Goal: Task Accomplishment & Management: Manage account settings

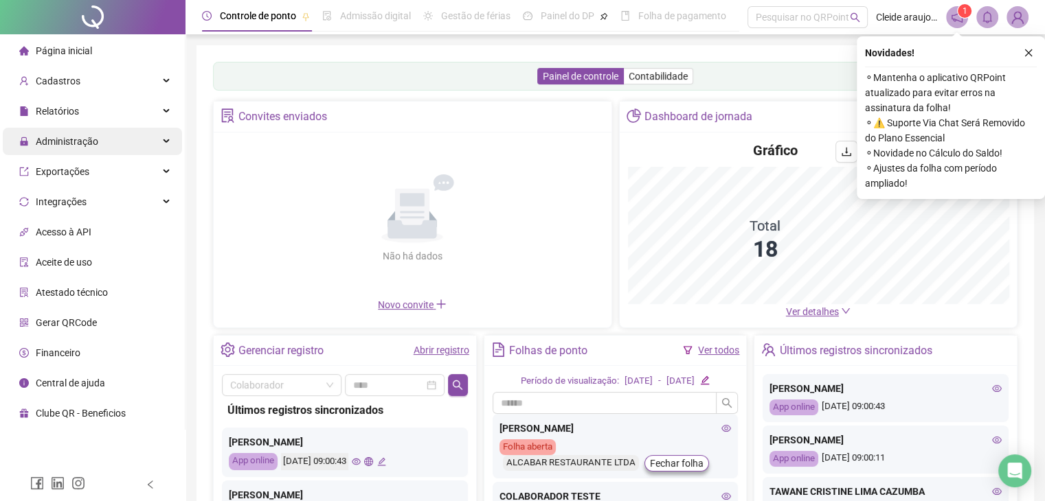
click at [77, 138] on span "Administração" at bounding box center [67, 141] width 63 height 11
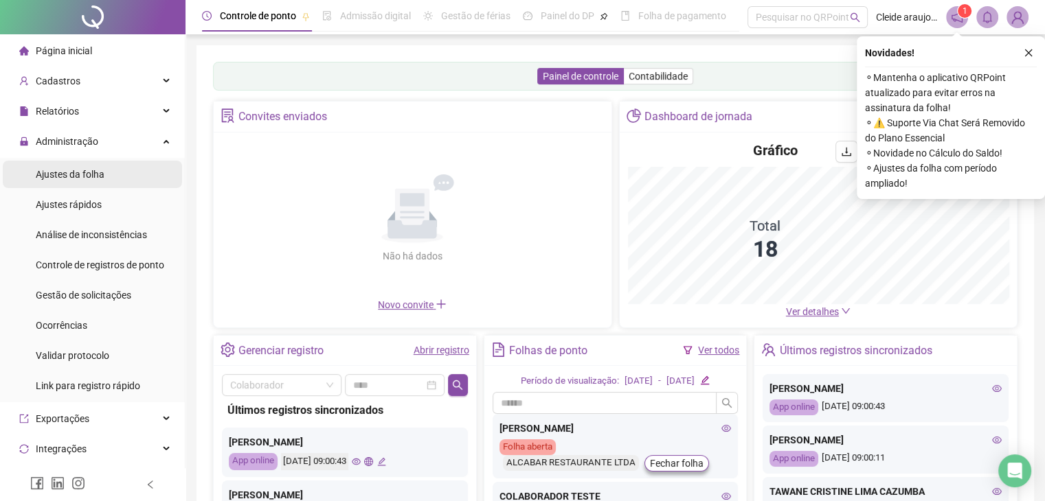
click at [81, 179] on span "Ajustes da folha" at bounding box center [70, 174] width 69 height 11
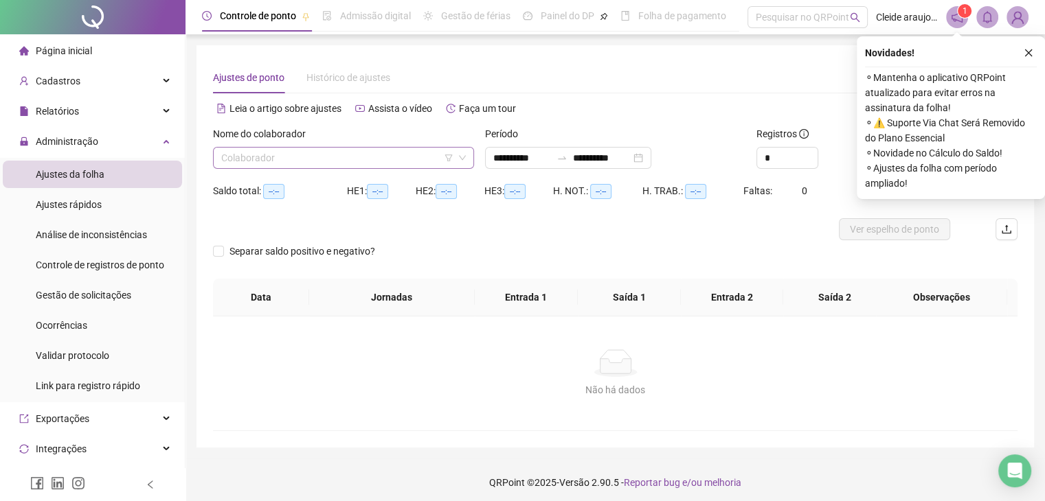
click at [338, 159] on input "search" at bounding box center [337, 158] width 232 height 21
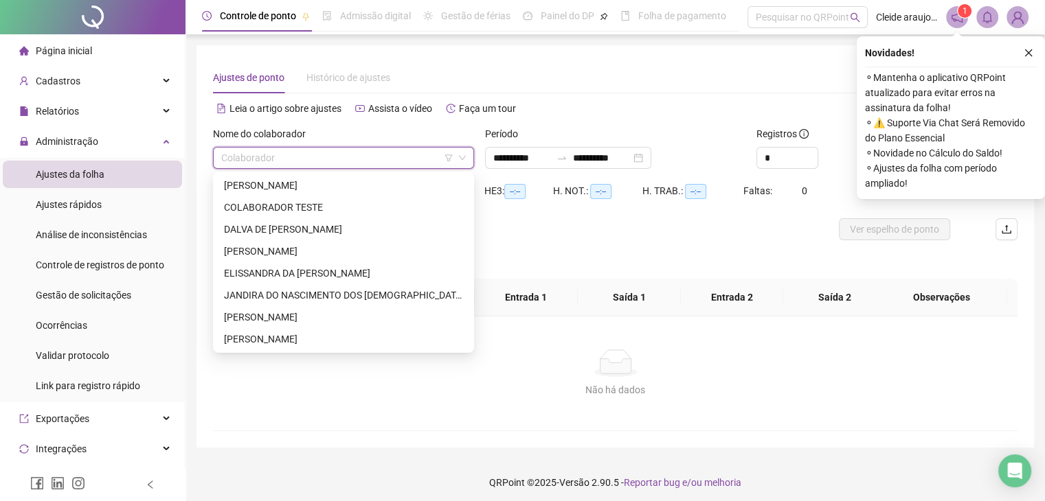
type input "**********"
click at [337, 185] on div "[PERSON_NAME]" at bounding box center [343, 185] width 239 height 15
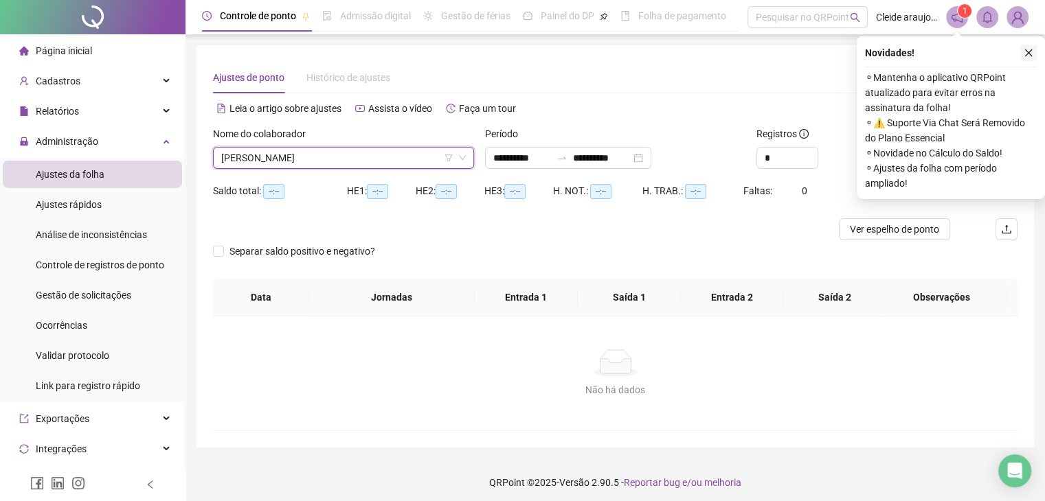
click at [1031, 56] on icon "close" at bounding box center [1029, 53] width 8 height 8
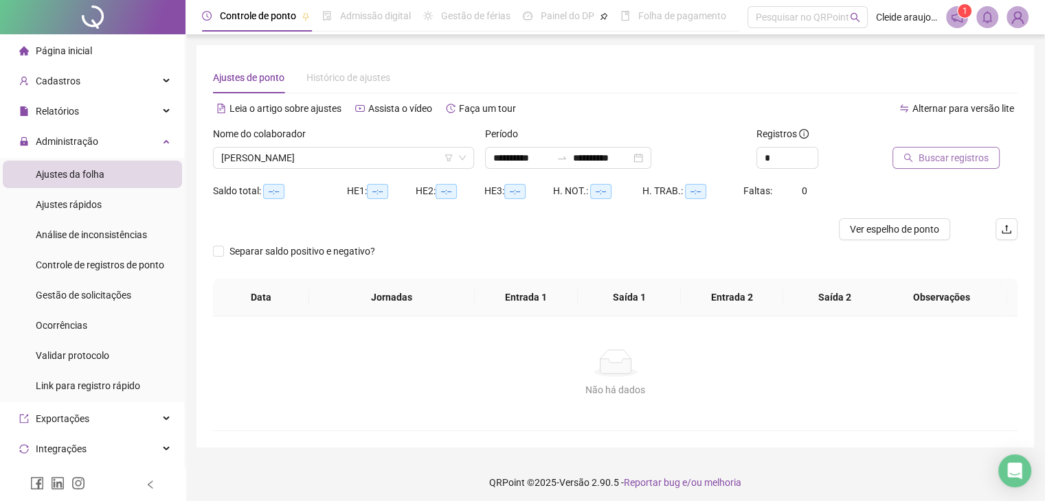
click at [950, 157] on span "Buscar registros" at bounding box center [953, 157] width 70 height 15
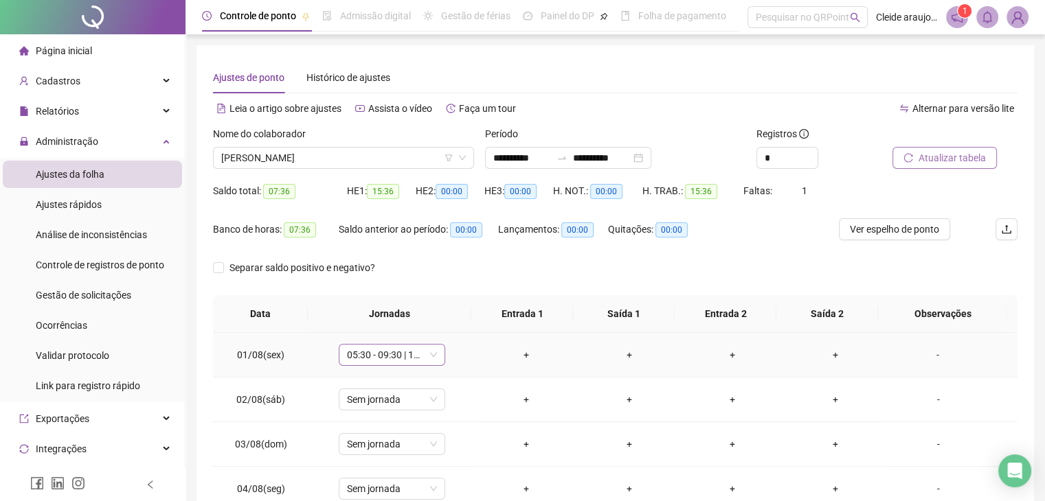
click at [431, 350] on span "05:30 - 09:30 | 10:30 - 14:30" at bounding box center [392, 355] width 90 height 21
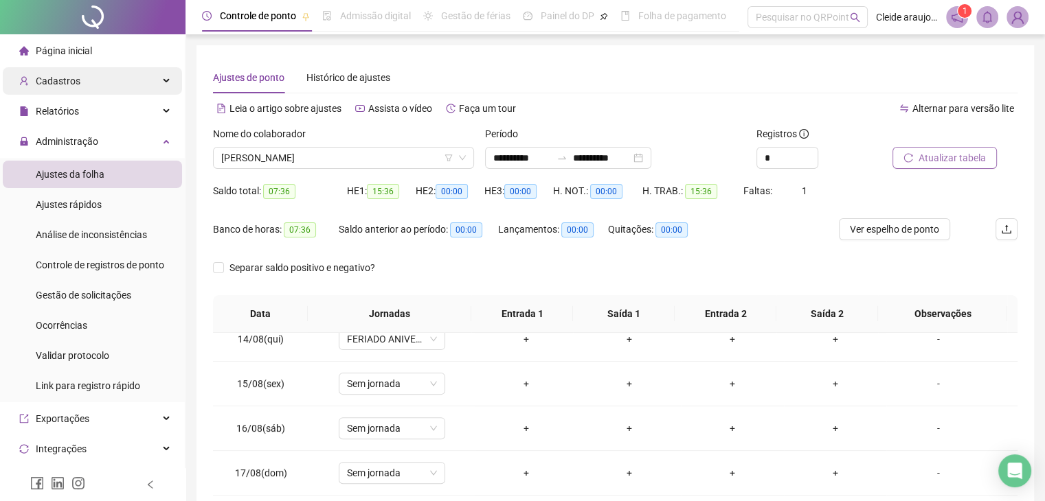
click at [93, 84] on div "Cadastros" at bounding box center [92, 80] width 179 height 27
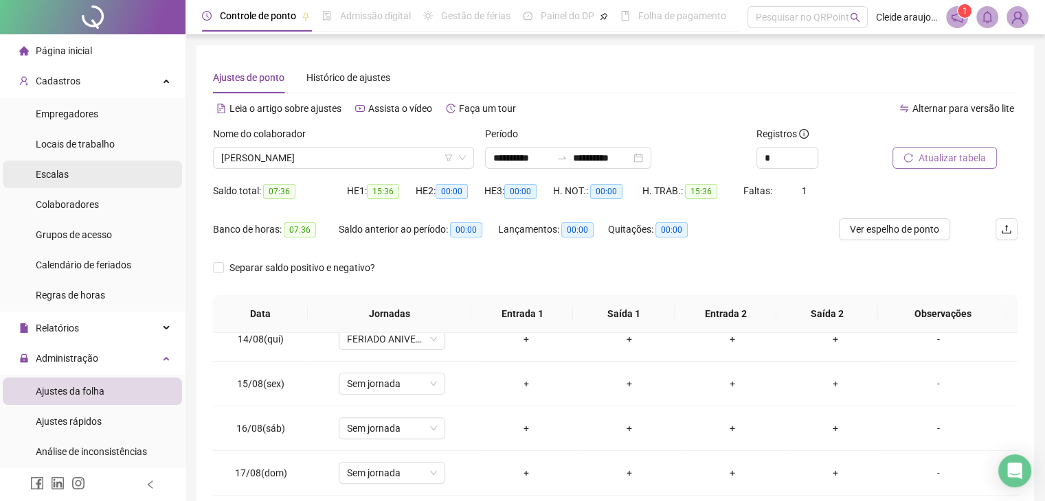
click at [71, 170] on li "Escalas" at bounding box center [92, 174] width 179 height 27
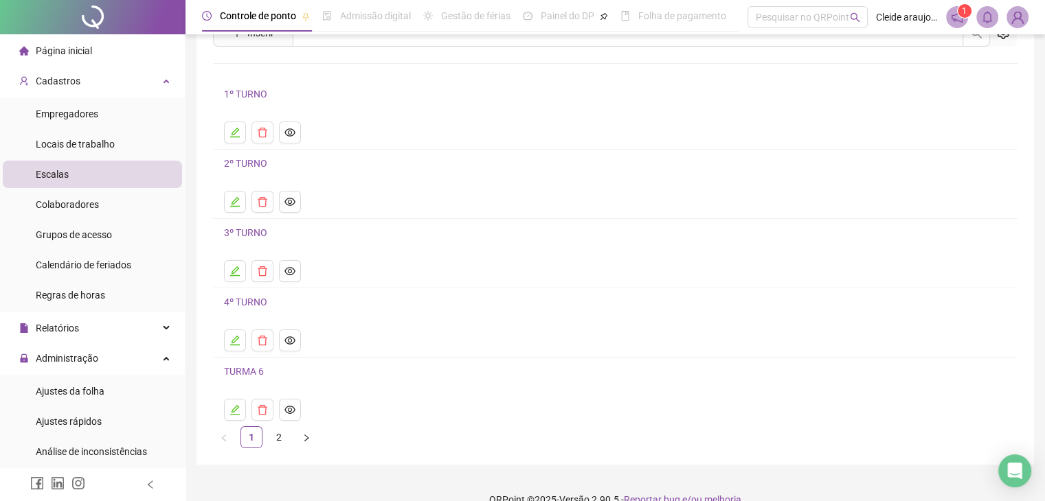
scroll to position [87, 0]
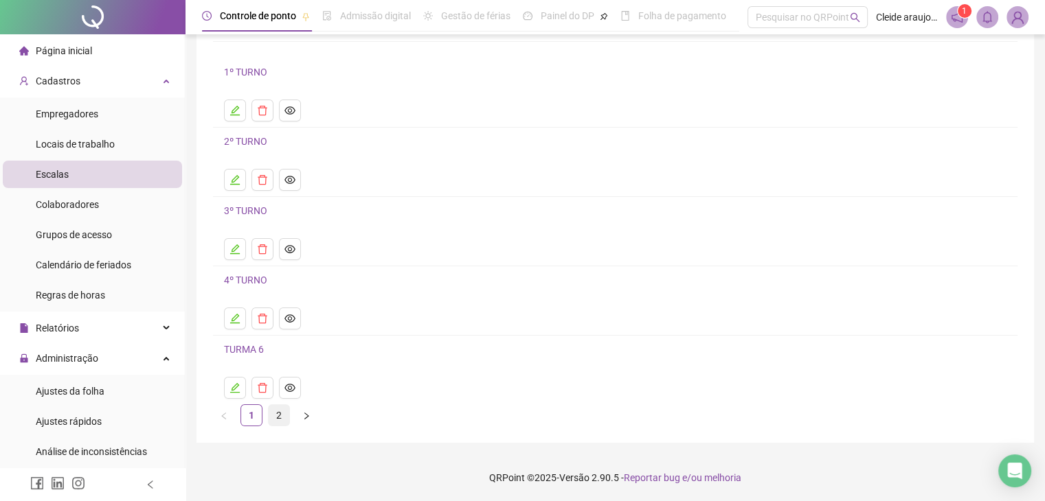
click at [282, 418] on link "2" at bounding box center [279, 415] width 21 height 21
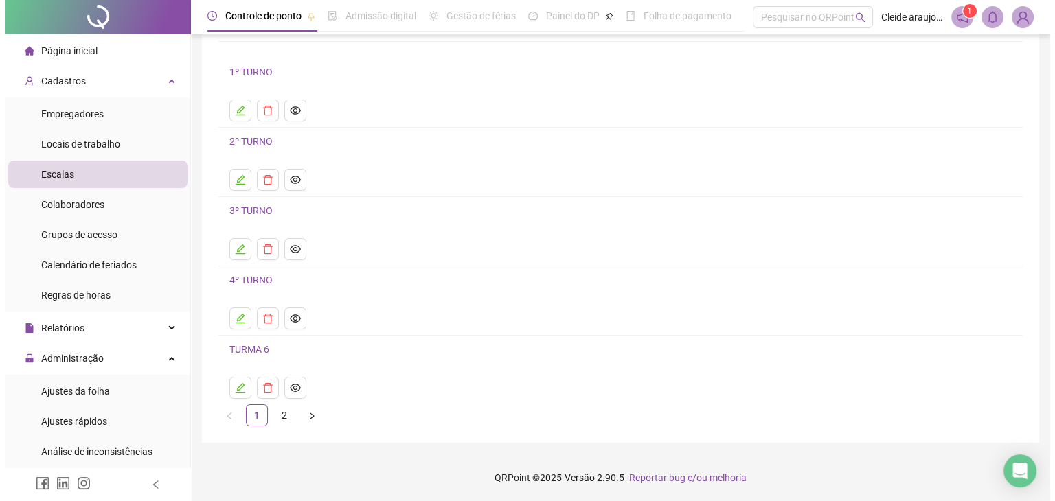
scroll to position [0, 0]
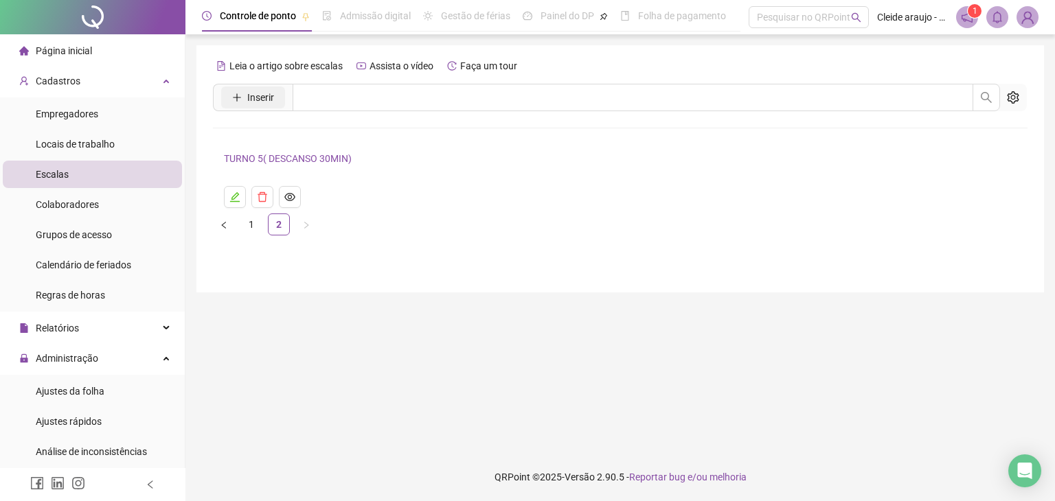
click at [262, 87] on button "Inserir" at bounding box center [253, 98] width 64 height 22
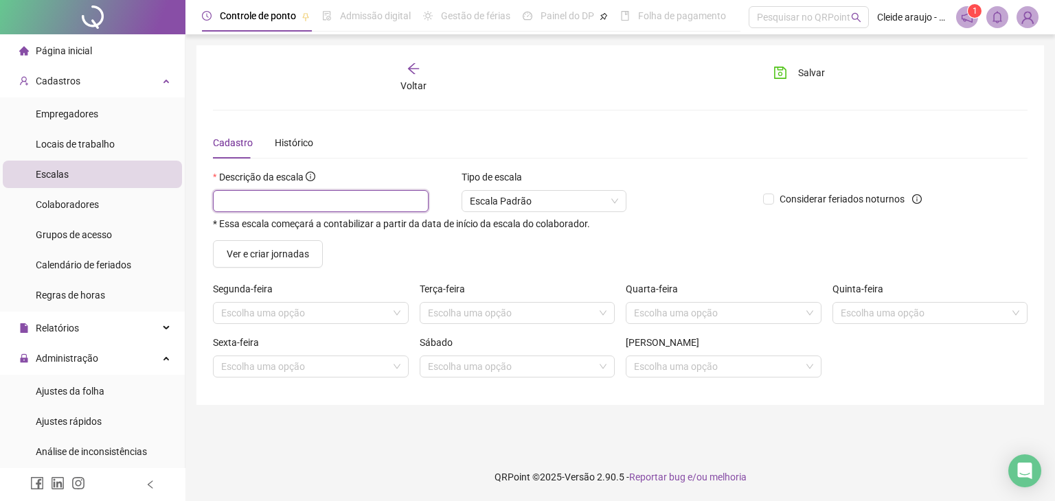
click at [227, 190] on input "text" at bounding box center [321, 201] width 216 height 22
type input "*******"
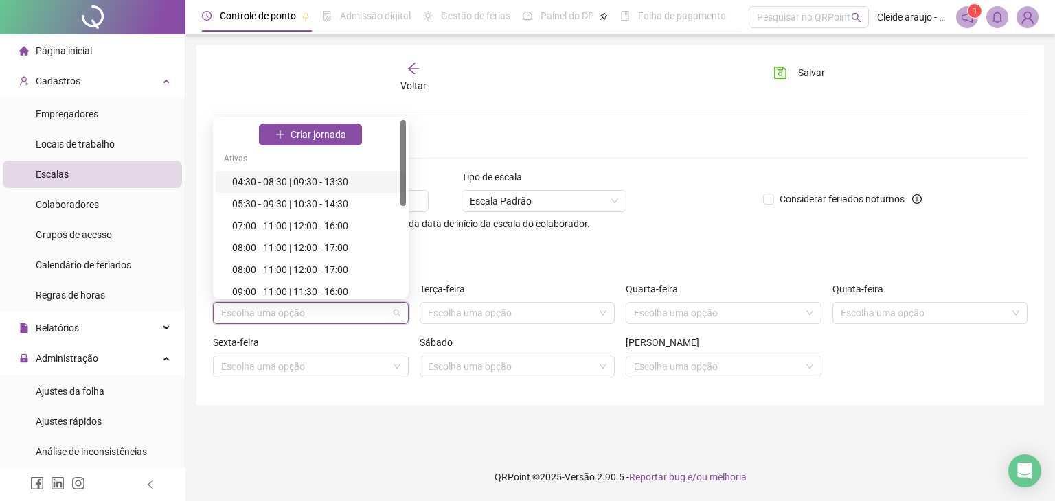
click at [289, 308] on input "search" at bounding box center [304, 313] width 167 height 21
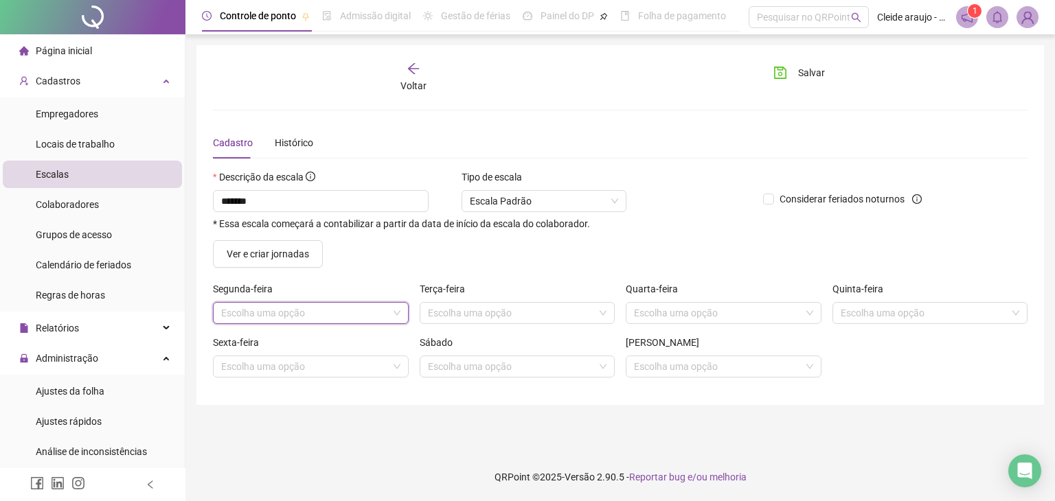
click at [438, 269] on form "Descrição da escala ******* * Essa escala começará a contabilizar a partir da d…" at bounding box center [620, 279] width 815 height 219
click at [299, 248] on span "Ver e criar jornadas" at bounding box center [268, 254] width 82 height 15
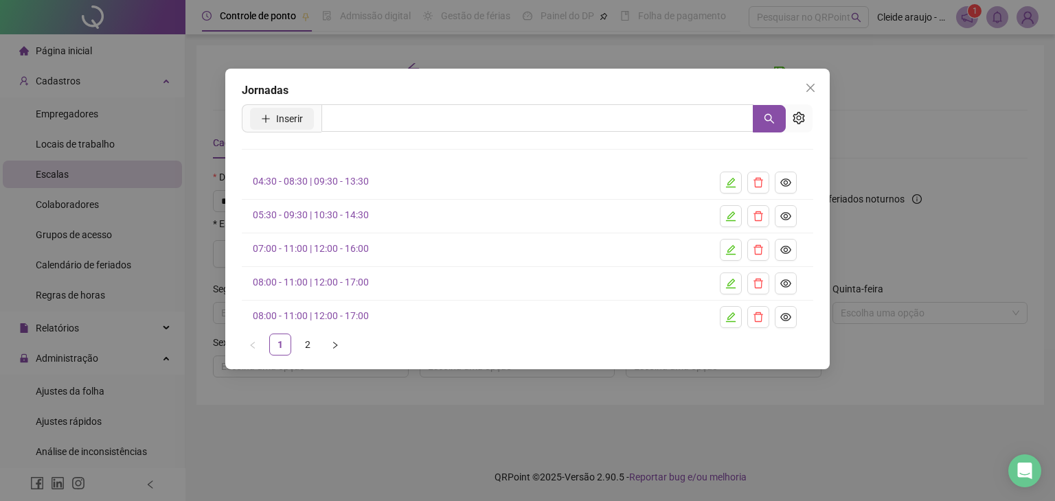
click at [275, 108] on button "Inserir" at bounding box center [282, 119] width 64 height 22
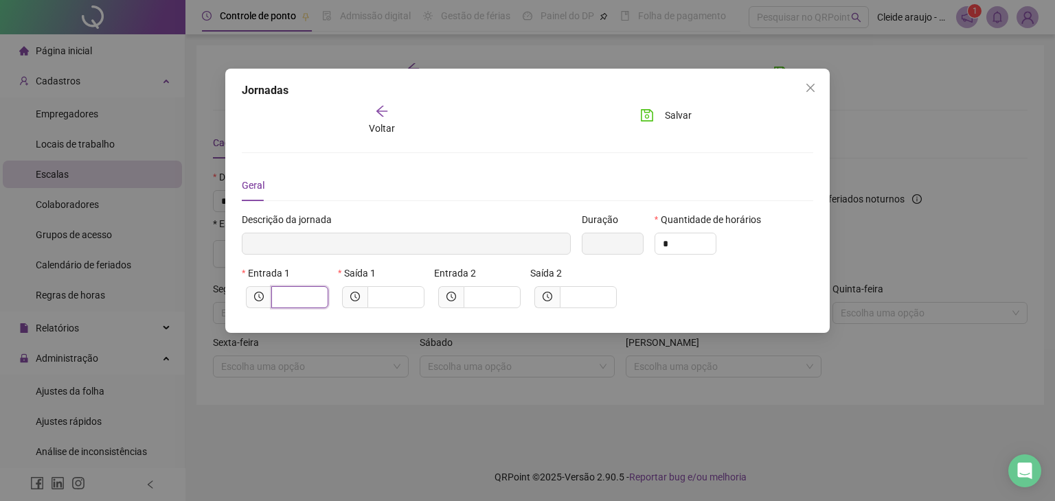
click at [286, 295] on input "text" at bounding box center [299, 297] width 38 height 15
type input "*****"
type input "*"
type input "******"
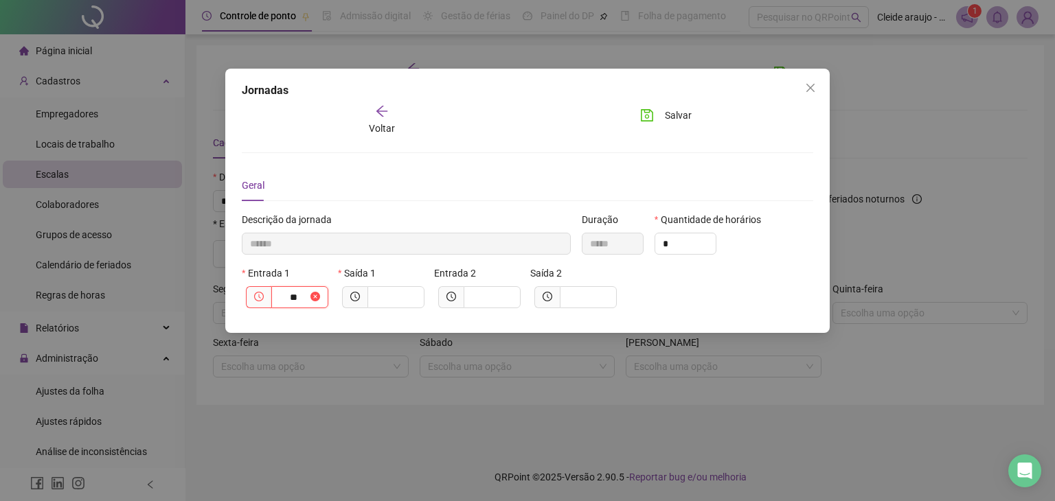
type input "***"
type input "********"
type input "****"
type input "*********"
type input "*****"
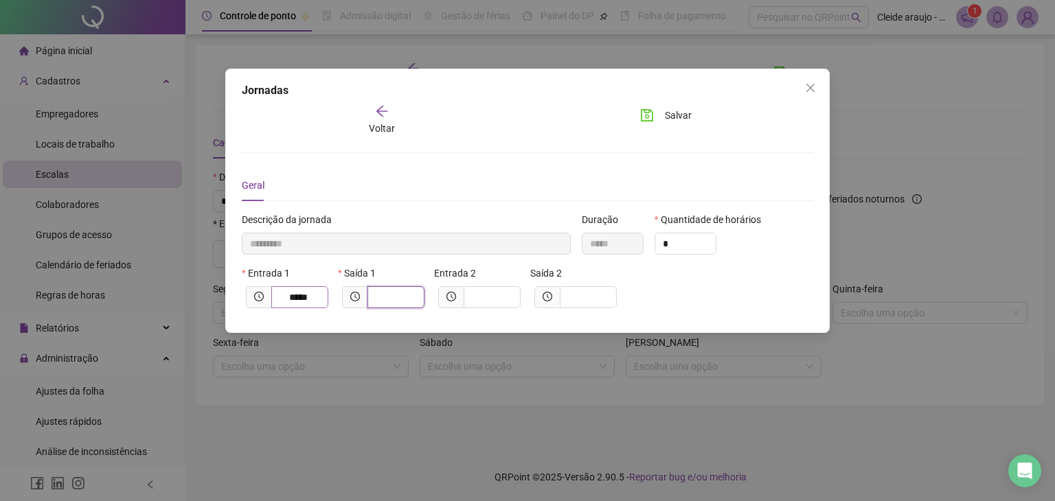
type input "*********"
type input "*"
type input "**********"
type input "***"
type input "**********"
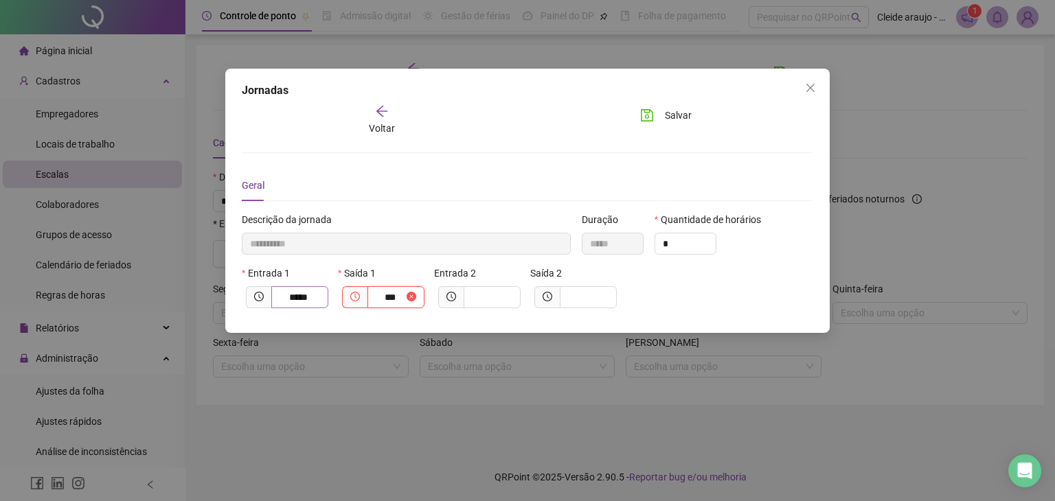
type input "*****"
type input "****"
type input "**********"
type input "*****"
type input "**********"
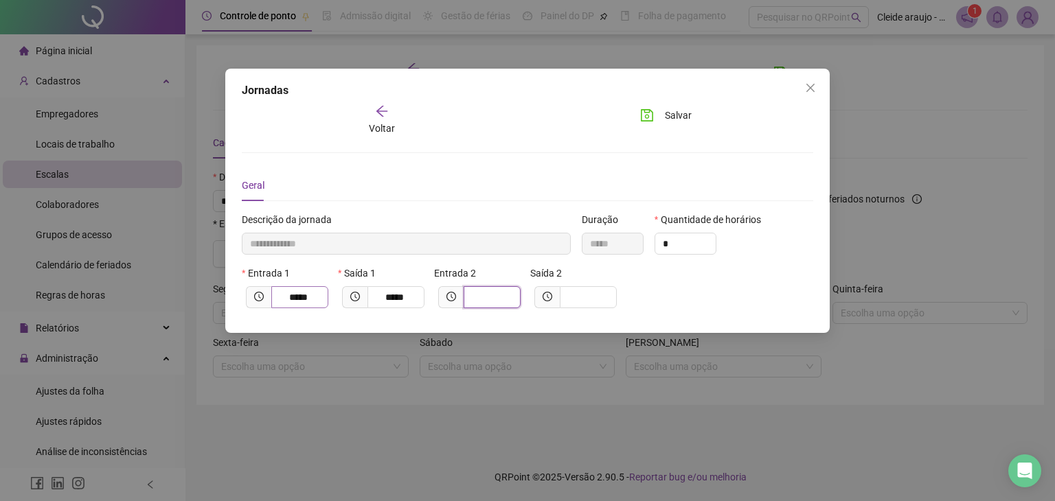
type input "*"
type input "**********"
type input "***"
type input "**********"
type input "****"
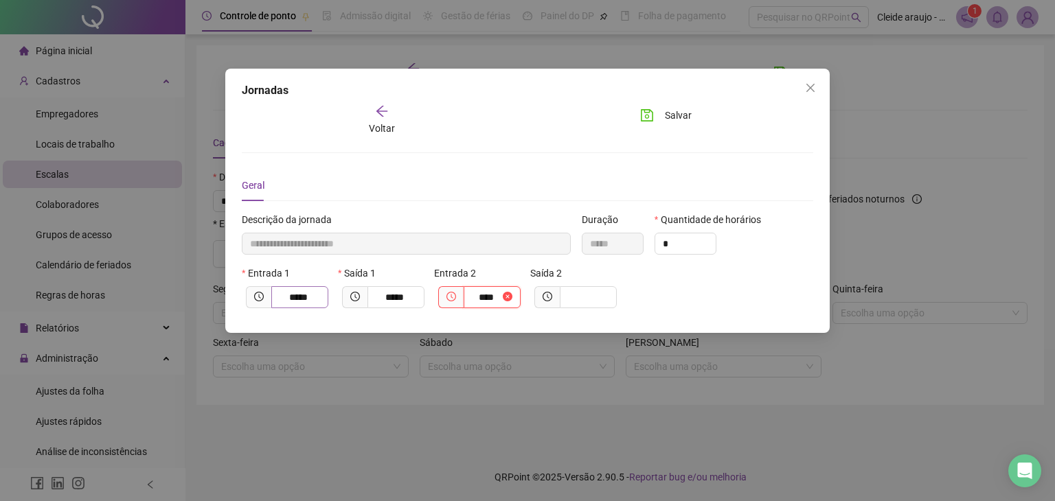
type input "**********"
type input "*****"
type input "**********"
type input "*"
type input "**********"
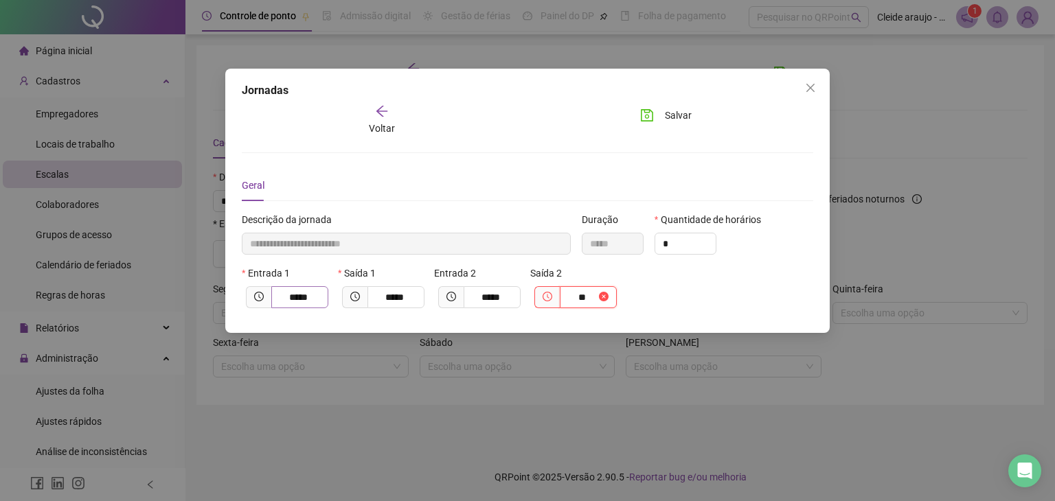
type input "***"
type input "**********"
type input "*****"
type input "****"
type input "**********"
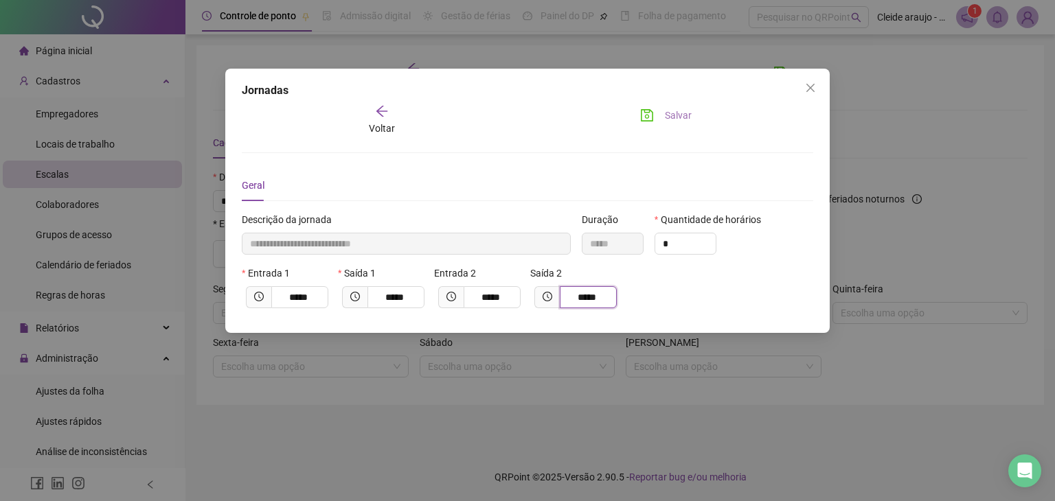
type input "*****"
click at [674, 115] on span "Salvar" at bounding box center [678, 115] width 27 height 15
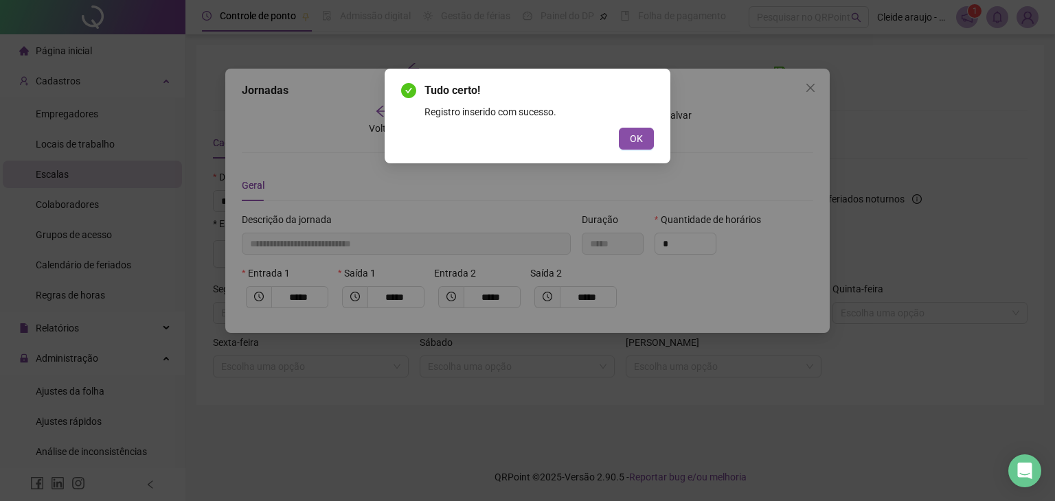
drag, startPoint x: 652, startPoint y: 132, endPoint x: 647, endPoint y: 124, distance: 9.0
click at [651, 129] on button "OK" at bounding box center [636, 139] width 35 height 22
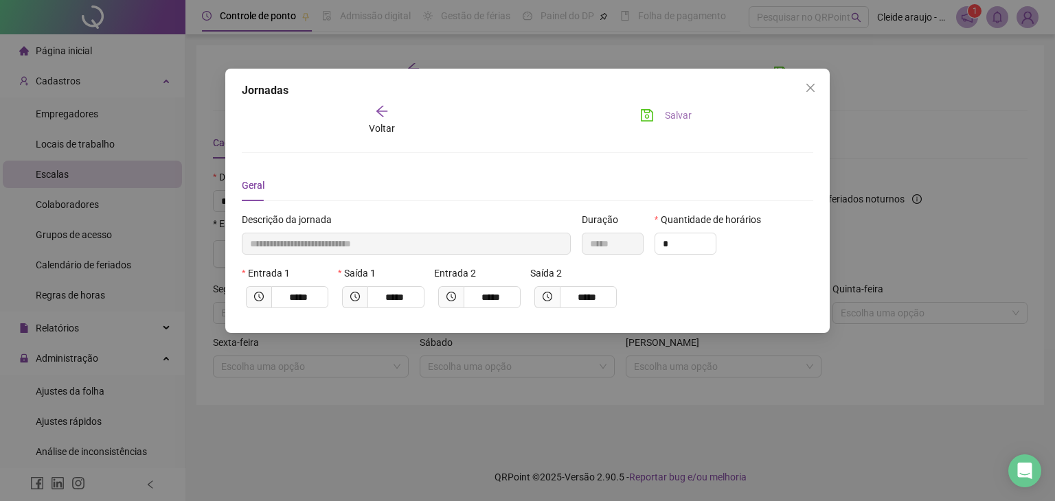
click at [687, 113] on span "Salvar" at bounding box center [678, 115] width 27 height 15
drag, startPoint x: 796, startPoint y: 82, endPoint x: 815, endPoint y: 87, distance: 19.2
click at [802, 83] on div "**********" at bounding box center [527, 201] width 605 height 264
click at [809, 83] on icon "close" at bounding box center [810, 87] width 11 height 11
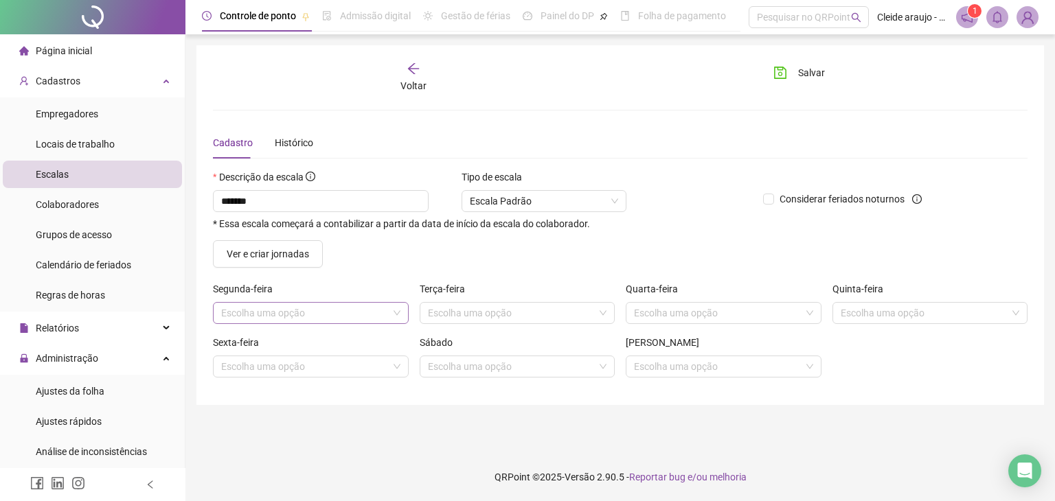
click at [313, 313] on input "search" at bounding box center [304, 313] width 167 height 21
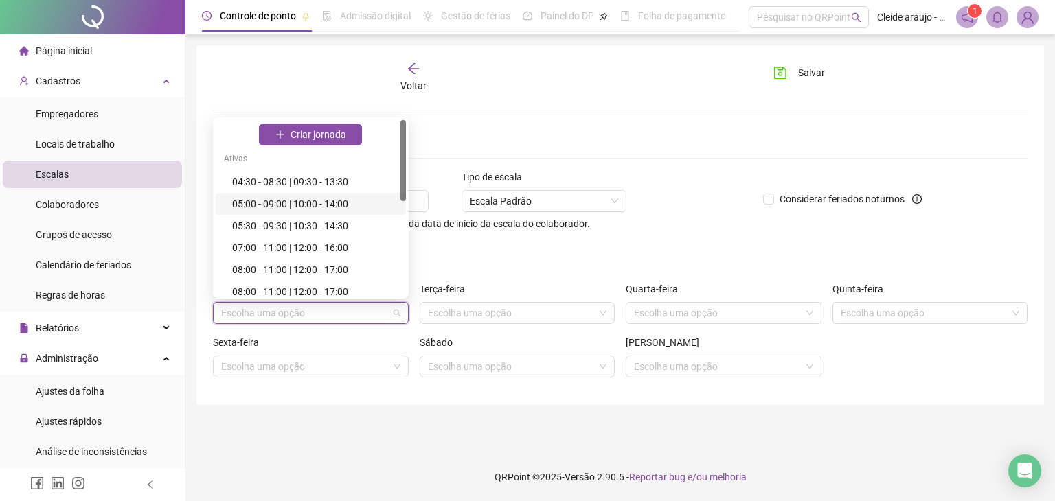
click at [280, 200] on div "05:00 - 09:00 | 10:00 - 14:00" at bounding box center [315, 203] width 166 height 15
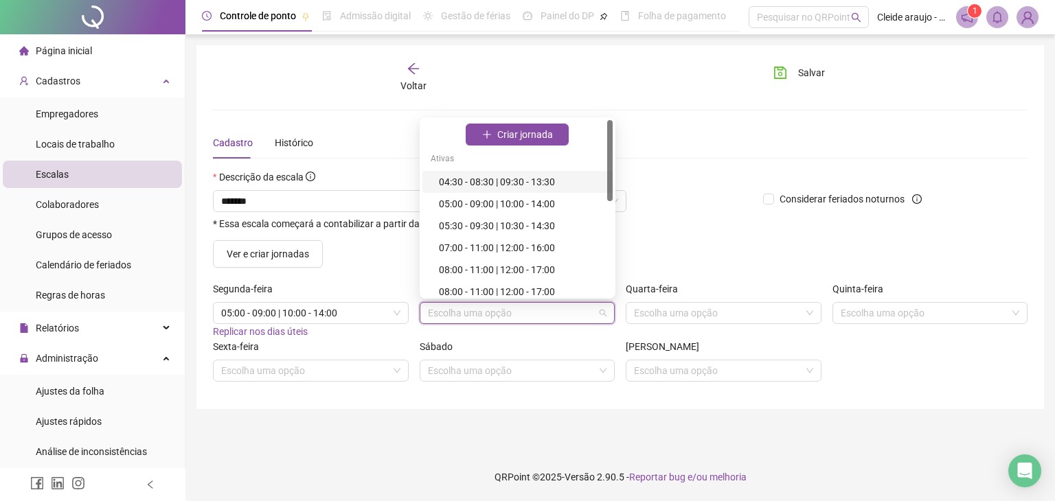
click at [469, 311] on input "search" at bounding box center [511, 313] width 167 height 21
click at [475, 206] on div "05:00 - 09:00 | 10:00 - 14:00" at bounding box center [522, 203] width 166 height 15
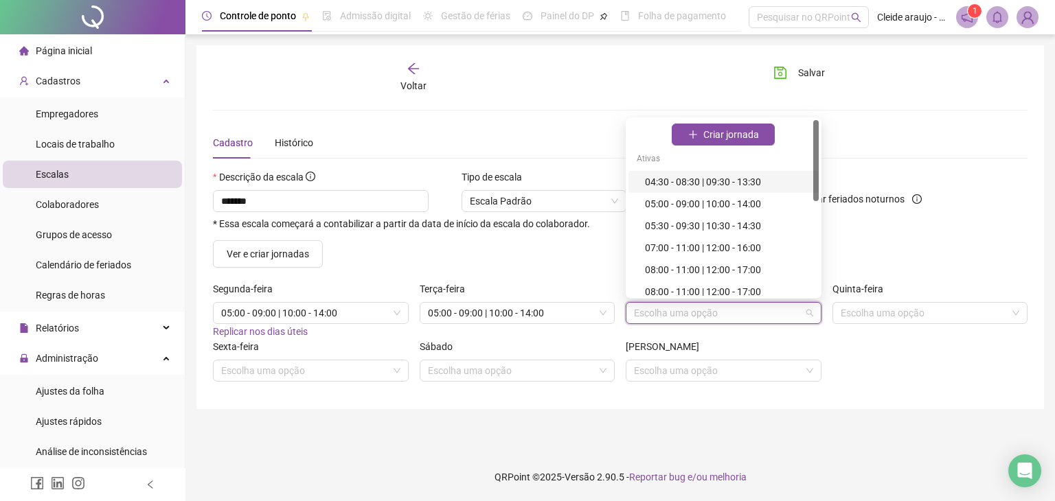
click at [673, 318] on input "search" at bounding box center [717, 313] width 167 height 21
click at [673, 203] on div "05:00 - 09:00 | 10:00 - 14:00" at bounding box center [728, 203] width 166 height 15
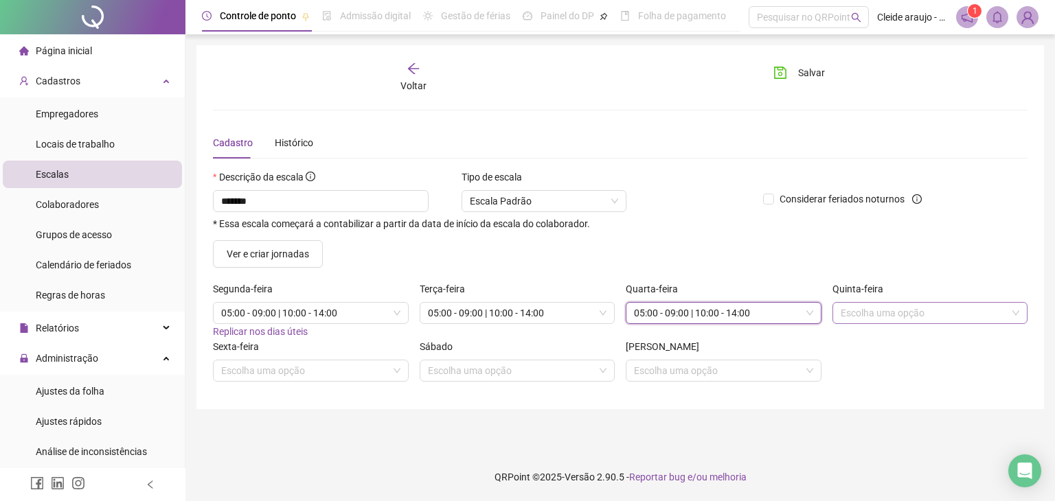
click at [880, 308] on input "search" at bounding box center [924, 313] width 167 height 21
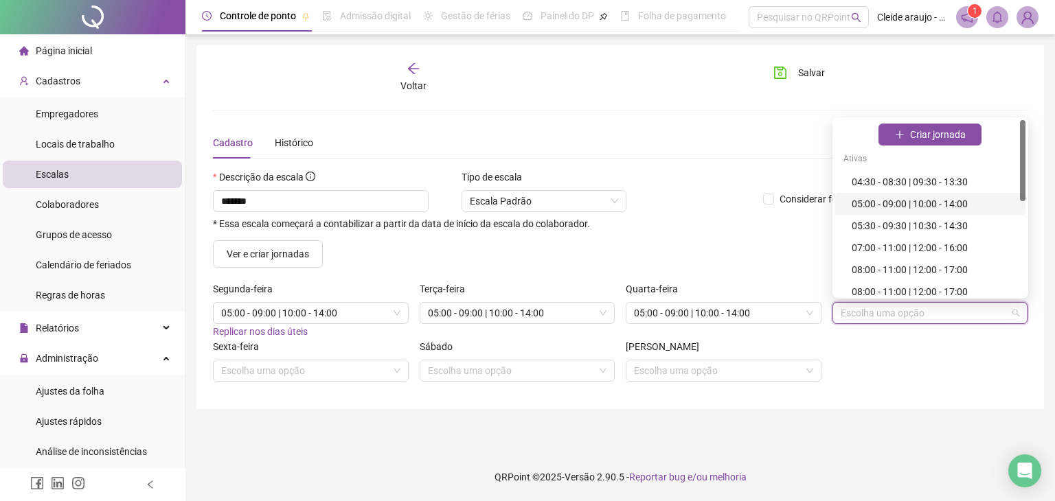
click at [866, 202] on div "05:00 - 09:00 | 10:00 - 14:00" at bounding box center [935, 203] width 166 height 15
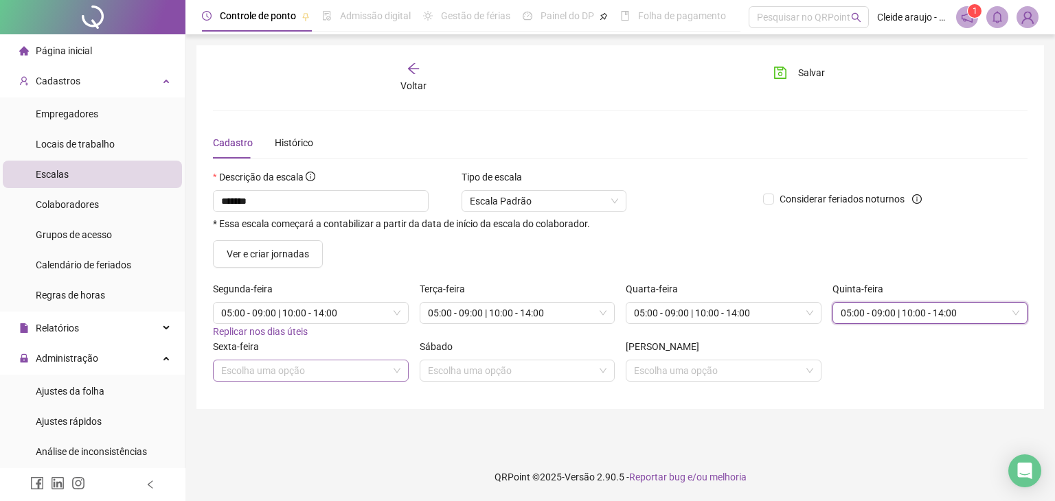
click at [335, 364] on input "search" at bounding box center [304, 371] width 167 height 21
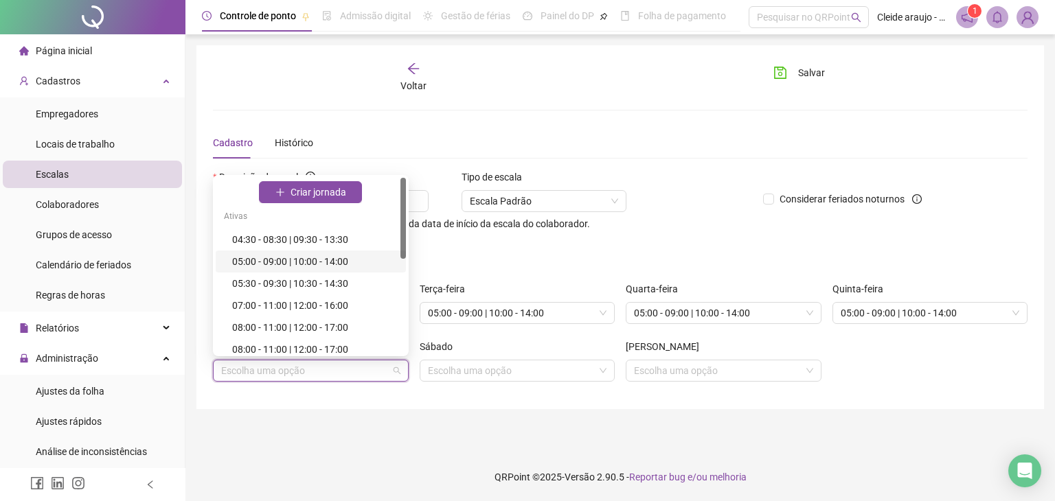
click at [284, 261] on div "05:00 - 09:00 | 10:00 - 14:00" at bounding box center [315, 261] width 166 height 15
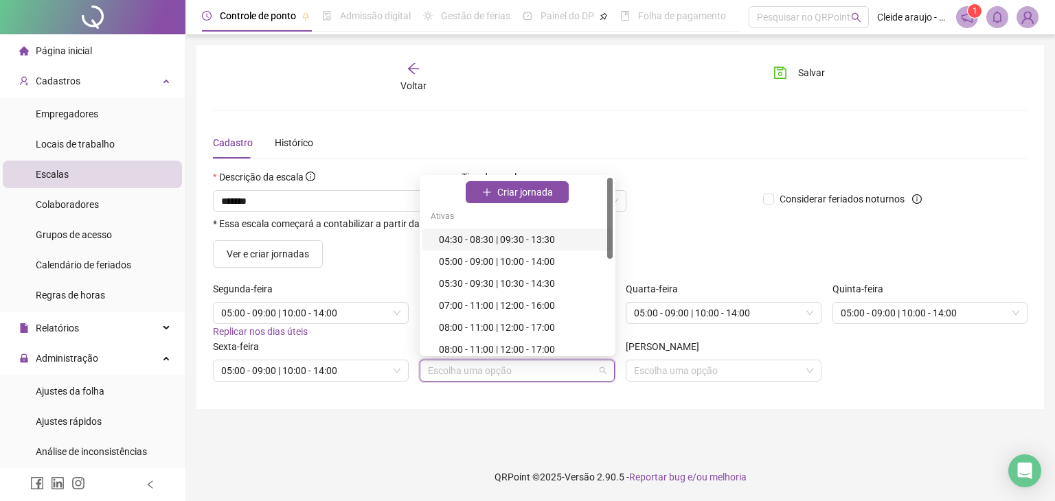
click at [490, 370] on input "search" at bounding box center [511, 371] width 167 height 21
click at [471, 258] on div "05:00 - 09:00 | 10:00 - 14:00" at bounding box center [522, 261] width 166 height 15
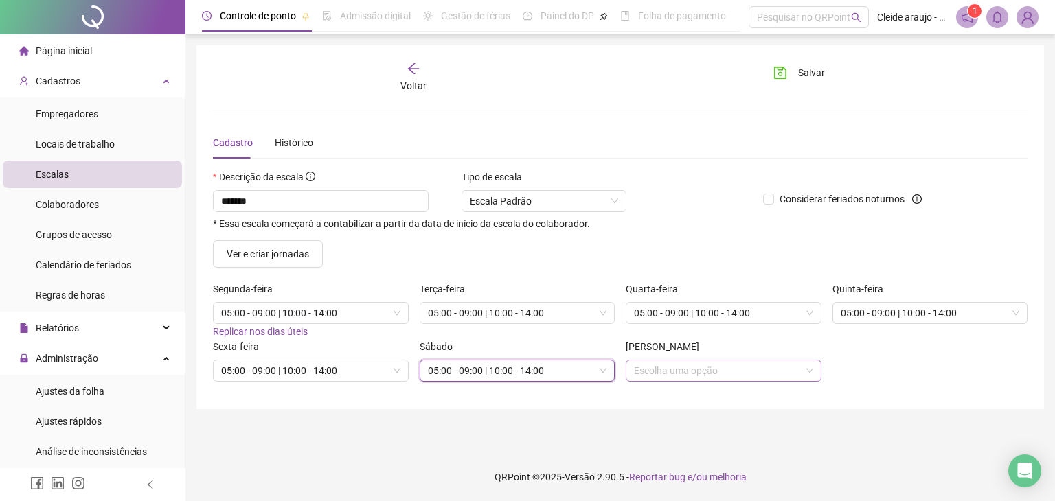
click at [690, 367] on input "search" at bounding box center [717, 371] width 167 height 21
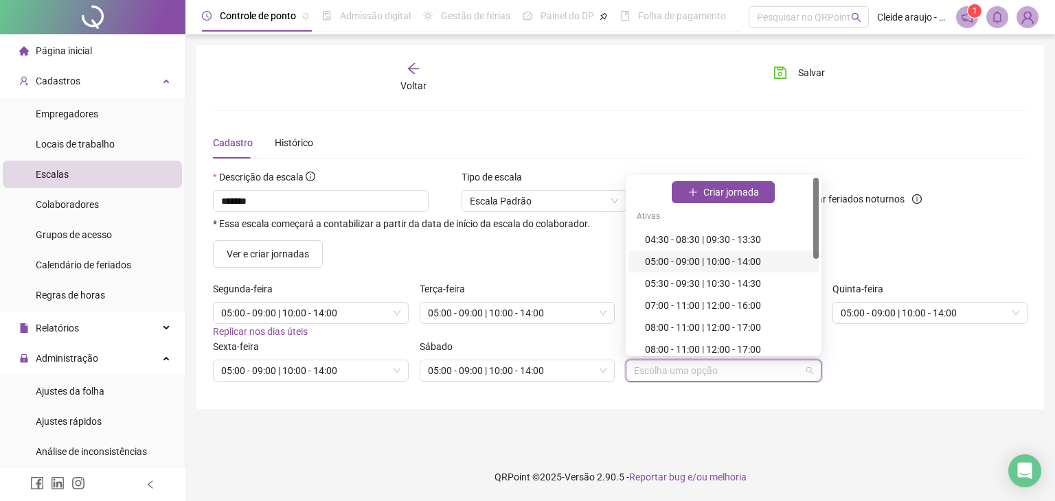
click at [676, 262] on div "05:00 - 09:00 | 10:00 - 14:00" at bounding box center [728, 261] width 166 height 15
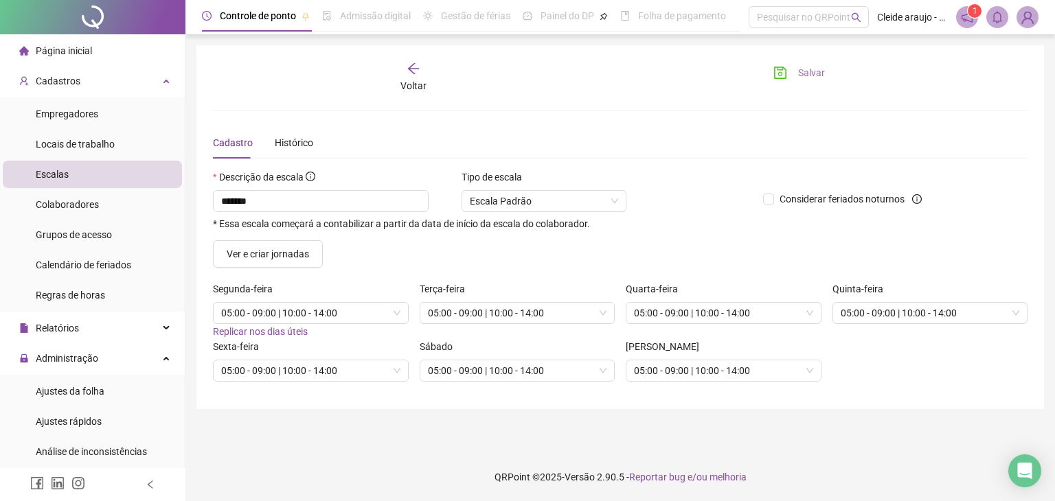
click at [824, 69] on button "Salvar" at bounding box center [799, 73] width 72 height 22
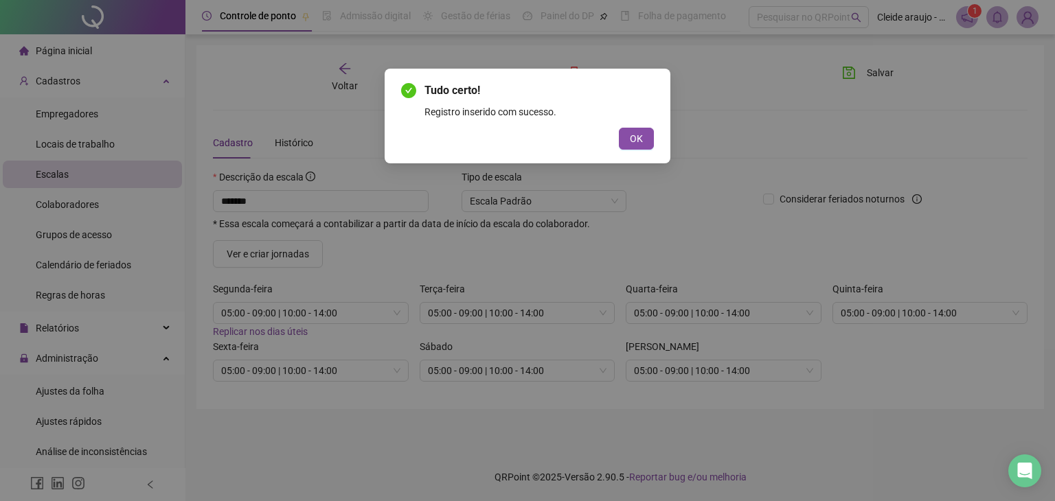
click at [638, 144] on span "OK" at bounding box center [636, 138] width 13 height 15
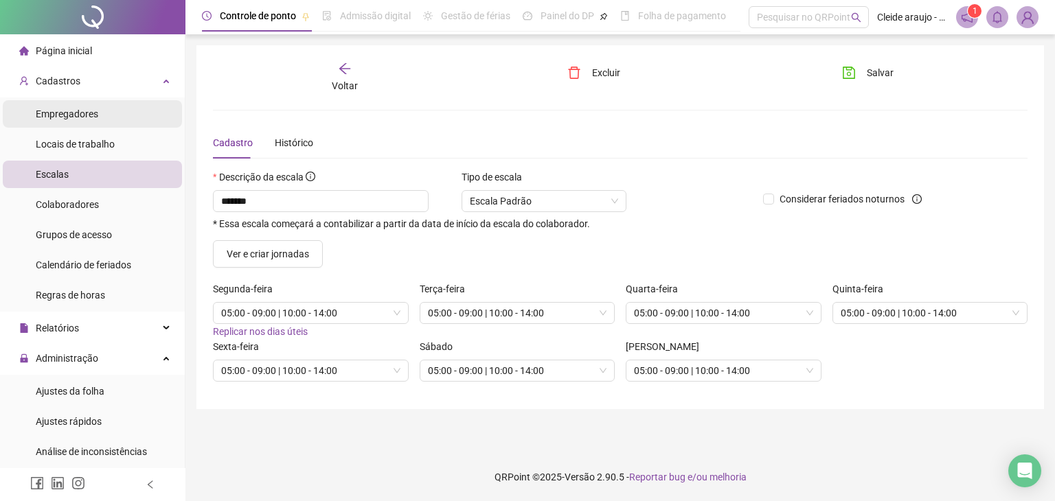
click at [91, 113] on span "Empregadores" at bounding box center [67, 114] width 63 height 11
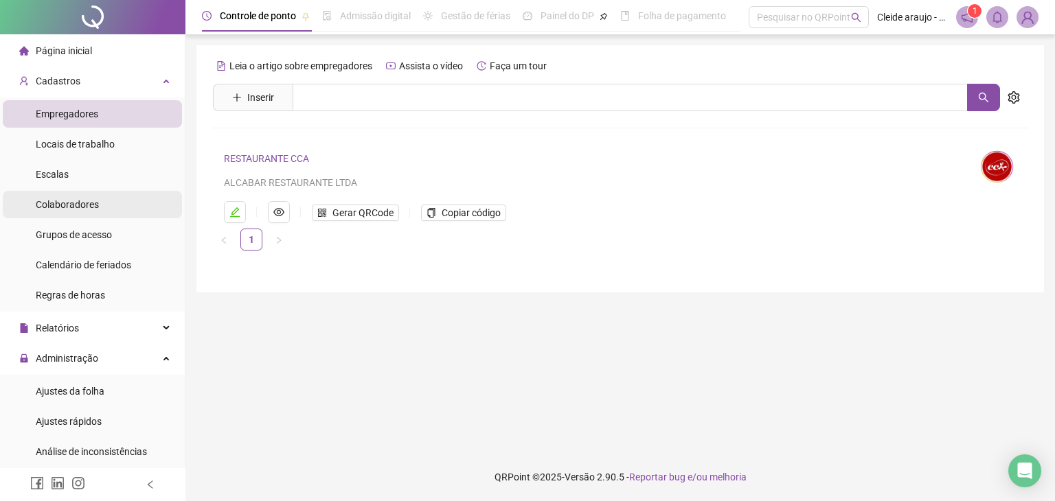
click at [82, 205] on span "Colaboradores" at bounding box center [67, 204] width 63 height 11
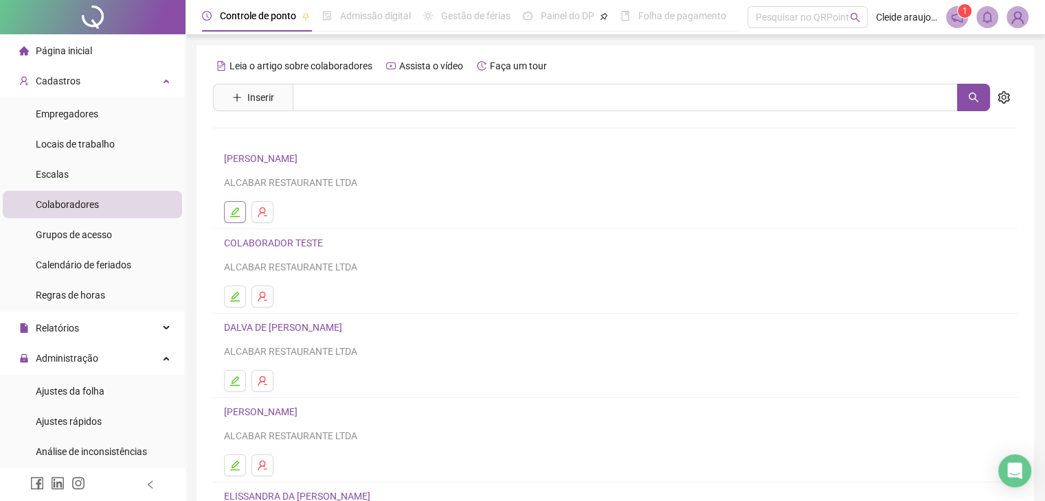
click at [226, 207] on button "button" at bounding box center [235, 212] width 22 height 22
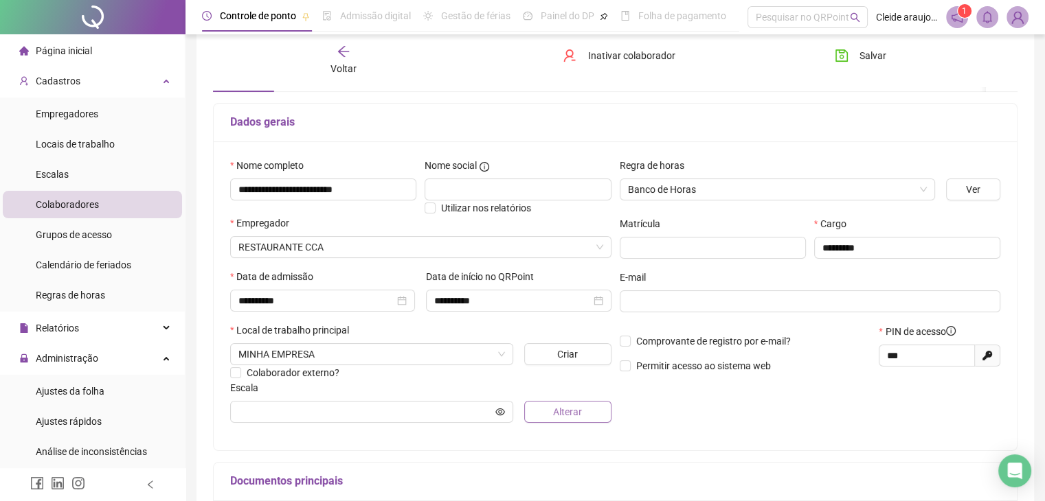
click at [565, 407] on span "Alterar" at bounding box center [567, 412] width 29 height 15
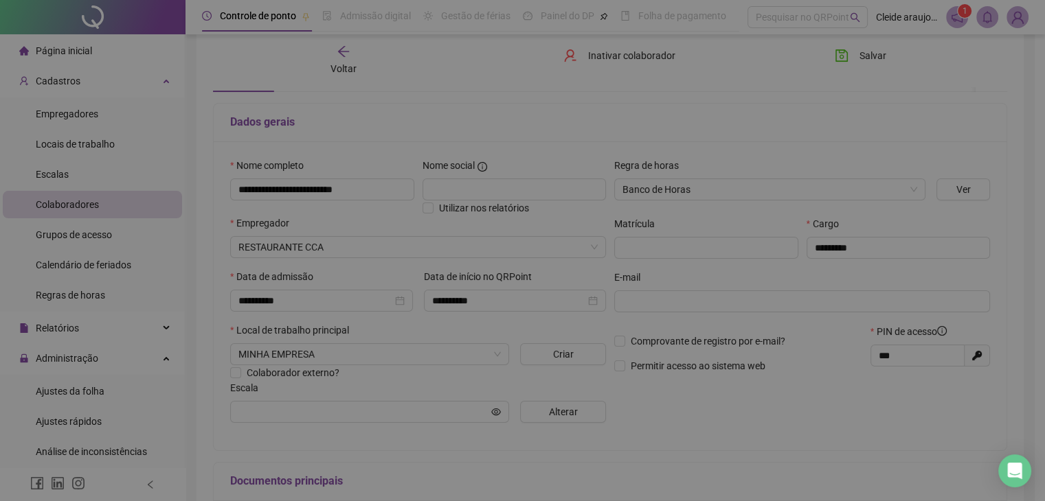
scroll to position [67, 0]
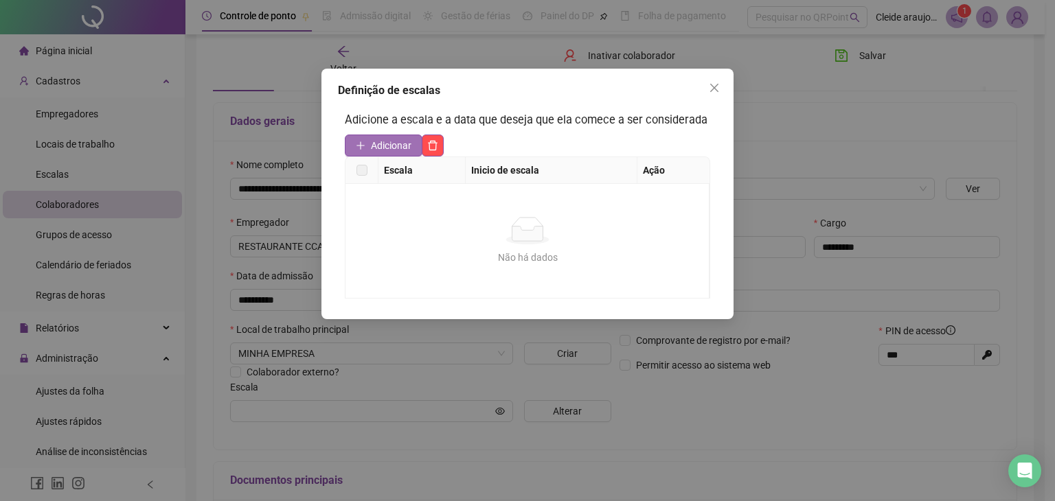
click at [376, 147] on span "Adicionar" at bounding box center [391, 145] width 41 height 15
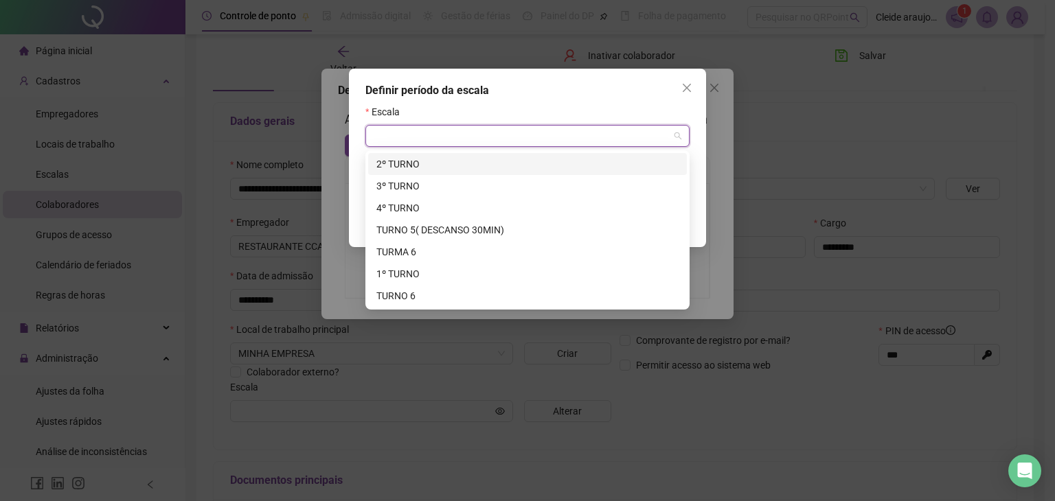
click at [550, 146] on input "search" at bounding box center [521, 136] width 295 height 21
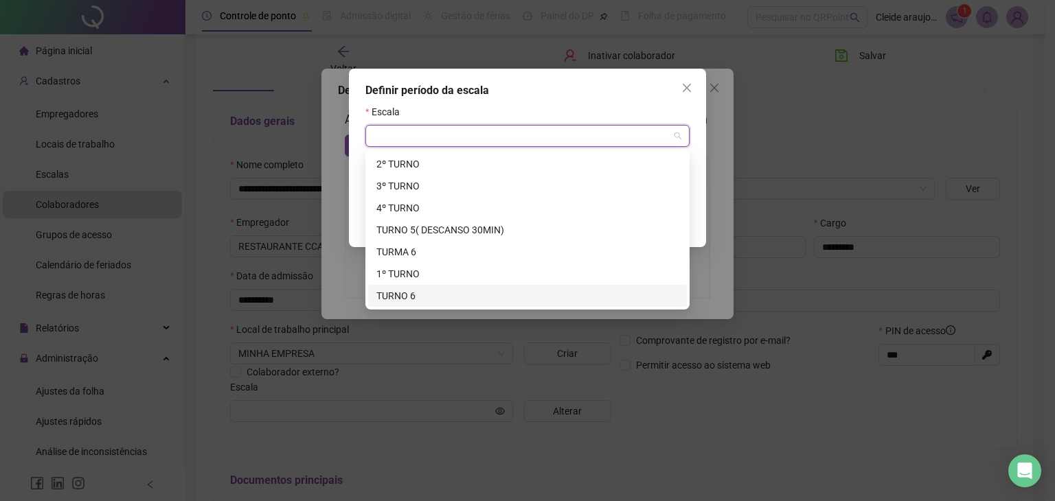
click at [405, 293] on div "TURNO 6" at bounding box center [527, 296] width 302 height 15
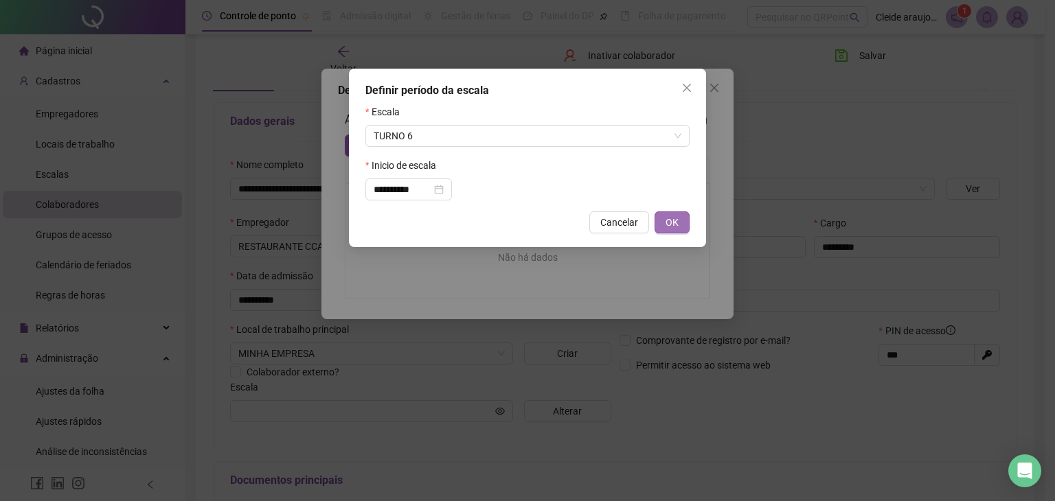
click at [669, 223] on span "OK" at bounding box center [672, 222] width 13 height 15
type input "*******"
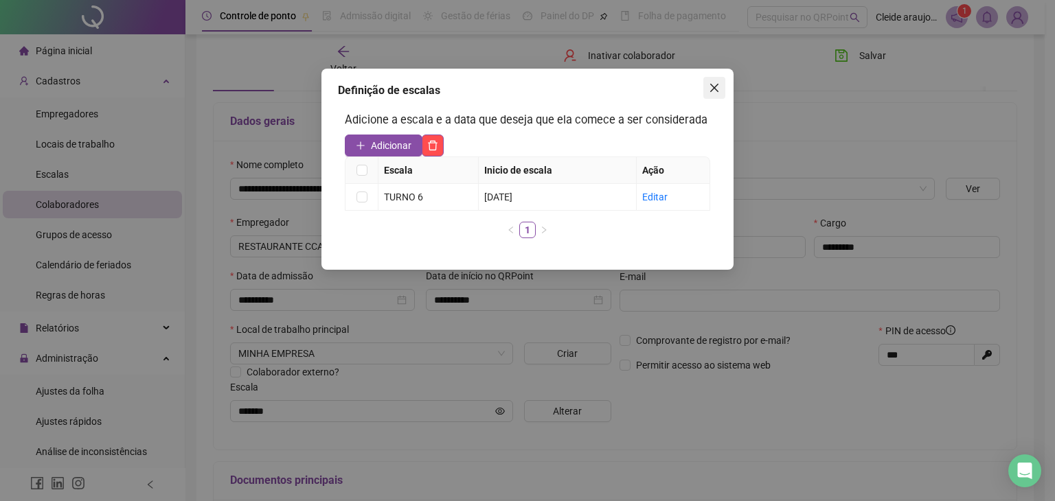
click at [709, 87] on icon "close" at bounding box center [714, 87] width 11 height 11
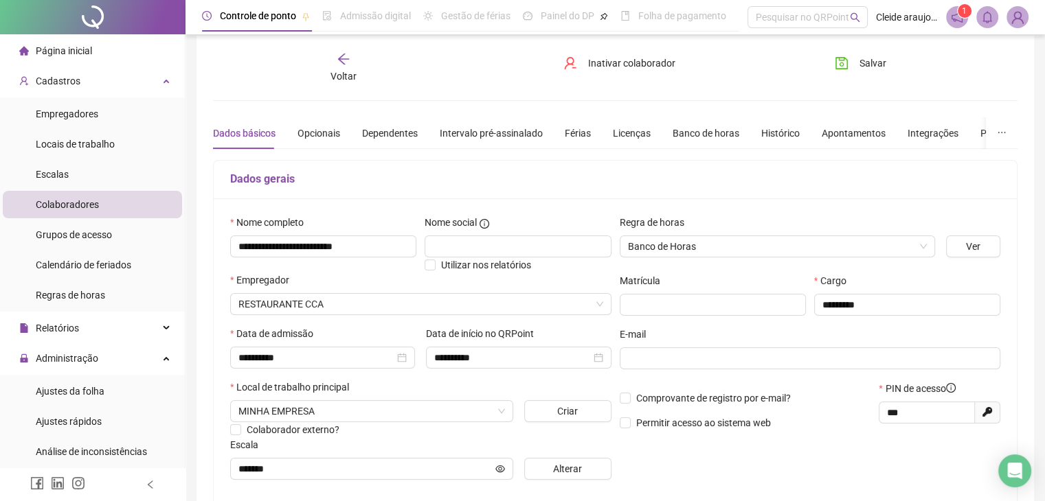
scroll to position [0, 0]
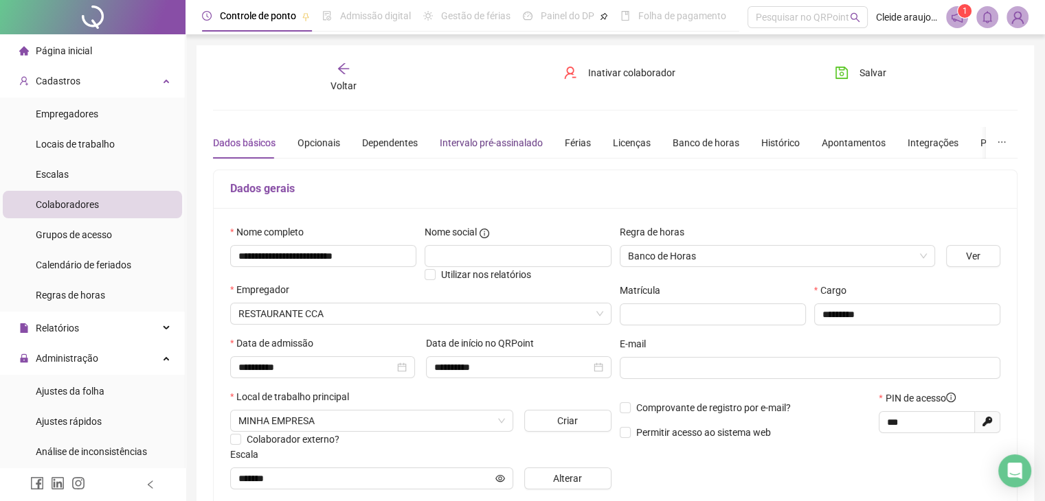
click at [495, 136] on div "Intervalo pré-assinalado" at bounding box center [491, 142] width 103 height 15
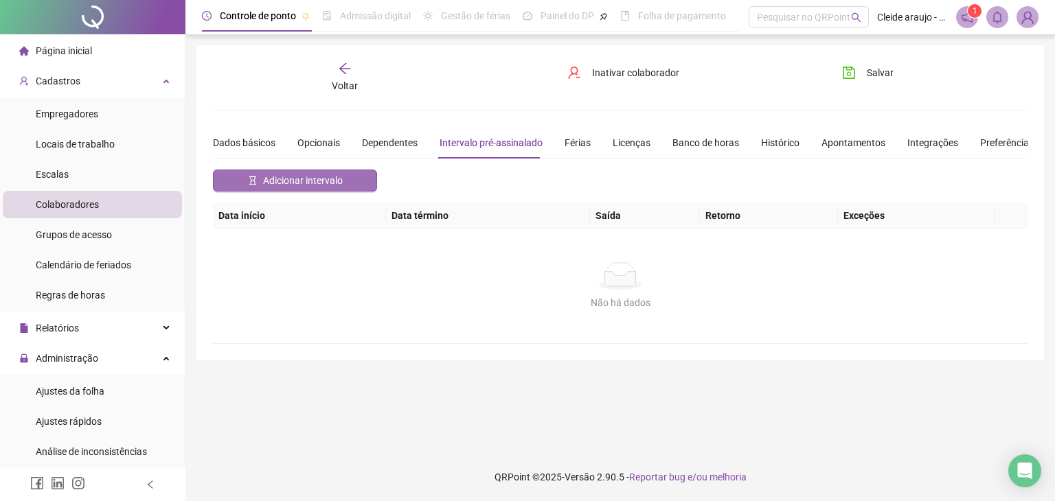
click at [277, 182] on span "Adicionar intervalo" at bounding box center [303, 180] width 80 height 15
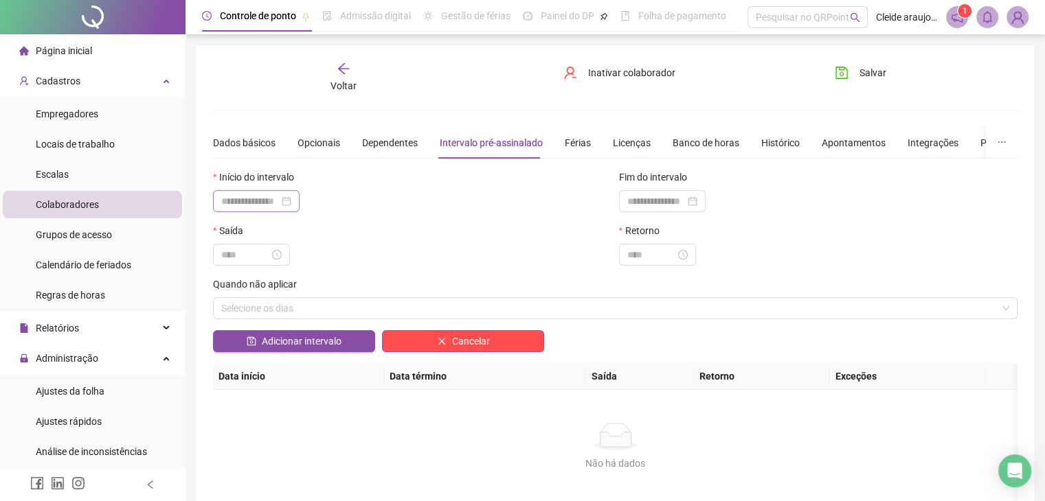
click at [253, 191] on div at bounding box center [256, 201] width 87 height 22
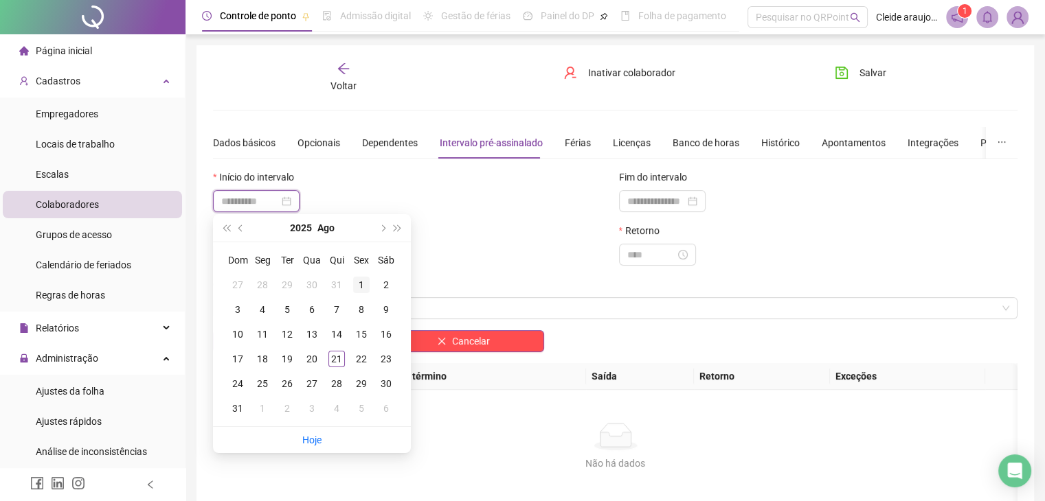
type input "**********"
click at [360, 285] on div "1" at bounding box center [361, 285] width 16 height 16
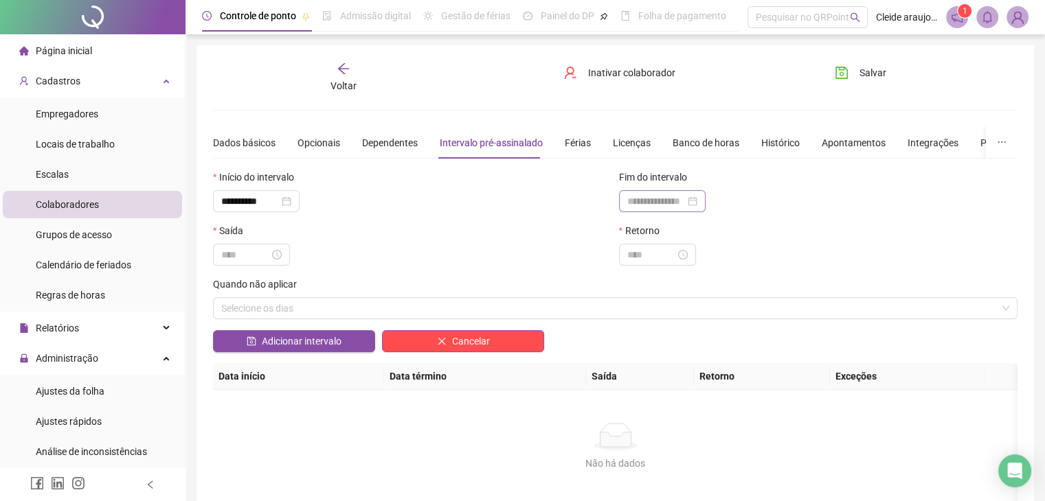
click at [697, 201] on div at bounding box center [662, 201] width 70 height 15
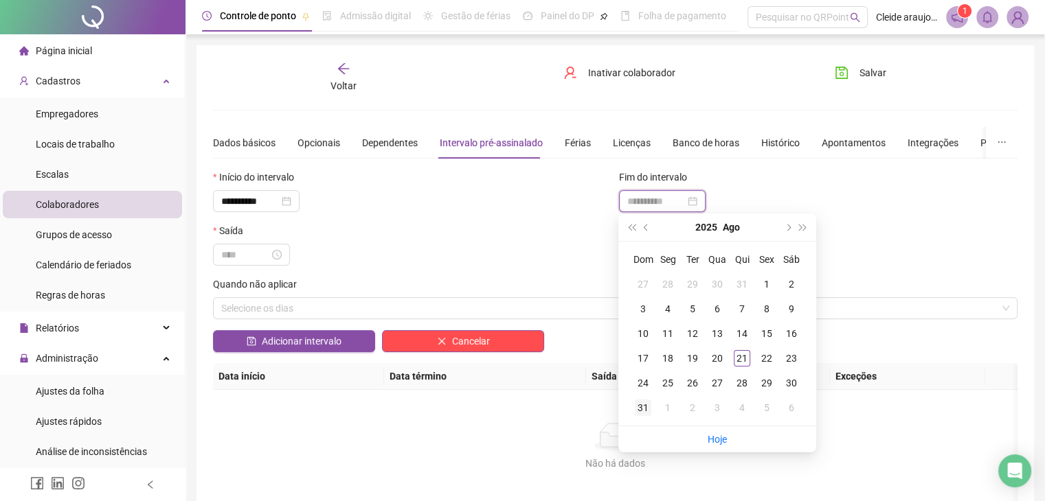
type input "**********"
click at [640, 405] on div "31" at bounding box center [643, 408] width 16 height 16
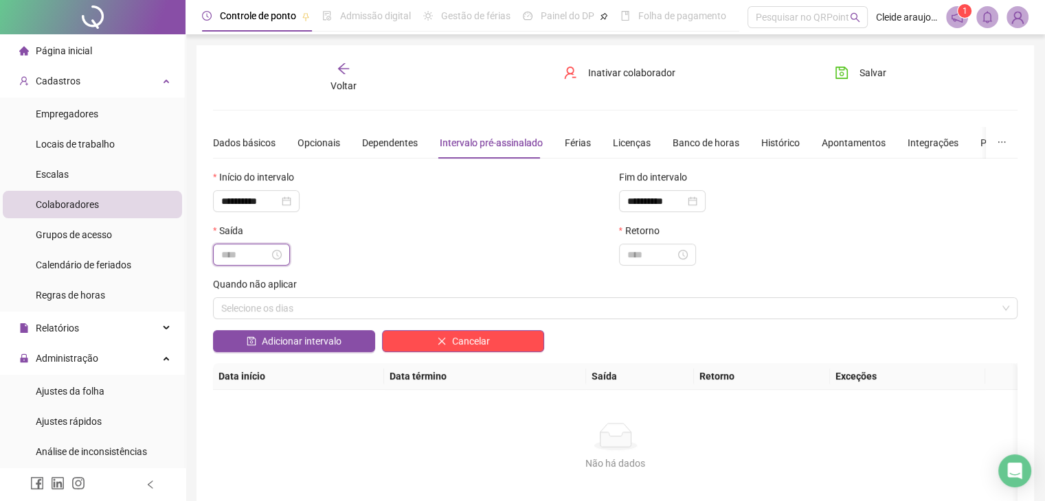
click at [225, 255] on input at bounding box center [245, 254] width 48 height 15
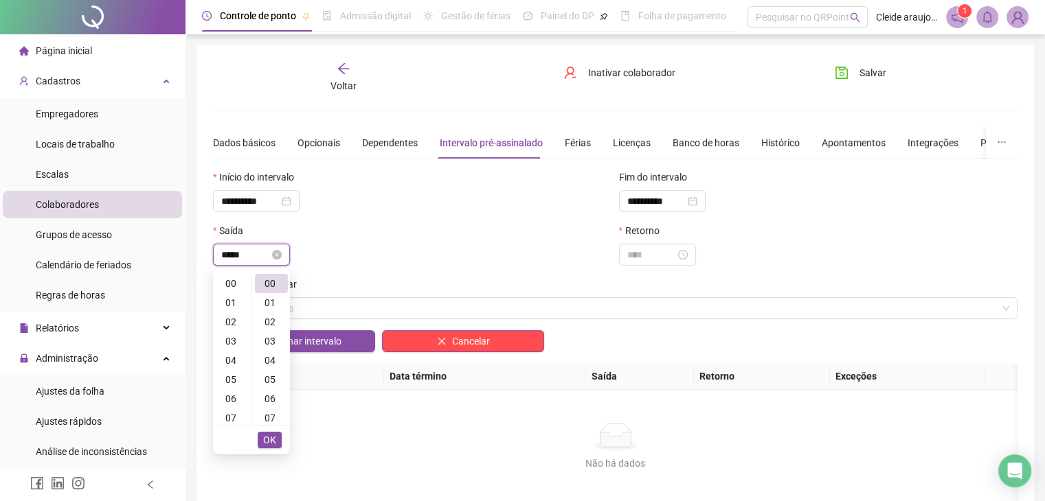
scroll to position [173, 0]
type input "*****"
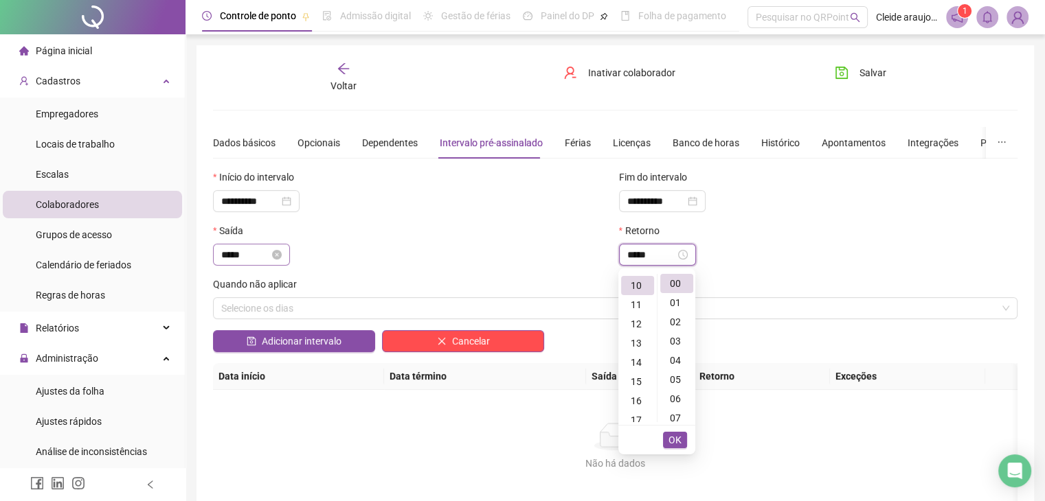
scroll to position [192, 0]
type input "*****"
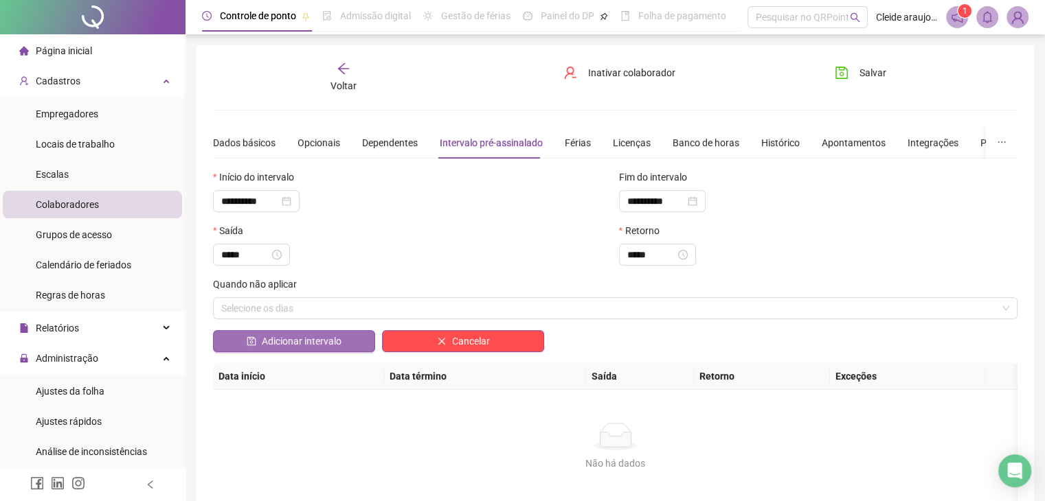
click at [295, 339] on span "Adicionar intervalo" at bounding box center [302, 341] width 80 height 15
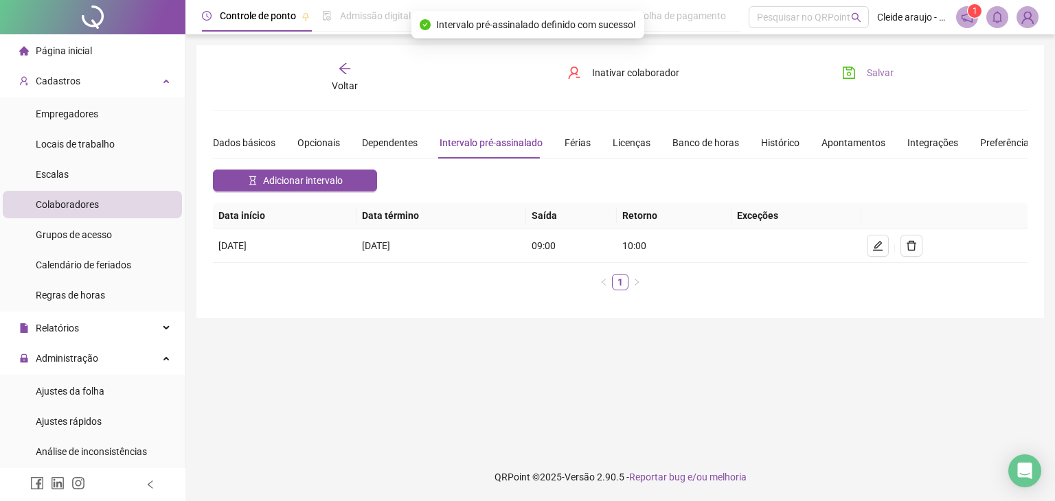
drag, startPoint x: 868, startPoint y: 75, endPoint x: 857, endPoint y: 82, distance: 12.4
click at [863, 82] on button "Salvar" at bounding box center [868, 73] width 72 height 22
click at [98, 392] on span "Ajustes da folha" at bounding box center [70, 391] width 69 height 11
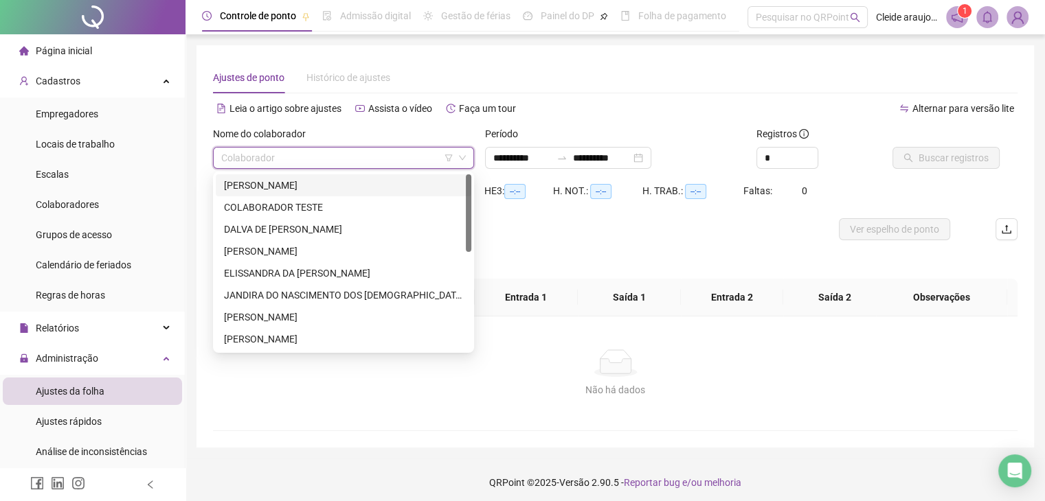
drag, startPoint x: 354, startPoint y: 157, endPoint x: 350, endPoint y: 163, distance: 7.4
click at [353, 158] on input "search" at bounding box center [337, 158] width 232 height 21
click at [312, 188] on div "[PERSON_NAME]" at bounding box center [343, 185] width 239 height 15
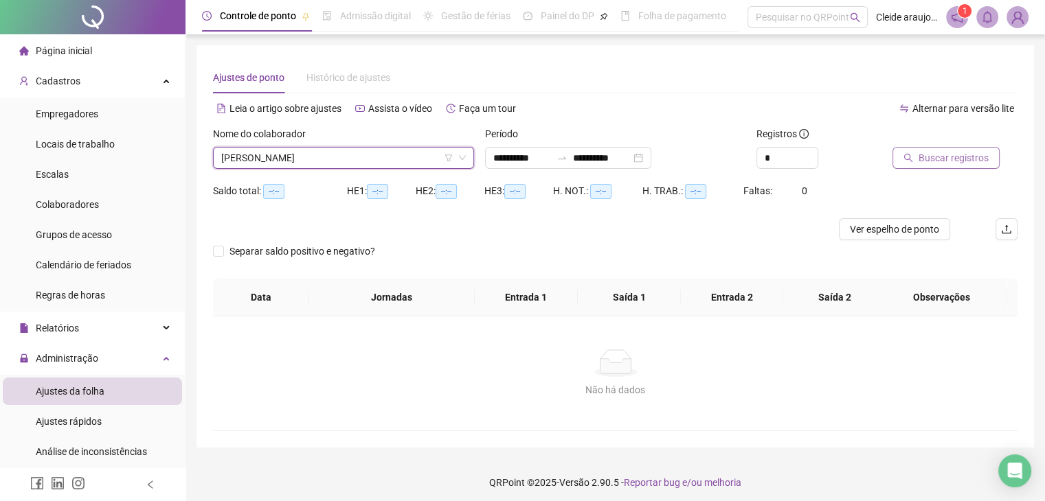
click at [934, 158] on span "Buscar registros" at bounding box center [953, 157] width 70 height 15
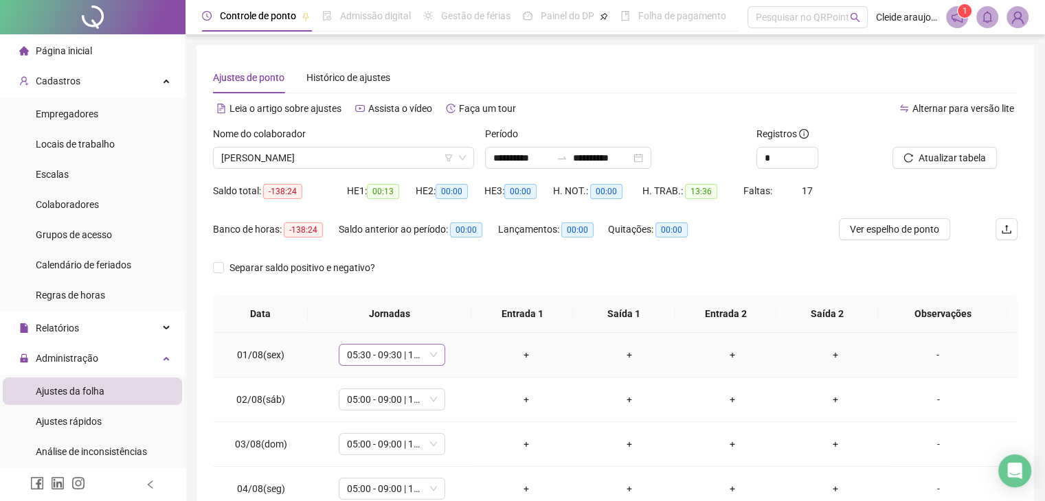
click at [434, 355] on span "05:30 - 09:30 | 10:30 - 14:30" at bounding box center [392, 355] width 90 height 21
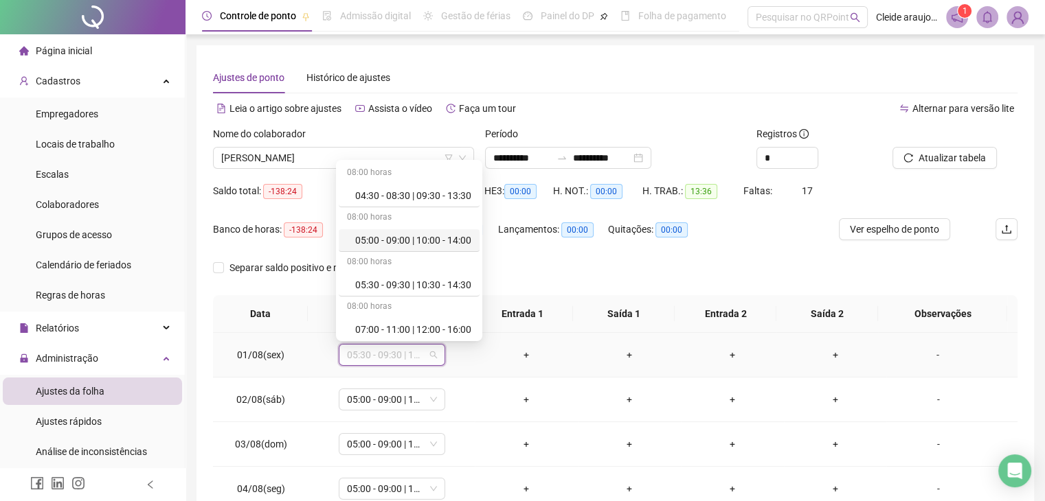
click at [381, 242] on div "05:00 - 09:00 | 10:00 - 14:00" at bounding box center [413, 240] width 116 height 15
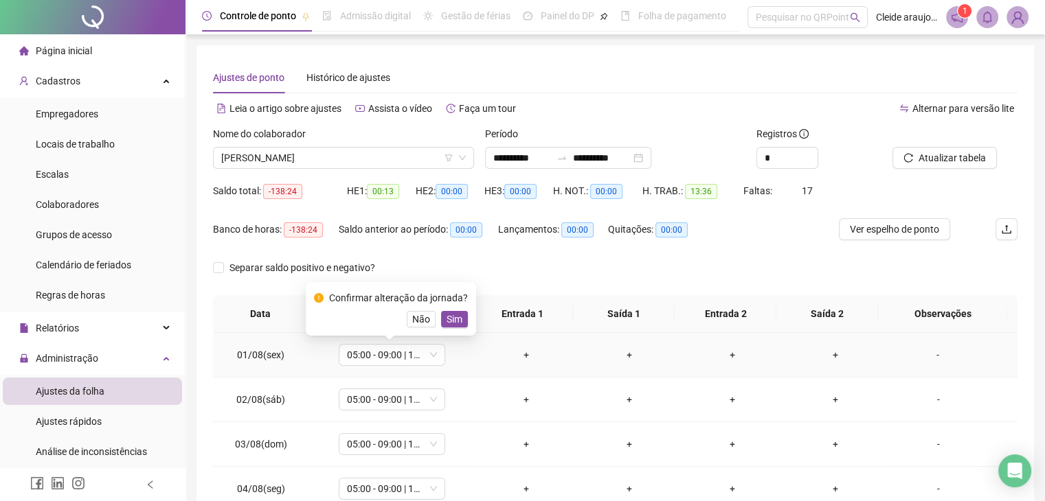
click at [451, 308] on div "Confirmar alteração da jornada? Não Sim" at bounding box center [391, 309] width 154 height 37
click at [451, 315] on span "Sim" at bounding box center [455, 319] width 16 height 15
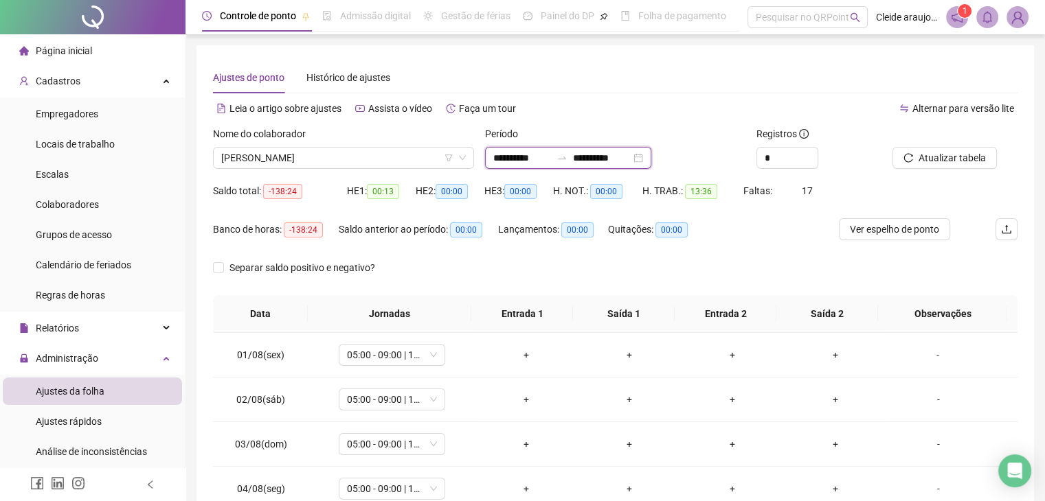
click at [631, 159] on input "**********" at bounding box center [602, 157] width 58 height 15
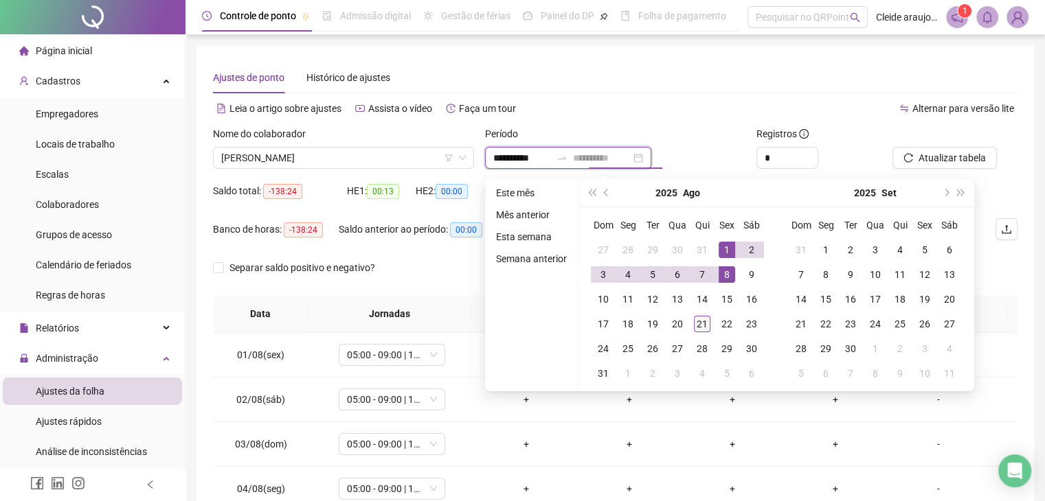
type input "**********"
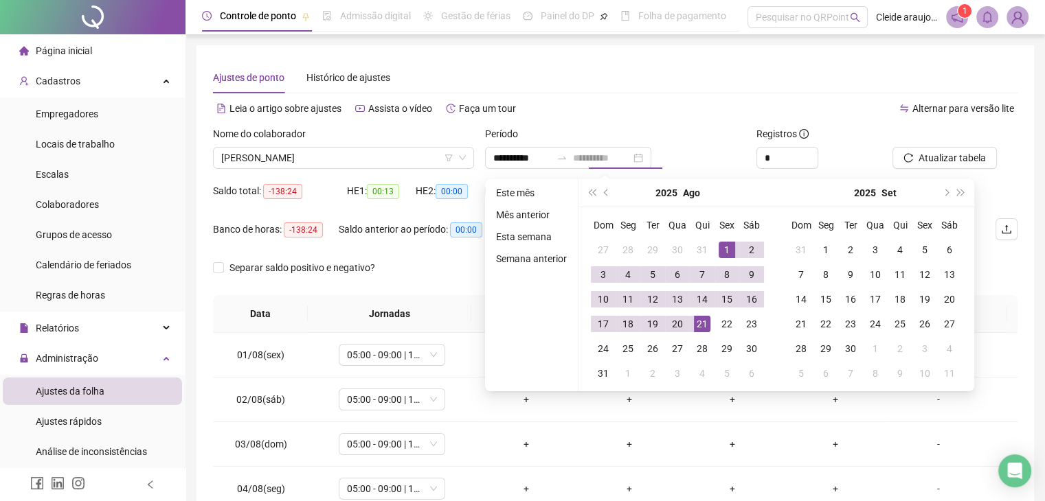
click at [699, 319] on div "21" at bounding box center [702, 324] width 16 height 16
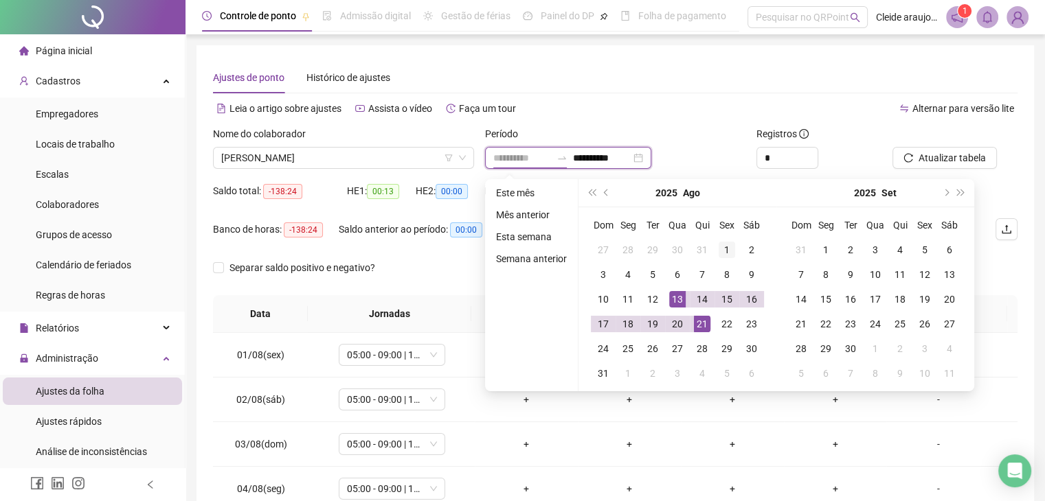
type input "**********"
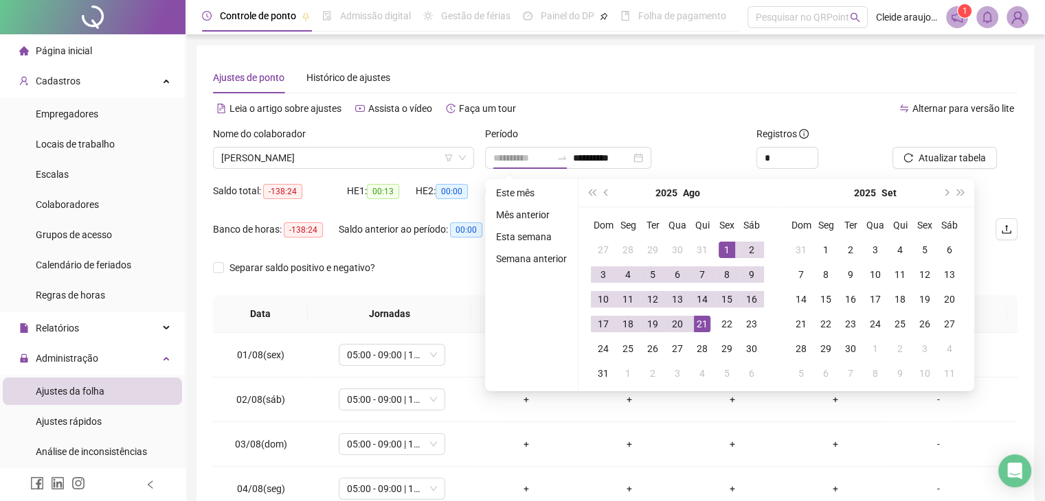
click at [724, 250] on div "1" at bounding box center [727, 250] width 16 height 16
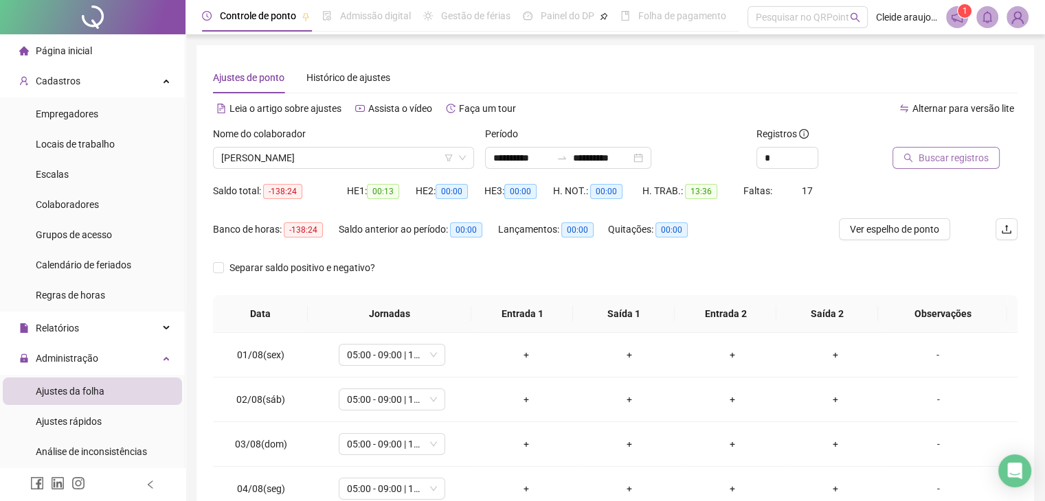
click at [922, 155] on span "Buscar registros" at bounding box center [953, 157] width 70 height 15
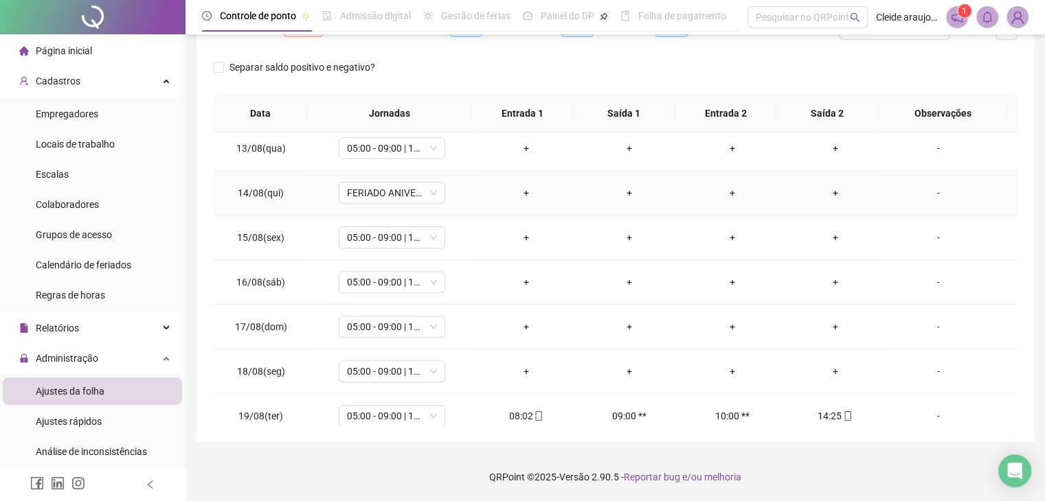
scroll to position [641, 0]
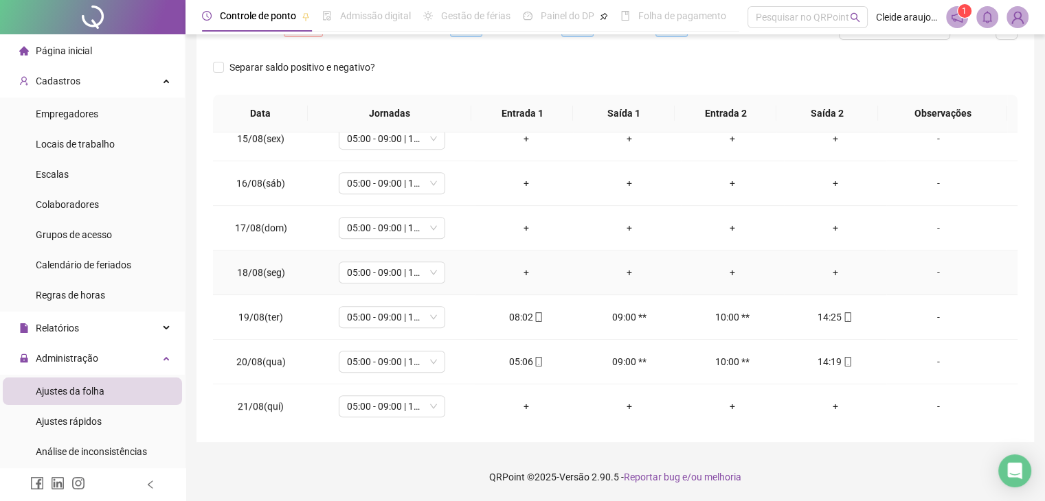
click at [517, 274] on div "+" at bounding box center [526, 272] width 81 height 15
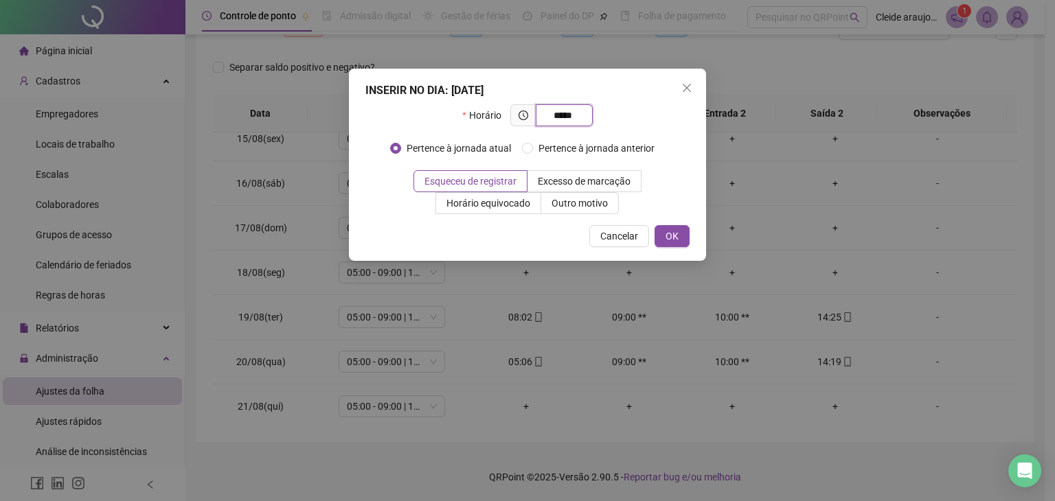
type input "*****"
click at [677, 236] on span "OK" at bounding box center [672, 236] width 13 height 15
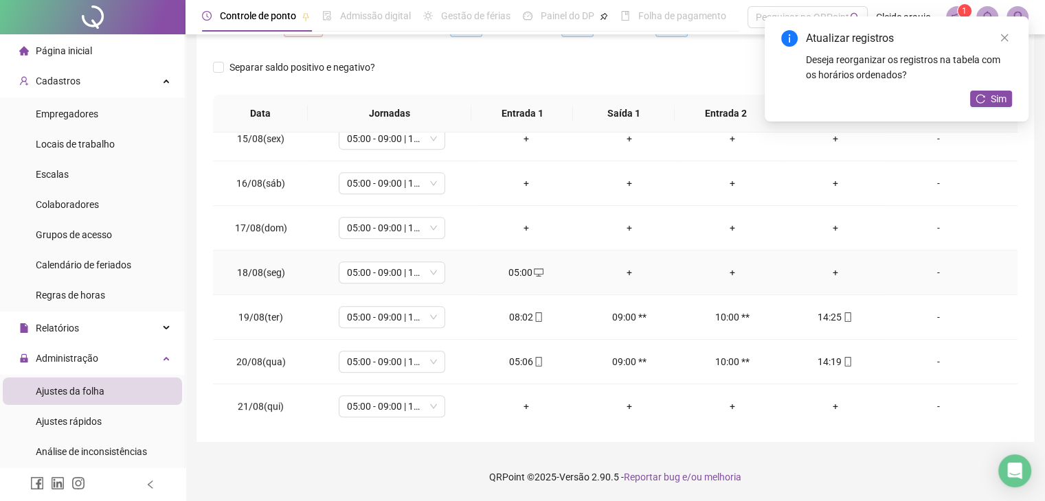
click at [828, 267] on div "+" at bounding box center [835, 272] width 81 height 15
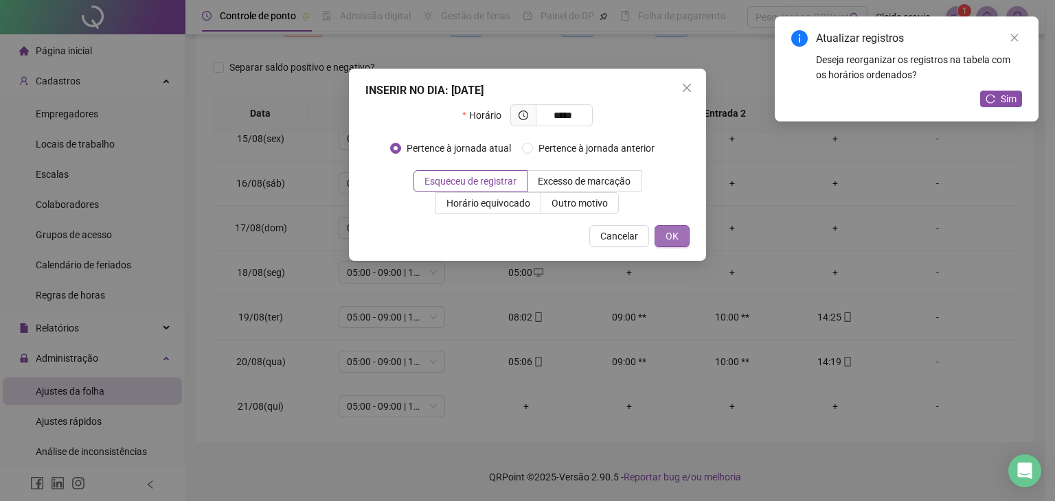
type input "*****"
click at [678, 229] on span "OK" at bounding box center [672, 236] width 13 height 15
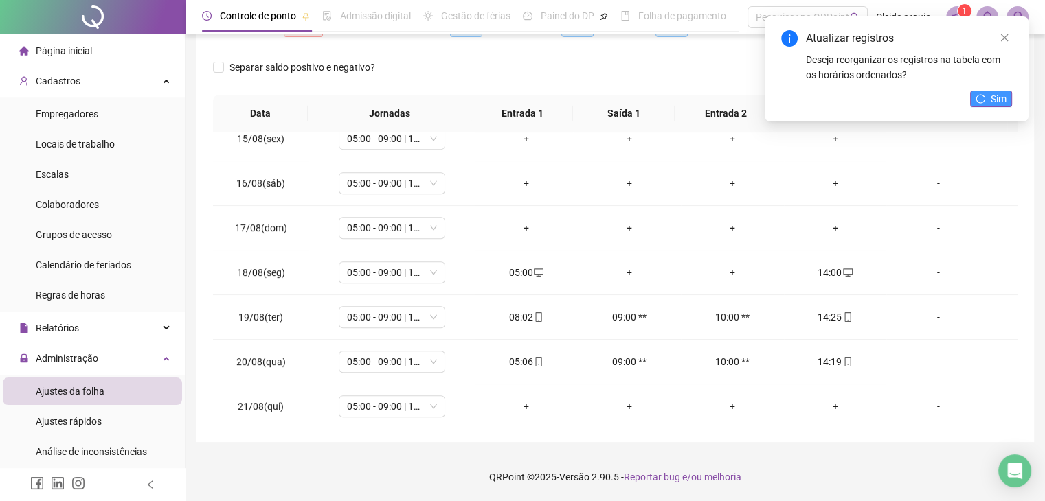
click at [985, 98] on button "Sim" at bounding box center [991, 99] width 42 height 16
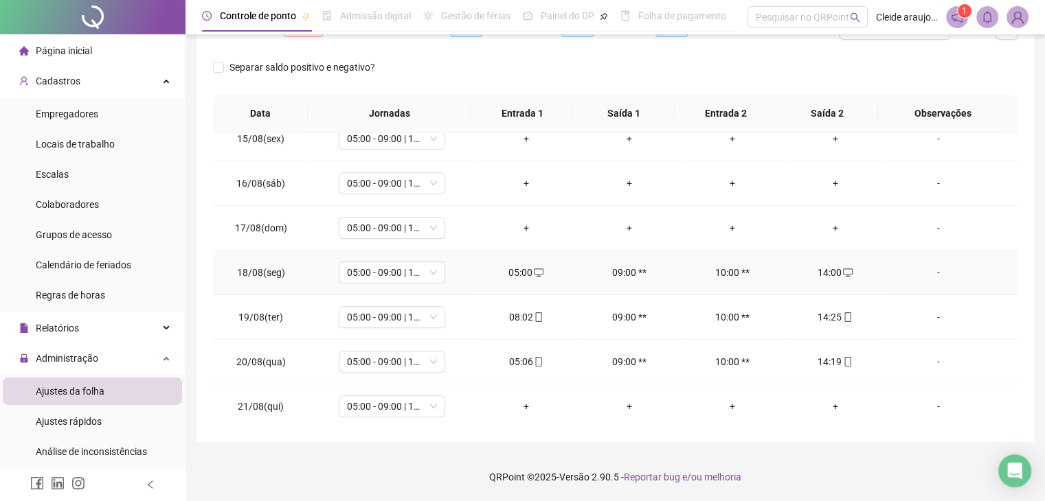
click at [832, 269] on div "14:00" at bounding box center [835, 272] width 81 height 15
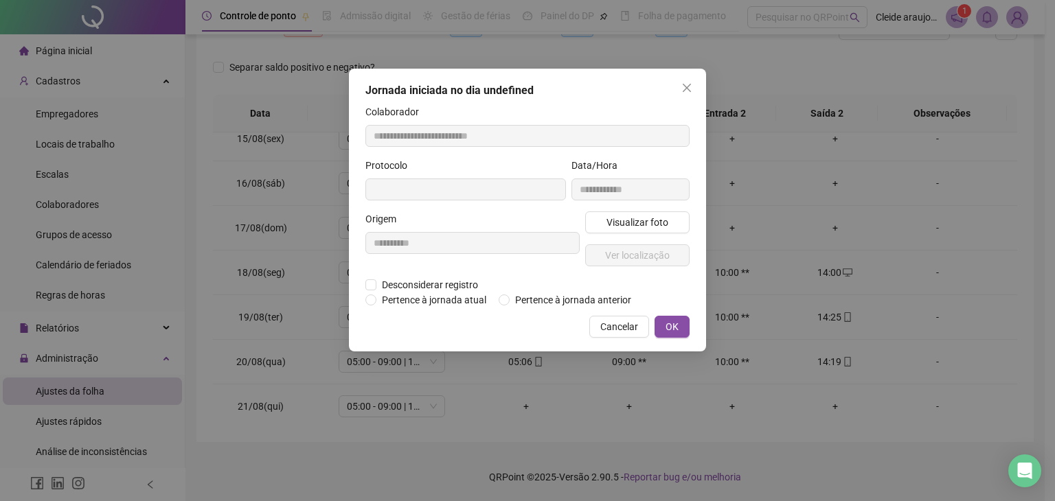
type input "**********"
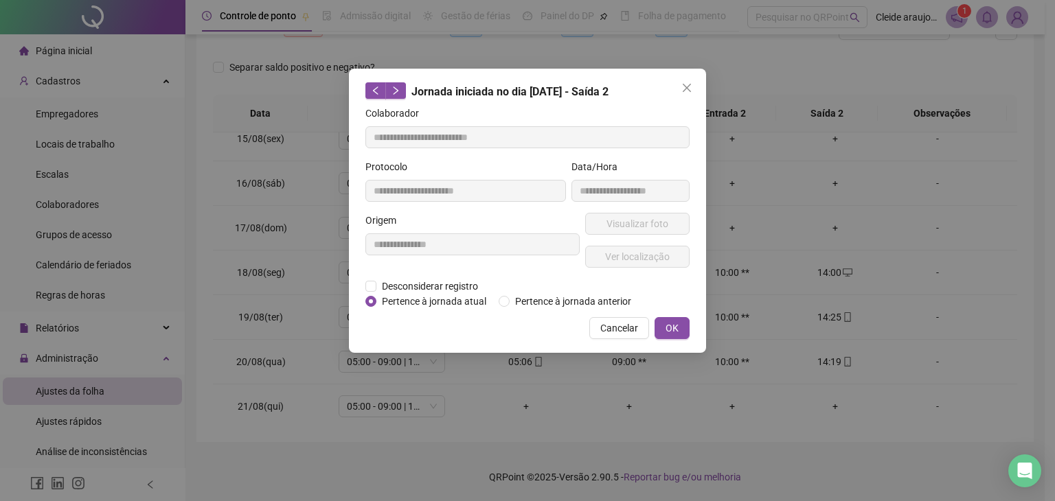
click at [411, 279] on span "Desconsiderar registro" at bounding box center [429, 286] width 107 height 15
click at [366, 289] on form "**********" at bounding box center [527, 207] width 324 height 203
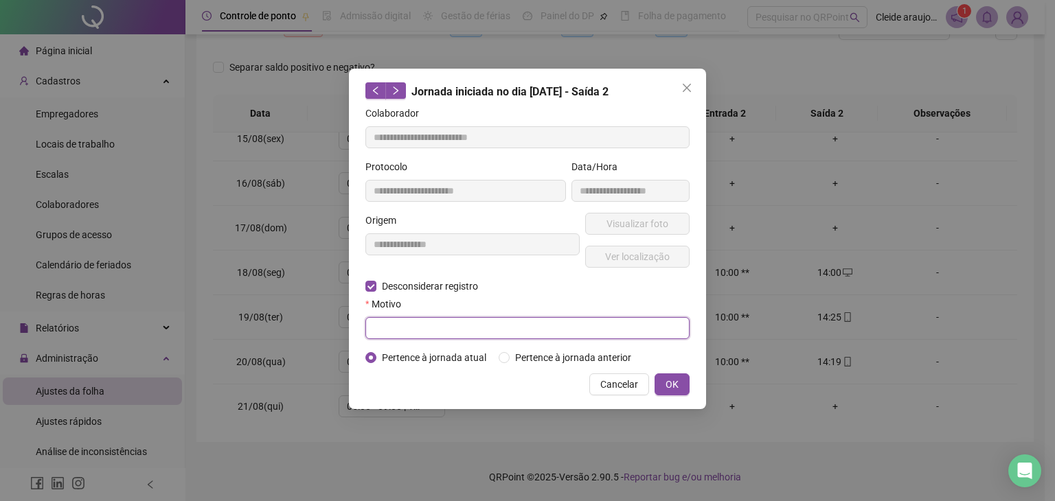
click at [409, 326] on input "text" at bounding box center [527, 328] width 324 height 22
type input "******"
click at [667, 385] on span "OK" at bounding box center [672, 384] width 13 height 15
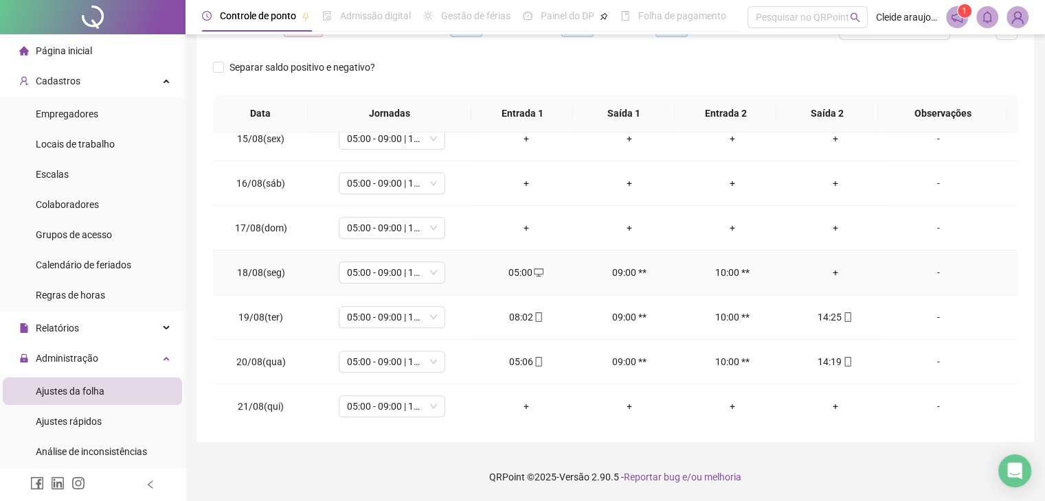
click at [828, 275] on div "+" at bounding box center [835, 272] width 81 height 15
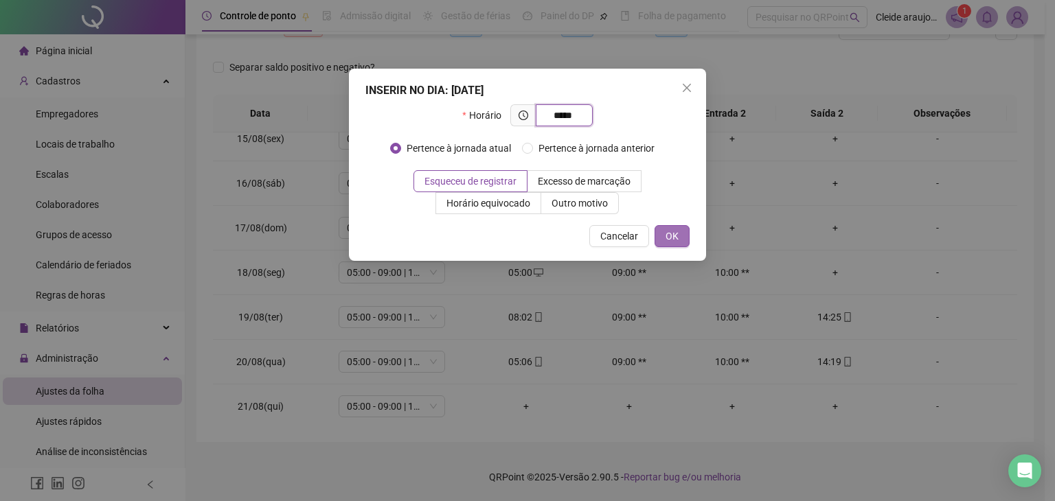
type input "*****"
drag, startPoint x: 681, startPoint y: 238, endPoint x: 666, endPoint y: 229, distance: 17.0
click at [679, 238] on button "OK" at bounding box center [672, 236] width 35 height 22
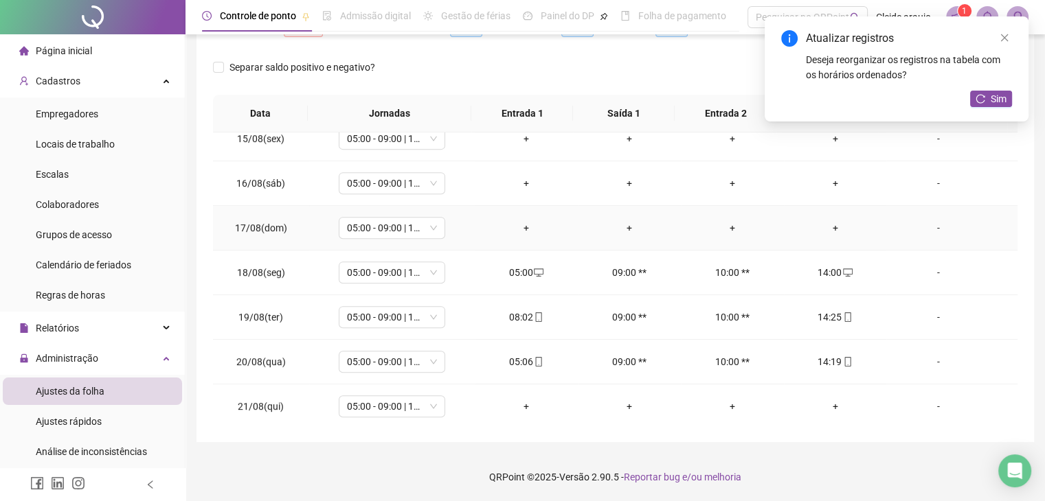
click at [528, 229] on div "+" at bounding box center [526, 228] width 81 height 15
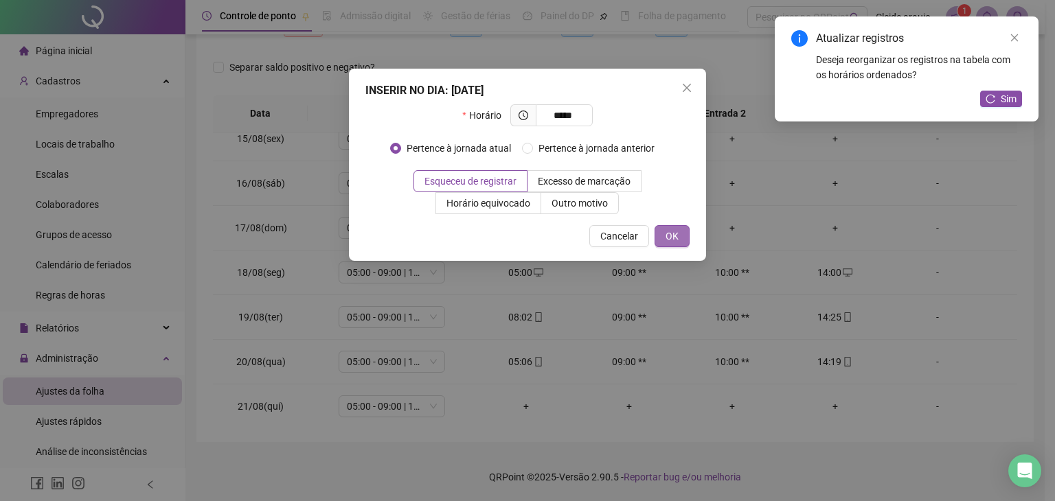
type input "*****"
click at [683, 234] on button "OK" at bounding box center [672, 236] width 35 height 22
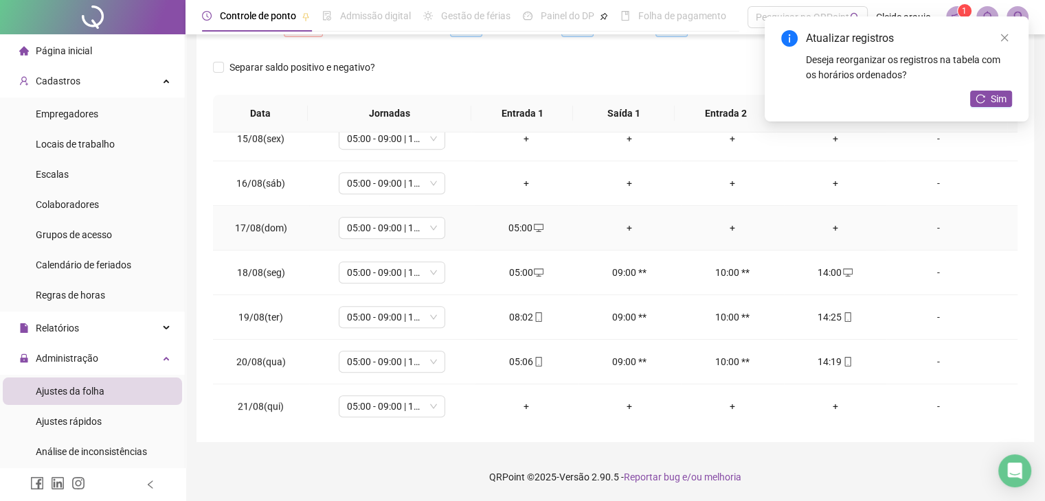
click at [828, 230] on div "+" at bounding box center [835, 228] width 81 height 15
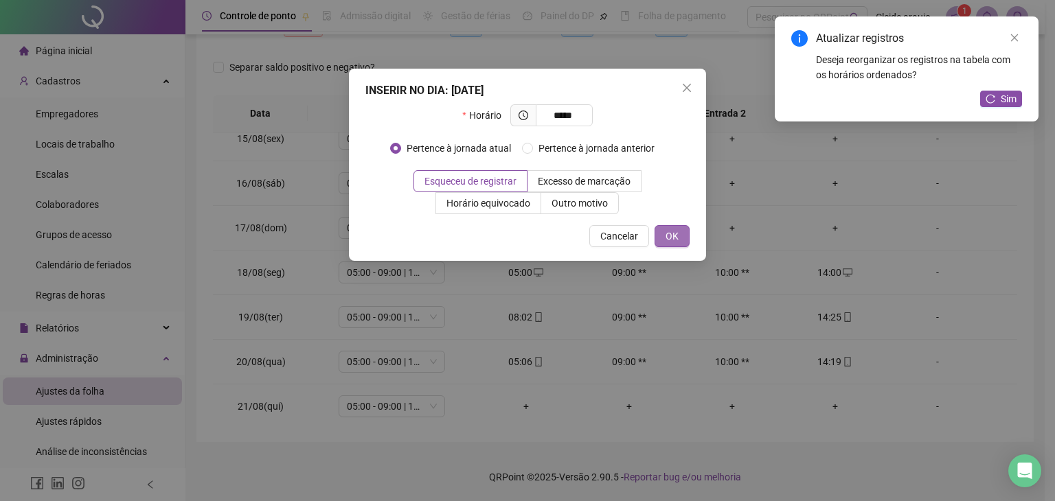
type input "*****"
click at [679, 231] on span "OK" at bounding box center [672, 236] width 13 height 15
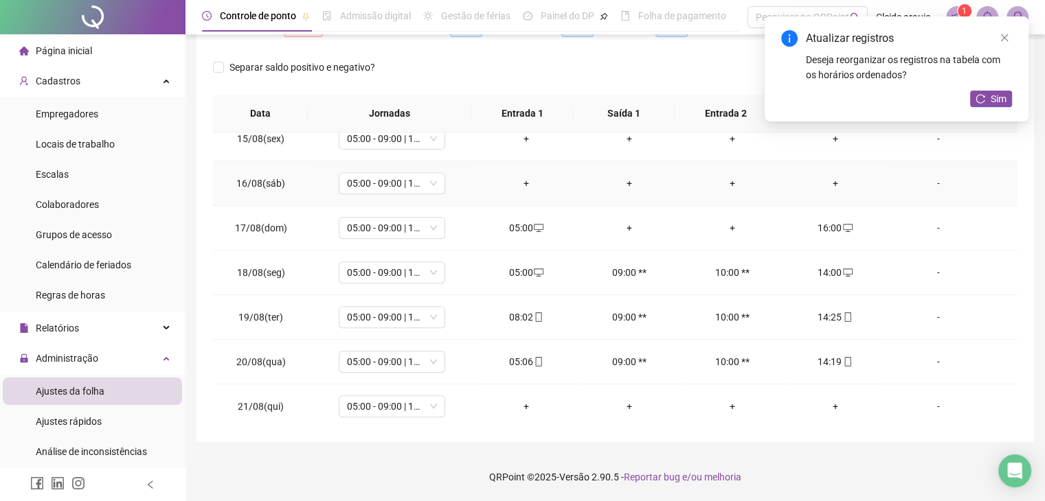
click at [521, 176] on div "+" at bounding box center [526, 183] width 81 height 15
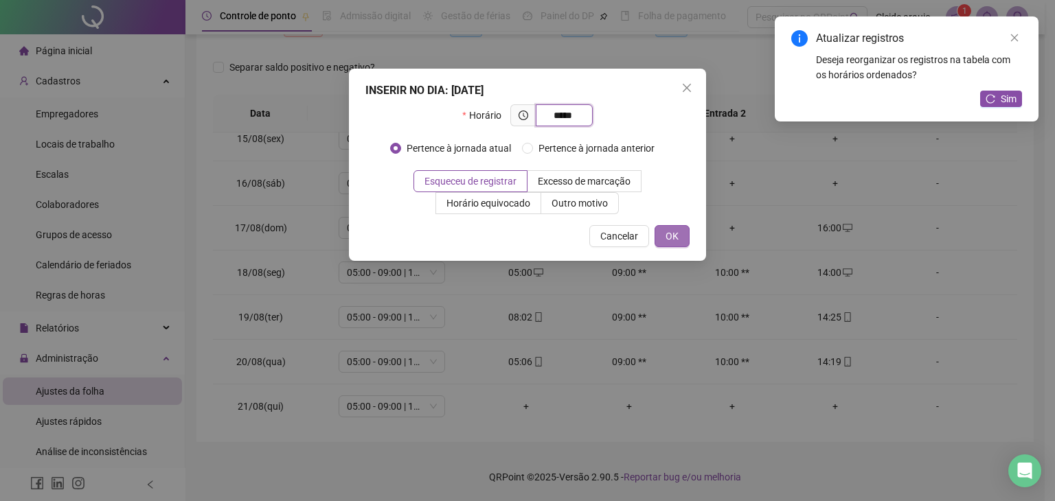
type input "*****"
click at [671, 236] on span "OK" at bounding box center [672, 236] width 13 height 15
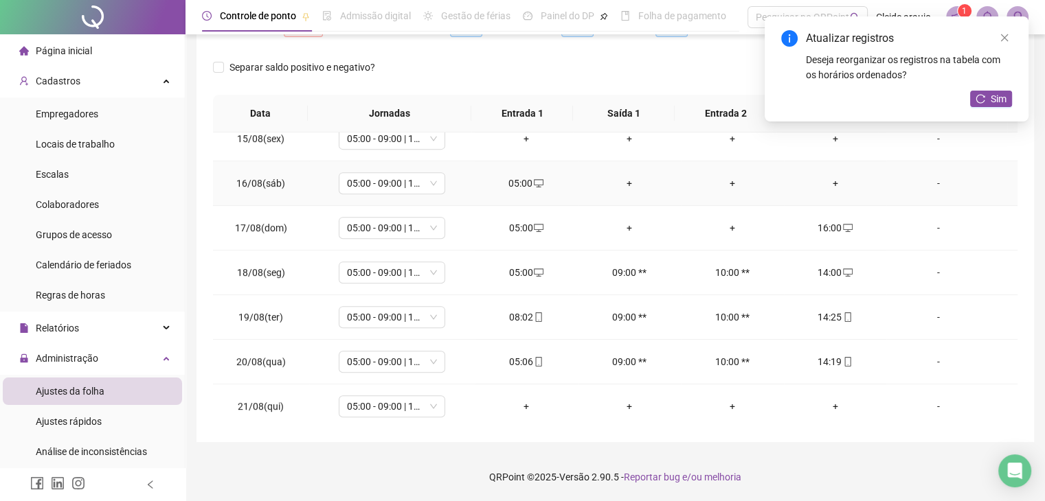
click at [827, 177] on div "+" at bounding box center [835, 183] width 81 height 15
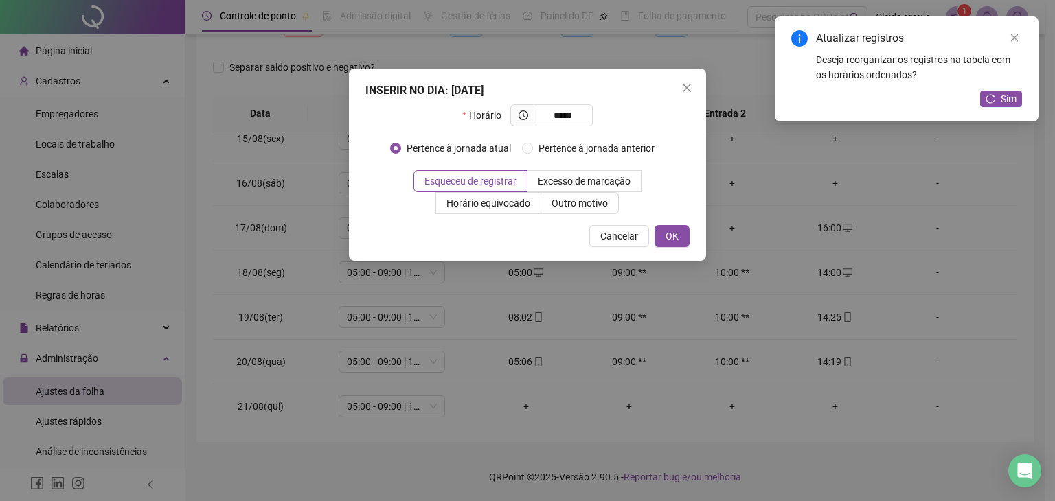
type input "*****"
click at [690, 240] on div "INSERIR NO DIA : [DATE] Horário ***** Pertence à jornada atual Pertence à jorna…" at bounding box center [527, 165] width 357 height 192
click at [681, 236] on button "OK" at bounding box center [672, 236] width 35 height 22
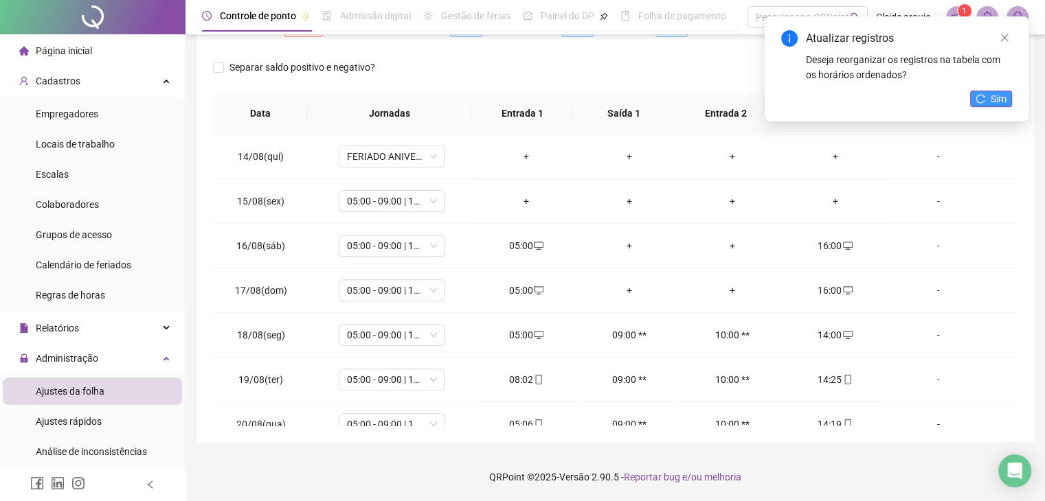
click at [989, 101] on button "Sim" at bounding box center [991, 99] width 42 height 16
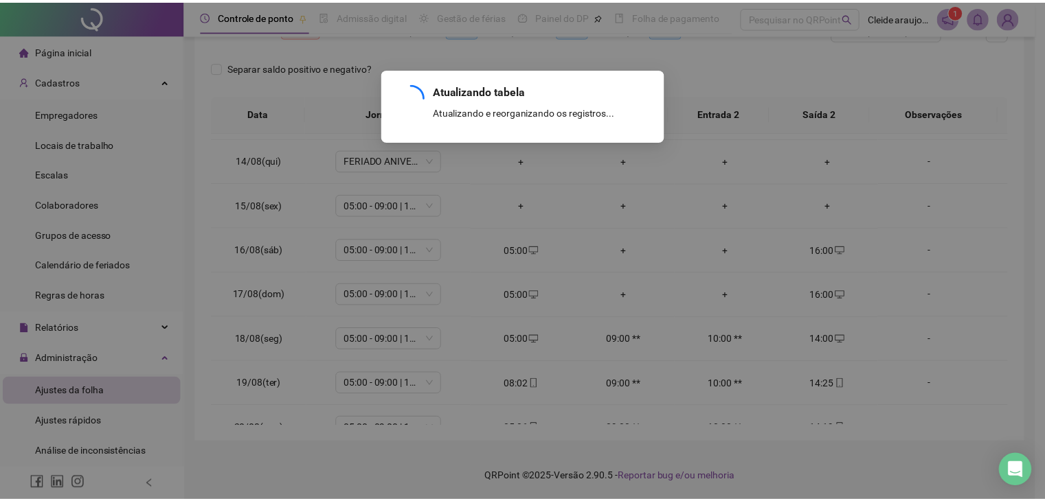
scroll to position [574, 0]
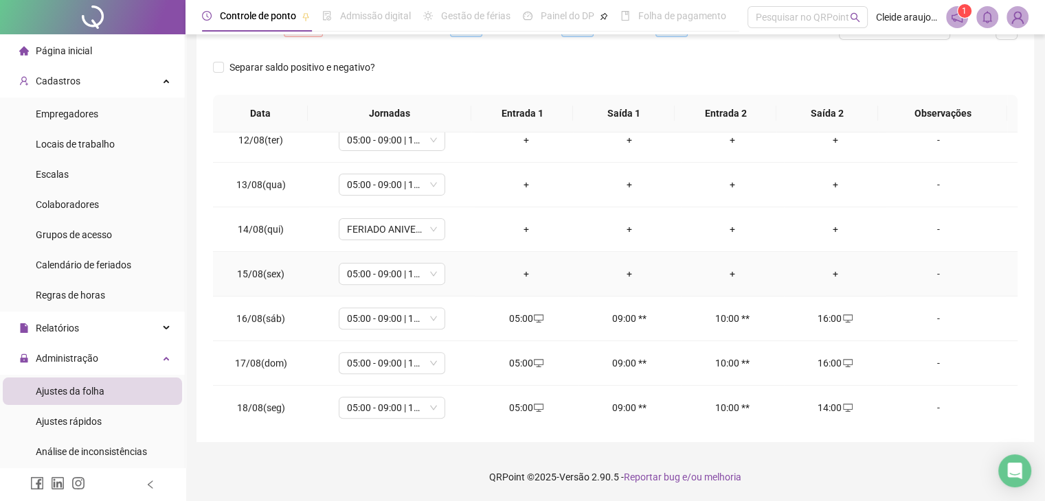
click at [521, 275] on div "+" at bounding box center [526, 274] width 81 height 15
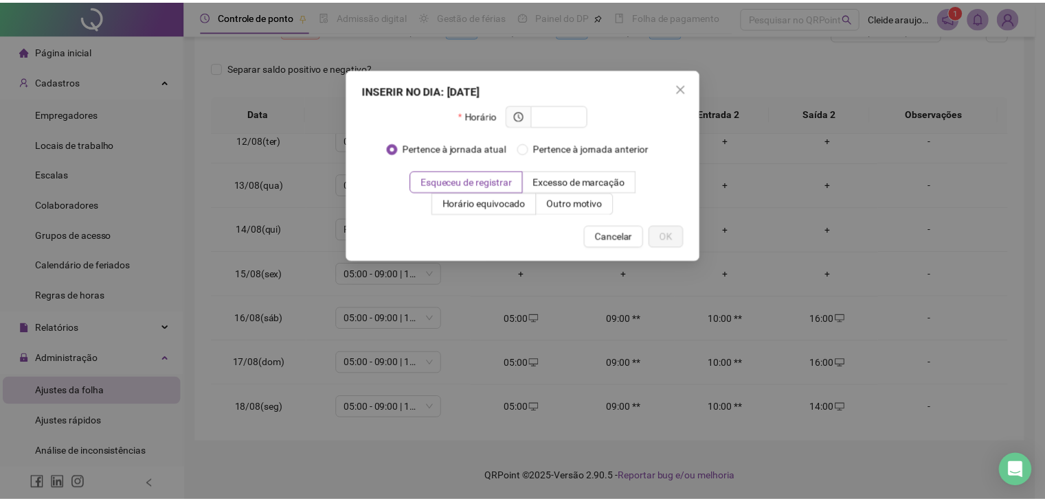
scroll to position [506, 0]
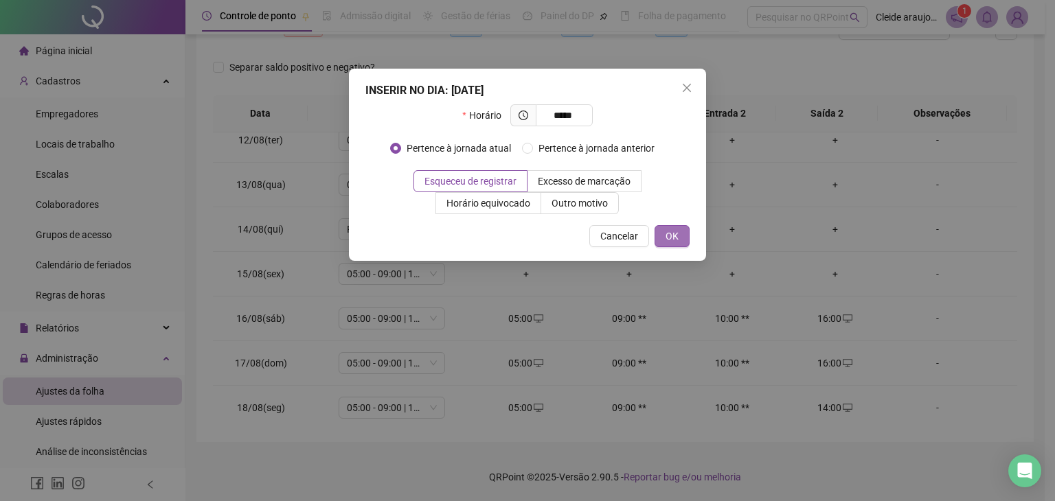
type input "*****"
click at [670, 233] on span "OK" at bounding box center [672, 236] width 13 height 15
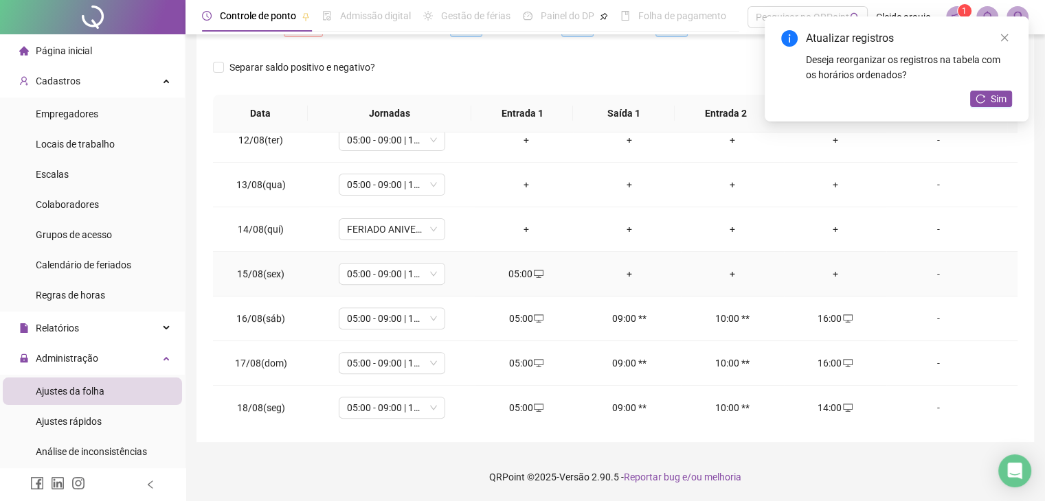
drag, startPoint x: 823, startPoint y: 271, endPoint x: 811, endPoint y: 268, distance: 12.7
click at [821, 271] on div "+" at bounding box center [835, 274] width 81 height 15
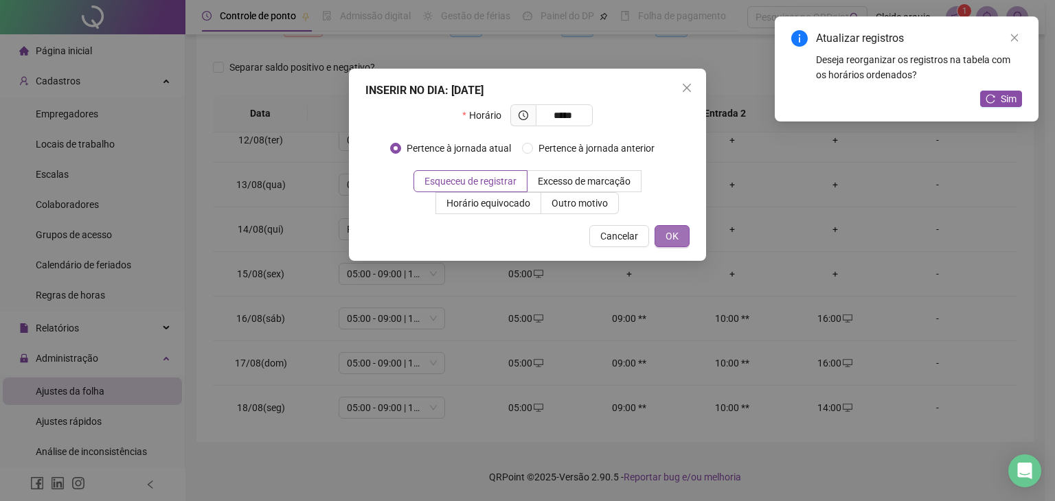
type input "*****"
drag, startPoint x: 689, startPoint y: 237, endPoint x: 676, endPoint y: 232, distance: 14.2
click at [687, 237] on button "OK" at bounding box center [672, 236] width 35 height 22
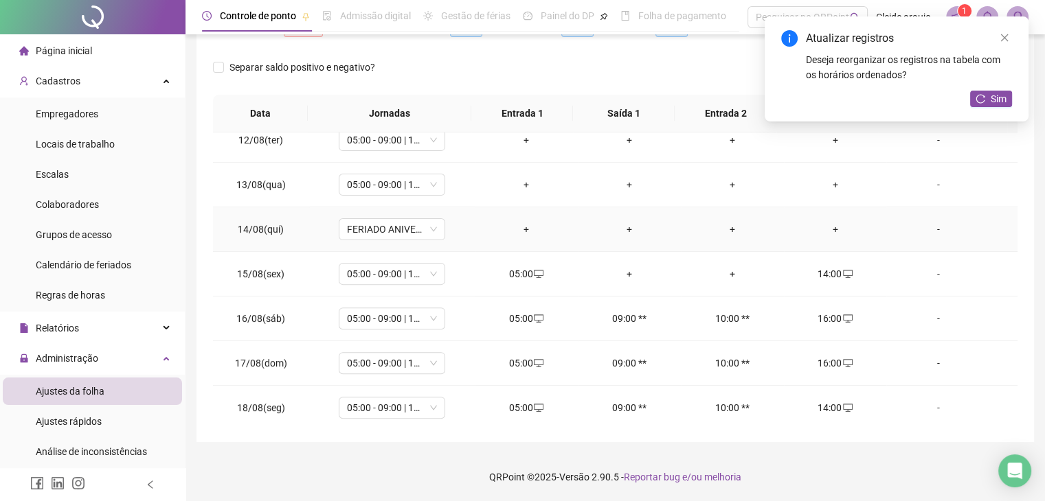
click at [517, 226] on div "+" at bounding box center [526, 229] width 81 height 15
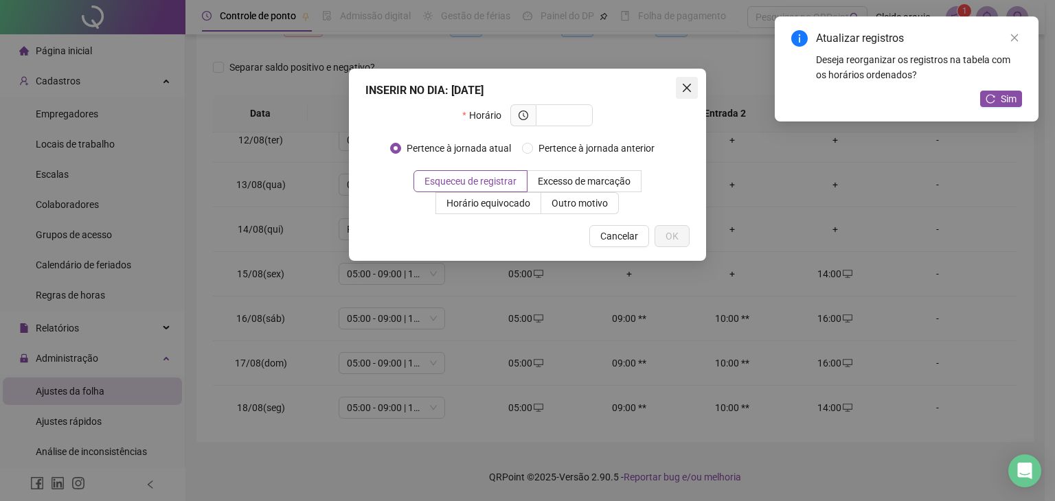
click at [681, 91] on icon "close" at bounding box center [686, 87] width 11 height 11
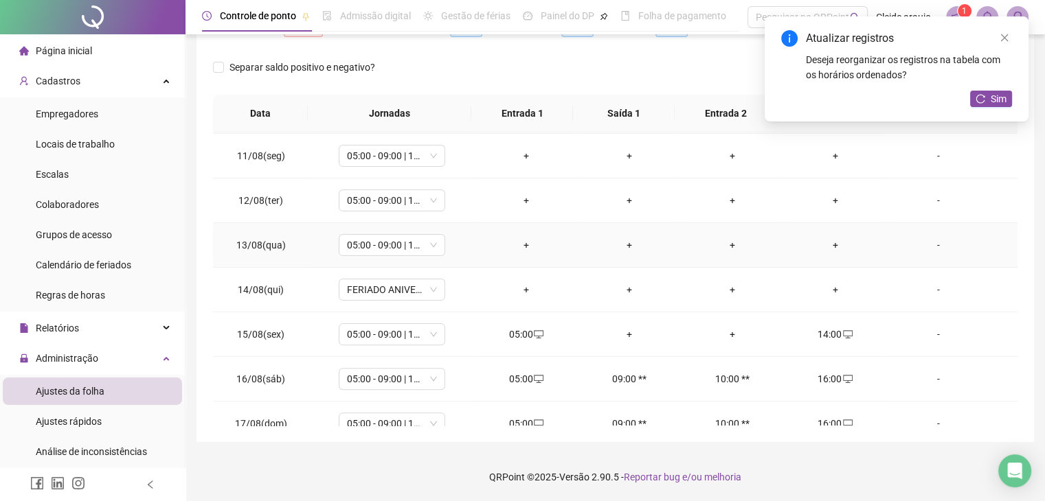
click at [517, 242] on div "+" at bounding box center [526, 245] width 81 height 15
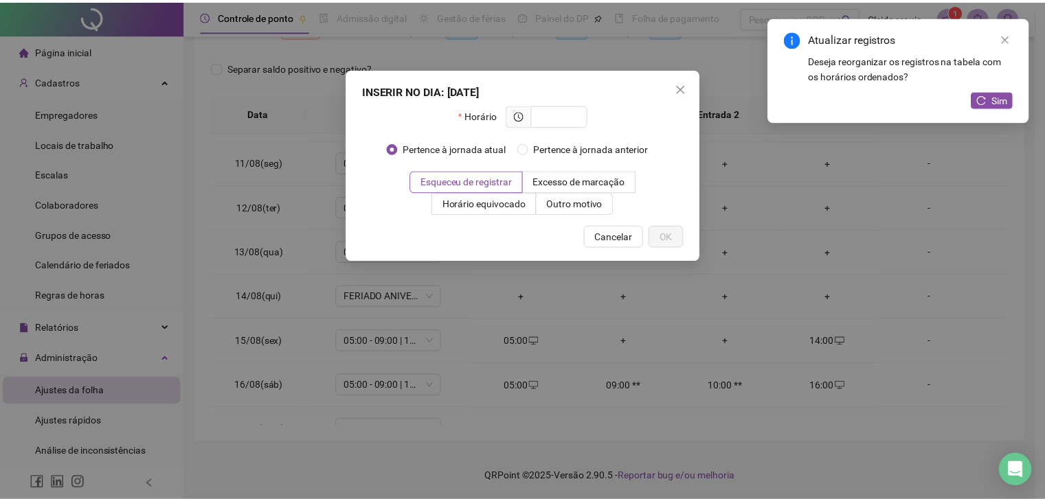
scroll to position [438, 0]
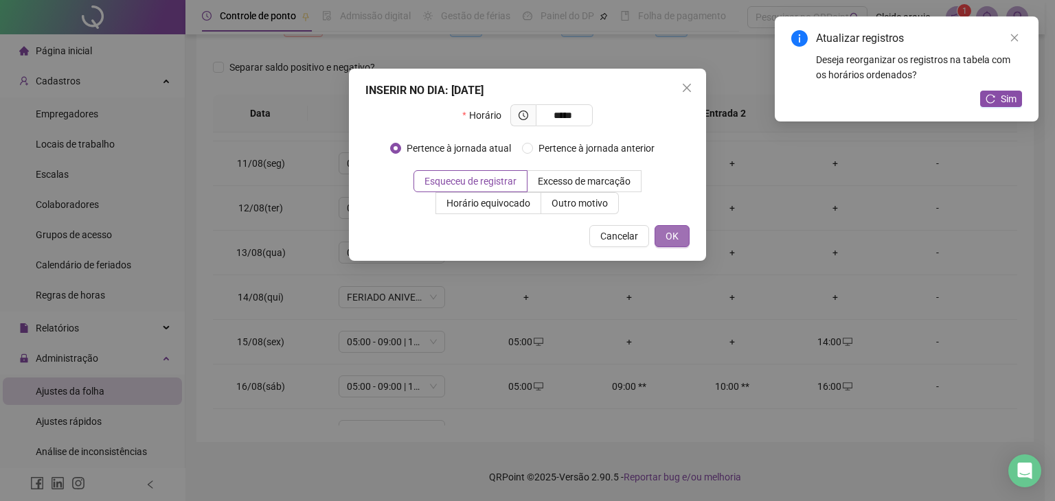
type input "*****"
click at [679, 236] on button "OK" at bounding box center [672, 236] width 35 height 22
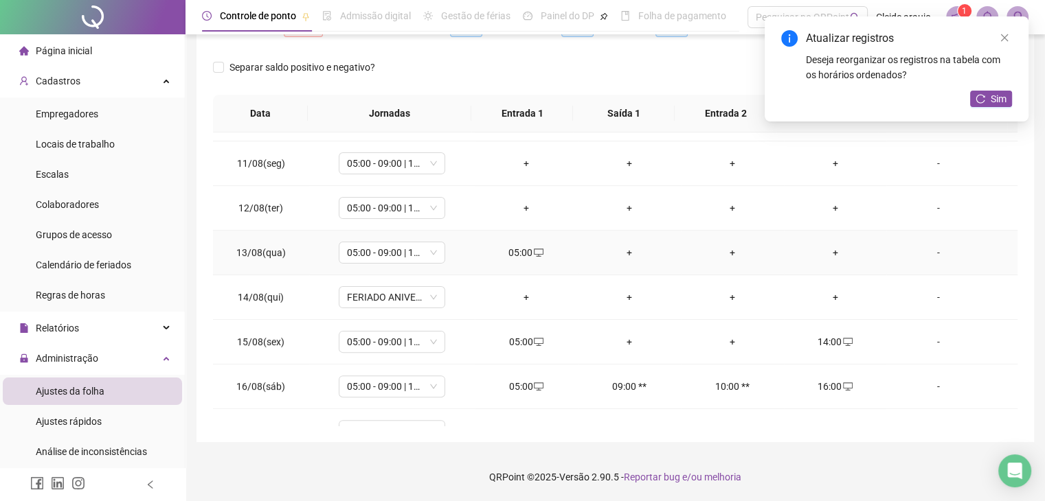
click at [822, 250] on div "+" at bounding box center [835, 252] width 81 height 15
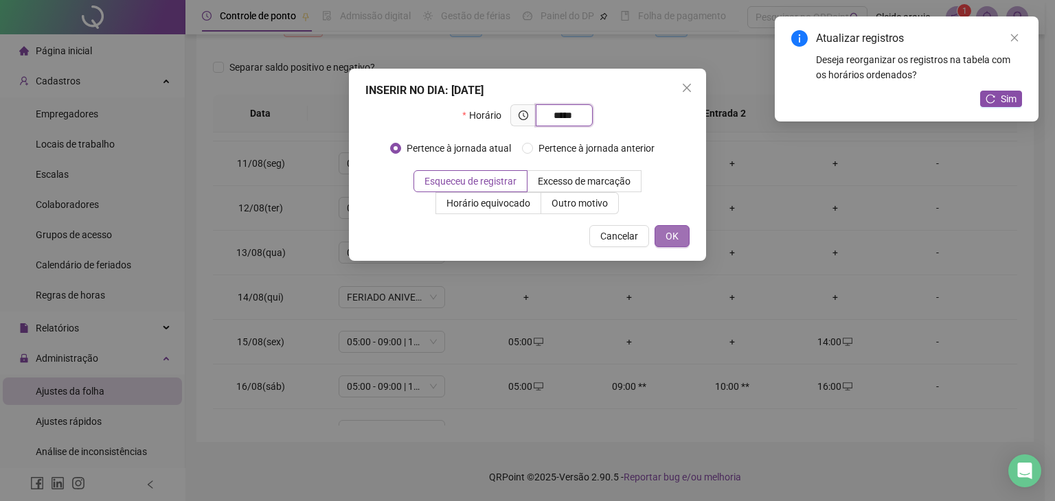
type input "*****"
click at [670, 236] on span "OK" at bounding box center [672, 236] width 13 height 15
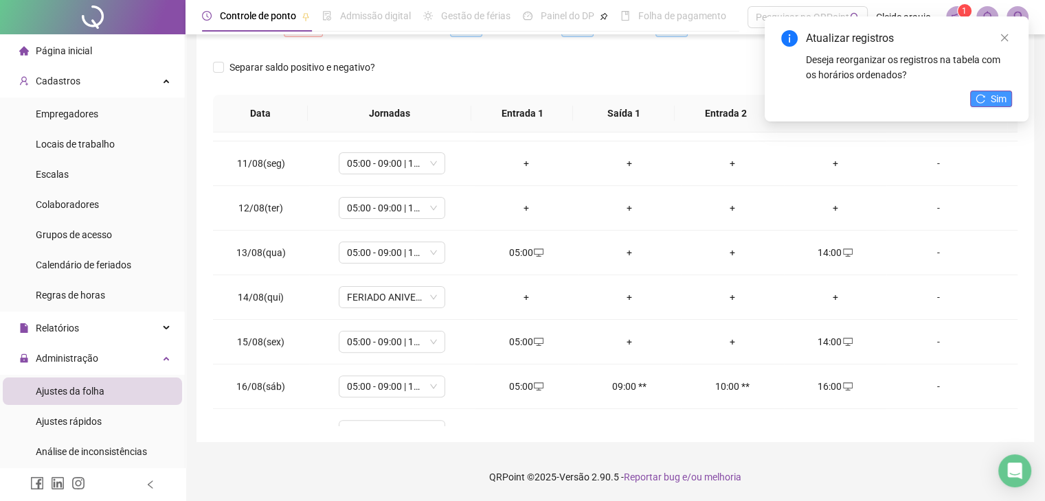
click at [970, 102] on div "Atualizar registros Deseja reorganizar os registros na tabela com os horários o…" at bounding box center [897, 68] width 264 height 105
click at [997, 92] on span "Sim" at bounding box center [999, 98] width 16 height 15
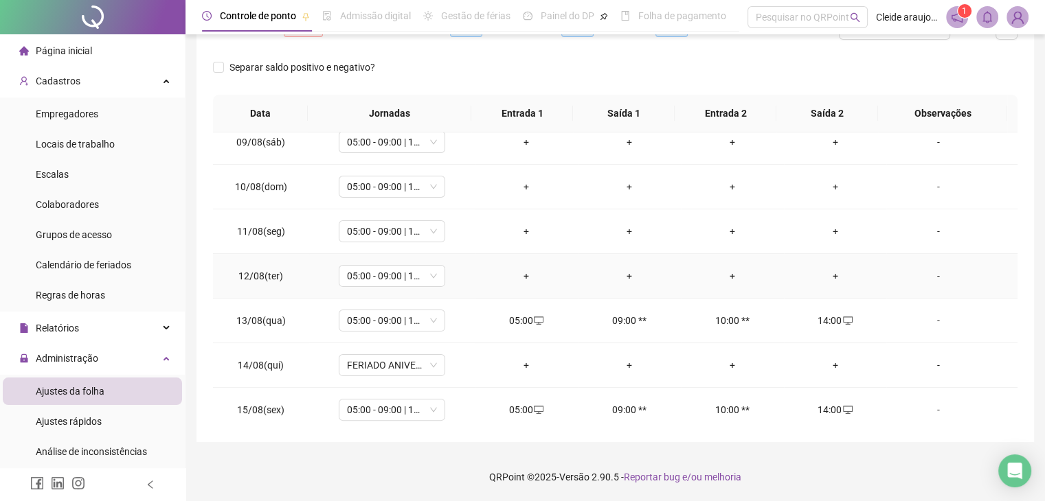
click at [522, 273] on div "+" at bounding box center [526, 276] width 81 height 15
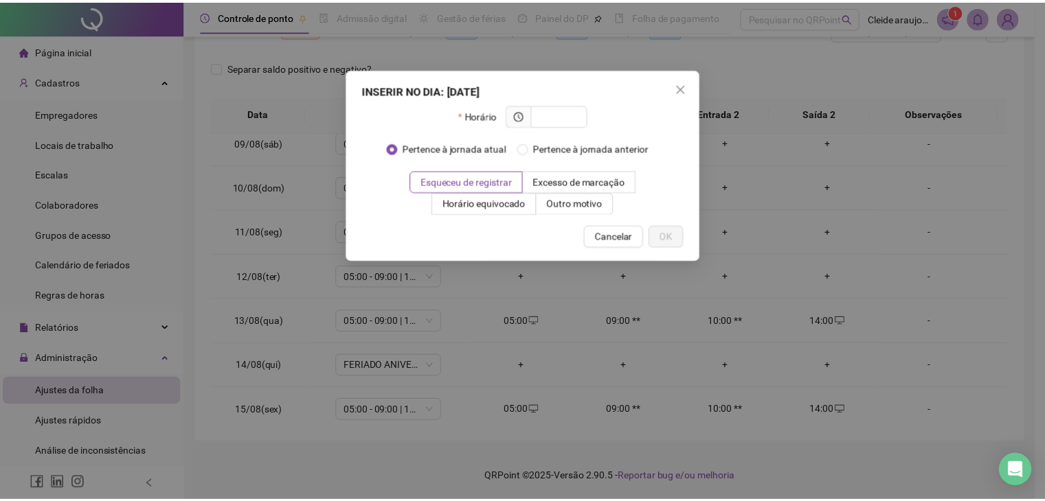
scroll to position [369, 0]
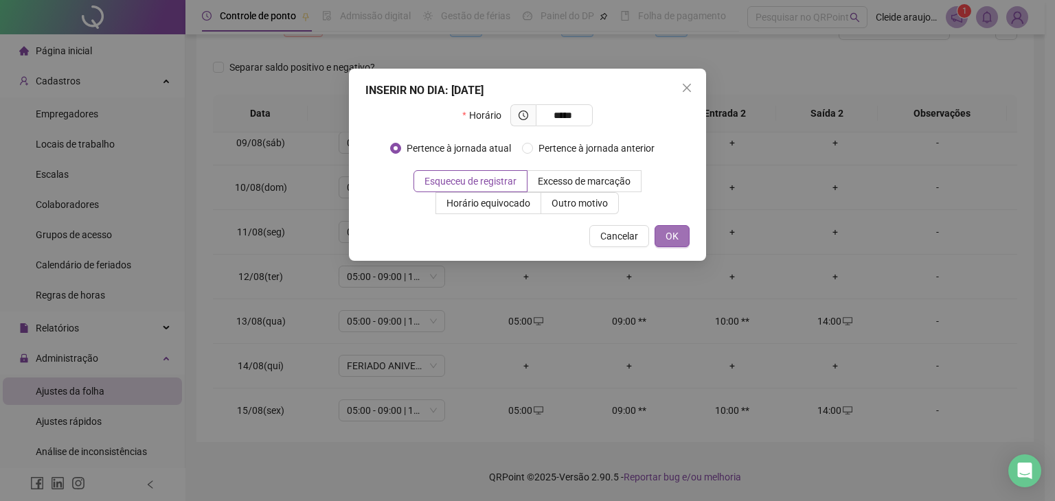
type input "*****"
click at [670, 236] on span "OK" at bounding box center [672, 236] width 13 height 15
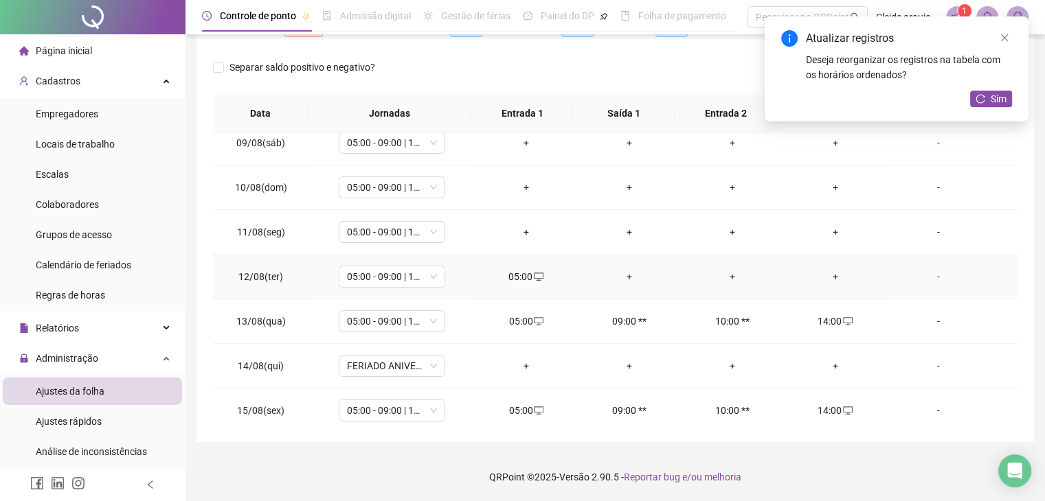
click at [830, 274] on div "+" at bounding box center [835, 276] width 81 height 15
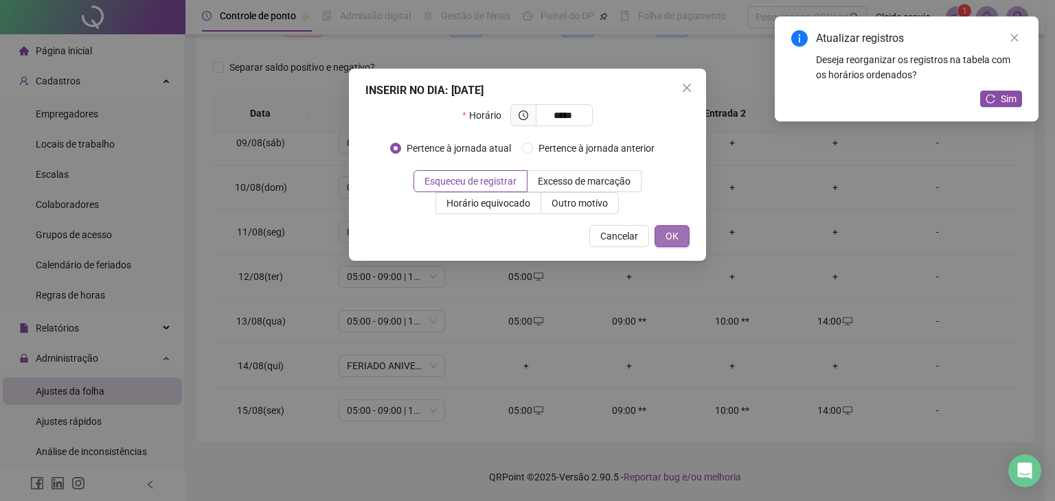
type input "*****"
click at [675, 236] on span "OK" at bounding box center [672, 236] width 13 height 15
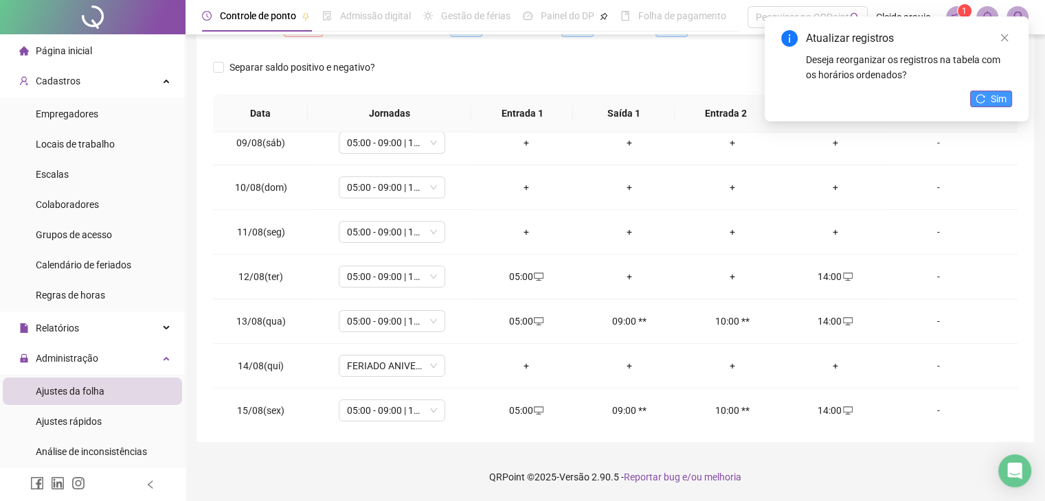
click at [979, 100] on icon "reload" at bounding box center [980, 99] width 10 height 10
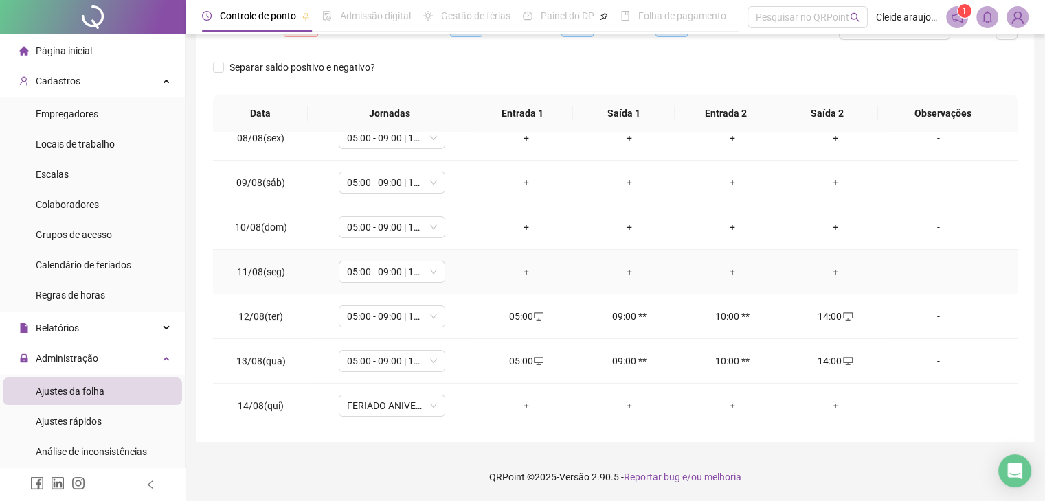
click at [521, 270] on div "+" at bounding box center [526, 271] width 81 height 15
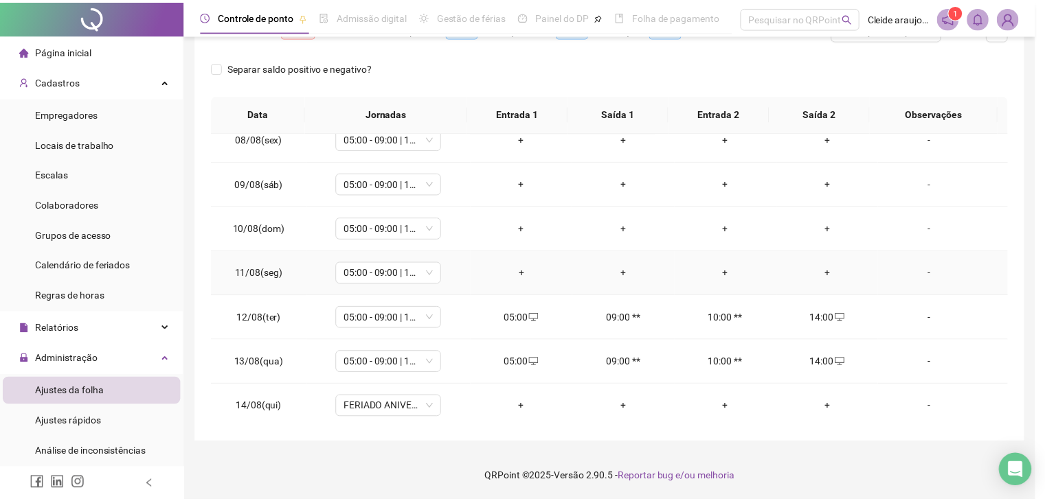
scroll to position [328, 0]
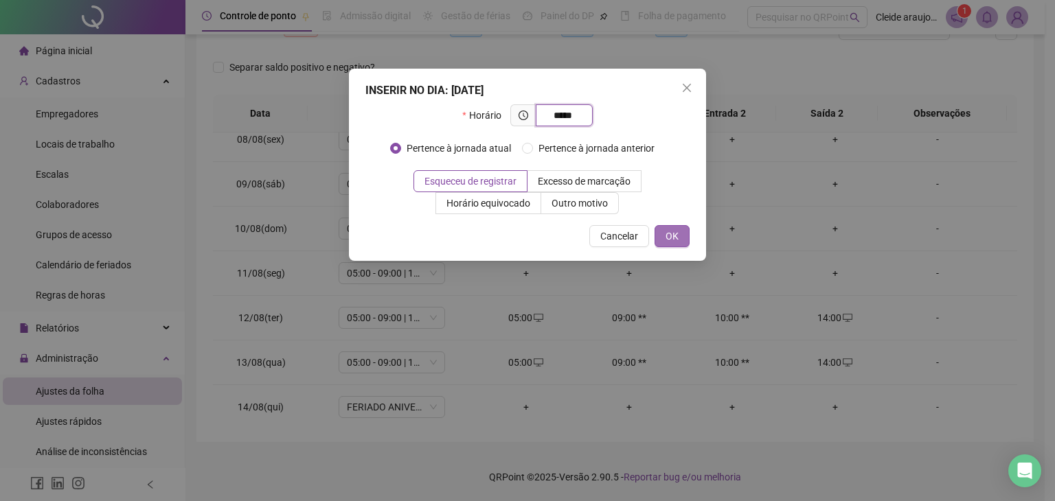
type input "*****"
click at [673, 237] on span "OK" at bounding box center [672, 236] width 13 height 15
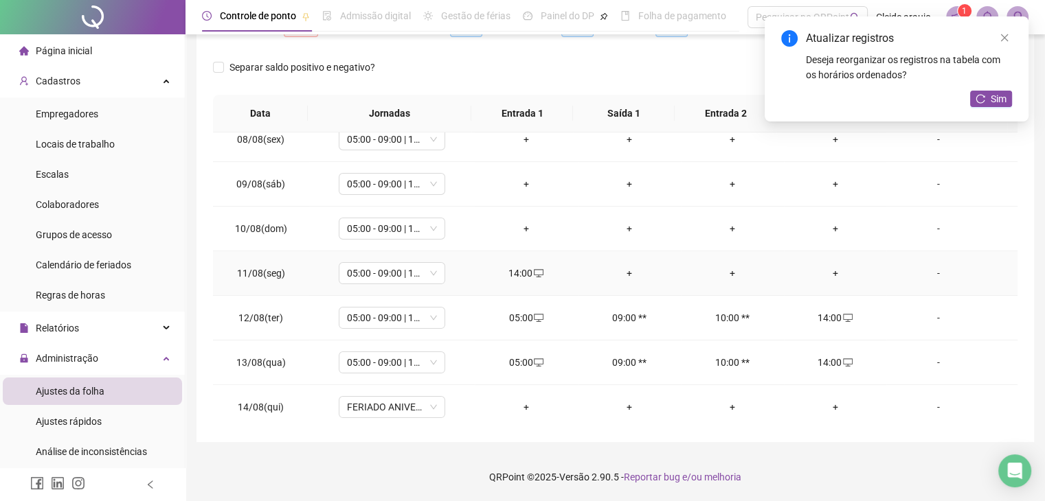
click at [829, 275] on div "+" at bounding box center [835, 273] width 81 height 15
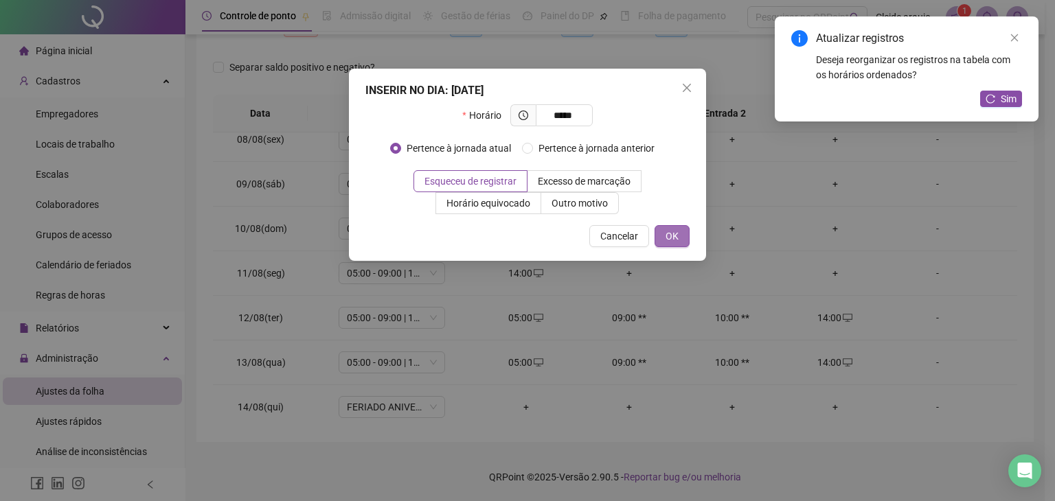
type input "*****"
click at [676, 231] on span "OK" at bounding box center [672, 236] width 13 height 15
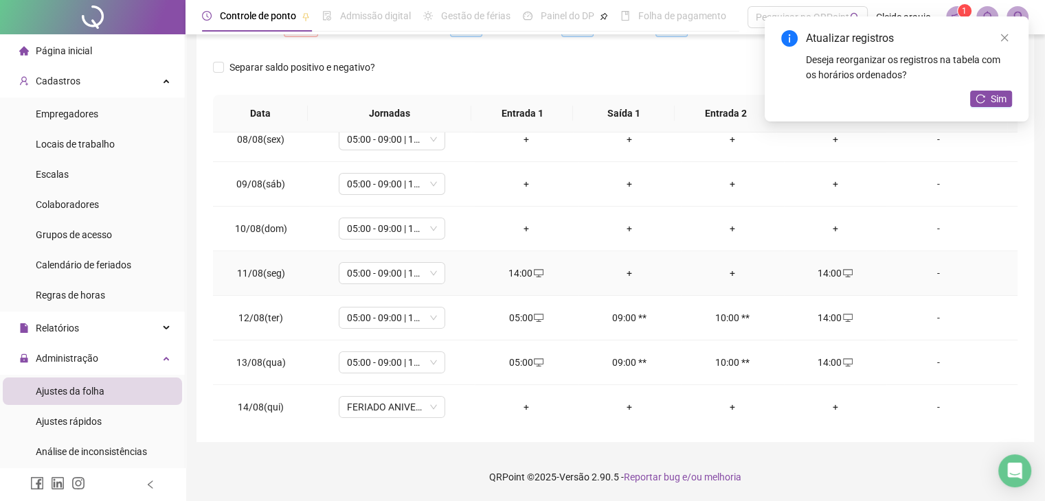
click at [525, 273] on div "14:00" at bounding box center [526, 273] width 81 height 15
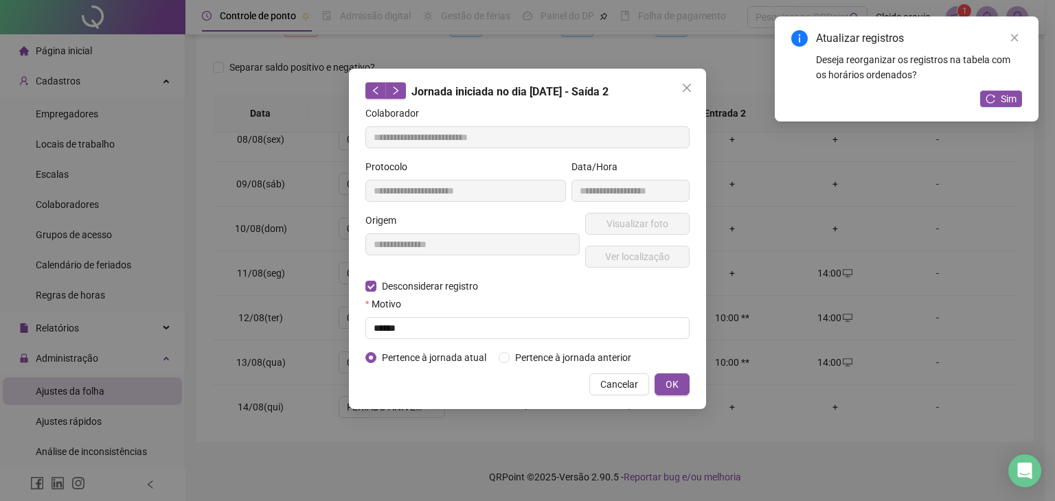
type input "**********"
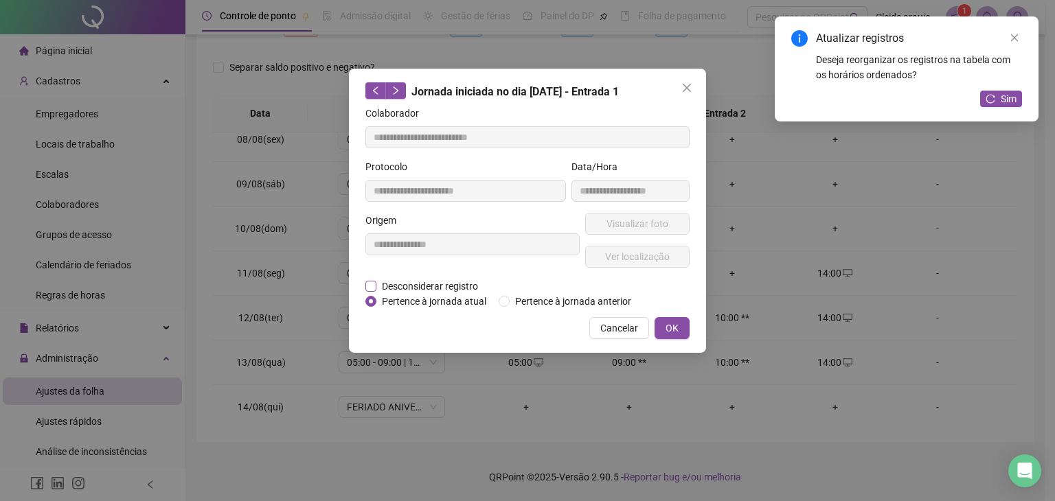
click at [418, 284] on span "Desconsiderar registro" at bounding box center [429, 286] width 107 height 15
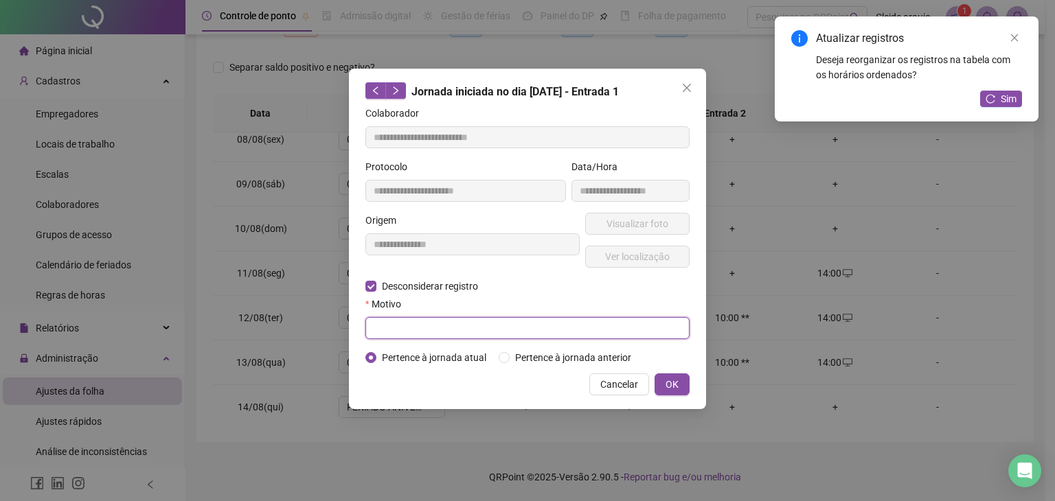
click at [390, 325] on input "text" at bounding box center [527, 328] width 324 height 22
type input "******"
click at [674, 382] on span "OK" at bounding box center [672, 384] width 13 height 15
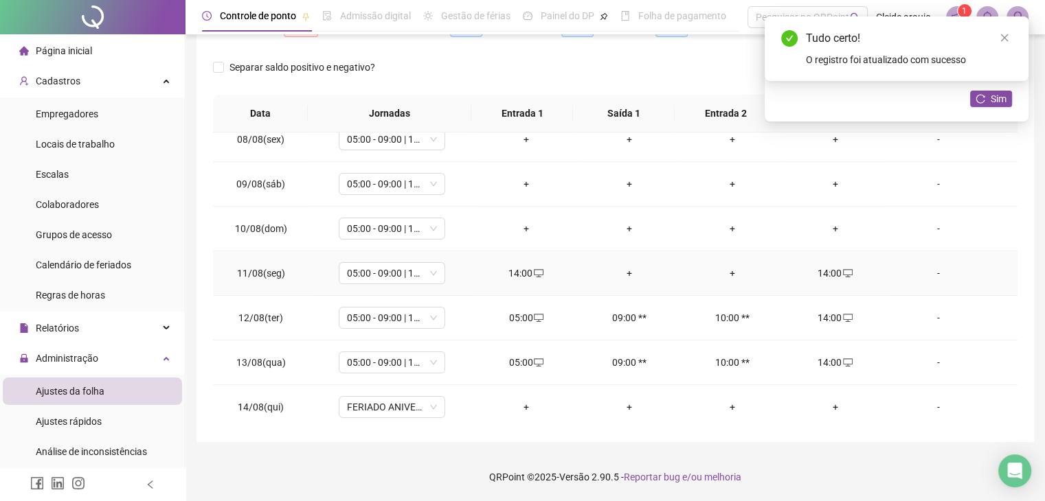
click at [520, 273] on div "14:00" at bounding box center [526, 273] width 81 height 15
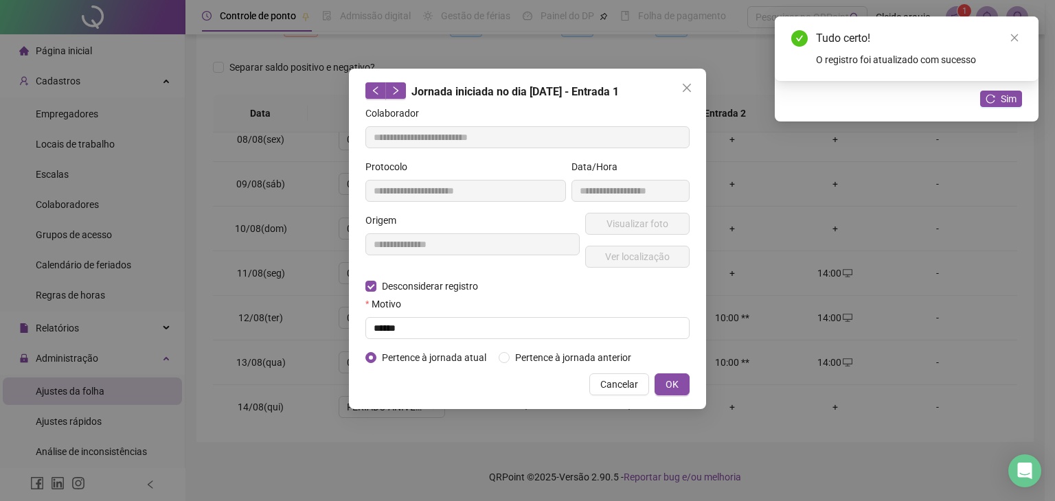
click at [685, 383] on button "OK" at bounding box center [672, 385] width 35 height 22
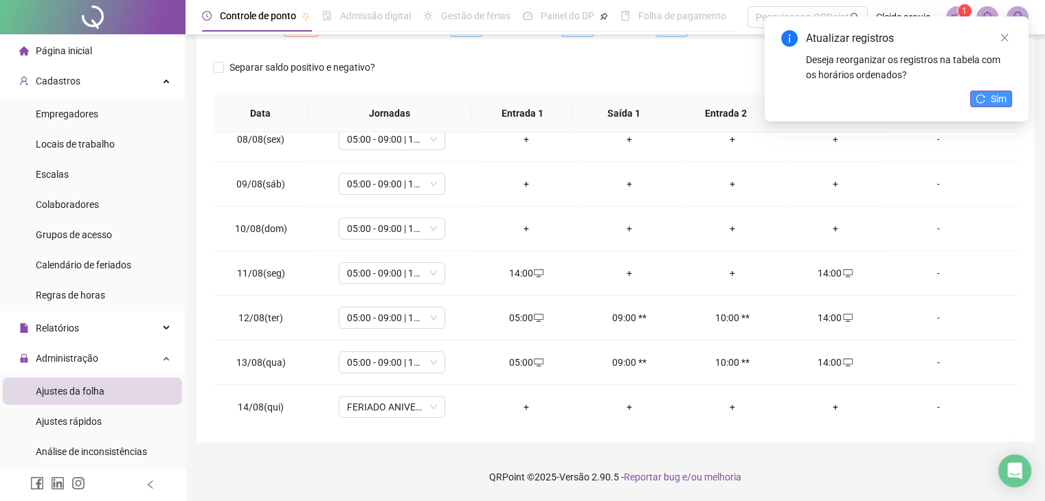
click at [999, 94] on span "Sim" at bounding box center [999, 98] width 16 height 15
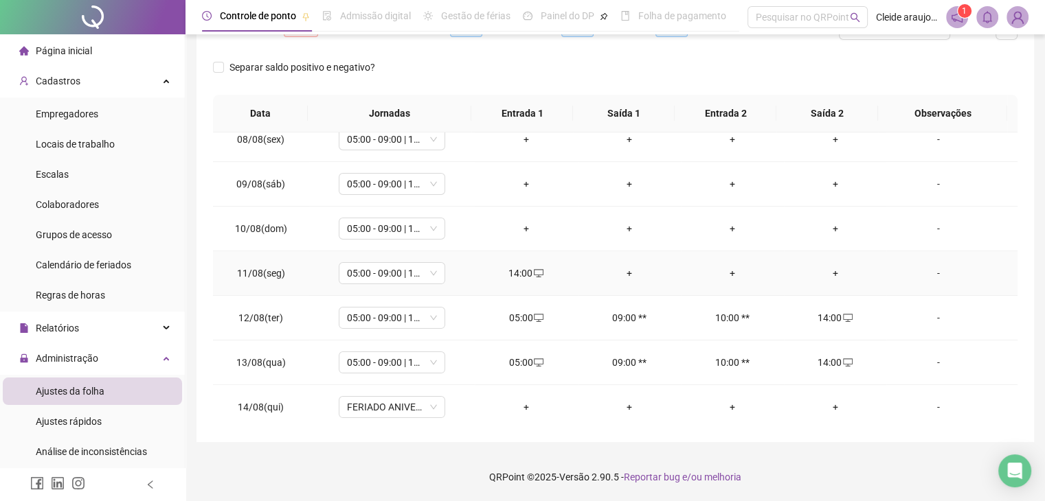
click at [514, 269] on div "14:00" at bounding box center [526, 273] width 81 height 15
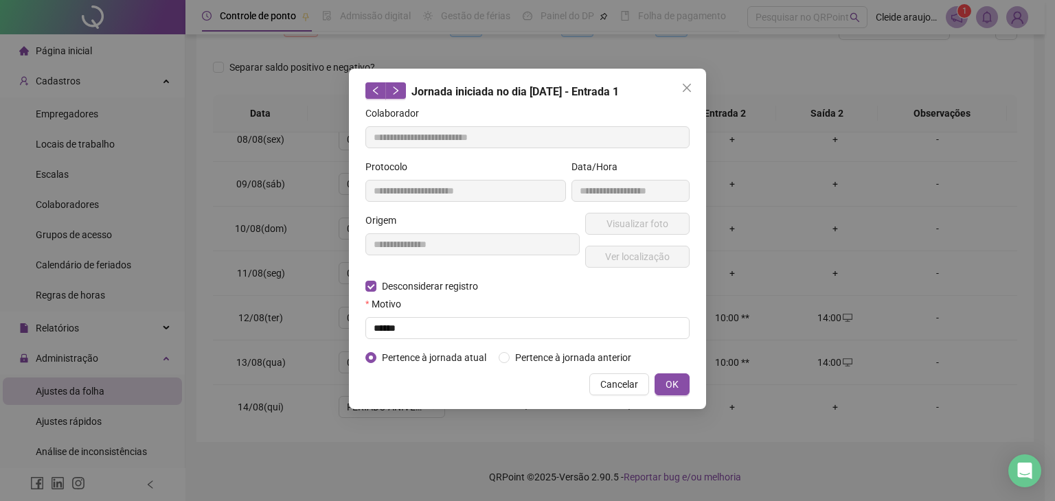
type input "**********"
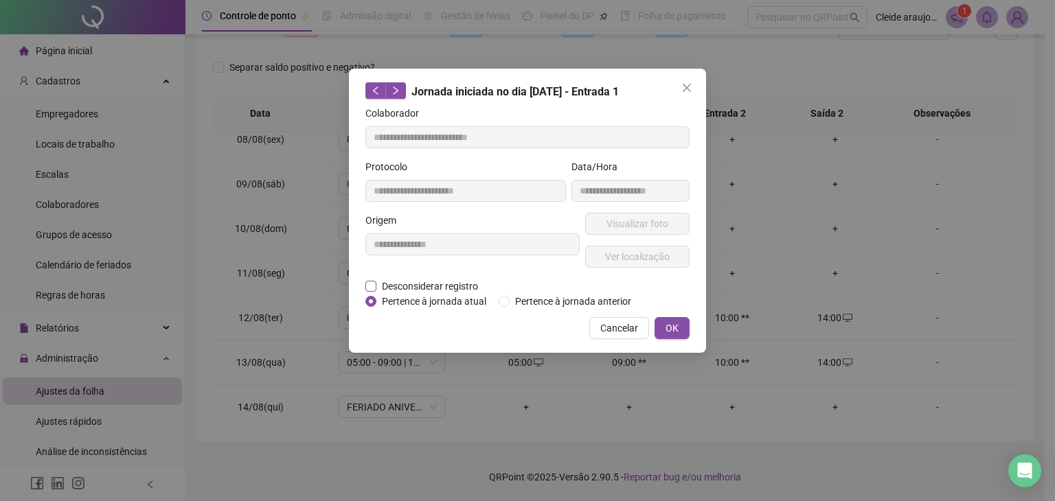
click at [409, 279] on span "Desconsiderar registro" at bounding box center [429, 286] width 107 height 15
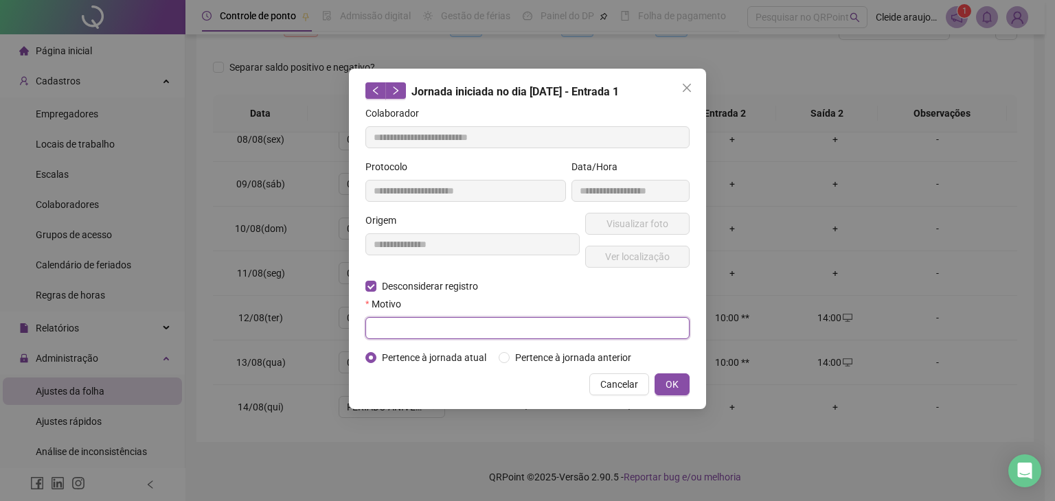
click at [376, 319] on input "text" at bounding box center [527, 328] width 324 height 22
type input "******"
click at [672, 387] on span "OK" at bounding box center [672, 384] width 13 height 15
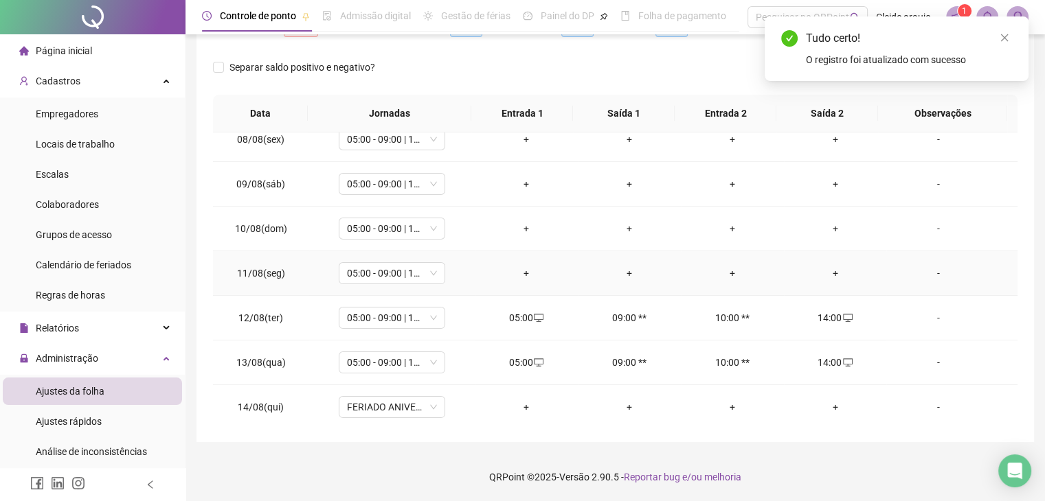
click at [516, 275] on div "+" at bounding box center [526, 273] width 81 height 15
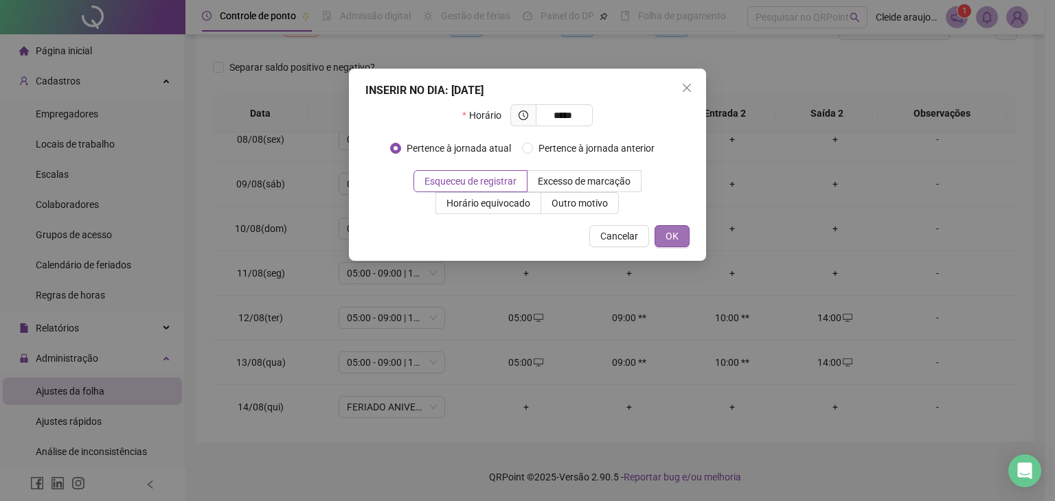
type input "*****"
click at [675, 232] on span "OK" at bounding box center [672, 236] width 13 height 15
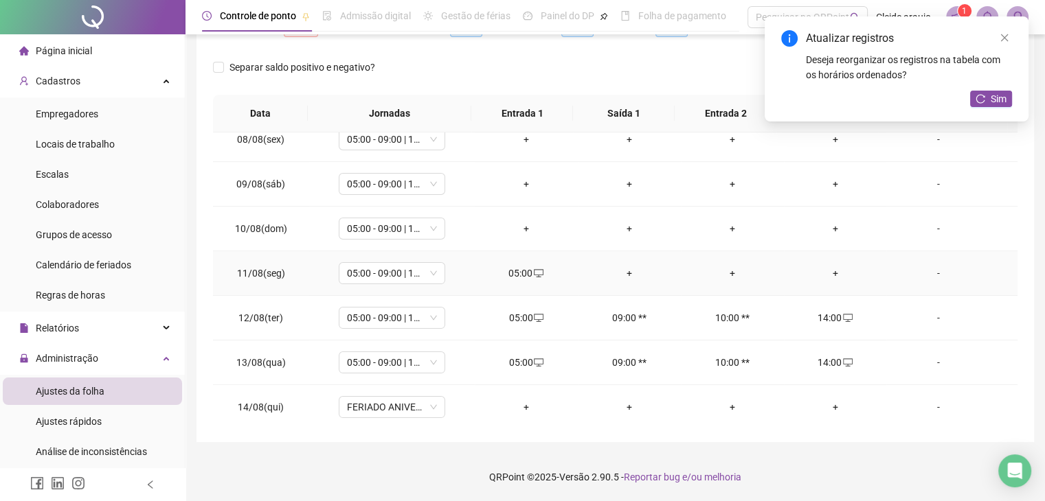
click at [835, 275] on div "+" at bounding box center [835, 273] width 81 height 15
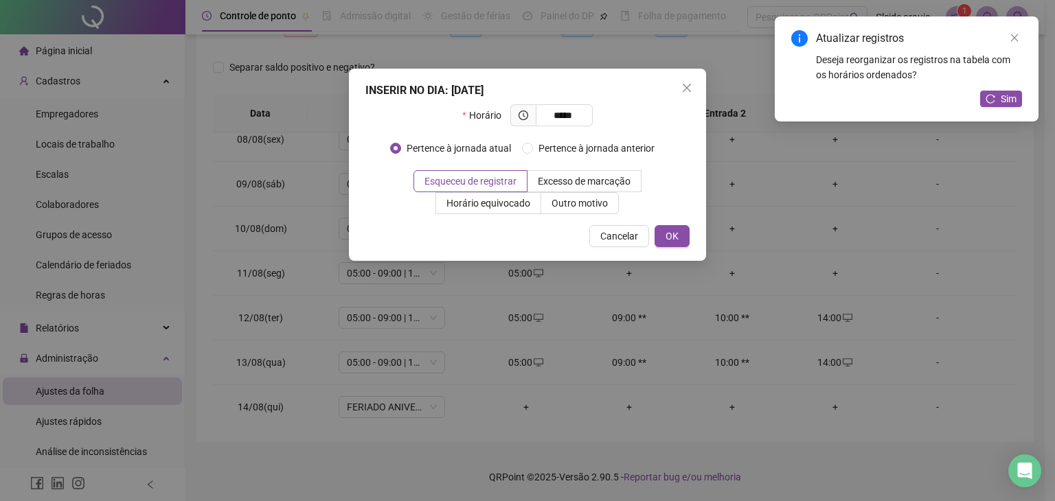
type input "*****"
drag, startPoint x: 696, startPoint y: 240, endPoint x: 680, endPoint y: 236, distance: 16.3
click at [695, 240] on div "INSERIR NO DIA : [DATE] Horário ***** Pertence à jornada atual Pertence à jorna…" at bounding box center [527, 165] width 357 height 192
click at [678, 232] on span "OK" at bounding box center [672, 236] width 13 height 15
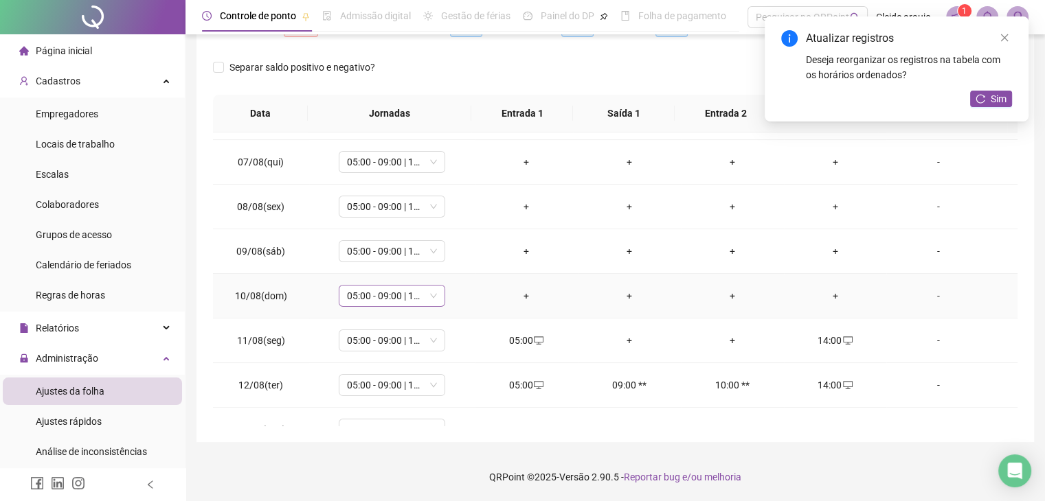
click at [425, 292] on span "05:00 - 09:00 | 10:00 - 14:00" at bounding box center [392, 296] width 90 height 21
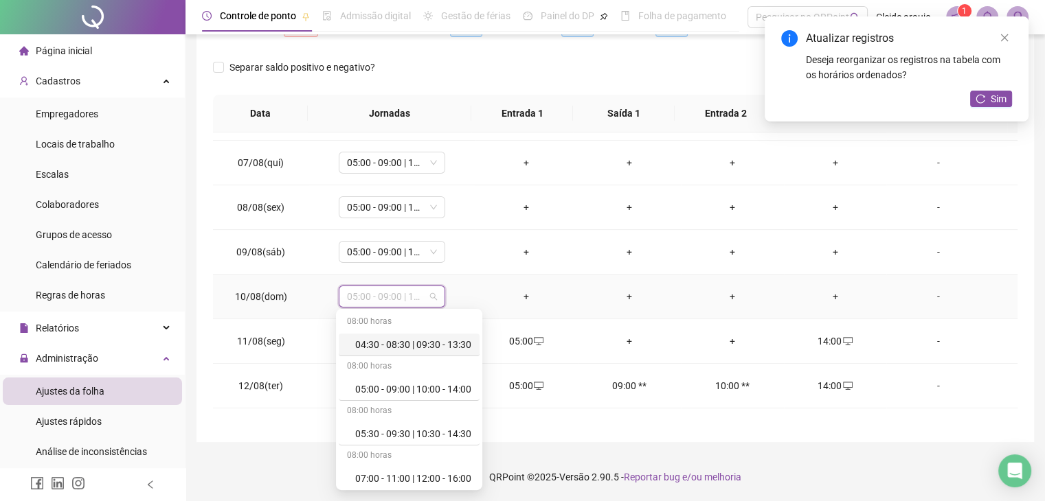
scroll to position [259, 0]
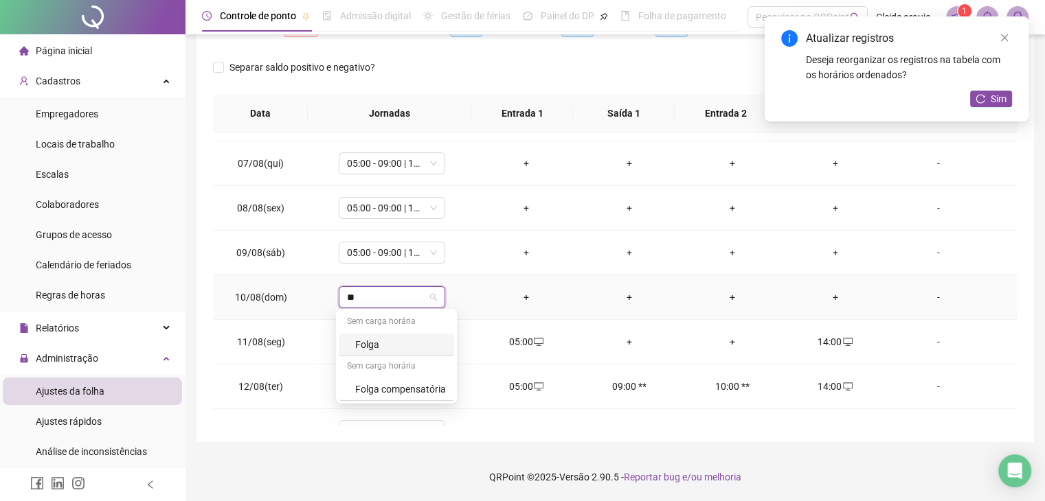
type input "***"
click at [407, 343] on div "Folga" at bounding box center [400, 344] width 91 height 15
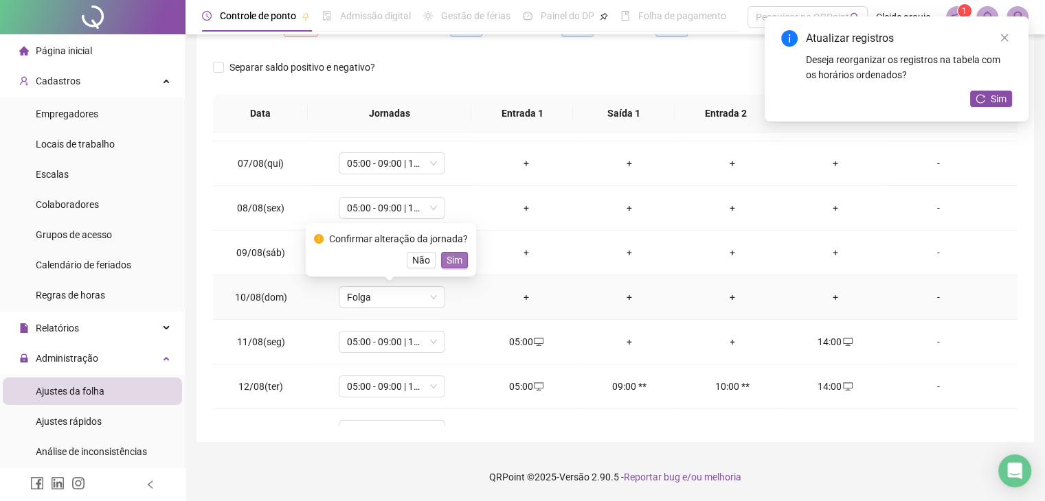
click at [441, 258] on button "Sim" at bounding box center [454, 260] width 27 height 16
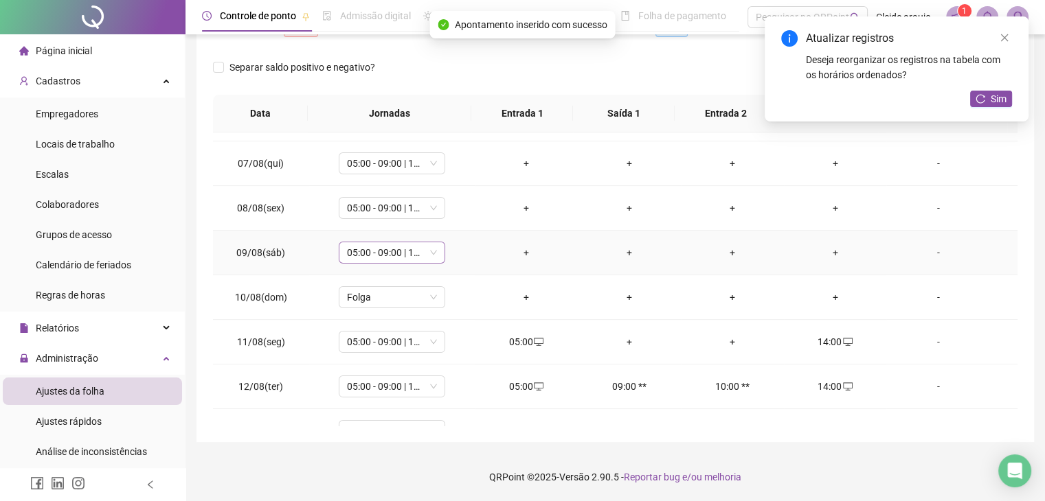
click at [434, 248] on div "05:00 - 09:00 | 10:00 - 14:00" at bounding box center [392, 253] width 106 height 22
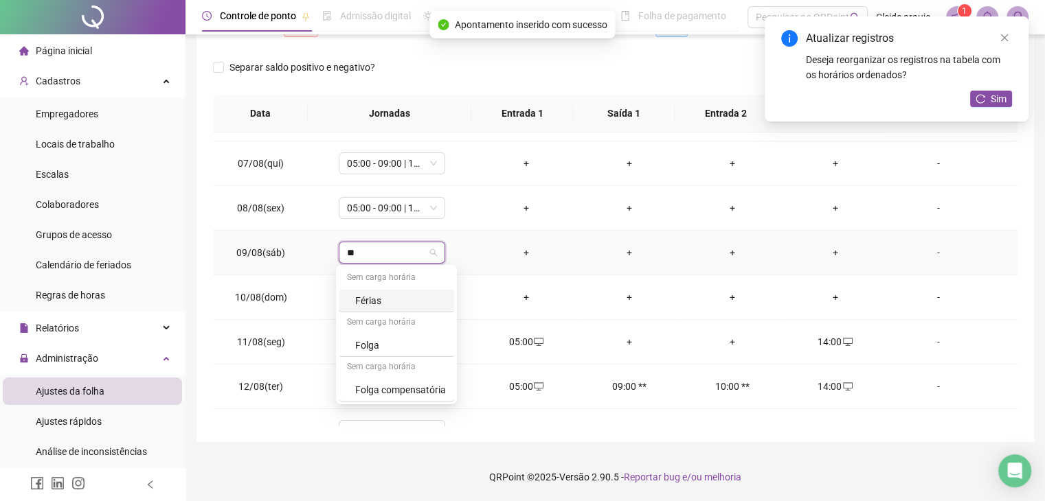
type input "***"
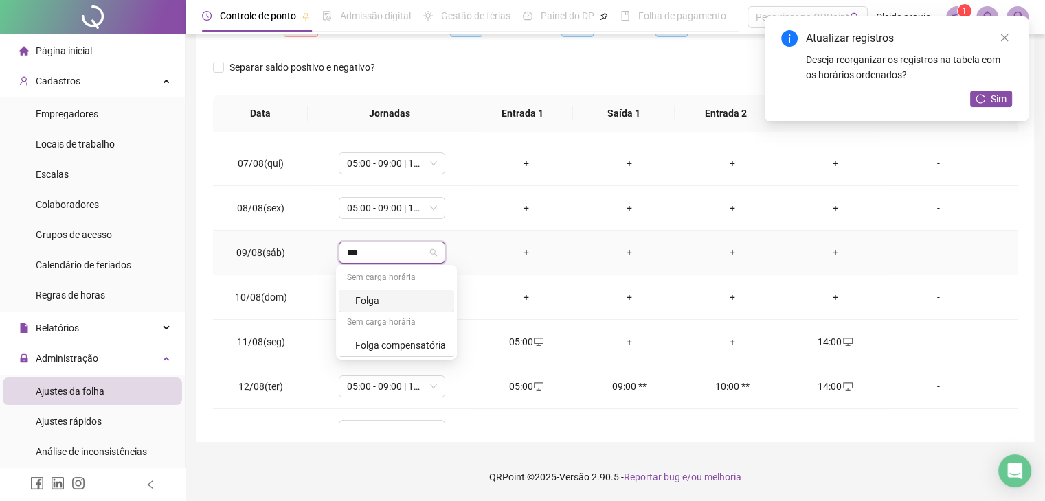
click at [390, 306] on div "Folga" at bounding box center [400, 300] width 91 height 15
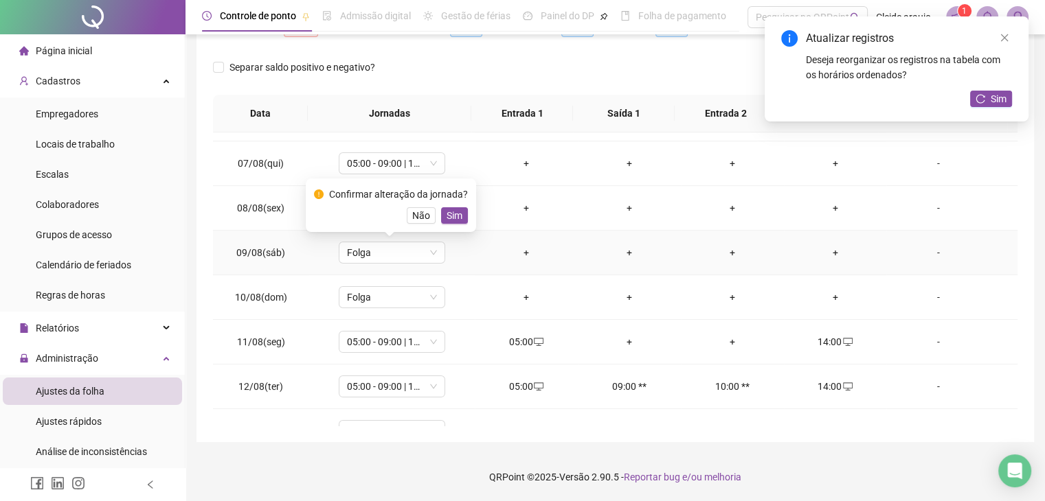
click at [448, 220] on span "Sim" at bounding box center [455, 215] width 16 height 15
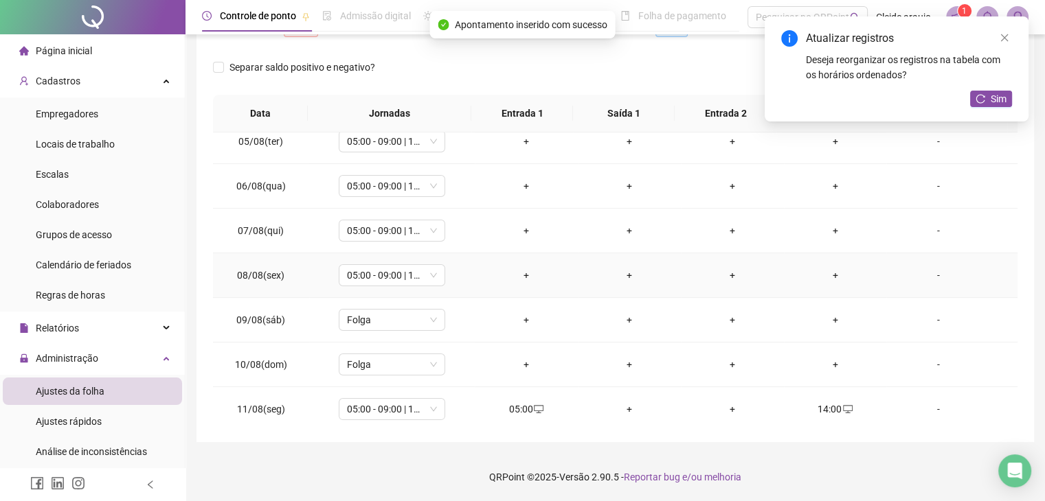
scroll to position [191, 0]
click at [522, 269] on div "+" at bounding box center [526, 276] width 81 height 15
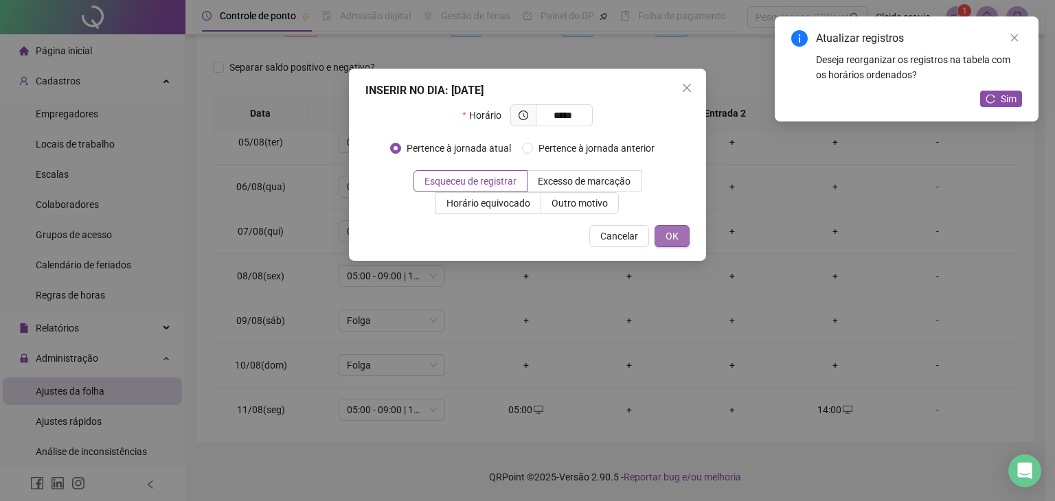
type input "*****"
click at [669, 226] on button "OK" at bounding box center [672, 236] width 35 height 22
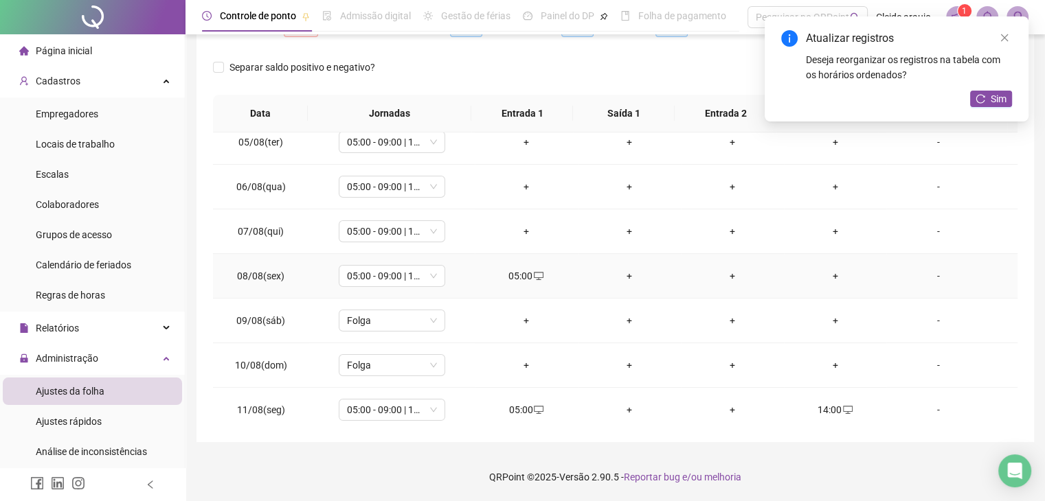
click at [825, 271] on div "+" at bounding box center [835, 276] width 81 height 15
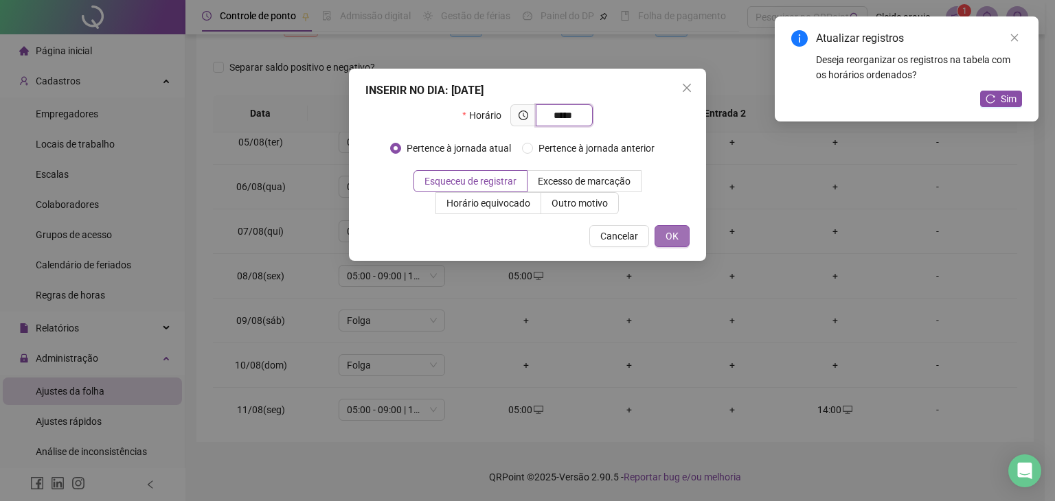
type input "*****"
click at [673, 229] on span "OK" at bounding box center [672, 236] width 13 height 15
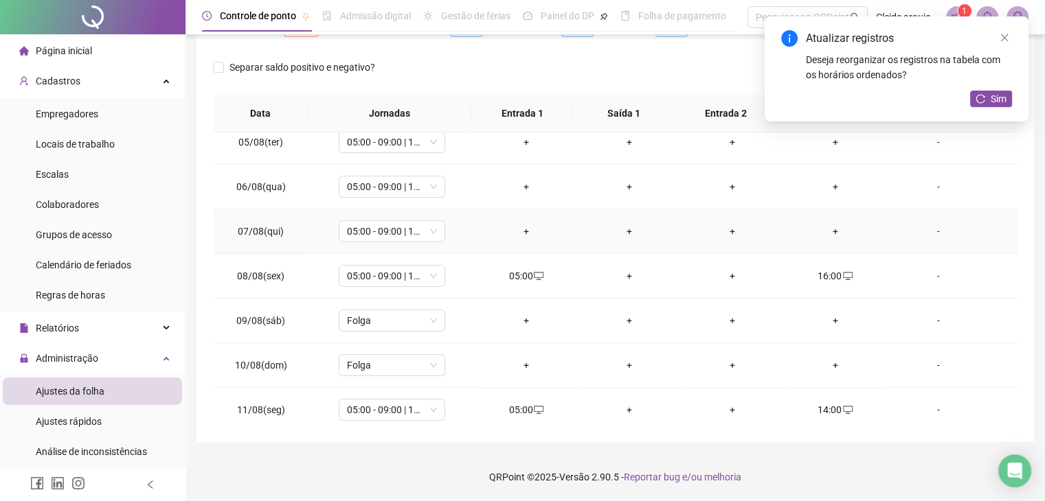
click at [525, 227] on div "+" at bounding box center [526, 231] width 81 height 15
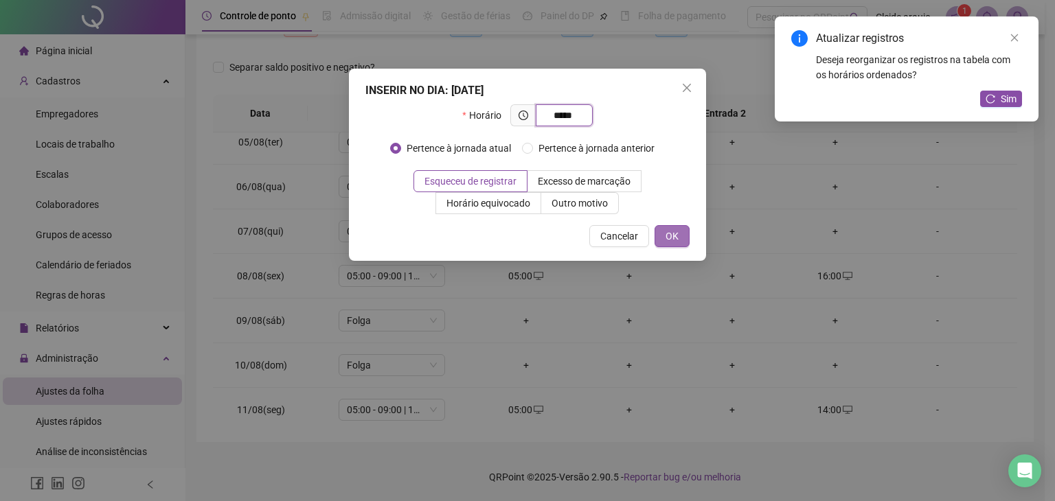
type input "*****"
click at [675, 234] on span "OK" at bounding box center [672, 236] width 13 height 15
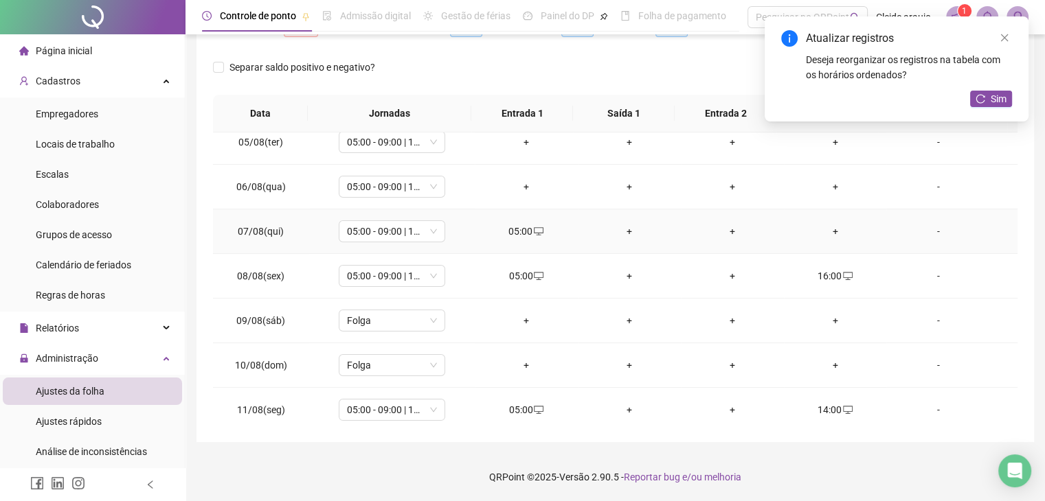
click at [832, 234] on div "+" at bounding box center [835, 231] width 81 height 15
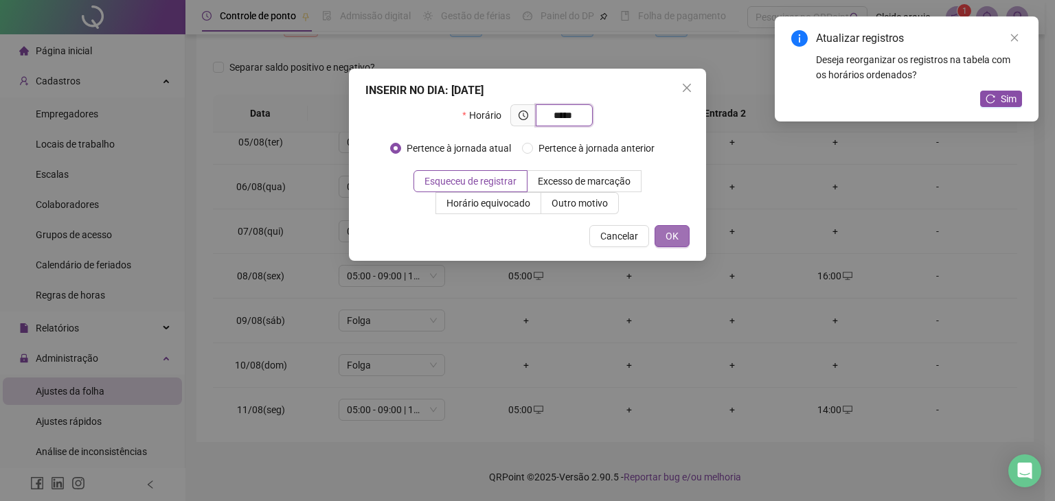
type input "*****"
click at [685, 232] on button "OK" at bounding box center [672, 236] width 35 height 22
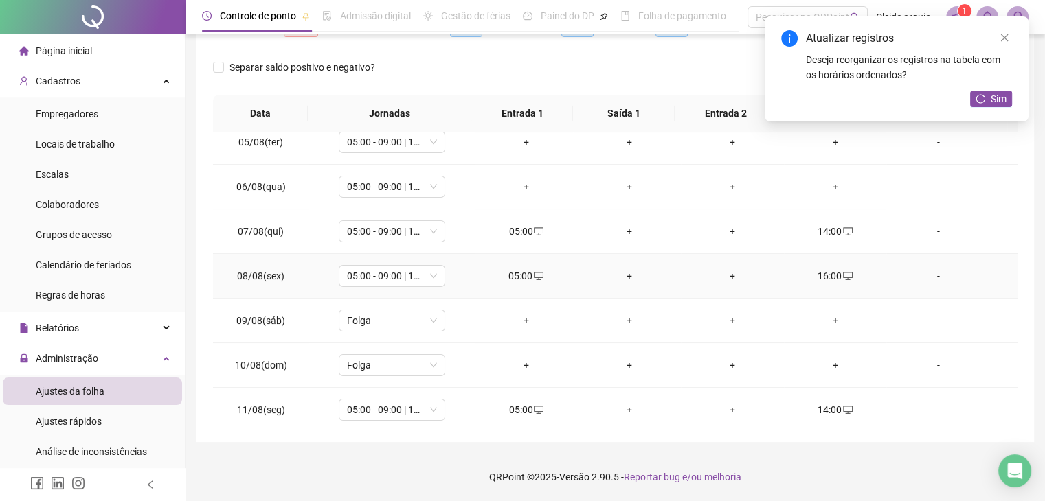
click at [843, 273] on icon "desktop" at bounding box center [848, 276] width 10 height 10
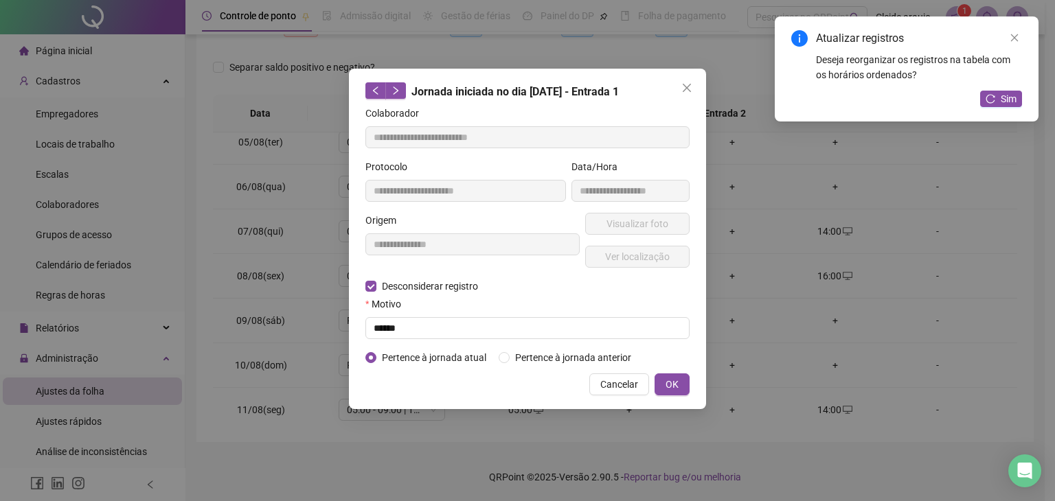
type input "**********"
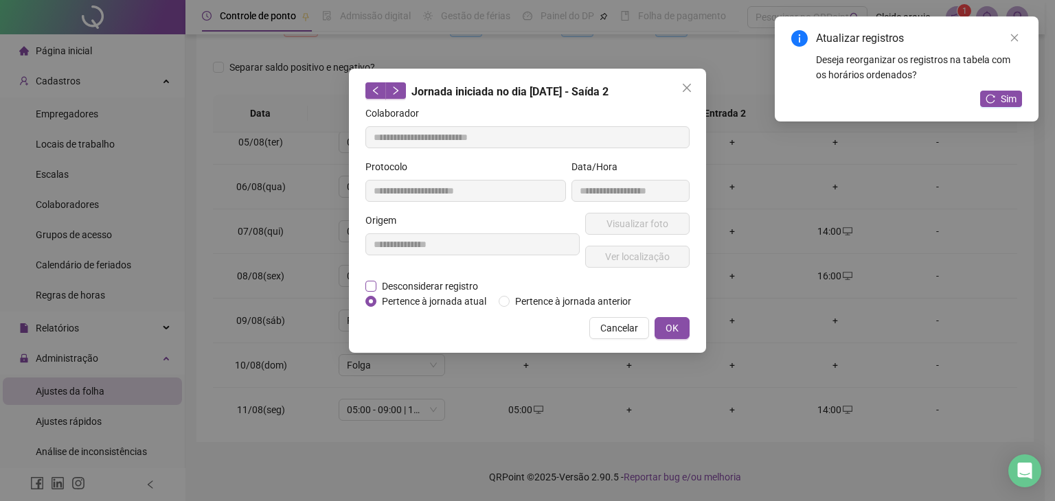
click at [397, 286] on span "Desconsiderar registro" at bounding box center [429, 286] width 107 height 15
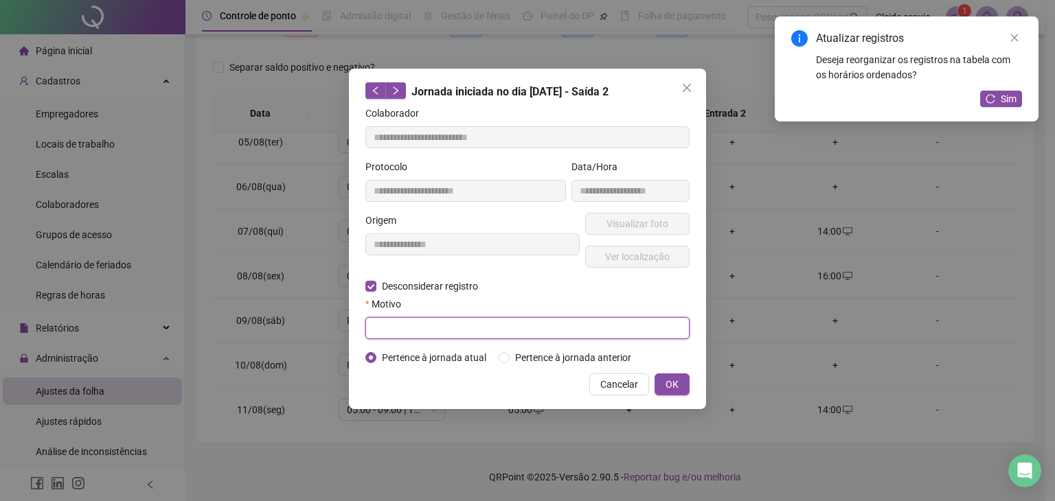
click at [386, 322] on input "text" at bounding box center [527, 328] width 324 height 22
type input "******"
click at [670, 383] on span "OK" at bounding box center [672, 384] width 13 height 15
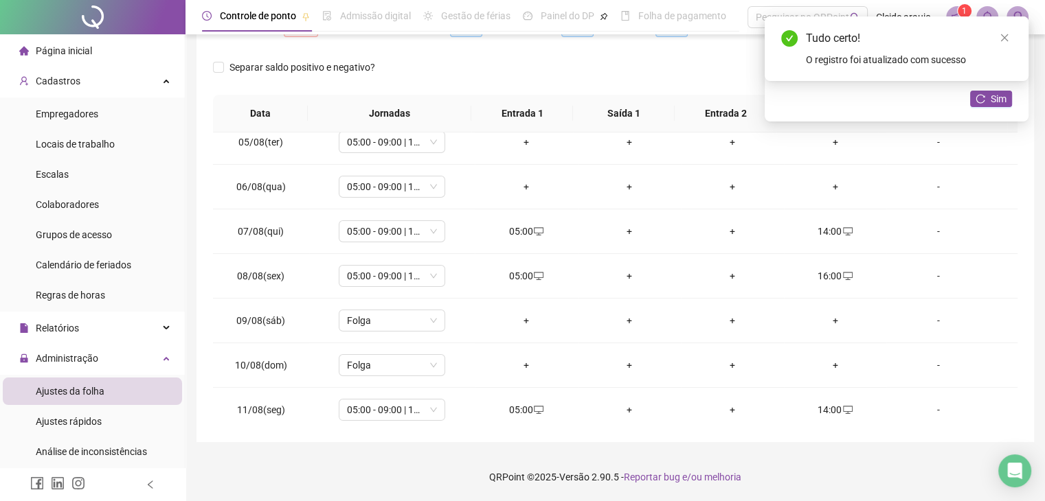
click at [982, 104] on button "Sim" at bounding box center [991, 99] width 42 height 16
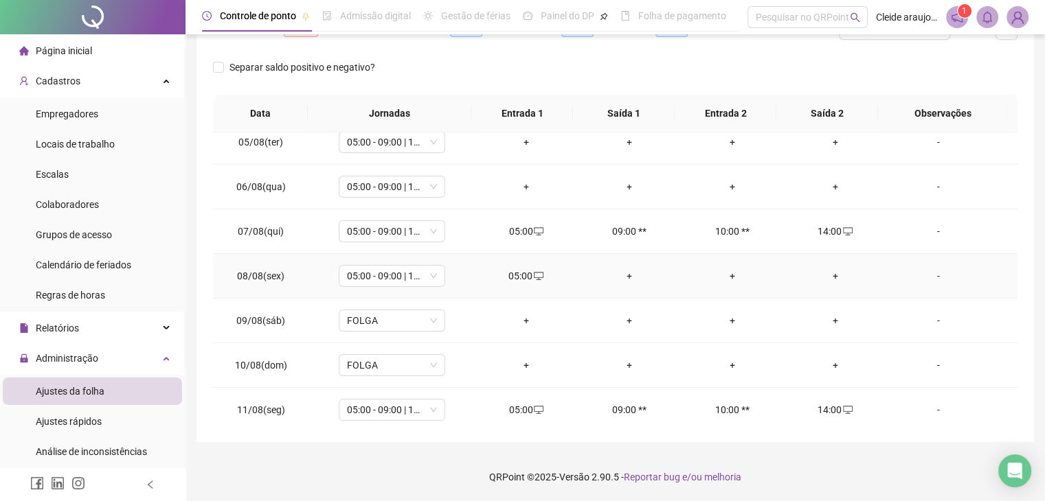
click at [833, 278] on div "+" at bounding box center [835, 276] width 81 height 15
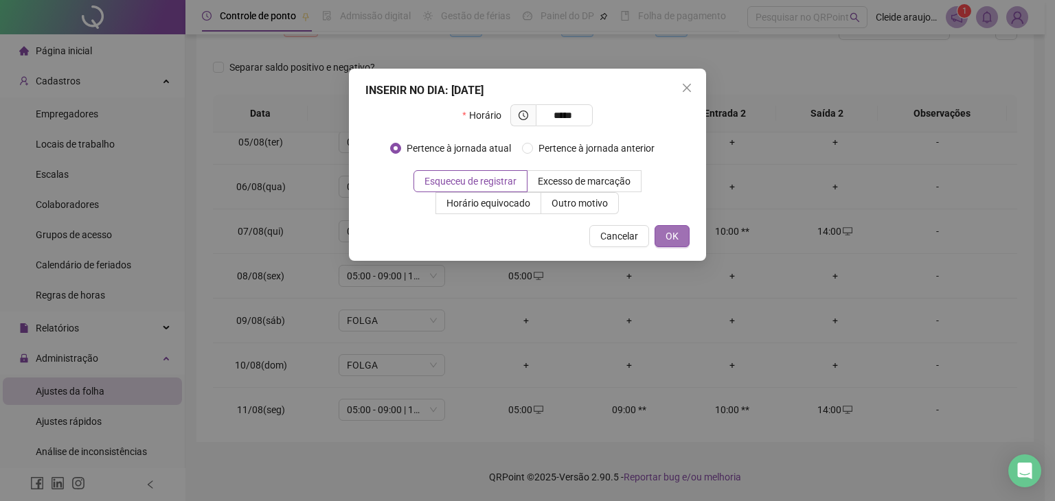
type input "*****"
click at [681, 236] on button "OK" at bounding box center [672, 236] width 35 height 22
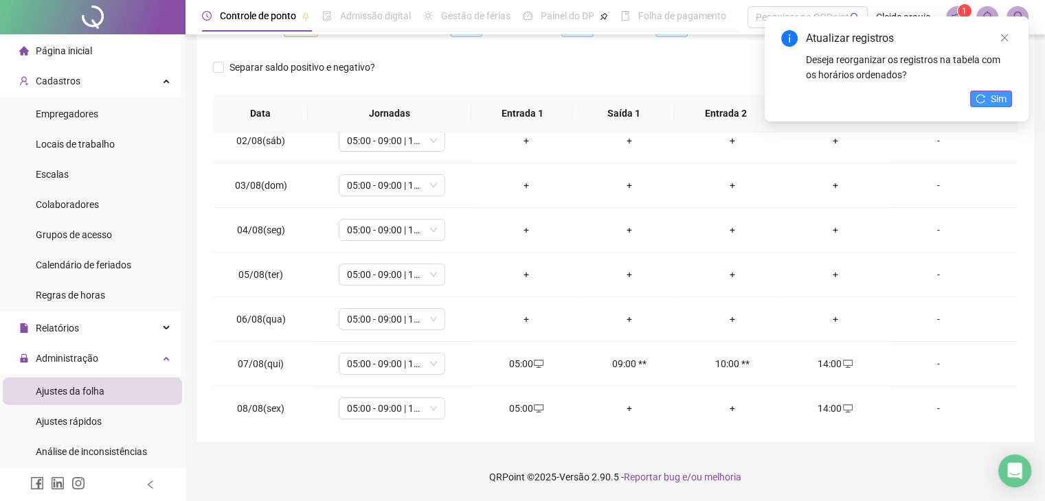
click at [991, 102] on span "Sim" at bounding box center [999, 98] width 16 height 15
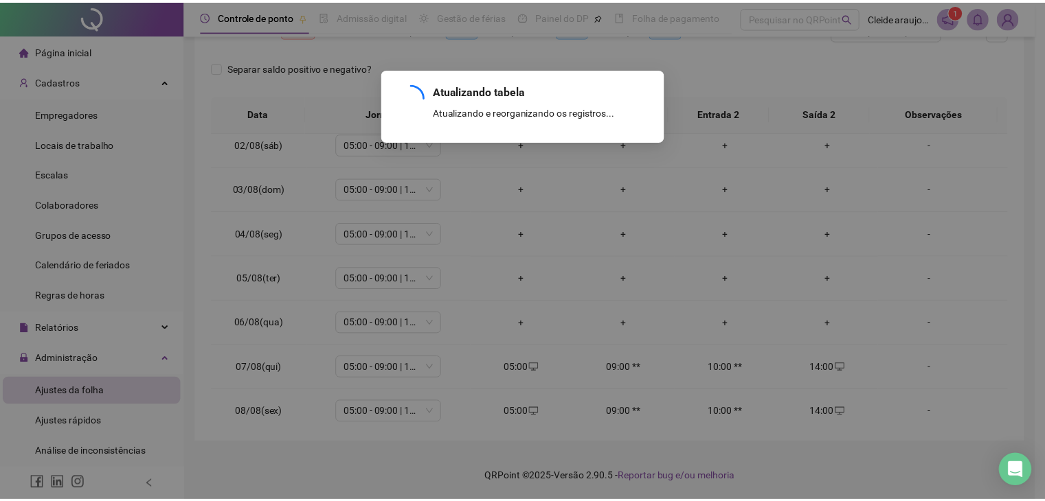
scroll to position [54, 0]
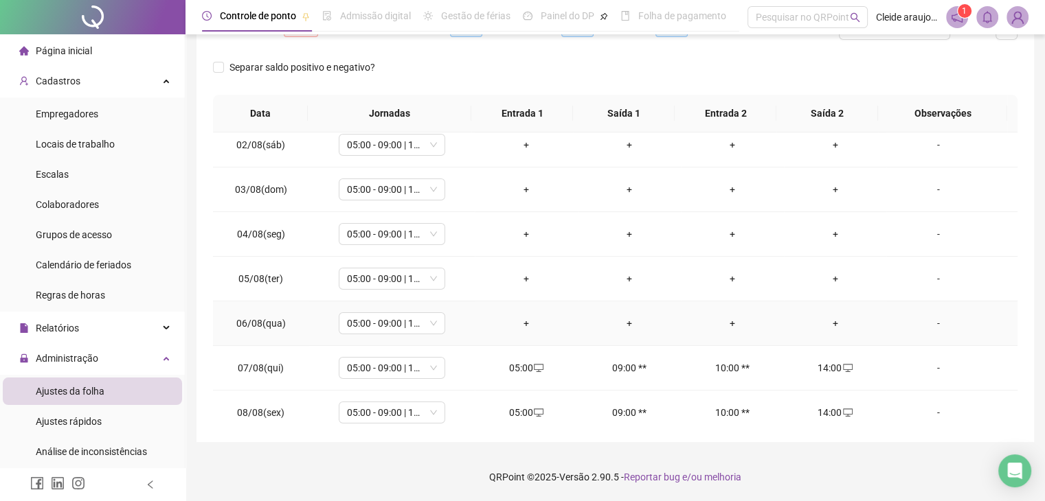
click at [528, 322] on div "+" at bounding box center [526, 323] width 81 height 15
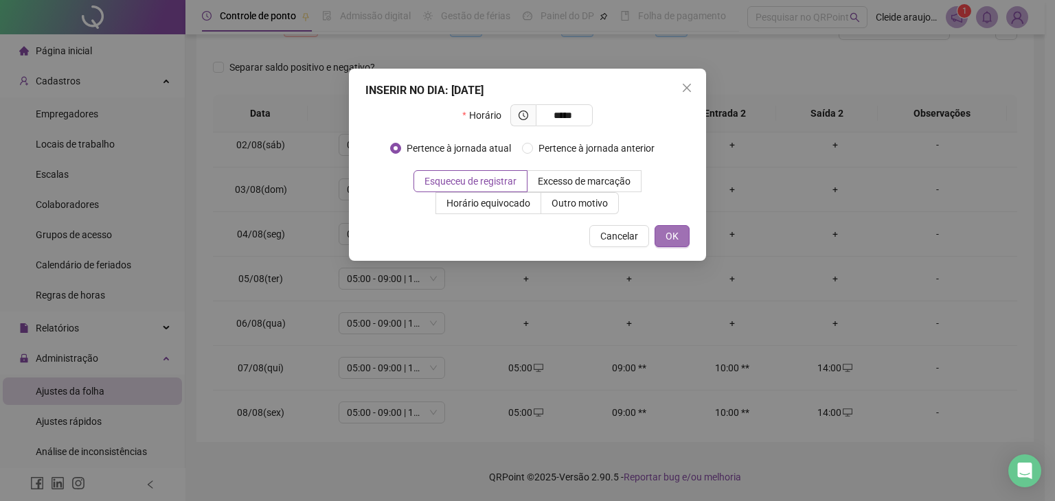
type input "*****"
click at [673, 234] on span "OK" at bounding box center [672, 236] width 13 height 15
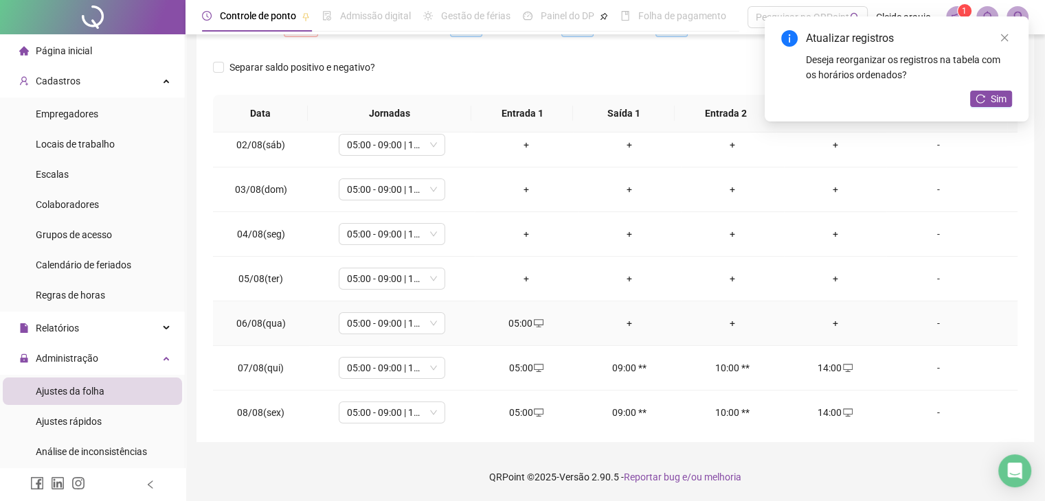
click at [827, 322] on div "+" at bounding box center [835, 323] width 81 height 15
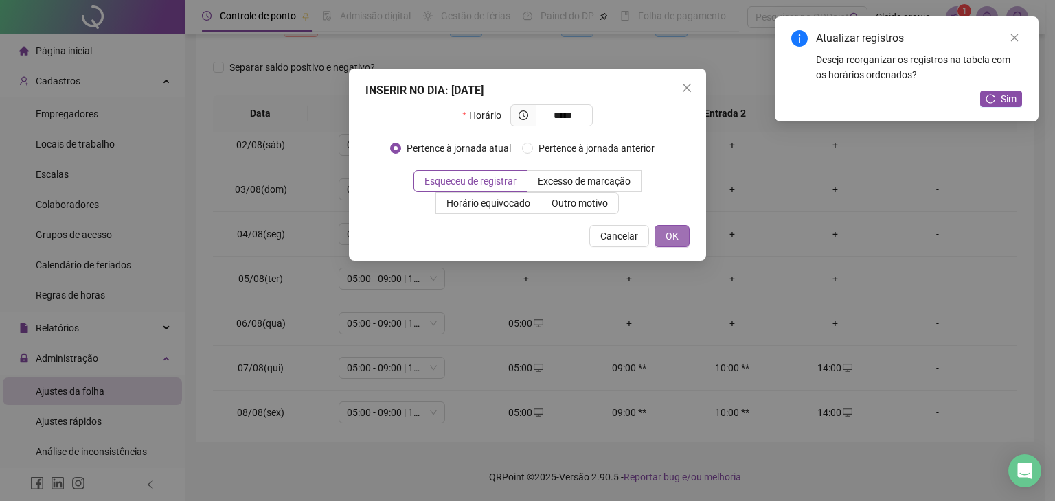
type input "*****"
click at [666, 243] on button "OK" at bounding box center [672, 236] width 35 height 22
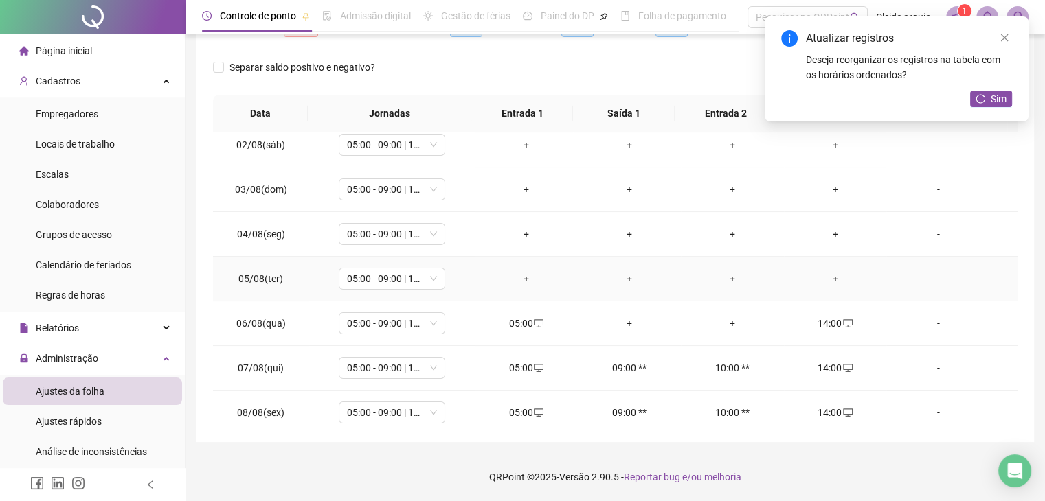
click at [526, 277] on div "+" at bounding box center [526, 278] width 81 height 15
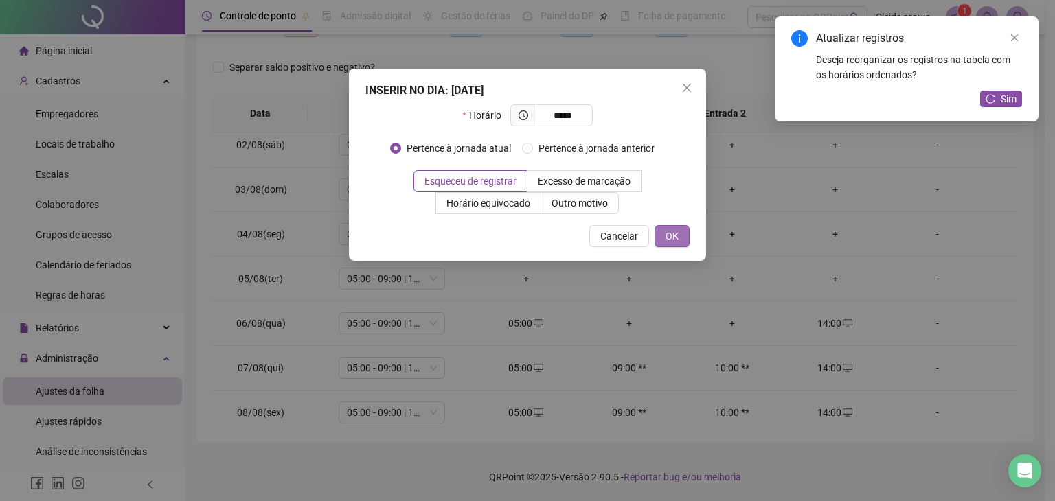
type input "*****"
click at [677, 232] on span "OK" at bounding box center [672, 236] width 13 height 15
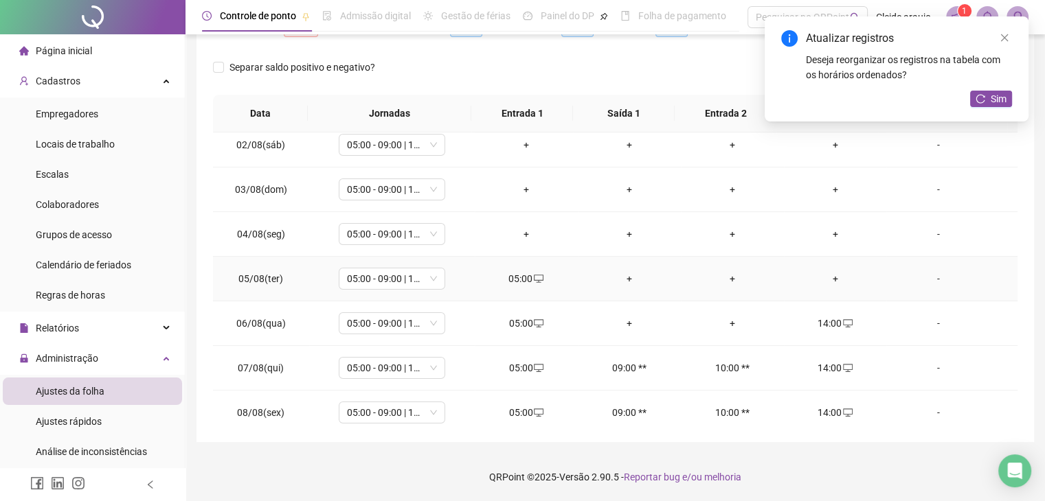
click at [825, 280] on div "+" at bounding box center [835, 278] width 81 height 15
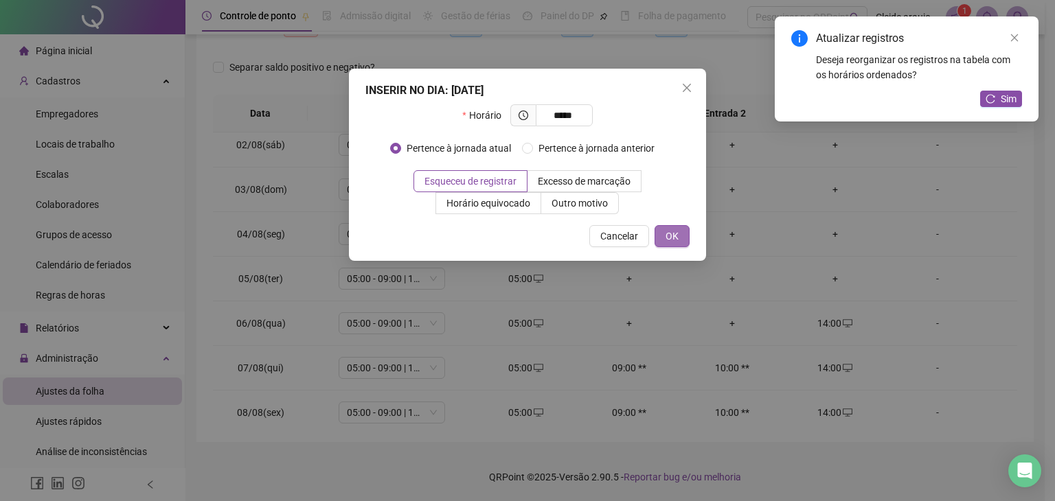
type input "*****"
click at [684, 245] on button "OK" at bounding box center [672, 236] width 35 height 22
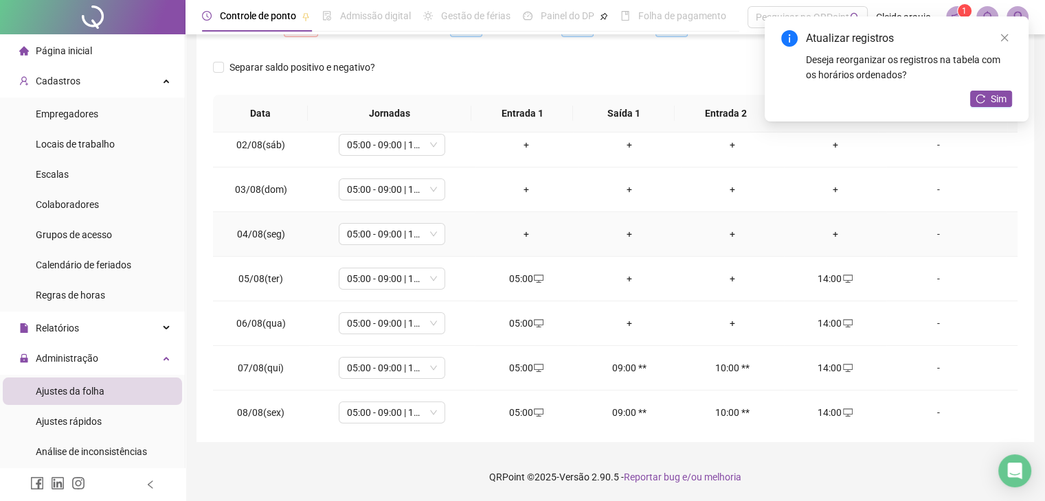
click at [517, 234] on div "+" at bounding box center [526, 234] width 81 height 15
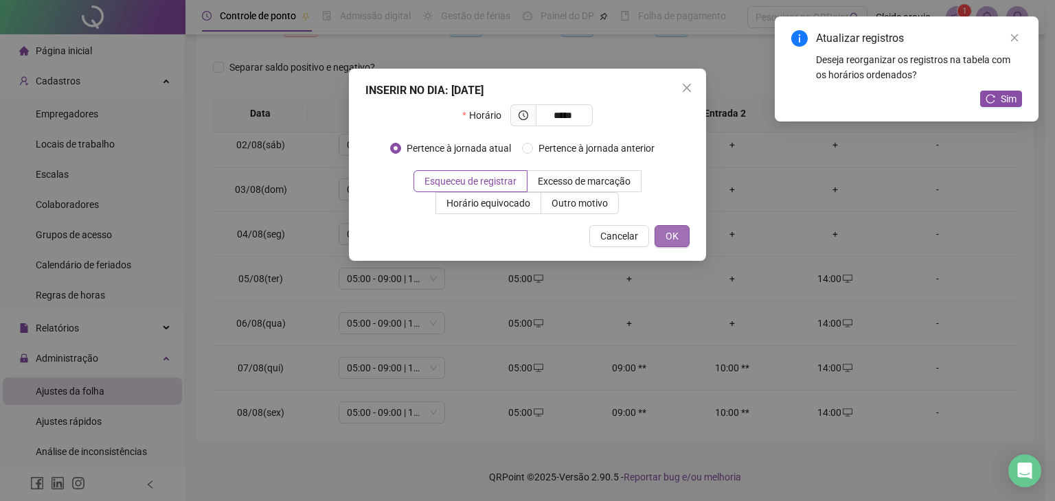
type input "*****"
click at [678, 237] on span "OK" at bounding box center [672, 236] width 13 height 15
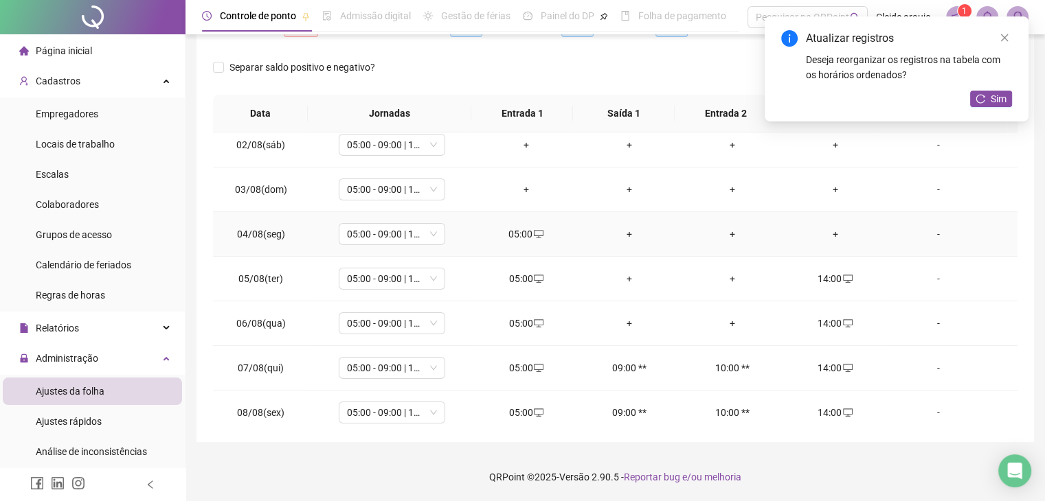
click at [830, 238] on div "+" at bounding box center [835, 234] width 81 height 15
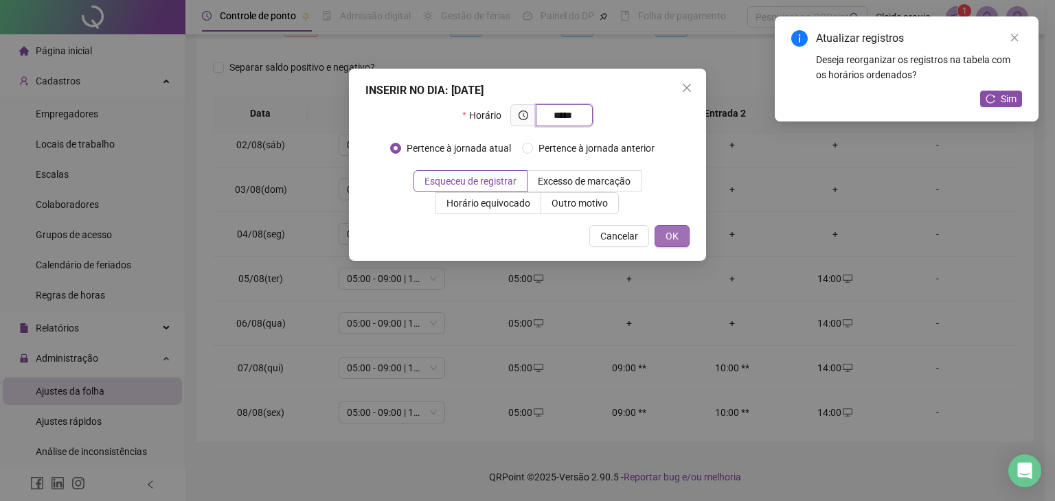
type input "*****"
click at [684, 236] on button "OK" at bounding box center [672, 236] width 35 height 22
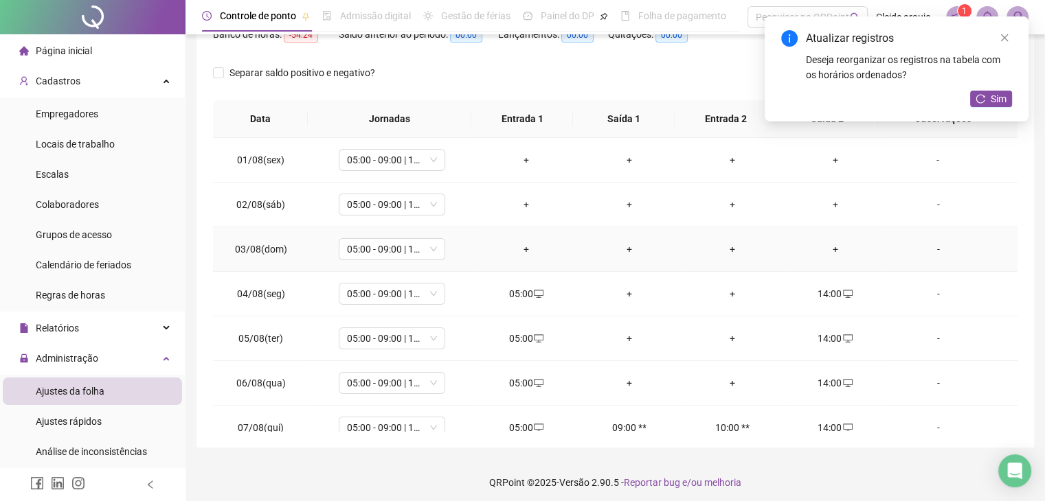
scroll to position [195, 0]
click at [523, 246] on div "+" at bounding box center [526, 249] width 81 height 15
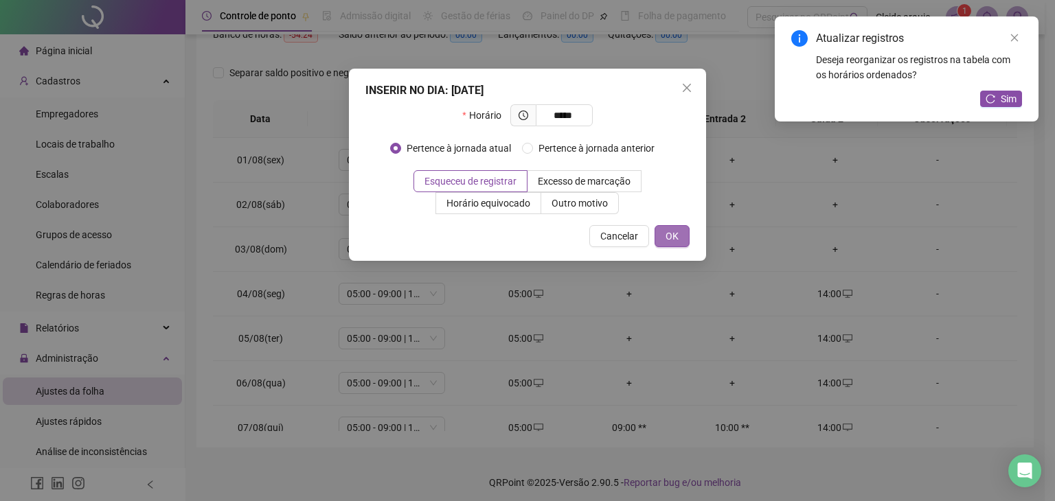
type input "*****"
click at [675, 232] on span "OK" at bounding box center [672, 236] width 13 height 15
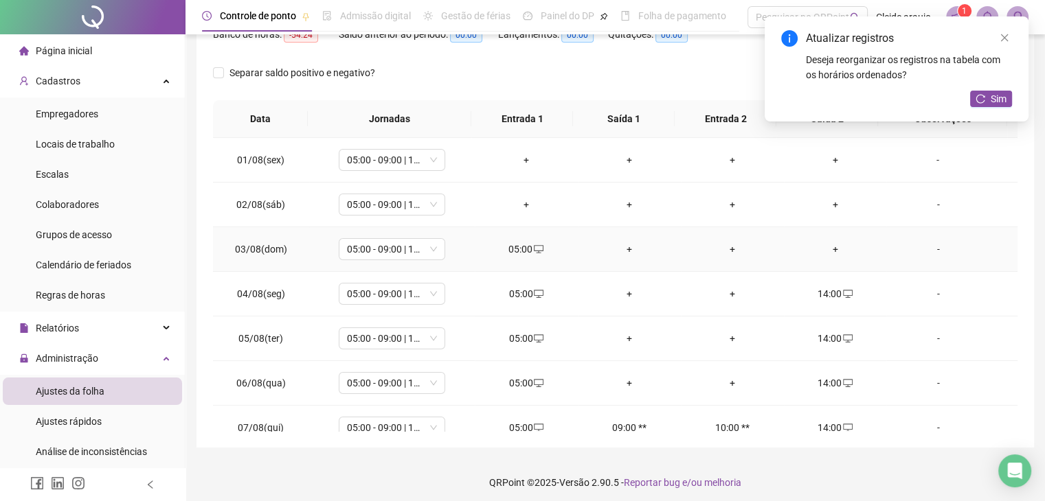
click at [827, 247] on div "+" at bounding box center [835, 249] width 81 height 15
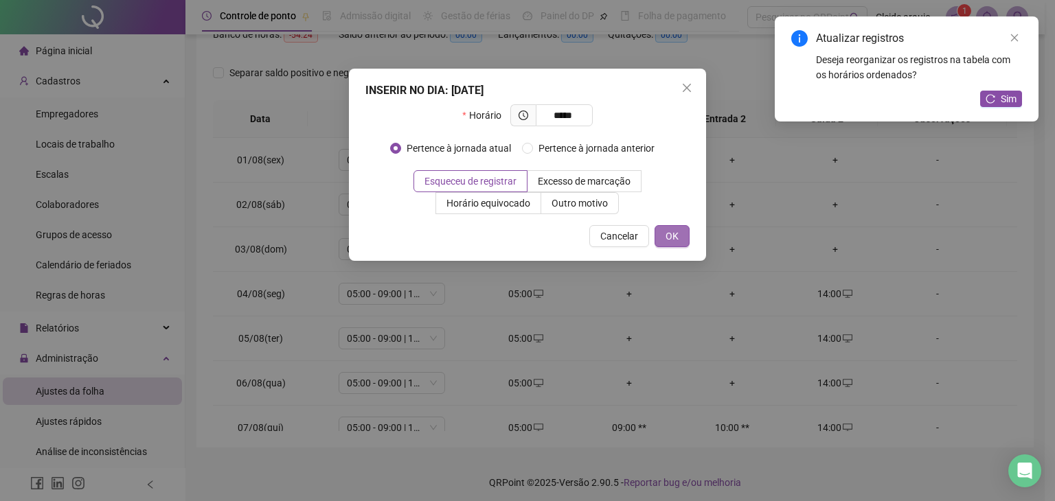
type input "*****"
click at [663, 234] on button "OK" at bounding box center [672, 236] width 35 height 22
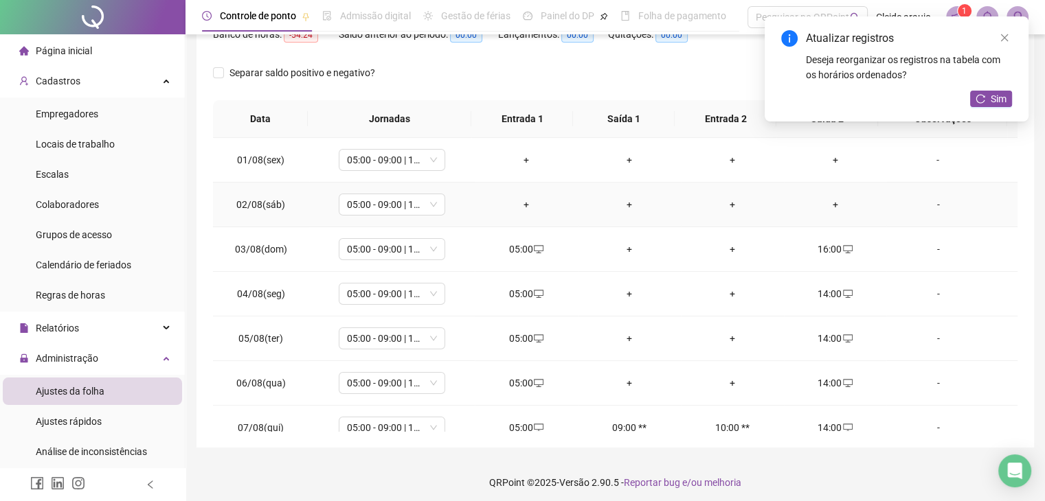
click at [520, 201] on div "+" at bounding box center [526, 204] width 81 height 15
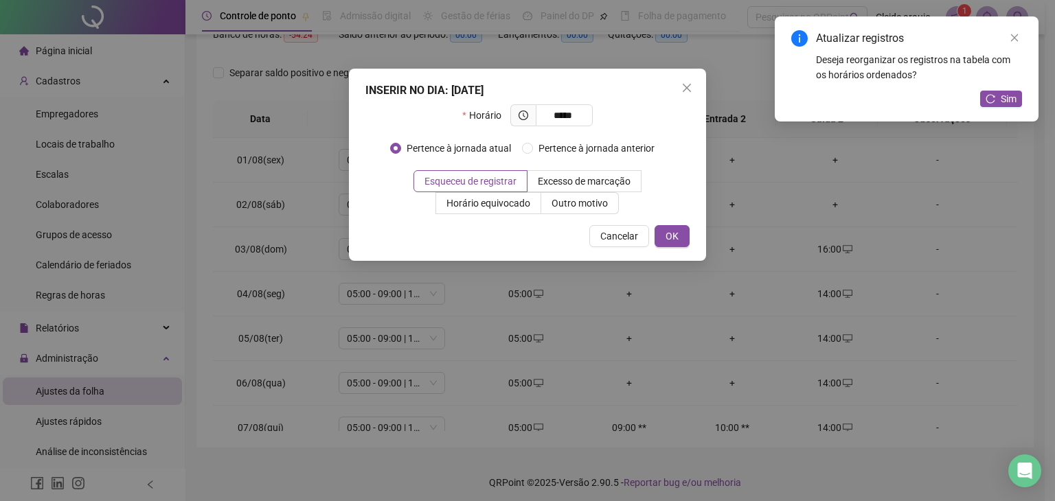
type input "*****"
click at [690, 239] on div "INSERIR NO DIA : [DATE] Horário ***** Pertence à jornada atual Pertence à jorna…" at bounding box center [527, 165] width 357 height 192
click at [680, 235] on button "OK" at bounding box center [672, 236] width 35 height 22
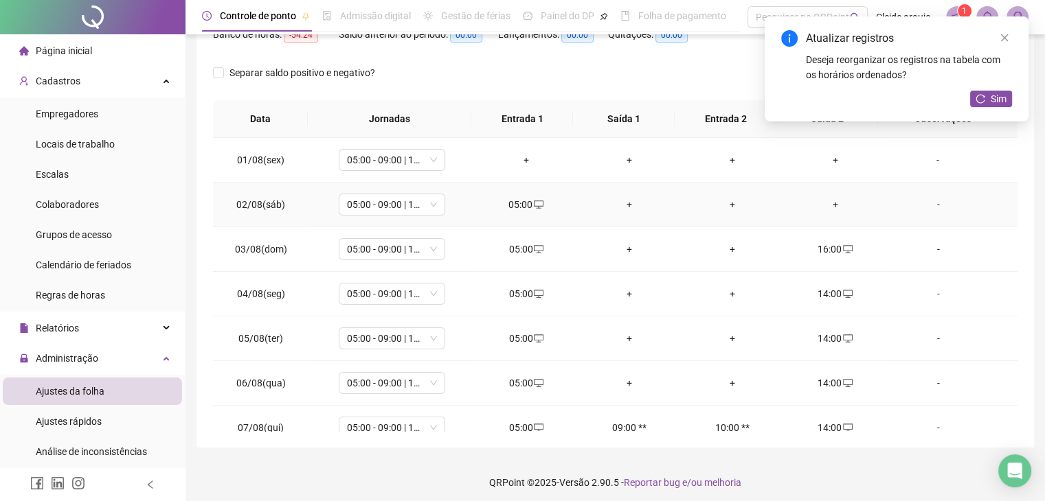
click at [828, 214] on td "+" at bounding box center [835, 205] width 103 height 45
click at [828, 207] on div "+" at bounding box center [835, 204] width 81 height 15
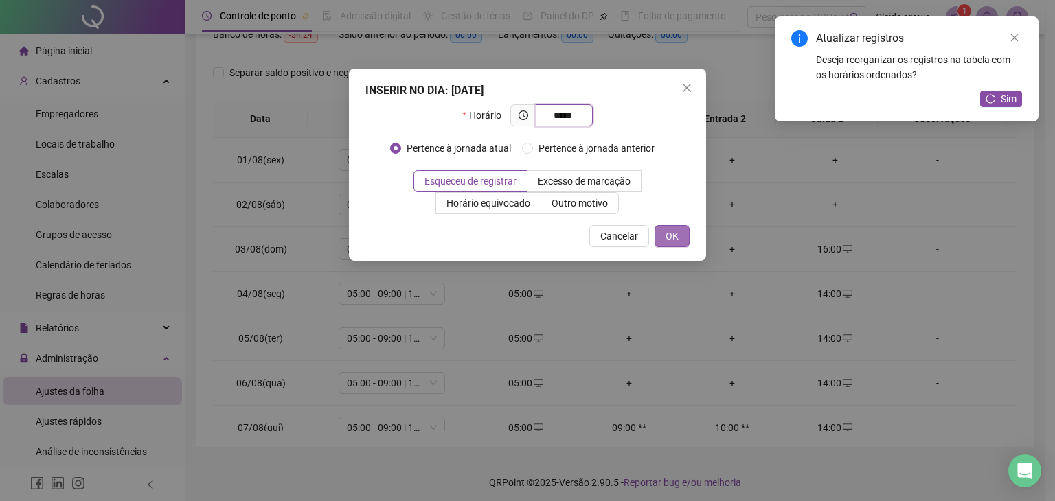
type input "*****"
click at [657, 243] on button "OK" at bounding box center [672, 236] width 35 height 22
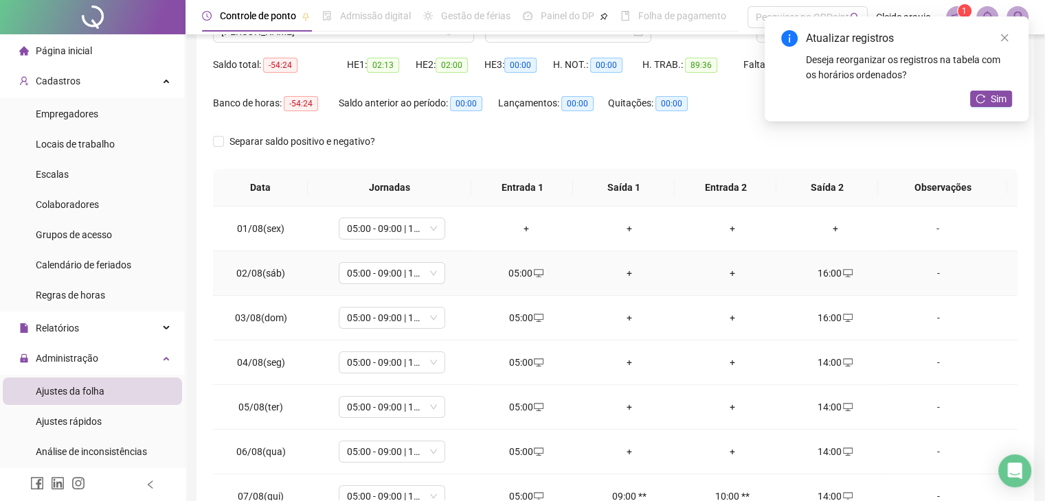
scroll to position [126, 0]
click at [522, 223] on div "+" at bounding box center [526, 228] width 81 height 15
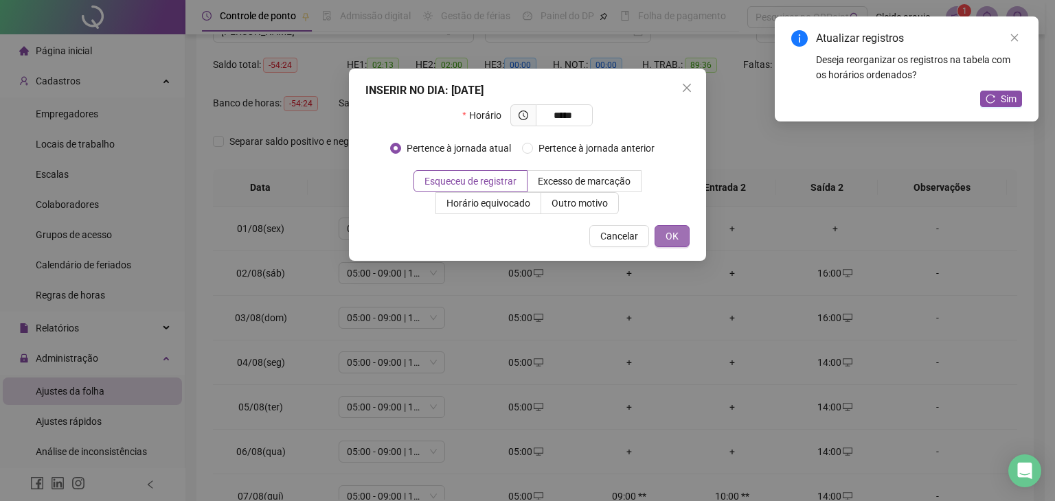
type input "*****"
click at [676, 232] on span "OK" at bounding box center [672, 236] width 13 height 15
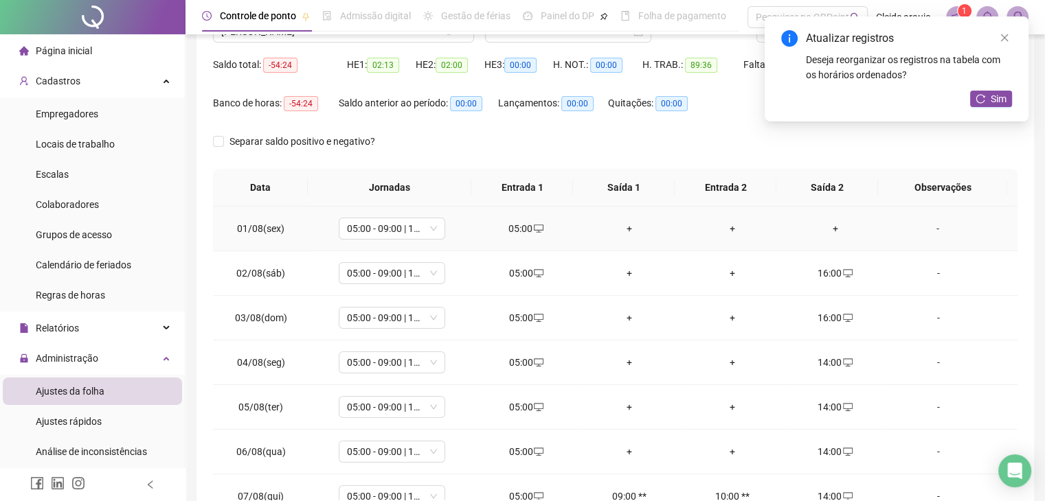
click at [728, 226] on div "+" at bounding box center [732, 228] width 81 height 15
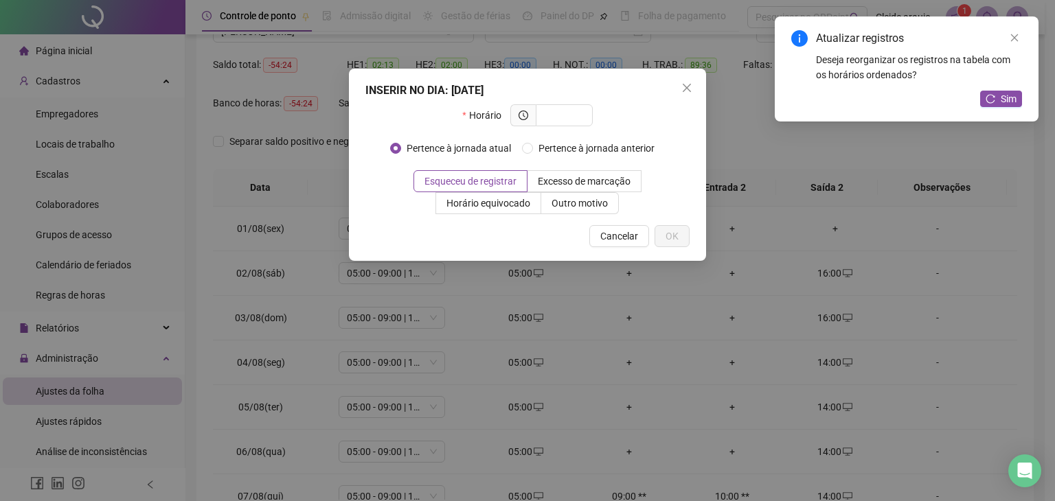
type input "*"
click at [638, 241] on span "Cancelar" at bounding box center [619, 236] width 38 height 15
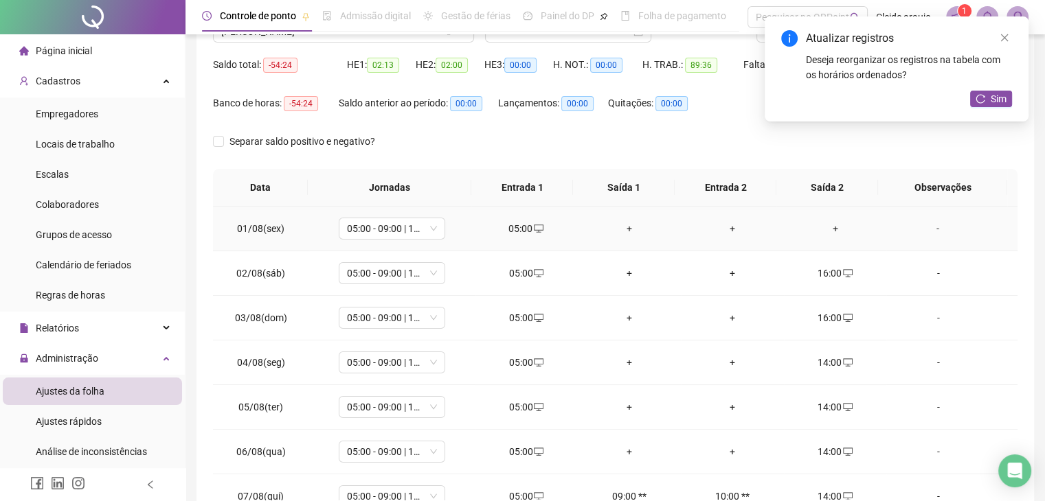
click at [831, 227] on div "+" at bounding box center [835, 228] width 81 height 15
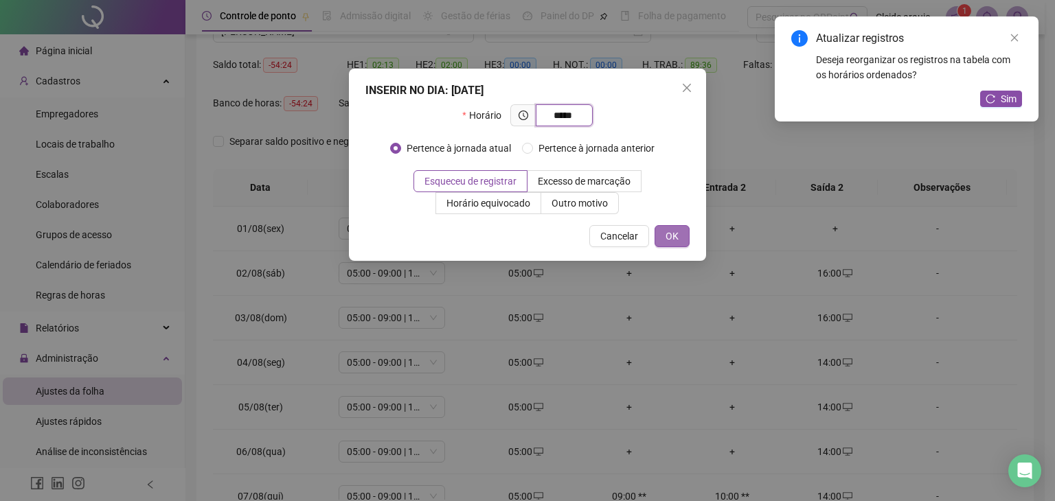
type input "*****"
click at [665, 238] on button "OK" at bounding box center [672, 236] width 35 height 22
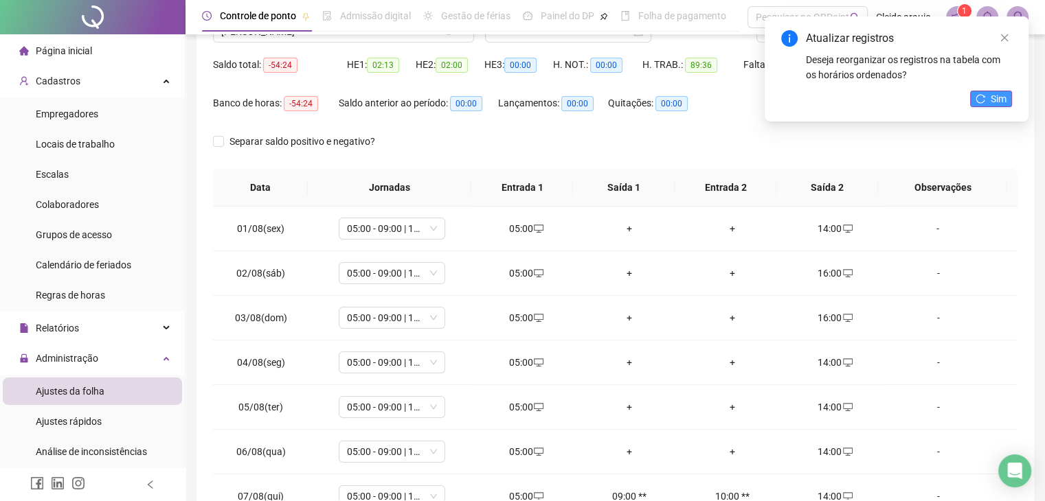
click at [997, 97] on span "Sim" at bounding box center [999, 98] width 16 height 15
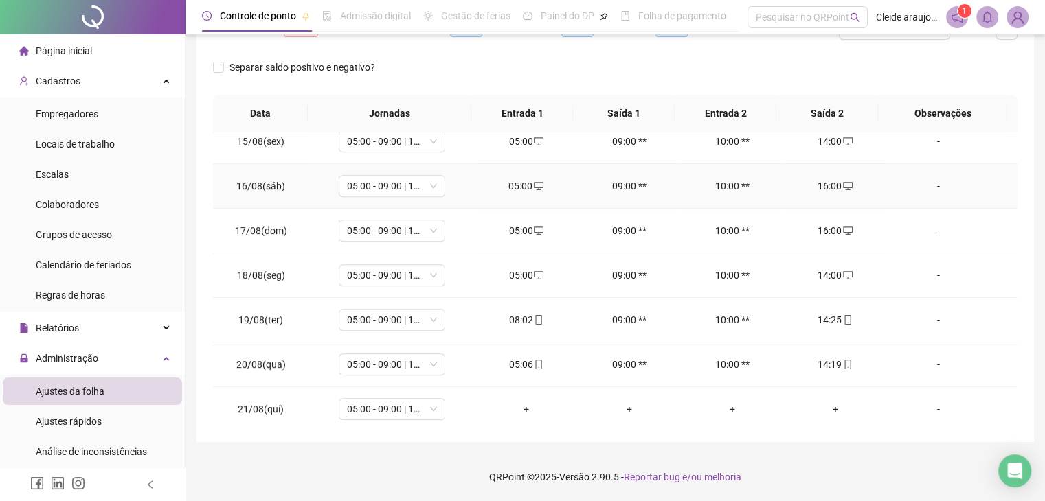
scroll to position [641, 0]
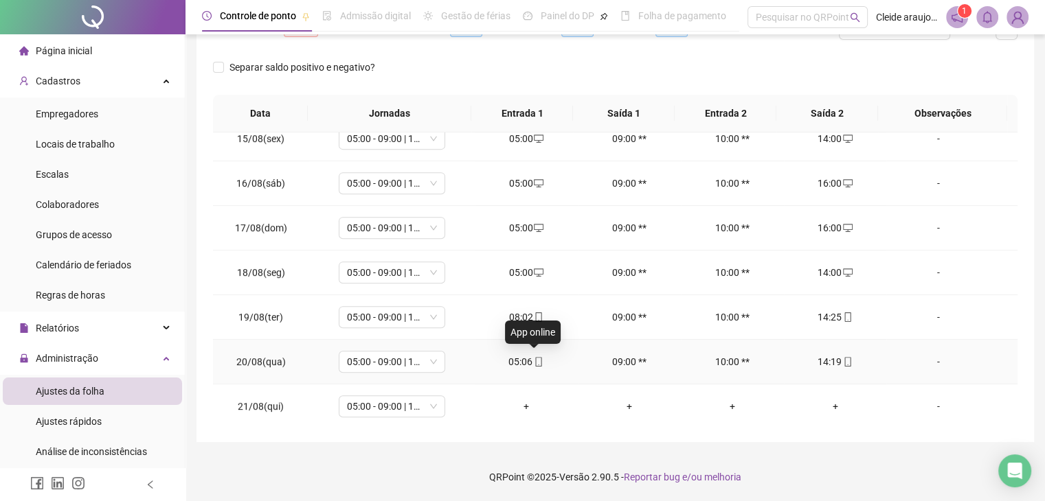
click at [536, 360] on icon "mobile" at bounding box center [539, 362] width 10 height 10
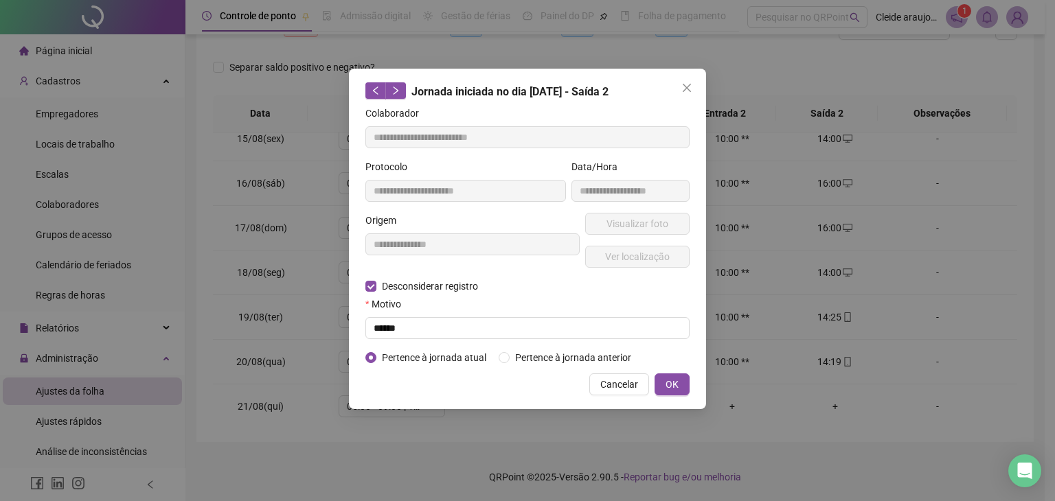
type input "**********"
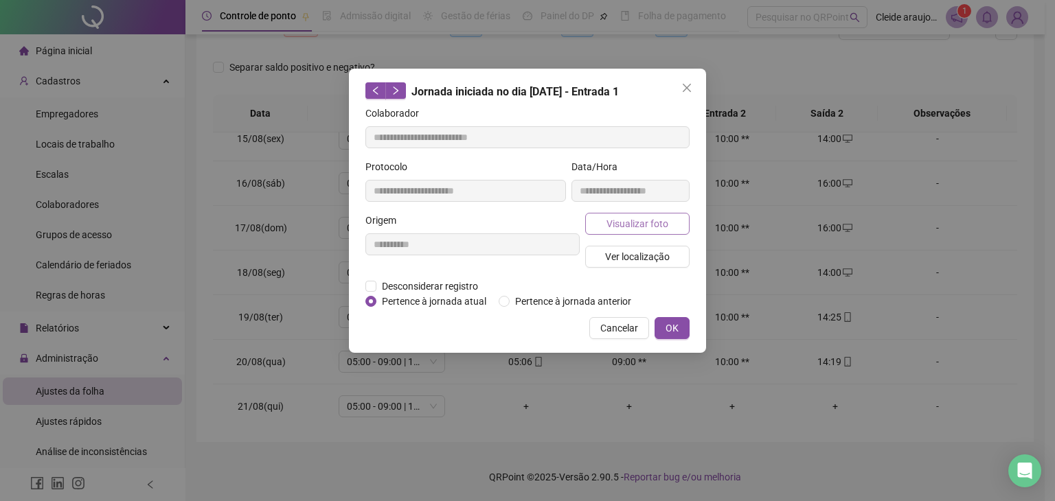
click at [618, 221] on span "Visualizar foto" at bounding box center [638, 223] width 62 height 15
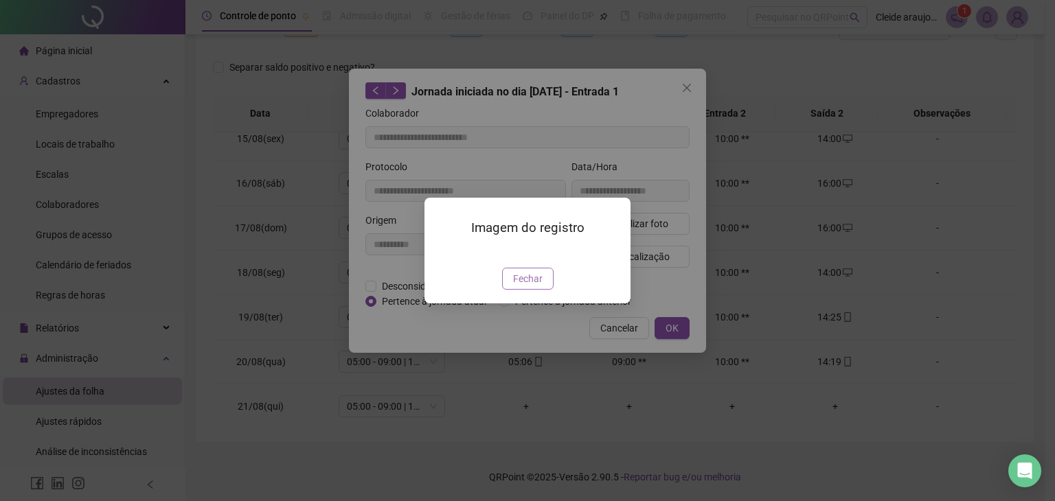
click at [535, 286] on span "Fechar" at bounding box center [528, 278] width 30 height 15
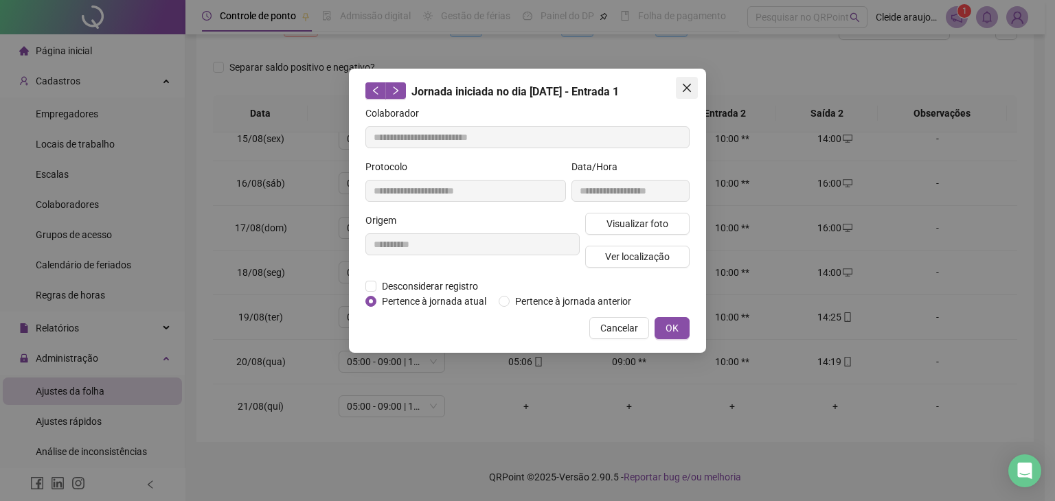
click at [691, 86] on icon "close" at bounding box center [686, 87] width 11 height 11
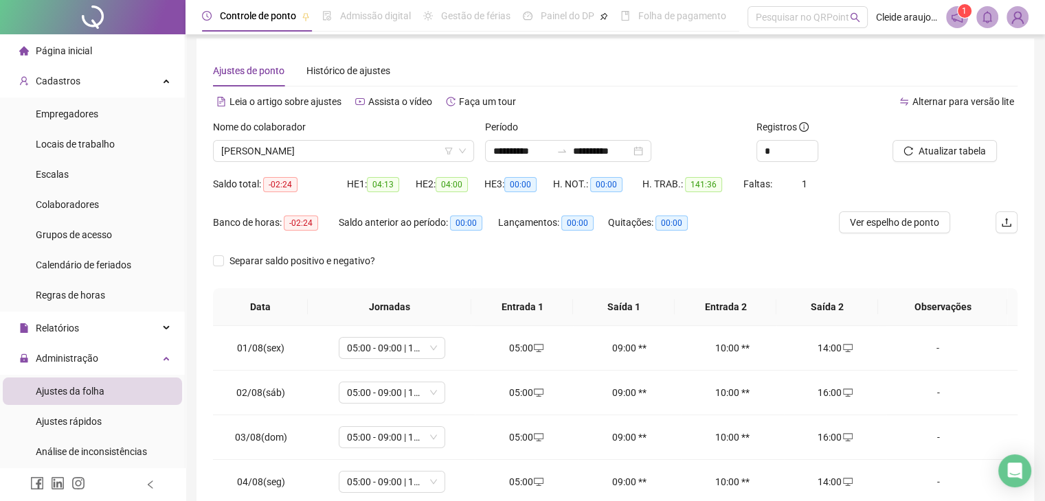
scroll to position [0, 0]
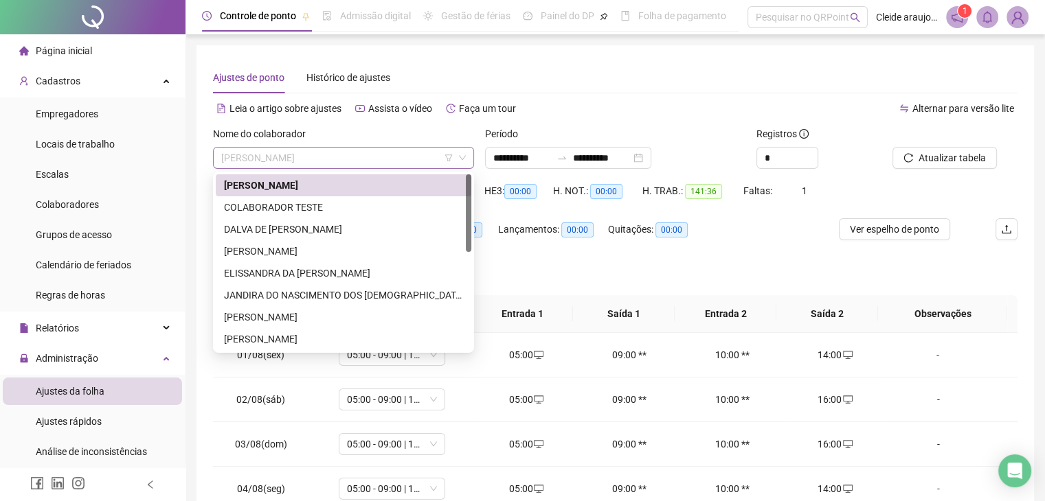
click at [373, 161] on span "[PERSON_NAME]" at bounding box center [343, 158] width 245 height 21
click at [297, 234] on div "DALVA DE [PERSON_NAME]" at bounding box center [343, 229] width 239 height 15
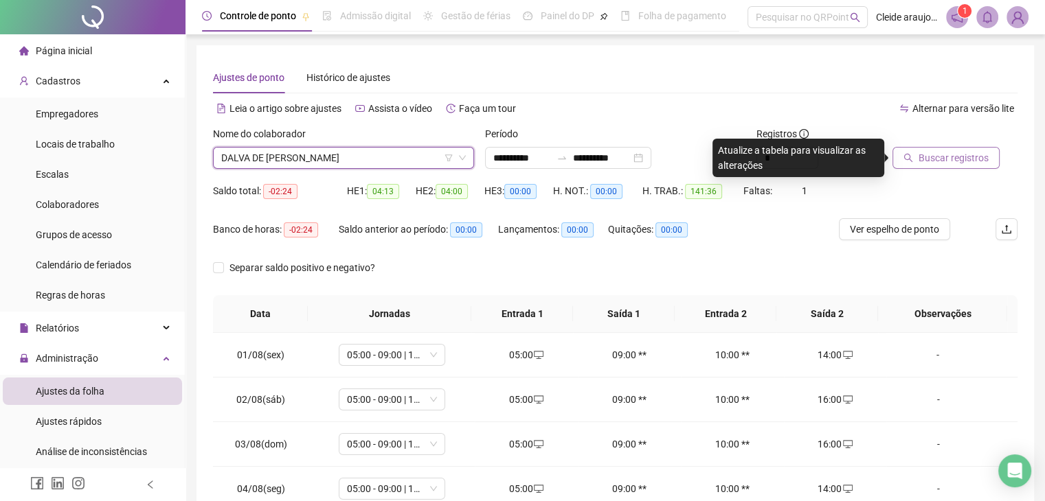
click at [954, 160] on span "Buscar registros" at bounding box center [953, 157] width 70 height 15
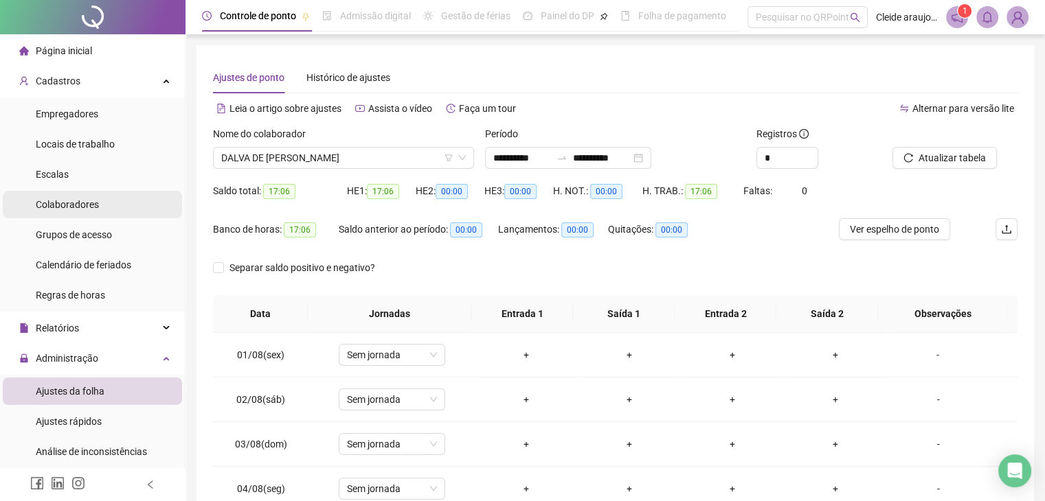
click at [84, 206] on span "Colaboradores" at bounding box center [67, 204] width 63 height 11
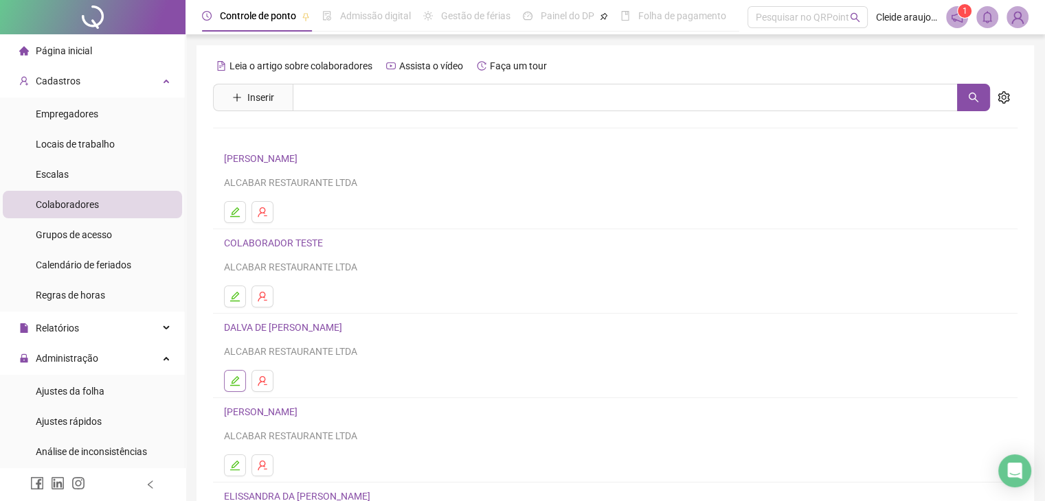
click at [234, 385] on icon "edit" at bounding box center [235, 381] width 10 height 10
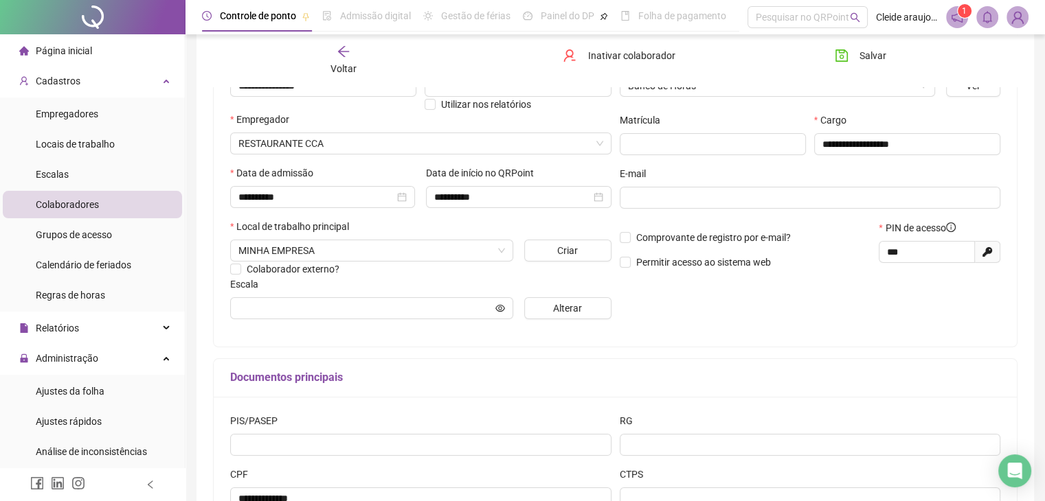
scroll to position [181, 0]
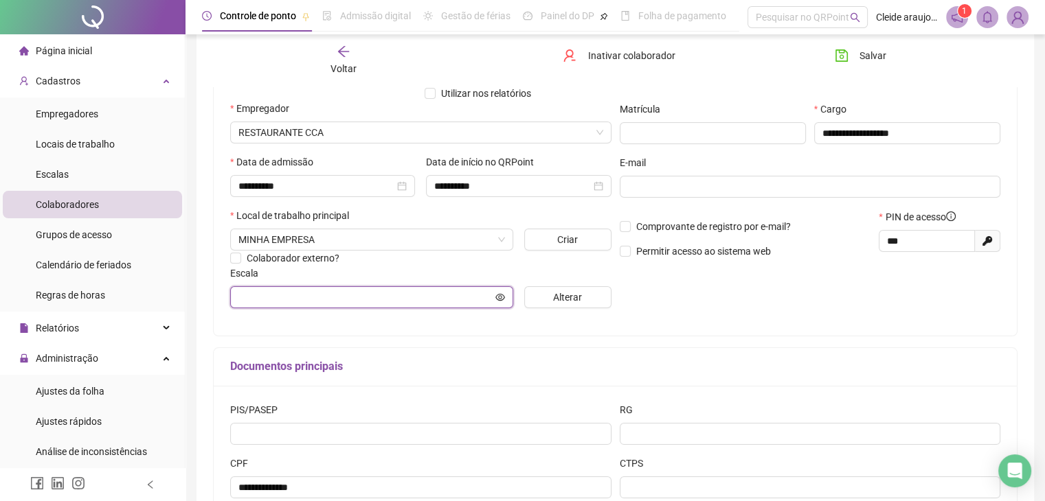
click at [503, 300] on icon "eye" at bounding box center [500, 298] width 10 height 10
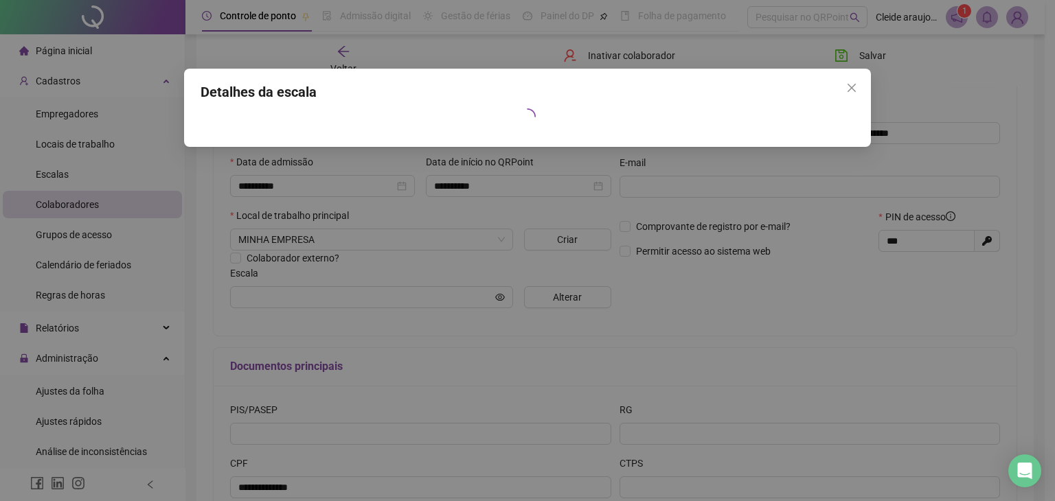
drag, startPoint x: 855, startPoint y: 91, endPoint x: 847, endPoint y: 94, distance: 8.0
click at [853, 91] on icon "close" at bounding box center [851, 87] width 11 height 11
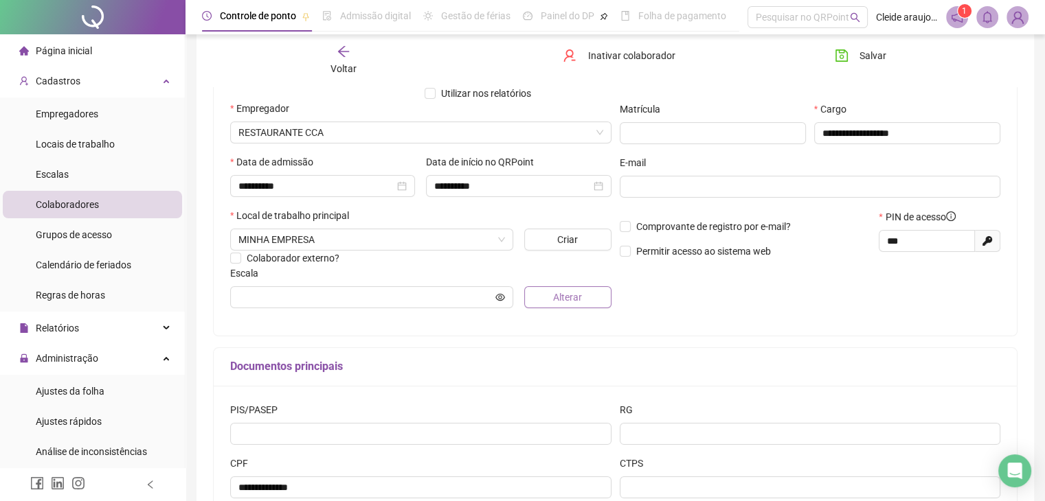
click at [561, 300] on span "Alterar" at bounding box center [567, 297] width 29 height 15
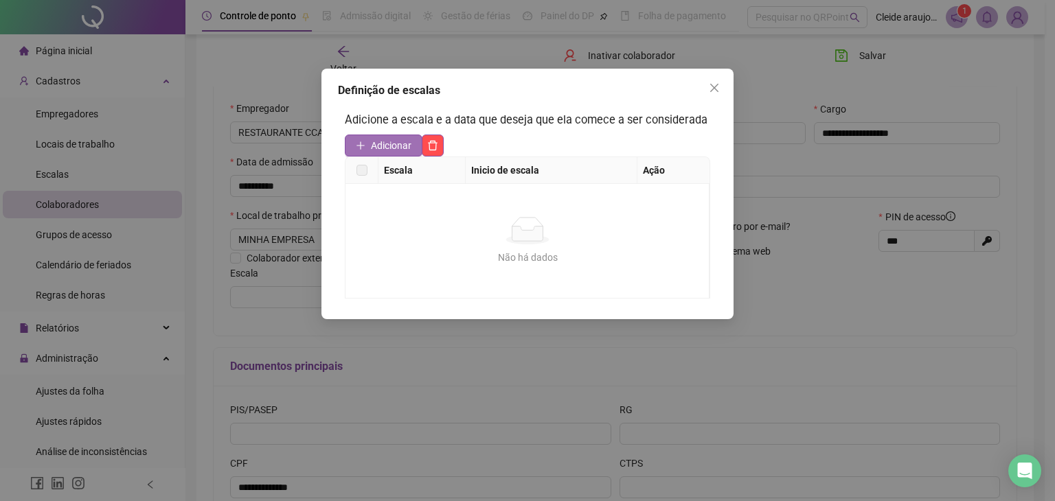
click at [383, 150] on span "Adicionar" at bounding box center [391, 145] width 41 height 15
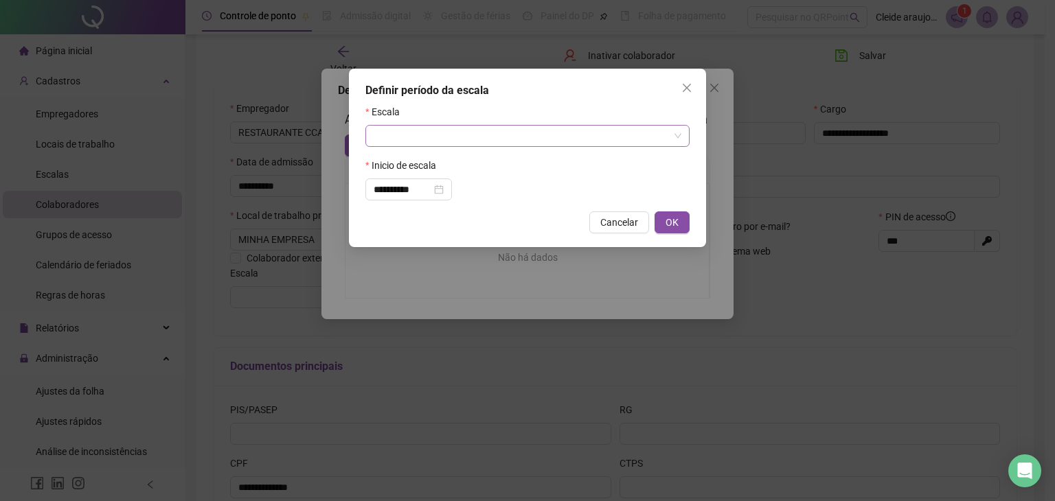
click at [427, 140] on input "search" at bounding box center [521, 136] width 295 height 21
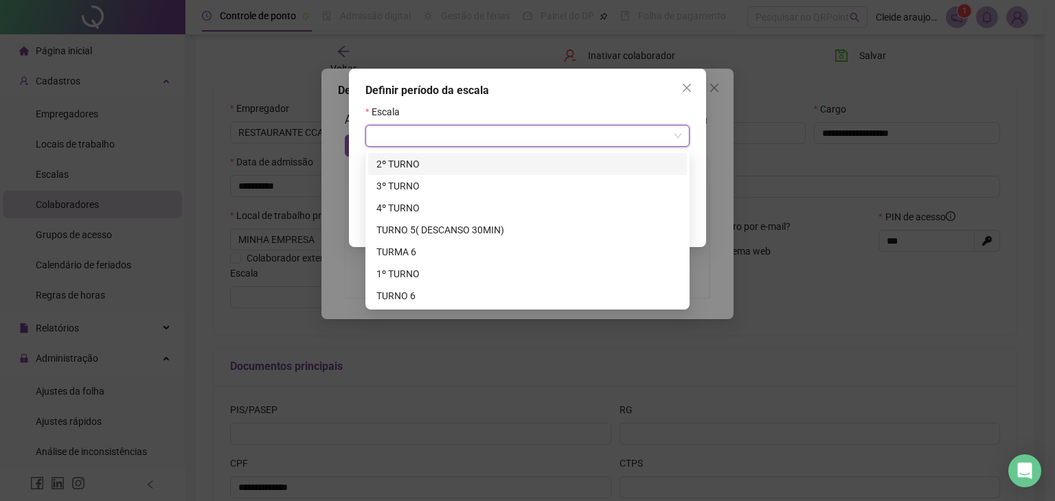
click at [110, 128] on div "**********" at bounding box center [527, 250] width 1055 height 501
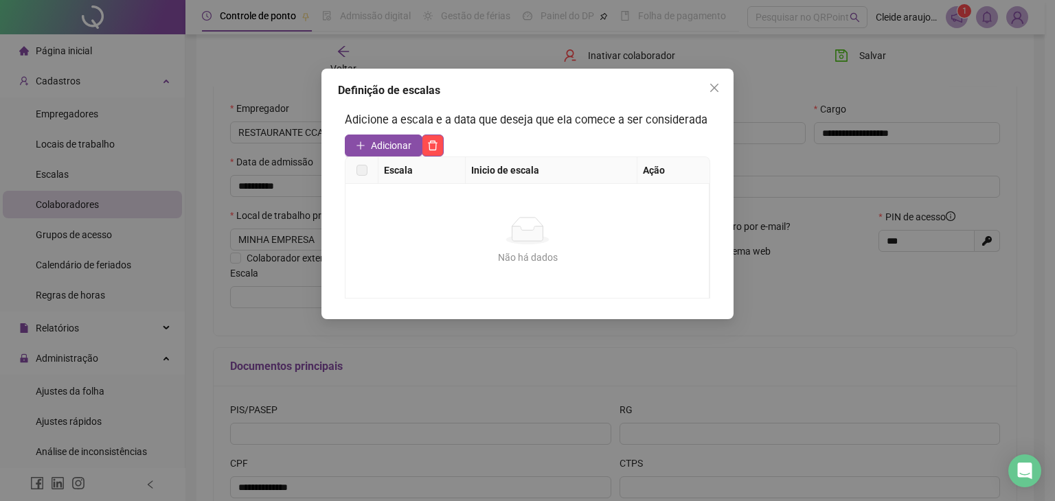
click at [49, 174] on div "Definição de escalas Adicione a escala e a data que deseja que ela comece a ser…" at bounding box center [527, 250] width 1055 height 501
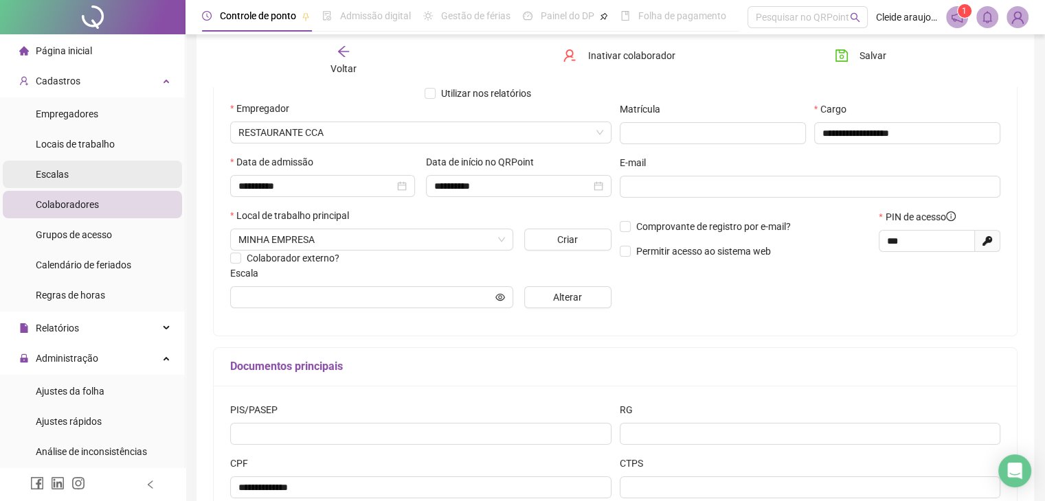
click at [52, 174] on span "Escalas" at bounding box center [52, 174] width 33 height 11
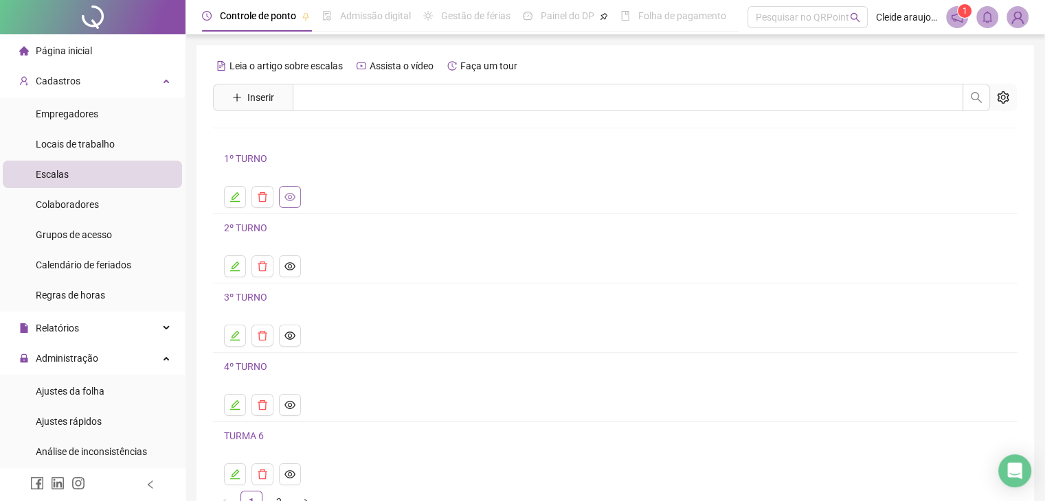
click at [286, 194] on icon "eye" at bounding box center [289, 197] width 11 height 8
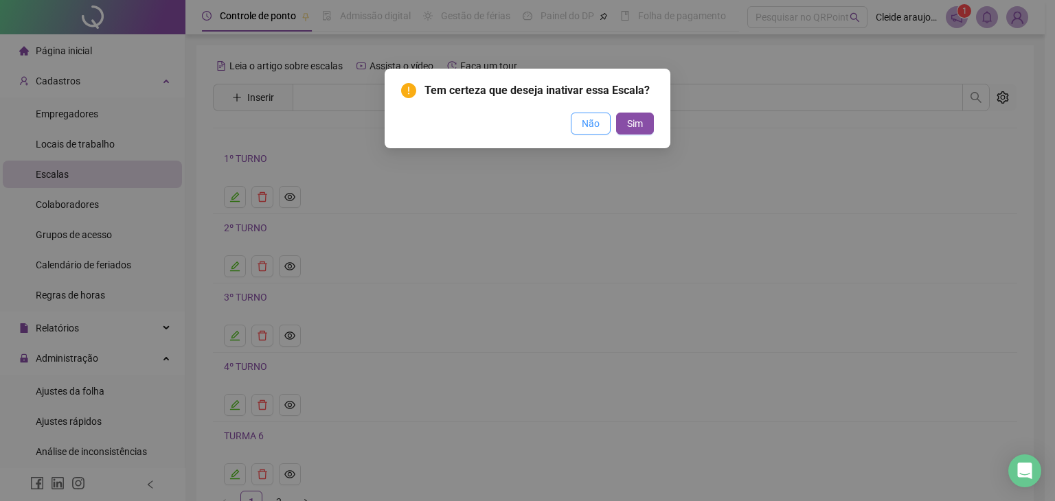
click at [596, 121] on span "Não" at bounding box center [591, 123] width 18 height 15
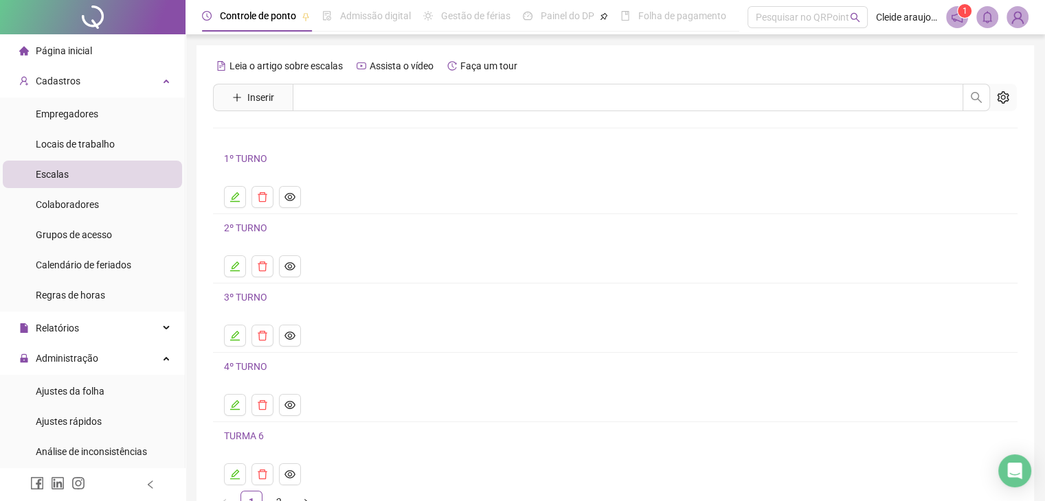
click at [243, 155] on link "1º TURNO" at bounding box center [245, 158] width 43 height 11
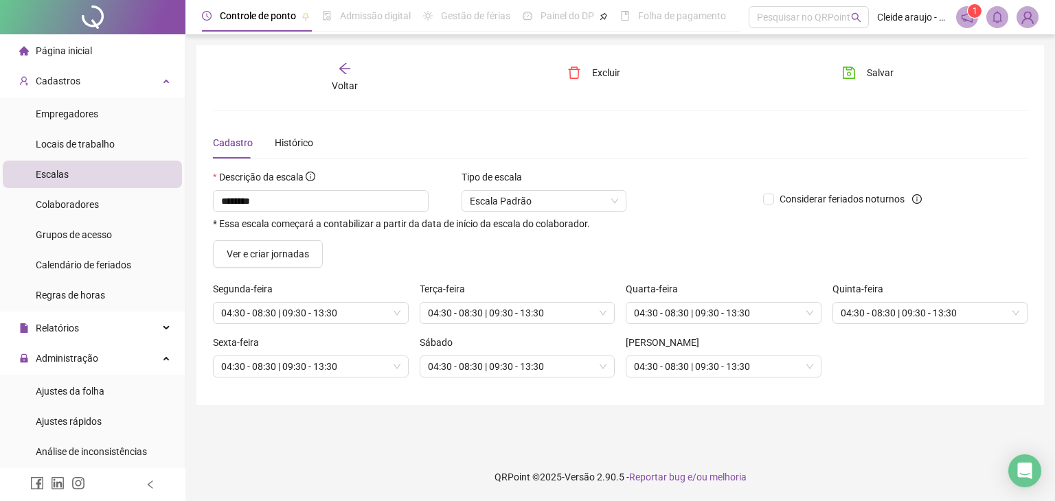
click at [338, 65] on icon "arrow-left" at bounding box center [345, 69] width 14 height 14
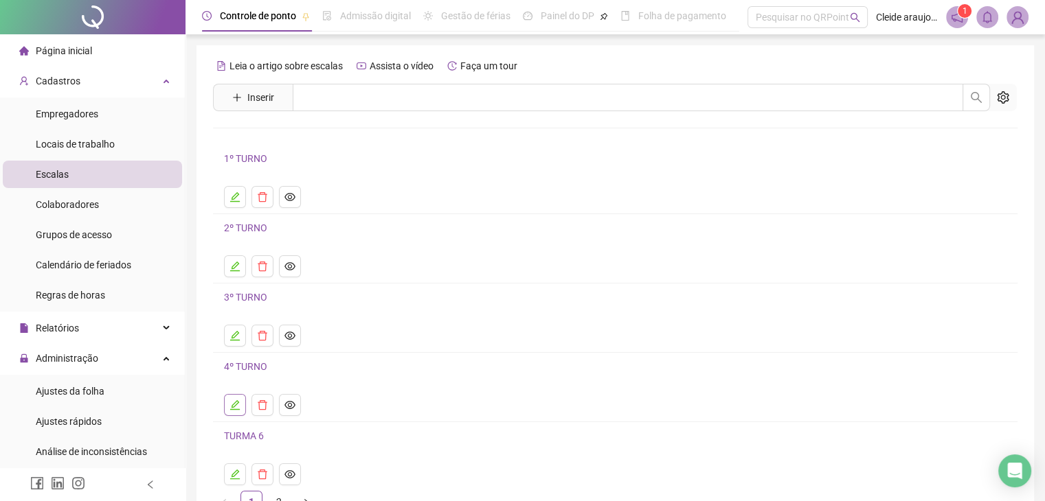
click at [238, 407] on icon "edit" at bounding box center [234, 405] width 11 height 11
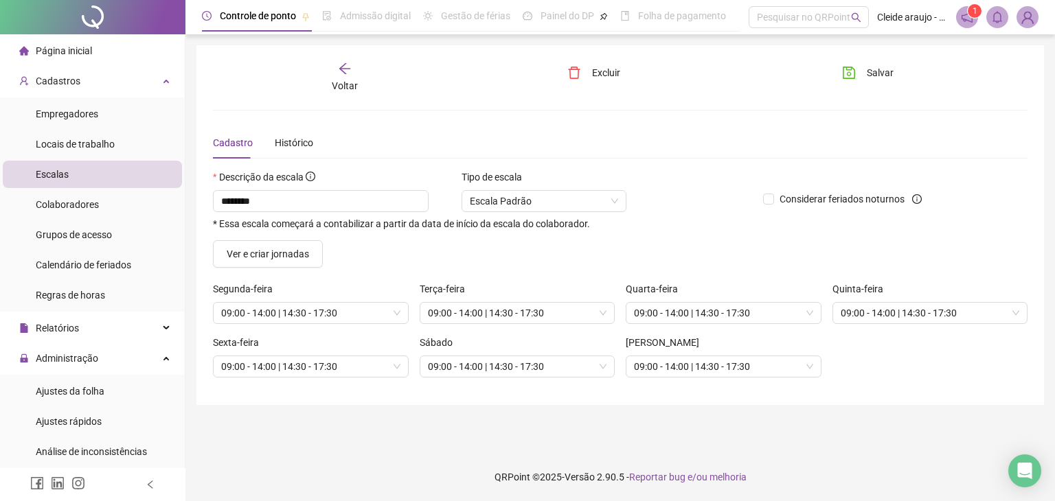
click at [335, 69] on div "Voltar" at bounding box center [345, 78] width 126 height 32
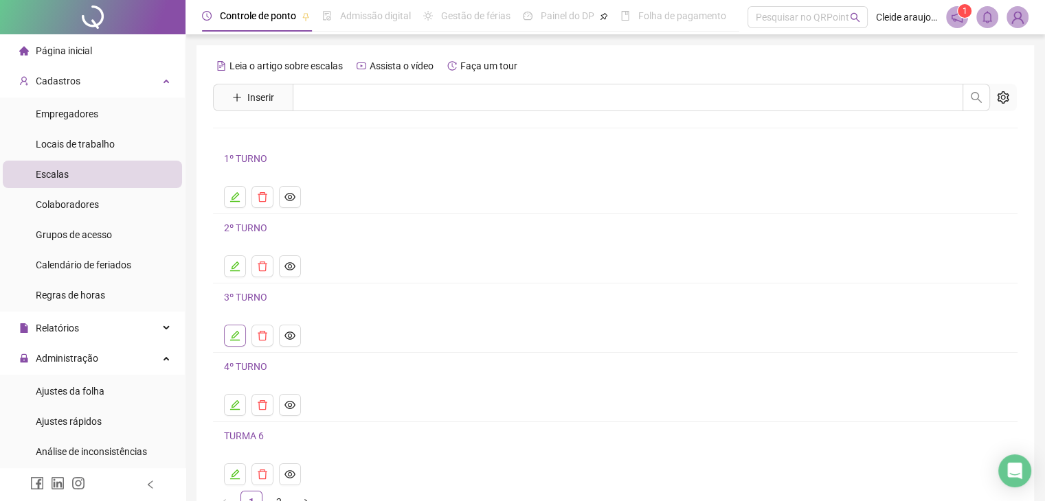
click at [232, 333] on icon "edit" at bounding box center [234, 335] width 11 height 11
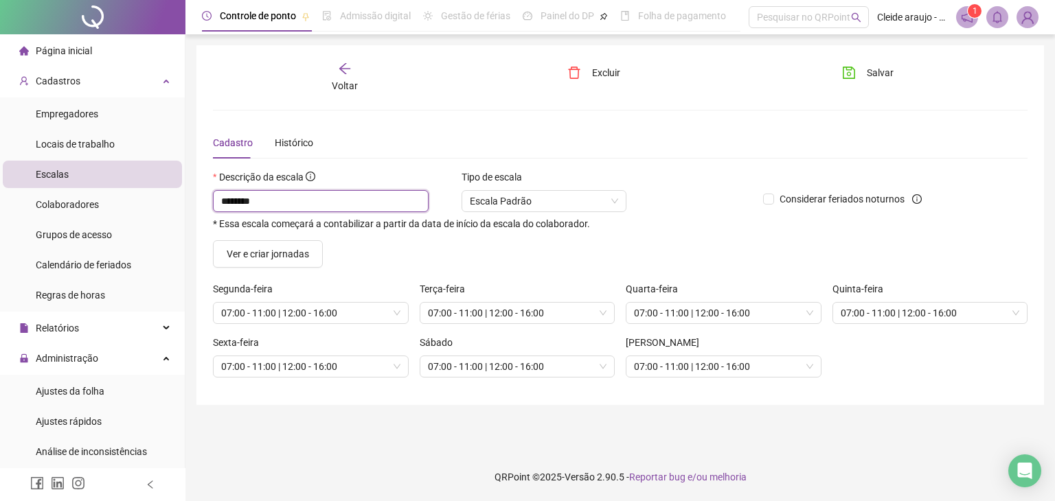
click at [283, 196] on input "********" at bounding box center [321, 201] width 216 height 22
drag, startPoint x: 282, startPoint y: 197, endPoint x: 190, endPoint y: 197, distance: 92.7
click at [190, 197] on div "Controle de ponto Admissão digital Gestão de férias Painel do DP Folha de pagam…" at bounding box center [620, 250] width 870 height 501
click at [861, 69] on button "Salvar" at bounding box center [868, 73] width 72 height 22
click at [335, 199] on input "**********" at bounding box center [321, 201] width 216 height 22
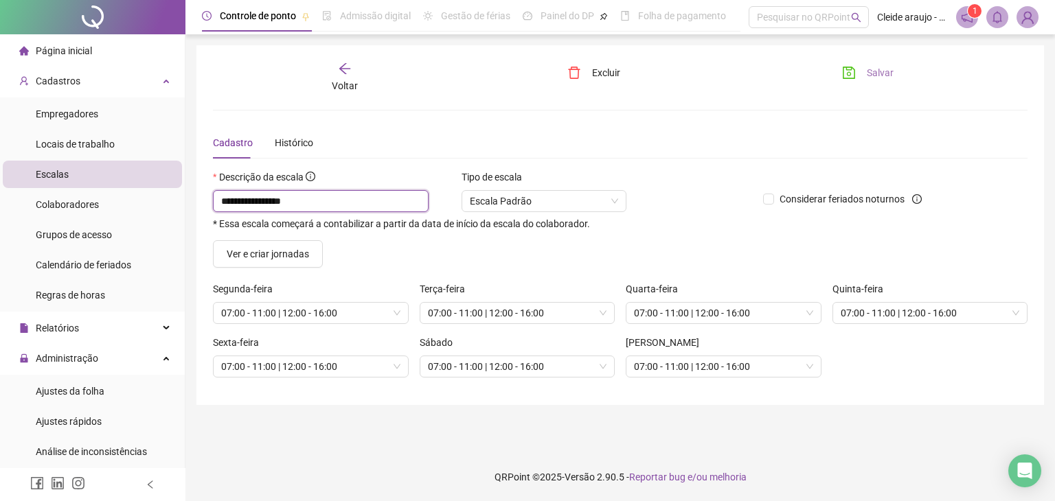
type input "**********"
click at [850, 74] on icon "save" at bounding box center [849, 73] width 14 height 14
click at [360, 78] on div "Voltar" at bounding box center [345, 78] width 126 height 32
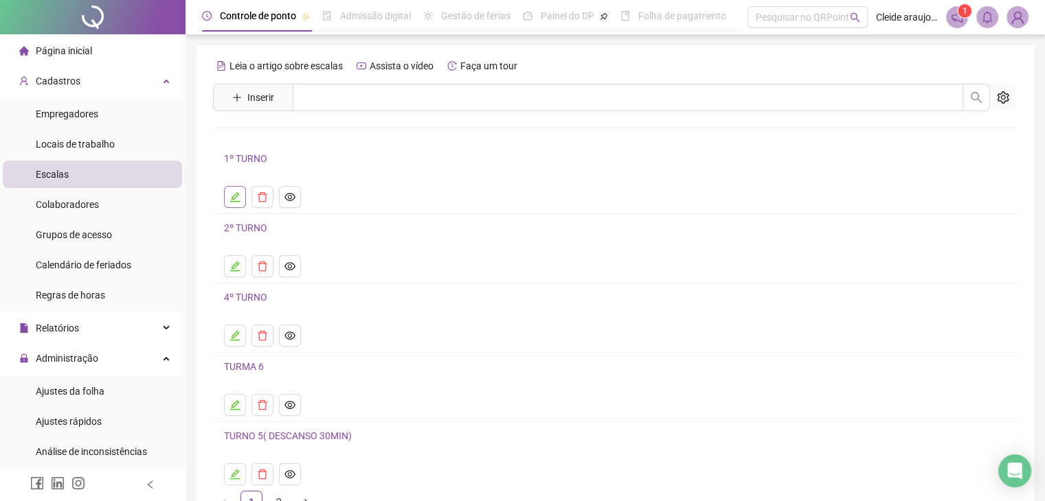
click at [236, 197] on icon "edit" at bounding box center [235, 197] width 10 height 10
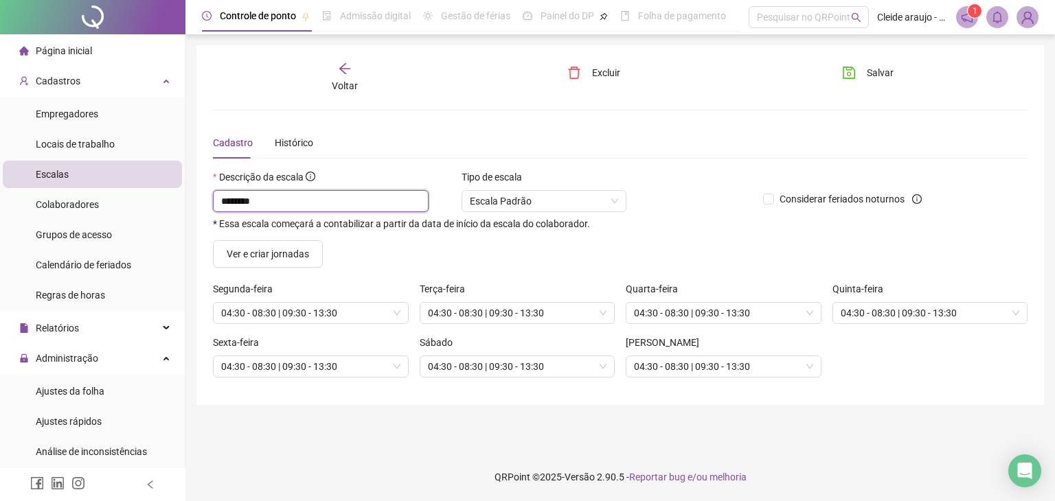
drag, startPoint x: 293, startPoint y: 204, endPoint x: 173, endPoint y: 210, distance: 119.7
click at [173, 210] on div "Página inicial Cadastros Empregadores Locais de trabalho Escalas Colaboradores …" at bounding box center [527, 250] width 1055 height 501
click at [234, 198] on input "********" at bounding box center [321, 201] width 216 height 22
click at [234, 199] on input "********" at bounding box center [321, 201] width 216 height 22
click at [231, 203] on input "********" at bounding box center [321, 201] width 216 height 22
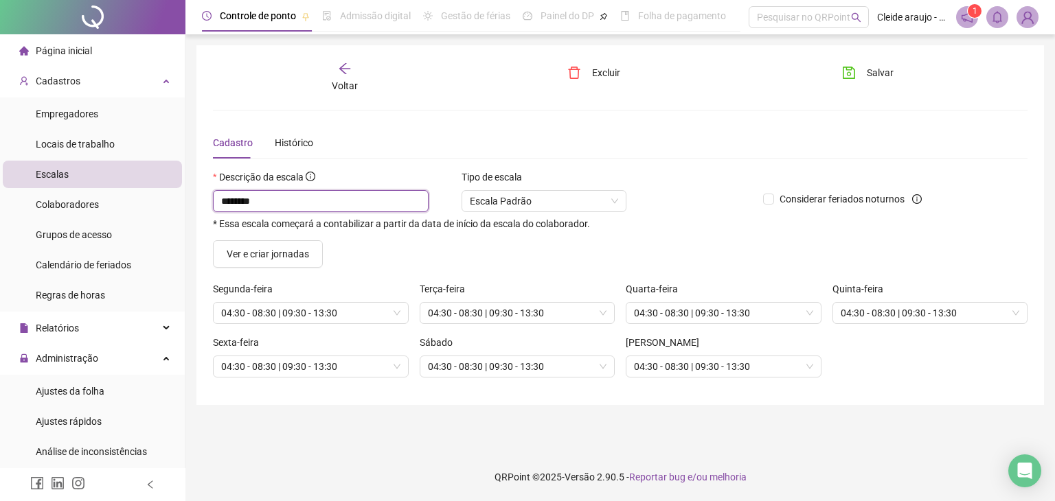
click at [270, 195] on input "********" at bounding box center [321, 201] width 216 height 22
drag, startPoint x: 232, startPoint y: 205, endPoint x: 192, endPoint y: 198, distance: 40.4
click at [195, 202] on div "Controle de ponto Admissão digital Gestão de férias Painel do DP Folha de pagam…" at bounding box center [620, 250] width 870 height 501
click at [275, 194] on input "*****" at bounding box center [321, 201] width 216 height 22
type input "**********"
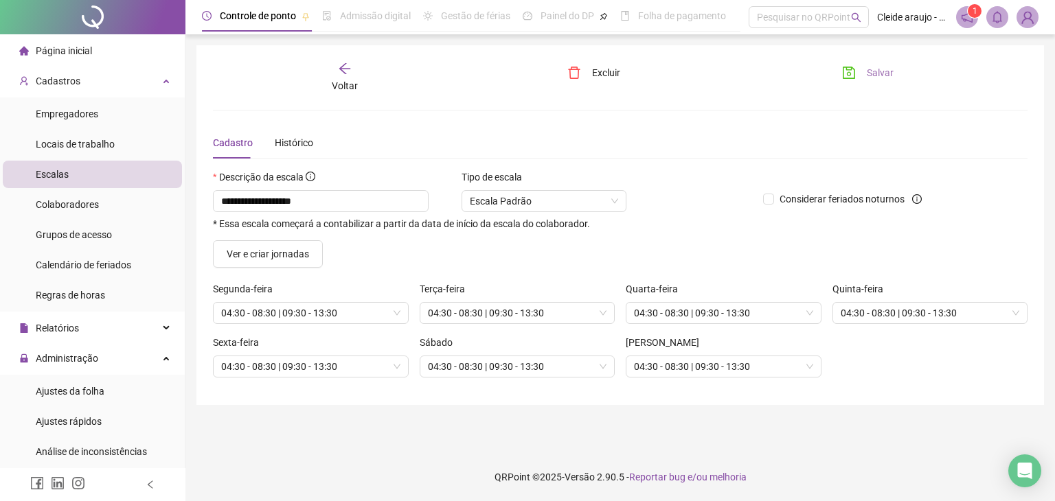
click at [854, 61] on div "**********" at bounding box center [620, 225] width 848 height 360
click at [879, 75] on span "Salvar" at bounding box center [880, 72] width 27 height 15
click at [341, 70] on icon "arrow-left" at bounding box center [344, 68] width 11 height 11
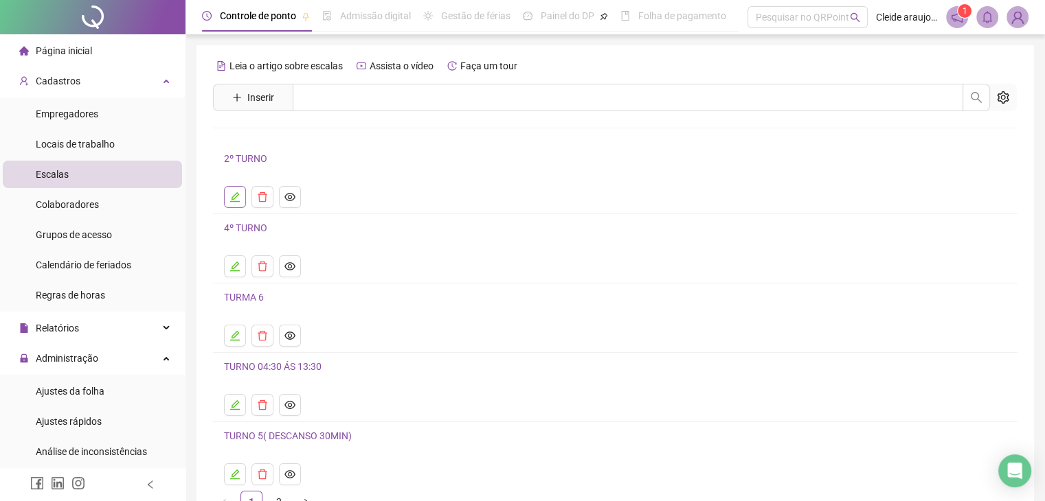
click at [236, 196] on icon "edit" at bounding box center [235, 197] width 10 height 10
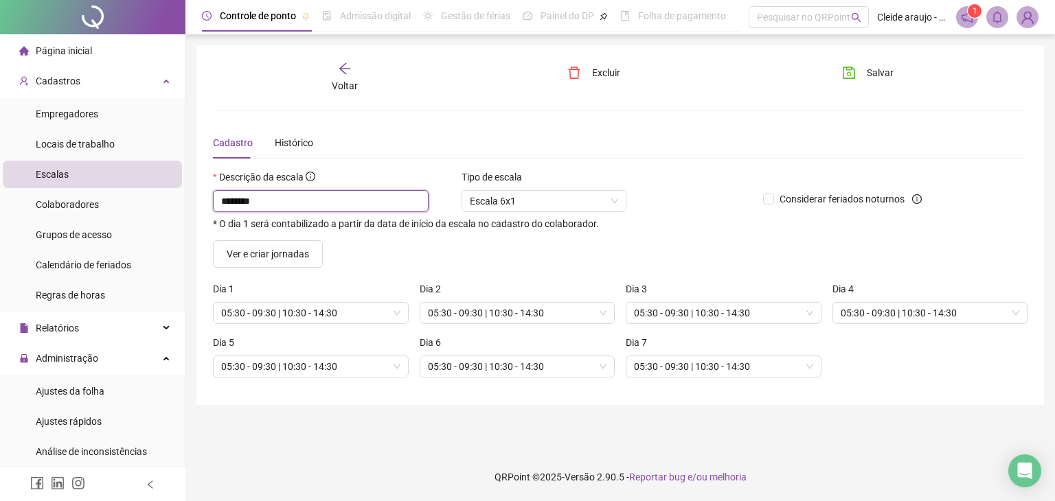
click at [313, 206] on input "********" at bounding box center [321, 201] width 216 height 22
drag, startPoint x: 302, startPoint y: 199, endPoint x: 234, endPoint y: 202, distance: 68.8
click at [234, 202] on input "********" at bounding box center [321, 201] width 216 height 22
click at [232, 200] on input "********" at bounding box center [321, 201] width 216 height 22
drag, startPoint x: 221, startPoint y: 201, endPoint x: 140, endPoint y: 221, distance: 82.8
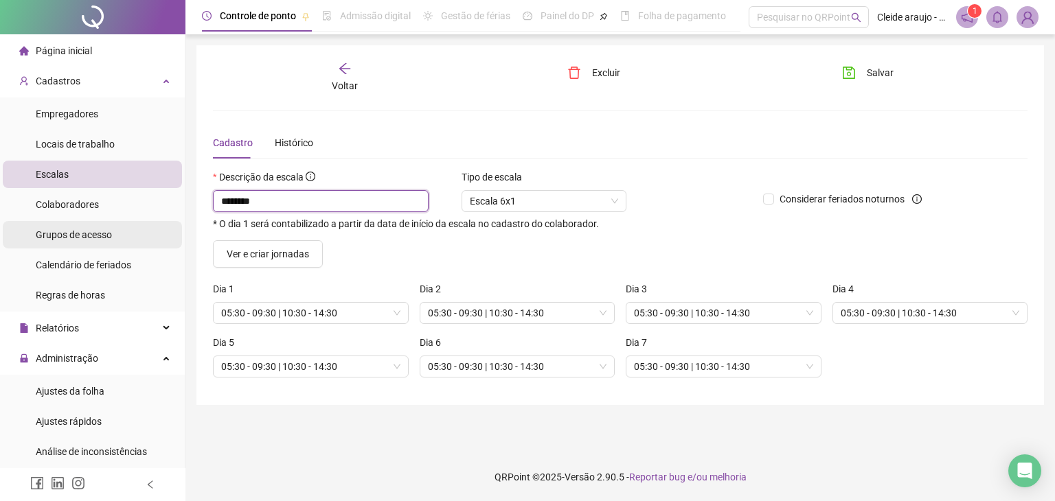
click at [163, 210] on div "Página inicial Cadastros Empregadores Locais de trabalho Escalas Colaboradores …" at bounding box center [527, 250] width 1055 height 501
drag, startPoint x: 258, startPoint y: 196, endPoint x: 231, endPoint y: 207, distance: 29.3
click at [257, 196] on input "********" at bounding box center [321, 201] width 216 height 22
click at [227, 204] on input "********" at bounding box center [321, 201] width 216 height 22
click at [228, 200] on input "********" at bounding box center [321, 201] width 216 height 22
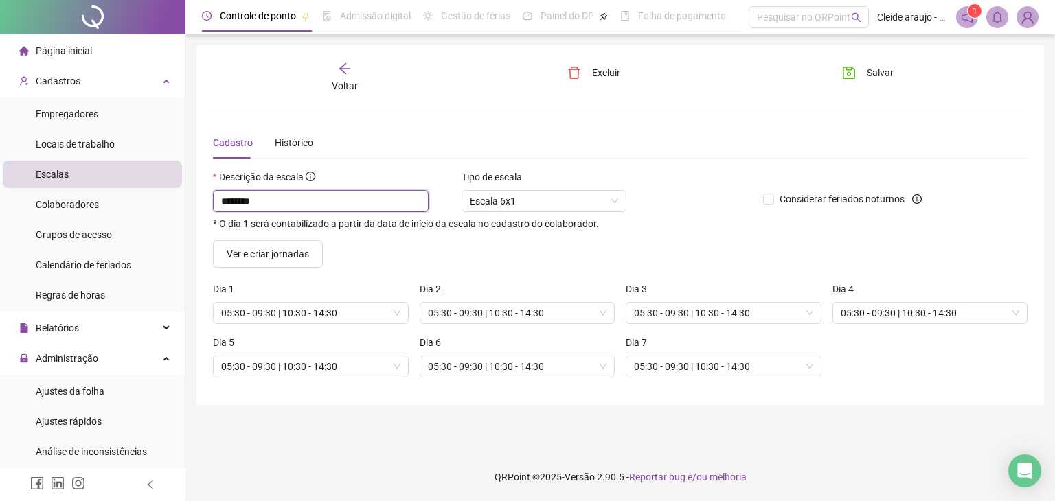
click at [283, 198] on input "********" at bounding box center [321, 201] width 216 height 22
drag, startPoint x: 297, startPoint y: 193, endPoint x: 301, endPoint y: 203, distance: 10.5
click at [298, 194] on input "********" at bounding box center [321, 201] width 216 height 22
click at [301, 203] on input "********" at bounding box center [321, 201] width 216 height 22
click at [235, 199] on input "********" at bounding box center [321, 201] width 216 height 22
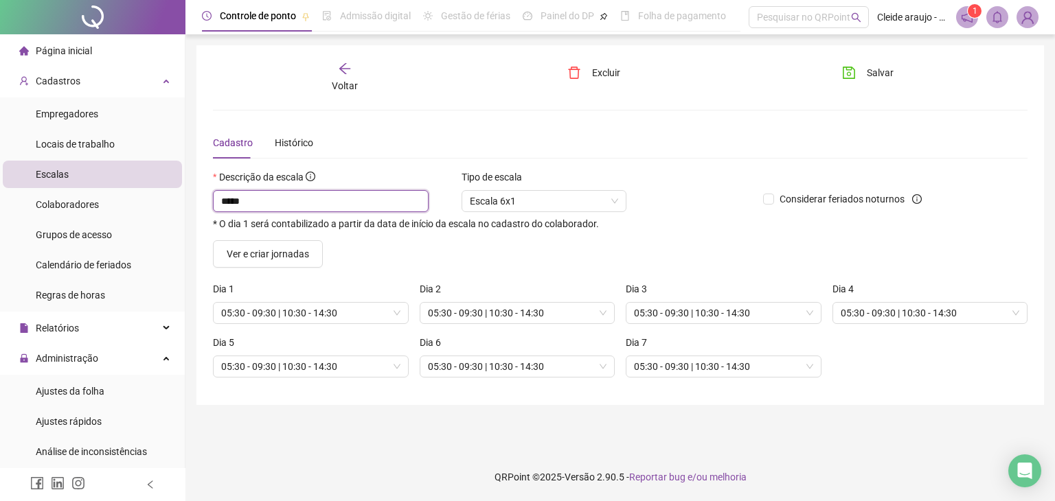
click at [264, 203] on input "*****" at bounding box center [321, 201] width 216 height 22
type input "**********"
click at [871, 65] on span "Salvar" at bounding box center [880, 72] width 27 height 15
click at [868, 74] on span "Salvar" at bounding box center [880, 72] width 27 height 15
click at [343, 85] on span "Voltar" at bounding box center [345, 85] width 26 height 11
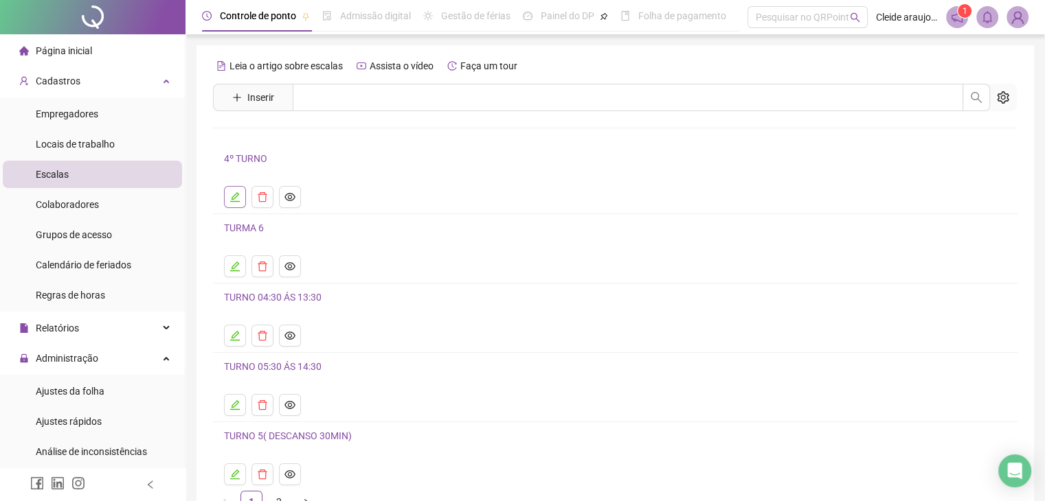
click at [238, 201] on icon "edit" at bounding box center [234, 197] width 11 height 11
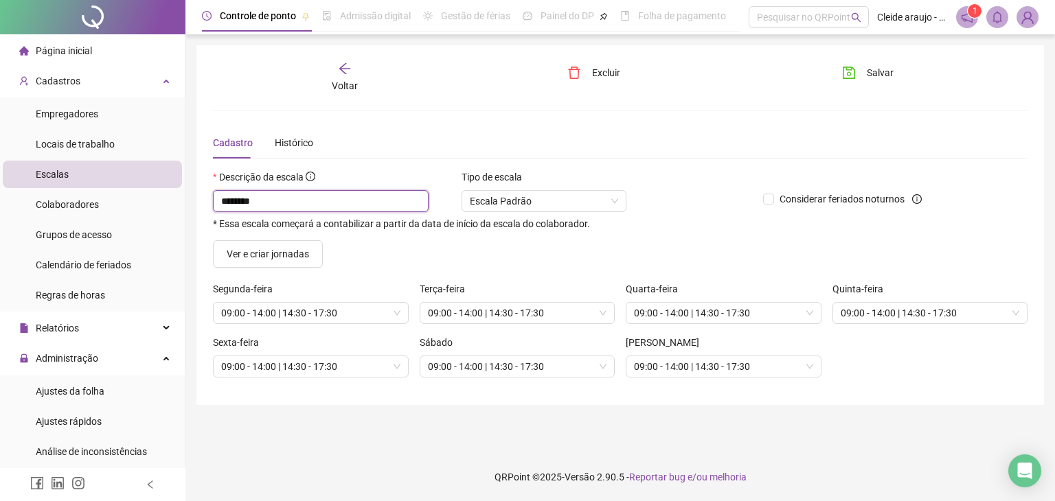
drag, startPoint x: 288, startPoint y: 205, endPoint x: 231, endPoint y: 214, distance: 57.7
click at [284, 203] on input "********" at bounding box center [321, 201] width 216 height 22
drag, startPoint x: 233, startPoint y: 199, endPoint x: 168, endPoint y: 212, distance: 66.0
click at [163, 213] on div "Página inicial Cadastros Empregadores Locais de trabalho Escalas Colaboradores …" at bounding box center [527, 250] width 1055 height 501
click at [278, 194] on input "*****" at bounding box center [321, 201] width 216 height 22
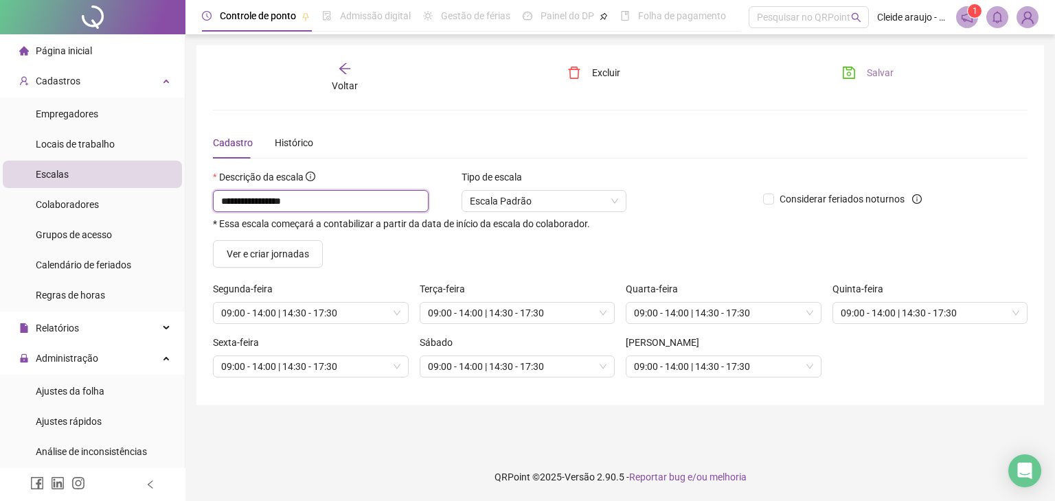
type input "**********"
click at [872, 78] on span "Salvar" at bounding box center [880, 72] width 27 height 15
click at [365, 76] on div "Voltar" at bounding box center [345, 78] width 126 height 32
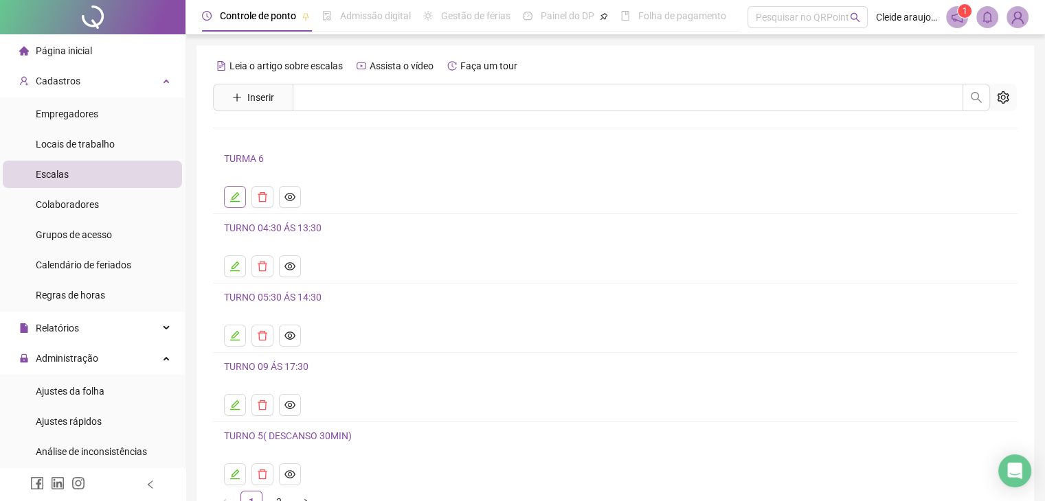
click at [234, 199] on icon "edit" at bounding box center [234, 197] width 11 height 11
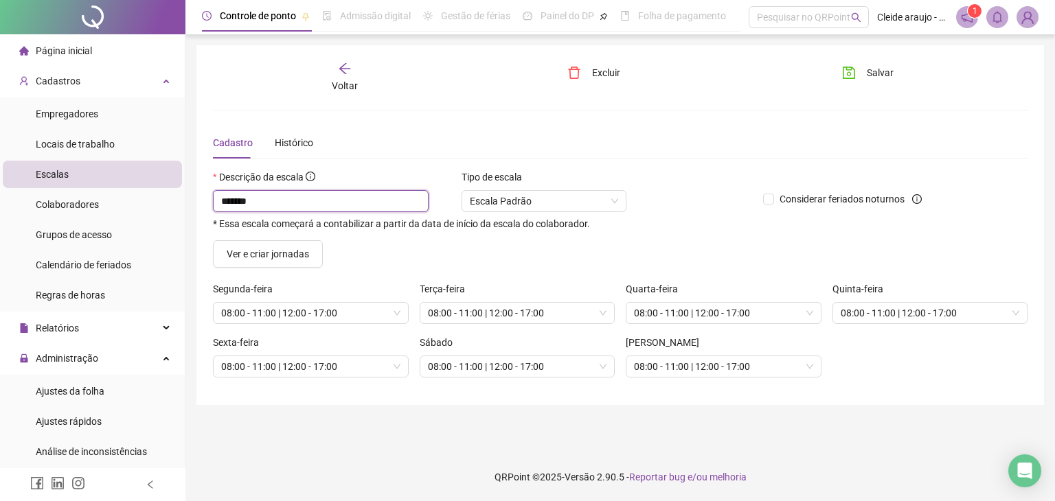
drag, startPoint x: 278, startPoint y: 204, endPoint x: 175, endPoint y: 203, distance: 102.4
click at [180, 210] on div "Página inicial Cadastros Empregadores Locais de trabalho Escalas Colaboradores …" at bounding box center [527, 250] width 1055 height 501
type input "**********"
click at [883, 75] on span "Salvar" at bounding box center [880, 72] width 27 height 15
click at [332, 80] on span "Voltar" at bounding box center [345, 85] width 26 height 11
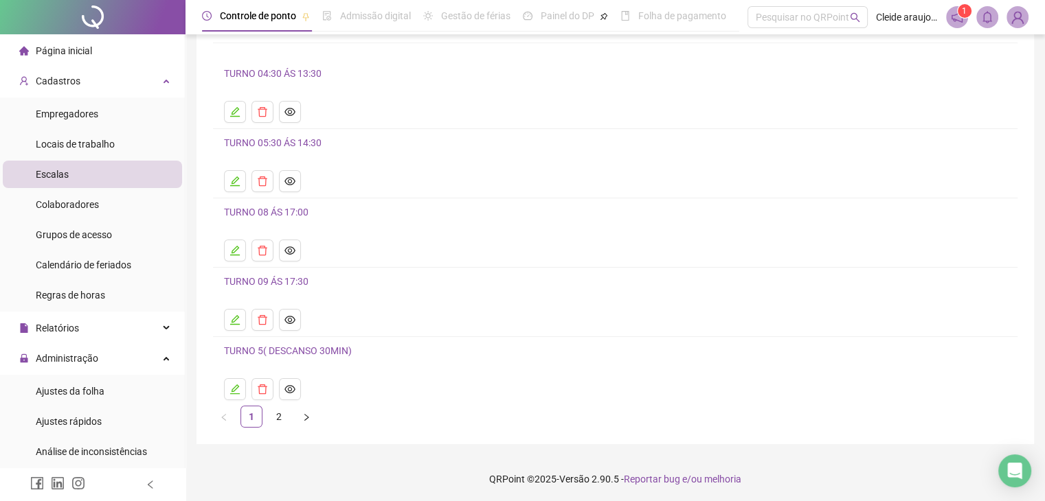
scroll to position [87, 0]
click at [233, 387] on icon "edit" at bounding box center [235, 388] width 10 height 10
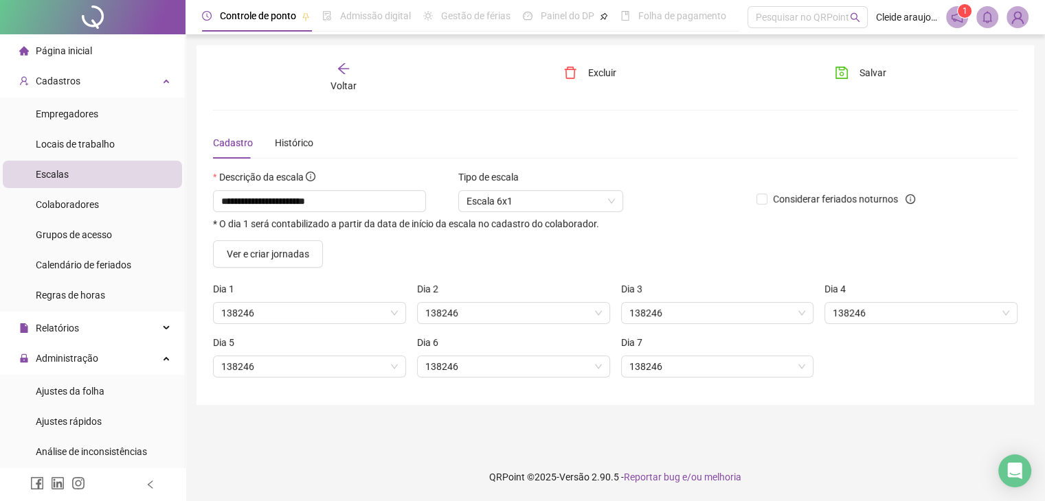
scroll to position [0, 0]
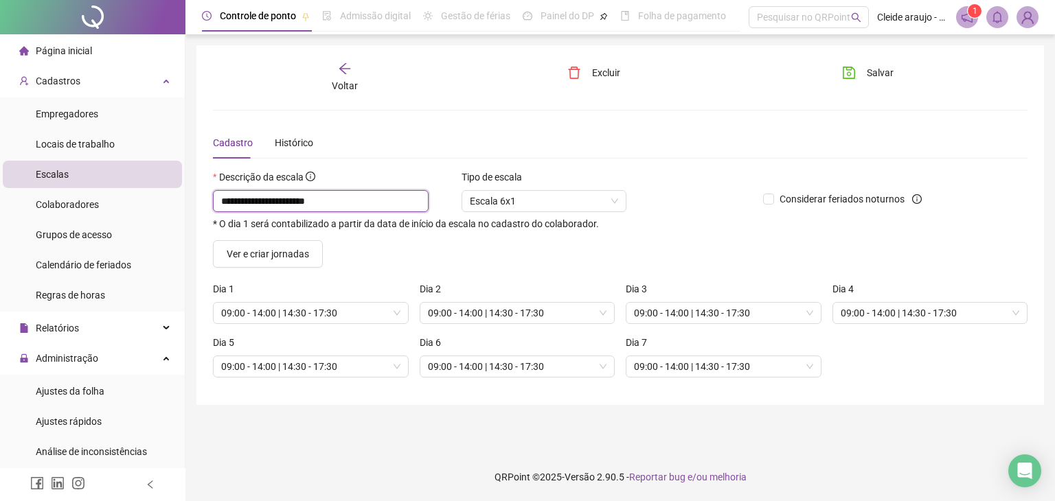
click at [340, 202] on input "**********" at bounding box center [321, 201] width 216 height 22
drag, startPoint x: 375, startPoint y: 201, endPoint x: 143, endPoint y: 181, distance: 233.0
click at [144, 182] on div "**********" at bounding box center [527, 250] width 1055 height 501
type input "*"
type input "**********"
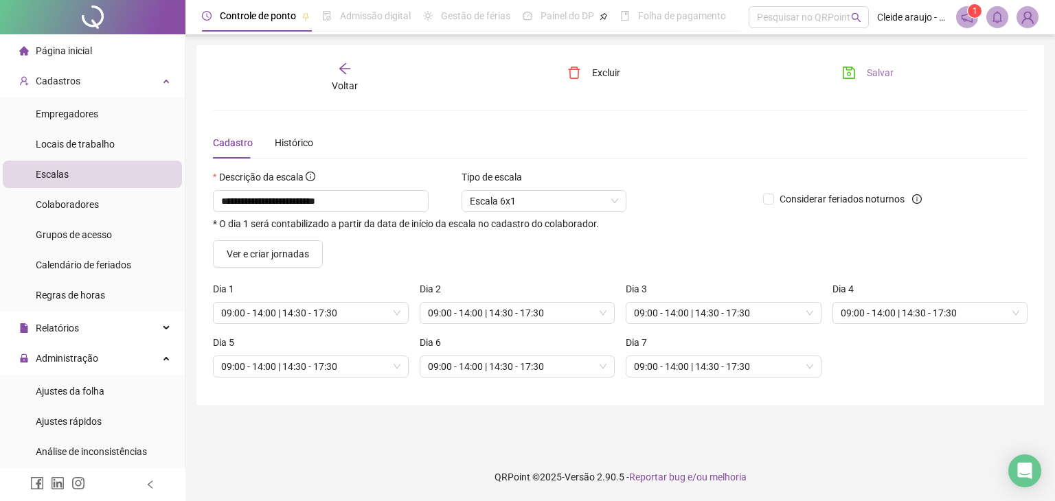
click at [862, 75] on button "Salvar" at bounding box center [868, 73] width 72 height 22
click at [345, 71] on icon "arrow-left" at bounding box center [345, 69] width 14 height 14
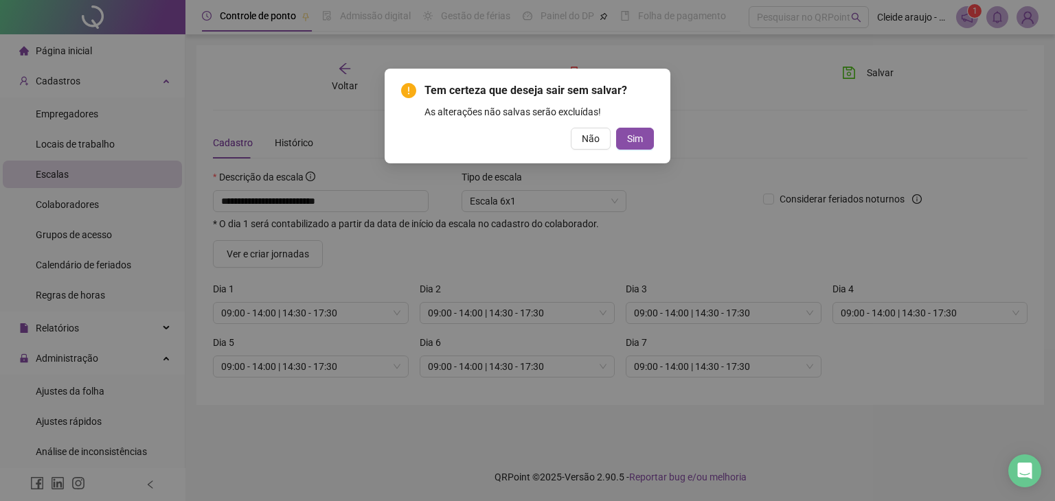
click at [590, 142] on span "Não" at bounding box center [591, 138] width 18 height 15
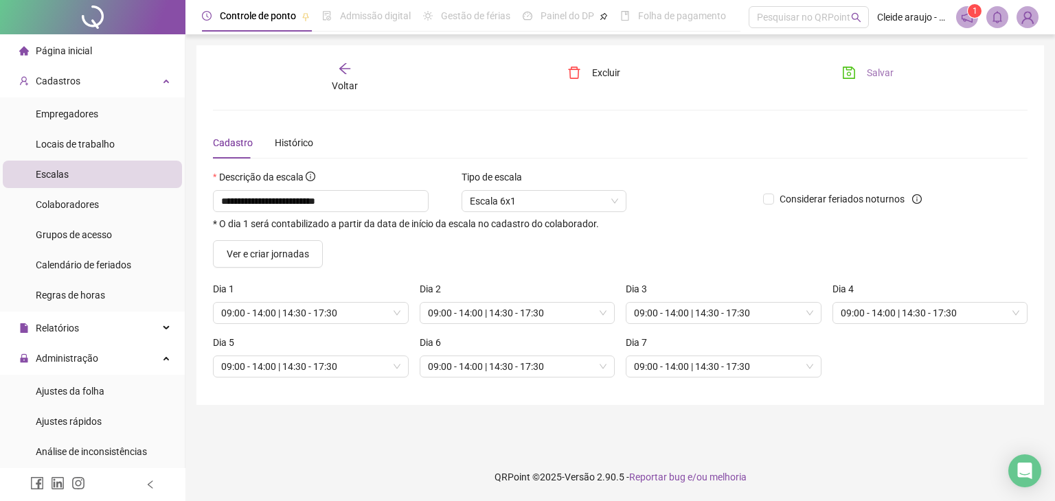
click at [857, 75] on button "Salvar" at bounding box center [868, 73] width 72 height 22
click at [341, 58] on div "**********" at bounding box center [620, 225] width 848 height 360
click at [350, 74] on icon "arrow-left" at bounding box center [345, 69] width 14 height 14
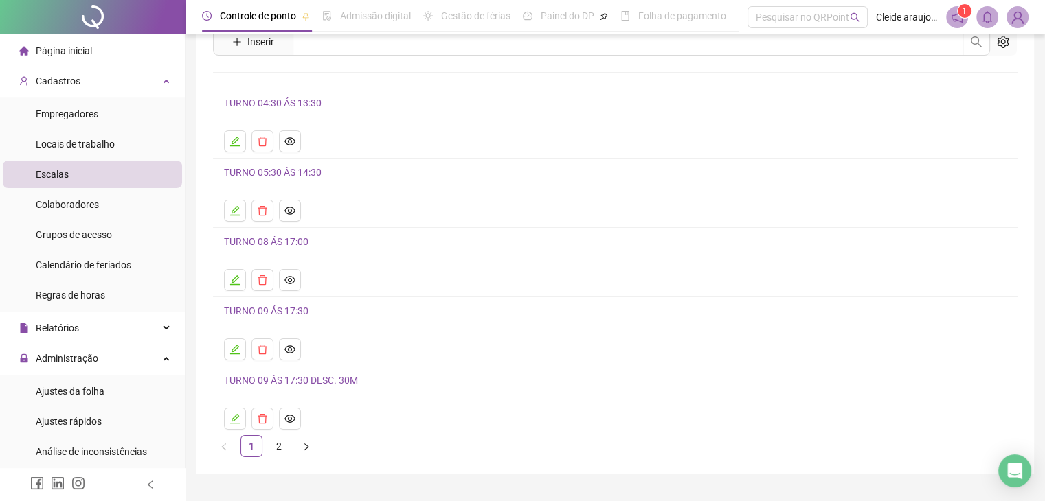
scroll to position [87, 0]
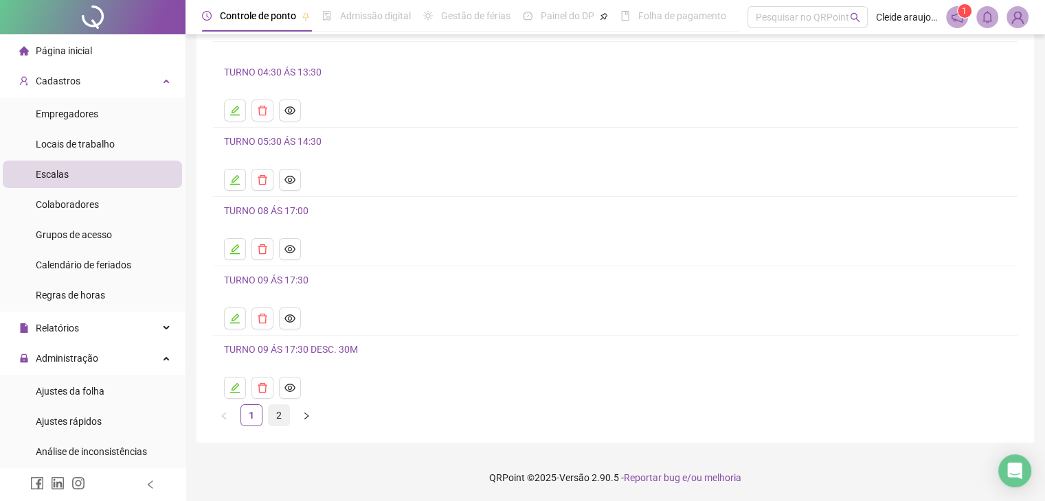
click at [273, 416] on link "2" at bounding box center [279, 415] width 21 height 21
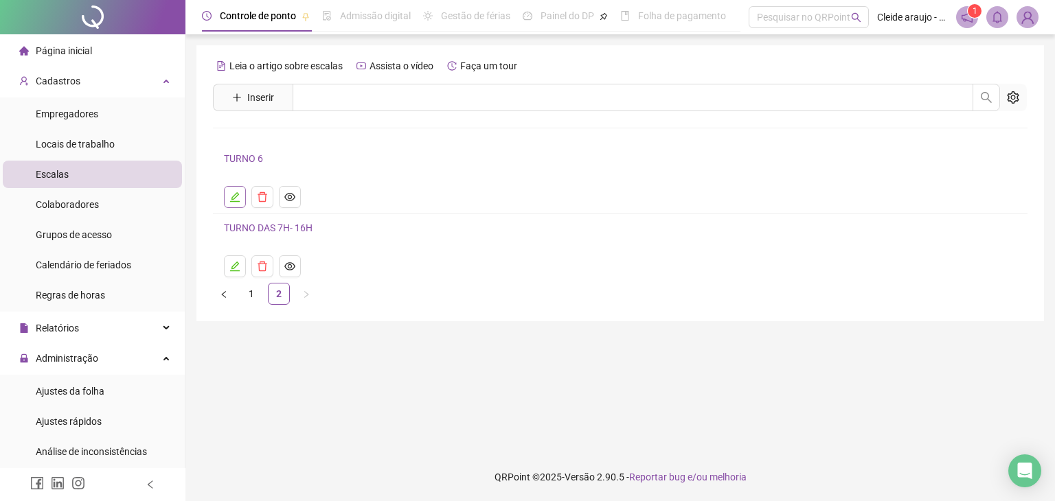
click at [233, 193] on icon "edit" at bounding box center [234, 197] width 11 height 11
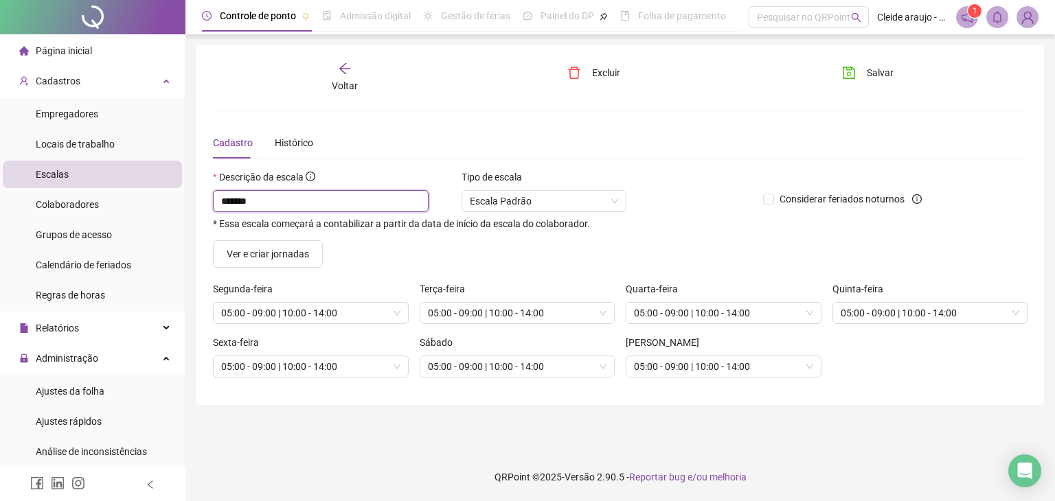
click at [284, 197] on input "*******" at bounding box center [321, 201] width 216 height 22
type input "**********"
click at [869, 76] on span "Salvar" at bounding box center [880, 72] width 27 height 15
click at [352, 69] on div "Voltar" at bounding box center [345, 78] width 126 height 32
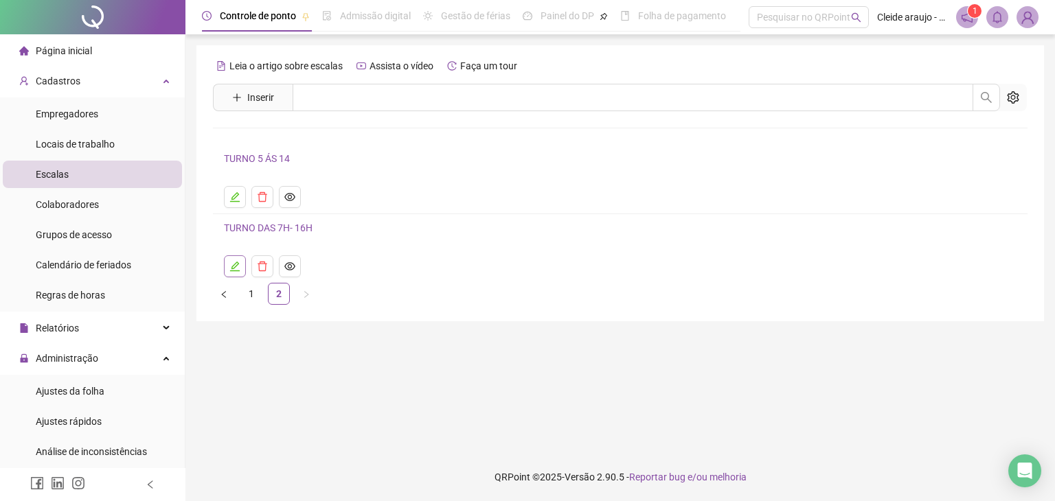
click at [234, 270] on icon "edit" at bounding box center [234, 266] width 11 height 11
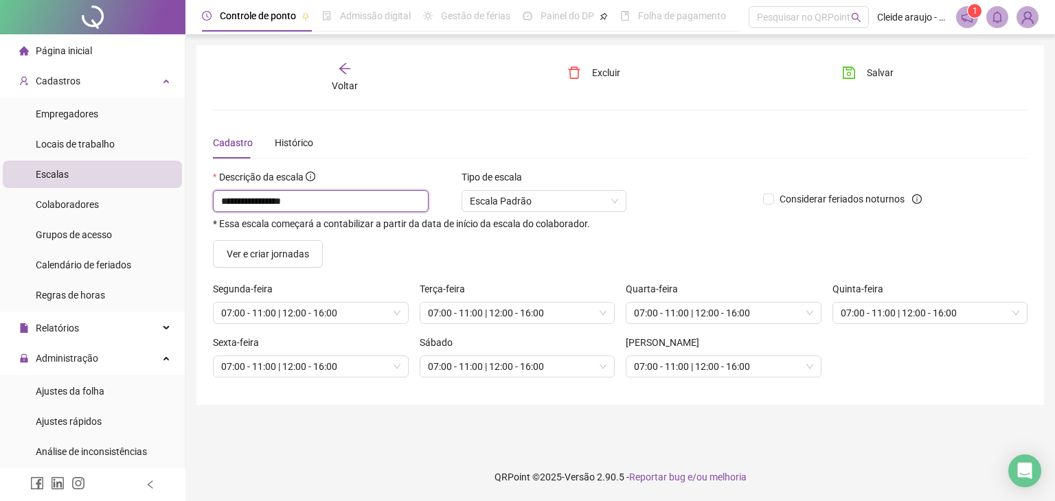
drag, startPoint x: 273, startPoint y: 199, endPoint x: 260, endPoint y: 200, distance: 13.1
click at [260, 200] on input "**********" at bounding box center [321, 201] width 216 height 22
drag, startPoint x: 311, startPoint y: 201, endPoint x: 258, endPoint y: 192, distance: 53.0
click at [258, 192] on input "**********" at bounding box center [321, 201] width 216 height 22
type input "**********"
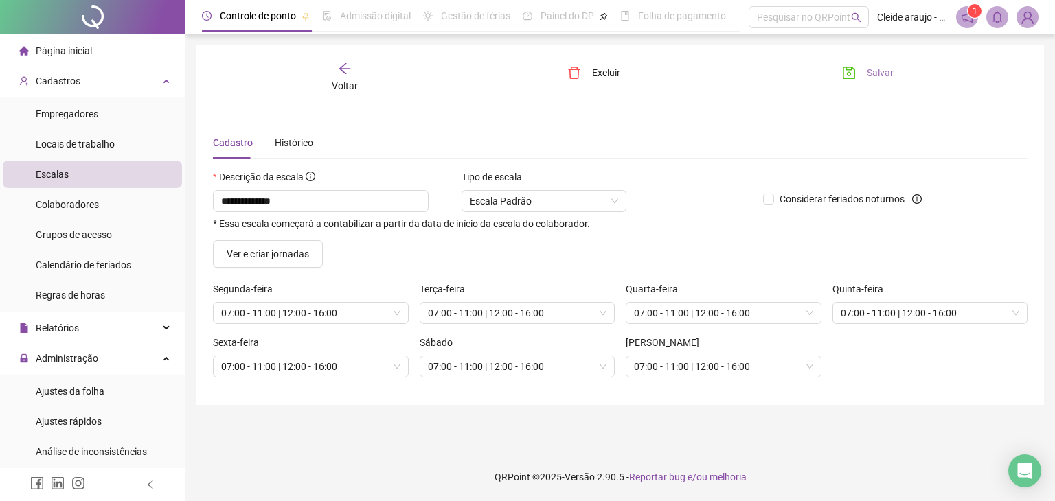
click at [868, 74] on span "Salvar" at bounding box center [880, 72] width 27 height 15
click at [346, 68] on icon "arrow-left" at bounding box center [344, 68] width 11 height 11
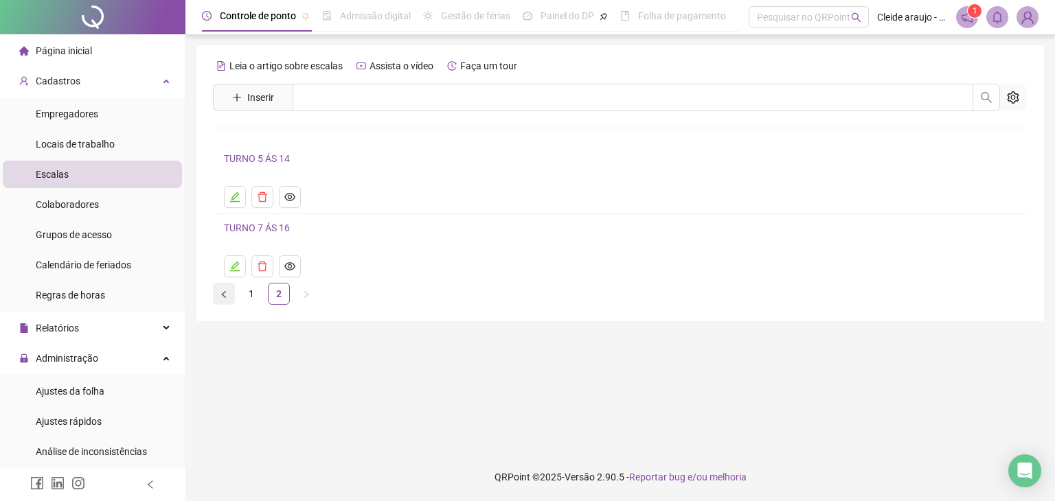
click at [227, 291] on icon "left" at bounding box center [224, 295] width 8 height 8
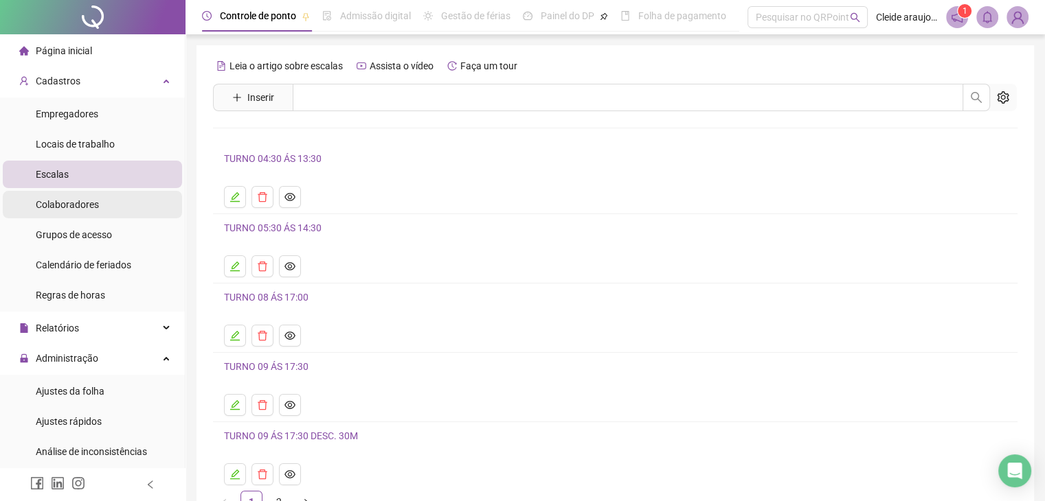
click at [80, 204] on span "Colaboradores" at bounding box center [67, 204] width 63 height 11
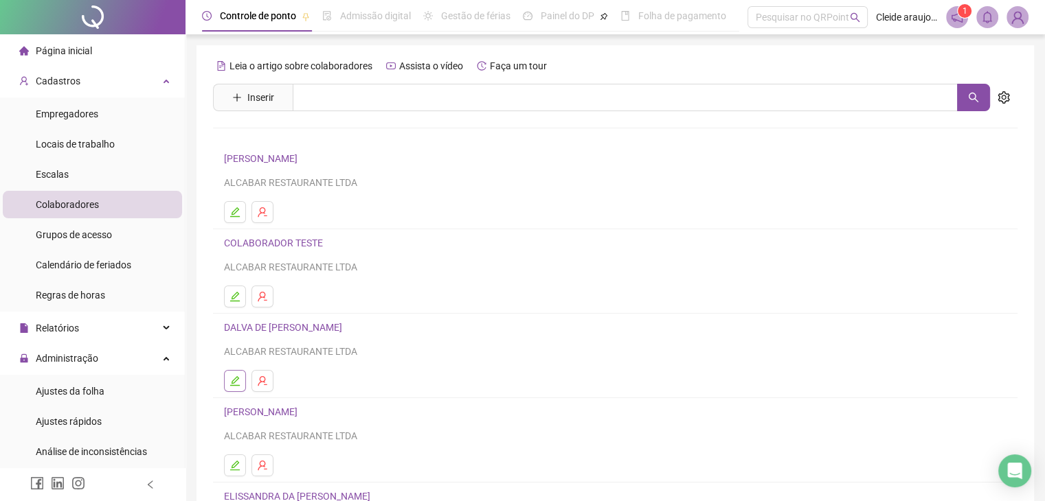
click at [236, 376] on icon "edit" at bounding box center [234, 381] width 11 height 11
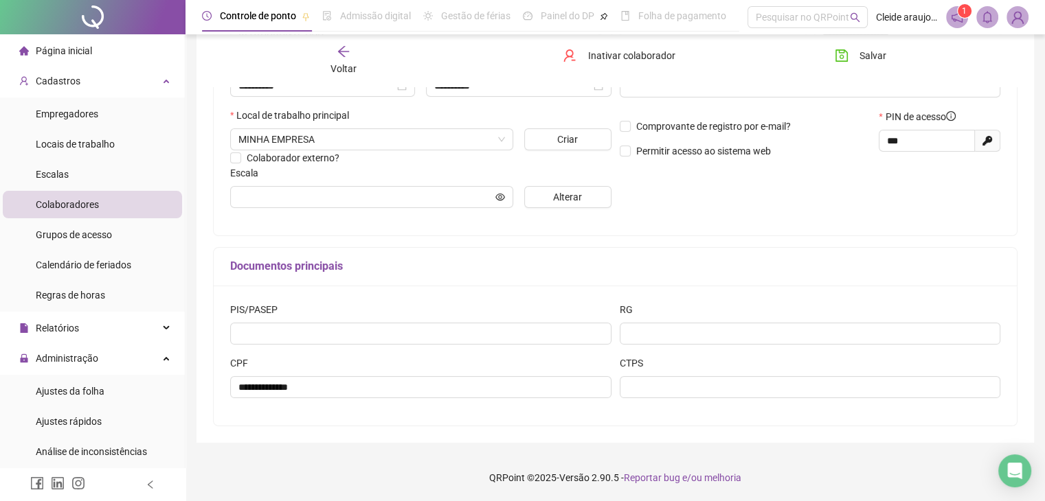
scroll to position [282, 0]
click at [559, 199] on span "Alterar" at bounding box center [567, 196] width 29 height 15
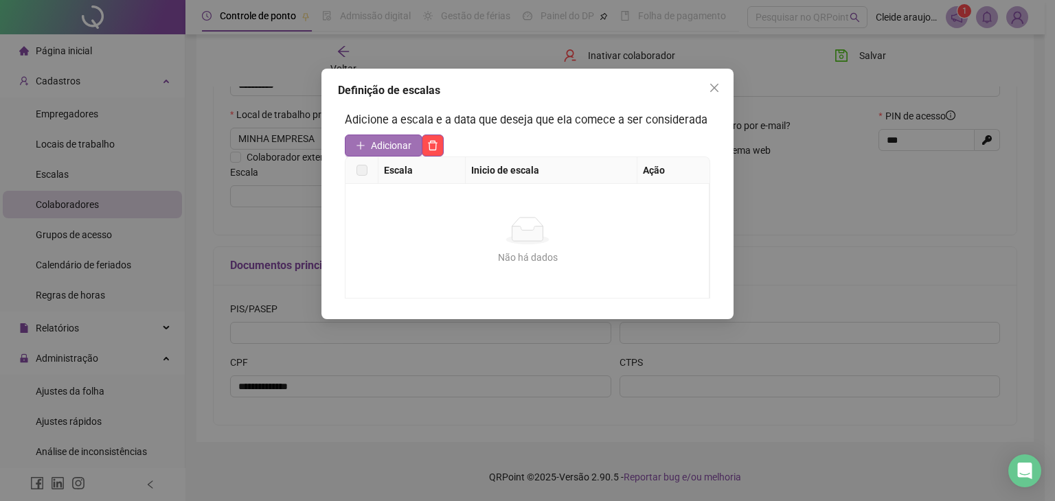
click at [377, 149] on span "Adicionar" at bounding box center [391, 145] width 41 height 15
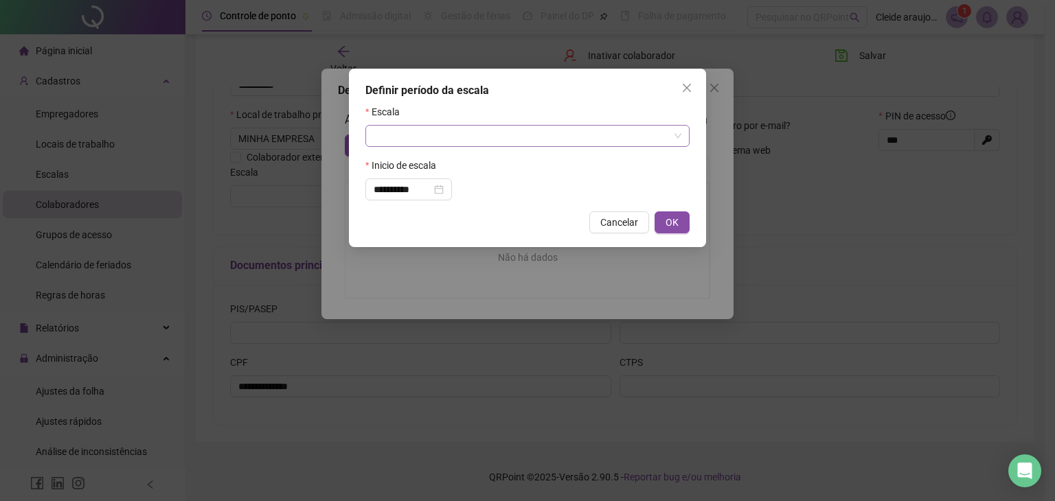
click at [433, 135] on input "search" at bounding box center [521, 136] width 295 height 21
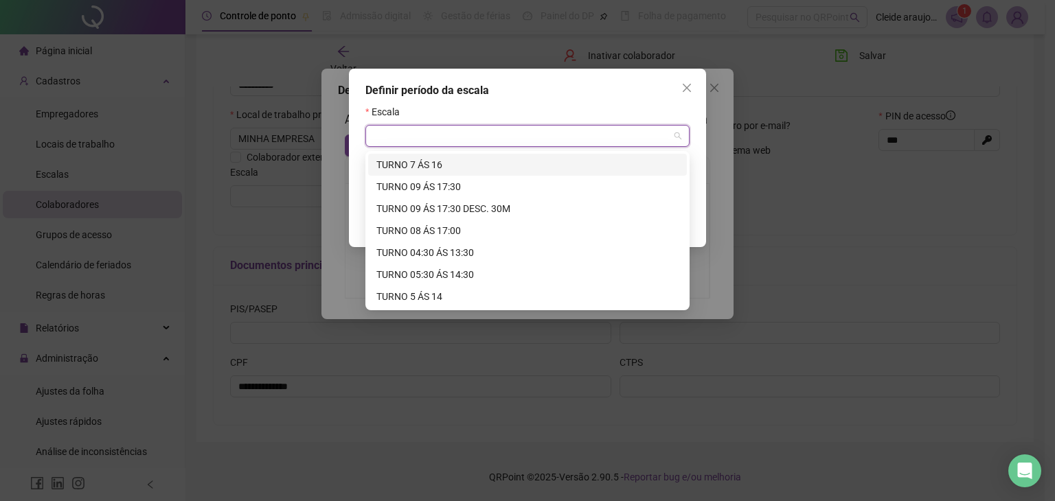
click at [434, 164] on div "TURNO 7 ÁS 16" at bounding box center [527, 164] width 302 height 15
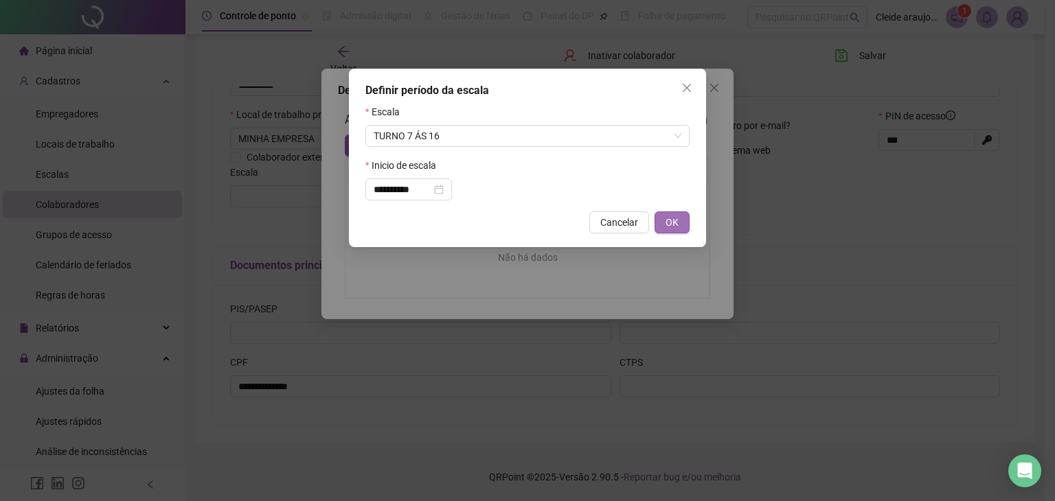
click at [681, 224] on button "OK" at bounding box center [672, 223] width 35 height 22
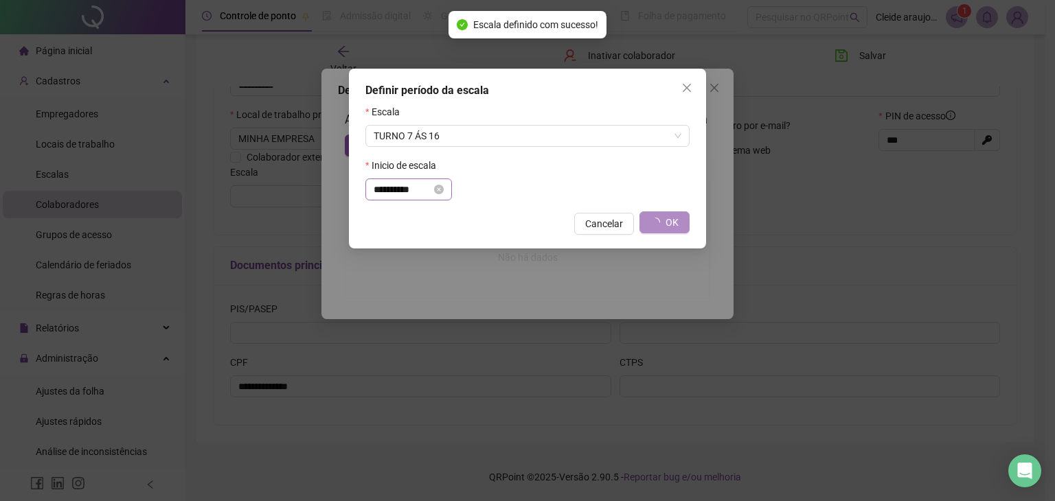
type input "**********"
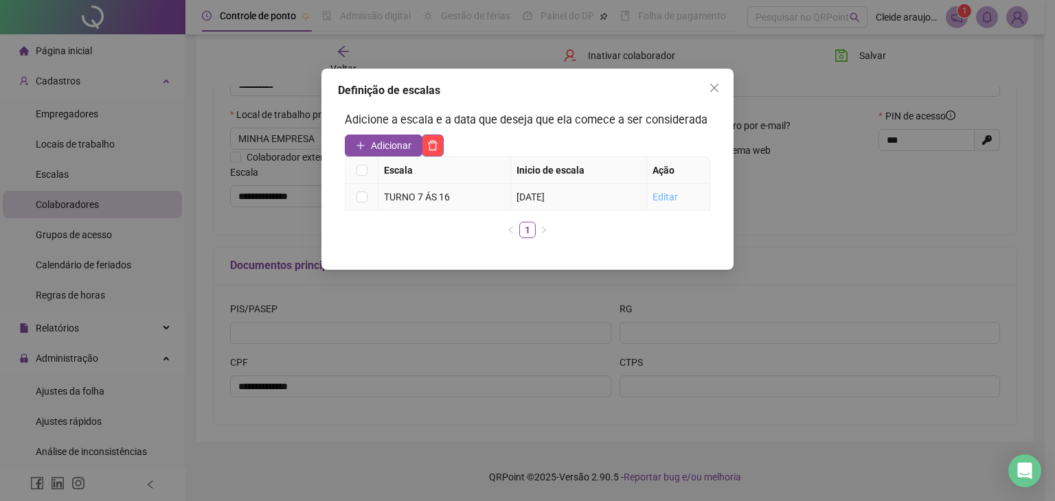
click at [670, 195] on link "Editar" at bounding box center [665, 197] width 25 height 11
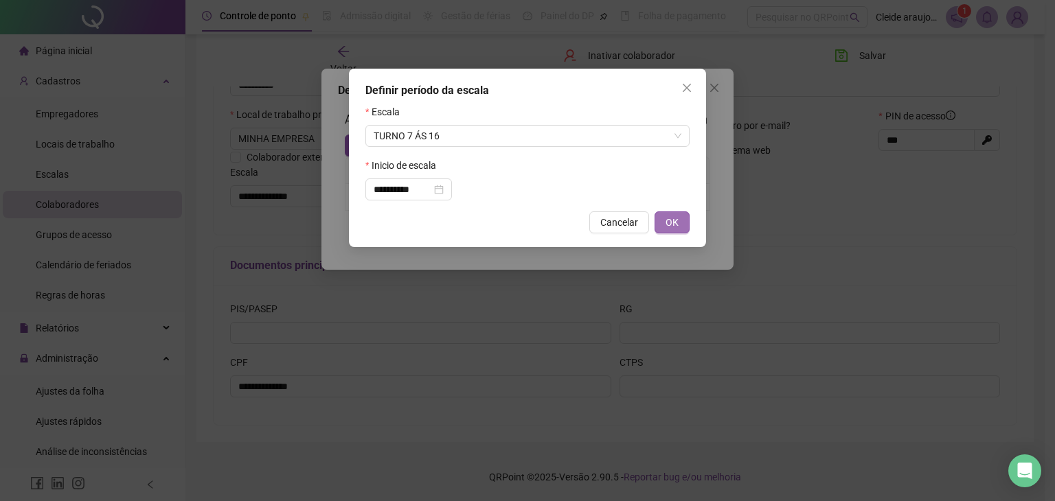
click at [678, 218] on span "OK" at bounding box center [672, 222] width 13 height 15
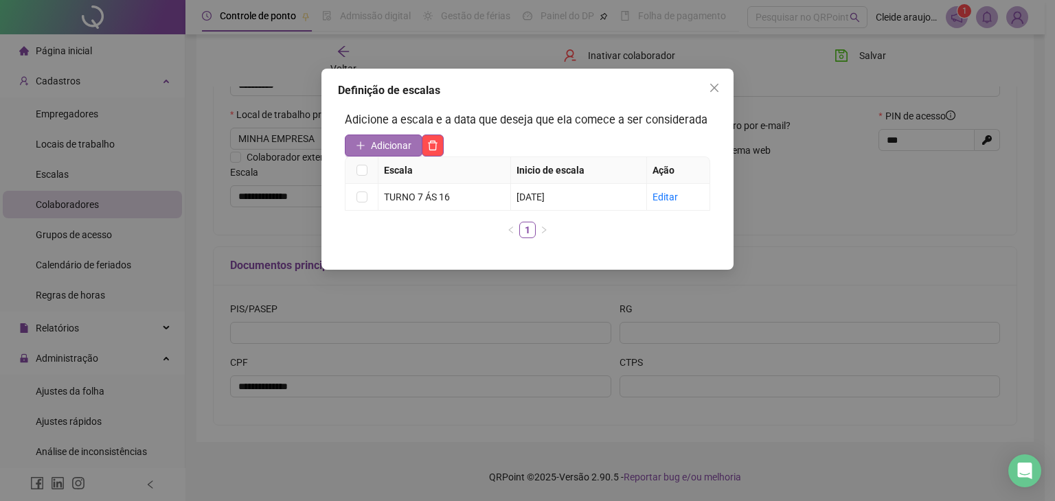
click at [393, 140] on span "Adicionar" at bounding box center [391, 145] width 41 height 15
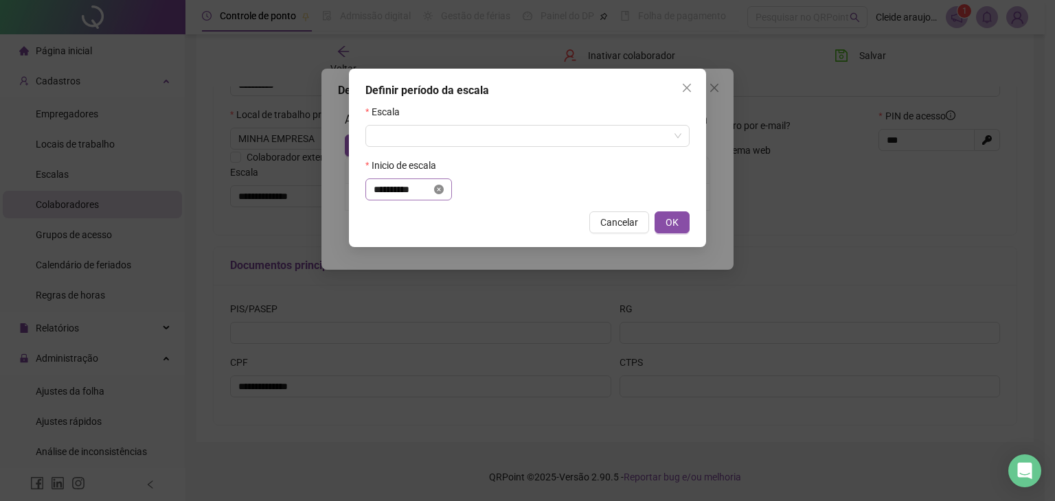
click at [444, 190] on icon "close-circle" at bounding box center [439, 190] width 10 height 10
click at [690, 89] on icon "close" at bounding box center [686, 87] width 11 height 11
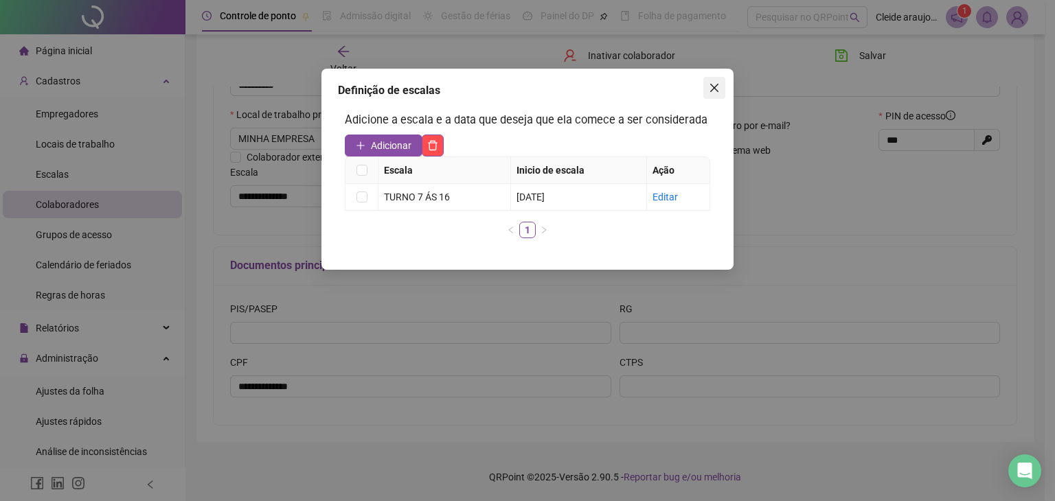
click at [717, 89] on icon "close" at bounding box center [714, 87] width 11 height 11
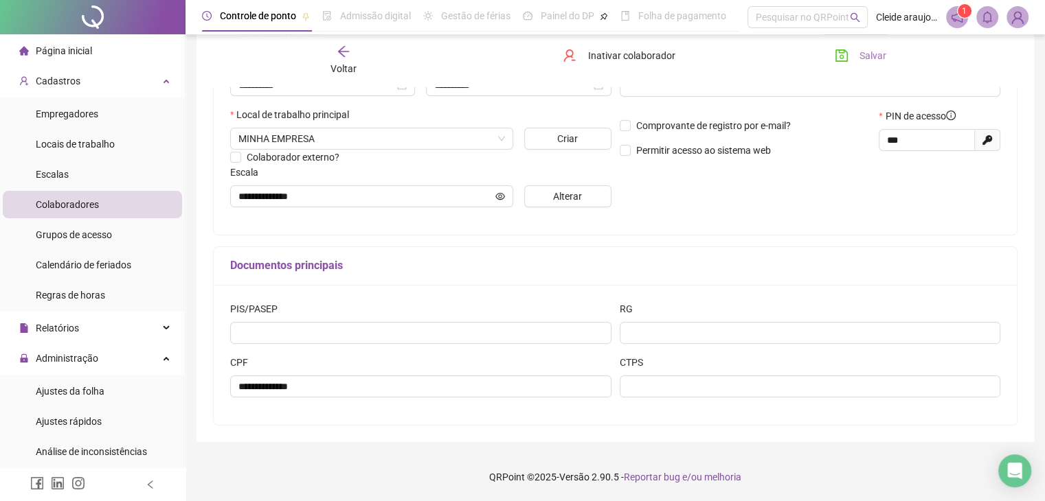
click at [864, 60] on span "Salvar" at bounding box center [872, 55] width 27 height 15
click at [498, 199] on icon "eye" at bounding box center [500, 196] width 10 height 7
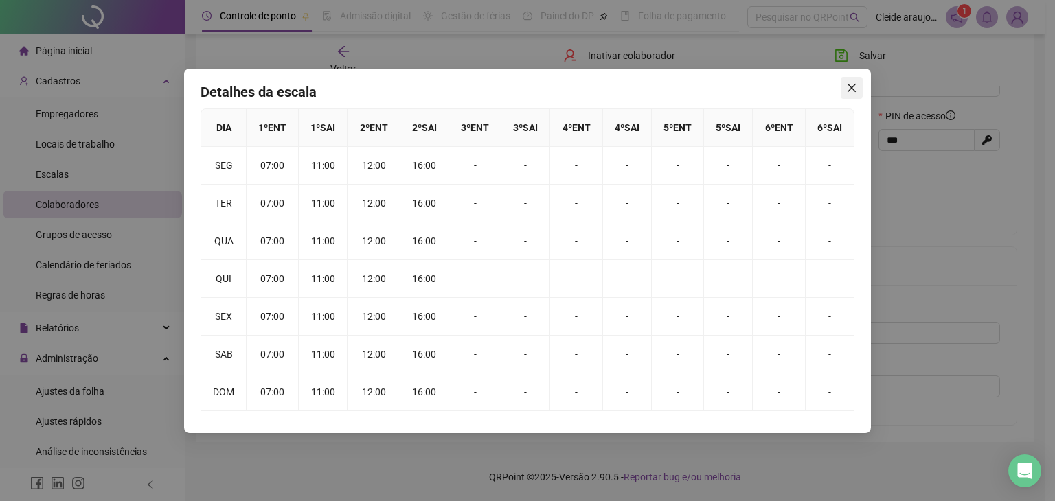
click at [852, 91] on icon "close" at bounding box center [851, 87] width 11 height 11
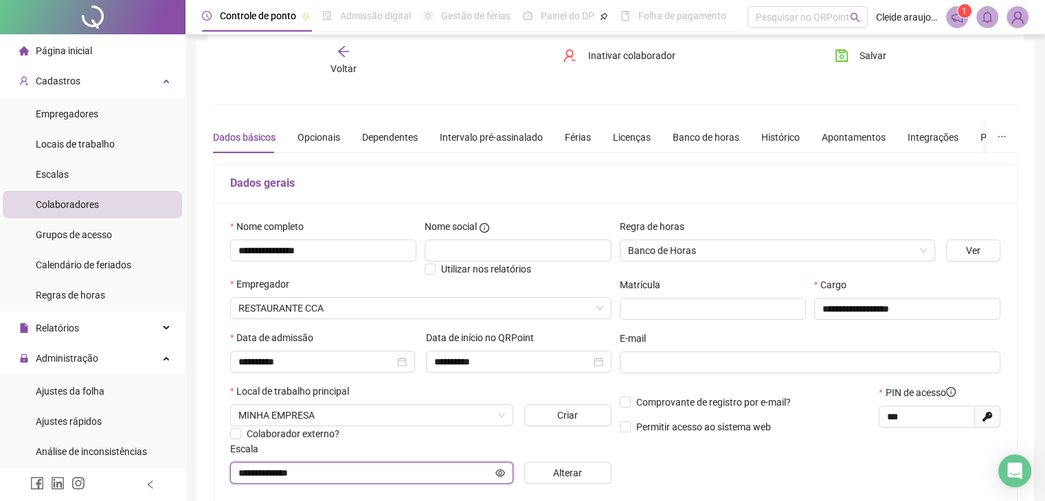
scroll to position [0, 0]
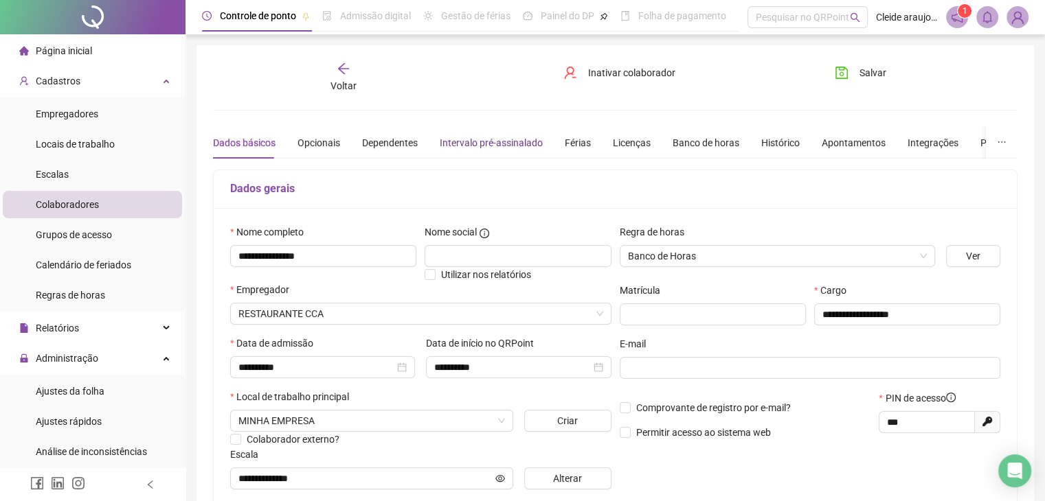
click at [473, 135] on div "Intervalo pré-assinalado" at bounding box center [491, 142] width 103 height 15
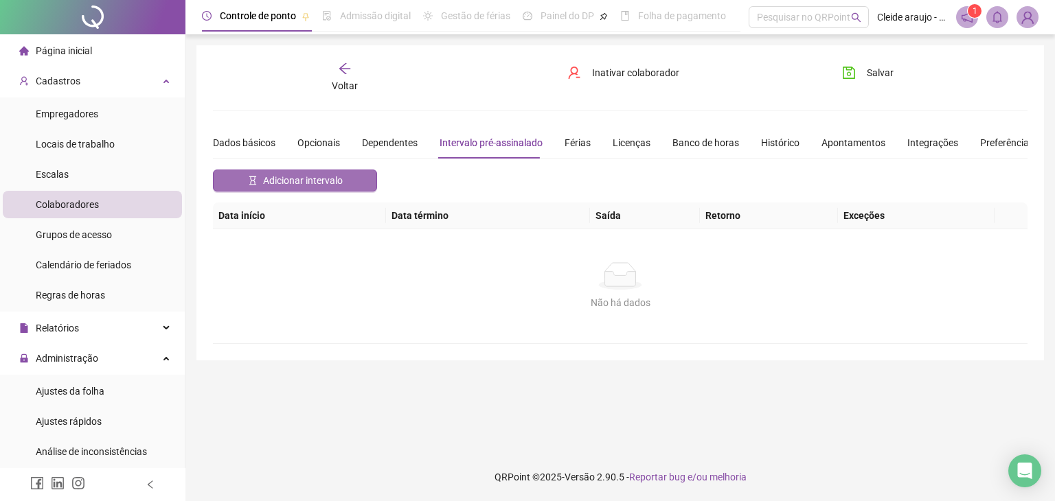
click at [283, 177] on span "Adicionar intervalo" at bounding box center [303, 180] width 80 height 15
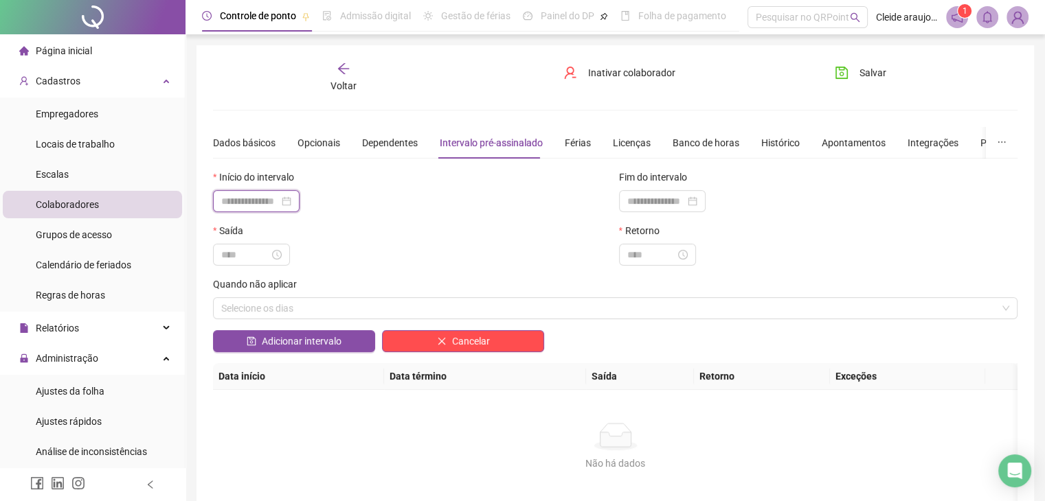
click at [264, 199] on input at bounding box center [250, 201] width 58 height 15
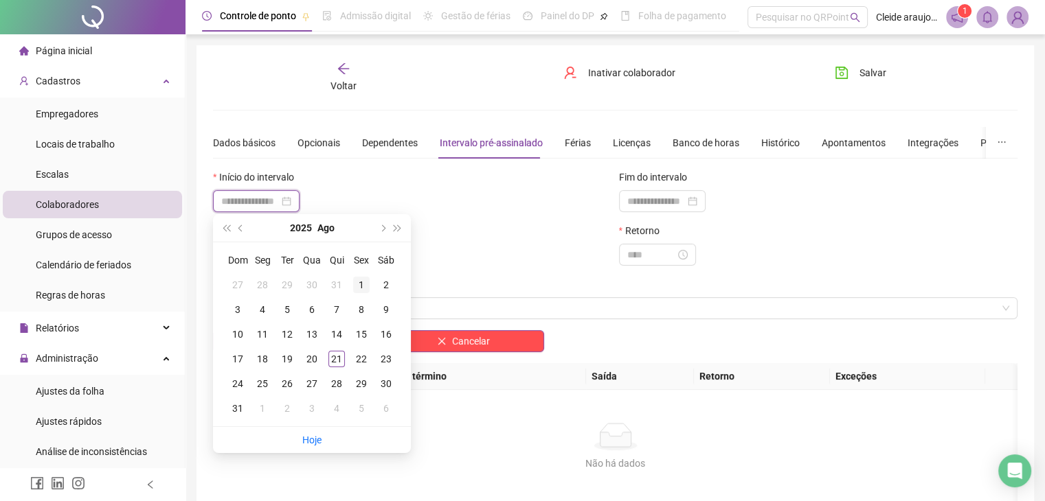
type input "**********"
click at [360, 282] on div "1" at bounding box center [361, 285] width 16 height 16
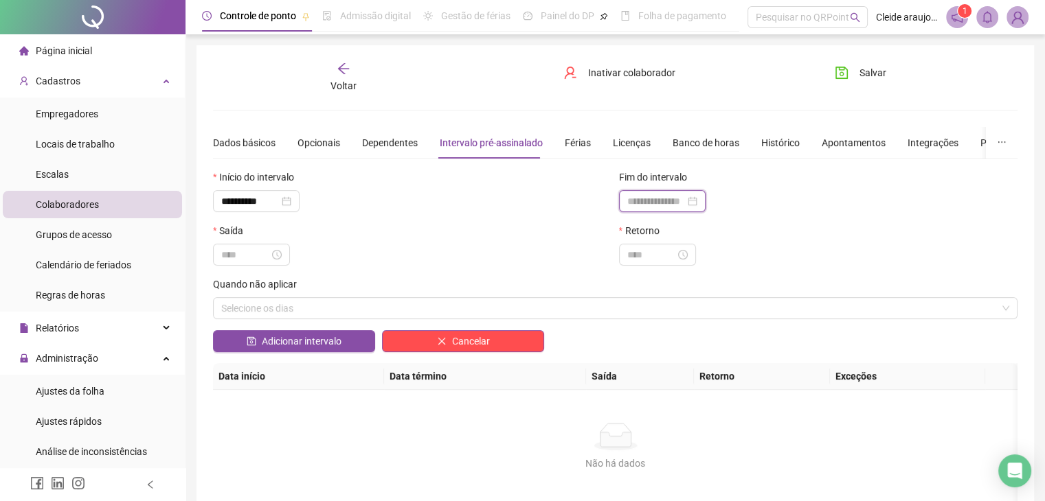
click at [648, 199] on input at bounding box center [656, 201] width 58 height 15
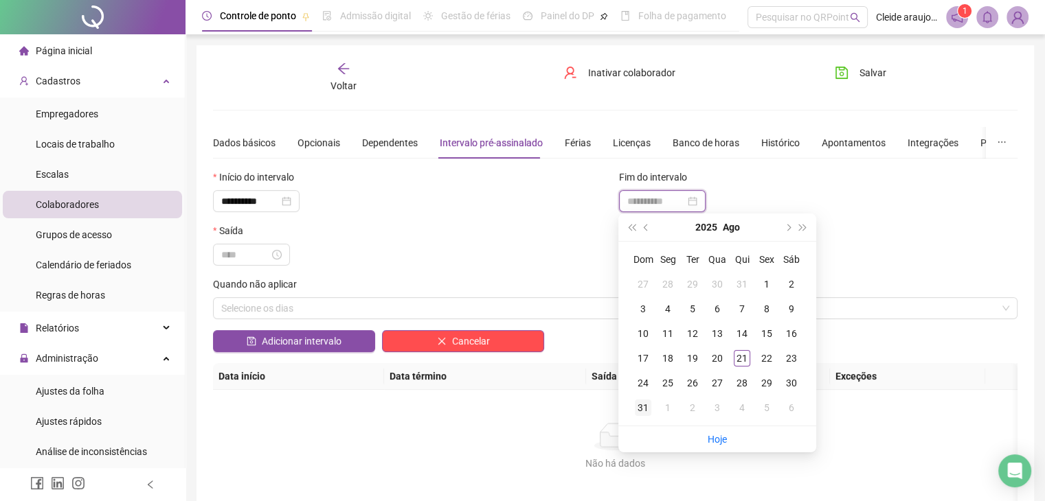
type input "**********"
click at [642, 406] on div "31" at bounding box center [643, 408] width 16 height 16
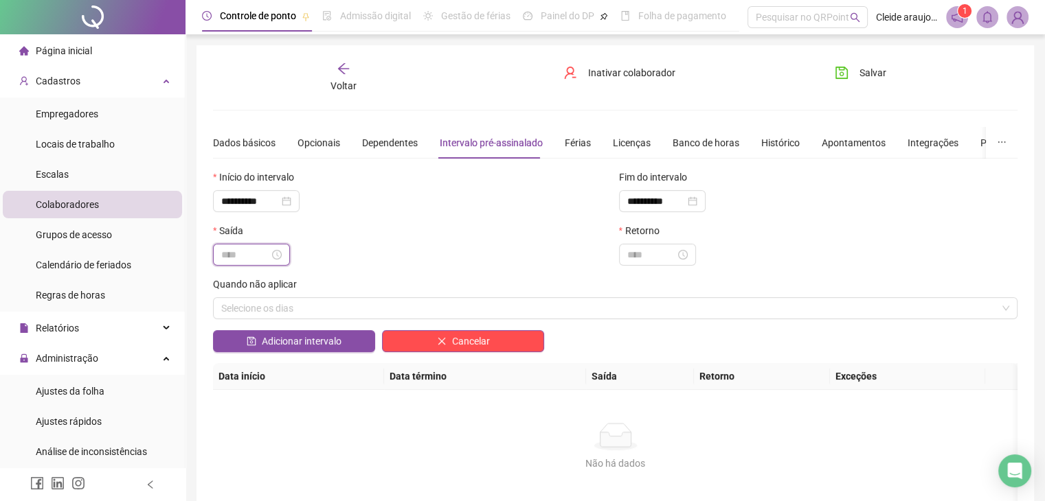
click at [234, 259] on input at bounding box center [245, 254] width 48 height 15
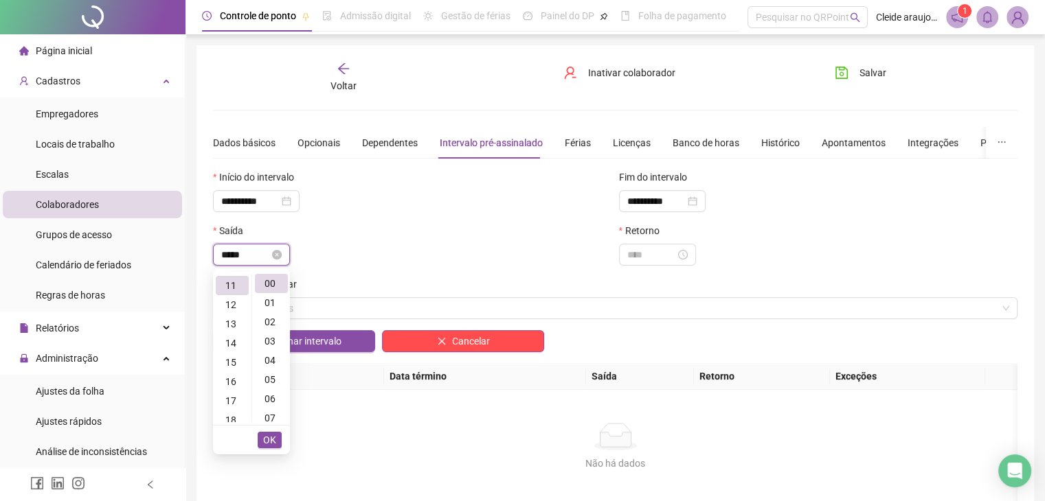
scroll to position [212, 0]
type input "*****"
click at [283, 438] on ul "OK" at bounding box center [251, 440] width 77 height 29
click at [267, 440] on span "OK" at bounding box center [269, 440] width 13 height 15
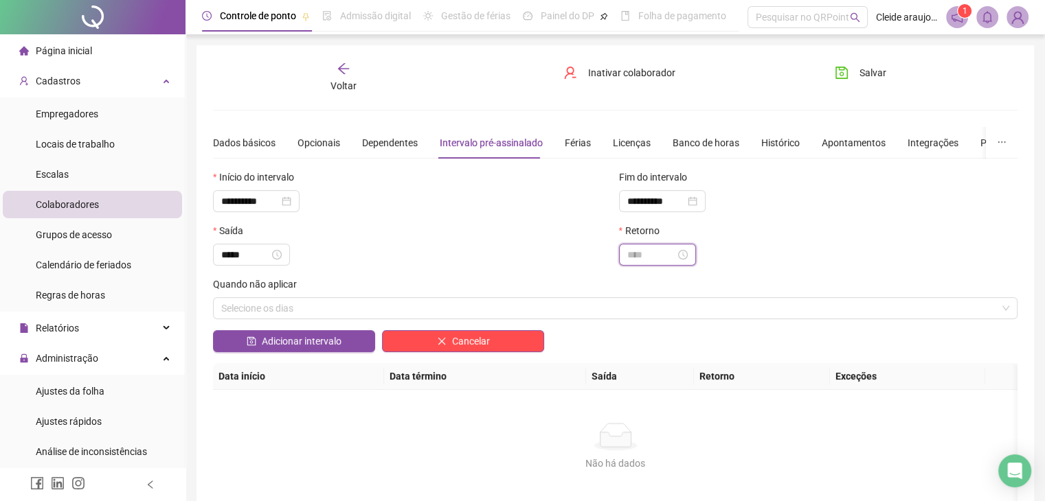
click at [675, 251] on input at bounding box center [651, 254] width 48 height 15
type input "*****"
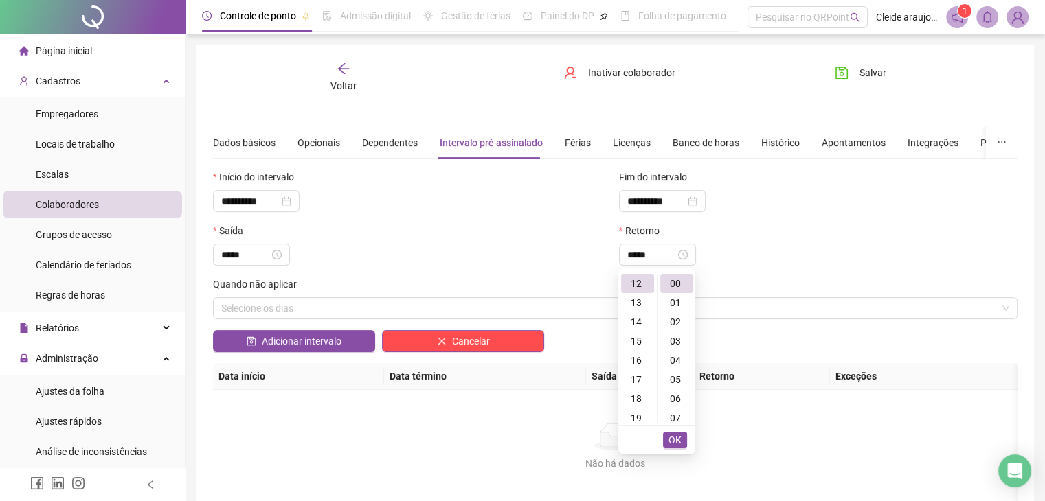
click at [677, 438] on span "OK" at bounding box center [674, 440] width 13 height 15
drag, startPoint x: 324, startPoint y: 338, endPoint x: 511, endPoint y: 313, distance: 188.6
click at [324, 338] on span "Adicionar intervalo" at bounding box center [302, 341] width 80 height 15
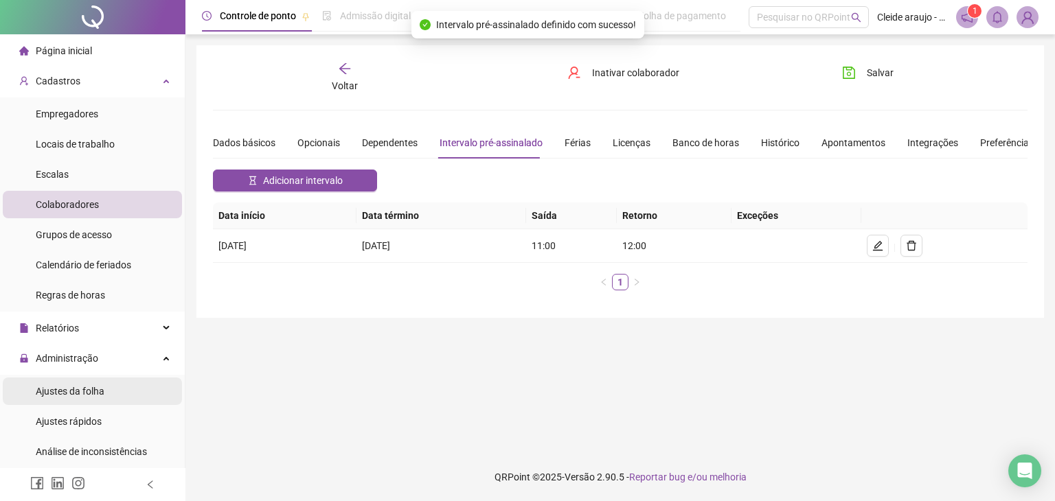
click at [98, 391] on span "Ajustes da folha" at bounding box center [70, 391] width 69 height 11
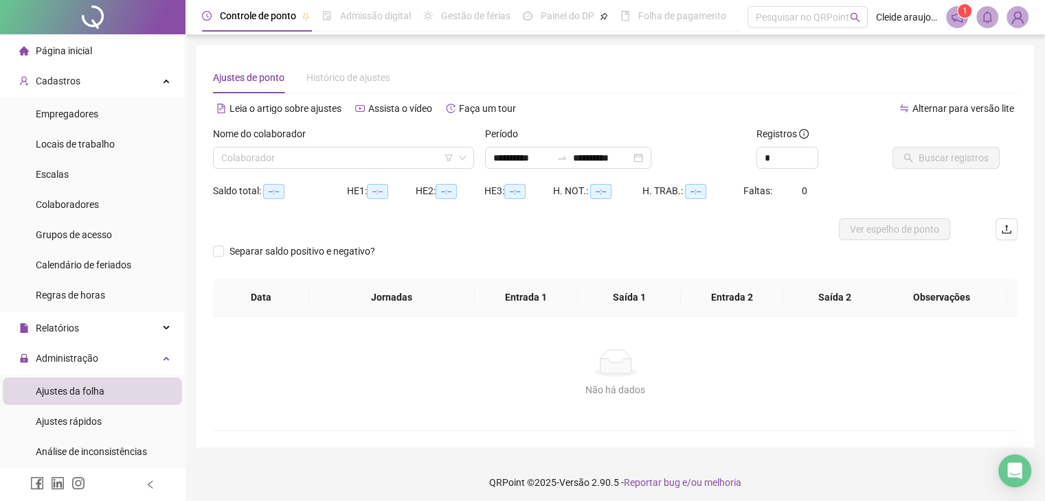
type input "**********"
click at [350, 166] on input "search" at bounding box center [337, 158] width 232 height 21
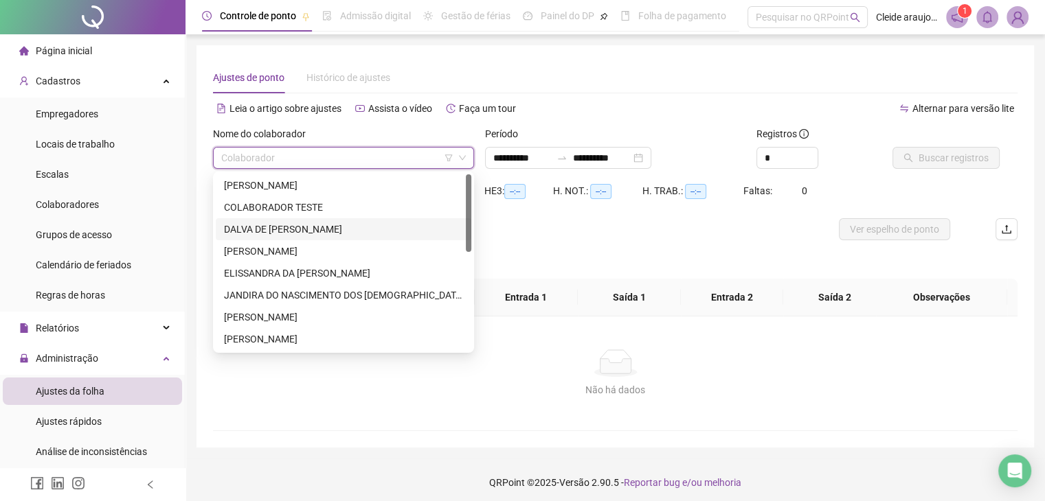
click at [270, 229] on div "DALVA DE [PERSON_NAME]" at bounding box center [343, 229] width 239 height 15
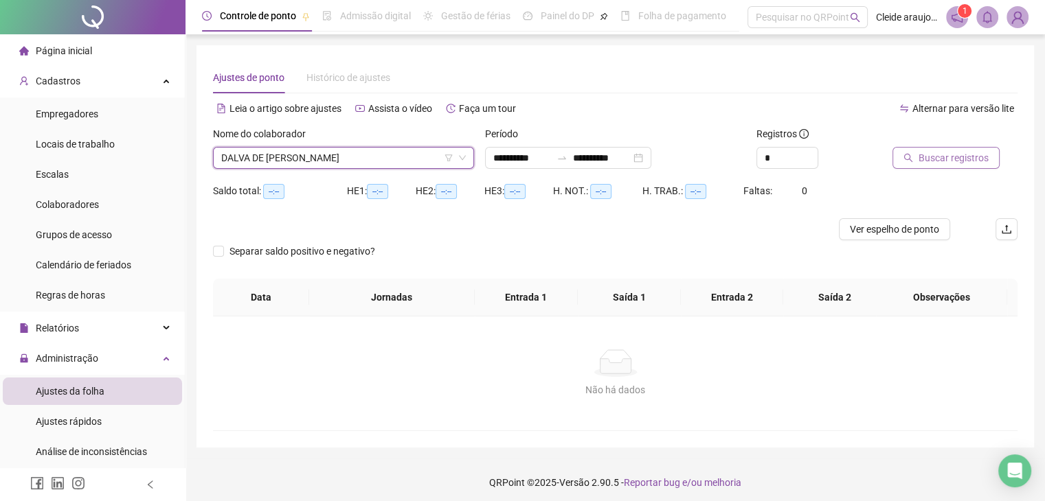
click at [917, 155] on button "Buscar registros" at bounding box center [945, 158] width 107 height 22
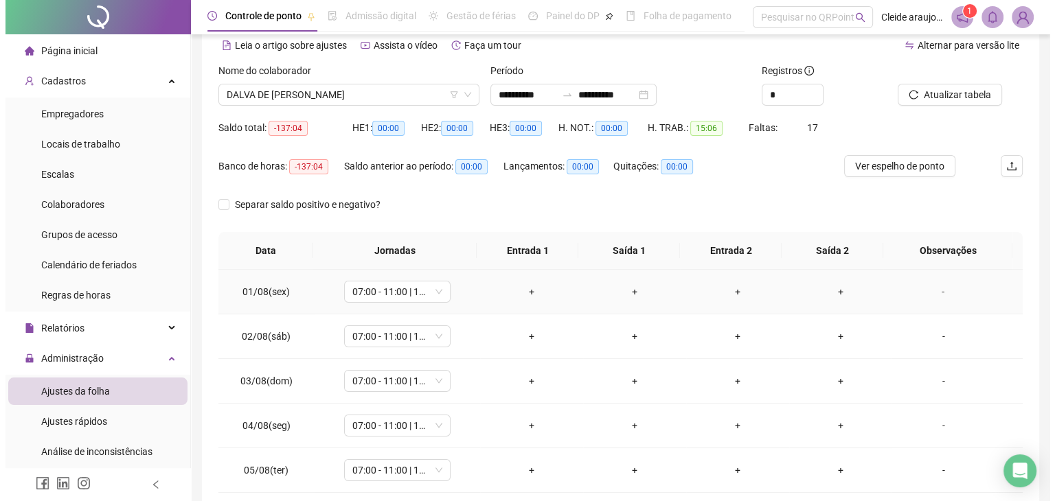
scroll to position [63, 0]
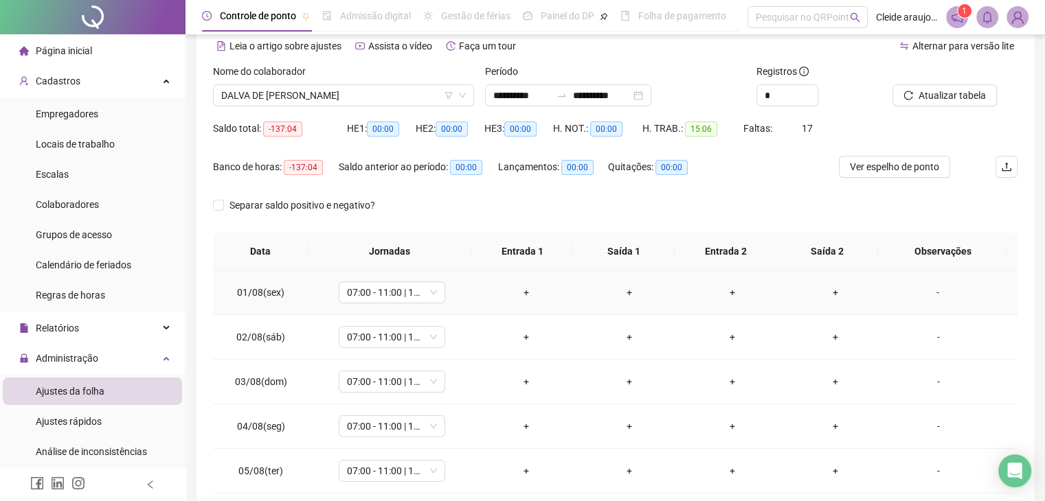
click at [523, 285] on div "+" at bounding box center [526, 292] width 81 height 15
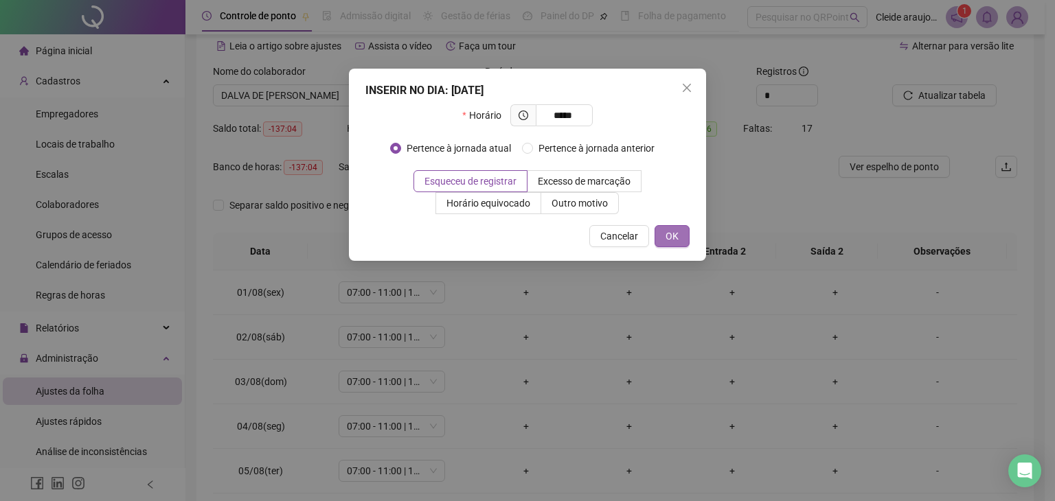
type input "*****"
click at [689, 236] on button "OK" at bounding box center [672, 236] width 35 height 22
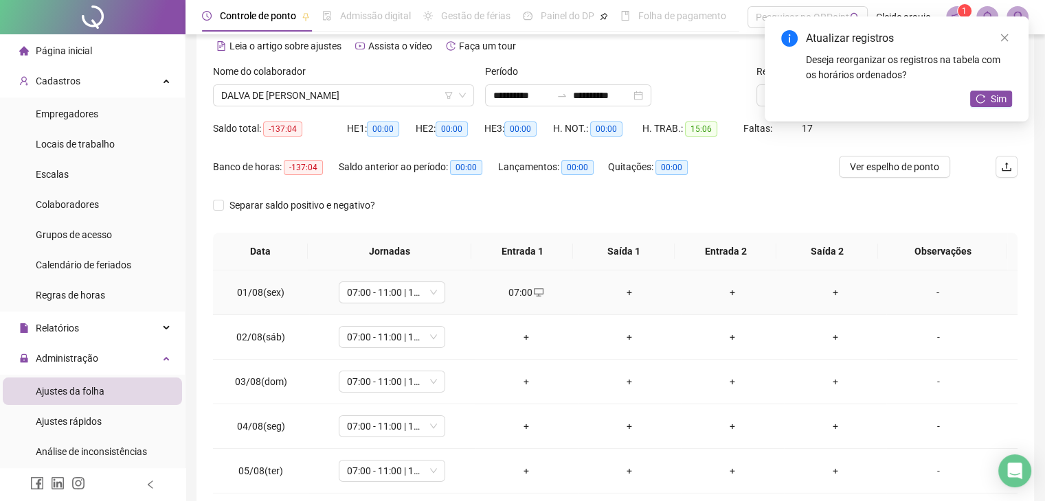
click at [618, 291] on div "+" at bounding box center [629, 292] width 81 height 15
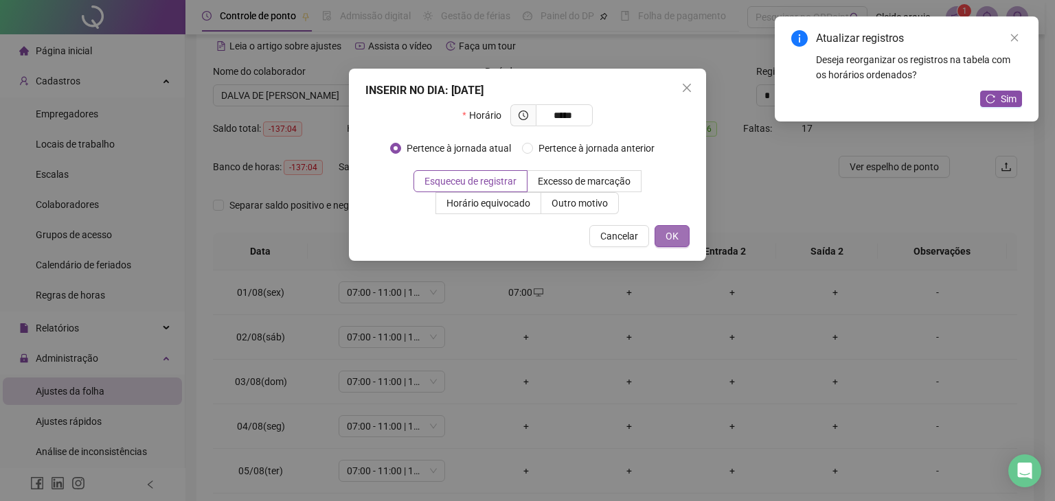
type input "*****"
click at [679, 240] on button "OK" at bounding box center [672, 236] width 35 height 22
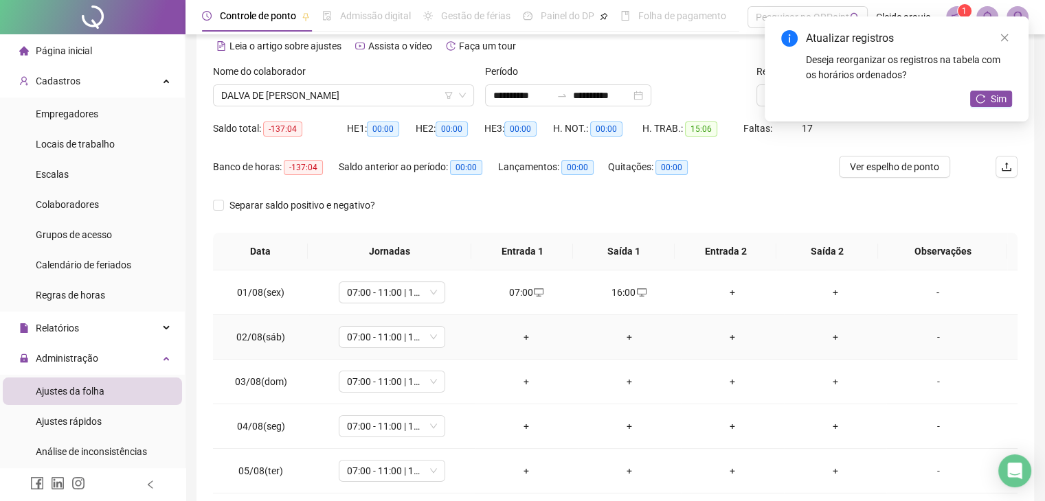
click at [525, 337] on div "+" at bounding box center [526, 337] width 81 height 15
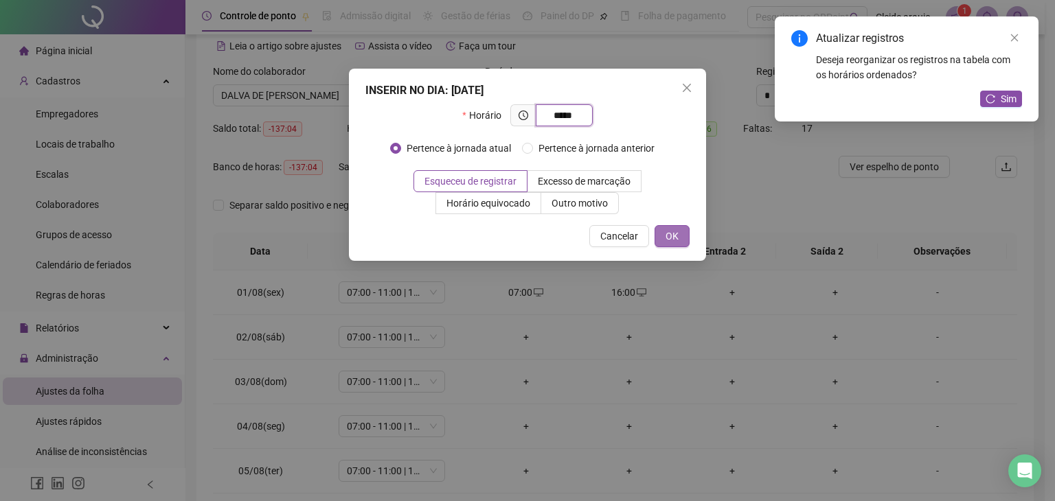
type input "*****"
click at [675, 239] on span "OK" at bounding box center [672, 236] width 13 height 15
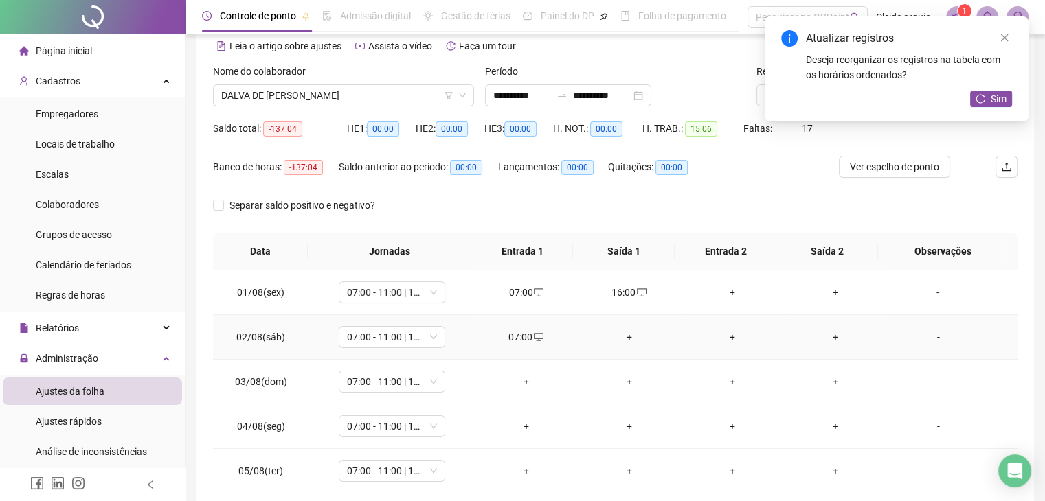
click at [627, 333] on div "+" at bounding box center [629, 337] width 81 height 15
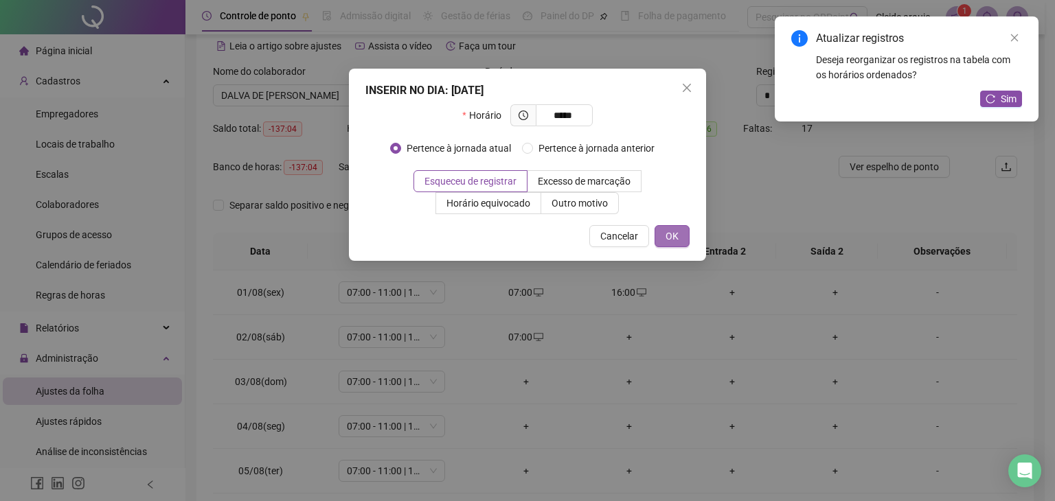
type input "*****"
click at [667, 232] on span "OK" at bounding box center [672, 236] width 13 height 15
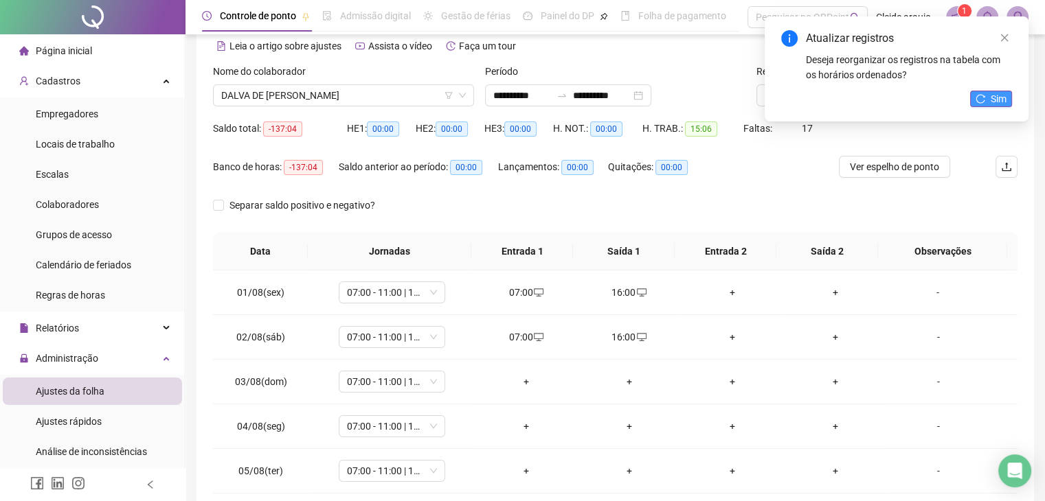
click at [997, 92] on span "Sim" at bounding box center [999, 98] width 16 height 15
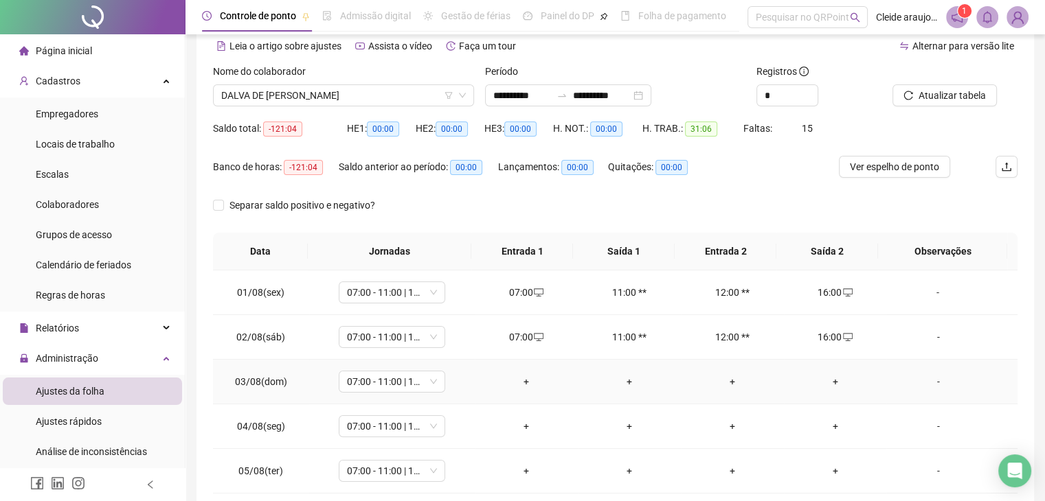
click at [526, 379] on div "+" at bounding box center [526, 381] width 81 height 15
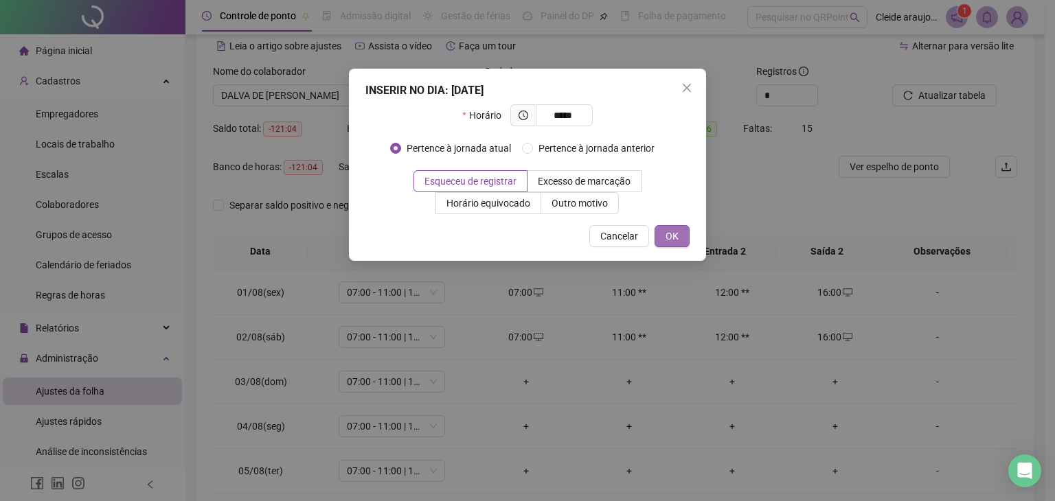
type input "*****"
click at [668, 239] on span "OK" at bounding box center [672, 236] width 13 height 15
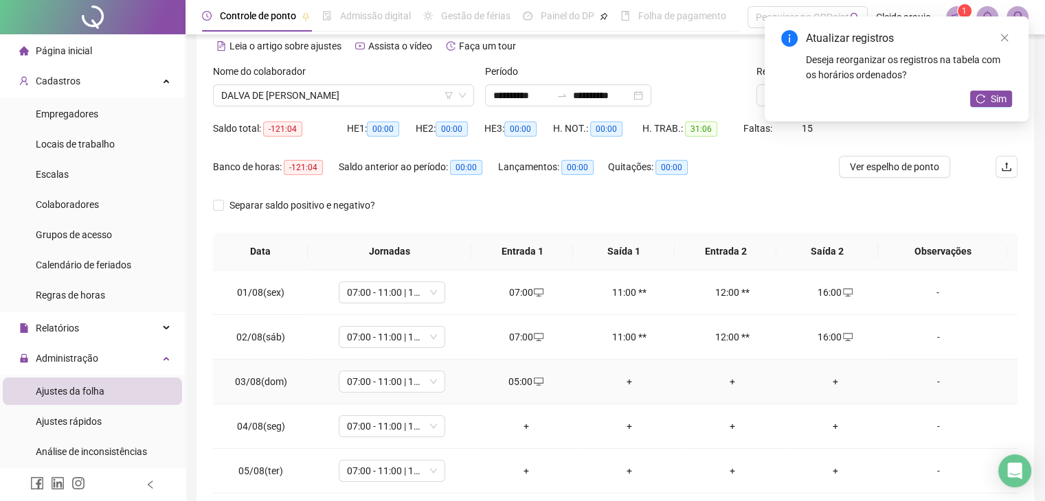
click at [629, 381] on div "+" at bounding box center [629, 381] width 81 height 15
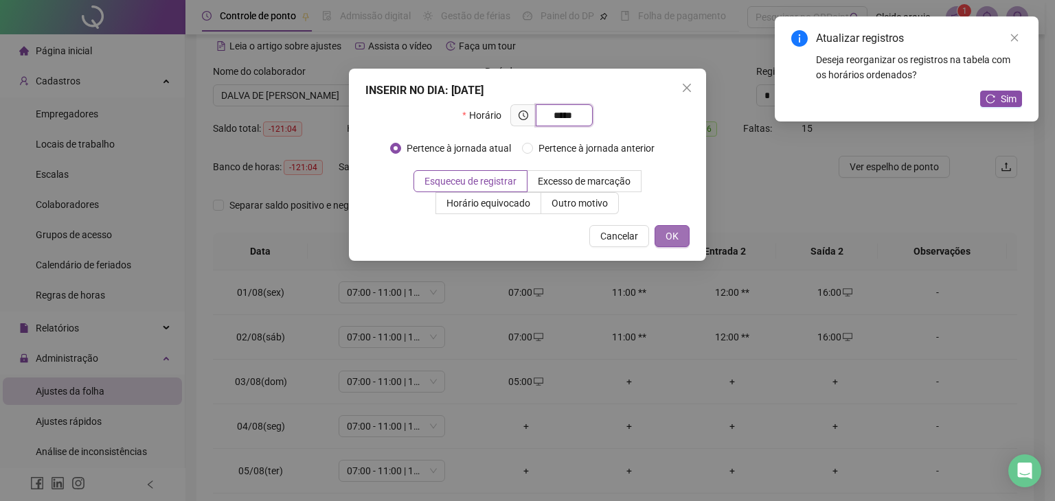
type input "*****"
click at [672, 232] on span "OK" at bounding box center [672, 236] width 13 height 15
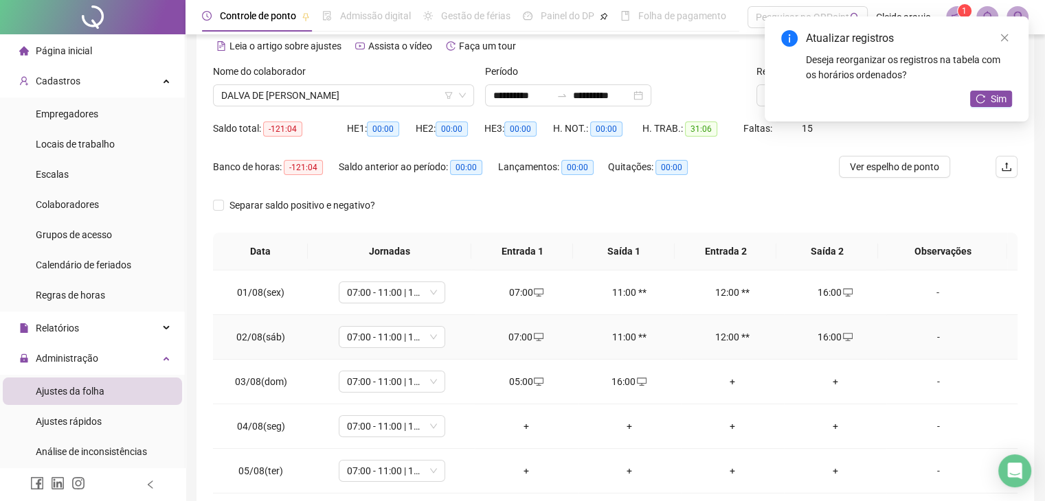
click at [519, 330] on div "07:00" at bounding box center [526, 337] width 81 height 15
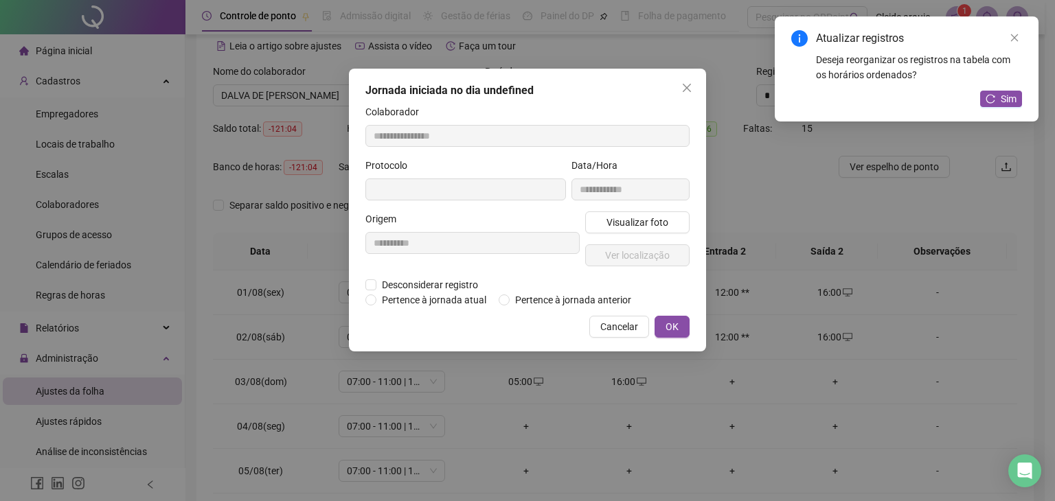
type input "**********"
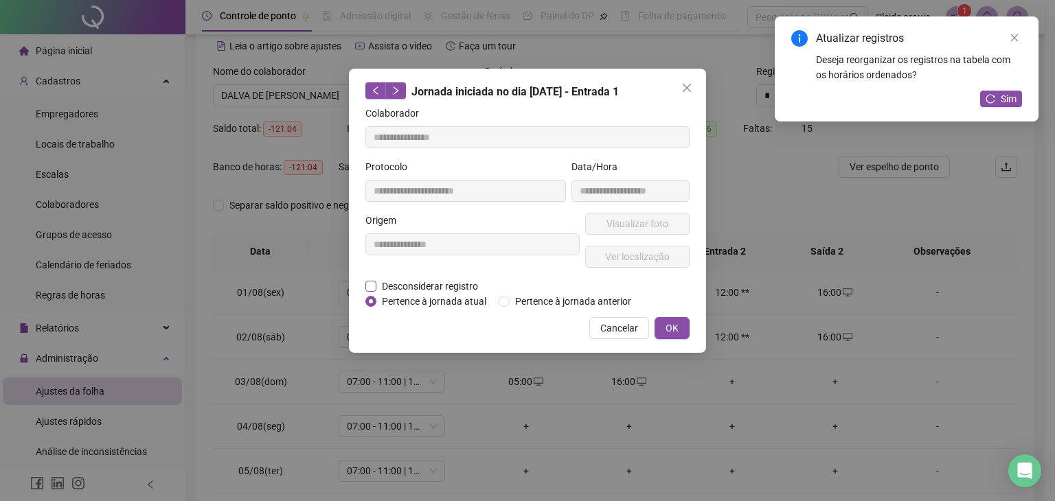
click at [404, 286] on span "Desconsiderar registro" at bounding box center [429, 286] width 107 height 15
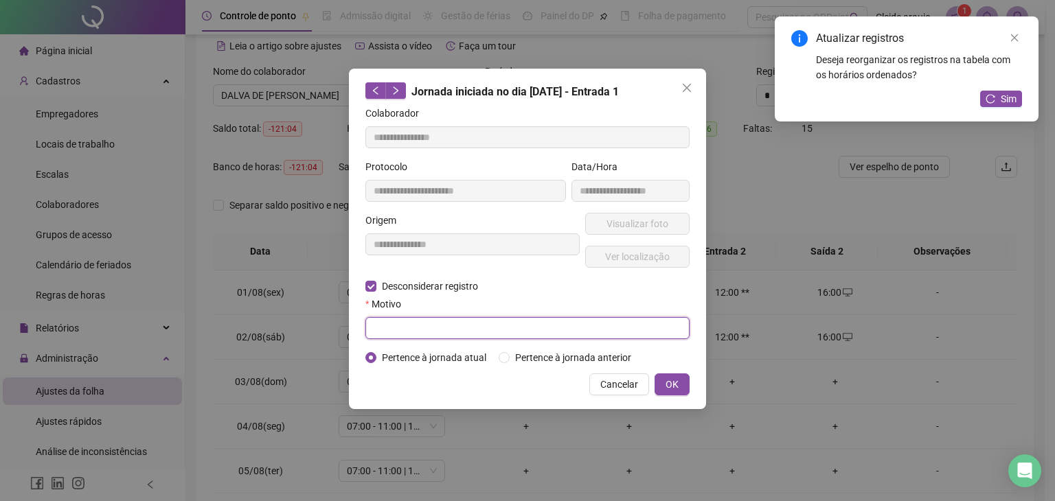
click at [382, 330] on input "text" at bounding box center [527, 328] width 324 height 22
type input "*"
drag, startPoint x: 407, startPoint y: 329, endPoint x: 368, endPoint y: 322, distance: 40.4
click at [368, 322] on input "******" at bounding box center [527, 328] width 324 height 22
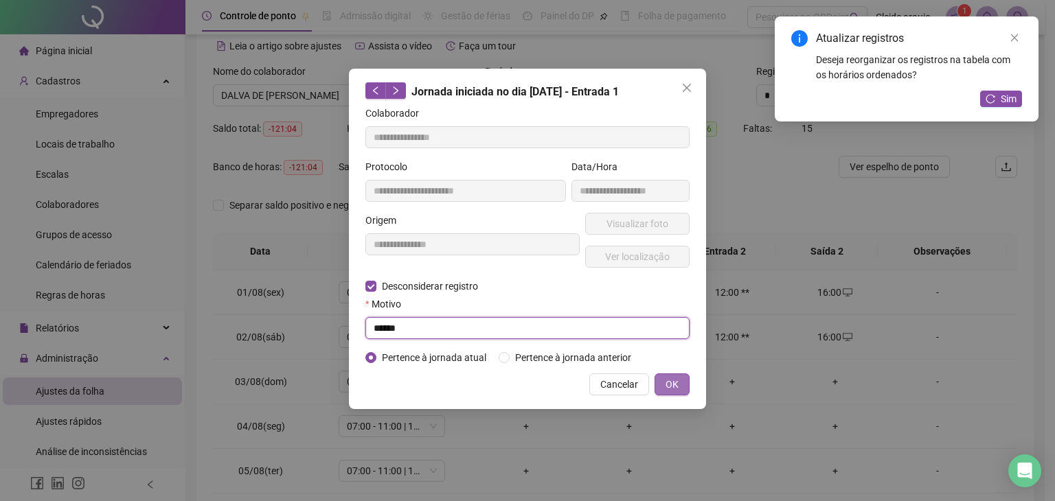
type input "******"
click at [668, 388] on span "OK" at bounding box center [672, 384] width 13 height 15
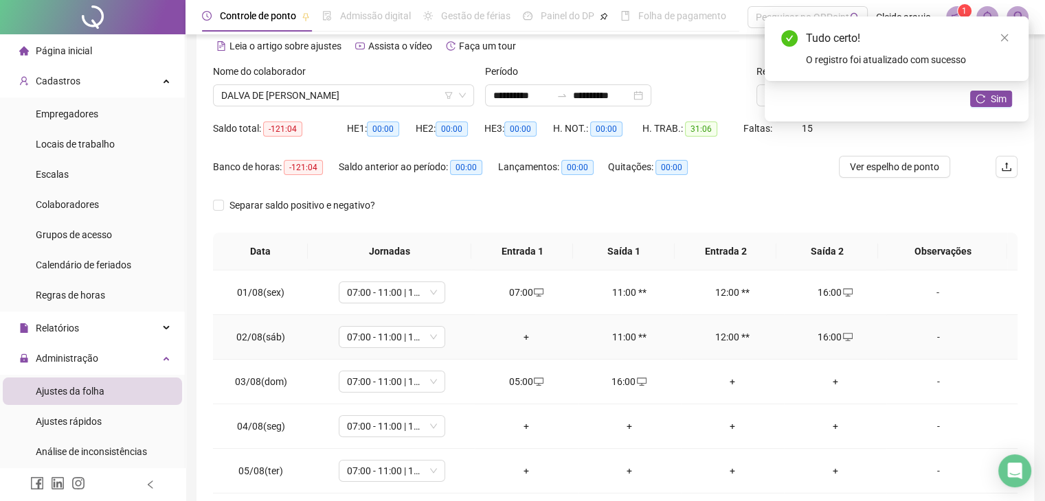
click at [833, 336] on div "16:00" at bounding box center [835, 337] width 81 height 15
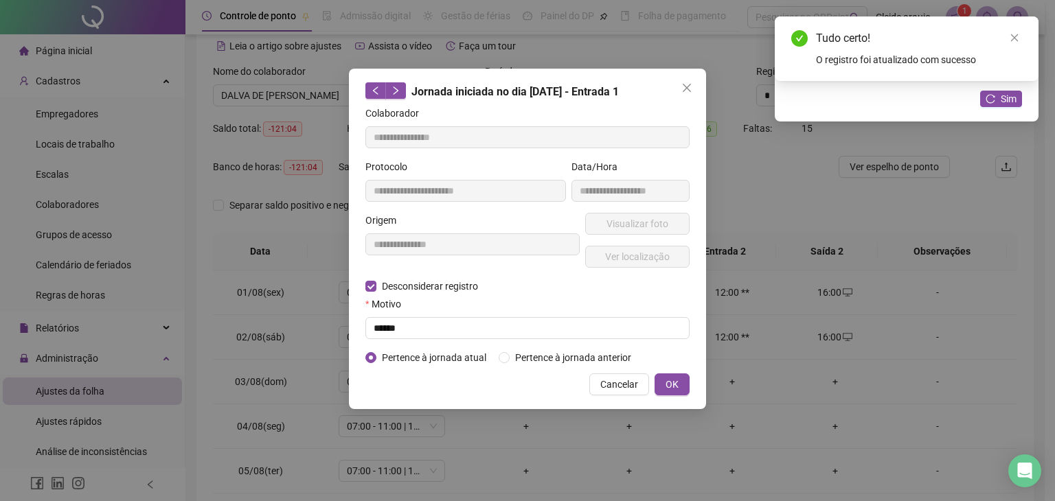
type input "**********"
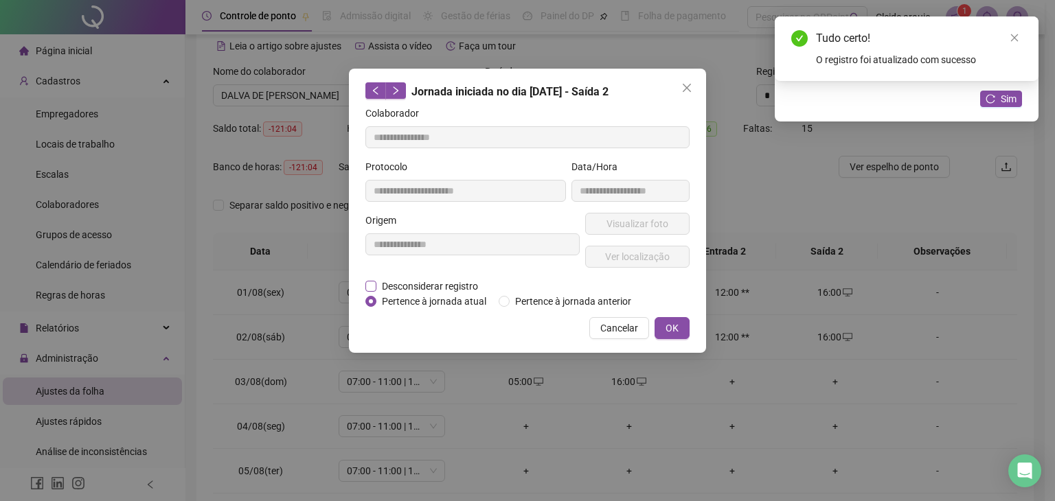
click at [410, 289] on span "Desconsiderar registro" at bounding box center [429, 286] width 107 height 15
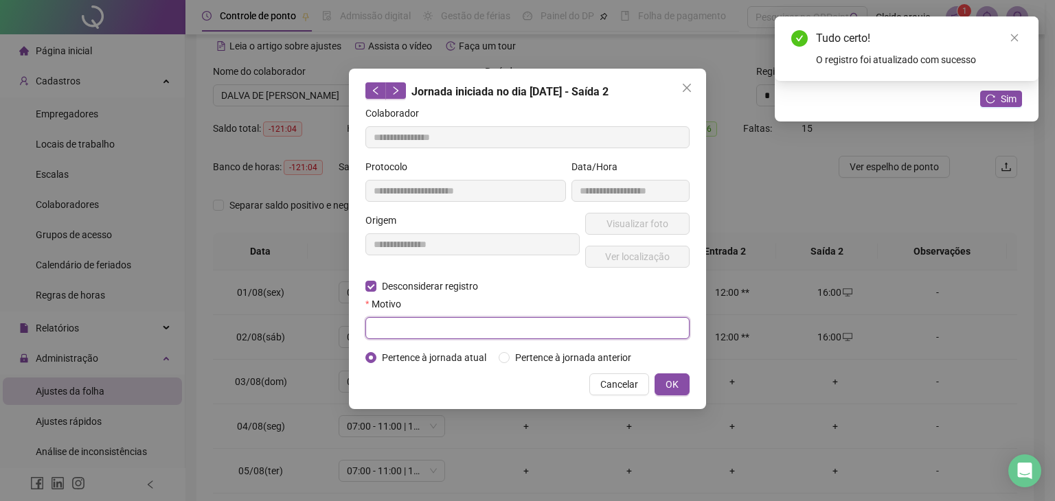
click at [395, 330] on input "text" at bounding box center [527, 328] width 324 height 22
paste input "******"
type input "******"
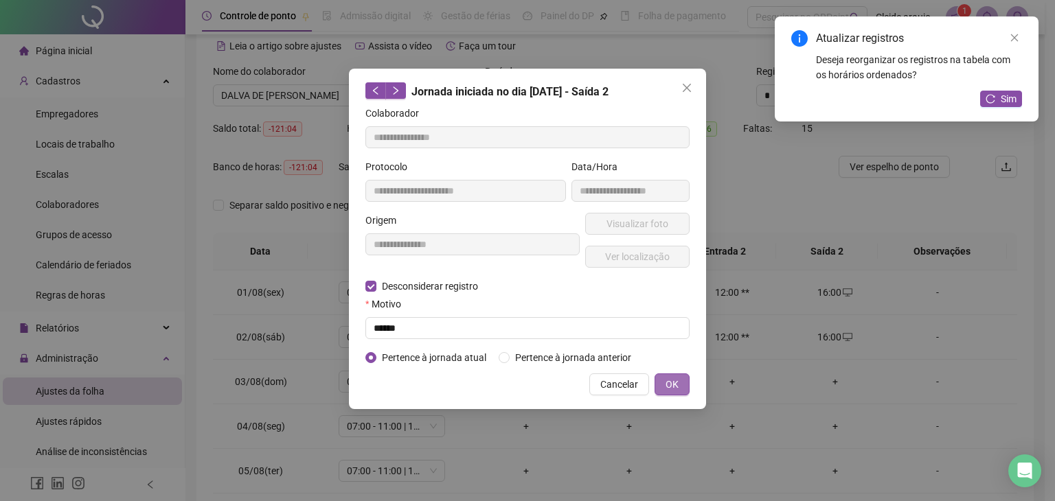
click at [668, 382] on span "OK" at bounding box center [672, 384] width 13 height 15
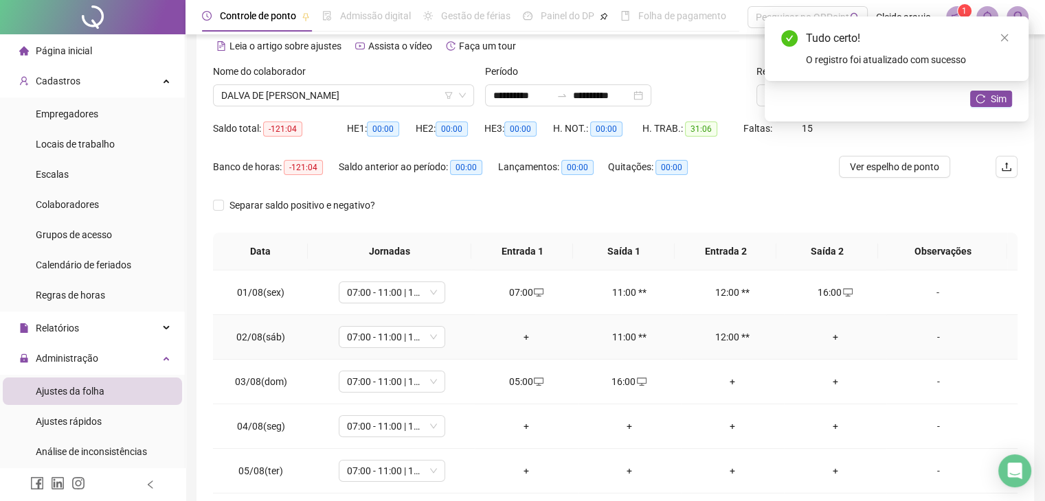
click at [524, 335] on div "+" at bounding box center [526, 337] width 81 height 15
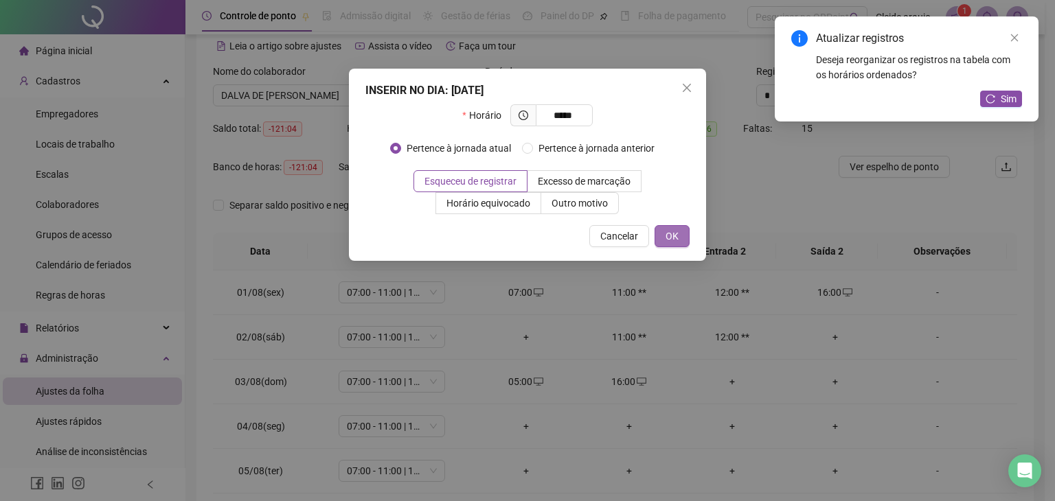
type input "*****"
click at [677, 237] on span "OK" at bounding box center [672, 236] width 13 height 15
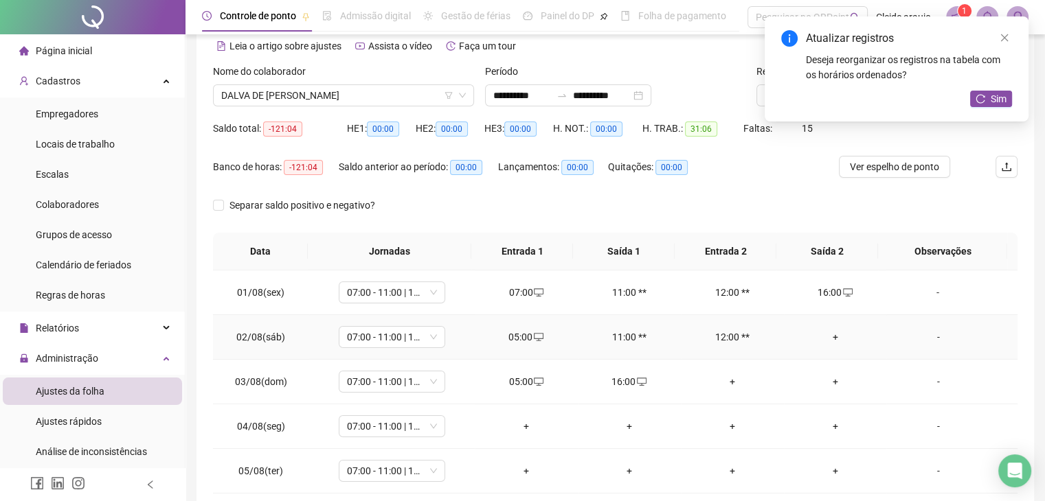
click at [827, 339] on div "+" at bounding box center [835, 337] width 81 height 15
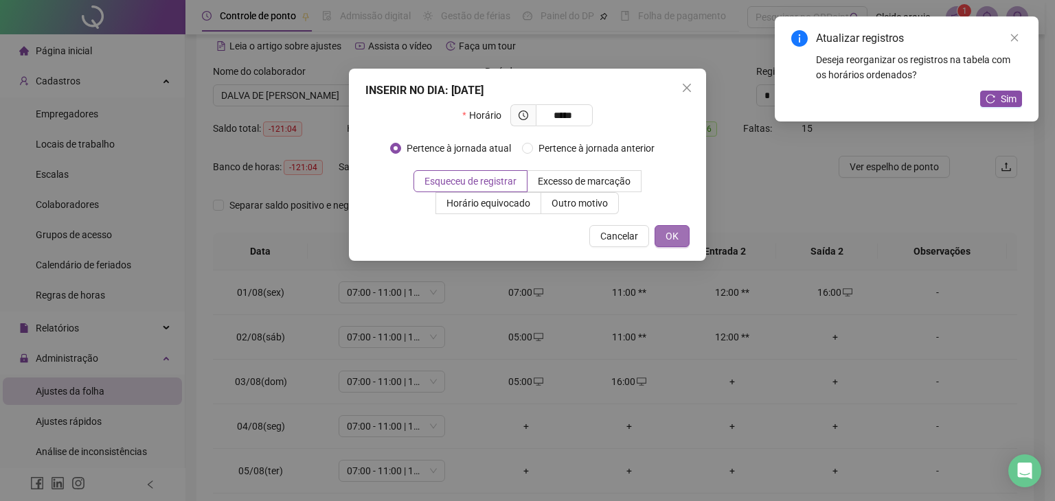
type input "*****"
click at [674, 237] on span "OK" at bounding box center [672, 236] width 13 height 15
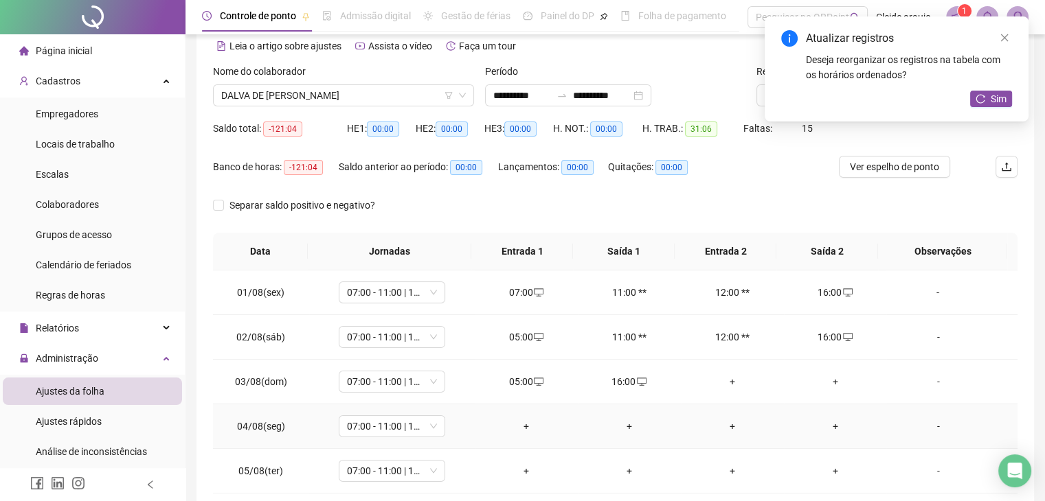
click at [525, 421] on div "+" at bounding box center [526, 426] width 81 height 15
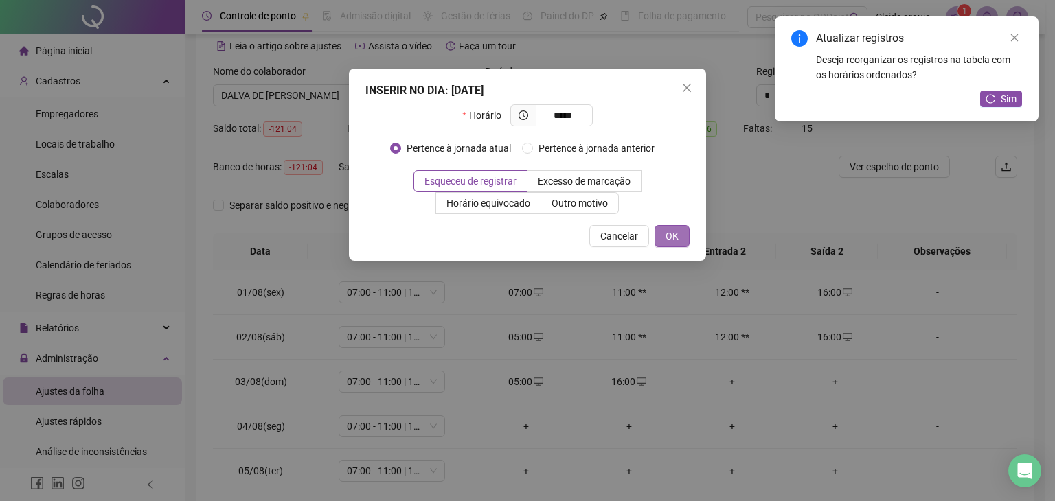
type input "*****"
click at [684, 232] on button "OK" at bounding box center [672, 236] width 35 height 22
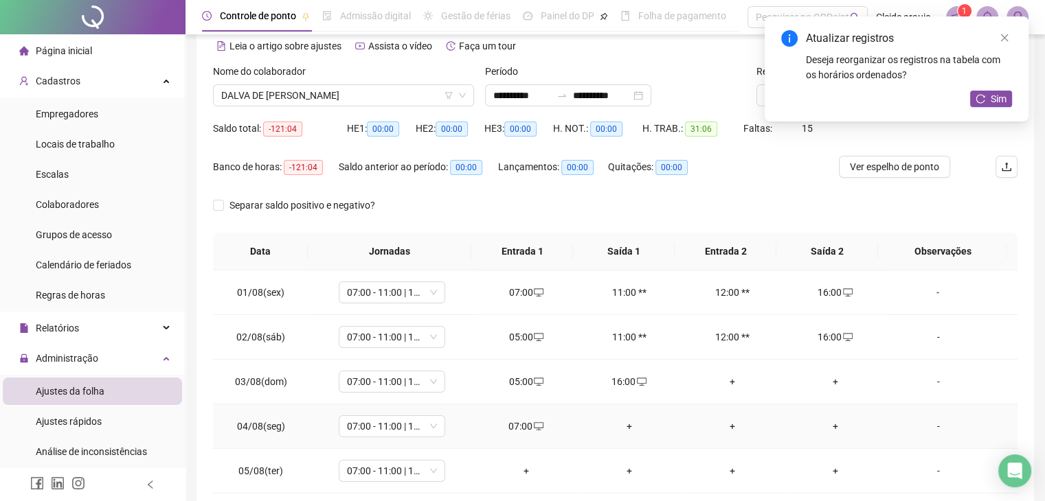
click at [627, 429] on div "+" at bounding box center [629, 426] width 81 height 15
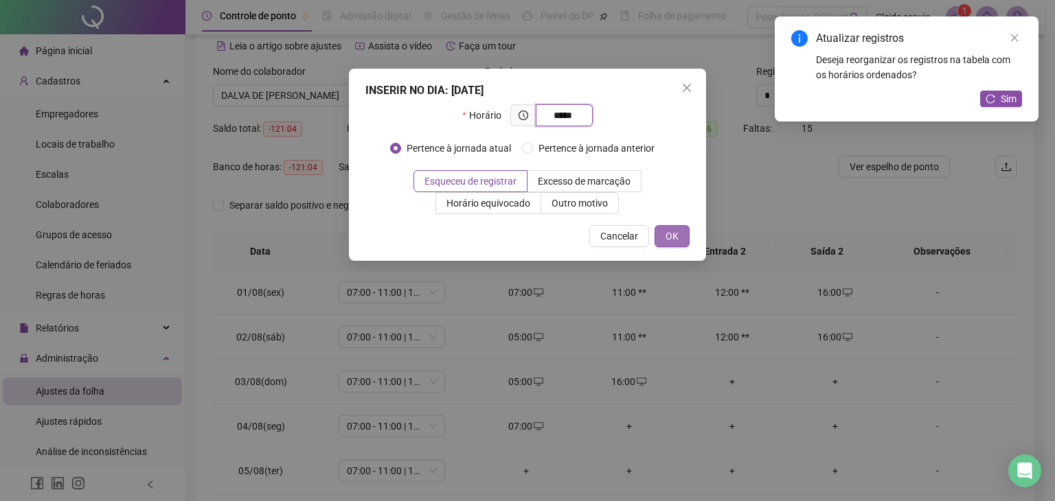
type input "*****"
click at [677, 245] on button "OK" at bounding box center [672, 236] width 35 height 22
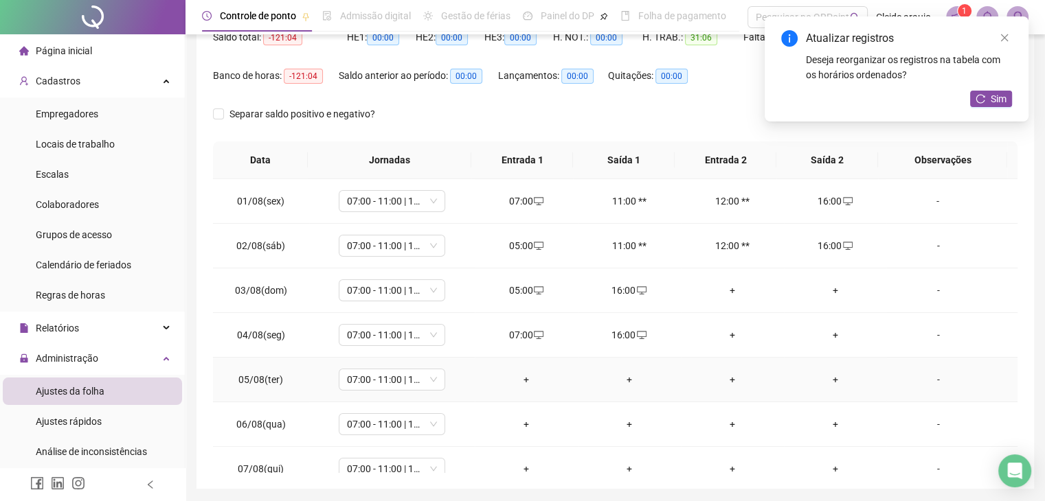
click at [523, 383] on div "+" at bounding box center [526, 379] width 81 height 15
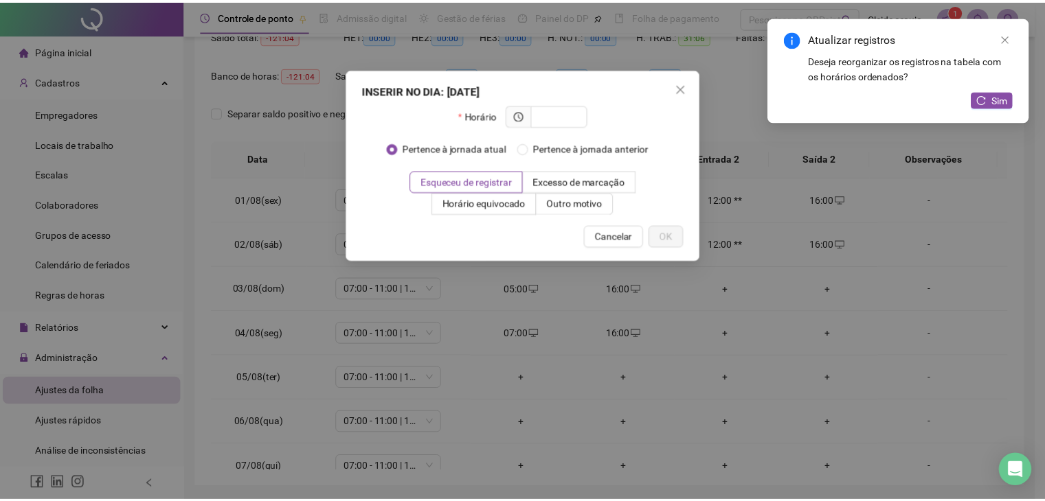
scroll to position [156, 0]
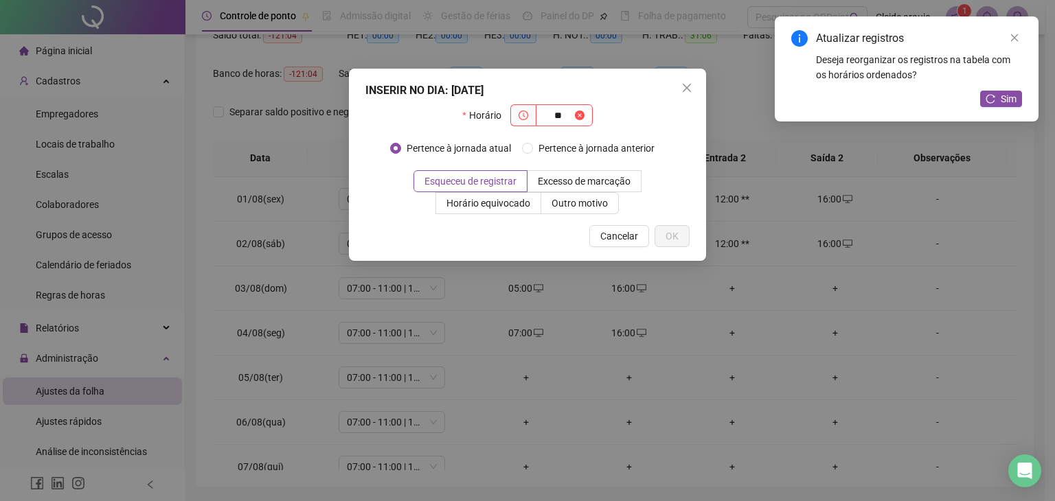
type input "*"
type input "*****"
click at [673, 237] on span "OK" at bounding box center [672, 236] width 13 height 15
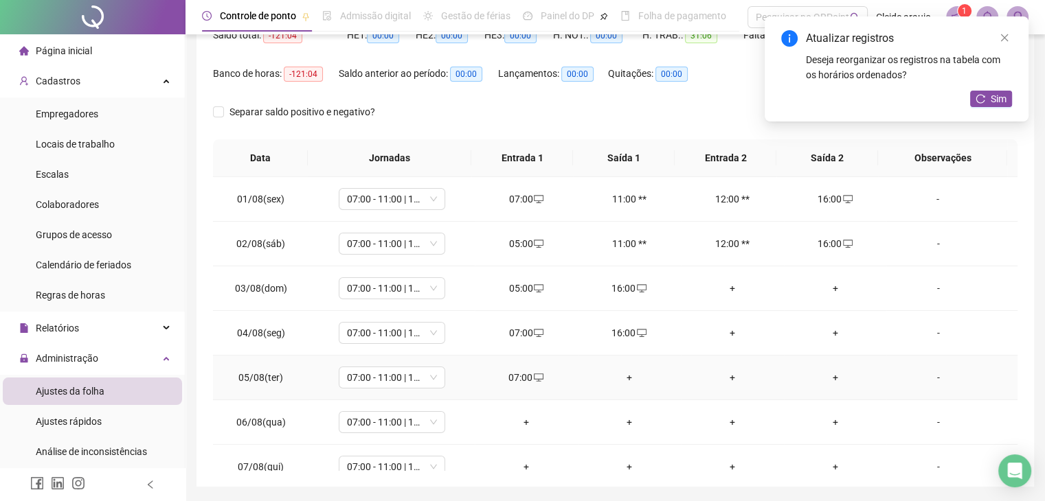
click at [627, 374] on div "+" at bounding box center [629, 377] width 81 height 15
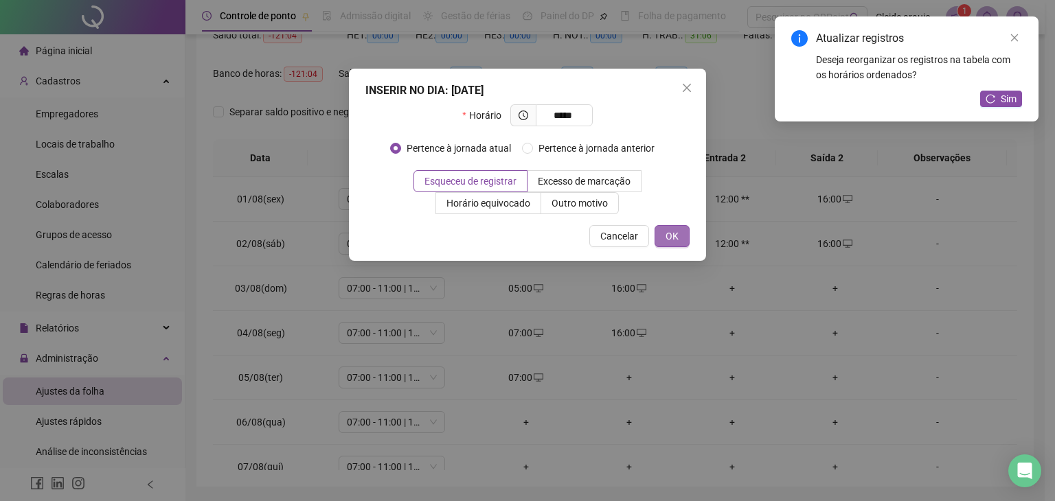
type input "*****"
click at [673, 236] on span "OK" at bounding box center [672, 236] width 13 height 15
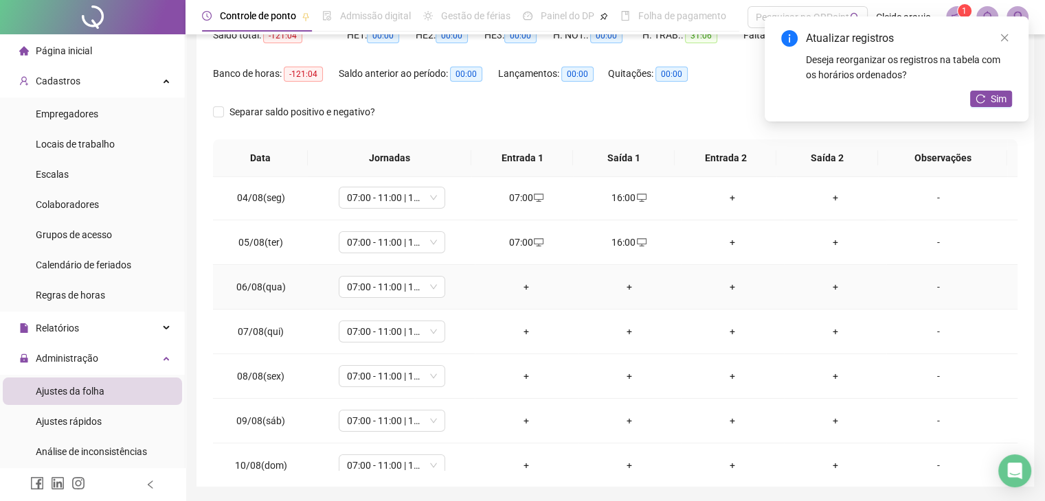
click at [522, 281] on div "+" at bounding box center [526, 287] width 81 height 15
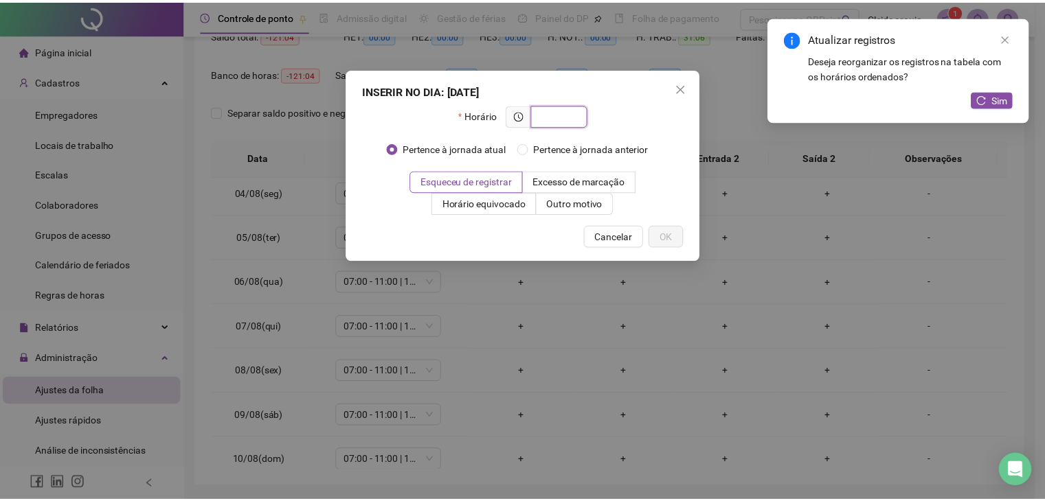
scroll to position [140, 0]
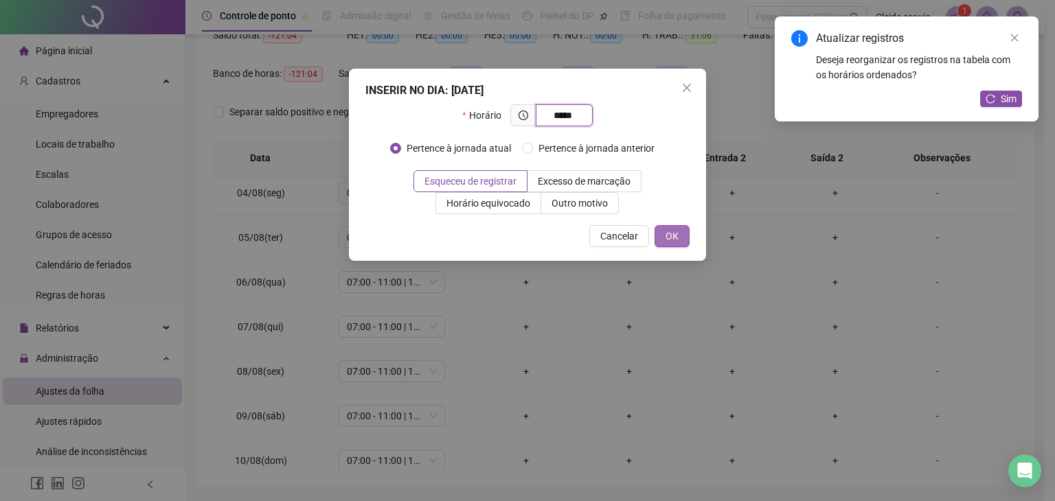
type input "*****"
click at [679, 231] on button "OK" at bounding box center [672, 236] width 35 height 22
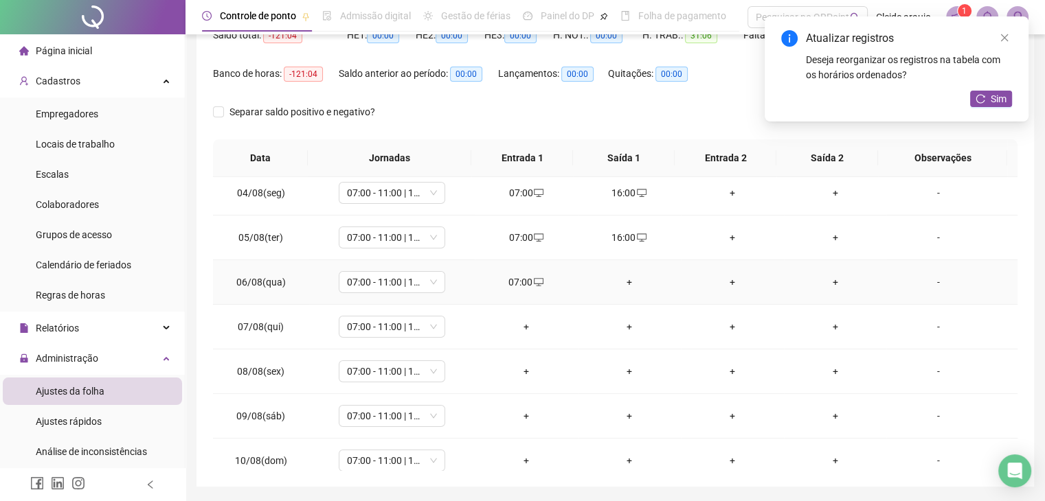
click at [621, 280] on div "+" at bounding box center [629, 282] width 81 height 15
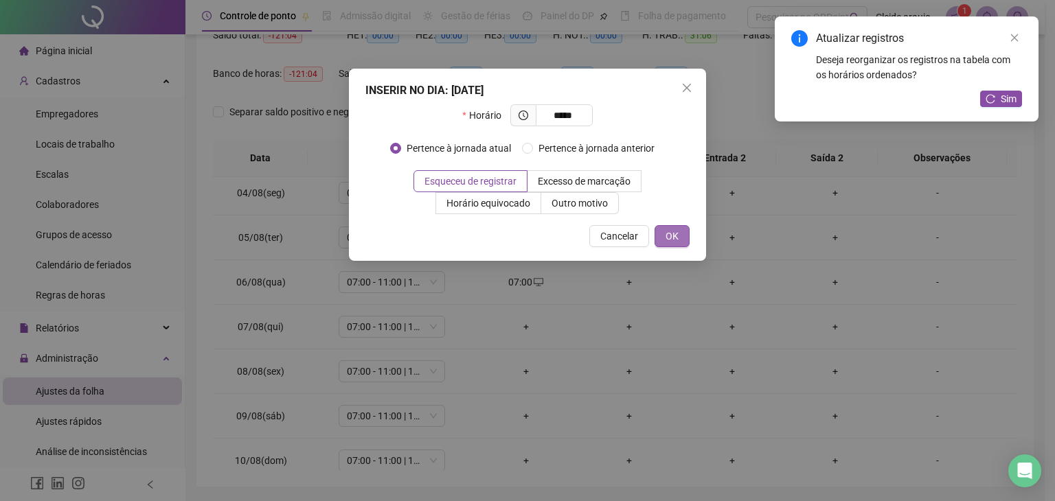
type input "*****"
click at [671, 238] on span "OK" at bounding box center [672, 236] width 13 height 15
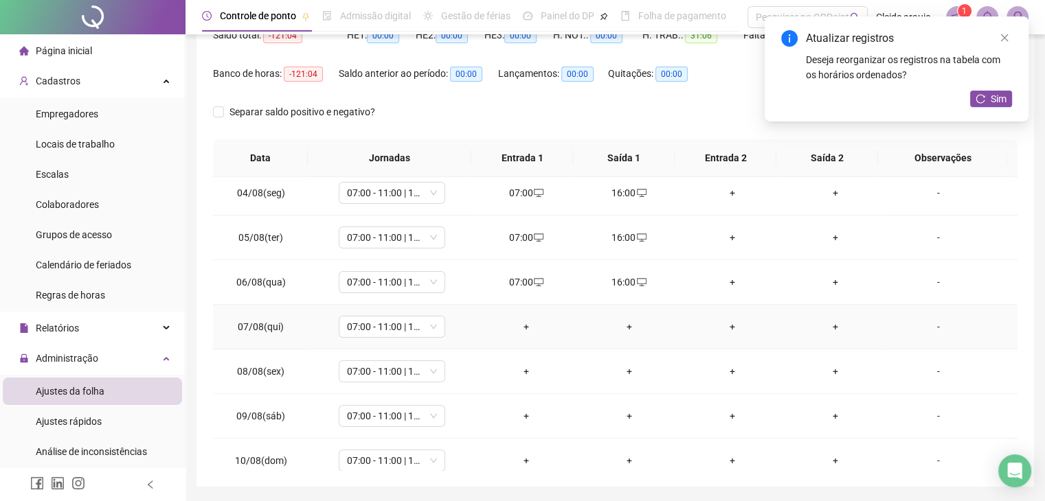
click at [526, 323] on div "+" at bounding box center [526, 326] width 81 height 15
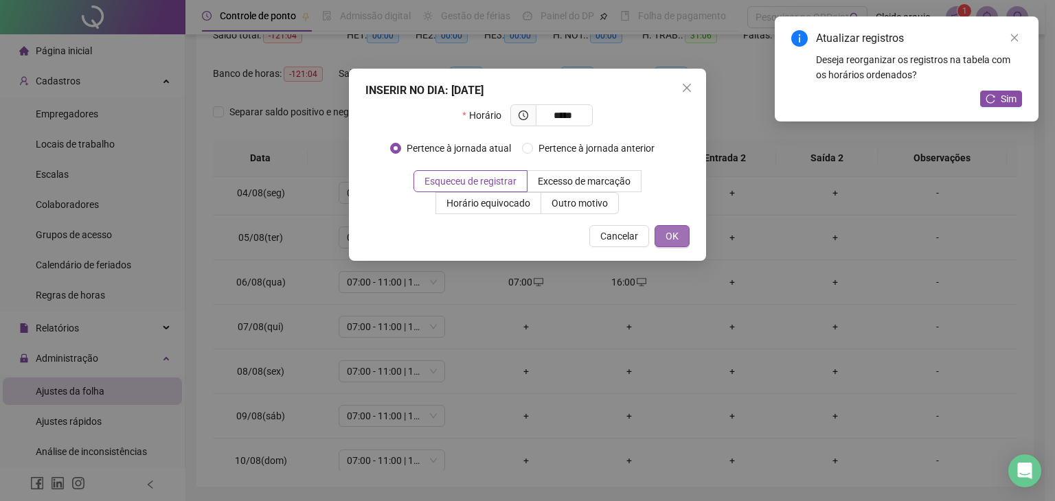
type input "*****"
click at [686, 234] on button "OK" at bounding box center [672, 236] width 35 height 22
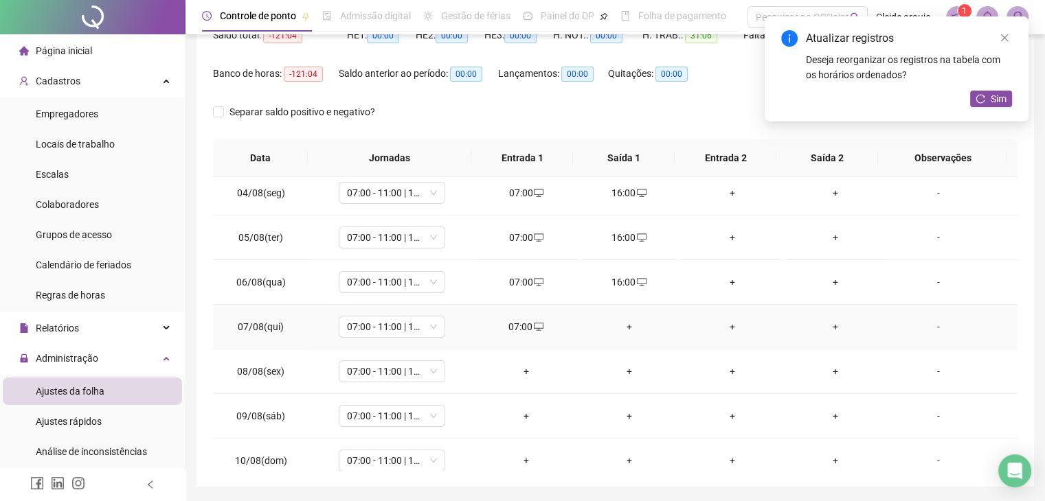
click at [618, 325] on div "+" at bounding box center [629, 326] width 81 height 15
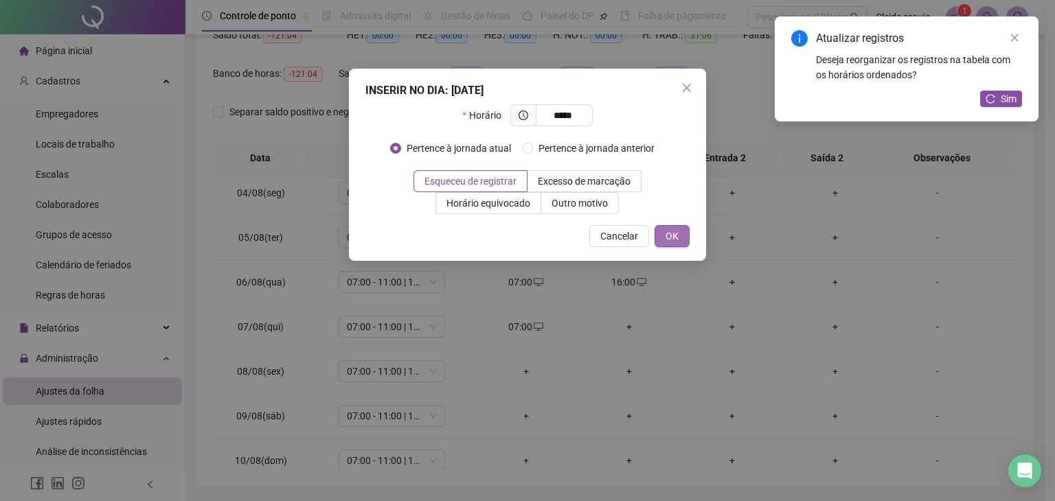
type input "*****"
click at [673, 232] on span "OK" at bounding box center [672, 236] width 13 height 15
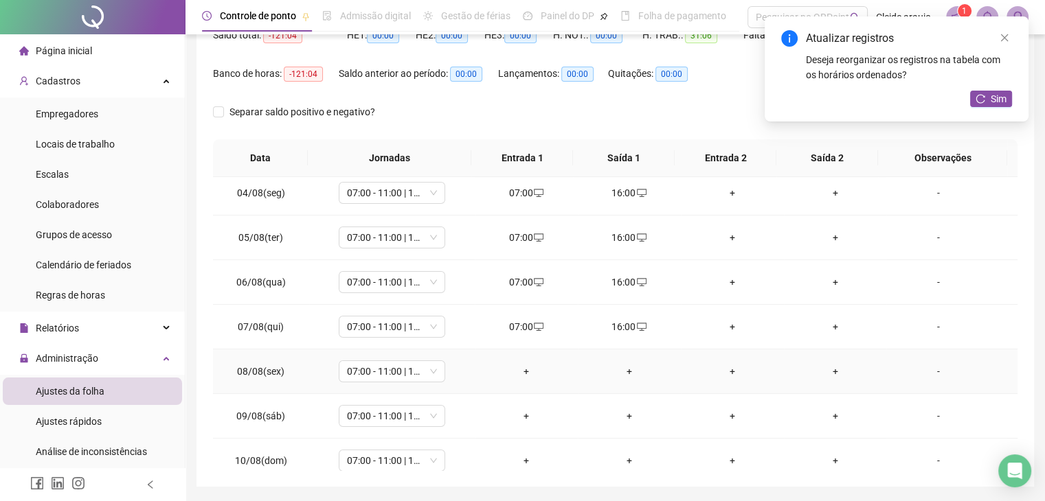
click at [527, 364] on div "+" at bounding box center [526, 371] width 81 height 15
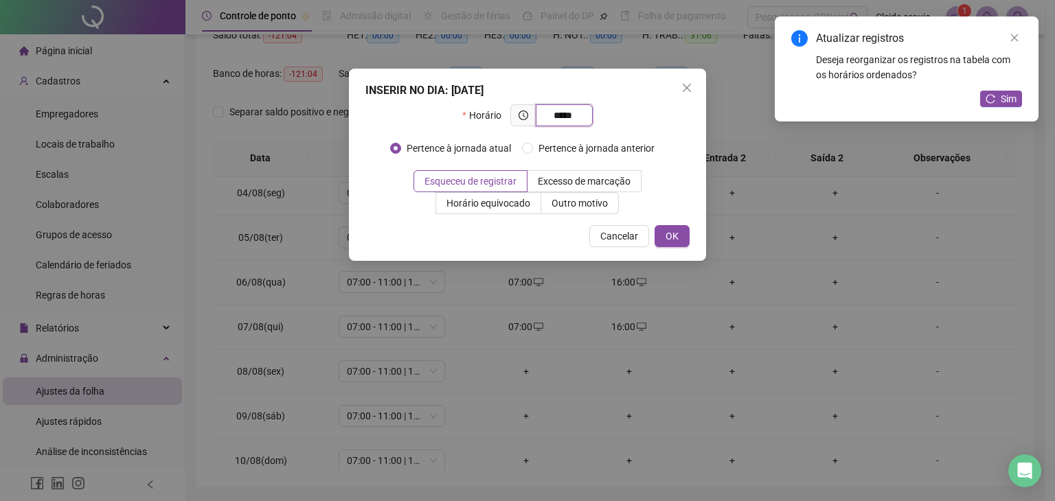
type input "*****"
click at [677, 223] on div "INSERIR NO DIA : [DATE] Horário ***** Pertence à jornada atual Pertence à jorna…" at bounding box center [527, 165] width 357 height 192
click at [673, 240] on span "OK" at bounding box center [672, 236] width 13 height 15
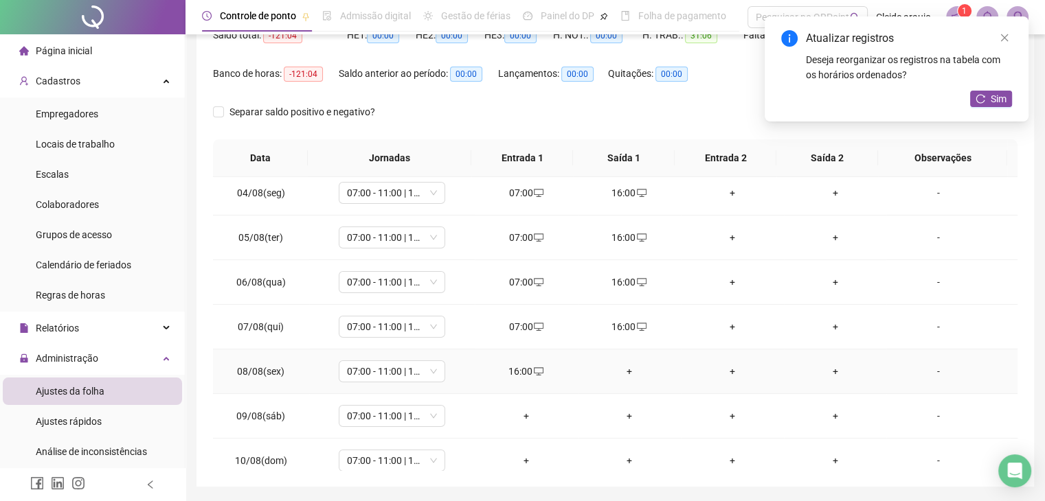
click at [622, 366] on div "+" at bounding box center [629, 371] width 81 height 15
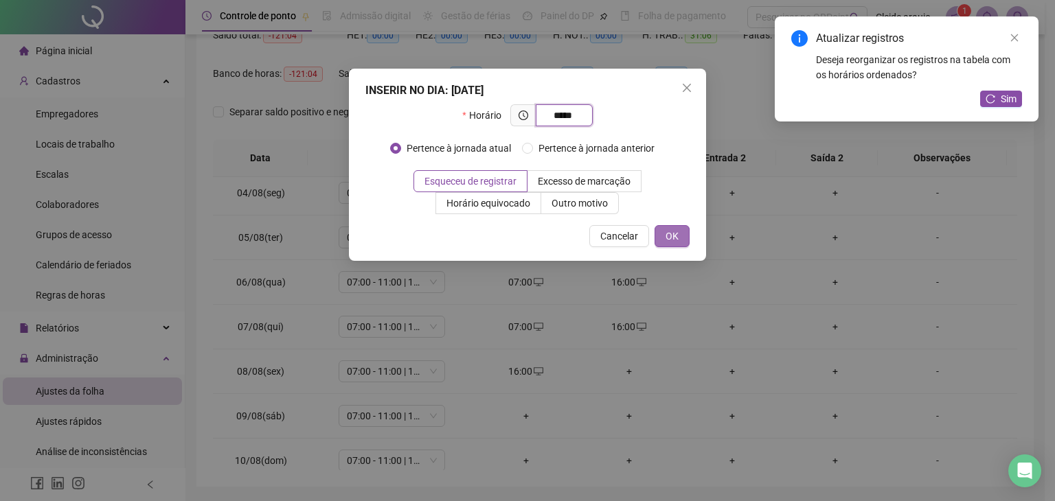
type input "*****"
click at [673, 237] on span "OK" at bounding box center [672, 236] width 13 height 15
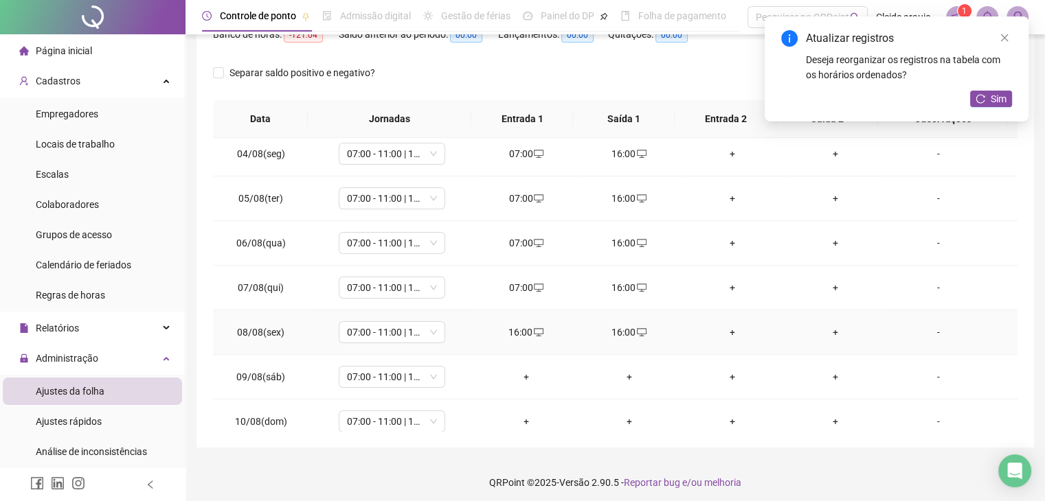
scroll to position [201, 0]
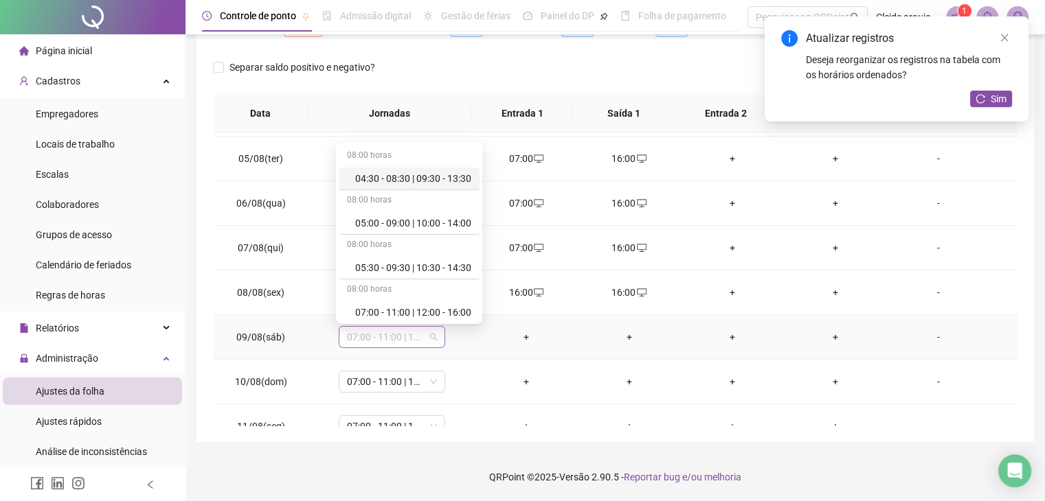
click at [430, 339] on span "07:00 - 11:00 | 12:00 - 16:00" at bounding box center [392, 337] width 90 height 21
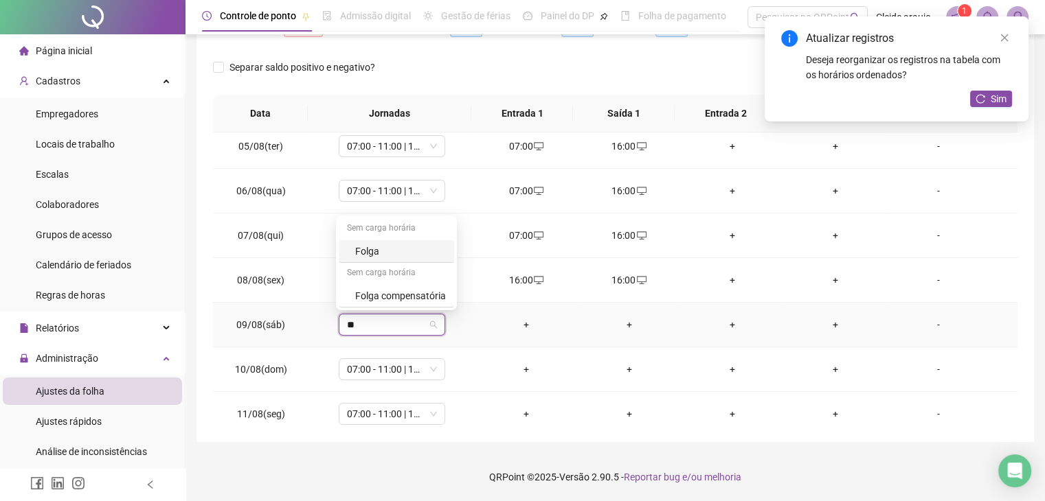
type input "***"
click at [404, 253] on div "Folga" at bounding box center [400, 250] width 91 height 15
click at [453, 292] on span "Sim" at bounding box center [455, 287] width 16 height 15
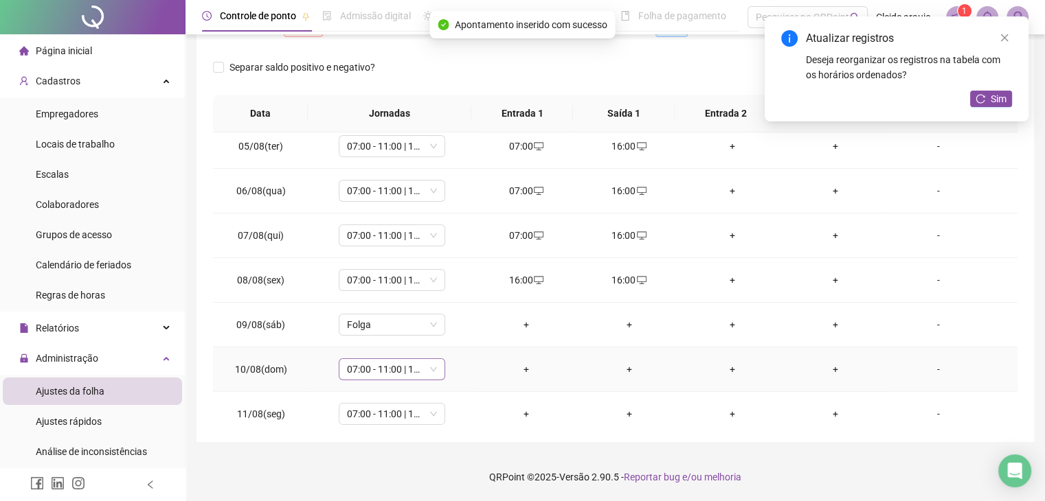
click at [434, 368] on div "07:00 - 11:00 | 12:00 - 16:00" at bounding box center [392, 370] width 106 height 22
type input "***"
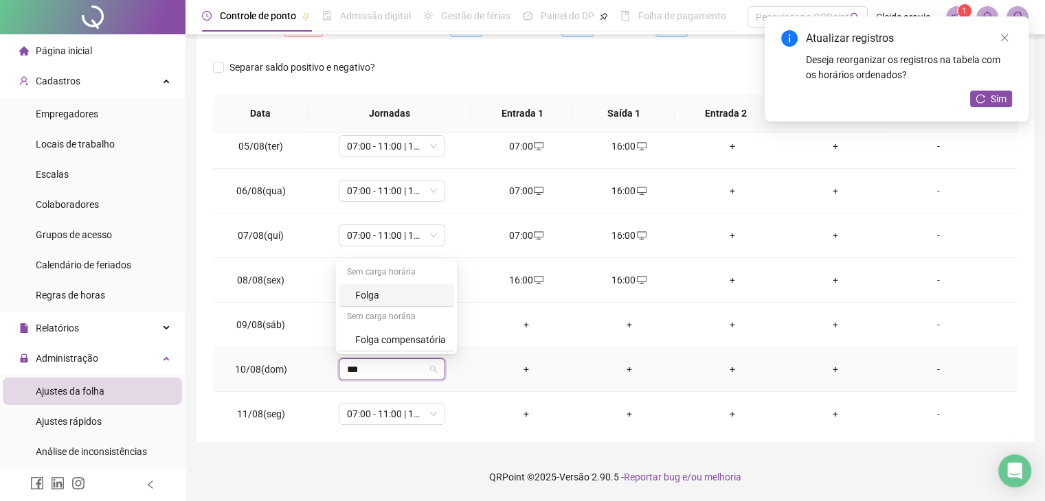
click at [405, 293] on div "Folga" at bounding box center [400, 295] width 91 height 15
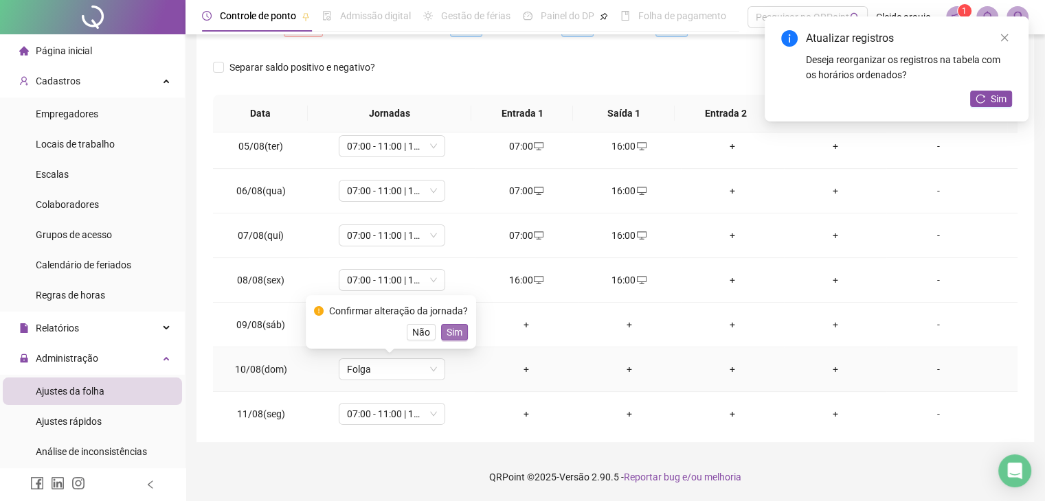
click at [453, 333] on span "Sim" at bounding box center [455, 332] width 16 height 15
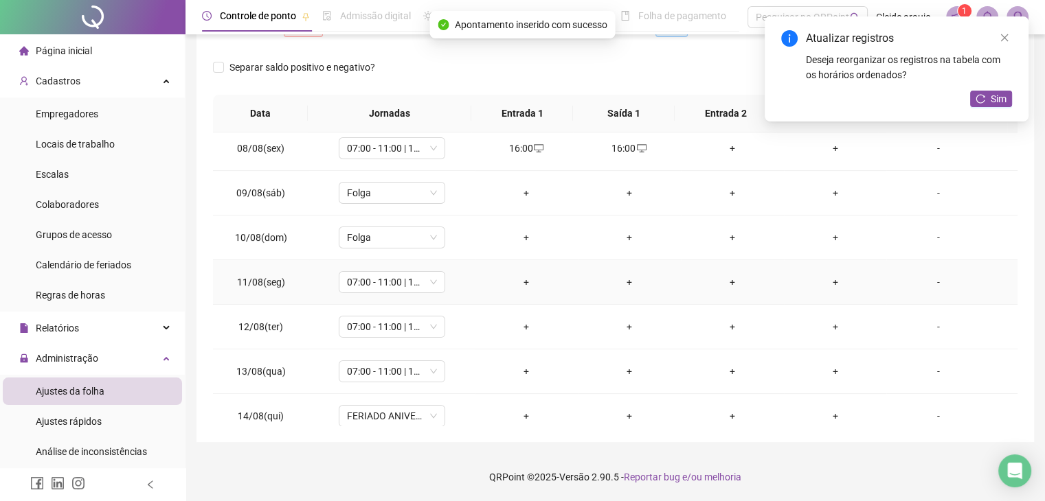
click at [517, 281] on div "+" at bounding box center [526, 282] width 81 height 15
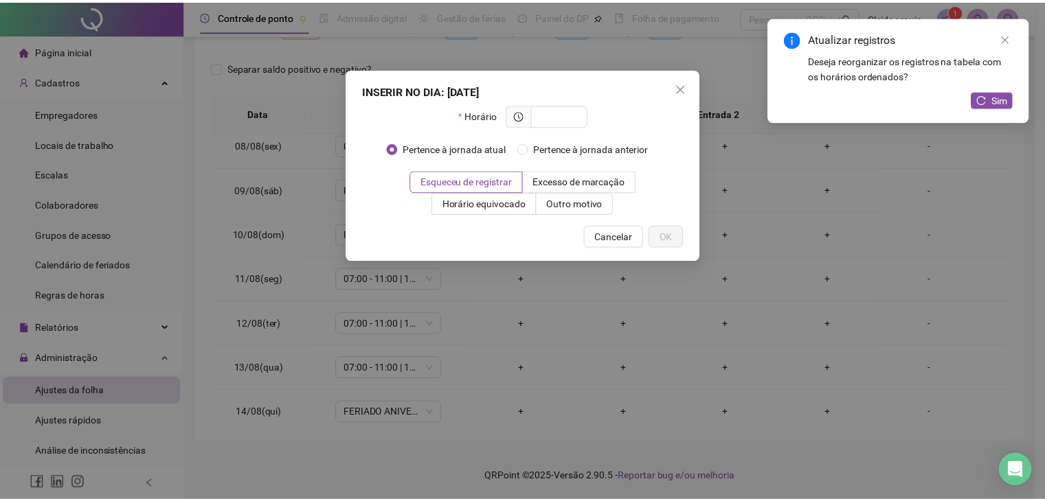
scroll to position [323, 0]
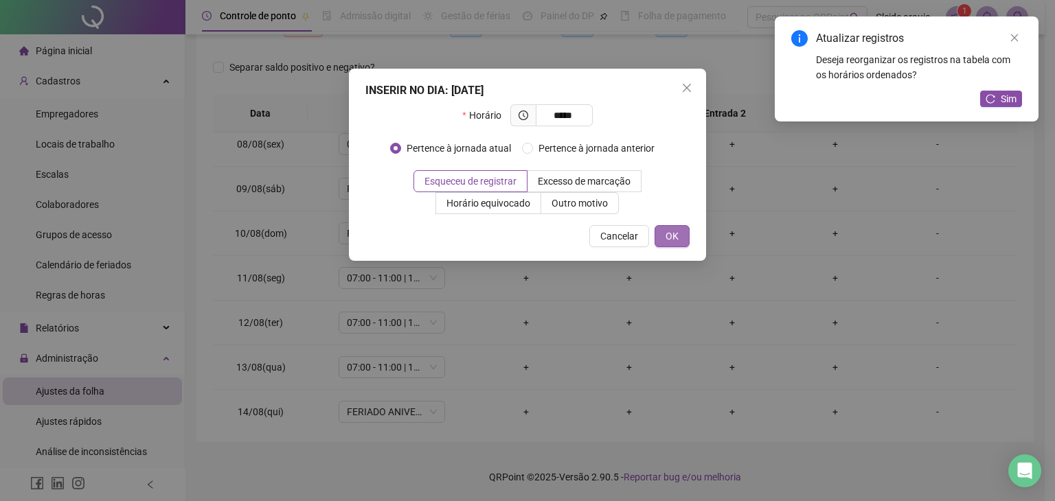
type input "*****"
click at [684, 232] on button "OK" at bounding box center [672, 236] width 35 height 22
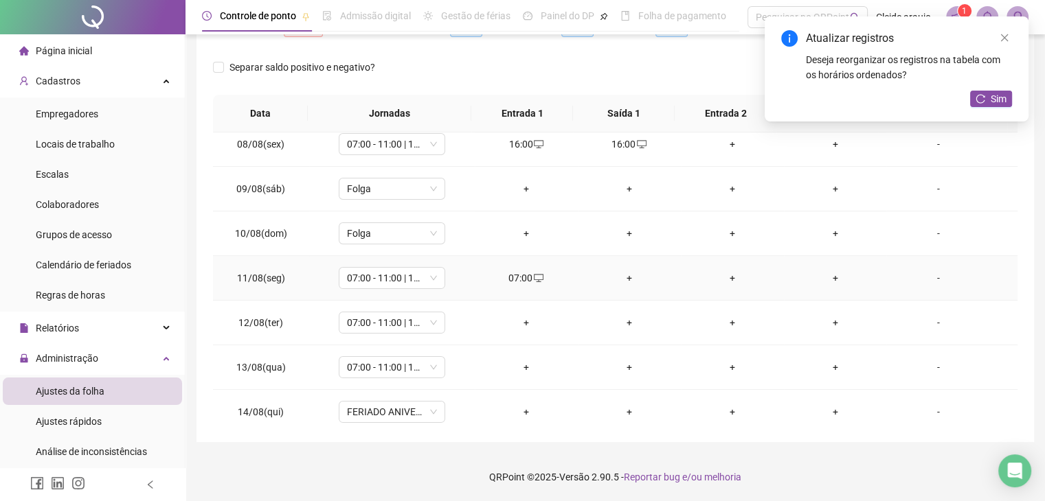
click at [624, 278] on div "+" at bounding box center [629, 278] width 81 height 15
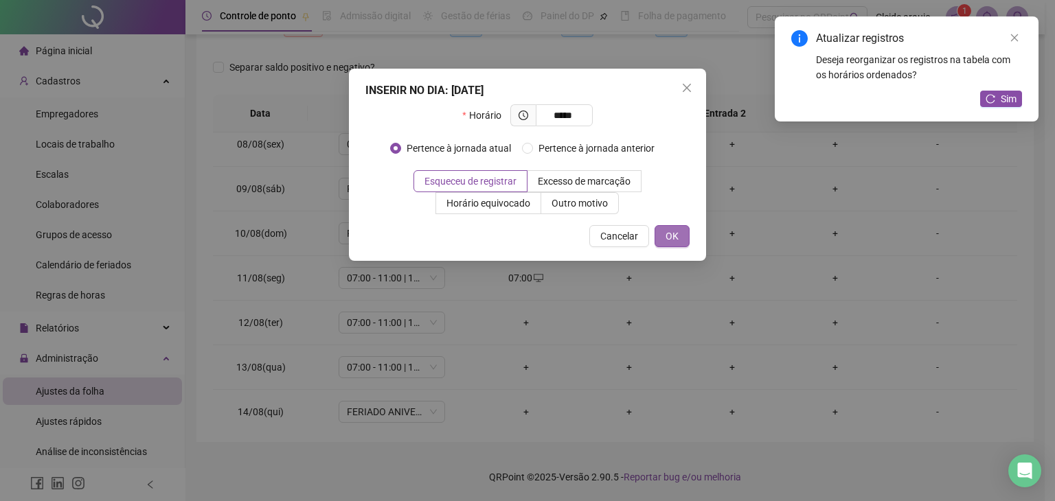
type input "*****"
click at [684, 234] on button "OK" at bounding box center [672, 236] width 35 height 22
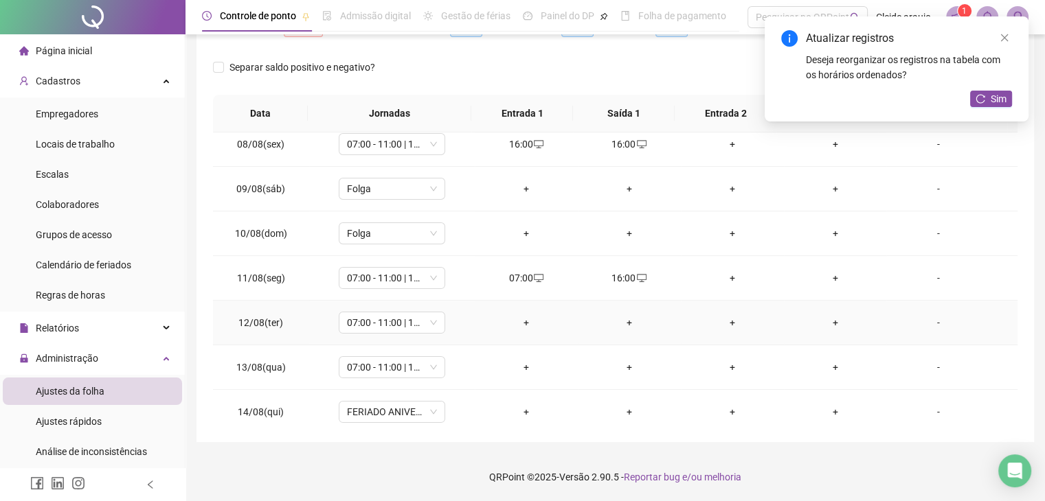
click at [518, 322] on div "+" at bounding box center [526, 322] width 81 height 15
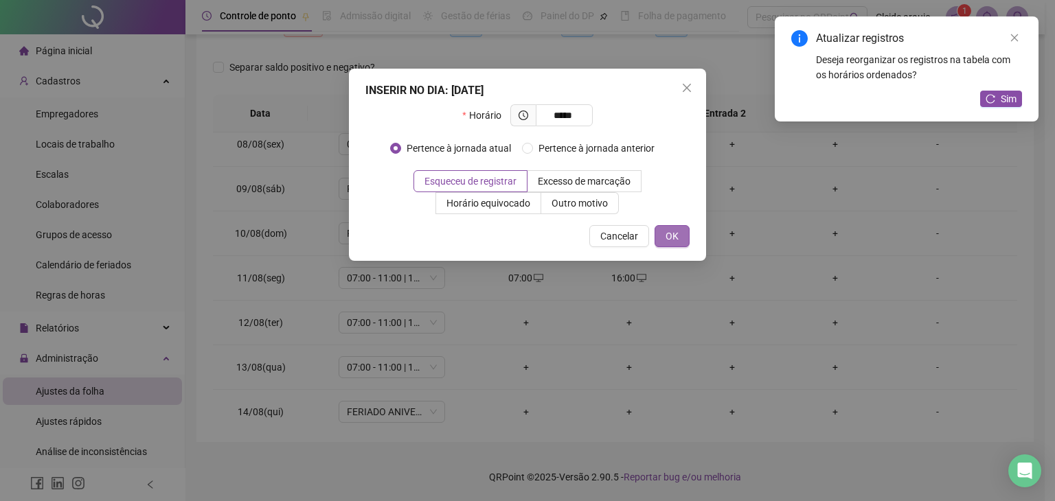
type input "*****"
click at [664, 240] on button "OK" at bounding box center [672, 236] width 35 height 22
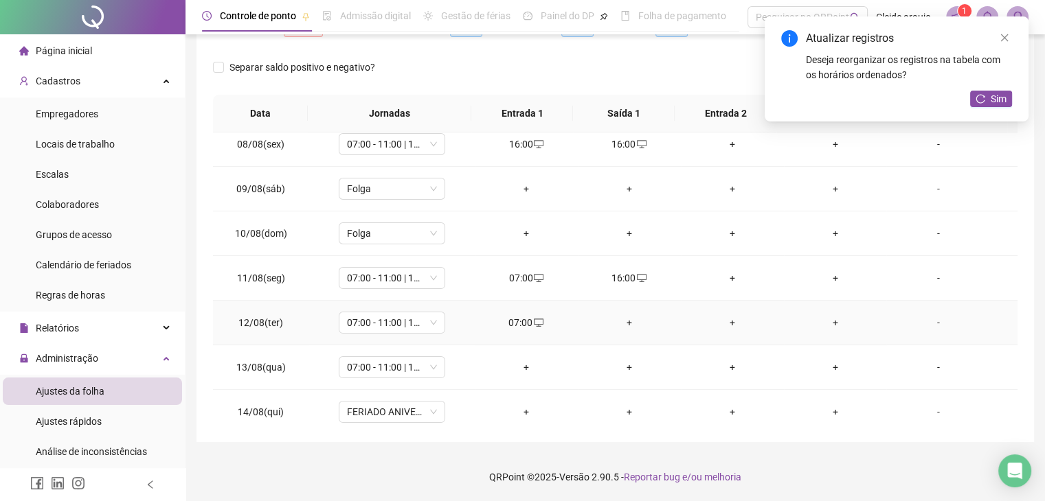
click at [622, 319] on div "+" at bounding box center [629, 322] width 81 height 15
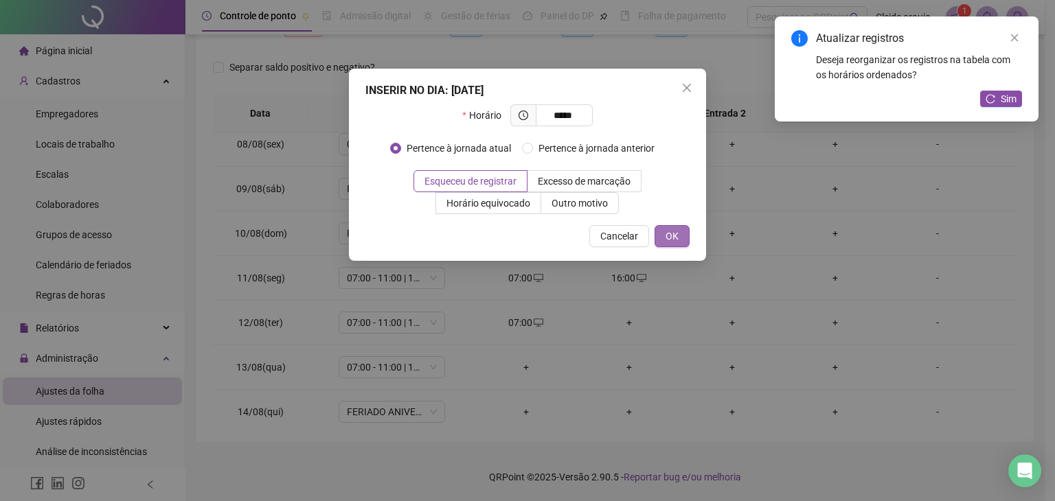
type input "*****"
click at [681, 234] on button "OK" at bounding box center [672, 236] width 35 height 22
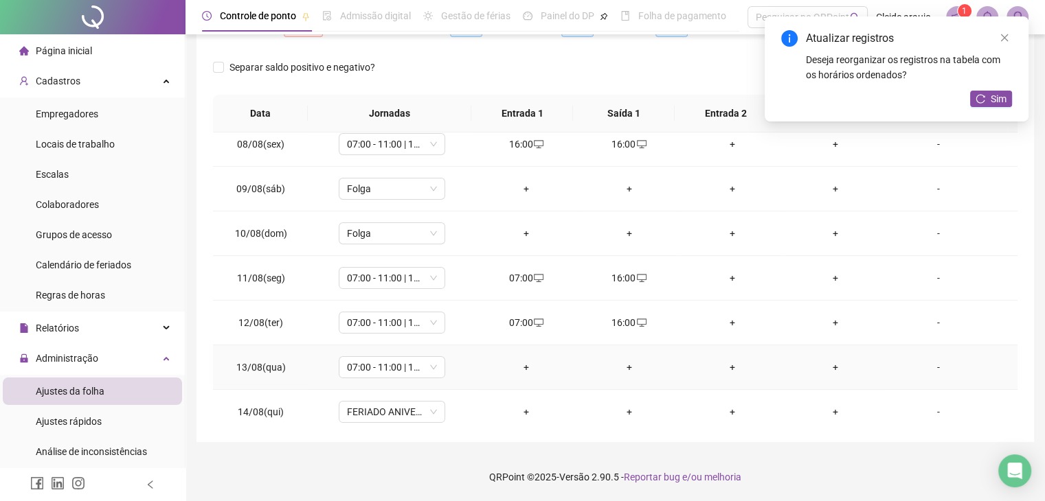
click at [518, 365] on div "+" at bounding box center [526, 367] width 81 height 15
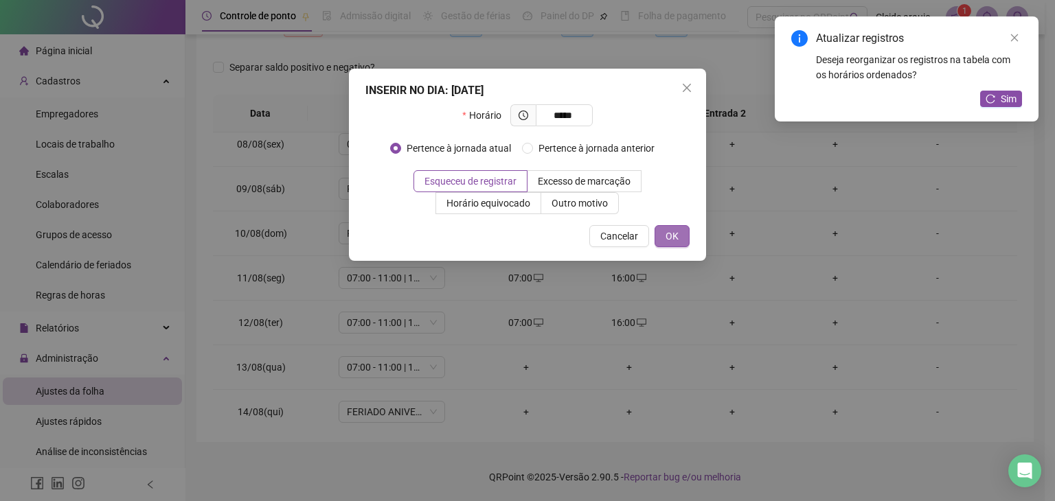
type input "*****"
click at [661, 228] on button "OK" at bounding box center [672, 236] width 35 height 22
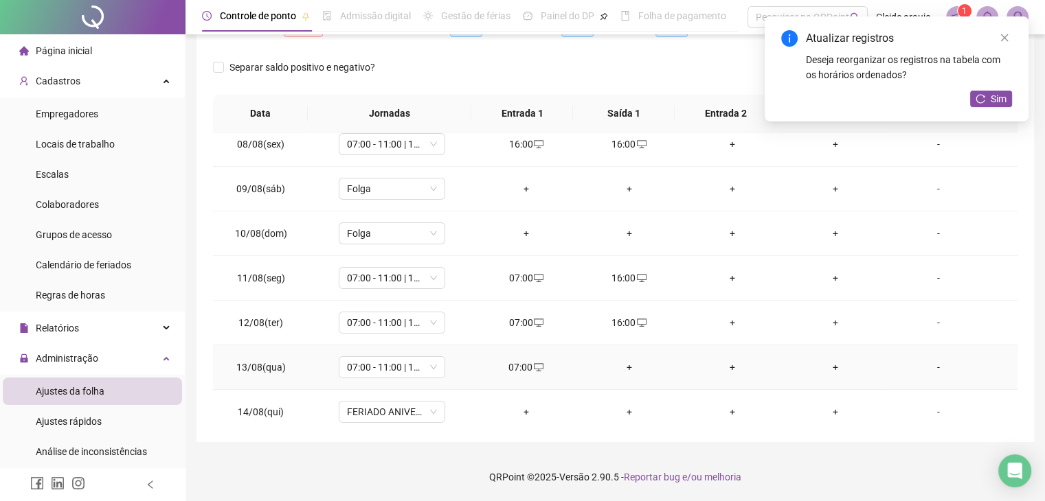
click at [624, 367] on div "+" at bounding box center [629, 367] width 81 height 15
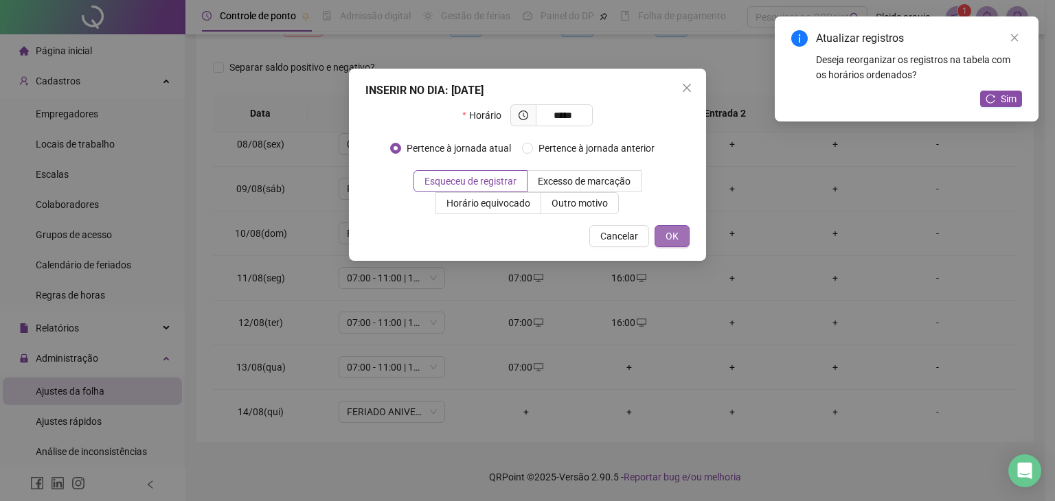
type input "*****"
click at [672, 240] on span "OK" at bounding box center [672, 236] width 13 height 15
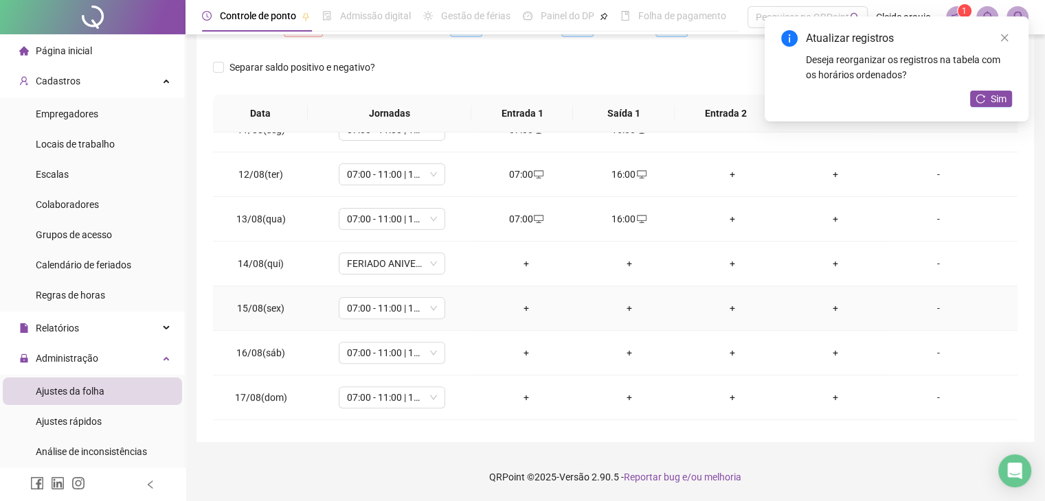
scroll to position [472, 0]
click at [526, 306] on div "+" at bounding box center [526, 307] width 81 height 15
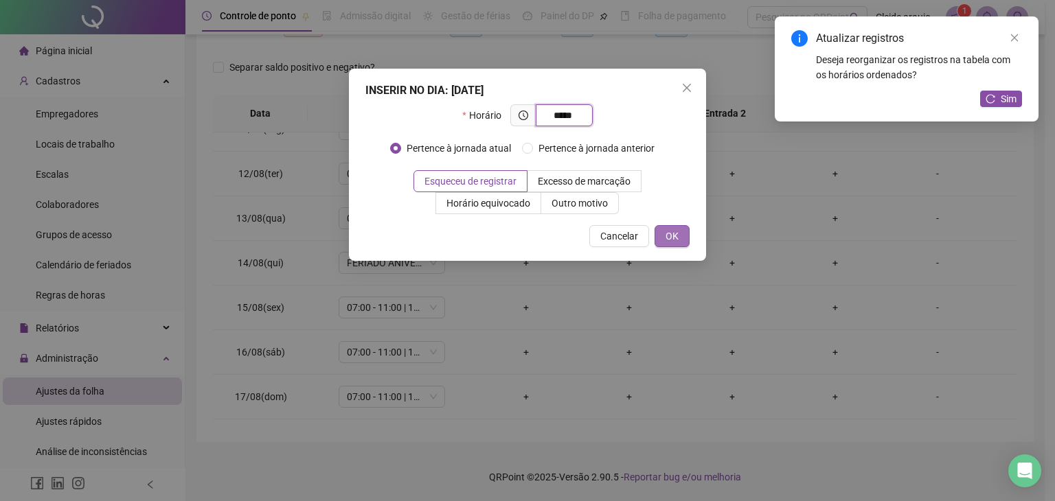
type input "*****"
click at [666, 239] on span "OK" at bounding box center [672, 236] width 13 height 15
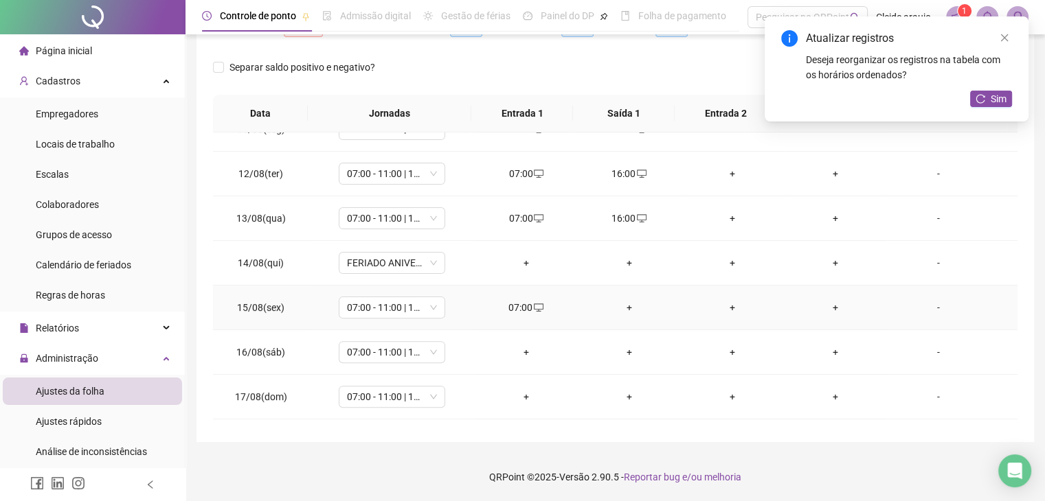
click at [622, 315] on td "+" at bounding box center [629, 308] width 103 height 45
click at [629, 305] on div "+" at bounding box center [629, 307] width 81 height 15
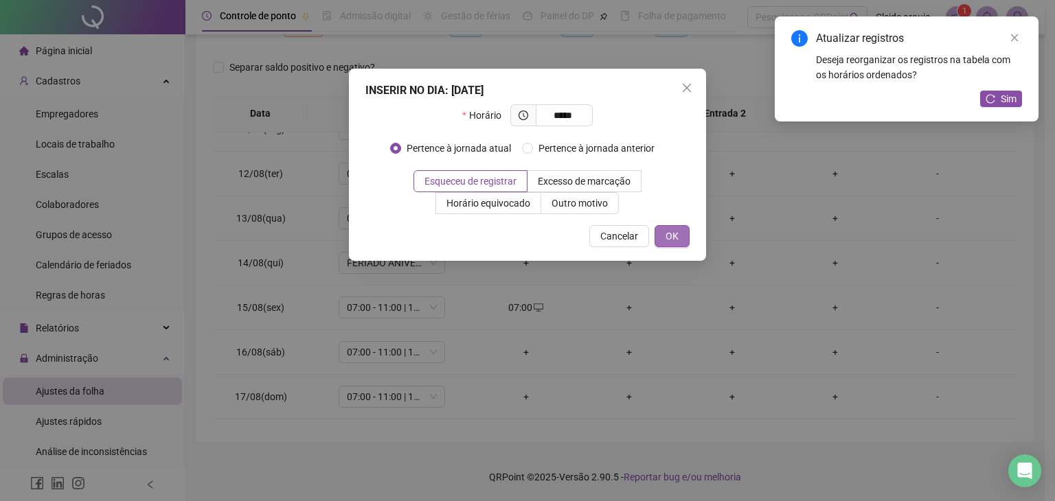
type input "*****"
click at [689, 231] on button "OK" at bounding box center [672, 236] width 35 height 22
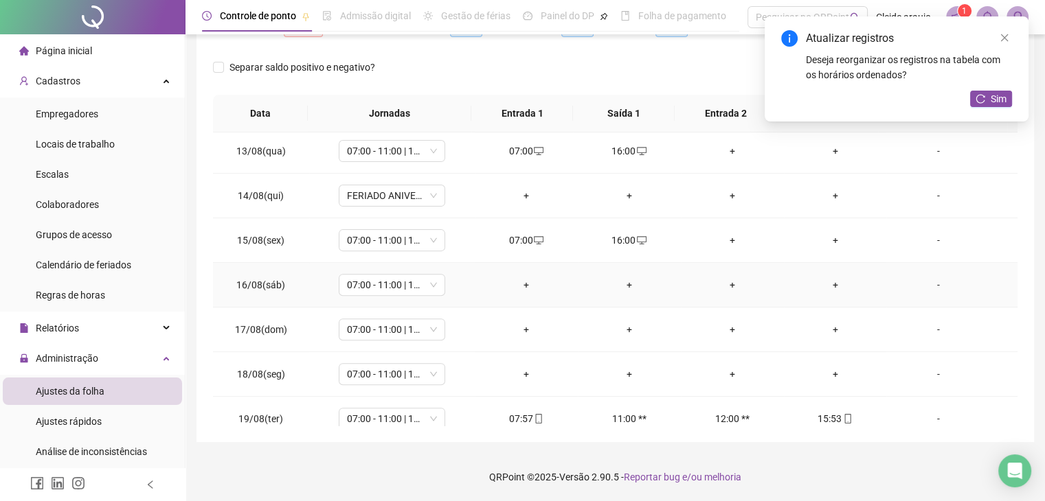
click at [520, 283] on div "+" at bounding box center [526, 285] width 81 height 15
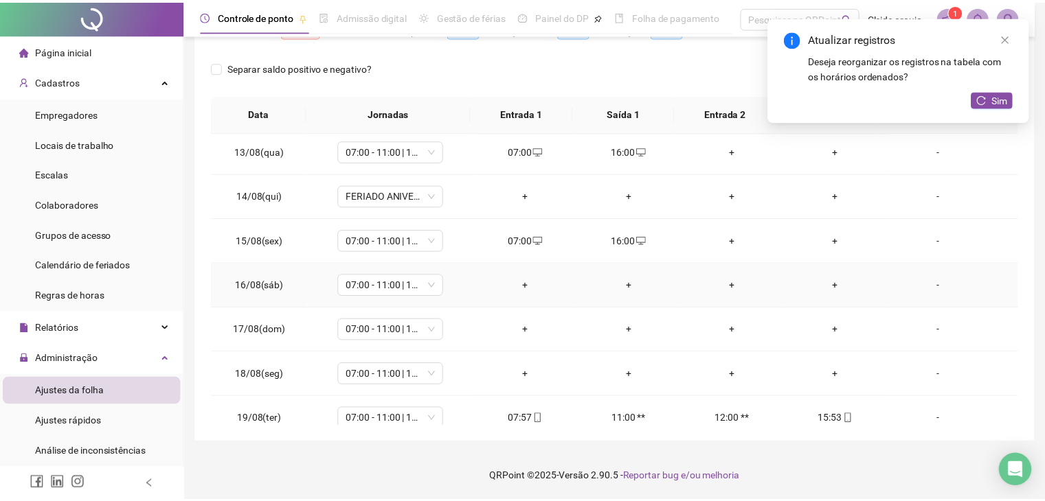
scroll to position [540, 0]
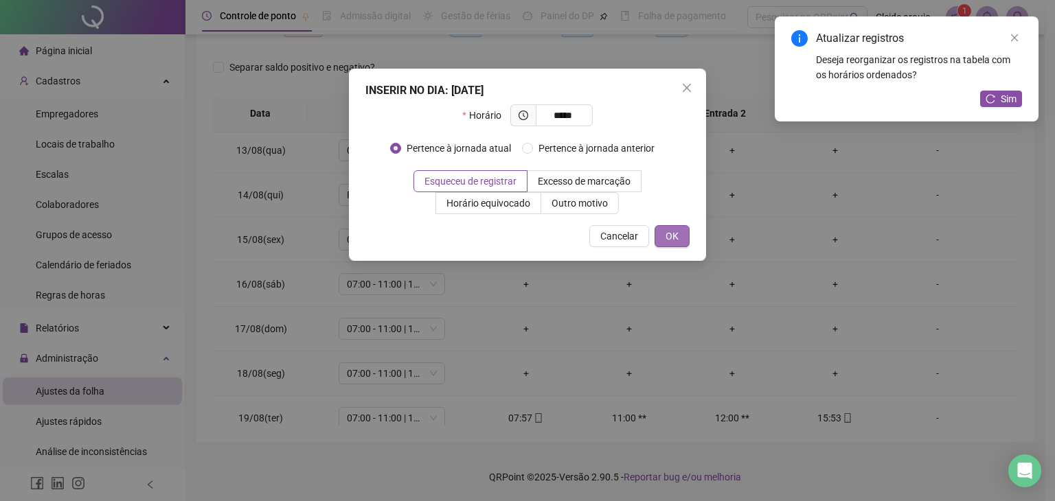
type input "*****"
click at [681, 229] on button "OK" at bounding box center [672, 236] width 35 height 22
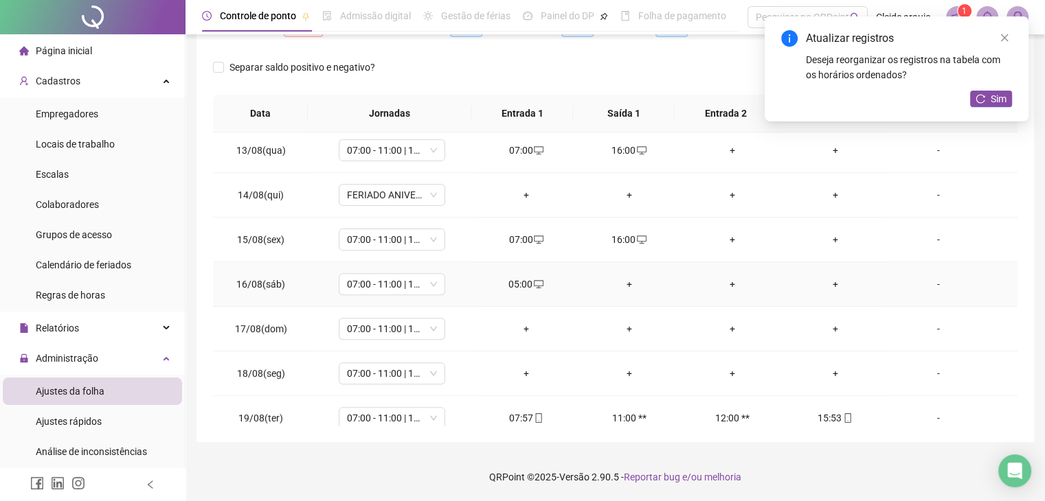
click at [621, 281] on div "+" at bounding box center [629, 284] width 81 height 15
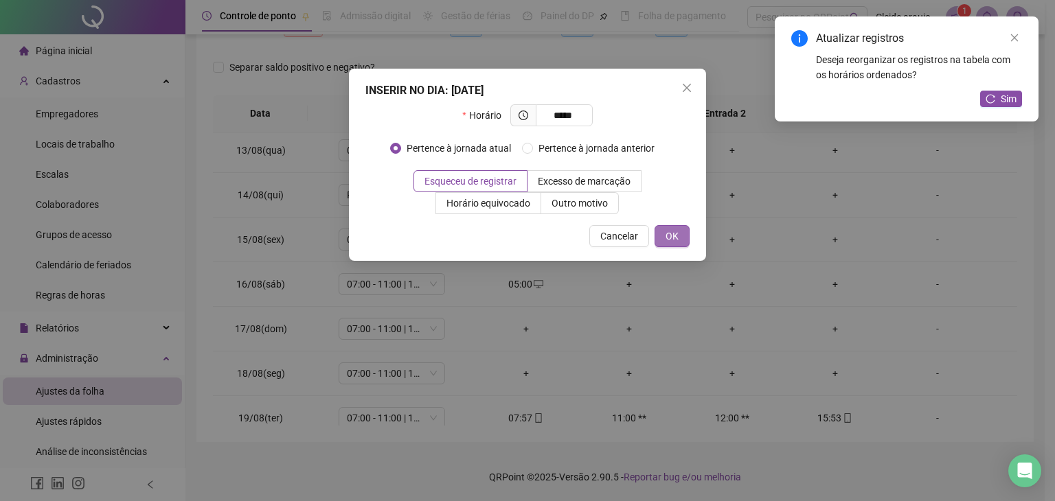
type input "*****"
click at [676, 237] on span "OK" at bounding box center [672, 236] width 13 height 15
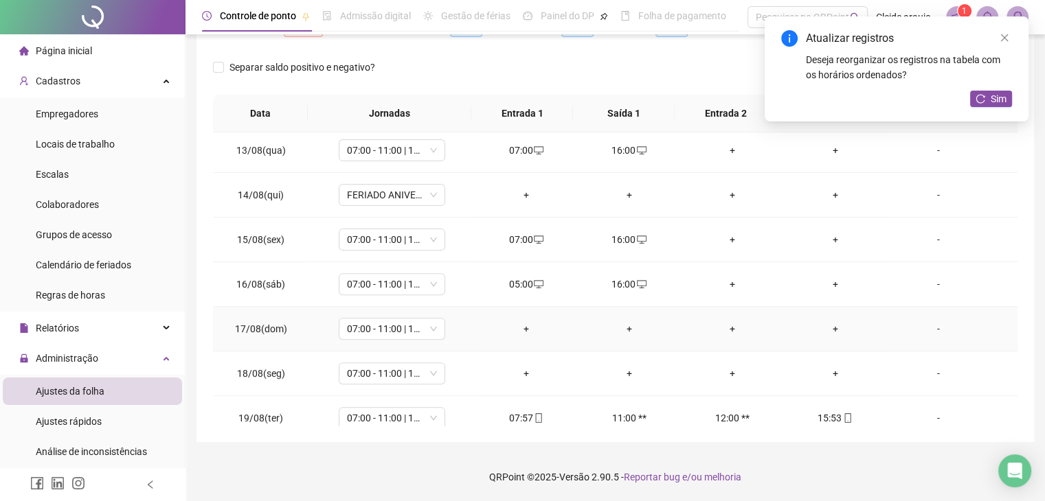
click at [529, 322] on div "+" at bounding box center [526, 329] width 81 height 15
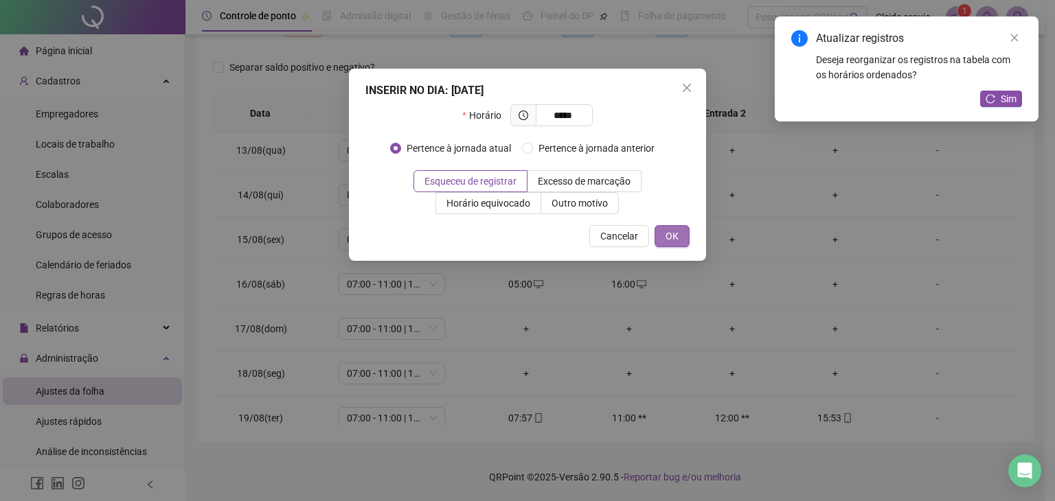
type input "*****"
click at [676, 232] on span "OK" at bounding box center [672, 236] width 13 height 15
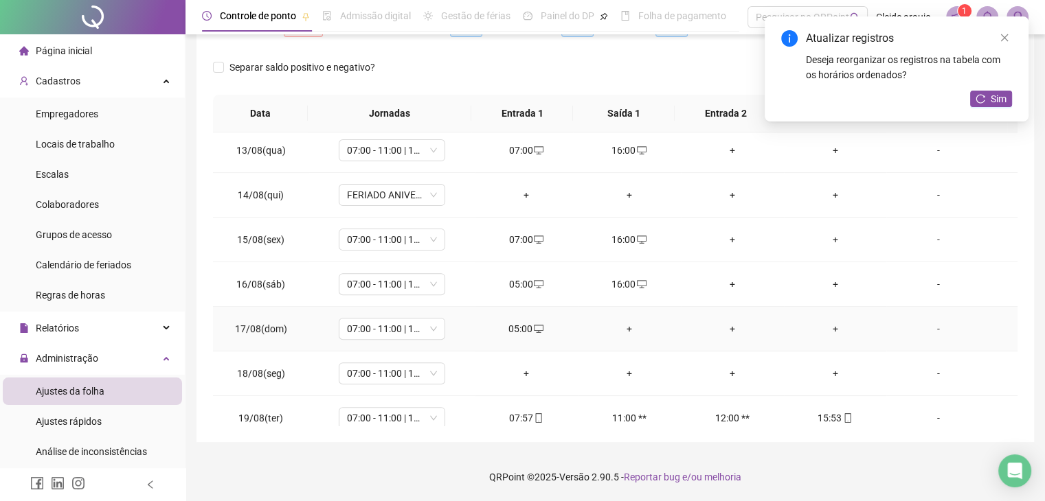
click at [629, 323] on div "+" at bounding box center [629, 329] width 81 height 15
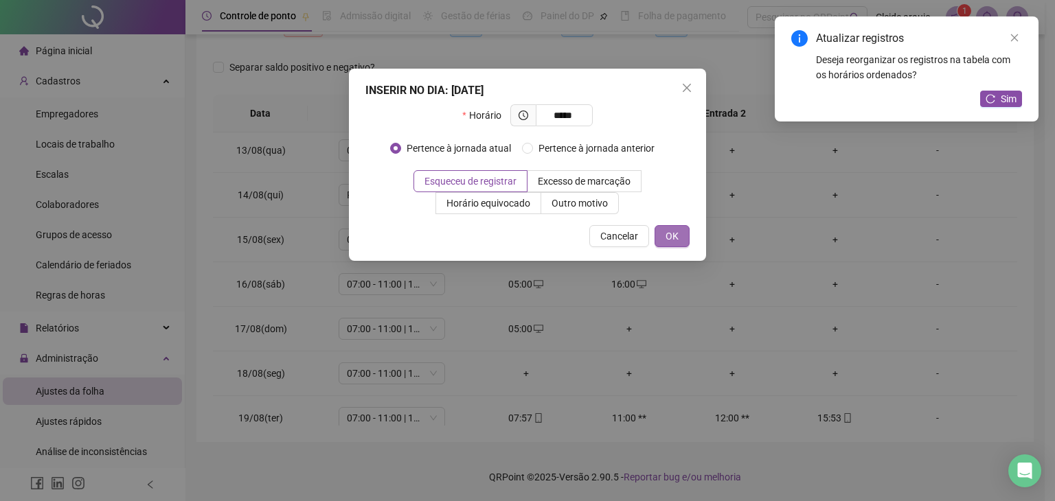
type input "*****"
click at [673, 236] on span "OK" at bounding box center [672, 236] width 13 height 15
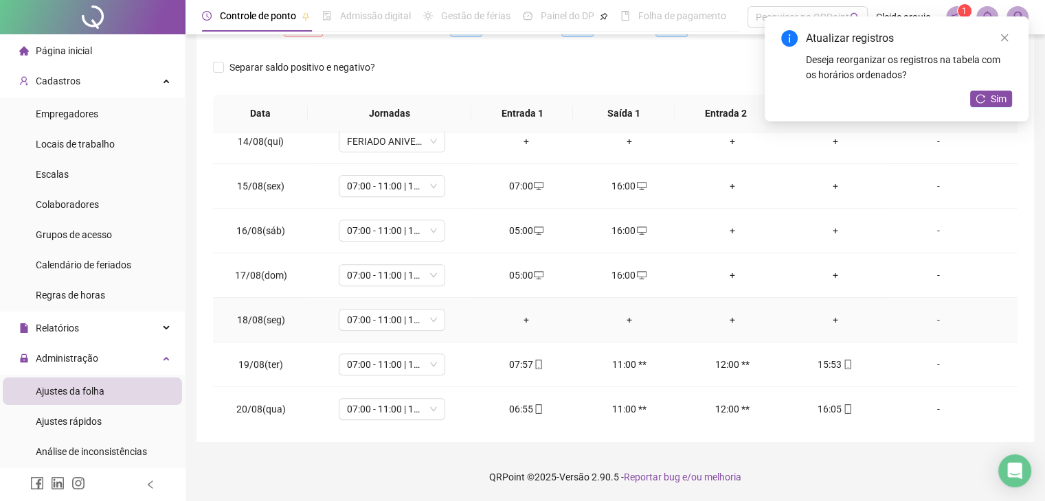
scroll to position [596, 0]
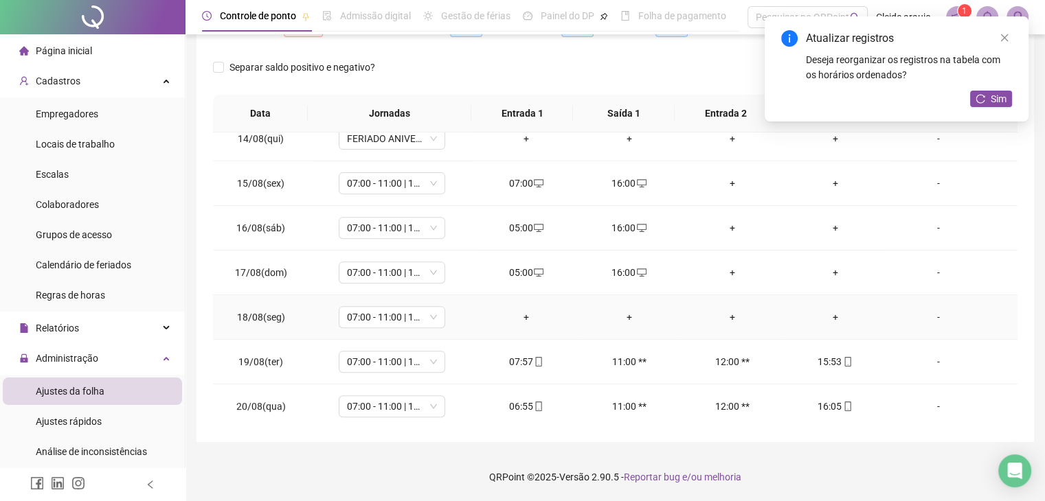
click at [524, 310] on div "+" at bounding box center [526, 317] width 81 height 15
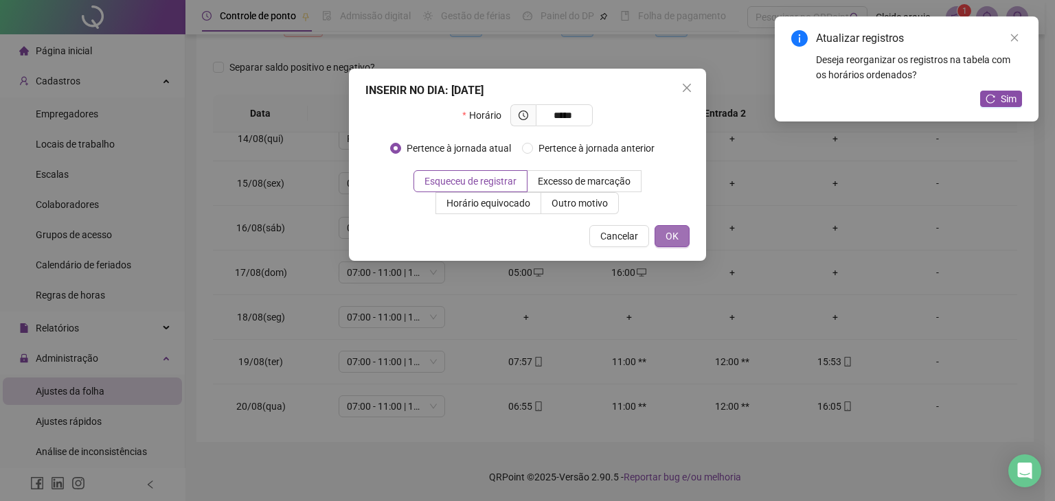
type input "*****"
click at [684, 237] on button "OK" at bounding box center [672, 236] width 35 height 22
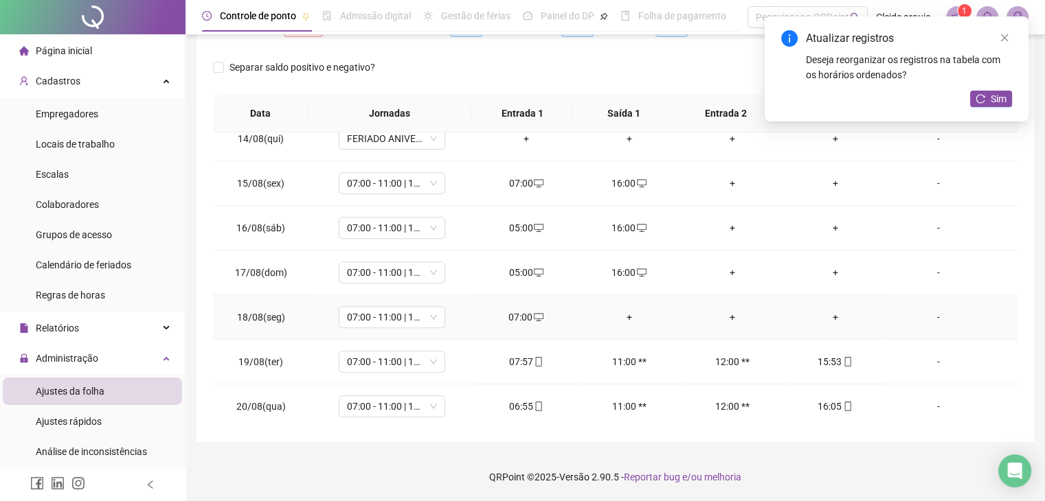
click at [628, 310] on div "+" at bounding box center [629, 317] width 81 height 15
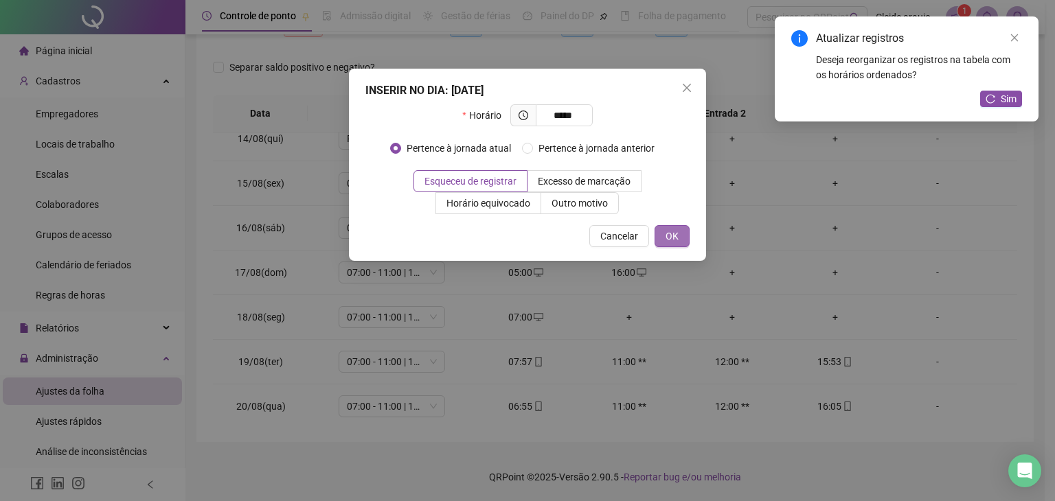
type input "*****"
click at [686, 229] on button "OK" at bounding box center [672, 236] width 35 height 22
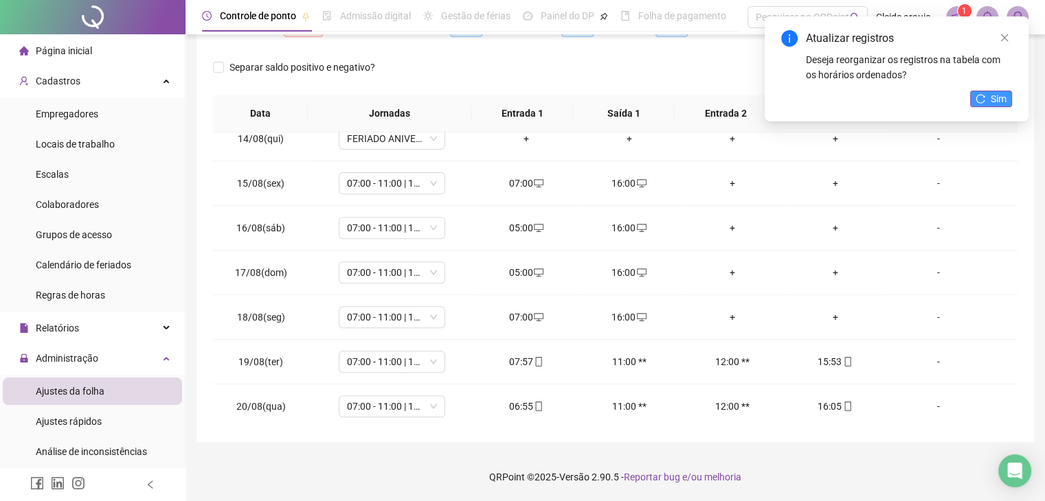
click at [992, 100] on span "Sim" at bounding box center [999, 98] width 16 height 15
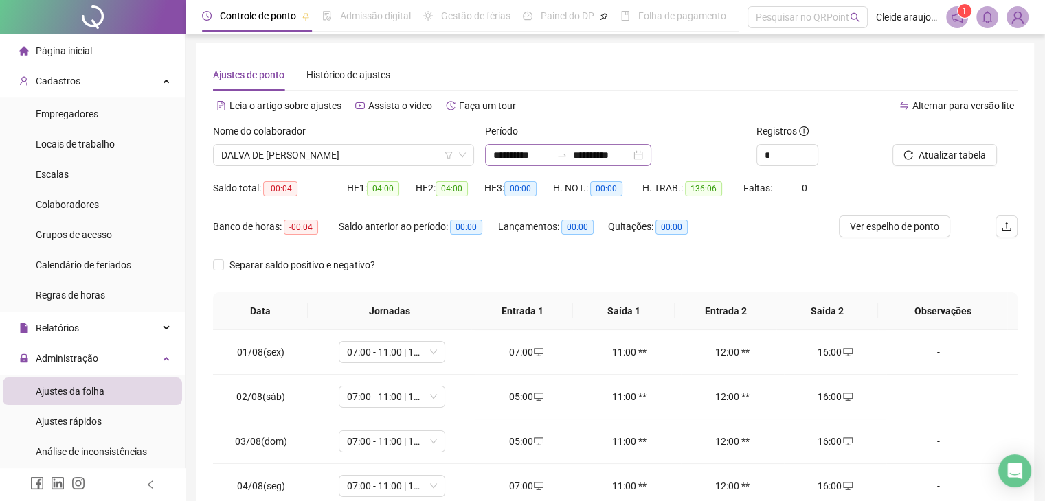
scroll to position [0, 0]
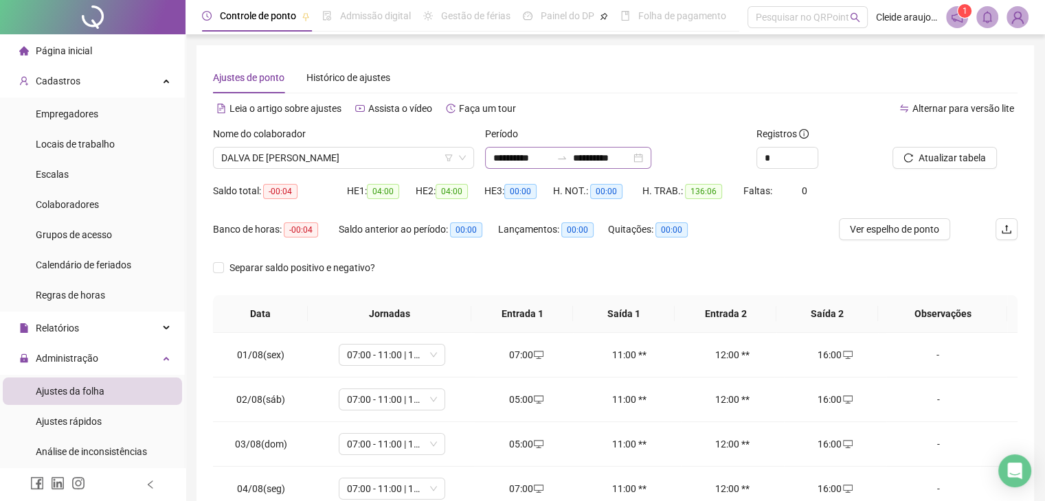
drag, startPoint x: 561, startPoint y: 149, endPoint x: 570, endPoint y: 149, distance: 9.6
click at [561, 149] on div "**********" at bounding box center [568, 158] width 166 height 22
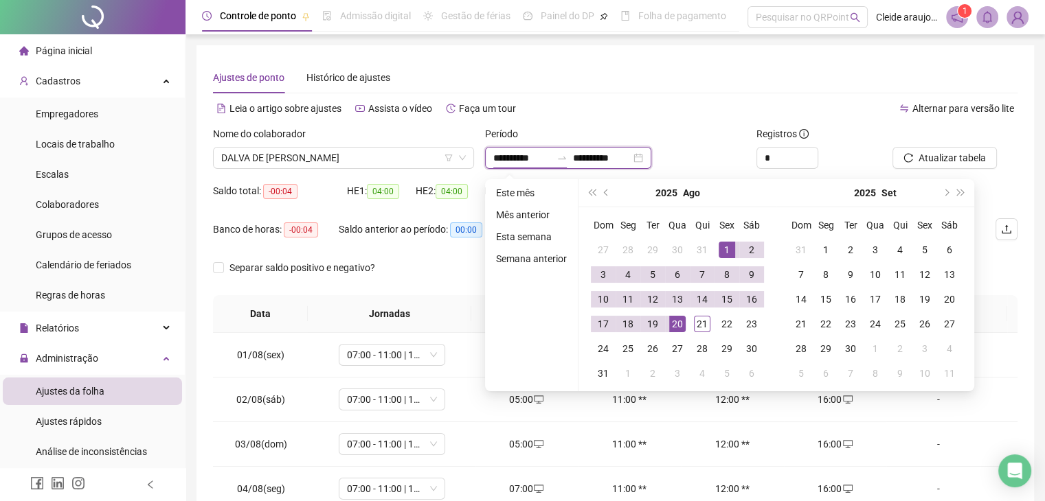
click at [631, 153] on input "**********" at bounding box center [602, 157] width 58 height 15
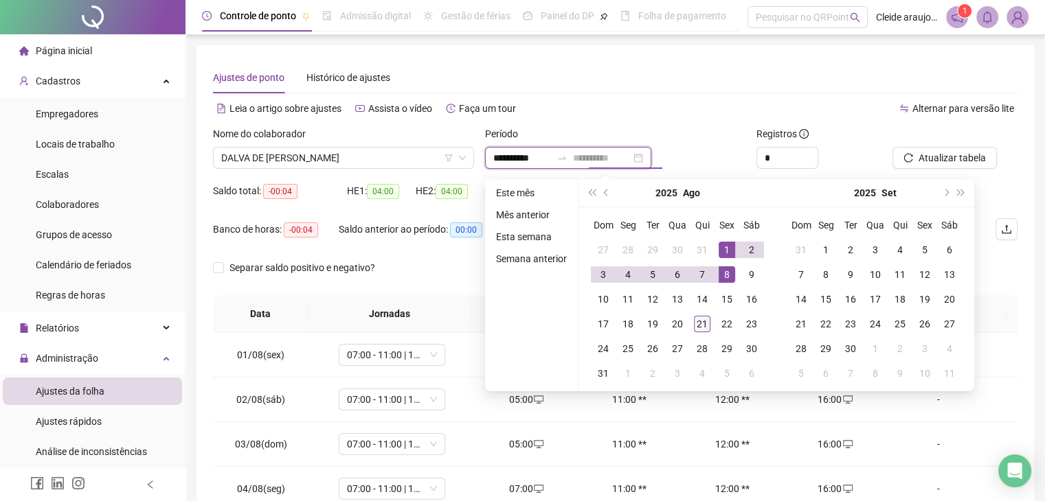
type input "**********"
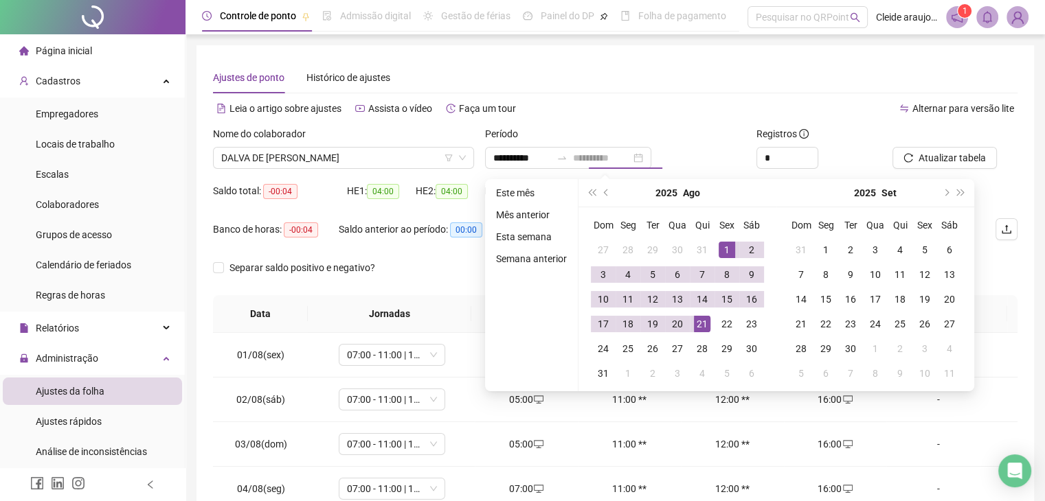
click at [705, 320] on div "21" at bounding box center [702, 324] width 16 height 16
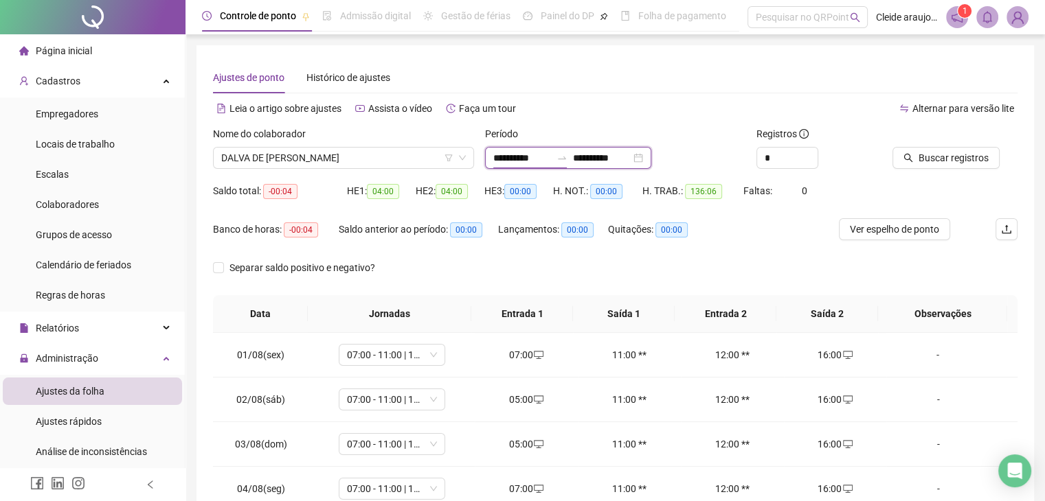
click at [551, 159] on input "**********" at bounding box center [522, 157] width 58 height 15
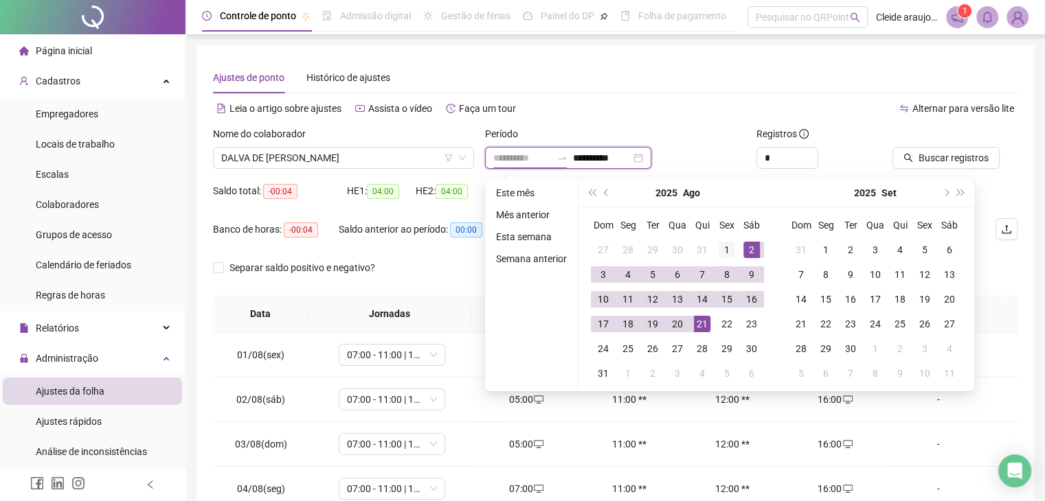
type input "**********"
click at [727, 251] on div "1" at bounding box center [727, 250] width 16 height 16
type input "**********"
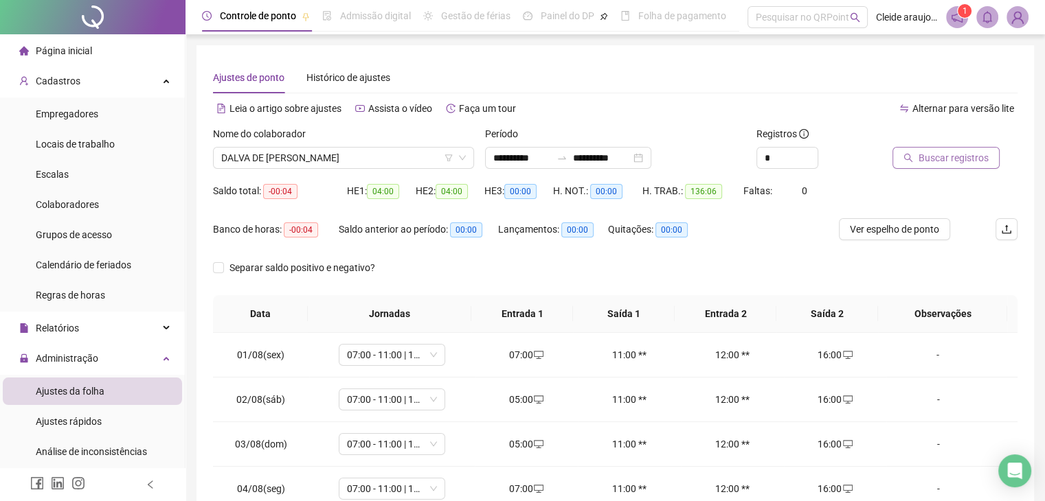
click at [927, 159] on span "Buscar registros" at bounding box center [953, 157] width 70 height 15
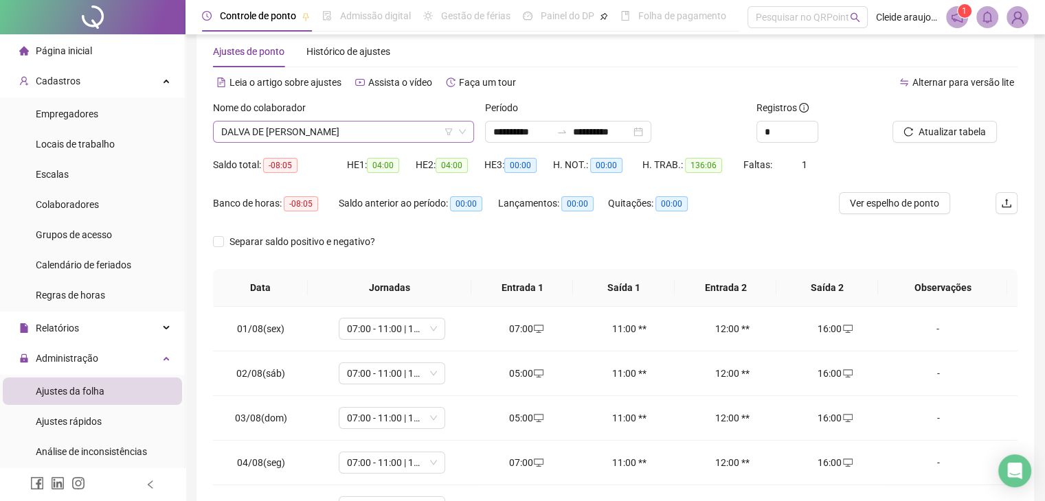
click at [348, 127] on span "DALVA DE [PERSON_NAME]" at bounding box center [343, 132] width 245 height 21
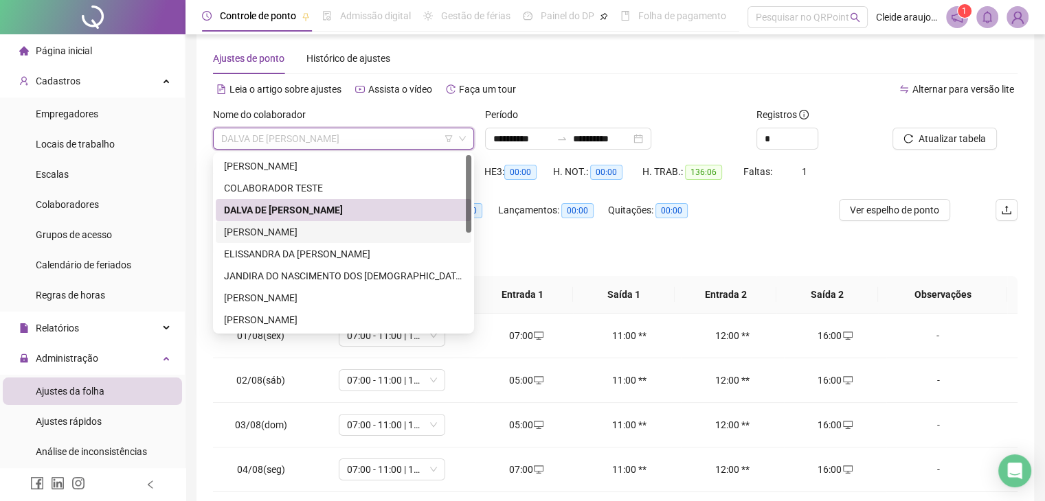
scroll to position [19, 0]
click at [283, 232] on div "[PERSON_NAME]" at bounding box center [343, 232] width 239 height 15
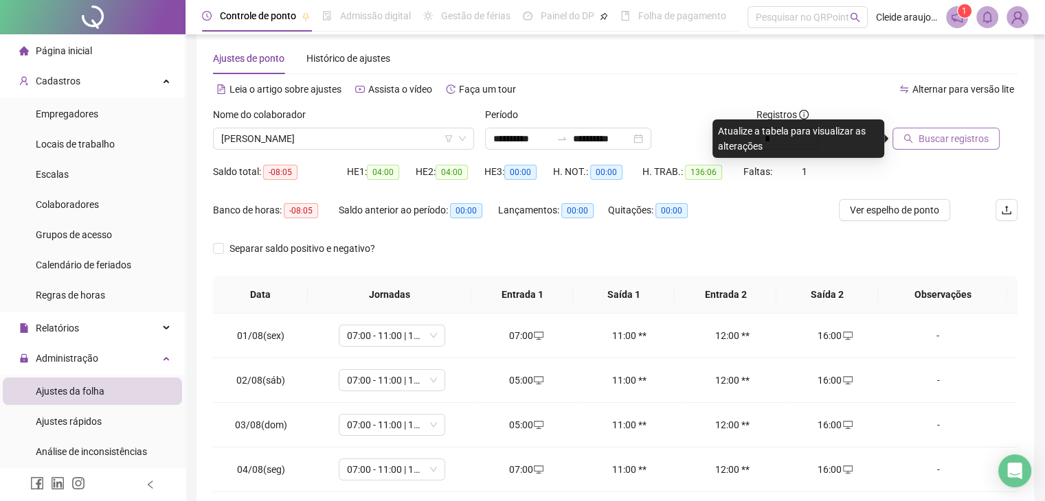
click at [940, 140] on span "Buscar registros" at bounding box center [953, 138] width 70 height 15
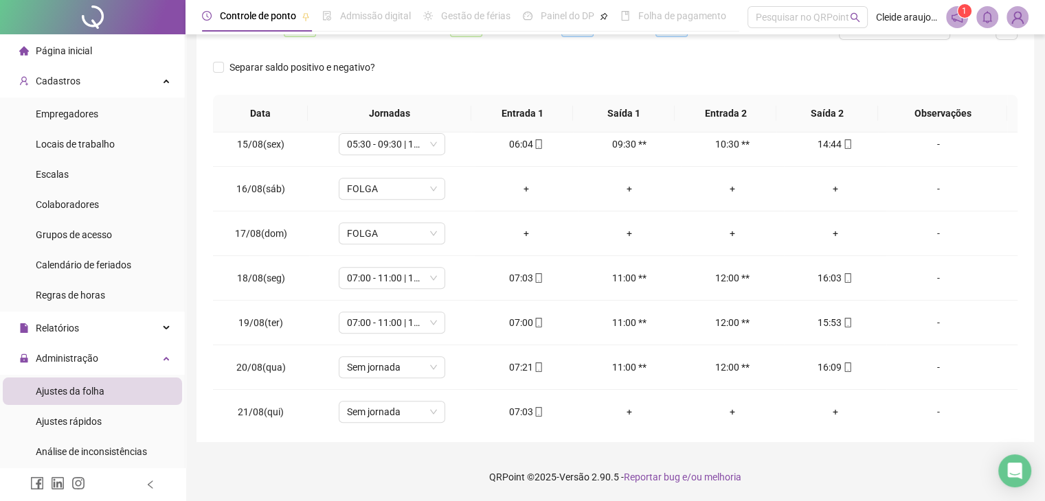
scroll to position [641, 0]
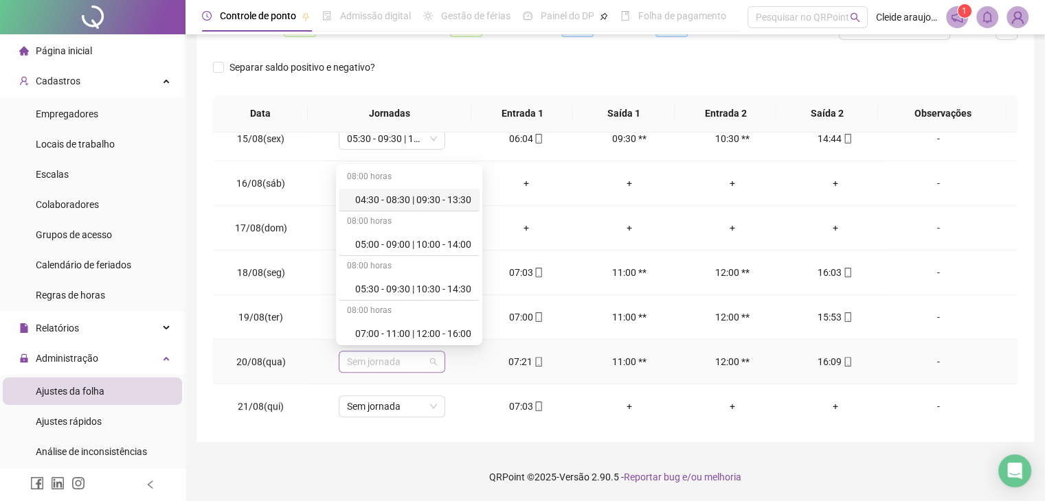
click at [427, 360] on span "Sem jornada" at bounding box center [392, 362] width 90 height 21
click at [404, 324] on div "07:00 - 11:00 | 12:00 - 16:00" at bounding box center [409, 334] width 141 height 23
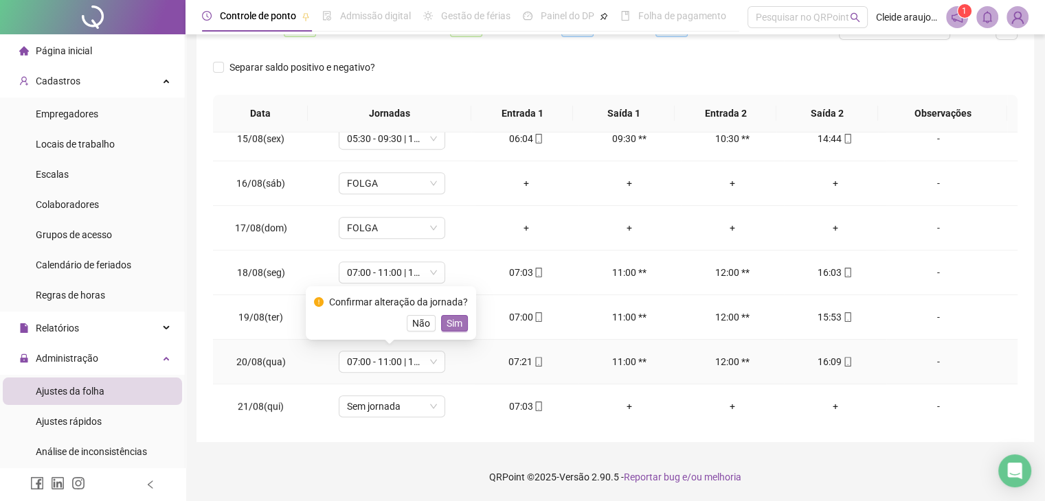
click at [451, 319] on span "Sim" at bounding box center [455, 323] width 16 height 15
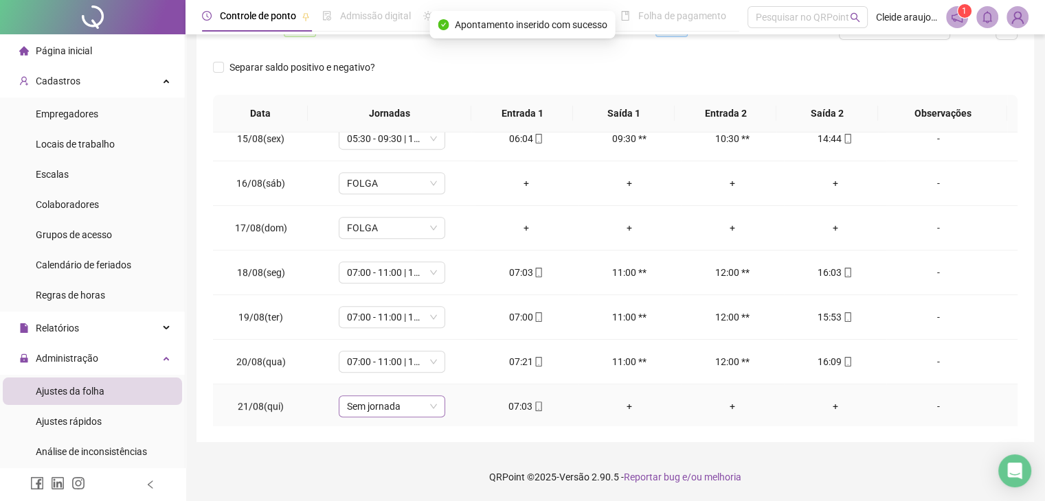
click at [428, 401] on span "Sem jornada" at bounding box center [392, 406] width 90 height 21
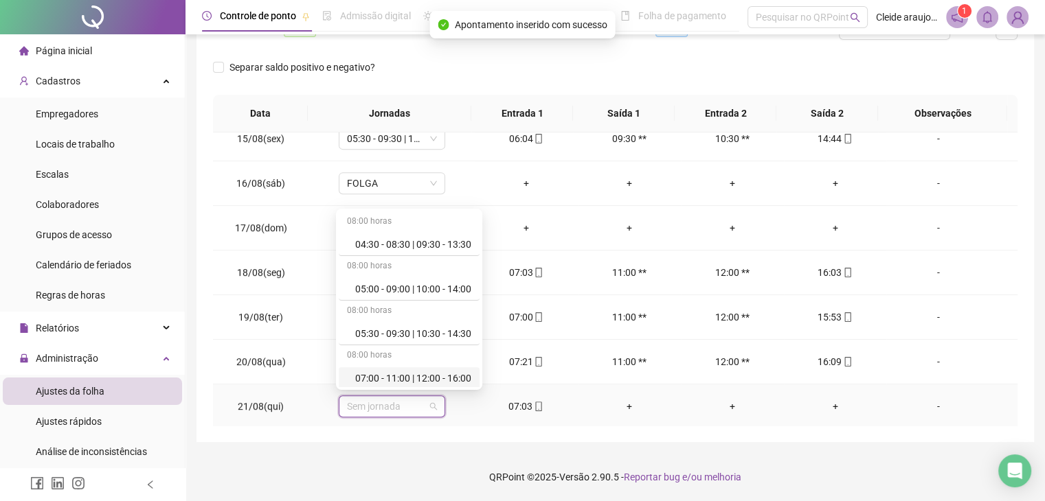
click at [394, 374] on div "07:00 - 11:00 | 12:00 - 16:00" at bounding box center [413, 378] width 116 height 15
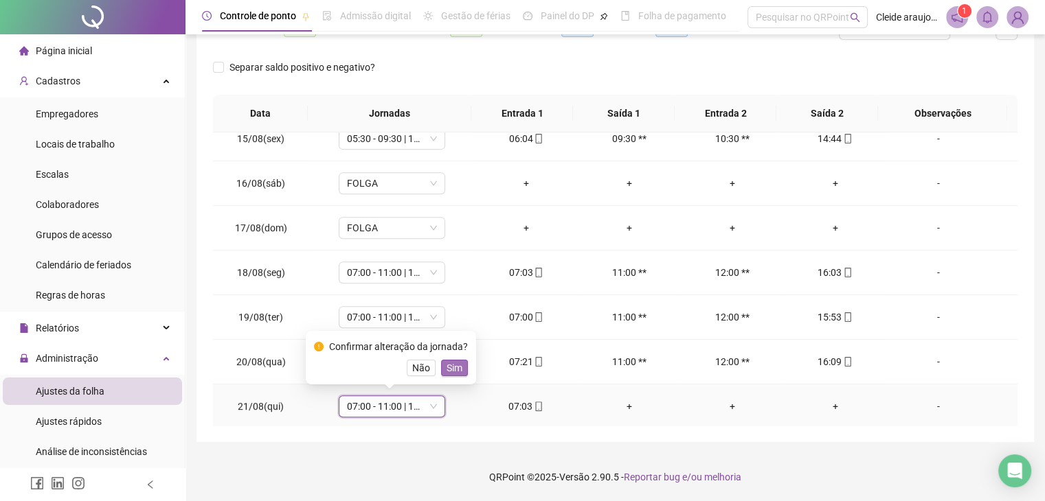
click at [453, 365] on span "Sim" at bounding box center [455, 368] width 16 height 15
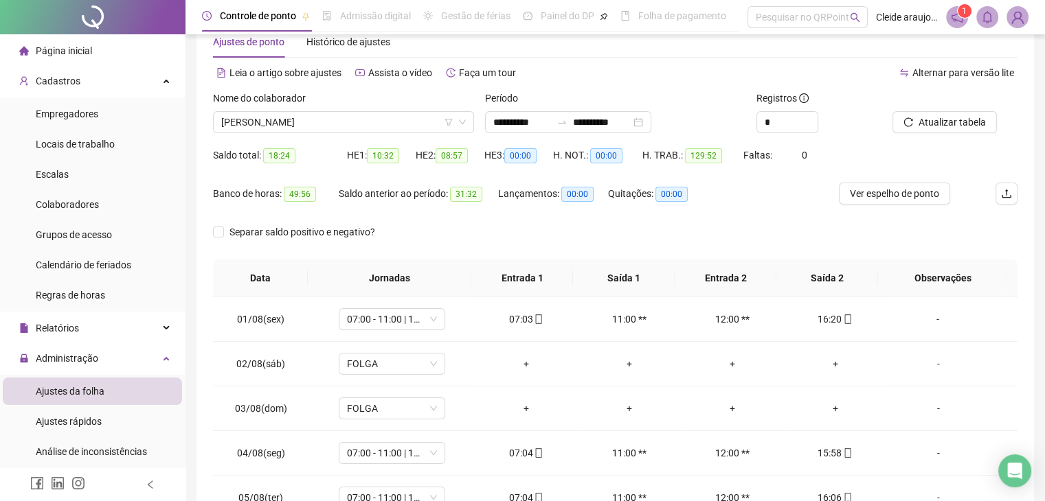
scroll to position [0, 0]
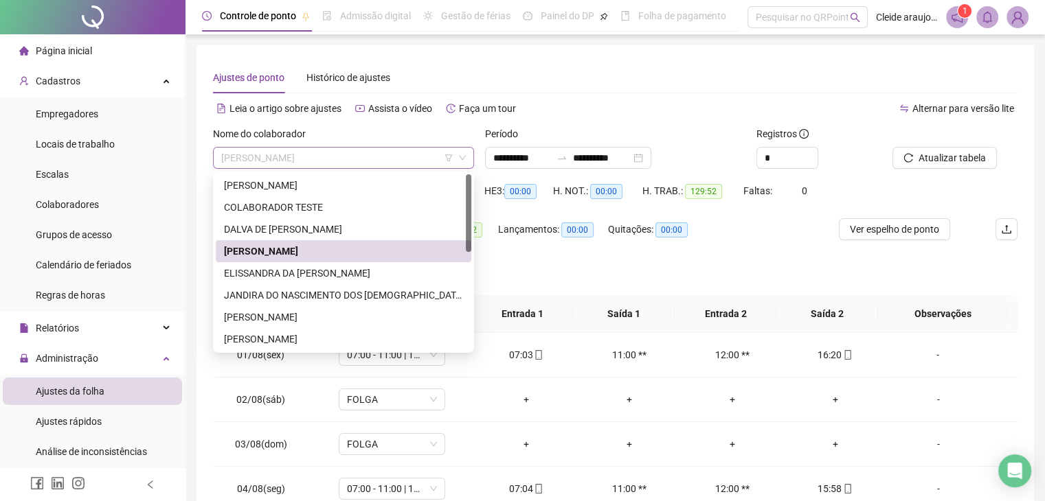
click at [411, 153] on span "[PERSON_NAME]" at bounding box center [343, 158] width 245 height 21
click at [326, 274] on div "ELISSANDRA DA [PERSON_NAME]" at bounding box center [343, 273] width 239 height 15
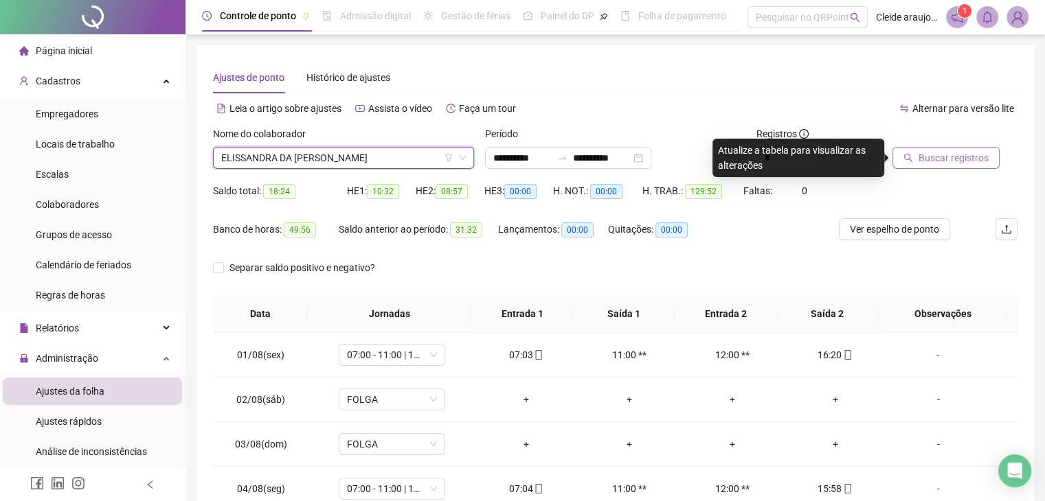
click at [948, 148] on button "Buscar registros" at bounding box center [945, 158] width 107 height 22
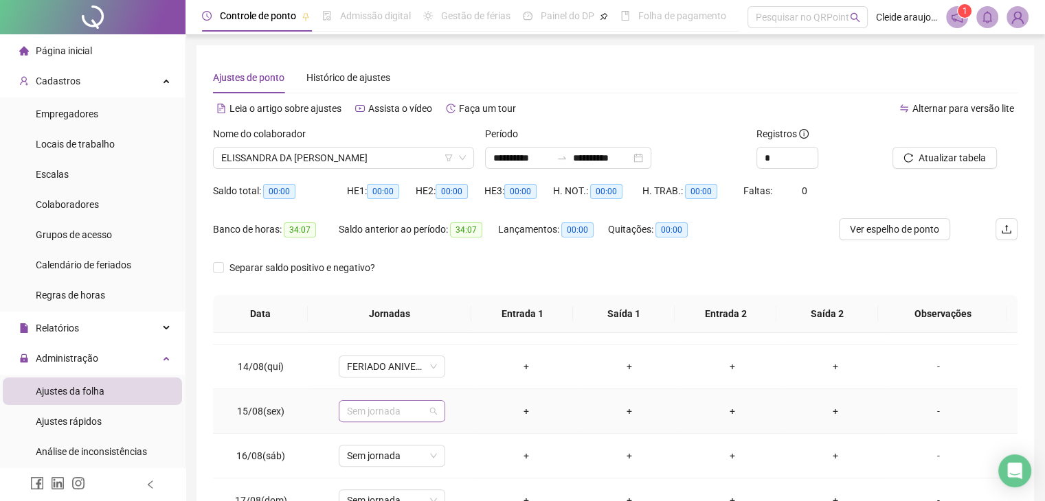
click at [416, 409] on span "Sem jornada" at bounding box center [392, 411] width 90 height 21
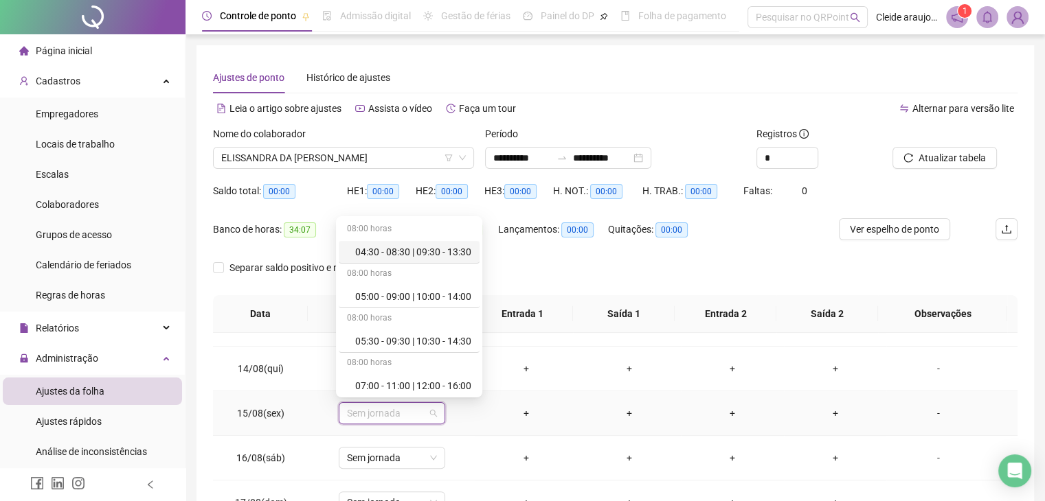
scroll to position [566, 0]
type input "*"
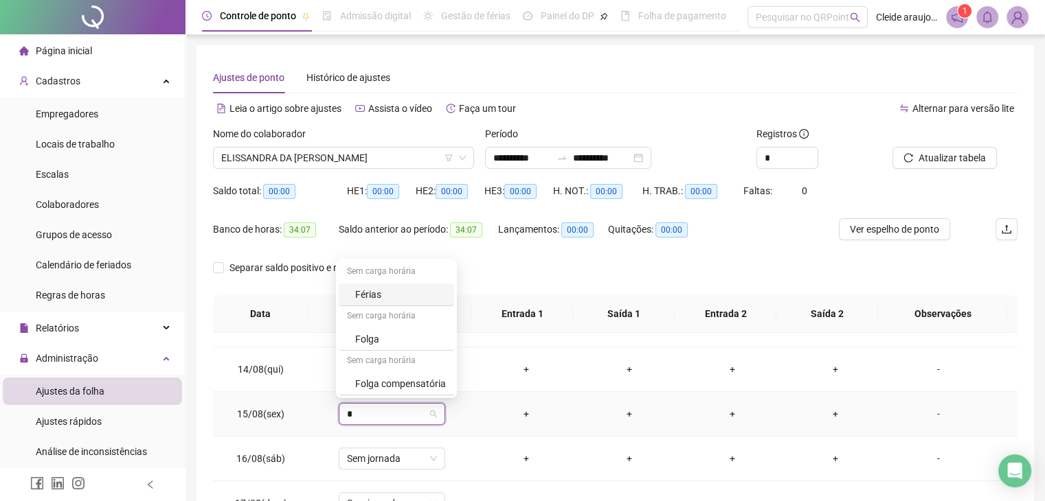
click at [397, 297] on div "Férias" at bounding box center [400, 294] width 91 height 15
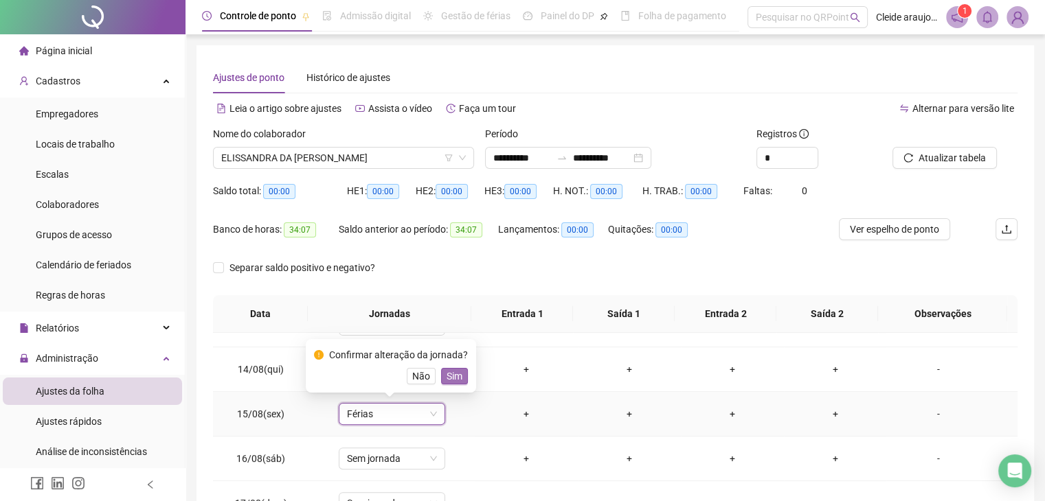
click at [448, 377] on span "Sim" at bounding box center [455, 376] width 16 height 15
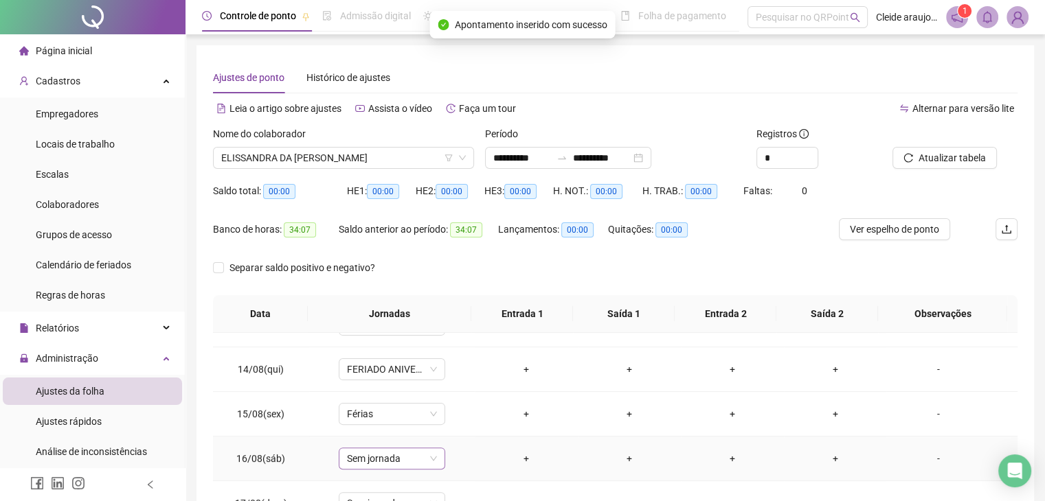
click at [407, 450] on span "Sem jornada" at bounding box center [392, 459] width 90 height 21
type input "*"
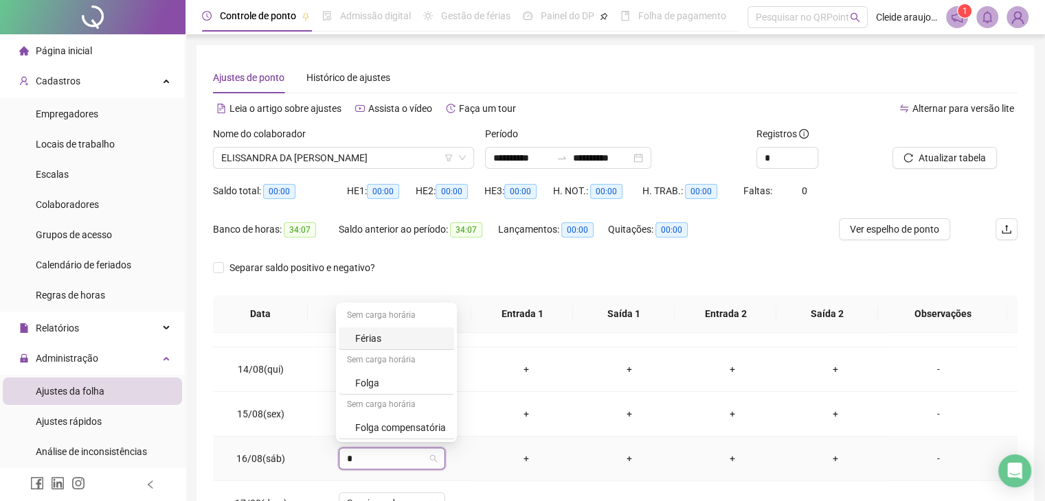
type input "**"
click at [385, 427] on div "Férias" at bounding box center [393, 427] width 76 height 15
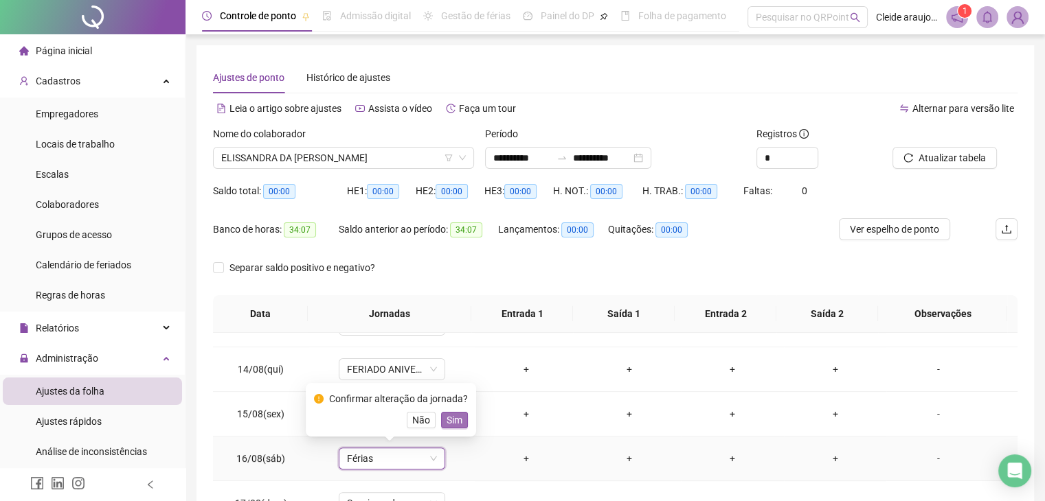
click at [458, 421] on span "Sim" at bounding box center [455, 420] width 16 height 15
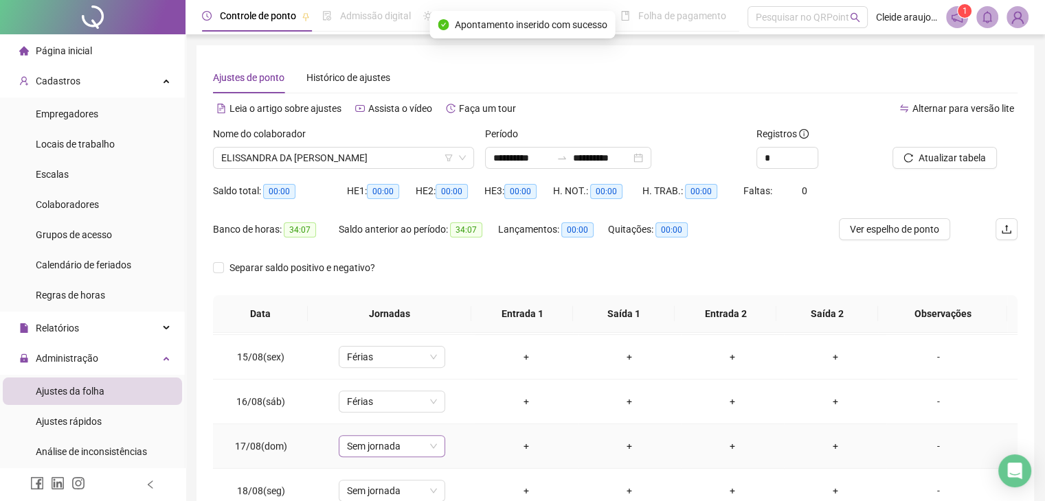
scroll to position [641, 0]
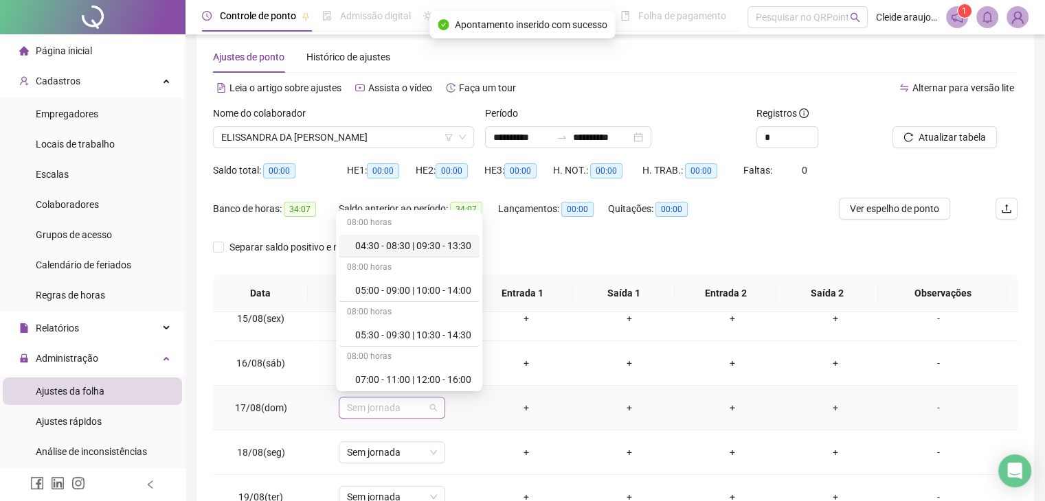
click at [403, 418] on td "Sem jornada" at bounding box center [392, 408] width 166 height 45
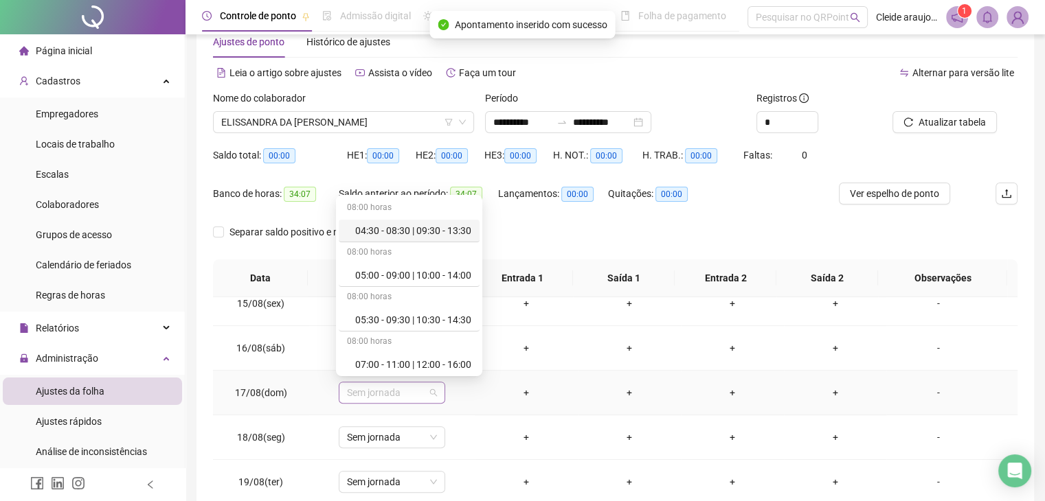
scroll to position [36, 0]
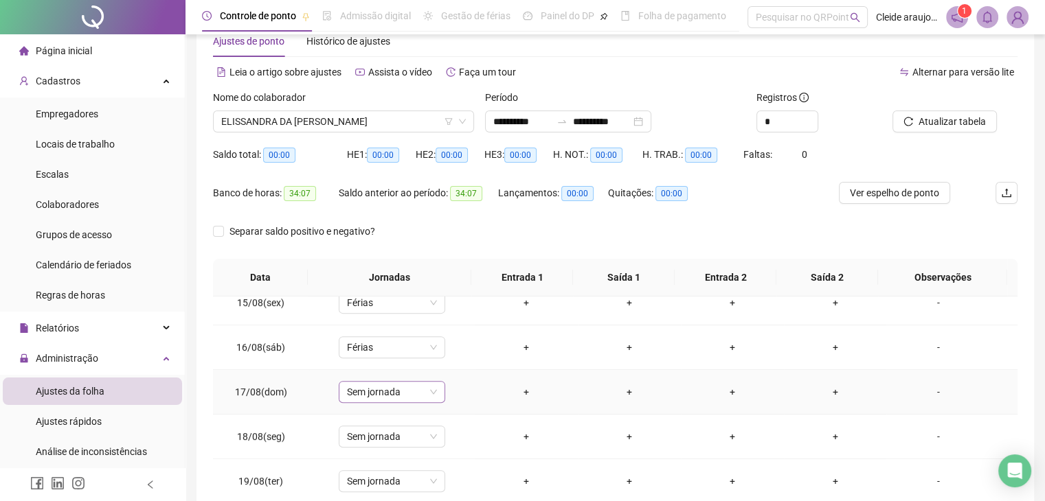
click at [415, 391] on span "Sem jornada" at bounding box center [392, 392] width 90 height 21
type input "**"
click at [368, 304] on span "Férias" at bounding box center [392, 303] width 90 height 21
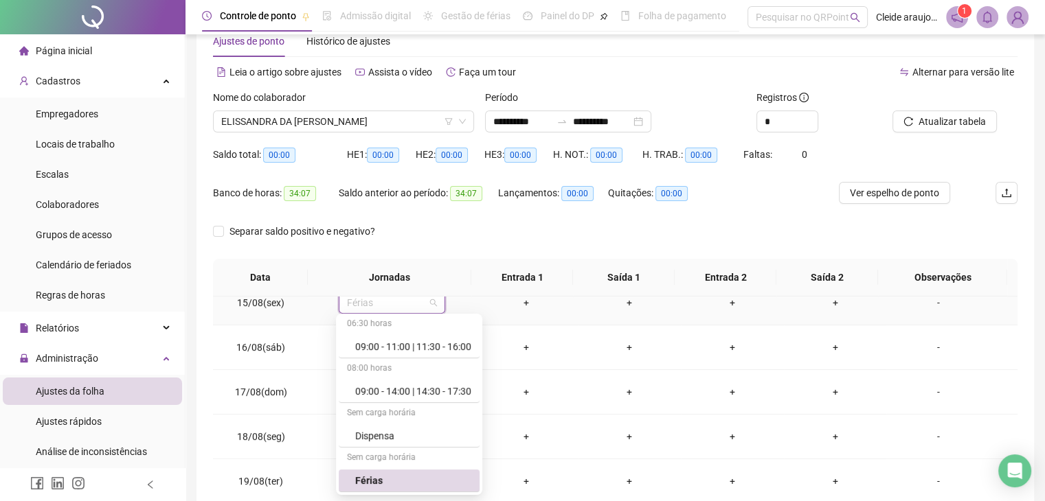
scroll to position [635, 0]
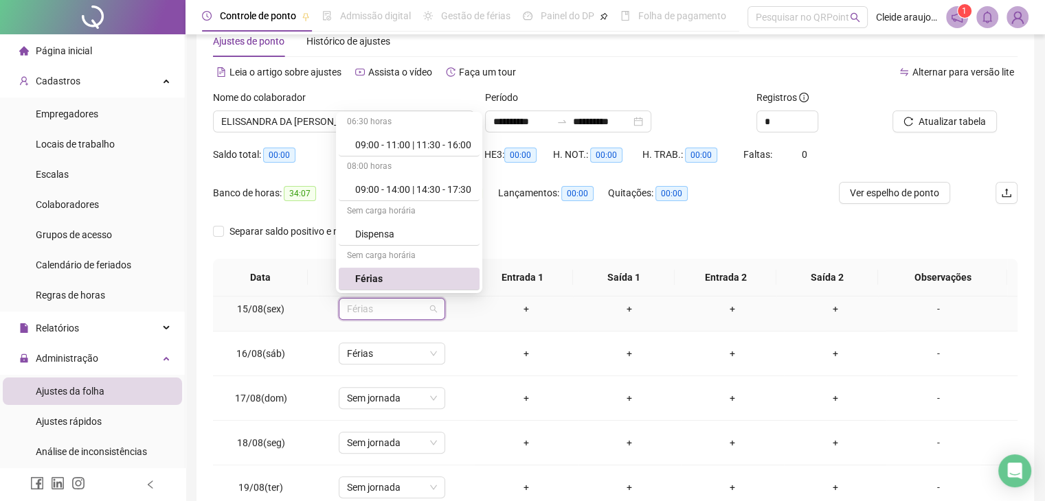
click at [375, 271] on div "Férias" at bounding box center [413, 278] width 116 height 15
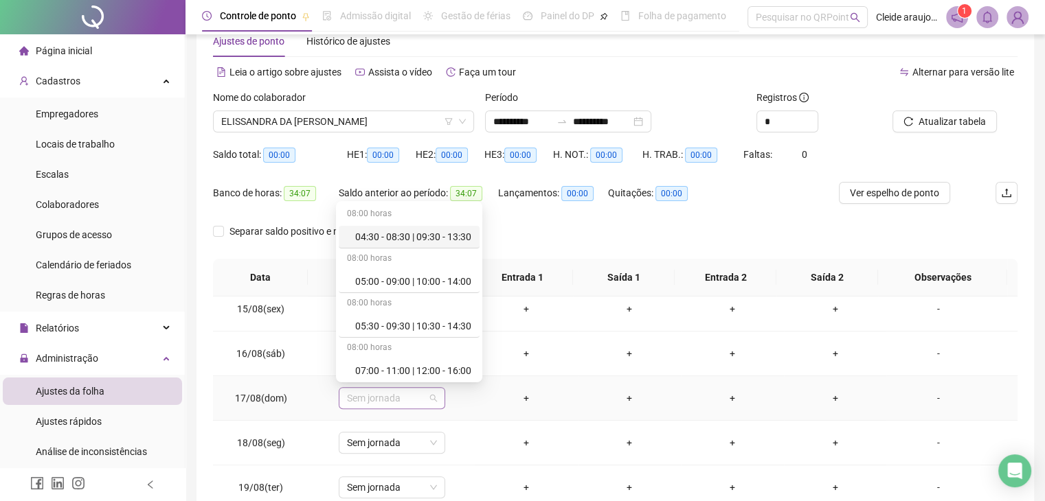
click at [404, 400] on span "Sem jornada" at bounding box center [392, 398] width 90 height 21
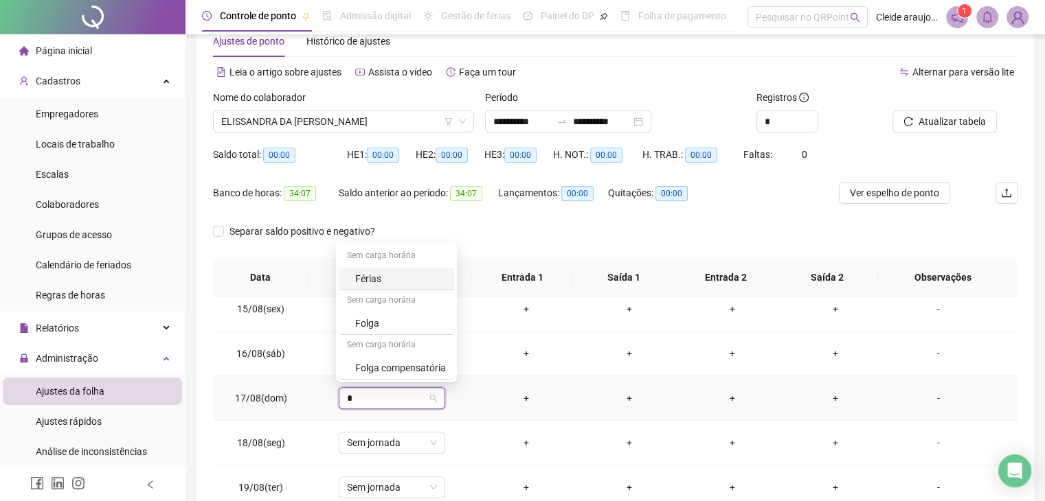
type input "**"
click at [396, 369] on div "Férias" at bounding box center [393, 368] width 76 height 15
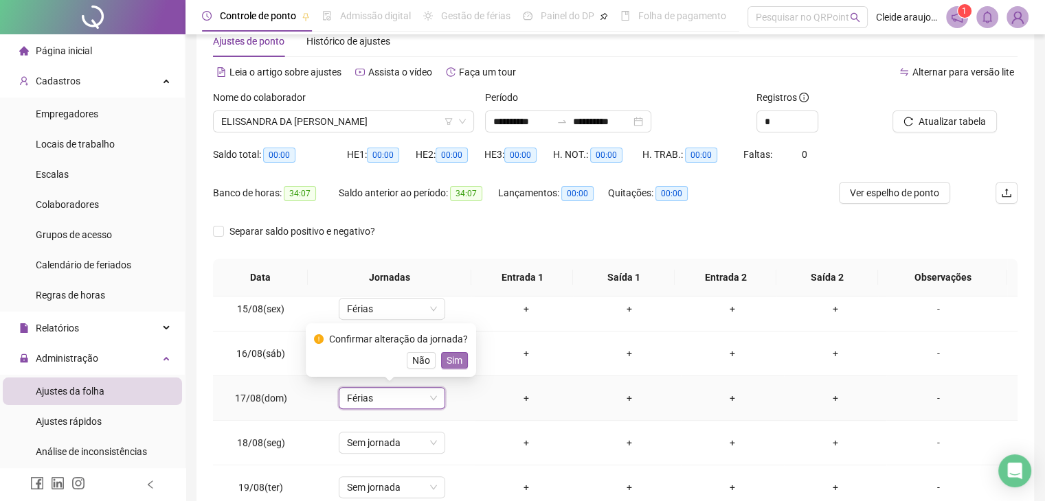
click at [447, 362] on span "Sim" at bounding box center [455, 360] width 16 height 15
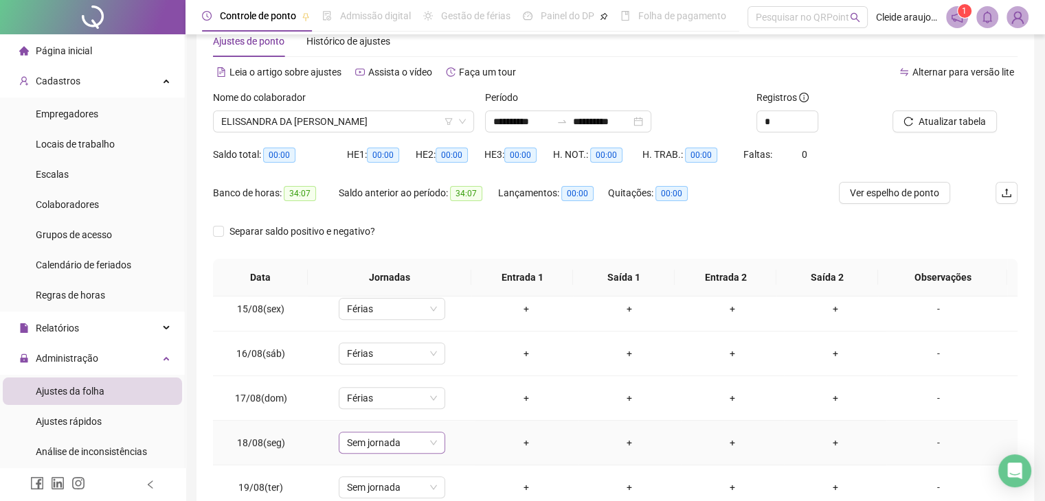
click at [392, 438] on span "Sem jornada" at bounding box center [392, 443] width 90 height 21
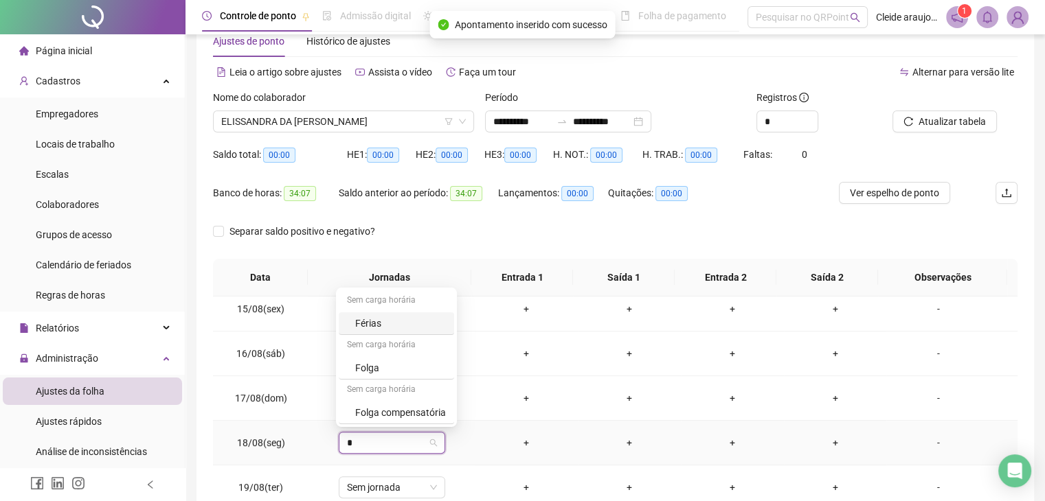
type input "**"
click at [368, 409] on div "Férias" at bounding box center [393, 412] width 76 height 15
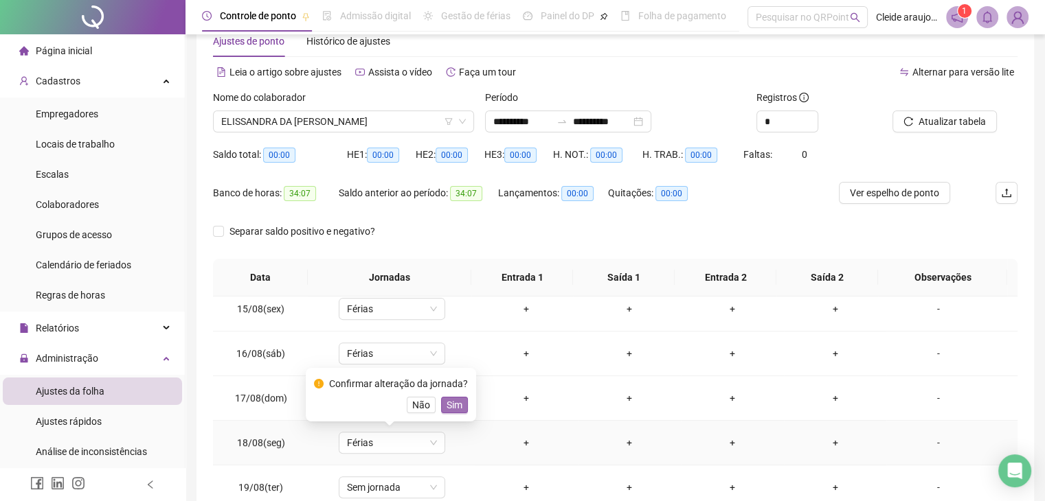
click at [452, 409] on span "Sim" at bounding box center [455, 405] width 16 height 15
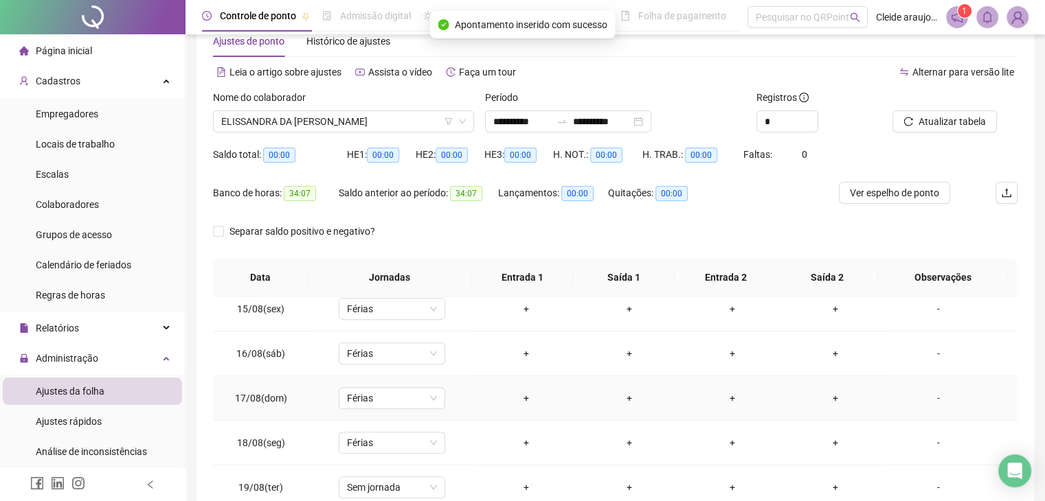
scroll to position [641, 0]
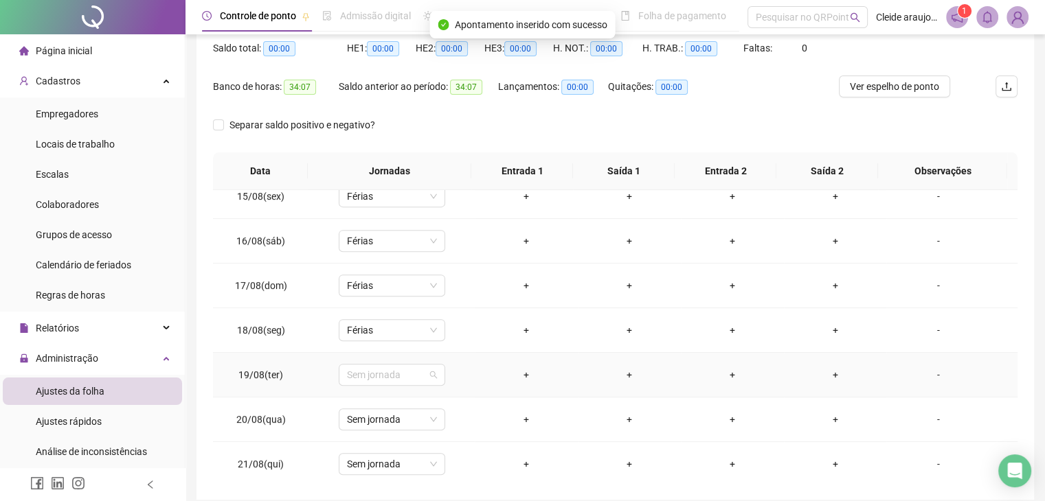
click at [418, 383] on td "Sem jornada" at bounding box center [392, 375] width 166 height 45
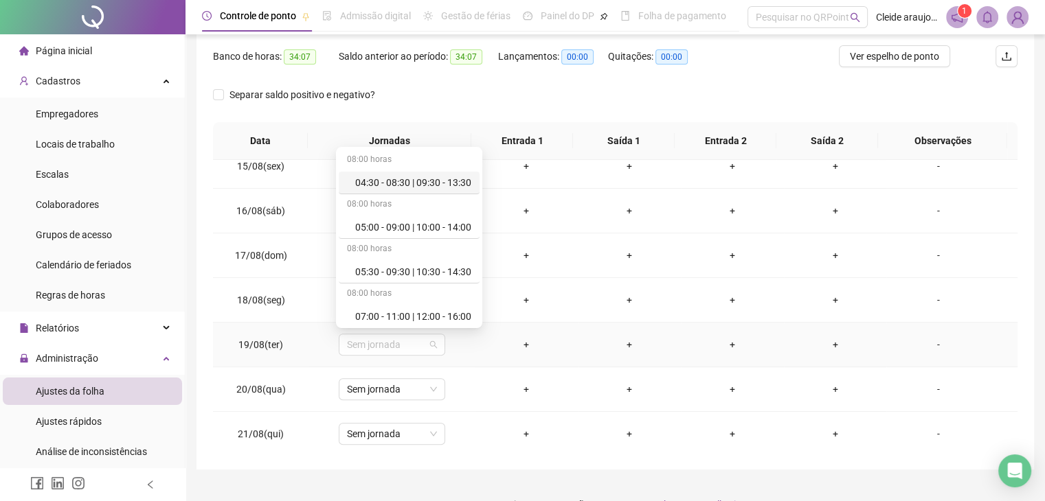
scroll to position [173, 0]
click at [364, 346] on span "Sem jornada" at bounding box center [392, 345] width 90 height 21
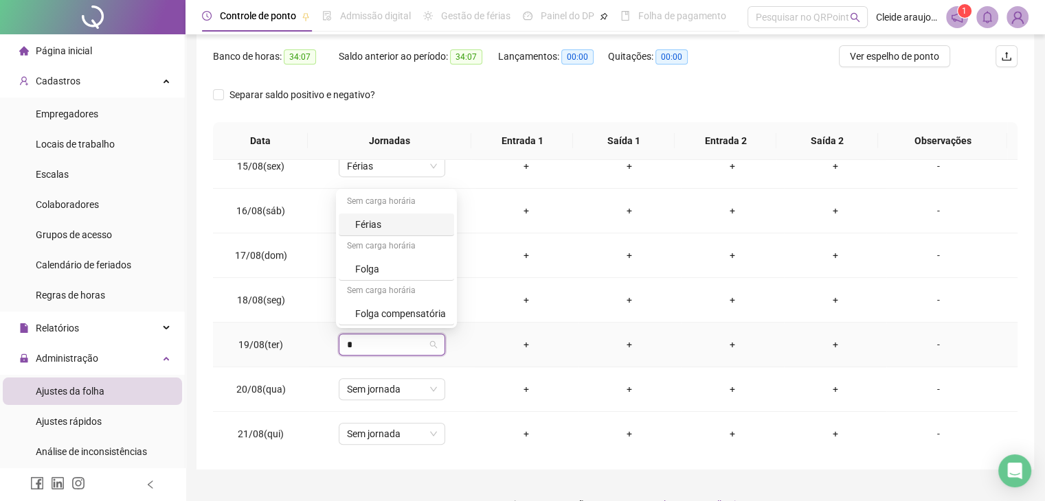
type input "**"
click at [376, 311] on div "Férias" at bounding box center [393, 313] width 76 height 15
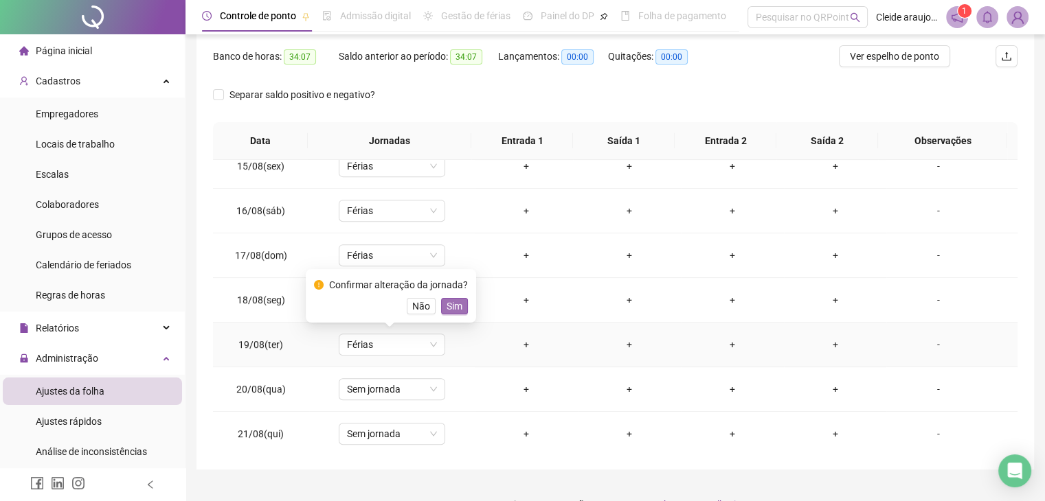
click at [447, 308] on span "Sim" at bounding box center [455, 306] width 16 height 15
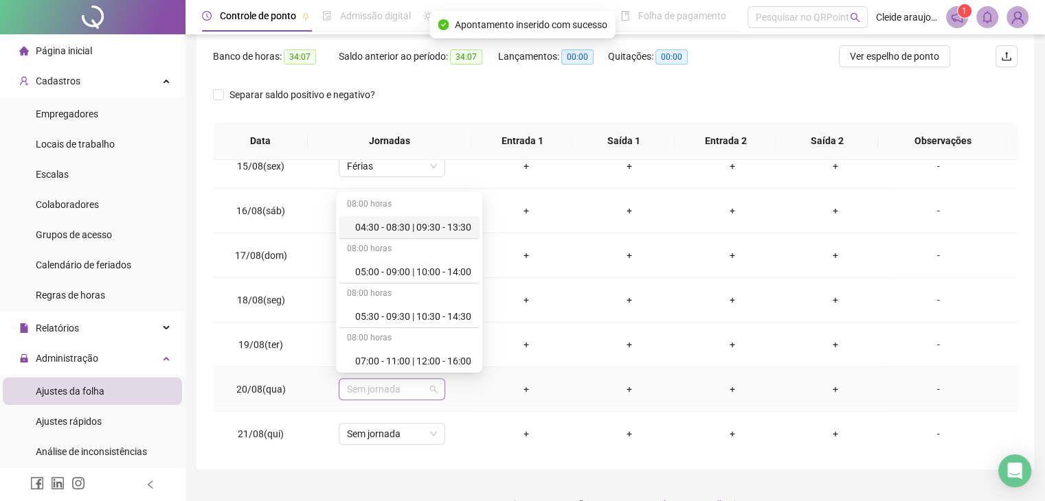
click at [407, 383] on span "Sem jornada" at bounding box center [392, 389] width 90 height 21
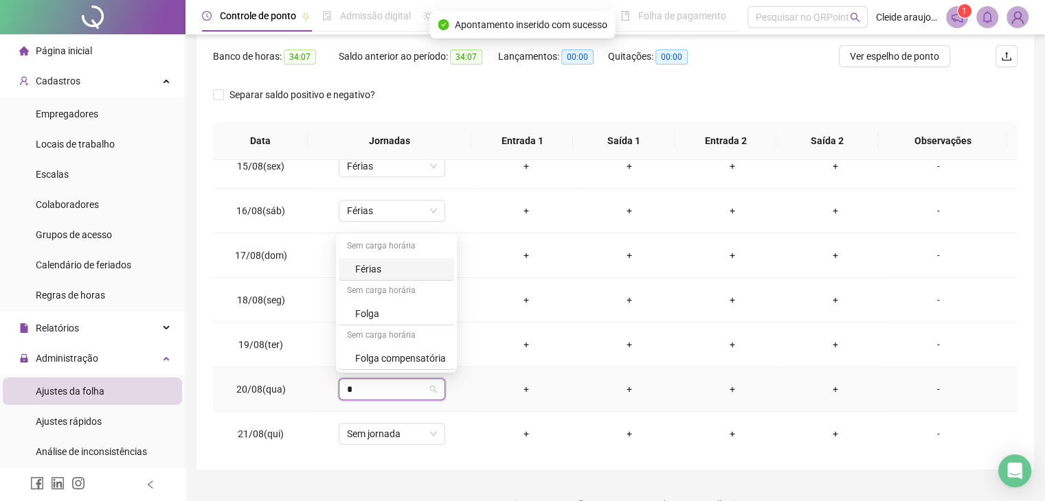
type input "**"
click at [393, 352] on div "Férias" at bounding box center [393, 358] width 76 height 15
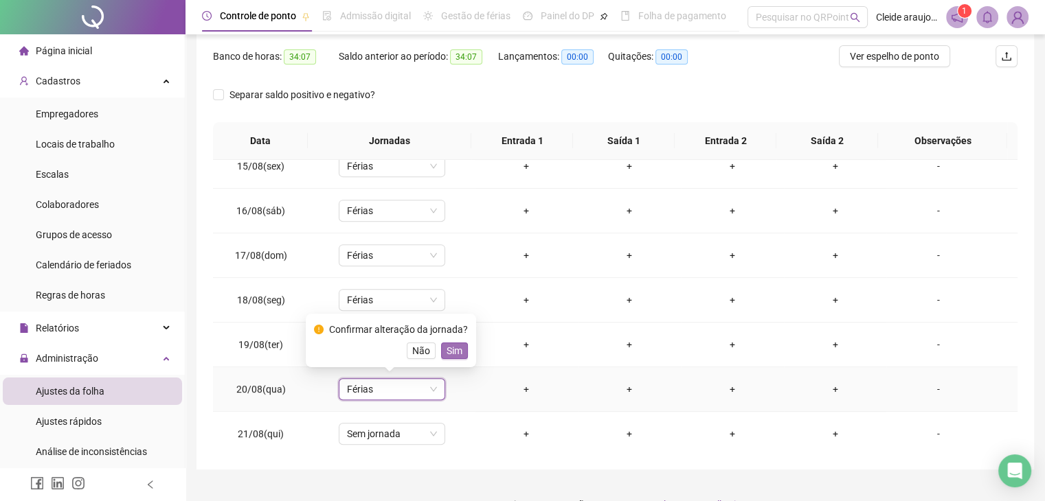
click at [458, 351] on span "Sim" at bounding box center [455, 350] width 16 height 15
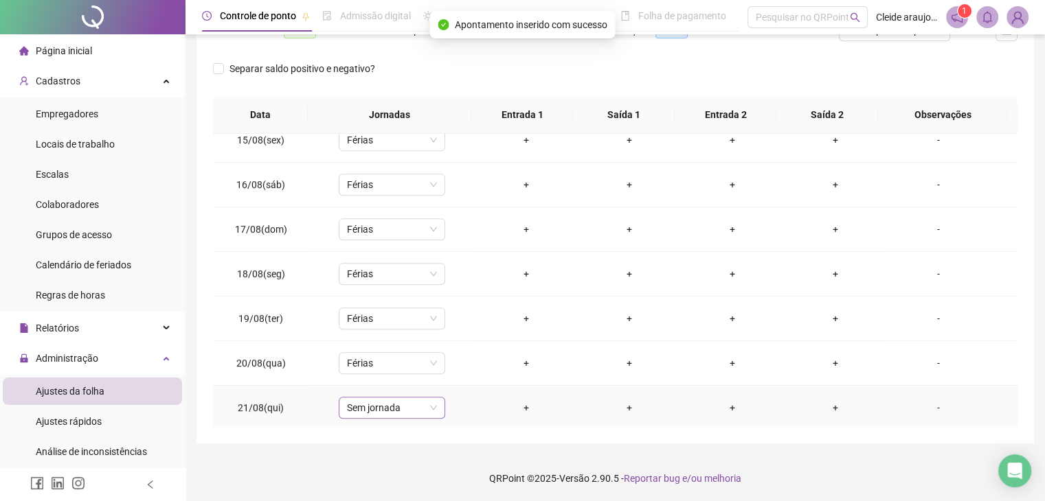
scroll to position [201, 0]
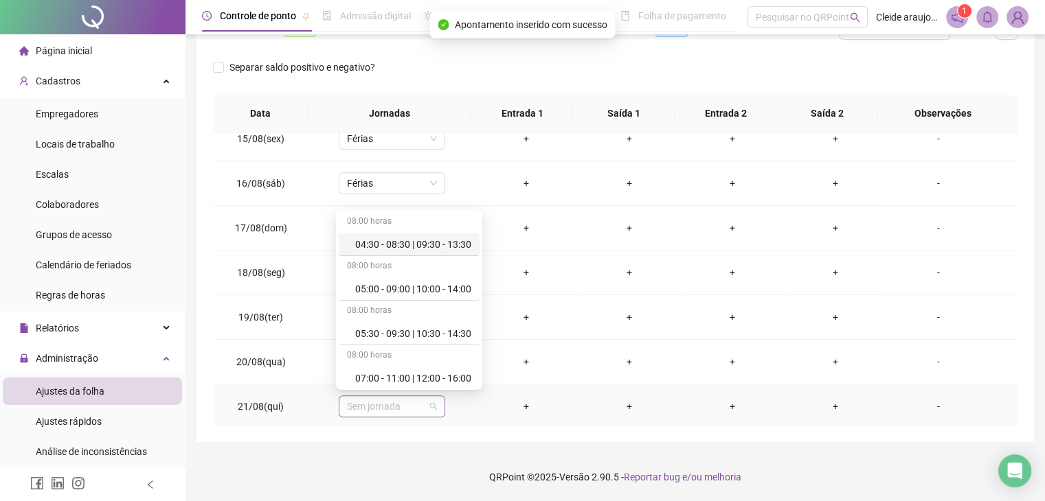
click at [398, 398] on span "Sem jornada" at bounding box center [392, 406] width 90 height 21
type input "**"
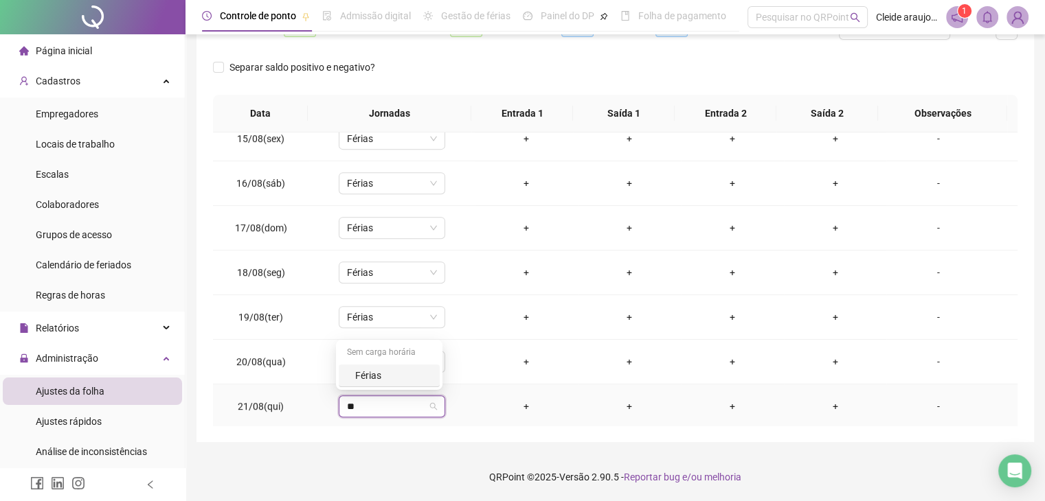
click at [384, 377] on div "Férias" at bounding box center [393, 375] width 76 height 15
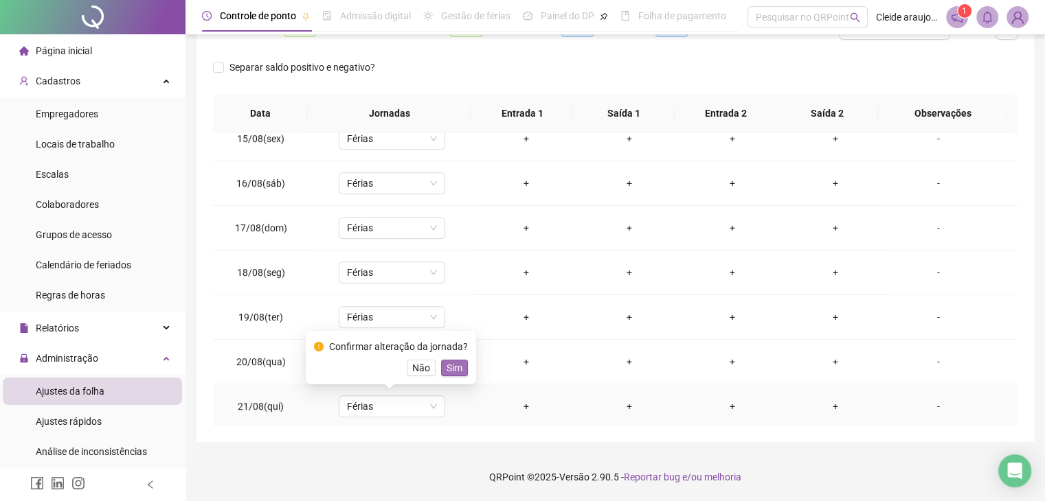
click at [462, 369] on button "Sim" at bounding box center [454, 368] width 27 height 16
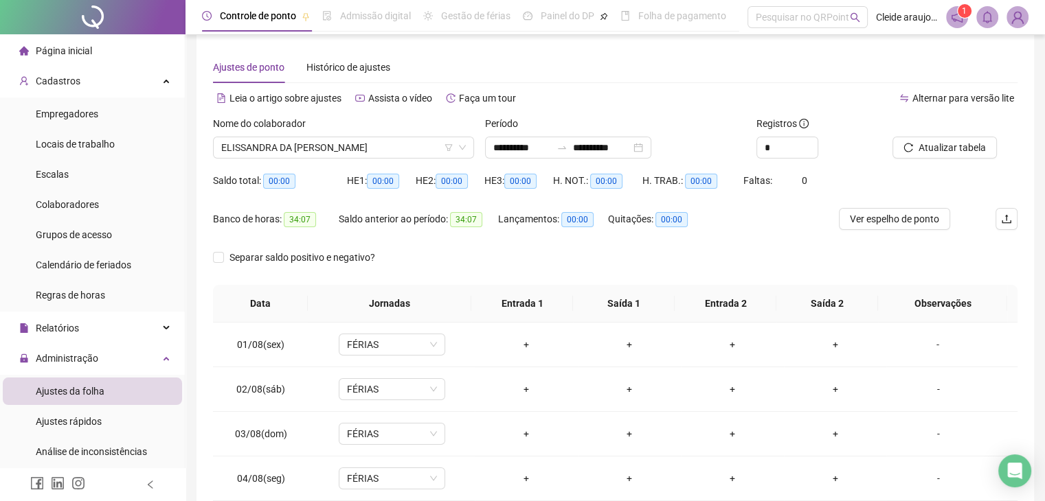
scroll to position [0, 0]
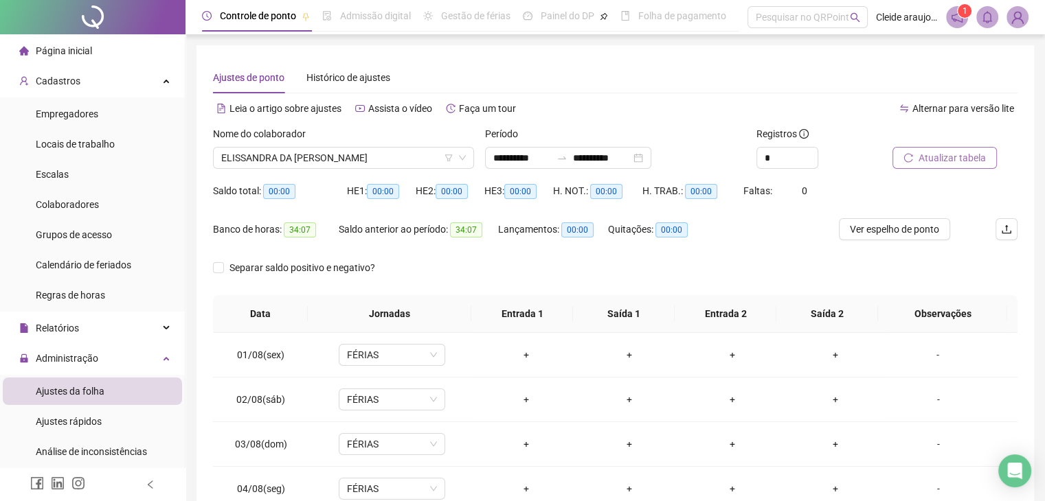
click at [947, 163] on span "Atualizar tabela" at bounding box center [951, 157] width 67 height 15
click at [413, 157] on span "ELISSANDRA DA [PERSON_NAME]" at bounding box center [343, 158] width 245 height 21
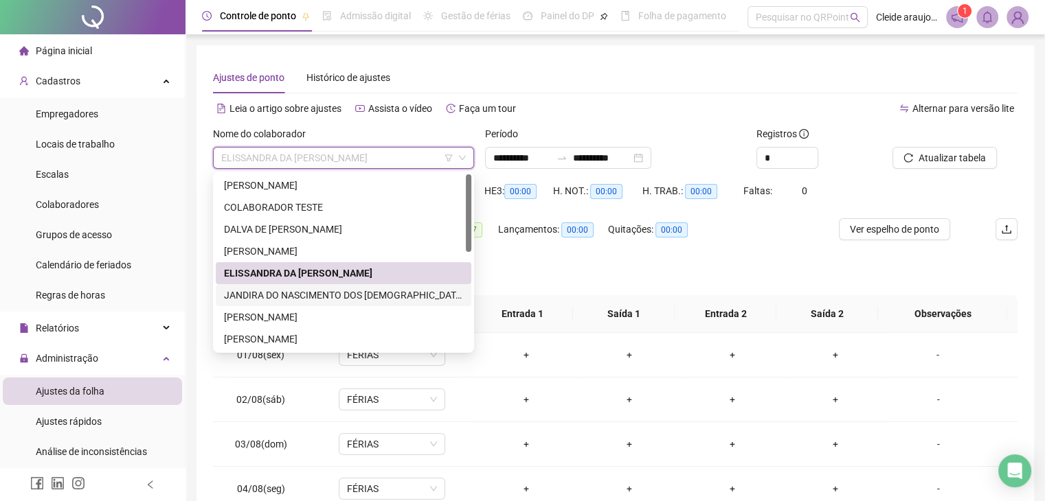
click at [324, 295] on div "JANDIRA DO NASCIMENTO DOS [DEMOGRAPHIC_DATA]" at bounding box center [343, 295] width 239 height 15
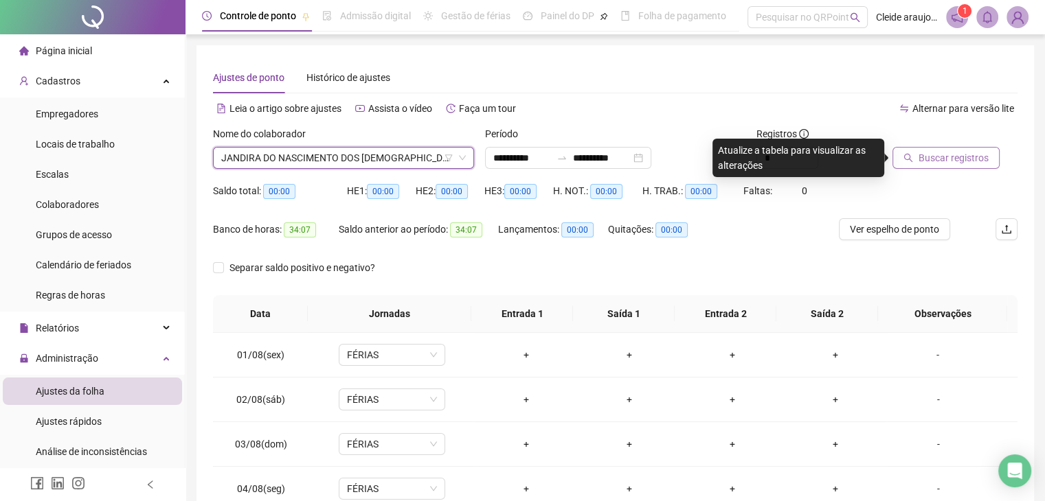
click at [941, 160] on span "Buscar registros" at bounding box center [953, 157] width 70 height 15
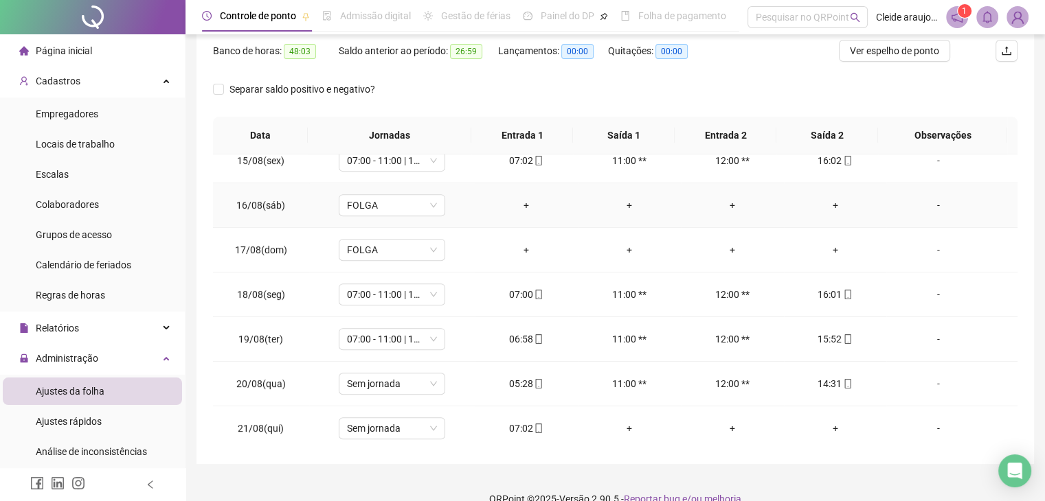
scroll to position [201, 0]
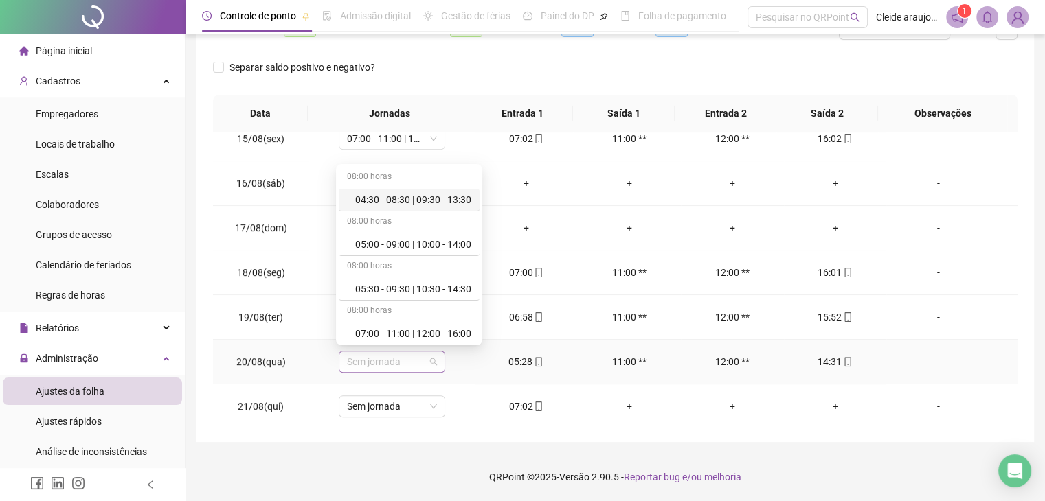
click at [413, 358] on span "Sem jornada" at bounding box center [392, 362] width 90 height 21
click at [427, 291] on div "05:30 - 09:30 | 10:30 - 14:30" at bounding box center [413, 289] width 116 height 15
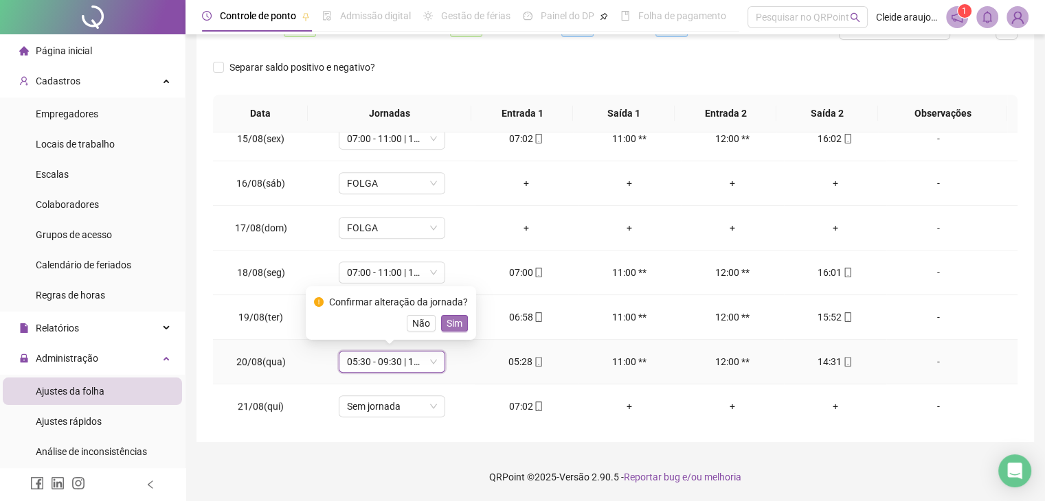
click at [454, 322] on span "Sim" at bounding box center [455, 323] width 16 height 15
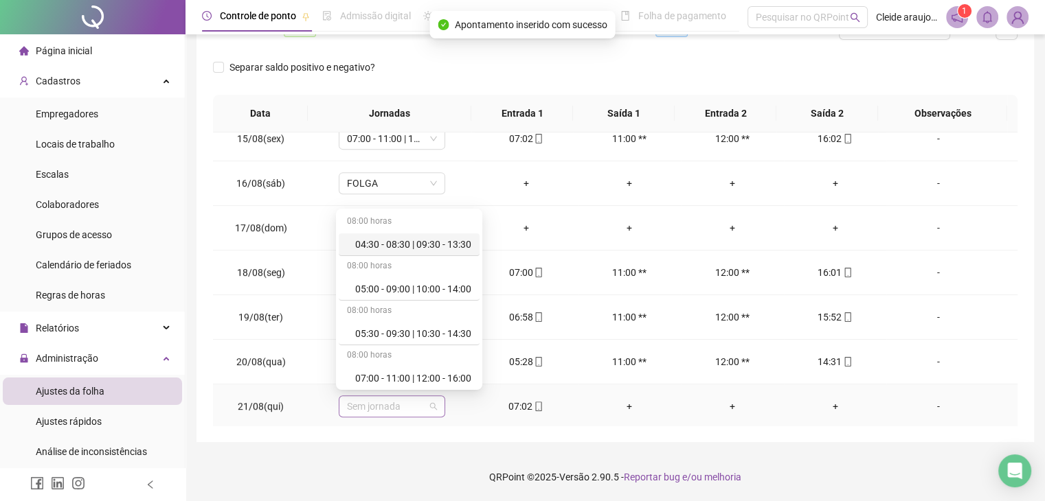
click at [418, 402] on span "Sem jornada" at bounding box center [392, 406] width 90 height 21
click at [402, 375] on div "07:00 - 11:00 | 12:00 - 16:00" at bounding box center [413, 378] width 116 height 15
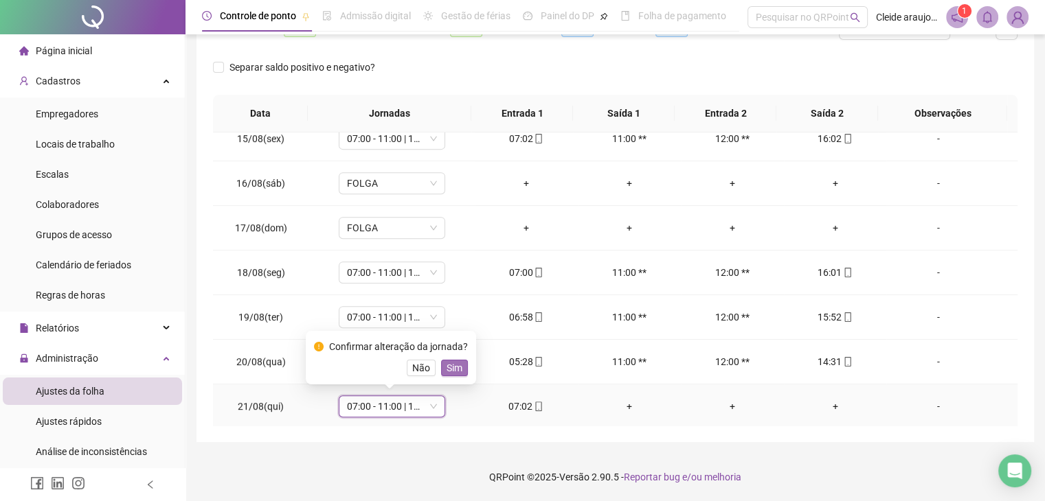
click at [453, 368] on span "Sim" at bounding box center [455, 368] width 16 height 15
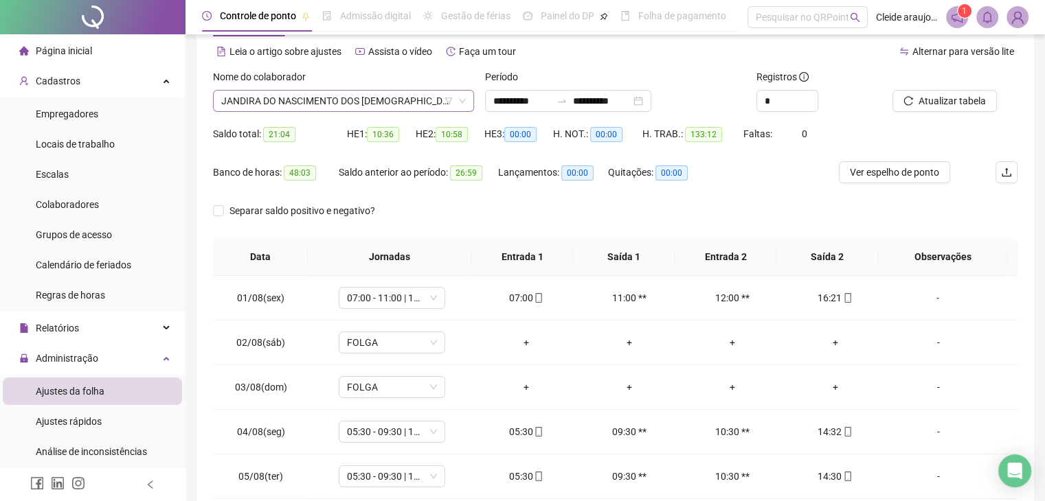
scroll to position [56, 0]
click at [412, 97] on span "JANDIRA DO NASCIMENTO DOS [DEMOGRAPHIC_DATA]" at bounding box center [343, 101] width 245 height 21
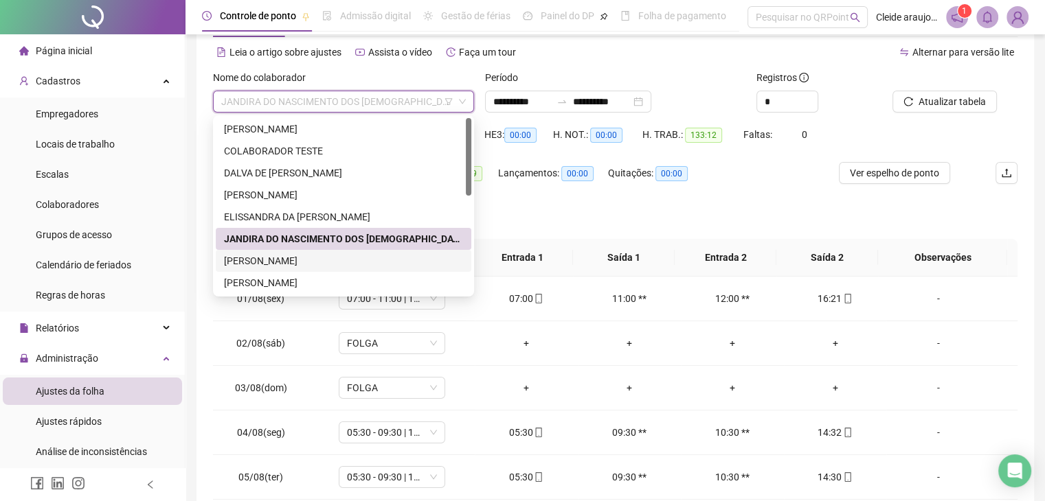
click at [316, 254] on div "[PERSON_NAME]" at bounding box center [343, 260] width 239 height 15
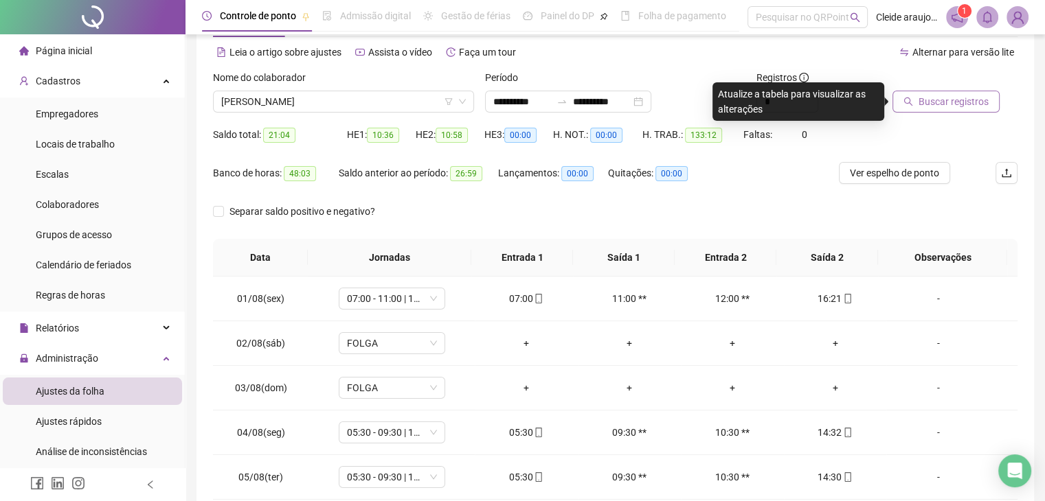
click at [937, 97] on span "Buscar registros" at bounding box center [953, 101] width 70 height 15
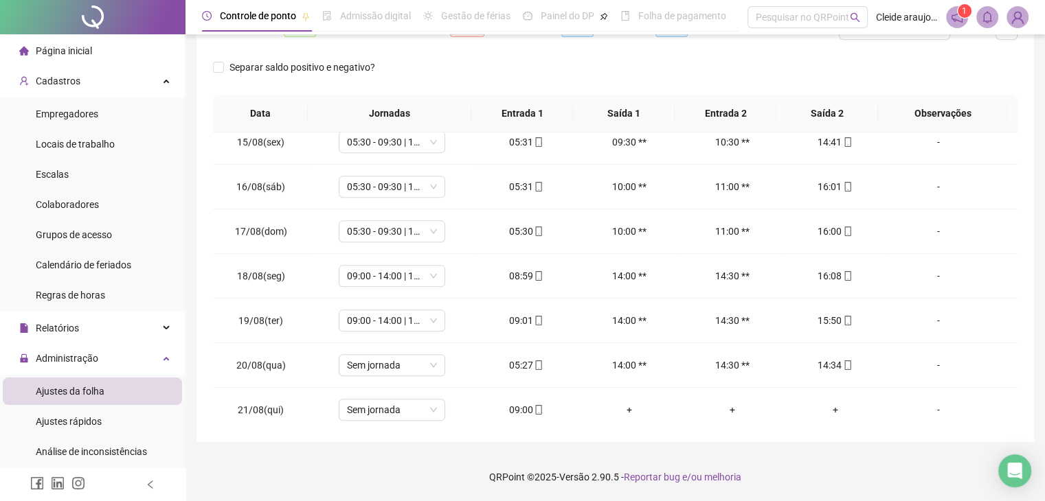
scroll to position [641, 0]
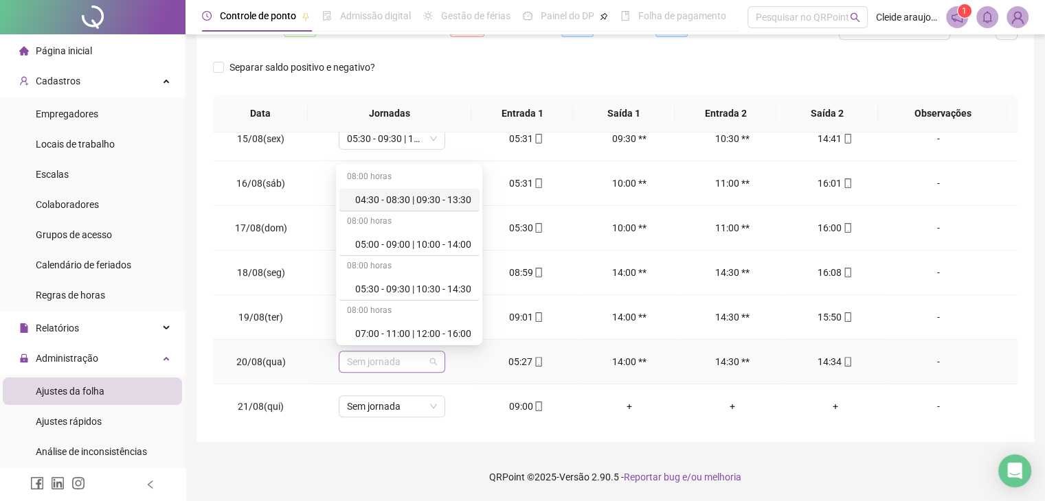
click at [432, 361] on span "Sem jornada" at bounding box center [392, 362] width 90 height 21
click at [412, 289] on div "05:30 - 09:30 | 10:30 - 14:30" at bounding box center [413, 289] width 116 height 15
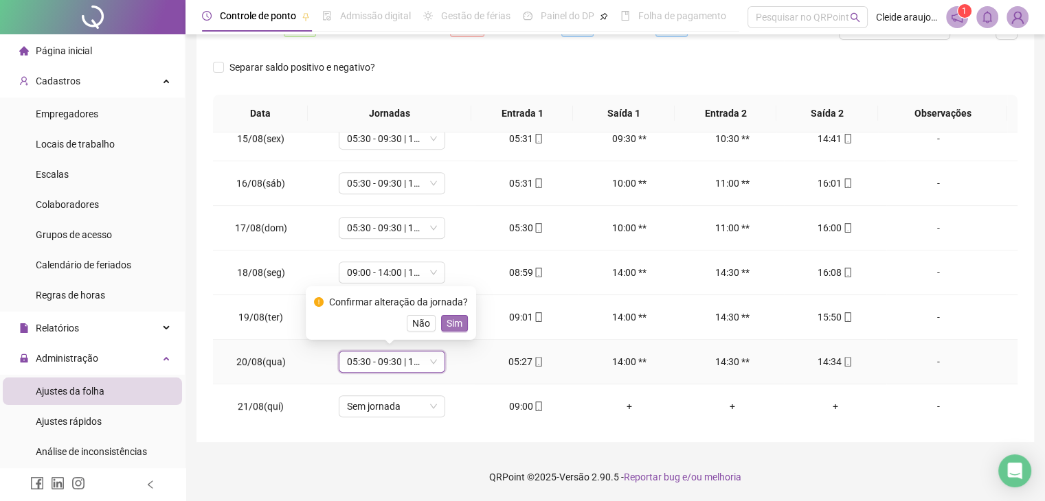
click at [452, 321] on span "Sim" at bounding box center [455, 323] width 16 height 15
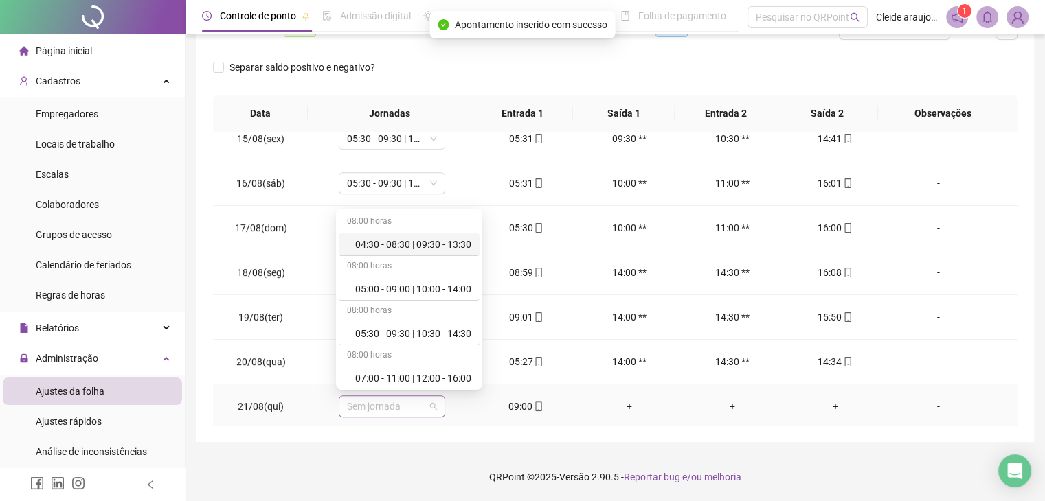
click at [427, 404] on span "Sem jornada" at bounding box center [392, 406] width 90 height 21
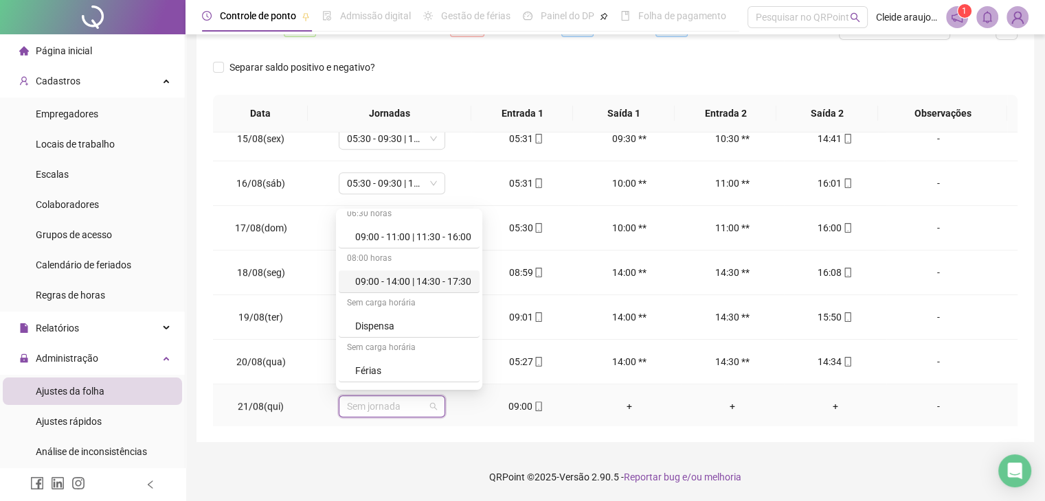
scroll to position [275, 0]
click at [416, 281] on div "09:00 - 14:00 | 14:30 - 17:30" at bounding box center [413, 282] width 116 height 15
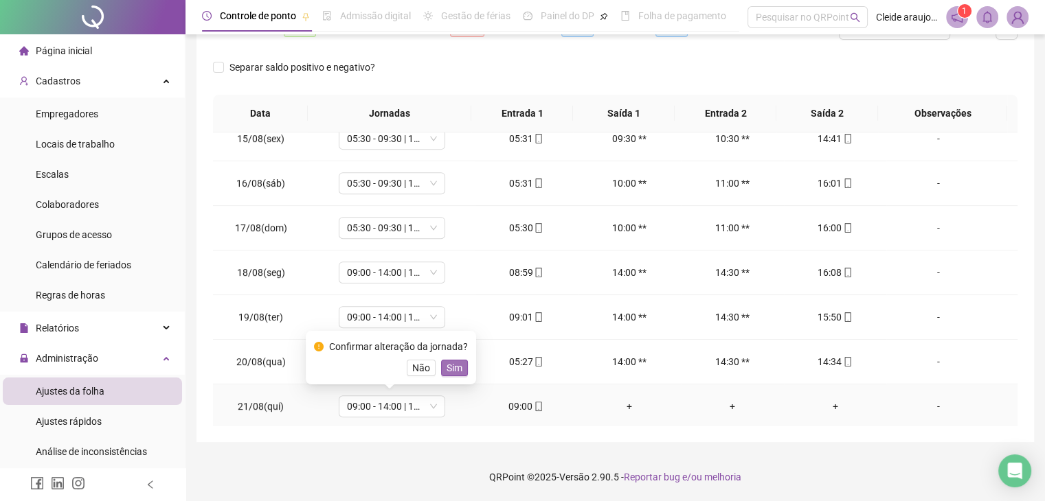
click at [455, 363] on span "Sim" at bounding box center [455, 368] width 16 height 15
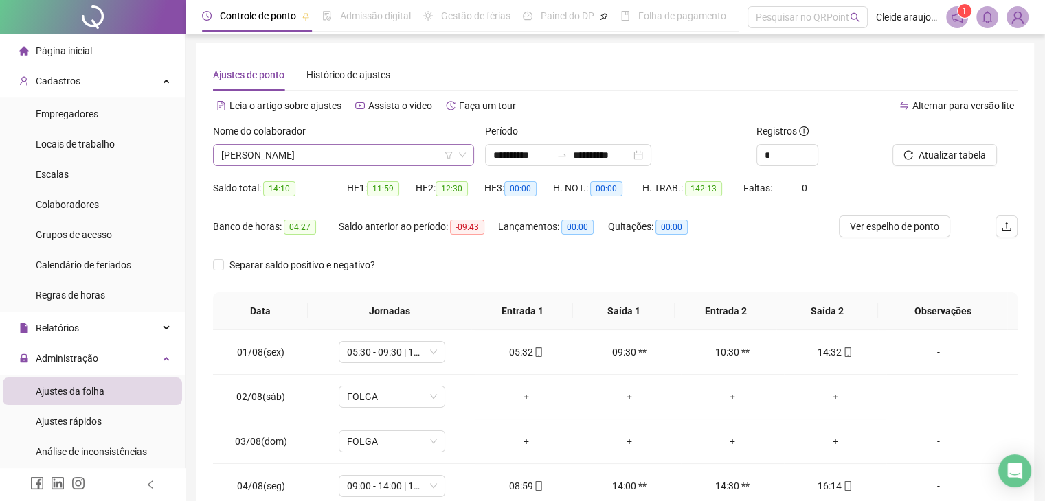
scroll to position [0, 0]
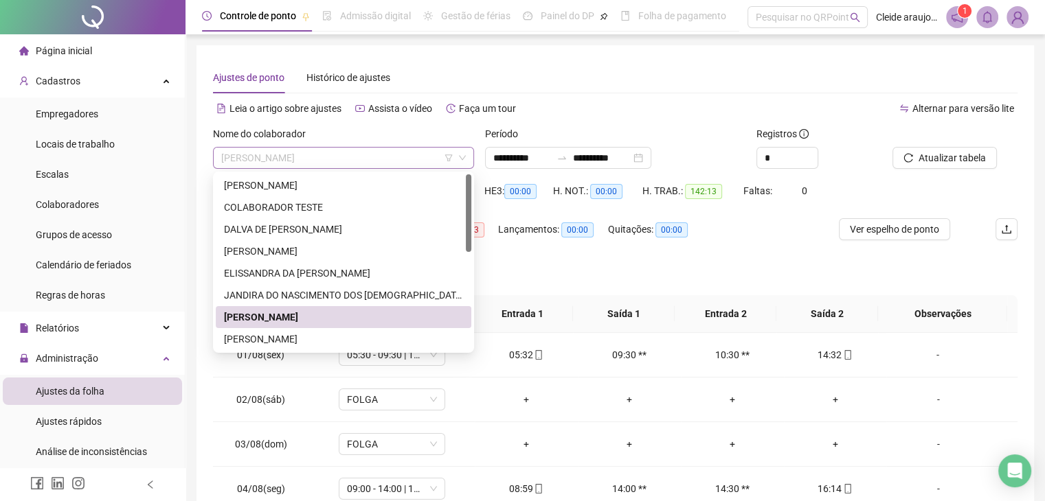
click at [412, 157] on span "[PERSON_NAME]" at bounding box center [343, 158] width 245 height 21
click at [348, 342] on div "[PERSON_NAME]" at bounding box center [343, 339] width 239 height 15
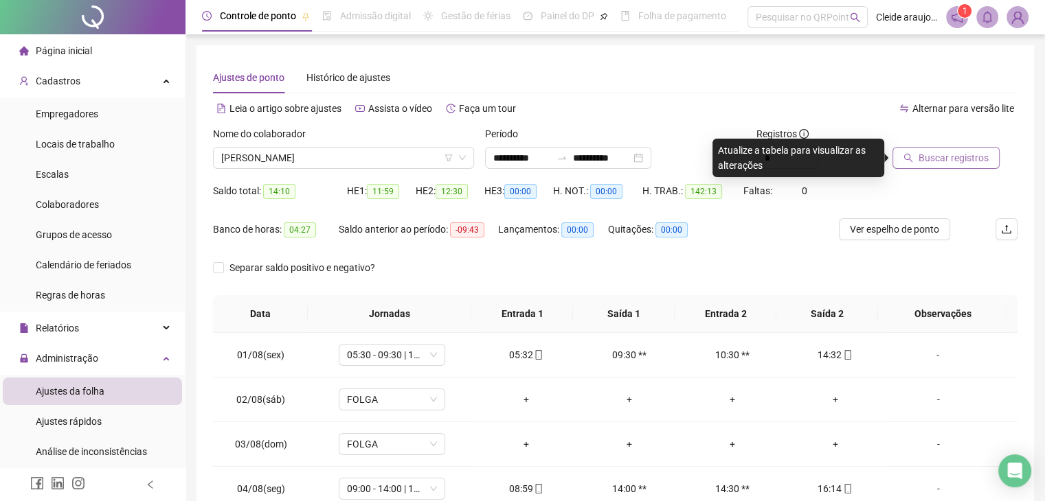
click at [938, 157] on span "Buscar registros" at bounding box center [953, 157] width 70 height 15
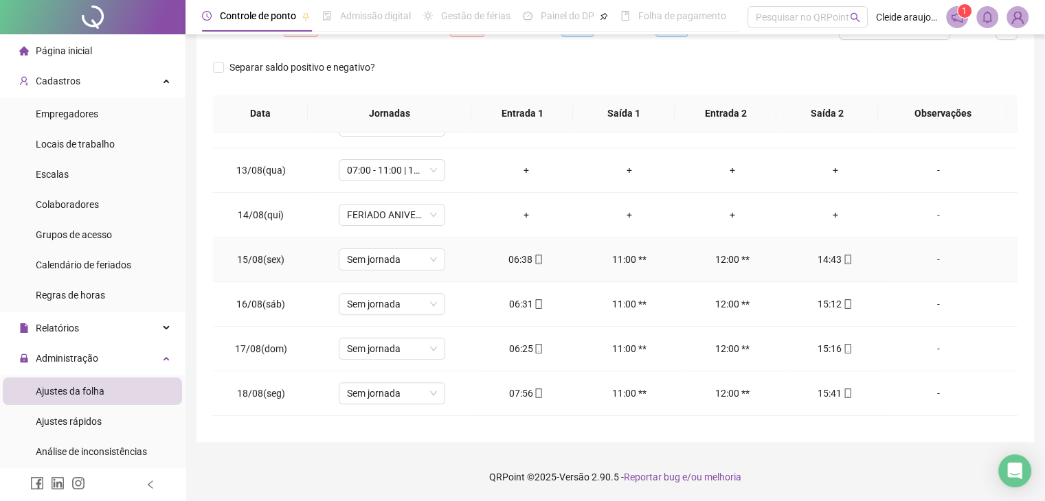
scroll to position [521, 0]
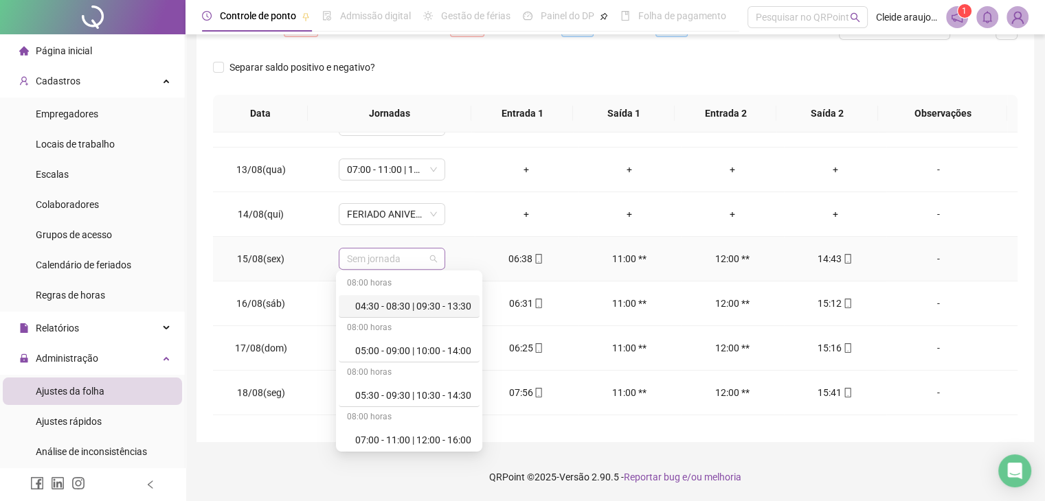
click at [426, 256] on span "Sem jornada" at bounding box center [392, 259] width 90 height 21
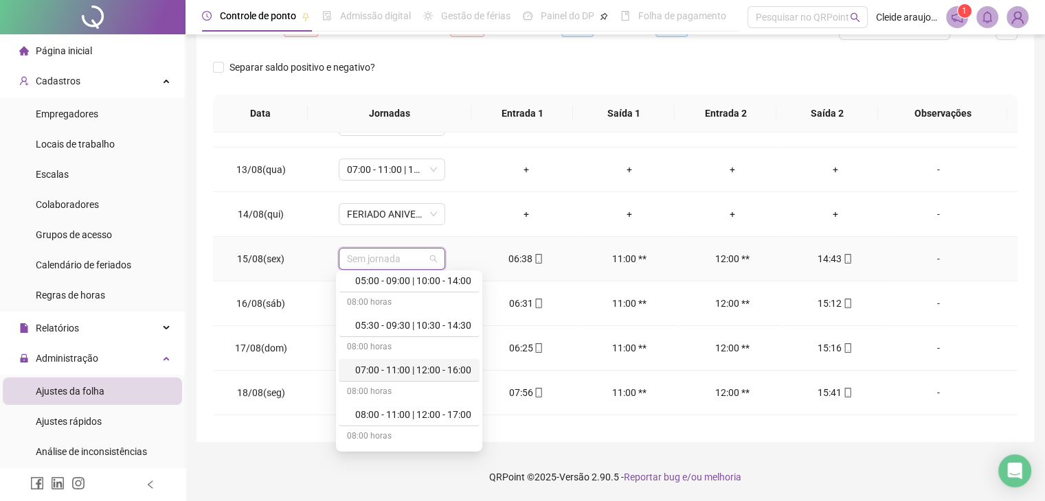
scroll to position [69, 0]
click at [436, 369] on div "07:00 - 11:00 | 12:00 - 16:00" at bounding box center [413, 370] width 116 height 15
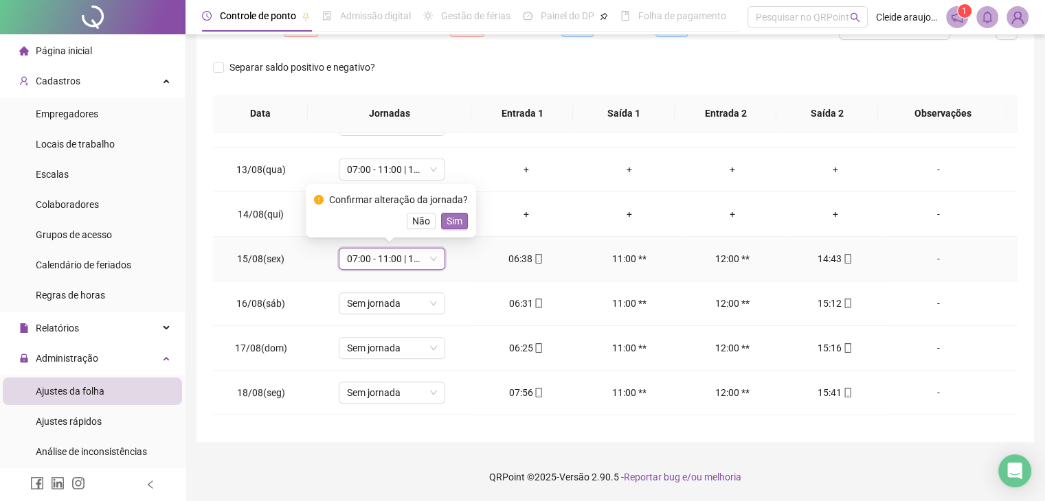
click at [451, 217] on span "Sim" at bounding box center [455, 221] width 16 height 15
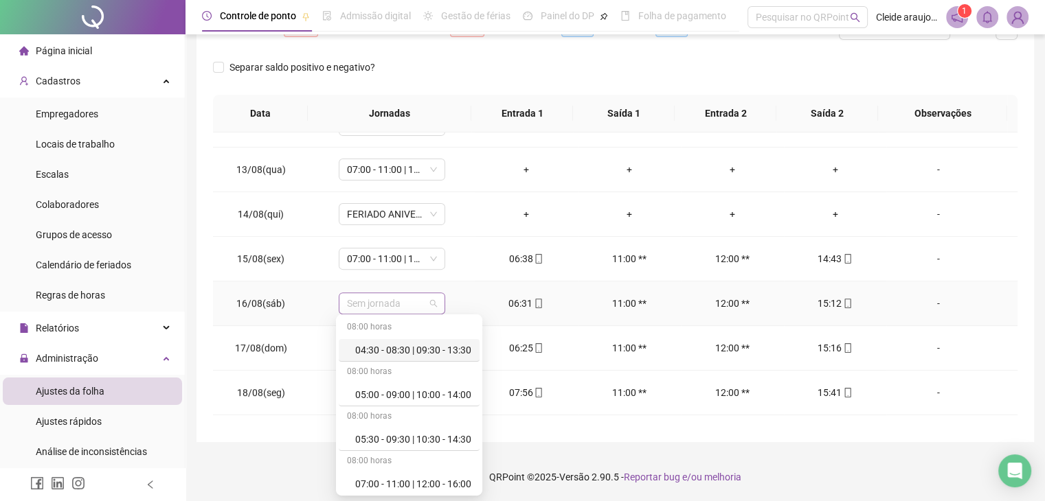
click at [432, 295] on span "Sem jornada" at bounding box center [392, 303] width 90 height 21
click at [383, 436] on div "05:30 - 09:30 | 10:30 - 14:30" at bounding box center [413, 439] width 116 height 15
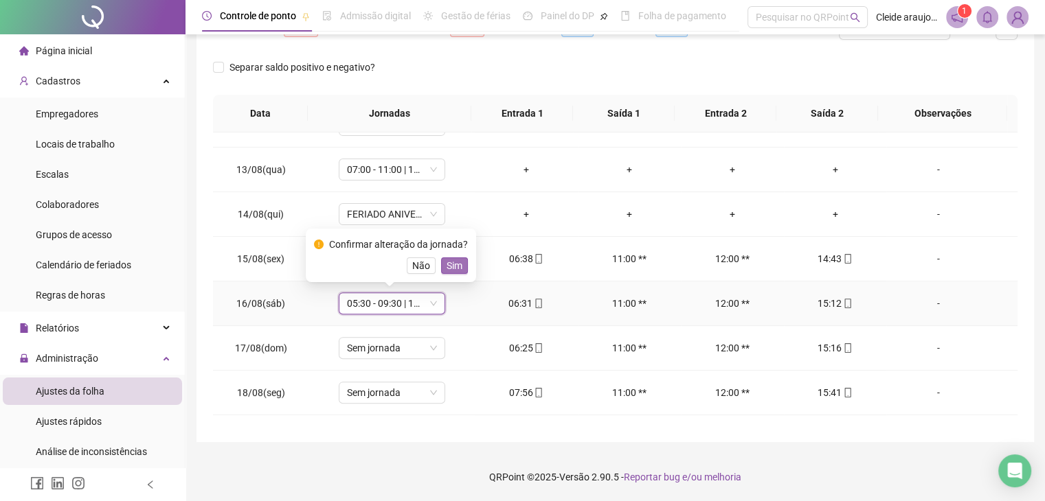
click at [442, 273] on button "Sim" at bounding box center [454, 266] width 27 height 16
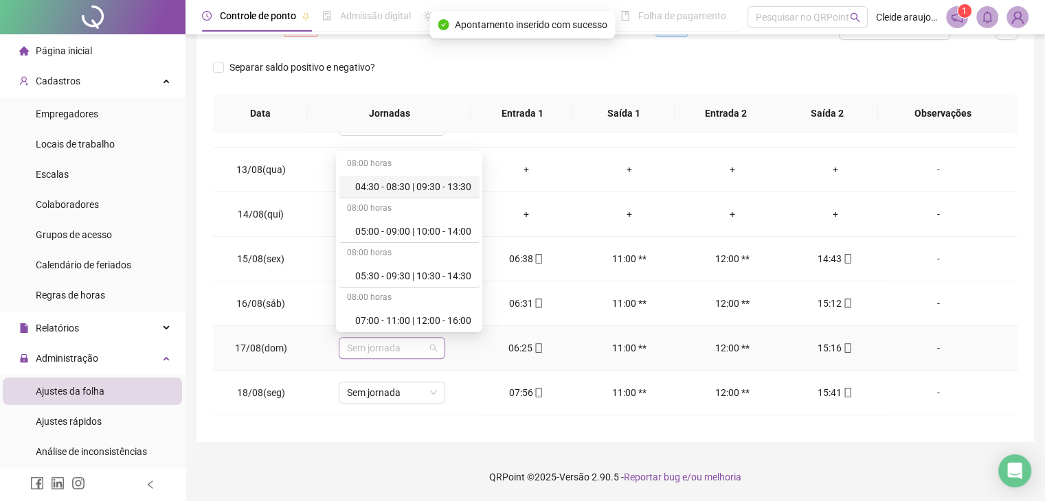
click at [418, 346] on span "Sem jornada" at bounding box center [392, 348] width 90 height 21
click at [414, 272] on div "05:30 - 09:30 | 10:30 - 14:30" at bounding box center [413, 276] width 116 height 15
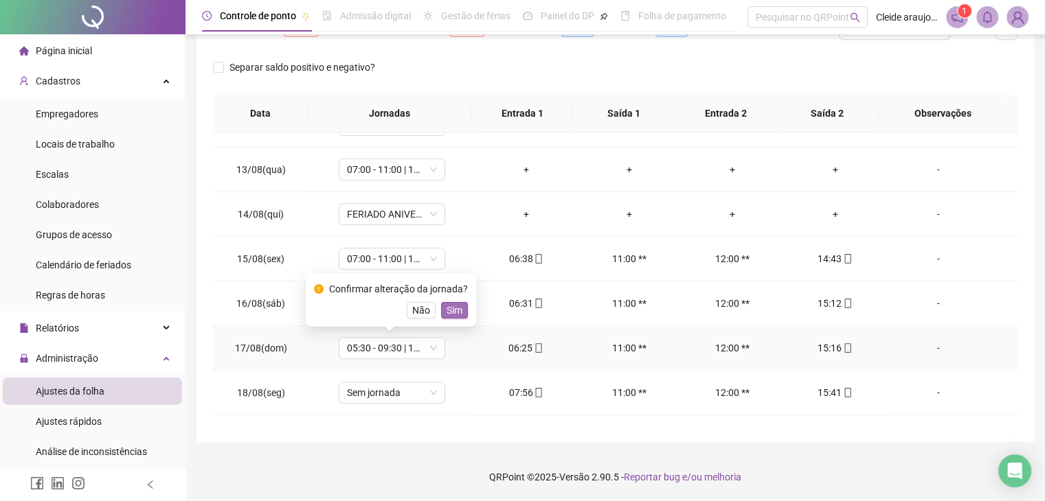
click at [455, 310] on span "Sim" at bounding box center [455, 310] width 16 height 15
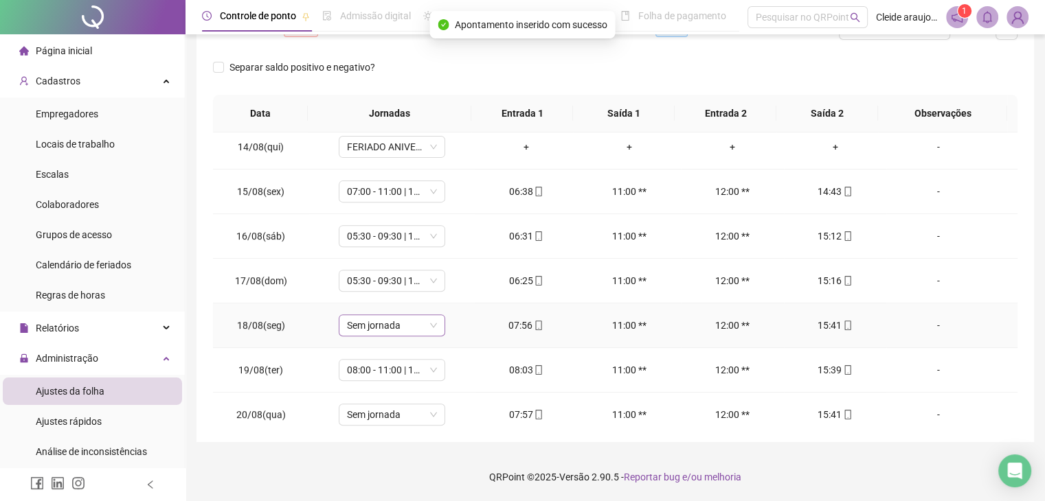
scroll to position [588, 0]
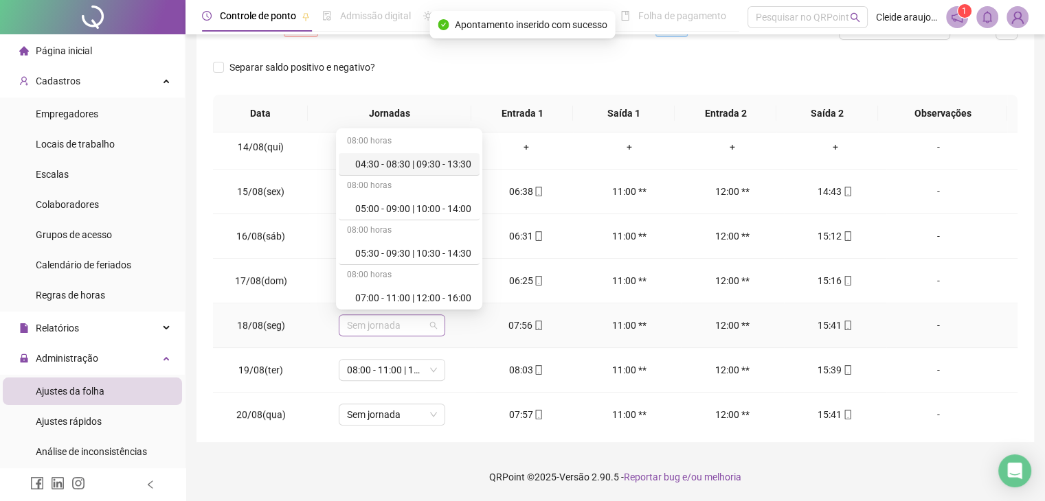
click at [420, 322] on span "Sem jornada" at bounding box center [392, 325] width 90 height 21
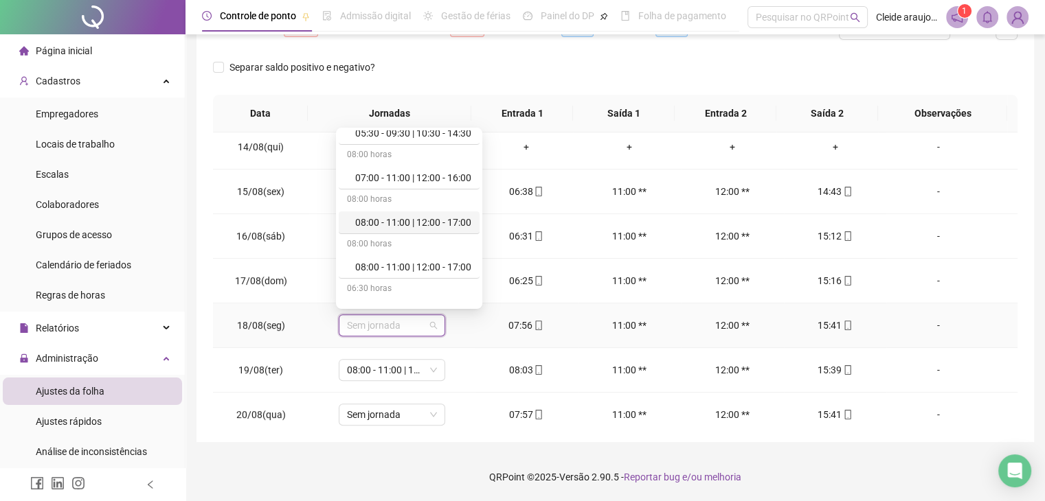
click at [401, 222] on div "08:00 - 11:00 | 12:00 - 17:00" at bounding box center [413, 222] width 116 height 15
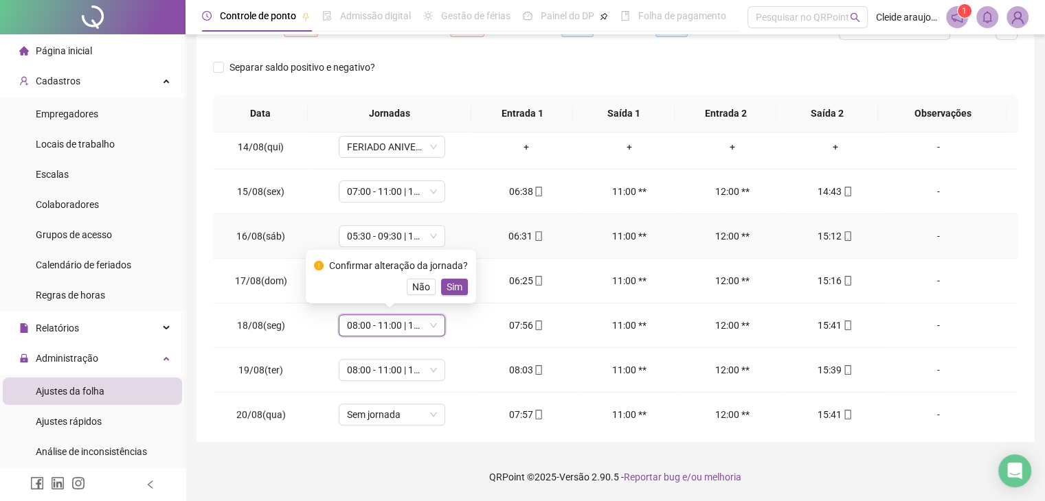
scroll to position [0, 0]
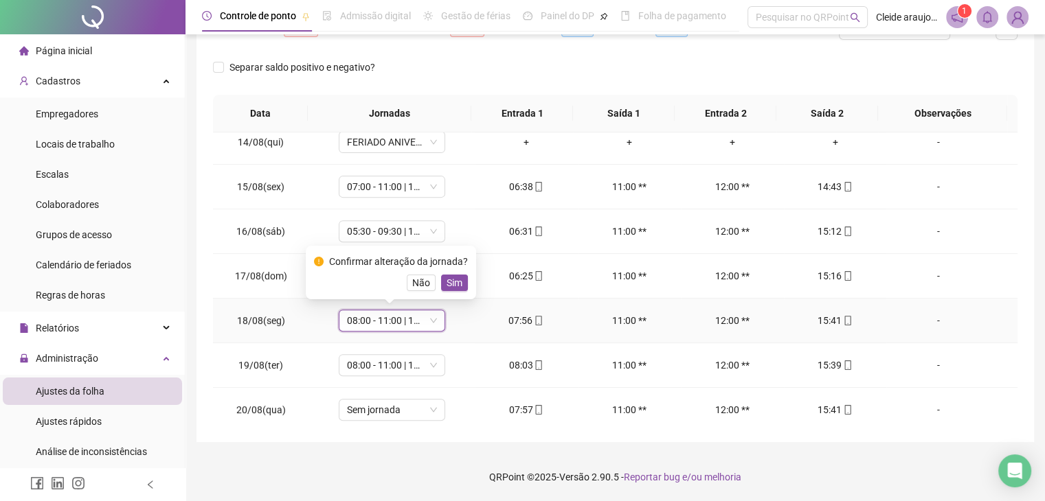
click at [455, 281] on span "Sim" at bounding box center [455, 282] width 16 height 15
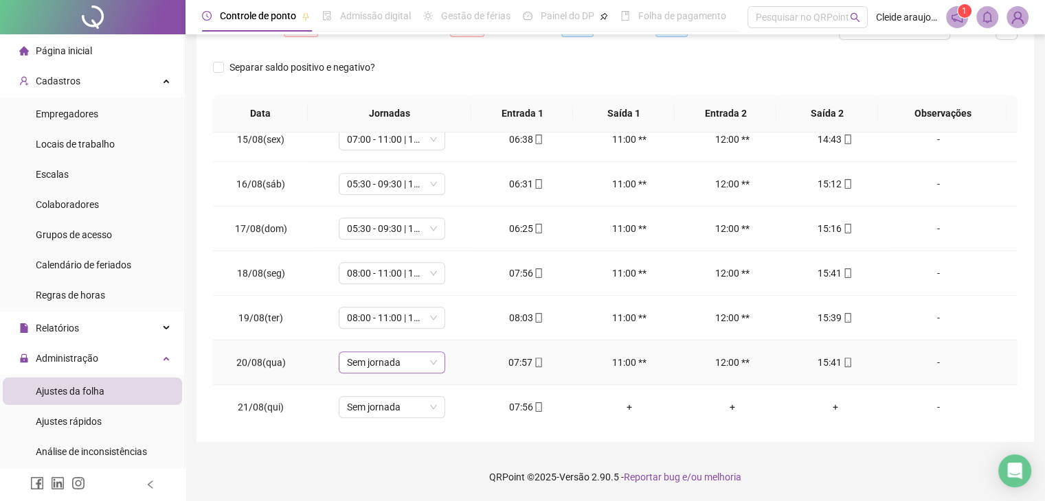
scroll to position [641, 0]
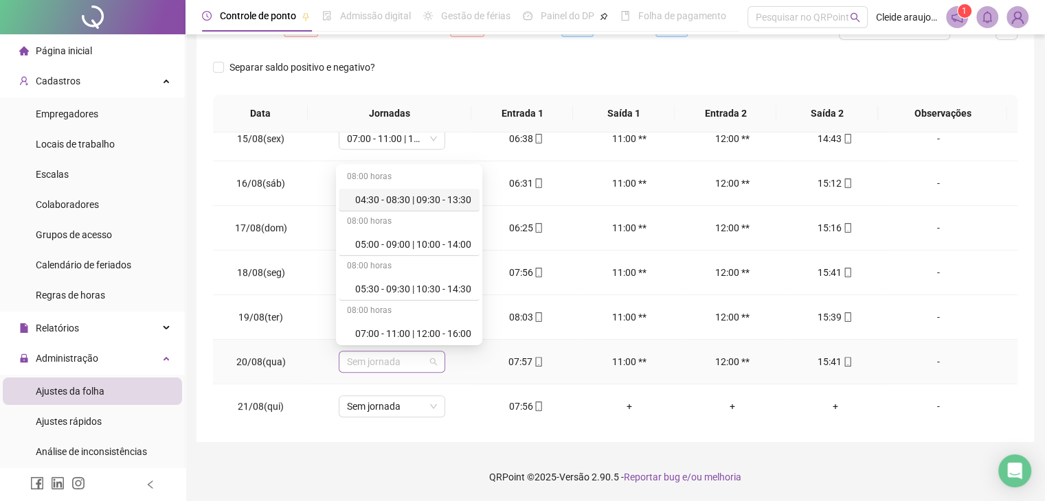
click at [412, 359] on span "Sem jornada" at bounding box center [392, 362] width 90 height 21
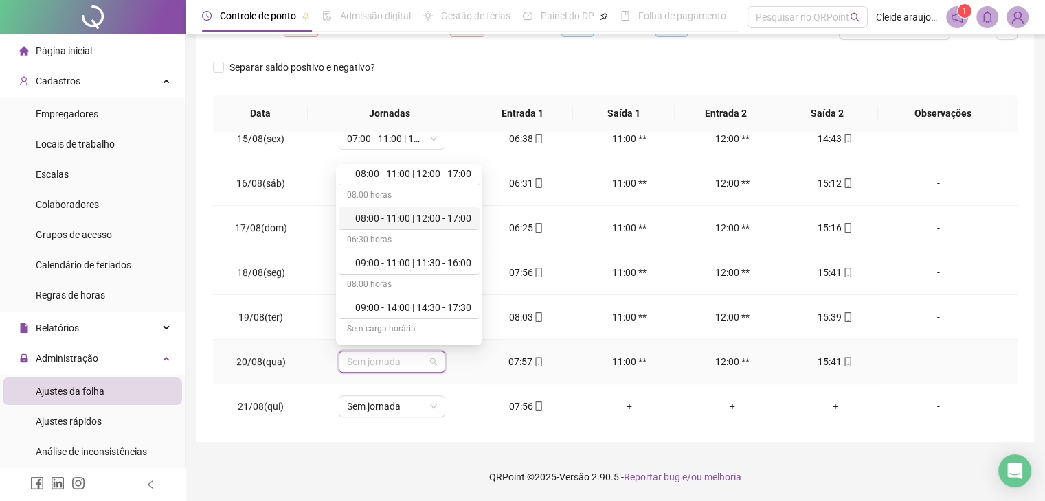
scroll to position [205, 0]
click at [416, 212] on div "08:00 - 11:00 | 12:00 - 17:00" at bounding box center [413, 217] width 116 height 15
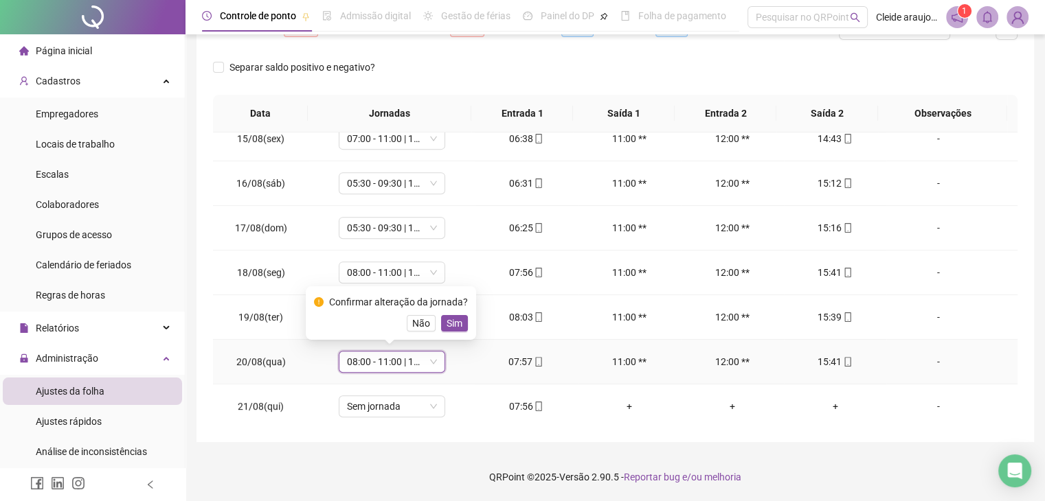
click at [451, 324] on span "Sim" at bounding box center [455, 323] width 16 height 15
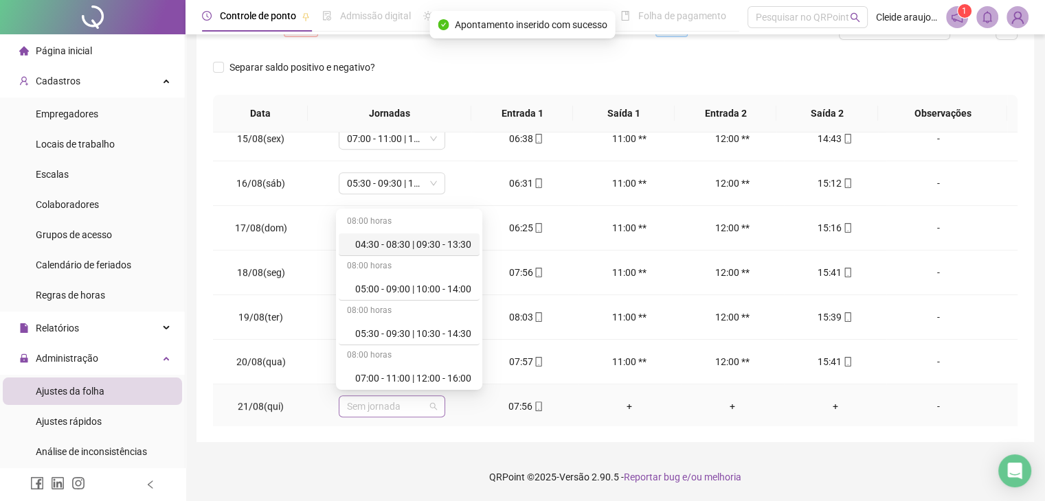
click at [411, 406] on span "Sem jornada" at bounding box center [392, 406] width 90 height 21
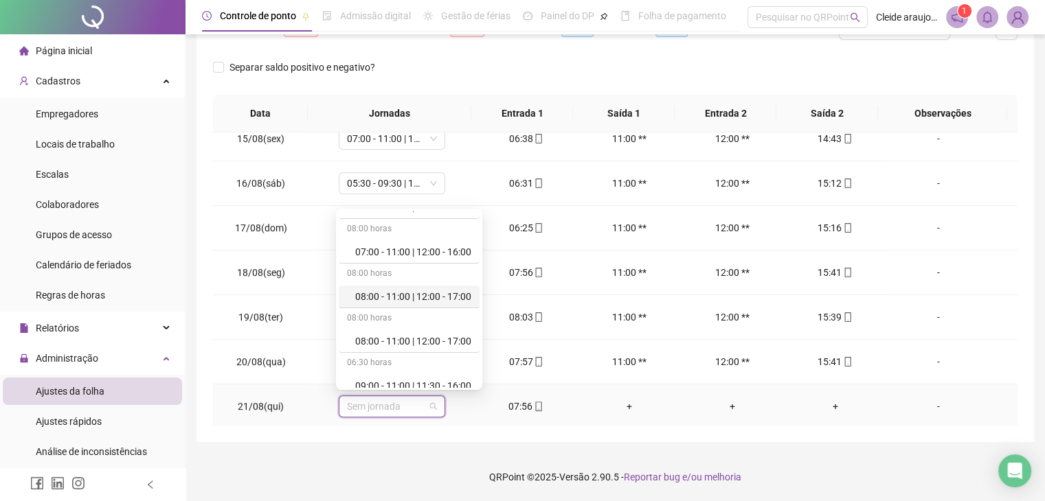
click at [409, 286] on div "08:00 - 11:00 | 12:00 - 17:00" at bounding box center [409, 297] width 141 height 23
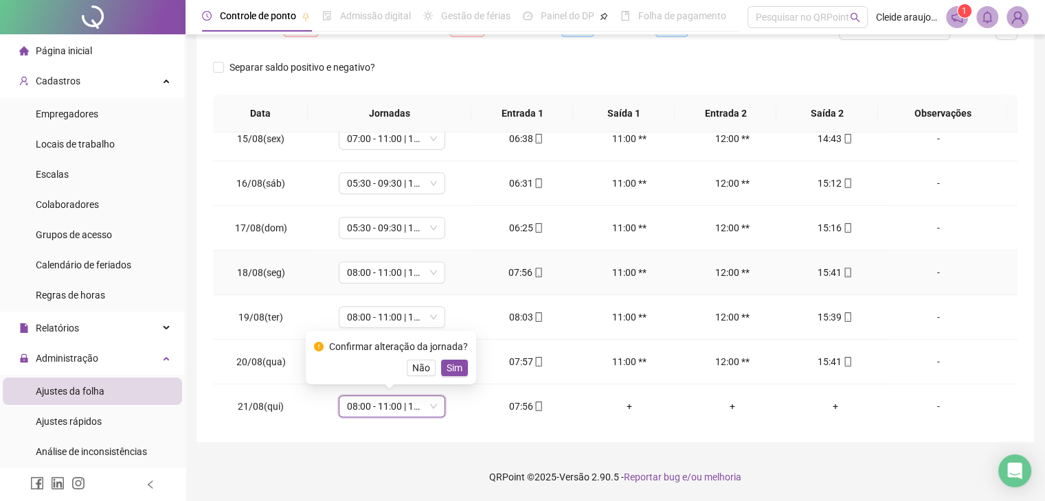
scroll to position [0, 0]
click at [447, 368] on span "Sim" at bounding box center [455, 368] width 16 height 15
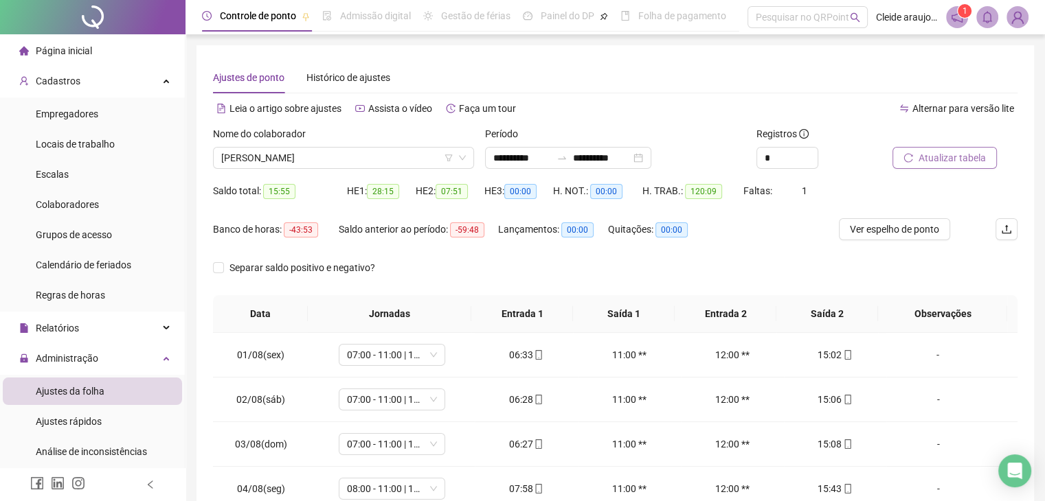
click at [946, 162] on span "Atualizar tabela" at bounding box center [951, 157] width 67 height 15
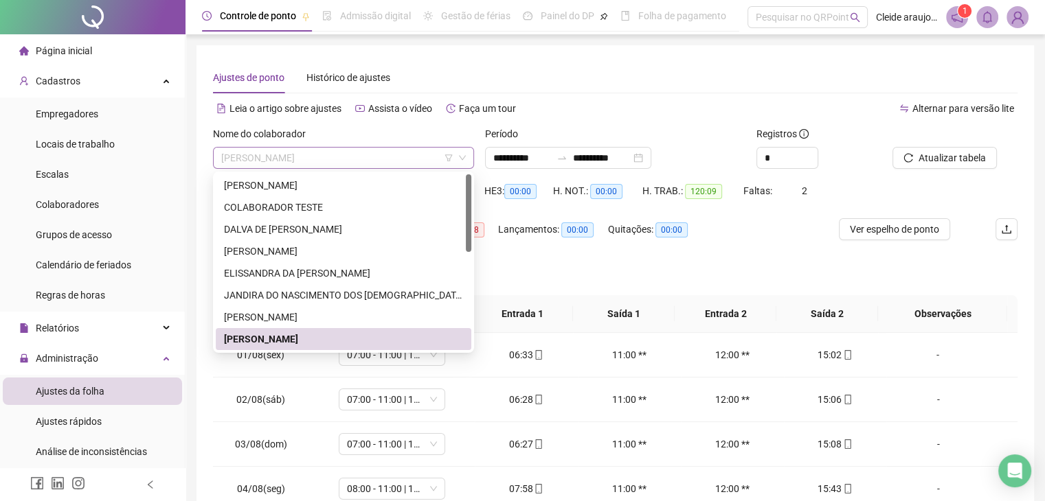
click at [402, 160] on span "[PERSON_NAME]" at bounding box center [343, 158] width 245 height 21
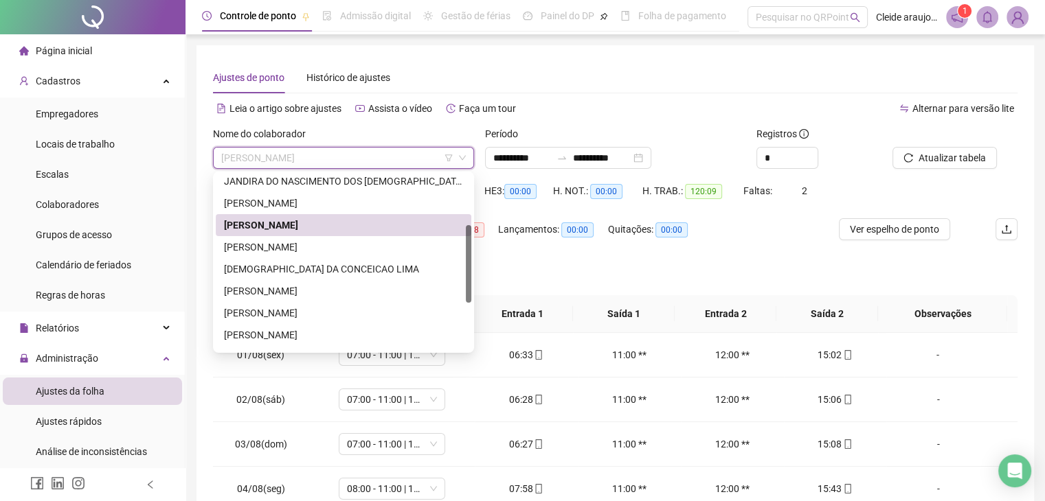
drag, startPoint x: 470, startPoint y: 230, endPoint x: 412, endPoint y: 266, distance: 67.9
click at [470, 279] on div at bounding box center [468, 264] width 5 height 78
click at [371, 245] on div "[PERSON_NAME]" at bounding box center [343, 248] width 239 height 15
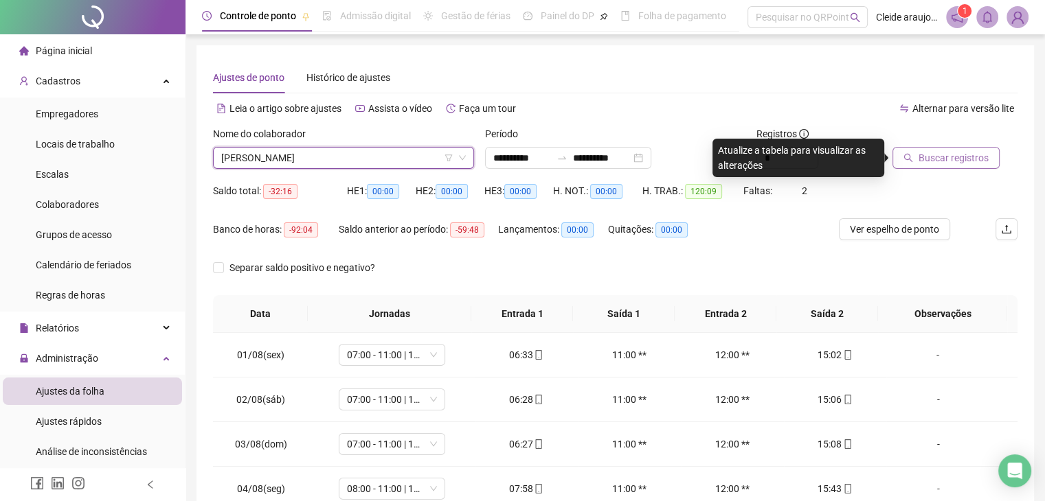
click at [929, 153] on span "Buscar registros" at bounding box center [953, 157] width 70 height 15
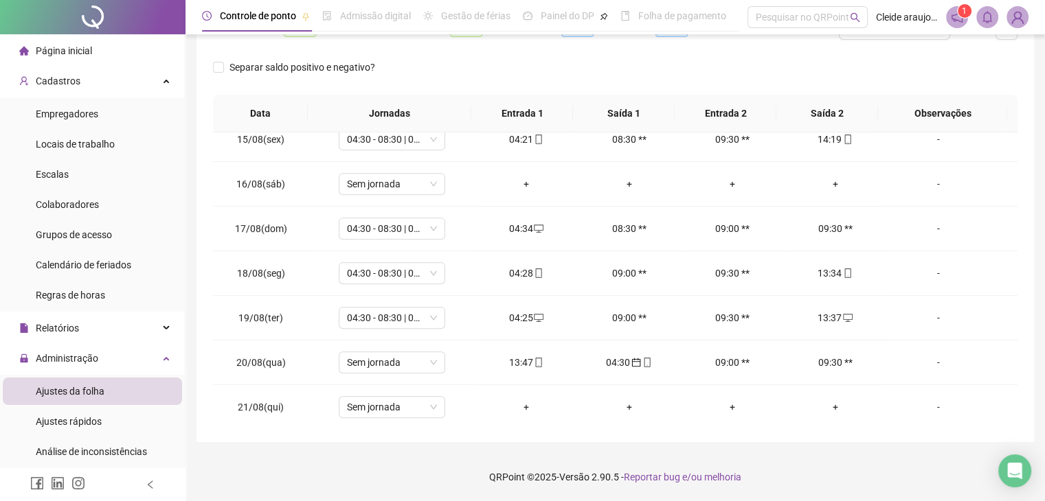
scroll to position [641, 0]
click at [632, 362] on icon "calendar" at bounding box center [636, 362] width 9 height 9
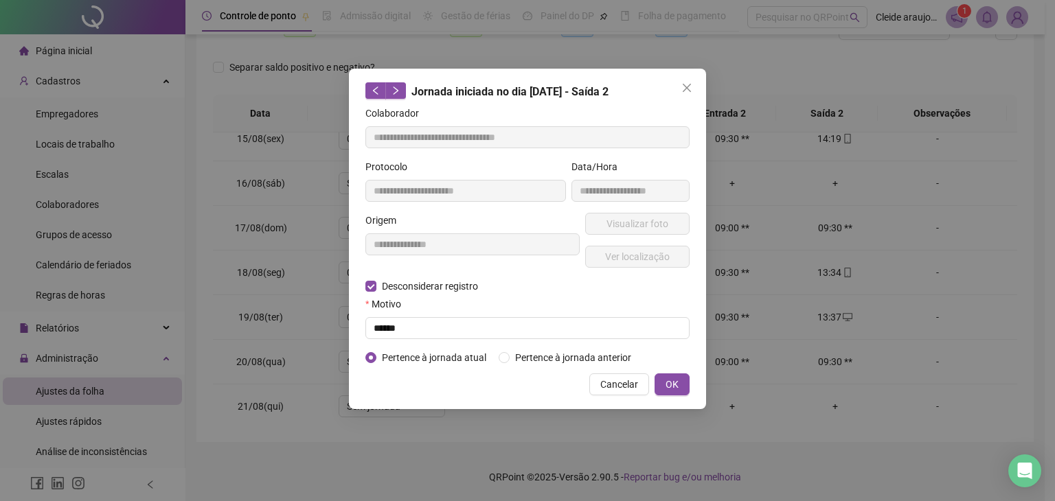
type input "**********"
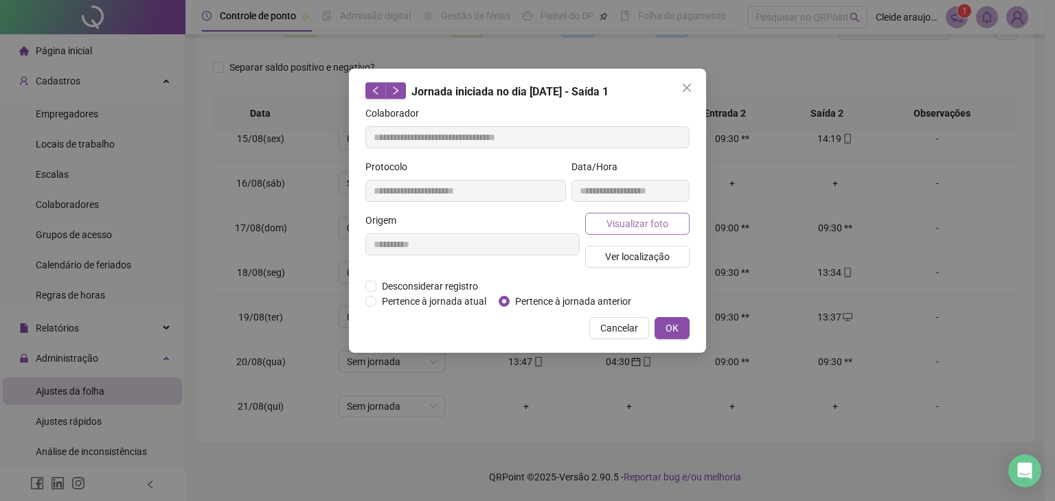
click at [620, 221] on span "Visualizar foto" at bounding box center [638, 223] width 62 height 15
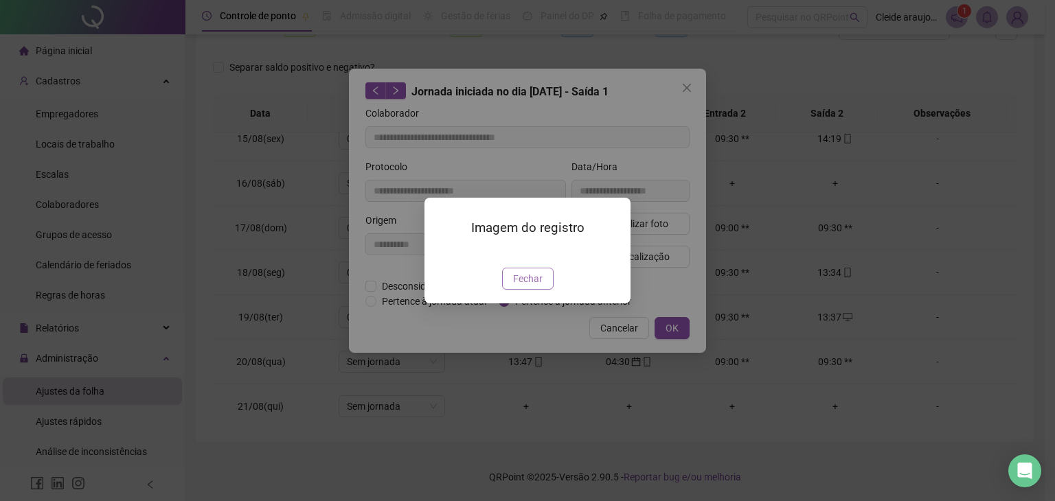
click at [526, 286] on span "Fechar" at bounding box center [528, 278] width 30 height 15
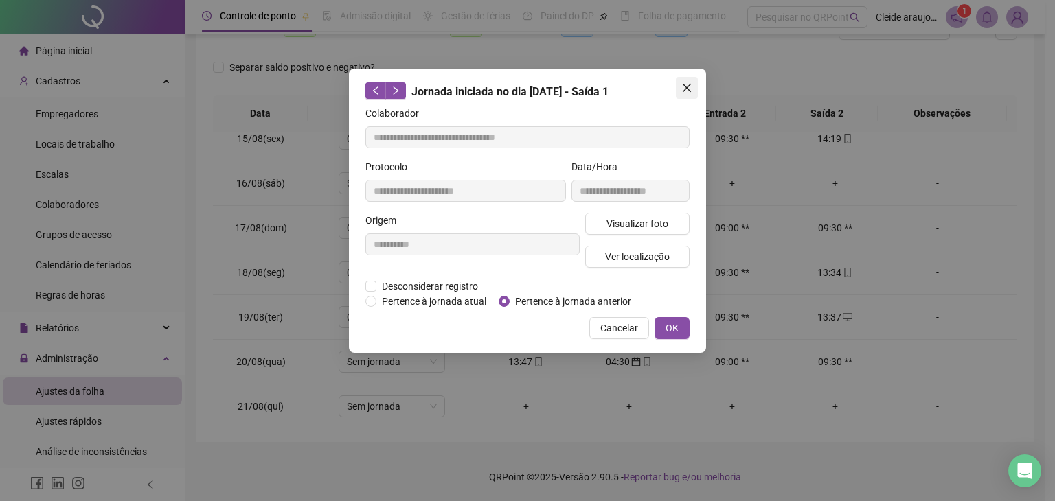
click at [685, 89] on icon "close" at bounding box center [687, 88] width 8 height 8
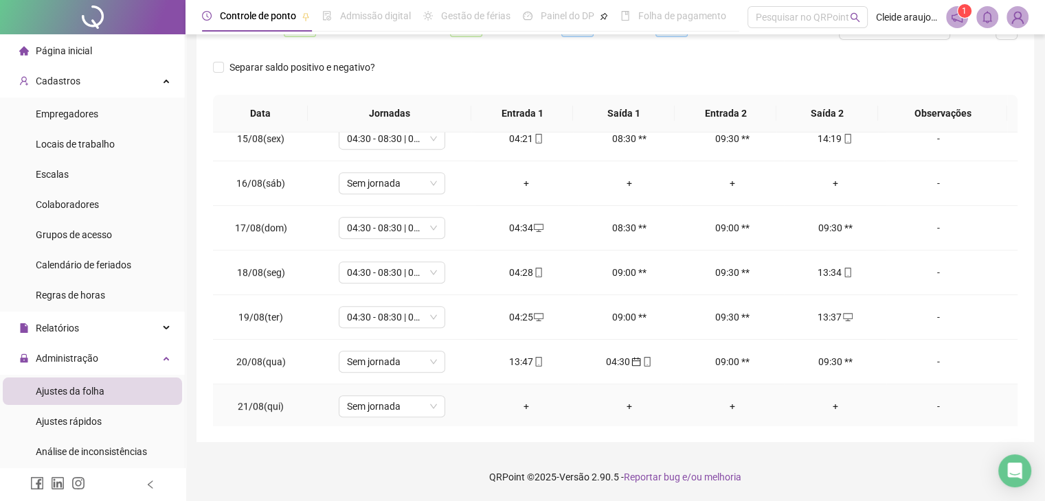
click at [519, 409] on div "+" at bounding box center [526, 406] width 81 height 15
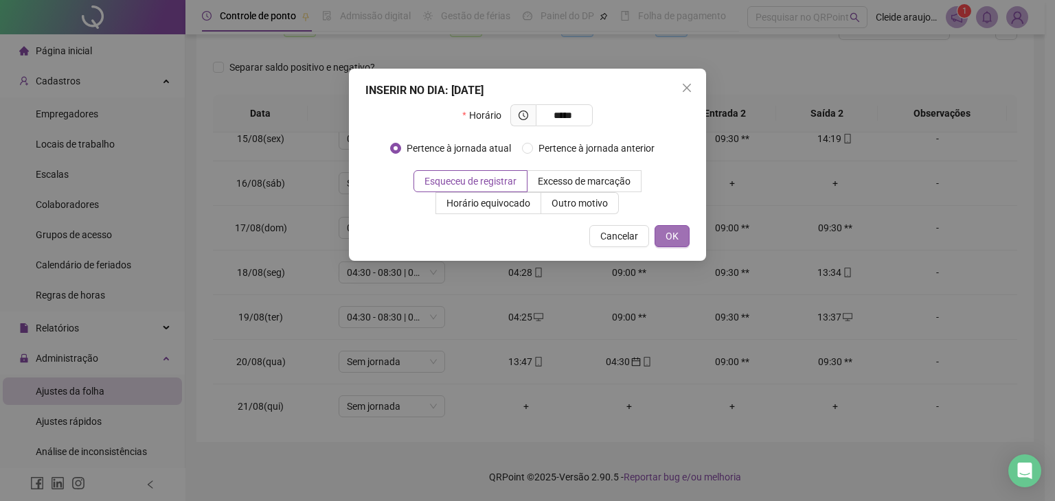
type input "*****"
click at [673, 238] on span "OK" at bounding box center [672, 236] width 13 height 15
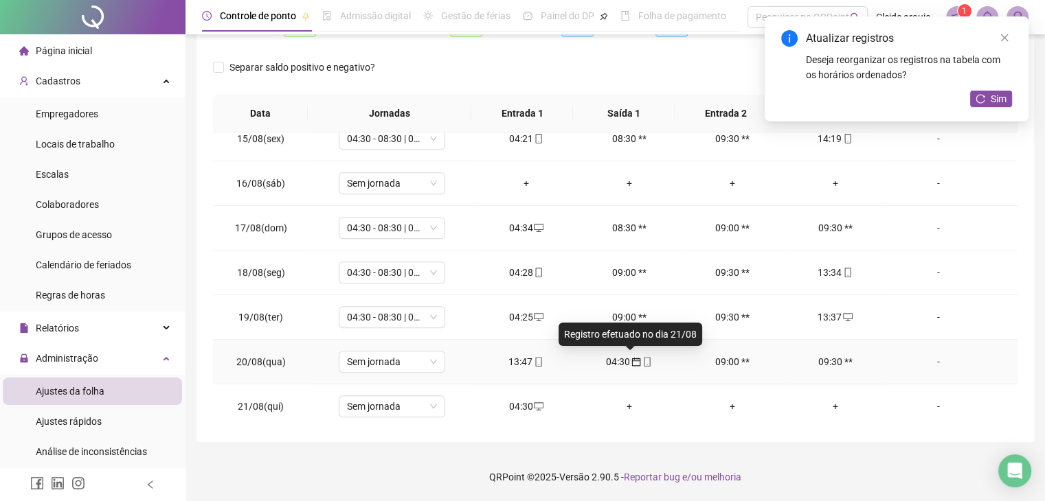
click at [631, 361] on icon "calendar" at bounding box center [636, 362] width 10 height 10
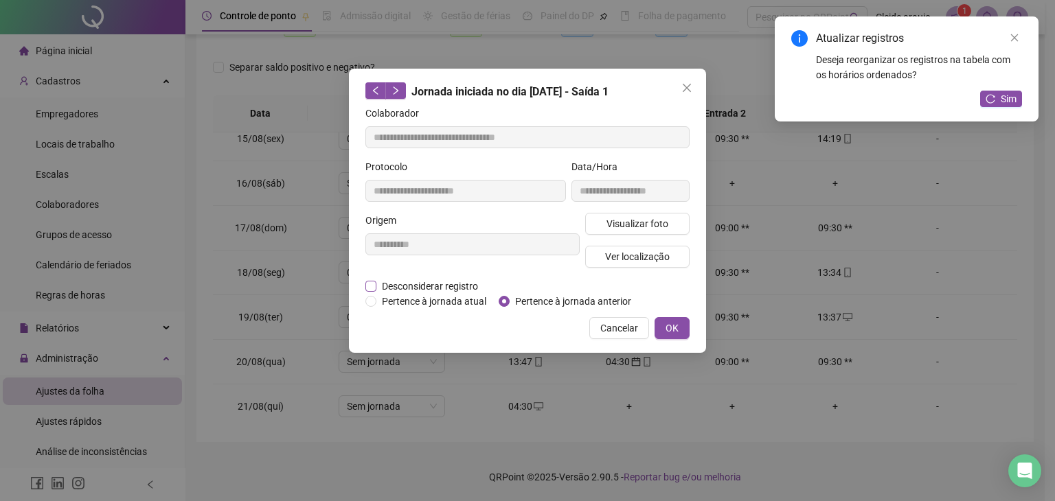
click at [417, 282] on span "Desconsiderar registro" at bounding box center [429, 286] width 107 height 15
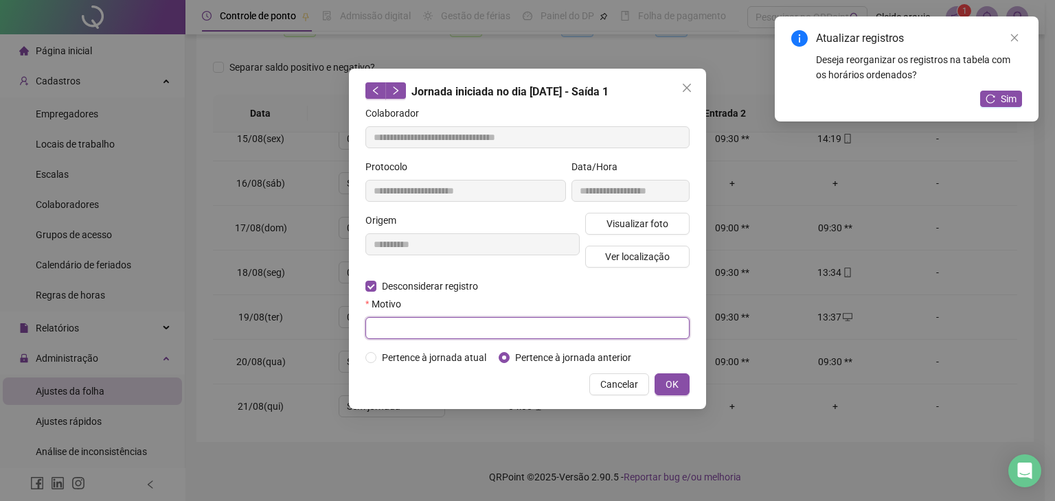
click at [451, 332] on input "text" at bounding box center [527, 328] width 324 height 22
type input "**********"
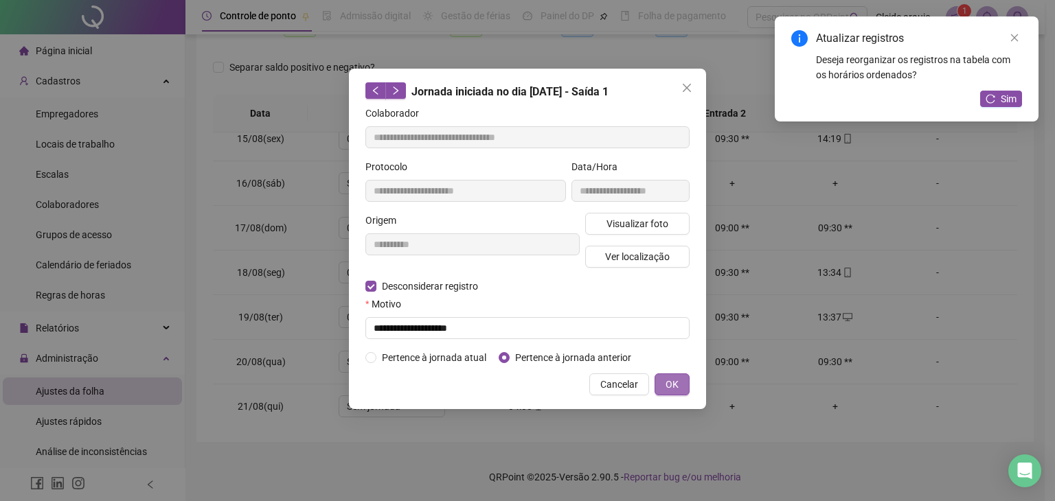
click at [668, 379] on span "OK" at bounding box center [672, 384] width 13 height 15
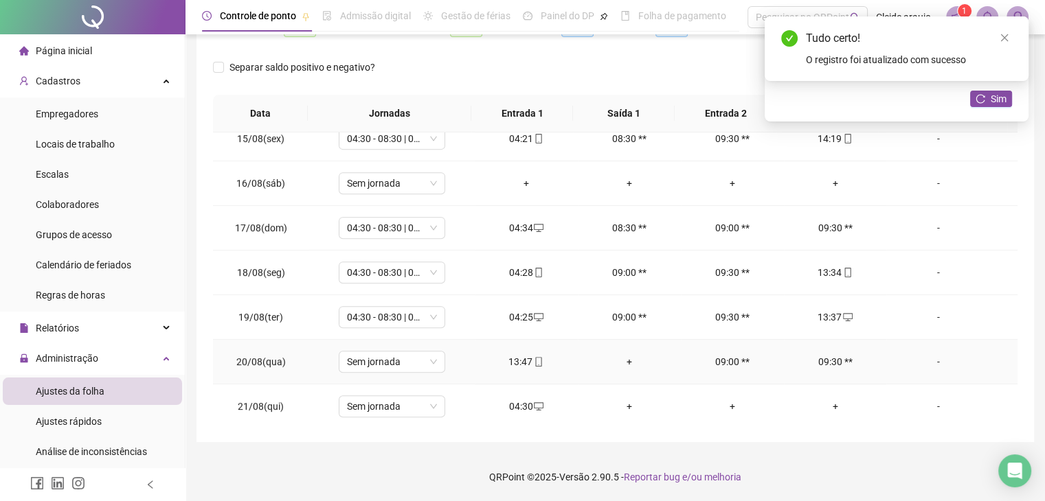
click at [624, 356] on div "+" at bounding box center [629, 361] width 81 height 15
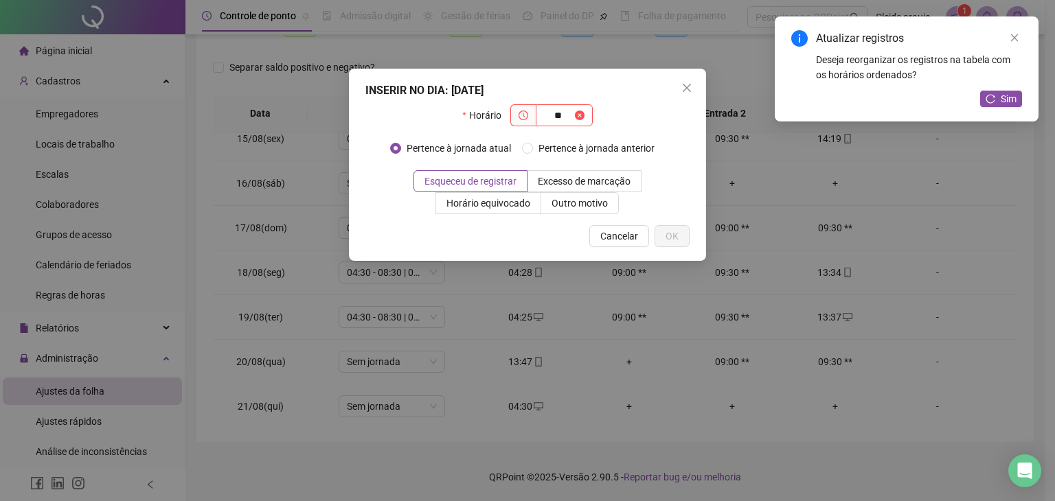
type input "*"
type input "*****"
click at [672, 244] on button "OK" at bounding box center [672, 236] width 35 height 22
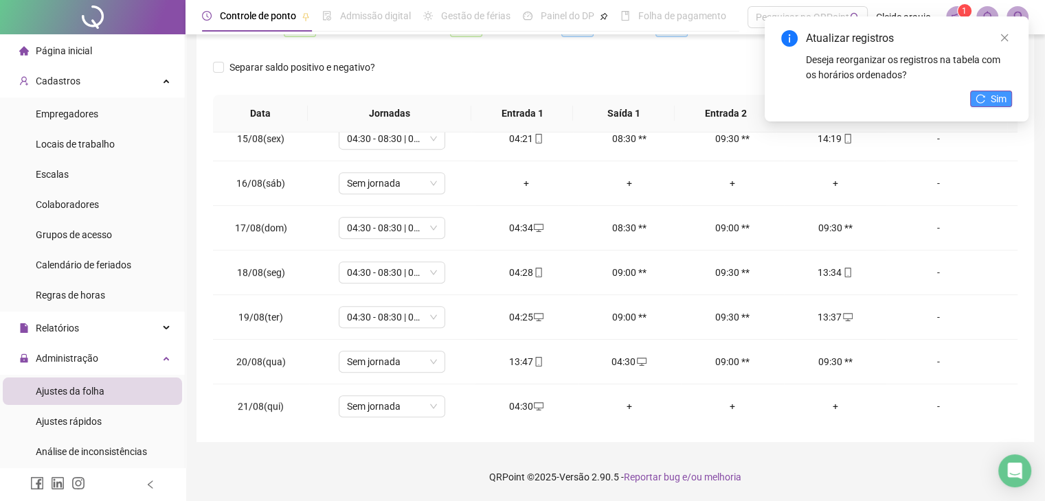
click at [983, 103] on icon "reload" at bounding box center [980, 99] width 10 height 10
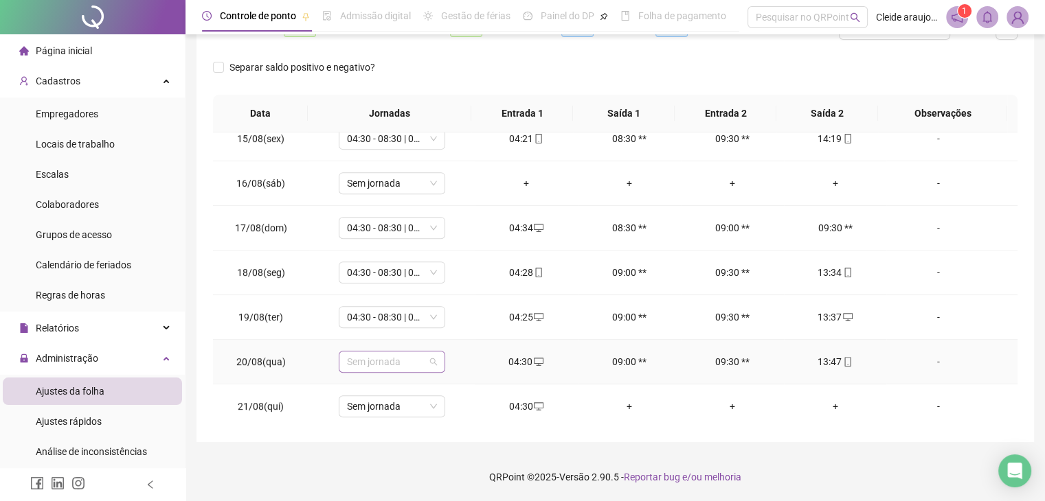
click at [407, 359] on span "Sem jornada" at bounding box center [392, 362] width 90 height 21
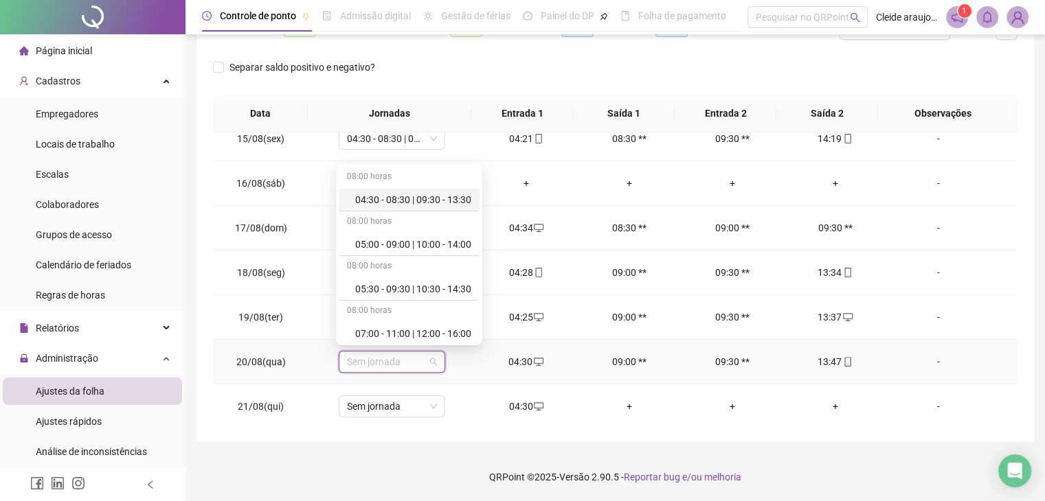
click at [401, 201] on div "04:30 - 08:30 | 09:30 - 13:30" at bounding box center [413, 199] width 116 height 15
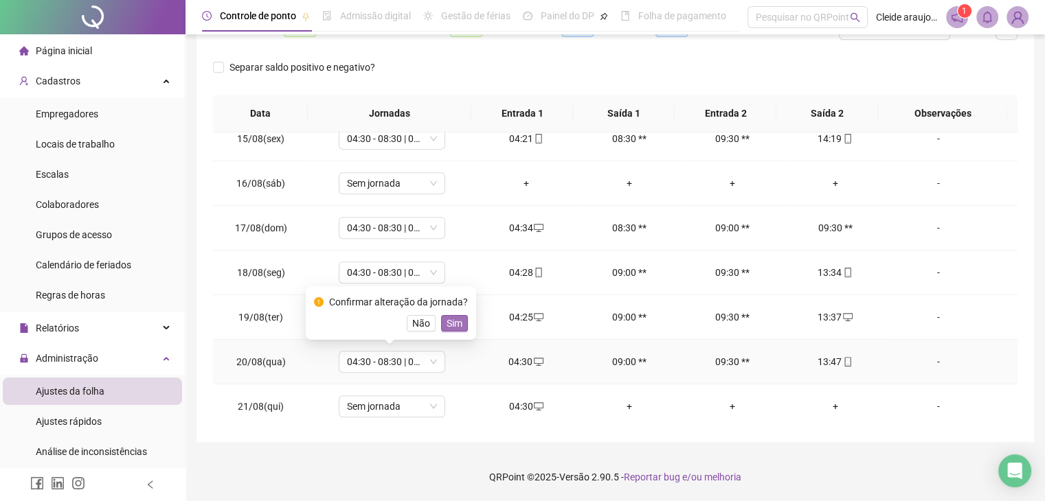
click at [449, 320] on span "Sim" at bounding box center [455, 323] width 16 height 15
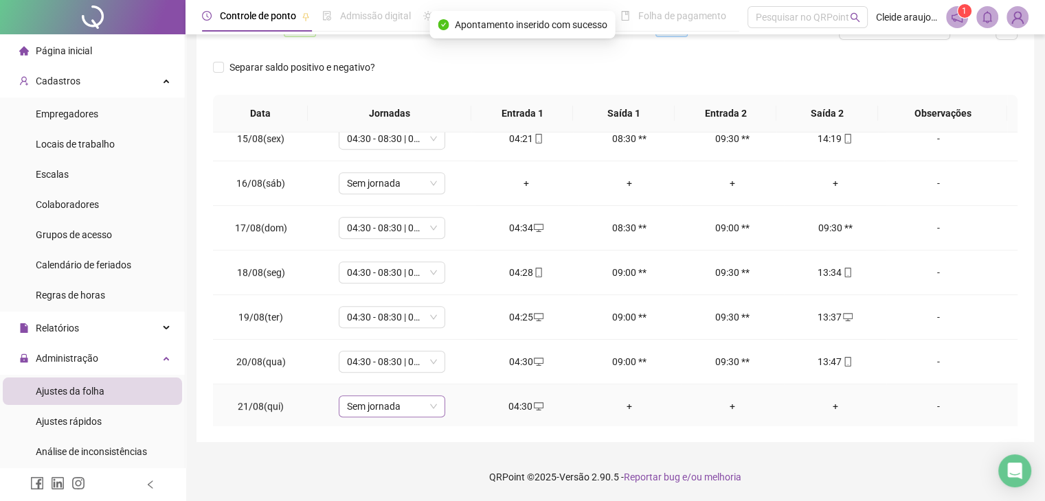
click at [409, 399] on span "Sem jornada" at bounding box center [392, 406] width 90 height 21
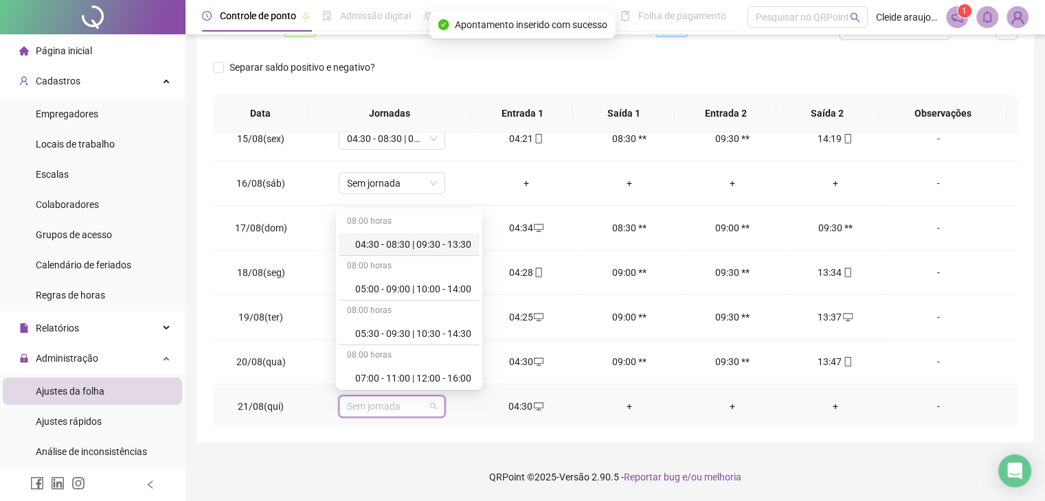
click at [389, 242] on div "04:30 - 08:30 | 09:30 - 13:30" at bounding box center [413, 244] width 116 height 15
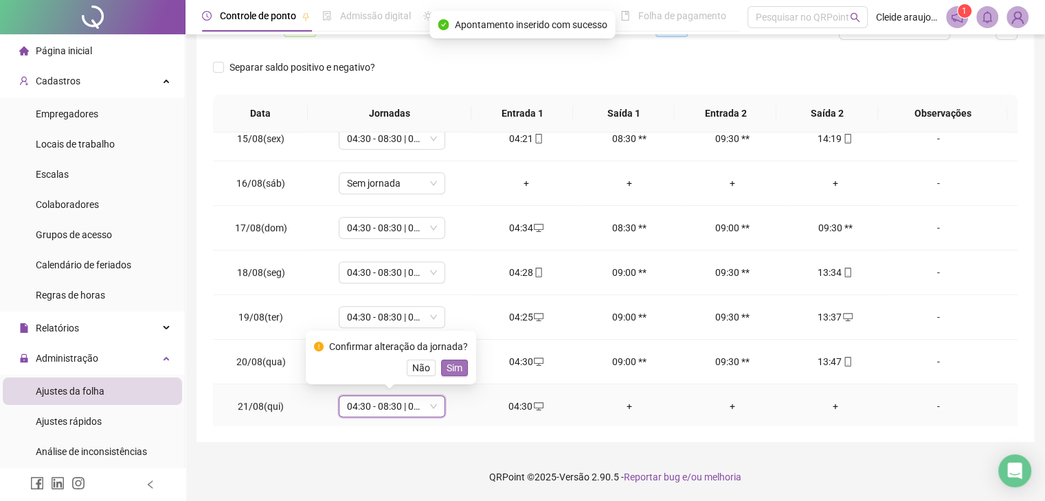
click at [456, 369] on span "Sim" at bounding box center [455, 368] width 16 height 15
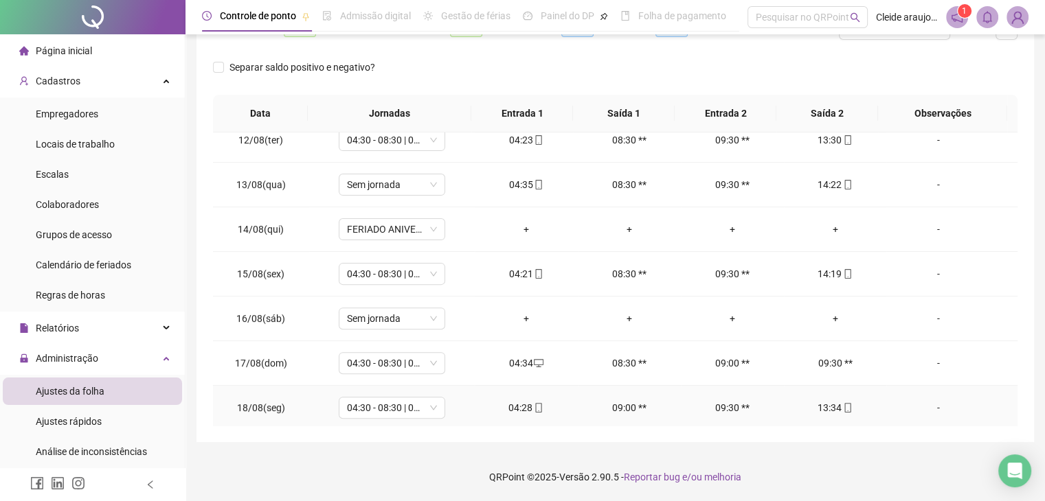
scroll to position [505, 0]
click at [413, 182] on span "Sem jornada" at bounding box center [392, 185] width 90 height 21
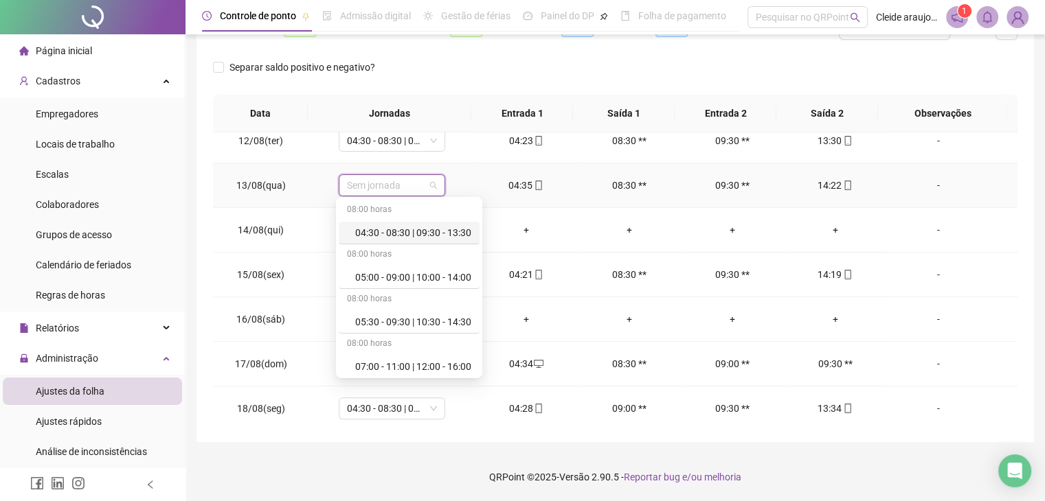
click at [384, 229] on div "04:30 - 08:30 | 09:30 - 13:30" at bounding box center [413, 232] width 116 height 15
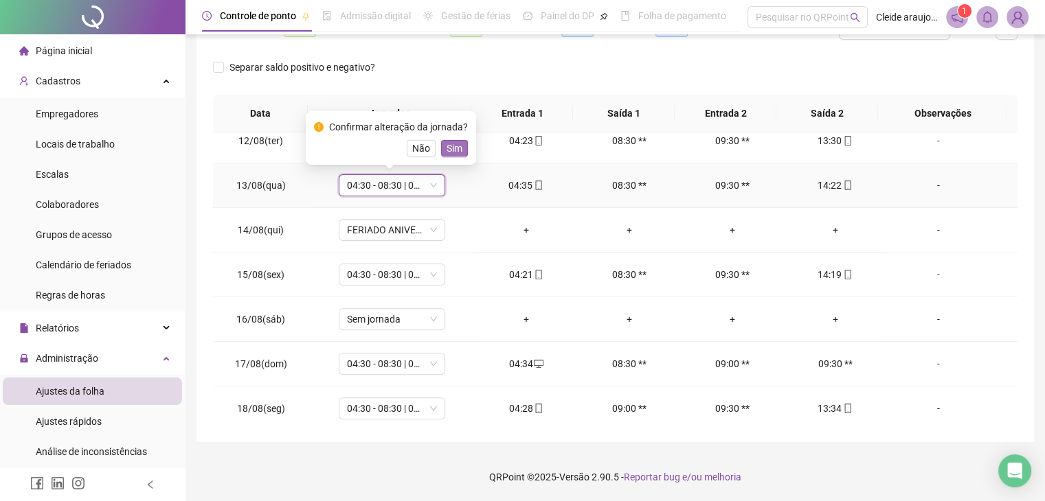
click at [447, 150] on span "Sim" at bounding box center [455, 148] width 16 height 15
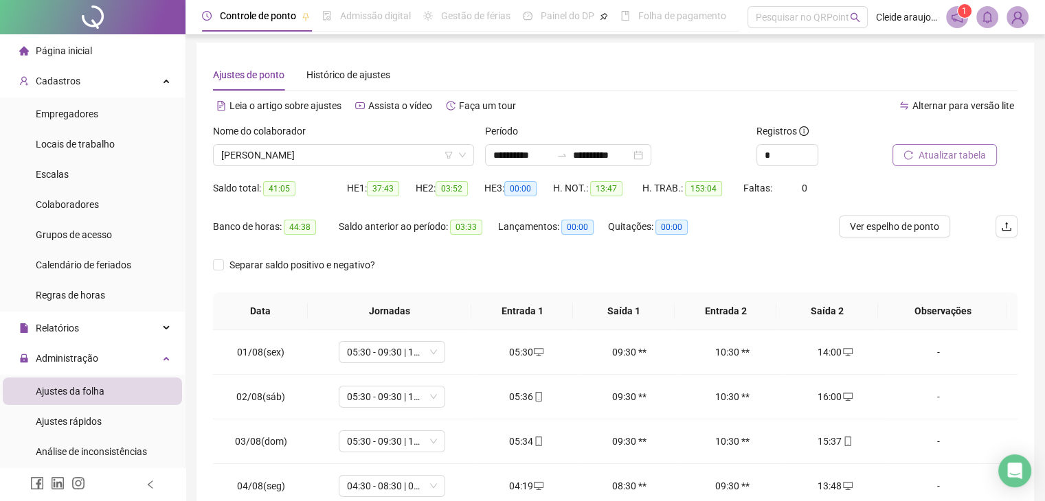
scroll to position [1, 0]
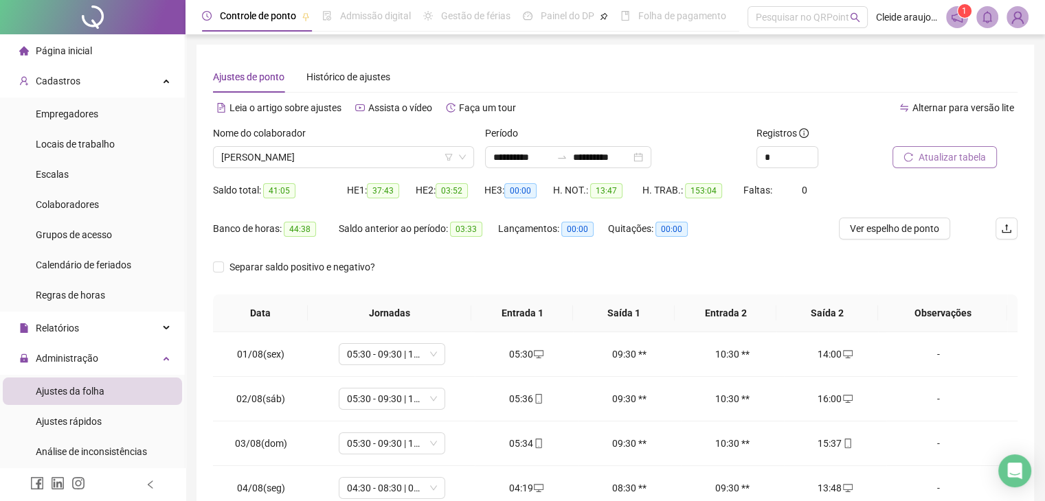
click at [954, 150] on span "Atualizar tabela" at bounding box center [951, 157] width 67 height 15
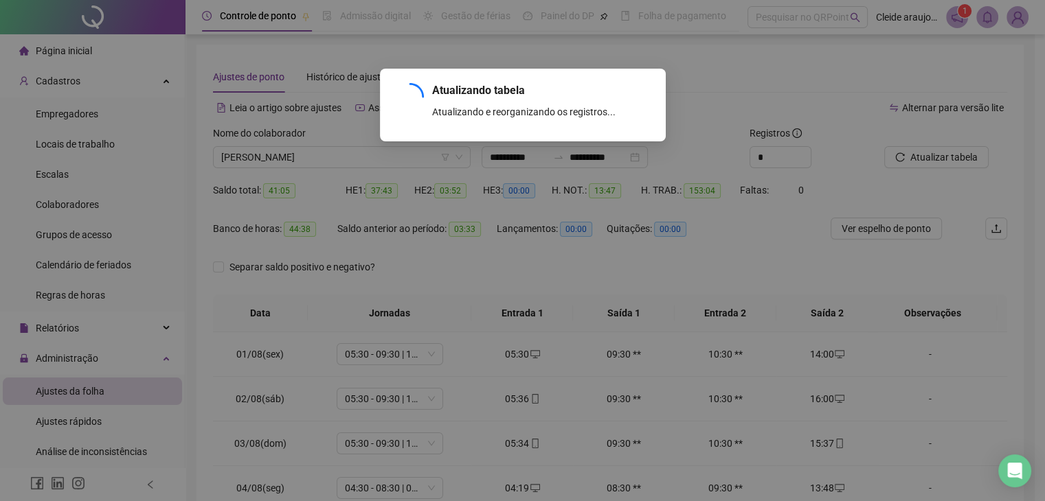
scroll to position [0, 0]
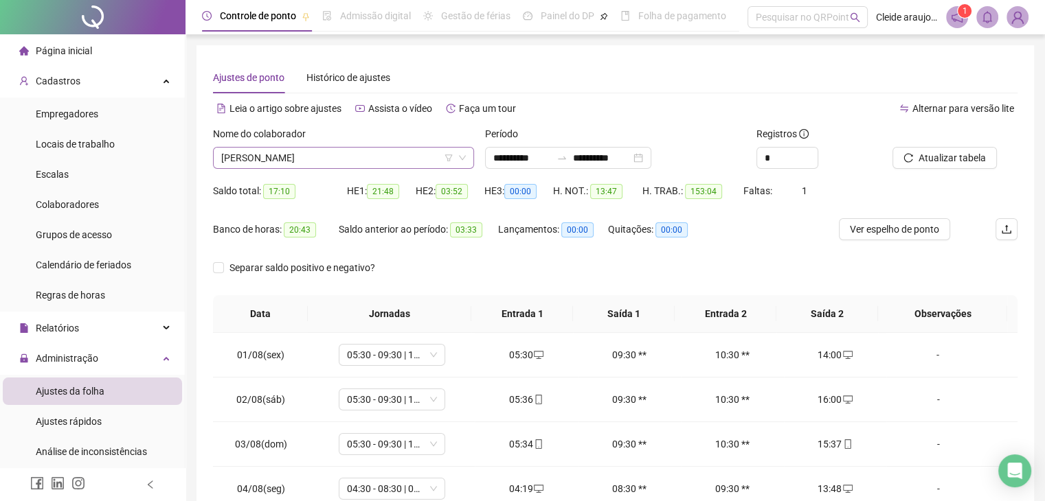
click at [416, 155] on span "[PERSON_NAME]" at bounding box center [343, 158] width 245 height 21
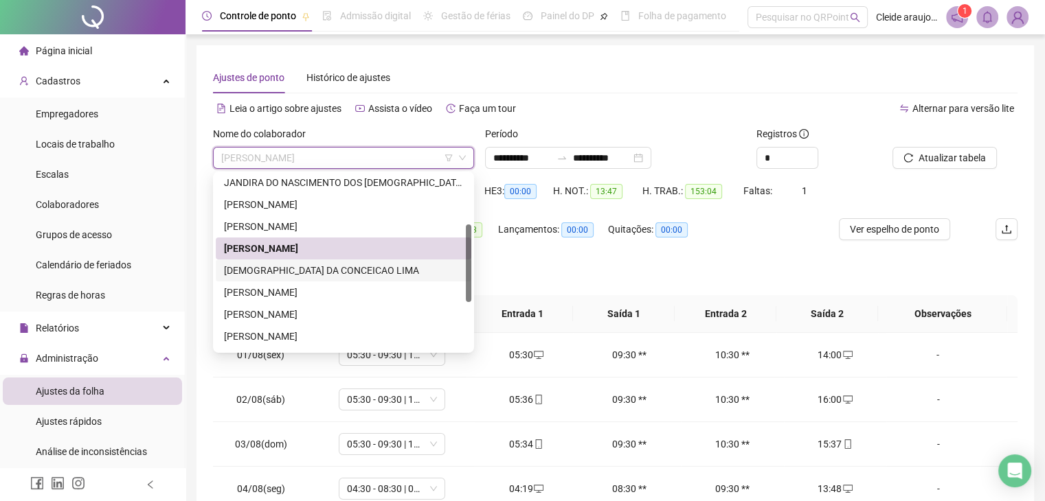
click at [325, 273] on div "[DEMOGRAPHIC_DATA] DA CONCEICAO LIMA" at bounding box center [343, 270] width 239 height 15
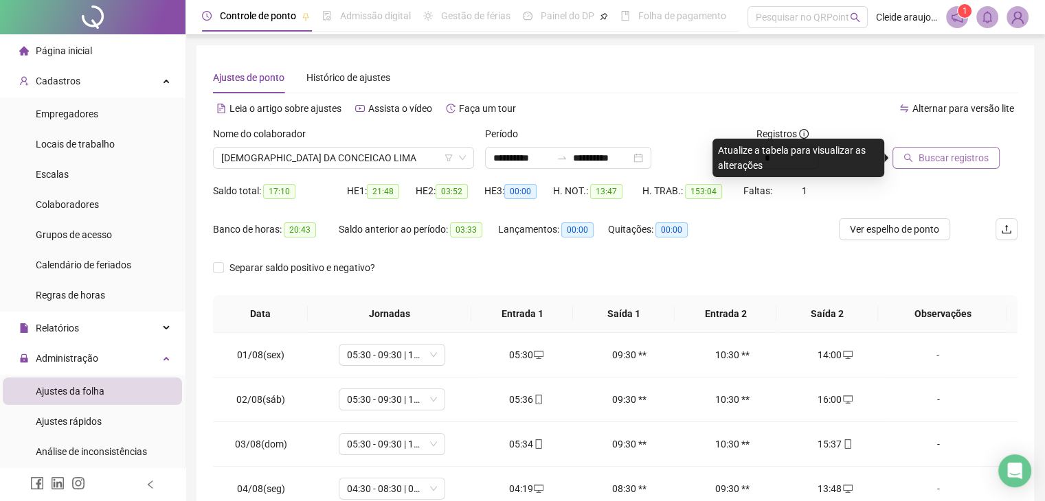
click at [918, 159] on span "Buscar registros" at bounding box center [953, 157] width 70 height 15
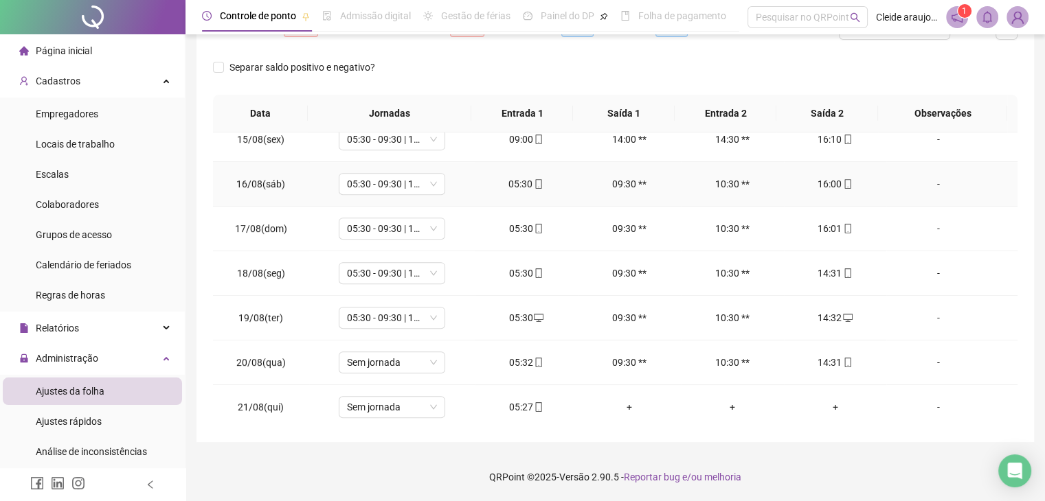
scroll to position [641, 0]
click at [412, 370] on td "Sem jornada" at bounding box center [392, 362] width 166 height 45
click at [417, 353] on span "Sem jornada" at bounding box center [392, 362] width 90 height 21
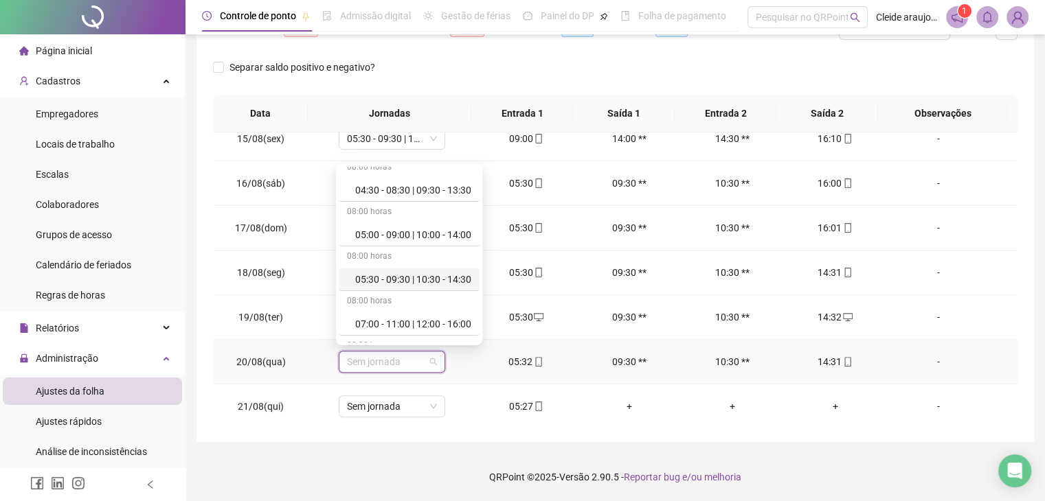
click at [389, 282] on div "05:30 - 09:30 | 10:30 - 14:30" at bounding box center [413, 279] width 116 height 15
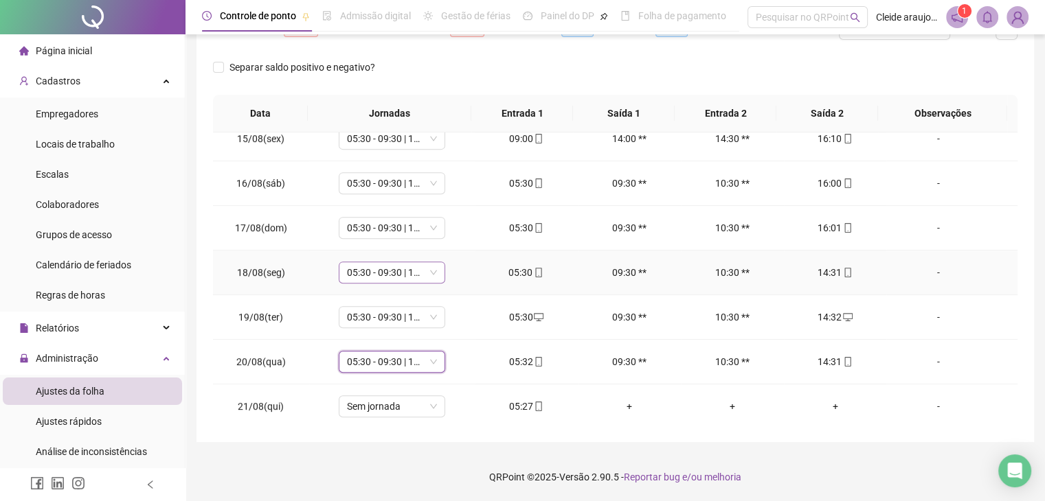
scroll to position [0, 0]
click at [461, 319] on button "Sim" at bounding box center [454, 323] width 27 height 16
click at [420, 398] on span "Sem jornada" at bounding box center [392, 406] width 90 height 21
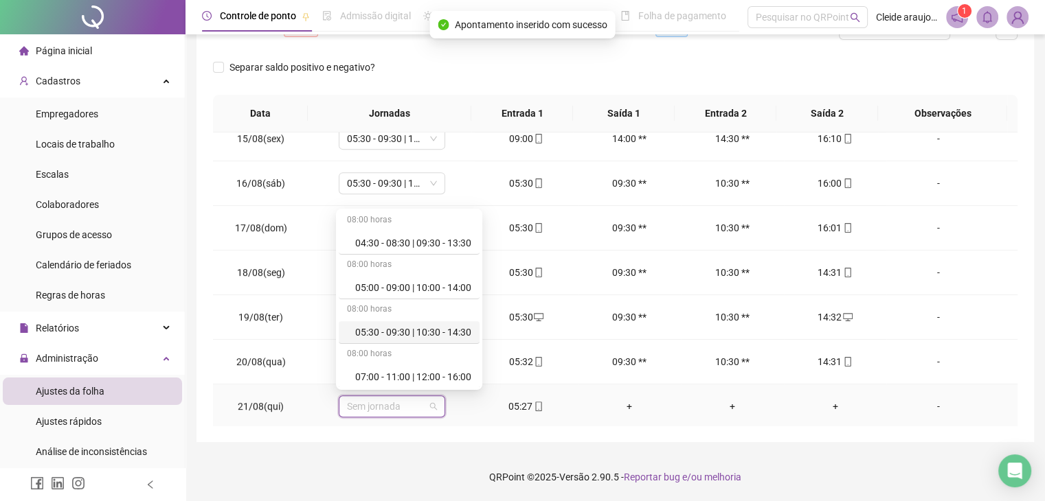
click at [396, 332] on div "05:30 - 09:30 | 10:30 - 14:30" at bounding box center [413, 332] width 116 height 15
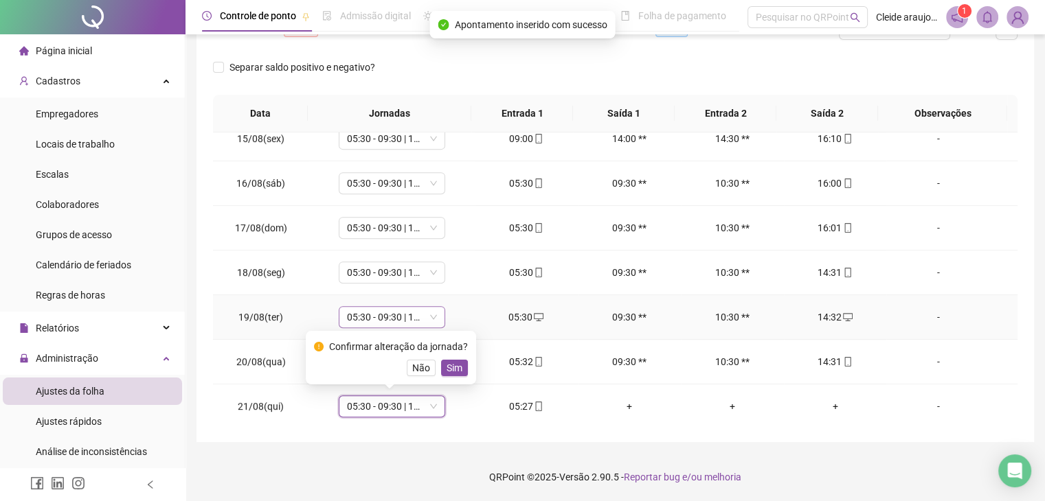
scroll to position [2, 0]
drag, startPoint x: 456, startPoint y: 366, endPoint x: 460, endPoint y: 359, distance: 7.7
click at [456, 364] on span "Sim" at bounding box center [455, 368] width 16 height 15
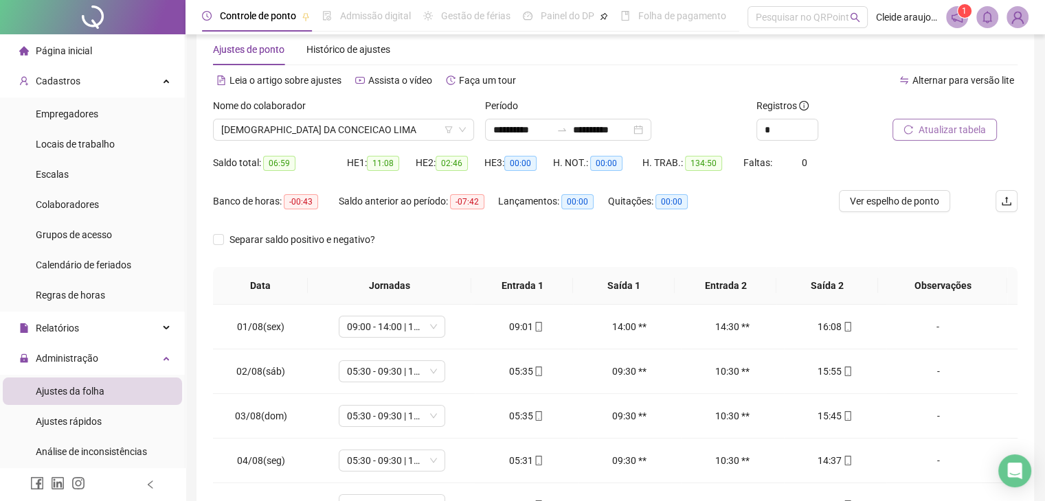
scroll to position [0, 0]
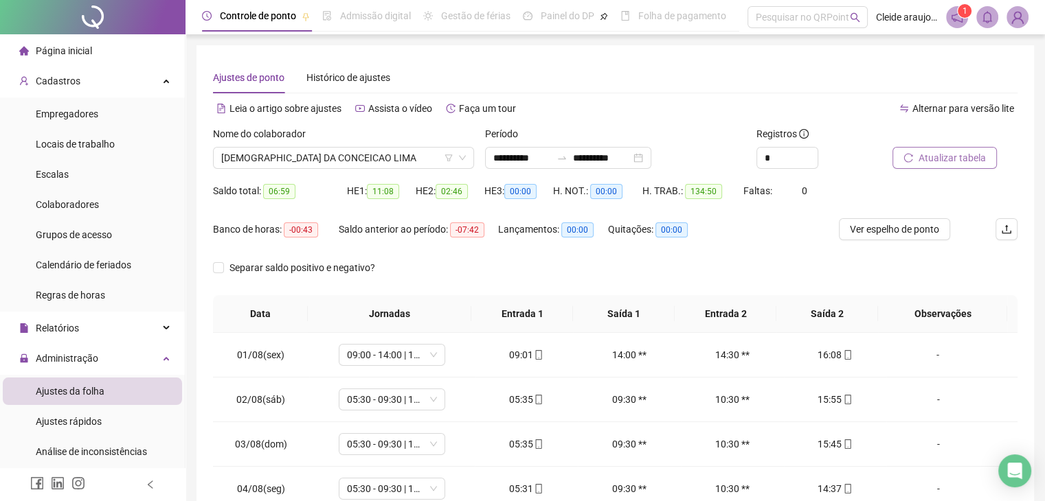
click at [952, 155] on span "Atualizar tabela" at bounding box center [951, 157] width 67 height 15
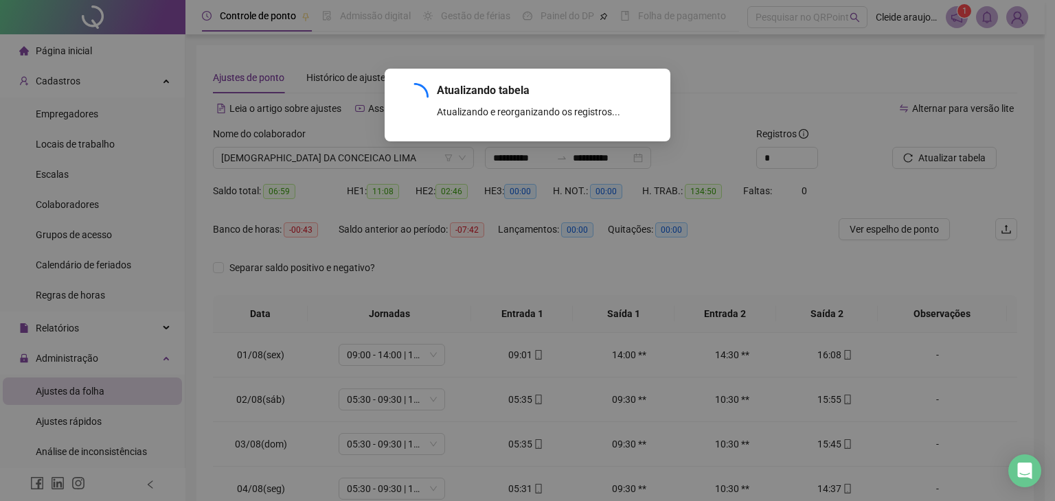
click at [368, 157] on div "Atualizando tabela Atualizando e reorganizando os registros... OK" at bounding box center [527, 250] width 1055 height 501
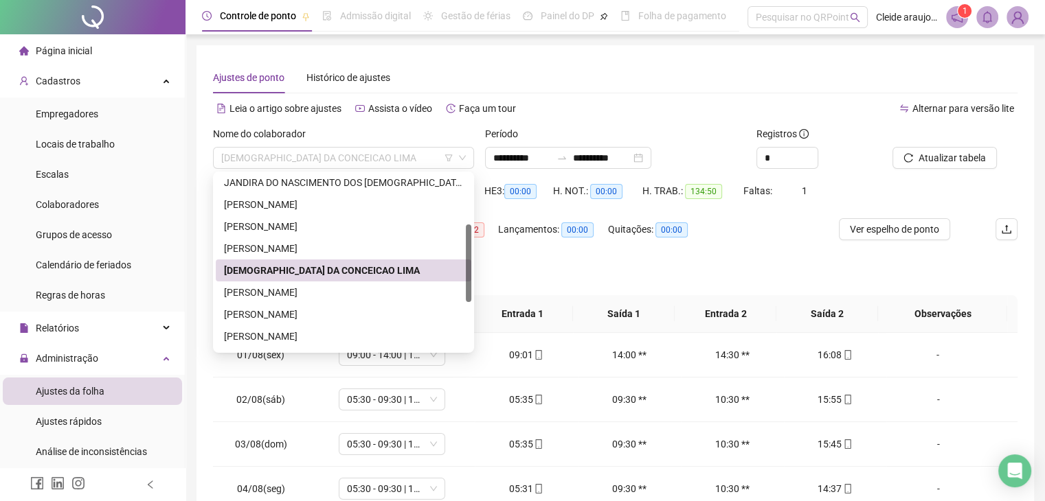
click at [379, 161] on span "[DEMOGRAPHIC_DATA] DA CONCEICAO LIMA" at bounding box center [343, 158] width 245 height 21
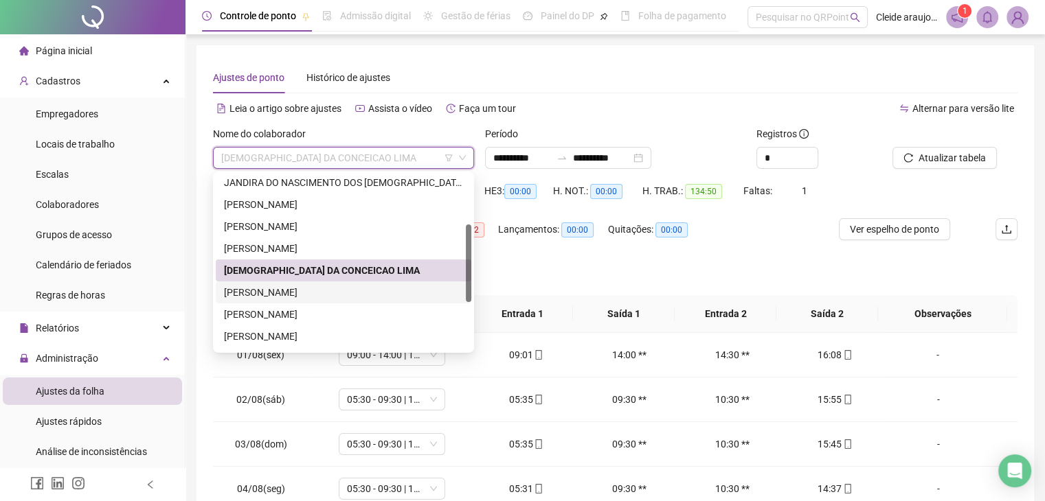
click at [311, 293] on div "[PERSON_NAME]" at bounding box center [343, 292] width 239 height 15
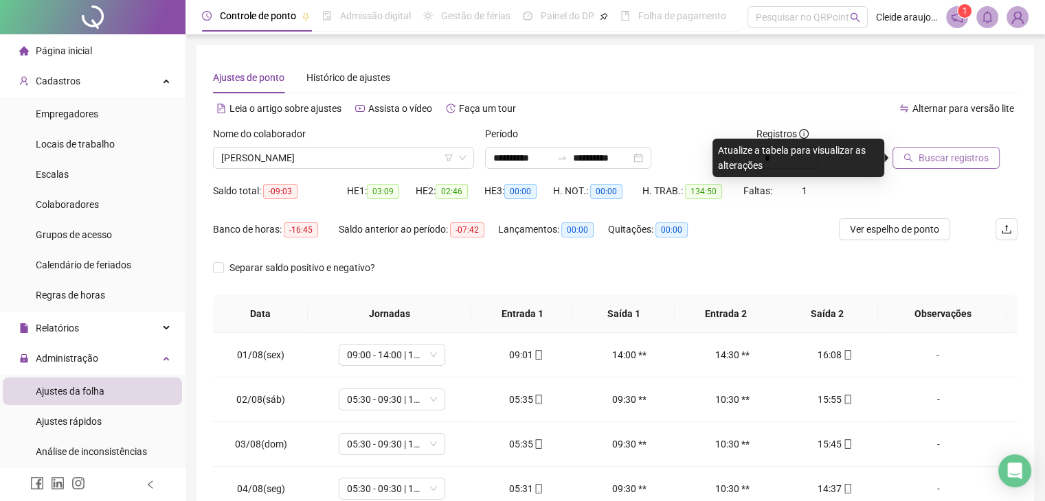
click at [934, 157] on span "Buscar registros" at bounding box center [953, 157] width 70 height 15
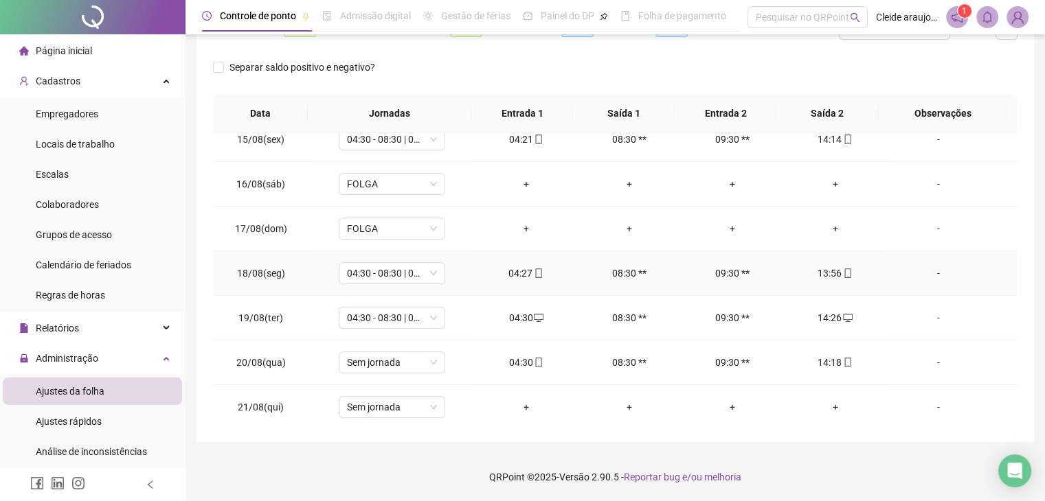
scroll to position [641, 0]
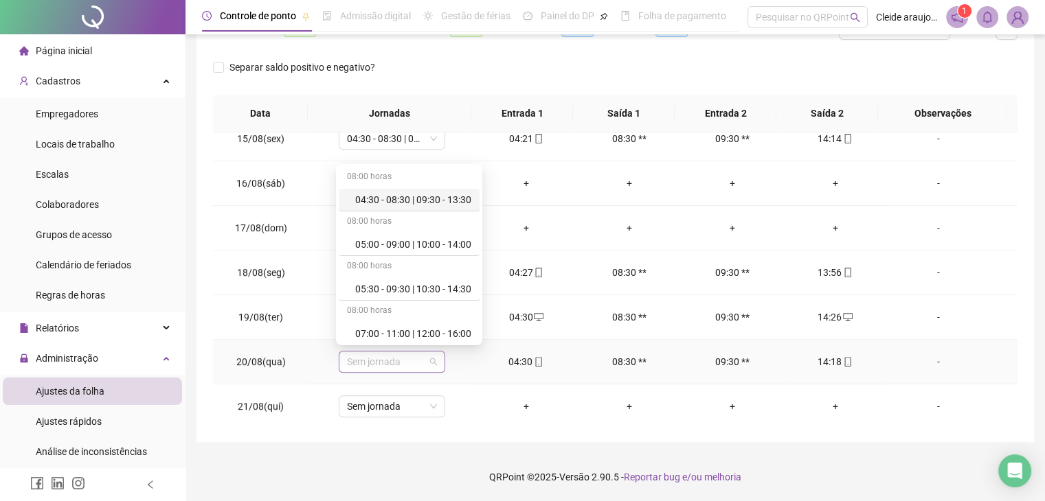
click at [431, 365] on span "Sem jornada" at bounding box center [392, 362] width 90 height 21
click at [394, 199] on div "04:30 - 08:30 | 09:30 - 13:30" at bounding box center [413, 199] width 116 height 15
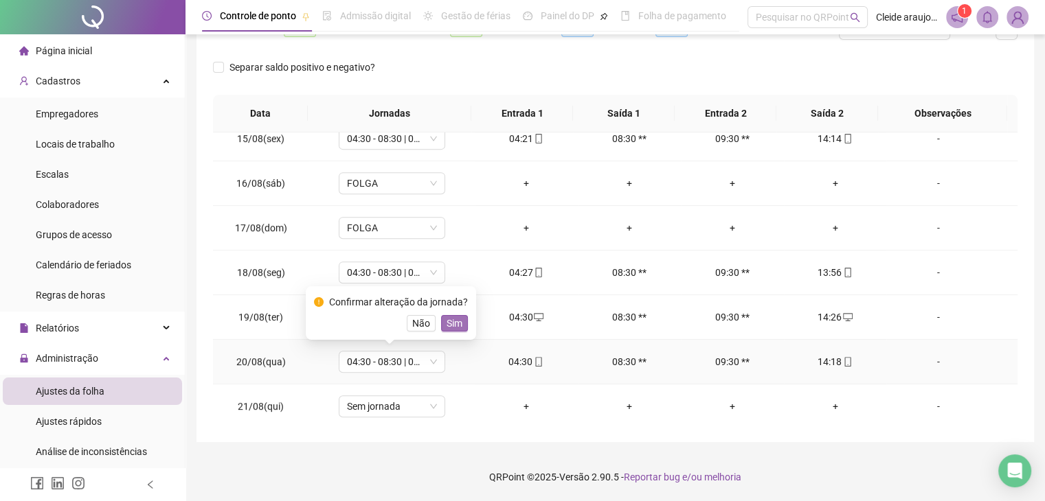
click at [452, 330] on button "Sim" at bounding box center [454, 323] width 27 height 16
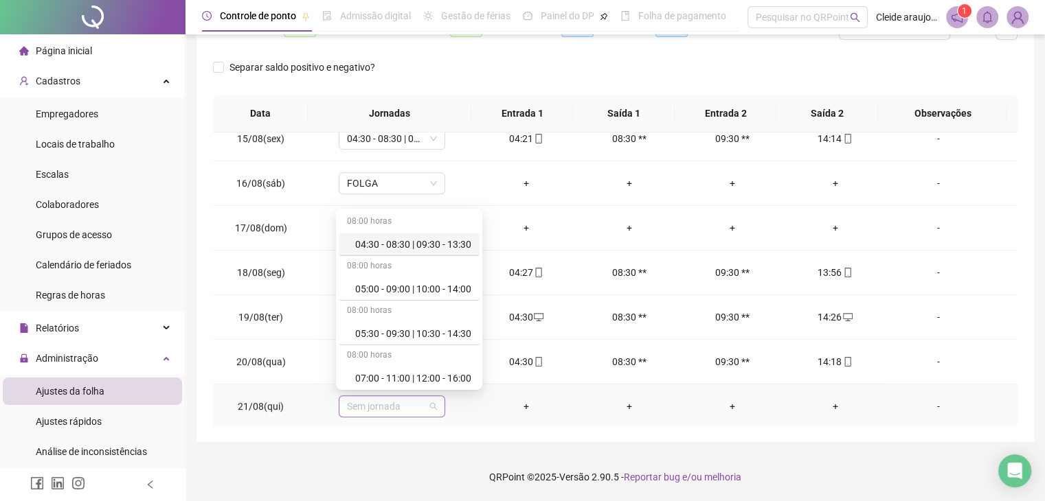
click at [420, 408] on span "Sem jornada" at bounding box center [392, 406] width 90 height 21
click at [394, 253] on div "04:30 - 08:30 | 09:30 - 13:30" at bounding box center [409, 245] width 141 height 23
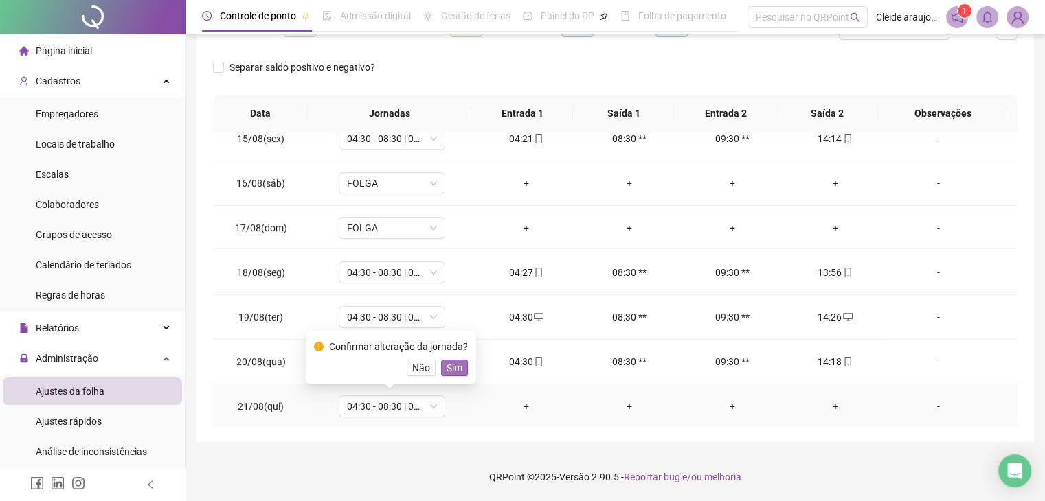
click at [453, 365] on span "Sim" at bounding box center [455, 368] width 16 height 15
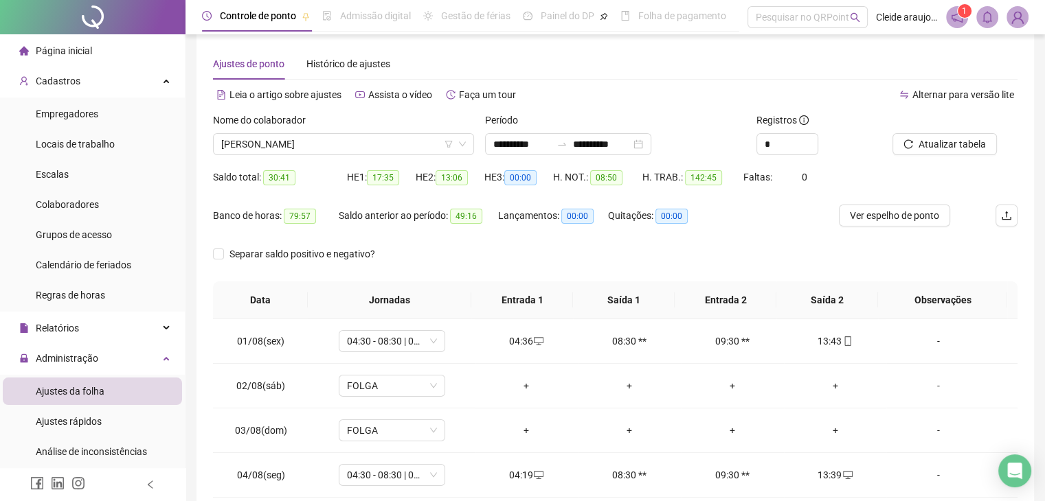
scroll to position [0, 0]
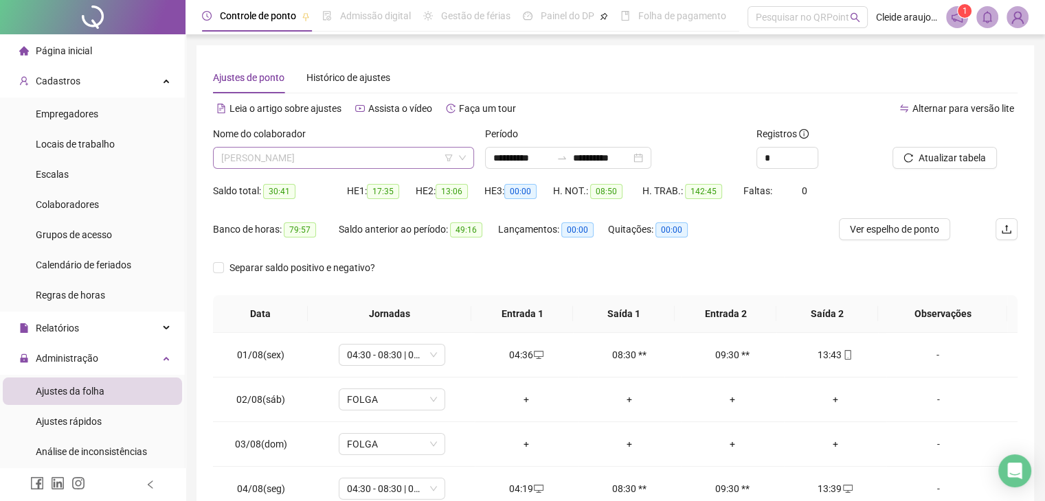
click at [389, 157] on span "[PERSON_NAME]" at bounding box center [343, 158] width 245 height 21
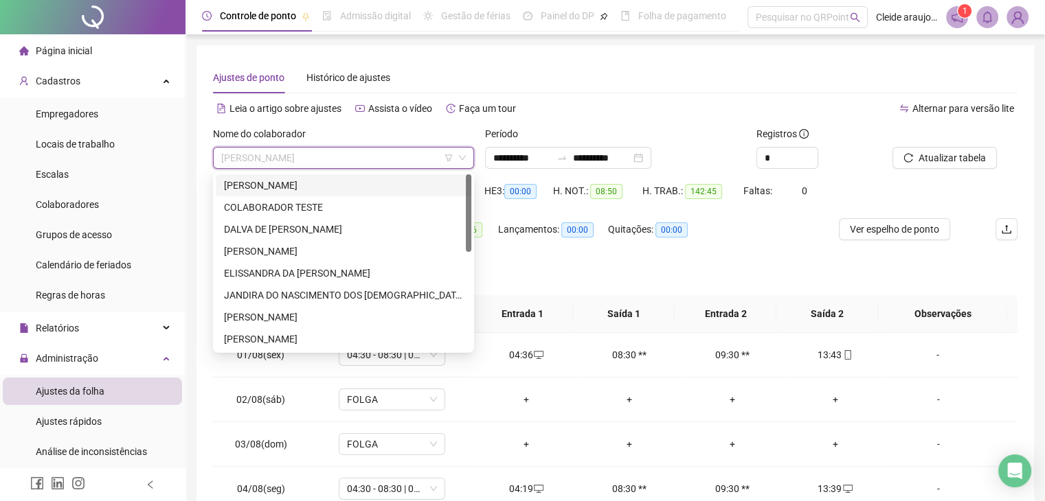
click at [332, 181] on div "[PERSON_NAME]" at bounding box center [343, 185] width 239 height 15
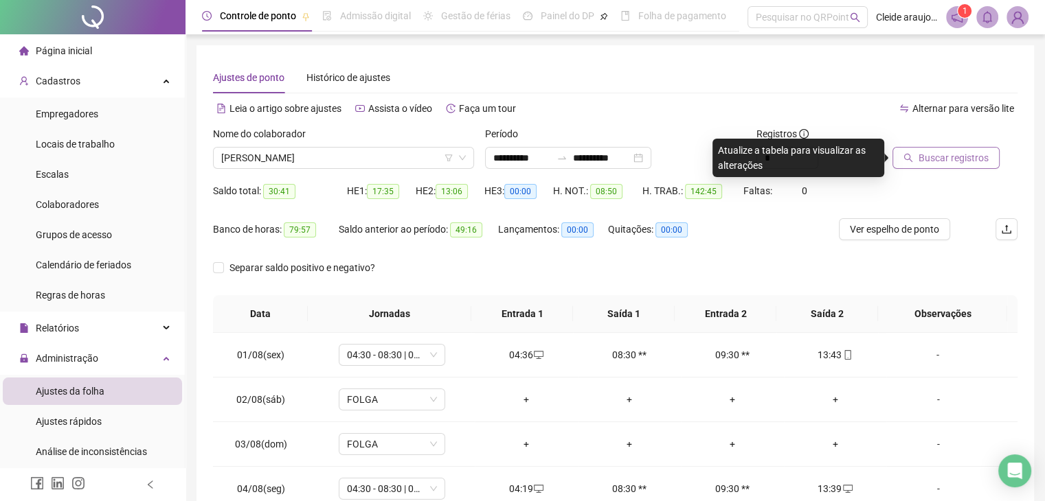
click at [951, 150] on button "Buscar registros" at bounding box center [945, 158] width 107 height 22
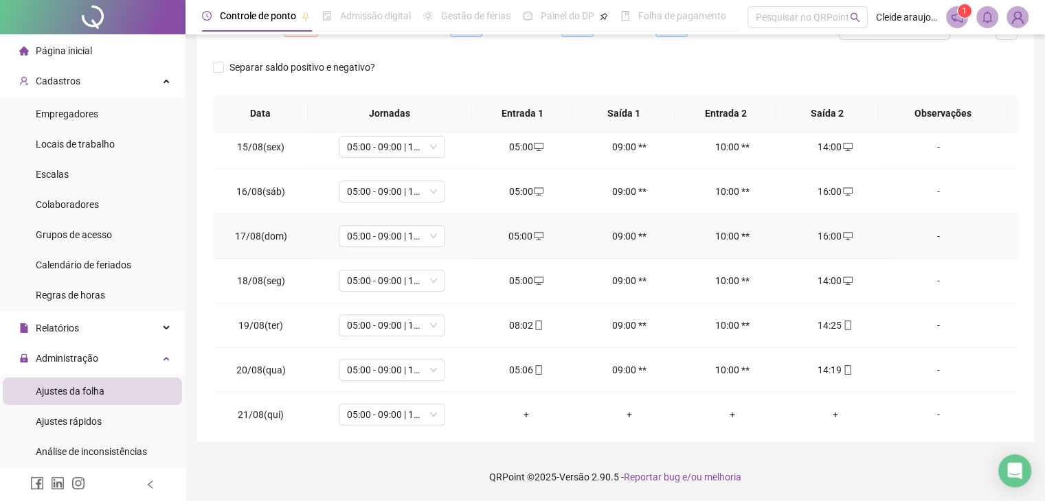
scroll to position [641, 0]
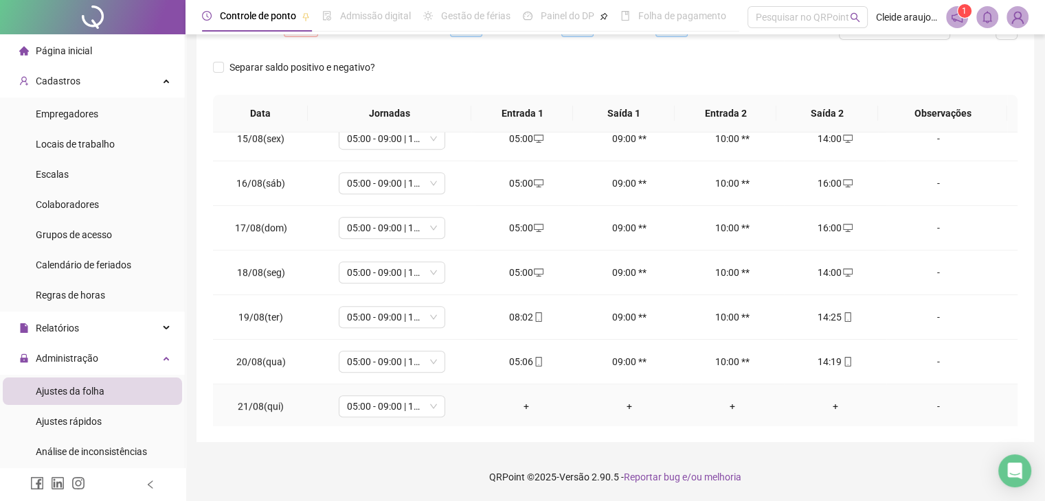
click at [524, 407] on div "+" at bounding box center [526, 406] width 81 height 15
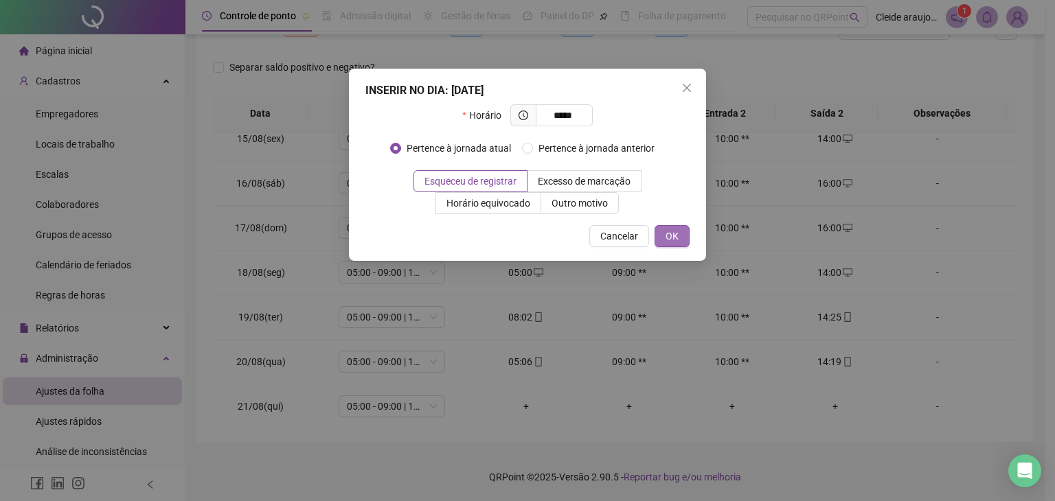
type input "*****"
click at [679, 234] on button "OK" at bounding box center [672, 236] width 35 height 22
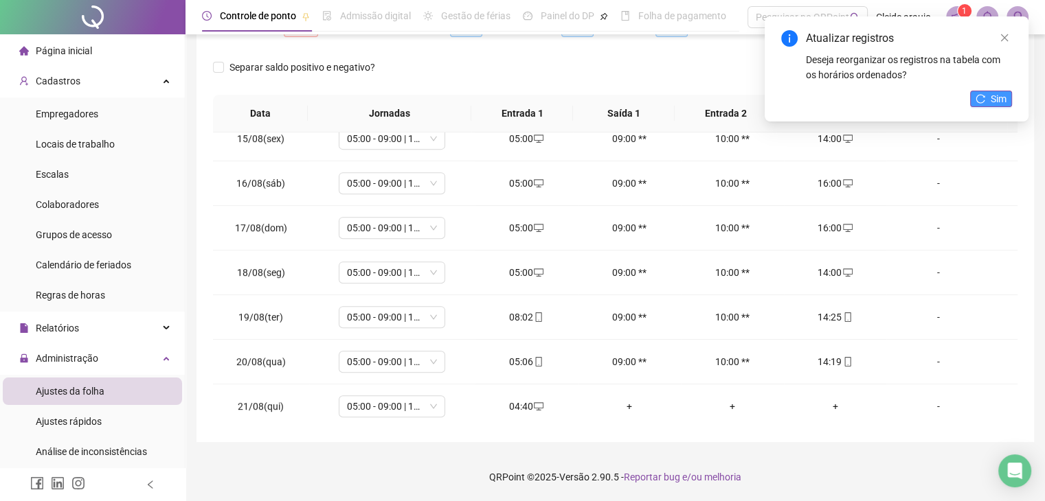
click at [982, 95] on icon "reload" at bounding box center [980, 99] width 10 height 10
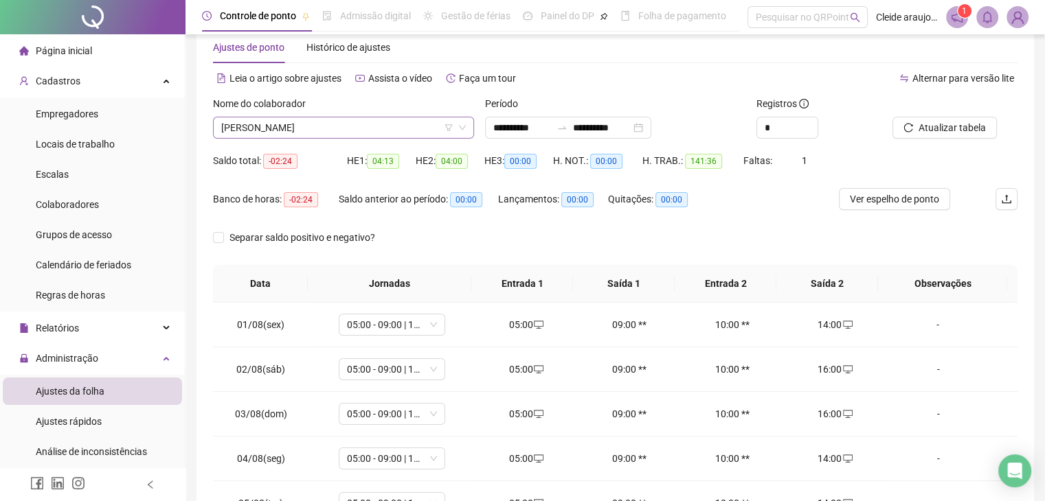
scroll to position [0, 0]
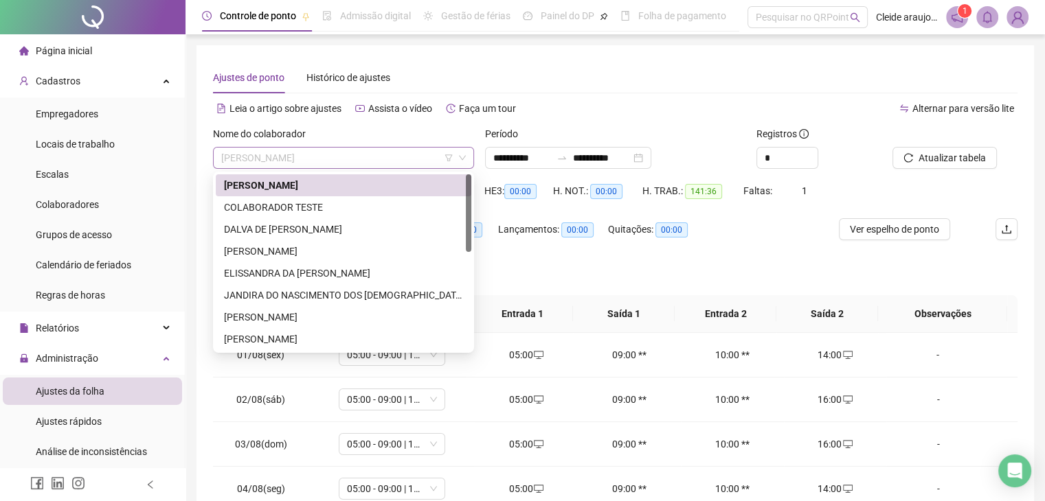
click at [397, 151] on span "[PERSON_NAME]" at bounding box center [343, 158] width 245 height 21
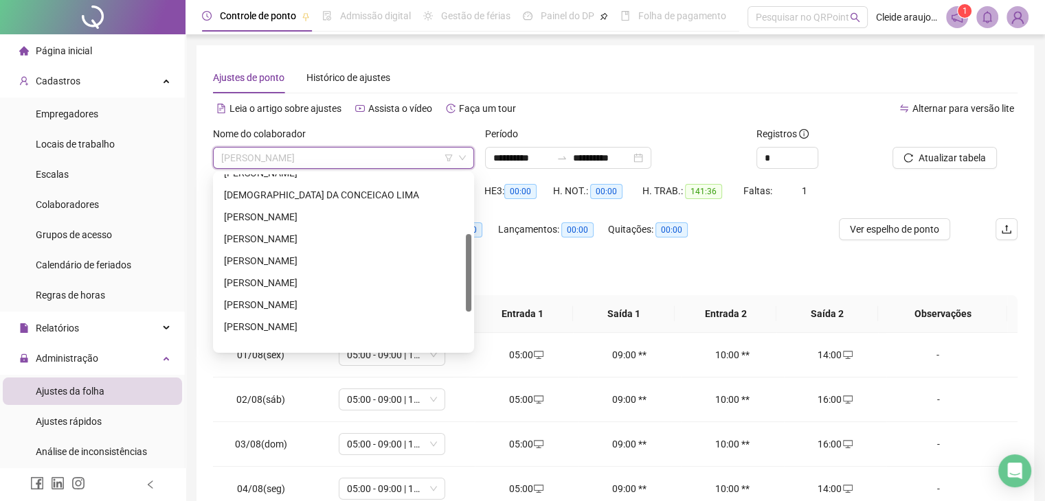
scroll to position [220, 0]
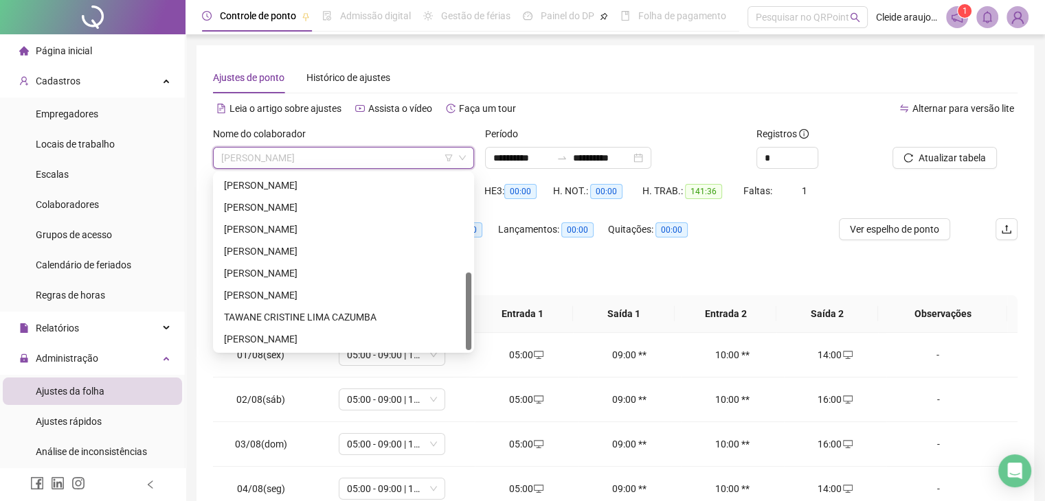
drag, startPoint x: 468, startPoint y: 203, endPoint x: 473, endPoint y: 319, distance: 116.2
click at [473, 319] on div "297131 278215 JUCILENE DA CONCEICAO LIMA [PERSON_NAME] [PERSON_NAME] TAWANE [PE…" at bounding box center [343, 262] width 261 height 181
click at [271, 205] on div "[PERSON_NAME]" at bounding box center [343, 207] width 239 height 15
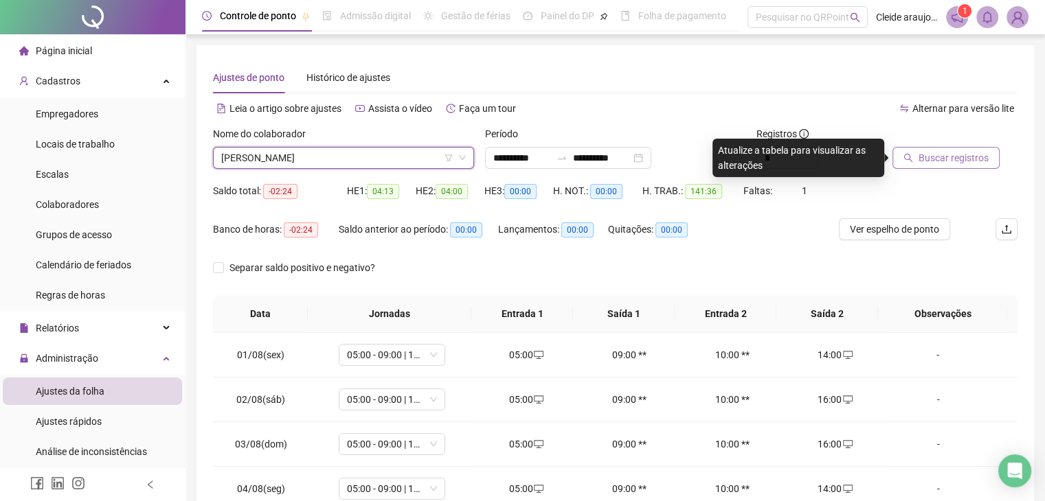
click at [938, 156] on span "Buscar registros" at bounding box center [953, 157] width 70 height 15
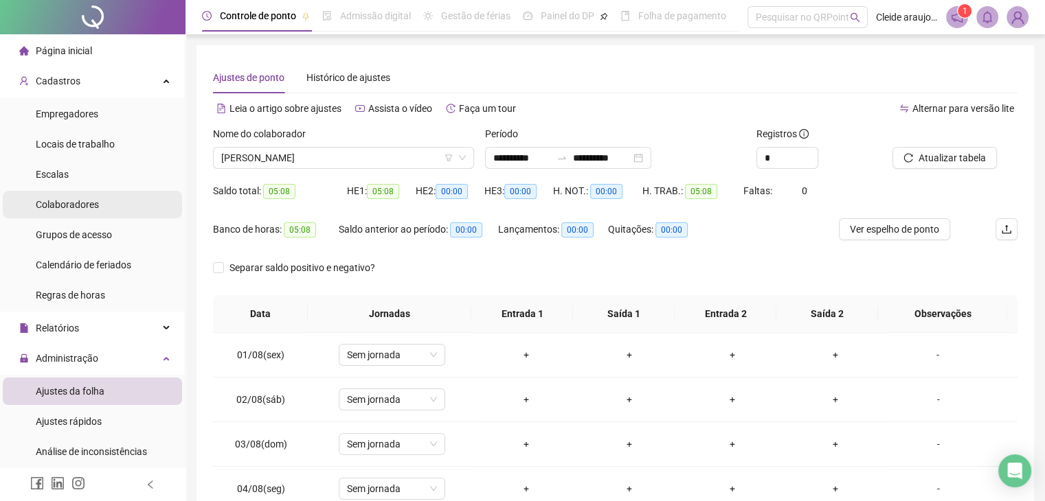
click at [77, 210] on span "Colaboradores" at bounding box center [67, 204] width 63 height 11
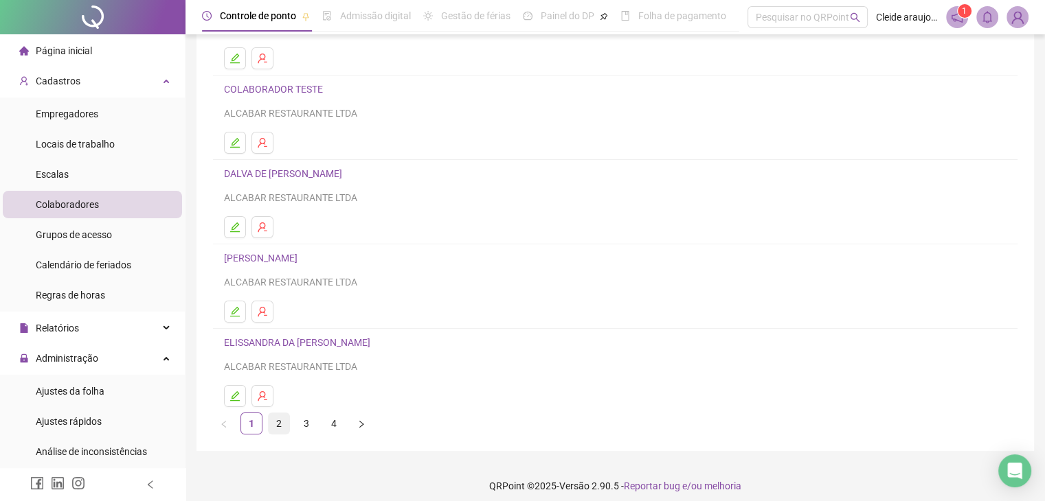
scroll to position [162, 0]
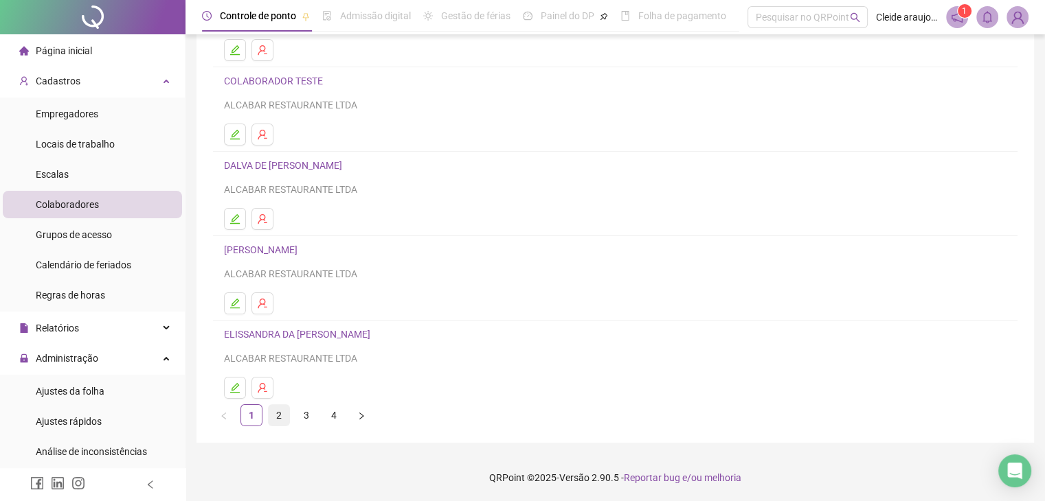
click at [272, 411] on link "2" at bounding box center [279, 415] width 21 height 21
click at [336, 412] on link "4" at bounding box center [334, 415] width 21 height 21
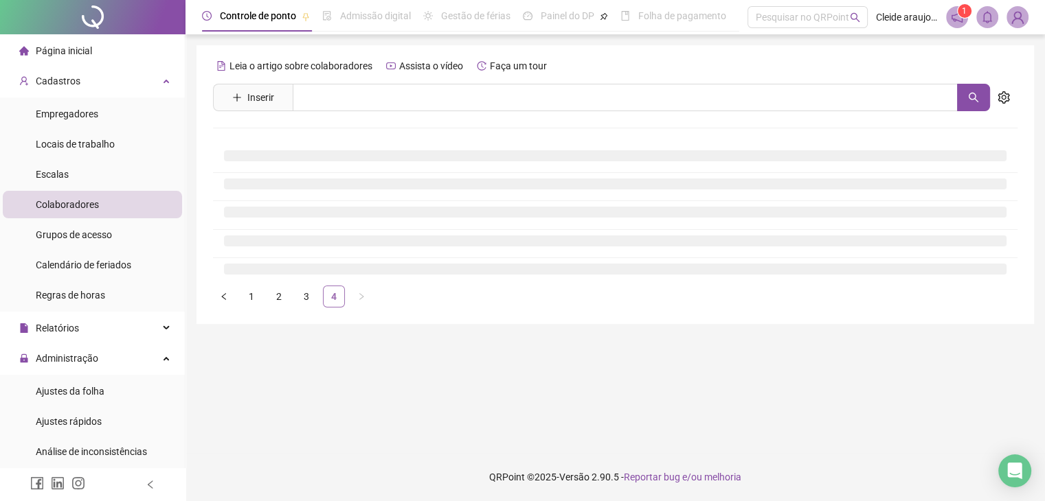
scroll to position [0, 0]
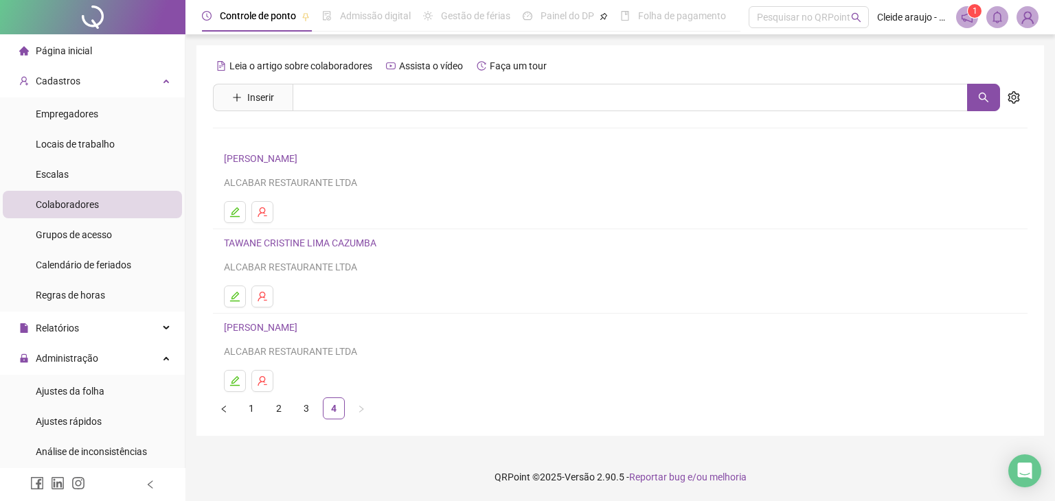
click at [308, 412] on link "3" at bounding box center [306, 408] width 21 height 21
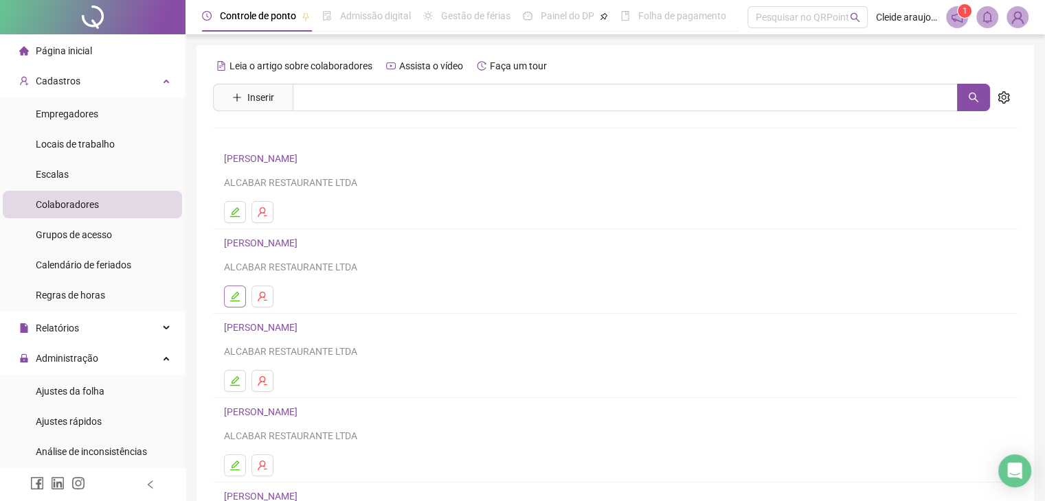
click at [230, 296] on icon "edit" at bounding box center [234, 296] width 11 height 11
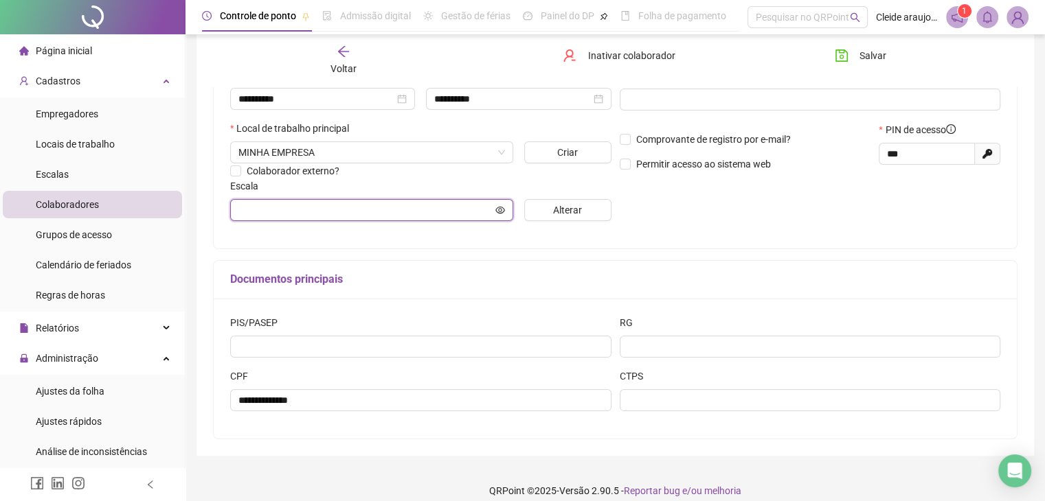
click at [416, 207] on input "text" at bounding box center [365, 210] width 254 height 15
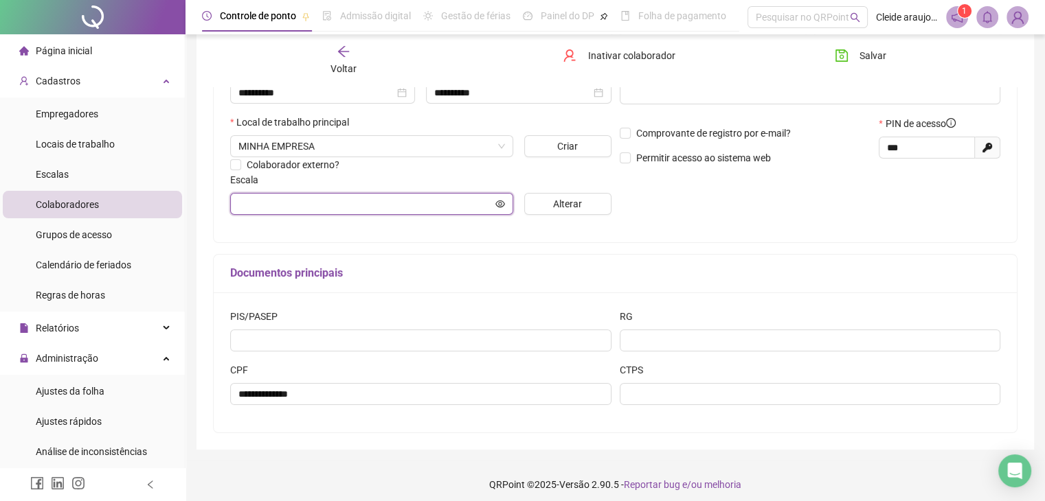
scroll to position [275, 0]
click at [505, 202] on span at bounding box center [371, 203] width 283 height 22
click at [501, 202] on icon "eye" at bounding box center [500, 204] width 10 height 10
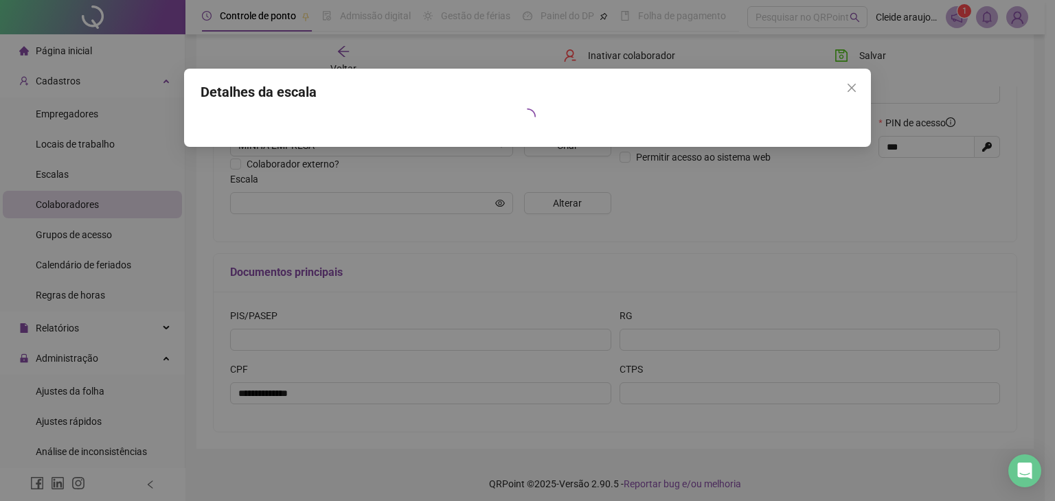
click at [848, 82] on button "Close" at bounding box center [852, 88] width 22 height 22
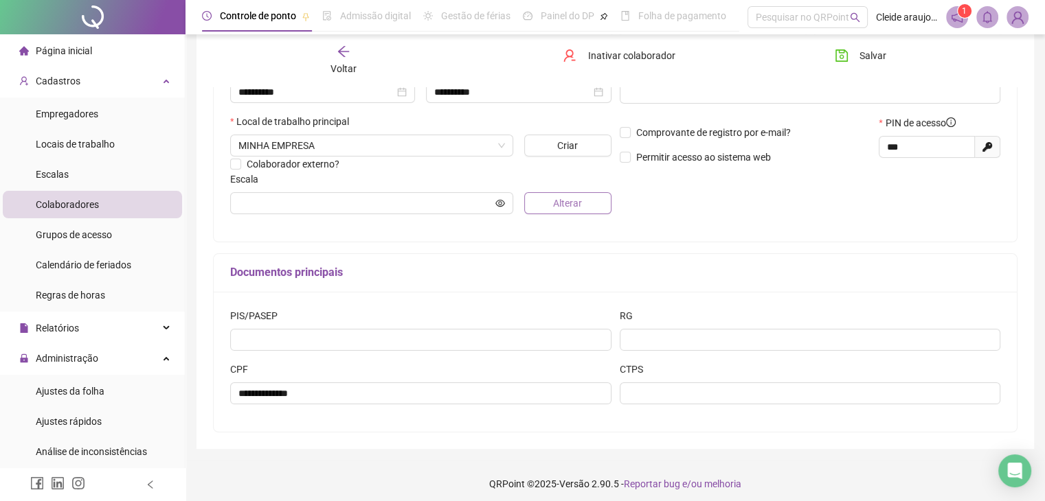
click at [552, 202] on button "Alterar" at bounding box center [567, 203] width 87 height 22
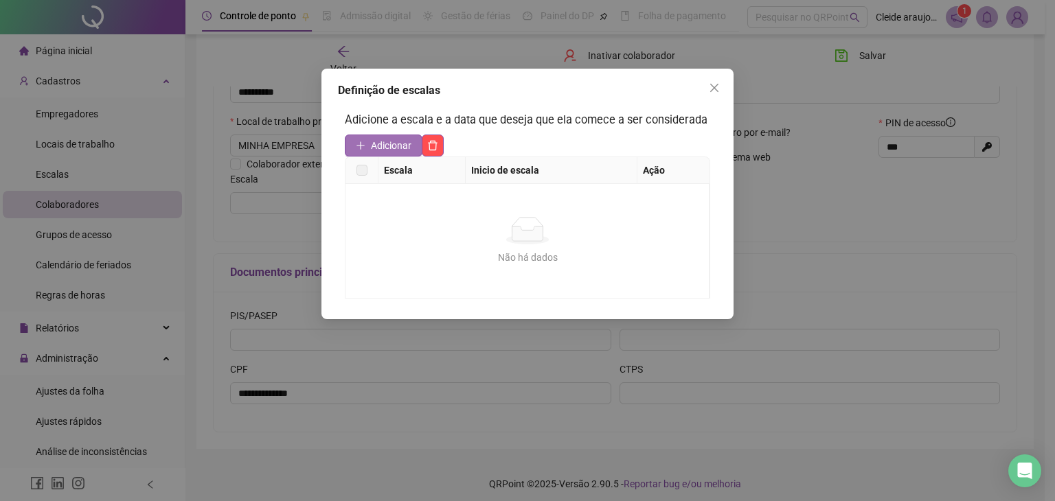
click at [385, 146] on span "Adicionar" at bounding box center [391, 145] width 41 height 15
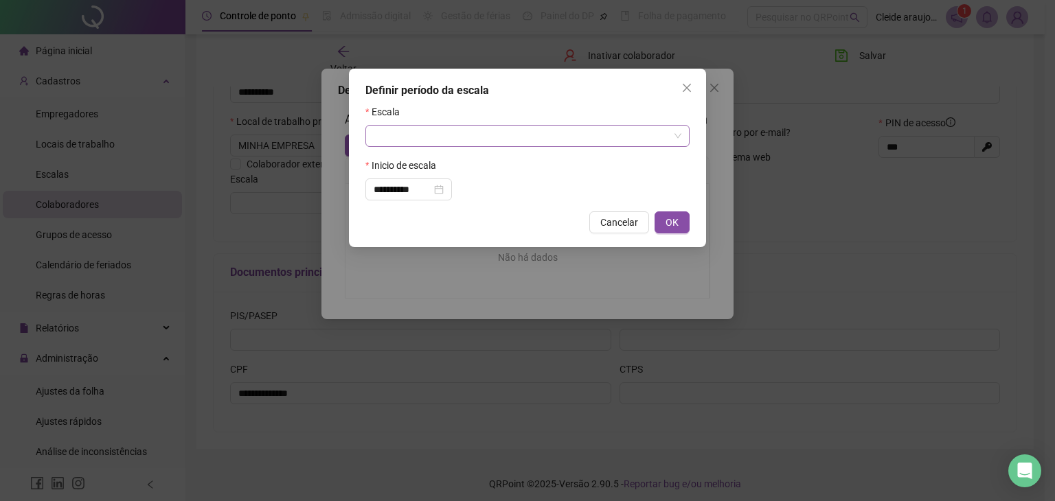
click at [411, 138] on input "search" at bounding box center [521, 136] width 295 height 21
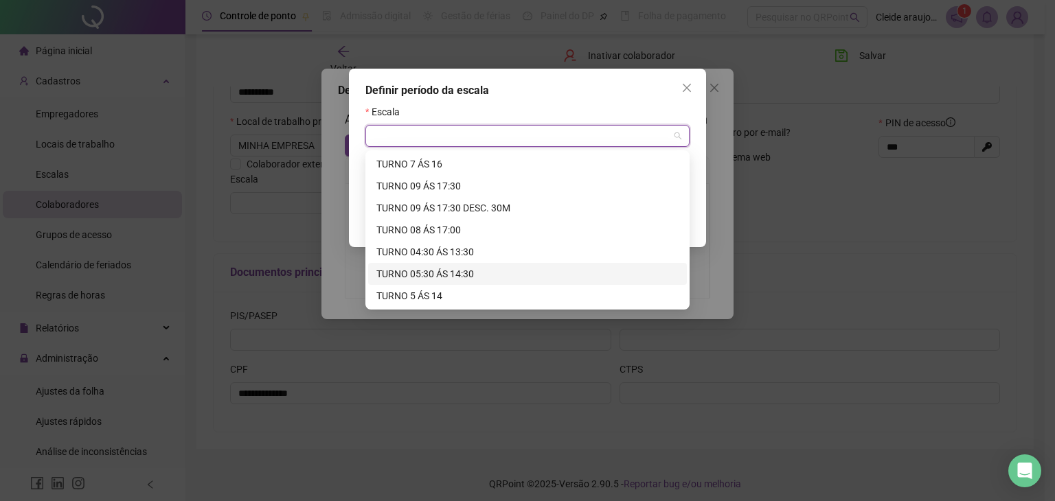
click at [433, 275] on div "TURNO 05:30 ÁS 14:30" at bounding box center [527, 274] width 302 height 15
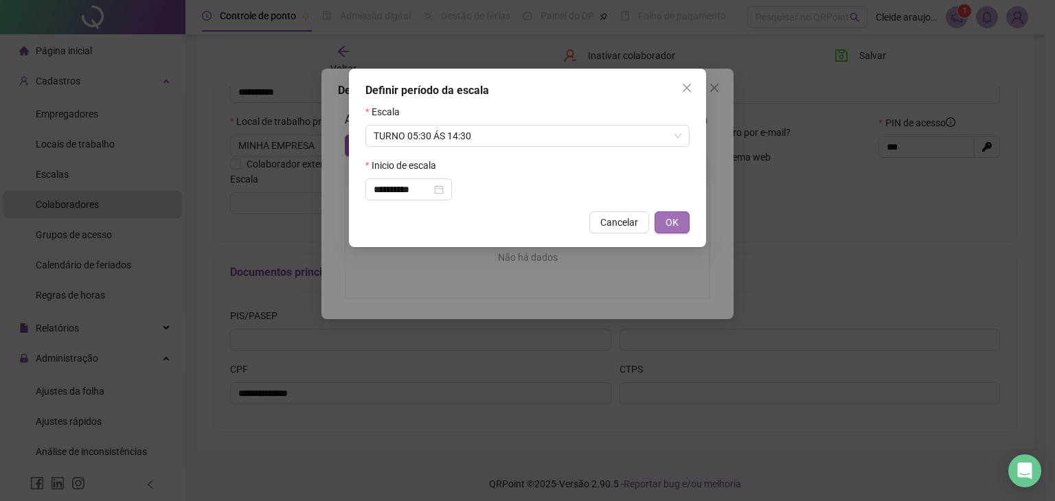
click at [679, 229] on button "OK" at bounding box center [672, 223] width 35 height 22
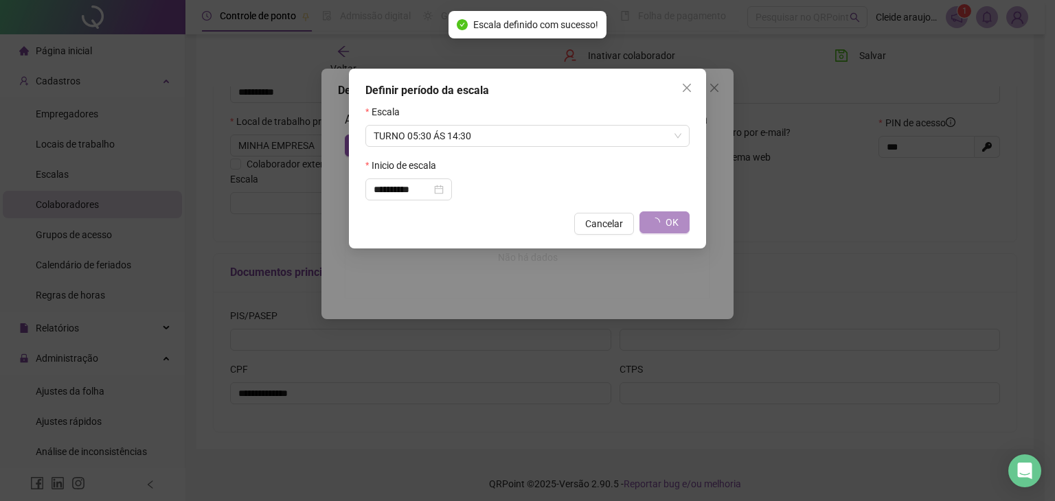
type input "**********"
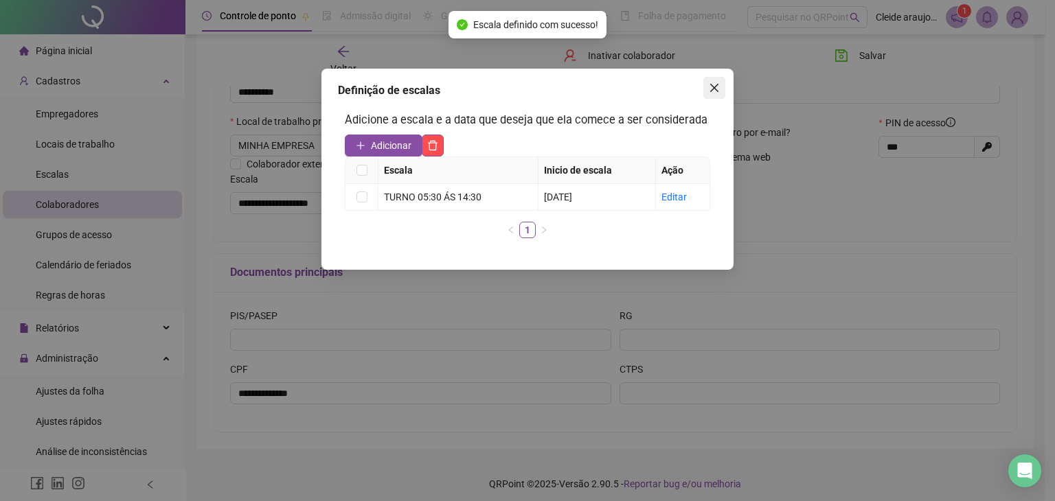
click at [710, 95] on button "Close" at bounding box center [714, 88] width 22 height 22
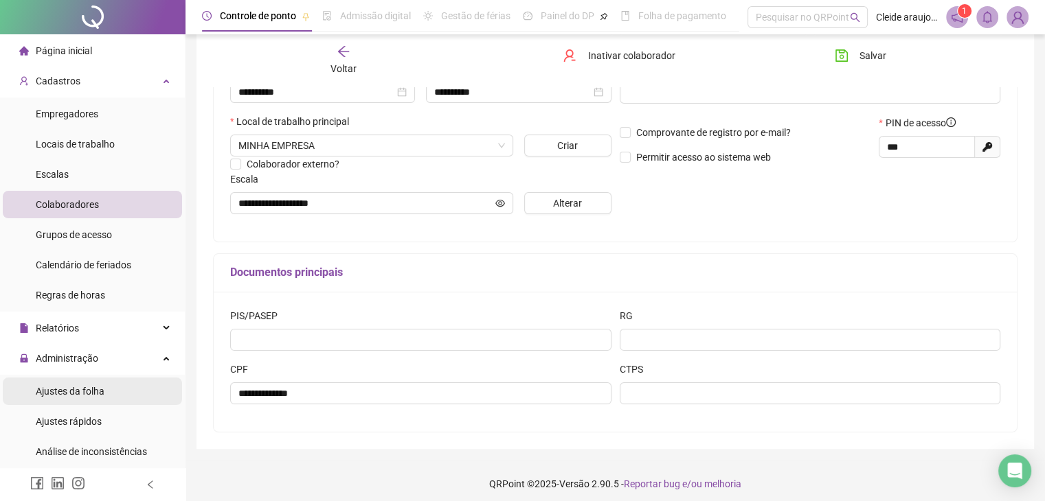
click at [89, 388] on span "Ajustes da folha" at bounding box center [70, 391] width 69 height 11
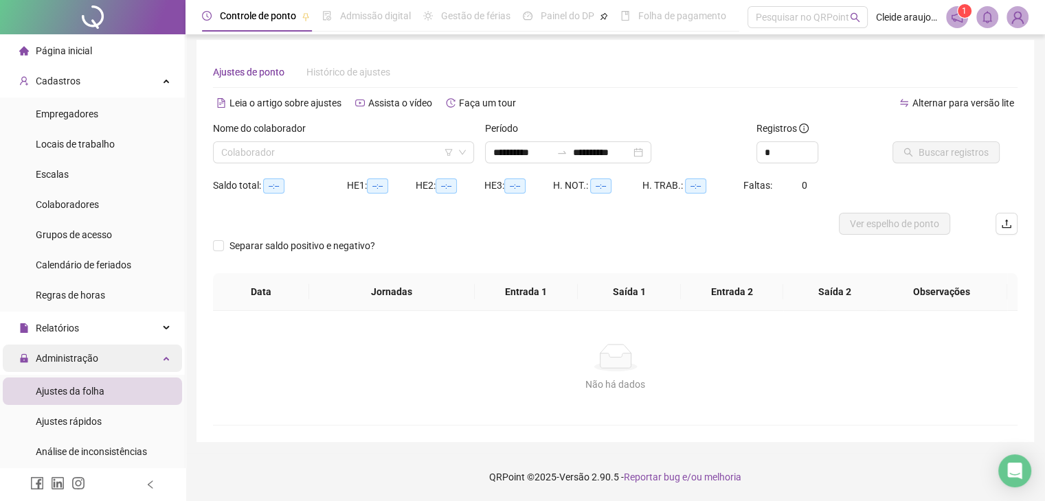
scroll to position [5, 0]
type input "**********"
click at [339, 154] on input "search" at bounding box center [337, 152] width 232 height 21
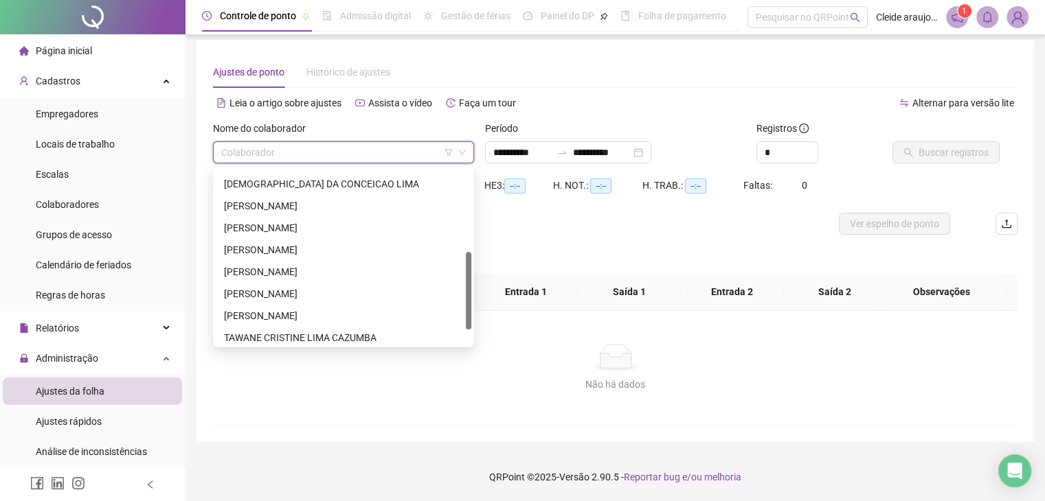
scroll to position [195, 0]
drag, startPoint x: 467, startPoint y: 229, endPoint x: 431, endPoint y: 256, distance: 45.1
click at [458, 307] on div "[PERSON_NAME] CORREIA JUCILENE DA [PERSON_NAME] DA TRINDADE [PERSON_NAME] [PERS…" at bounding box center [344, 257] width 256 height 176
click at [364, 201] on div "[PERSON_NAME]" at bounding box center [343, 204] width 239 height 15
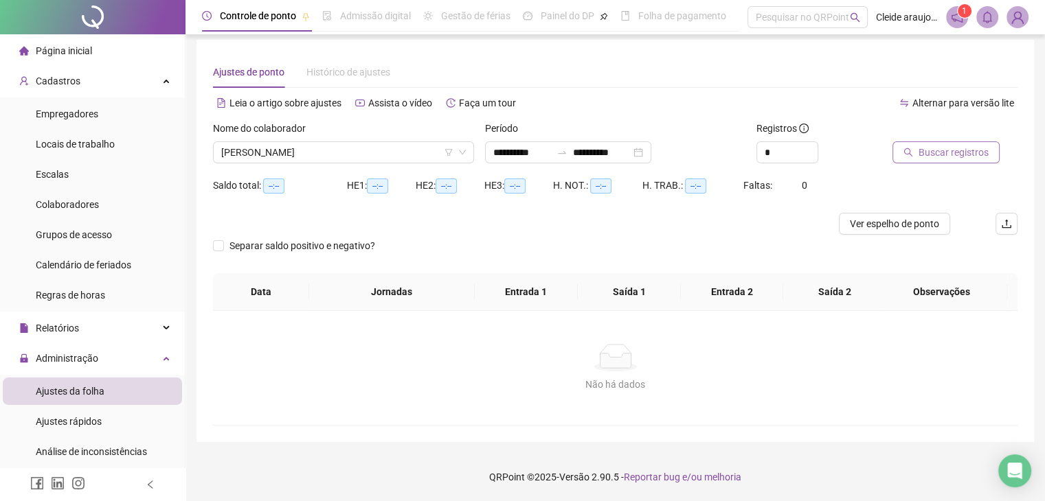
click at [945, 148] on span "Buscar registros" at bounding box center [953, 152] width 70 height 15
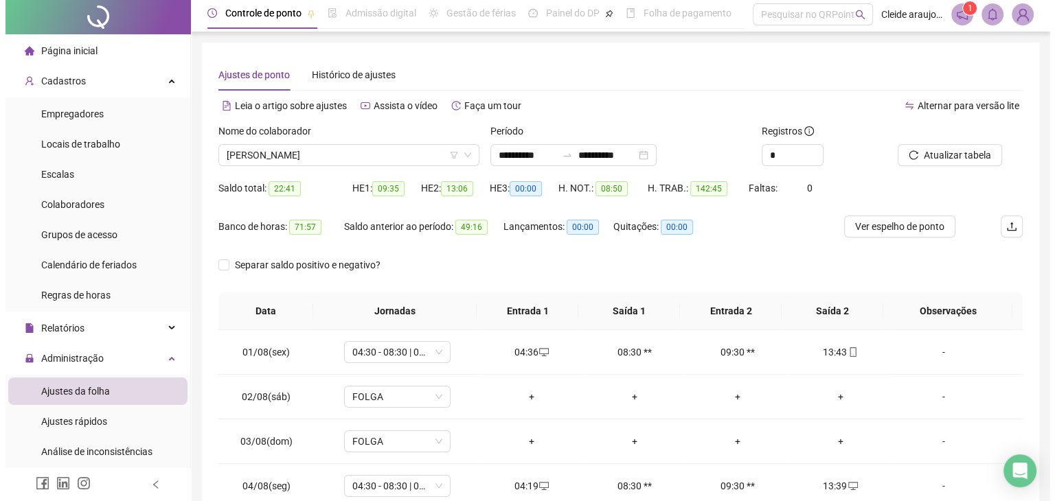
scroll to position [0, 0]
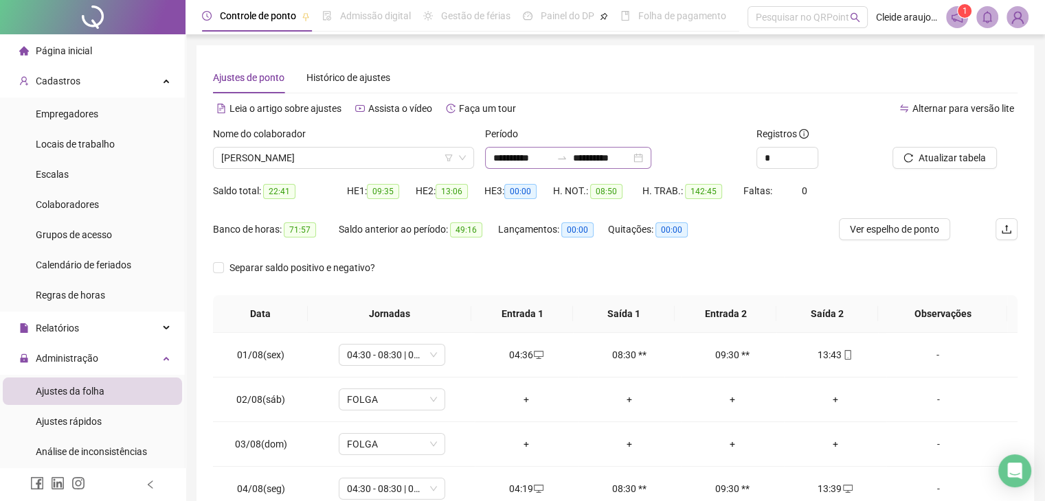
click at [651, 159] on div "**********" at bounding box center [568, 158] width 166 height 22
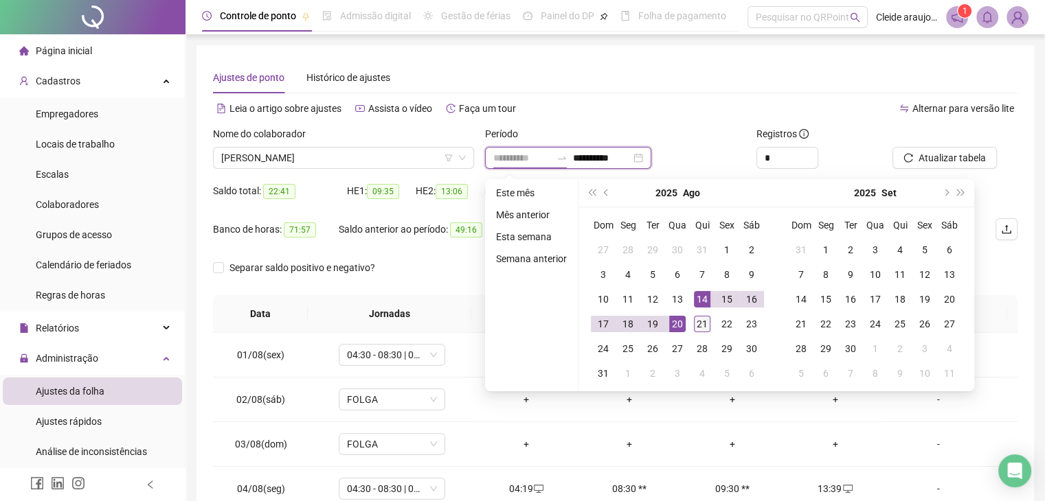
type input "**********"
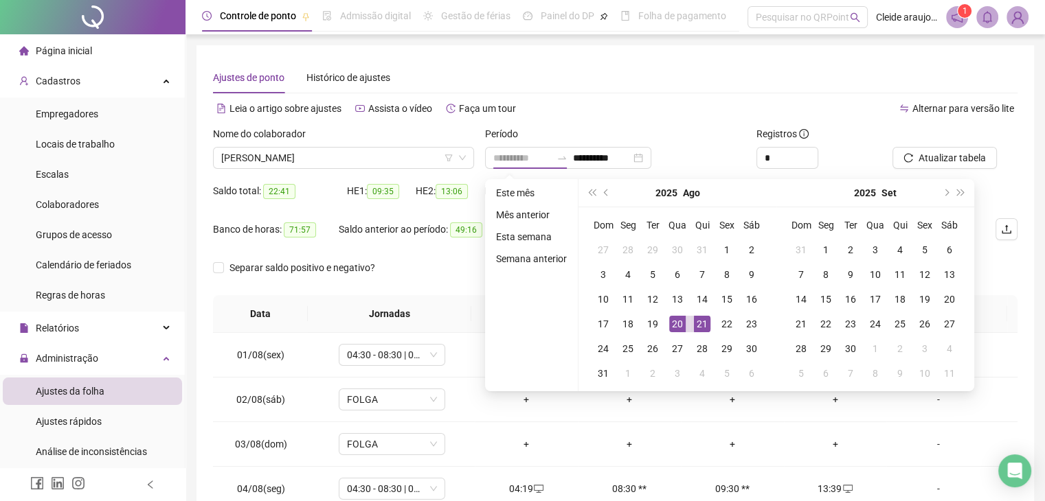
click at [700, 319] on div "21" at bounding box center [702, 324] width 16 height 16
click at [701, 320] on div "21" at bounding box center [702, 324] width 16 height 16
type input "**********"
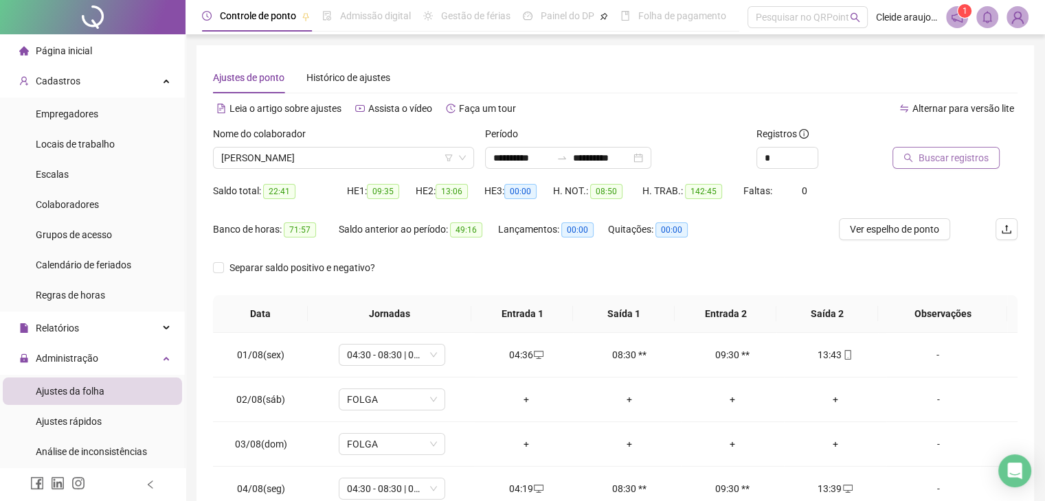
click at [946, 155] on span "Buscar registros" at bounding box center [953, 157] width 70 height 15
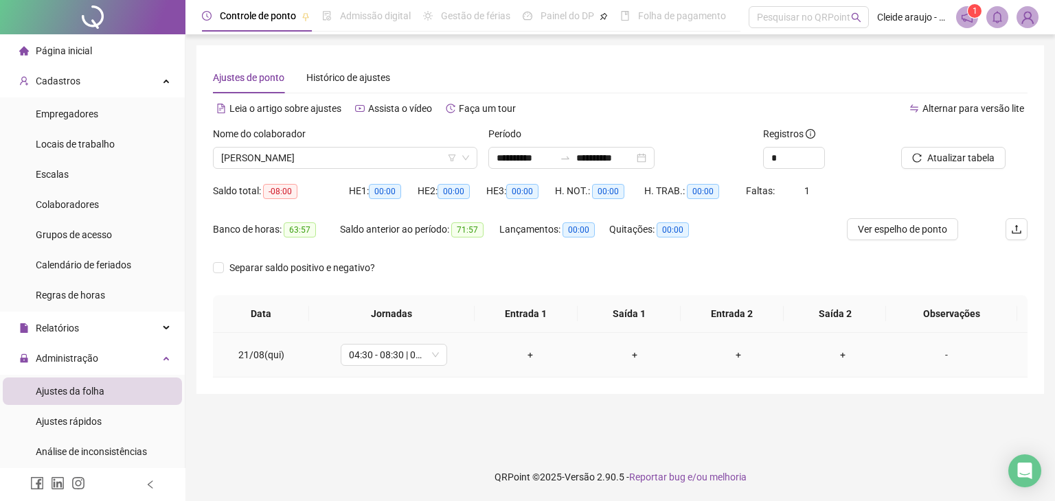
click at [532, 352] on div "+" at bounding box center [530, 355] width 82 height 15
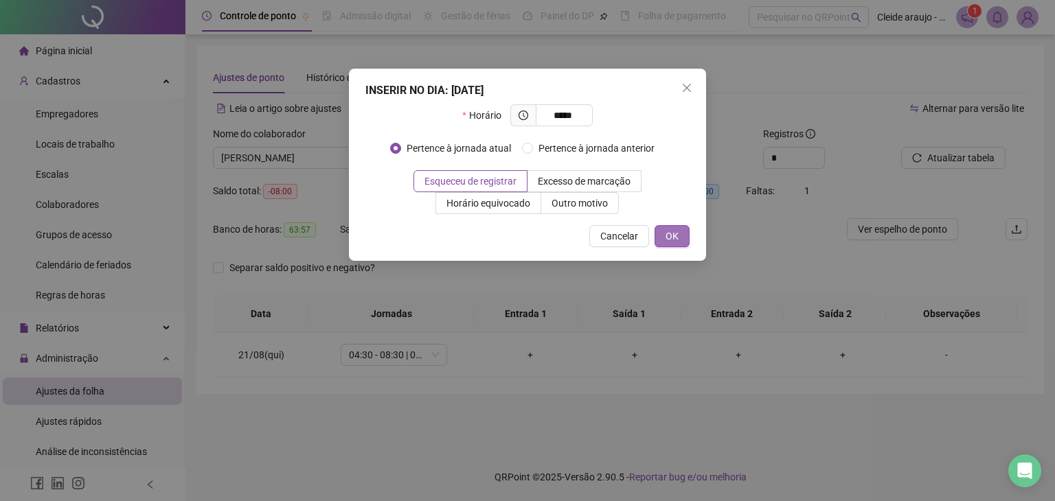
type input "*****"
click at [676, 233] on span "OK" at bounding box center [672, 236] width 13 height 15
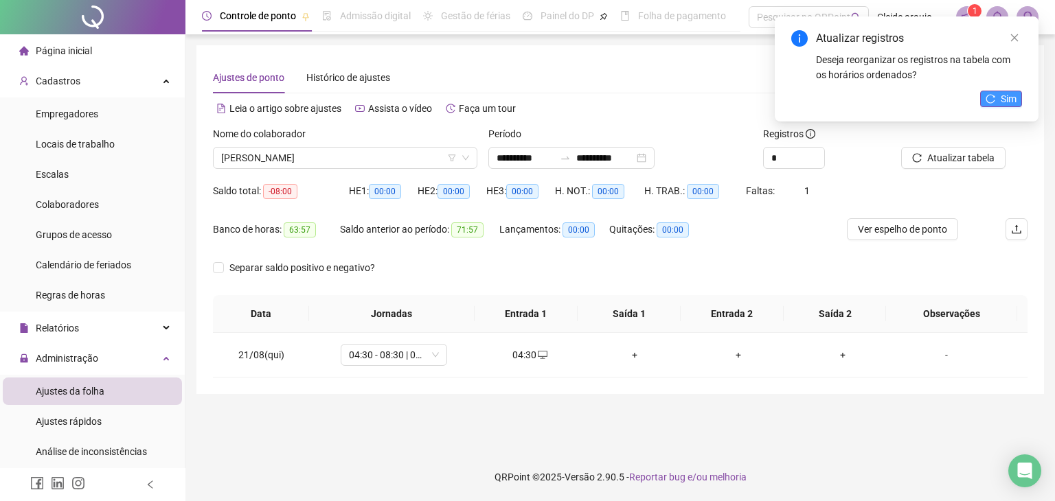
click at [1000, 94] on button "Sim" at bounding box center [1001, 99] width 42 height 16
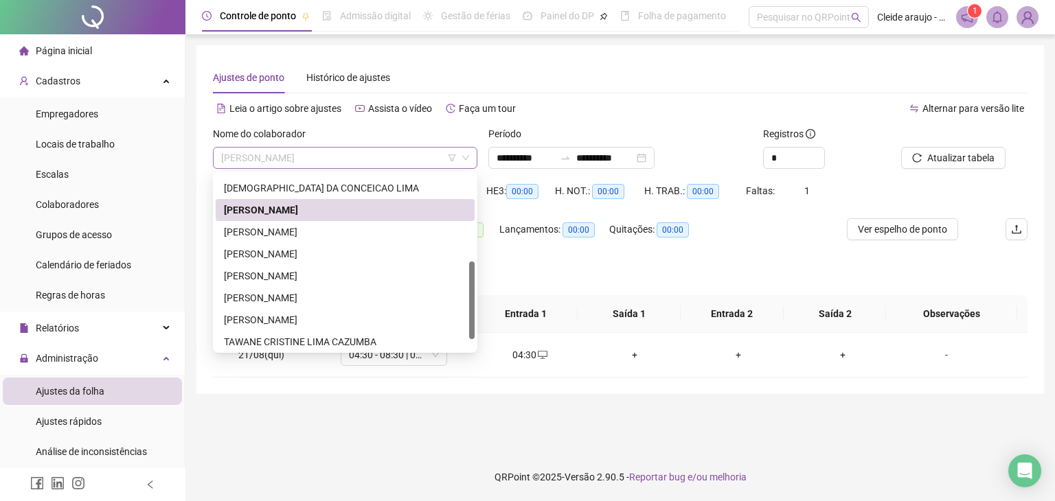
click at [412, 155] on span "[PERSON_NAME]" at bounding box center [345, 158] width 248 height 21
drag, startPoint x: 311, startPoint y: 236, endPoint x: 387, endPoint y: 216, distance: 79.5
click at [311, 235] on div "[PERSON_NAME]" at bounding box center [345, 232] width 242 height 15
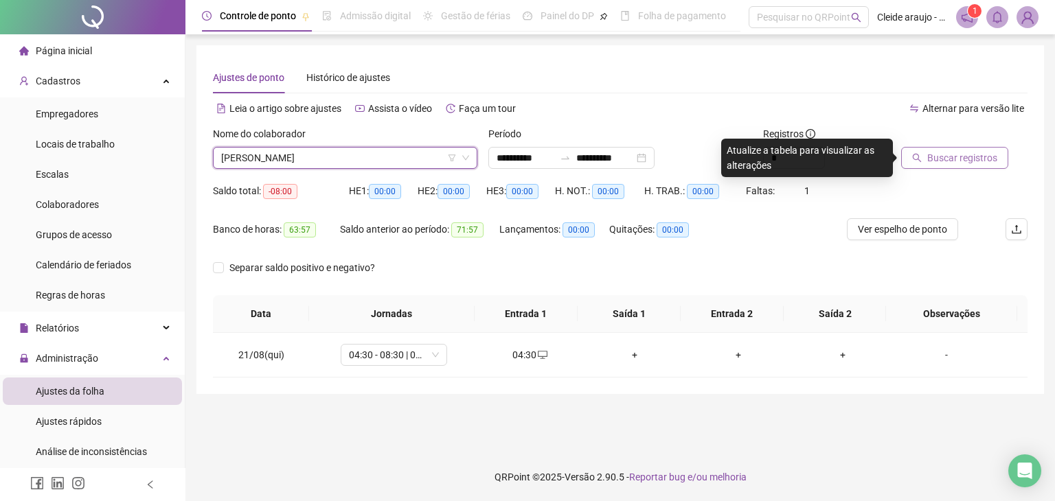
click at [951, 155] on span "Buscar registros" at bounding box center [962, 157] width 70 height 15
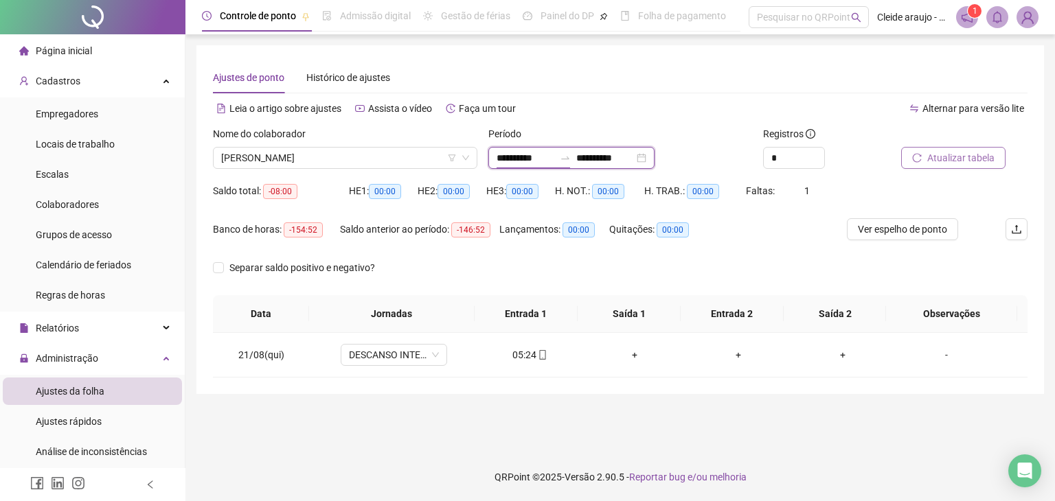
click at [548, 157] on input "**********" at bounding box center [526, 157] width 58 height 15
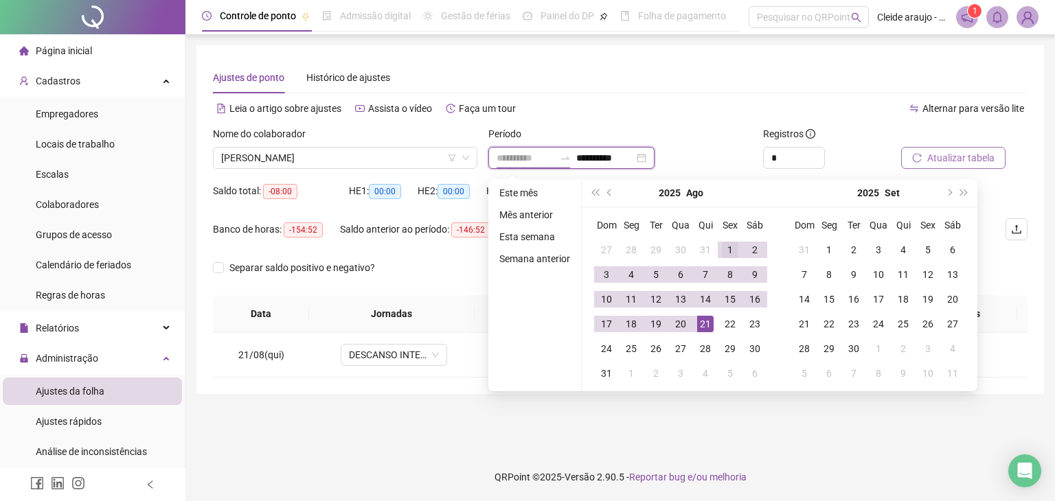
type input "**********"
click at [720, 251] on td "1" at bounding box center [730, 250] width 25 height 25
type input "**********"
click at [706, 322] on div "21" at bounding box center [705, 324] width 16 height 16
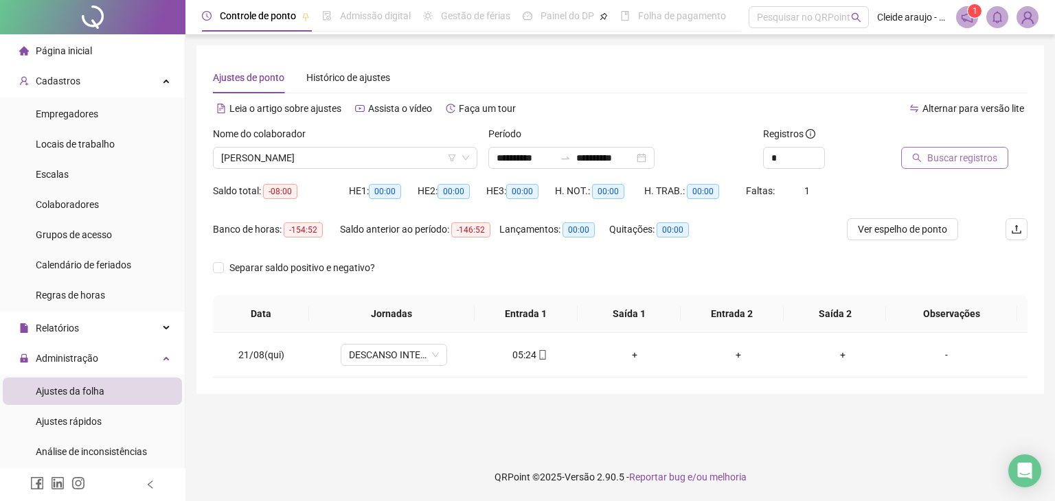
click at [956, 157] on span "Buscar registros" at bounding box center [962, 157] width 70 height 15
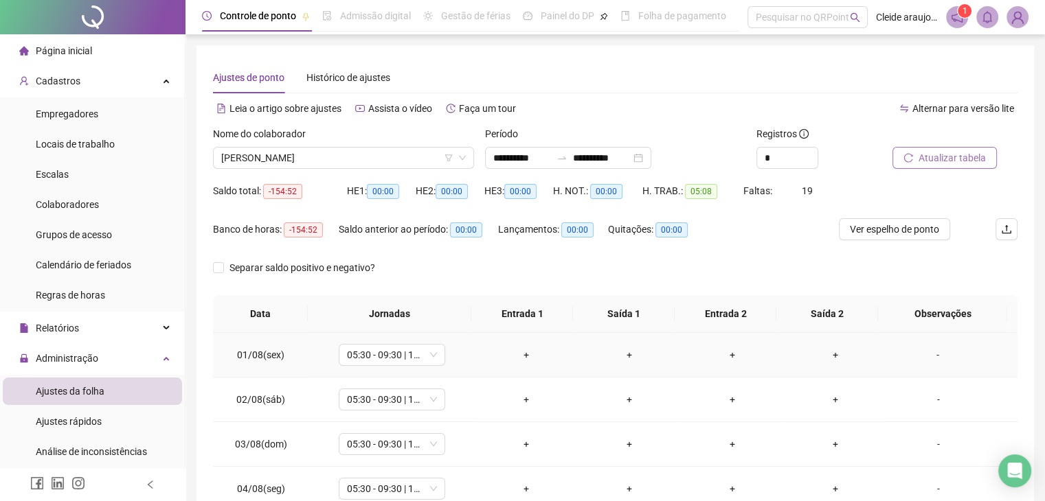
click at [517, 351] on div "+" at bounding box center [526, 355] width 81 height 15
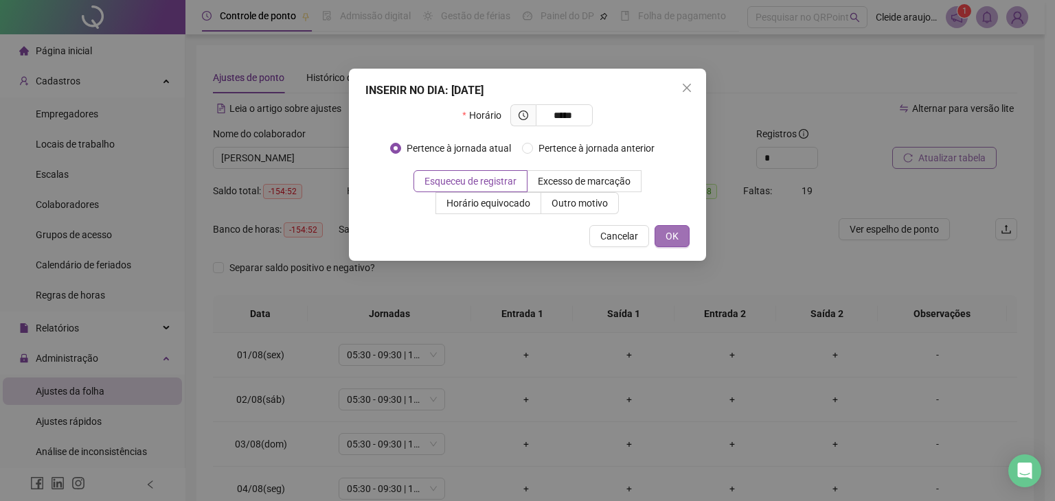
click at [679, 232] on span "OK" at bounding box center [672, 236] width 13 height 15
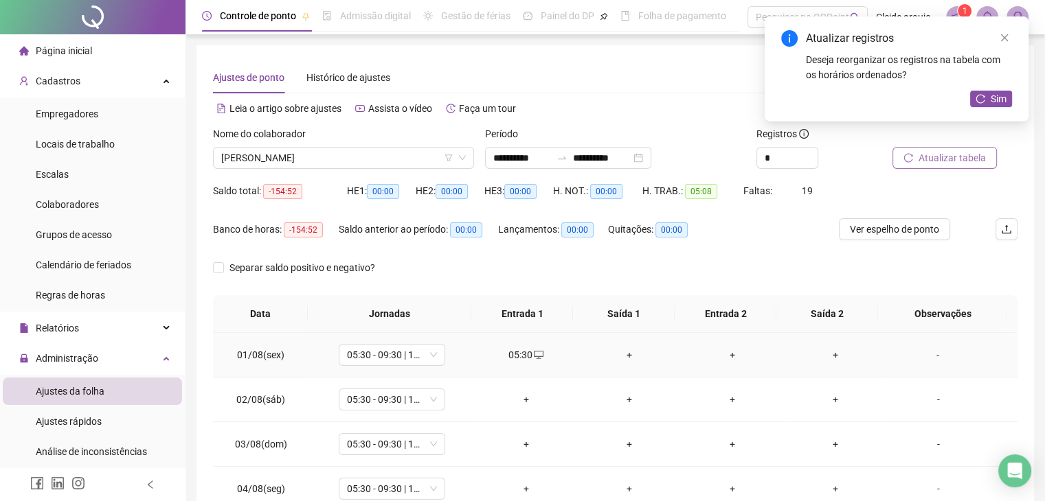
click at [624, 348] on div "+" at bounding box center [629, 355] width 81 height 15
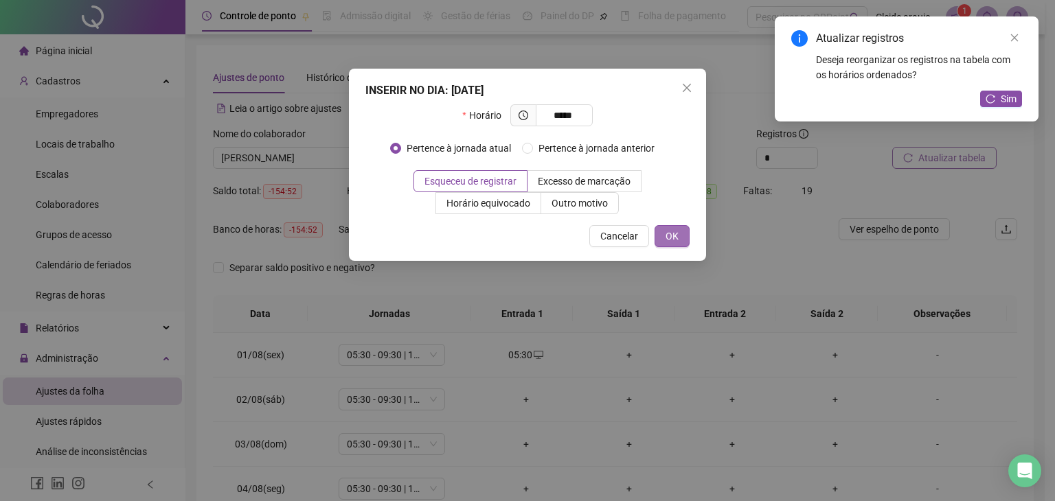
click at [674, 240] on span "OK" at bounding box center [672, 236] width 13 height 15
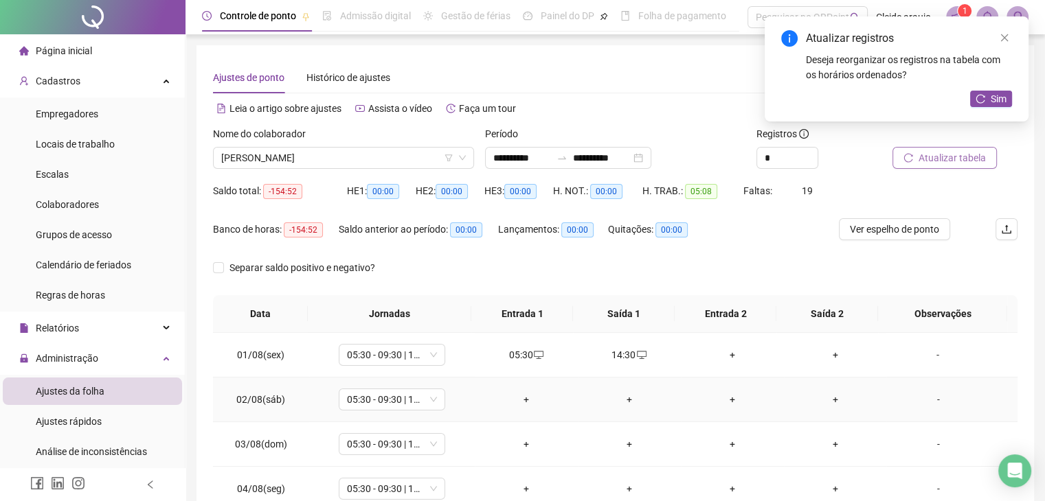
click at [521, 398] on div "+" at bounding box center [526, 399] width 81 height 15
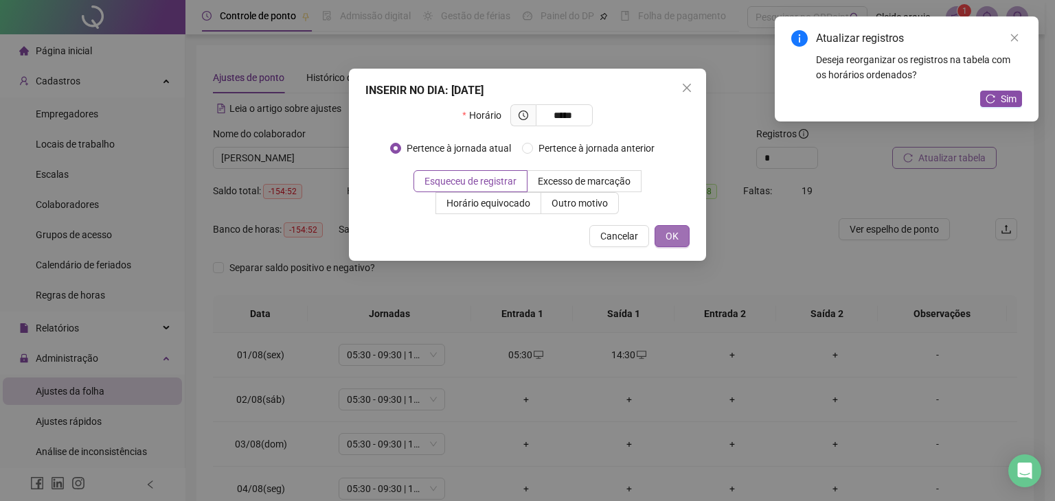
click at [681, 237] on button "OK" at bounding box center [672, 236] width 35 height 22
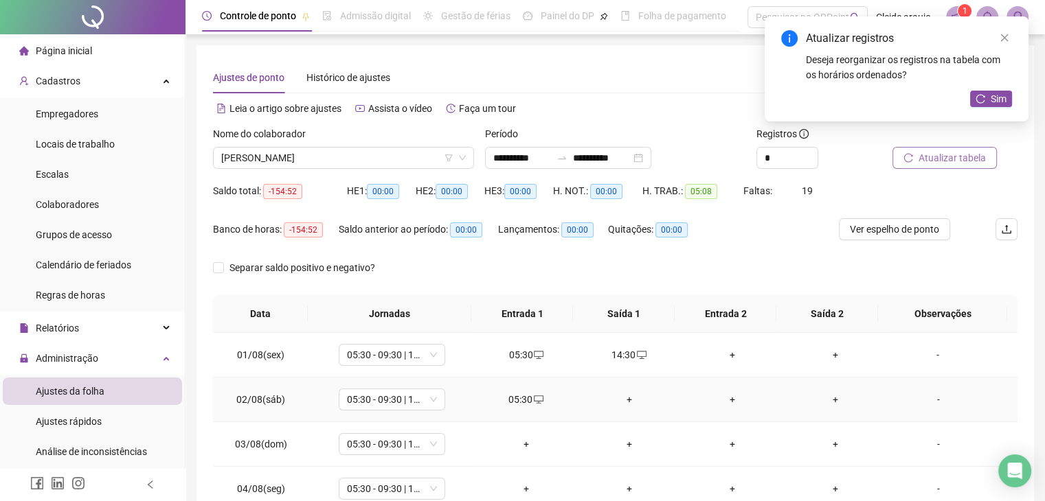
click at [618, 396] on div "+" at bounding box center [629, 399] width 81 height 15
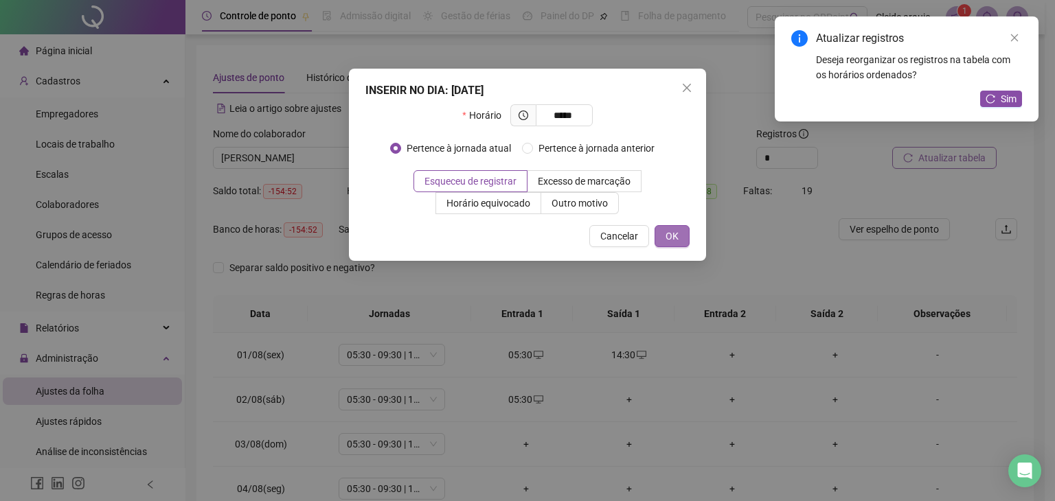
drag, startPoint x: 664, startPoint y: 221, endPoint x: 670, endPoint y: 235, distance: 15.4
click at [664, 221] on div "INSERIR NO DIA : [DATE] Horário ***** Pertence à jornada atual Pertence à jorna…" at bounding box center [527, 165] width 357 height 192
click at [671, 238] on span "OK" at bounding box center [672, 236] width 13 height 15
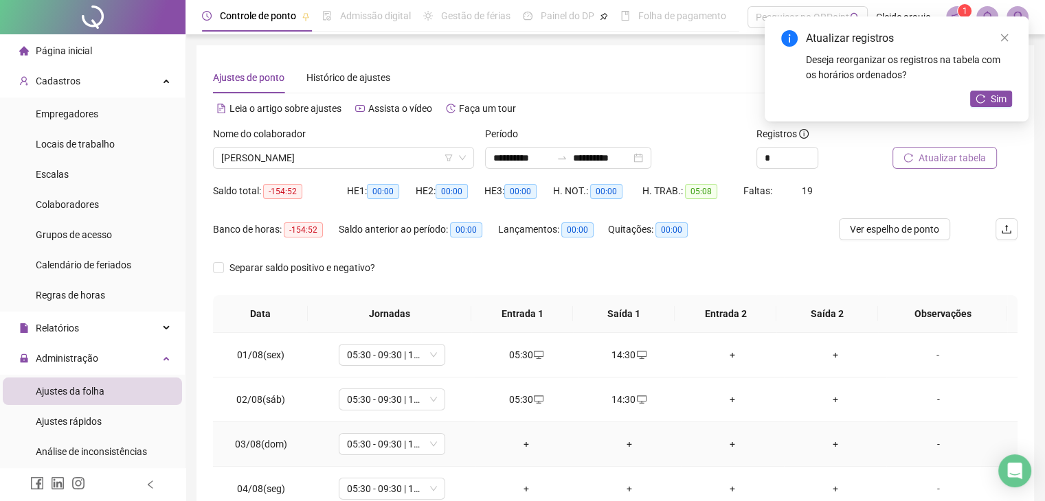
click at [532, 438] on div "+" at bounding box center [526, 444] width 81 height 15
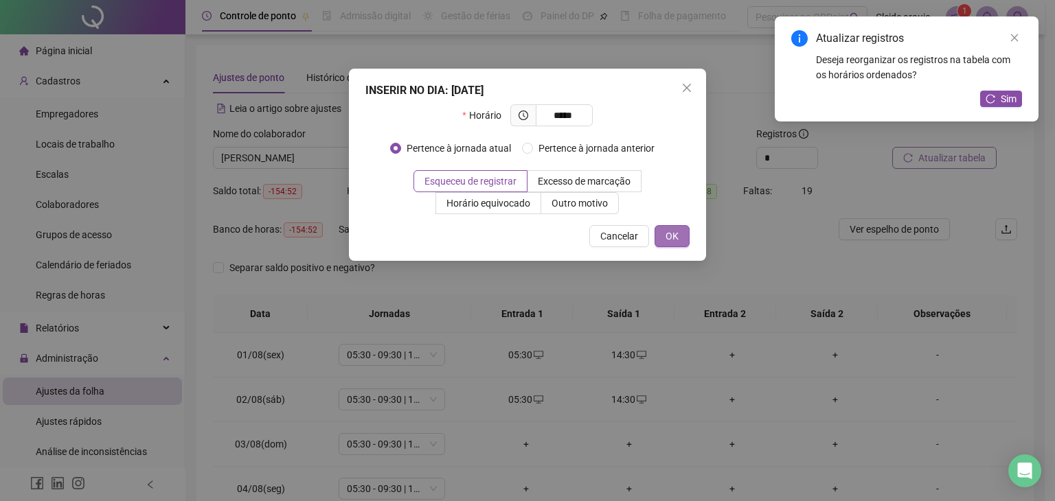
click at [679, 232] on button "OK" at bounding box center [672, 236] width 35 height 22
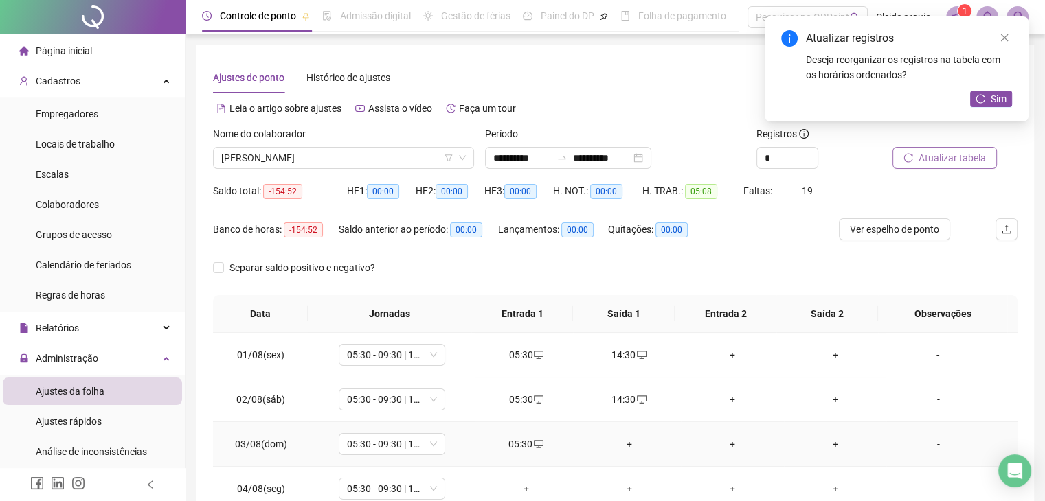
click at [610, 444] on div "+" at bounding box center [629, 444] width 81 height 15
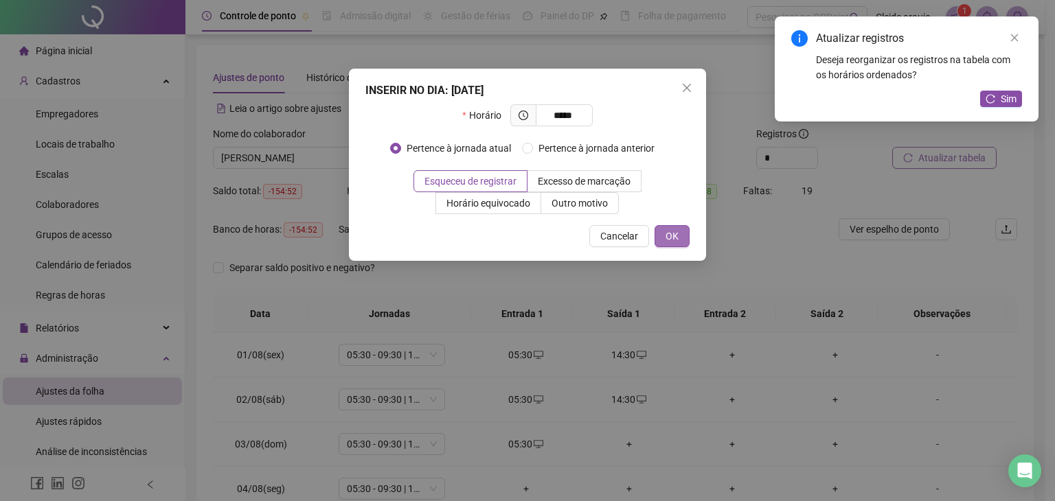
click at [684, 237] on button "OK" at bounding box center [672, 236] width 35 height 22
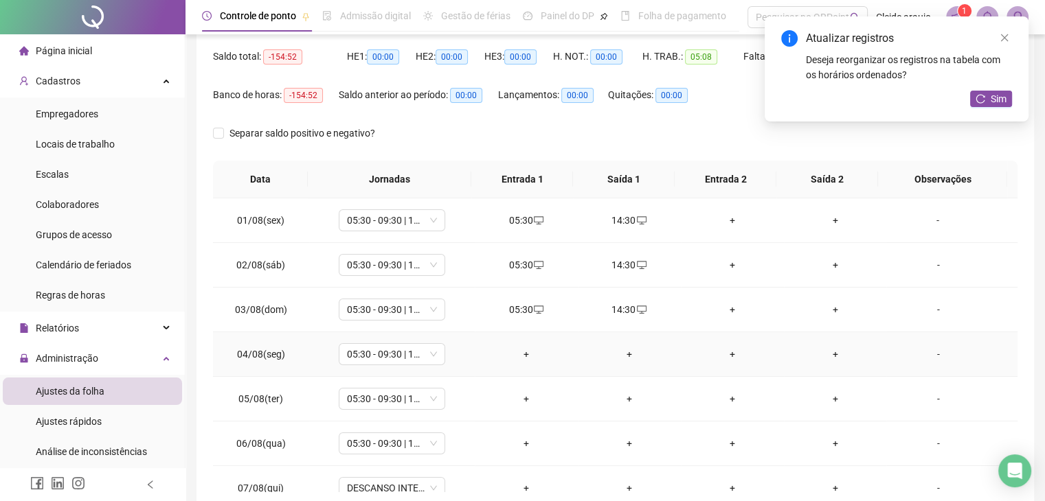
click at [524, 351] on div "+" at bounding box center [526, 354] width 81 height 15
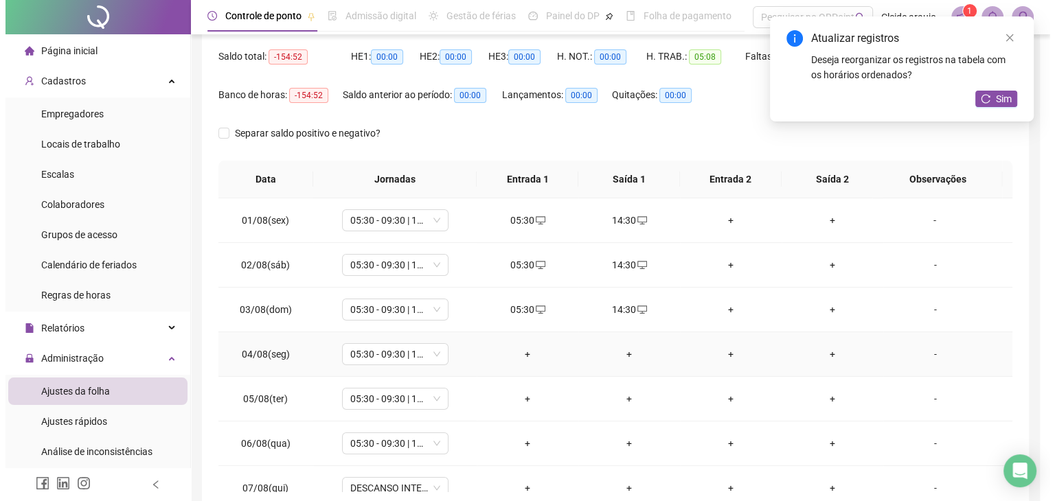
scroll to position [137, 0]
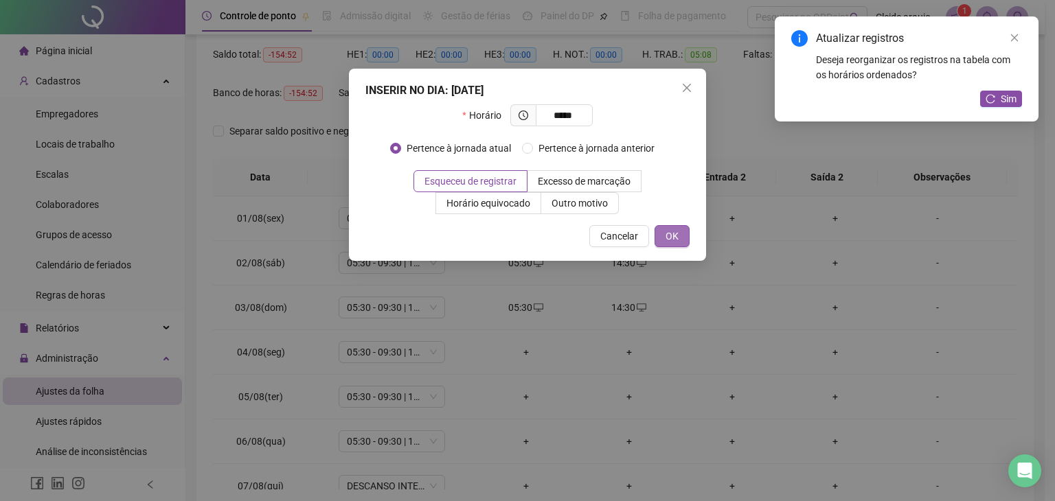
click at [668, 233] on span "OK" at bounding box center [672, 236] width 13 height 15
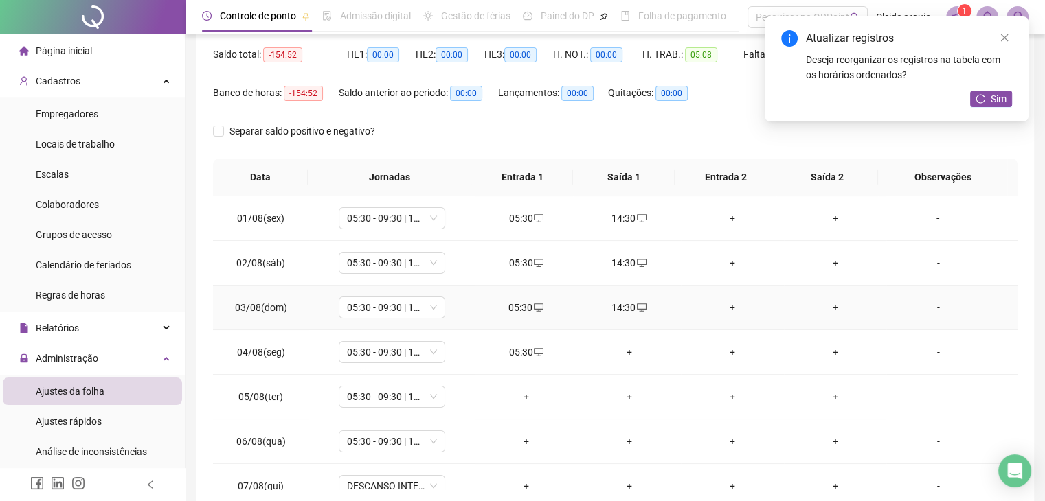
click at [624, 305] on div "14:30" at bounding box center [629, 307] width 81 height 15
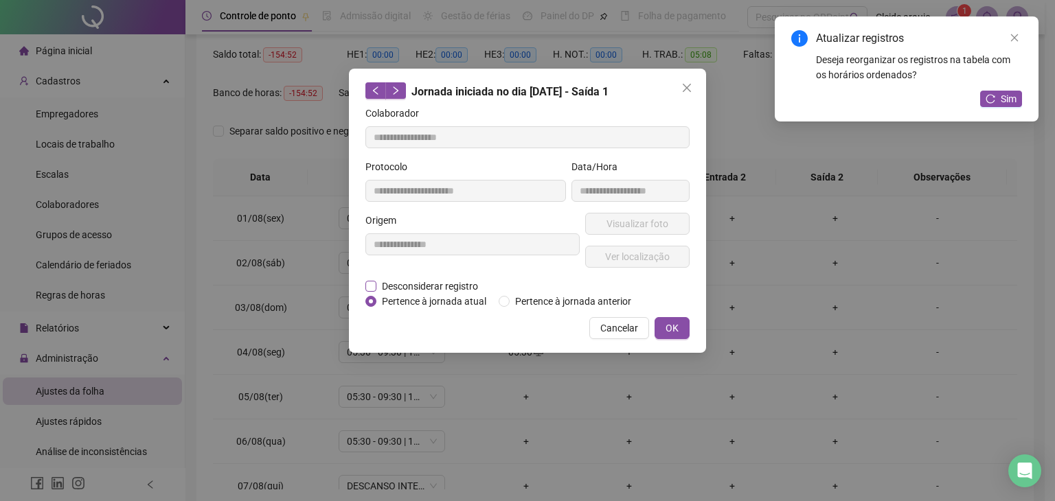
click at [384, 291] on form "**********" at bounding box center [527, 207] width 324 height 203
click at [390, 279] on span "Desconsiderar registro" at bounding box center [429, 286] width 107 height 15
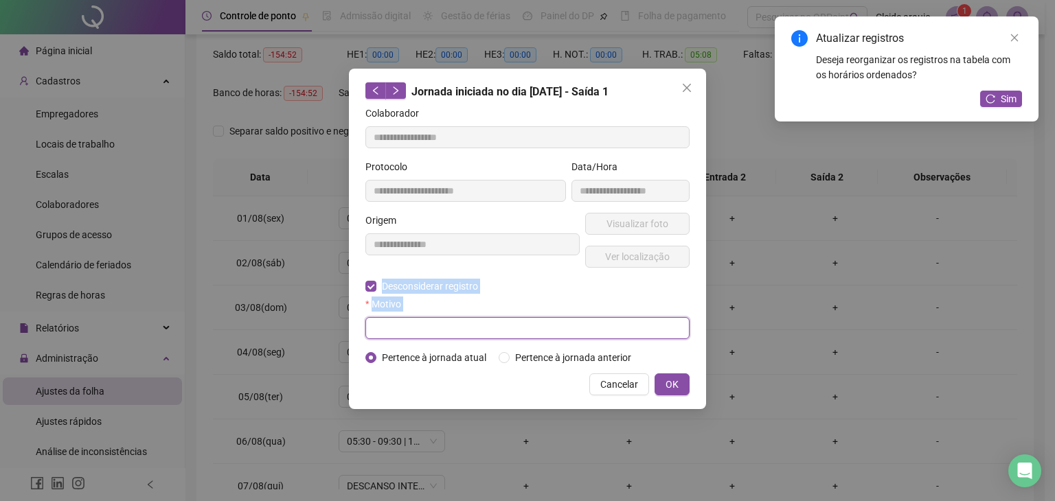
click at [386, 325] on input "text" at bounding box center [527, 328] width 324 height 22
click at [387, 322] on input "text" at bounding box center [527, 328] width 324 height 22
click at [383, 330] on input "text" at bounding box center [527, 328] width 324 height 22
click at [386, 330] on input "text" at bounding box center [527, 328] width 324 height 22
click at [387, 331] on input "text" at bounding box center [527, 328] width 324 height 22
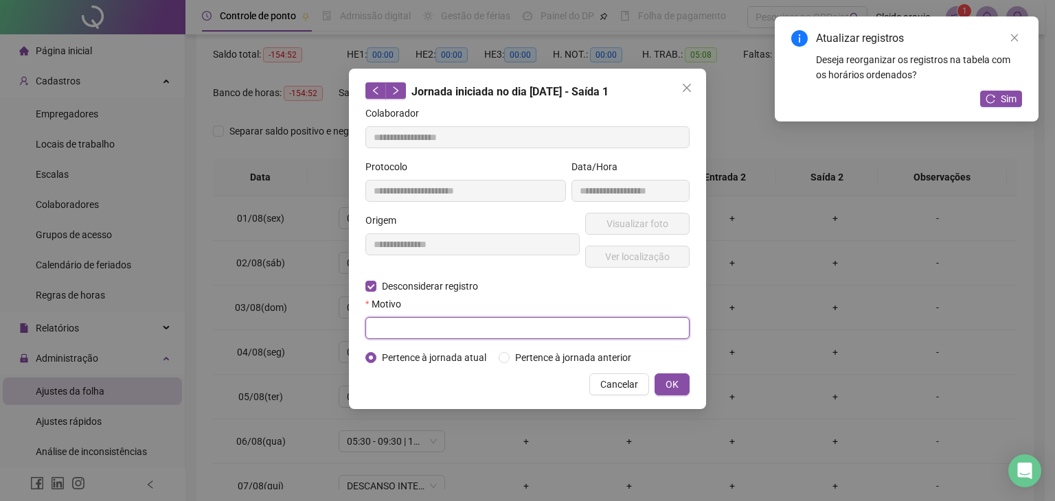
click at [389, 325] on input "text" at bounding box center [527, 328] width 324 height 22
click at [676, 389] on span "OK" at bounding box center [672, 384] width 13 height 15
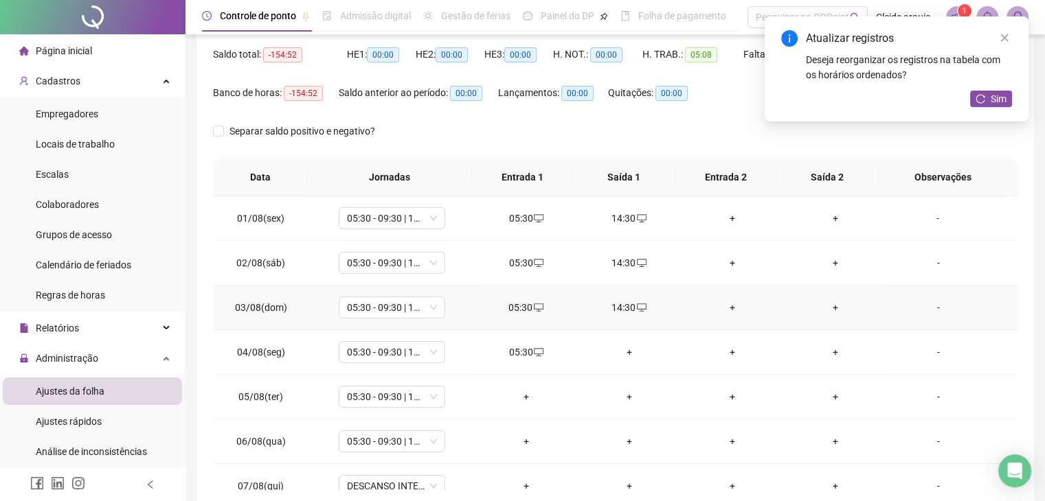
click at [621, 305] on div "14:30" at bounding box center [629, 307] width 81 height 15
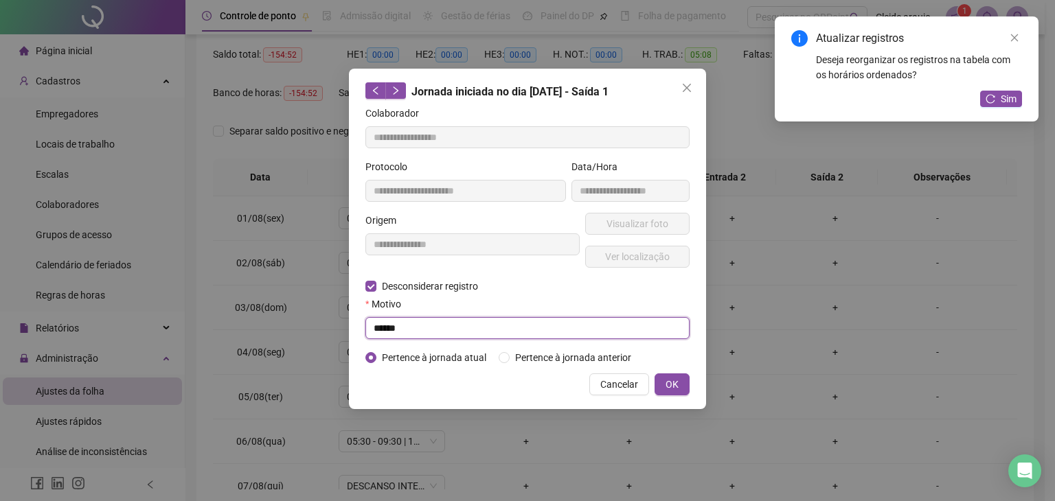
drag, startPoint x: 423, startPoint y: 328, endPoint x: 180, endPoint y: 300, distance: 244.8
click at [180, 300] on div "**********" at bounding box center [527, 250] width 1055 height 501
click at [673, 388] on span "OK" at bounding box center [672, 384] width 13 height 15
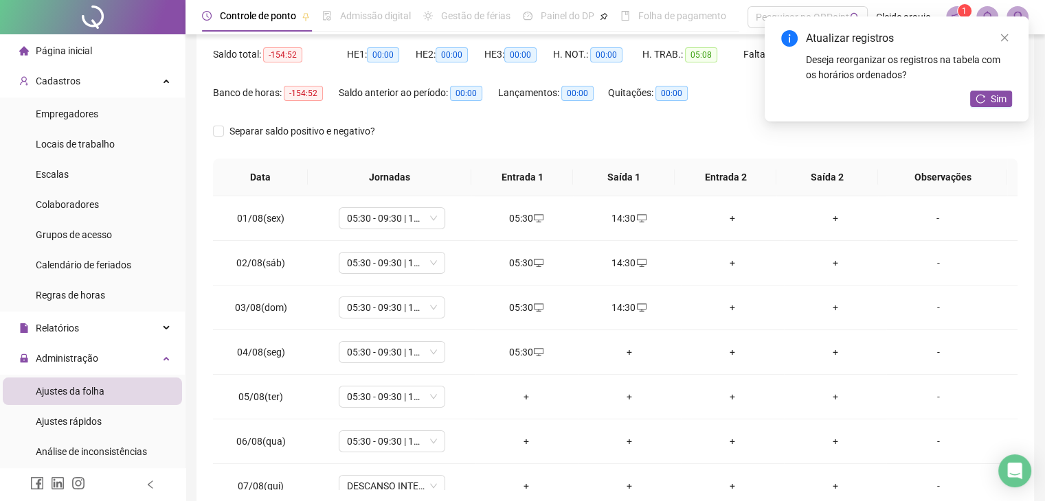
drag, startPoint x: 989, startPoint y: 100, endPoint x: 967, endPoint y: 102, distance: 21.5
click at [987, 100] on button "Sim" at bounding box center [991, 99] width 42 height 16
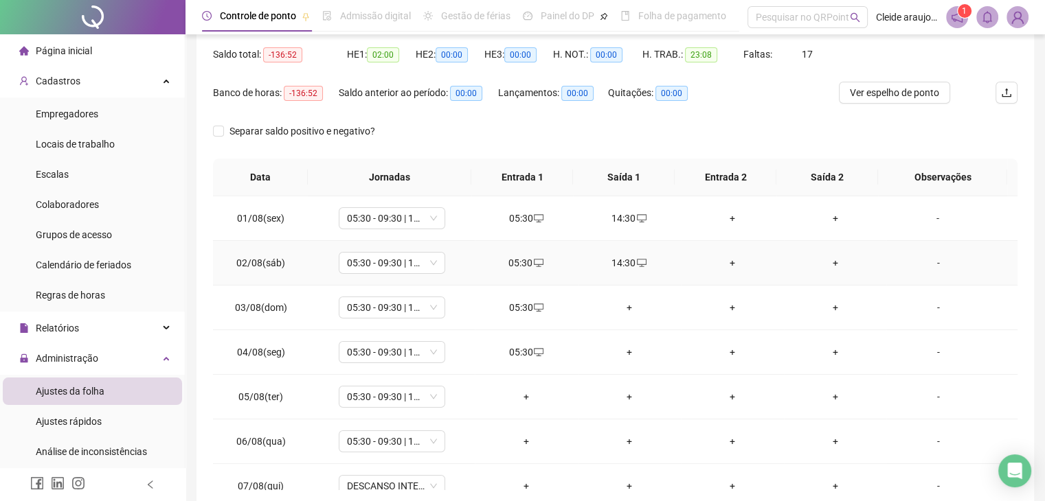
click at [621, 256] on div "14:30" at bounding box center [629, 263] width 81 height 15
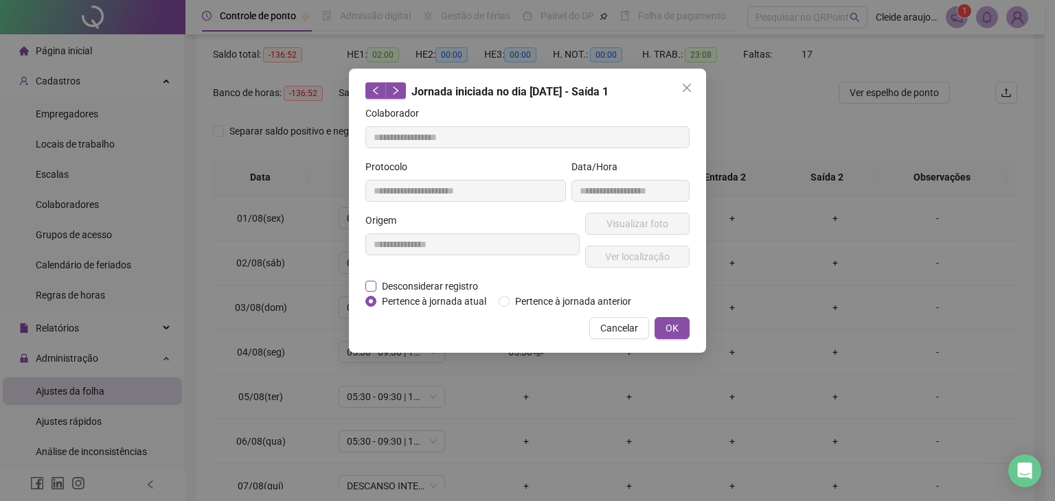
click at [406, 279] on span "Desconsiderar registro" at bounding box center [429, 286] width 107 height 15
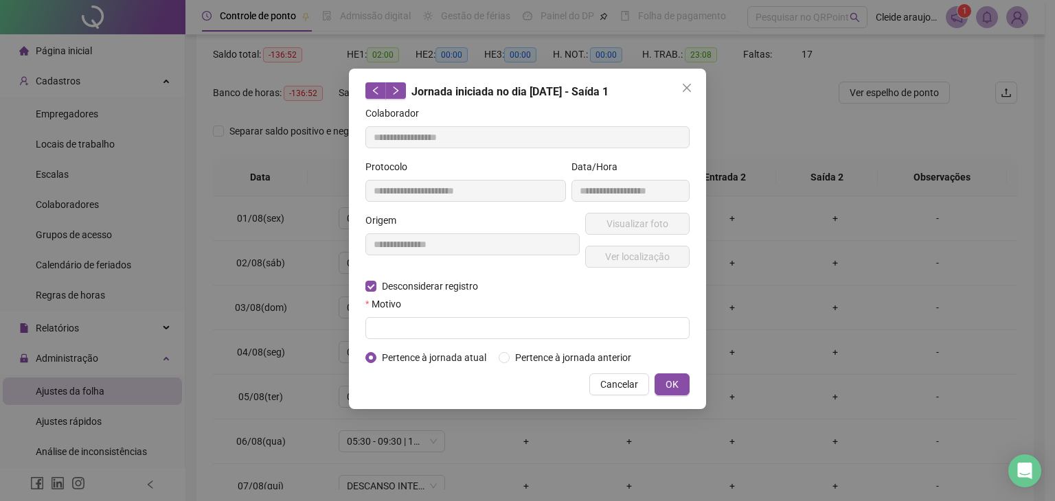
click at [379, 341] on form "**********" at bounding box center [527, 236] width 324 height 260
drag, startPoint x: 385, startPoint y: 332, endPoint x: 391, endPoint y: 321, distance: 13.2
click at [383, 330] on input "text" at bounding box center [527, 328] width 324 height 22
click at [679, 380] on button "OK" at bounding box center [672, 385] width 35 height 22
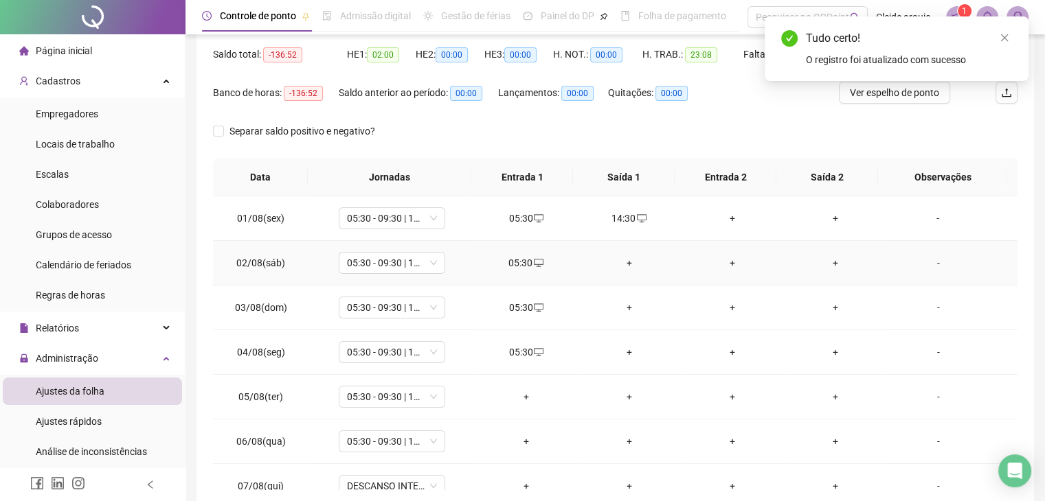
click at [630, 256] on div "+" at bounding box center [629, 263] width 81 height 15
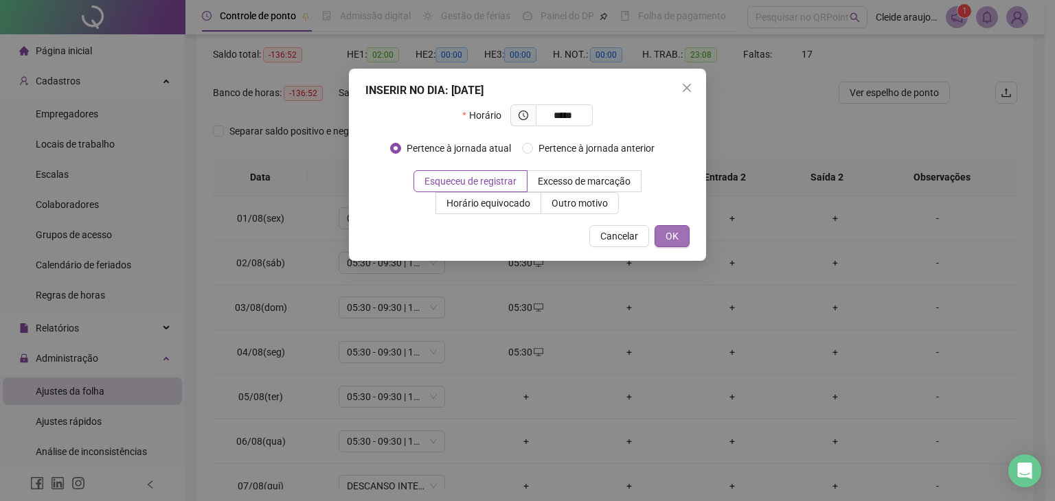
click at [681, 236] on button "OK" at bounding box center [672, 236] width 35 height 22
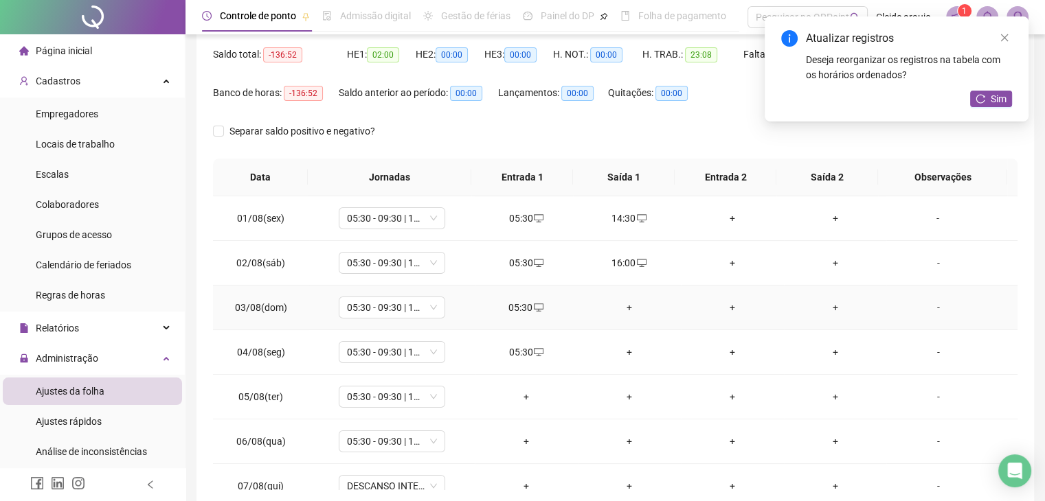
click at [621, 301] on div "+" at bounding box center [629, 307] width 81 height 15
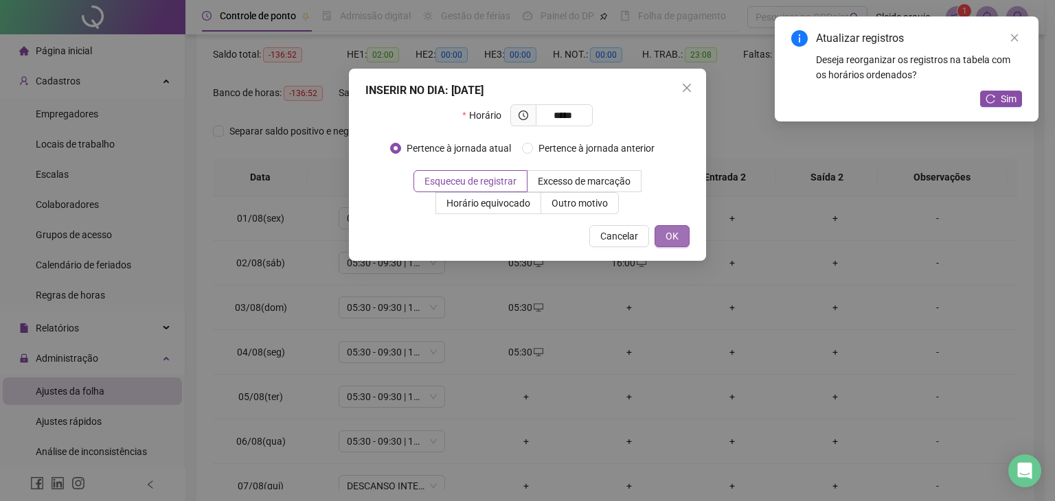
click at [683, 227] on button "OK" at bounding box center [672, 236] width 35 height 22
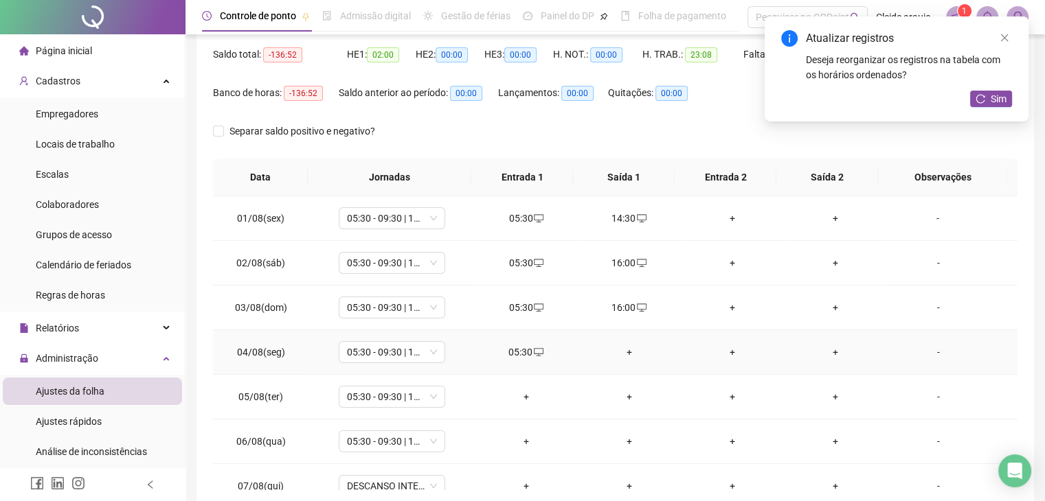
click at [626, 351] on div "+" at bounding box center [629, 352] width 81 height 15
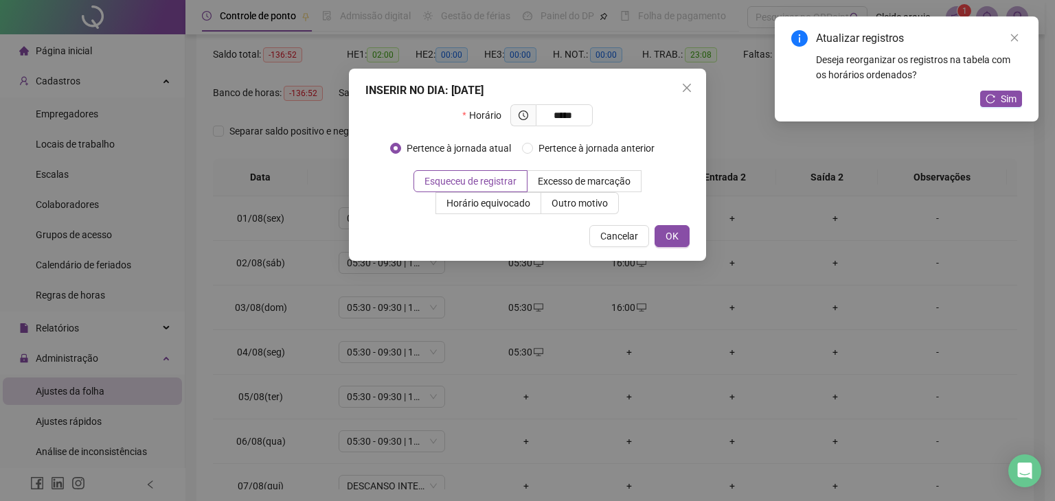
drag, startPoint x: 676, startPoint y: 234, endPoint x: 641, endPoint y: 275, distance: 54.1
click at [676, 234] on span "OK" at bounding box center [672, 236] width 13 height 15
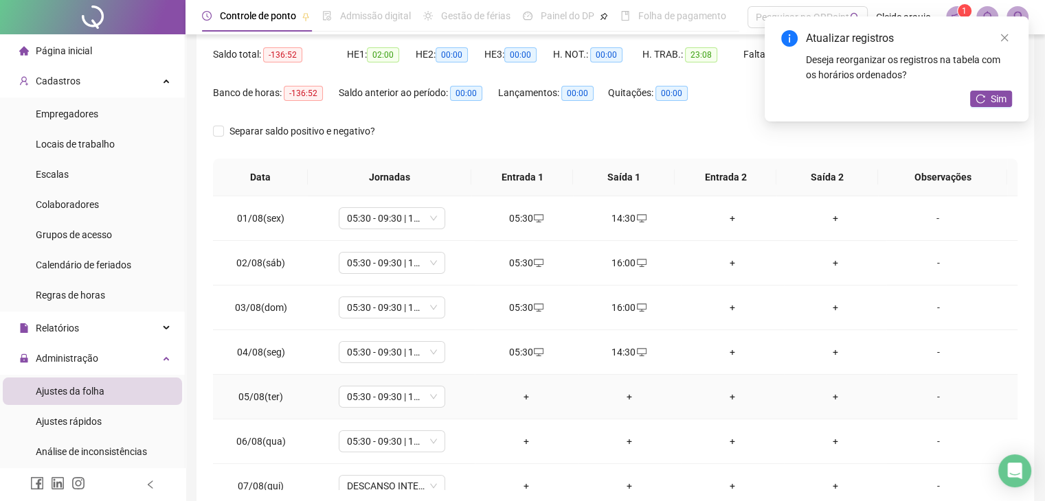
click at [522, 393] on div "+" at bounding box center [526, 397] width 81 height 15
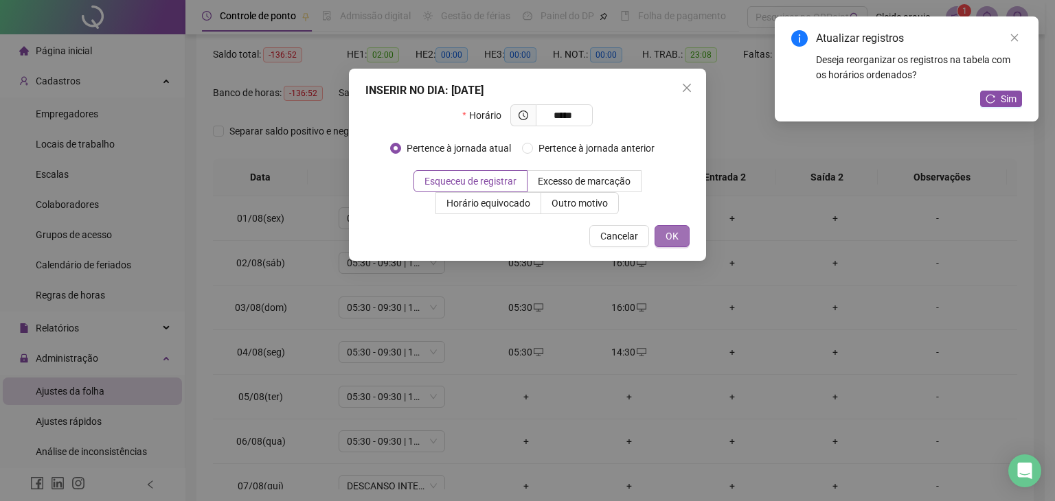
click at [666, 232] on span "OK" at bounding box center [672, 236] width 13 height 15
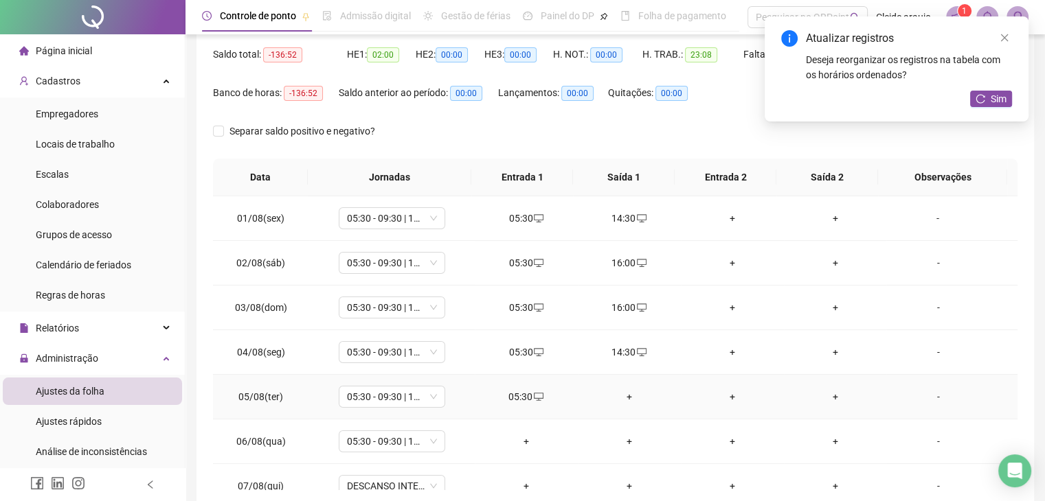
click at [621, 394] on div "+" at bounding box center [629, 397] width 81 height 15
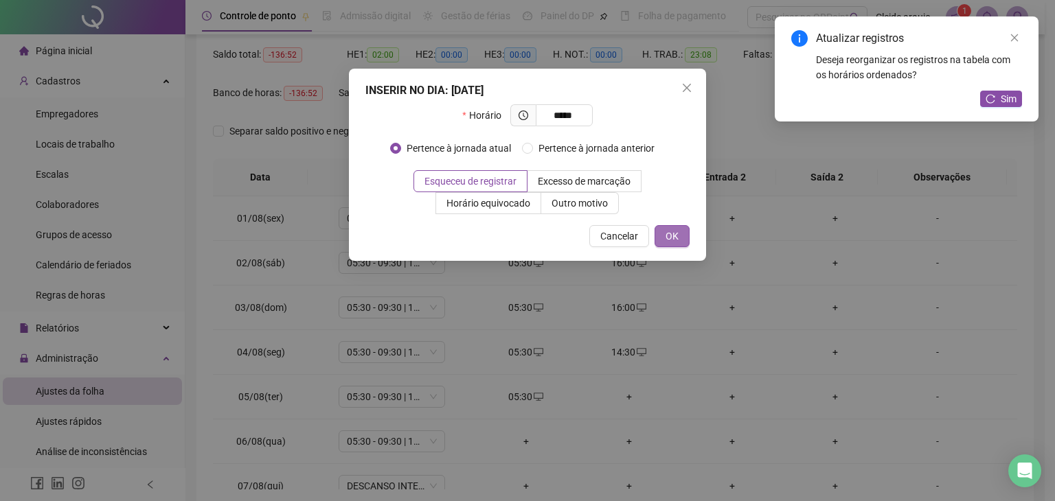
click at [681, 235] on button "OK" at bounding box center [672, 236] width 35 height 22
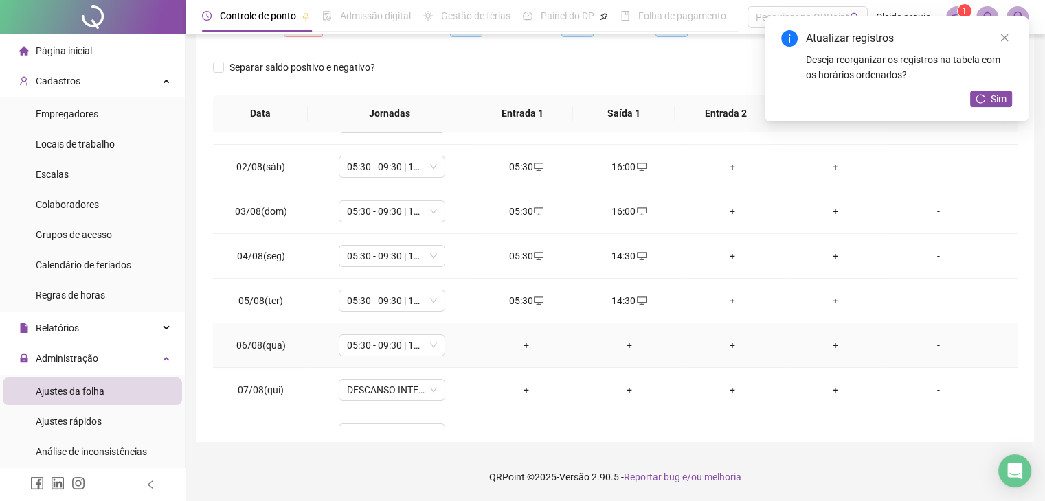
scroll to position [33, 0]
click at [526, 340] on div "+" at bounding box center [526, 344] width 81 height 15
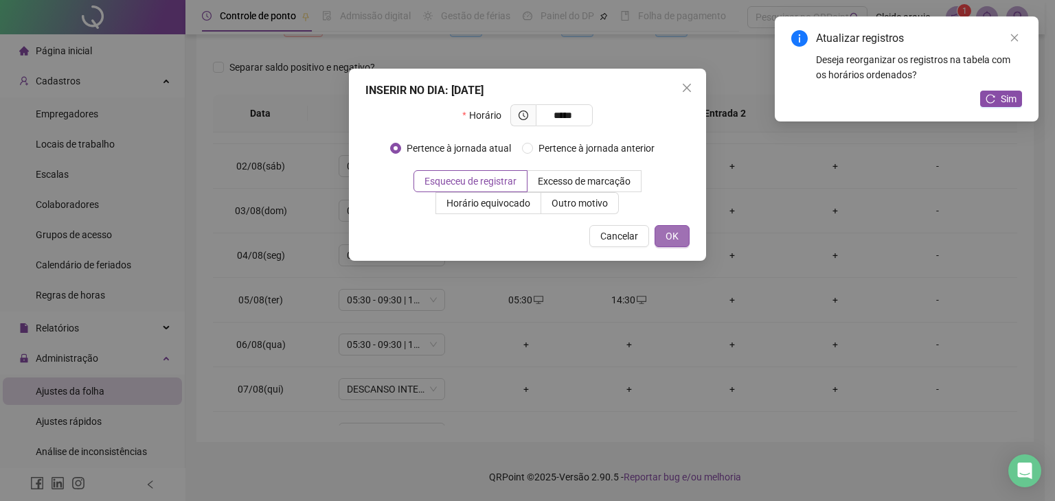
click at [683, 234] on button "OK" at bounding box center [672, 236] width 35 height 22
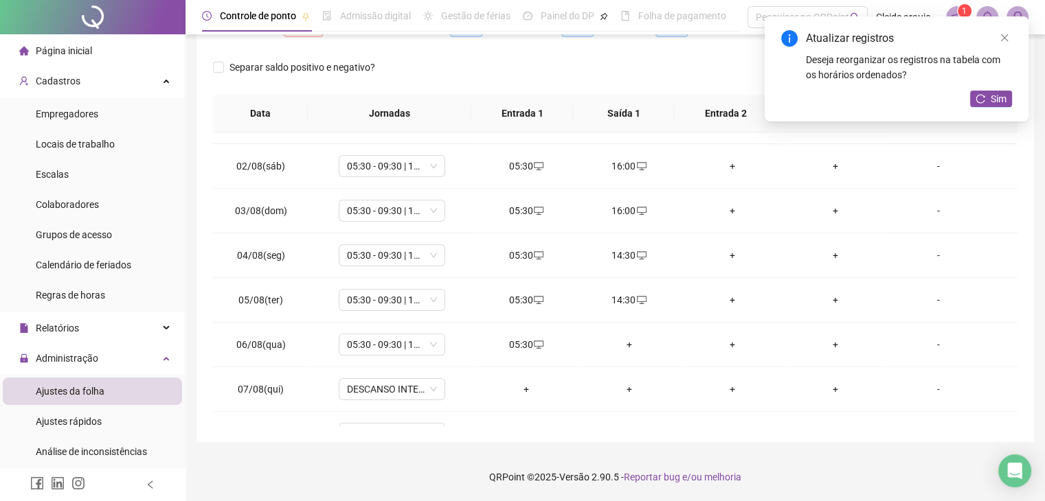
click at [627, 345] on div "+" at bounding box center [629, 344] width 81 height 15
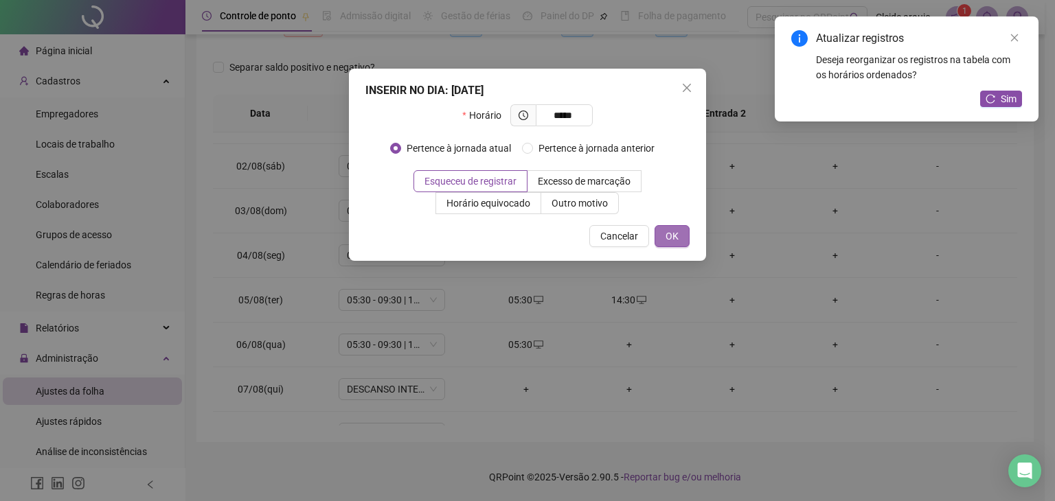
drag, startPoint x: 658, startPoint y: 241, endPoint x: 675, endPoint y: 245, distance: 17.7
click at [662, 244] on button "OK" at bounding box center [672, 236] width 35 height 22
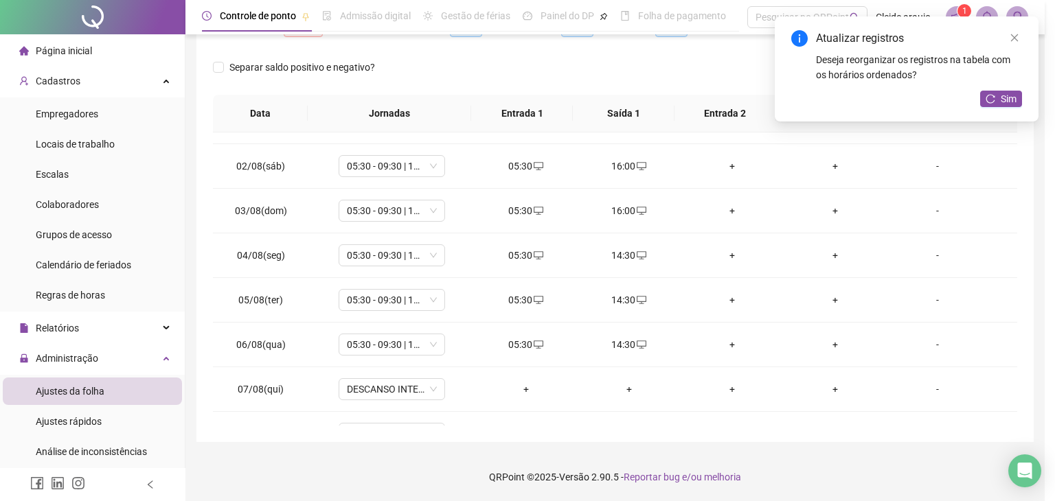
click at [676, 242] on div "INSERIR NO DIA : [DATE] Horário ***** Pertence à jornada atual Pertence à jorna…" at bounding box center [527, 250] width 1055 height 501
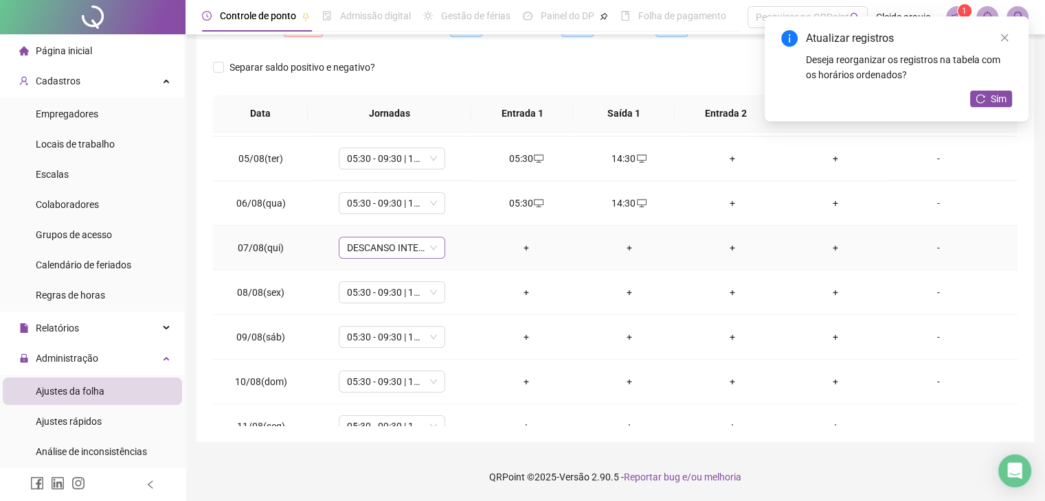
click at [429, 240] on span "DESCANSO INTER-JORNADA" at bounding box center [392, 248] width 90 height 21
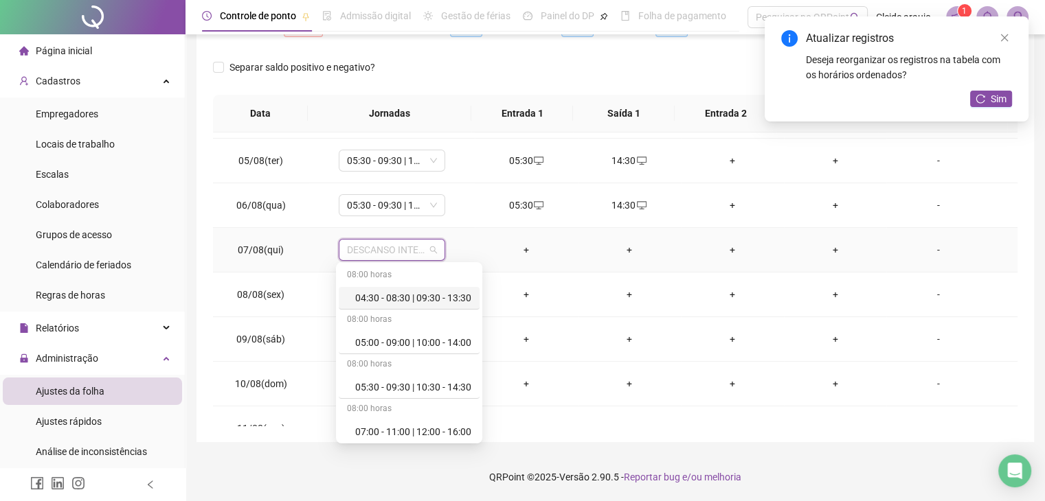
scroll to position [172, 0]
click at [404, 381] on div "05:30 - 09:30 | 10:30 - 14:30" at bounding box center [413, 388] width 116 height 15
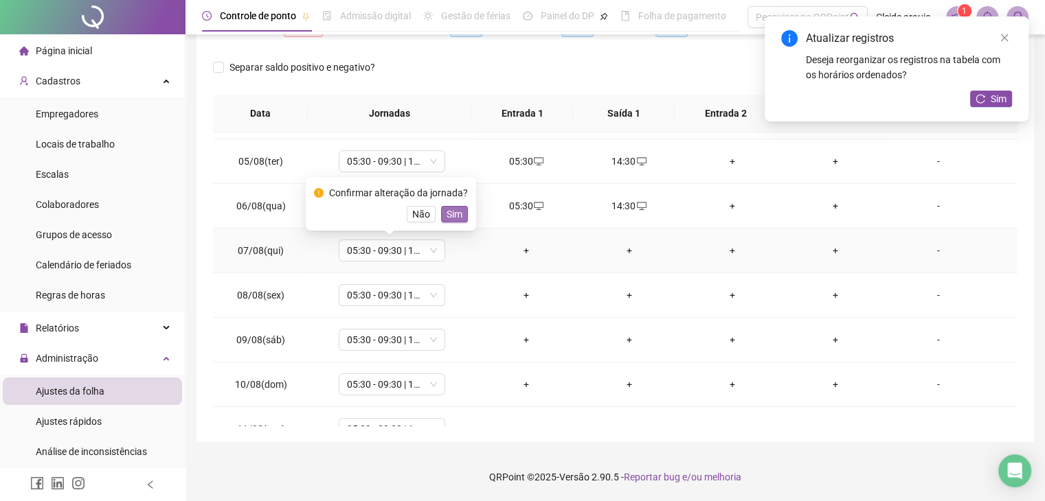
click at [462, 212] on button "Sim" at bounding box center [454, 214] width 27 height 16
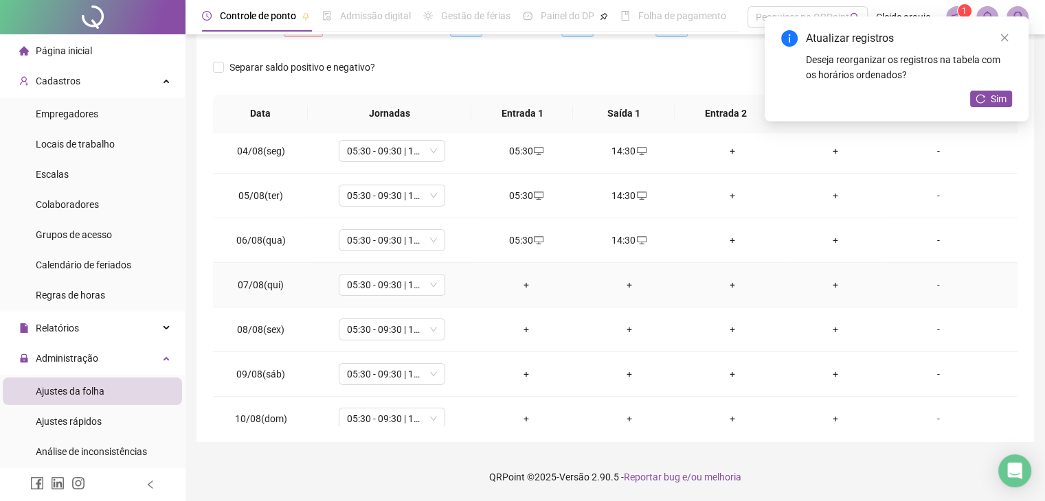
scroll to position [138, 0]
click at [522, 277] on div "+" at bounding box center [526, 284] width 81 height 15
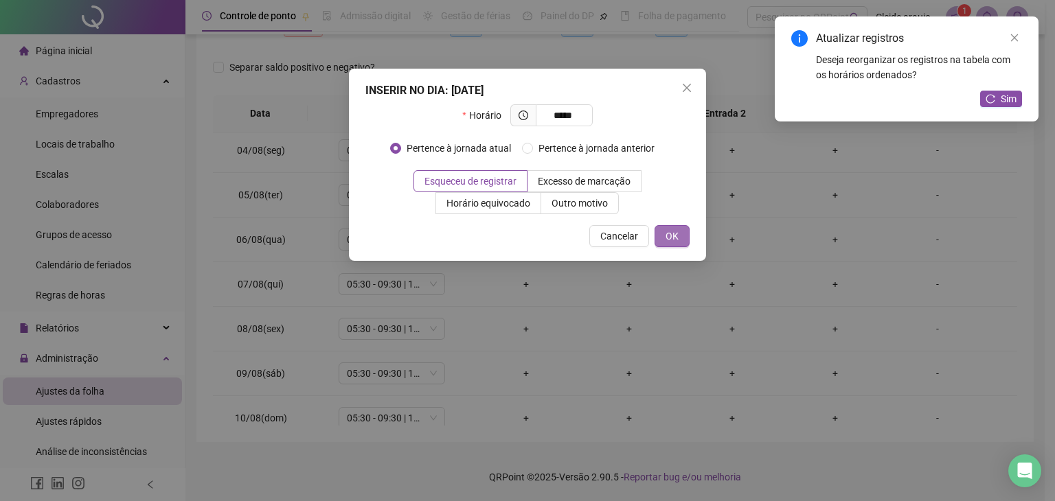
click at [670, 231] on span "OK" at bounding box center [672, 236] width 13 height 15
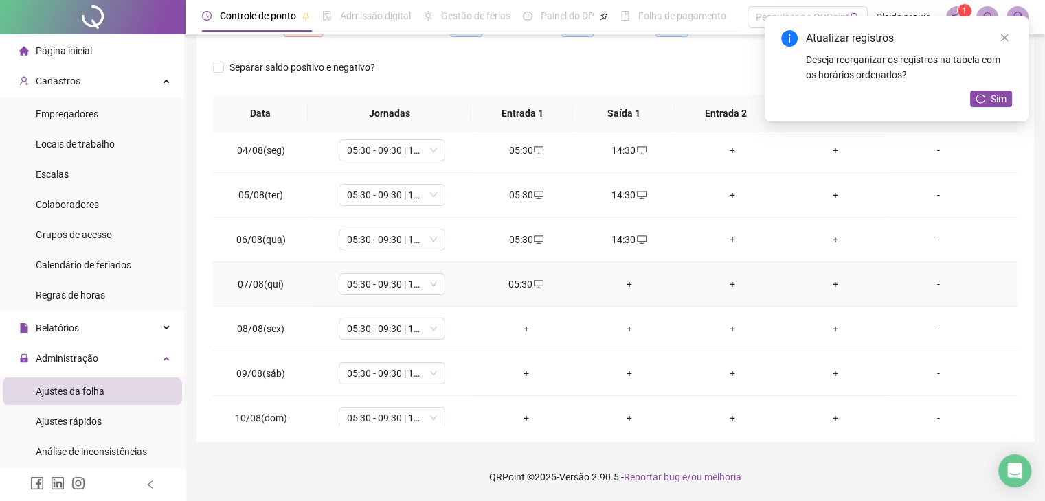
click at [635, 282] on div "+" at bounding box center [629, 284] width 81 height 15
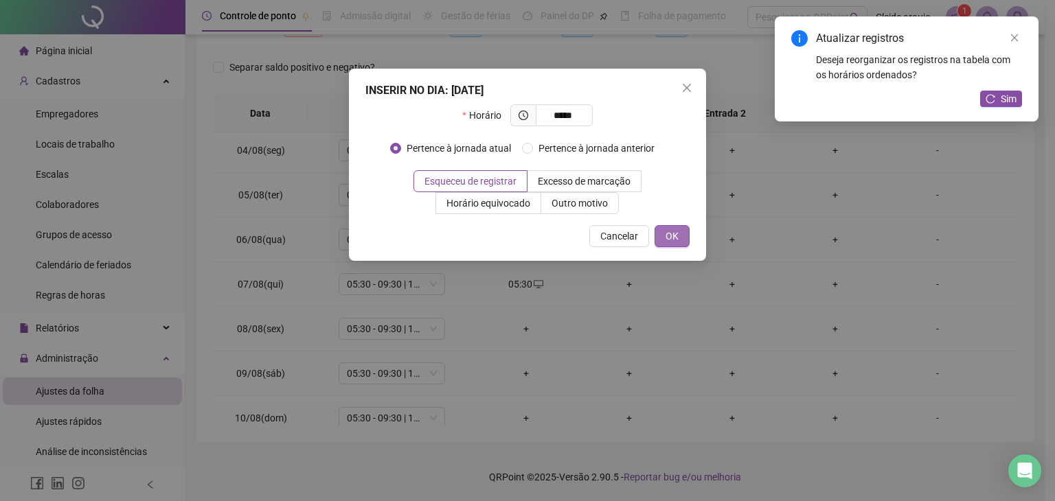
click at [675, 236] on span "OK" at bounding box center [672, 236] width 13 height 15
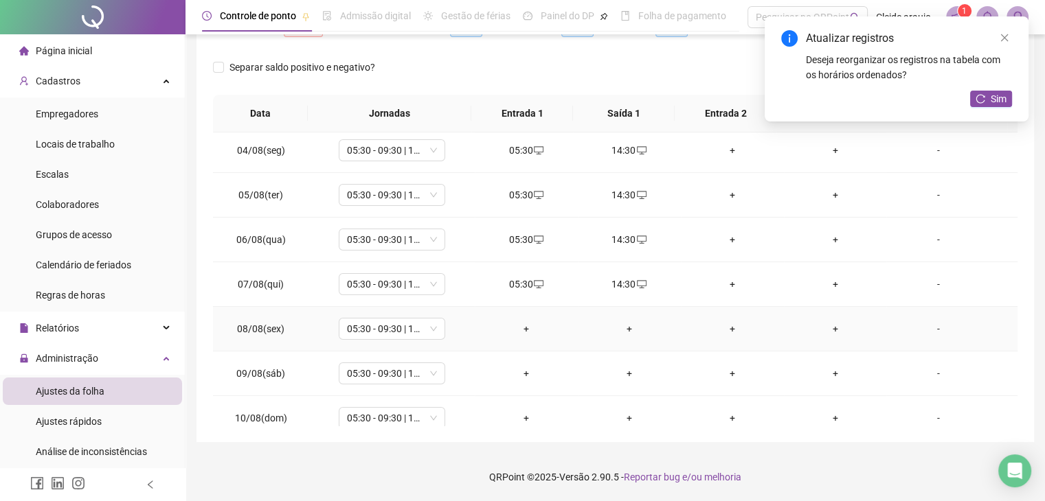
click at [520, 331] on div "+" at bounding box center [526, 329] width 81 height 15
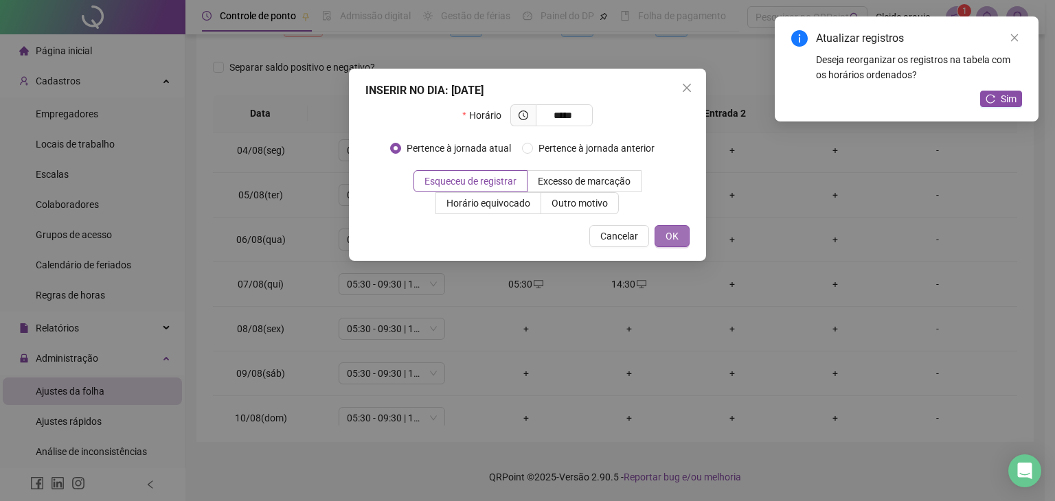
click at [681, 242] on button "OK" at bounding box center [672, 236] width 35 height 22
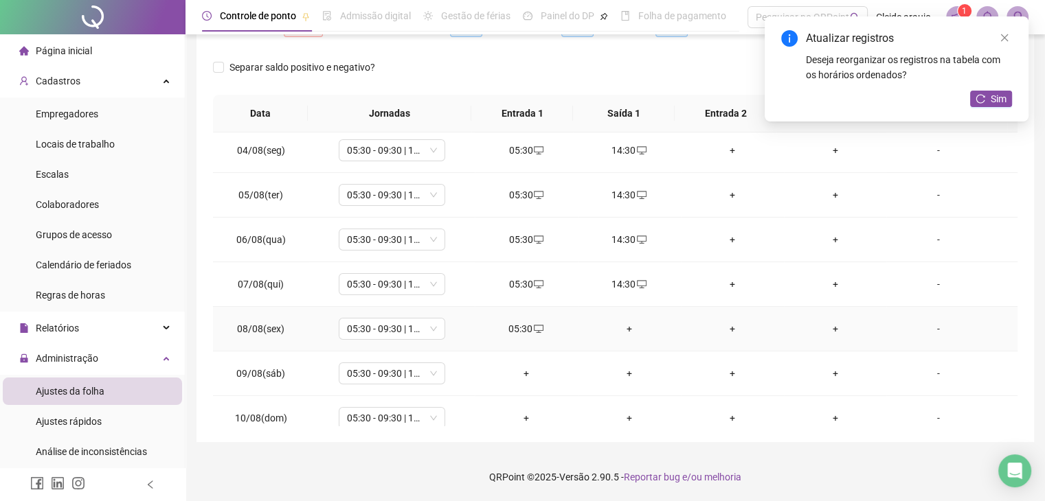
click at [629, 323] on div "+" at bounding box center [629, 329] width 81 height 15
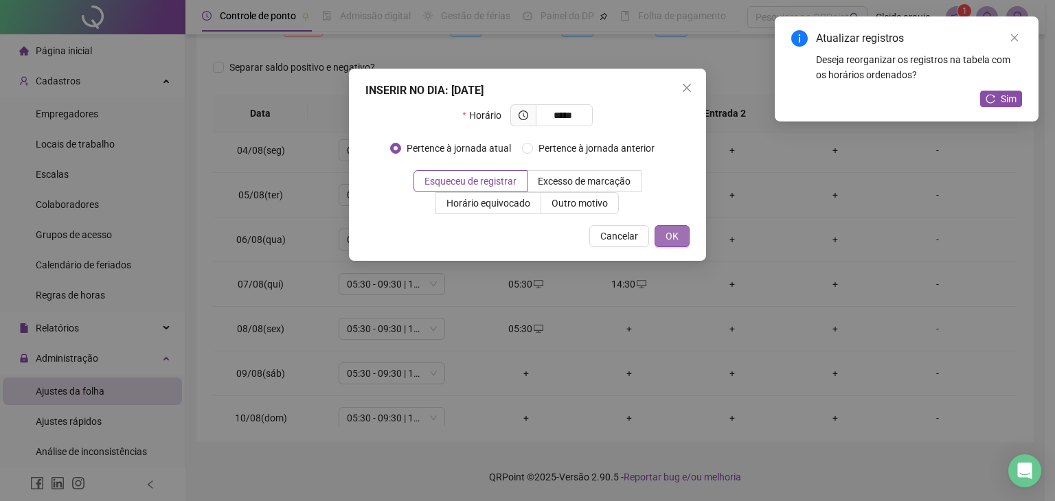
click at [676, 236] on span "OK" at bounding box center [672, 236] width 13 height 15
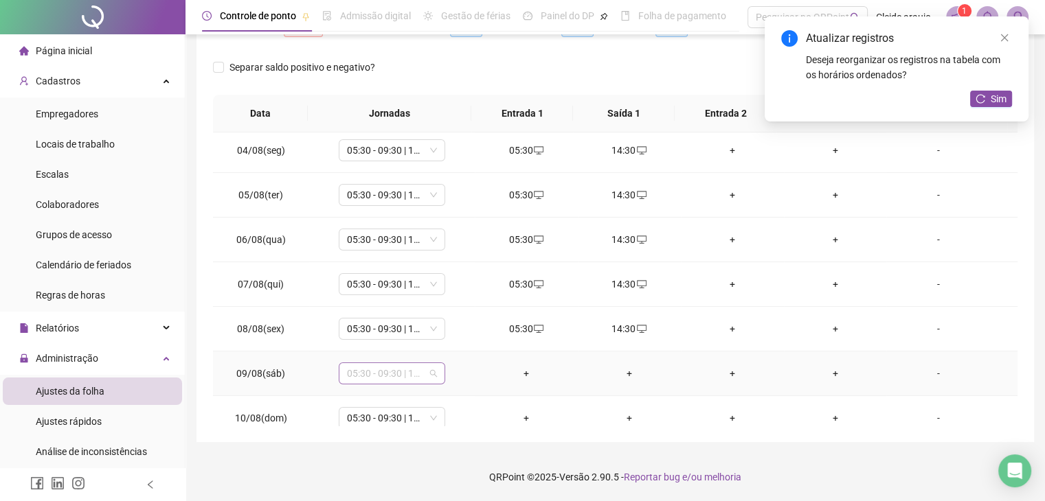
click at [429, 372] on span "05:30 - 09:30 | 10:30 - 14:30" at bounding box center [392, 373] width 90 height 21
click at [405, 304] on div "Folga" at bounding box center [400, 299] width 91 height 15
click at [451, 332] on span "Sim" at bounding box center [455, 336] width 16 height 15
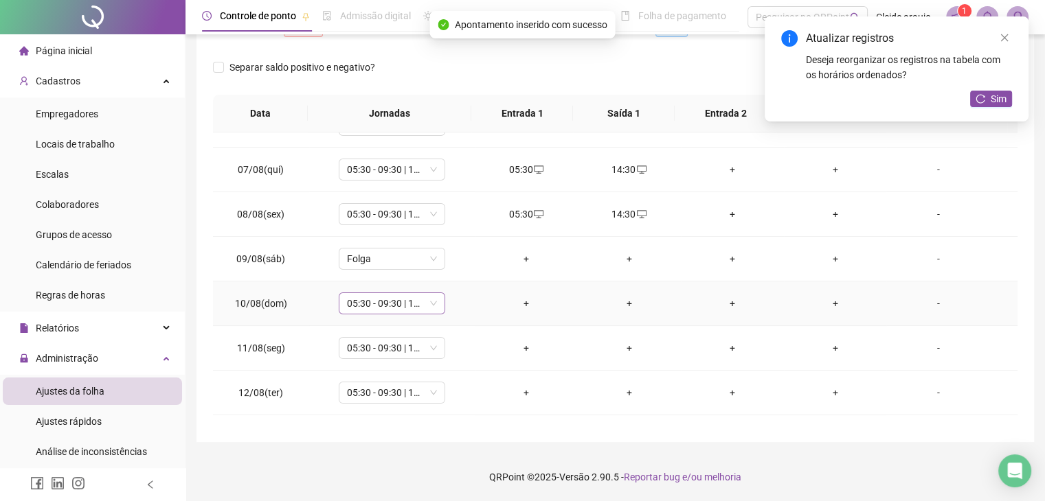
drag, startPoint x: 420, startPoint y: 319, endPoint x: 427, endPoint y: 302, distance: 18.5
click at [420, 318] on td "05:30 - 09:30 | 10:30 - 14:30" at bounding box center [392, 304] width 166 height 45
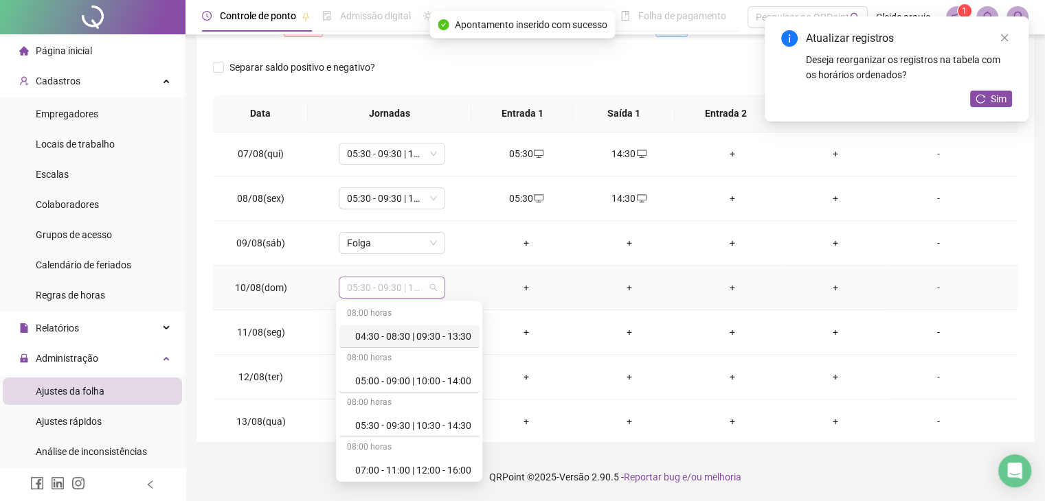
click at [431, 284] on span "05:30 - 09:30 | 10:30 - 14:30" at bounding box center [392, 288] width 90 height 21
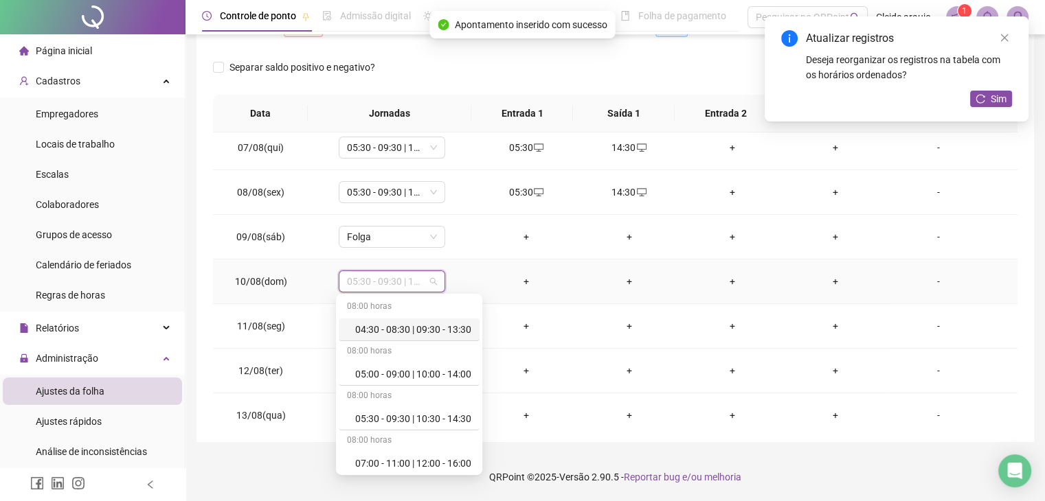
scroll to position [275, 0]
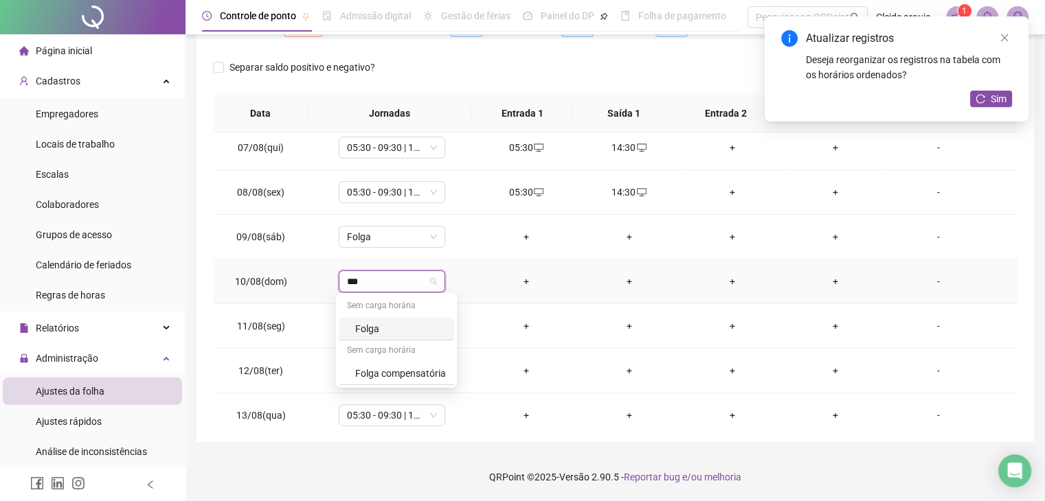
click at [390, 339] on div "Folga" at bounding box center [396, 329] width 115 height 23
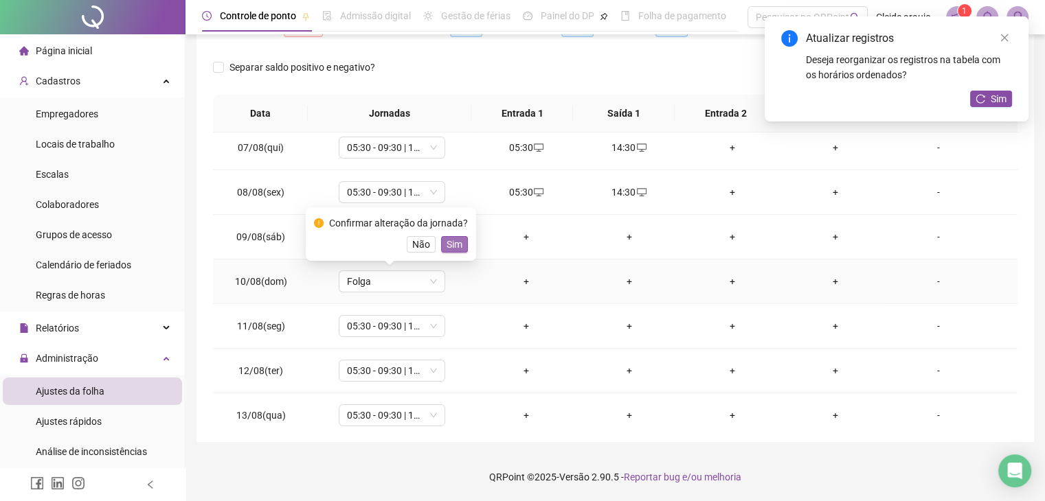
click at [447, 251] on span "Sim" at bounding box center [455, 244] width 16 height 15
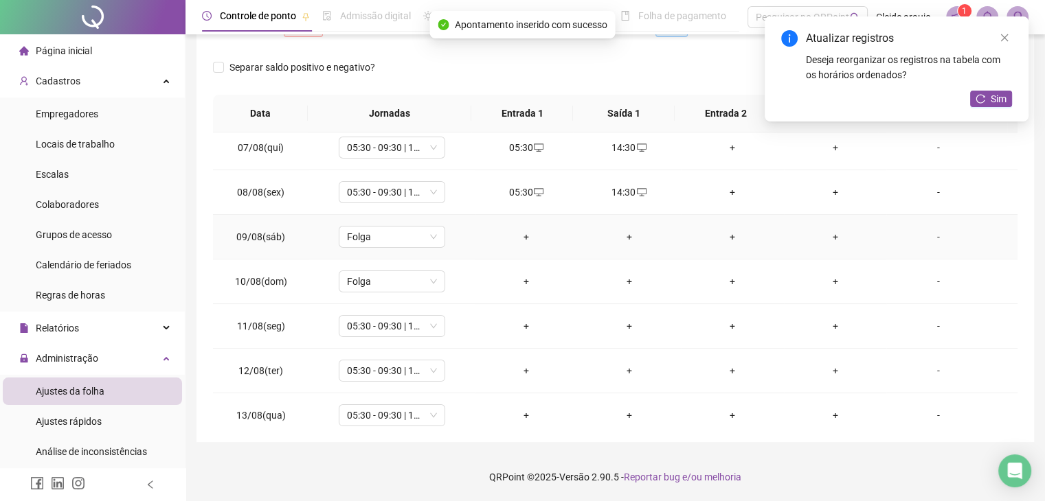
click at [529, 232] on div "+" at bounding box center [526, 236] width 81 height 15
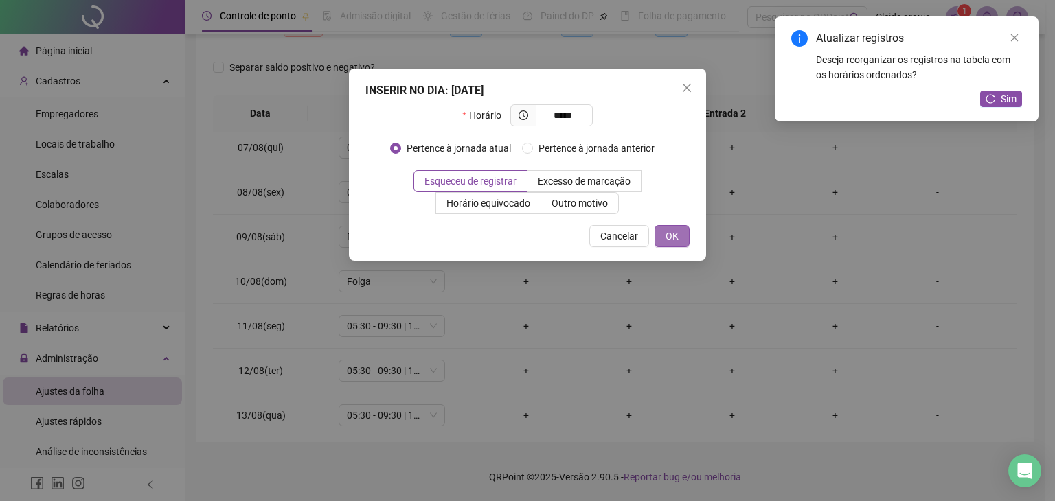
click at [681, 232] on button "OK" at bounding box center [672, 236] width 35 height 22
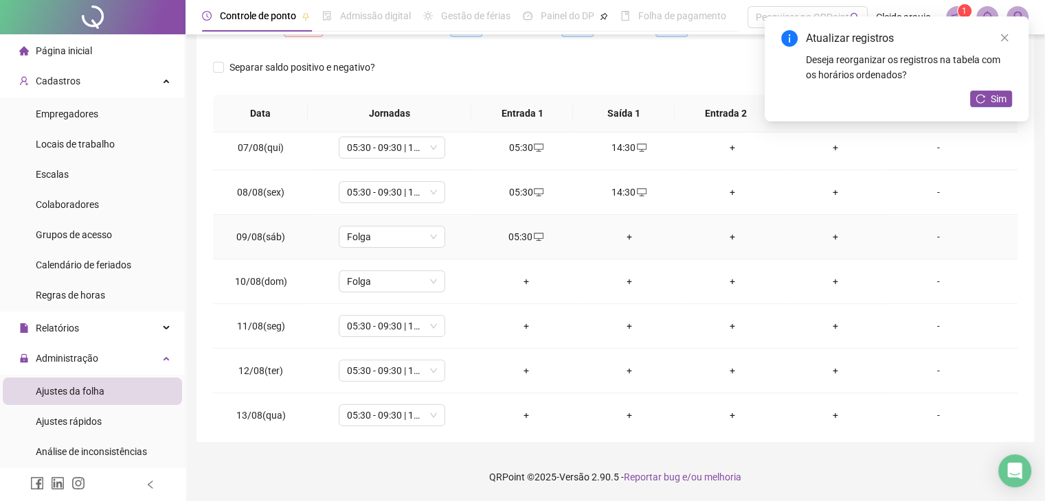
click at [625, 232] on div "+" at bounding box center [629, 236] width 81 height 15
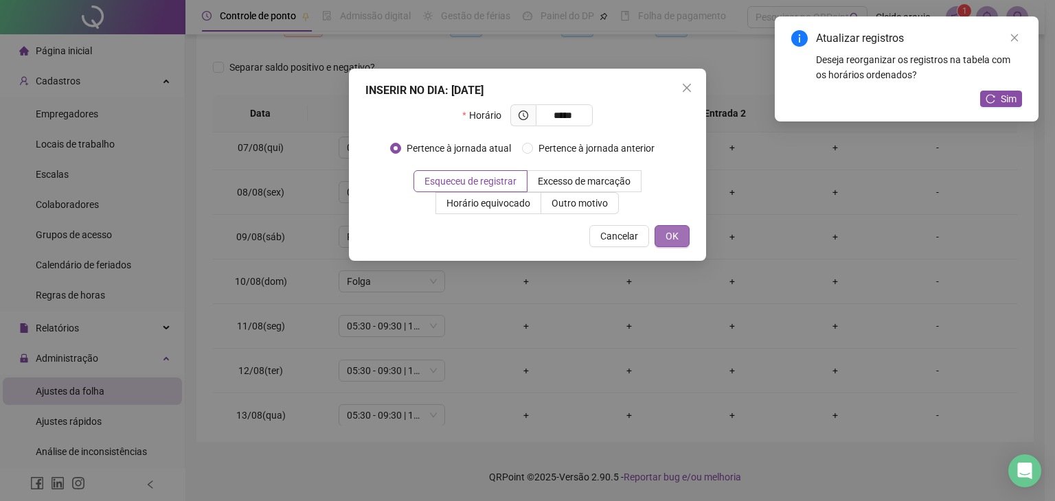
click at [676, 234] on span "OK" at bounding box center [672, 236] width 13 height 15
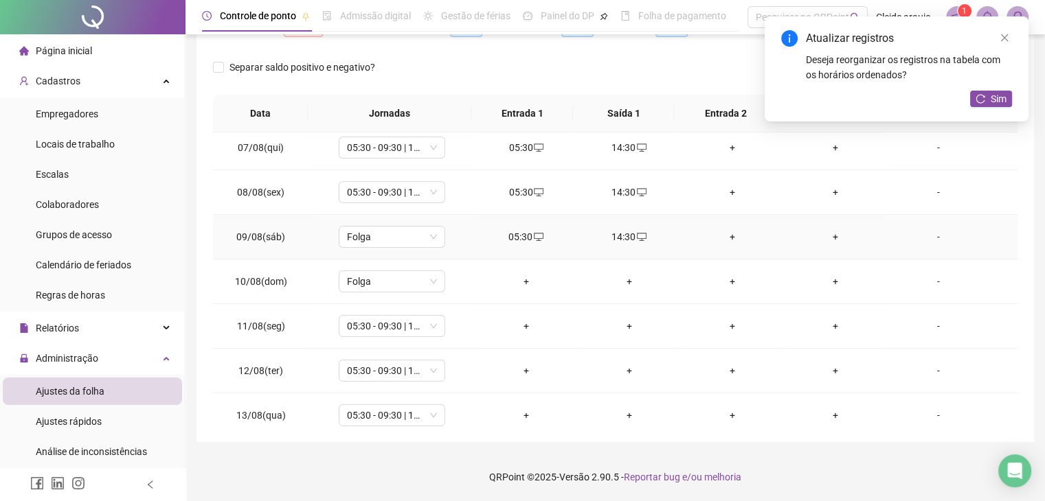
click at [538, 237] on icon "desktop" at bounding box center [539, 237] width 10 height 10
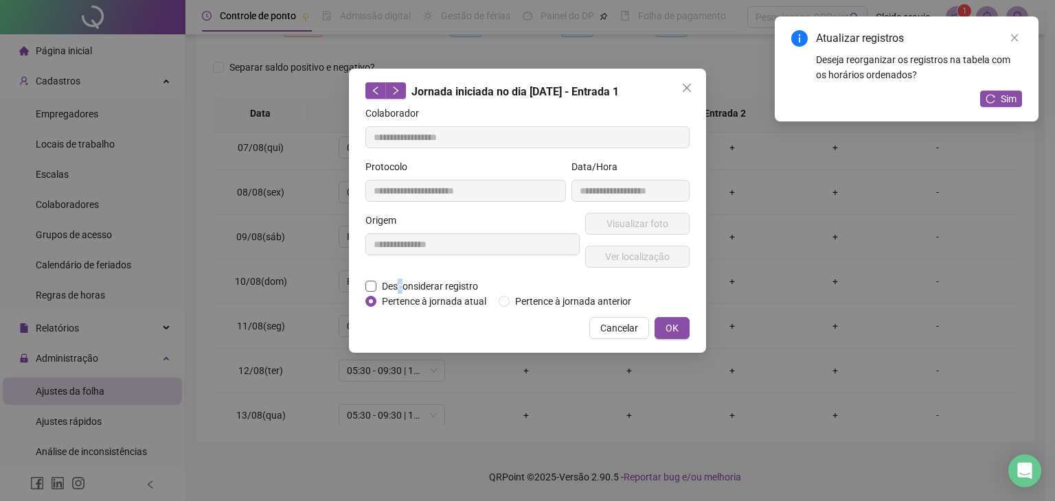
click at [401, 279] on span "Desconsiderar registro" at bounding box center [429, 286] width 107 height 15
click at [377, 286] on span "Desconsiderar registro" at bounding box center [429, 286] width 107 height 15
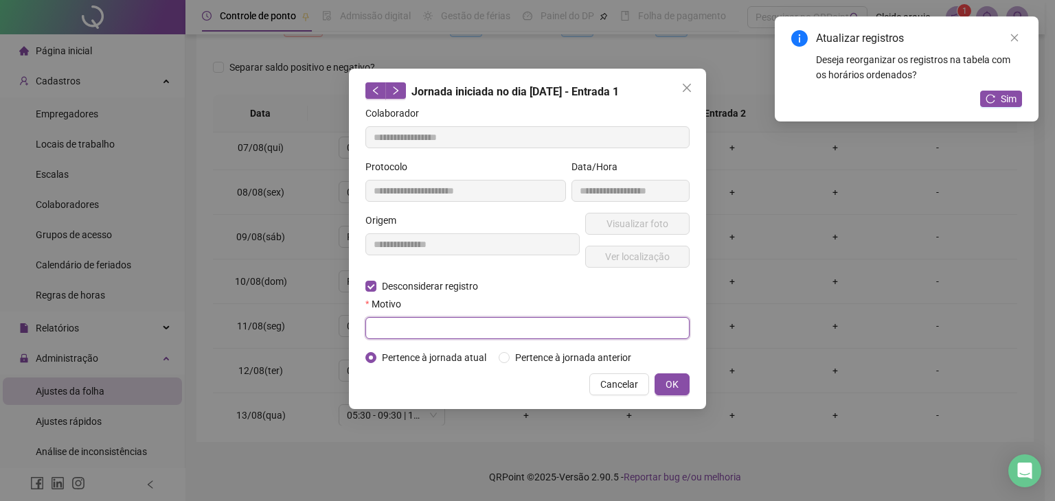
click at [387, 328] on input "text" at bounding box center [527, 328] width 324 height 22
click at [407, 333] on input "*******" at bounding box center [527, 328] width 324 height 22
click at [670, 385] on span "OK" at bounding box center [672, 384] width 13 height 15
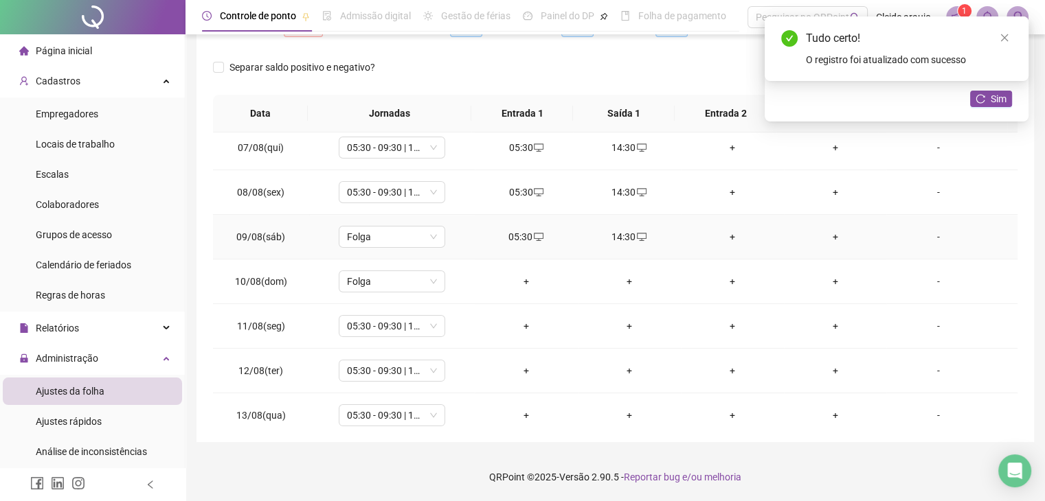
click at [514, 236] on div "05:30" at bounding box center [526, 236] width 81 height 15
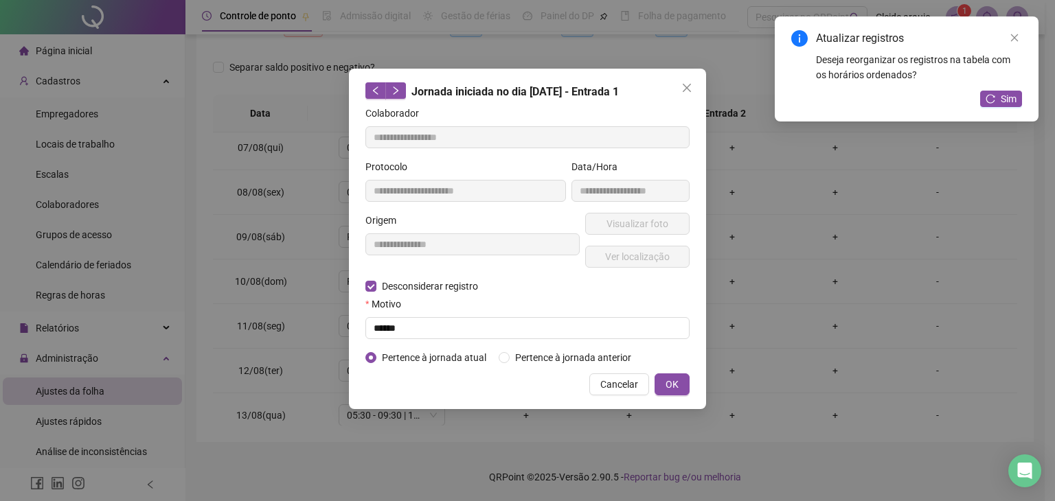
click at [681, 380] on button "OK" at bounding box center [672, 385] width 35 height 22
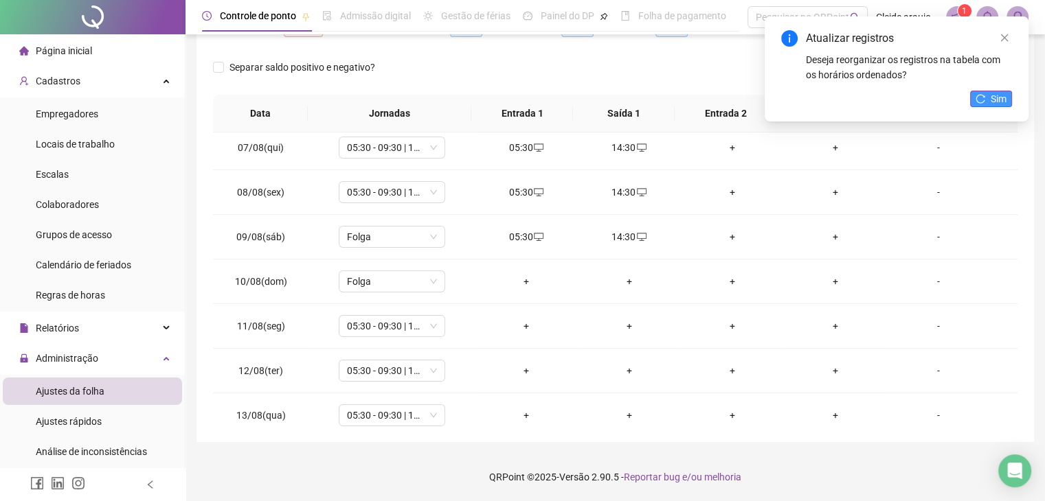
drag, startPoint x: 984, startPoint y: 98, endPoint x: 927, endPoint y: 127, distance: 63.6
click at [983, 98] on icon "reload" at bounding box center [980, 99] width 10 height 10
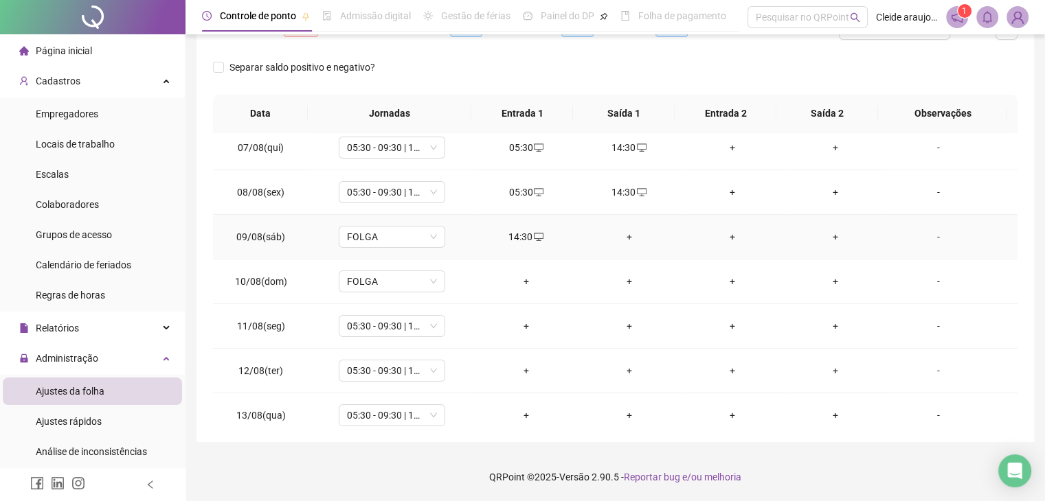
click at [514, 229] on div "14:30" at bounding box center [526, 236] width 81 height 15
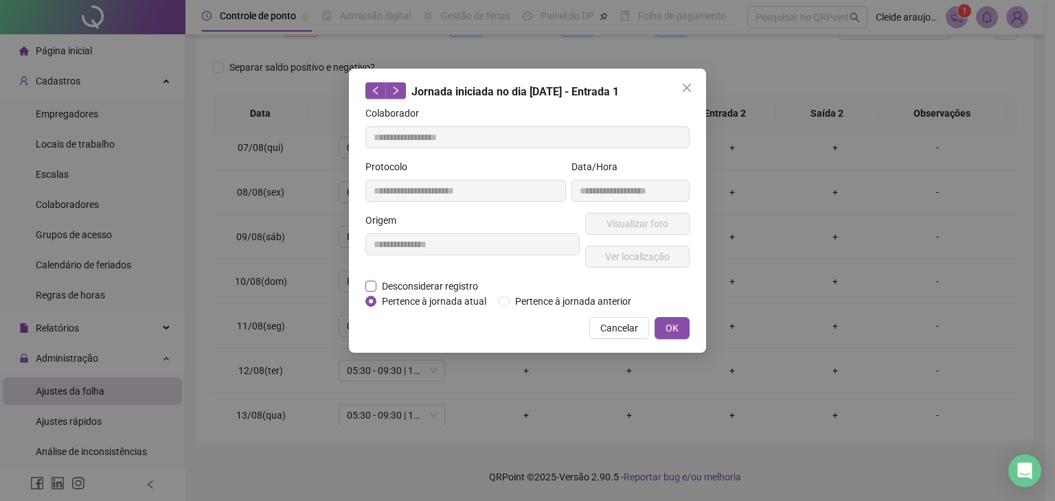
click at [398, 288] on span "Desconsiderar registro" at bounding box center [429, 286] width 107 height 15
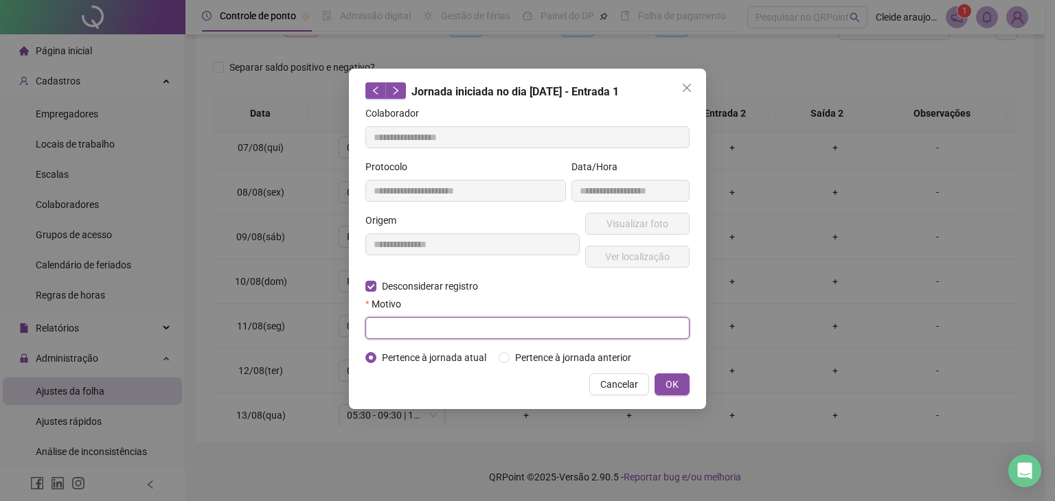
paste input "******"
click at [674, 385] on span "OK" at bounding box center [672, 384] width 13 height 15
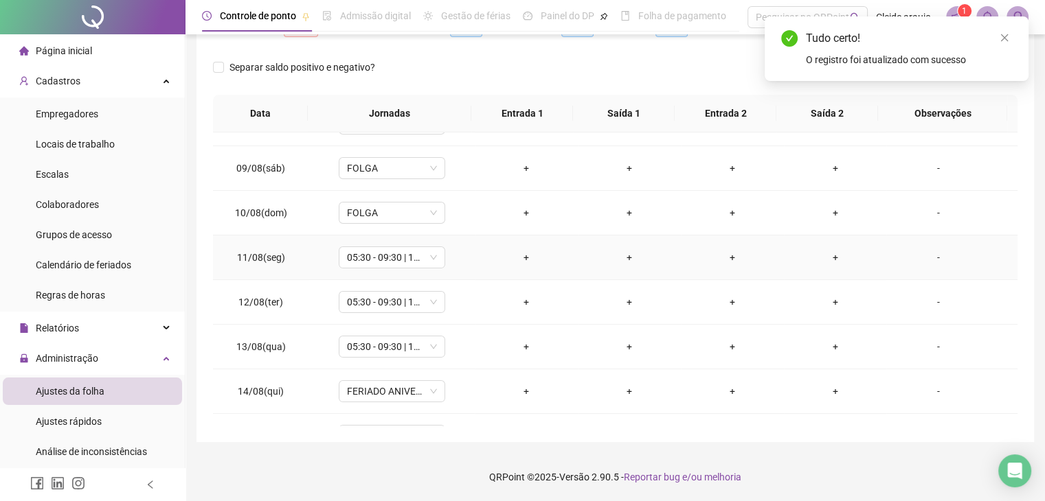
scroll to position [343, 0]
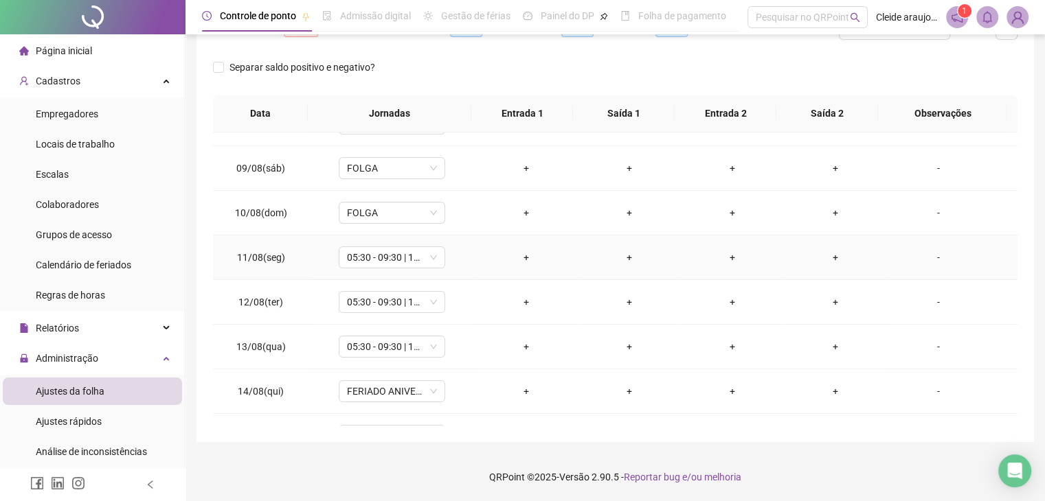
click at [521, 255] on div "+" at bounding box center [526, 257] width 81 height 15
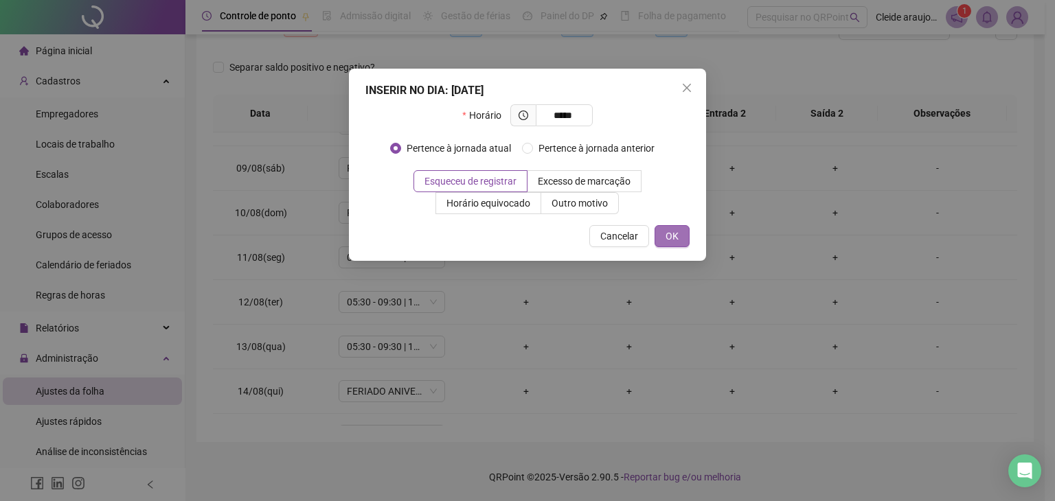
click at [675, 235] on span "OK" at bounding box center [672, 236] width 13 height 15
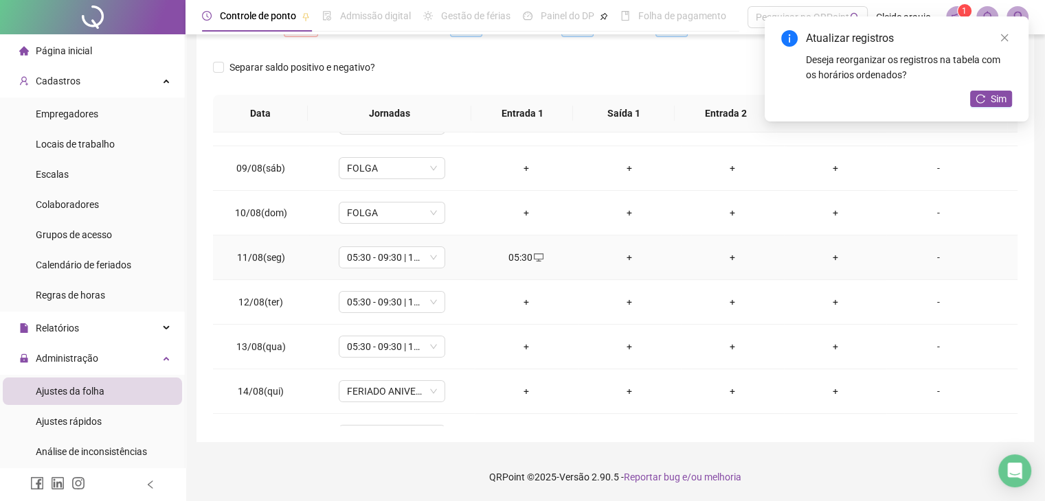
click at [632, 250] on div "+" at bounding box center [629, 257] width 81 height 15
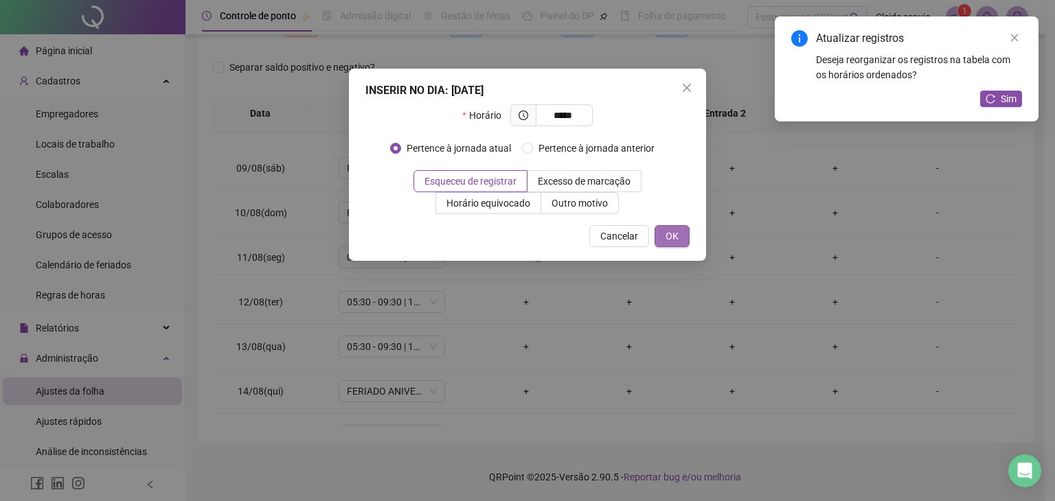
click at [670, 230] on span "OK" at bounding box center [672, 236] width 13 height 15
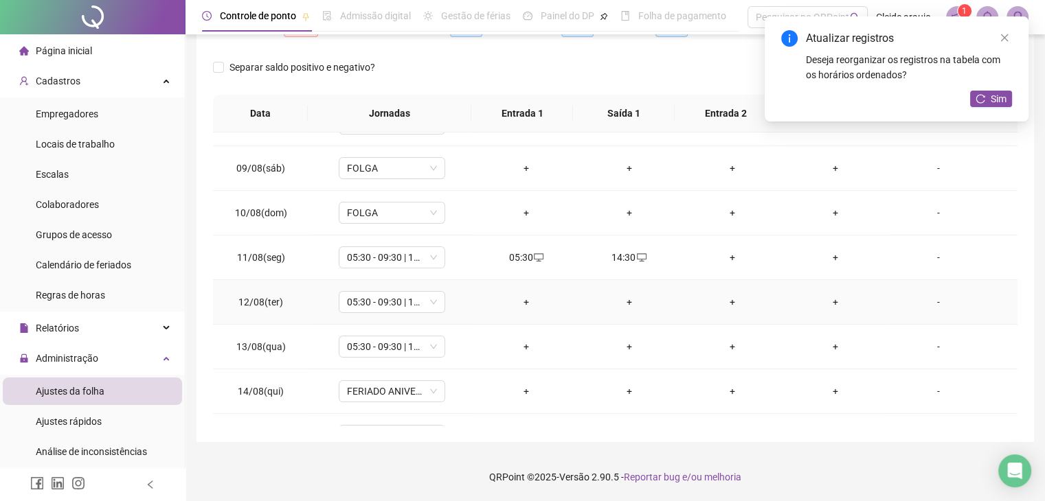
click at [528, 303] on div "+" at bounding box center [526, 302] width 81 height 15
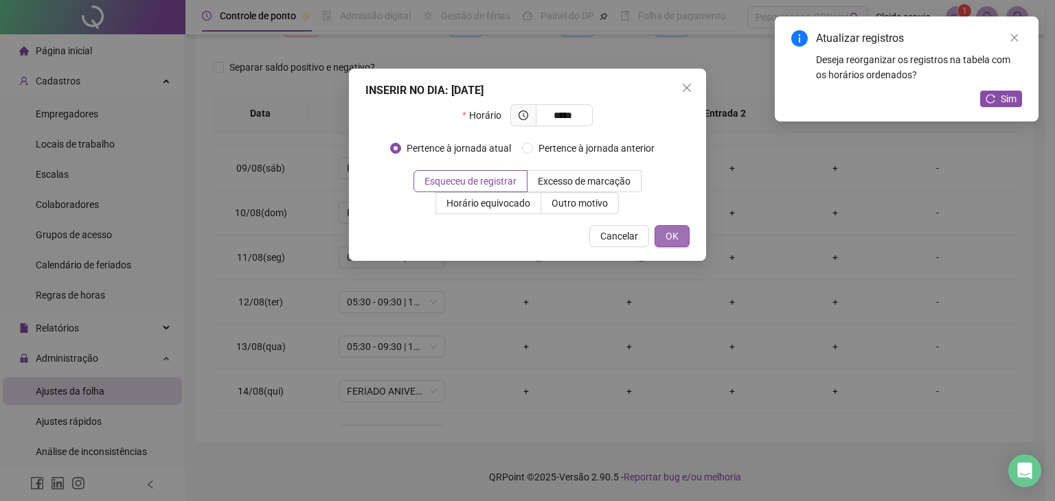
drag, startPoint x: 662, startPoint y: 251, endPoint x: 670, endPoint y: 245, distance: 9.8
click at [665, 249] on div "INSERIR NO DIA : [DATE] Horário ***** Pertence à jornada atual Pertence à jorna…" at bounding box center [527, 165] width 357 height 192
click at [673, 241] on span "OK" at bounding box center [672, 236] width 13 height 15
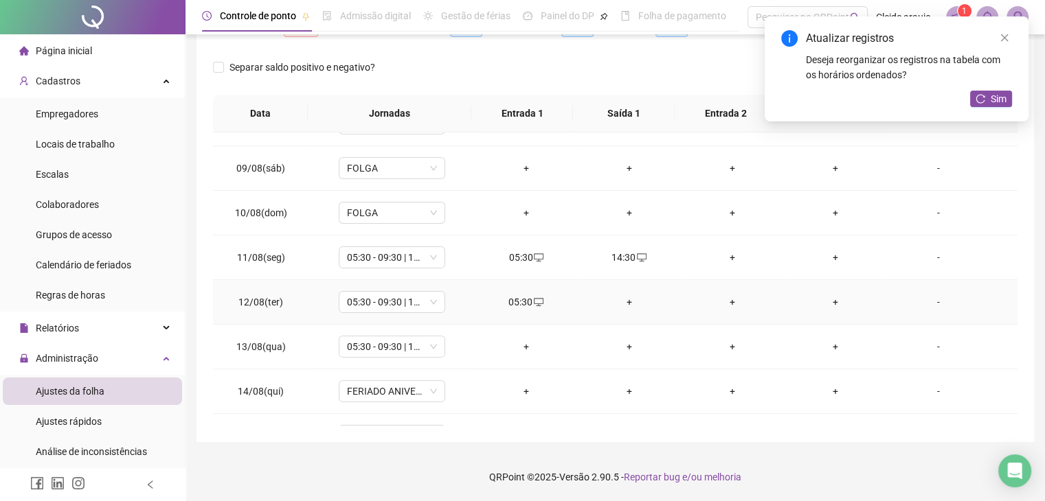
click at [627, 297] on div "+" at bounding box center [629, 302] width 81 height 15
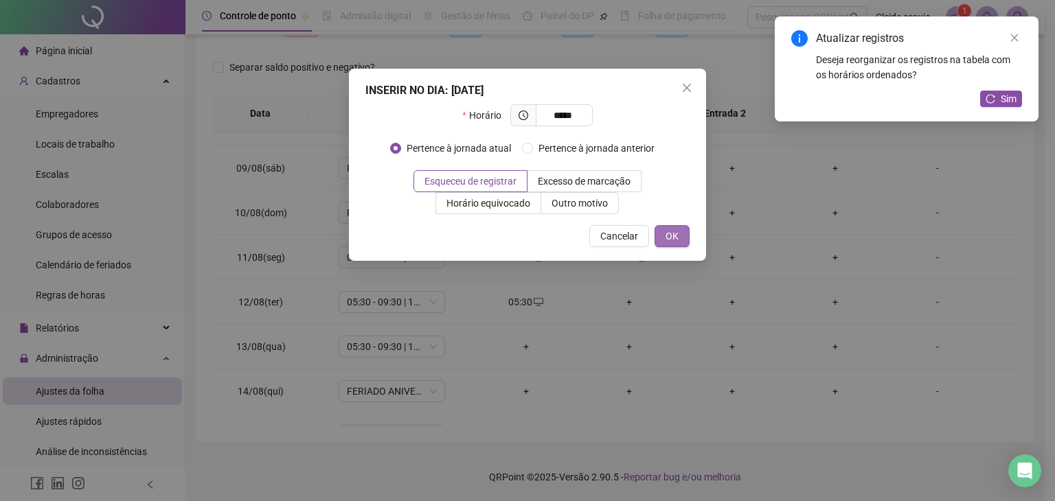
click at [670, 239] on span "OK" at bounding box center [672, 236] width 13 height 15
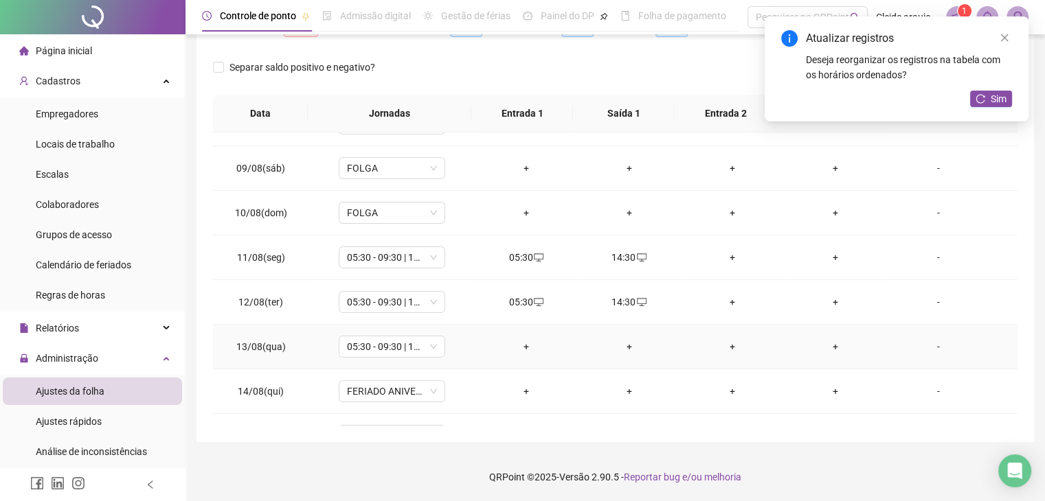
click at [520, 350] on div "+" at bounding box center [526, 346] width 81 height 15
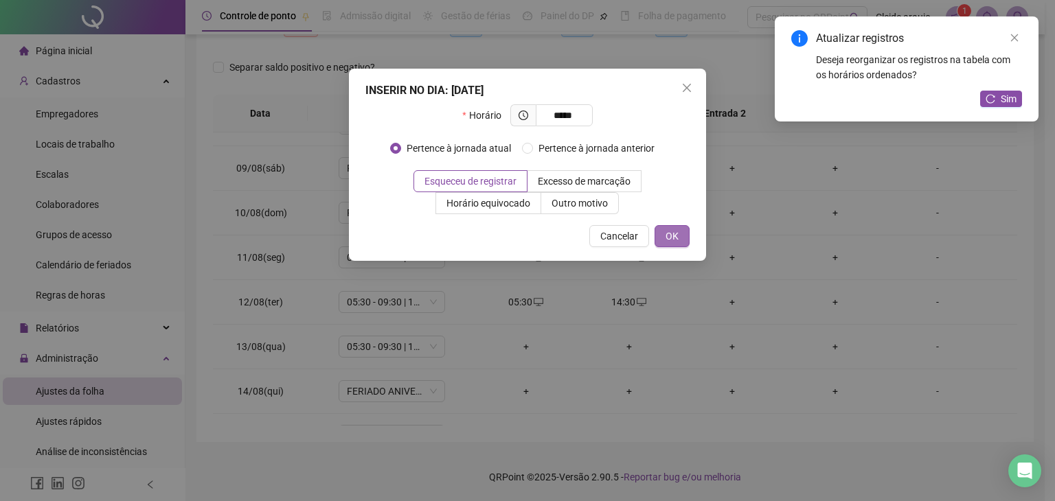
click at [677, 235] on span "OK" at bounding box center [672, 236] width 13 height 15
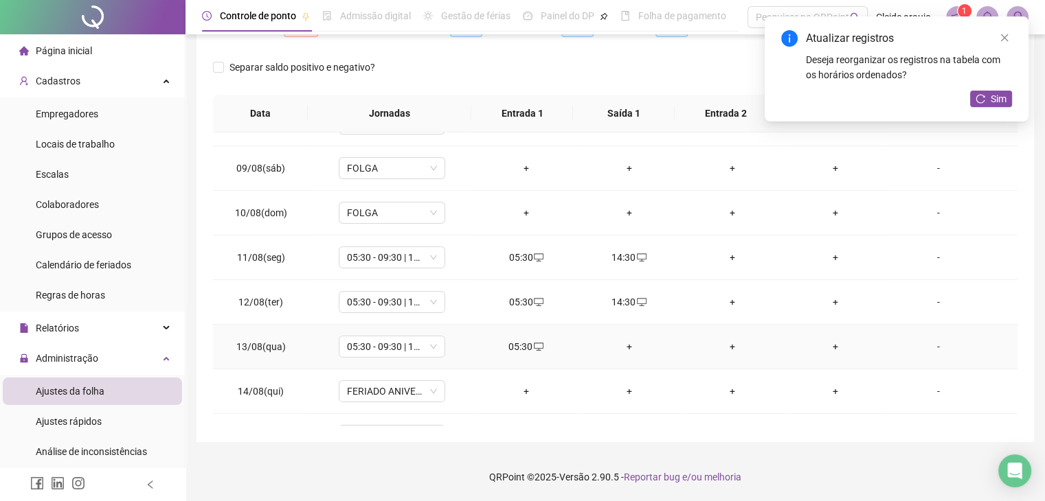
click at [618, 344] on div "+" at bounding box center [629, 346] width 81 height 15
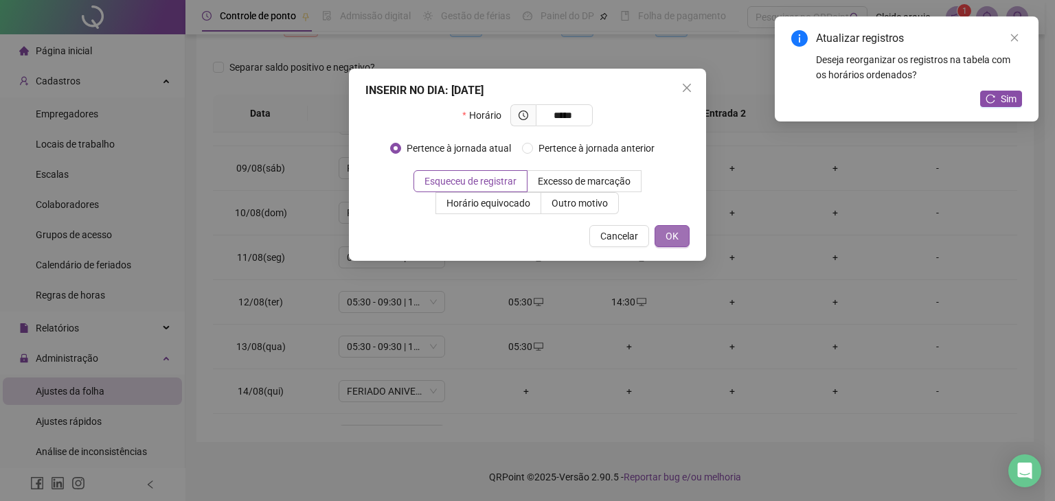
click at [677, 232] on span "OK" at bounding box center [672, 236] width 13 height 15
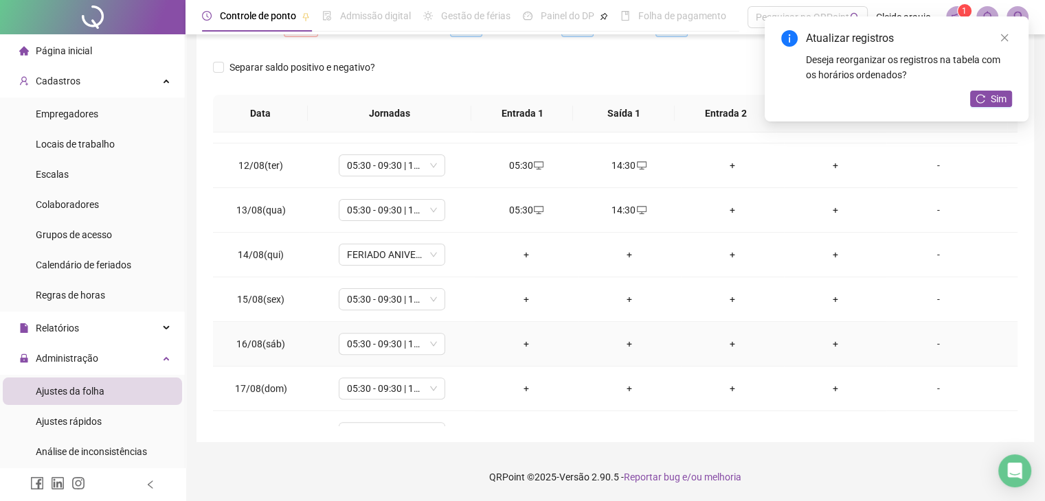
scroll to position [481, 0]
click at [522, 302] on div "+" at bounding box center [526, 298] width 81 height 15
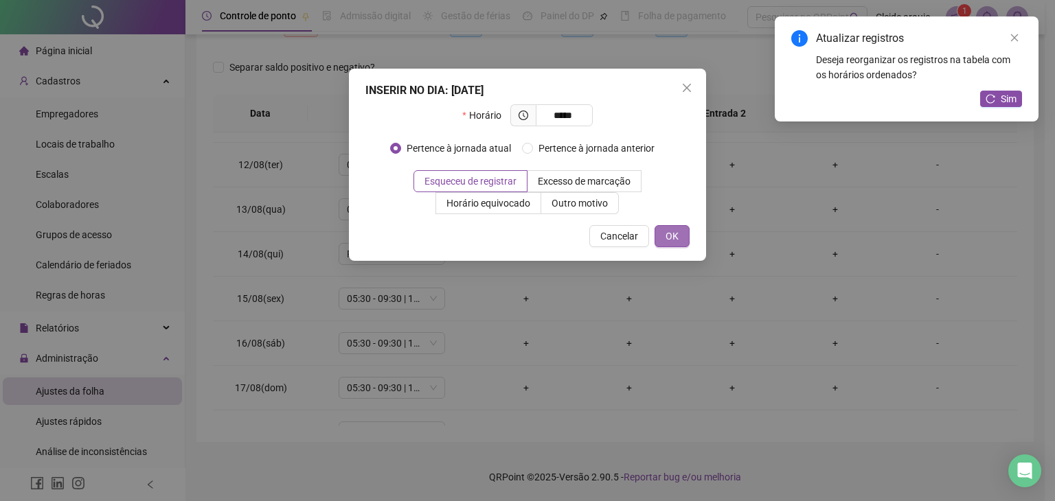
click at [679, 226] on button "OK" at bounding box center [672, 236] width 35 height 22
drag, startPoint x: 679, startPoint y: 226, endPoint x: 666, endPoint y: 235, distance: 15.8
click at [677, 228] on button "OK" at bounding box center [665, 236] width 50 height 22
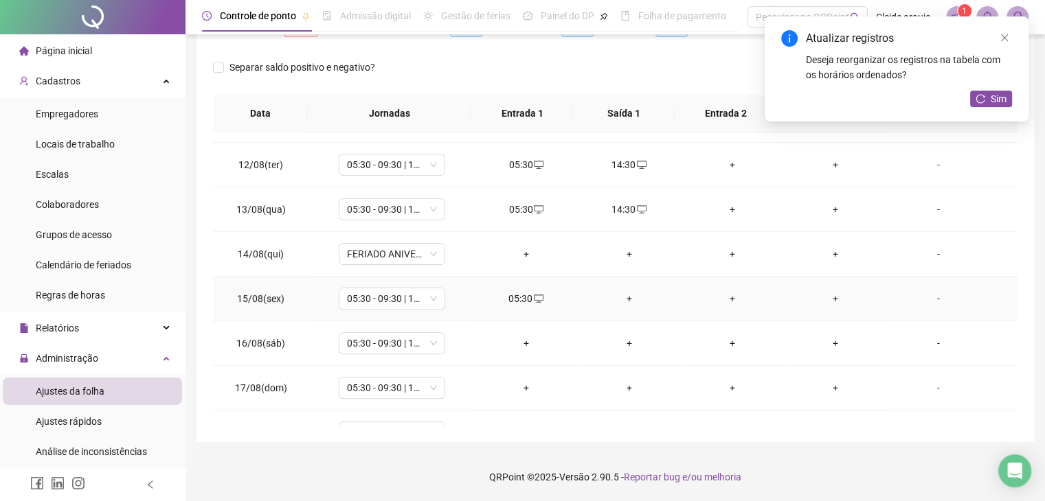
click at [619, 292] on div "+" at bounding box center [629, 298] width 81 height 15
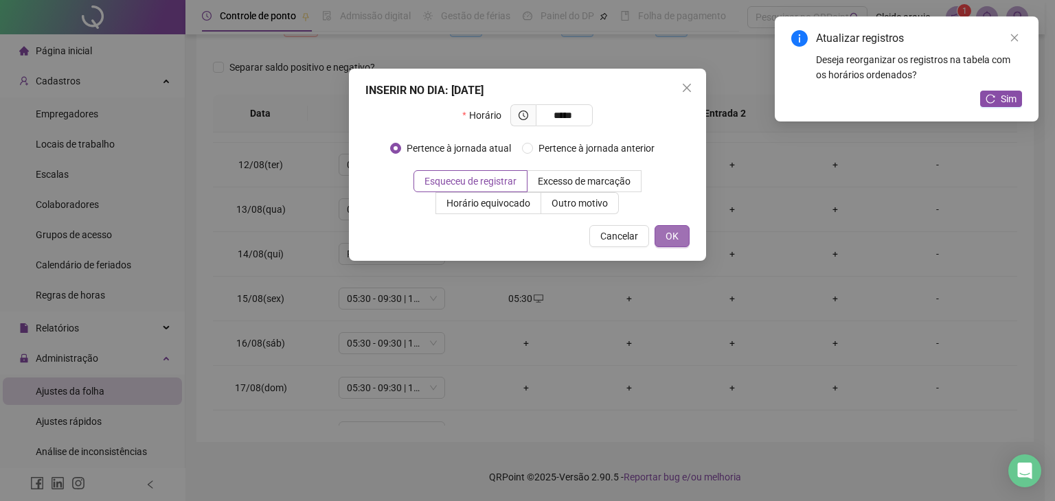
click at [672, 234] on span "OK" at bounding box center [672, 236] width 13 height 15
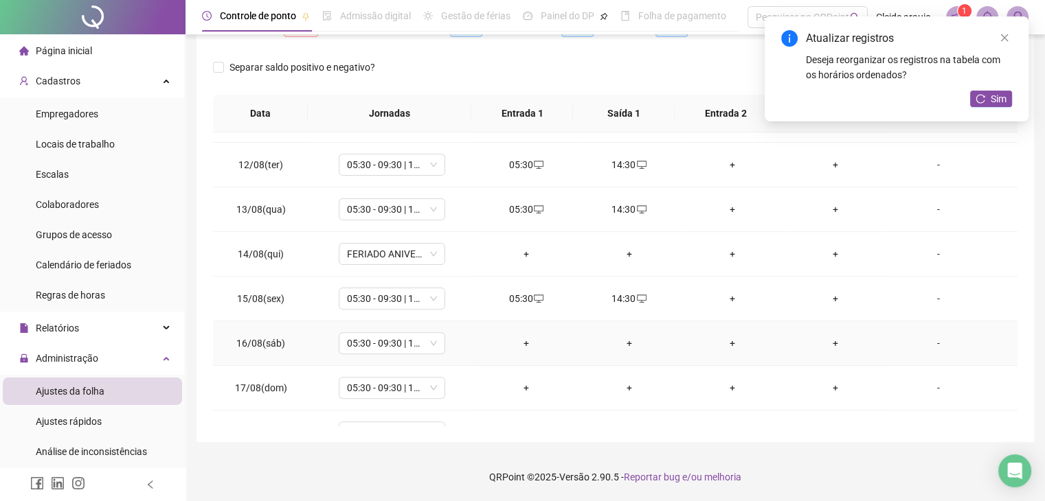
click at [523, 341] on div "+" at bounding box center [526, 343] width 81 height 15
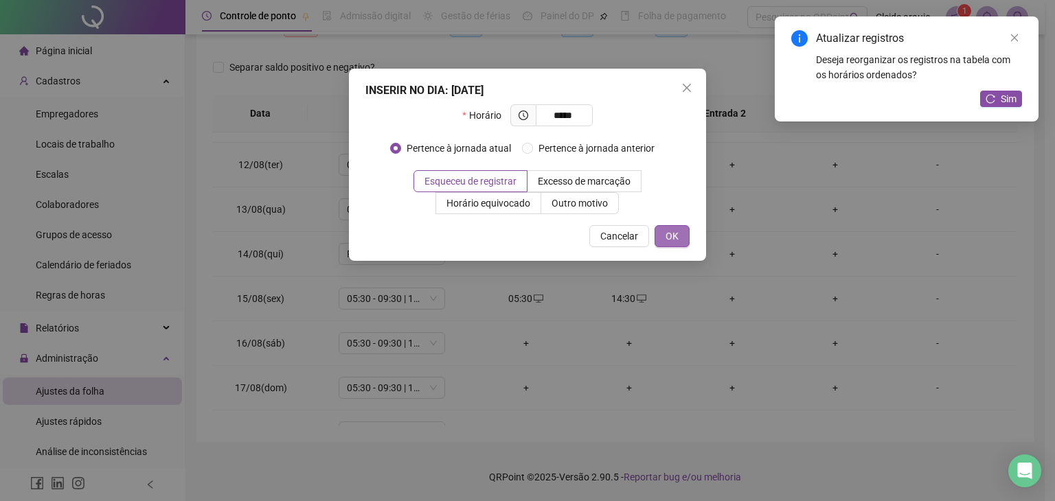
click at [681, 226] on button "OK" at bounding box center [672, 236] width 35 height 22
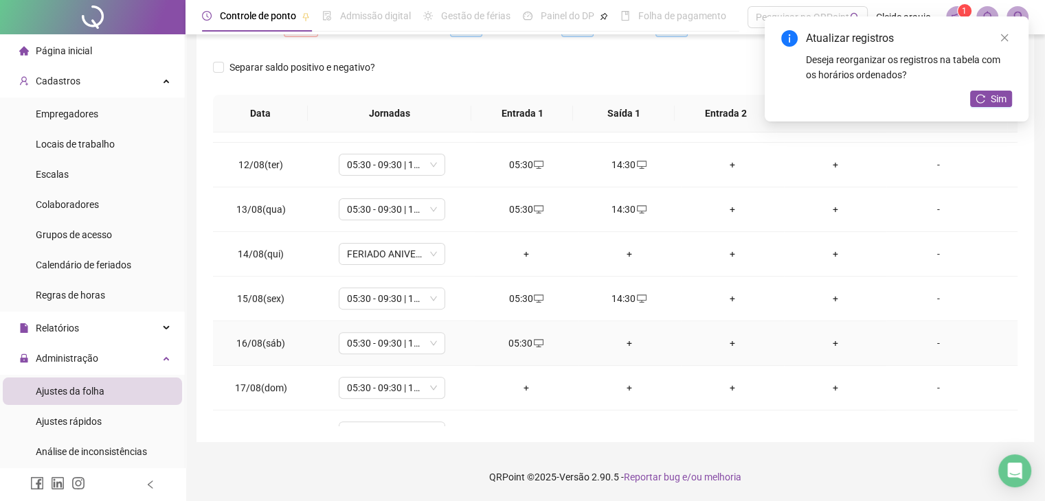
click at [624, 344] on div "+" at bounding box center [629, 343] width 81 height 15
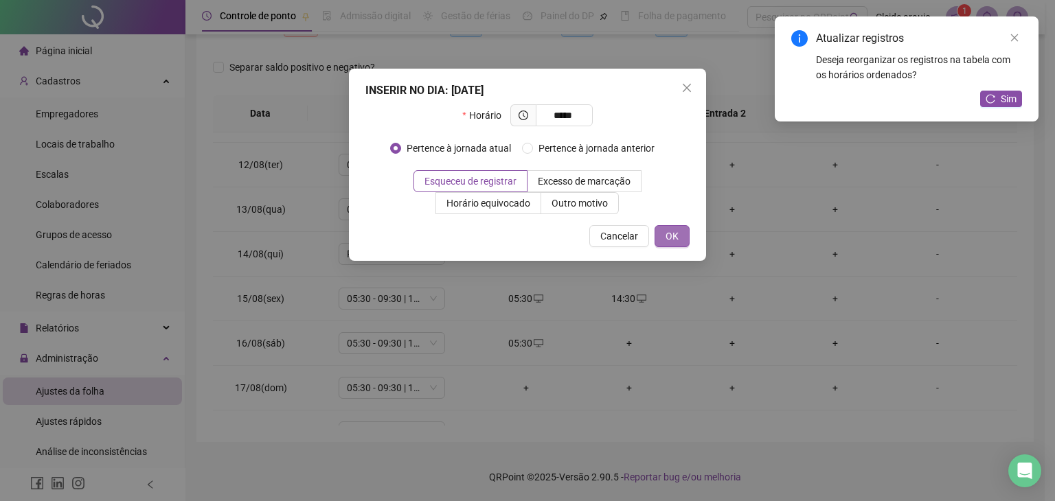
click at [678, 243] on button "OK" at bounding box center [672, 236] width 35 height 22
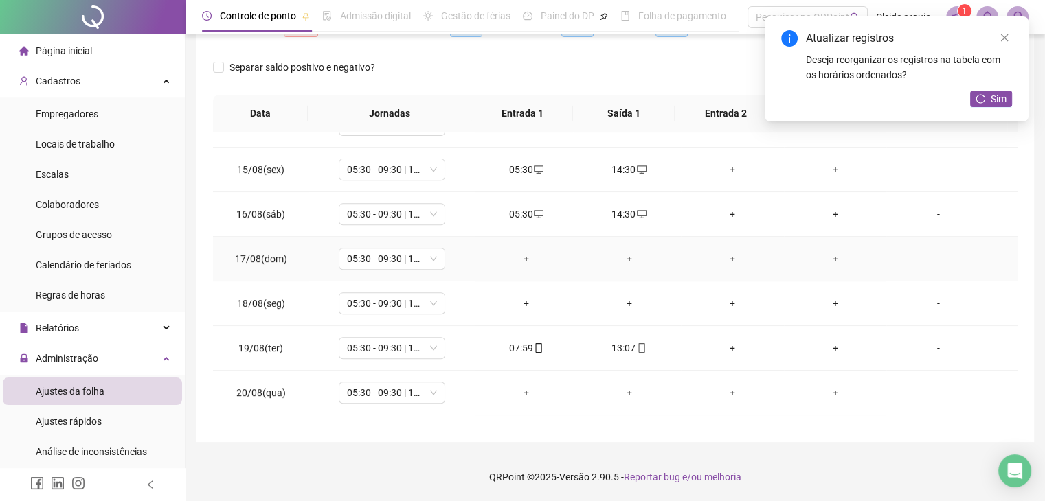
click at [523, 259] on div "+" at bounding box center [526, 258] width 81 height 15
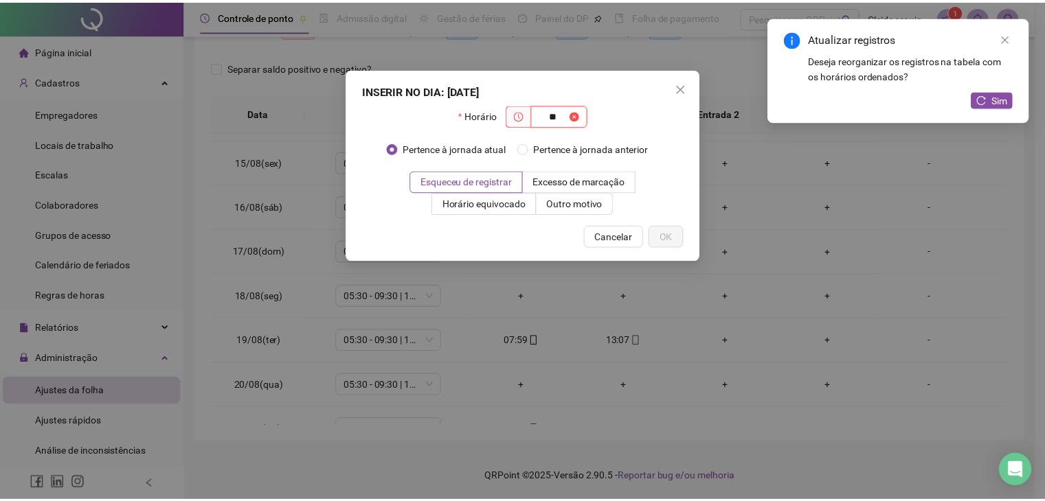
scroll to position [618, 0]
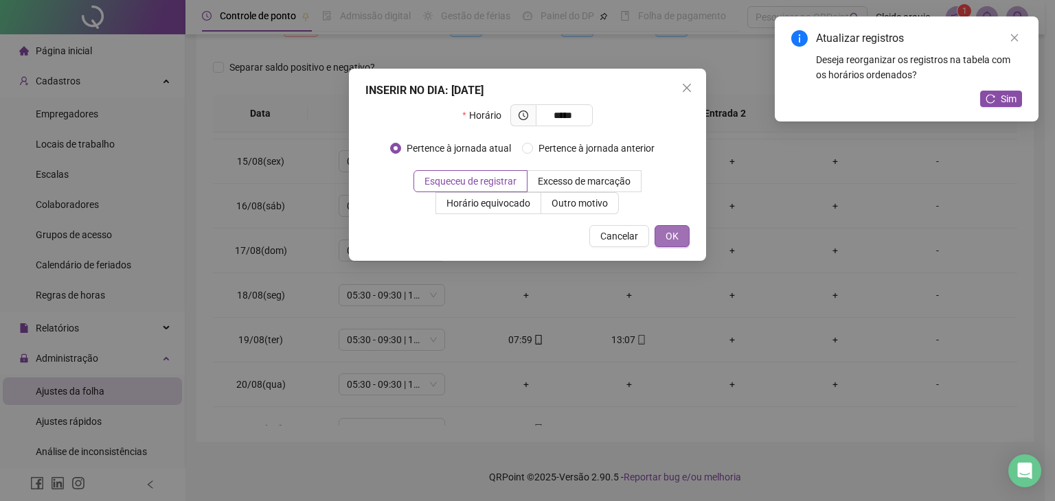
click at [679, 237] on span "OK" at bounding box center [672, 236] width 13 height 15
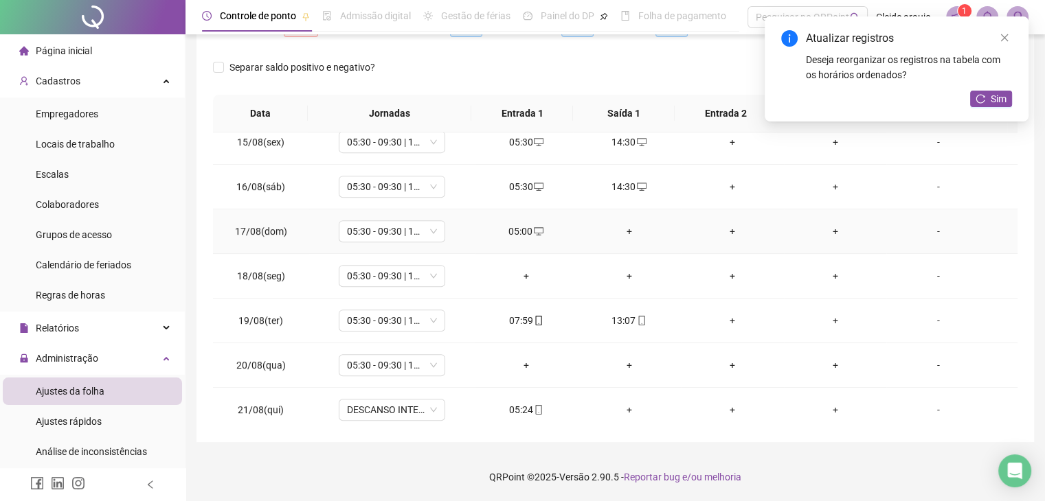
scroll to position [641, 0]
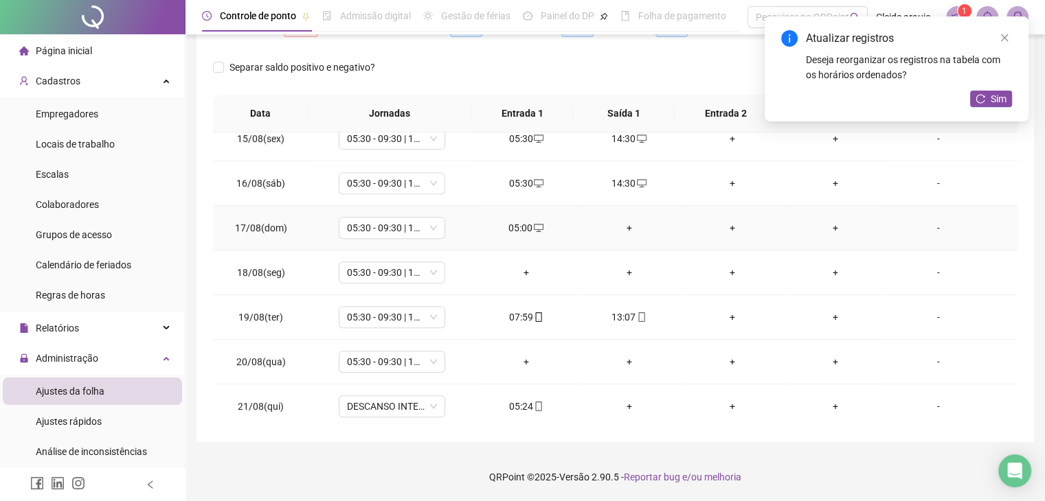
click at [626, 221] on div "+" at bounding box center [629, 228] width 81 height 15
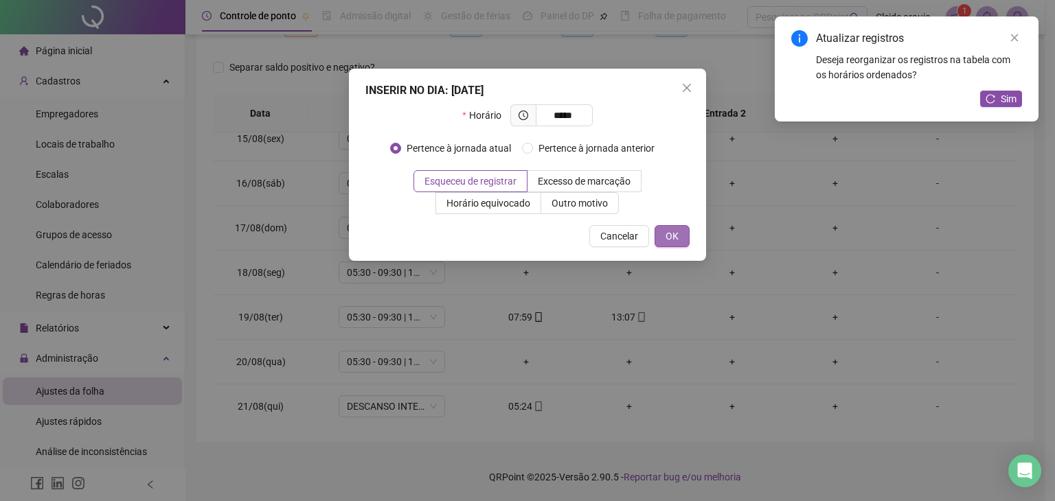
click at [677, 238] on span "OK" at bounding box center [672, 236] width 13 height 15
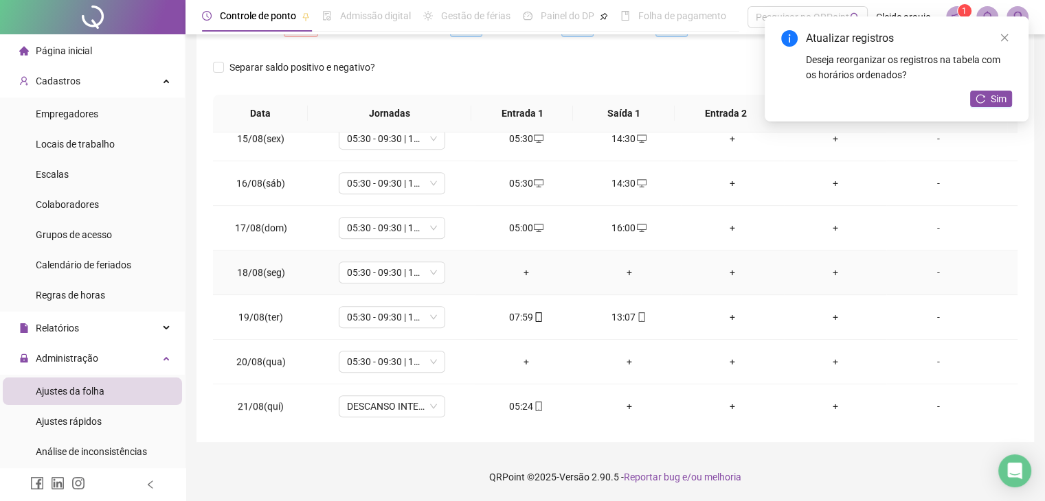
click at [523, 261] on td "+" at bounding box center [526, 273] width 103 height 45
click at [528, 270] on div "+" at bounding box center [526, 272] width 81 height 15
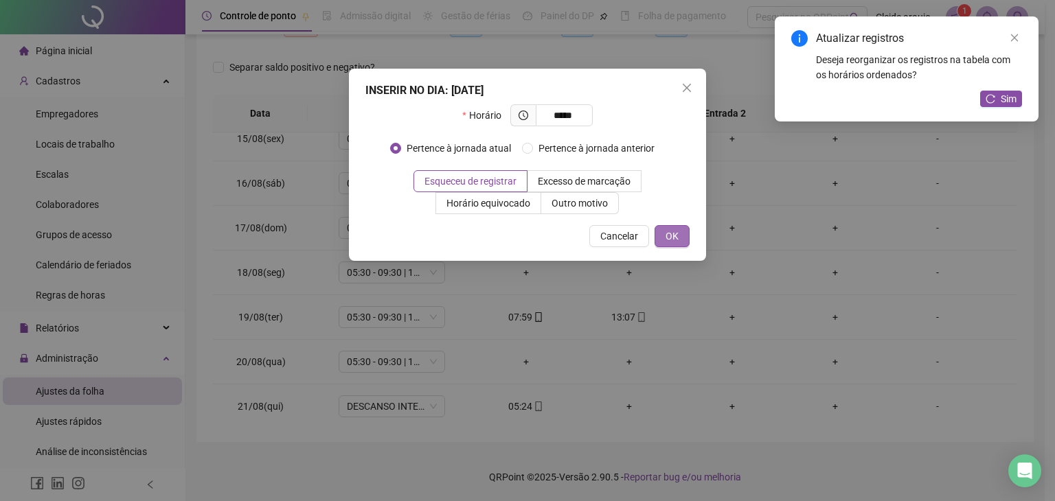
click at [682, 227] on button "OK" at bounding box center [672, 236] width 35 height 22
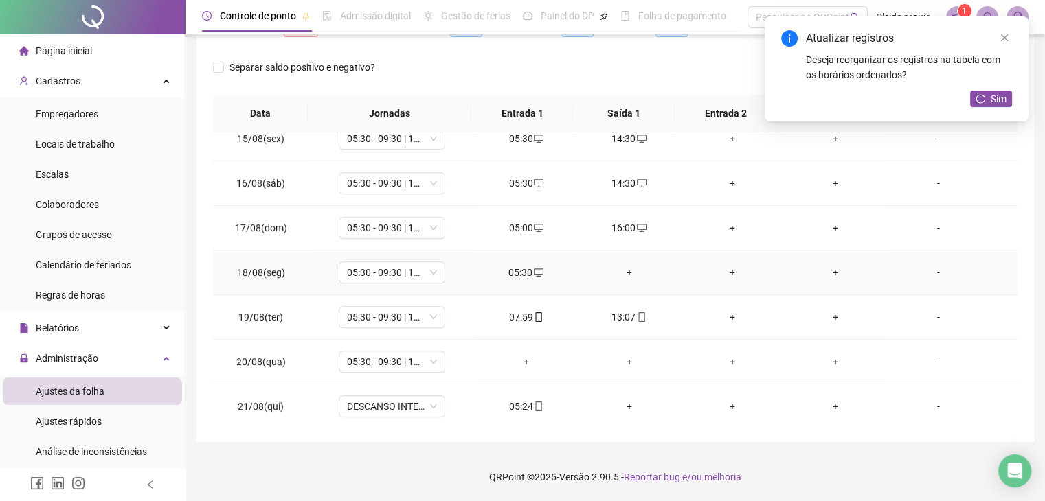
click at [618, 269] on div "+" at bounding box center [629, 272] width 81 height 15
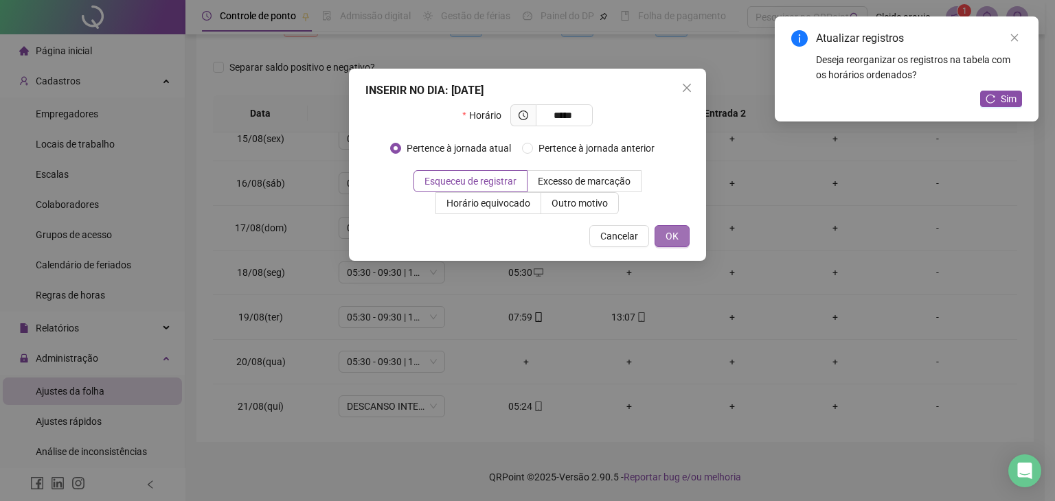
click at [673, 237] on span "OK" at bounding box center [672, 236] width 13 height 15
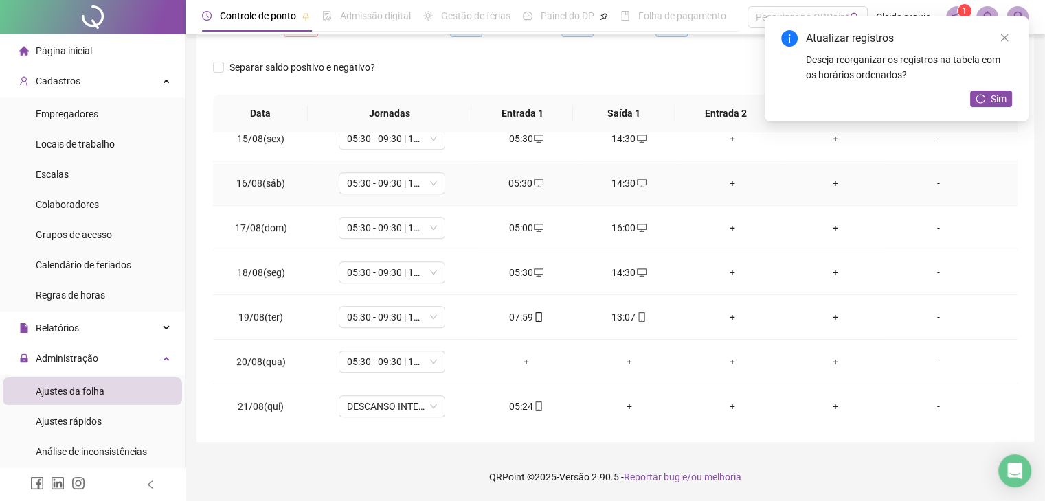
click at [619, 182] on div "14:30" at bounding box center [629, 183] width 81 height 15
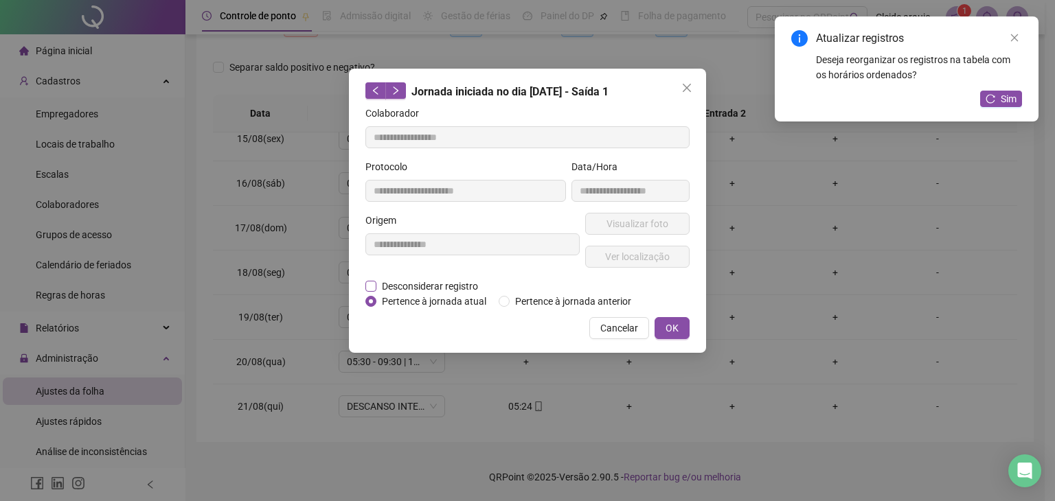
click at [404, 287] on span "Desconsiderar registro" at bounding box center [429, 286] width 107 height 15
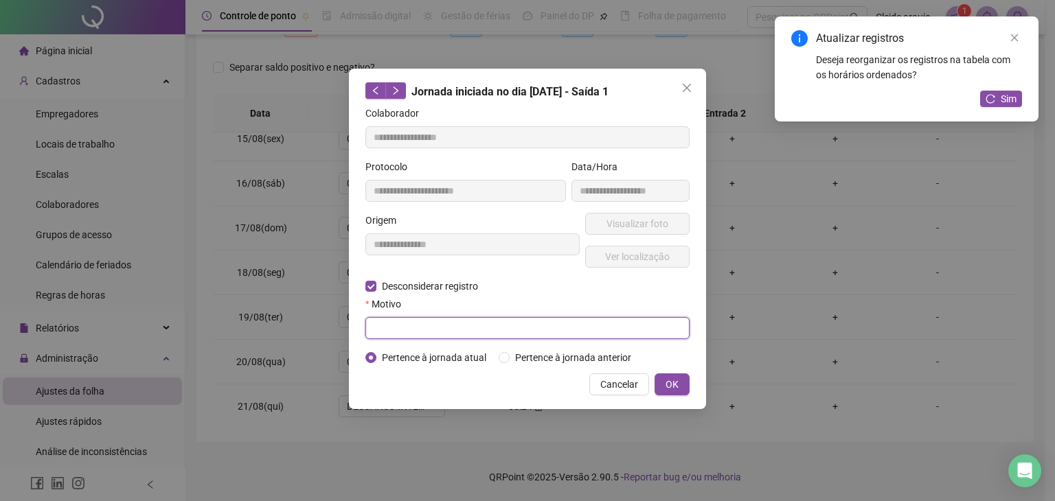
click at [372, 319] on input "text" at bounding box center [527, 328] width 324 height 22
paste input "******"
click at [661, 383] on button "OK" at bounding box center [672, 385] width 35 height 22
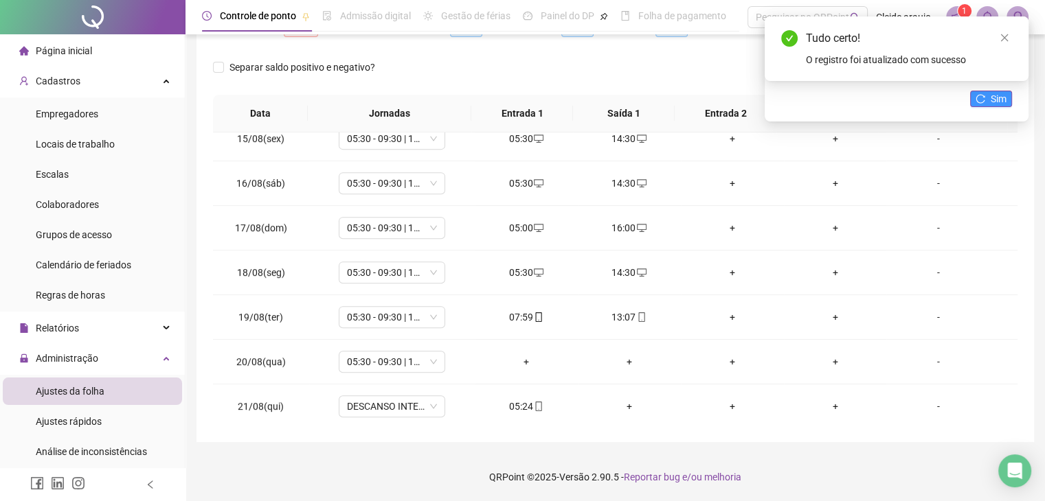
click at [984, 94] on icon "reload" at bounding box center [980, 99] width 10 height 10
click at [633, 178] on div "+" at bounding box center [629, 183] width 81 height 15
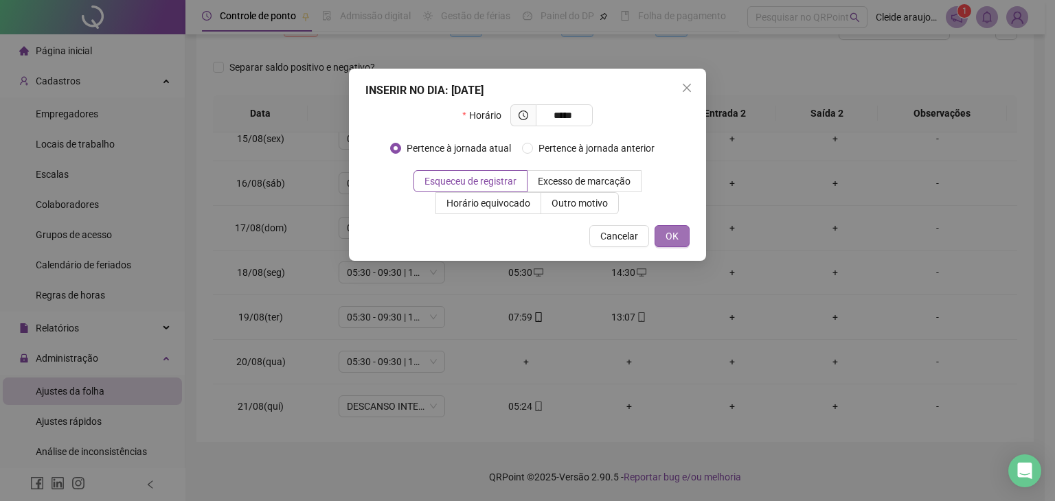
click at [673, 232] on span "OK" at bounding box center [672, 236] width 13 height 15
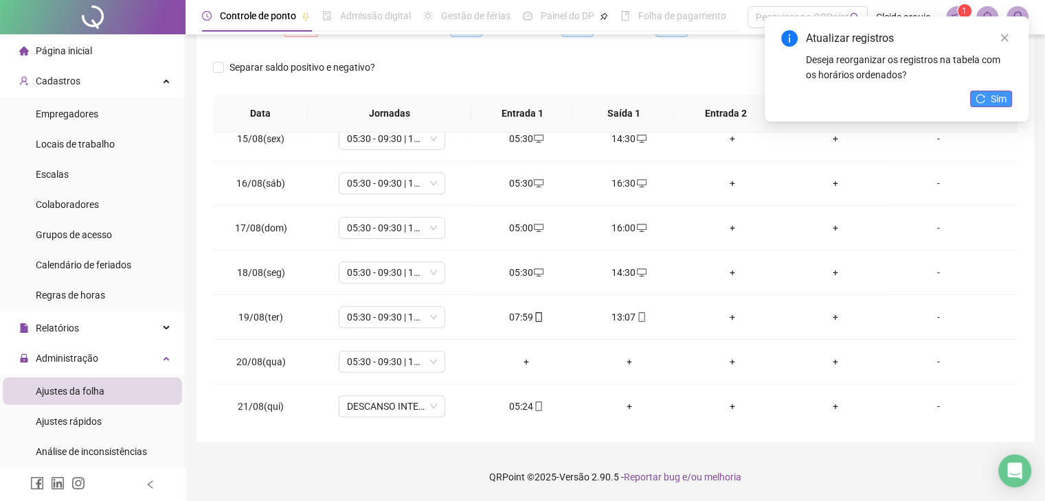
click at [988, 102] on button "Sim" at bounding box center [991, 99] width 42 height 16
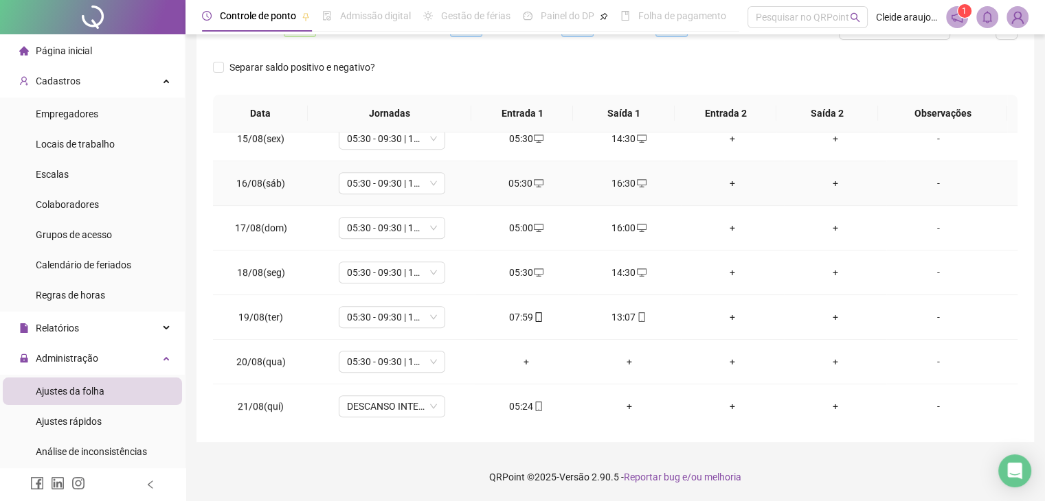
click at [637, 185] on icon "desktop" at bounding box center [642, 184] width 10 height 10
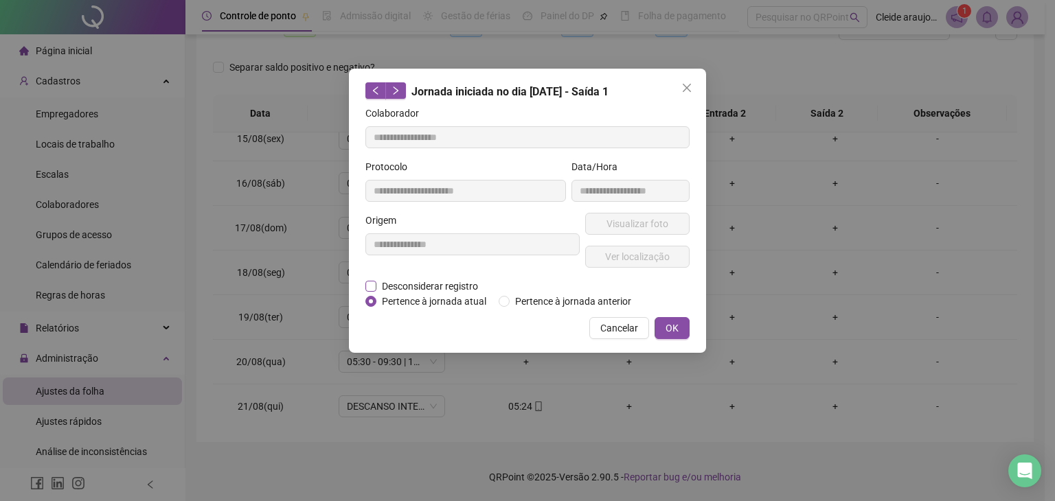
click at [403, 287] on span "Desconsiderar registro" at bounding box center [429, 286] width 107 height 15
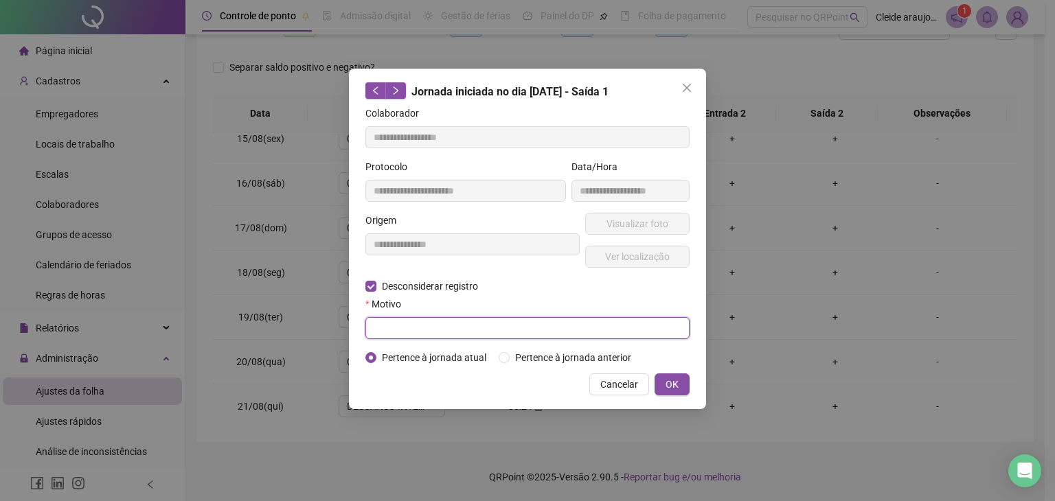
click at [380, 331] on input "text" at bounding box center [527, 328] width 324 height 22
paste input "******"
click at [663, 377] on button "OK" at bounding box center [672, 385] width 35 height 22
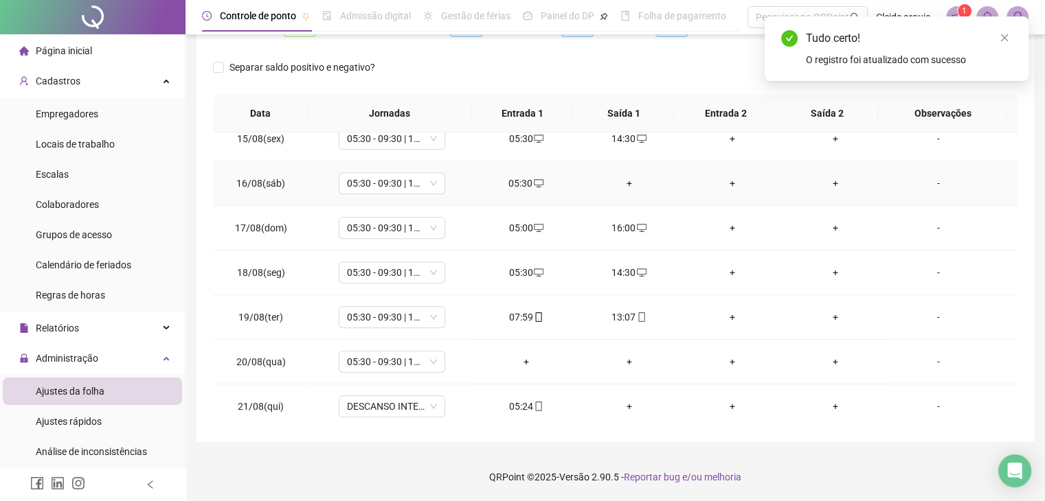
click at [642, 179] on div "+" at bounding box center [629, 183] width 81 height 15
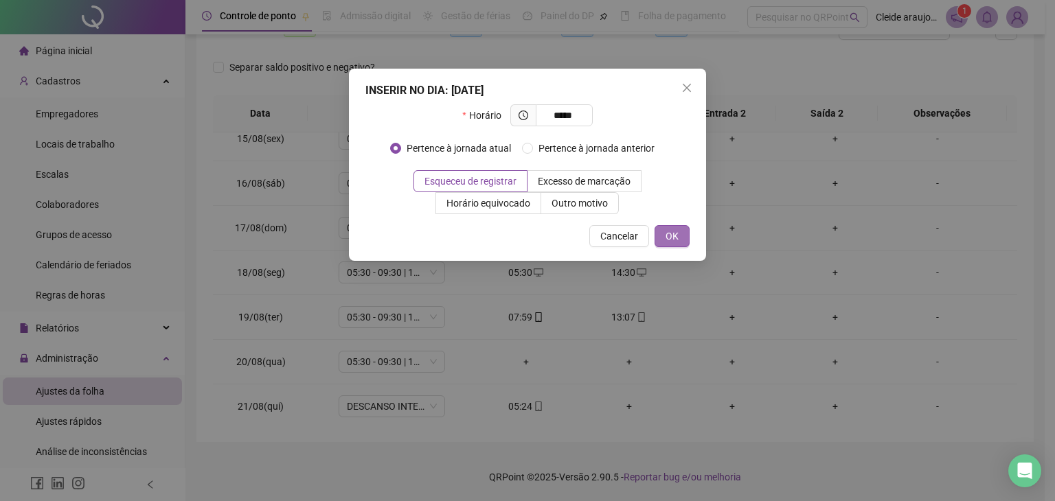
click at [671, 227] on button "OK" at bounding box center [672, 236] width 35 height 22
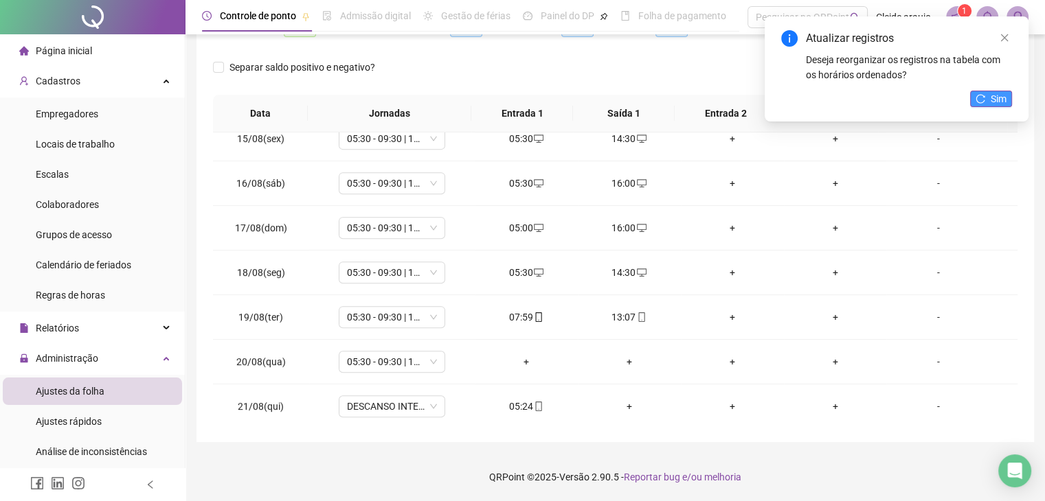
click at [979, 97] on icon "reload" at bounding box center [980, 99] width 10 height 10
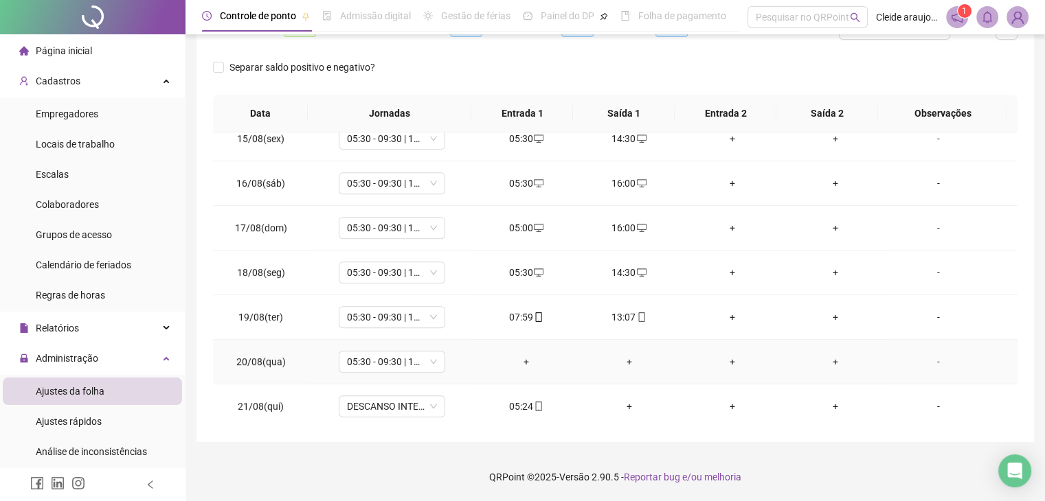
click at [517, 361] on div "+" at bounding box center [526, 361] width 81 height 15
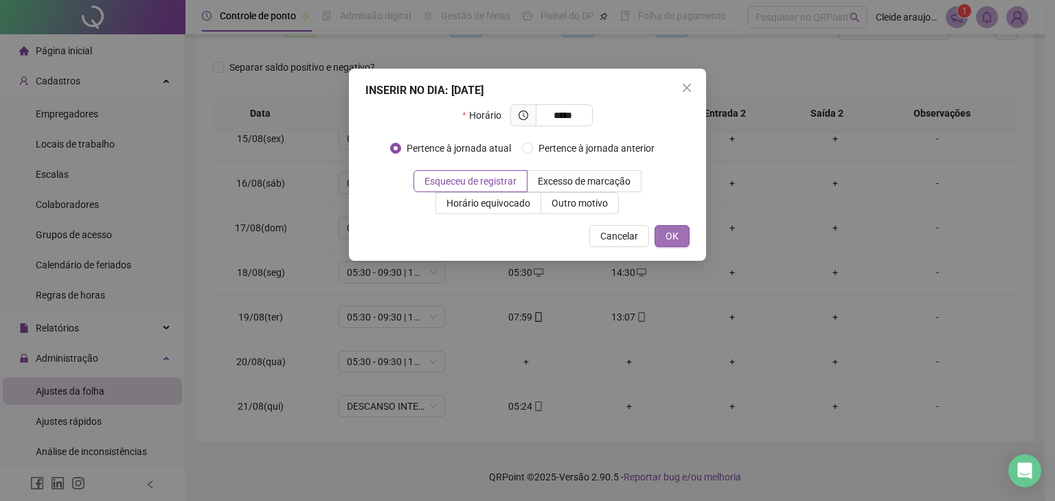
click at [677, 234] on span "OK" at bounding box center [672, 236] width 13 height 15
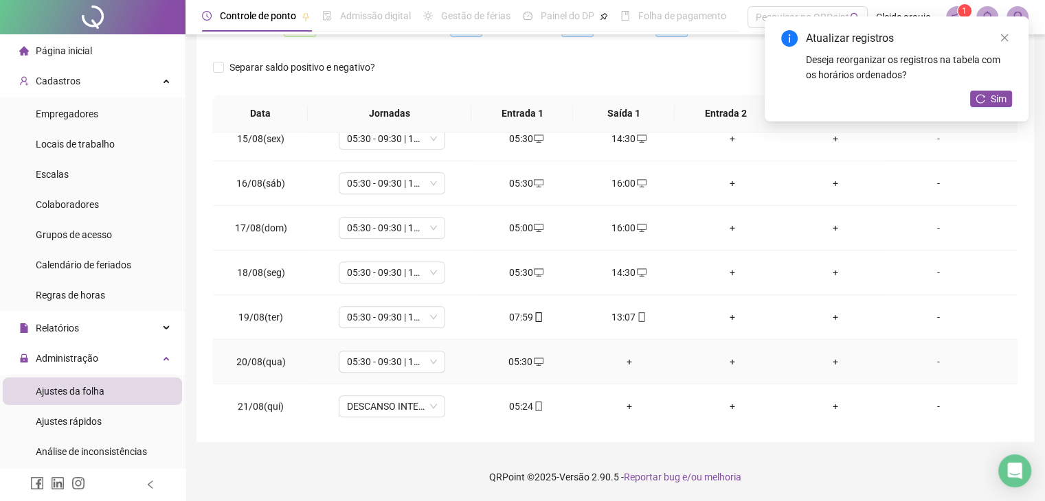
click at [627, 357] on div "+" at bounding box center [629, 361] width 81 height 15
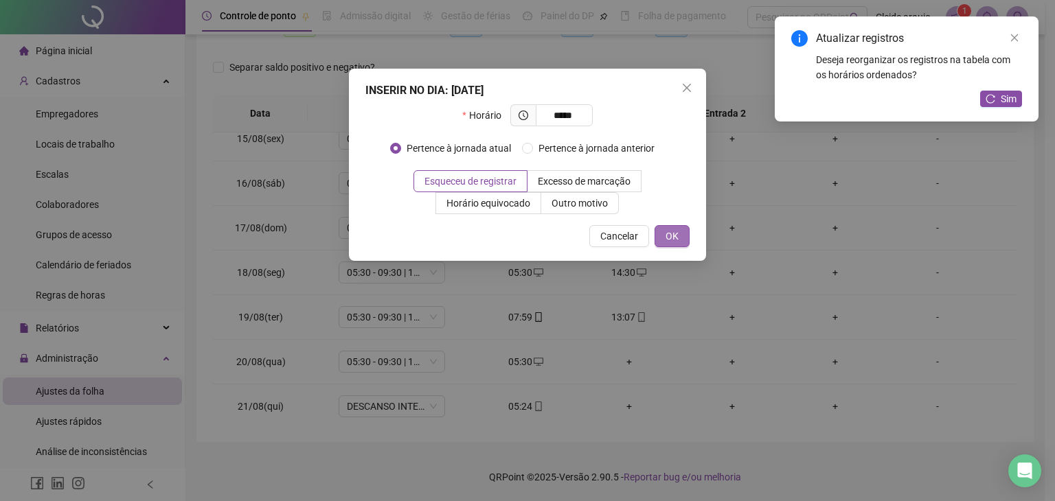
click at [673, 242] on span "OK" at bounding box center [672, 236] width 13 height 15
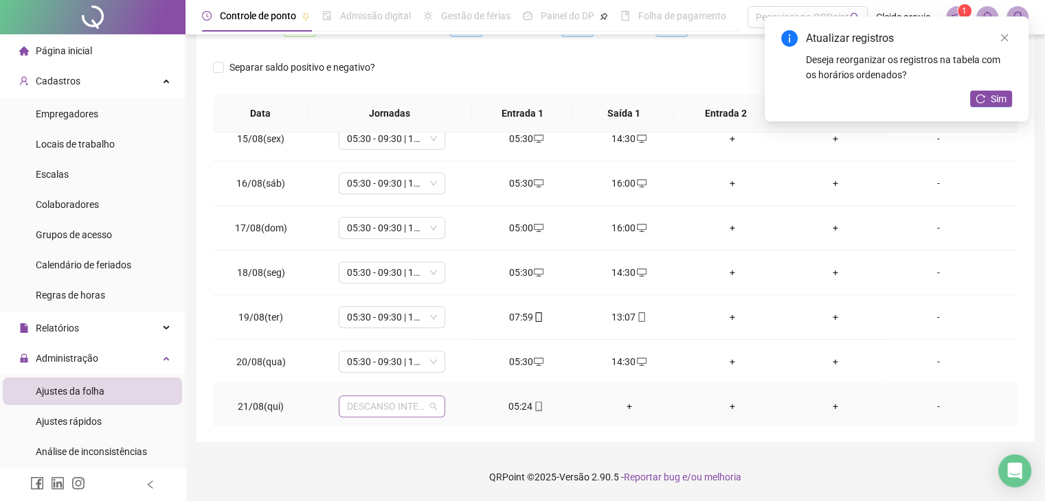
click at [405, 410] on span "DESCANSO INTER-JORNADA" at bounding box center [392, 406] width 90 height 21
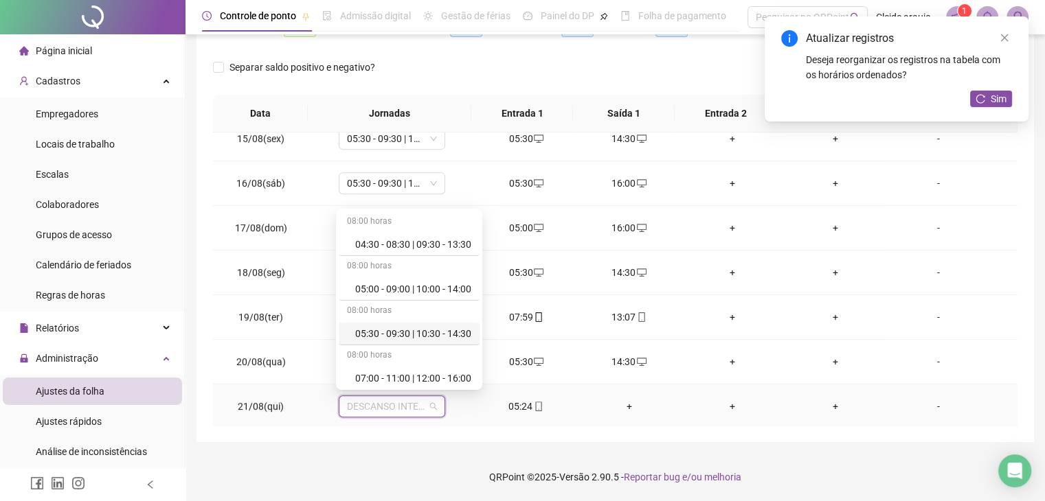
click at [412, 333] on div "05:30 - 09:30 | 10:30 - 14:30" at bounding box center [413, 333] width 116 height 15
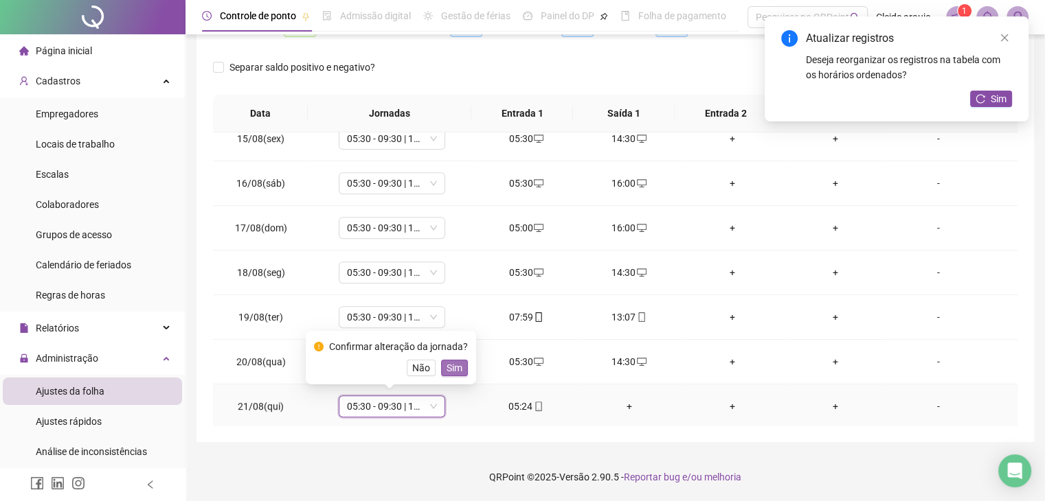
click at [459, 370] on span "Sim" at bounding box center [455, 368] width 16 height 15
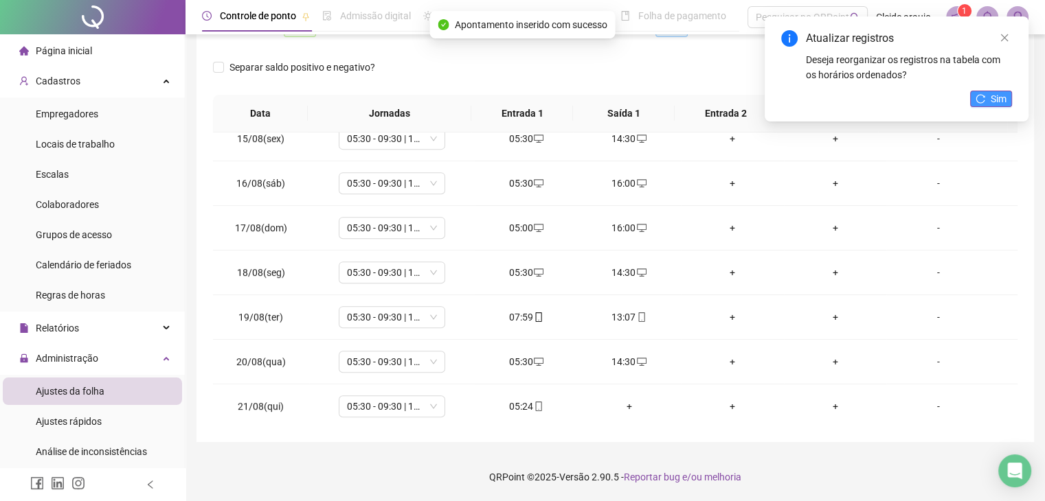
click at [986, 97] on button "Sim" at bounding box center [991, 99] width 42 height 16
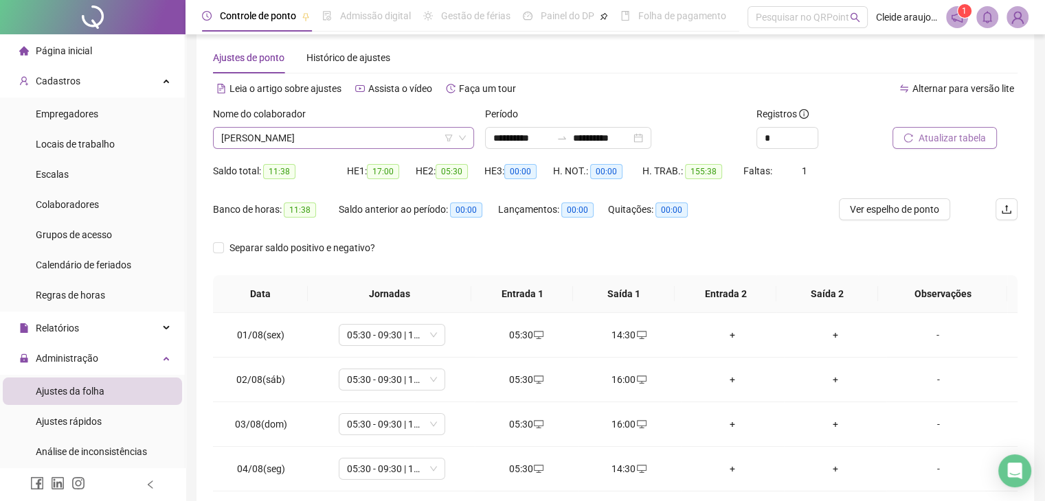
scroll to position [0, 0]
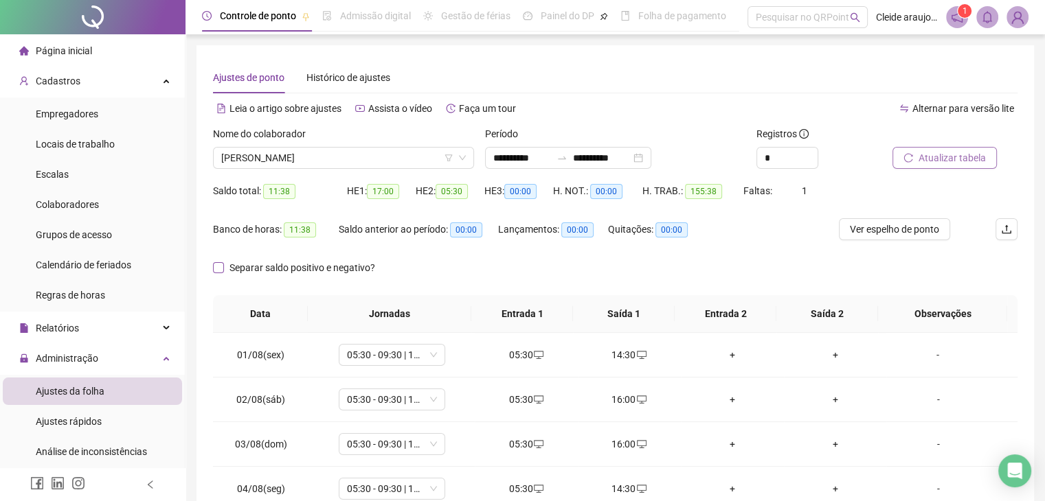
click at [225, 271] on span "Separar saldo positivo e negativo?" at bounding box center [302, 267] width 157 height 15
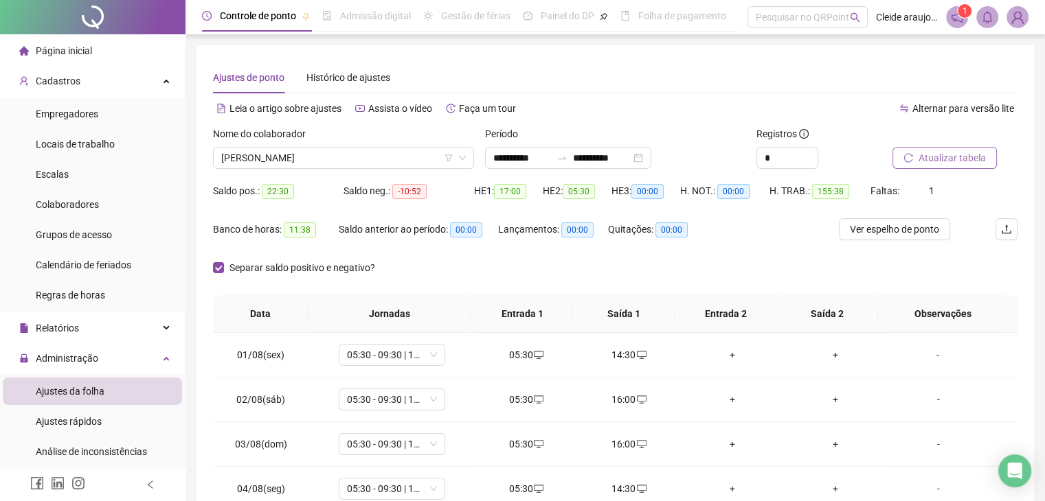
click at [948, 151] on span "Atualizar tabela" at bounding box center [951, 157] width 67 height 15
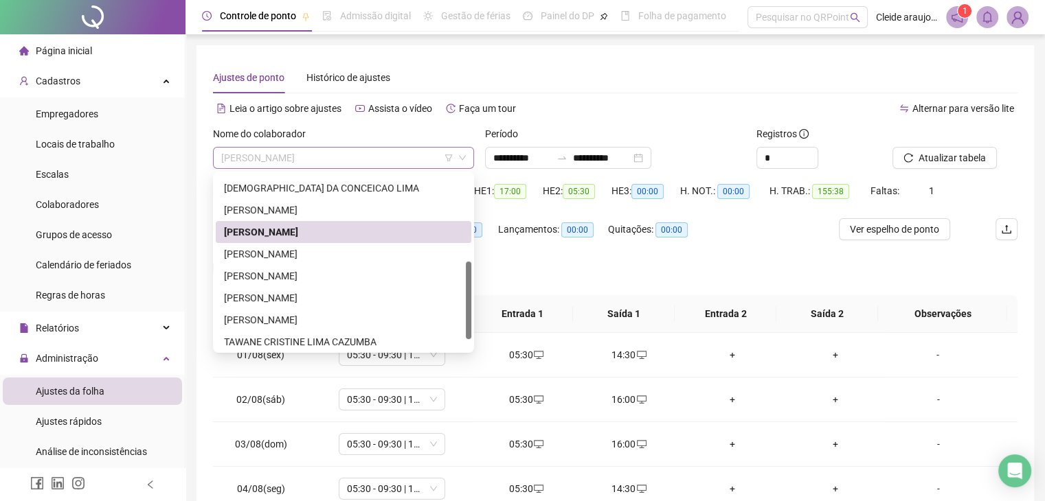
click at [423, 168] on span "[PERSON_NAME]" at bounding box center [343, 158] width 245 height 21
click at [319, 253] on div "[PERSON_NAME]" at bounding box center [343, 254] width 239 height 15
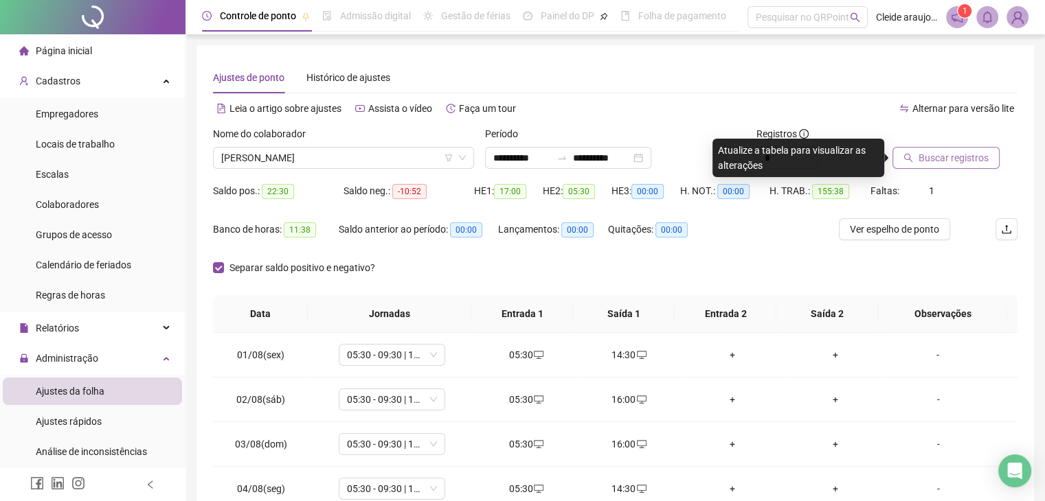
click at [926, 160] on span "Buscar registros" at bounding box center [953, 157] width 70 height 15
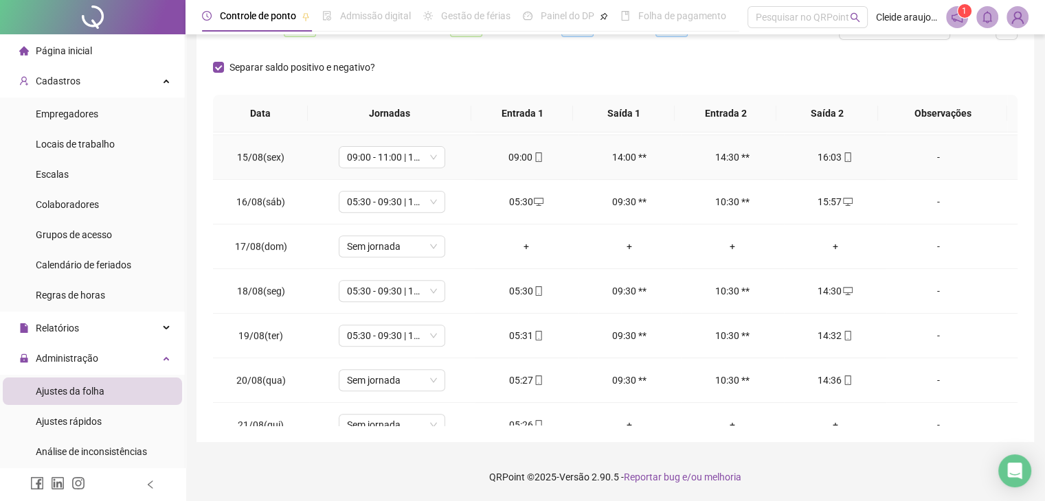
scroll to position [641, 0]
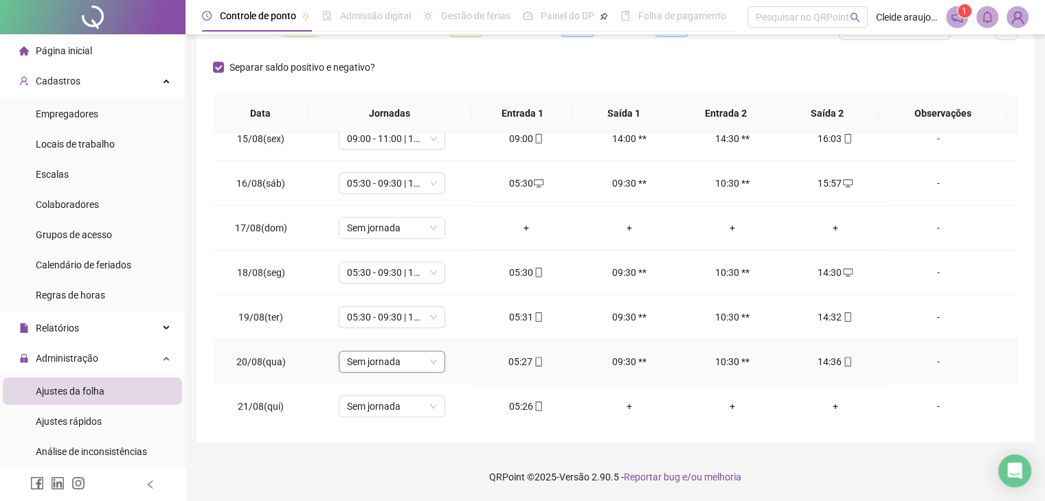
click at [401, 363] on span "Sem jornada" at bounding box center [392, 362] width 90 height 21
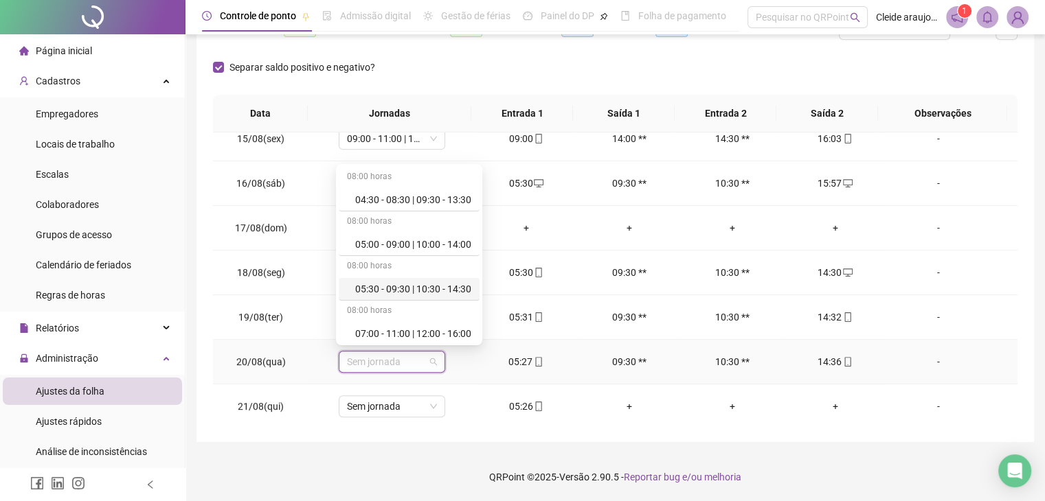
scroll to position [1, 0]
click at [383, 290] on div "05:30 - 09:30 | 10:30 - 14:30" at bounding box center [413, 288] width 116 height 15
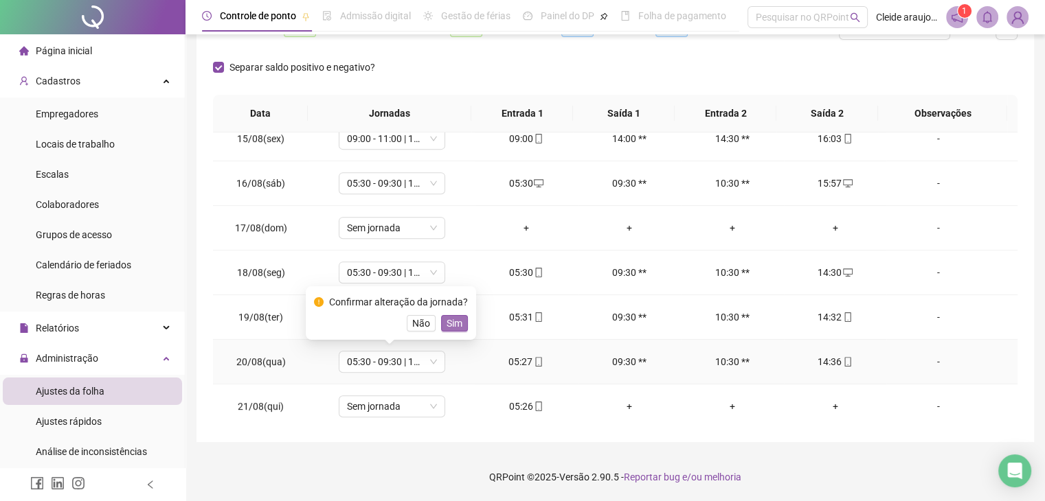
click at [452, 315] on button "Sim" at bounding box center [454, 323] width 27 height 16
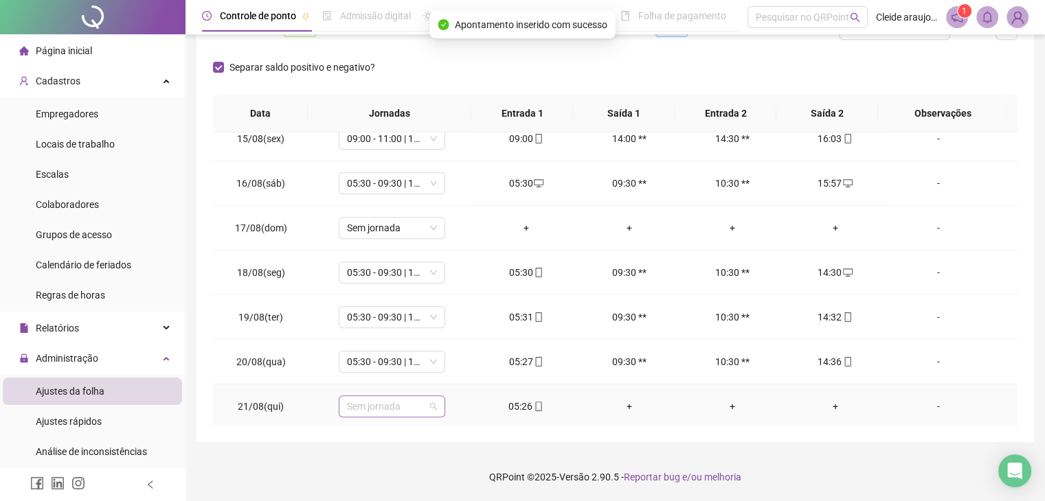
click at [428, 396] on span at bounding box center [392, 406] width 90 height 21
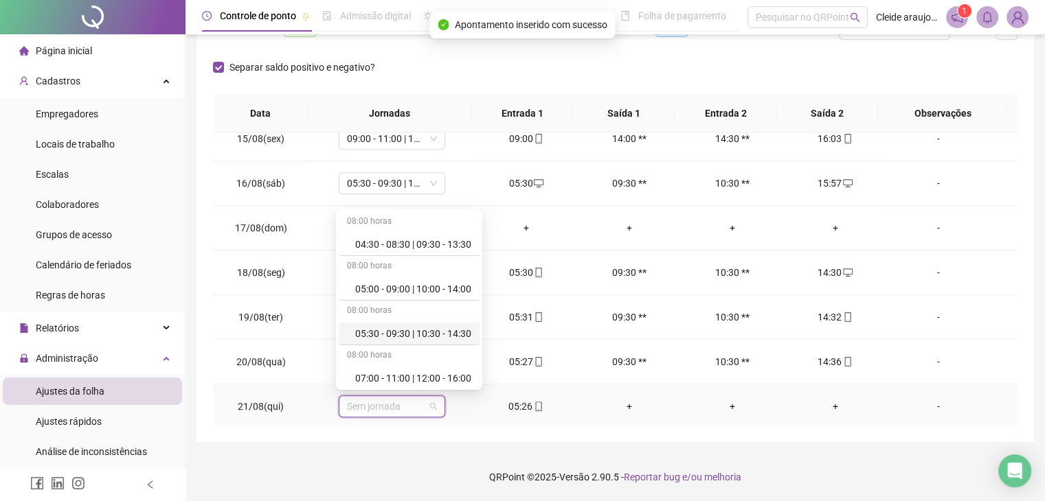
click at [421, 328] on div "05:30 - 09:30 | 10:30 - 14:30" at bounding box center [413, 333] width 116 height 15
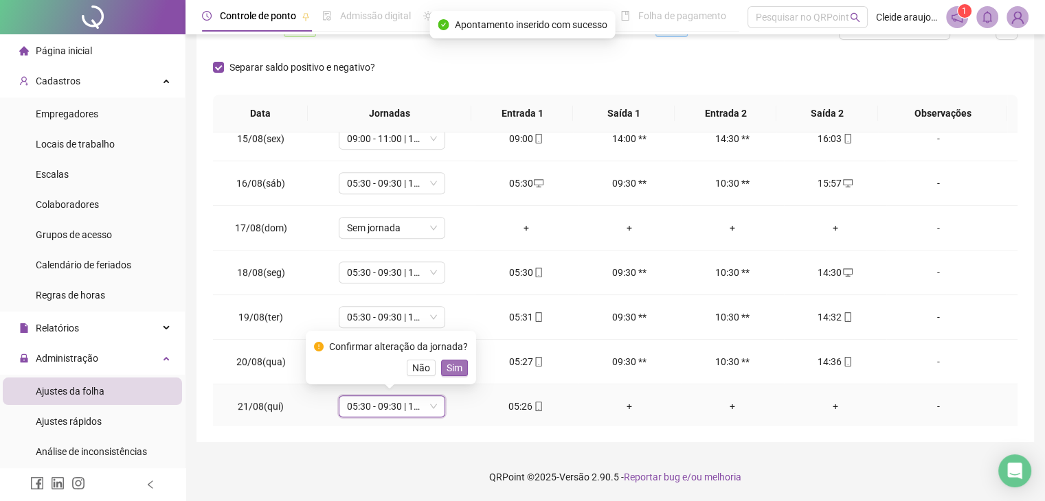
click at [456, 373] on span "Sim" at bounding box center [455, 368] width 16 height 15
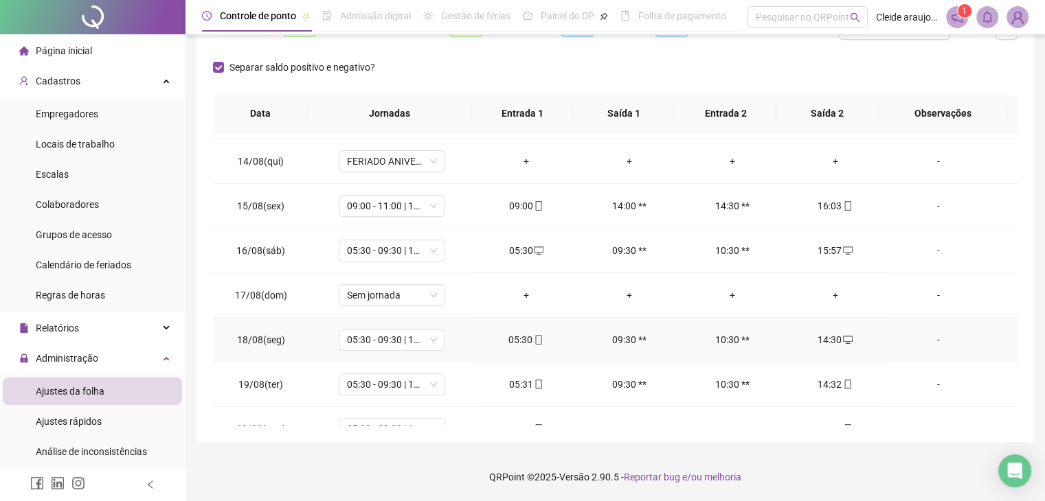
scroll to position [573, 0]
click at [436, 289] on div "Sem jornada" at bounding box center [392, 296] width 106 height 22
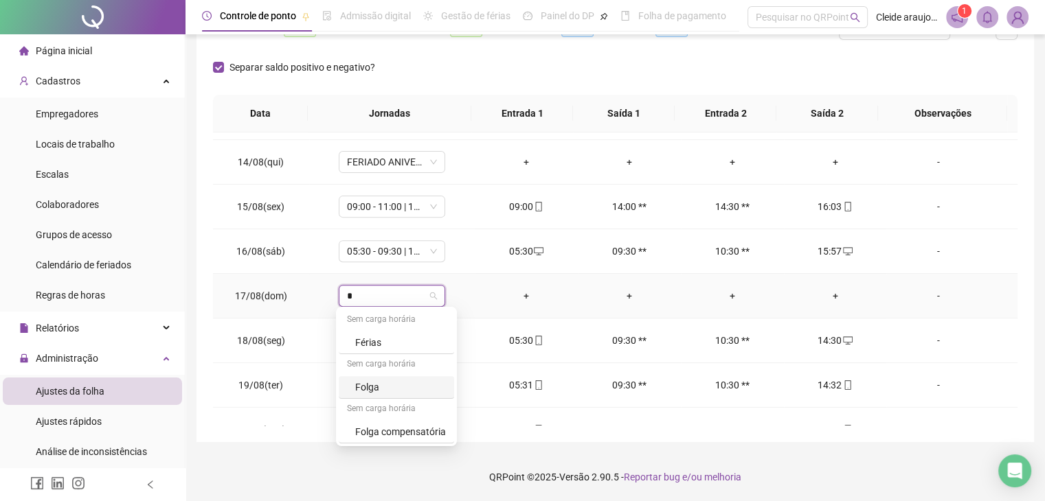
click at [402, 388] on div "Folga" at bounding box center [400, 387] width 91 height 15
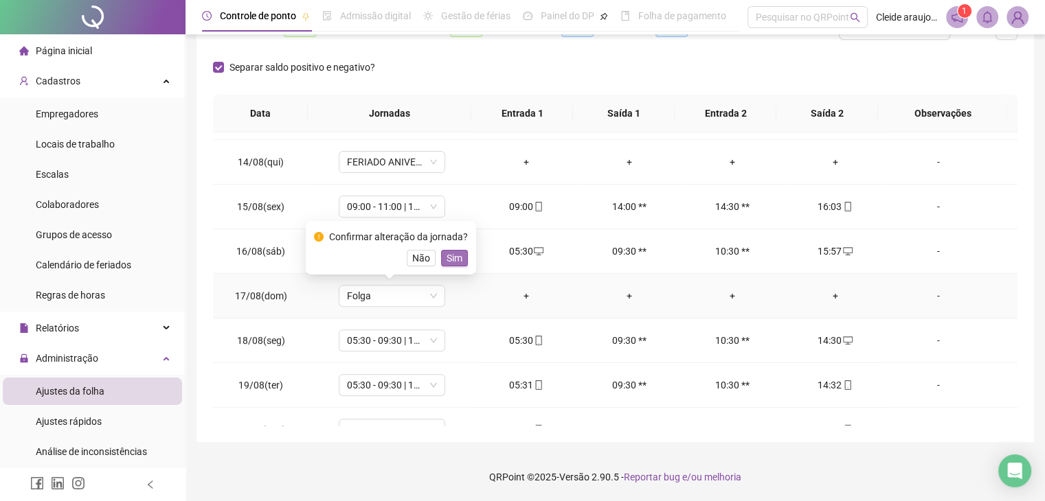
click at [451, 256] on span "Sim" at bounding box center [455, 258] width 16 height 15
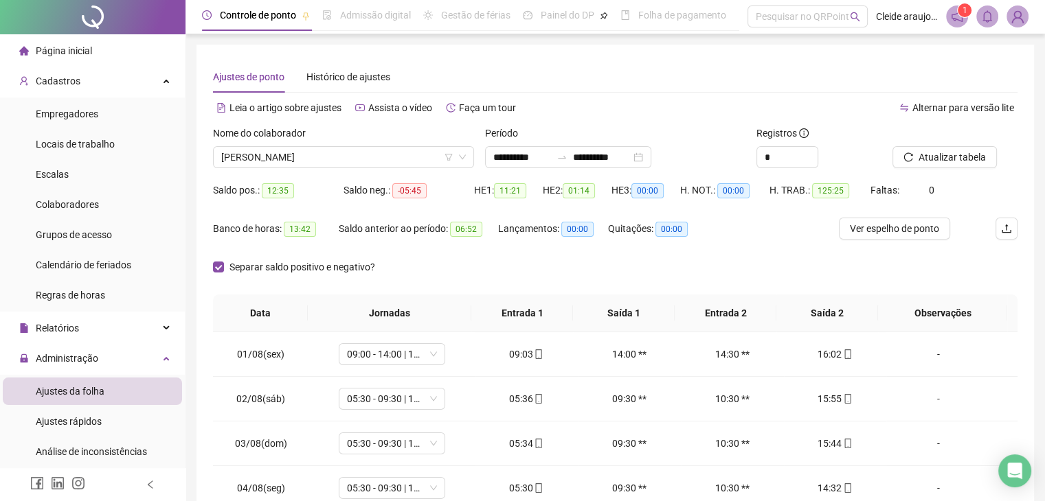
scroll to position [0, 0]
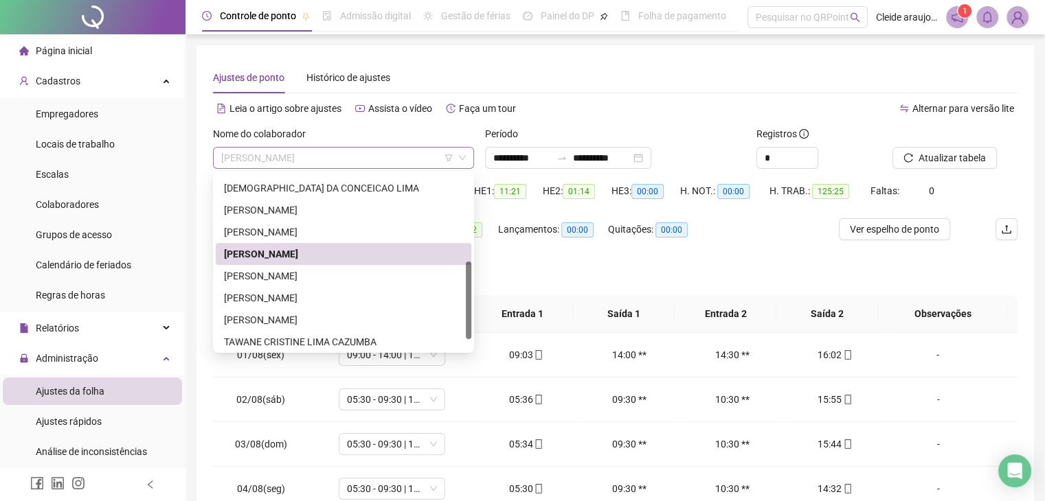
click at [394, 149] on span "[PERSON_NAME]" at bounding box center [343, 158] width 245 height 21
click at [324, 278] on div "[PERSON_NAME]" at bounding box center [343, 276] width 239 height 15
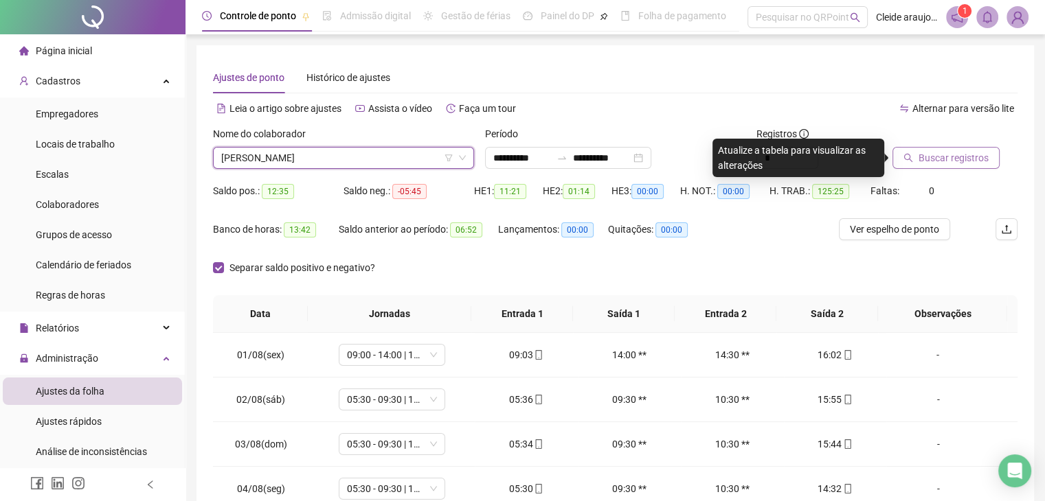
click at [916, 158] on button "Buscar registros" at bounding box center [945, 158] width 107 height 22
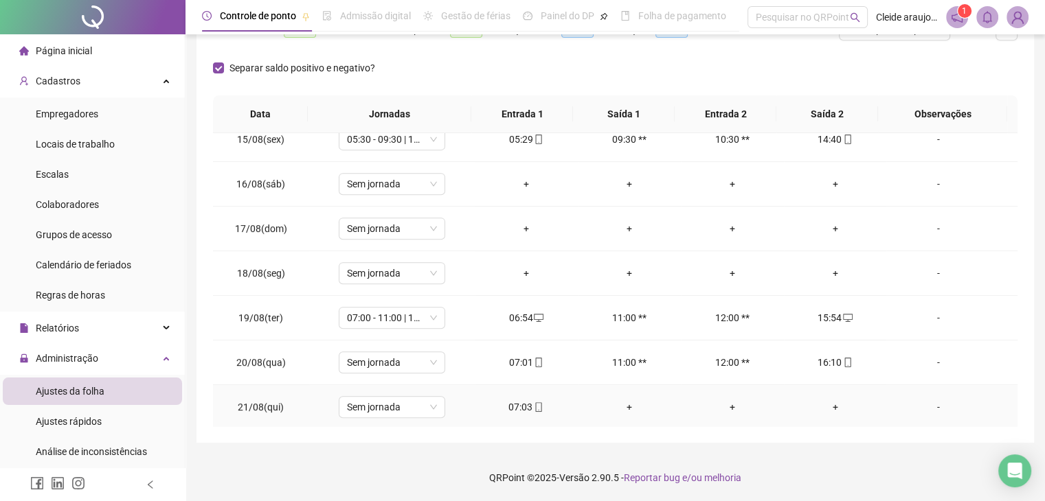
scroll to position [201, 0]
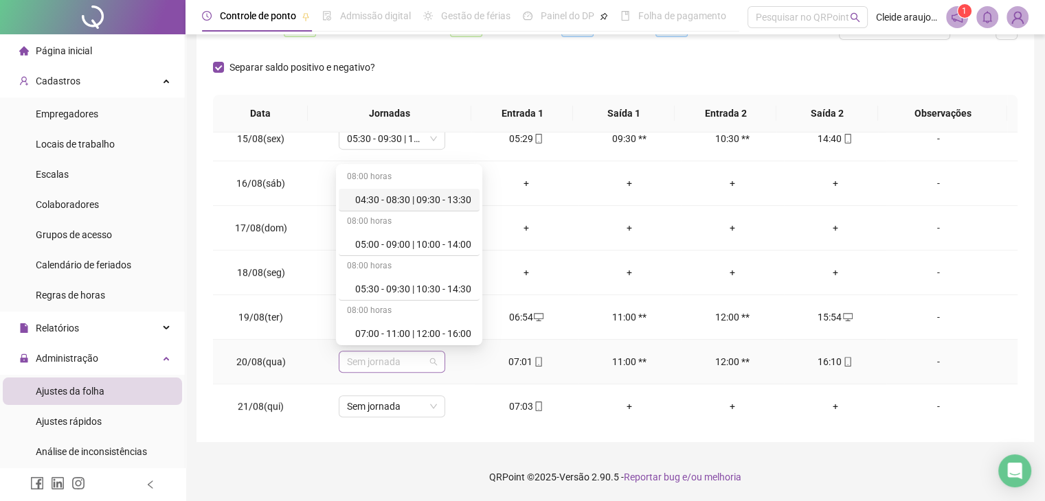
click at [412, 355] on span "Sem jornada" at bounding box center [392, 362] width 90 height 21
click at [391, 337] on div "07:00 - 11:00 | 12:00 - 16:00" at bounding box center [413, 333] width 116 height 15
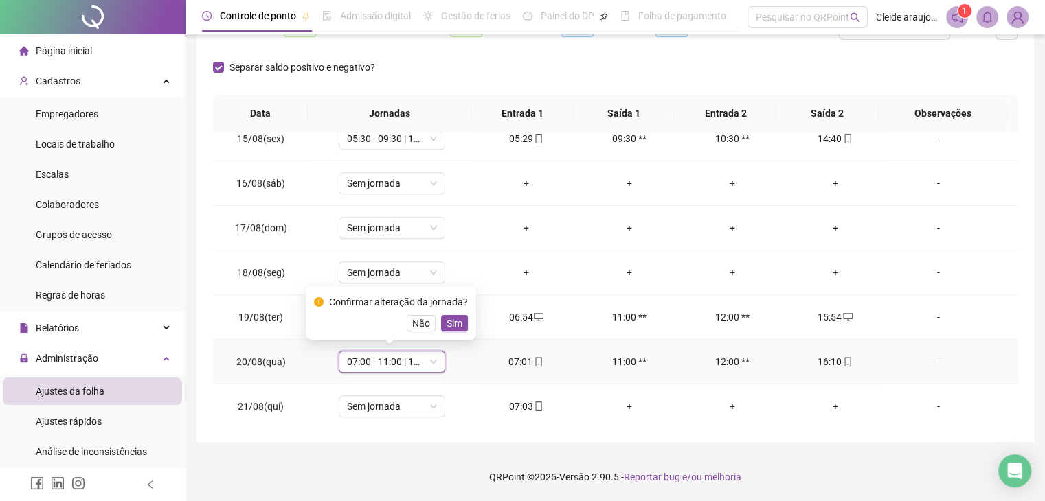
click at [449, 320] on span "Sim" at bounding box center [455, 323] width 16 height 15
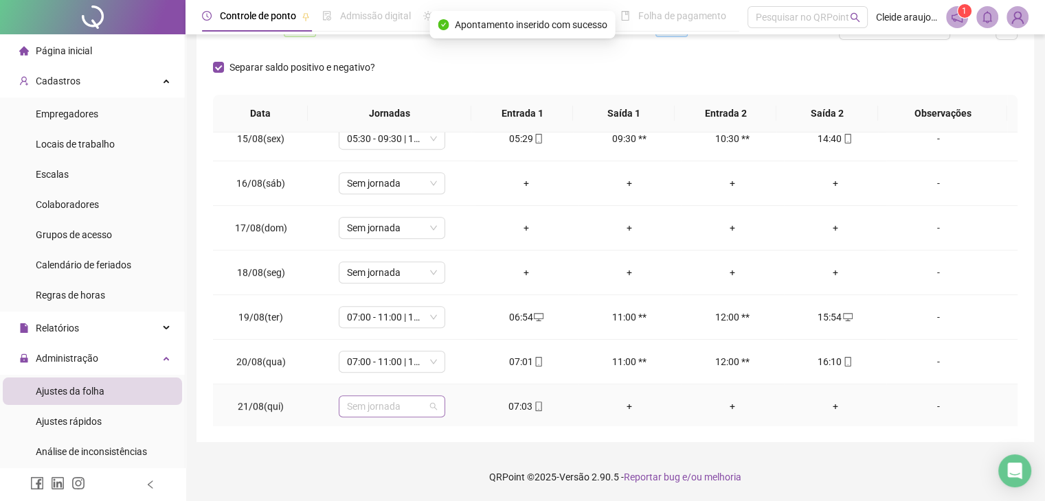
click at [412, 398] on span "Sem jornada" at bounding box center [392, 406] width 90 height 21
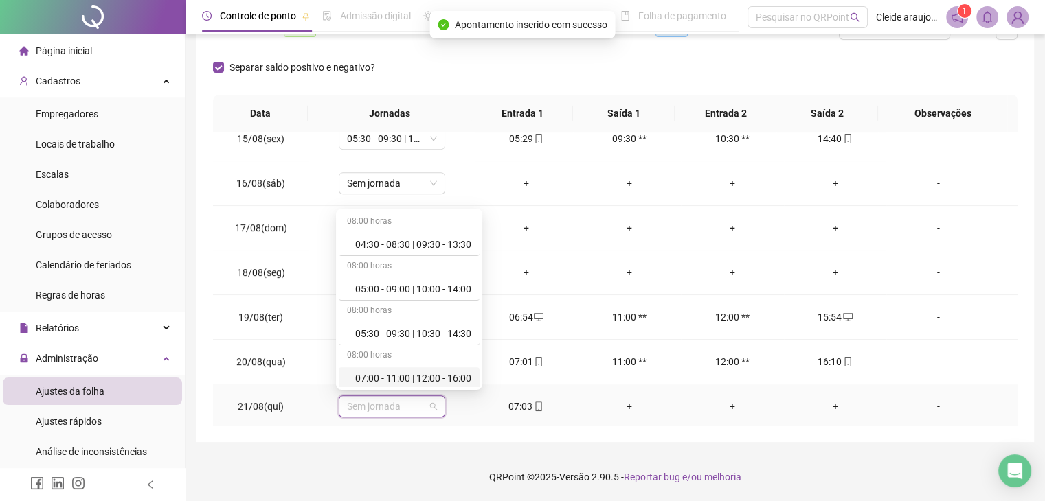
click at [382, 374] on div "07:00 - 11:00 | 12:00 - 16:00" at bounding box center [413, 378] width 116 height 15
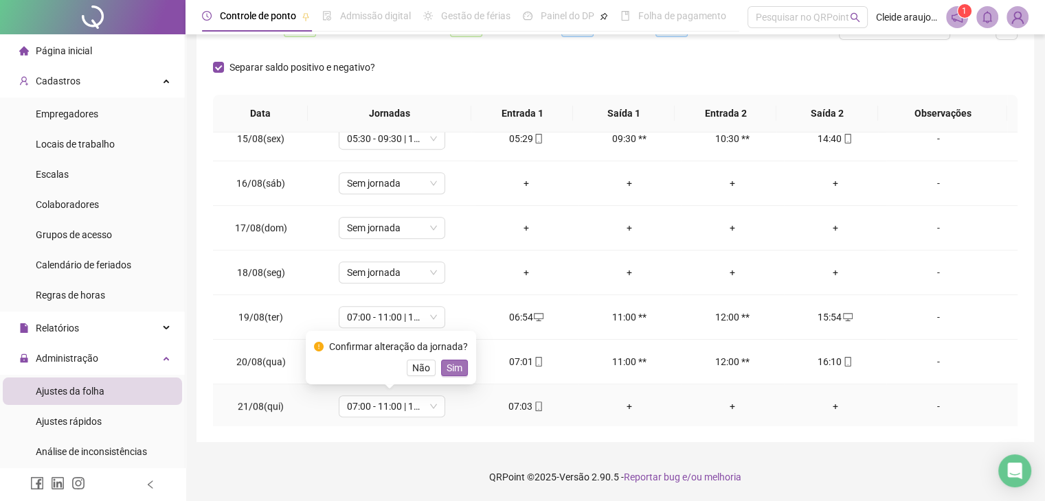
click at [457, 363] on span "Sim" at bounding box center [455, 368] width 16 height 15
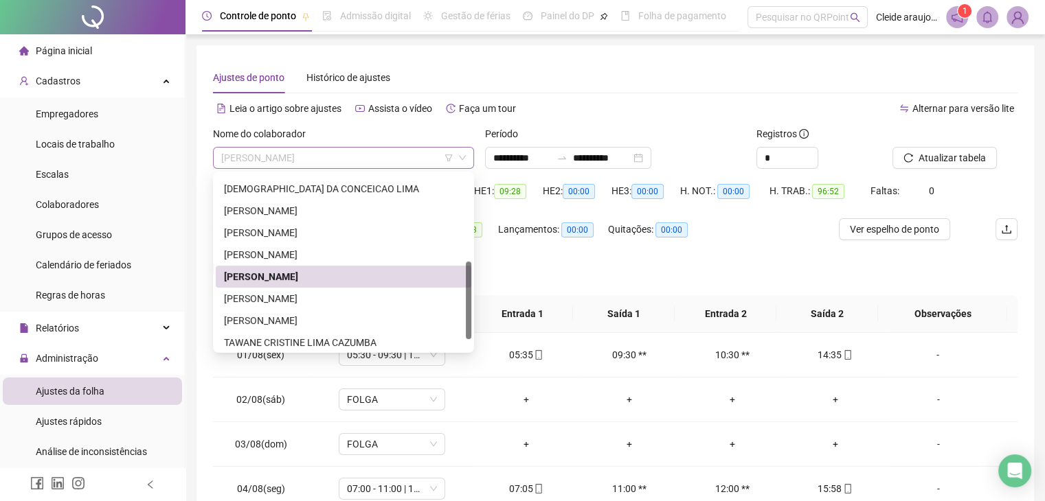
click at [416, 151] on span "[PERSON_NAME]" at bounding box center [343, 158] width 245 height 21
click at [312, 296] on div "[PERSON_NAME]" at bounding box center [343, 298] width 239 height 15
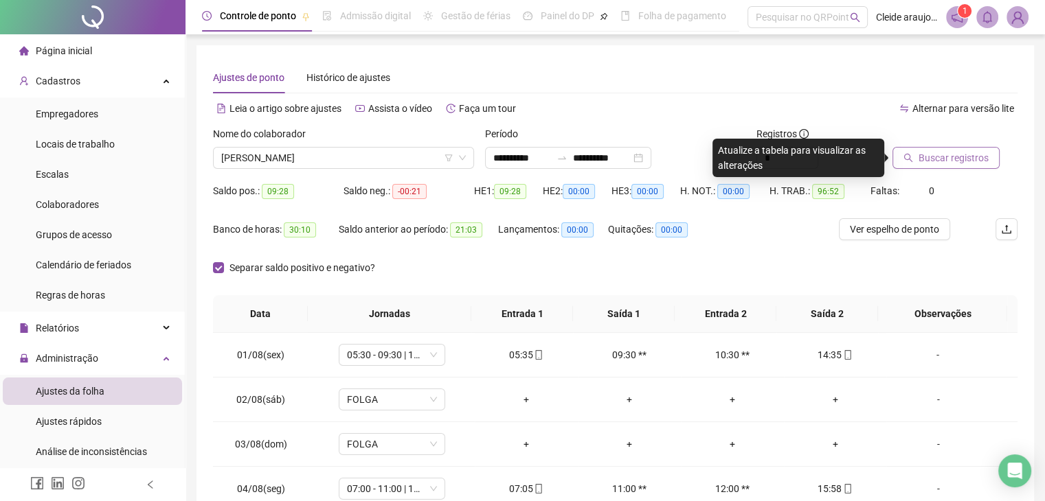
click at [916, 157] on button "Buscar registros" at bounding box center [945, 158] width 107 height 22
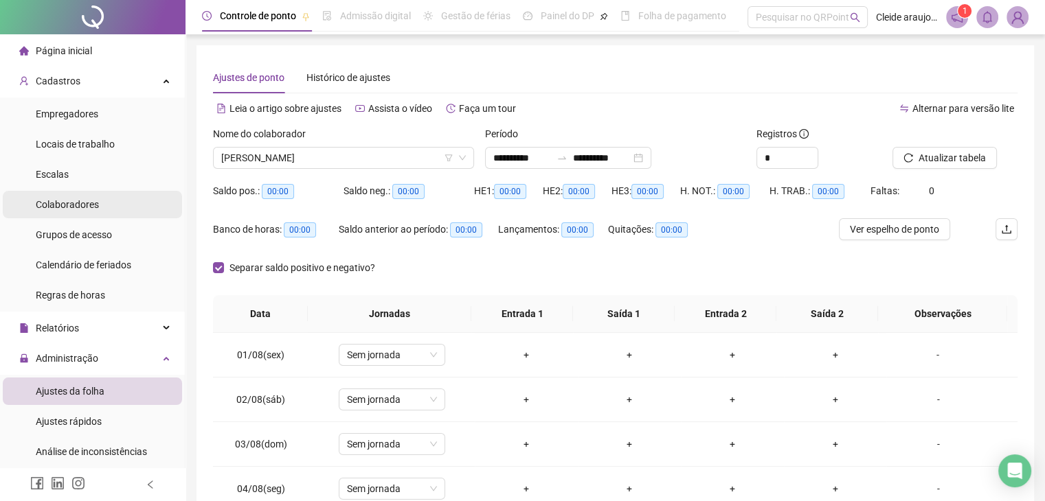
click at [92, 204] on span "Colaboradores" at bounding box center [67, 204] width 63 height 11
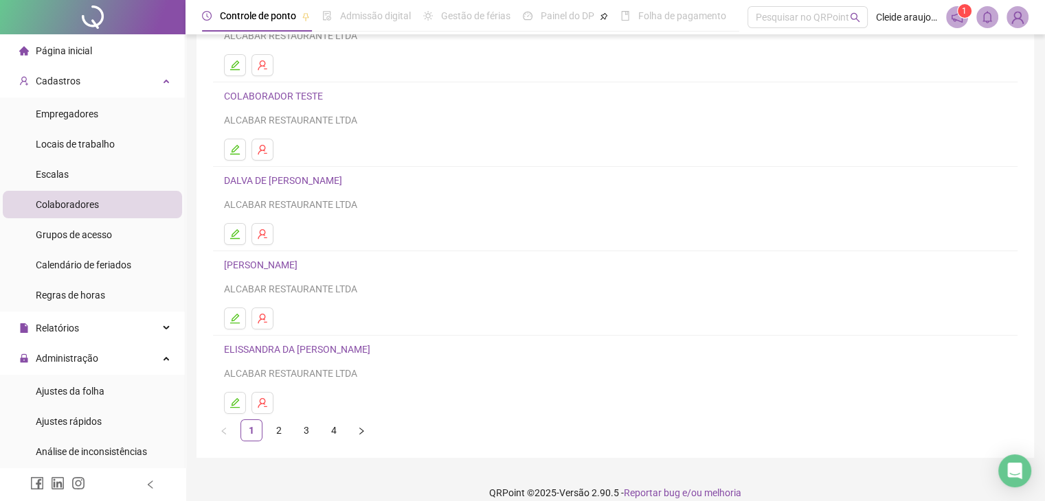
scroll to position [162, 0]
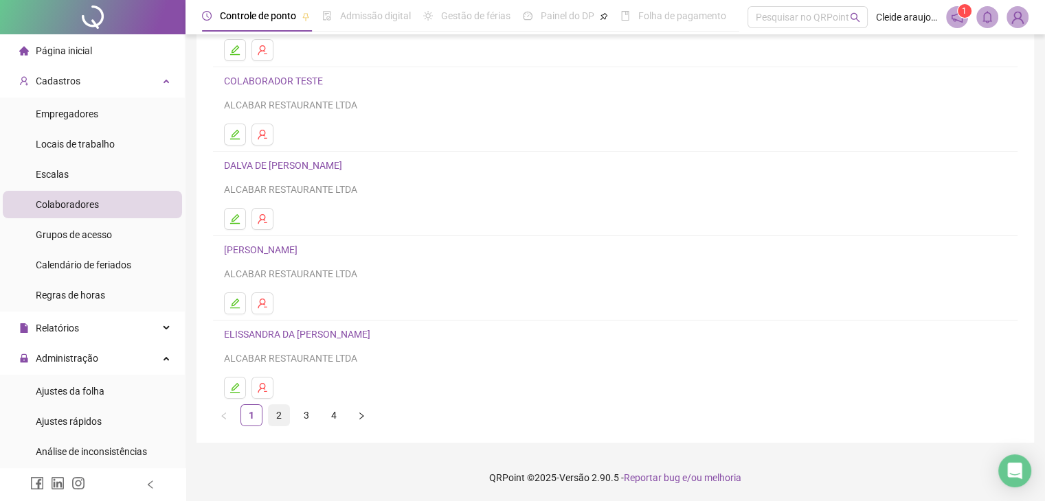
click at [277, 414] on link "2" at bounding box center [279, 415] width 21 height 21
click at [310, 417] on link "3" at bounding box center [306, 415] width 21 height 21
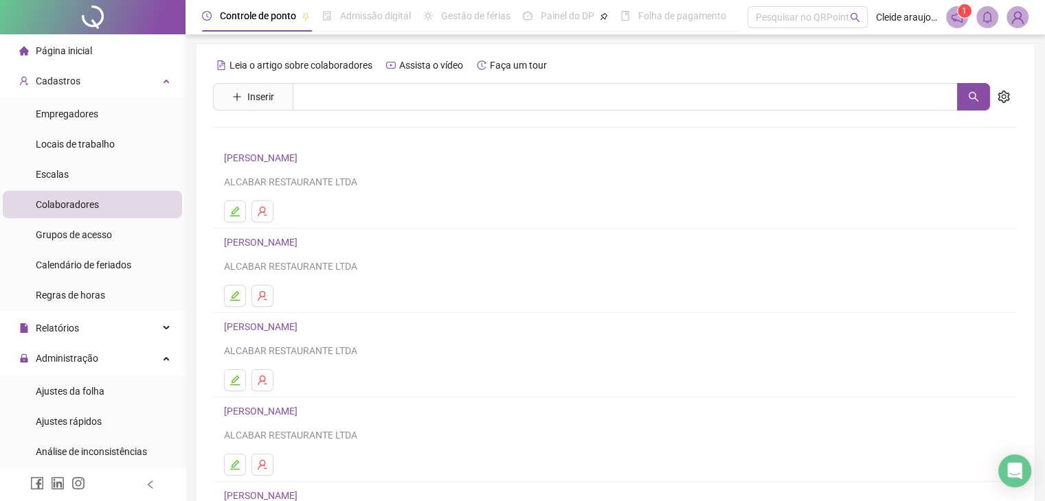
scroll to position [1, 0]
click at [234, 297] on icon "edit" at bounding box center [234, 295] width 11 height 11
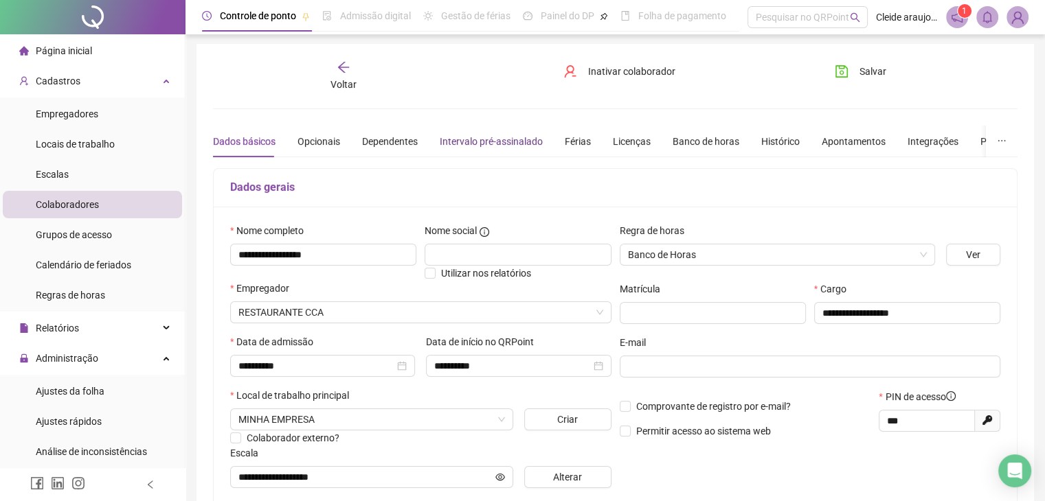
click at [497, 141] on div "Intervalo pré-assinalado" at bounding box center [491, 141] width 103 height 15
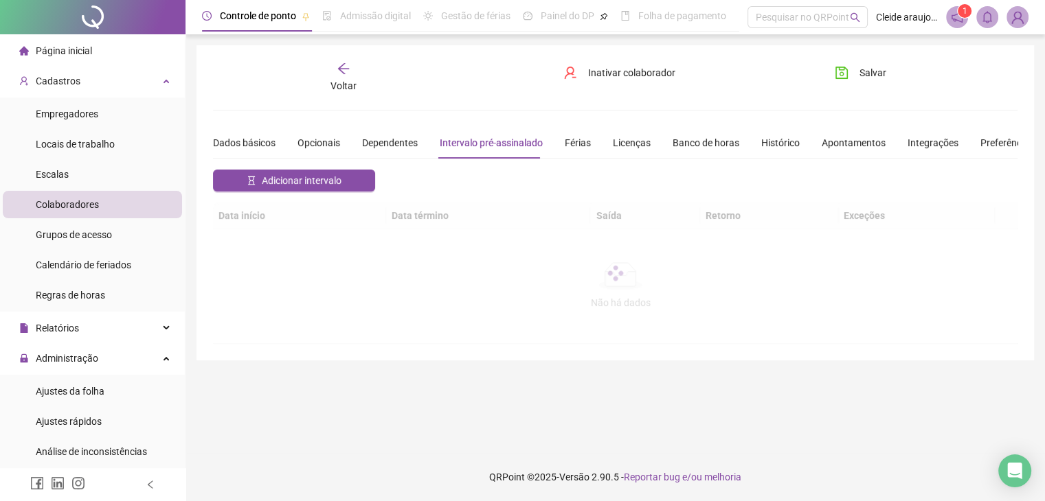
scroll to position [0, 0]
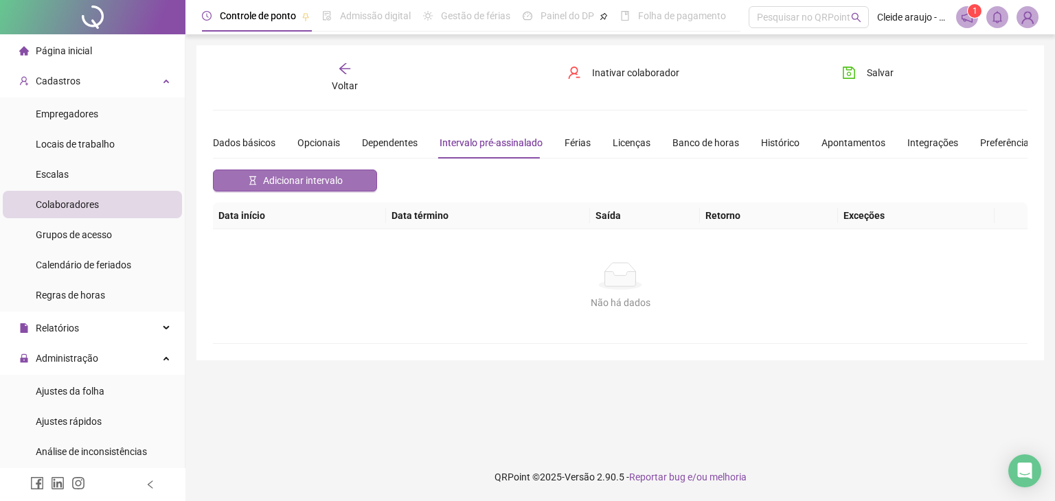
click at [330, 182] on span "Adicionar intervalo" at bounding box center [303, 180] width 80 height 15
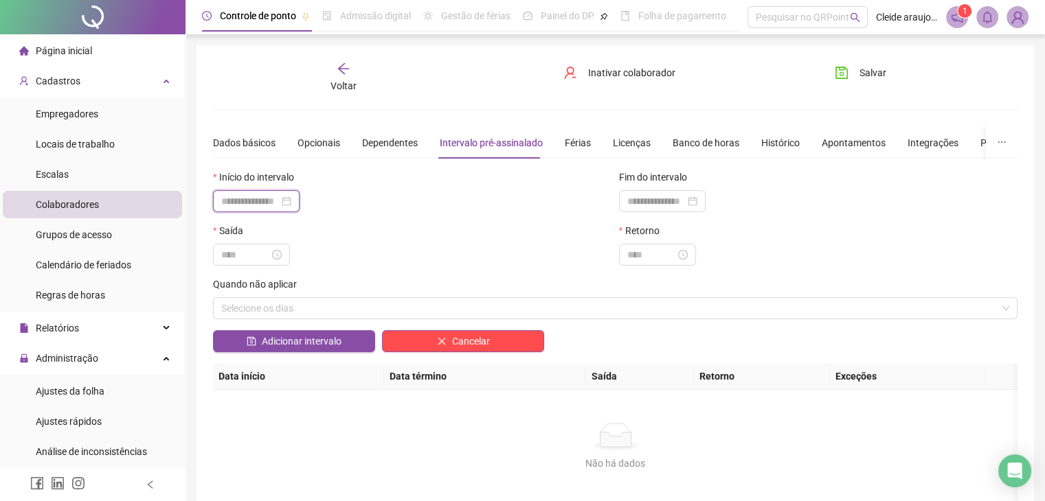
click at [275, 202] on input at bounding box center [250, 201] width 58 height 15
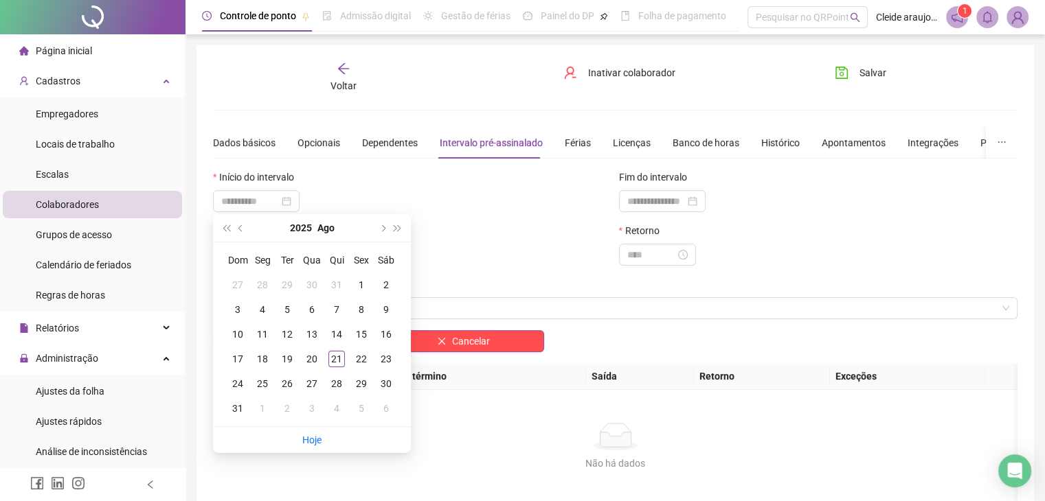
click at [363, 289] on div "1" at bounding box center [361, 285] width 16 height 16
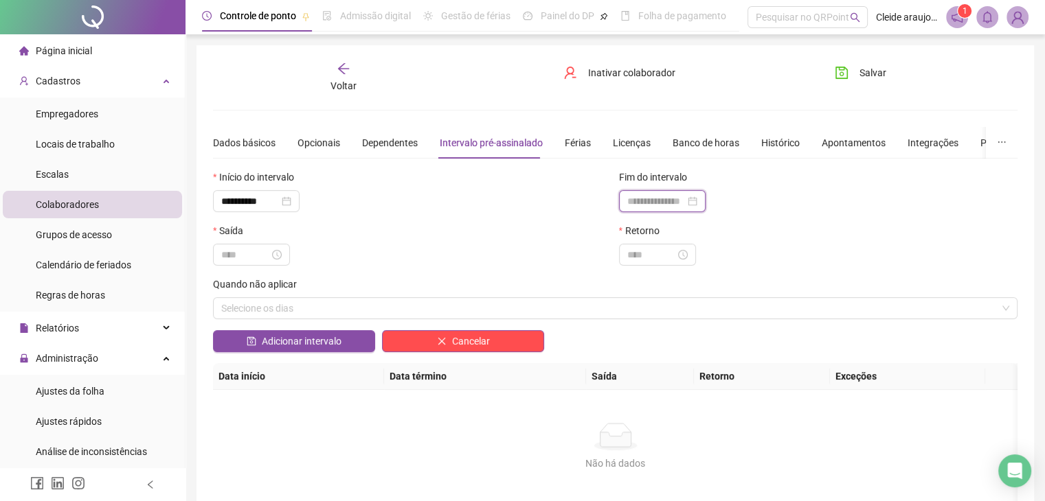
click at [670, 202] on input at bounding box center [656, 201] width 58 height 15
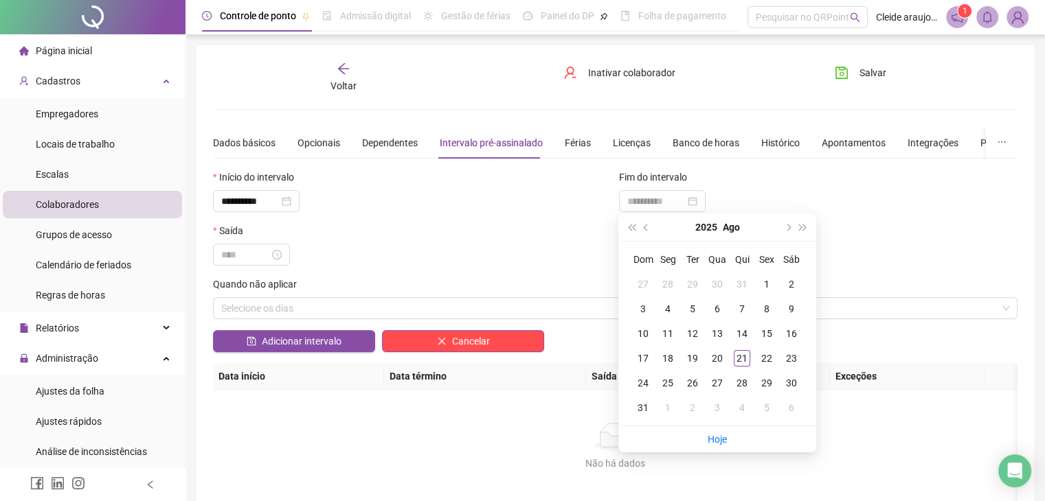
click at [645, 407] on div "31" at bounding box center [643, 408] width 16 height 16
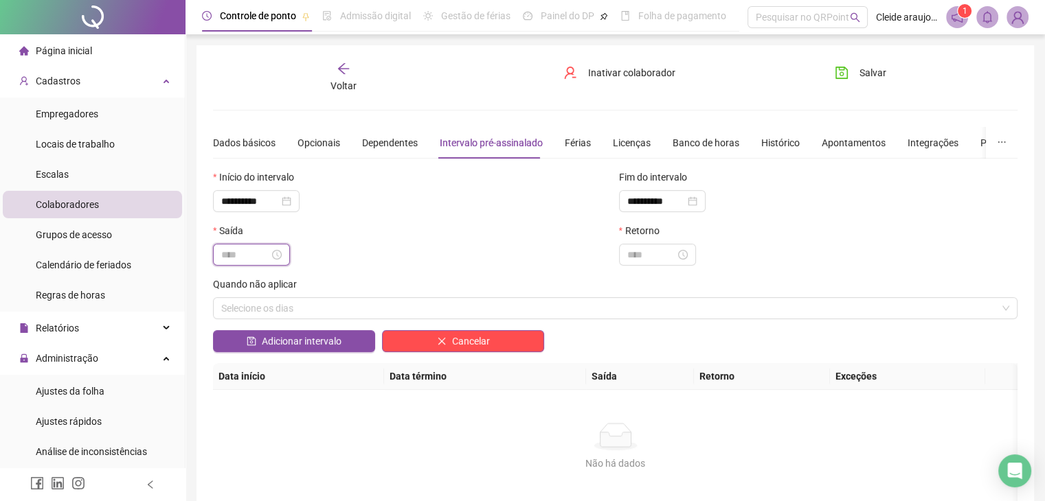
click at [224, 255] on input at bounding box center [245, 254] width 48 height 15
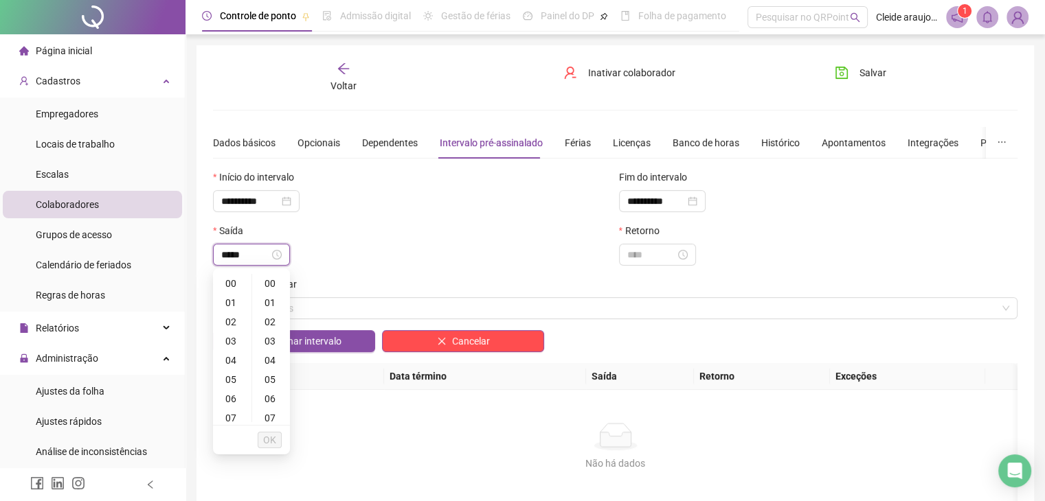
scroll to position [173, 0]
click at [274, 438] on span "OK" at bounding box center [269, 440] width 13 height 15
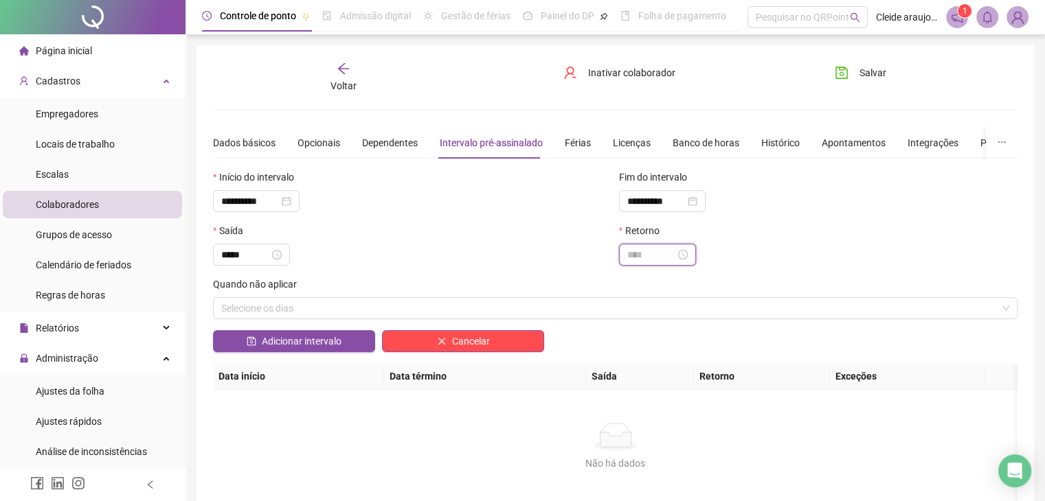
click at [651, 256] on input at bounding box center [651, 254] width 48 height 15
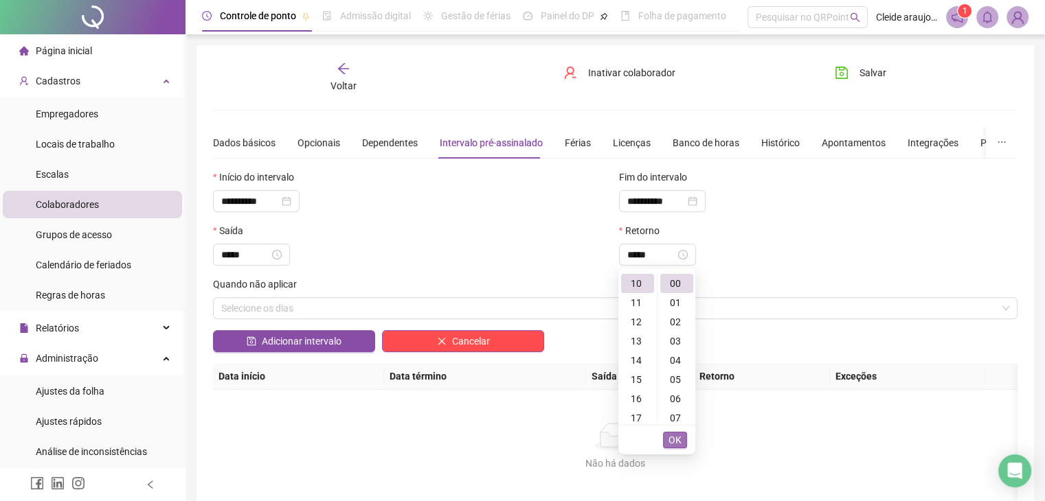
click at [677, 438] on span "OK" at bounding box center [674, 440] width 13 height 15
click at [875, 72] on span "Salvar" at bounding box center [872, 72] width 27 height 15
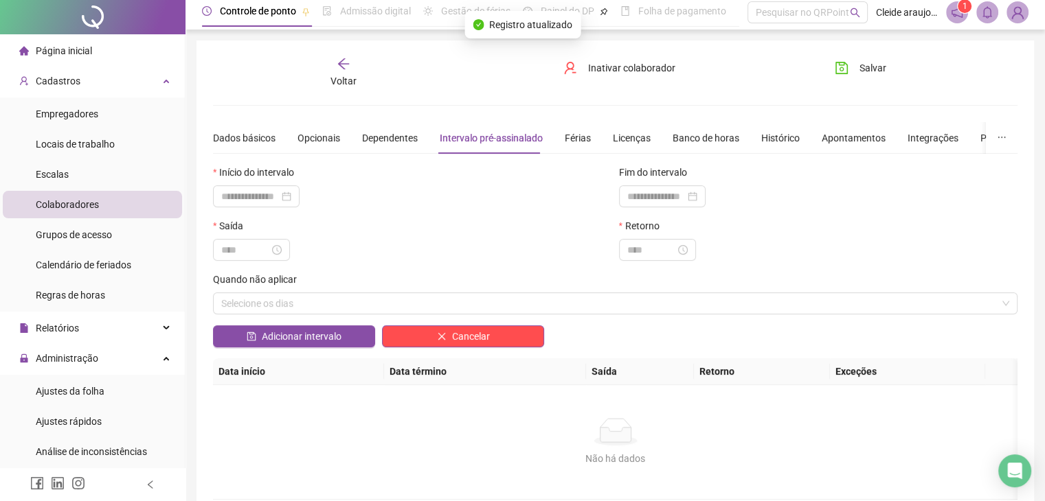
scroll to position [0, 0]
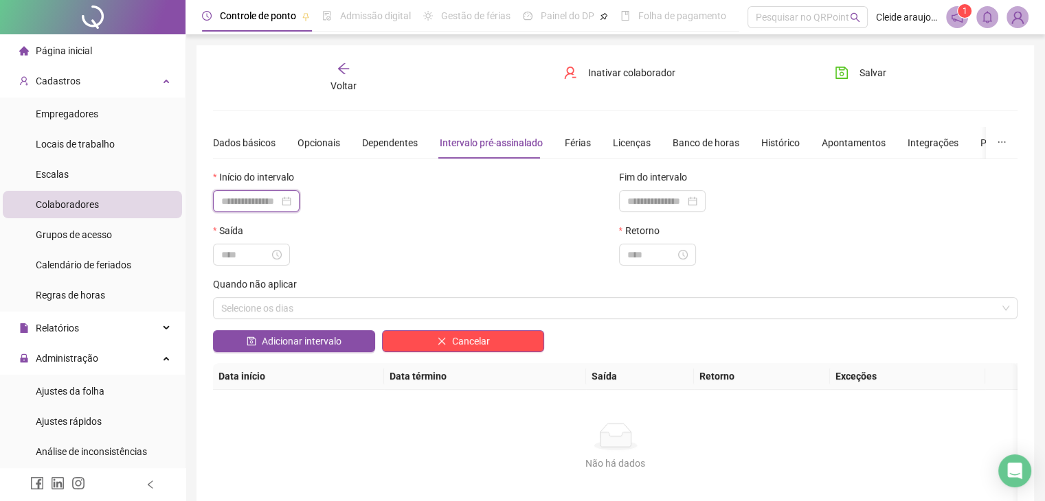
click at [273, 205] on input at bounding box center [250, 201] width 58 height 15
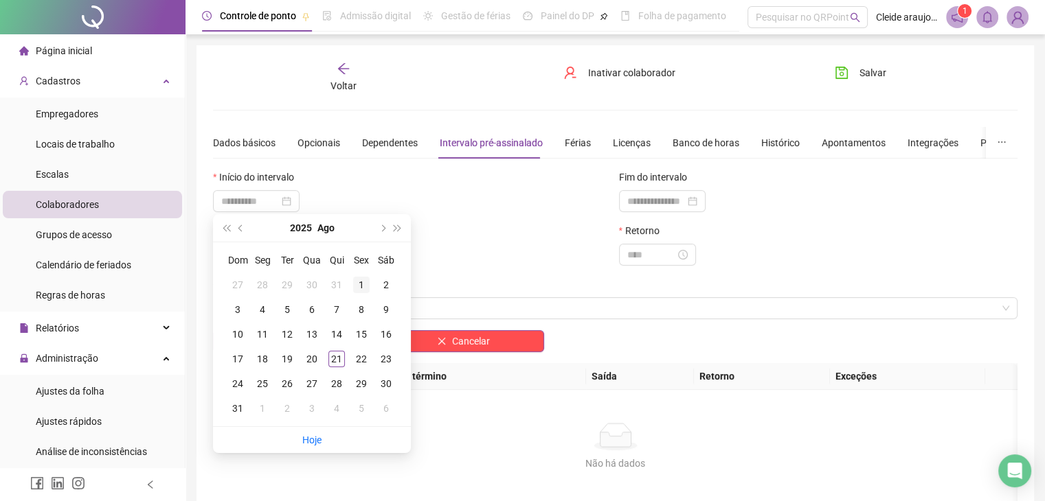
click at [357, 284] on div "1" at bounding box center [361, 285] width 16 height 16
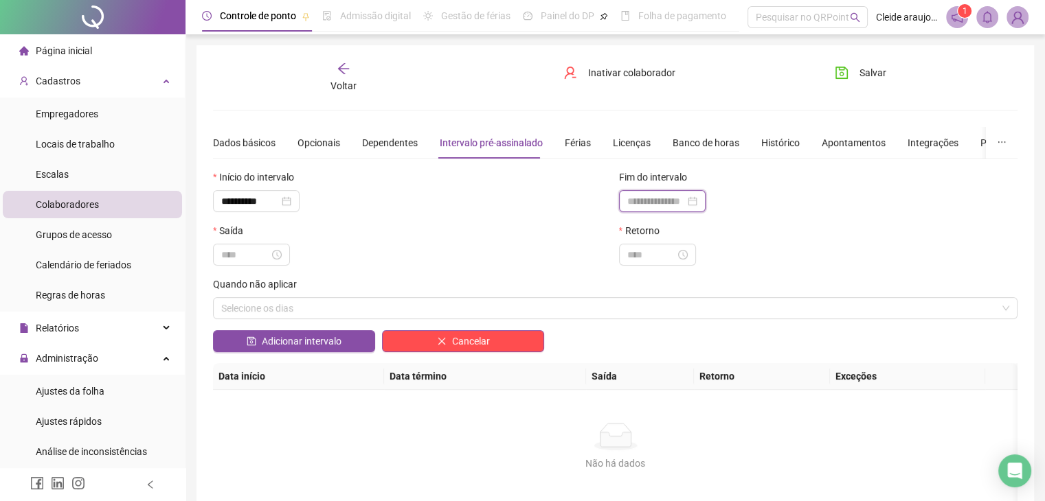
click at [632, 204] on input at bounding box center [656, 201] width 58 height 15
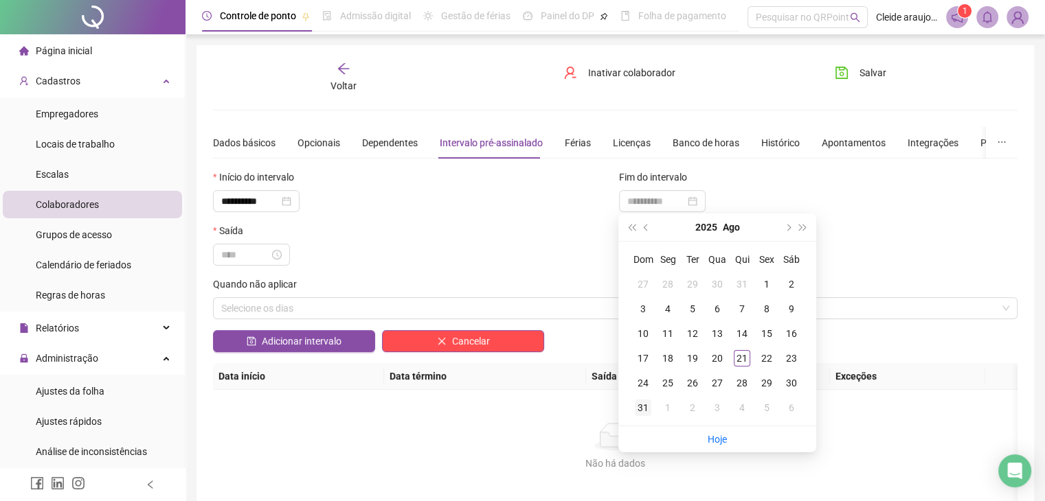
click at [642, 410] on div "31" at bounding box center [643, 408] width 16 height 16
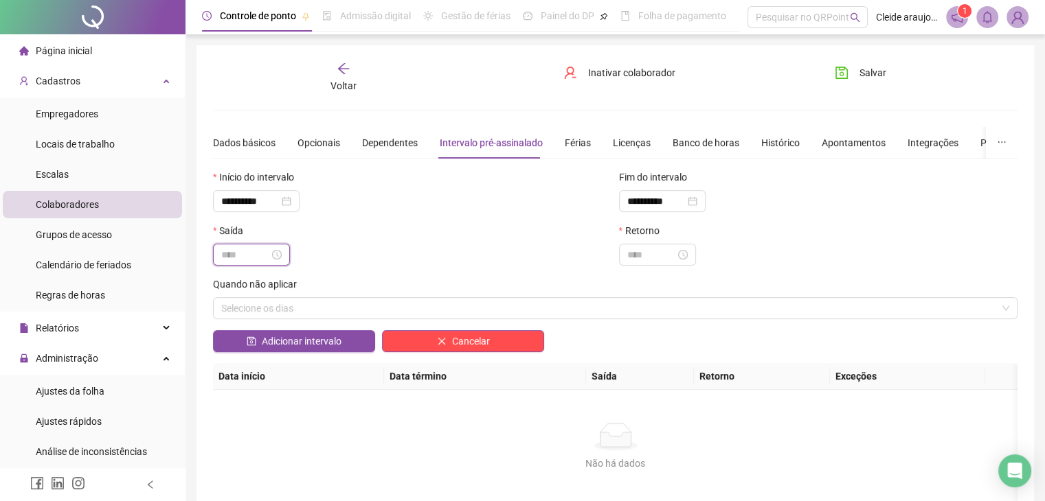
click at [239, 248] on input at bounding box center [245, 254] width 48 height 15
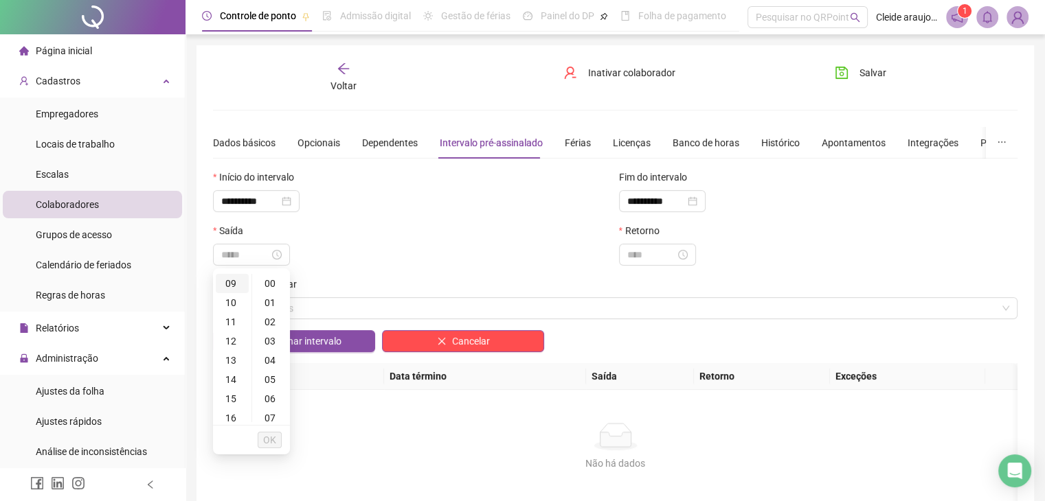
click at [234, 286] on div "09" at bounding box center [232, 283] width 33 height 19
click at [272, 281] on div "00" at bounding box center [271, 283] width 33 height 19
click at [275, 441] on span "OK" at bounding box center [269, 440] width 13 height 15
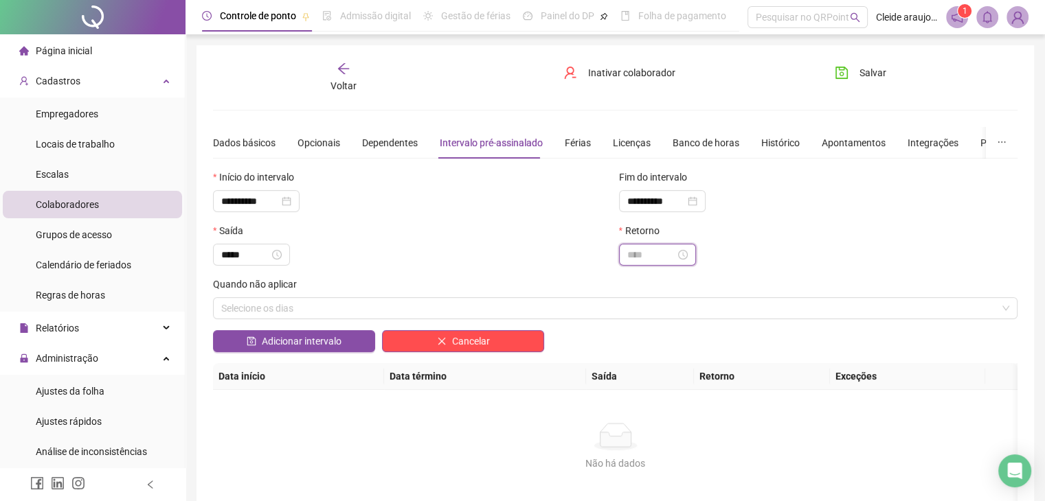
click at [645, 256] on input at bounding box center [651, 254] width 48 height 15
click at [638, 280] on div "10" at bounding box center [637, 283] width 33 height 19
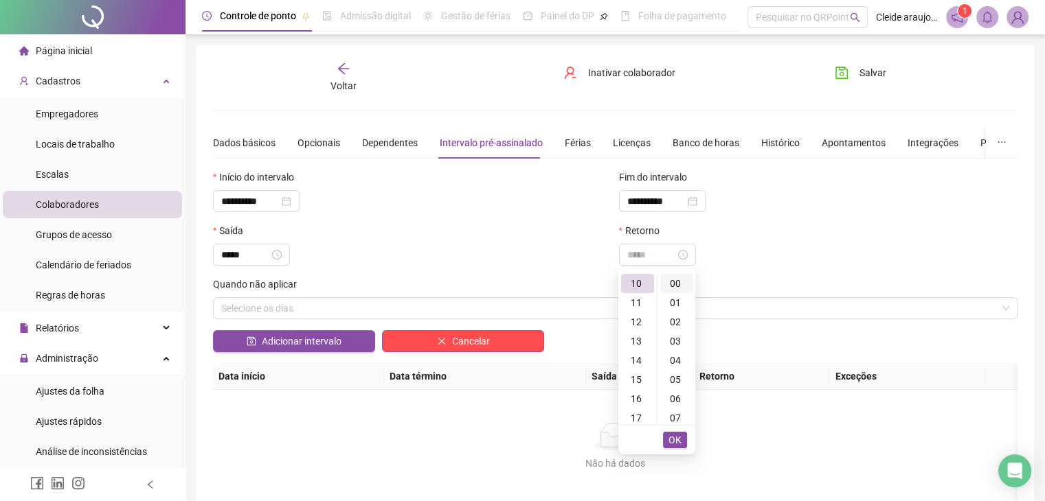
click at [673, 280] on div "00" at bounding box center [676, 283] width 33 height 19
click at [682, 444] on button "OK" at bounding box center [675, 440] width 24 height 16
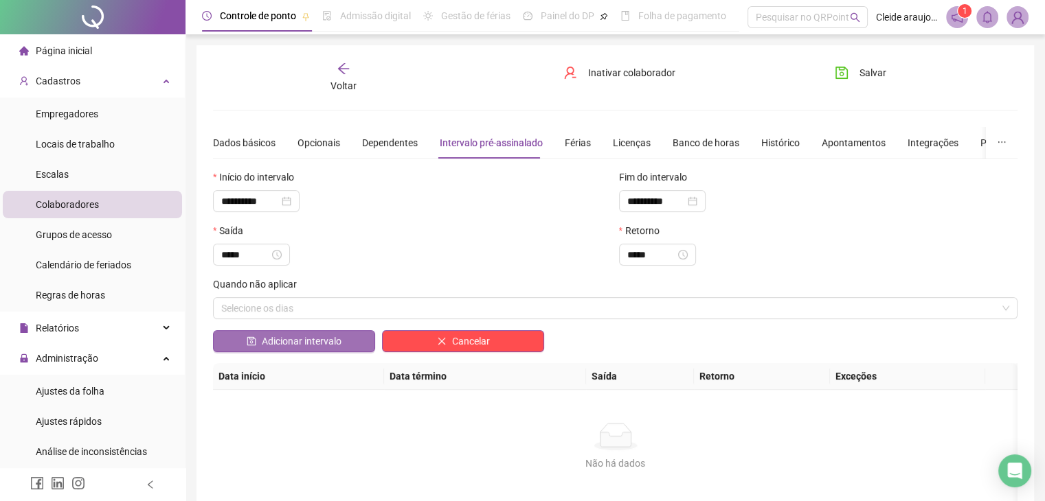
click at [338, 339] on span "Adicionar intervalo" at bounding box center [302, 341] width 80 height 15
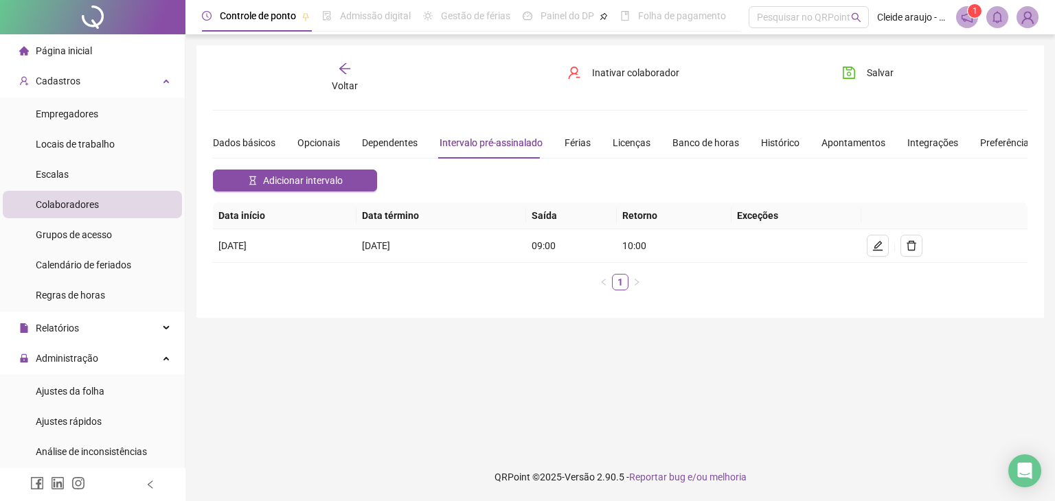
click at [337, 71] on div "Voltar" at bounding box center [345, 78] width 126 height 32
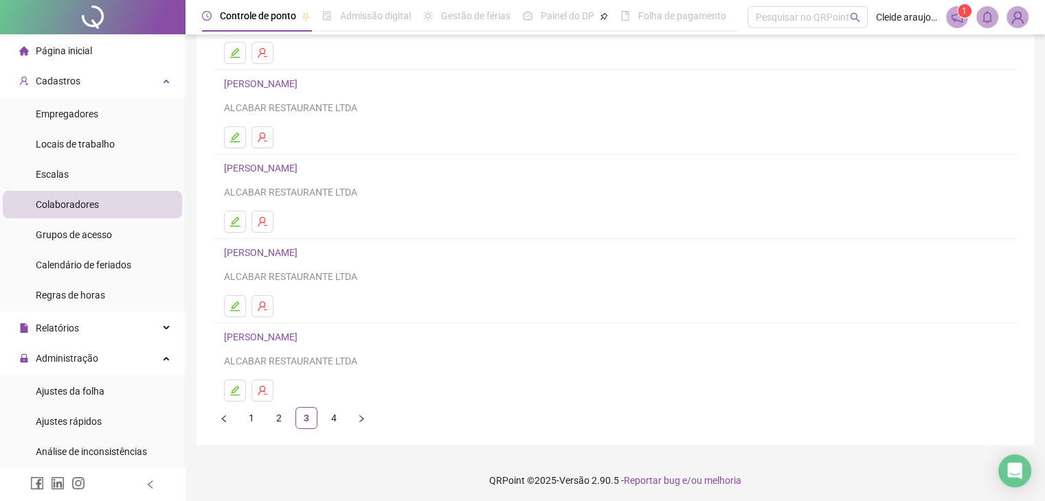
scroll to position [162, 0]
click at [234, 385] on icon "edit" at bounding box center [234, 388] width 11 height 11
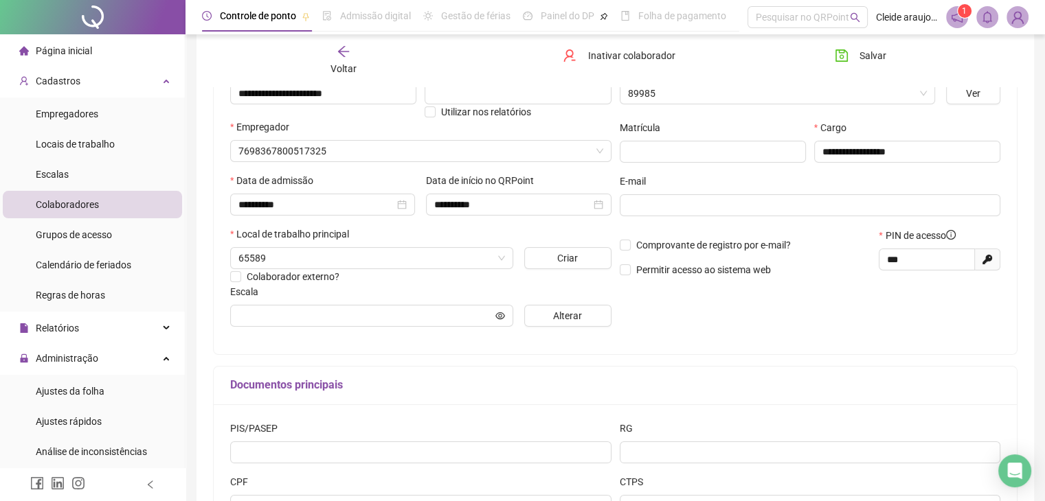
scroll to position [170, 0]
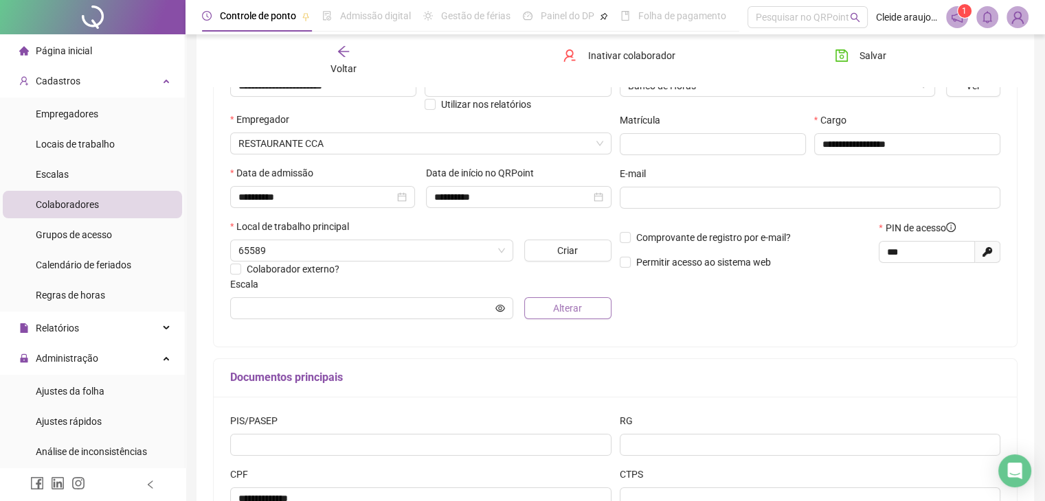
click at [547, 303] on button "Alterar" at bounding box center [567, 308] width 87 height 22
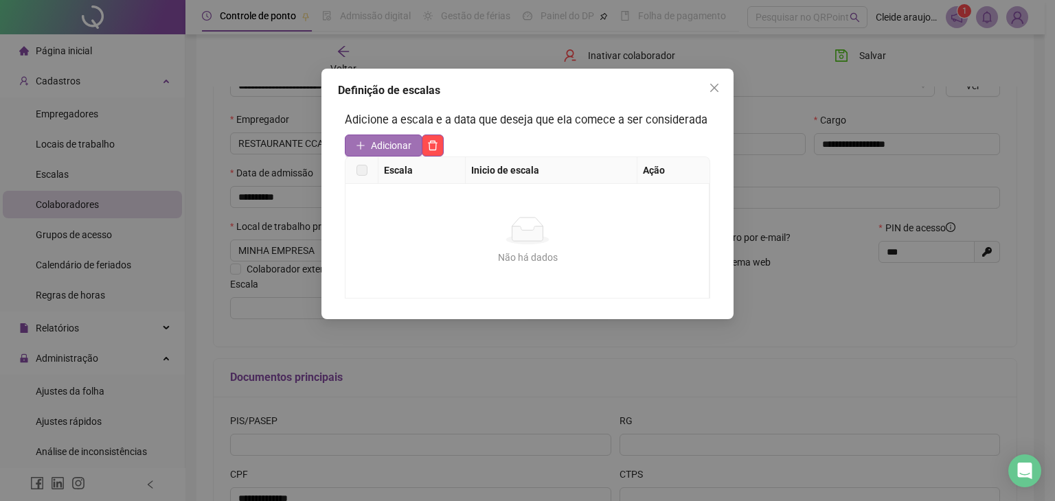
click at [365, 148] on icon "plus" at bounding box center [361, 146] width 10 height 10
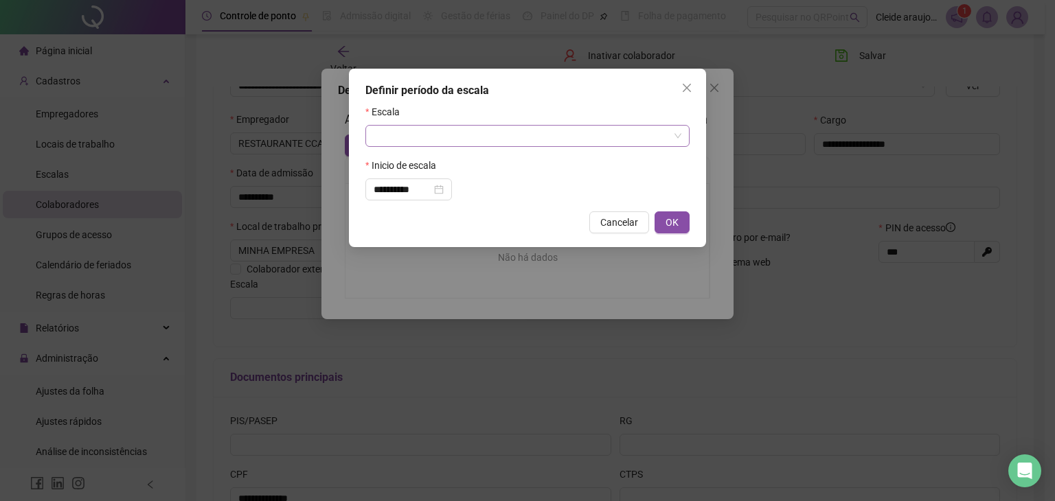
click at [446, 135] on input "search" at bounding box center [521, 136] width 295 height 21
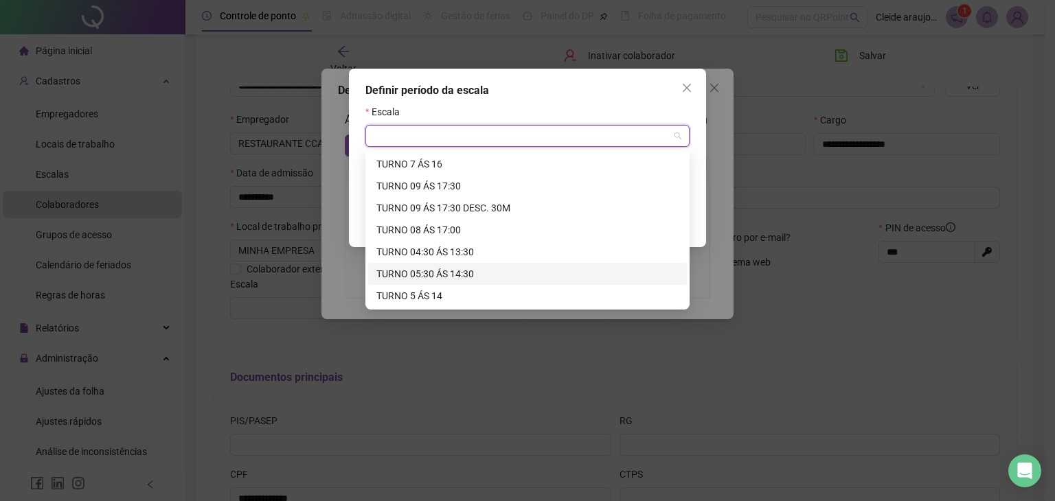
click at [442, 274] on div "TURNO 05:30 ÁS 14:30" at bounding box center [527, 274] width 302 height 15
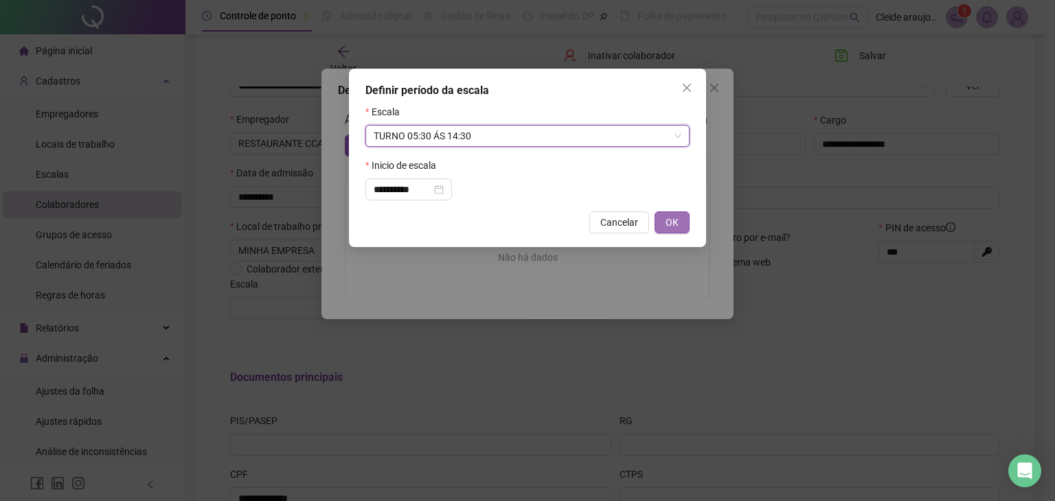
click at [677, 228] on span "OK" at bounding box center [672, 222] width 13 height 15
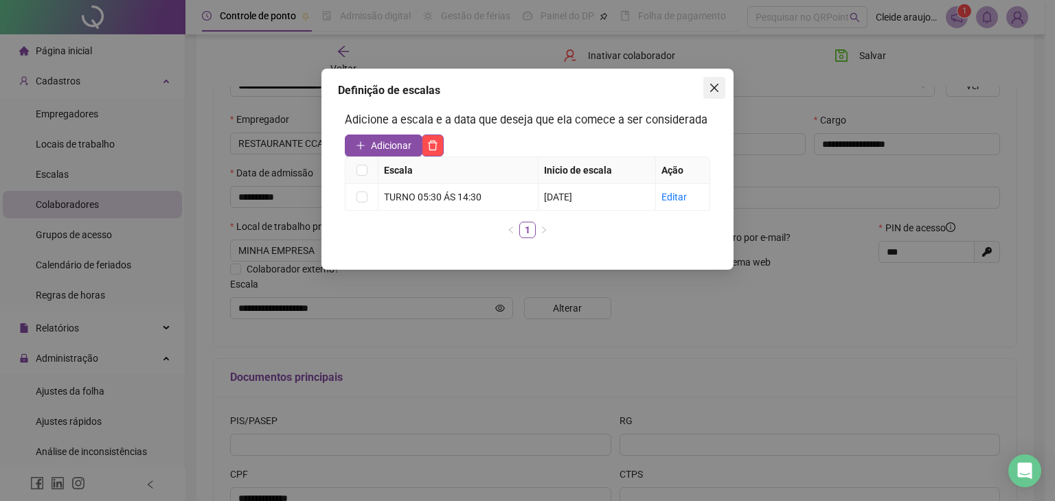
click at [709, 88] on icon "close" at bounding box center [714, 87] width 11 height 11
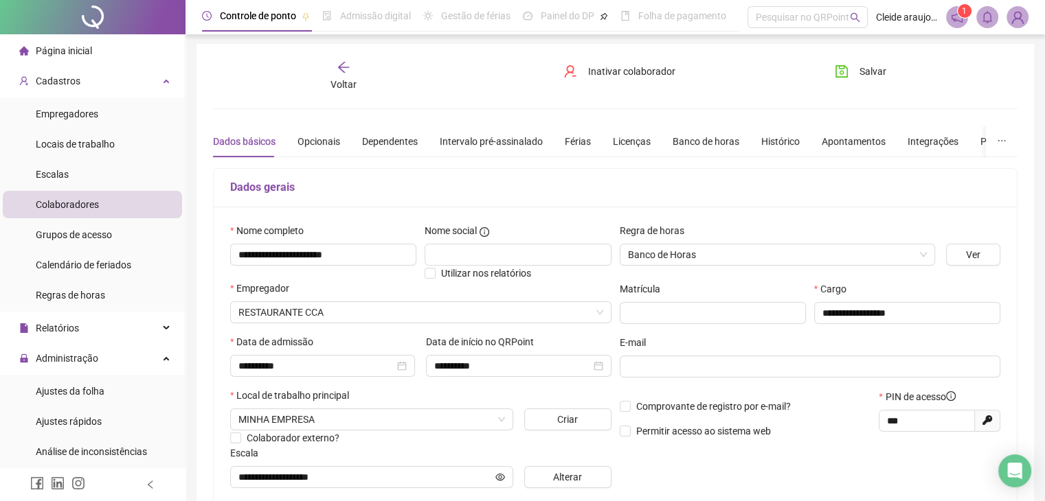
scroll to position [0, 0]
click at [486, 141] on div "Intervalo pré-assinalado" at bounding box center [491, 142] width 103 height 15
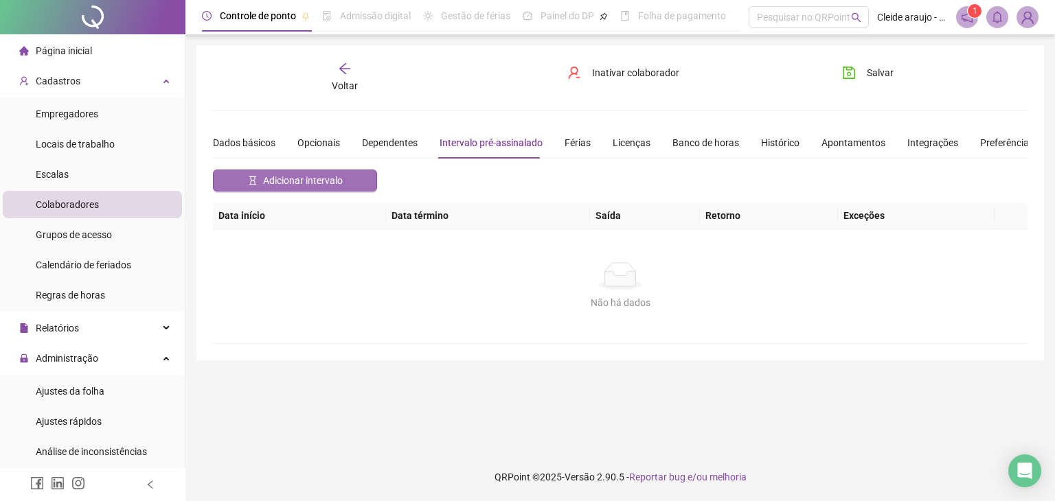
click at [322, 179] on span "Adicionar intervalo" at bounding box center [303, 180] width 80 height 15
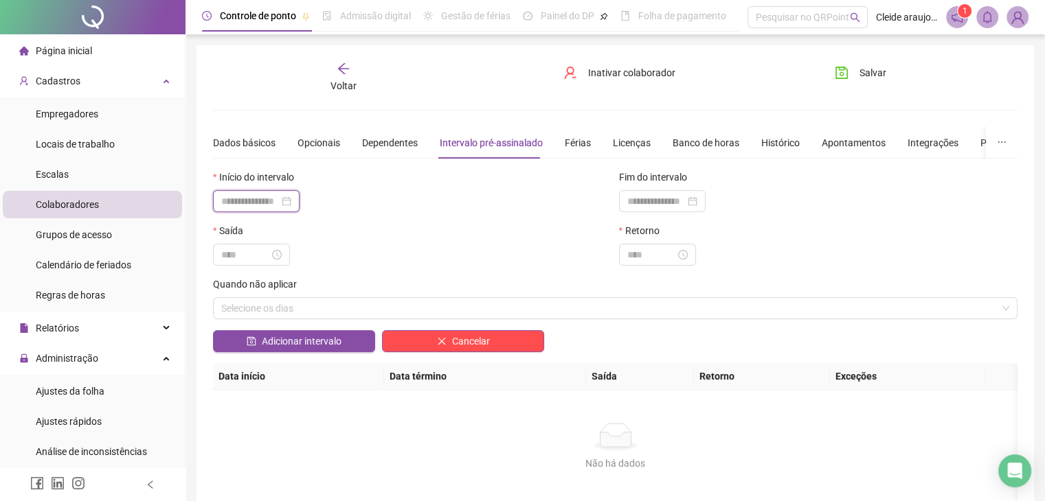
click at [262, 203] on input at bounding box center [250, 201] width 58 height 15
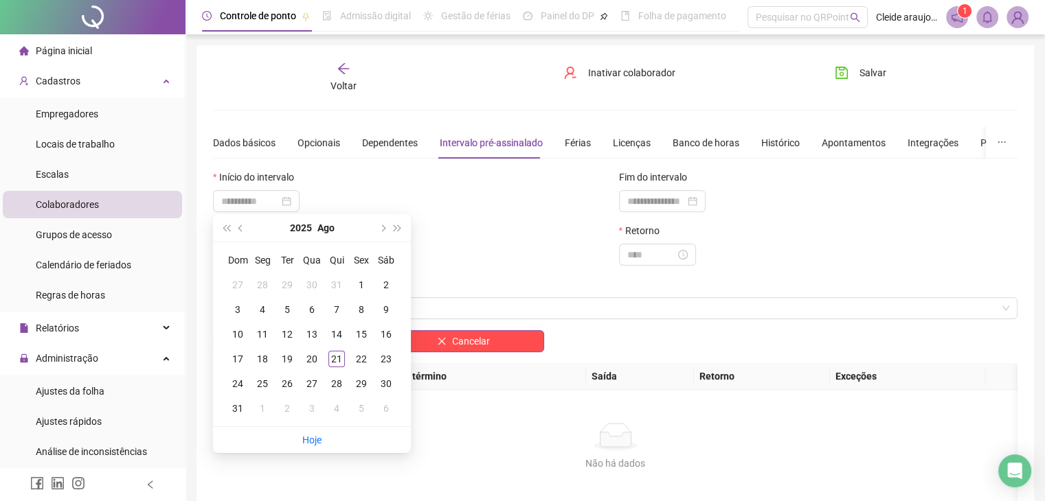
click at [355, 281] on div "1" at bounding box center [361, 285] width 16 height 16
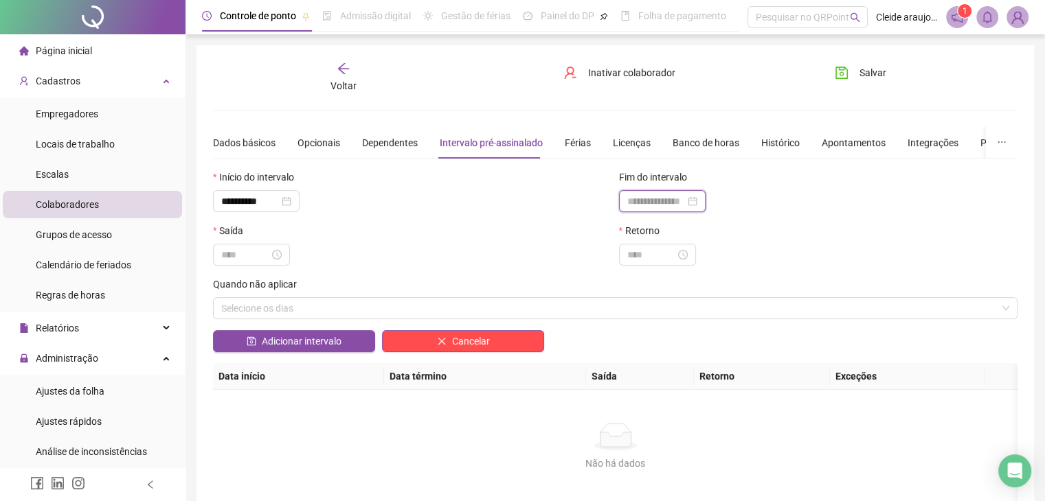
click at [653, 199] on input at bounding box center [656, 201] width 58 height 15
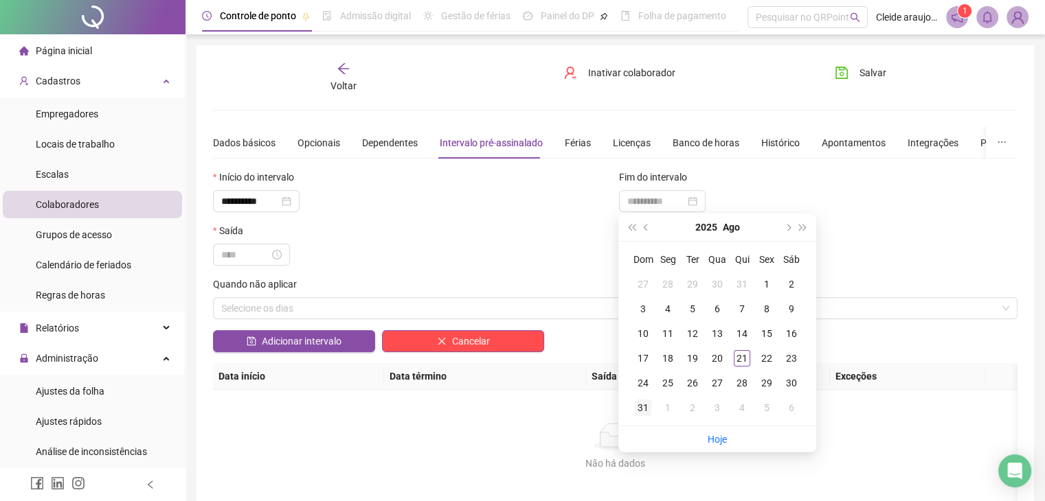
click at [649, 405] on div "31" at bounding box center [643, 408] width 16 height 16
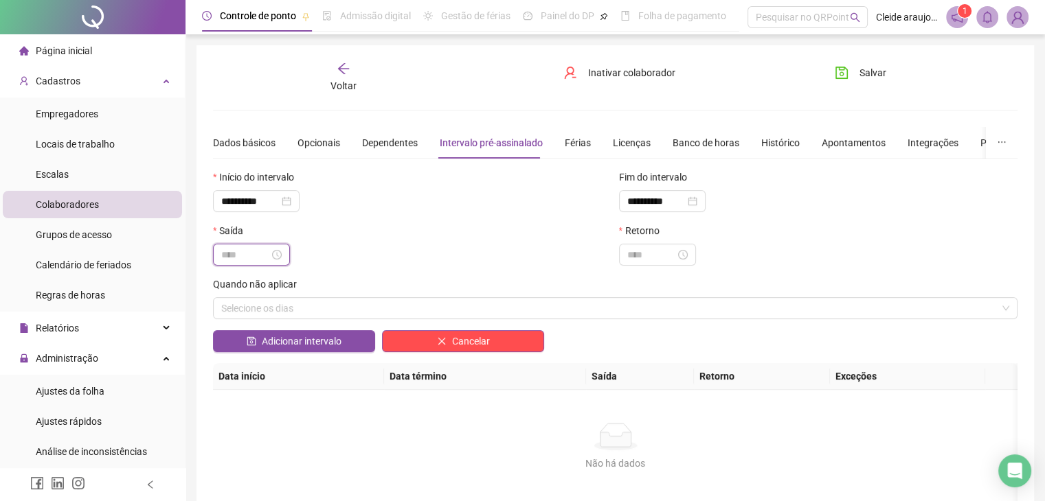
click at [245, 250] on input at bounding box center [245, 254] width 48 height 15
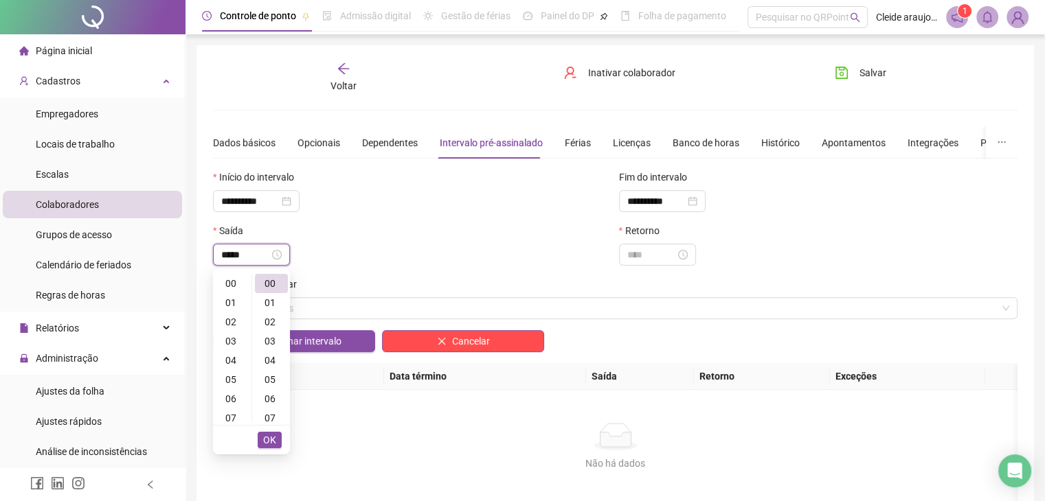
scroll to position [173, 0]
click at [278, 434] on button "OK" at bounding box center [270, 440] width 24 height 16
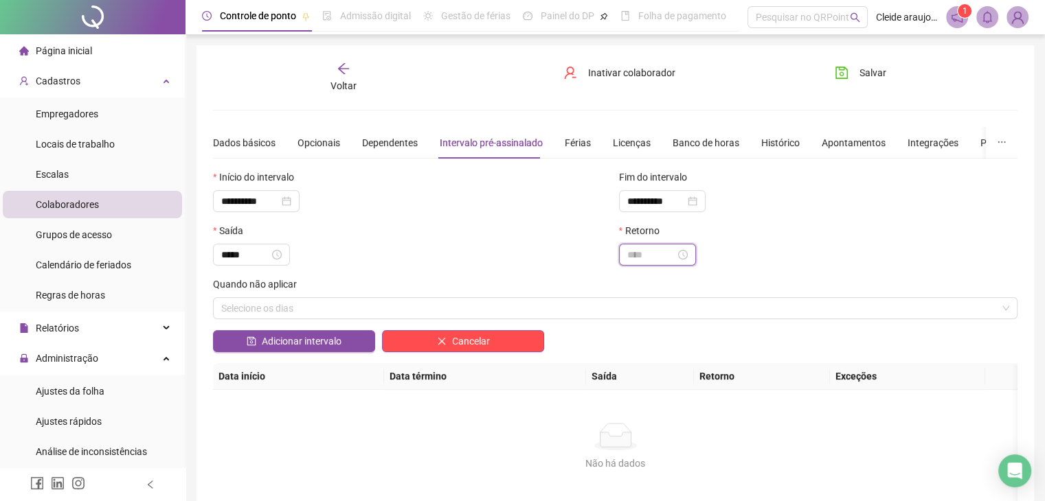
click at [648, 249] on input at bounding box center [651, 254] width 48 height 15
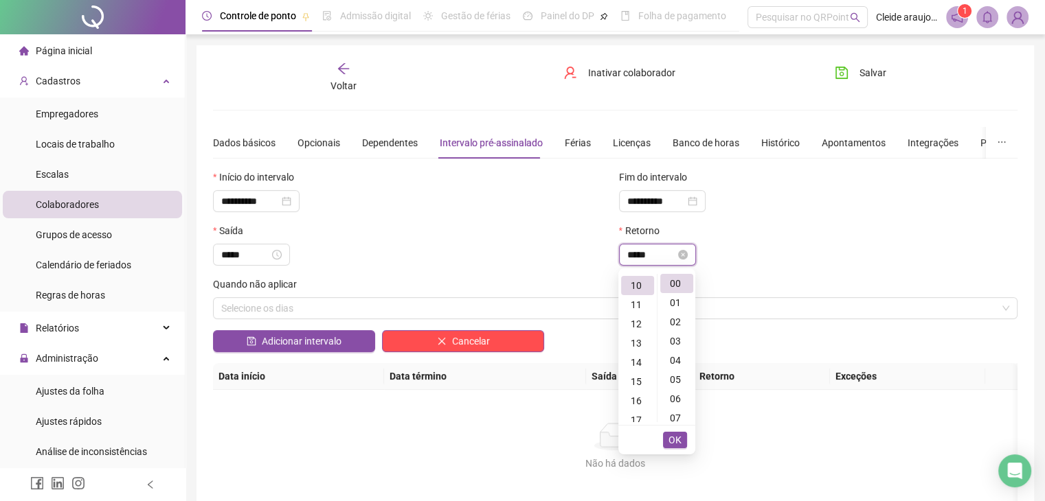
scroll to position [192, 0]
click at [681, 442] on span "OK" at bounding box center [674, 440] width 13 height 15
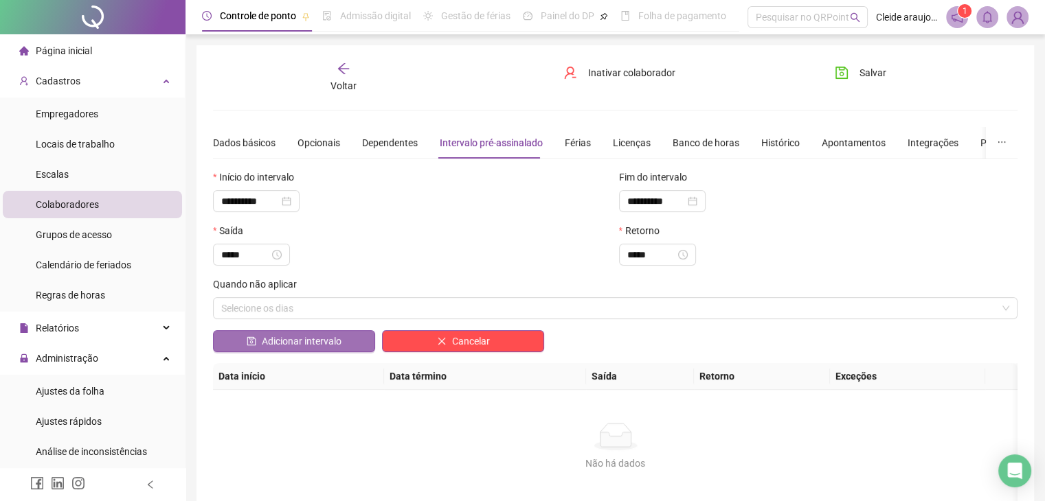
click at [338, 343] on span "Adicionar intervalo" at bounding box center [302, 341] width 80 height 15
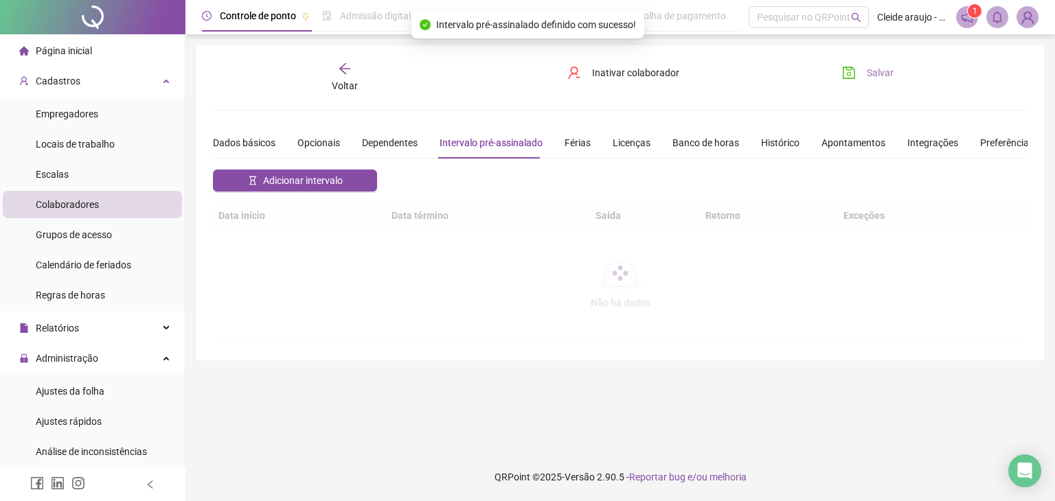
click at [875, 69] on span "Salvar" at bounding box center [880, 72] width 27 height 15
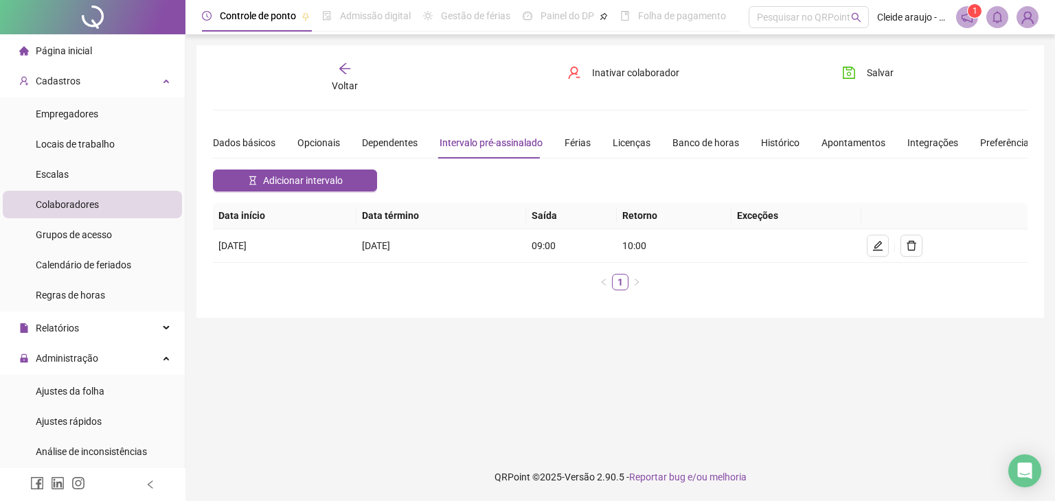
drag, startPoint x: 69, startPoint y: 390, endPoint x: 192, endPoint y: 247, distance: 188.4
click at [69, 388] on span "Ajustes da folha" at bounding box center [70, 391] width 69 height 11
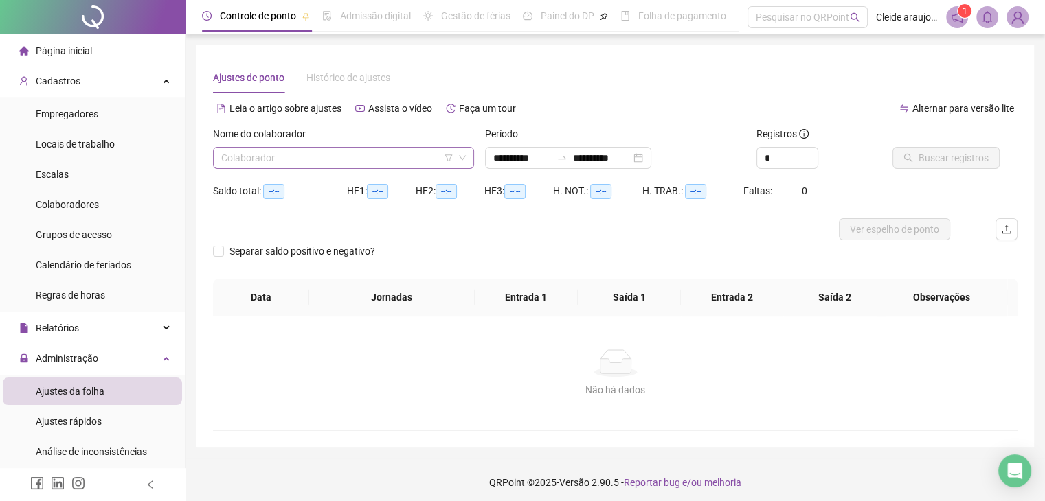
click at [310, 162] on input "search" at bounding box center [337, 158] width 232 height 21
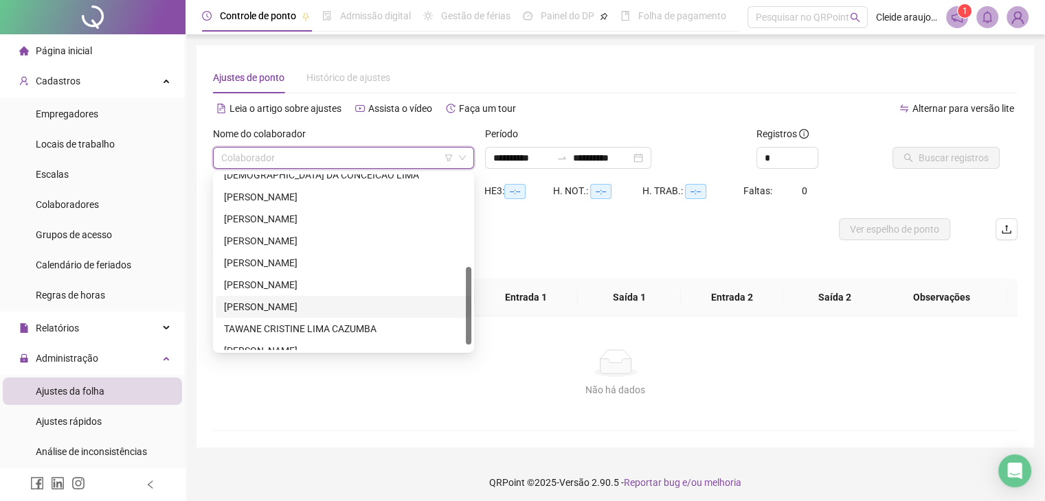
scroll to position [220, 0]
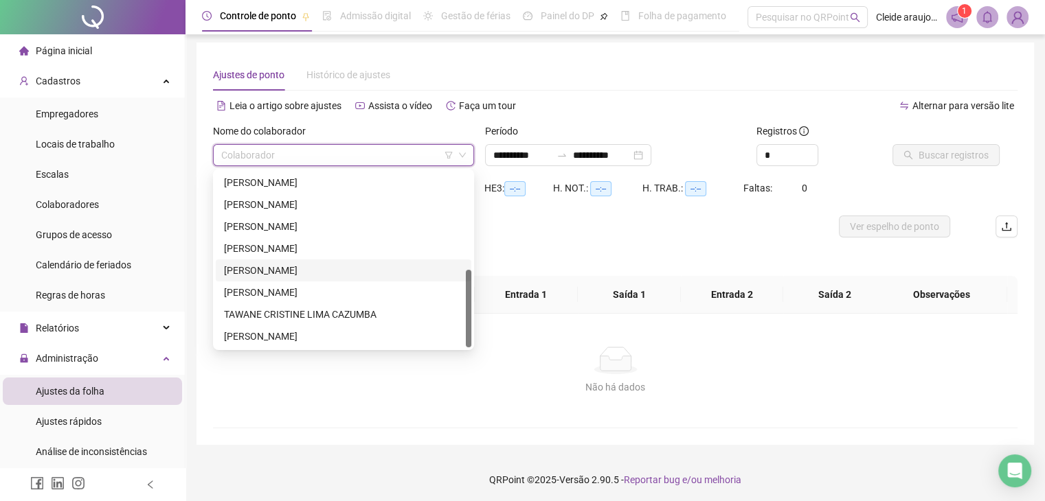
click at [280, 264] on div "[PERSON_NAME]" at bounding box center [343, 270] width 239 height 15
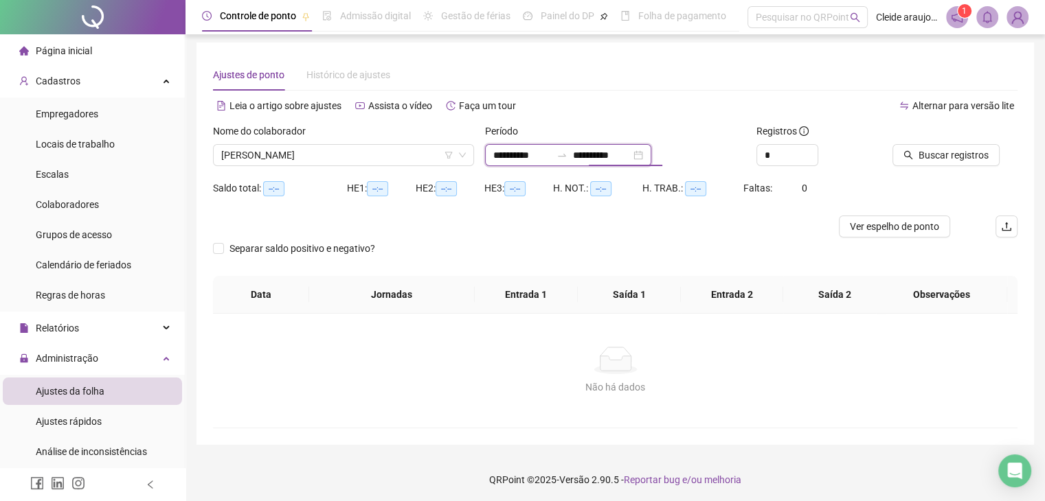
click at [607, 157] on input "**********" at bounding box center [602, 155] width 58 height 15
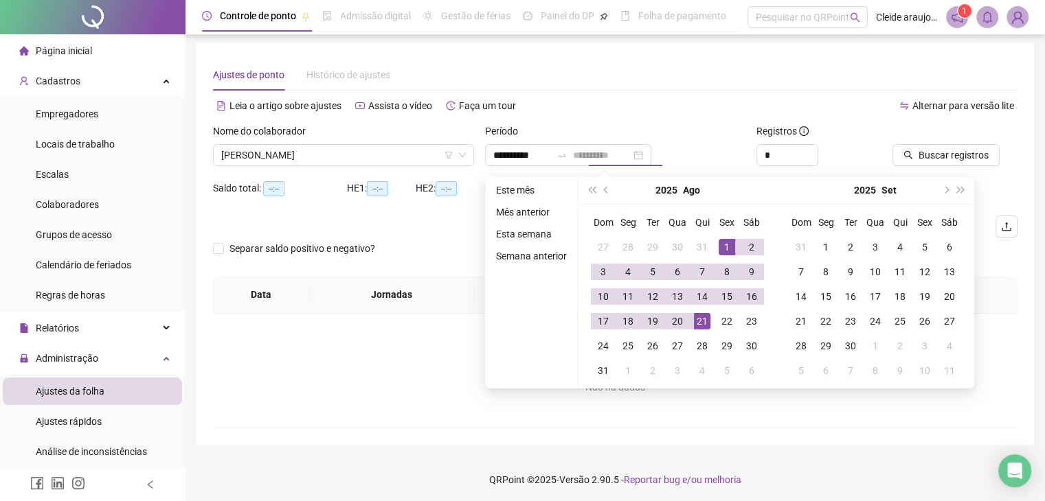
click at [702, 323] on div "21" at bounding box center [702, 321] width 16 height 16
click at [730, 245] on div "1" at bounding box center [727, 247] width 16 height 16
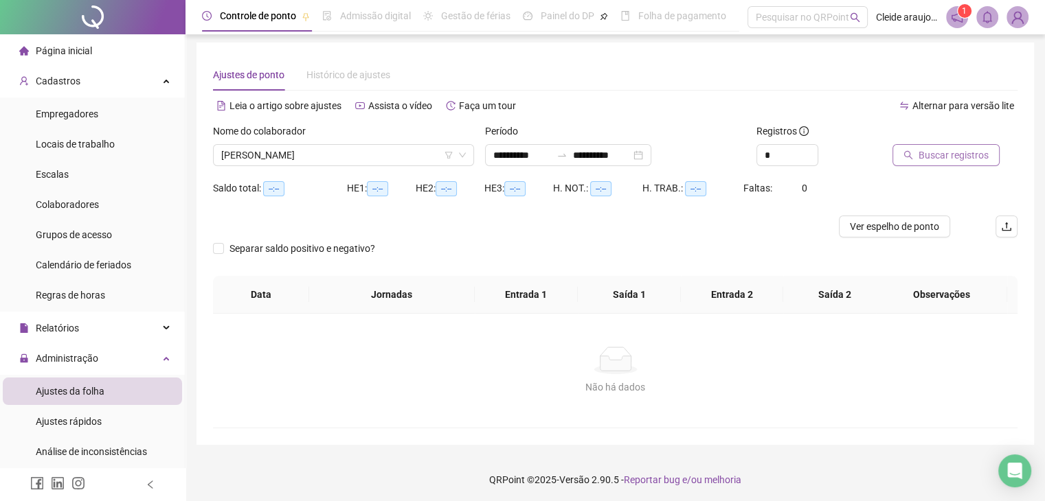
click at [982, 151] on span "Buscar registros" at bounding box center [953, 155] width 70 height 15
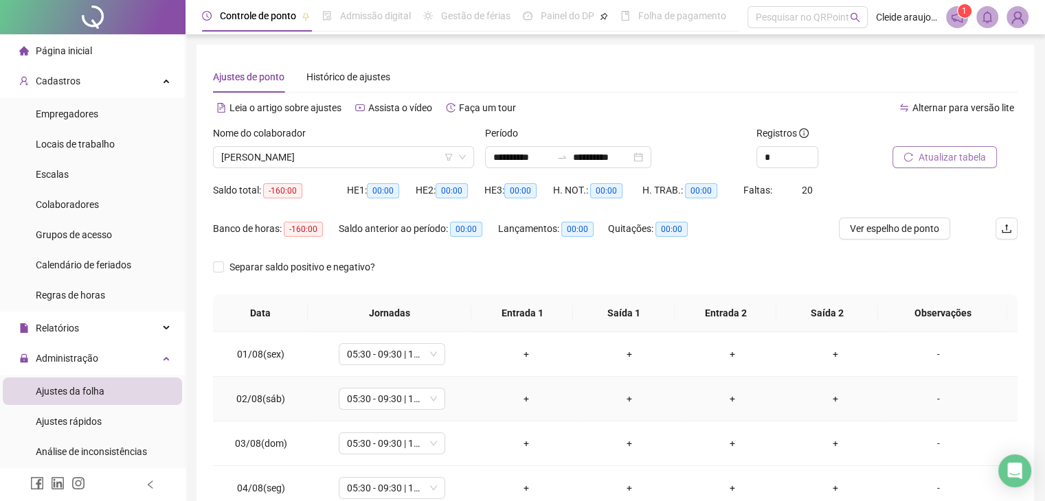
scroll to position [0, 0]
click at [523, 353] on div "+" at bounding box center [526, 355] width 81 height 15
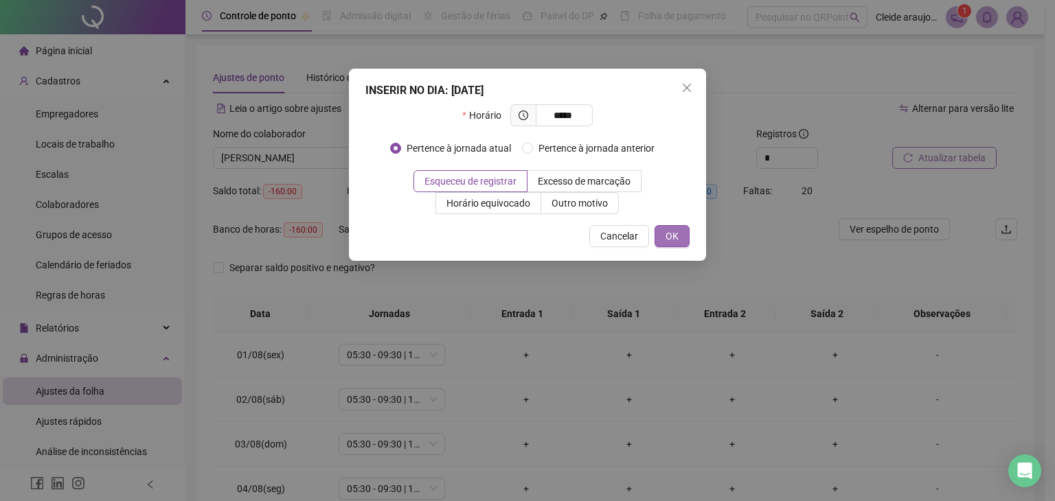
click at [667, 236] on span "OK" at bounding box center [672, 236] width 13 height 15
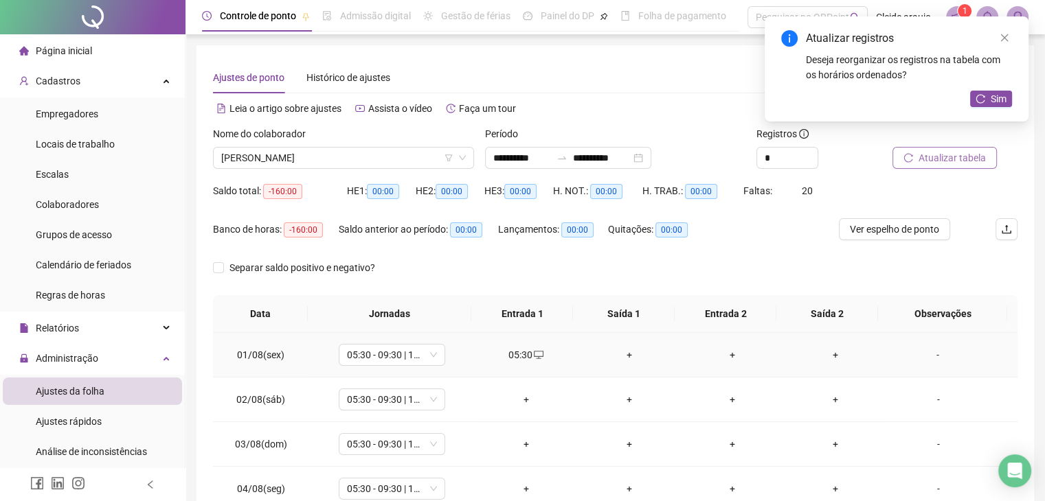
click at [622, 358] on div "+" at bounding box center [629, 355] width 81 height 15
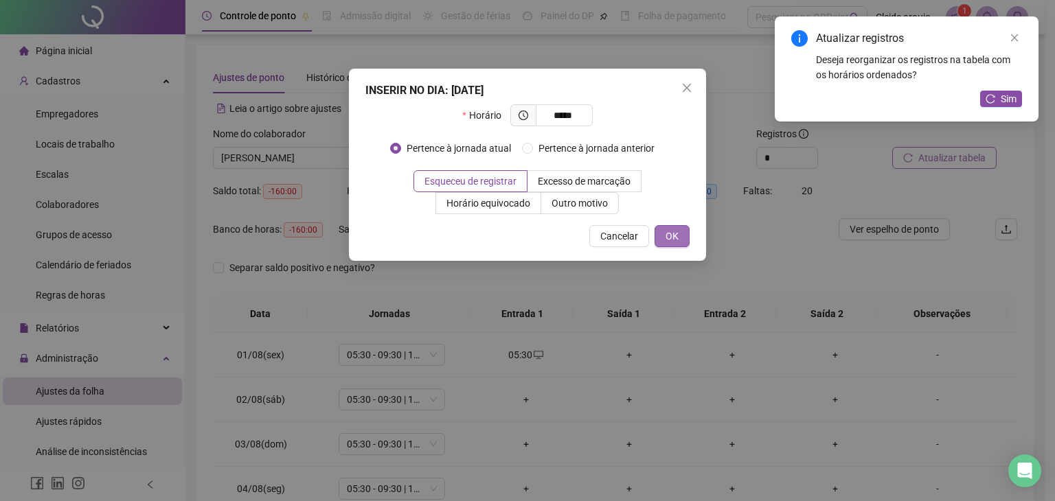
drag, startPoint x: 675, startPoint y: 235, endPoint x: 670, endPoint y: 242, distance: 8.0
click at [675, 236] on span "OK" at bounding box center [672, 236] width 13 height 15
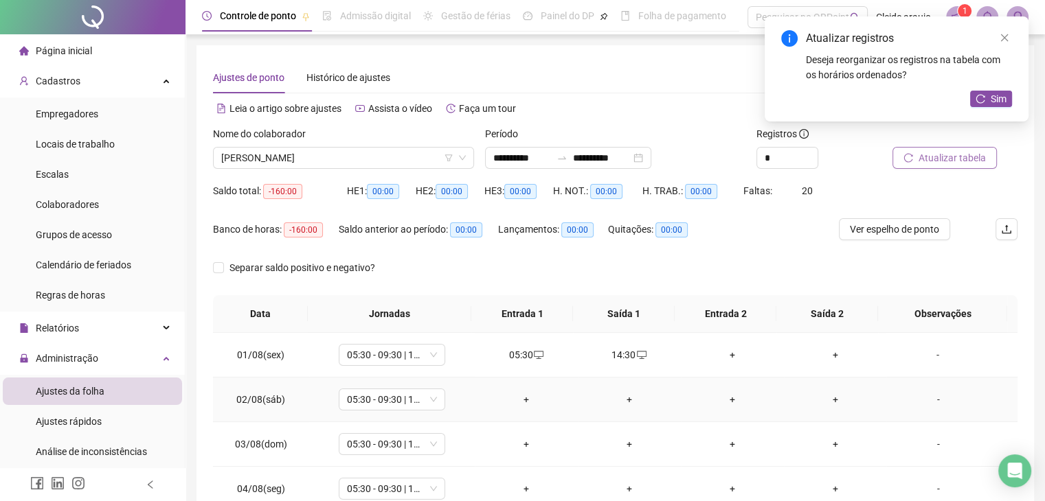
click at [522, 395] on div "+" at bounding box center [526, 399] width 81 height 15
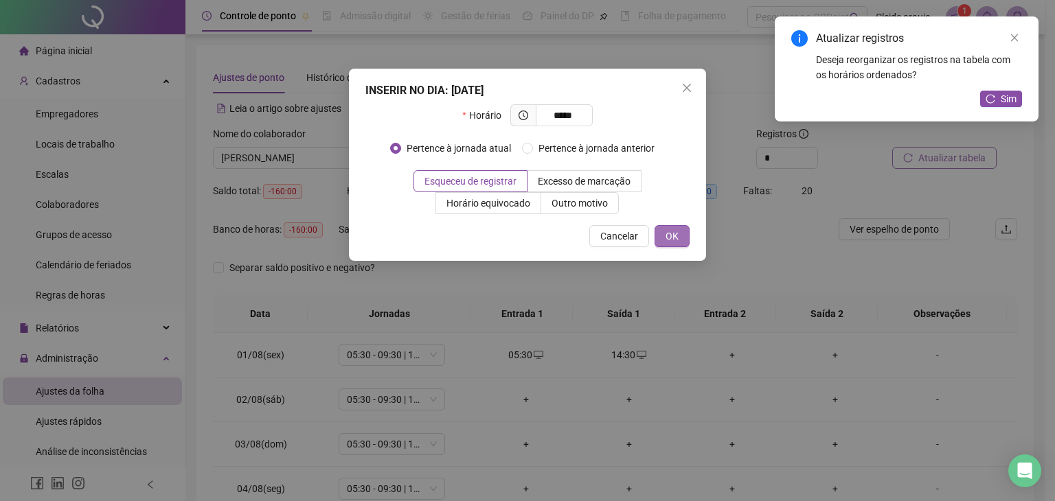
click at [679, 232] on button "OK" at bounding box center [672, 236] width 35 height 22
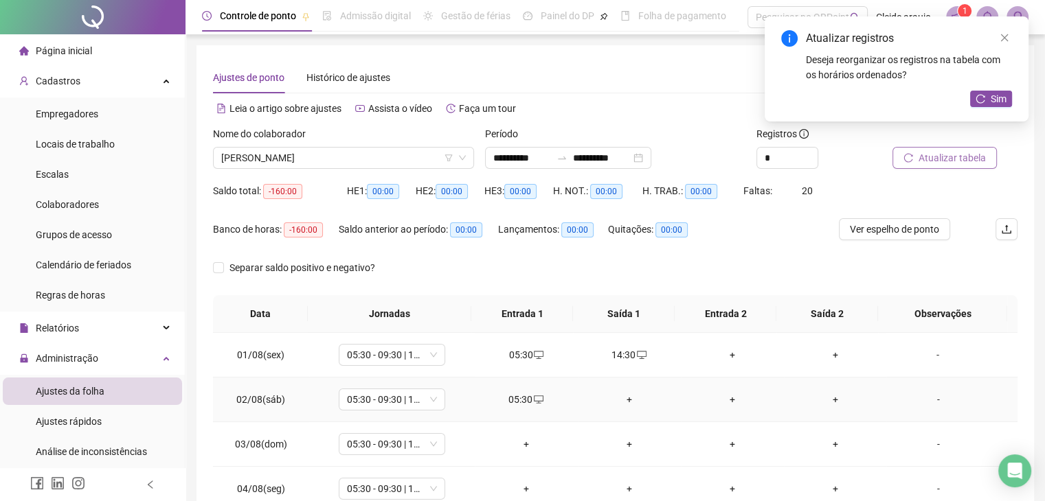
click at [621, 401] on div "+" at bounding box center [629, 399] width 81 height 15
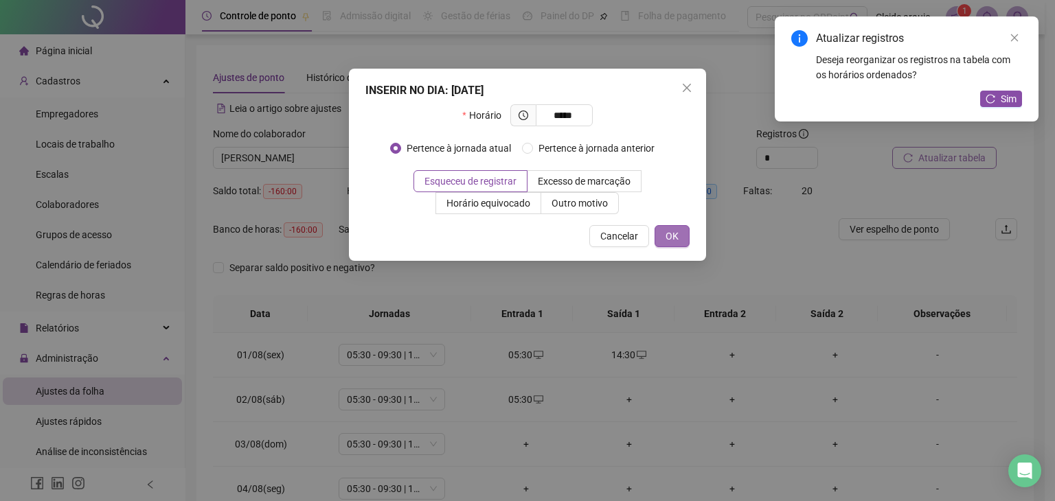
click at [681, 239] on button "OK" at bounding box center [672, 236] width 35 height 22
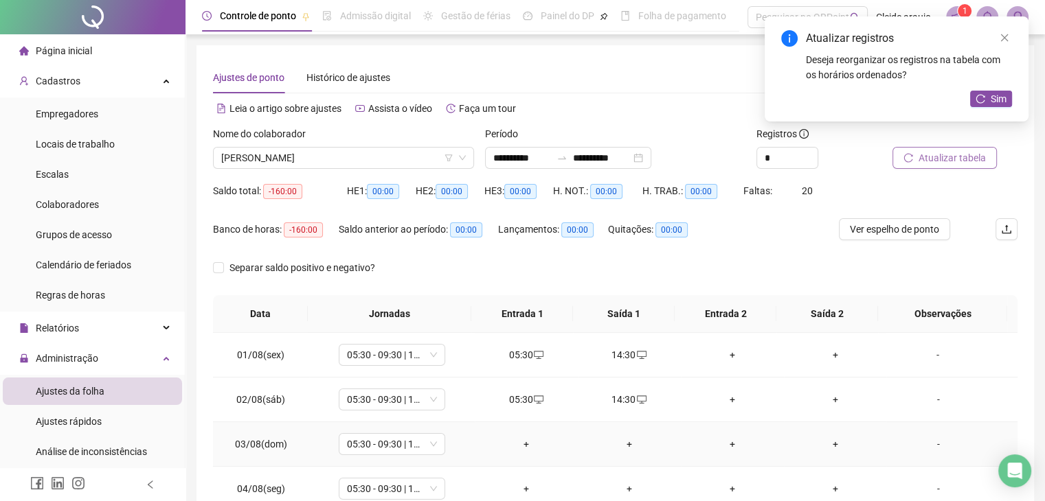
click at [521, 449] on div "+" at bounding box center [526, 444] width 81 height 15
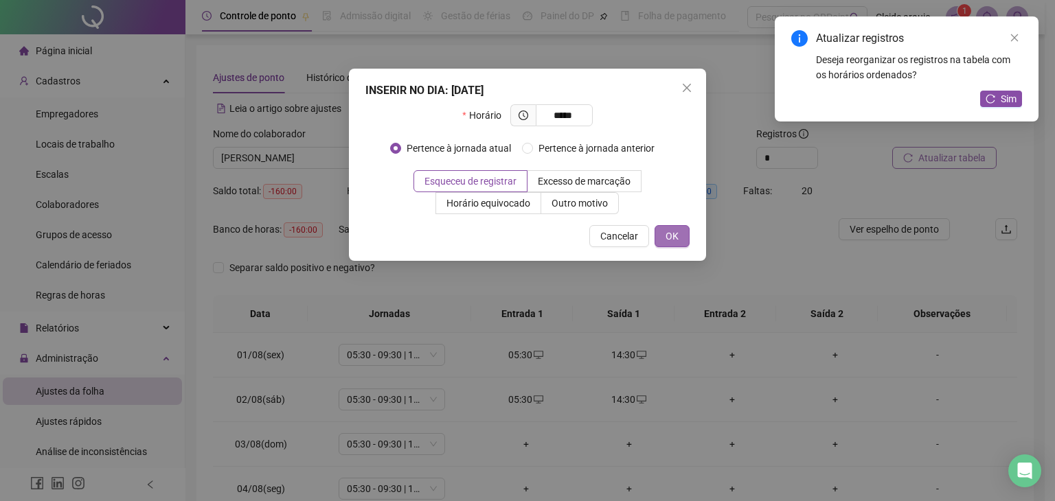
click at [673, 226] on button "OK" at bounding box center [672, 236] width 35 height 22
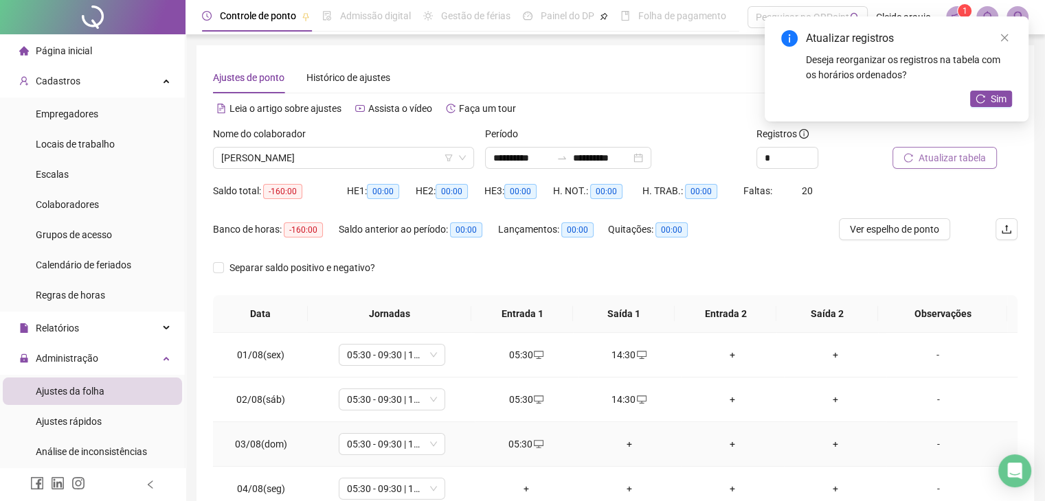
click at [624, 433] on td "+" at bounding box center [629, 444] width 103 height 45
click at [623, 437] on div "+" at bounding box center [629, 444] width 81 height 15
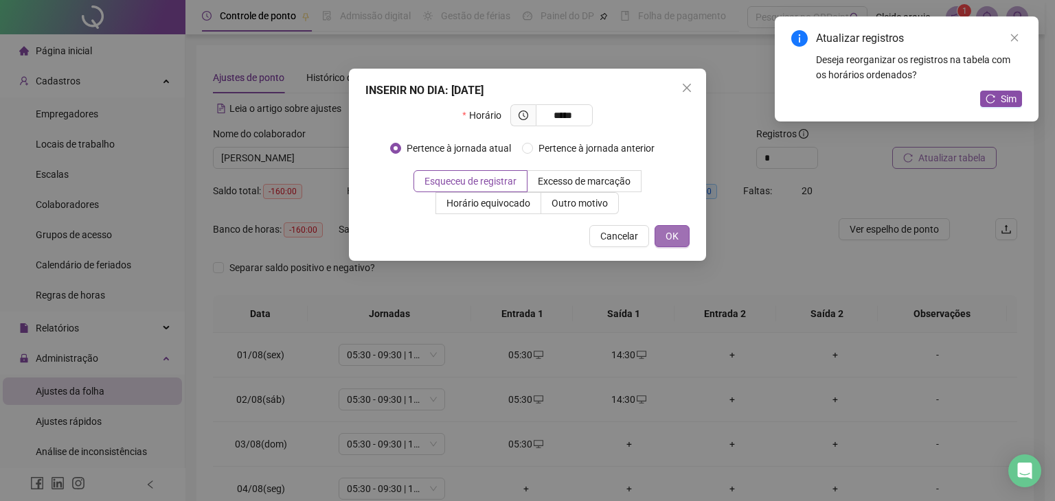
click at [676, 236] on span "OK" at bounding box center [672, 236] width 13 height 15
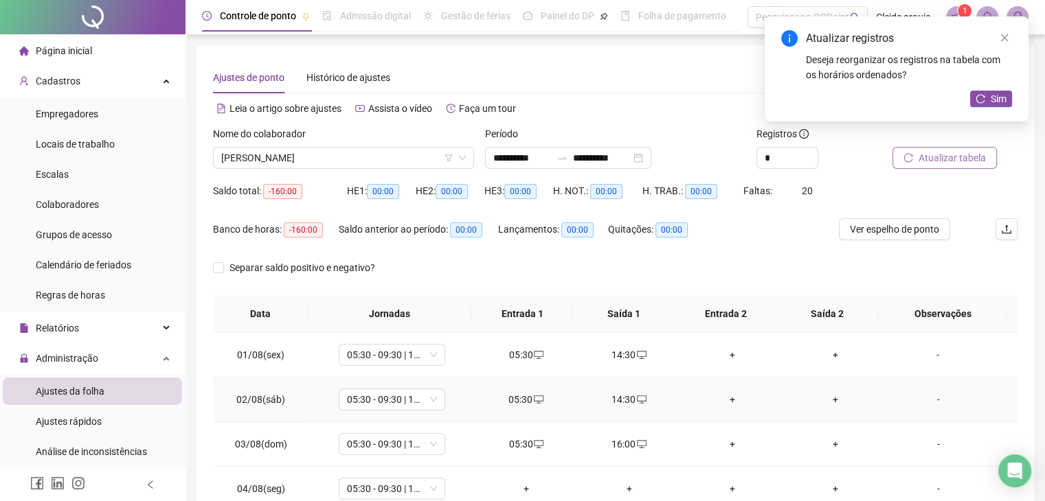
click at [622, 397] on div "14:30" at bounding box center [629, 399] width 81 height 15
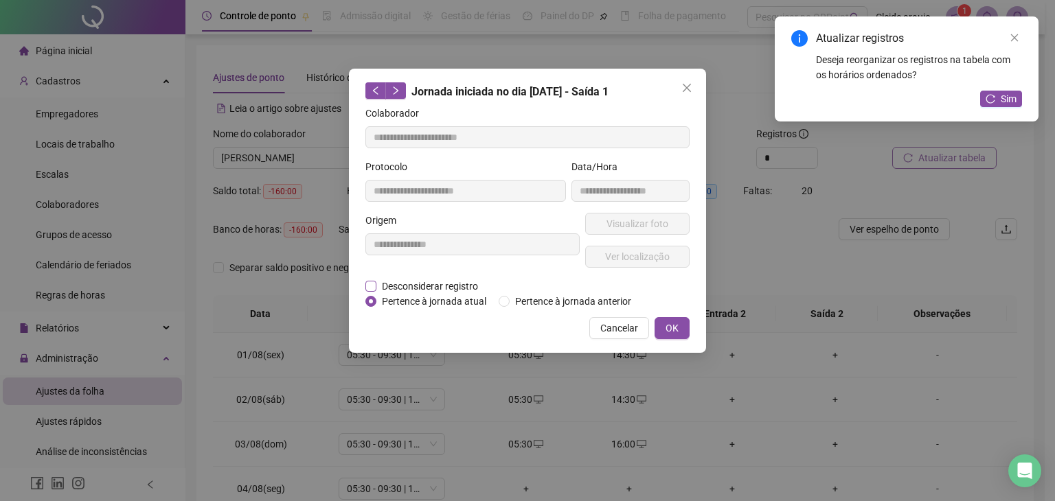
click at [419, 282] on span "Desconsiderar registro" at bounding box center [429, 286] width 107 height 15
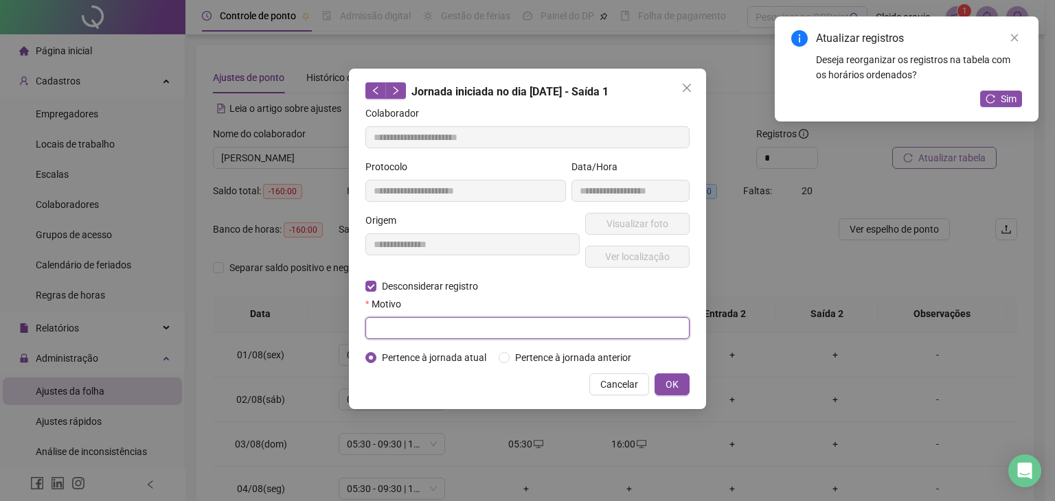
click at [396, 319] on input "text" at bounding box center [527, 328] width 324 height 22
click at [679, 388] on button "OK" at bounding box center [672, 385] width 35 height 22
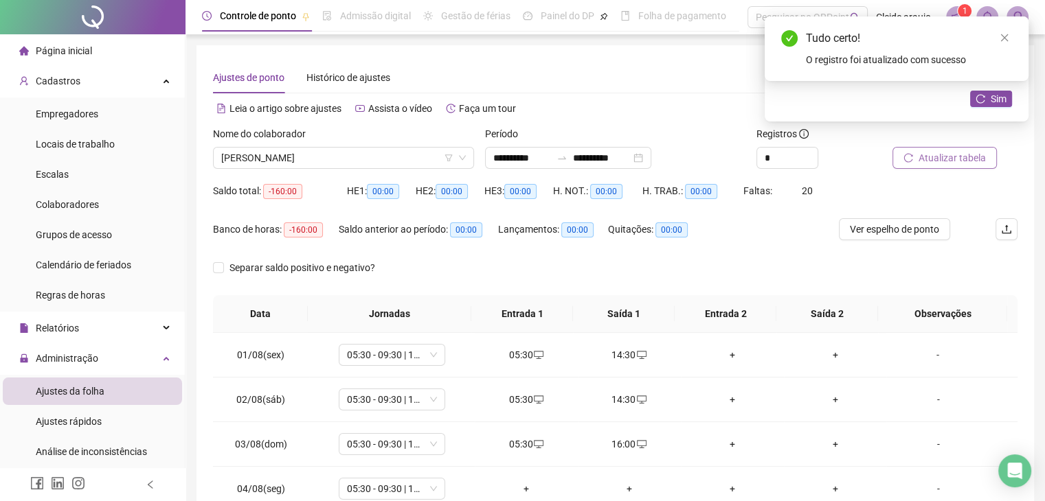
drag, startPoint x: 984, startPoint y: 98, endPoint x: 934, endPoint y: 120, distance: 54.8
click at [970, 102] on button "Sim" at bounding box center [991, 99] width 42 height 16
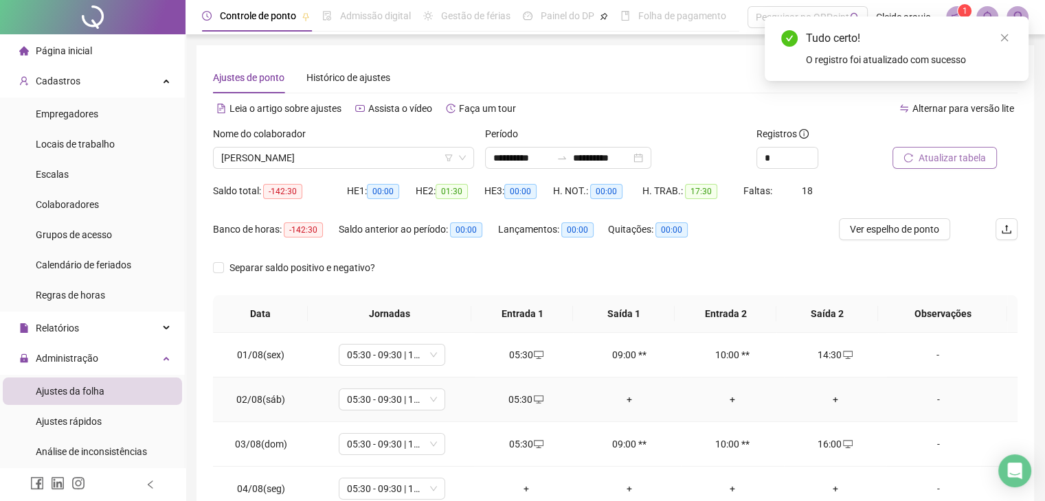
click at [627, 396] on div "+" at bounding box center [629, 399] width 81 height 15
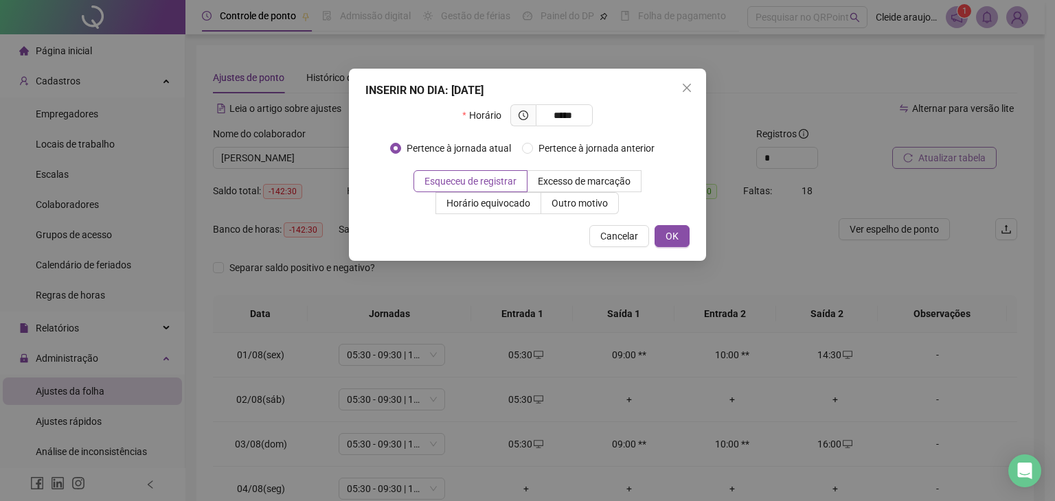
drag, startPoint x: 679, startPoint y: 237, endPoint x: 668, endPoint y: 249, distance: 16.0
click at [679, 237] on span "OK" at bounding box center [672, 236] width 13 height 15
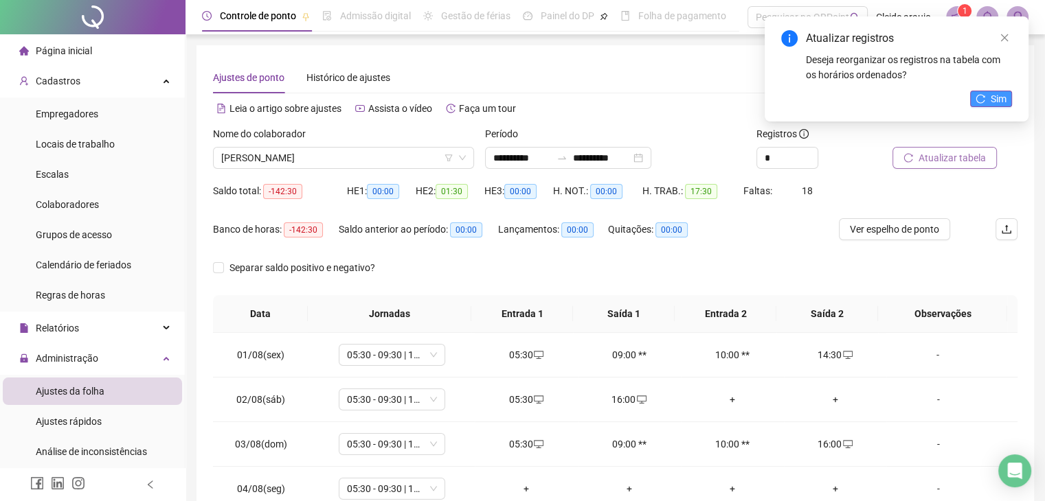
click at [986, 89] on div "Atualizar registros Deseja reorganizar os registros na tabela com os horários o…" at bounding box center [897, 68] width 264 height 105
click at [995, 101] on span "Sim" at bounding box center [999, 98] width 16 height 15
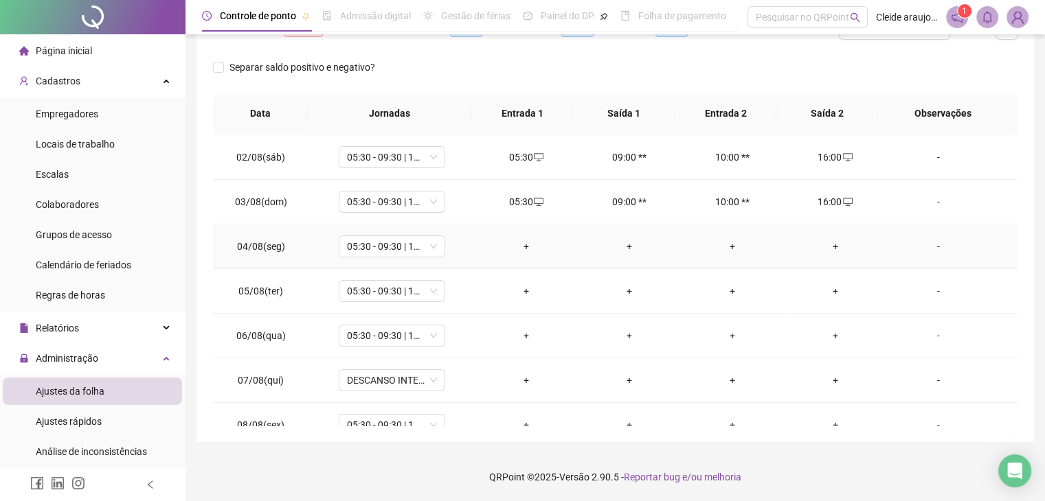
scroll to position [43, 0]
click at [521, 238] on div "+" at bounding box center [526, 245] width 81 height 15
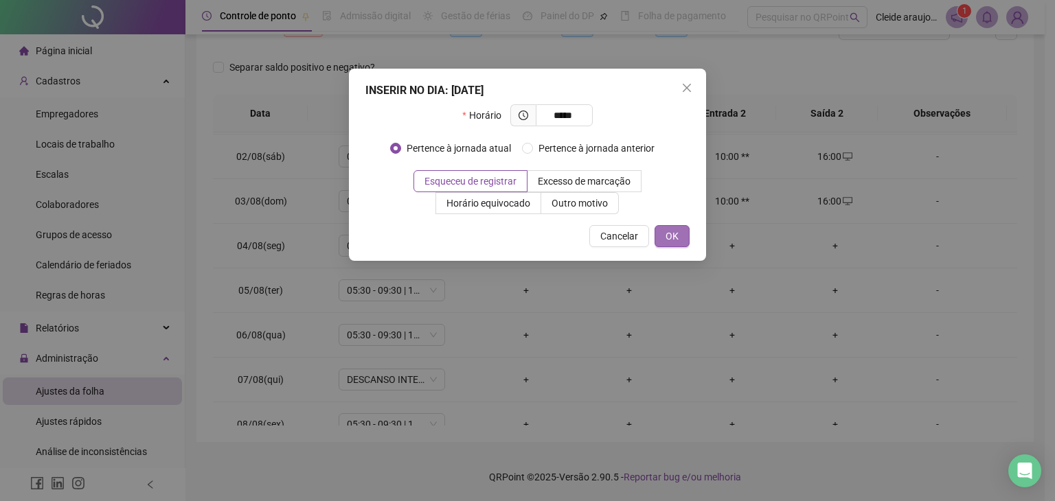
click at [664, 233] on button "OK" at bounding box center [672, 236] width 35 height 22
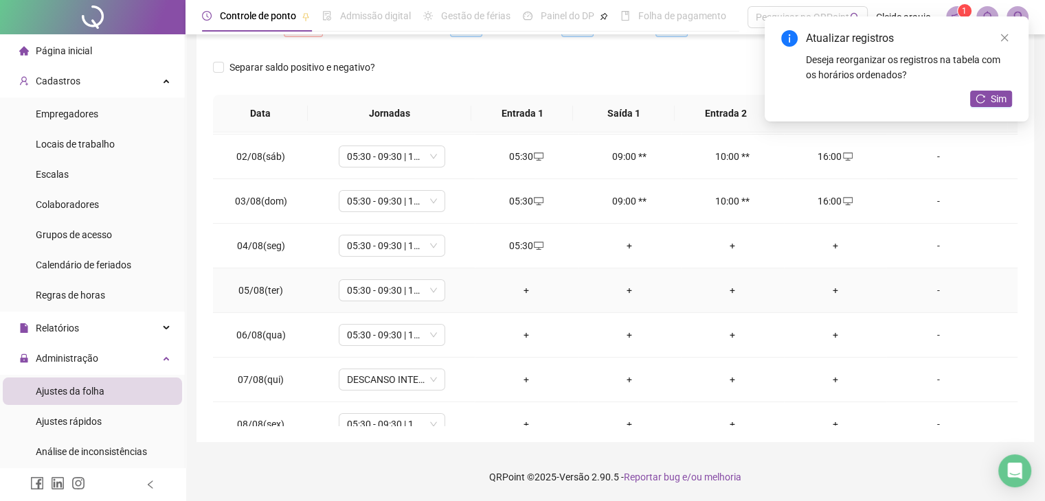
click at [522, 290] on div "+" at bounding box center [526, 290] width 81 height 15
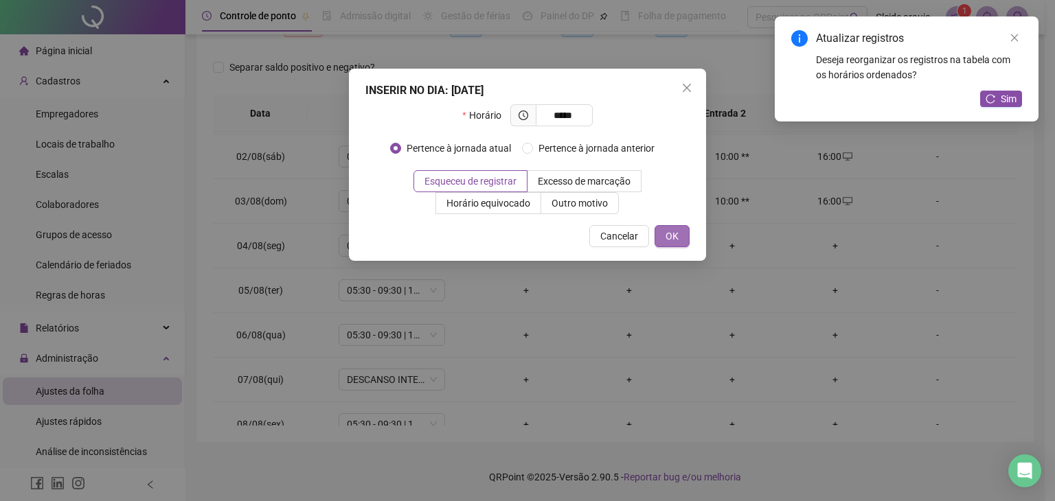
click at [674, 236] on span "OK" at bounding box center [672, 236] width 13 height 15
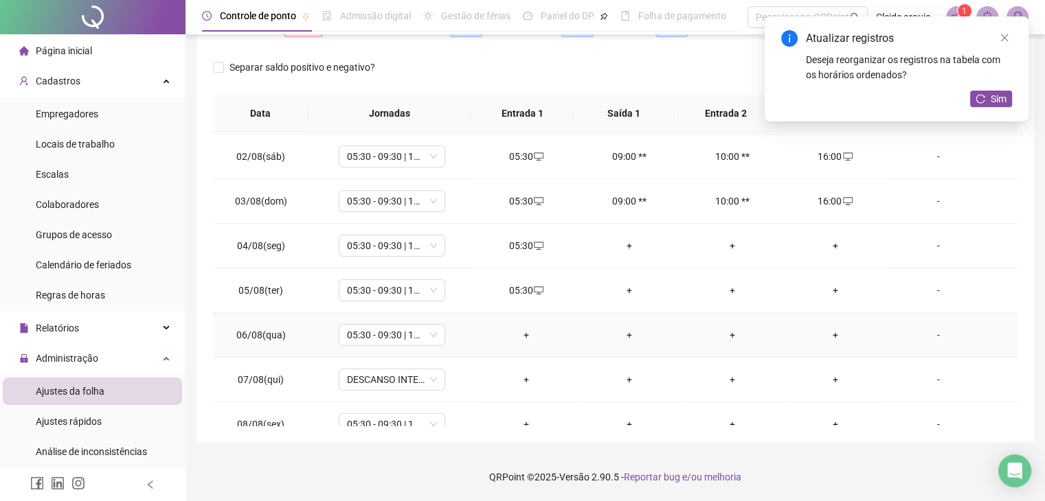
click at [527, 328] on div "+" at bounding box center [526, 335] width 81 height 15
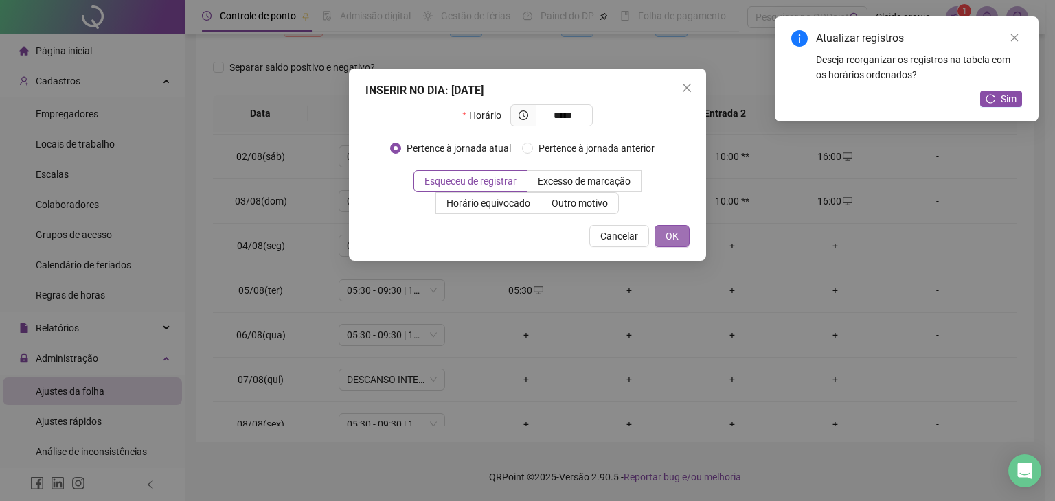
click at [662, 237] on button "OK" at bounding box center [672, 236] width 35 height 22
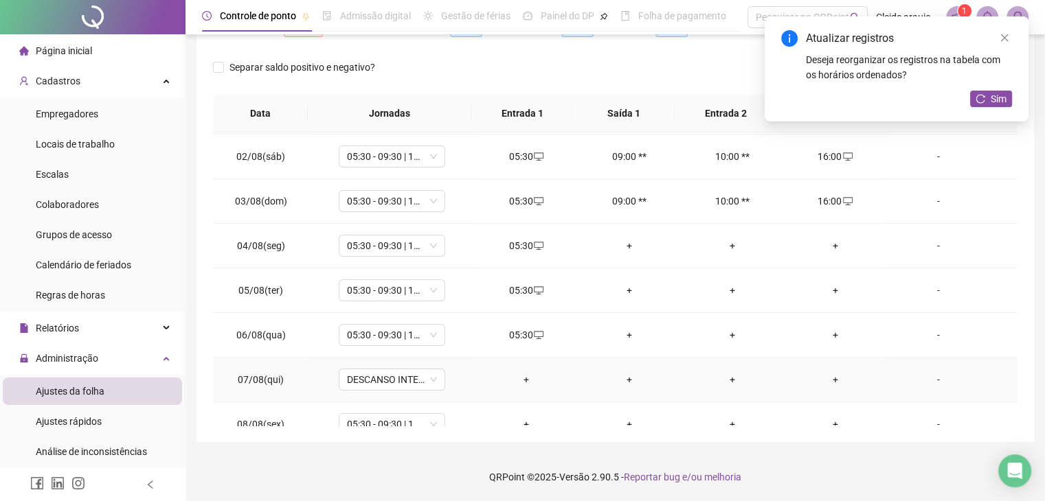
click at [521, 373] on div "+" at bounding box center [526, 379] width 81 height 15
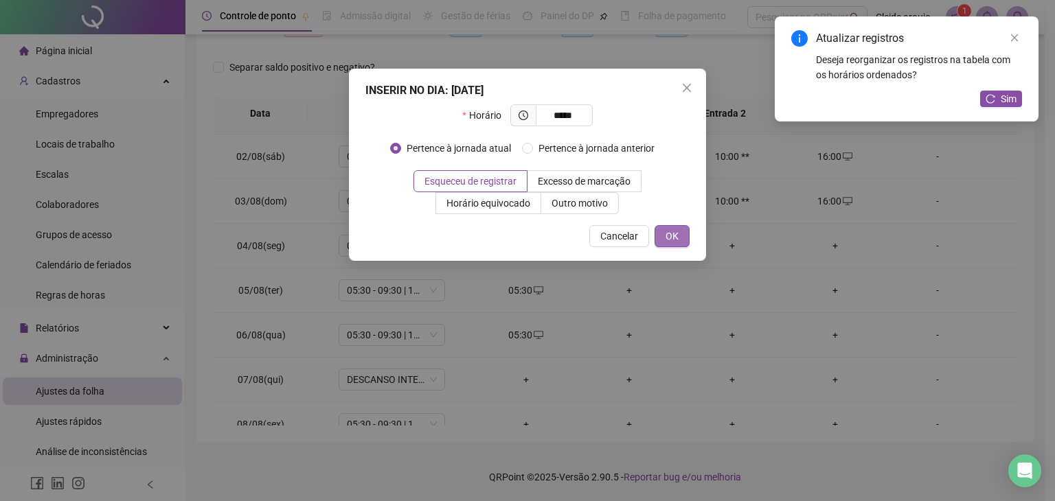
click at [673, 234] on span "OK" at bounding box center [672, 236] width 13 height 15
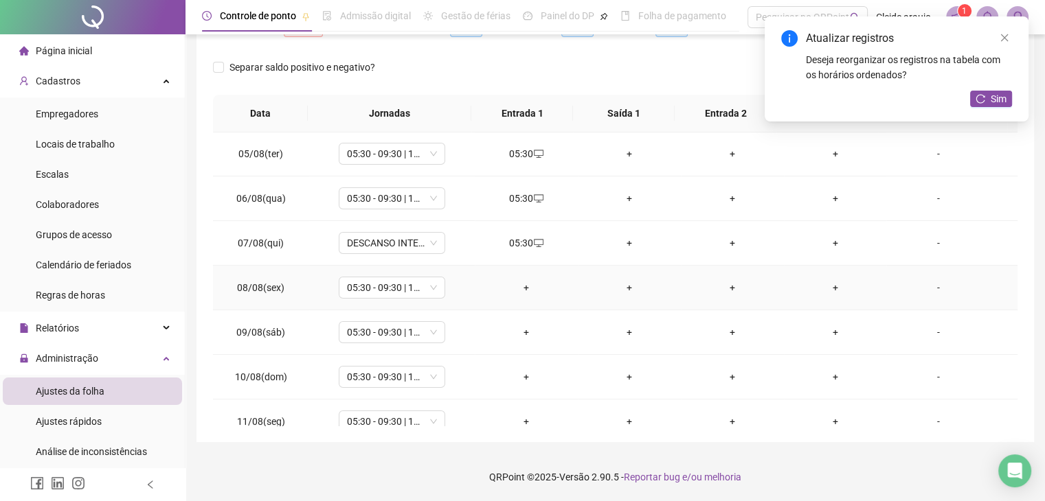
scroll to position [180, 0]
click at [526, 289] on div "+" at bounding box center [526, 287] width 81 height 15
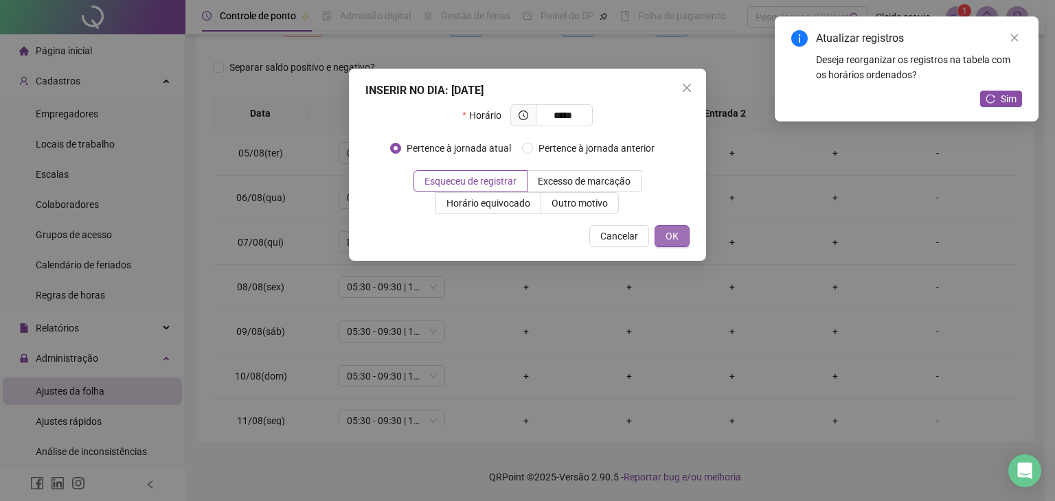
click at [666, 236] on span "OK" at bounding box center [672, 236] width 13 height 15
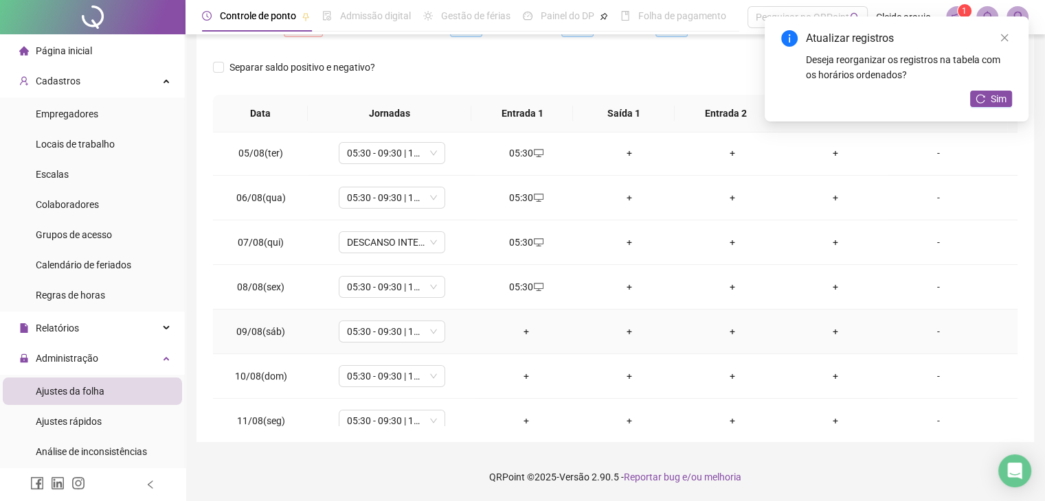
click at [519, 330] on div "+" at bounding box center [526, 331] width 81 height 15
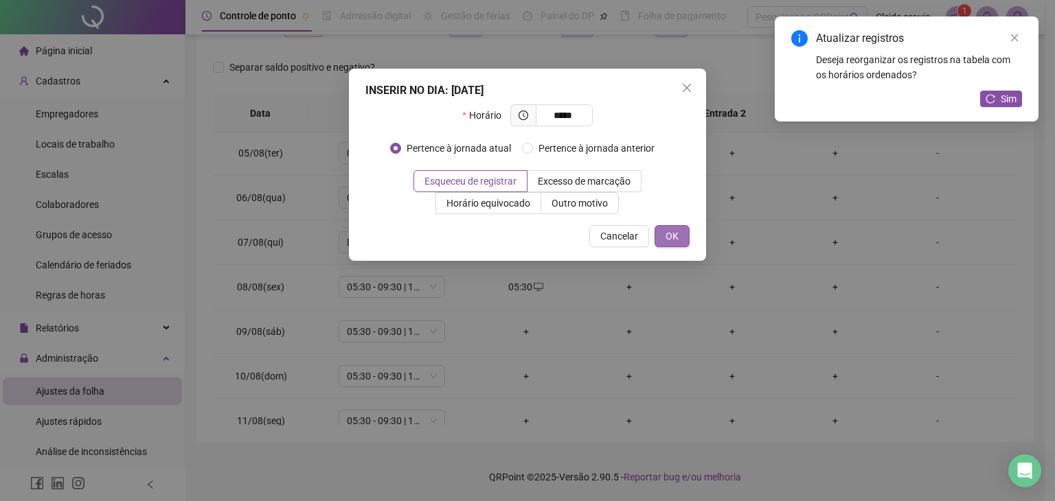
click at [671, 236] on span "OK" at bounding box center [672, 236] width 13 height 15
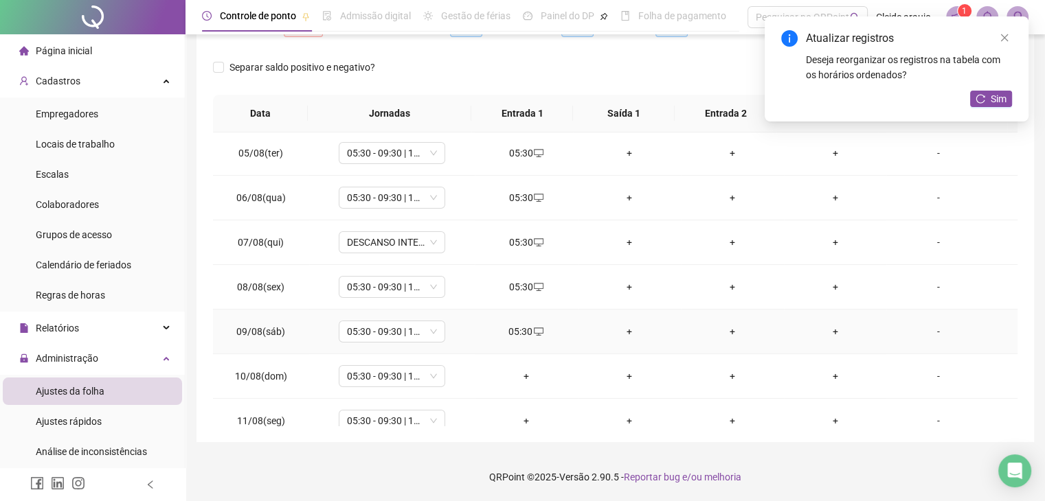
click at [520, 333] on div "05:30" at bounding box center [526, 331] width 81 height 15
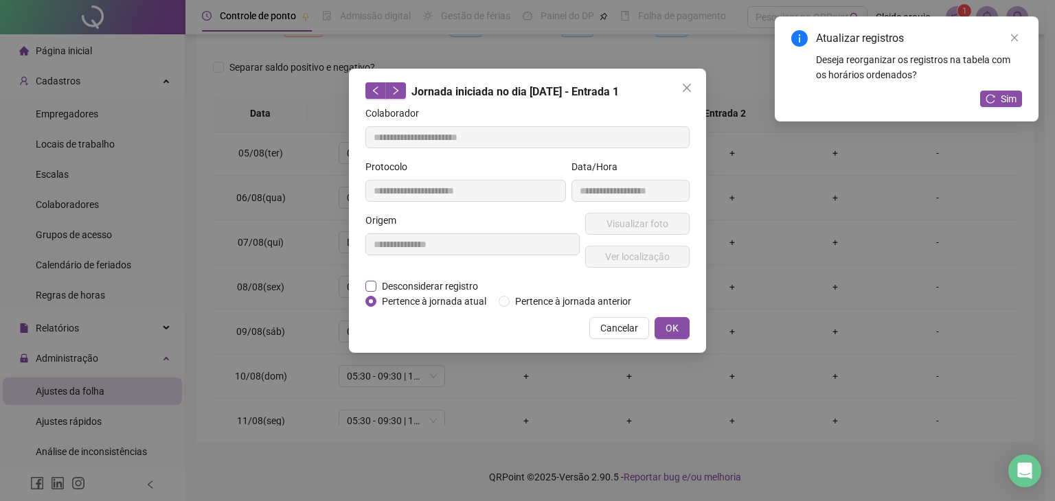
click at [434, 286] on span "Desconsiderar registro" at bounding box center [429, 286] width 107 height 15
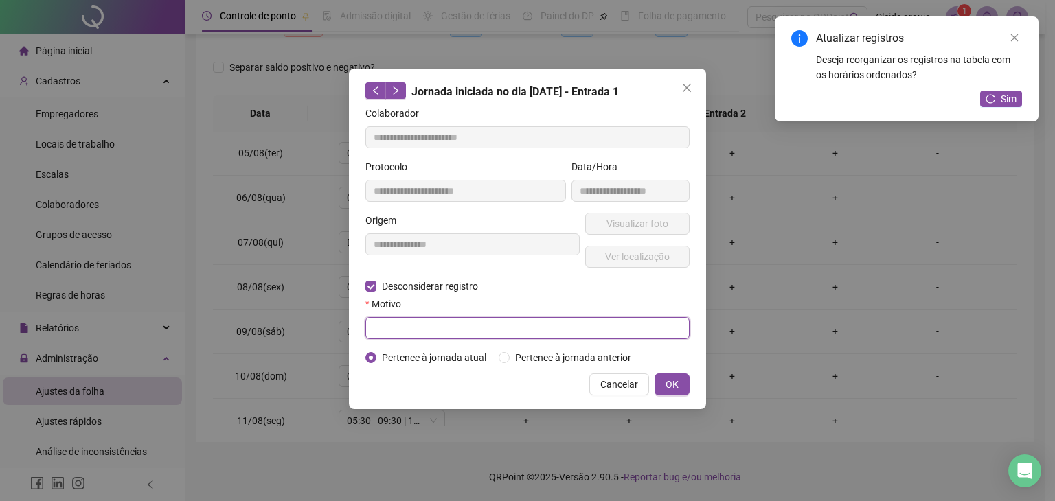
click at [427, 333] on input "text" at bounding box center [527, 328] width 324 height 22
paste input "*"
click at [677, 381] on span "OK" at bounding box center [672, 384] width 13 height 15
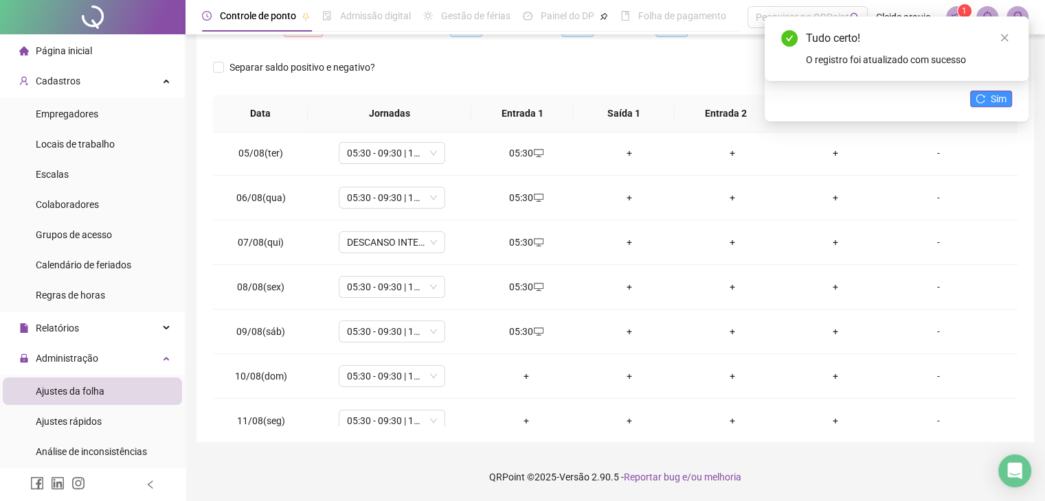
click at [1008, 95] on button "Sim" at bounding box center [991, 99] width 42 height 16
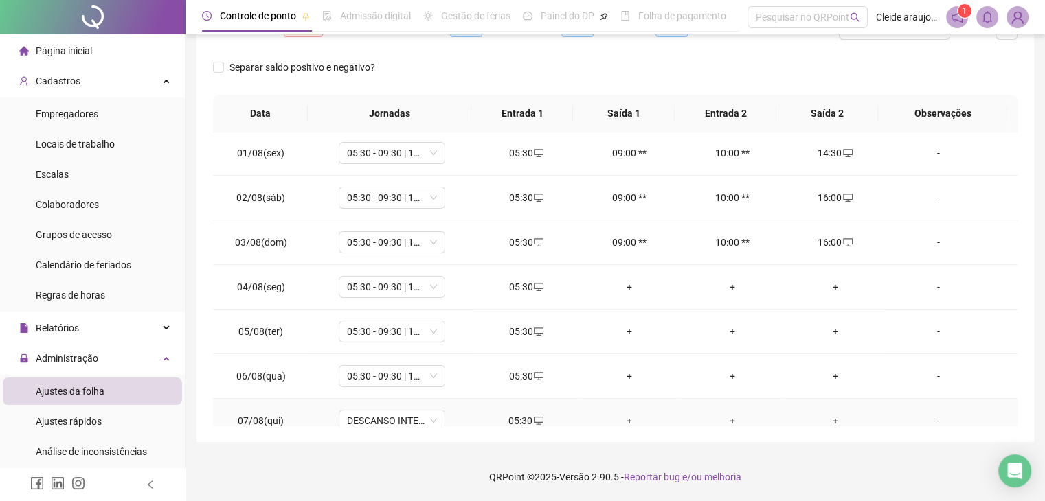
scroll to position [0, 0]
click at [623, 292] on div "+" at bounding box center [629, 288] width 81 height 15
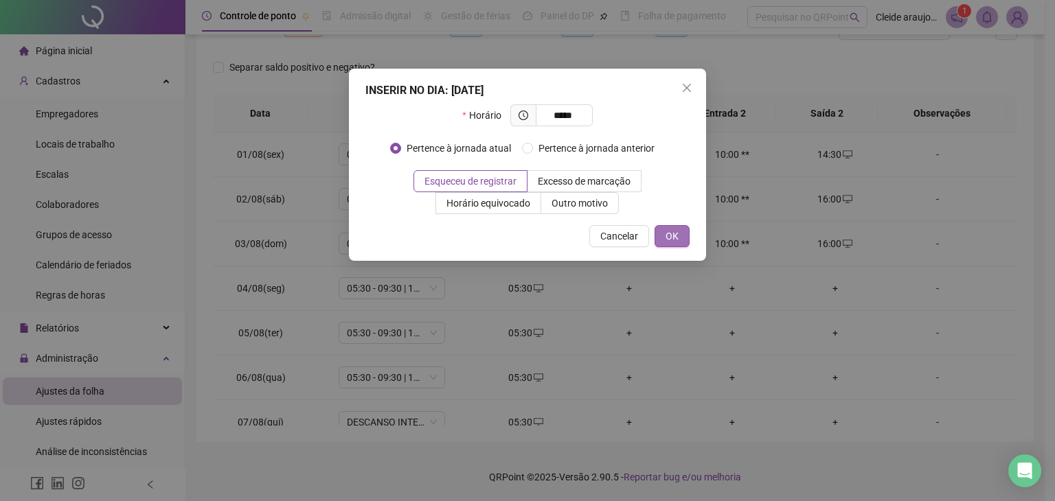
click at [673, 237] on span "OK" at bounding box center [672, 236] width 13 height 15
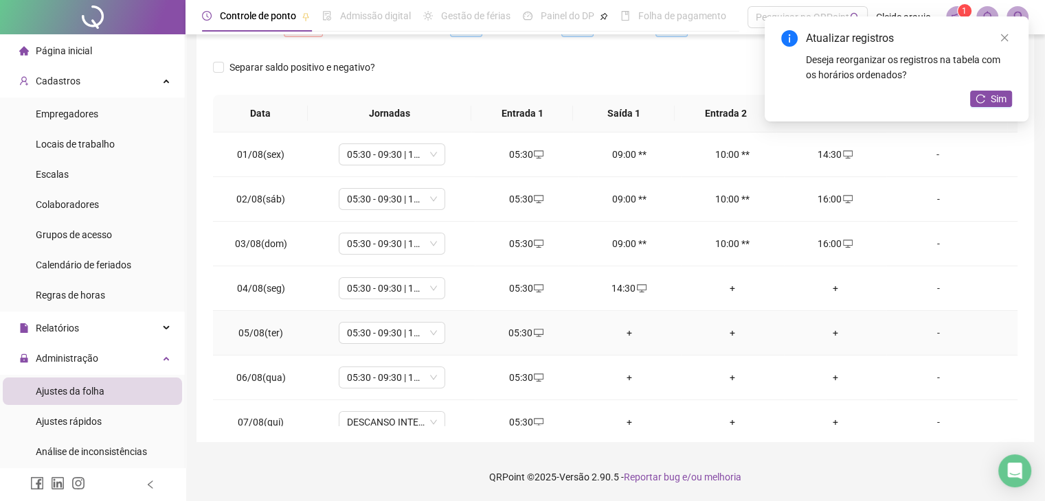
click at [621, 335] on div "+" at bounding box center [629, 333] width 81 height 15
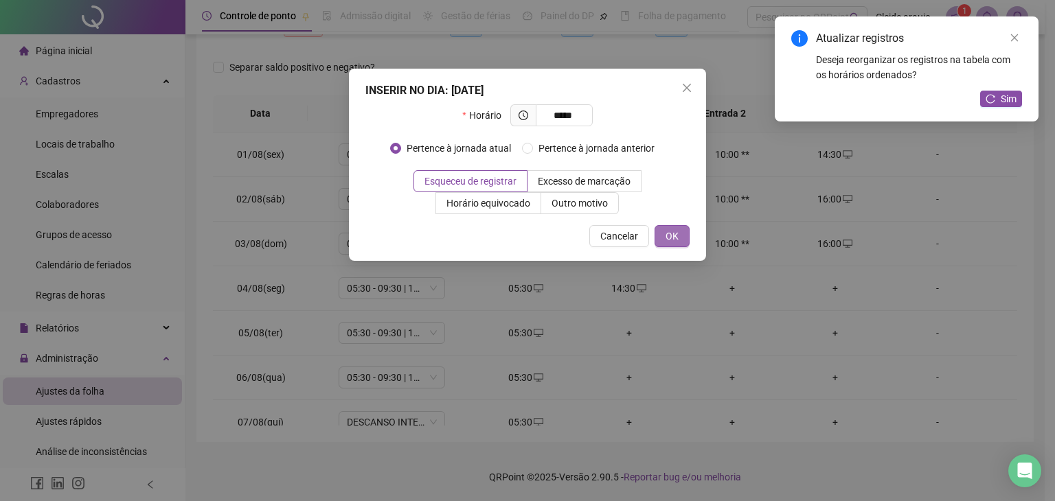
click at [675, 236] on span "OK" at bounding box center [672, 236] width 13 height 15
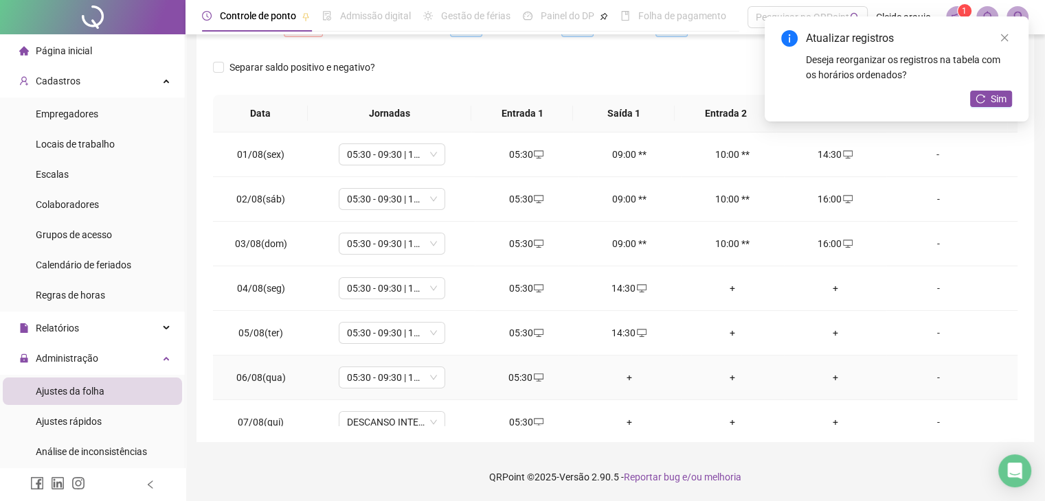
click at [621, 380] on div "+" at bounding box center [629, 377] width 81 height 15
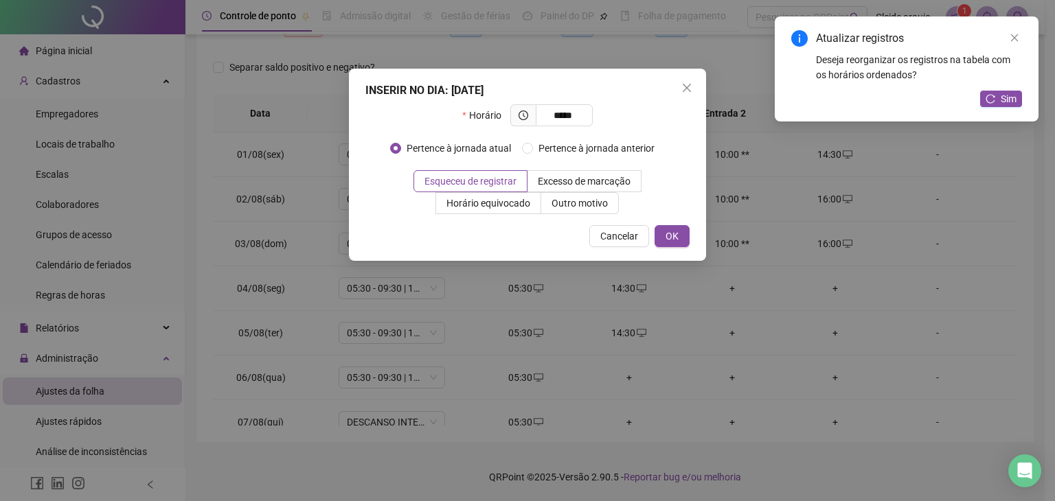
drag, startPoint x: 670, startPoint y: 242, endPoint x: 657, endPoint y: 262, distance: 23.8
click at [670, 242] on span "OK" at bounding box center [672, 236] width 13 height 15
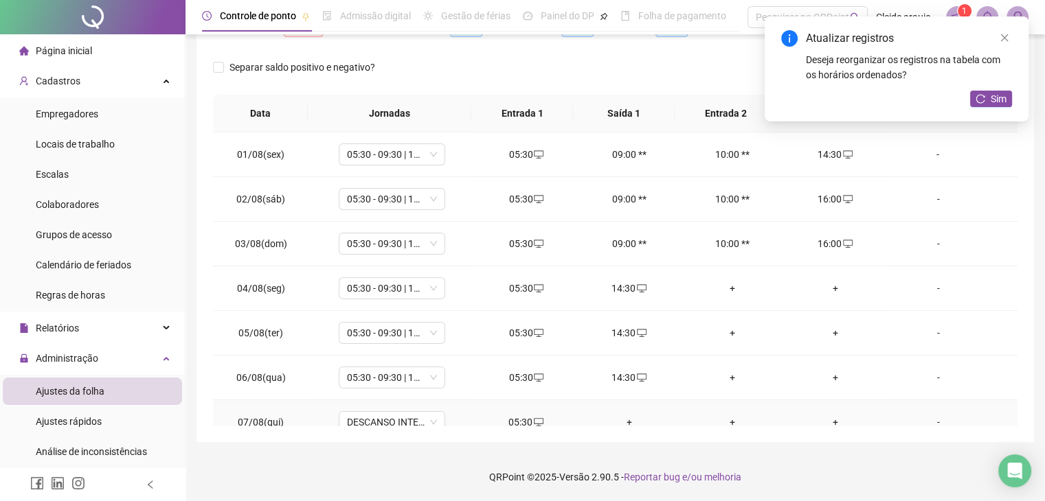
click at [622, 421] on div "+" at bounding box center [629, 422] width 81 height 15
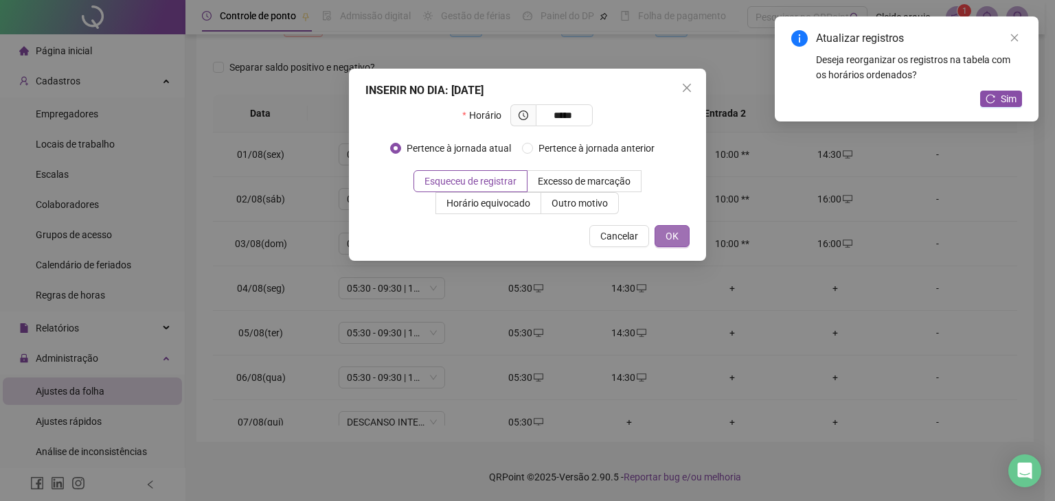
click at [681, 240] on button "OK" at bounding box center [672, 236] width 35 height 22
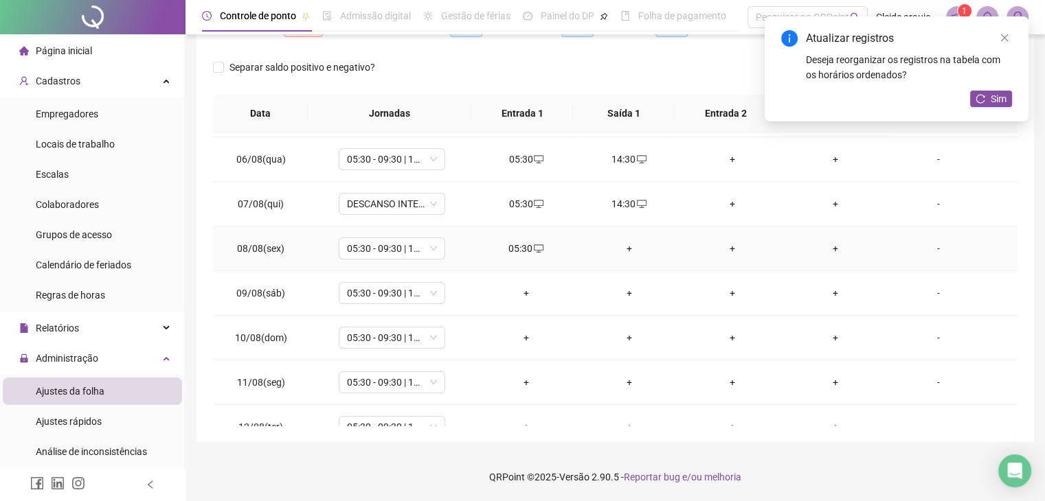
click at [627, 242] on div "+" at bounding box center [629, 248] width 81 height 15
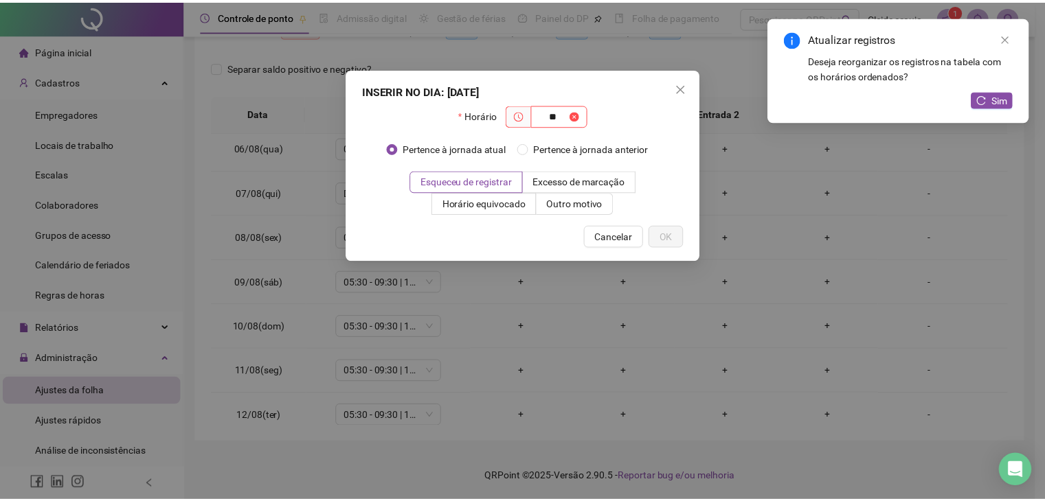
scroll to position [231, 0]
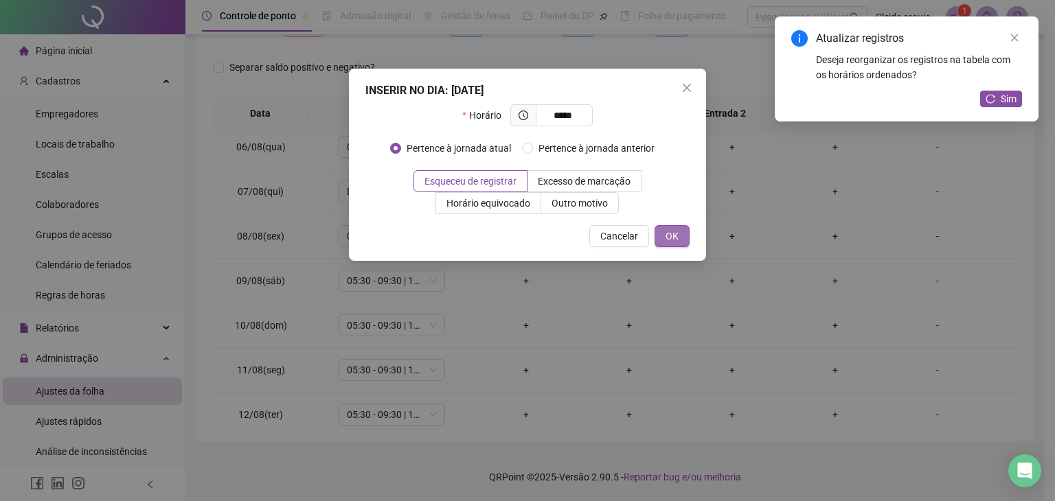
click at [670, 232] on span "OK" at bounding box center [672, 236] width 13 height 15
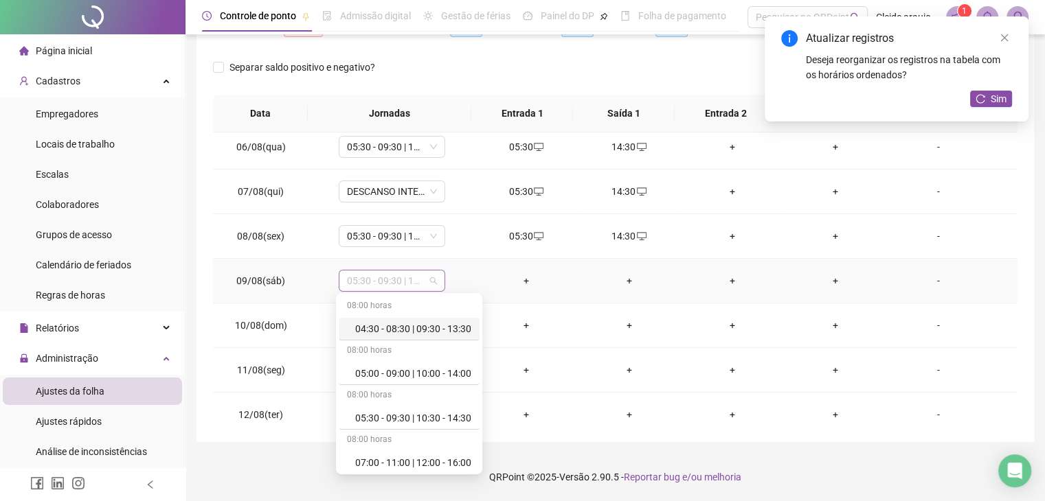
click at [437, 270] on div "05:30 - 09:30 | 10:30 - 14:30" at bounding box center [392, 281] width 106 height 22
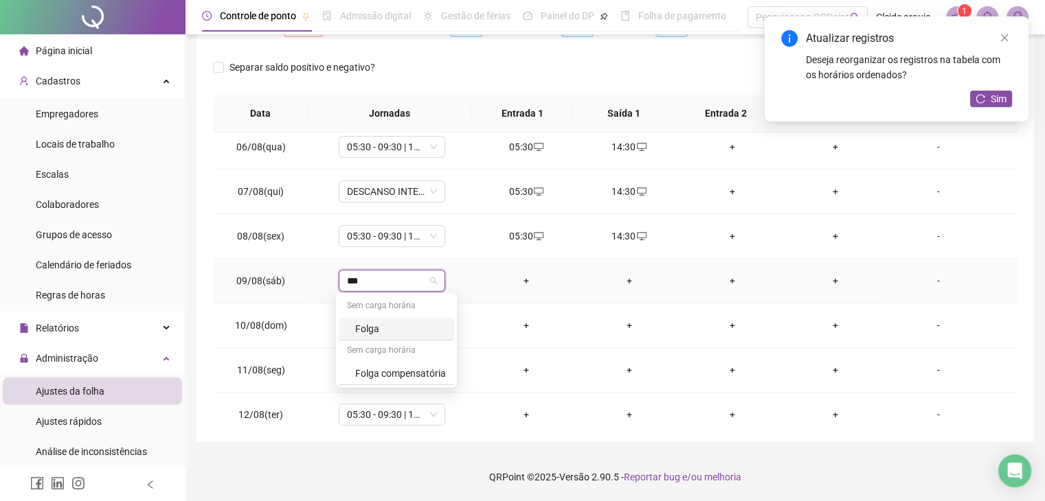
click at [411, 331] on div "Folga" at bounding box center [400, 329] width 91 height 15
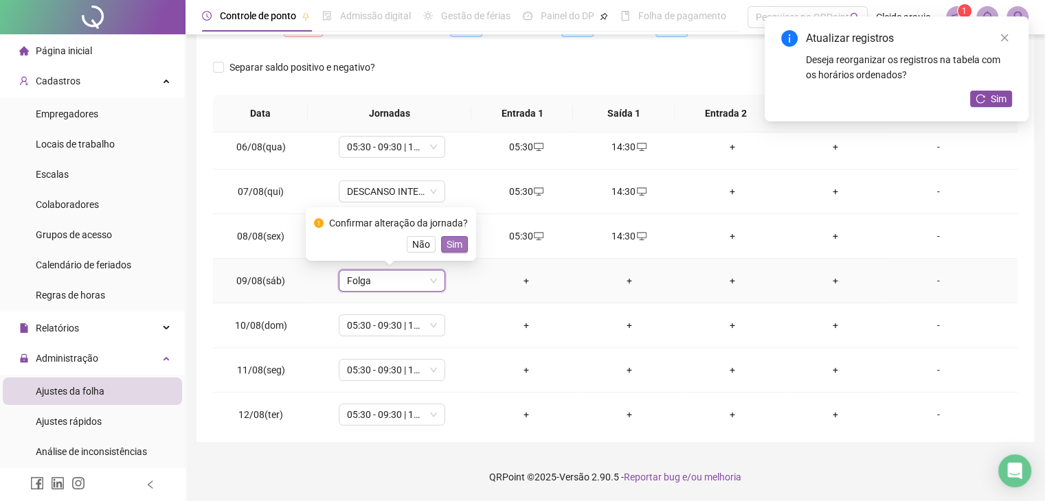
click at [449, 245] on span "Sim" at bounding box center [455, 244] width 16 height 15
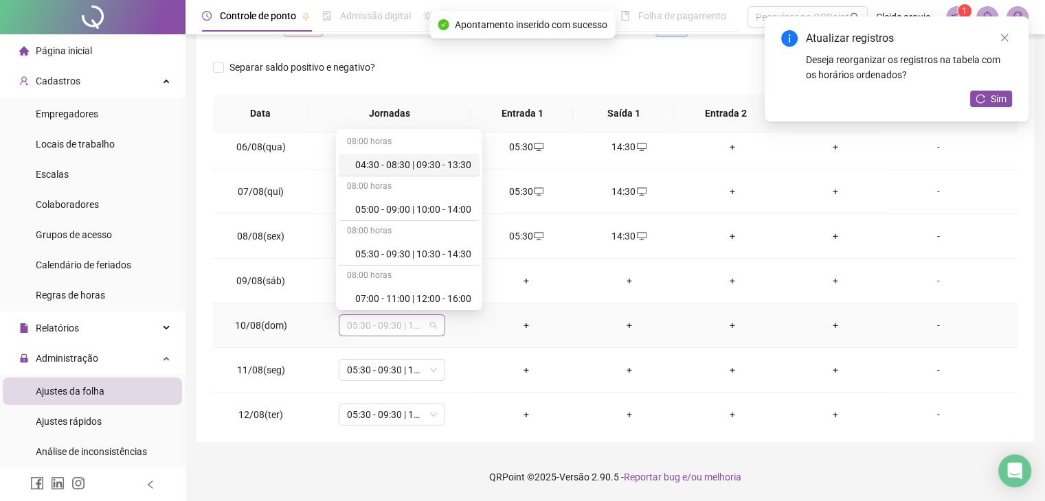
click at [429, 319] on span "05:30 - 09:30 | 10:30 - 14:30" at bounding box center [392, 325] width 90 height 21
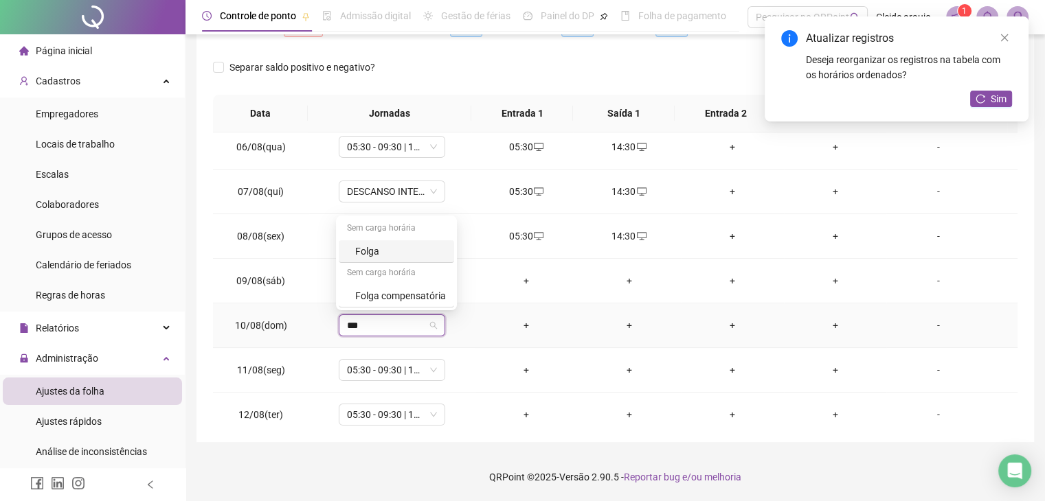
click at [395, 258] on div "Folga" at bounding box center [400, 251] width 91 height 15
click at [449, 286] on span "Sim" at bounding box center [455, 288] width 16 height 15
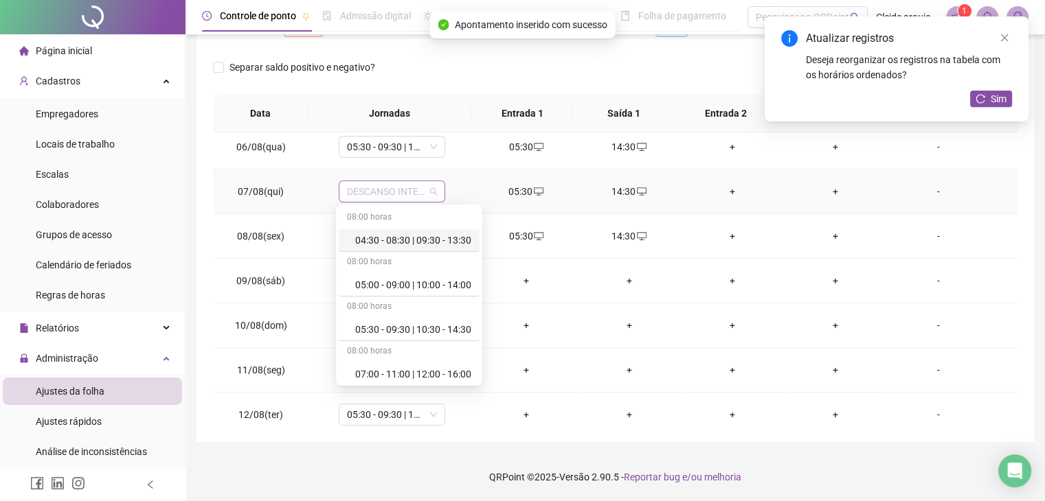
click at [429, 184] on span "DESCANSO INTER-JORNADA" at bounding box center [392, 191] width 90 height 21
click at [381, 323] on div "05:30 - 09:30 | 10:30 - 14:30" at bounding box center [413, 329] width 116 height 15
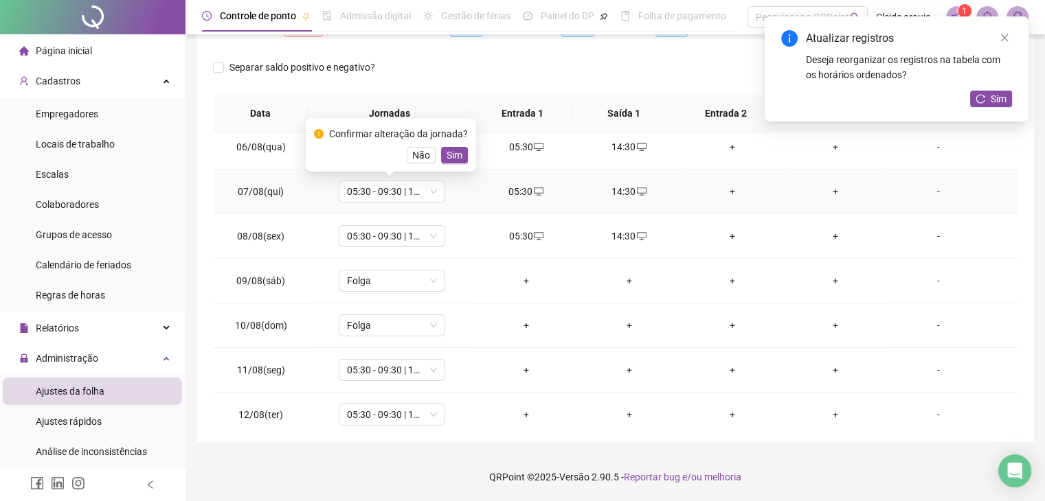
drag, startPoint x: 452, startPoint y: 153, endPoint x: 448, endPoint y: 163, distance: 11.1
click at [452, 155] on span "Sim" at bounding box center [455, 155] width 16 height 15
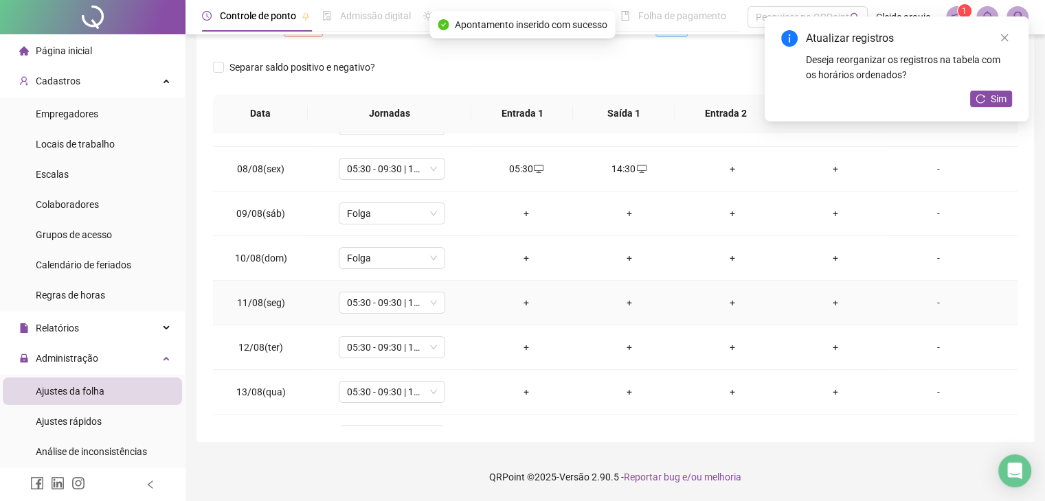
scroll to position [299, 0]
click at [524, 296] on div "+" at bounding box center [526, 302] width 81 height 15
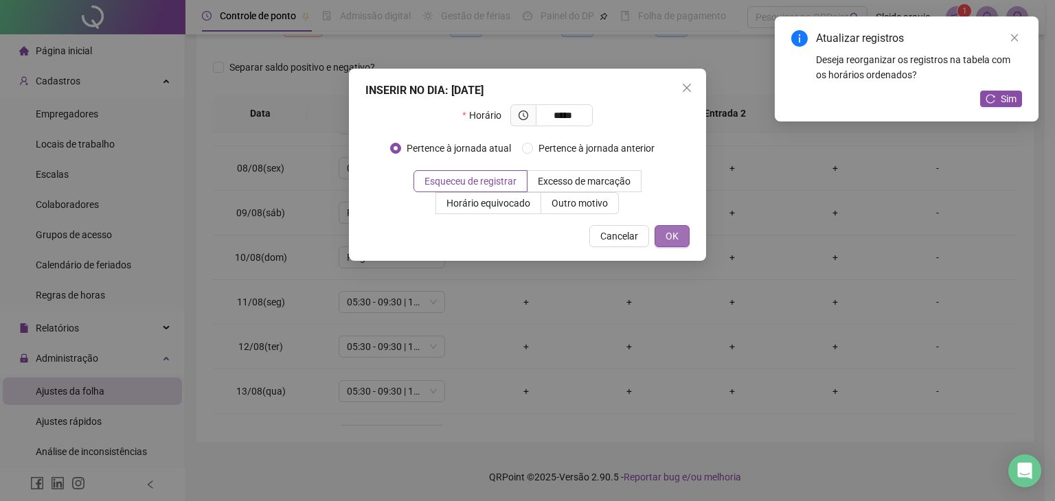
drag, startPoint x: 651, startPoint y: 242, endPoint x: 670, endPoint y: 234, distance: 21.6
click at [651, 242] on div "Cancelar OK" at bounding box center [527, 236] width 324 height 22
click at [672, 234] on span "OK" at bounding box center [672, 236] width 13 height 15
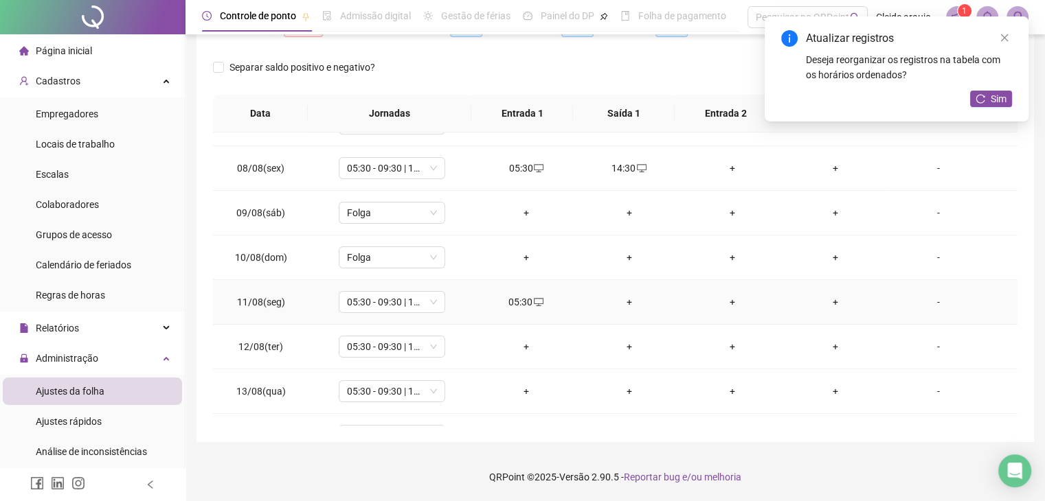
click at [624, 297] on div "+" at bounding box center [629, 302] width 81 height 15
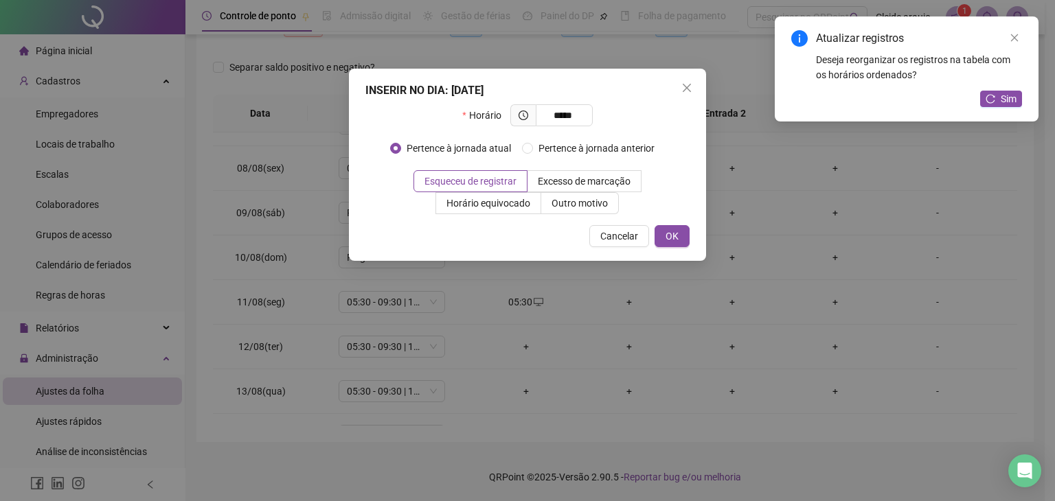
click at [676, 256] on div "INSERIR NO DIA : [DATE] Horário ***** Pertence à jornada atual Pertence à jorna…" at bounding box center [527, 165] width 357 height 192
click at [682, 245] on button "OK" at bounding box center [672, 236] width 35 height 22
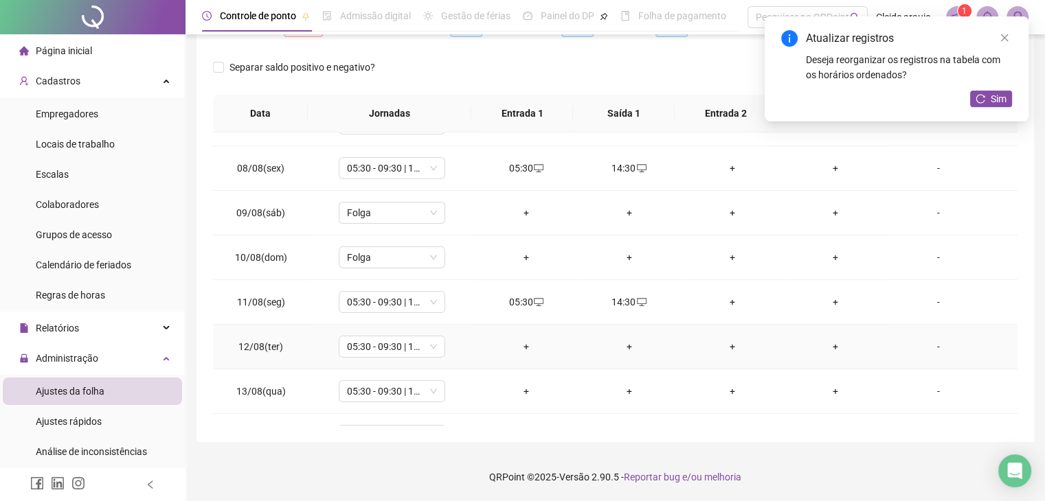
click at [539, 337] on td "+" at bounding box center [526, 347] width 103 height 45
click at [525, 348] on div "+" at bounding box center [526, 346] width 81 height 15
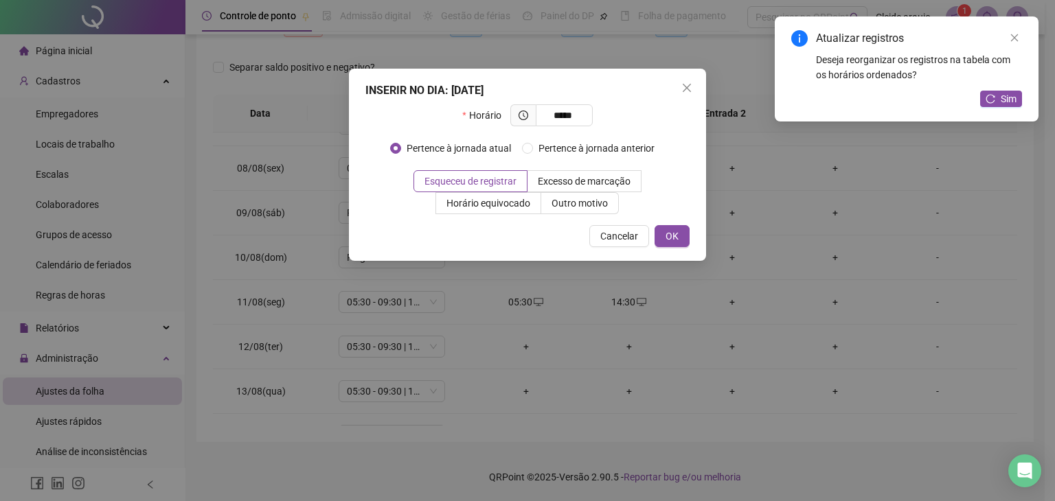
click at [670, 223] on div "INSERIR NO DIA : [DATE] Horário ***** Pertence à jornada atual Pertence à jorna…" at bounding box center [527, 165] width 357 height 192
click at [672, 232] on span "OK" at bounding box center [672, 236] width 13 height 15
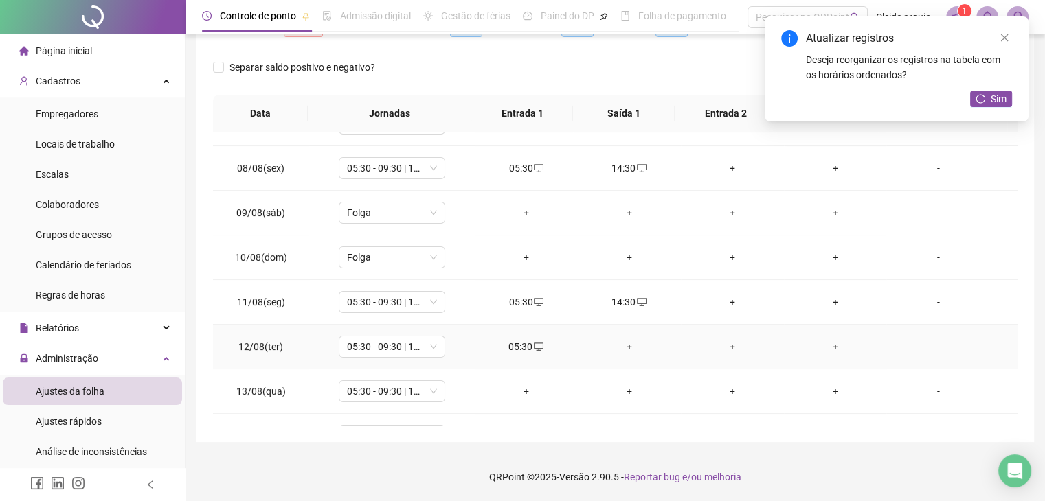
click at [618, 353] on td "+" at bounding box center [629, 347] width 103 height 45
click at [627, 343] on div "+" at bounding box center [629, 346] width 81 height 15
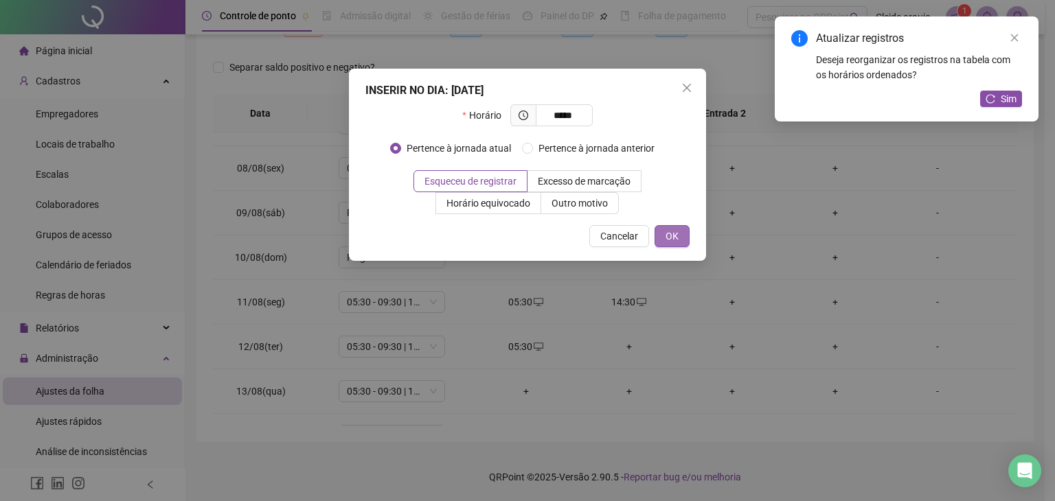
drag, startPoint x: 675, startPoint y: 229, endPoint x: 653, endPoint y: 246, distance: 27.9
click at [658, 242] on button "OK" at bounding box center [672, 236] width 35 height 22
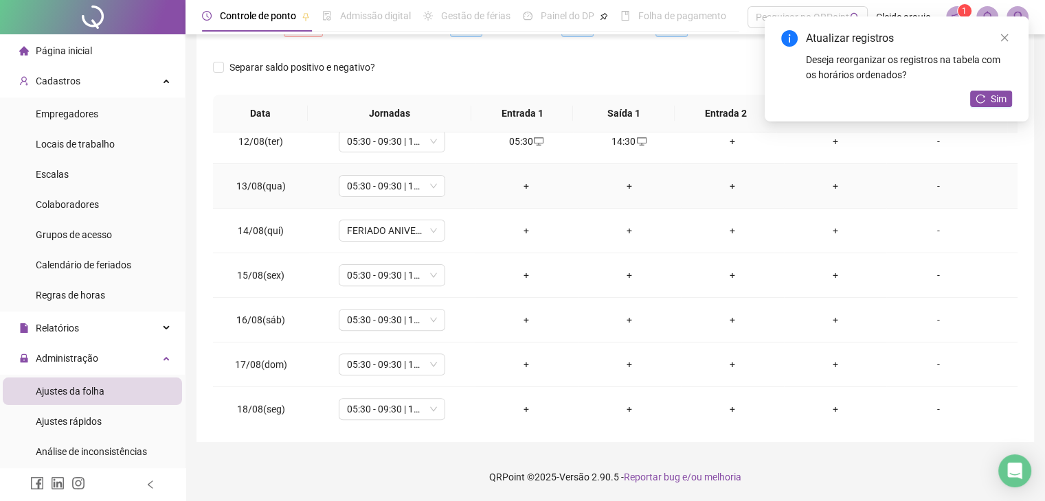
click at [530, 179] on div "+" at bounding box center [526, 186] width 81 height 15
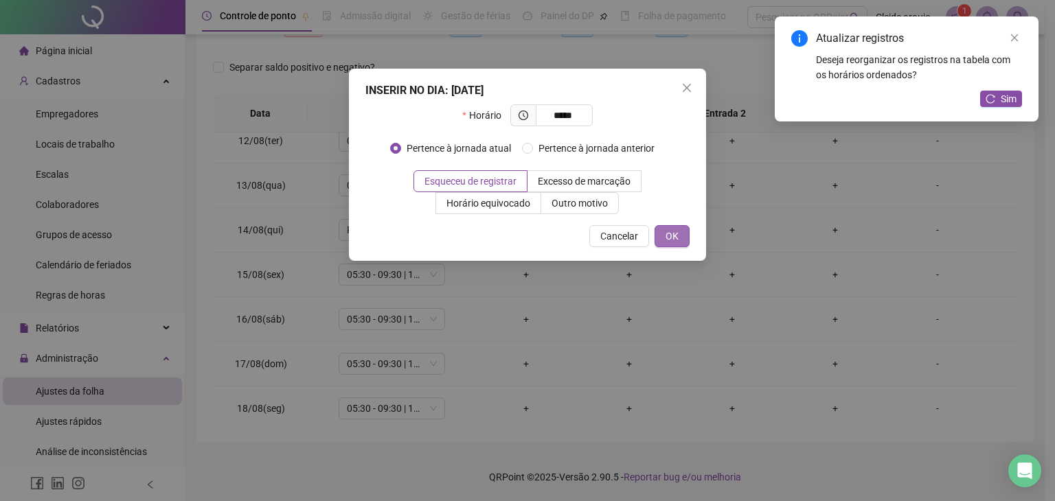
click at [677, 236] on span "OK" at bounding box center [672, 236] width 13 height 15
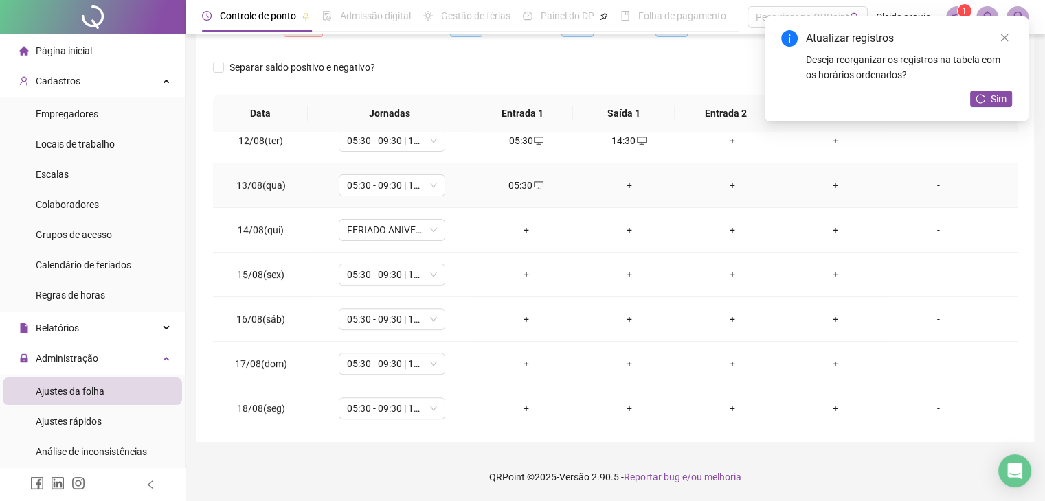
click at [627, 181] on div "+" at bounding box center [629, 185] width 81 height 15
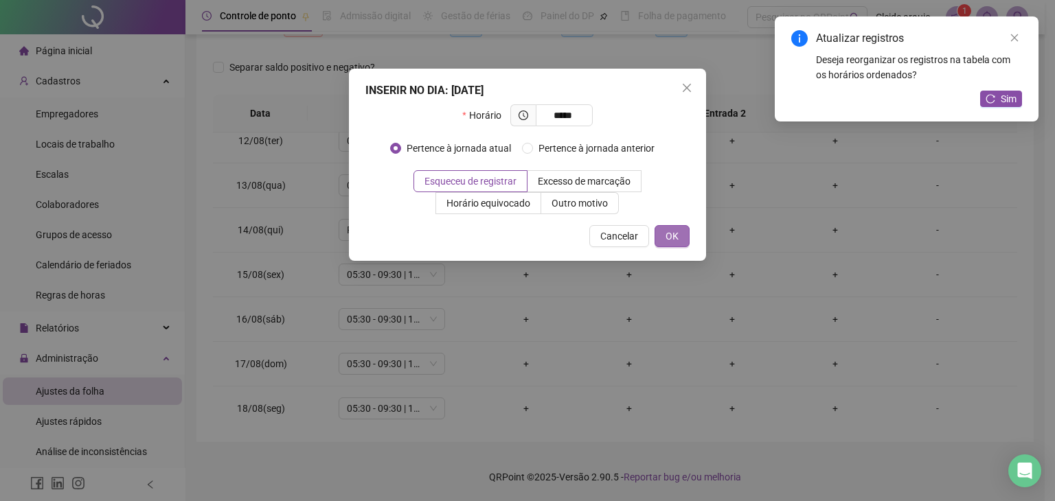
click at [681, 240] on button "OK" at bounding box center [672, 236] width 35 height 22
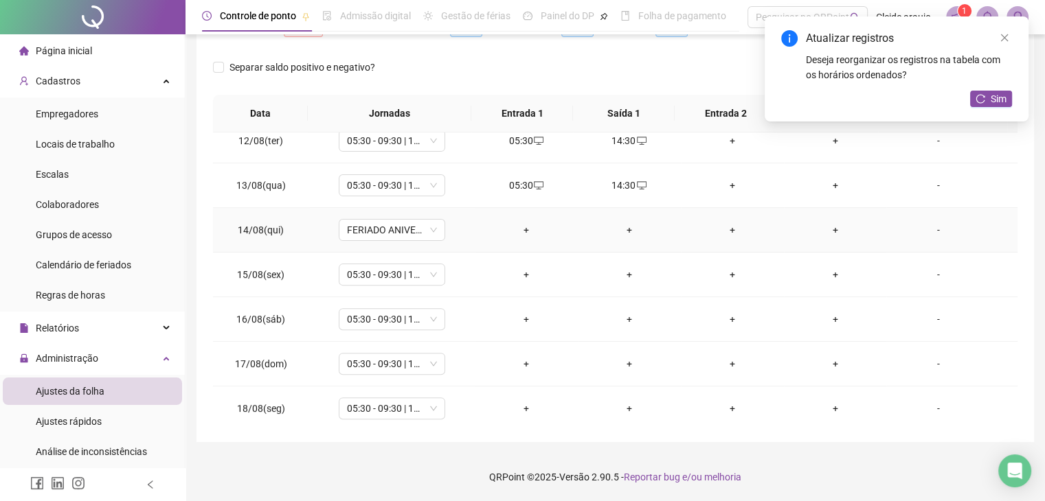
click at [543, 230] on div "+" at bounding box center [526, 230] width 81 height 15
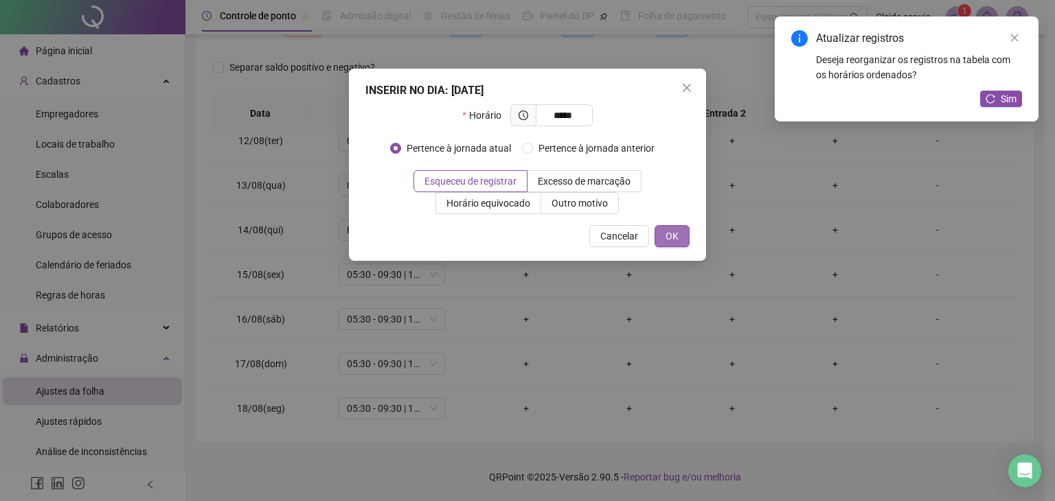
click at [680, 242] on button "OK" at bounding box center [672, 236] width 35 height 22
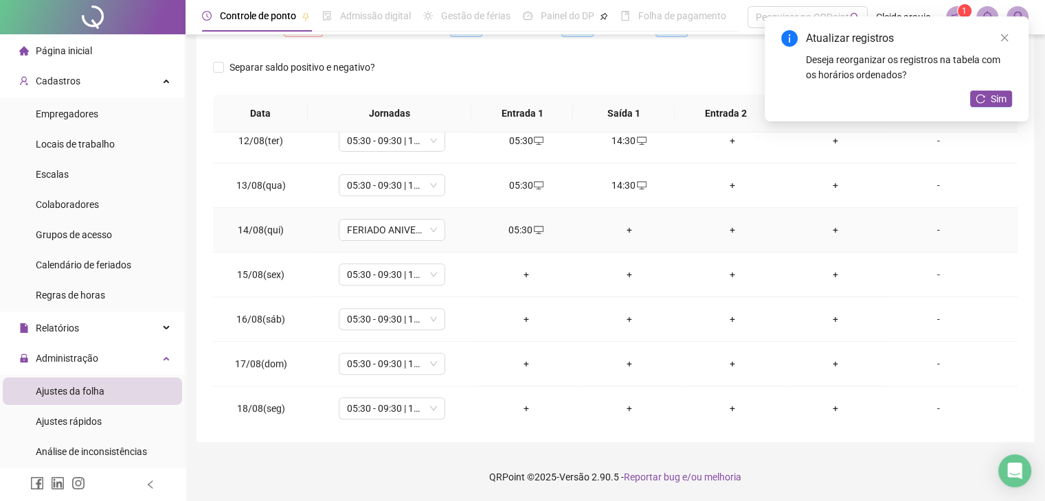
click at [624, 236] on td "+" at bounding box center [629, 230] width 103 height 45
click at [622, 229] on div "+" at bounding box center [629, 230] width 81 height 15
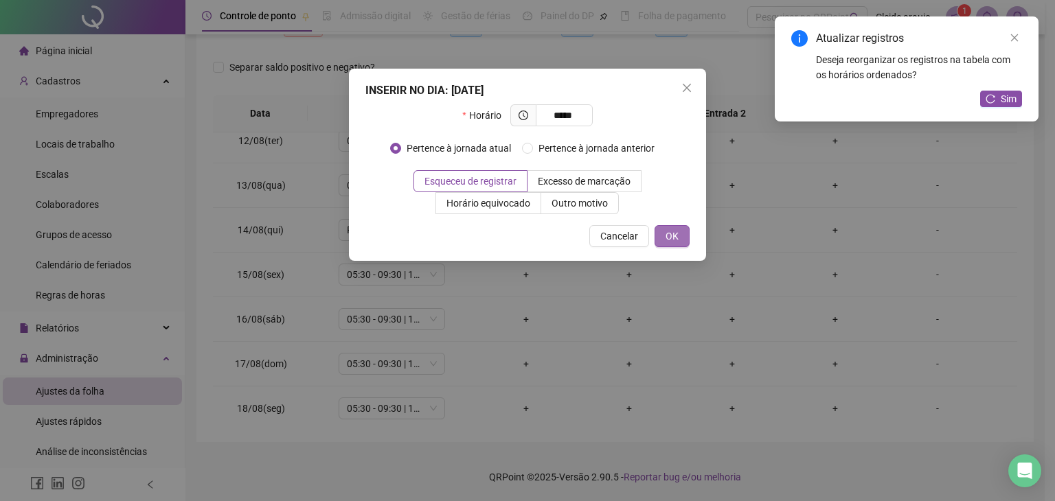
drag, startPoint x: 684, startPoint y: 229, endPoint x: 668, endPoint y: 242, distance: 20.9
click at [684, 229] on button "OK" at bounding box center [672, 236] width 35 height 22
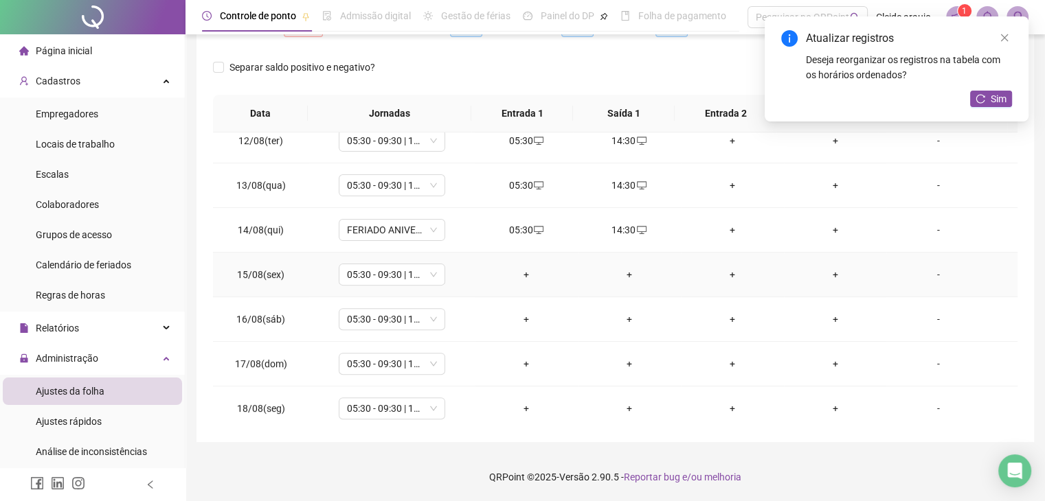
click at [522, 273] on div "+" at bounding box center [526, 274] width 81 height 15
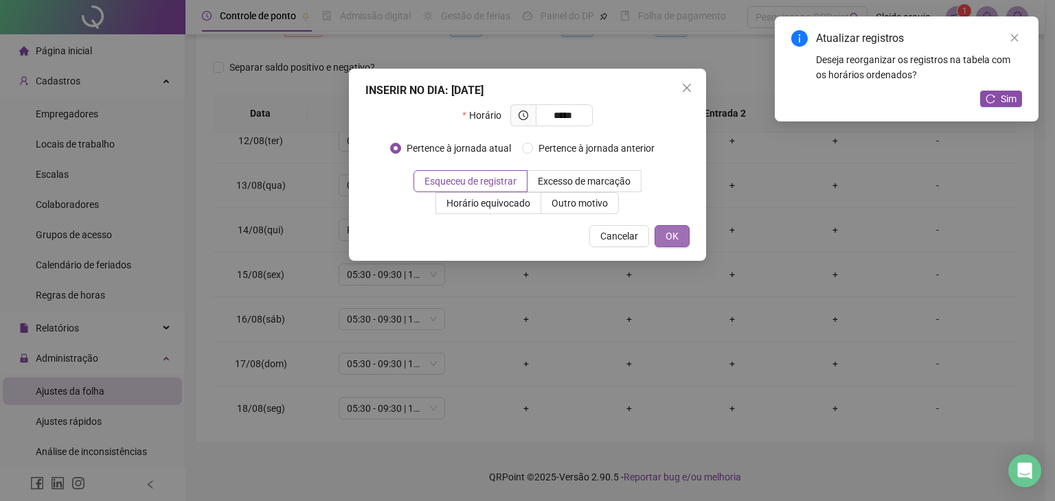
click at [673, 234] on span "OK" at bounding box center [672, 236] width 13 height 15
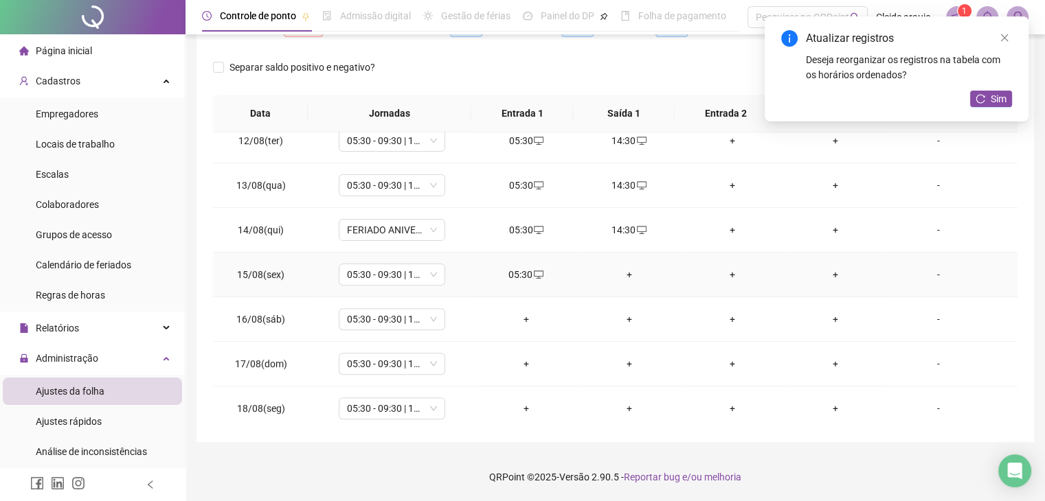
click at [627, 270] on div "+" at bounding box center [629, 274] width 81 height 15
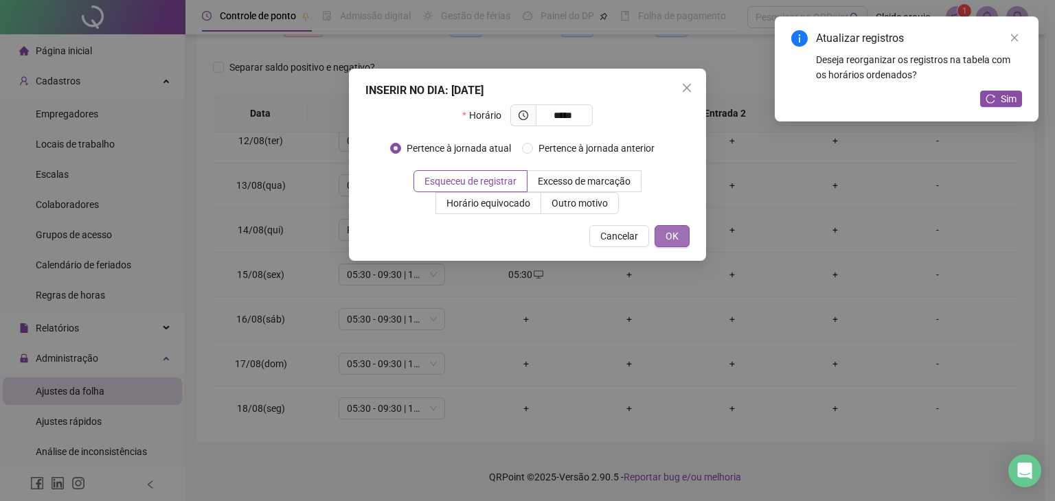
click at [670, 238] on span "OK" at bounding box center [672, 236] width 13 height 15
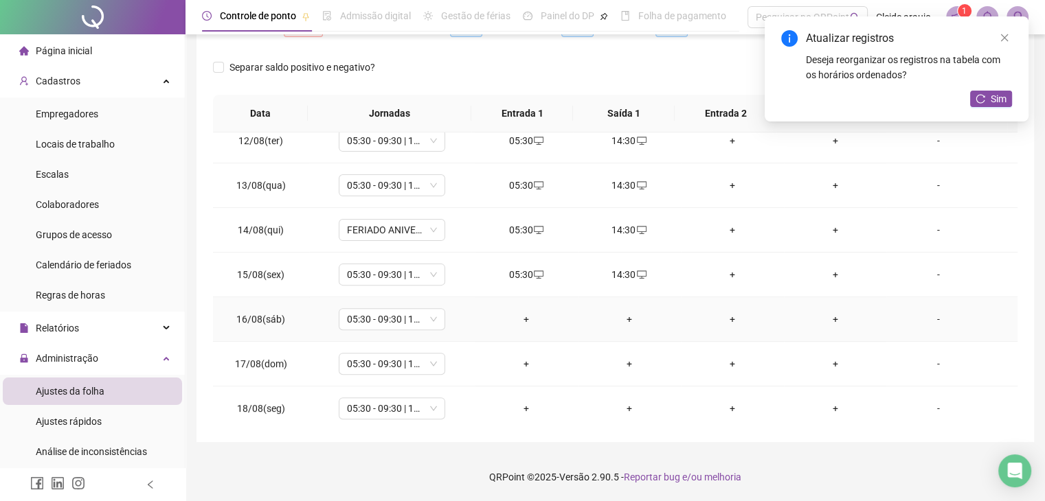
click at [525, 321] on div "+" at bounding box center [526, 319] width 81 height 15
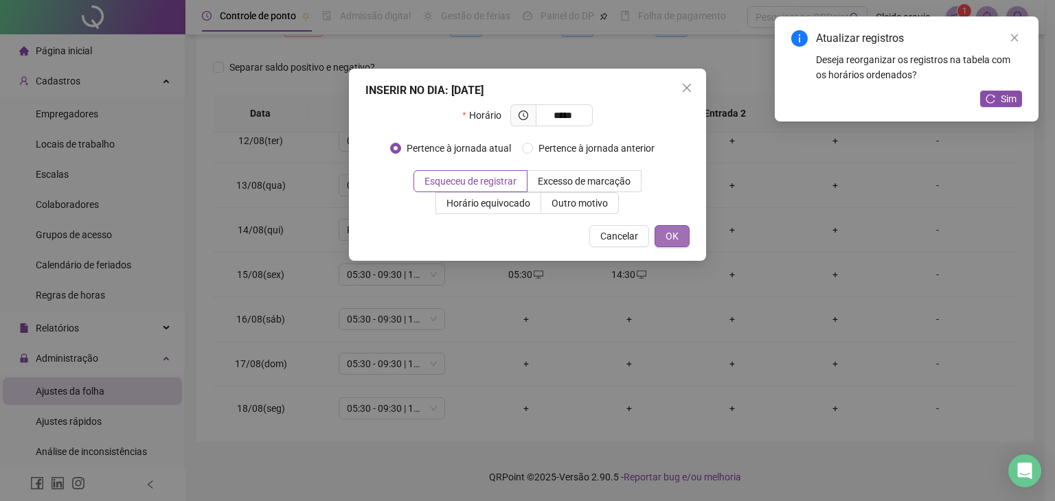
click at [673, 234] on span "OK" at bounding box center [672, 236] width 13 height 15
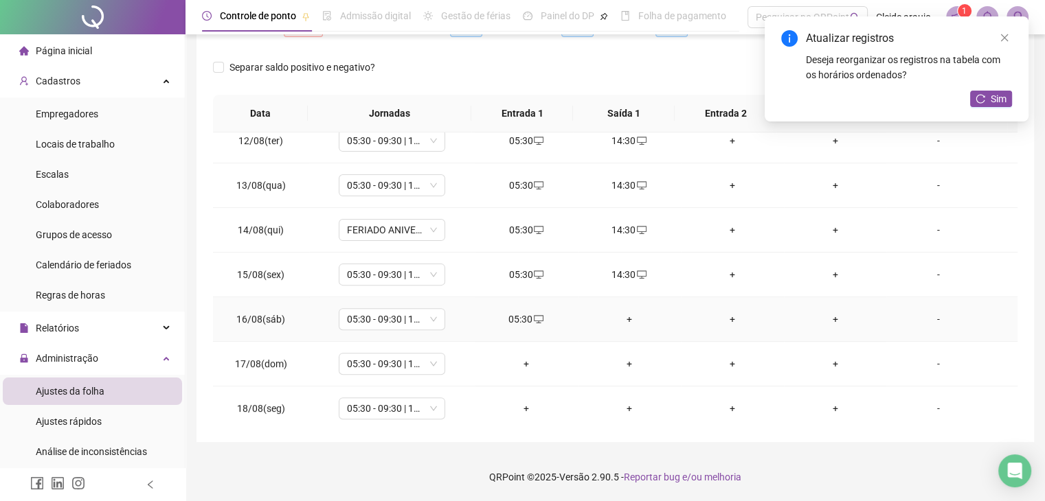
click at [616, 321] on div "+" at bounding box center [629, 319] width 81 height 15
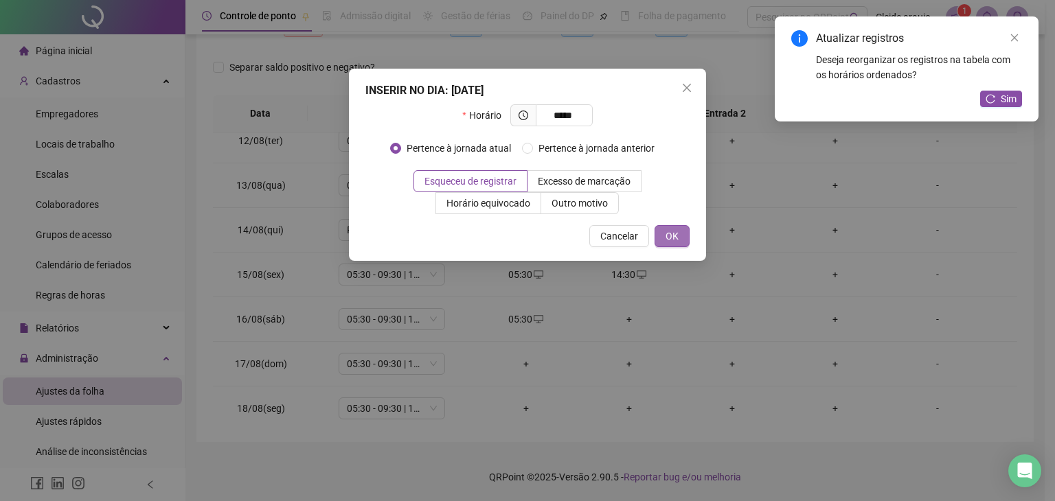
click at [673, 234] on span "OK" at bounding box center [672, 236] width 13 height 15
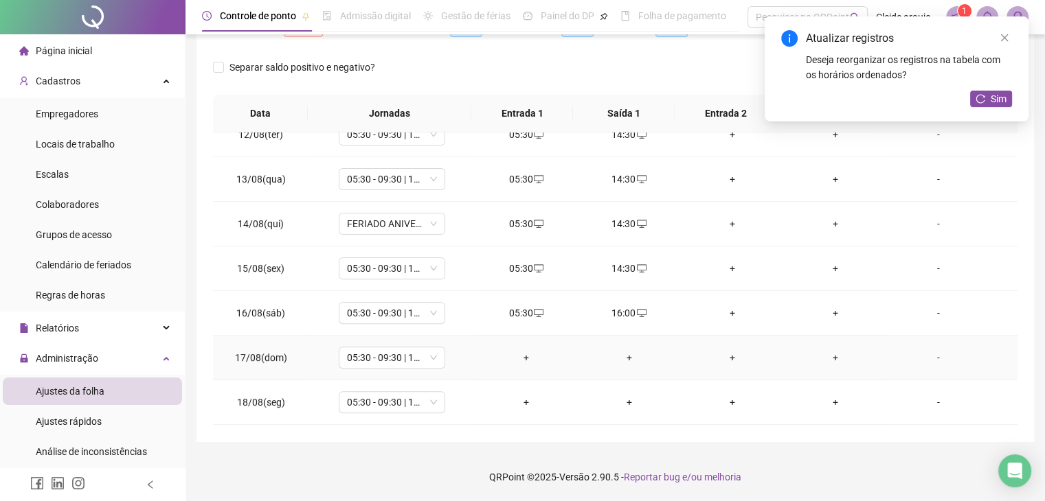
click at [522, 358] on div "+" at bounding box center [526, 357] width 81 height 15
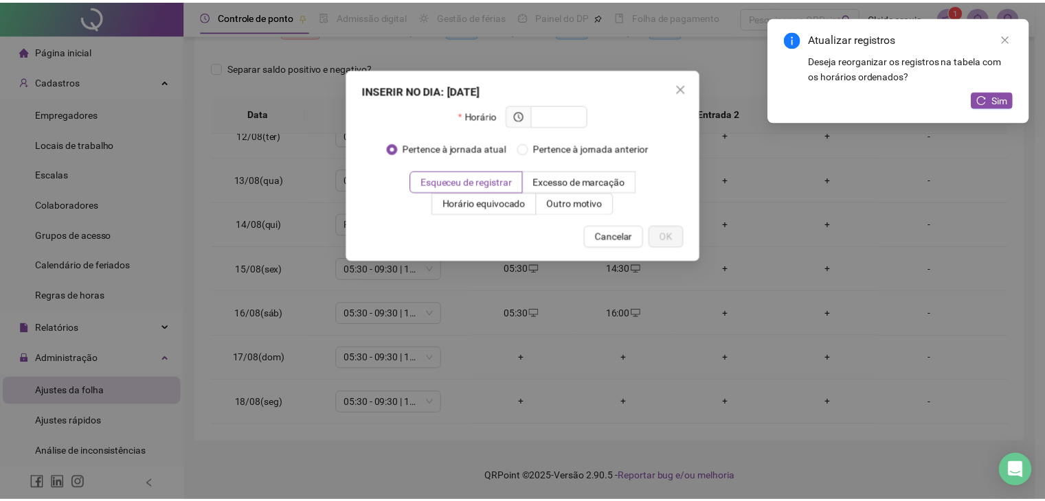
scroll to position [511, 0]
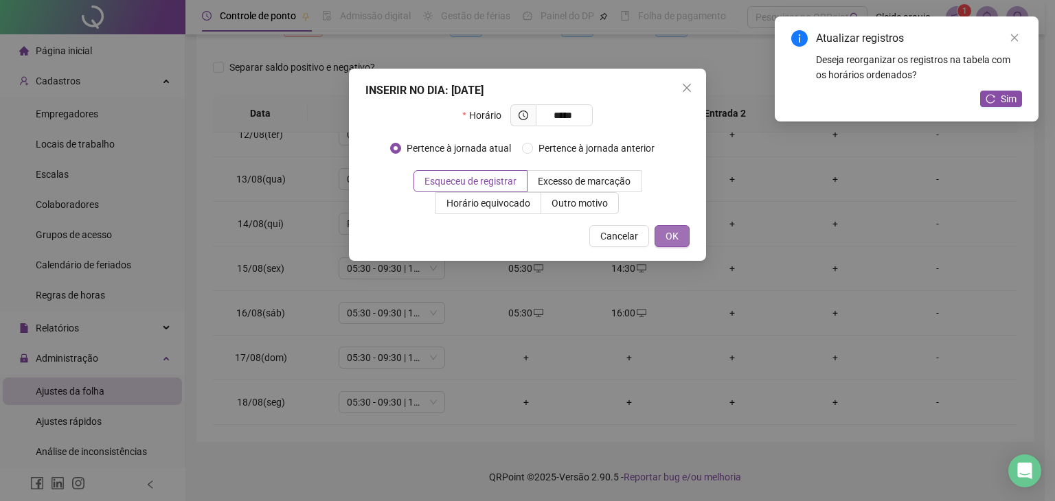
click at [684, 229] on button "OK" at bounding box center [672, 236] width 35 height 22
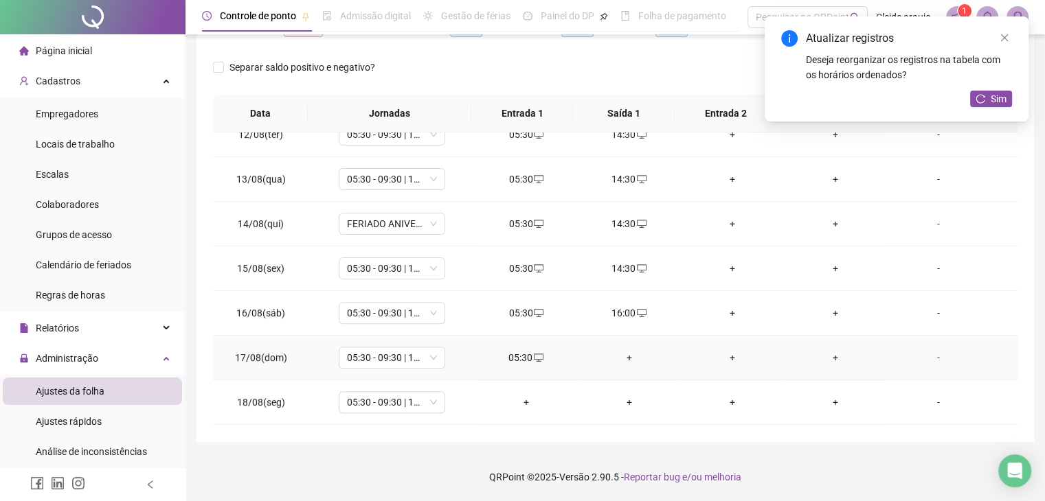
click at [619, 358] on div "+" at bounding box center [629, 357] width 81 height 15
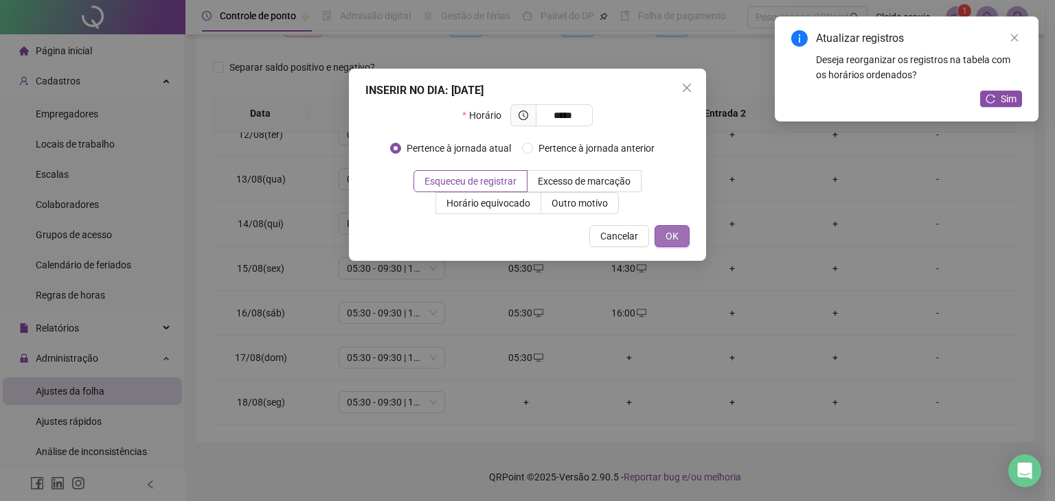
click at [674, 227] on button "OK" at bounding box center [672, 236] width 35 height 22
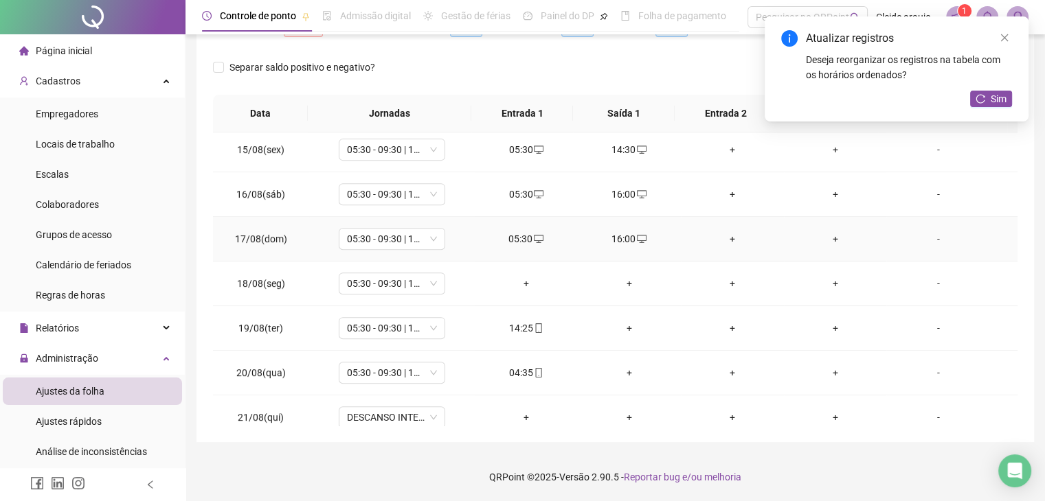
scroll to position [641, 0]
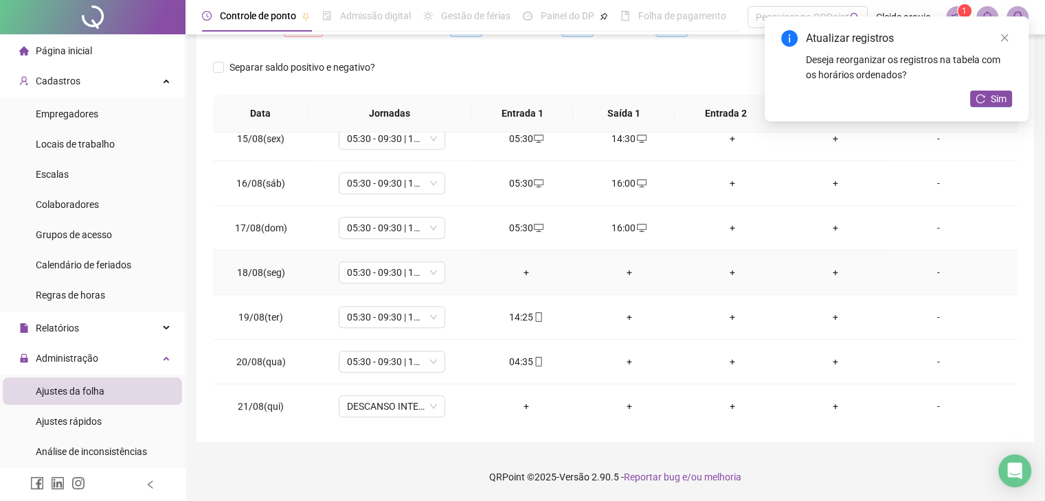
click at [525, 267] on div "+" at bounding box center [526, 272] width 81 height 15
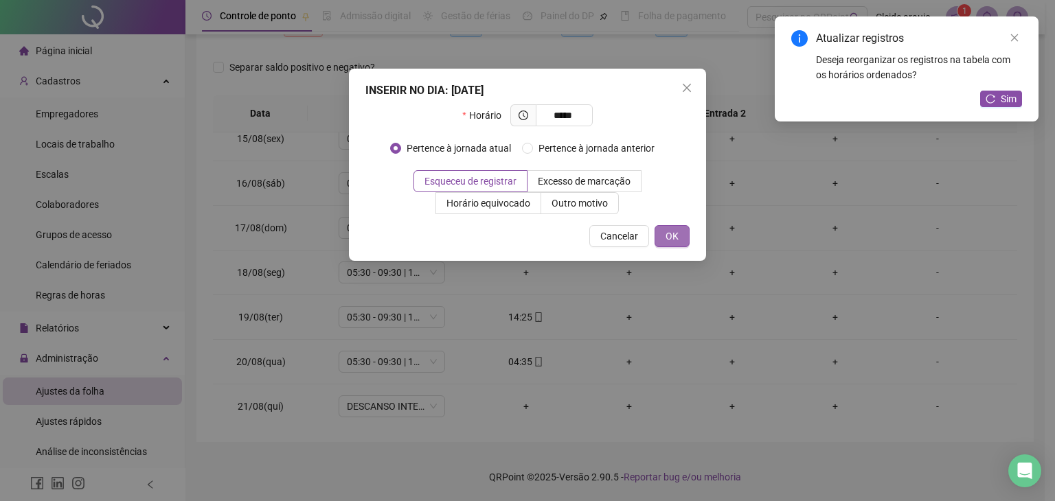
click at [679, 239] on span "OK" at bounding box center [672, 236] width 13 height 15
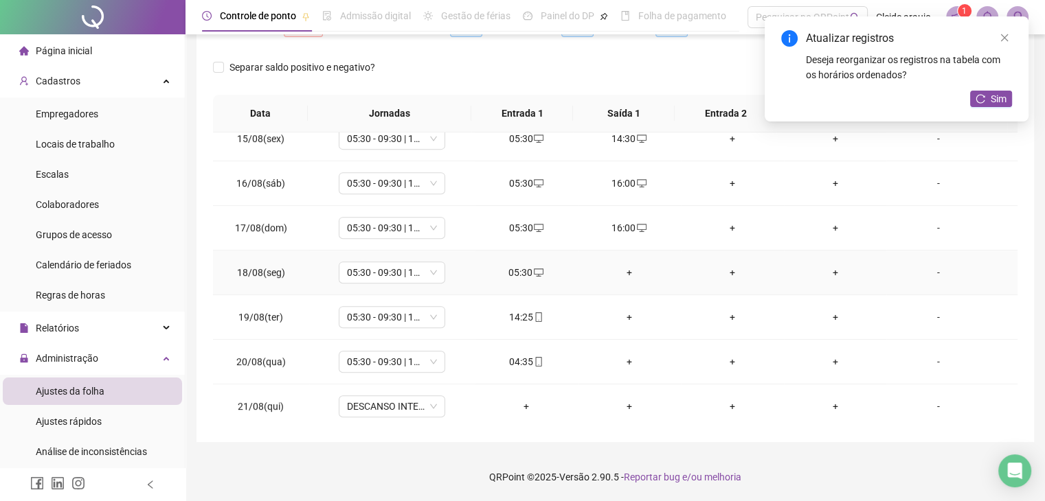
click at [629, 278] on td "+" at bounding box center [629, 273] width 103 height 45
click at [624, 275] on div "+" at bounding box center [629, 272] width 81 height 15
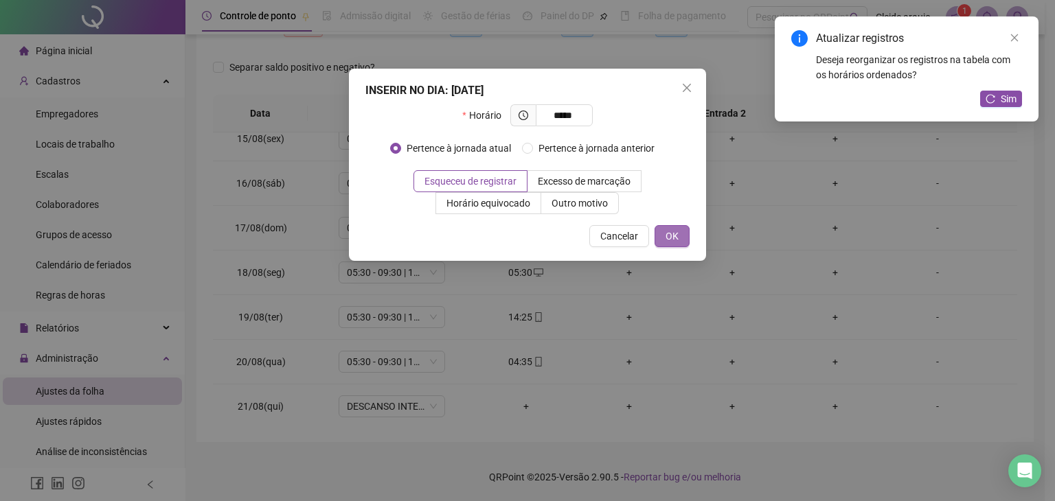
click at [668, 242] on span "OK" at bounding box center [672, 236] width 13 height 15
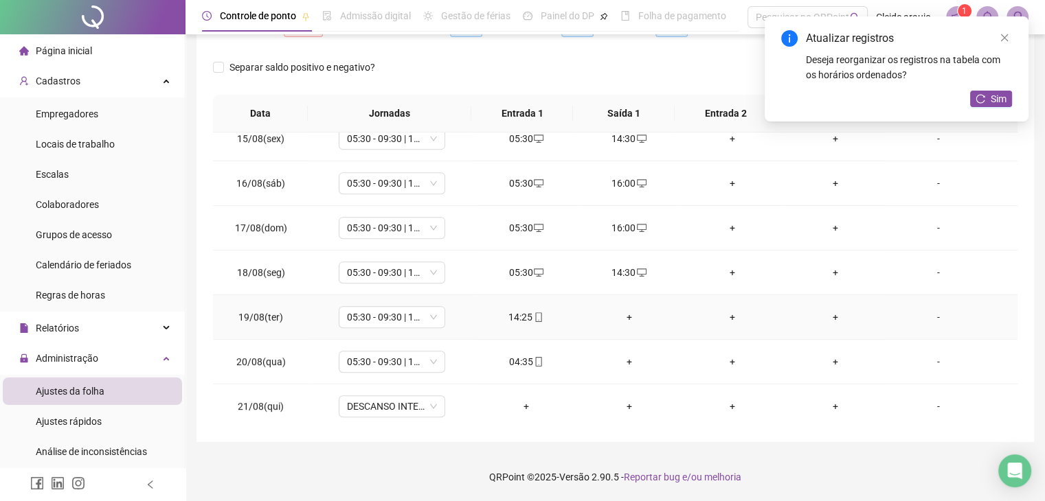
click at [624, 315] on div "+" at bounding box center [629, 317] width 81 height 15
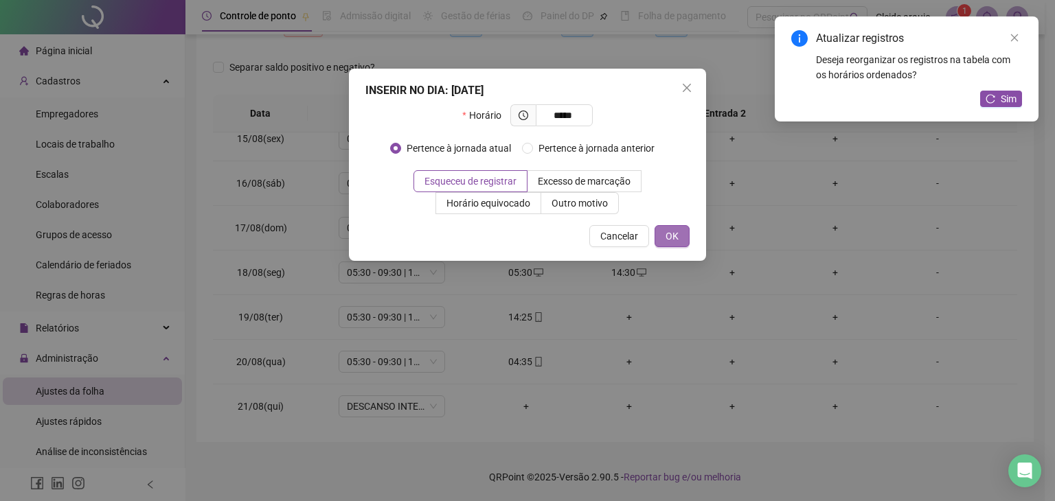
click at [682, 234] on button "OK" at bounding box center [672, 236] width 35 height 22
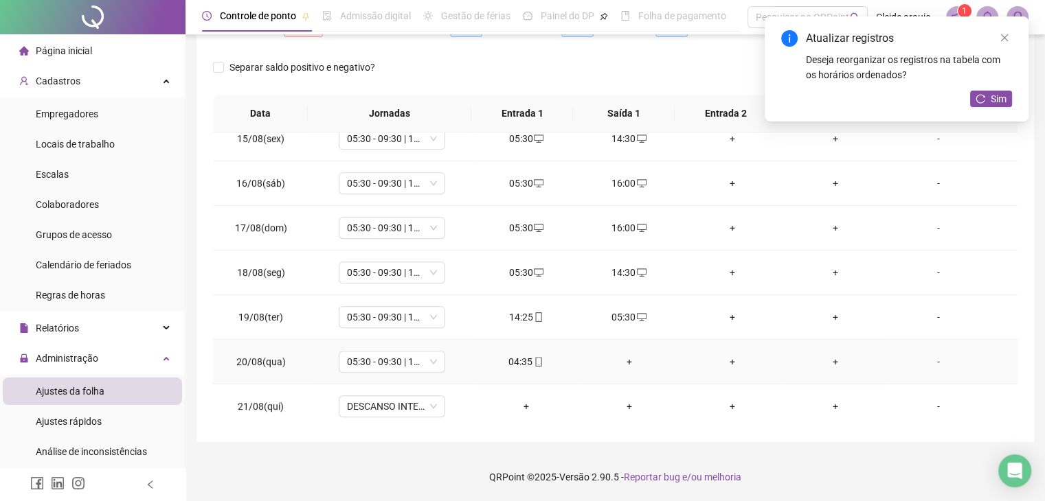
click at [623, 359] on div "+" at bounding box center [629, 361] width 81 height 15
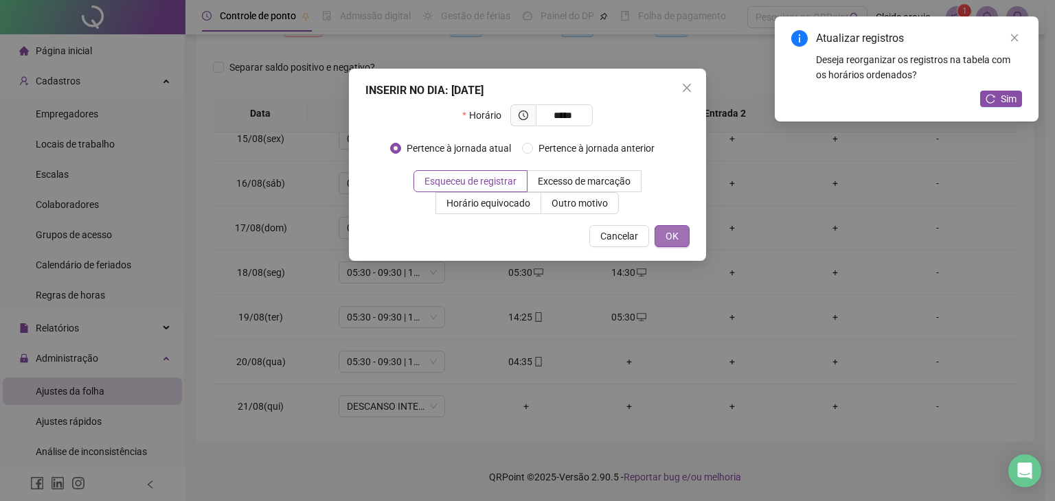
click at [677, 240] on span "OK" at bounding box center [672, 236] width 13 height 15
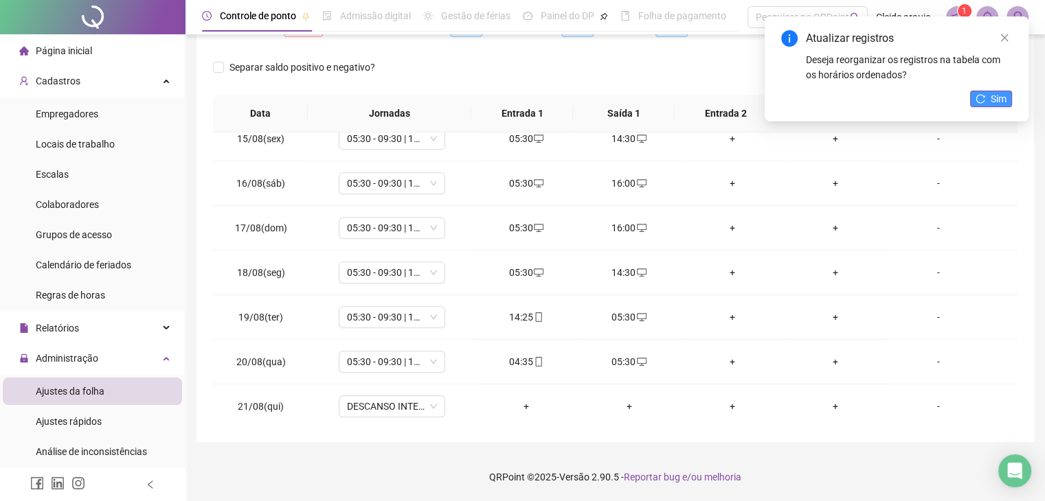
click at [999, 94] on span "Sim" at bounding box center [999, 98] width 16 height 15
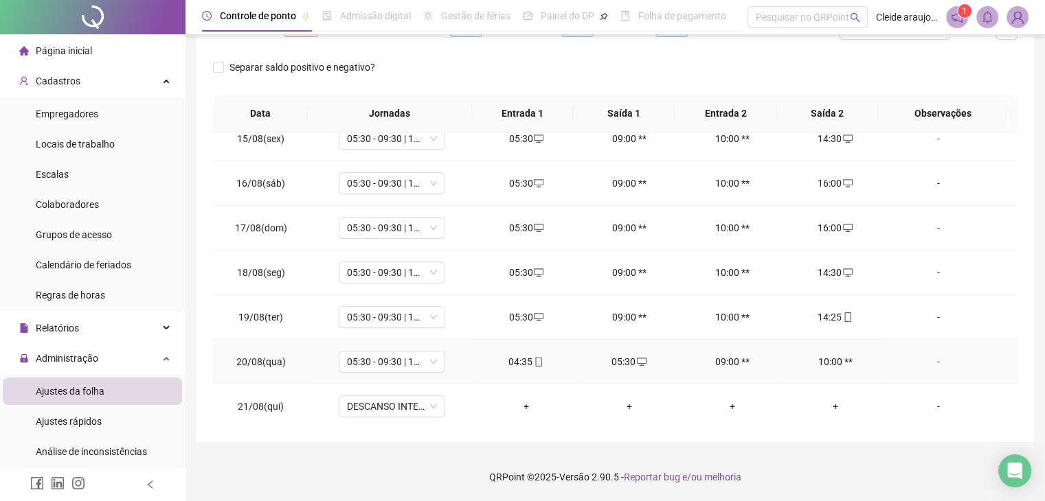
click at [620, 355] on div "05:30" at bounding box center [629, 361] width 81 height 15
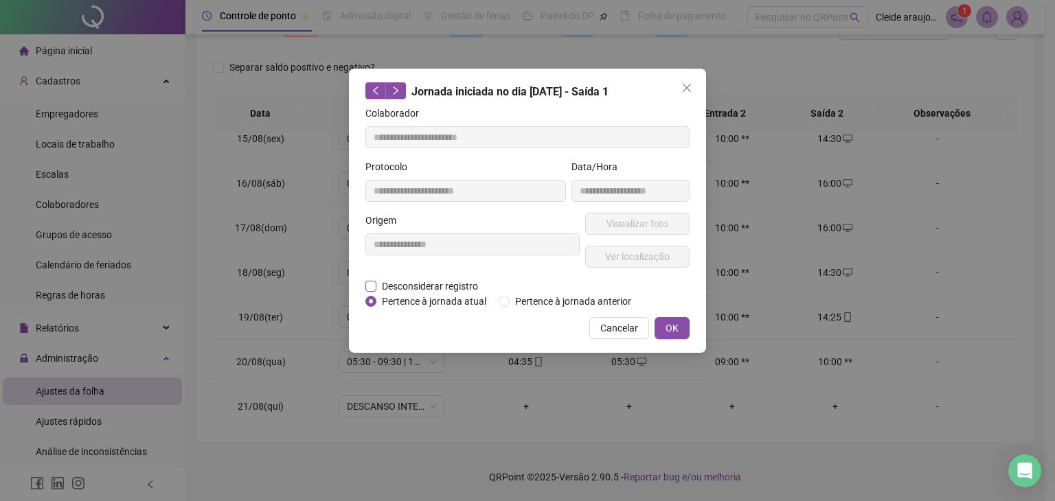
drag, startPoint x: 453, startPoint y: 284, endPoint x: 445, endPoint y: 292, distance: 11.2
click at [453, 286] on span "Desconsiderar registro" at bounding box center [429, 286] width 107 height 15
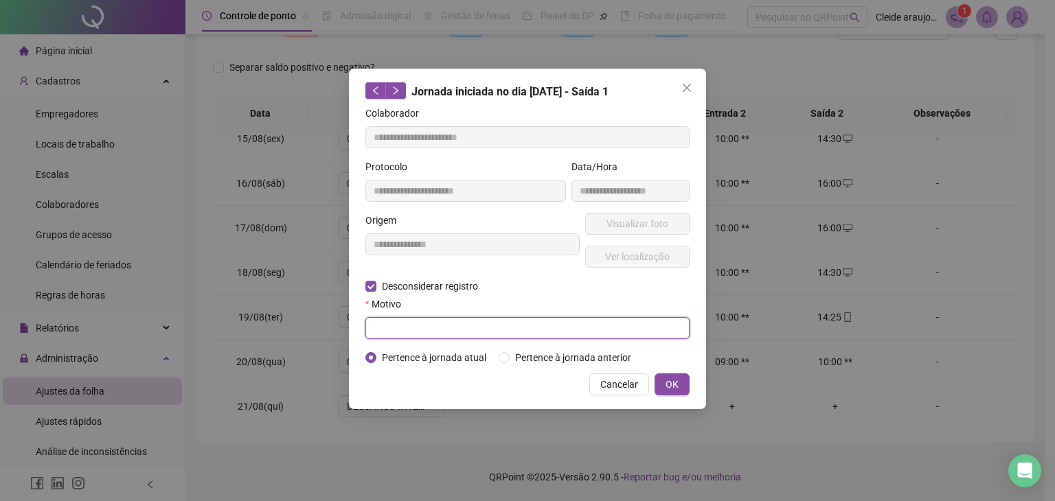
click at [408, 322] on input "text" at bounding box center [527, 328] width 324 height 22
click at [690, 377] on div "**********" at bounding box center [527, 239] width 357 height 341
click at [679, 388] on button "OK" at bounding box center [672, 385] width 35 height 22
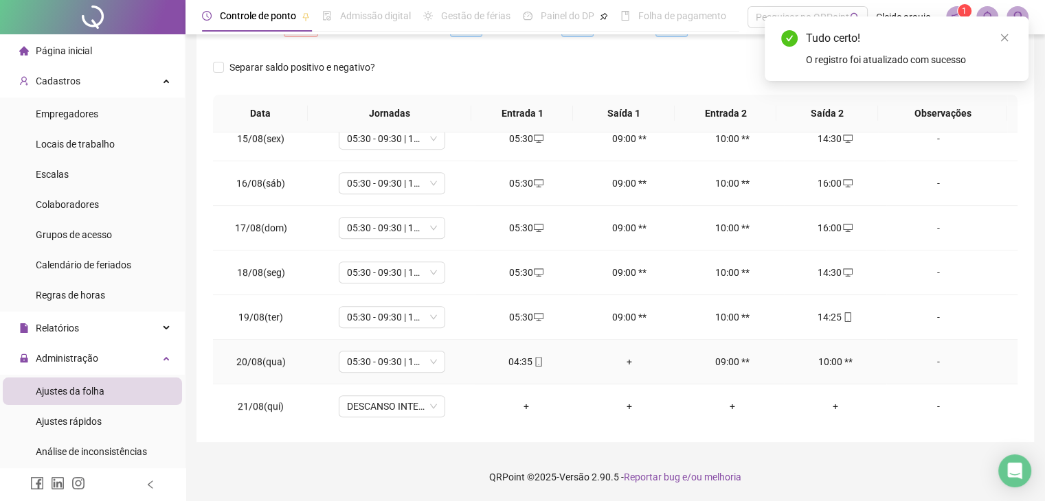
click at [623, 357] on div "+" at bounding box center [629, 361] width 81 height 15
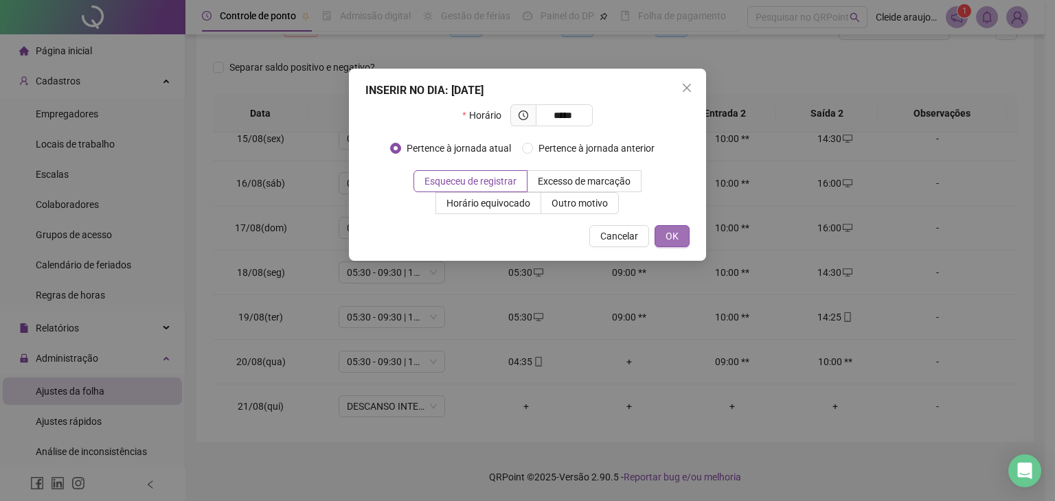
click at [676, 234] on span "OK" at bounding box center [672, 236] width 13 height 15
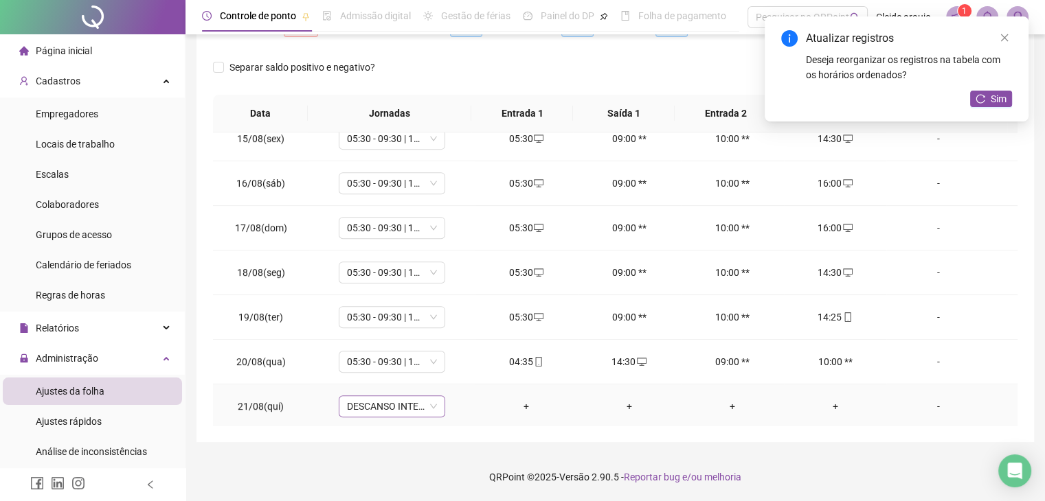
click at [423, 397] on span "DESCANSO INTER-JORNADA" at bounding box center [392, 406] width 90 height 21
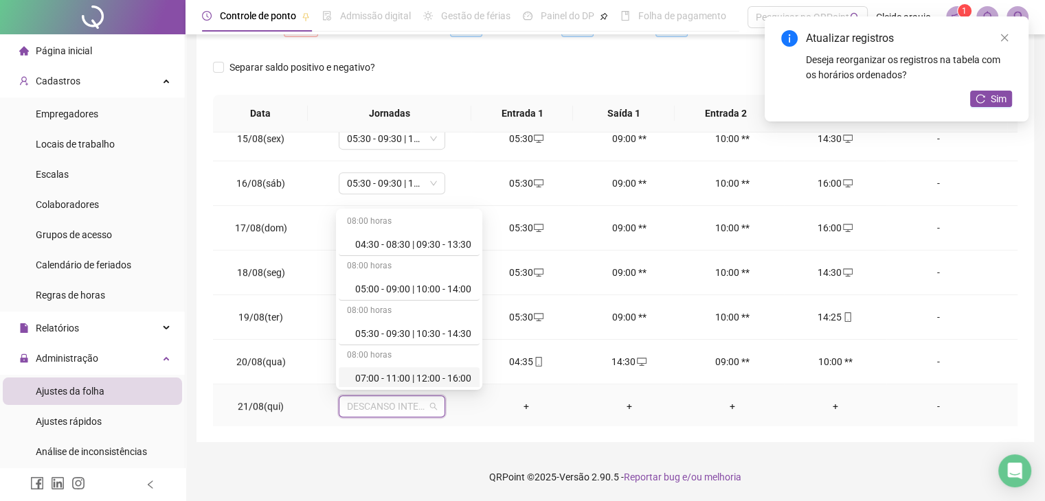
scroll to position [0, 0]
click at [385, 328] on div "05:30 - 09:30 | 10:30 - 14:30" at bounding box center [413, 333] width 116 height 15
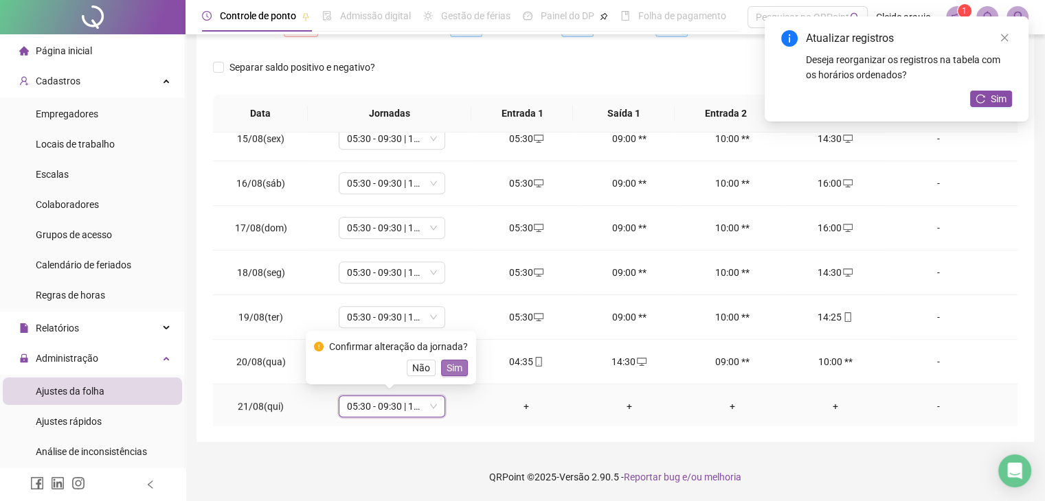
click at [447, 369] on span "Sim" at bounding box center [455, 368] width 16 height 15
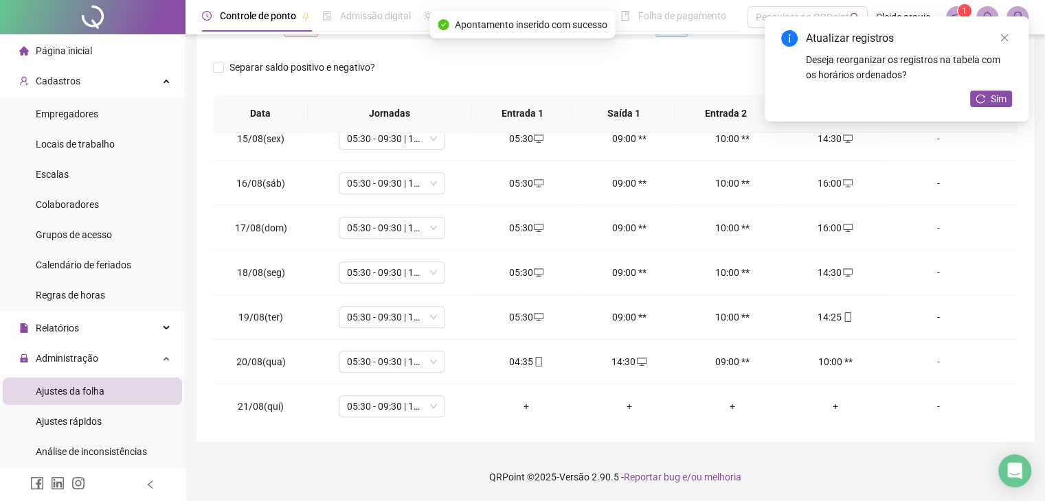
click at [995, 84] on div "Atualizar registros Deseja reorganizar os registros na tabela com os horários o…" at bounding box center [897, 68] width 264 height 105
click at [986, 100] on button "Sim" at bounding box center [991, 99] width 42 height 16
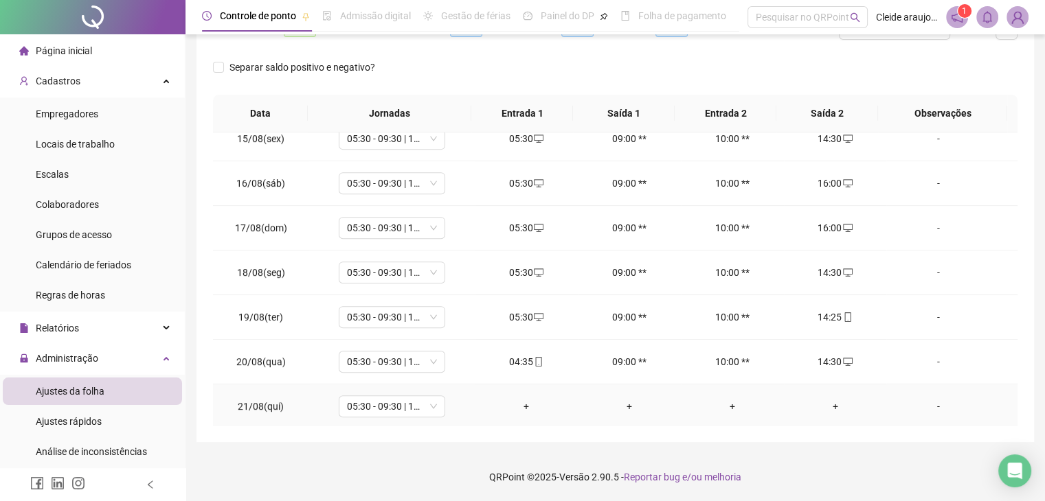
click at [528, 399] on div "+" at bounding box center [526, 406] width 81 height 15
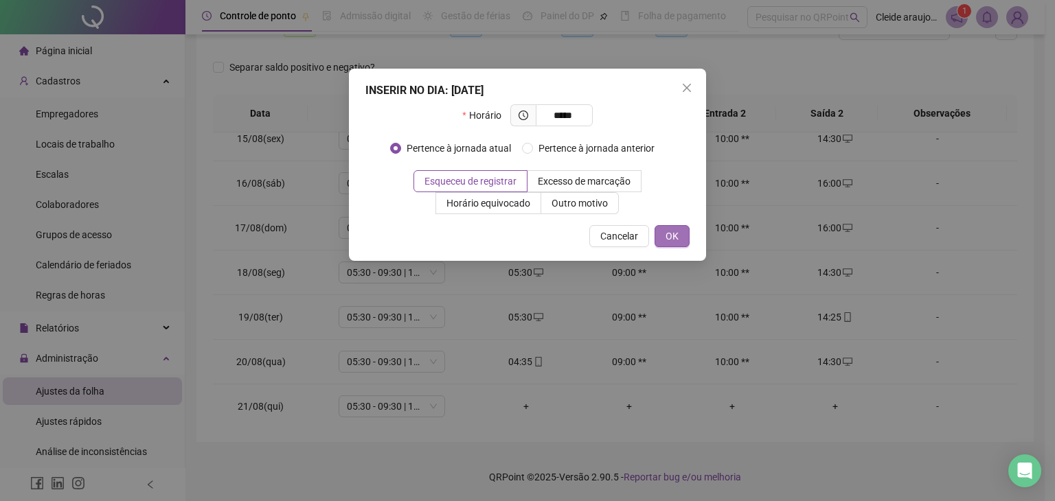
click at [684, 228] on button "OK" at bounding box center [672, 236] width 35 height 22
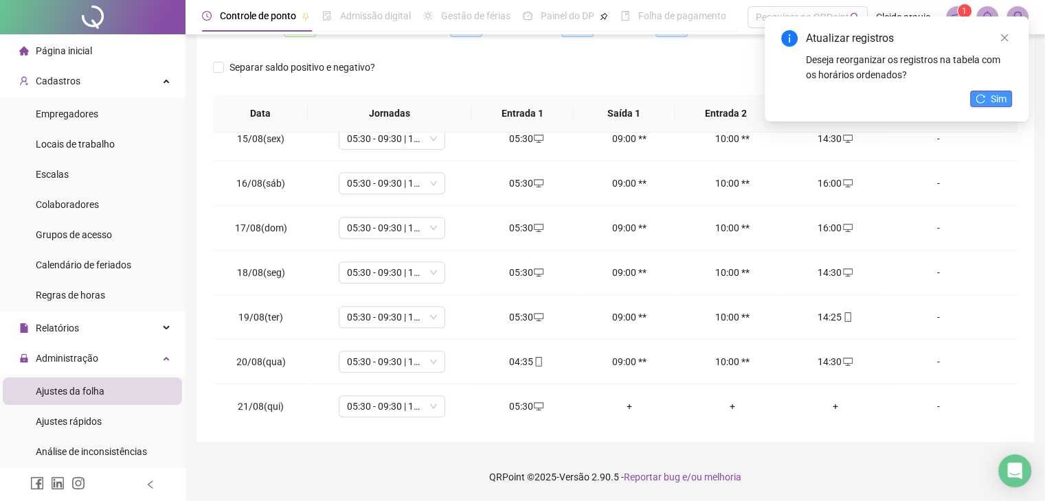
click at [999, 101] on span "Sim" at bounding box center [999, 98] width 16 height 15
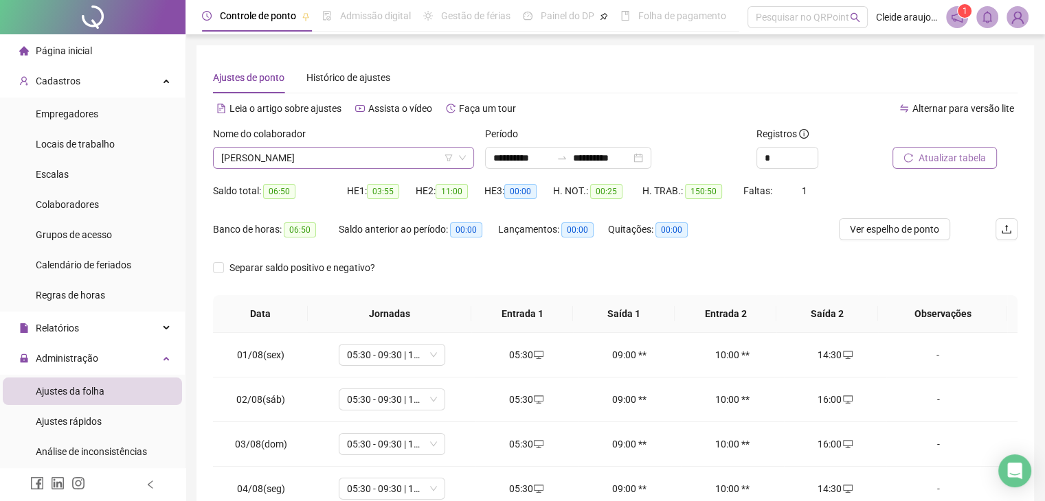
click at [386, 157] on span "[PERSON_NAME]" at bounding box center [343, 158] width 245 height 21
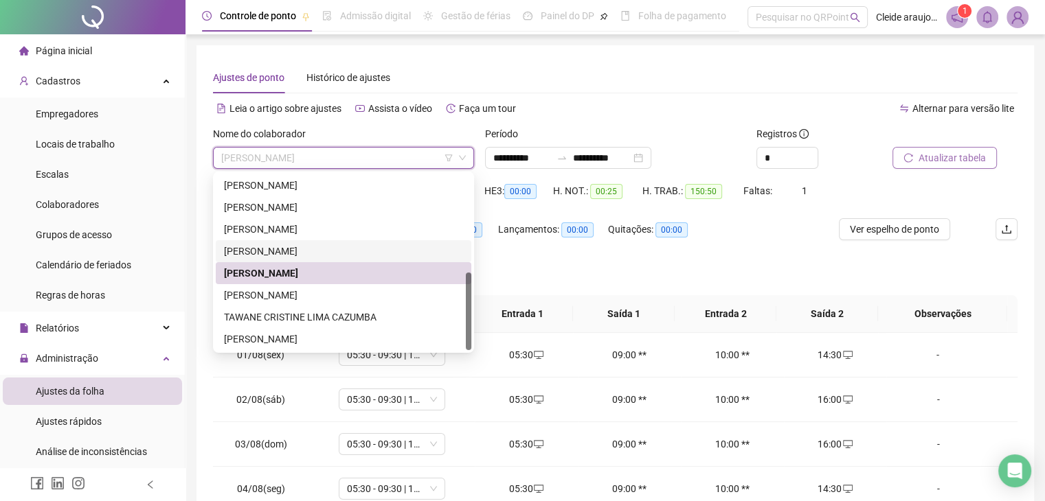
drag, startPoint x: 38, startPoint y: 299, endPoint x: 0, endPoint y: 460, distance: 165.3
click at [0, 460] on body "**********" at bounding box center [522, 250] width 1045 height 501
click at [278, 292] on div "[PERSON_NAME]" at bounding box center [343, 295] width 239 height 15
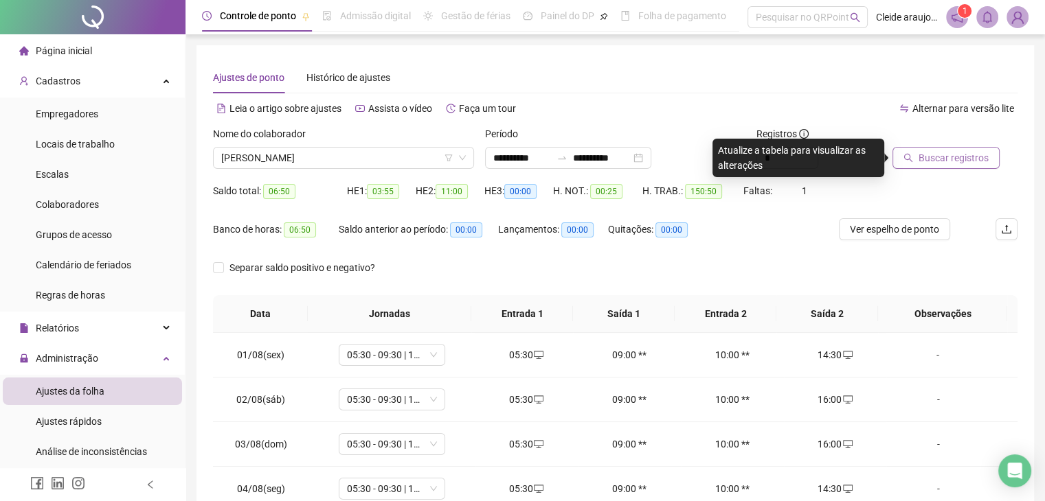
click at [918, 162] on span "Buscar registros" at bounding box center [953, 157] width 70 height 15
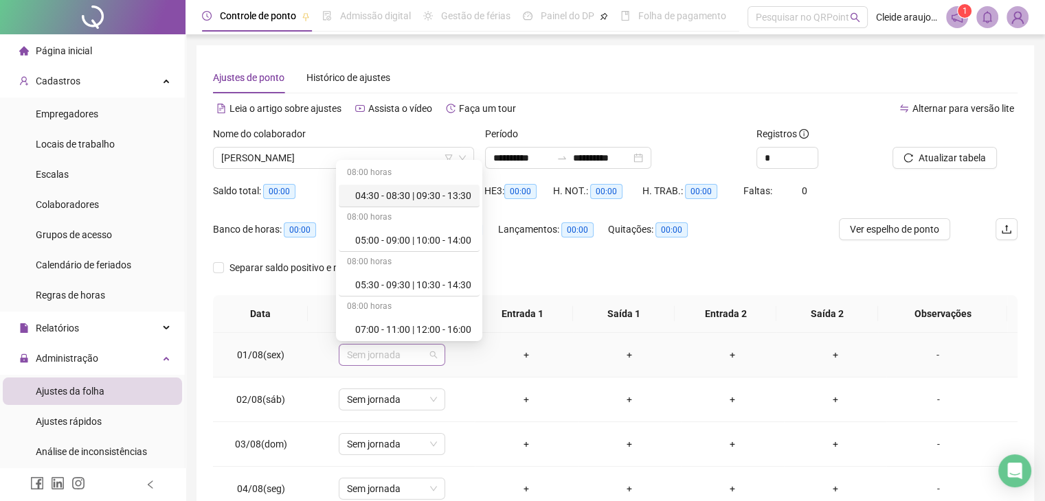
click at [365, 359] on span "Sem jornada" at bounding box center [392, 355] width 90 height 21
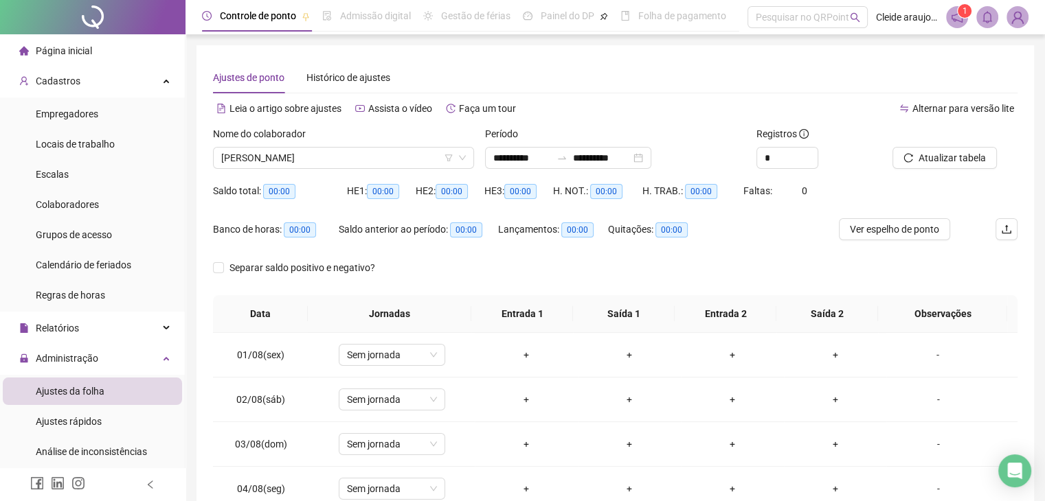
click at [590, 80] on div "Ajustes de ponto Histórico de ajustes" at bounding box center [615, 78] width 804 height 32
click at [78, 204] on span "Colaboradores" at bounding box center [67, 204] width 63 height 11
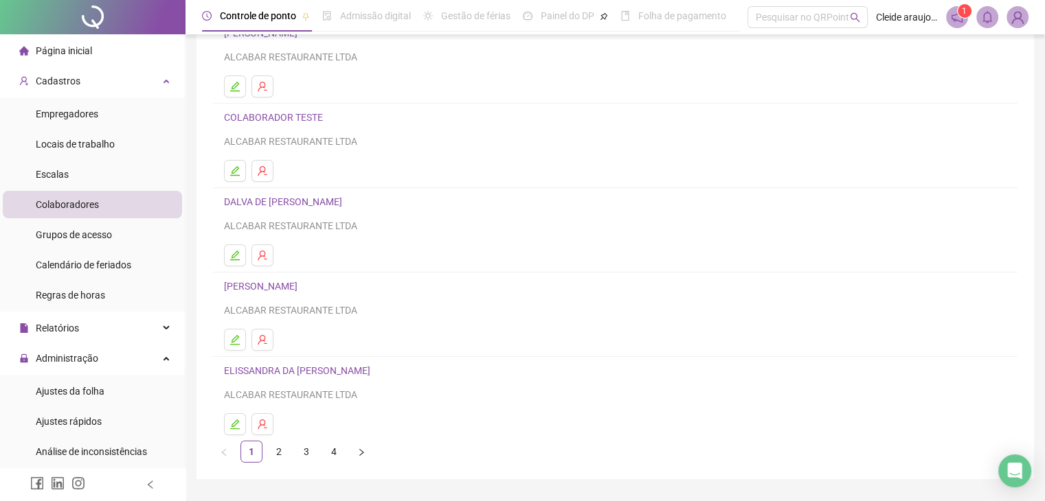
scroll to position [162, 0]
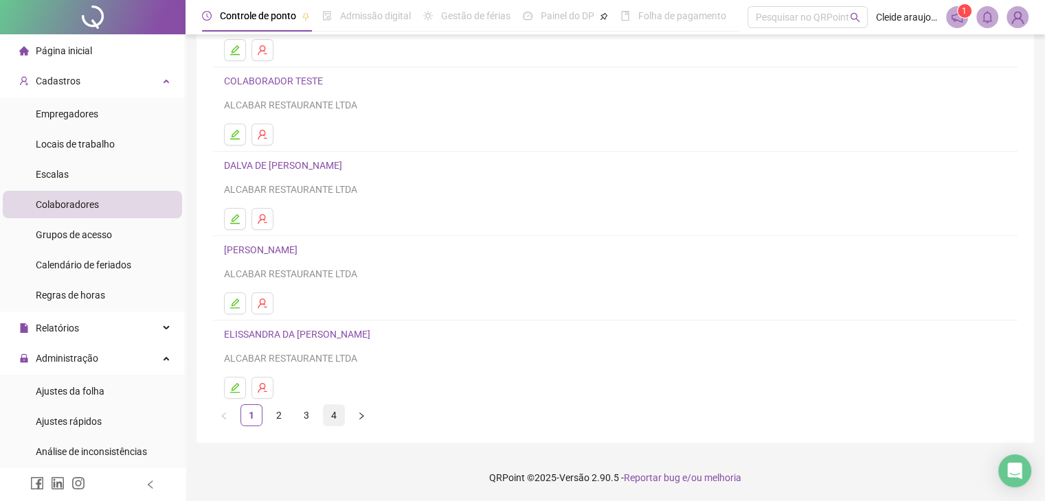
click at [332, 416] on link "4" at bounding box center [334, 415] width 21 height 21
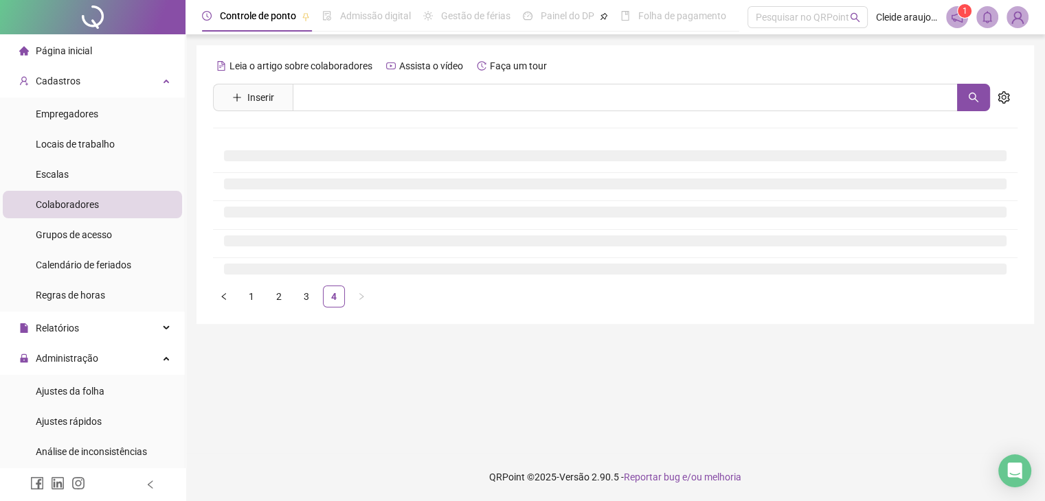
scroll to position [0, 0]
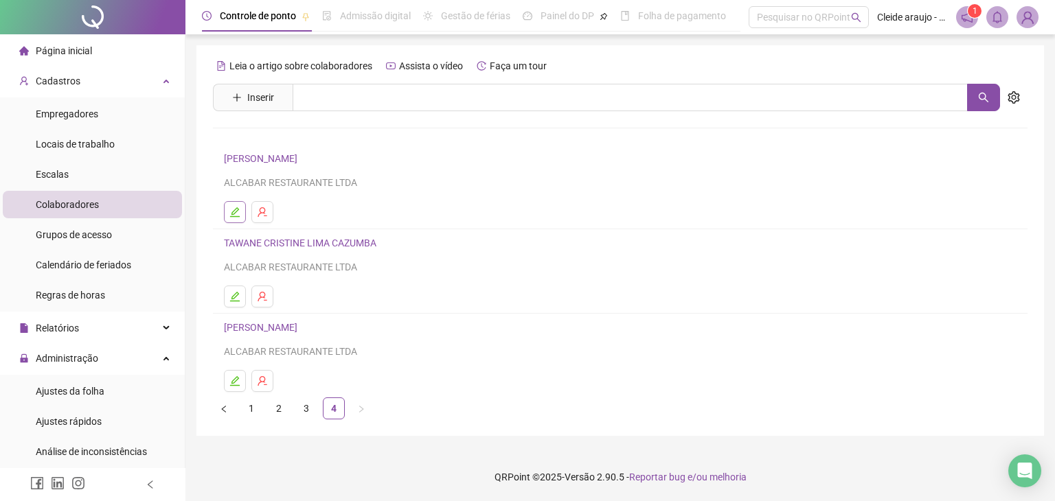
click at [235, 216] on icon "edit" at bounding box center [235, 212] width 10 height 10
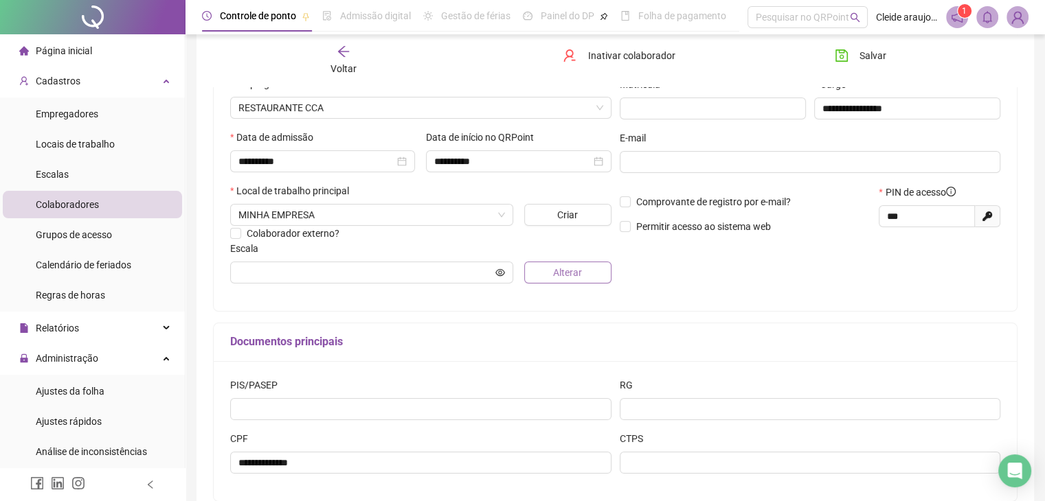
scroll to position [206, 0]
click at [566, 272] on span "Alterar" at bounding box center [567, 271] width 29 height 15
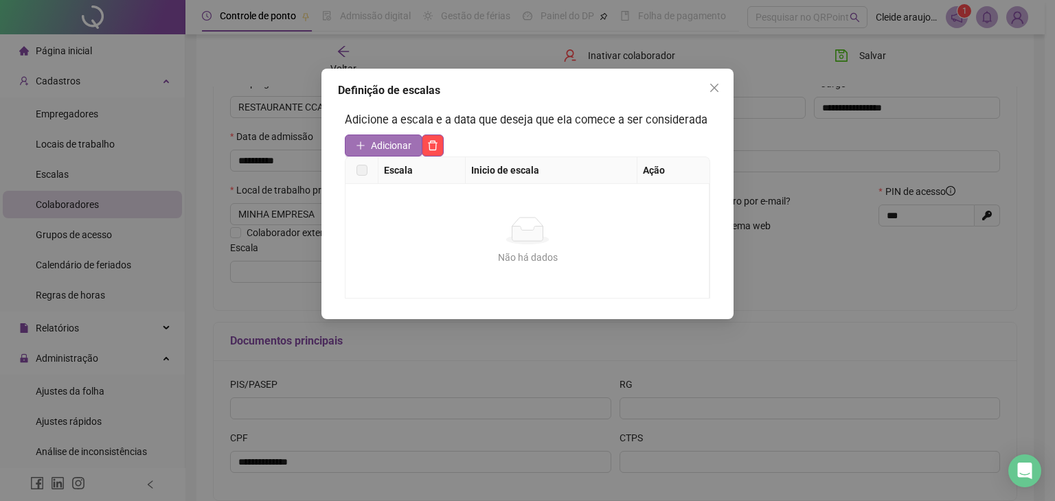
click at [384, 150] on span "Adicionar" at bounding box center [391, 145] width 41 height 15
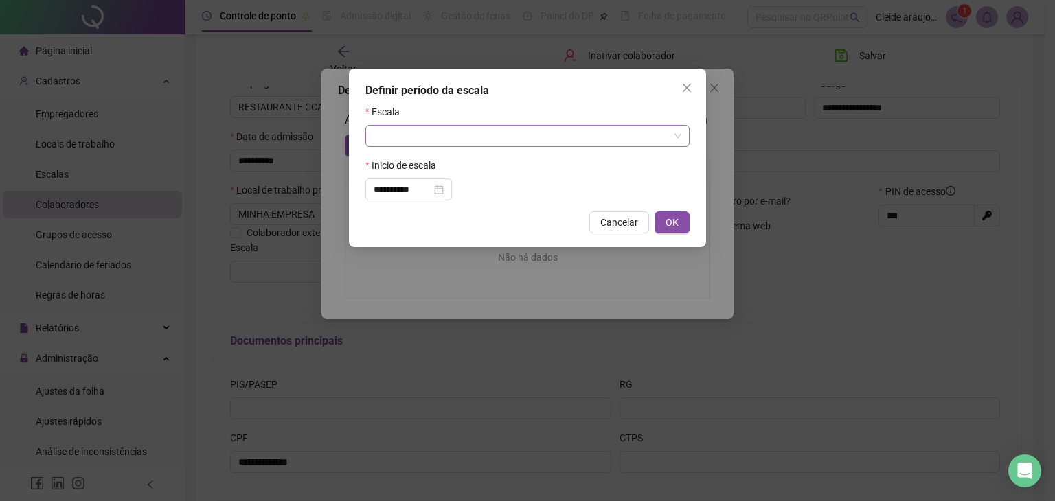
click at [398, 146] on input "search" at bounding box center [521, 136] width 295 height 21
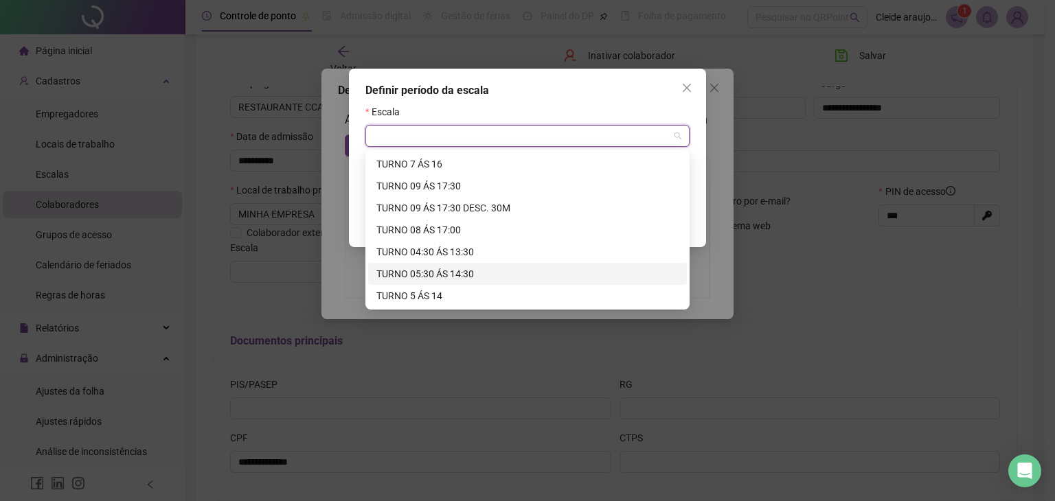
click at [438, 273] on div "TURNO 05:30 ÁS 14:30" at bounding box center [527, 274] width 302 height 15
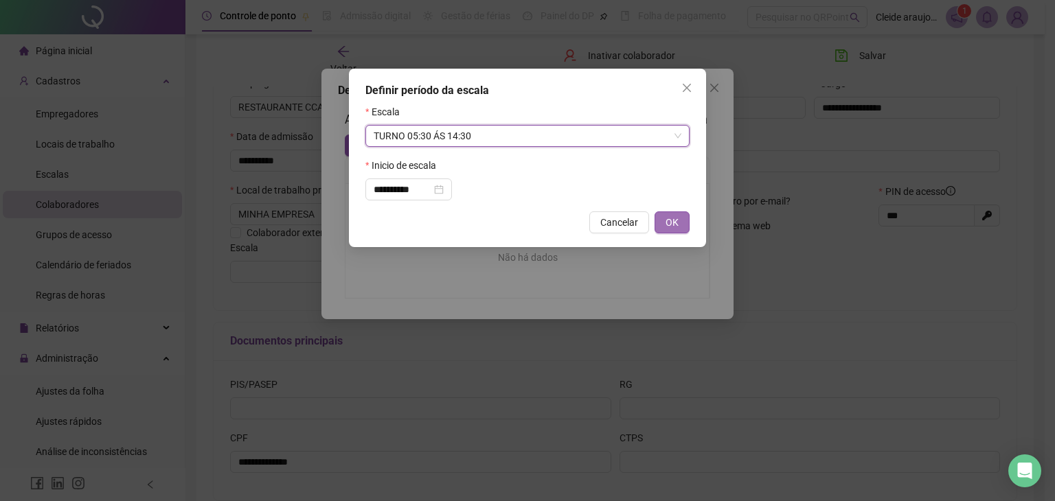
click at [679, 223] on button "OK" at bounding box center [672, 223] width 35 height 22
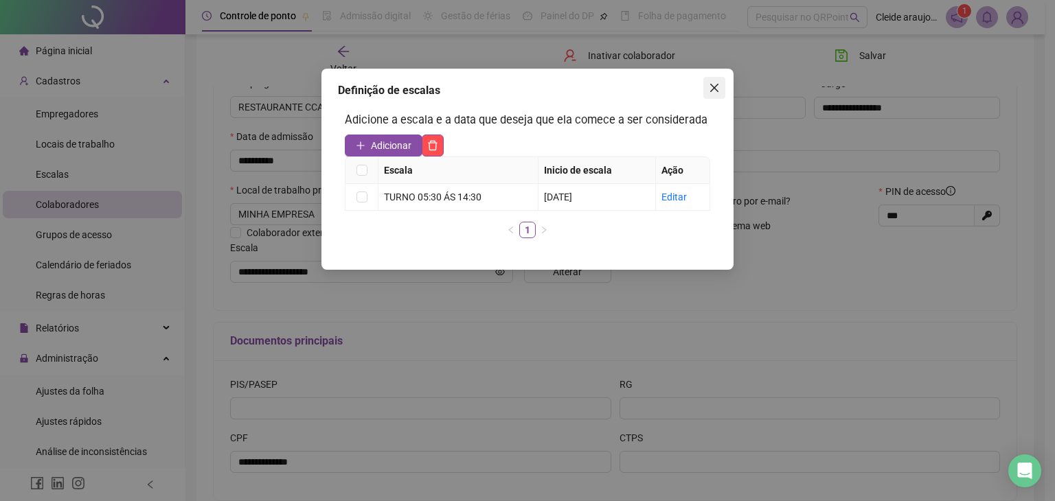
click at [715, 88] on icon "close" at bounding box center [714, 87] width 11 height 11
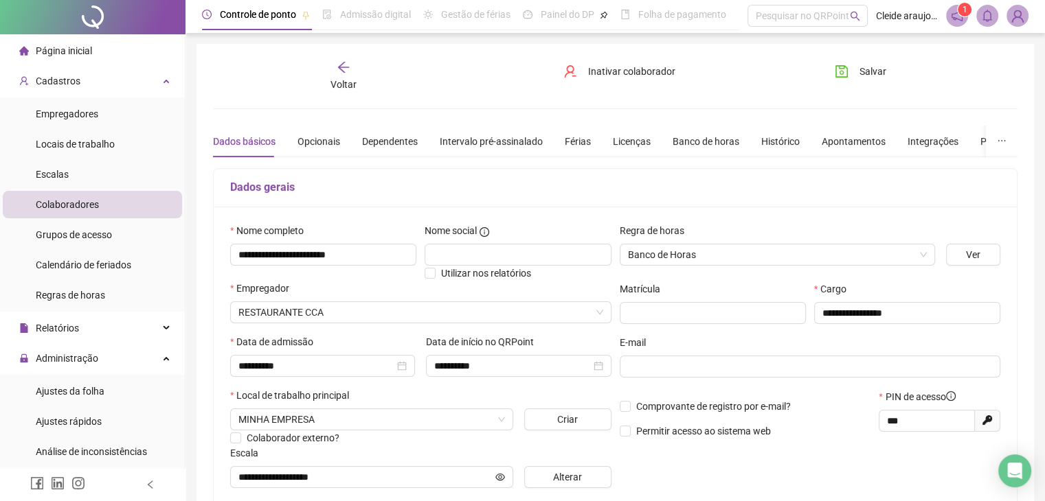
scroll to position [0, 0]
click at [484, 138] on div "Intervalo pré-assinalado" at bounding box center [491, 142] width 103 height 15
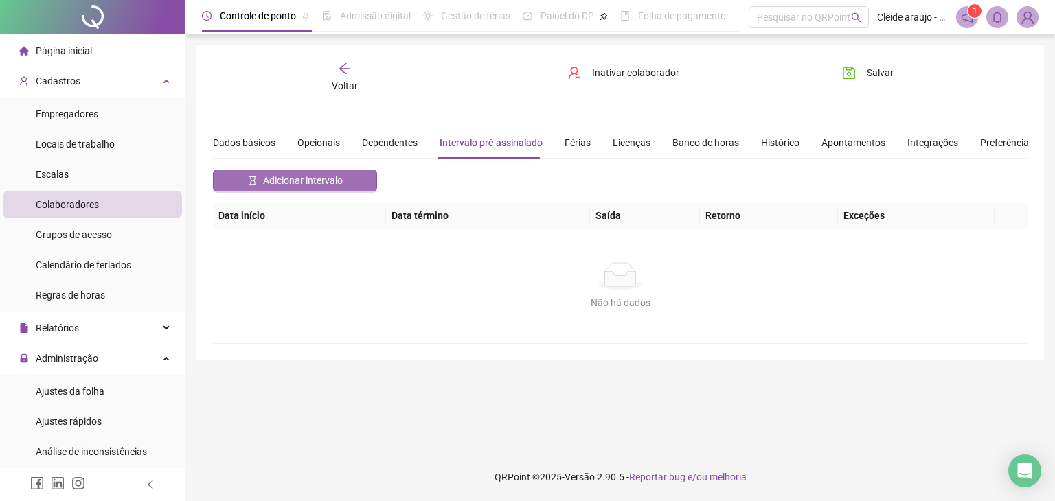
click at [346, 184] on button "Adicionar intervalo" at bounding box center [295, 181] width 164 height 22
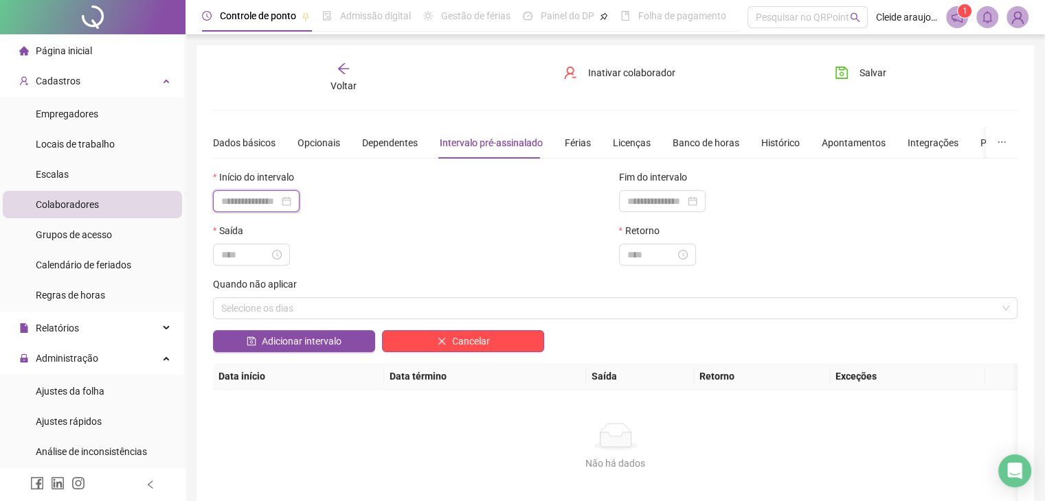
click at [264, 203] on input at bounding box center [250, 201] width 58 height 15
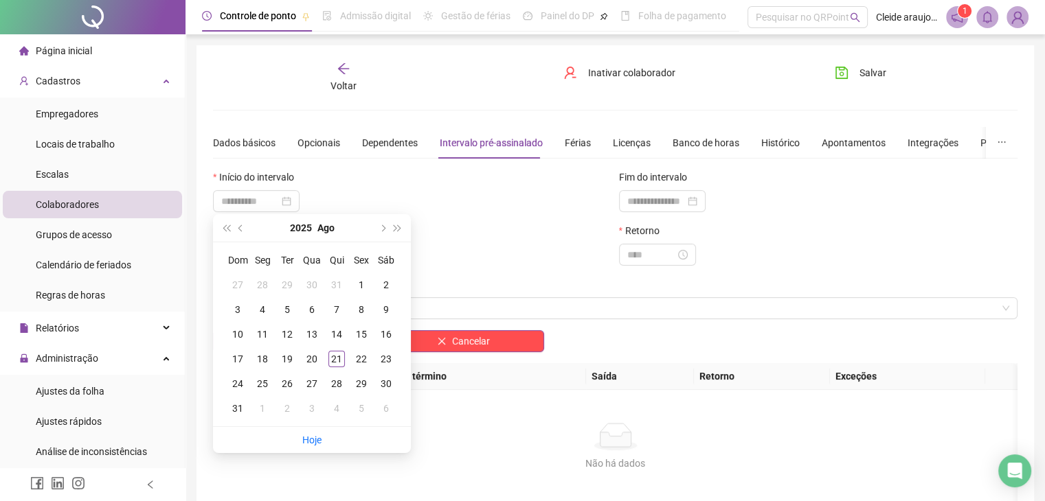
click at [354, 286] on div "1" at bounding box center [361, 285] width 16 height 16
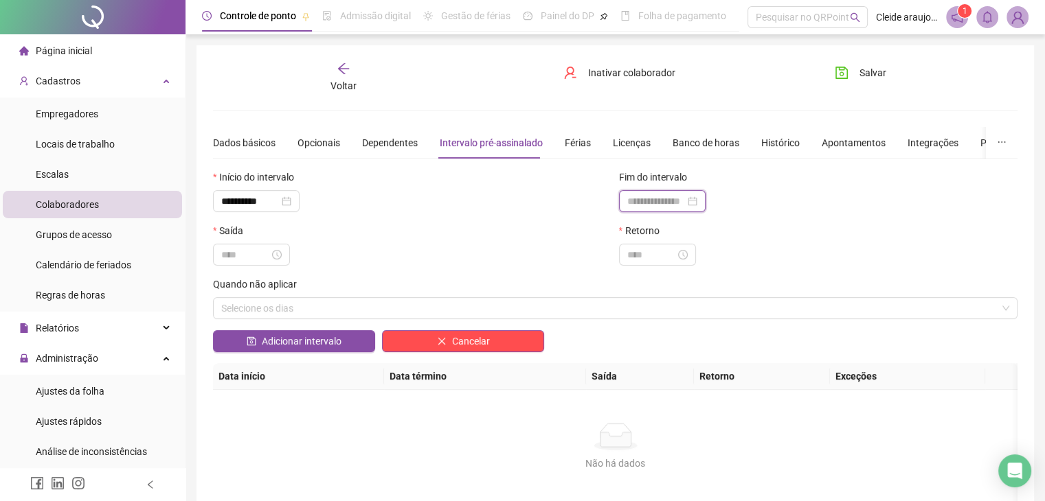
click at [685, 199] on input at bounding box center [656, 201] width 58 height 15
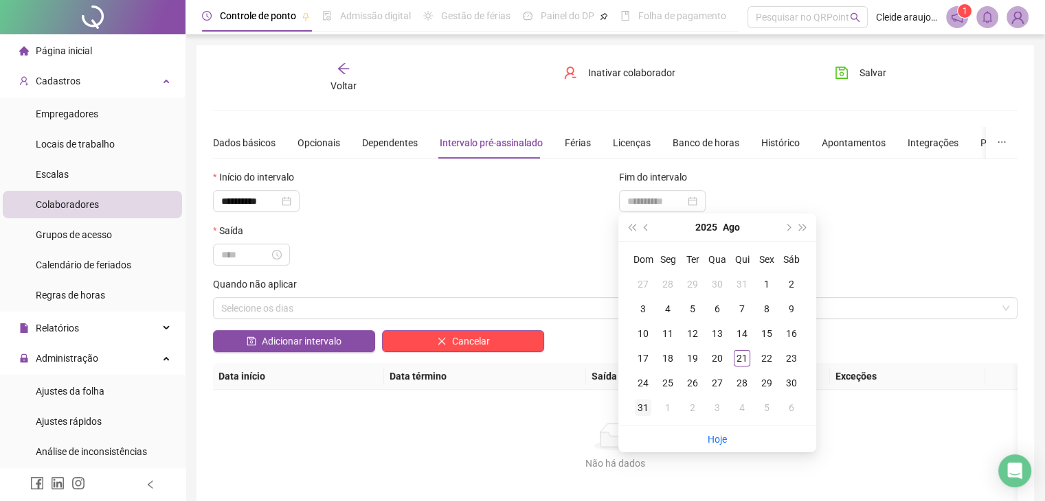
click at [638, 411] on div "31" at bounding box center [643, 408] width 16 height 16
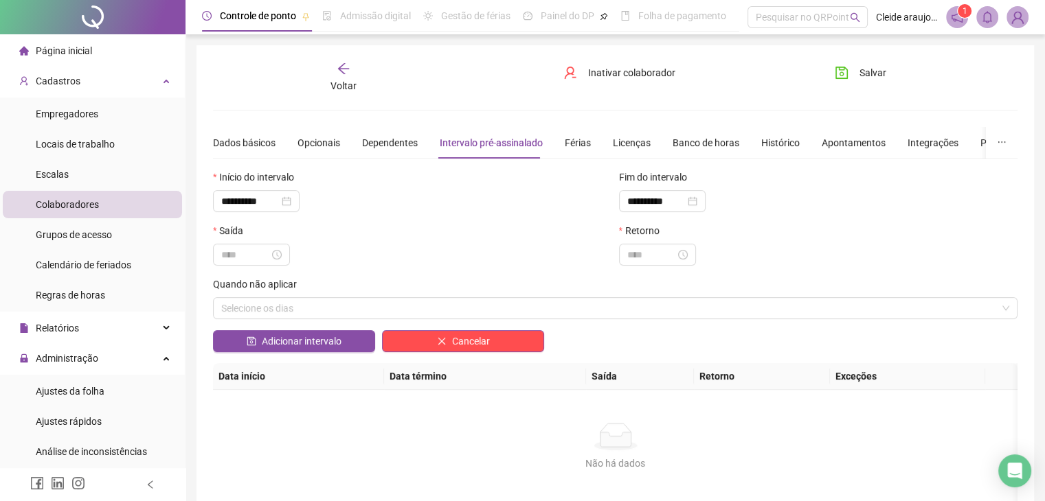
click at [233, 267] on div "Saída" at bounding box center [413, 250] width 406 height 54
click at [238, 254] on input at bounding box center [245, 254] width 48 height 15
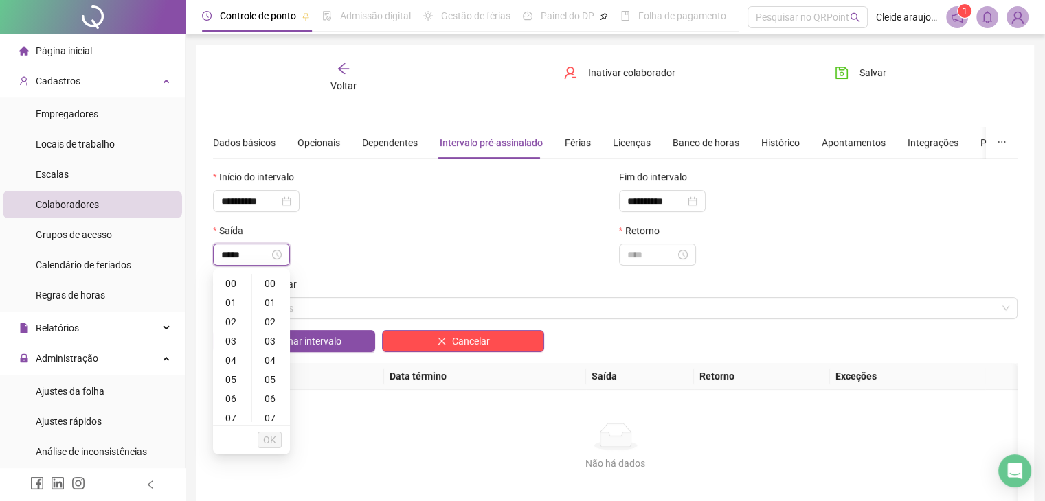
scroll to position [577, 0]
click at [267, 440] on span "OK" at bounding box center [269, 440] width 13 height 15
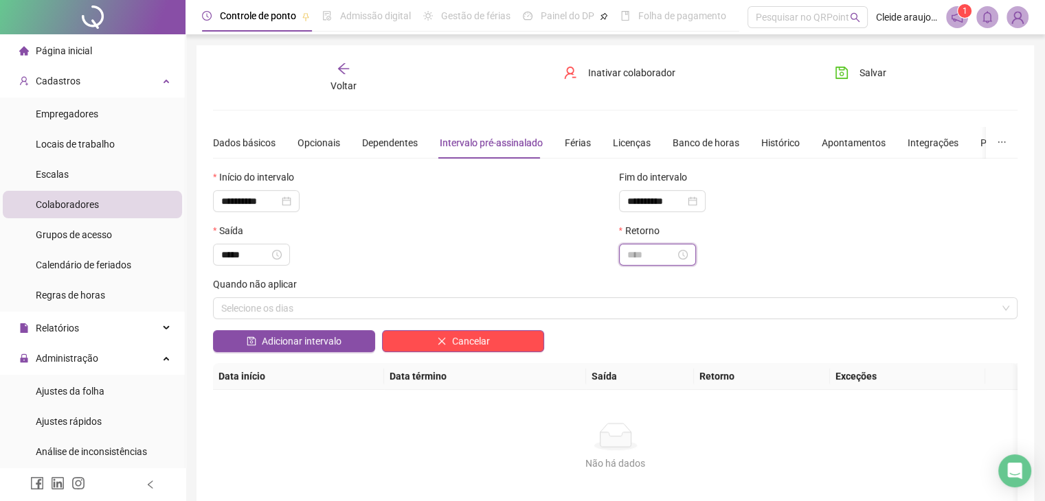
click at [652, 256] on input at bounding box center [651, 254] width 48 height 15
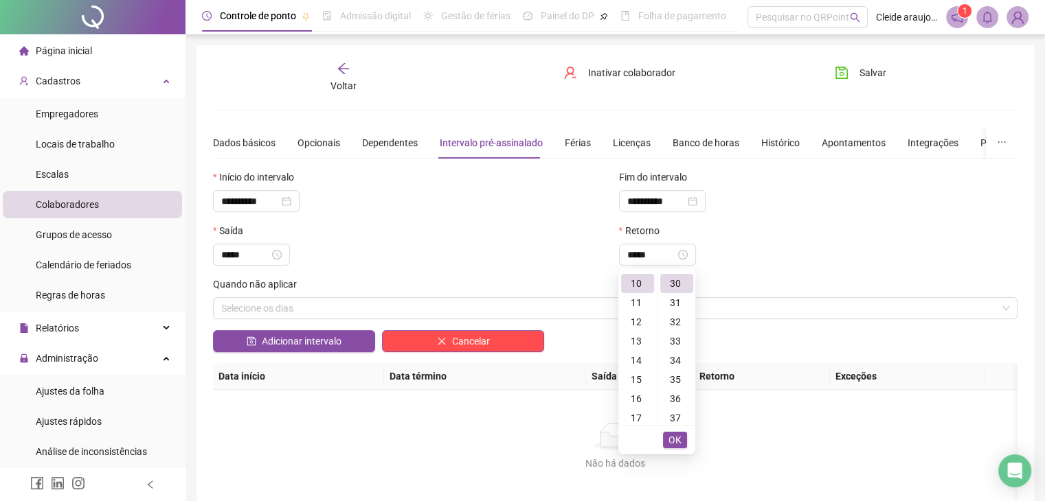
drag, startPoint x: 679, startPoint y: 441, endPoint x: 672, endPoint y: 438, distance: 7.7
click at [675, 439] on span "OK" at bounding box center [674, 440] width 13 height 15
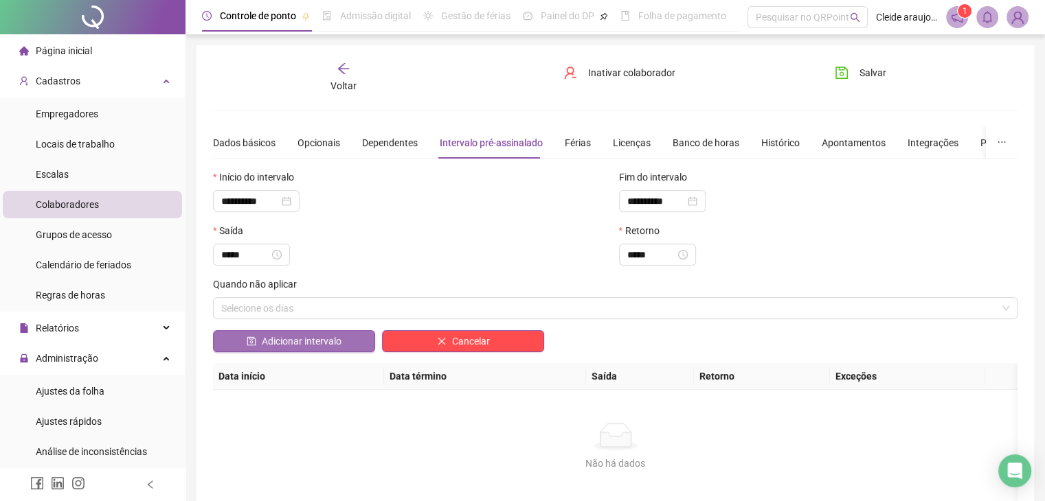
click at [293, 340] on span "Adicionar intervalo" at bounding box center [302, 341] width 80 height 15
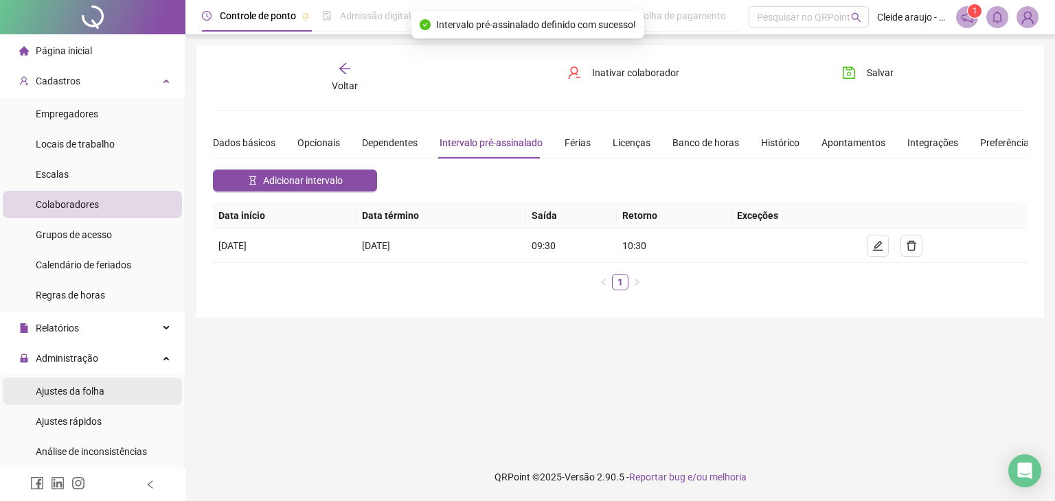
click at [78, 383] on div "Ajustes da folha" at bounding box center [70, 391] width 69 height 27
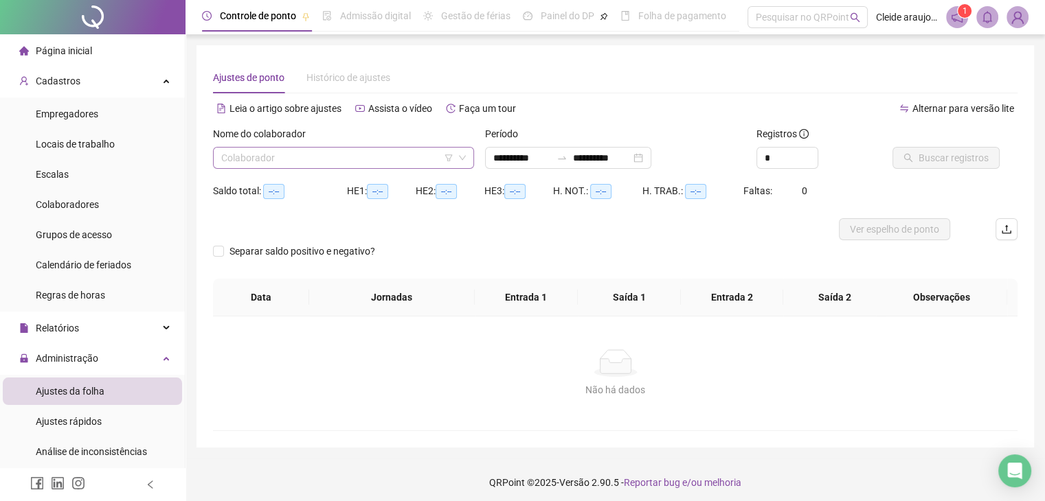
click at [370, 155] on input "search" at bounding box center [337, 158] width 232 height 21
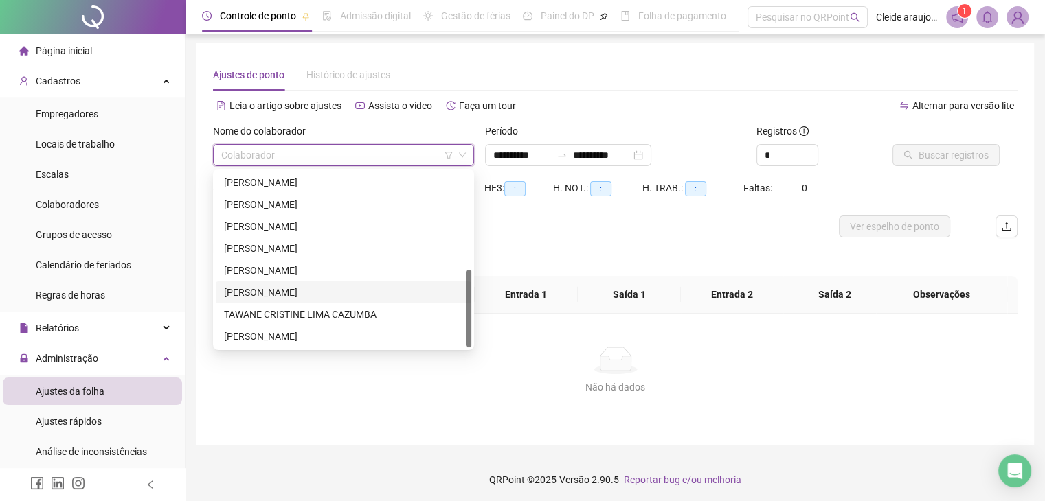
scroll to position [3, 0]
click at [308, 294] on div "[PERSON_NAME]" at bounding box center [343, 292] width 239 height 15
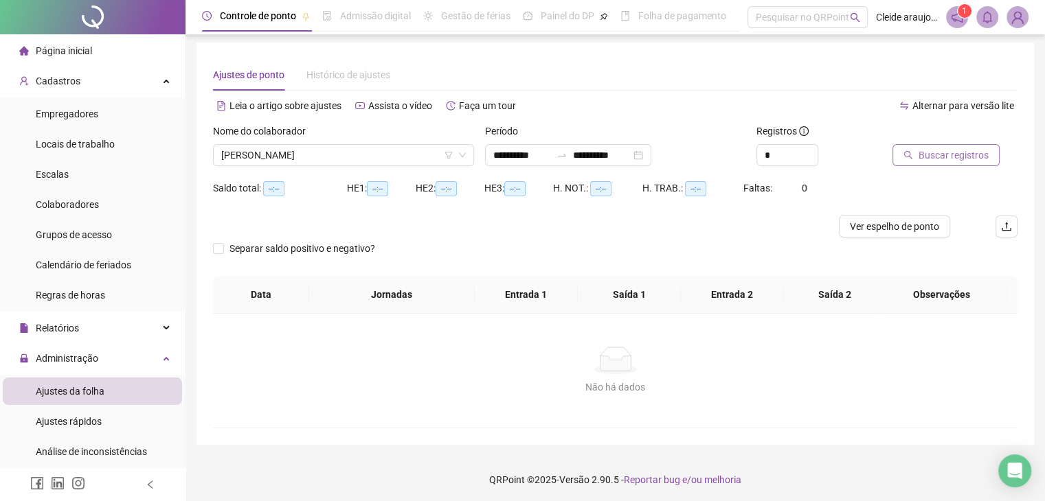
click at [912, 151] on icon "search" at bounding box center [908, 155] width 10 height 10
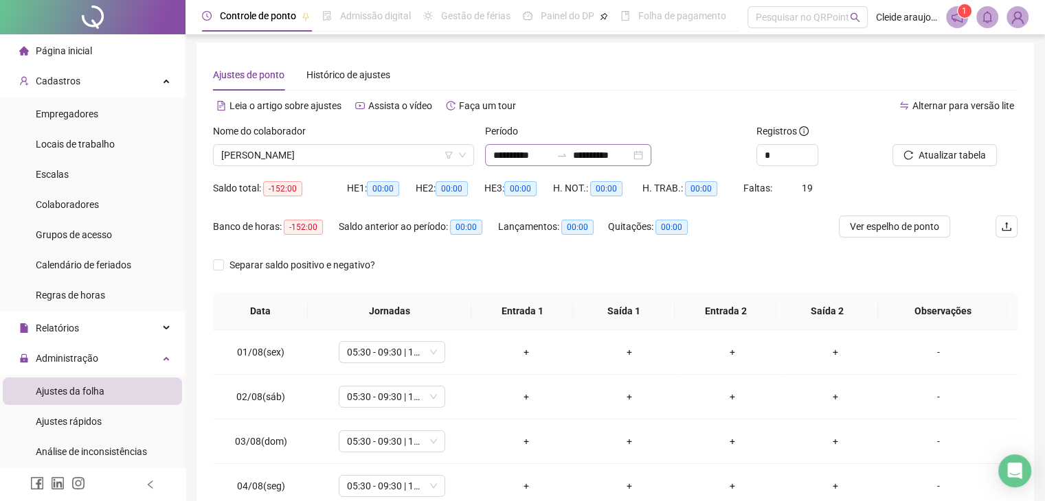
click at [647, 162] on div "**********" at bounding box center [568, 155] width 166 height 22
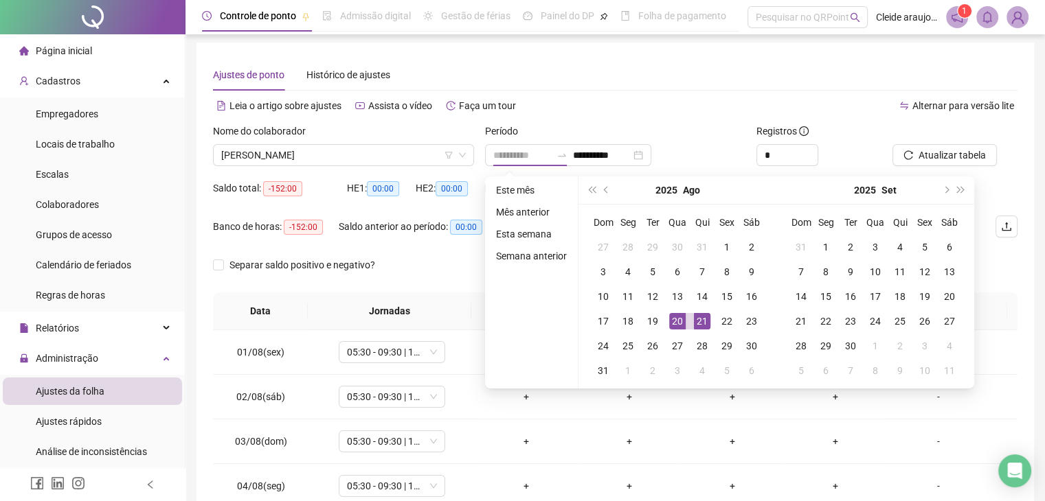
click at [697, 321] on div "21" at bounding box center [702, 321] width 16 height 16
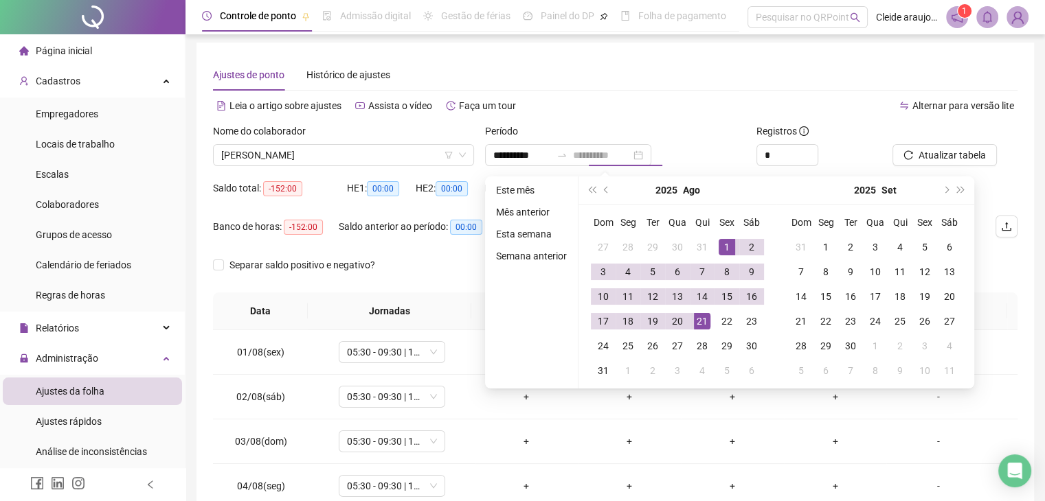
click at [715, 245] on td "1" at bounding box center [726, 247] width 25 height 25
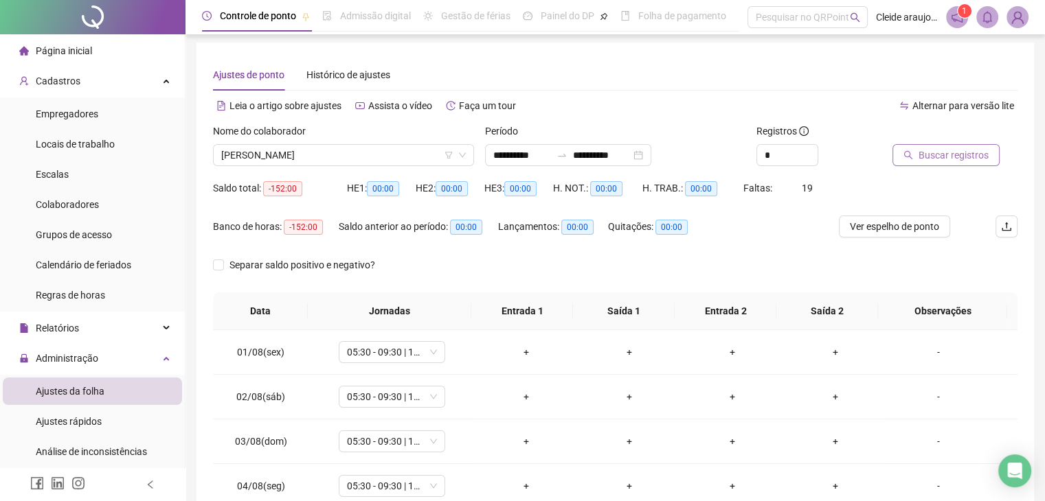
click at [945, 161] on button "Buscar registros" at bounding box center [945, 155] width 107 height 22
click at [520, 348] on div "+" at bounding box center [526, 352] width 81 height 15
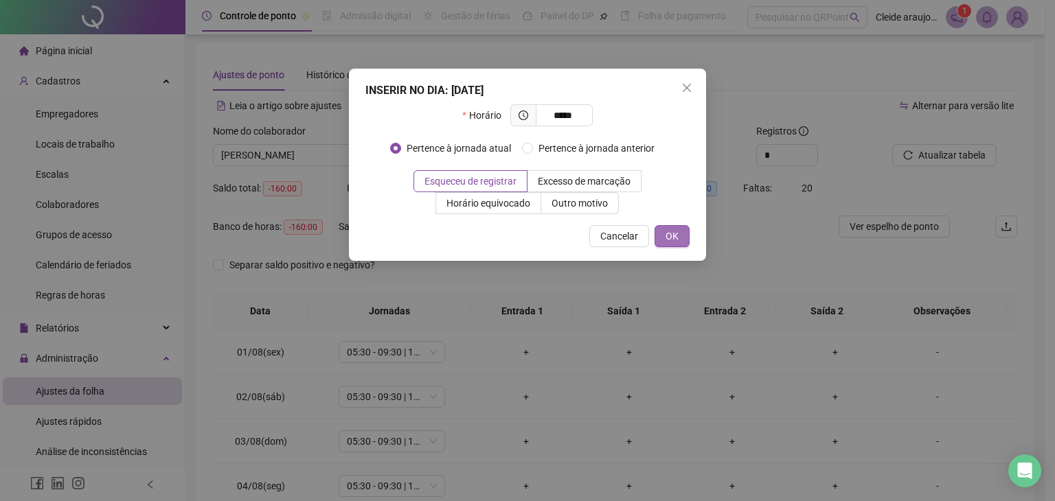
click at [668, 233] on span "OK" at bounding box center [672, 236] width 13 height 15
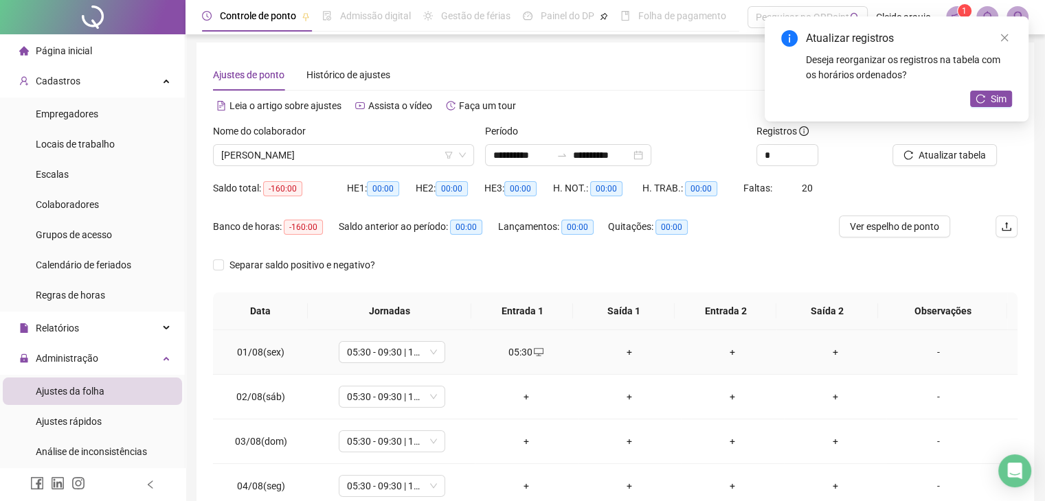
click at [613, 349] on div "+" at bounding box center [629, 352] width 81 height 15
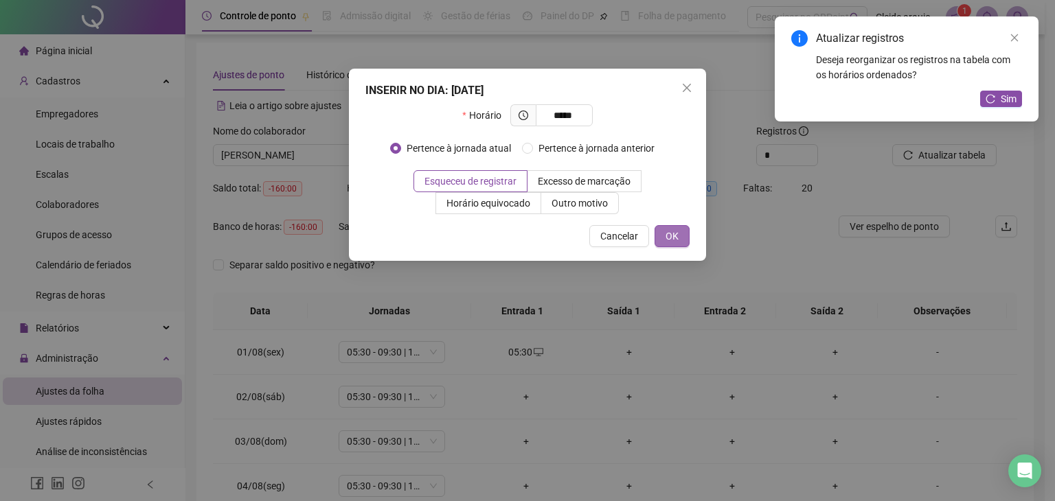
click at [678, 235] on span "OK" at bounding box center [672, 236] width 13 height 15
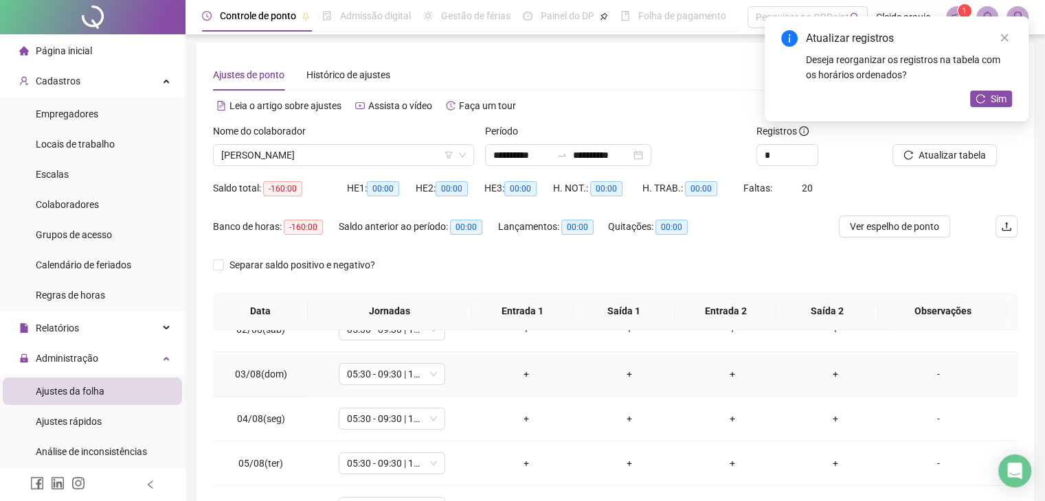
scroll to position [68, 0]
click at [519, 416] on div "+" at bounding box center [526, 418] width 81 height 15
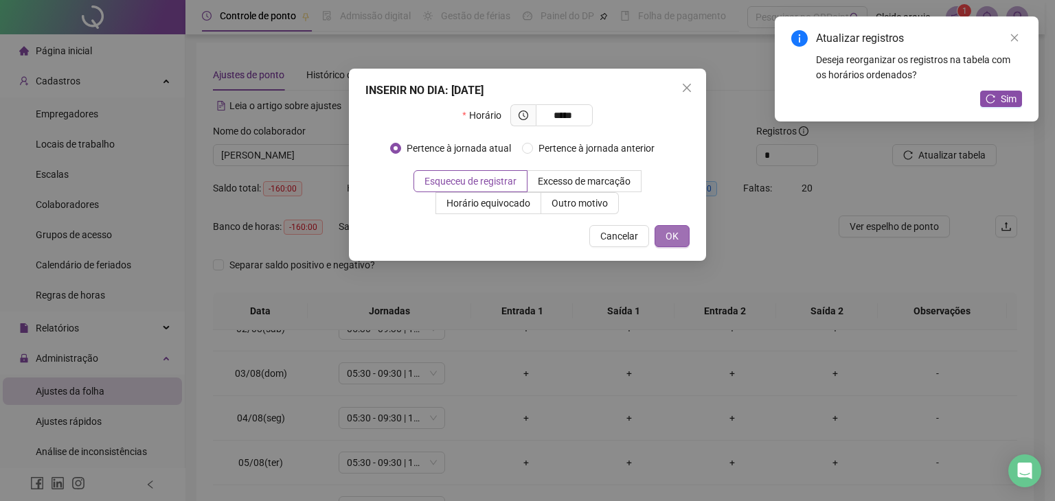
click at [668, 232] on span "OK" at bounding box center [672, 236] width 13 height 15
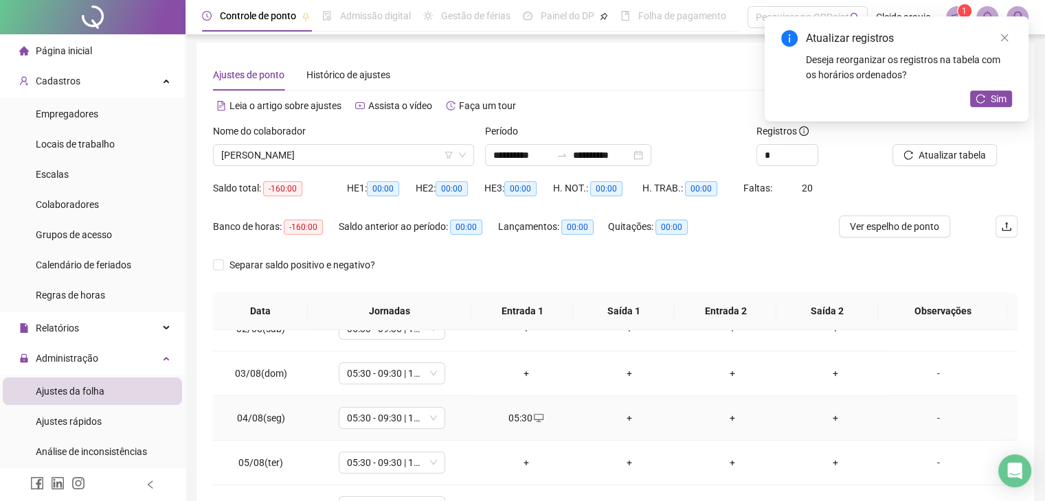
click at [623, 416] on div "+" at bounding box center [629, 418] width 81 height 15
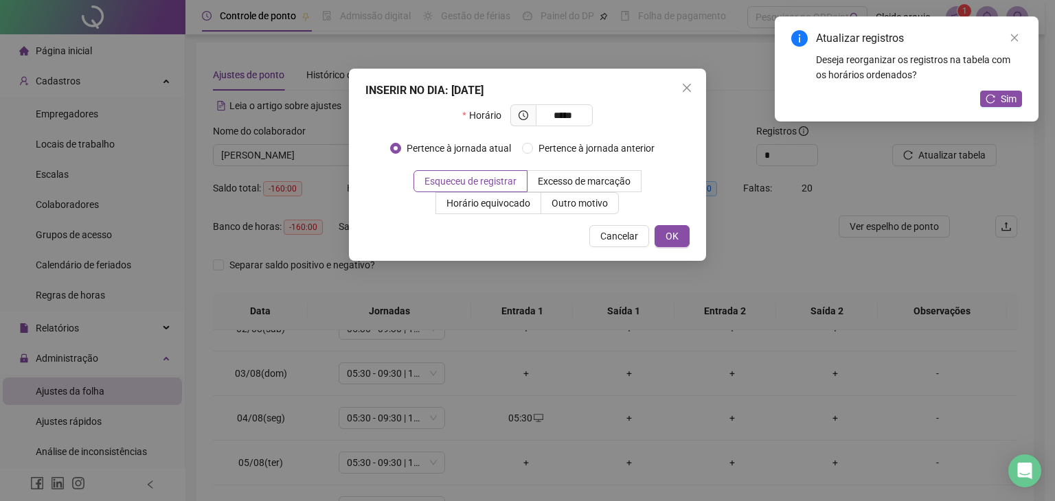
click at [691, 233] on div "INSERIR NO DIA : [DATE] Horário ***** Pertence à jornada atual Pertence à jorna…" at bounding box center [527, 165] width 357 height 192
click at [679, 247] on button "OK" at bounding box center [672, 236] width 35 height 22
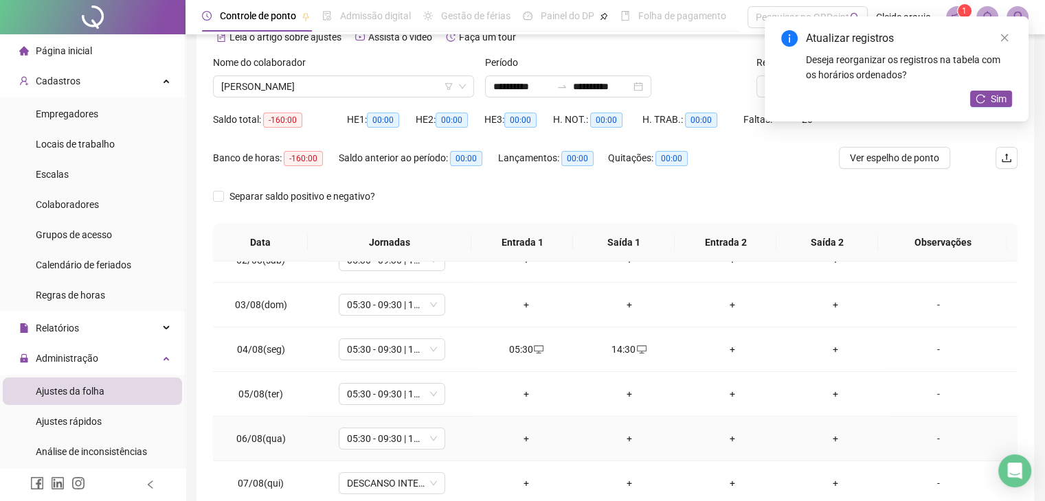
scroll to position [69, 0]
click at [518, 390] on div "+" at bounding box center [526, 393] width 81 height 15
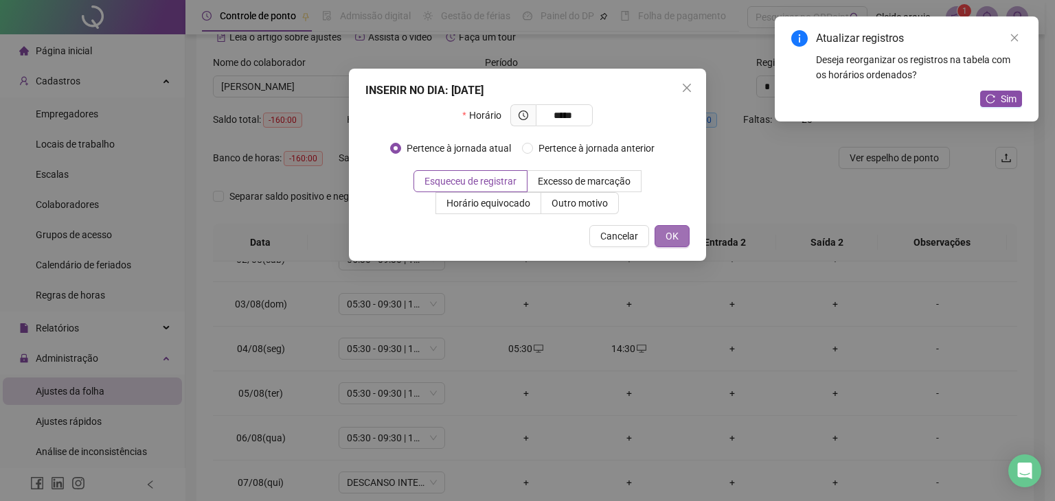
click at [673, 243] on span "OK" at bounding box center [672, 236] width 13 height 15
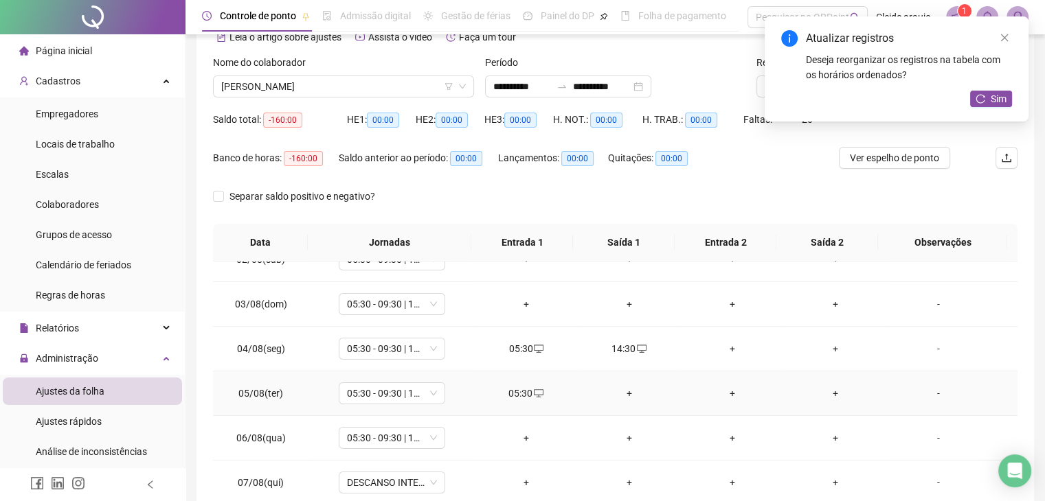
click at [617, 392] on div "+" at bounding box center [629, 393] width 81 height 15
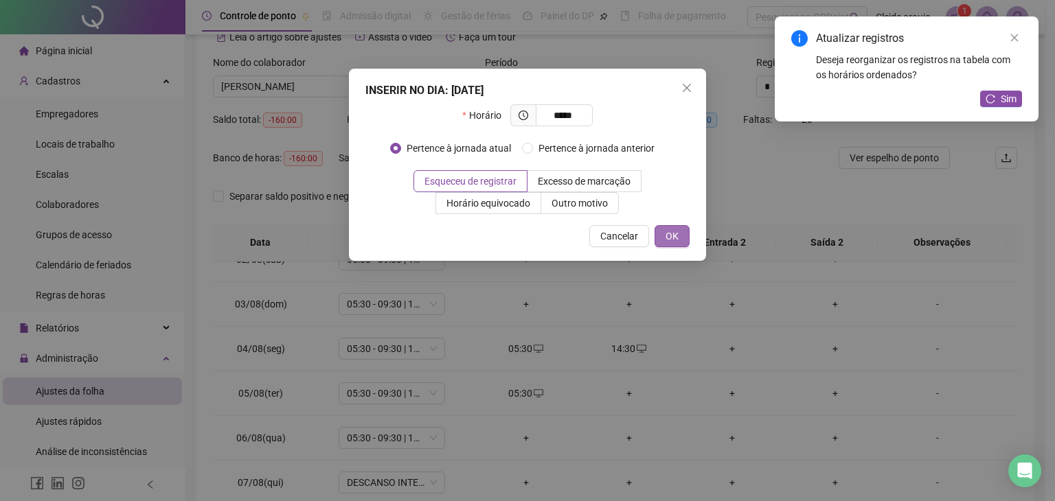
click at [677, 240] on span "OK" at bounding box center [672, 236] width 13 height 15
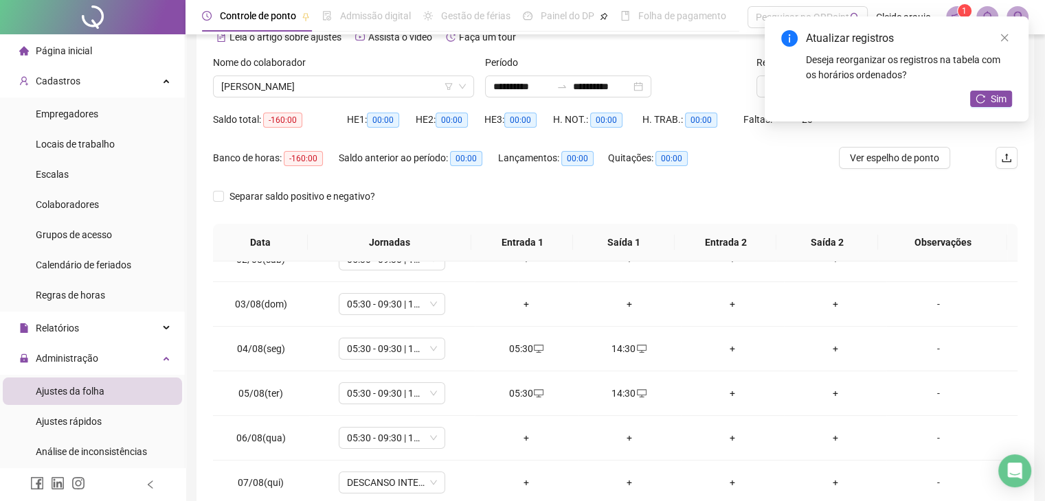
click at [521, 434] on div "+" at bounding box center [526, 438] width 81 height 15
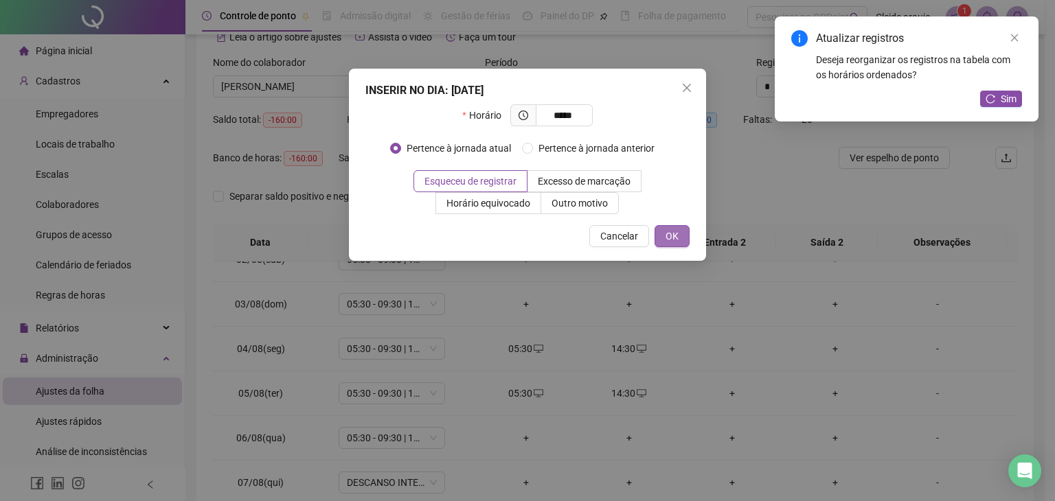
drag, startPoint x: 679, startPoint y: 231, endPoint x: 675, endPoint y: 243, distance: 12.8
click at [679, 233] on span "OK" at bounding box center [672, 236] width 13 height 15
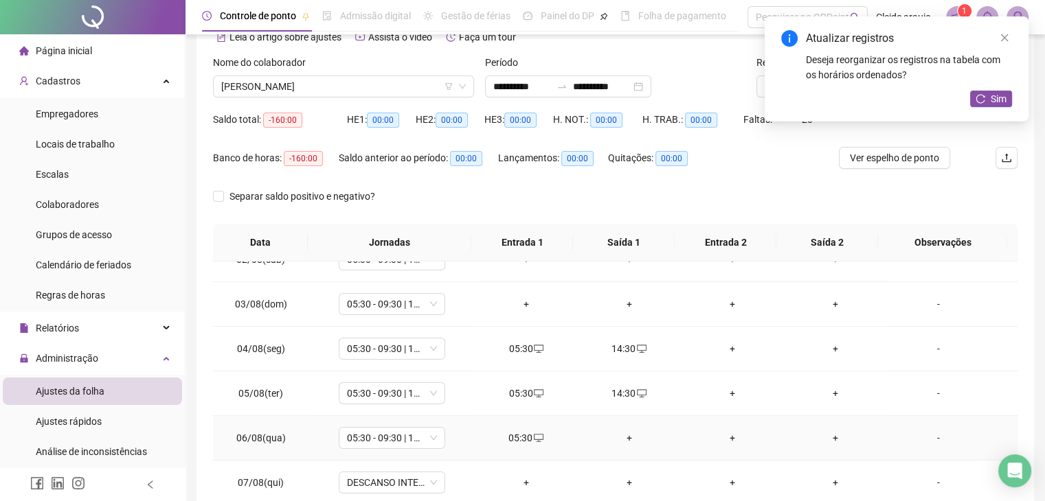
click at [629, 434] on div "+" at bounding box center [629, 438] width 81 height 15
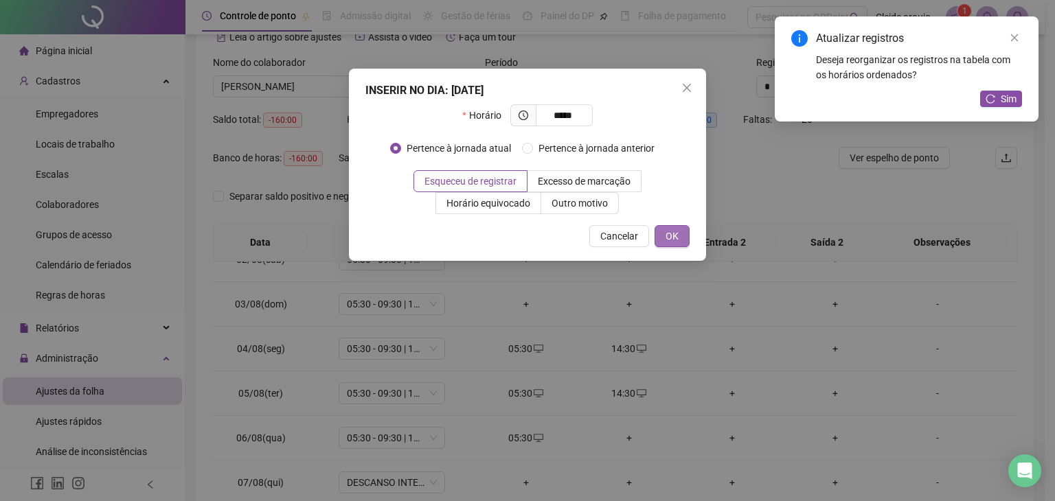
drag, startPoint x: 681, startPoint y: 228, endPoint x: 673, endPoint y: 240, distance: 14.3
click at [679, 232] on button "OK" at bounding box center [672, 236] width 35 height 22
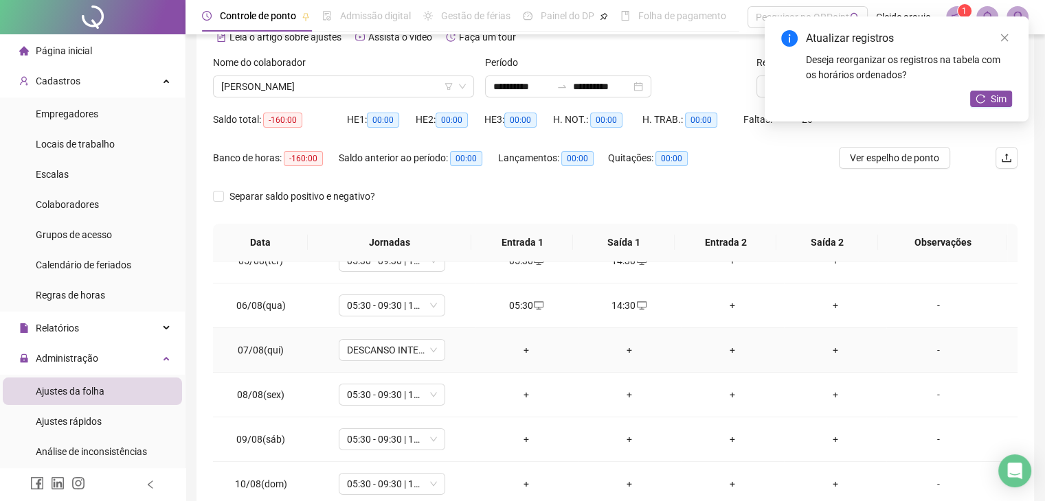
click at [522, 346] on div "+" at bounding box center [526, 350] width 81 height 15
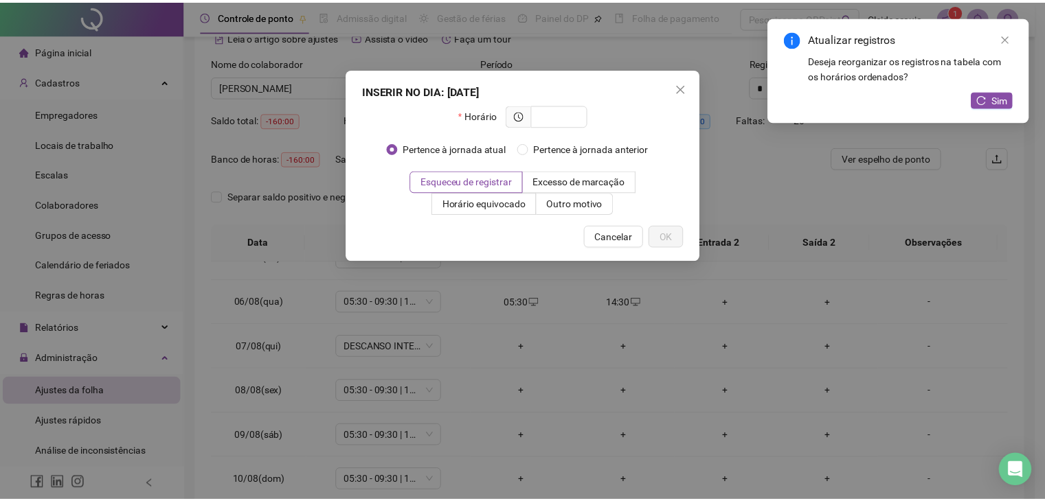
scroll to position [205, 0]
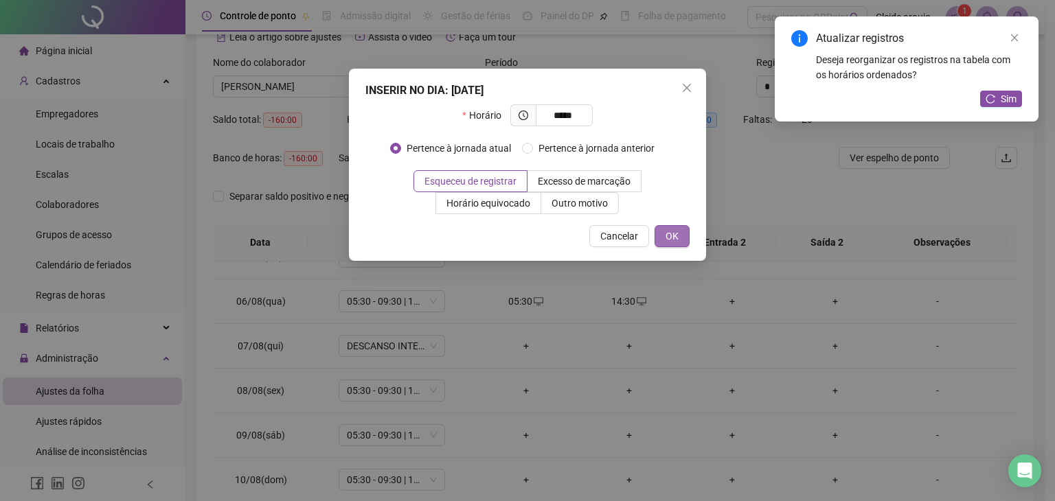
click at [678, 234] on span "OK" at bounding box center [672, 236] width 13 height 15
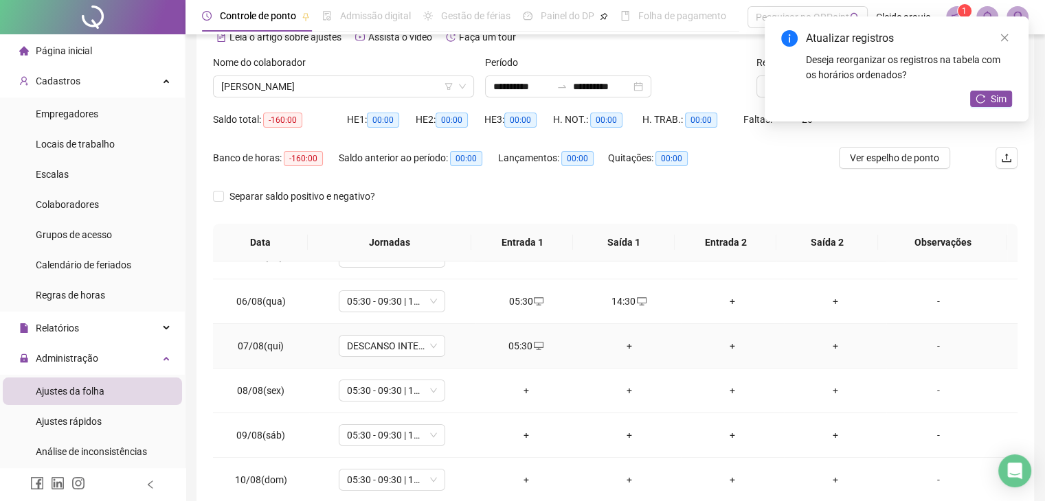
click at [627, 342] on div "+" at bounding box center [629, 346] width 81 height 15
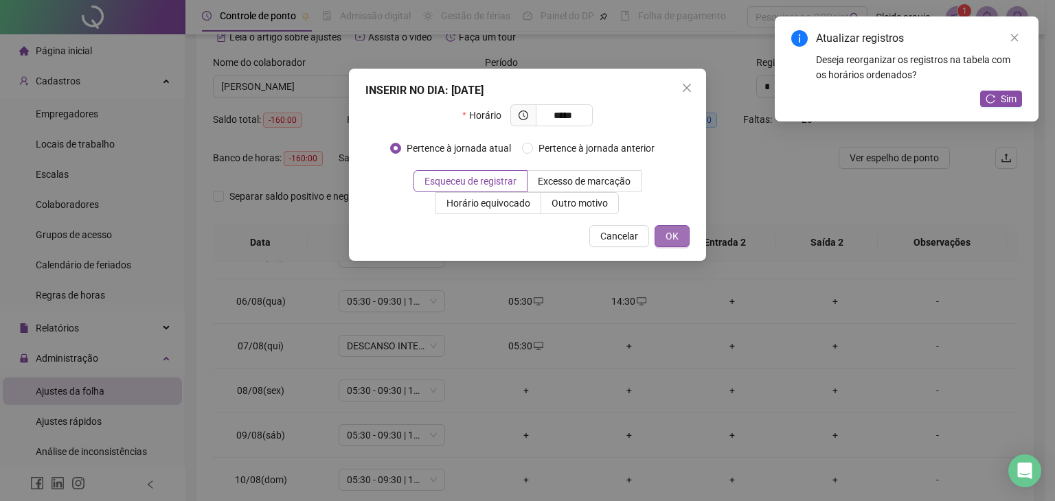
click at [673, 240] on span "OK" at bounding box center [672, 236] width 13 height 15
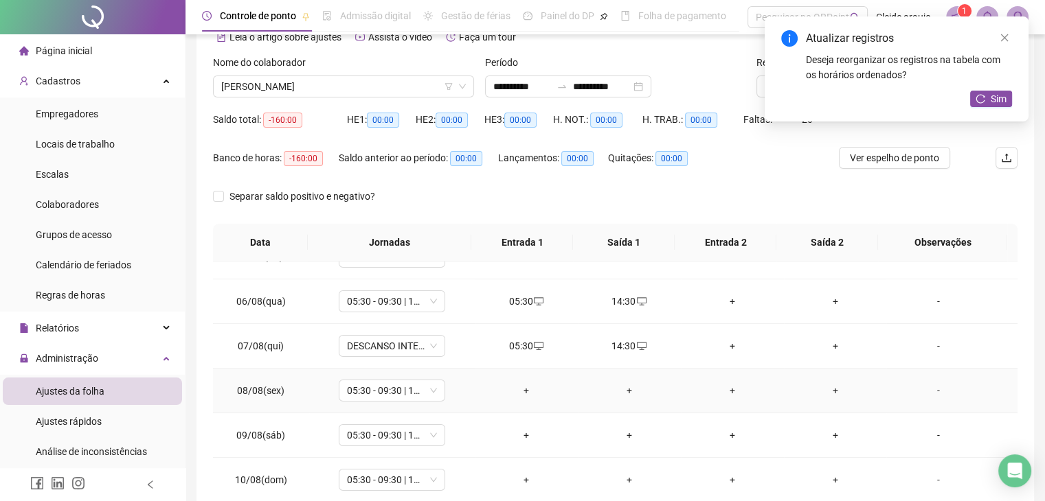
click at [504, 372] on td "+" at bounding box center [526, 391] width 103 height 45
click at [514, 389] on div "+" at bounding box center [526, 390] width 81 height 15
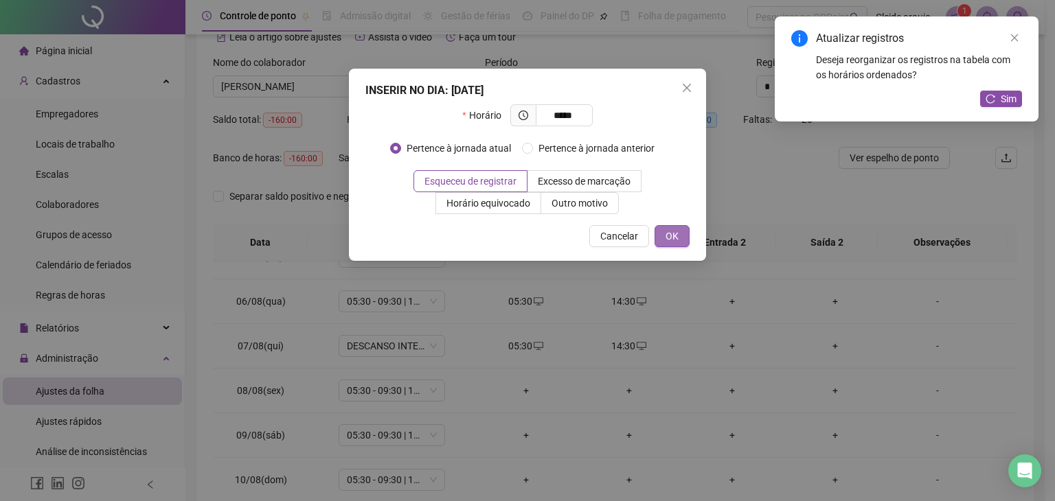
click at [667, 240] on span "OK" at bounding box center [672, 236] width 13 height 15
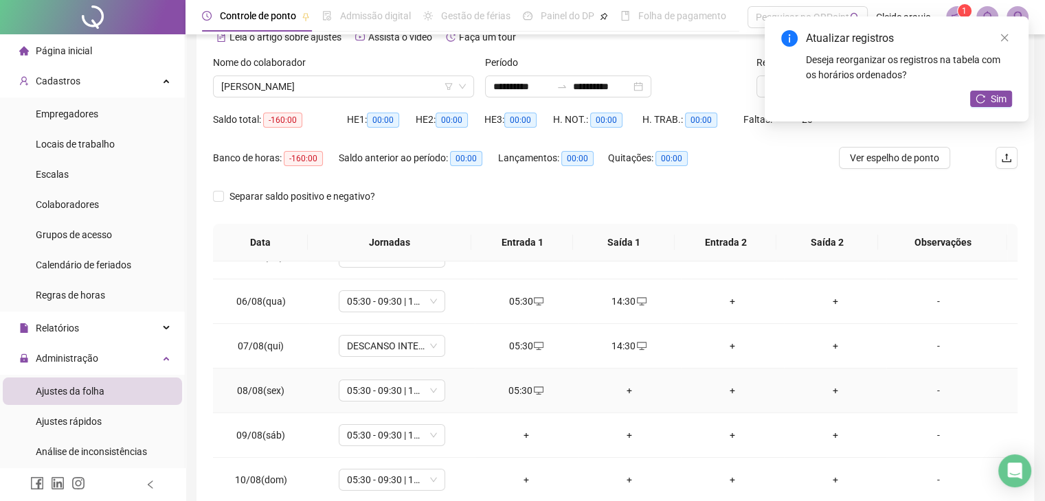
click at [625, 388] on div "+" at bounding box center [629, 390] width 81 height 15
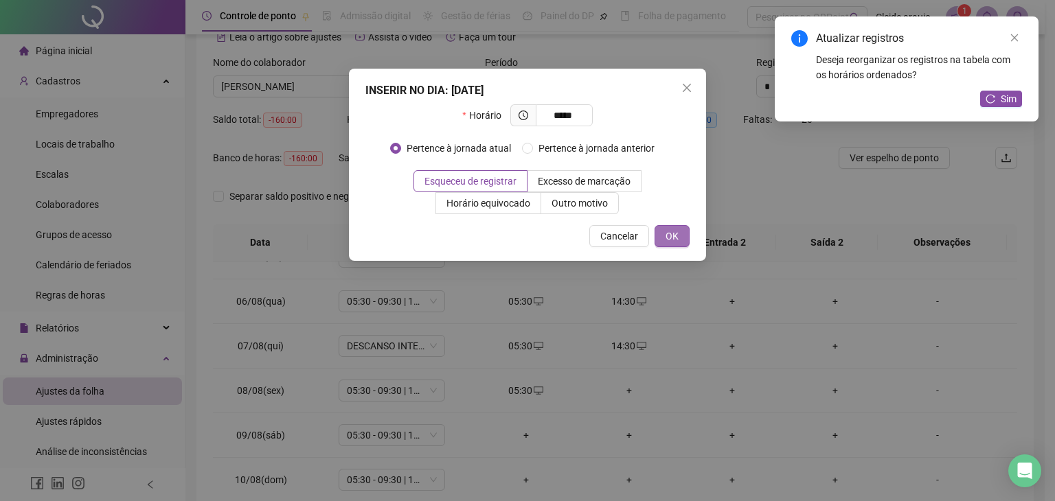
click at [675, 238] on span "OK" at bounding box center [672, 236] width 13 height 15
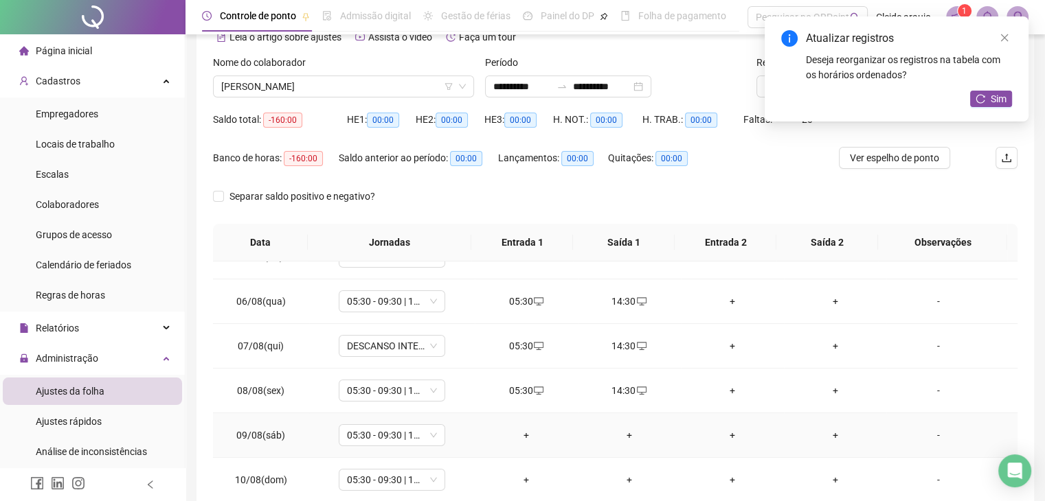
click at [528, 436] on div "+" at bounding box center [526, 435] width 81 height 15
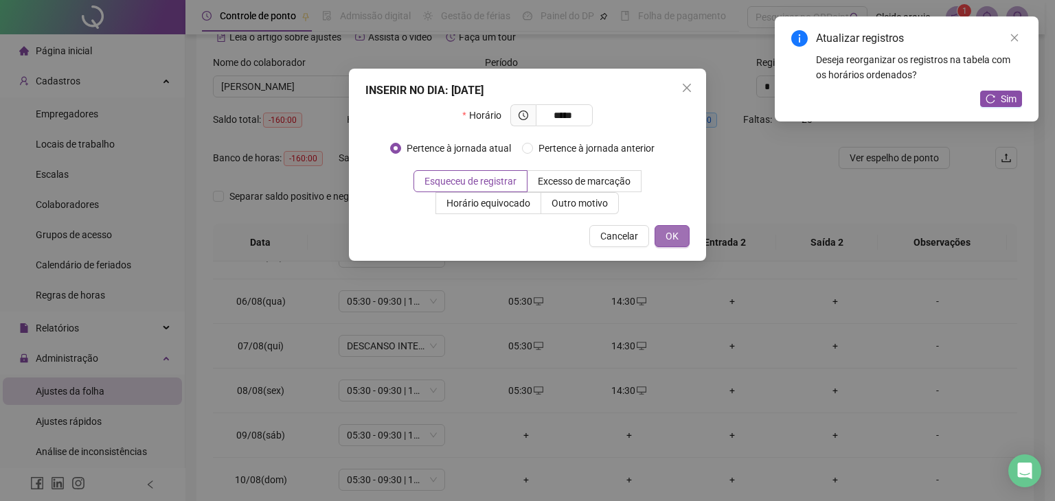
click at [677, 236] on span "OK" at bounding box center [672, 236] width 13 height 15
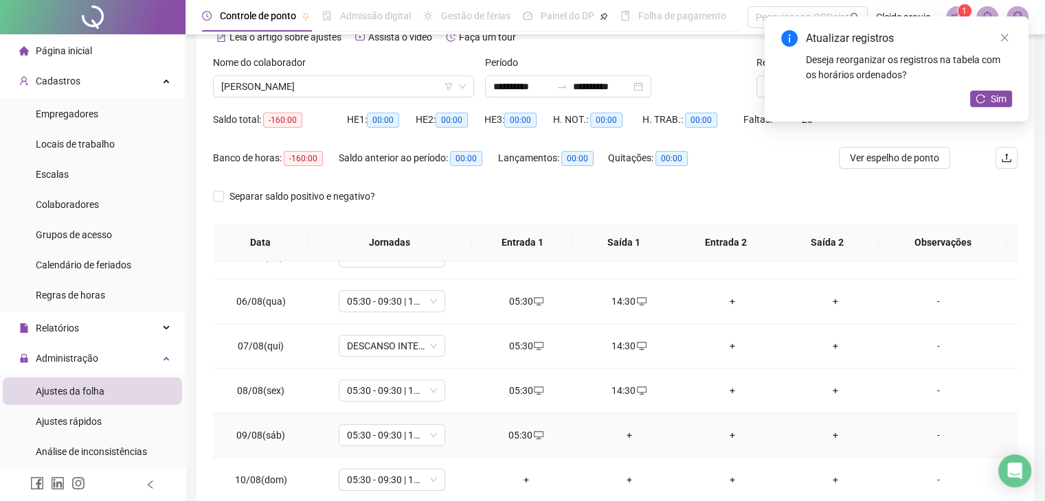
click at [624, 433] on div "+" at bounding box center [629, 435] width 81 height 15
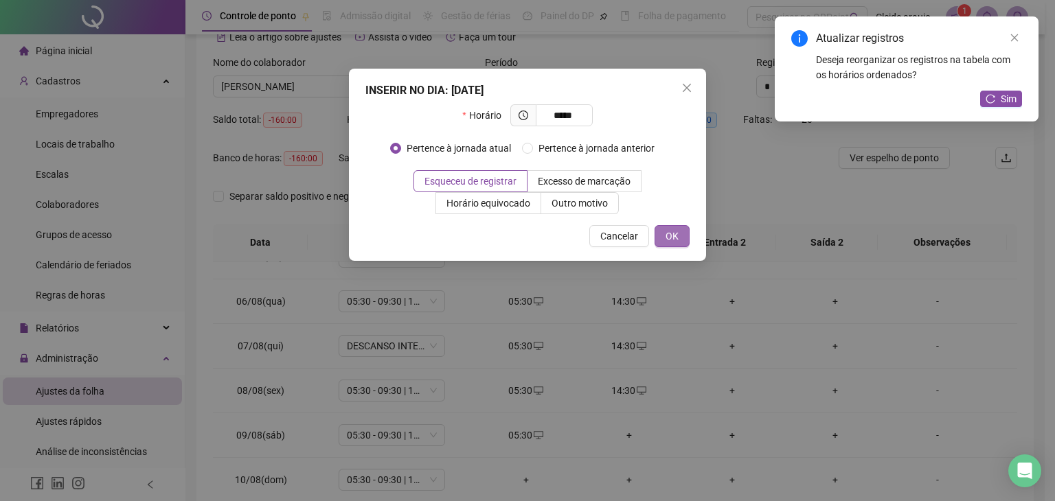
click at [668, 239] on span "OK" at bounding box center [672, 236] width 13 height 15
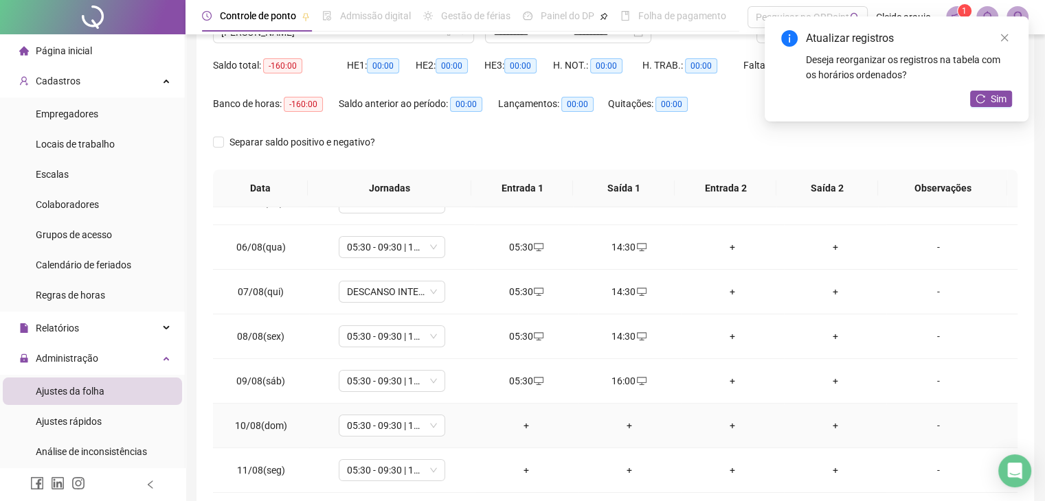
click at [523, 424] on div "+" at bounding box center [526, 425] width 81 height 15
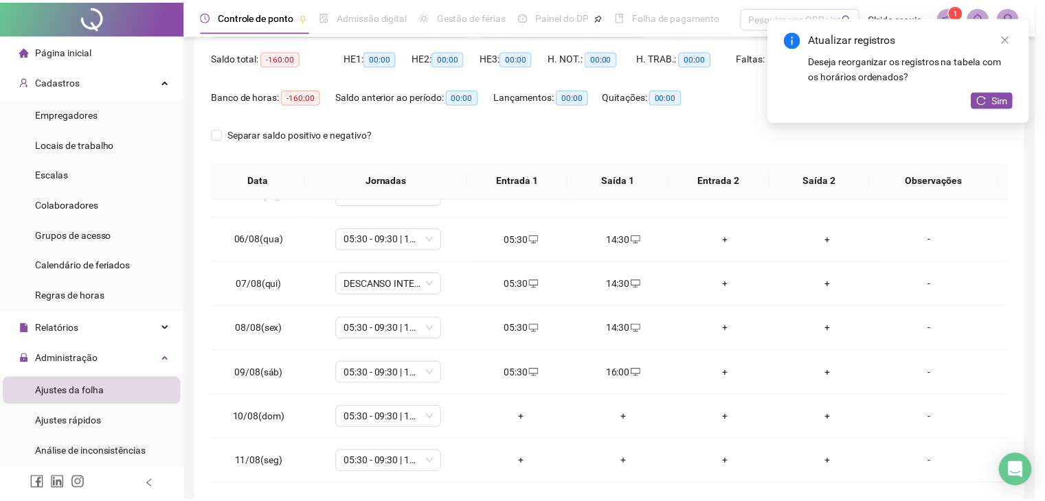
scroll to position [135, 0]
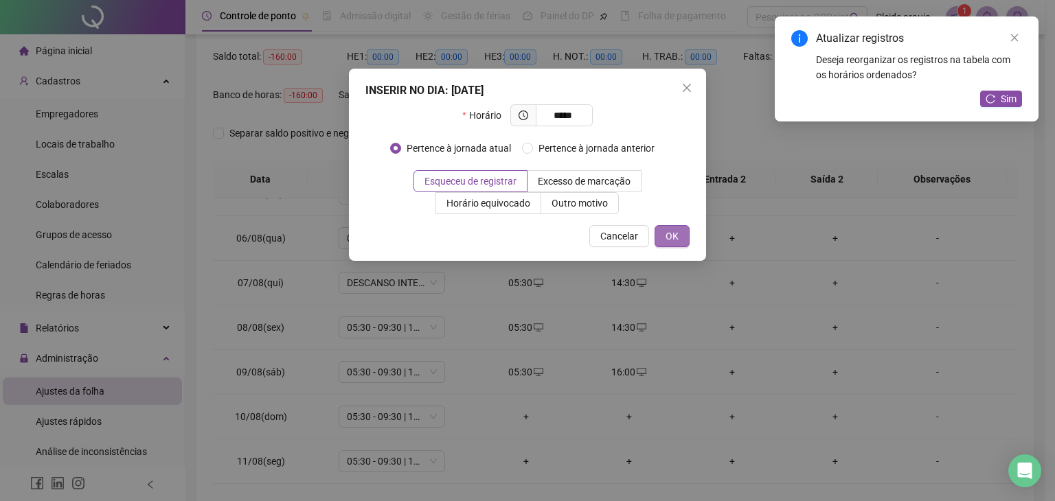
click at [672, 234] on span "OK" at bounding box center [672, 236] width 13 height 15
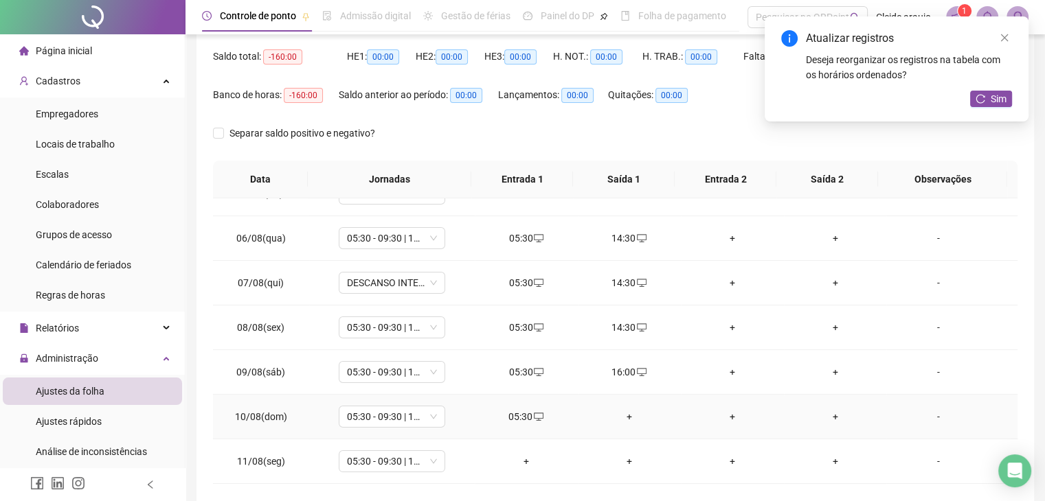
click at [625, 410] on div "+" at bounding box center [629, 416] width 81 height 15
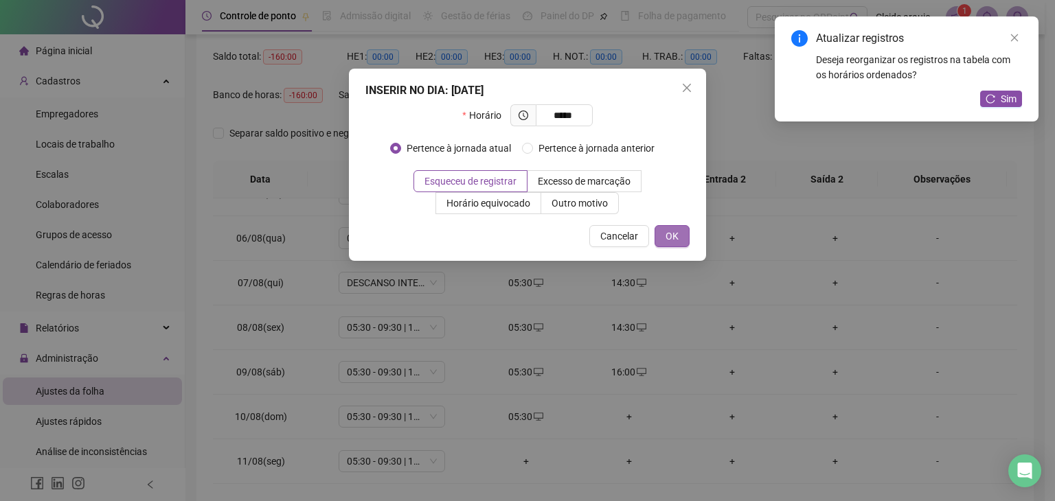
click at [675, 232] on span "OK" at bounding box center [672, 236] width 13 height 15
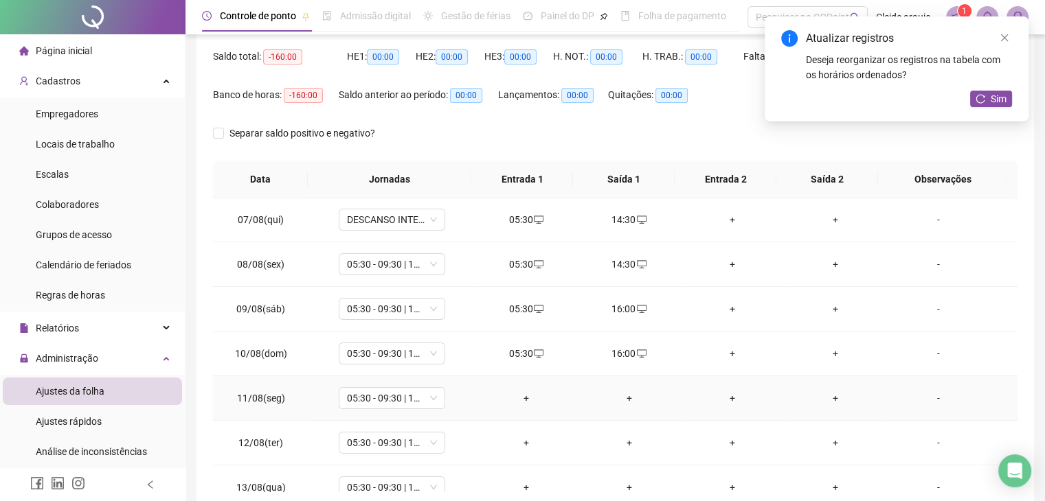
click at [522, 391] on td "+" at bounding box center [526, 398] width 103 height 45
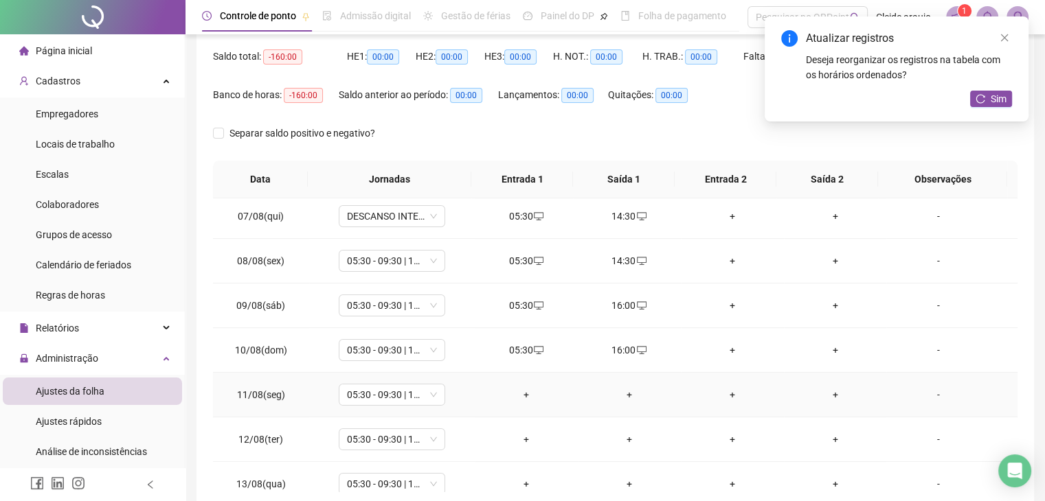
click at [523, 391] on div "+" at bounding box center [526, 394] width 81 height 15
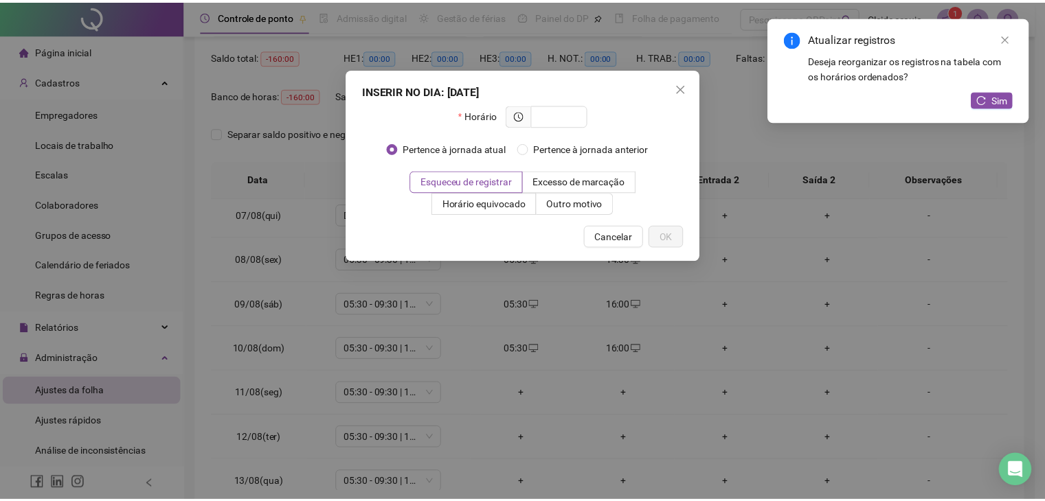
scroll to position [274, 0]
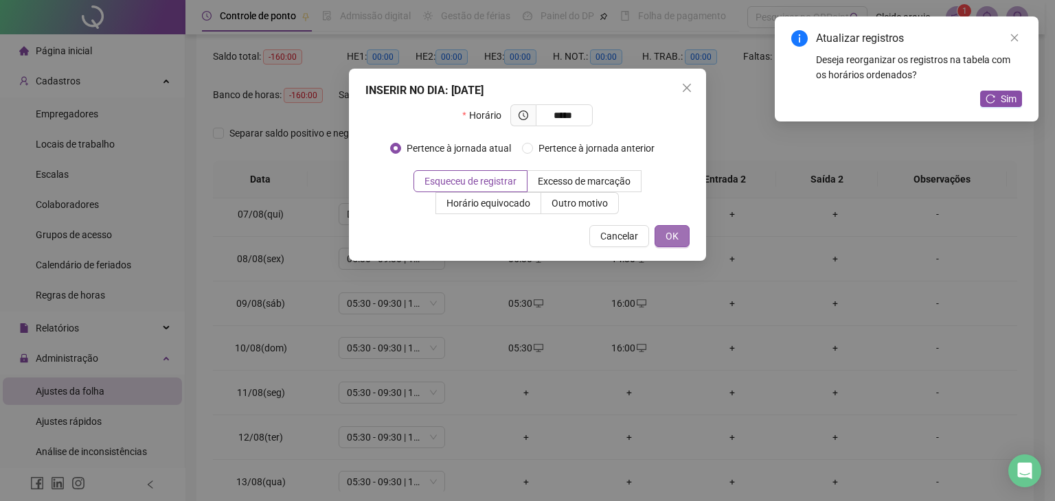
click at [679, 232] on span "OK" at bounding box center [672, 236] width 13 height 15
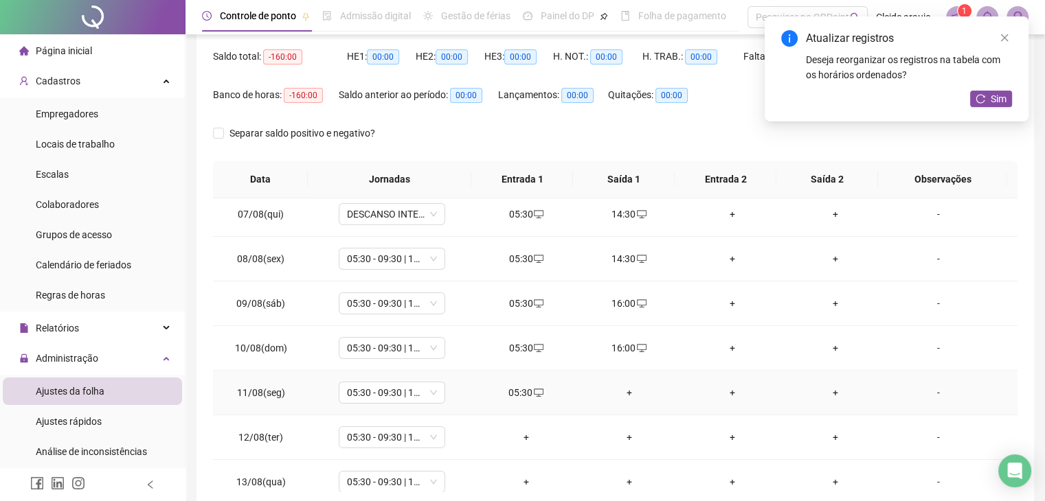
click at [627, 390] on div "+" at bounding box center [629, 392] width 81 height 15
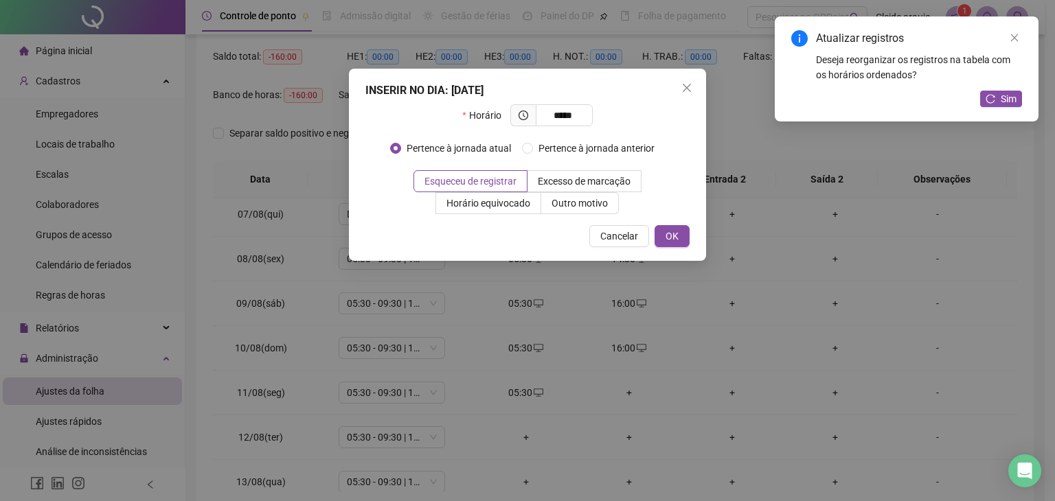
click at [678, 224] on div "INSERIR NO DIA : [DATE] Horário ***** Pertence à jornada atual Pertence à jorna…" at bounding box center [527, 165] width 357 height 192
click at [676, 232] on span "OK" at bounding box center [672, 236] width 13 height 15
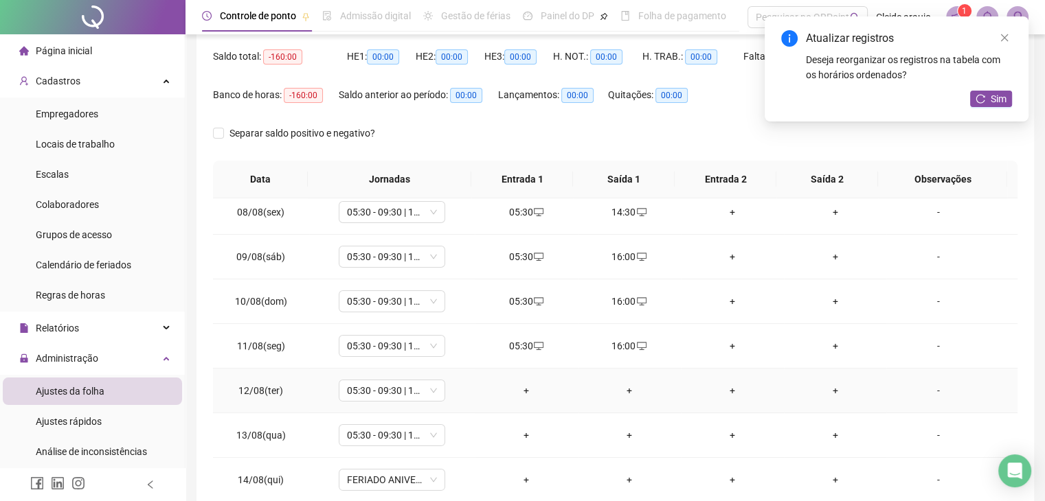
scroll to position [322, 0]
click at [521, 387] on div "+" at bounding box center [526, 390] width 81 height 15
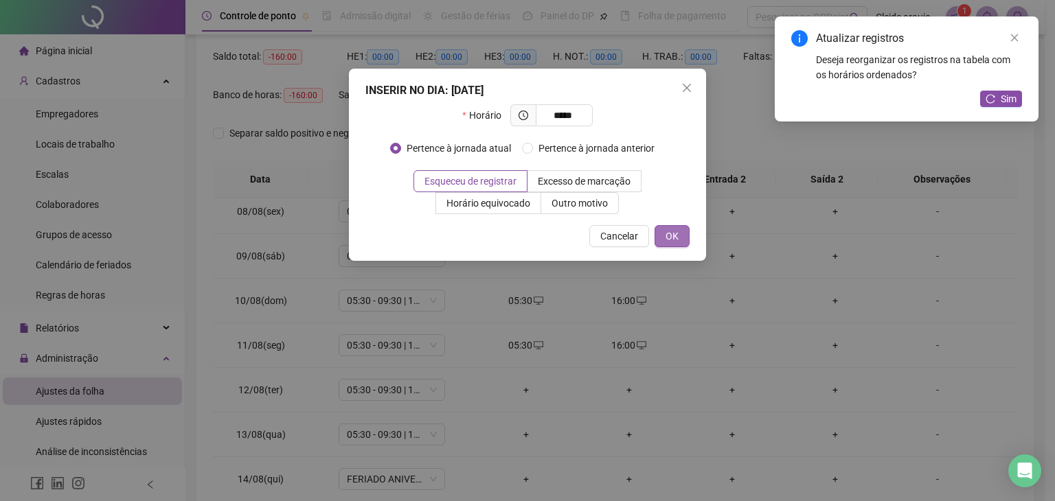
click at [679, 243] on button "OK" at bounding box center [672, 236] width 35 height 22
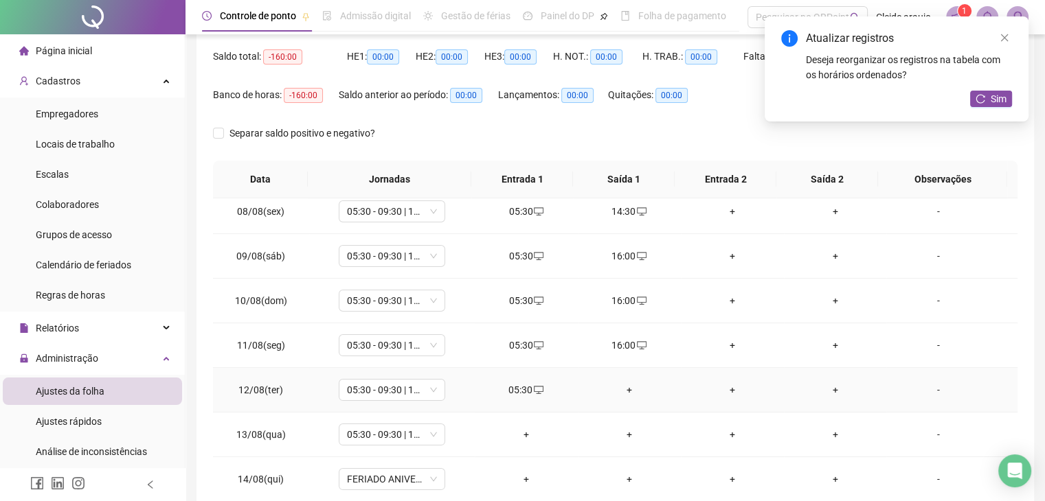
click at [626, 383] on div "+" at bounding box center [629, 390] width 81 height 15
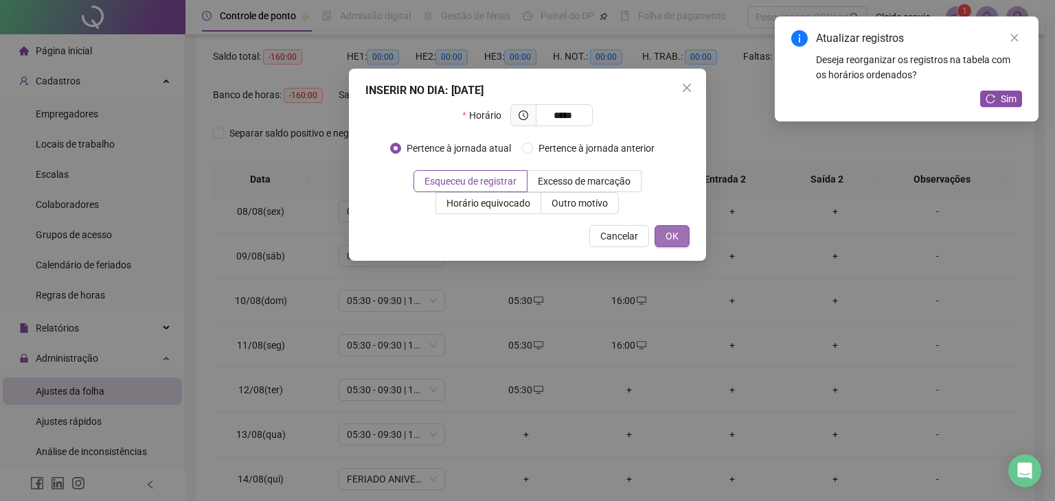
click at [676, 234] on span "OK" at bounding box center [672, 236] width 13 height 15
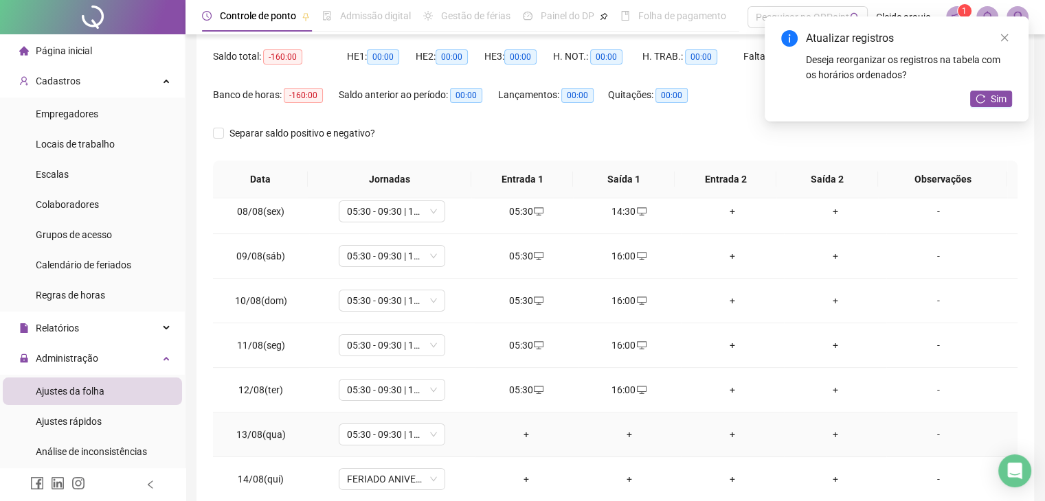
click at [528, 432] on div "+" at bounding box center [526, 434] width 81 height 15
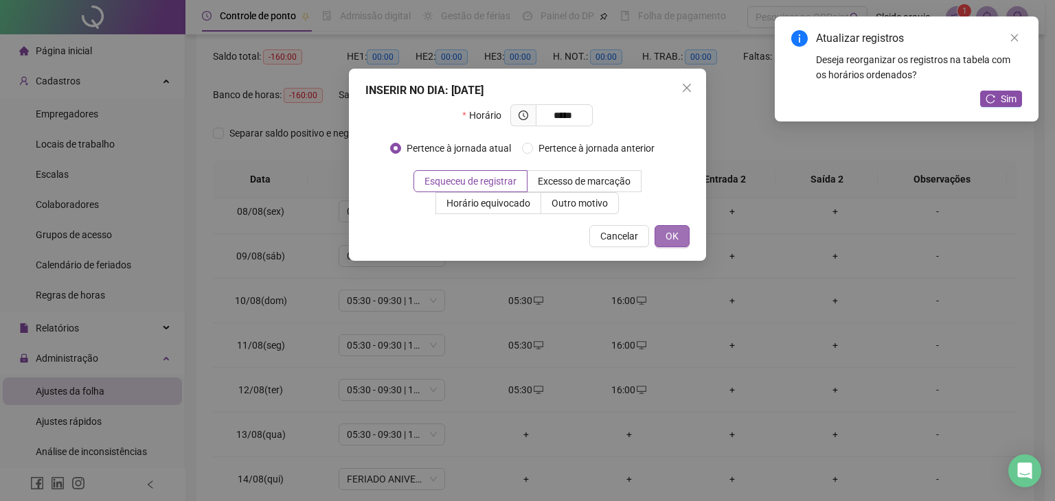
click at [668, 240] on span "OK" at bounding box center [672, 236] width 13 height 15
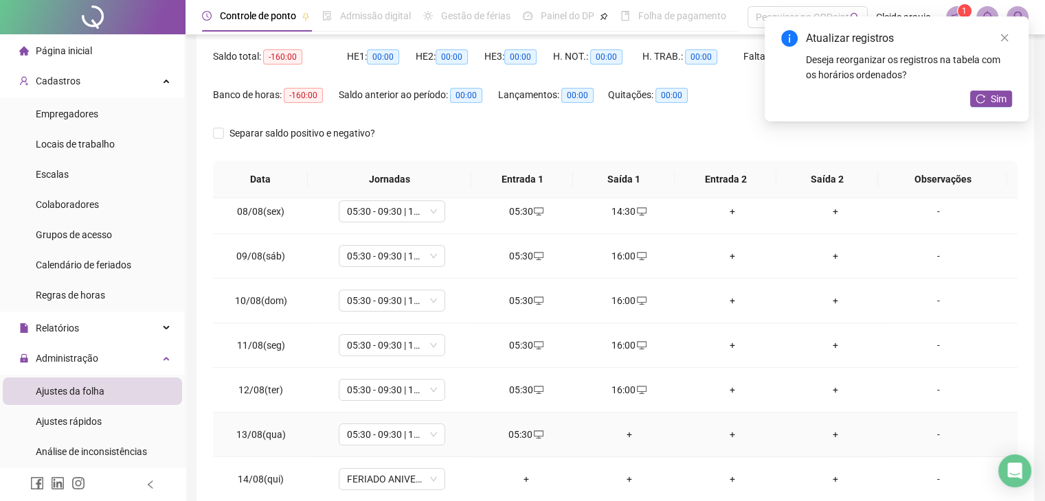
click at [618, 440] on div "+" at bounding box center [629, 434] width 81 height 15
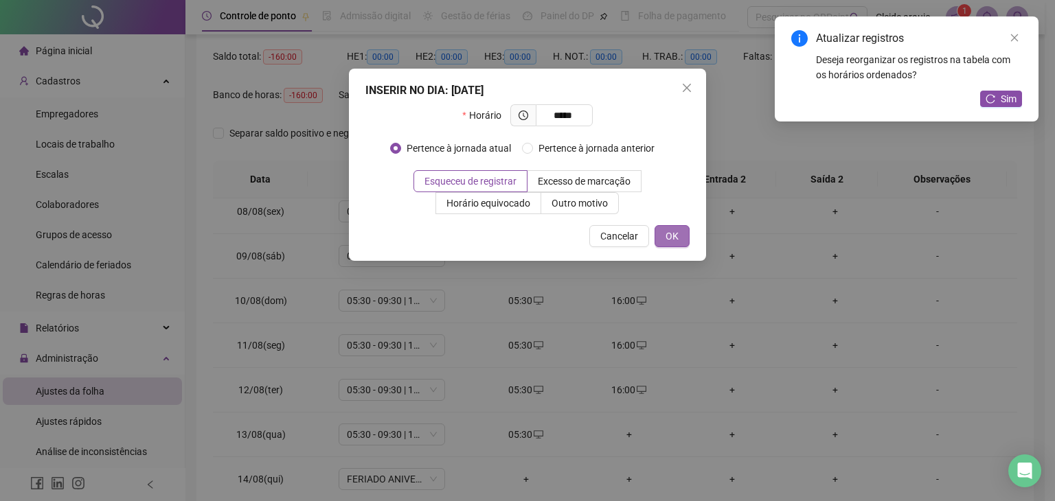
click at [681, 241] on button "OK" at bounding box center [672, 236] width 35 height 22
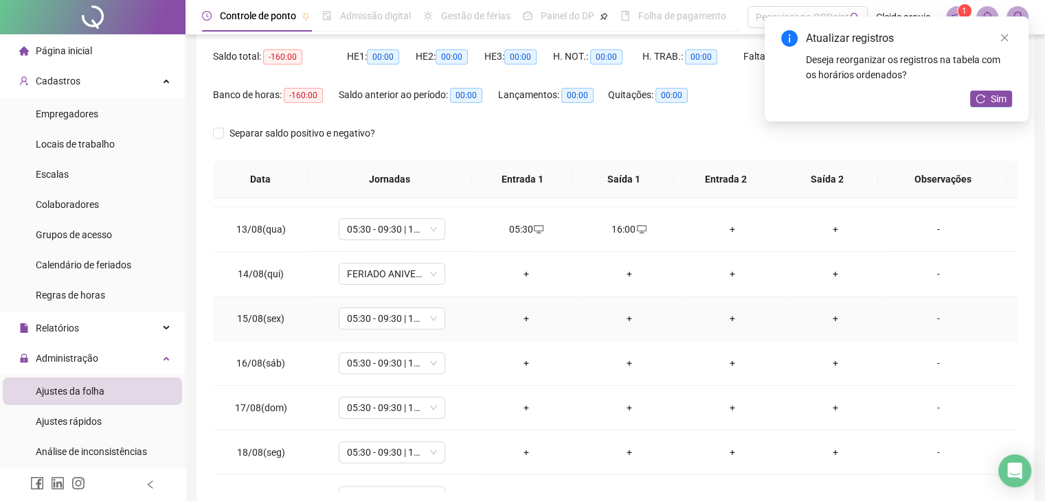
scroll to position [528, 0]
click at [528, 311] on div "+" at bounding box center [526, 318] width 81 height 15
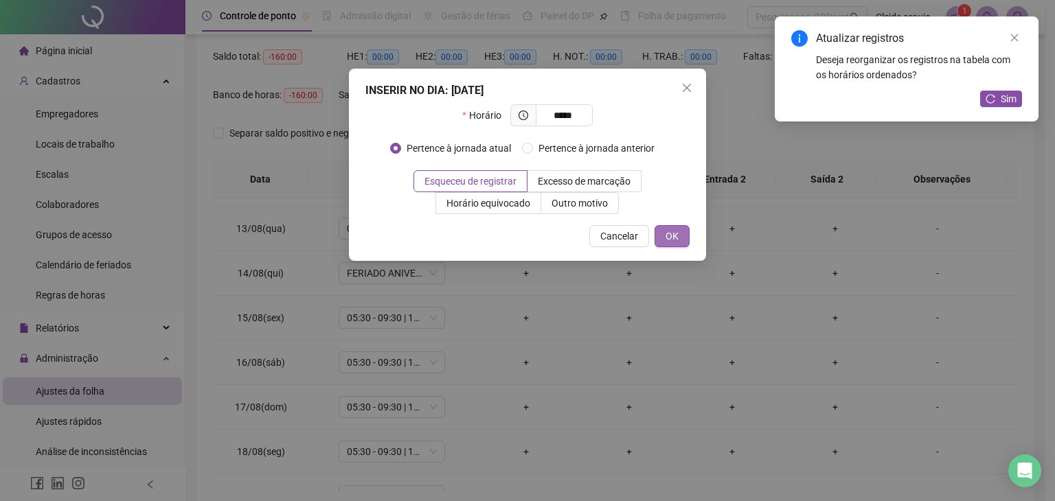
click at [669, 241] on span "OK" at bounding box center [672, 236] width 13 height 15
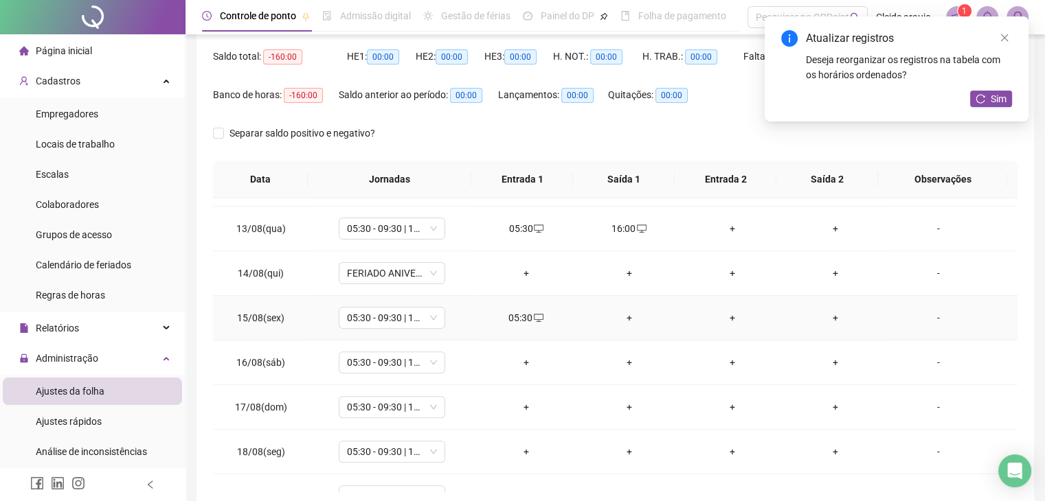
click at [620, 319] on div "+" at bounding box center [629, 318] width 81 height 15
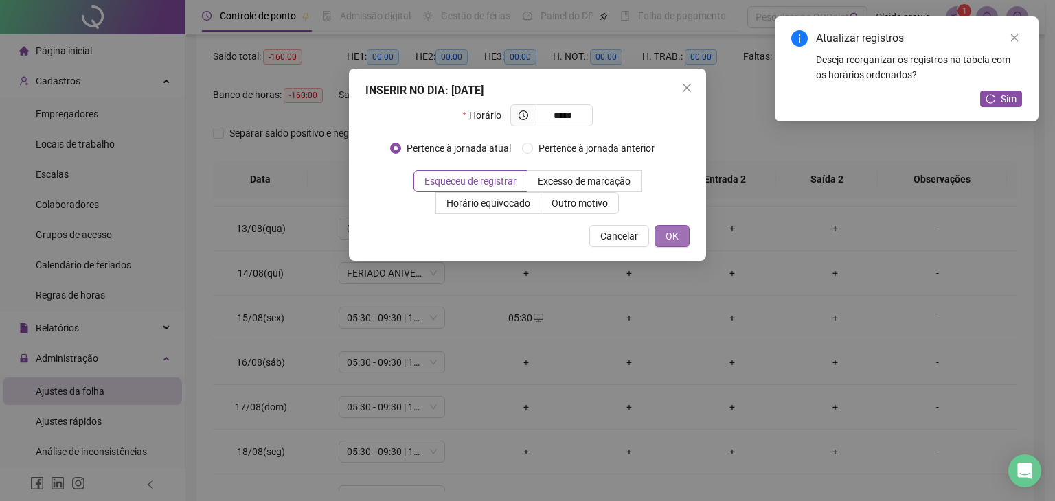
click at [666, 232] on span "OK" at bounding box center [672, 236] width 13 height 15
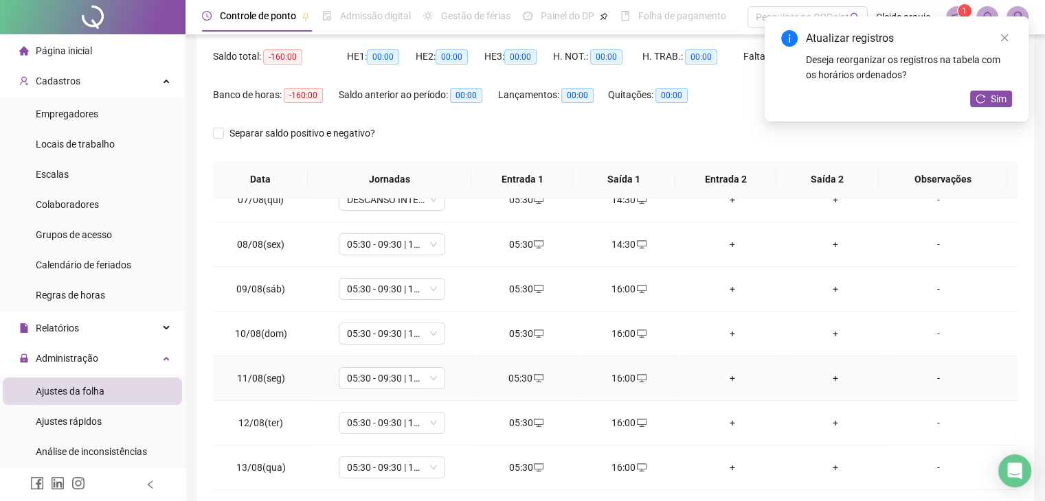
click at [621, 383] on td "16:00" at bounding box center [629, 379] width 103 height 45
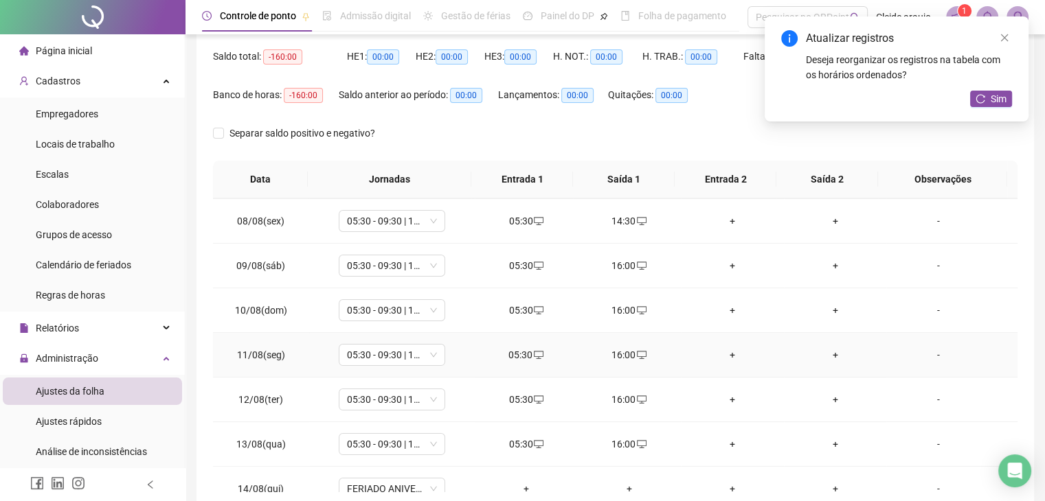
click at [625, 352] on div "16:00" at bounding box center [629, 355] width 81 height 15
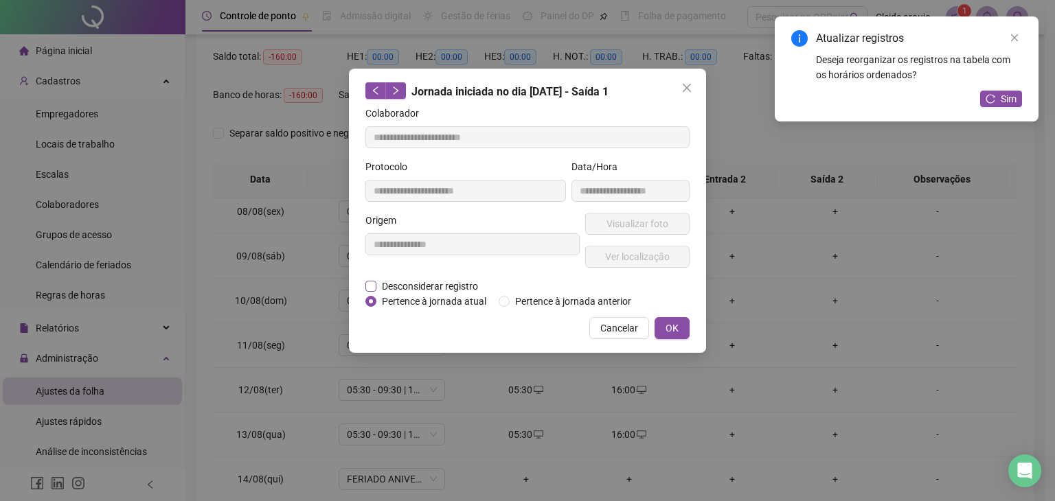
click at [422, 282] on span "Desconsiderar registro" at bounding box center [429, 286] width 107 height 15
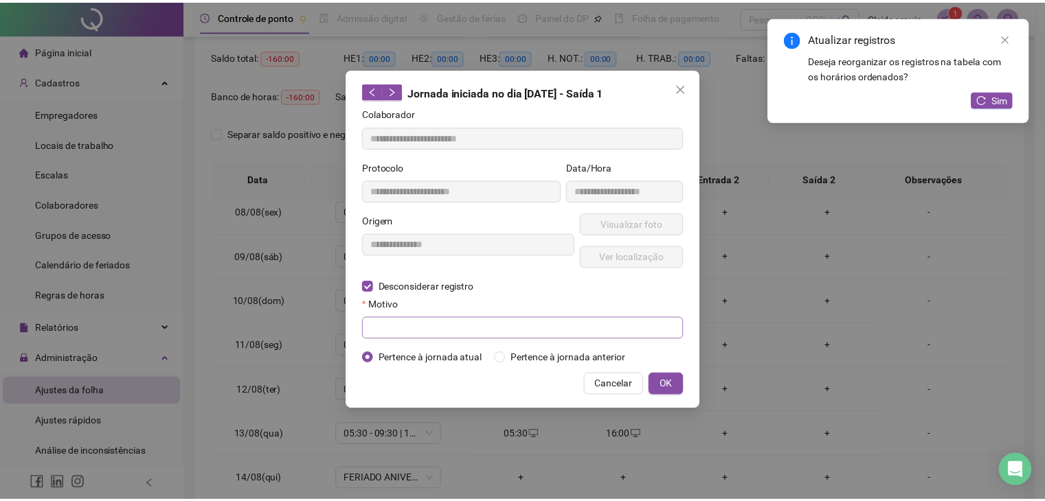
scroll to position [322, 0]
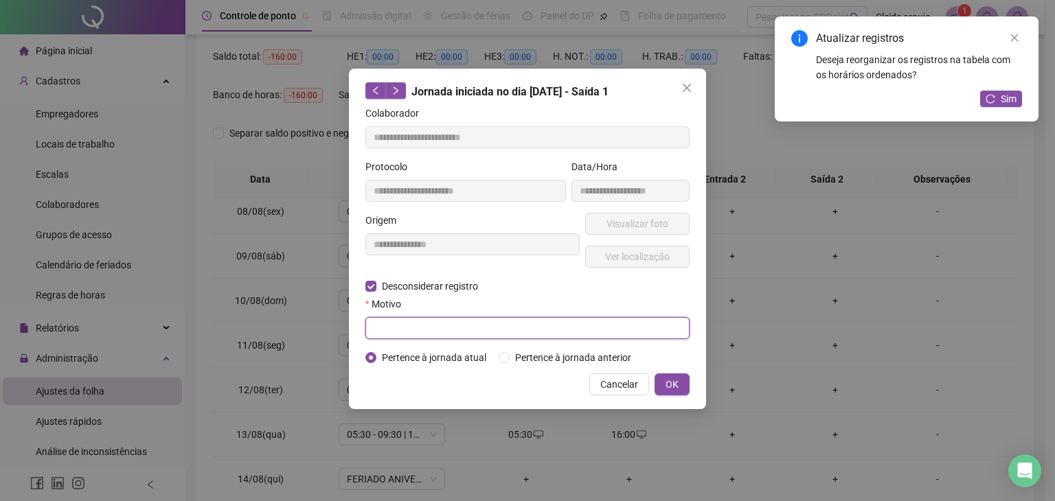
click at [394, 336] on input "text" at bounding box center [527, 328] width 324 height 22
drag, startPoint x: 686, startPoint y: 374, endPoint x: 681, endPoint y: 382, distance: 9.5
click at [685, 377] on button "OK" at bounding box center [672, 385] width 35 height 22
click at [677, 384] on span "OK" at bounding box center [672, 384] width 13 height 15
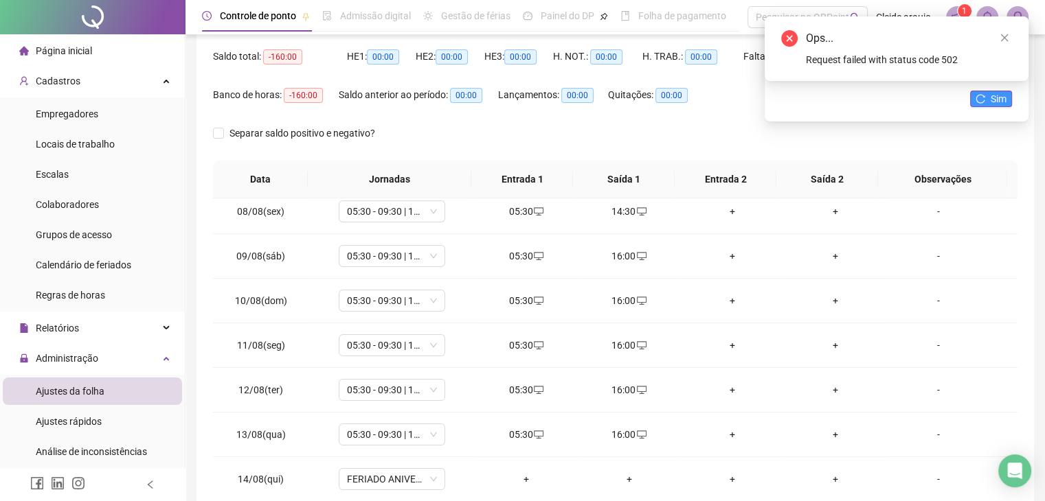
click at [982, 93] on button "Sim" at bounding box center [991, 99] width 42 height 16
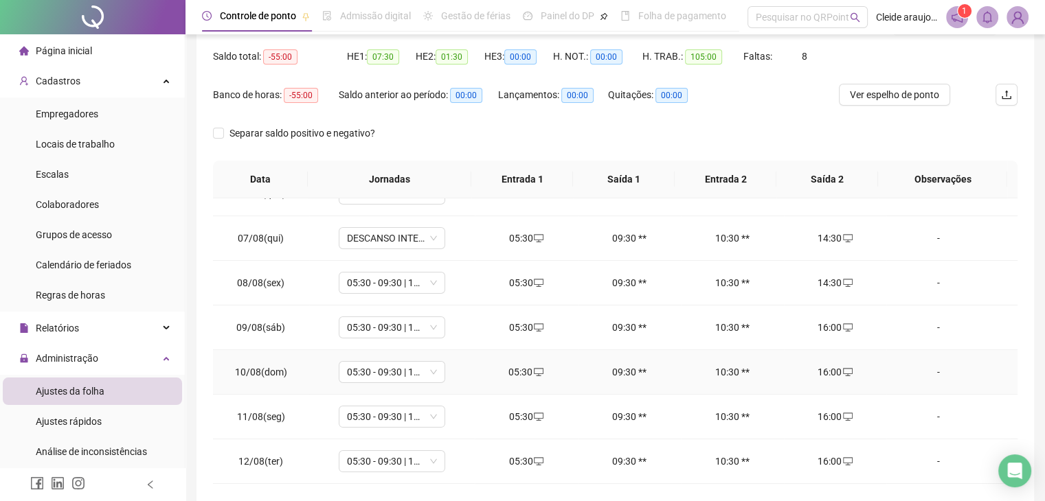
scroll to position [250, 0]
click at [821, 411] on div "16:00" at bounding box center [835, 416] width 81 height 15
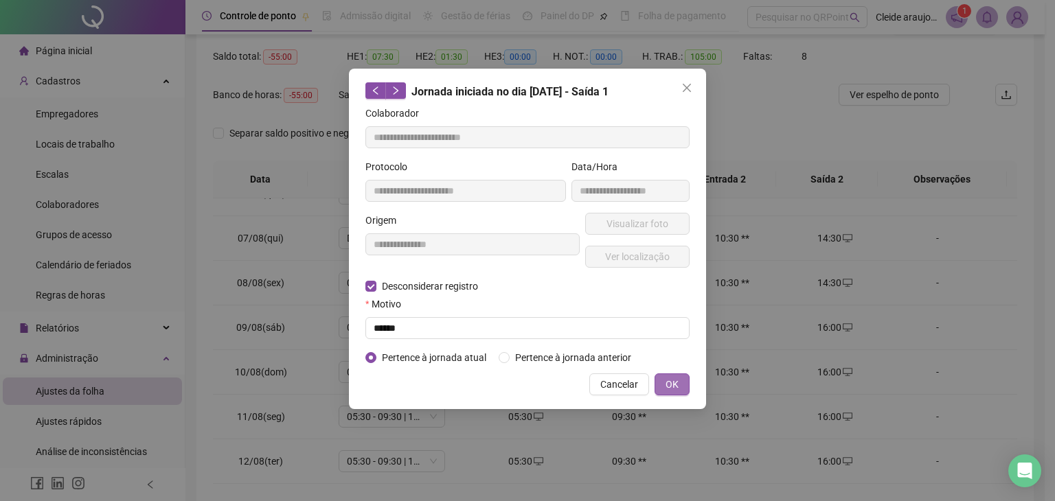
click at [670, 385] on span "OK" at bounding box center [672, 384] width 13 height 15
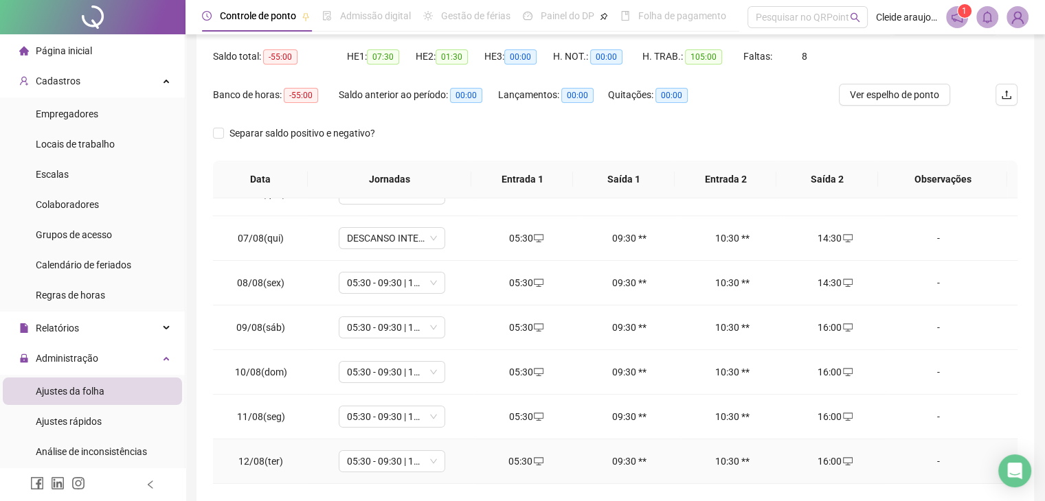
click at [820, 465] on div "16:00" at bounding box center [835, 461] width 81 height 15
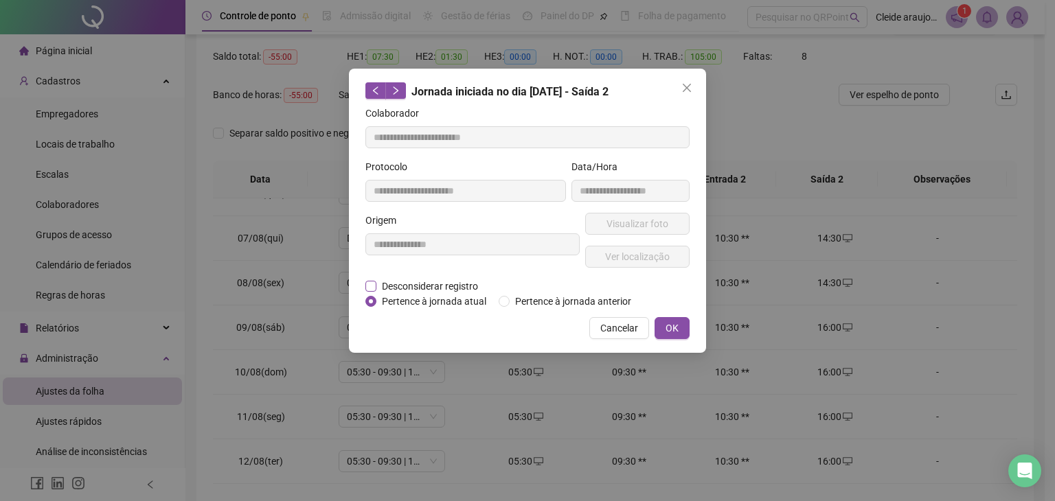
click at [433, 284] on span "Desconsiderar registro" at bounding box center [429, 286] width 107 height 15
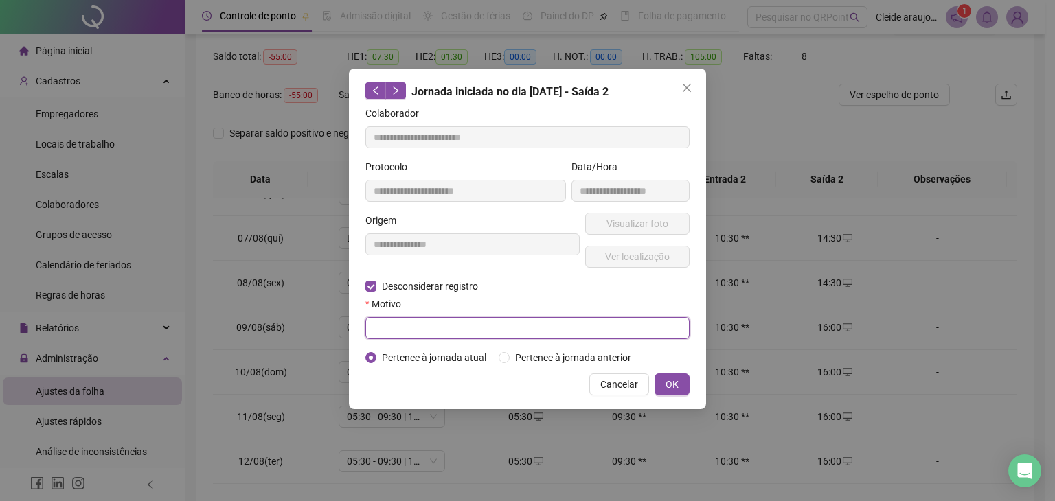
click at [418, 323] on input "text" at bounding box center [527, 328] width 324 height 22
paste input "*"
drag, startPoint x: 415, startPoint y: 336, endPoint x: 387, endPoint y: 336, distance: 27.5
click at [357, 352] on div "**********" at bounding box center [527, 239] width 357 height 341
click at [675, 379] on span "OK" at bounding box center [672, 384] width 13 height 15
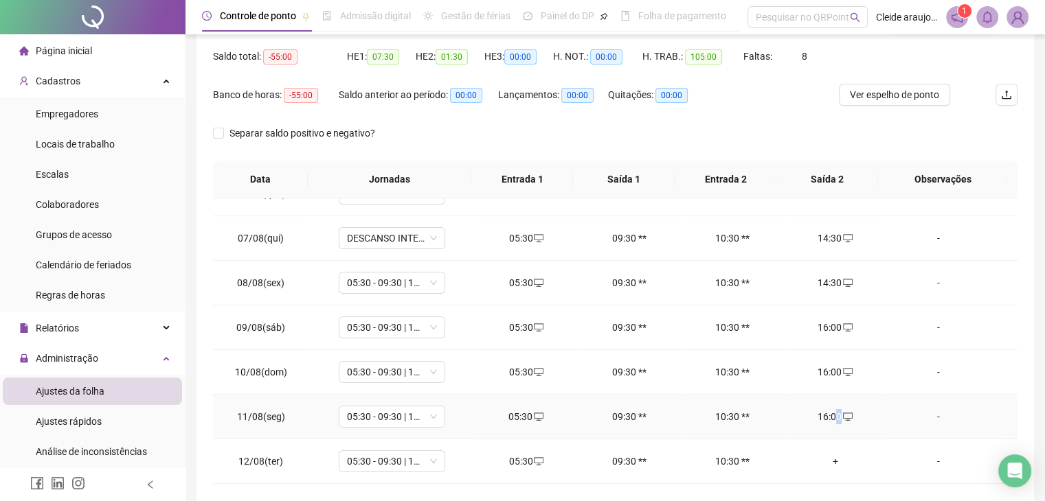
click at [831, 412] on div "16:00" at bounding box center [835, 416] width 81 height 15
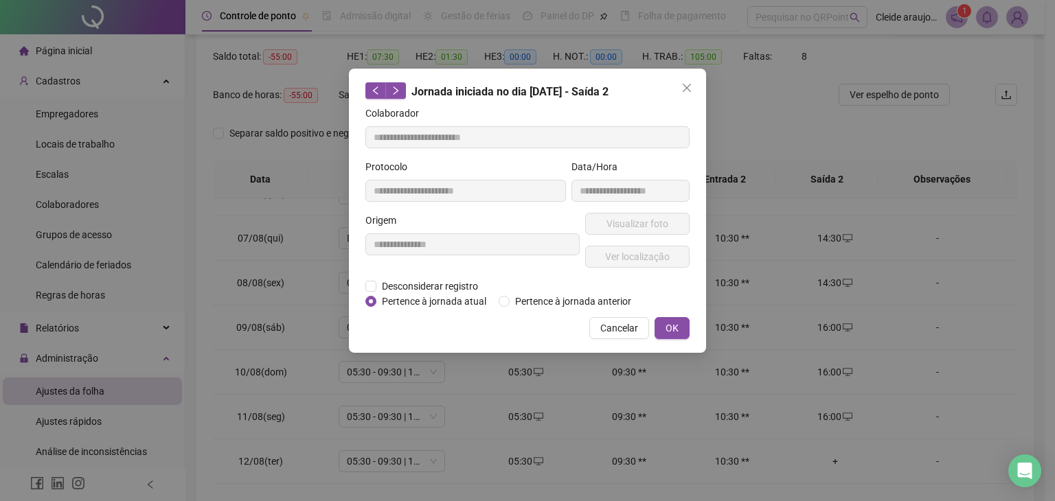
click at [436, 294] on span "Pertence à jornada atual" at bounding box center [433, 301] width 115 height 15
click at [433, 284] on span "Desconsiderar registro" at bounding box center [429, 286] width 107 height 15
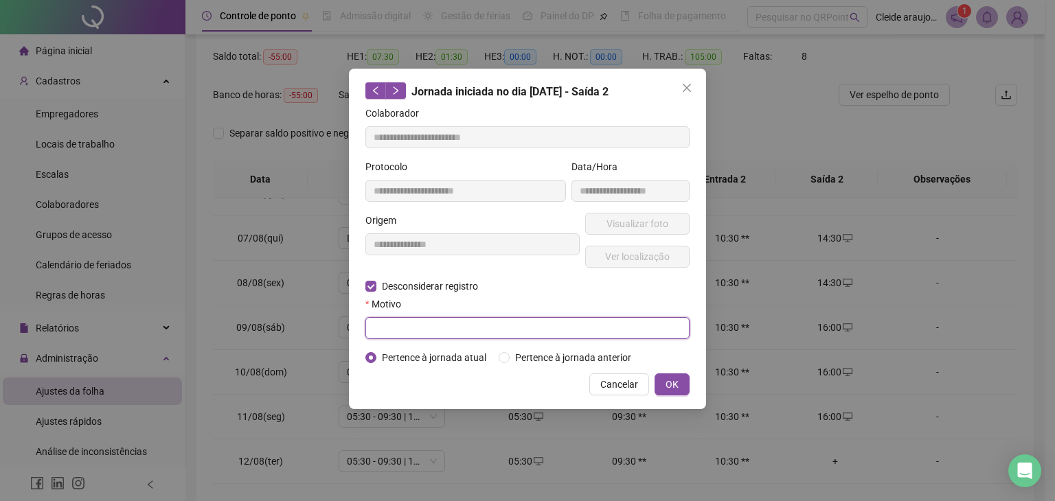
drag, startPoint x: 409, startPoint y: 347, endPoint x: 412, endPoint y: 335, distance: 12.0
click at [409, 346] on form "**********" at bounding box center [527, 236] width 324 height 260
paste input "******"
click at [670, 377] on span "OK" at bounding box center [672, 384] width 13 height 15
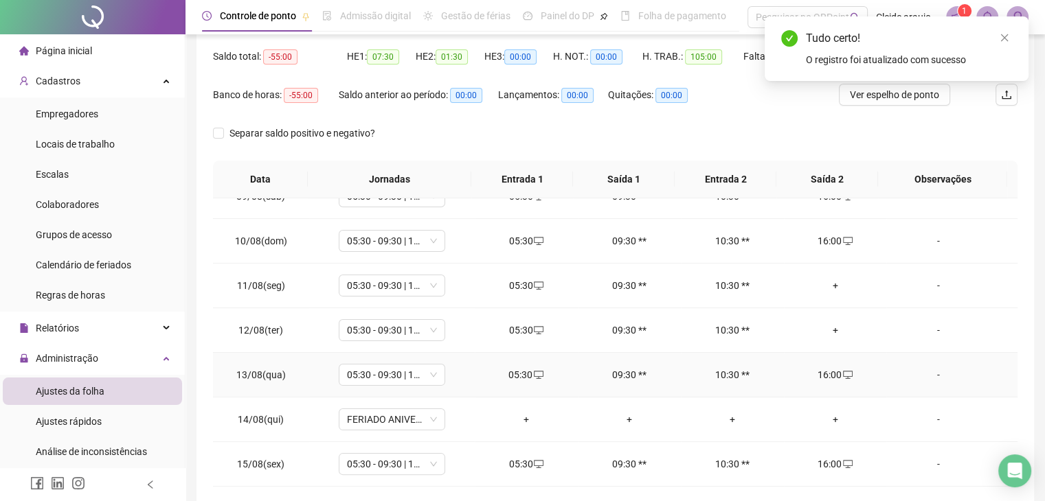
click at [827, 365] on td "16:00" at bounding box center [835, 375] width 103 height 45
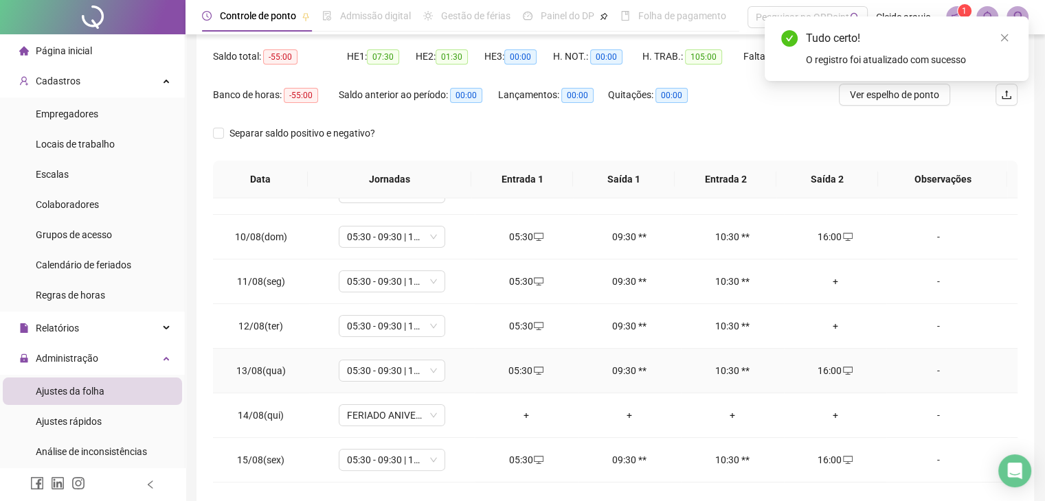
click at [826, 366] on div "16:00" at bounding box center [835, 370] width 81 height 15
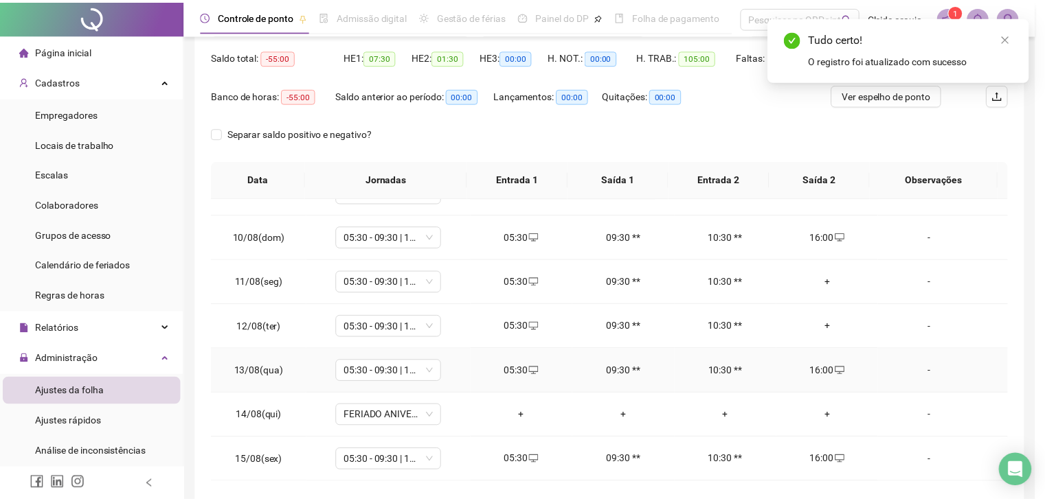
scroll to position [386, 0]
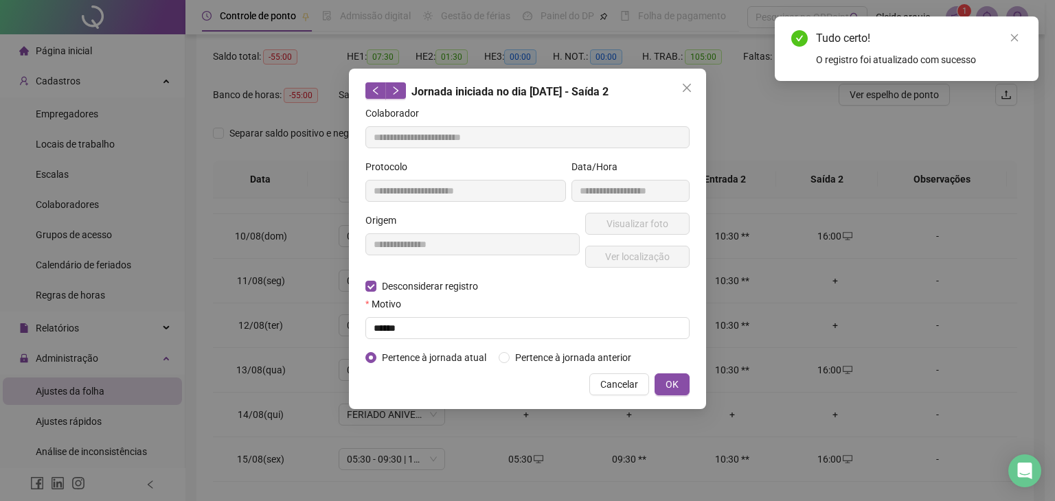
click at [668, 385] on span "OK" at bounding box center [672, 384] width 13 height 15
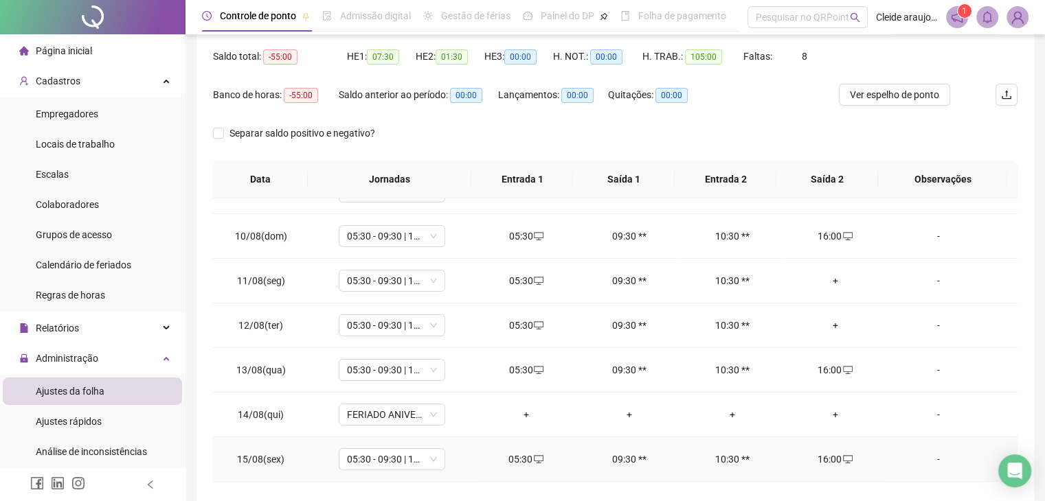
click at [816, 458] on div "16:00" at bounding box center [835, 459] width 81 height 15
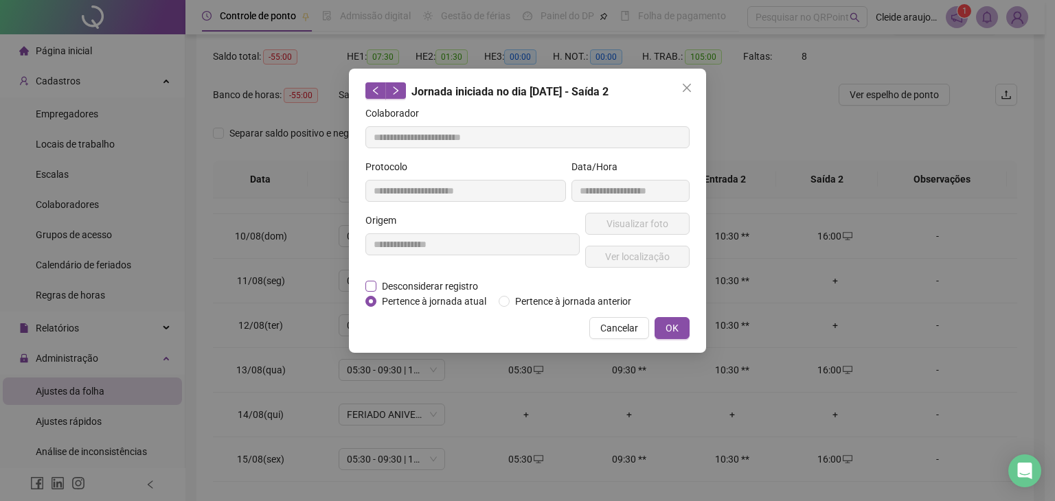
click at [429, 286] on span "Desconsiderar registro" at bounding box center [429, 286] width 107 height 15
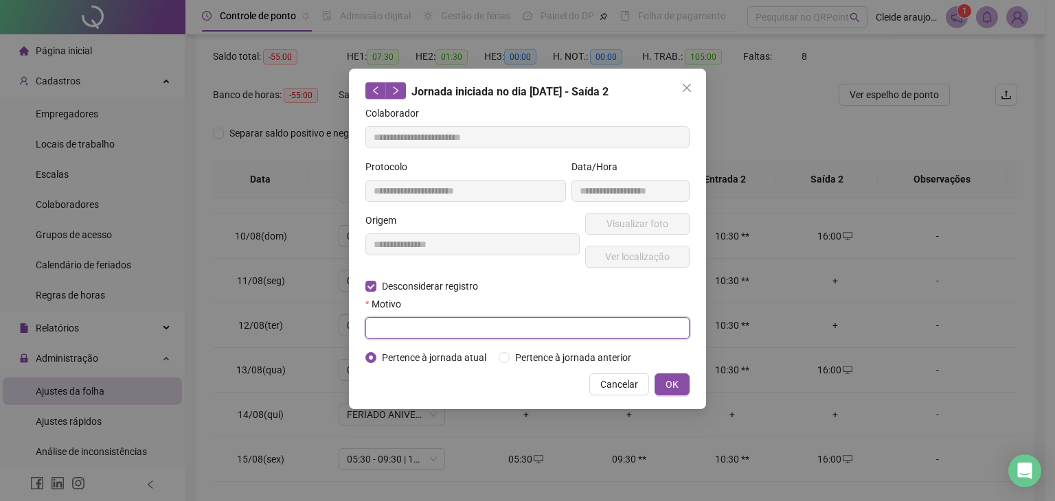
click at [398, 325] on input "text" at bounding box center [527, 328] width 324 height 22
paste input "******"
click at [676, 381] on span "OK" at bounding box center [672, 384] width 13 height 15
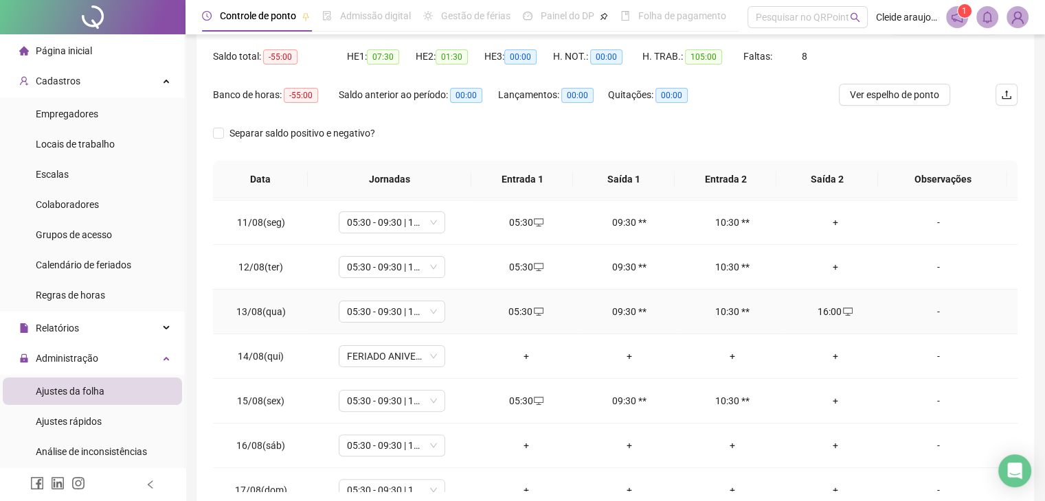
click at [812, 317] on td "16:00" at bounding box center [835, 312] width 103 height 45
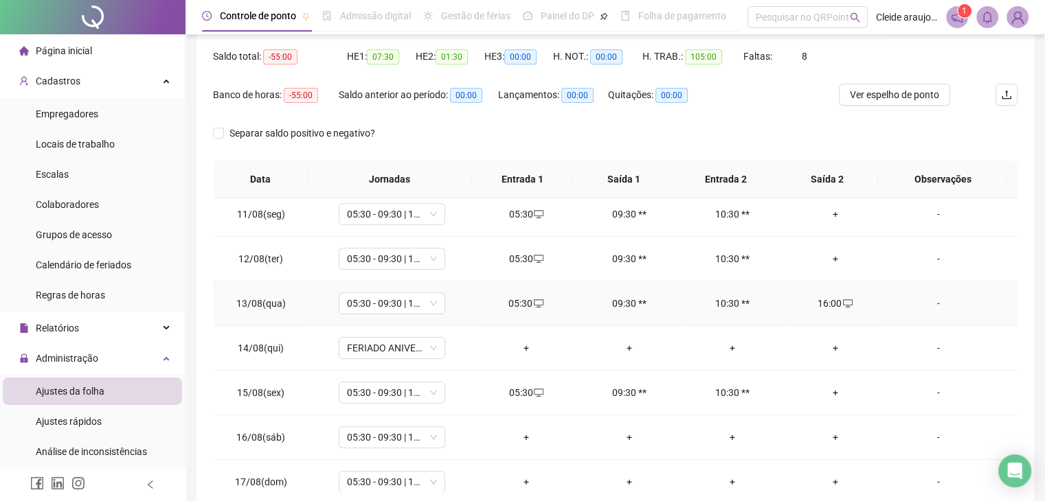
click at [822, 289] on td "16:00" at bounding box center [835, 304] width 103 height 45
click at [819, 301] on div "16:00" at bounding box center [835, 302] width 81 height 15
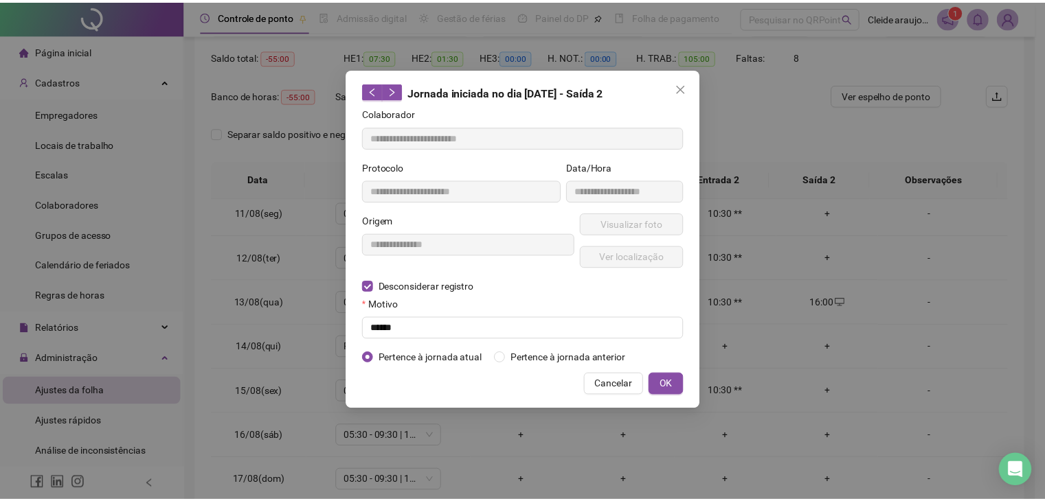
scroll to position [455, 0]
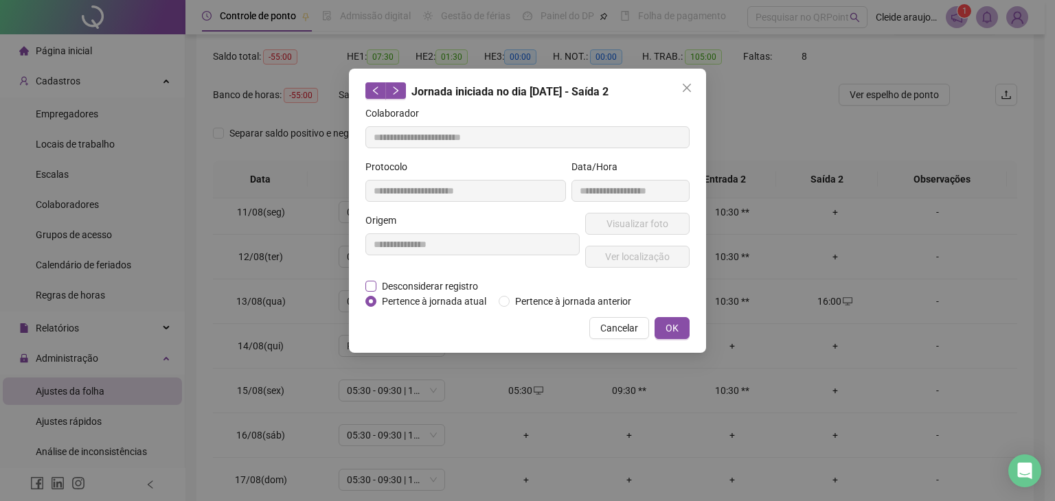
click at [433, 286] on span "Desconsiderar registro" at bounding box center [429, 286] width 107 height 15
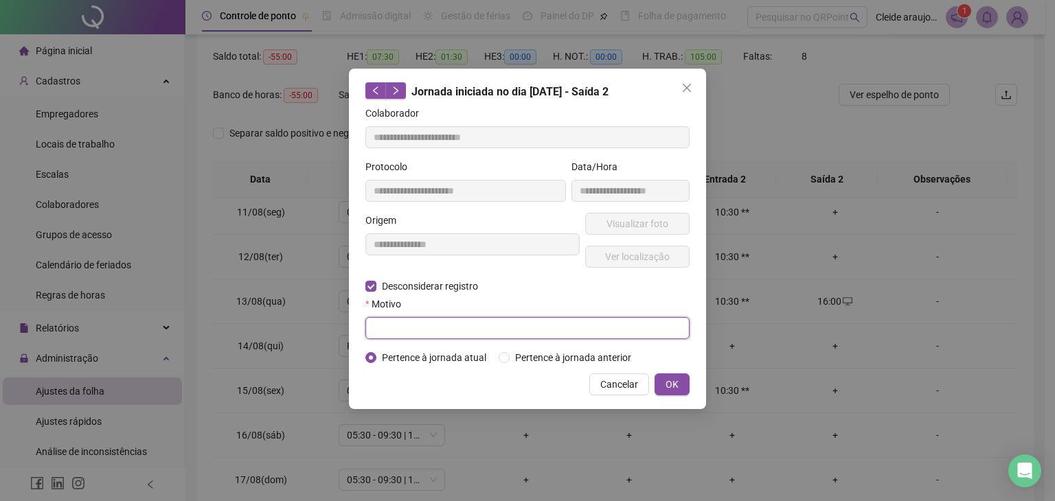
click at [428, 326] on input "text" at bounding box center [527, 328] width 324 height 22
paste input "******"
click at [668, 380] on span "OK" at bounding box center [672, 384] width 13 height 15
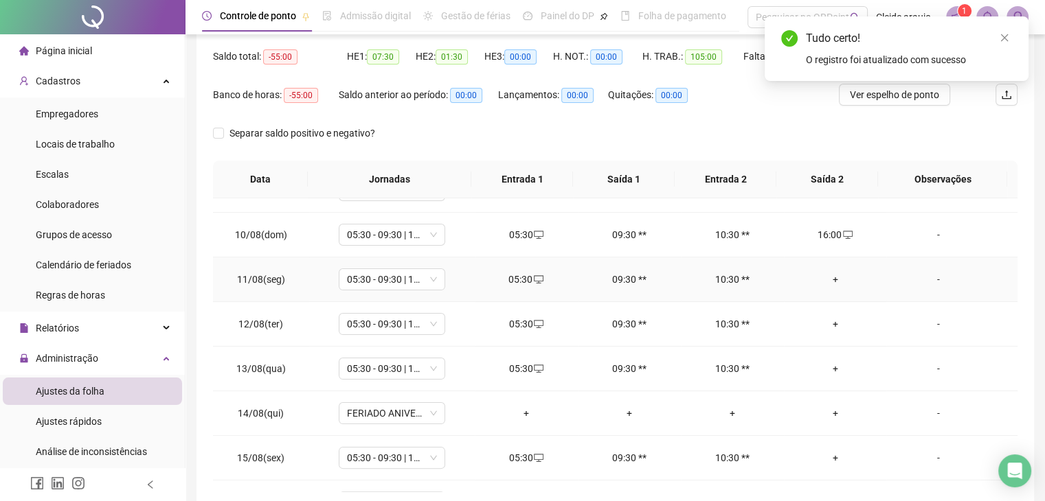
scroll to position [387, 0]
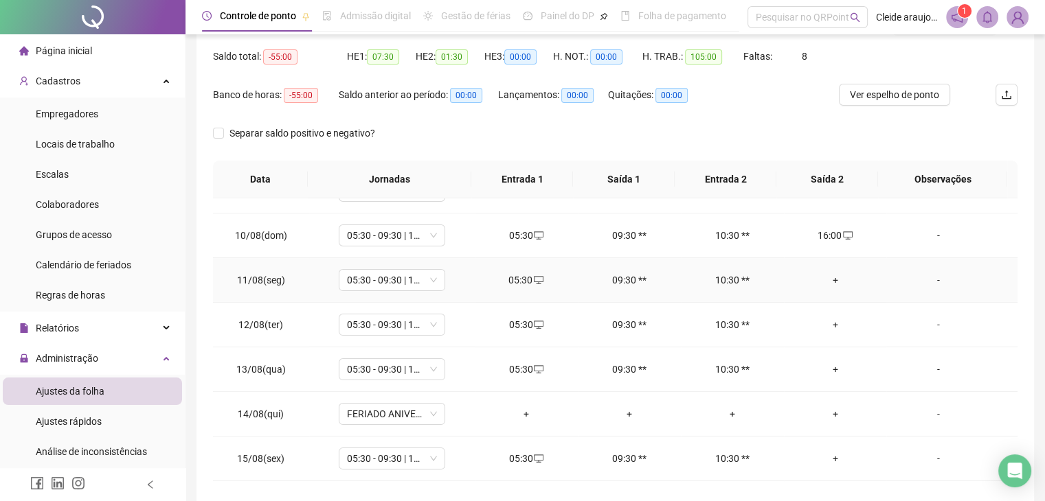
click at [824, 278] on div "+" at bounding box center [835, 280] width 81 height 15
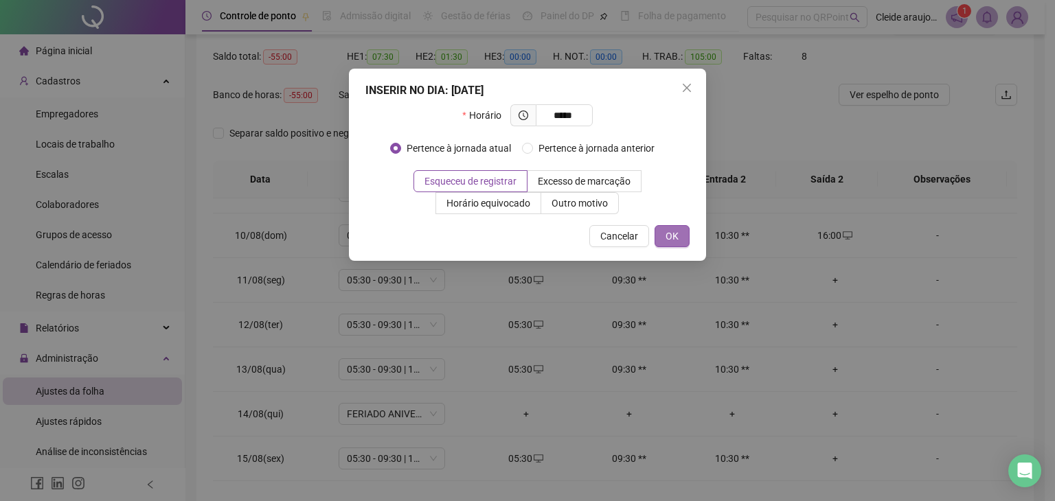
click at [680, 240] on button "OK" at bounding box center [672, 236] width 35 height 22
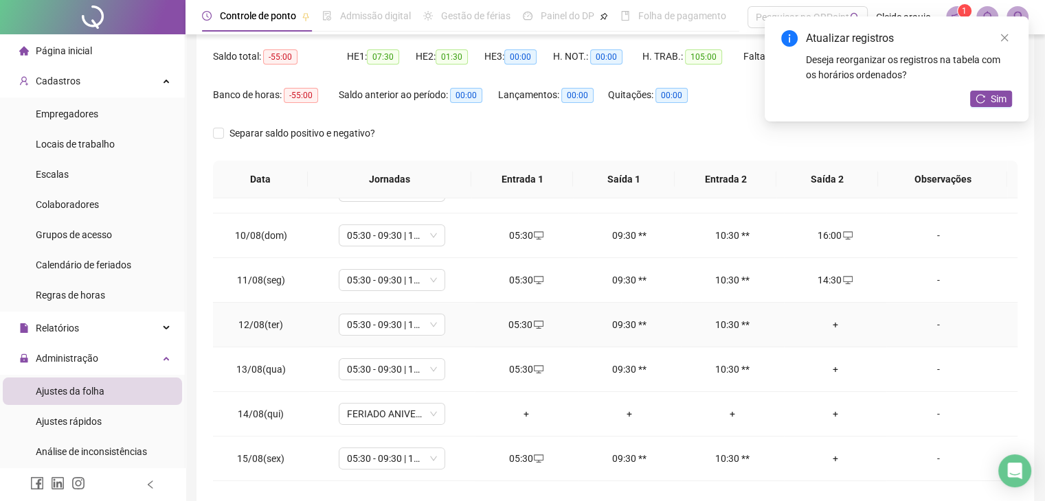
click at [826, 324] on div "+" at bounding box center [835, 324] width 81 height 15
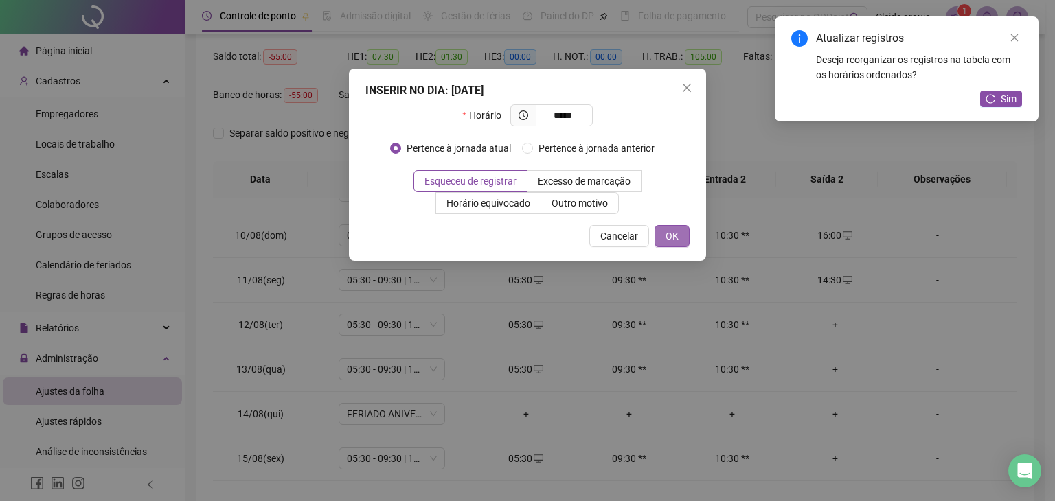
click at [679, 230] on button "OK" at bounding box center [672, 236] width 35 height 22
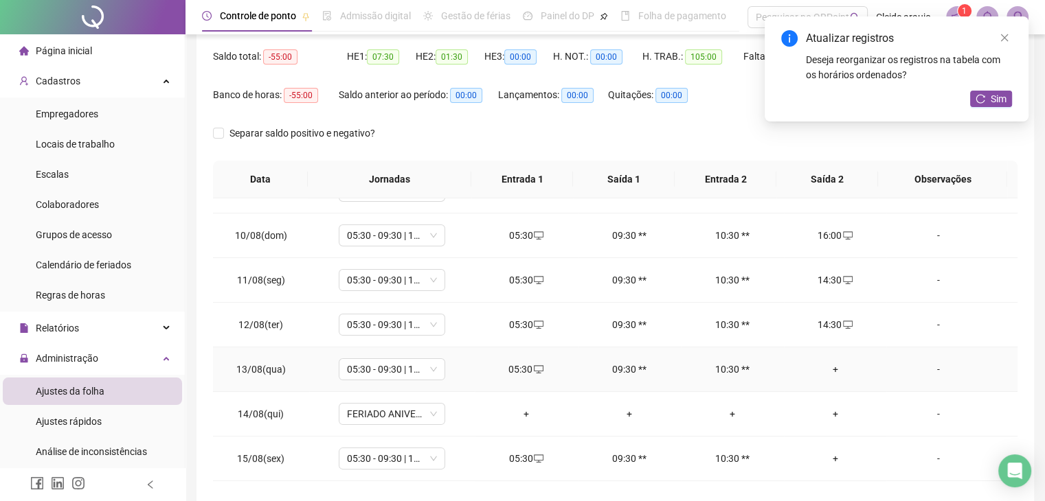
click at [827, 365] on div "+" at bounding box center [835, 369] width 81 height 15
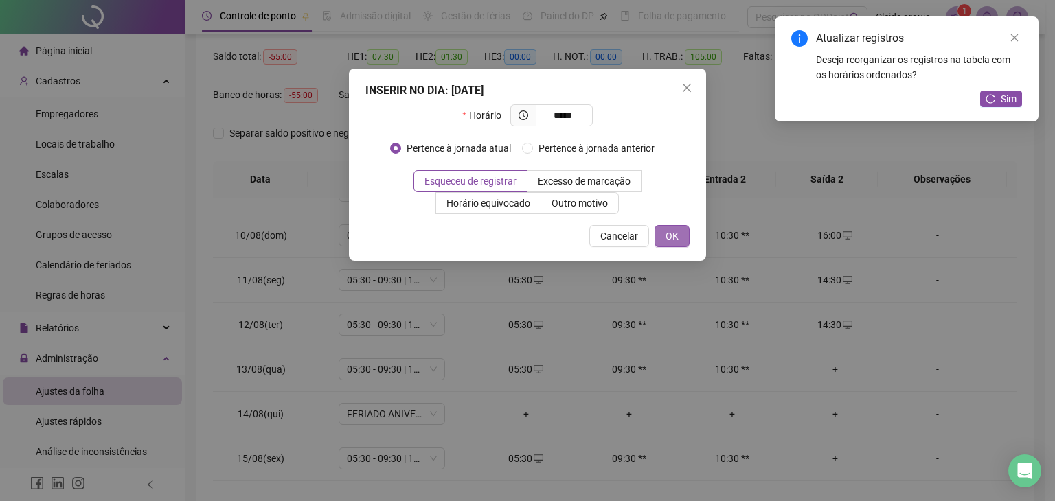
click at [670, 240] on span "OK" at bounding box center [672, 236] width 13 height 15
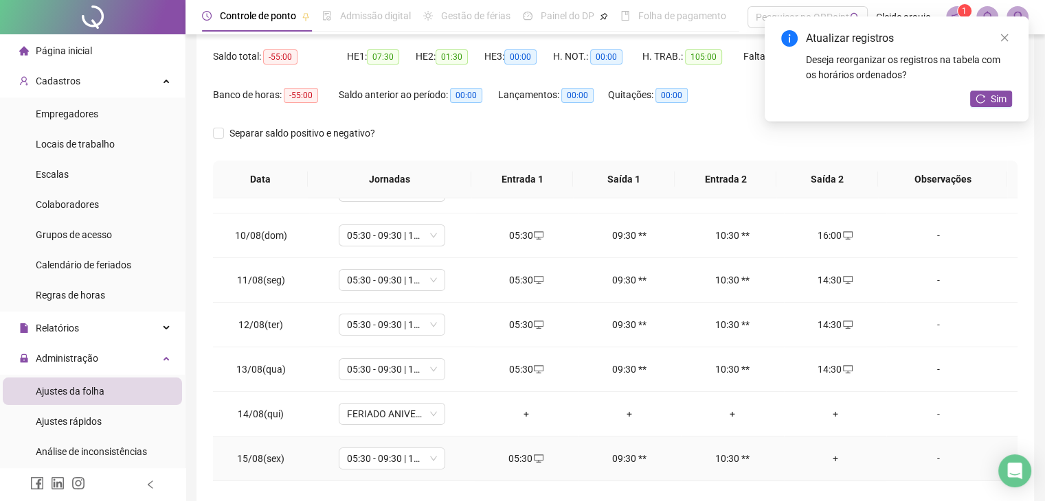
click at [835, 458] on div "+" at bounding box center [835, 458] width 81 height 15
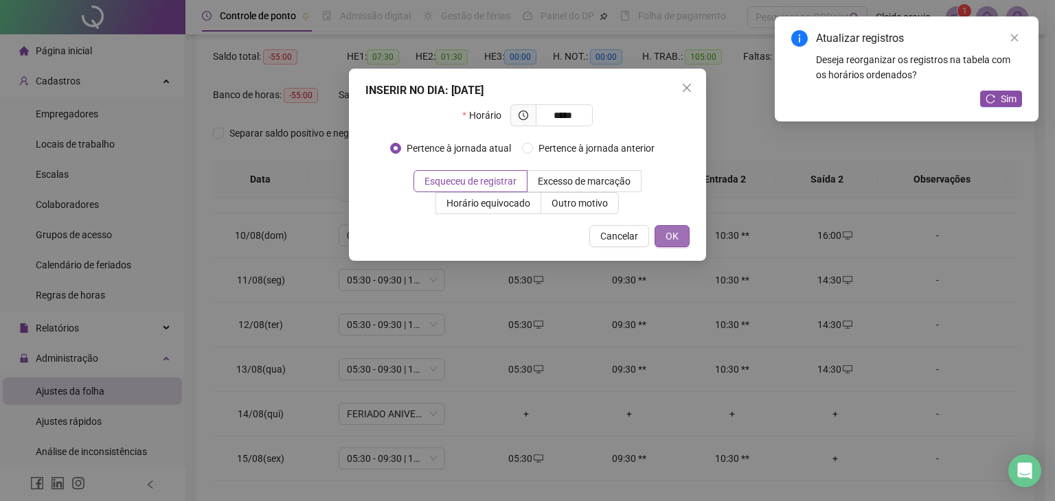
click at [674, 242] on span "OK" at bounding box center [672, 236] width 13 height 15
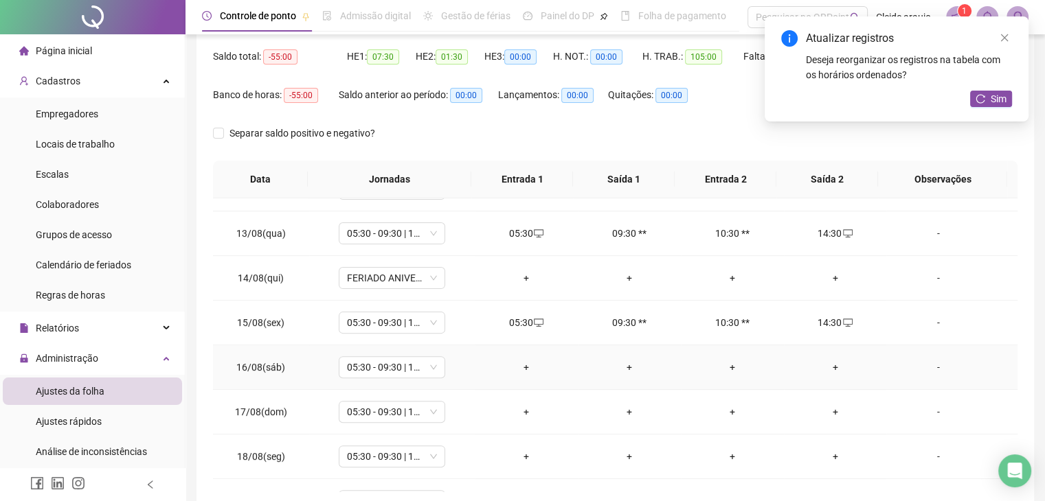
scroll to position [523, 0]
drag, startPoint x: 522, startPoint y: 361, endPoint x: 516, endPoint y: 368, distance: 9.8
click at [521, 363] on div "+" at bounding box center [526, 366] width 81 height 15
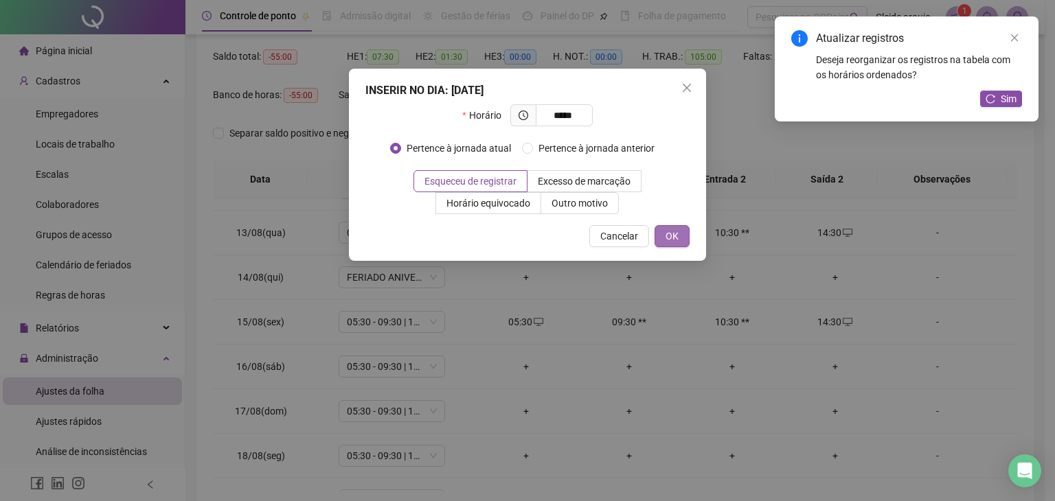
click at [664, 236] on button "OK" at bounding box center [672, 236] width 35 height 22
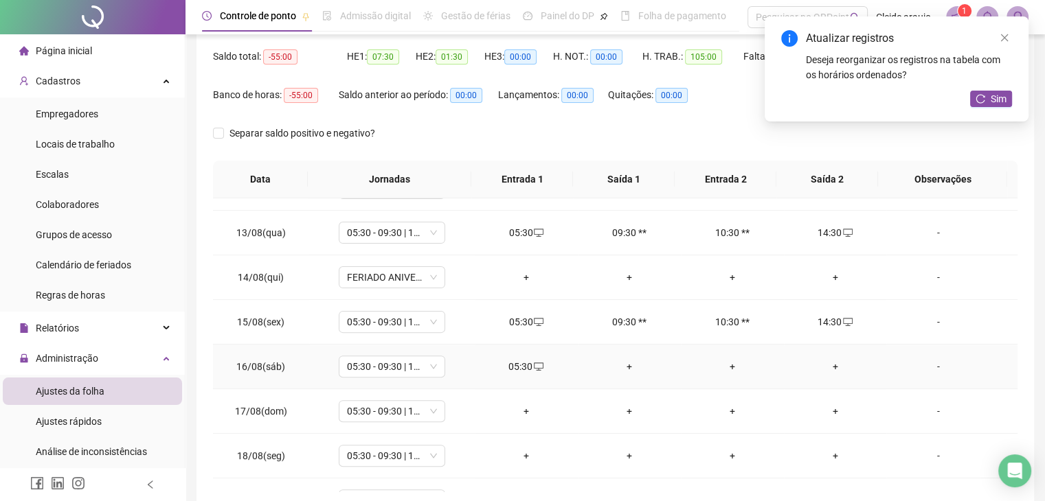
click at [624, 356] on td "+" at bounding box center [629, 367] width 103 height 45
click at [975, 109] on div "Atualizar registros Deseja reorganizar os registros na tabela com os horários o…" at bounding box center [897, 68] width 264 height 105
click at [981, 97] on icon "reload" at bounding box center [980, 99] width 10 height 10
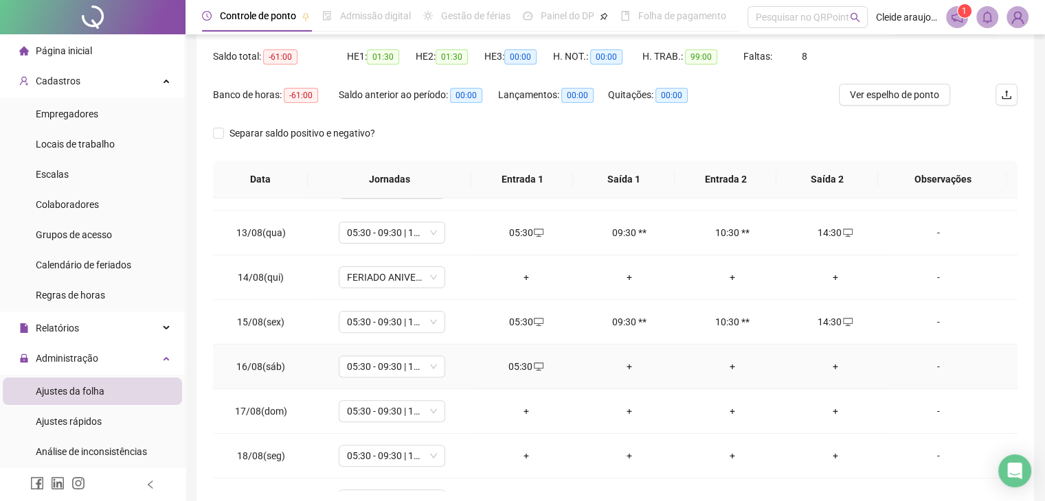
click at [626, 359] on div "+" at bounding box center [629, 366] width 81 height 15
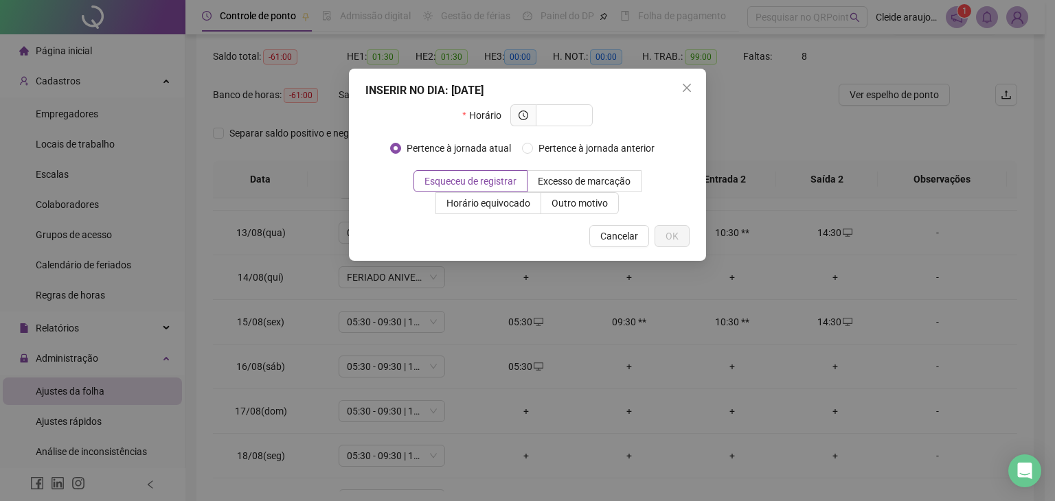
drag, startPoint x: 687, startPoint y: 82, endPoint x: 670, endPoint y: 109, distance: 31.8
click at [687, 84] on icon "close" at bounding box center [686, 87] width 11 height 11
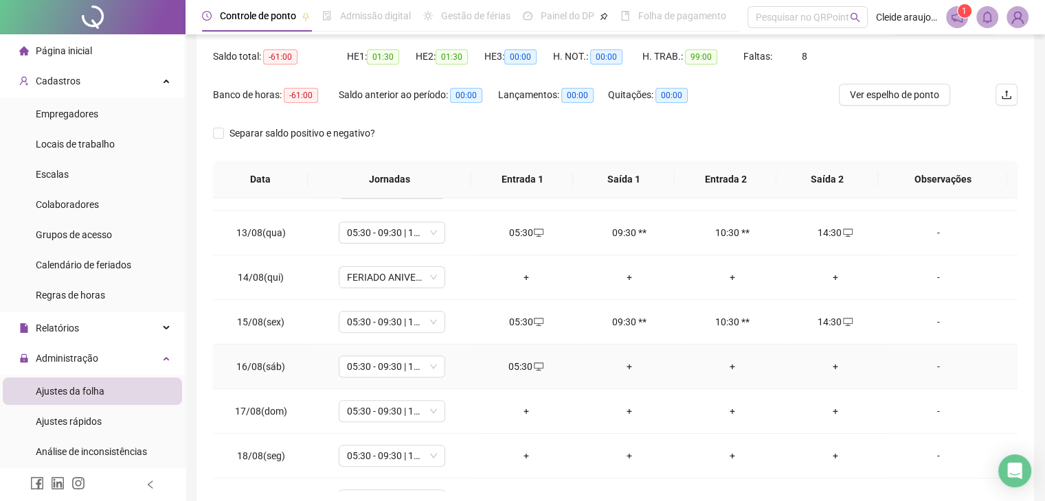
click at [519, 368] on div "05:30" at bounding box center [526, 366] width 81 height 15
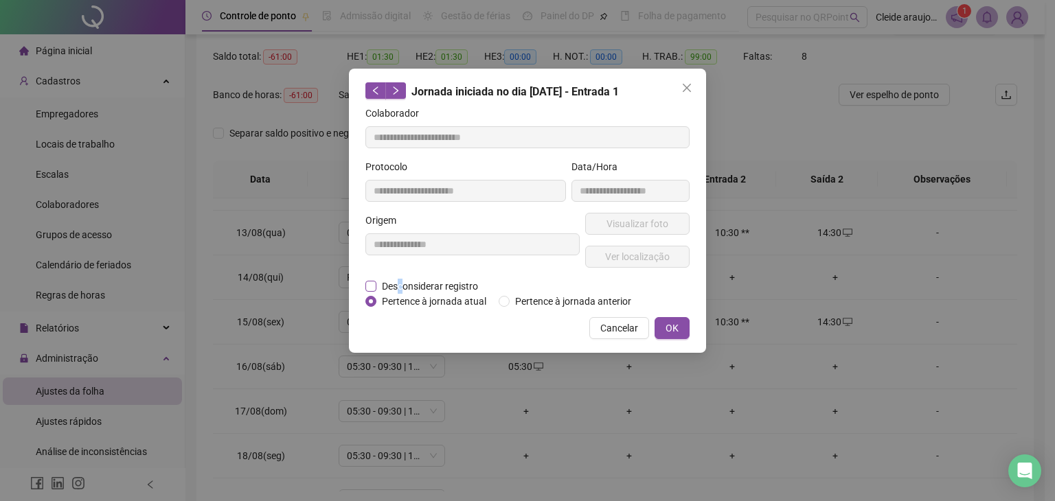
click at [400, 282] on span "Desconsiderar registro" at bounding box center [429, 286] width 107 height 15
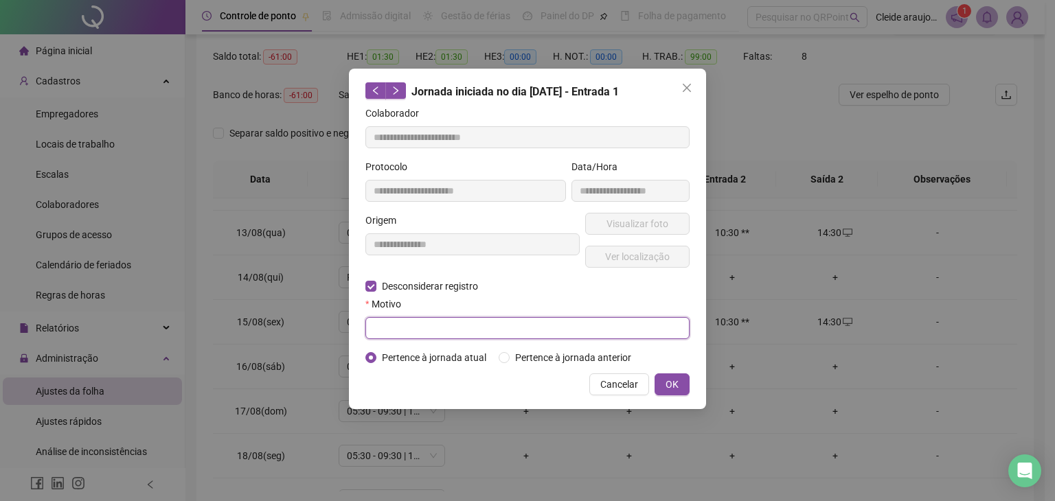
click at [385, 323] on input "text" at bounding box center [527, 328] width 324 height 22
paste input "******"
click at [666, 380] on span "OK" at bounding box center [672, 384] width 13 height 15
click at [667, 383] on div "**********" at bounding box center [527, 250] width 1055 height 501
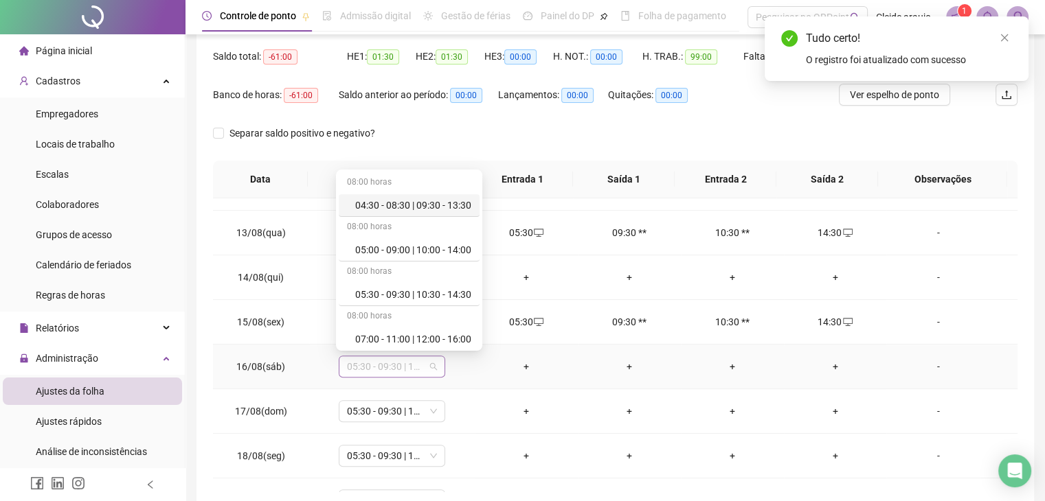
click at [421, 370] on span "05:30 - 09:30 | 10:30 - 14:30" at bounding box center [392, 367] width 90 height 21
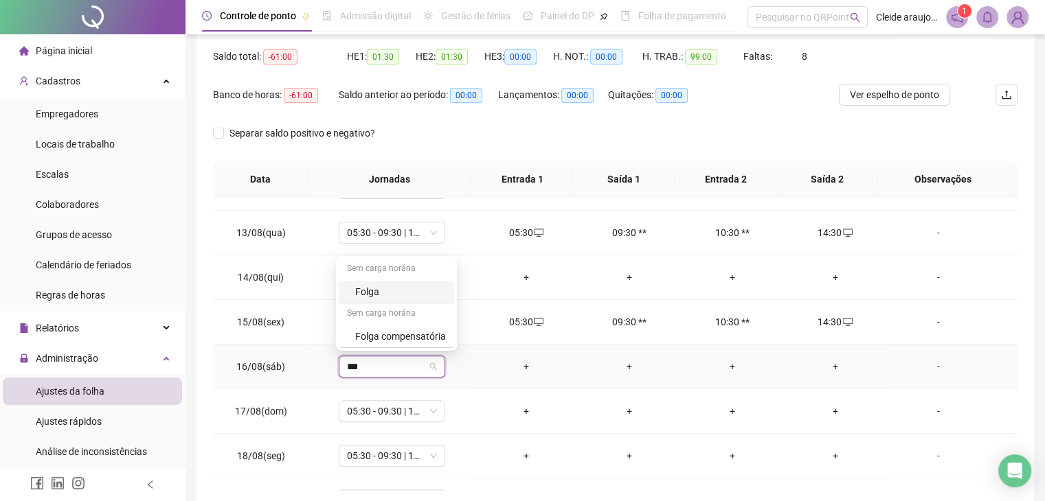
click at [363, 286] on div "Folga" at bounding box center [400, 291] width 91 height 15
click at [453, 323] on span "Sim" at bounding box center [455, 329] width 16 height 15
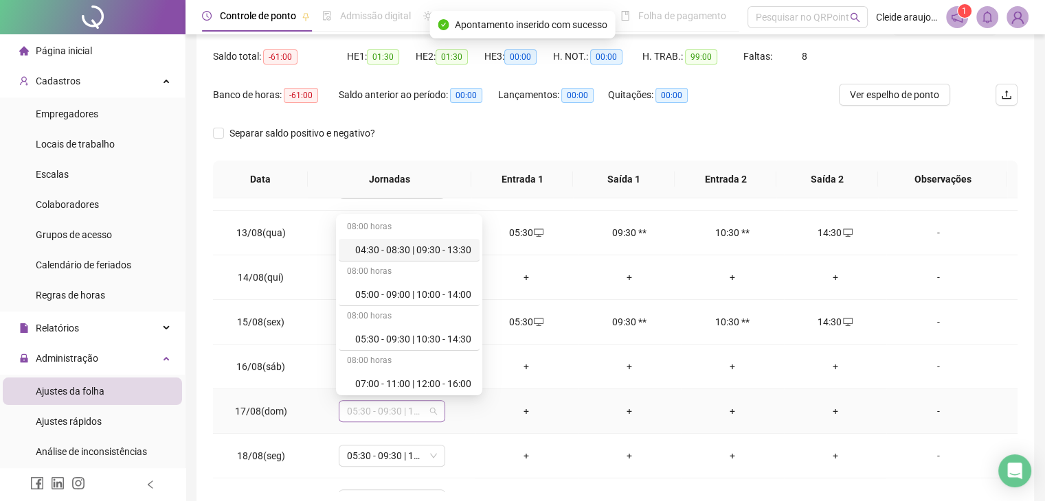
click at [409, 403] on span "05:30 - 09:30 | 10:30 - 14:30" at bounding box center [392, 411] width 90 height 21
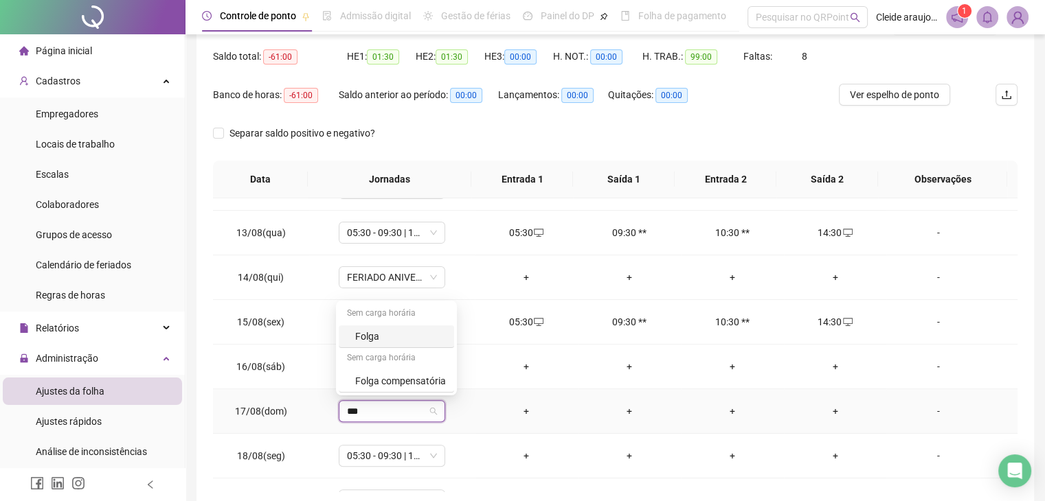
click at [411, 332] on div "Folga" at bounding box center [400, 336] width 91 height 15
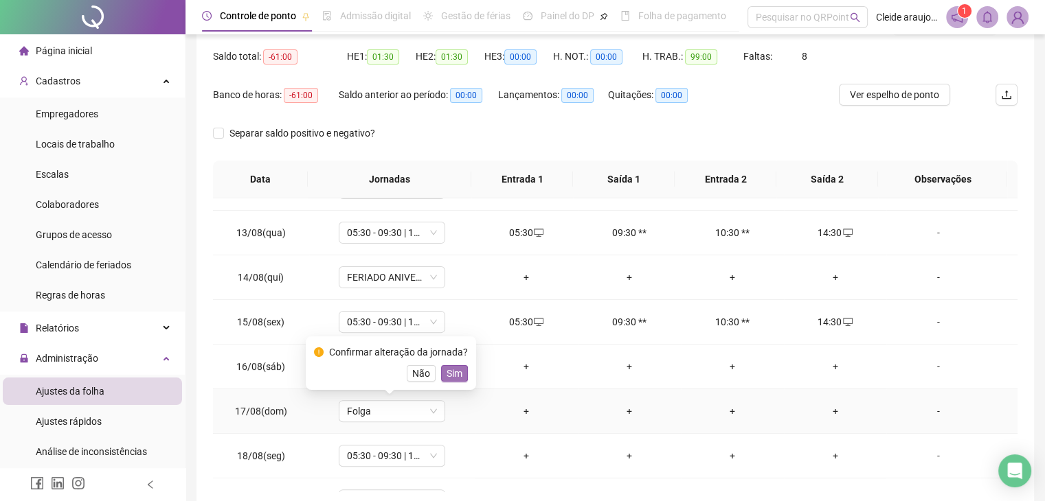
click at [460, 370] on button "Sim" at bounding box center [454, 373] width 27 height 16
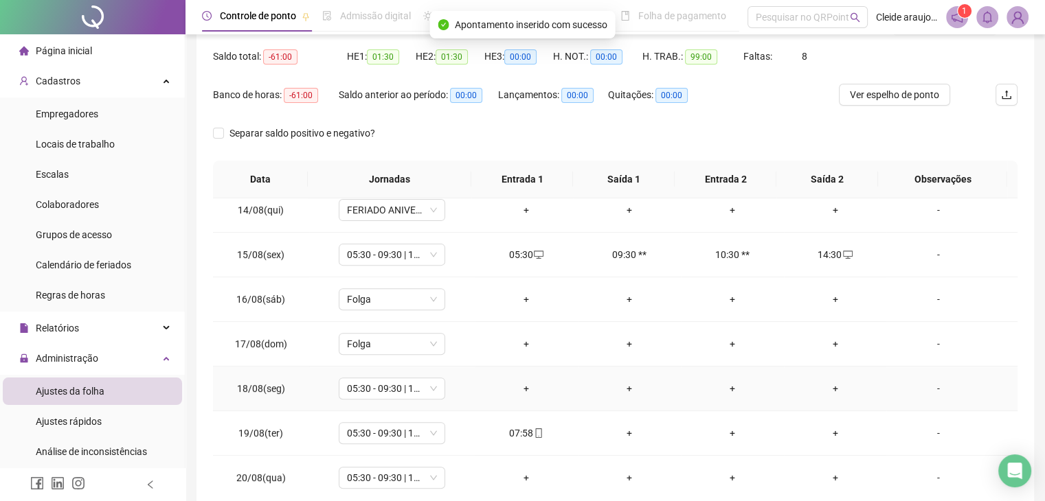
scroll to position [591, 0]
click at [519, 385] on div "+" at bounding box center [526, 388] width 81 height 15
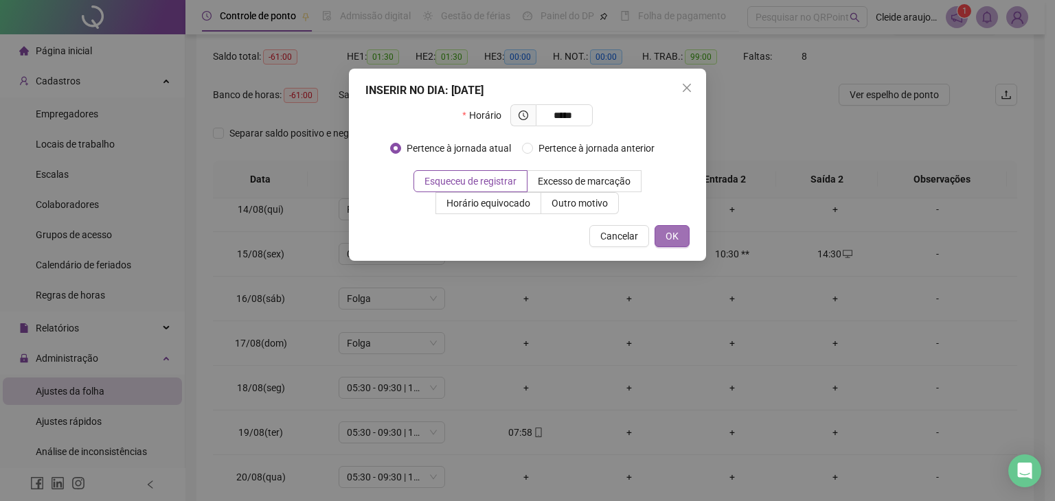
click at [673, 232] on span "OK" at bounding box center [672, 236] width 13 height 15
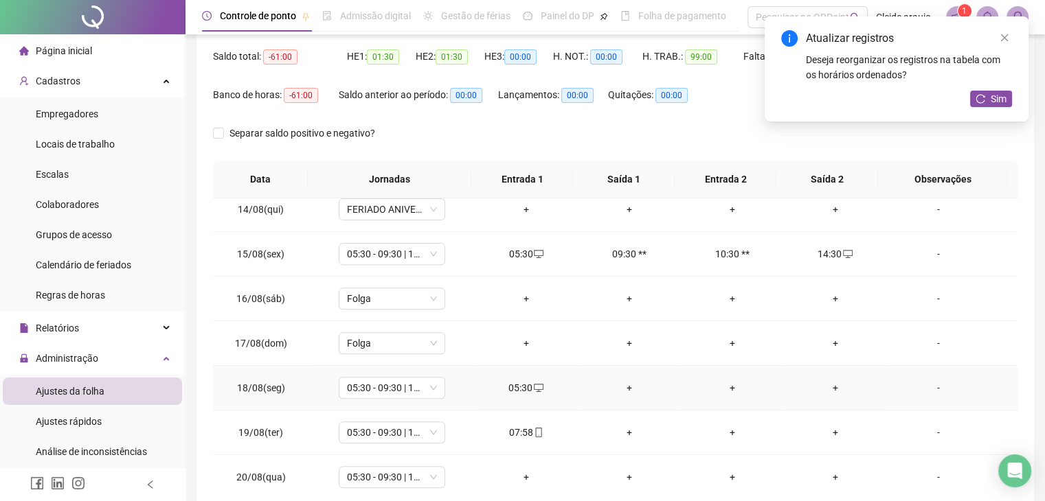
click at [618, 383] on div "+" at bounding box center [629, 388] width 81 height 15
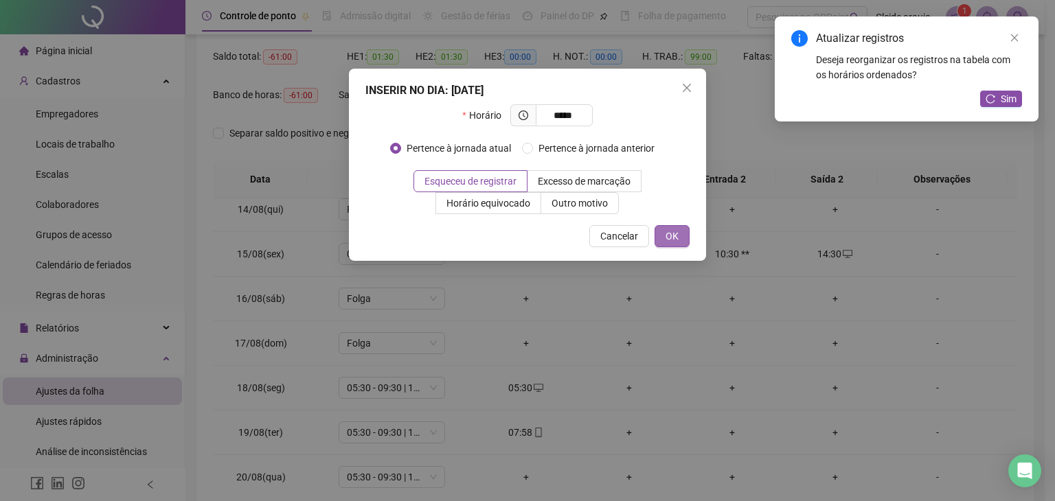
click at [676, 240] on span "OK" at bounding box center [672, 236] width 13 height 15
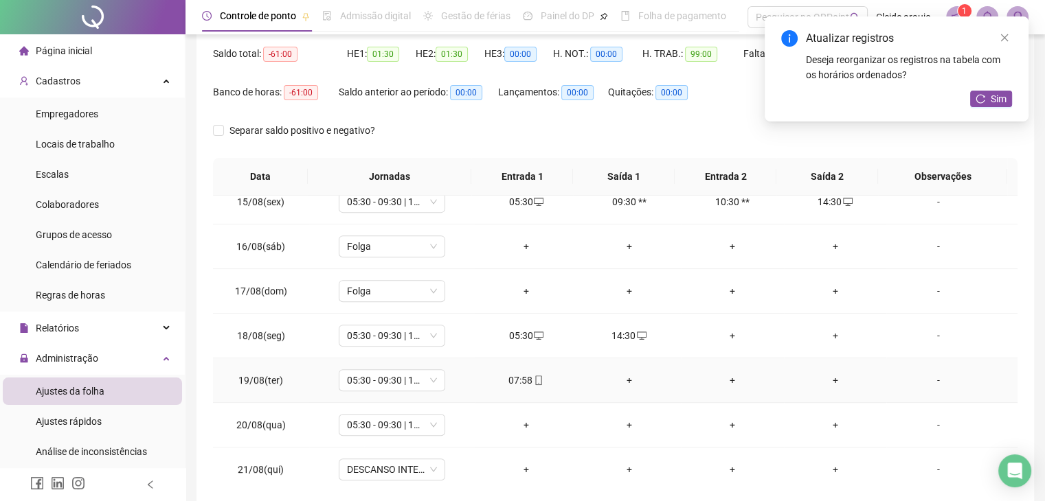
scroll to position [137, 0]
click at [622, 373] on div "+" at bounding box center [629, 380] width 81 height 15
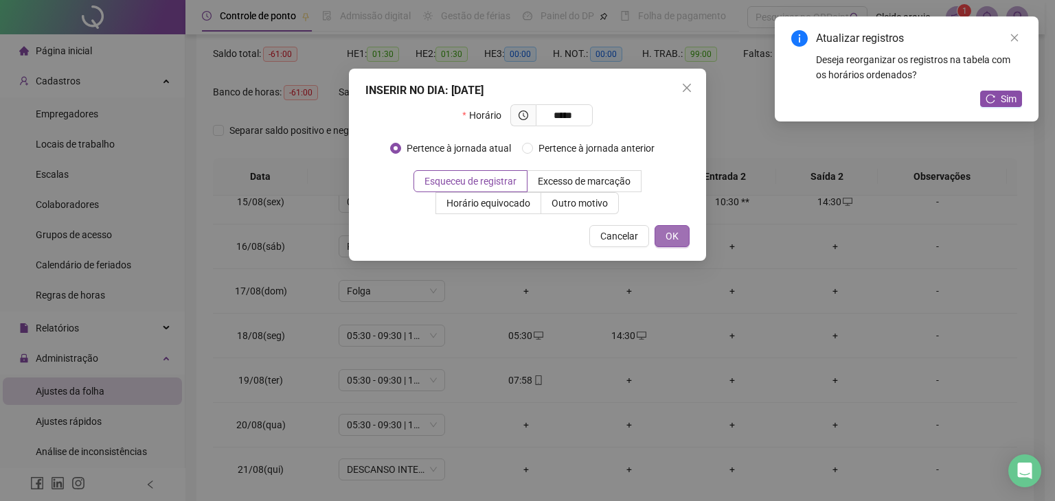
click at [679, 239] on span "OK" at bounding box center [672, 236] width 13 height 15
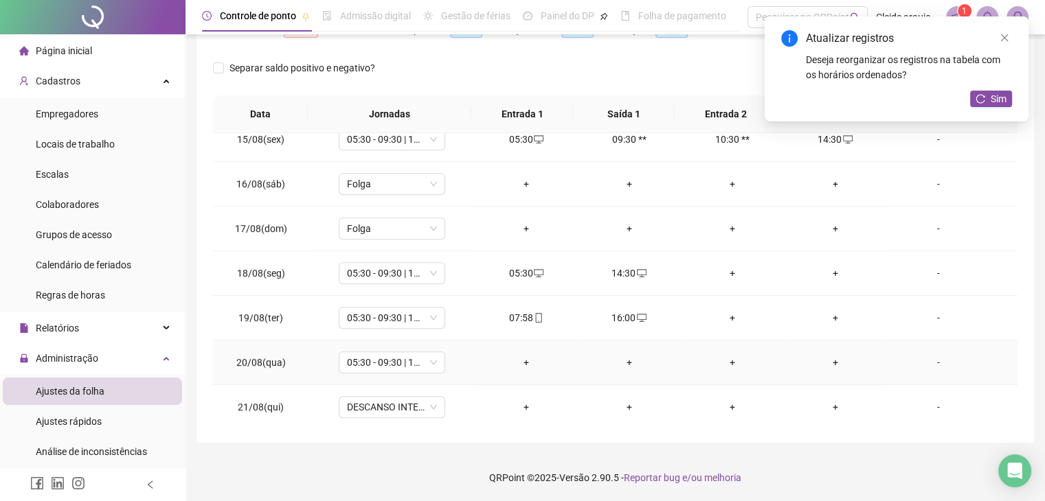
scroll to position [201, 0]
click at [527, 354] on div "+" at bounding box center [526, 361] width 81 height 15
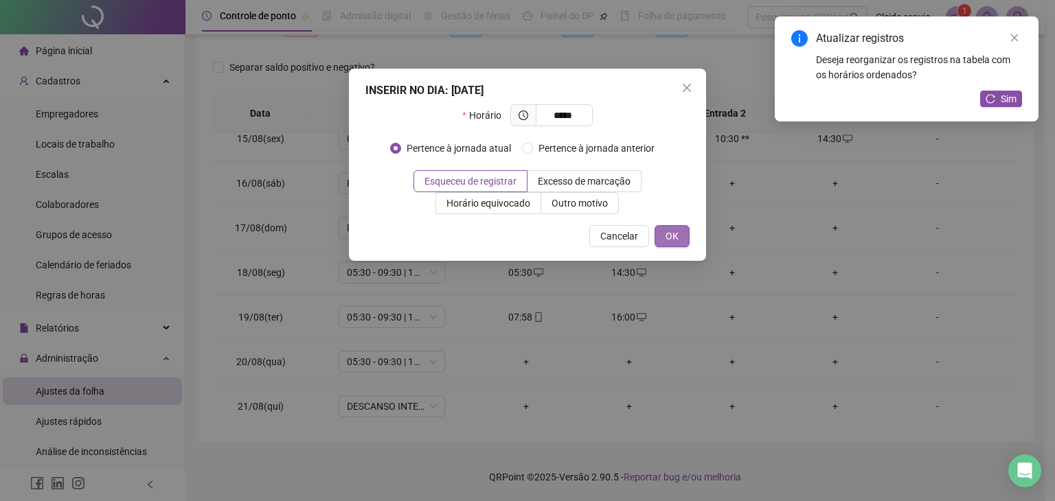
click at [672, 232] on span "OK" at bounding box center [672, 236] width 13 height 15
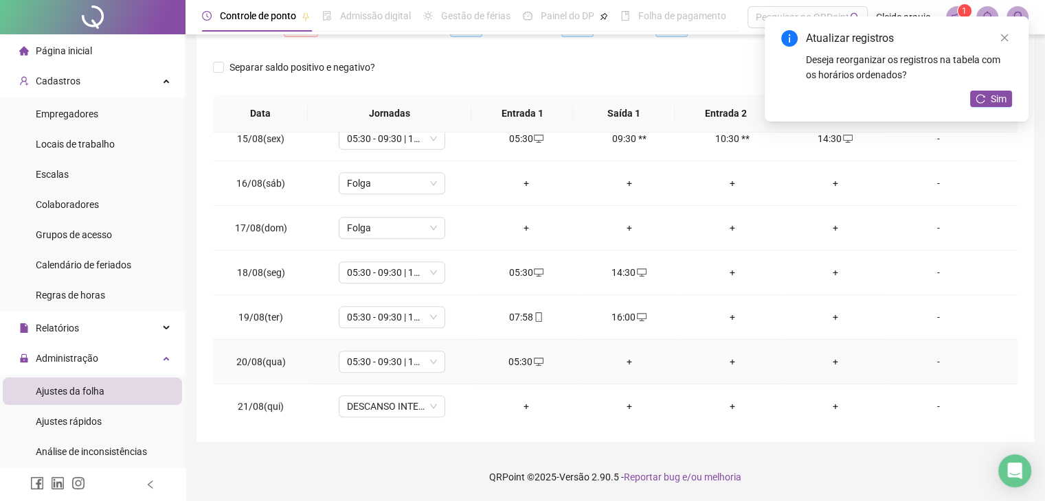
click at [624, 357] on div "+" at bounding box center [629, 361] width 81 height 15
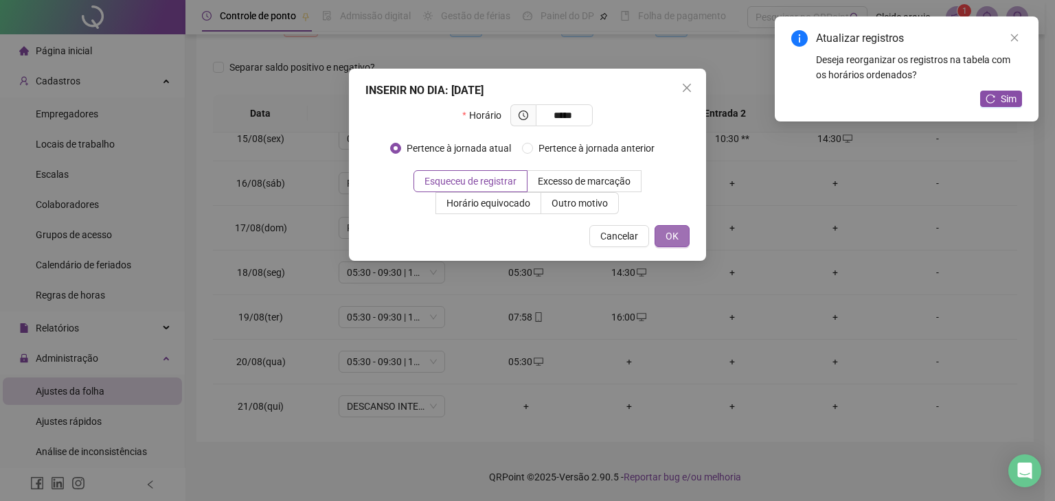
click at [669, 235] on span "OK" at bounding box center [672, 236] width 13 height 15
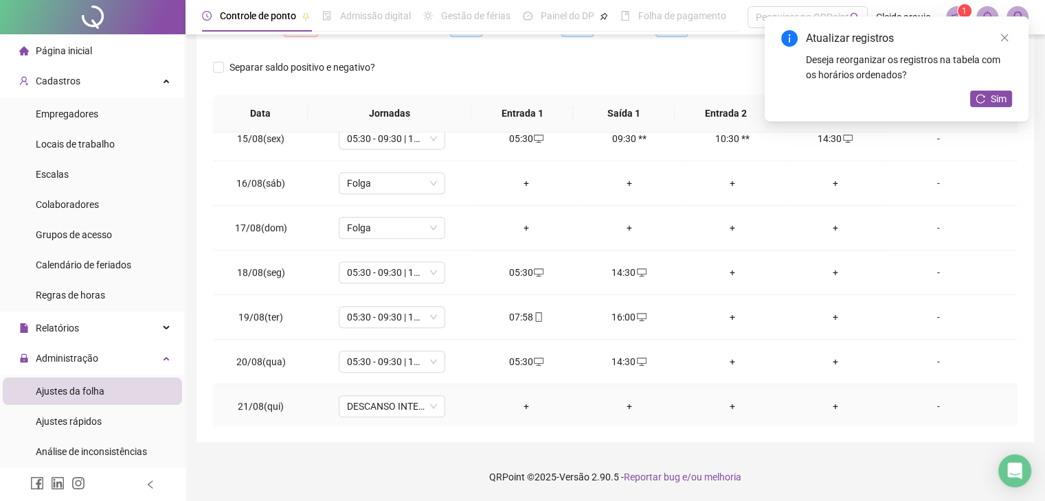
click at [520, 405] on div "+" at bounding box center [526, 406] width 81 height 15
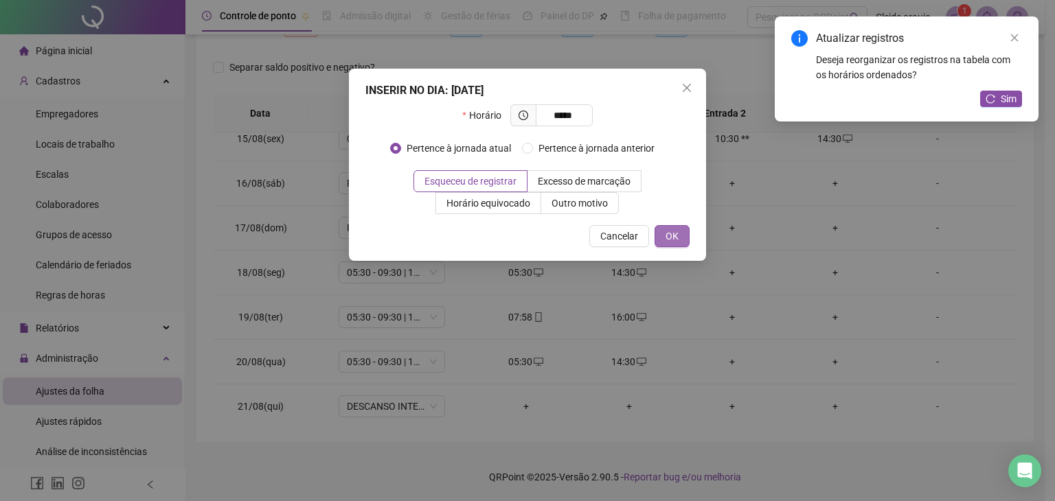
click at [671, 227] on button "OK" at bounding box center [672, 236] width 35 height 22
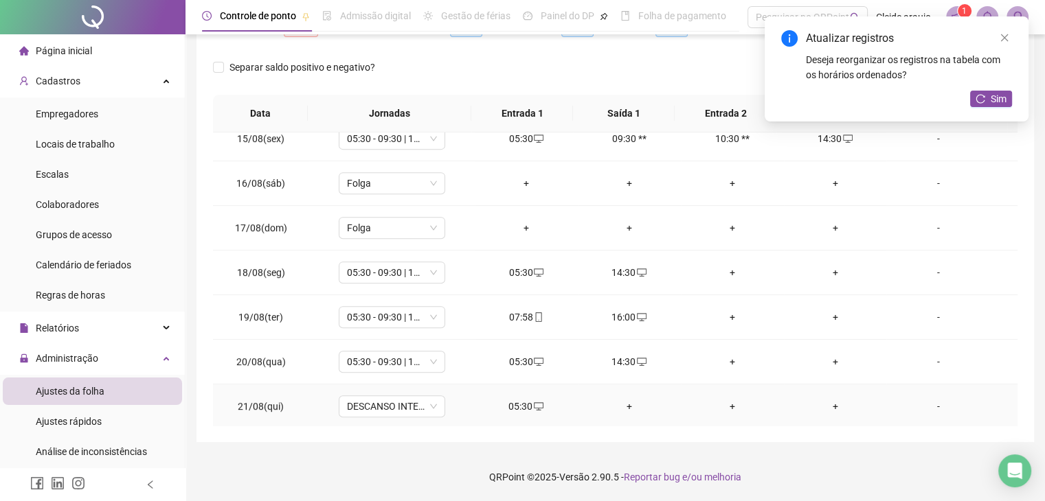
click at [622, 399] on div "+" at bounding box center [629, 406] width 81 height 15
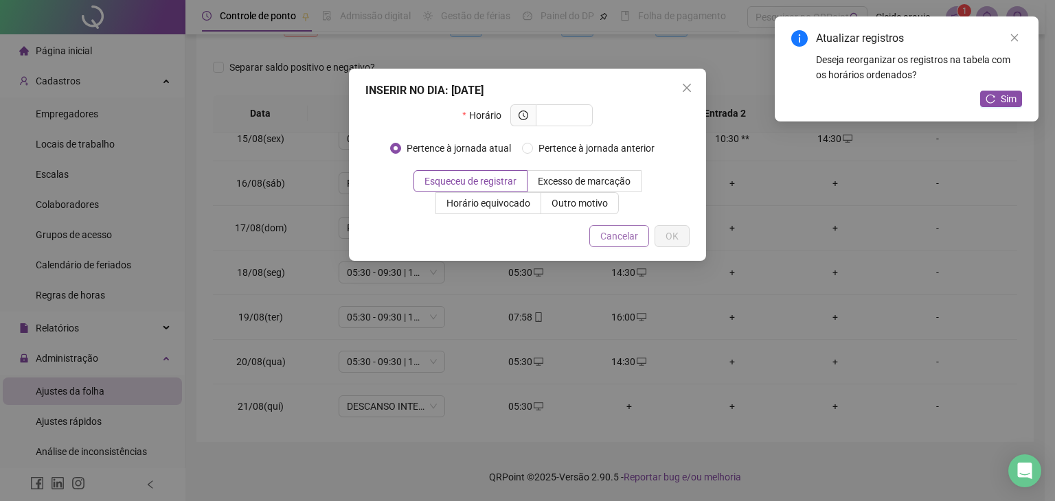
click at [627, 242] on span "Cancelar" at bounding box center [619, 236] width 38 height 15
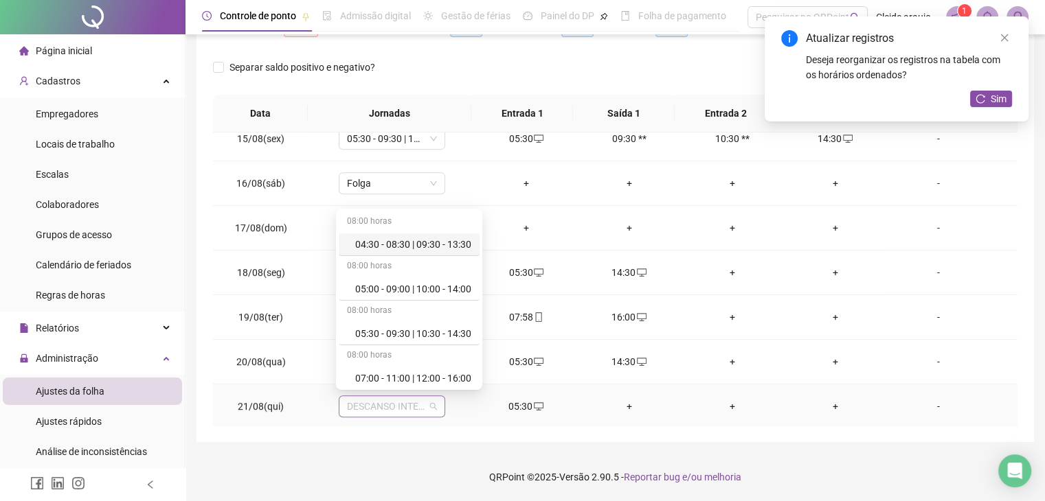
click at [411, 406] on span "DESCANSO INTER-JORNADA" at bounding box center [392, 406] width 90 height 21
click at [399, 331] on div "05:30 - 09:30 | 10:30 - 14:30" at bounding box center [413, 333] width 116 height 15
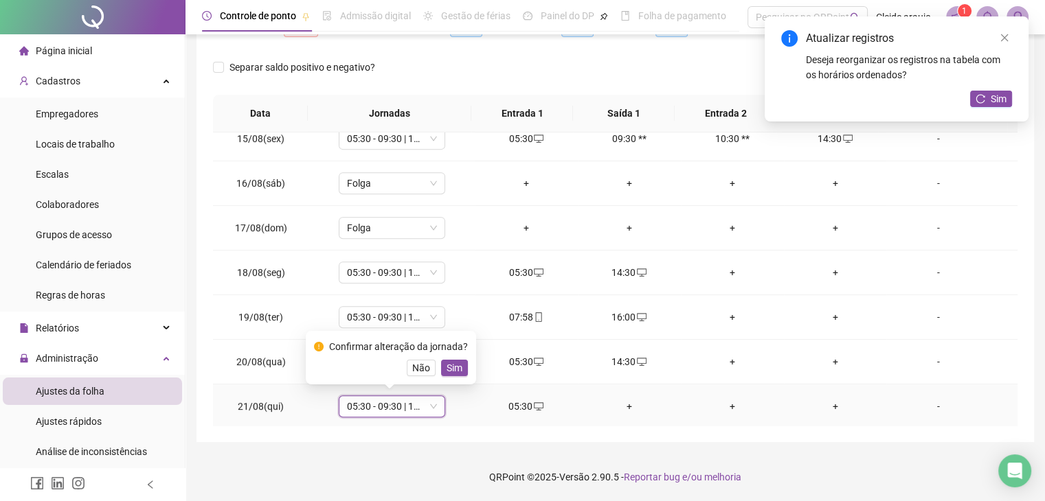
click at [451, 359] on div "Confirmar alteração da jornada? Não Sim" at bounding box center [391, 357] width 154 height 37
click at [448, 371] on span "Sim" at bounding box center [455, 368] width 16 height 15
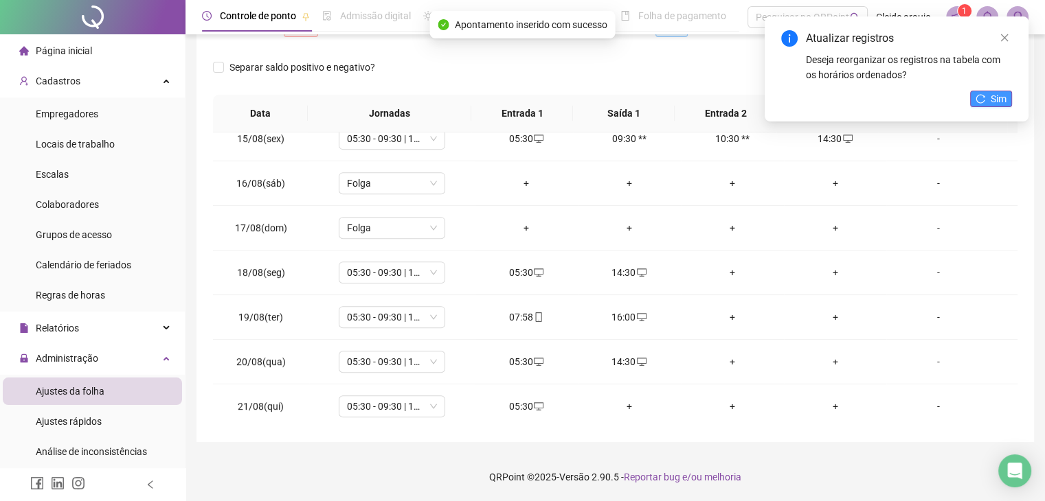
click at [995, 99] on span "Sim" at bounding box center [999, 98] width 16 height 15
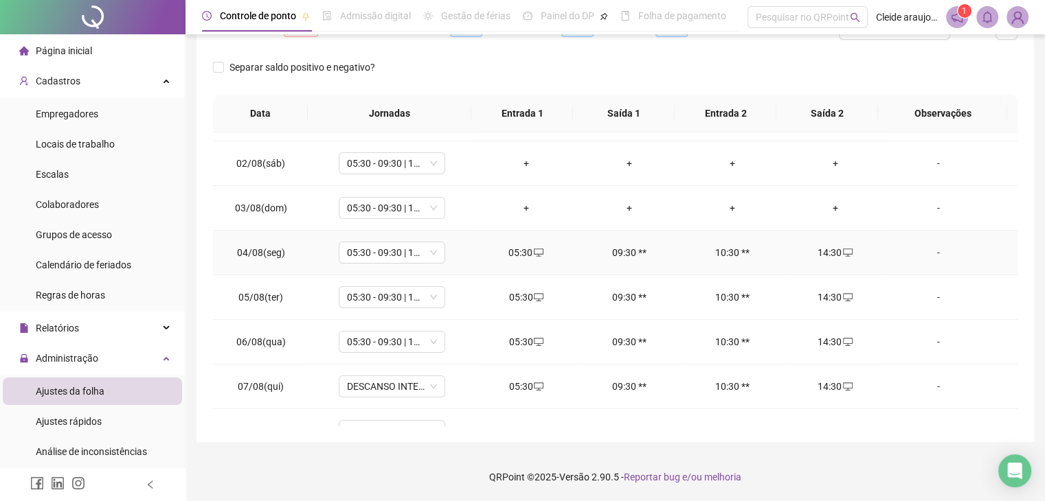
scroll to position [0, 0]
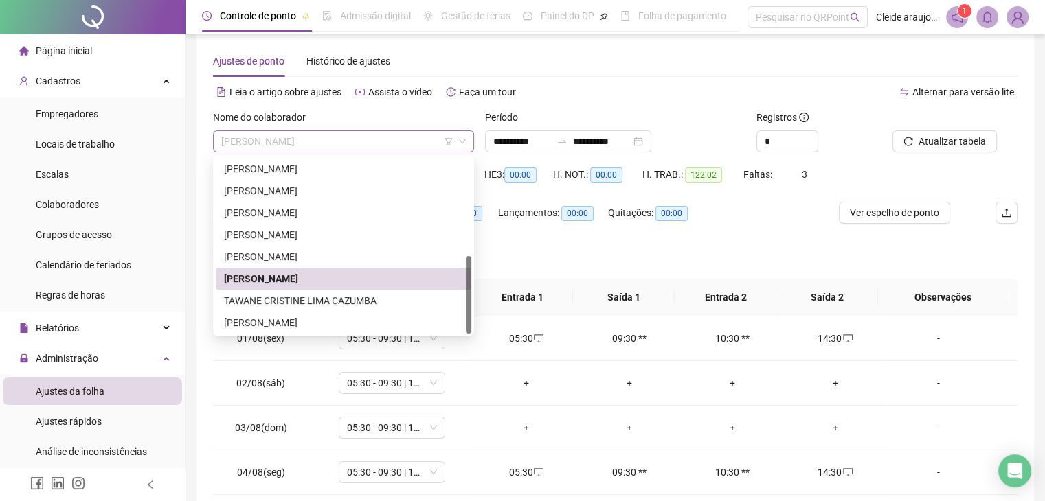
click at [376, 142] on span "[PERSON_NAME]" at bounding box center [343, 141] width 245 height 21
click at [297, 304] on div "TAWANE CRISTINE LIMA CAZUMBA" at bounding box center [343, 301] width 239 height 15
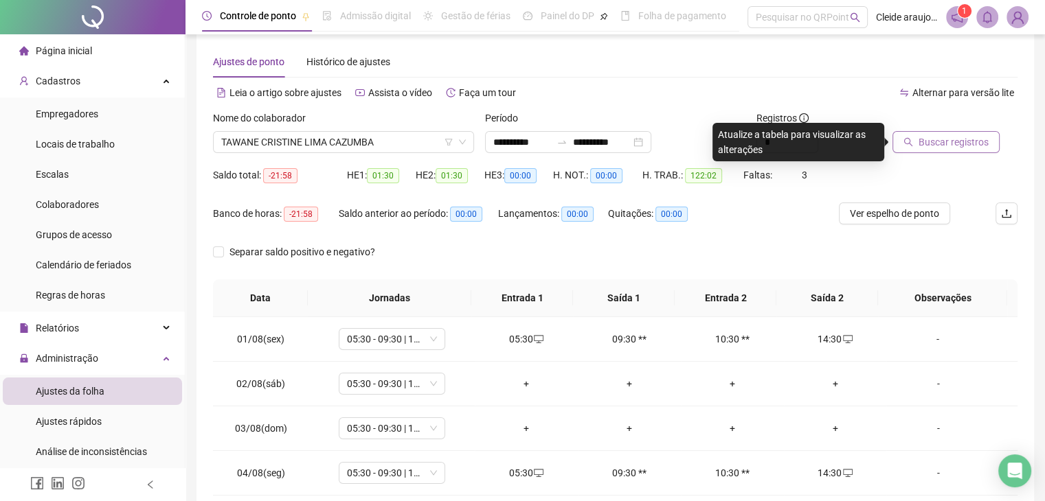
click at [927, 141] on span "Buscar registros" at bounding box center [953, 142] width 70 height 15
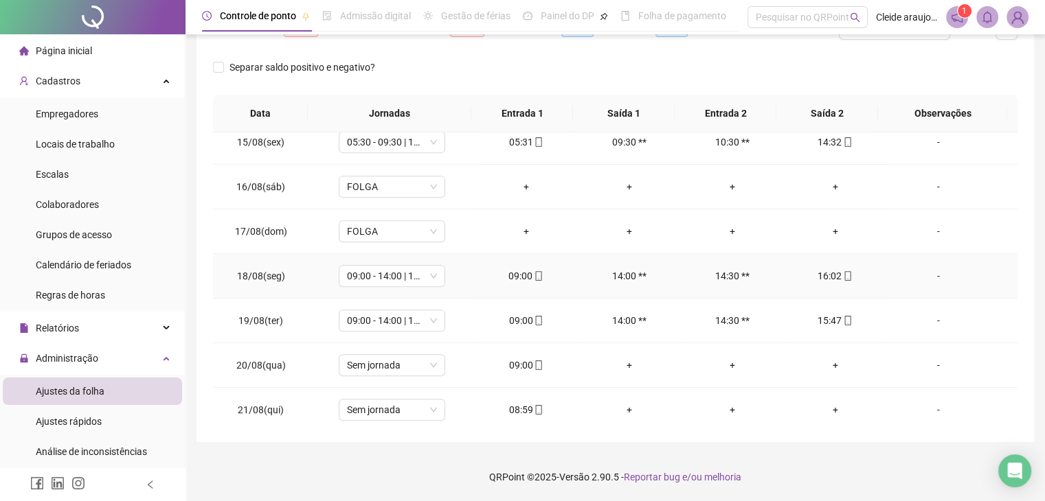
scroll to position [641, 0]
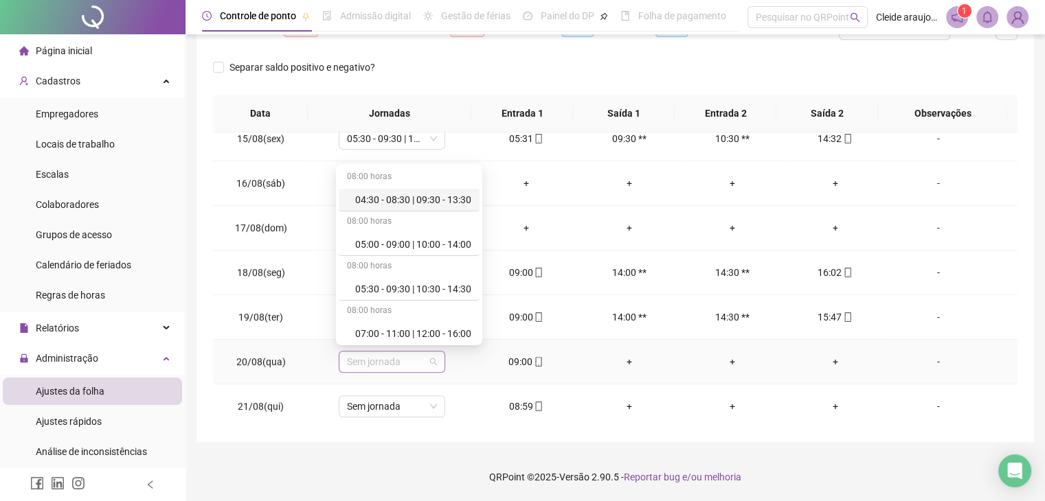
click at [409, 358] on span "Sem jornada" at bounding box center [392, 362] width 90 height 21
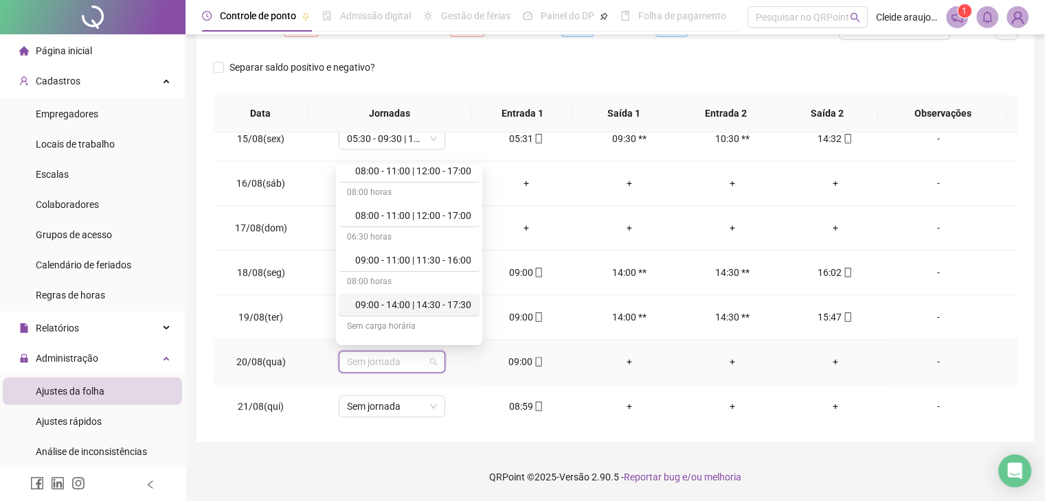
scroll to position [207, 0]
click at [422, 295] on div "09:00 - 14:00 | 14:30 - 17:30" at bounding box center [409, 306] width 141 height 23
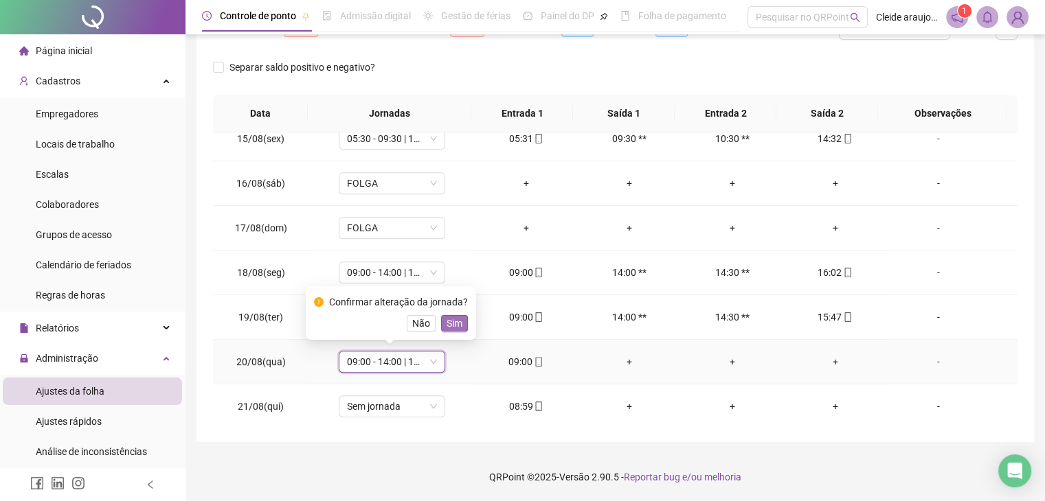
click at [451, 317] on span "Sim" at bounding box center [455, 323] width 16 height 15
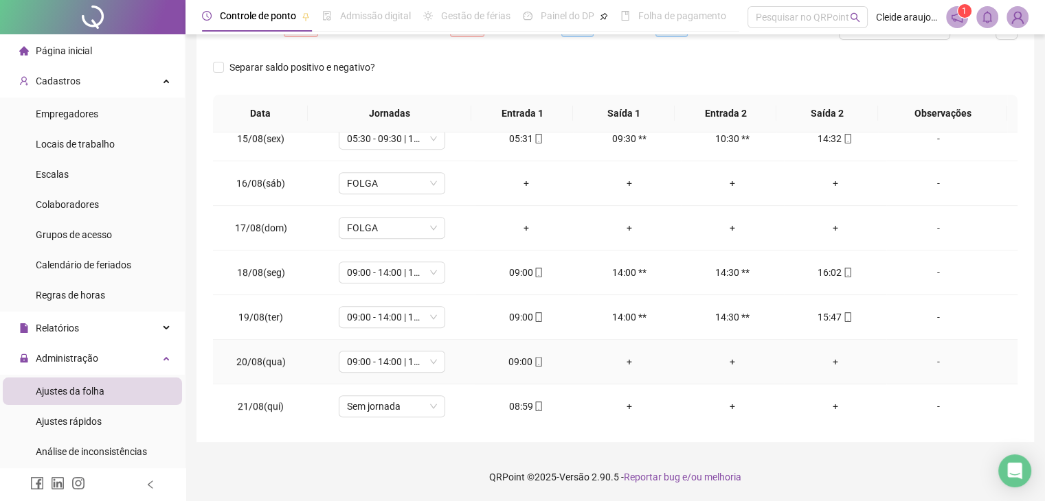
click at [617, 357] on div "+" at bounding box center [629, 361] width 81 height 15
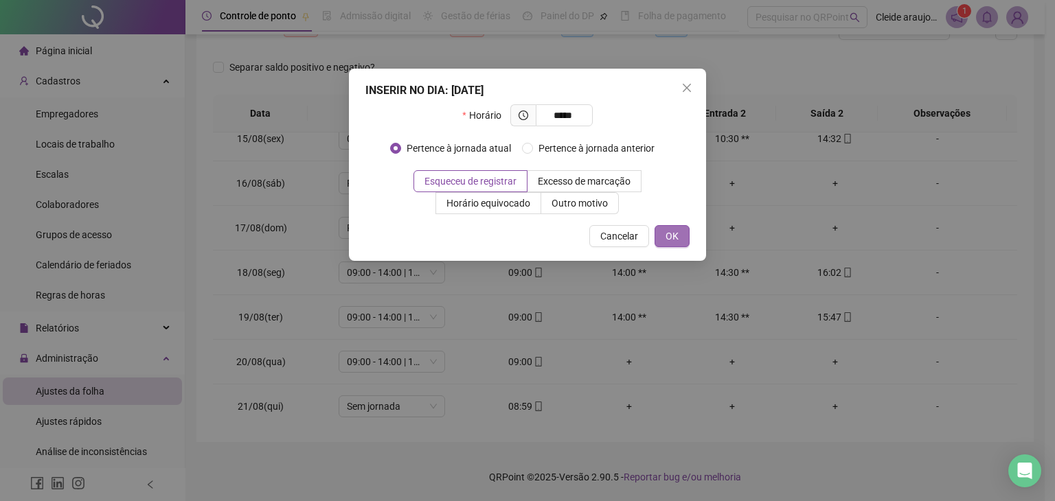
click at [677, 232] on span "OK" at bounding box center [672, 236] width 13 height 15
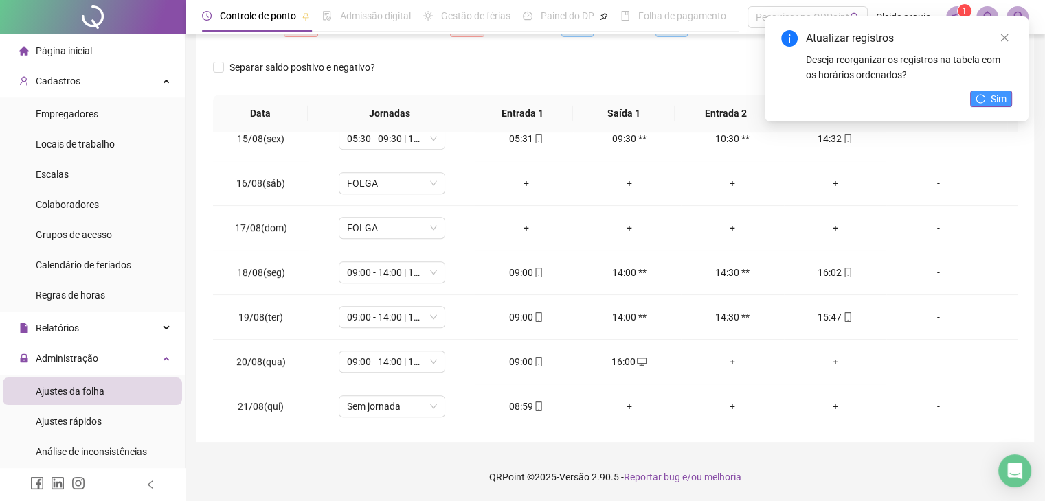
click at [991, 94] on span "Sim" at bounding box center [999, 98] width 16 height 15
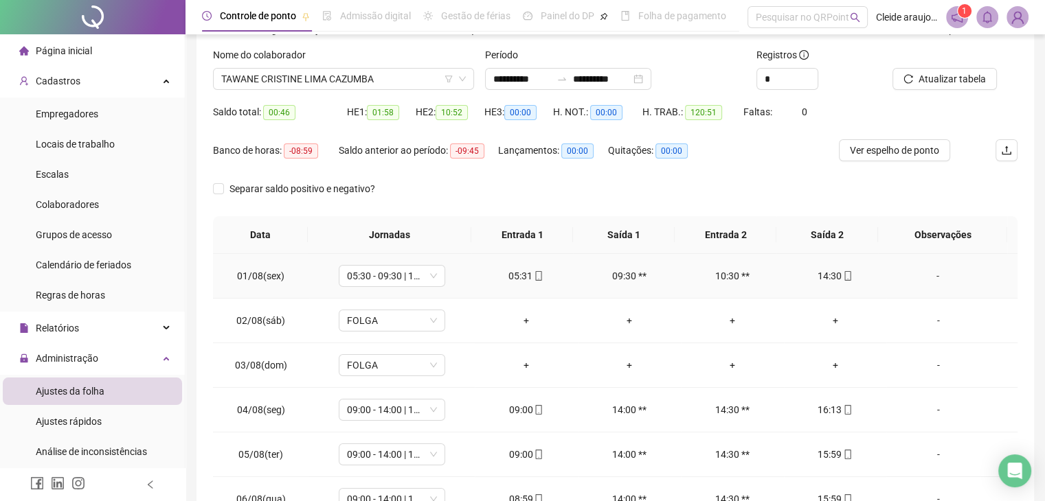
scroll to position [0, 0]
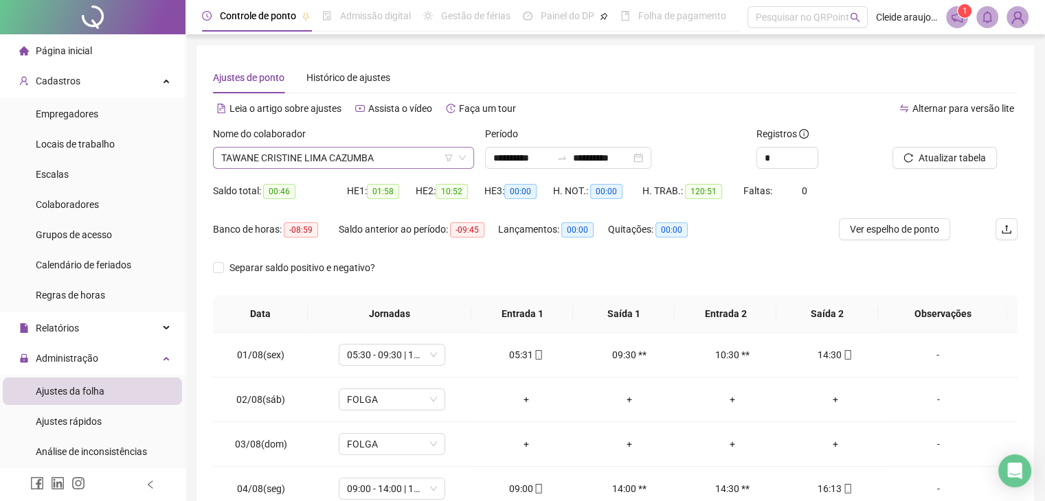
click at [414, 151] on span "TAWANE CRISTINE LIMA CAZUMBA" at bounding box center [343, 158] width 245 height 21
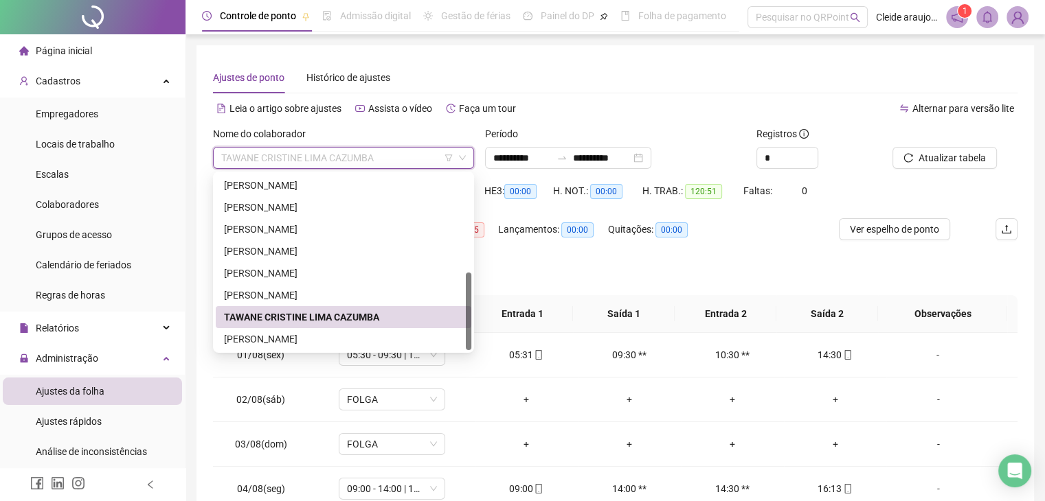
scroll to position [219, 0]
click at [374, 343] on div "[PERSON_NAME]" at bounding box center [343, 339] width 239 height 15
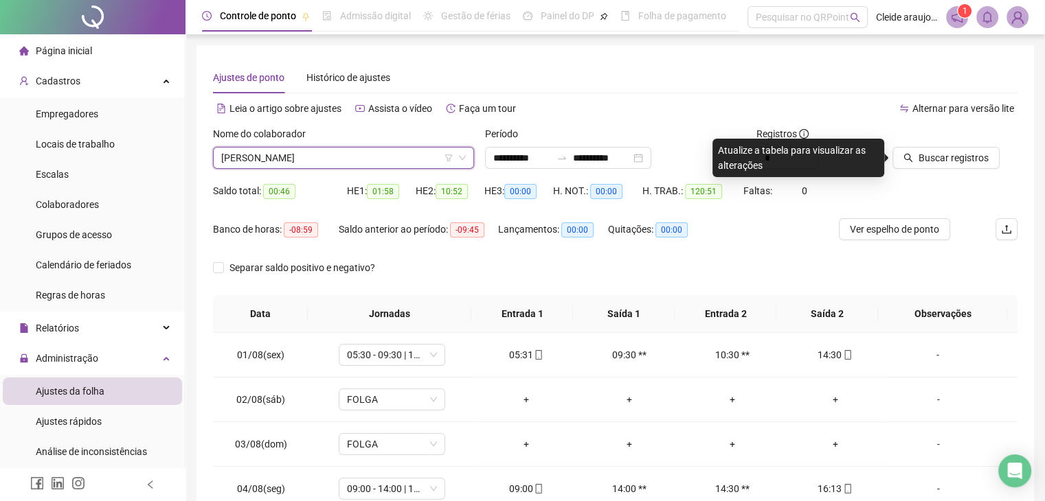
click at [934, 147] on button "Buscar registros" at bounding box center [945, 158] width 107 height 22
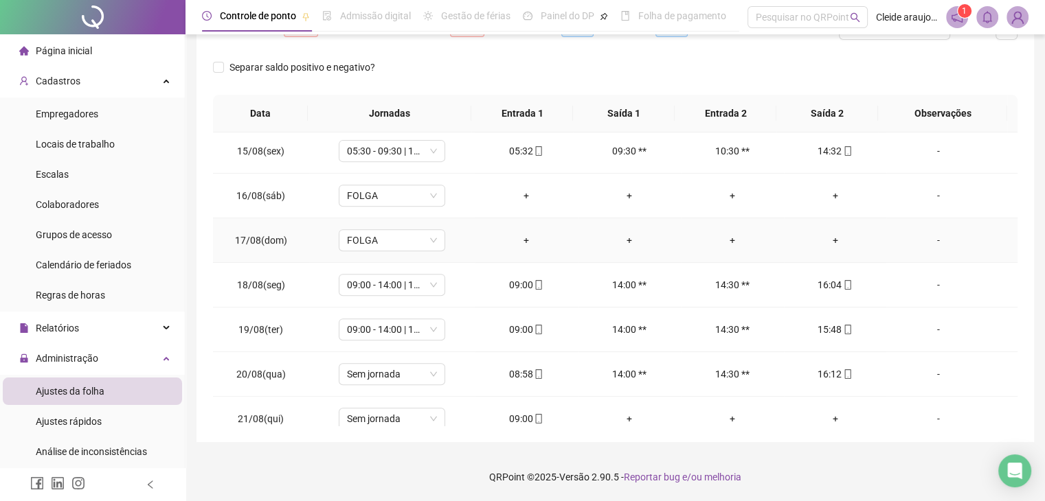
scroll to position [641, 0]
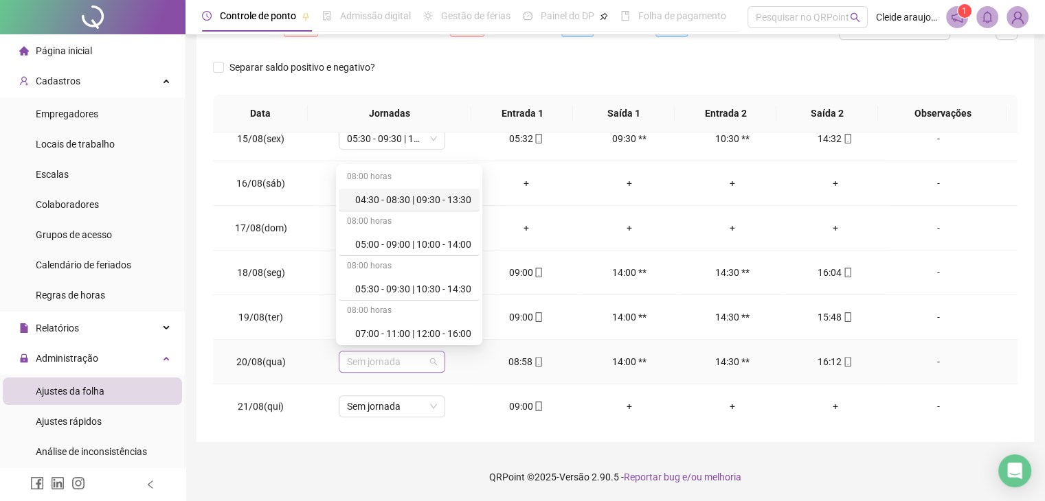
click at [404, 360] on span "Sem jornada" at bounding box center [392, 362] width 90 height 21
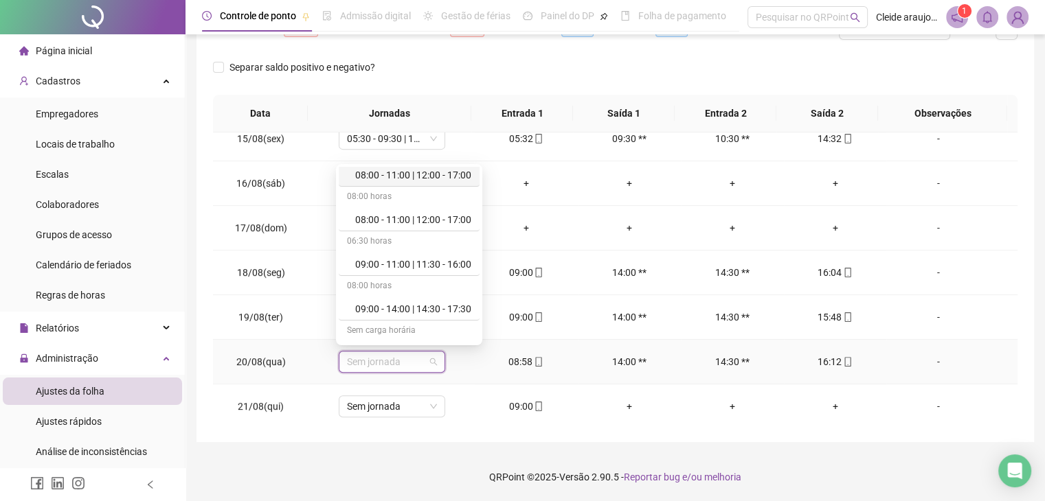
click at [406, 294] on div "08:00 horas" at bounding box center [409, 287] width 141 height 22
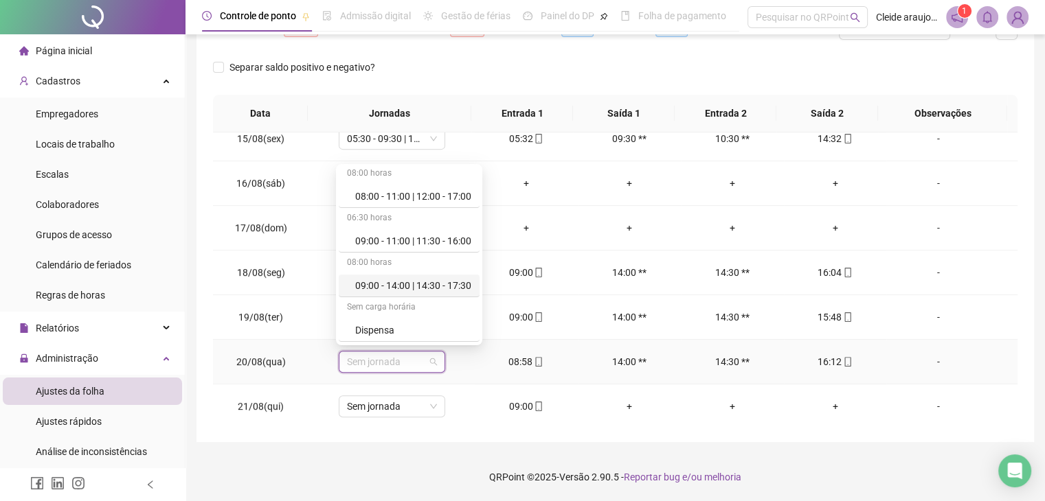
click at [406, 289] on div "09:00 - 14:00 | 14:30 - 17:30" at bounding box center [413, 285] width 116 height 15
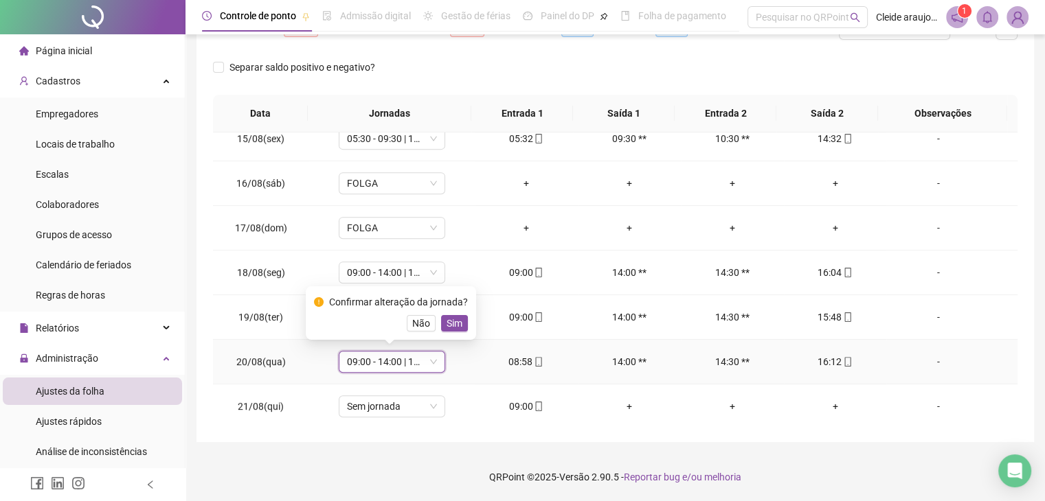
scroll to position [0, 0]
click at [443, 312] on div "Confirmar alteração da jornada? Não Sim" at bounding box center [391, 313] width 154 height 37
click at [450, 322] on span "Sim" at bounding box center [455, 323] width 16 height 15
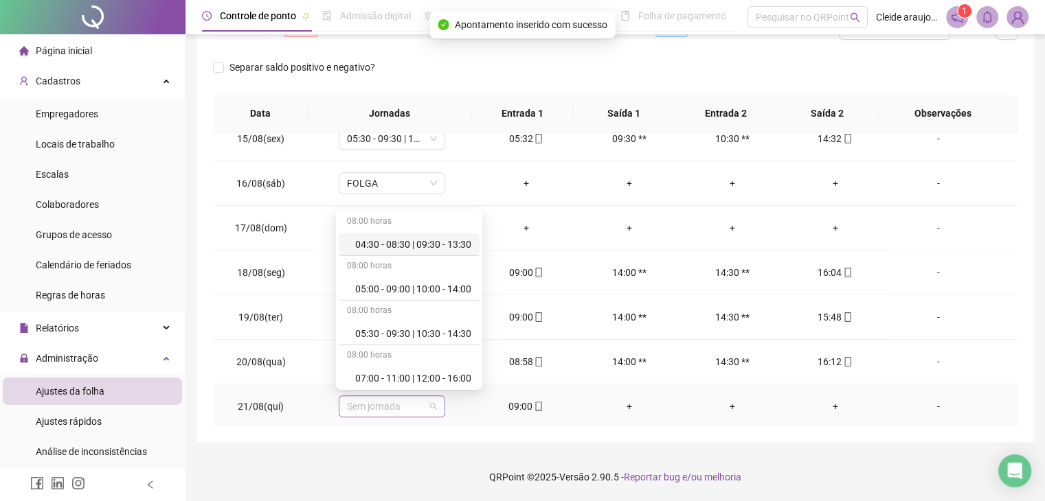
click at [417, 403] on span "Sem jornada" at bounding box center [392, 406] width 90 height 21
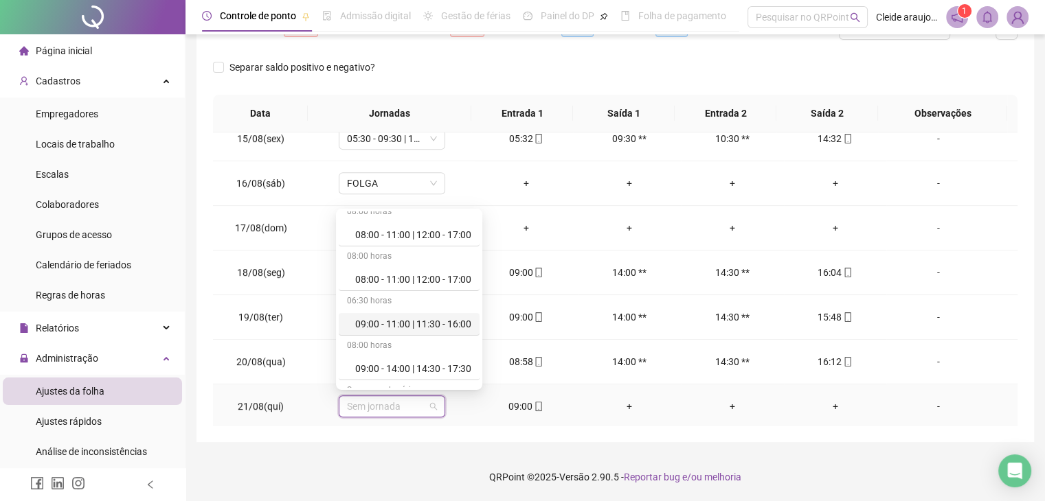
click at [425, 347] on div "08:00 horas" at bounding box center [409, 347] width 141 height 22
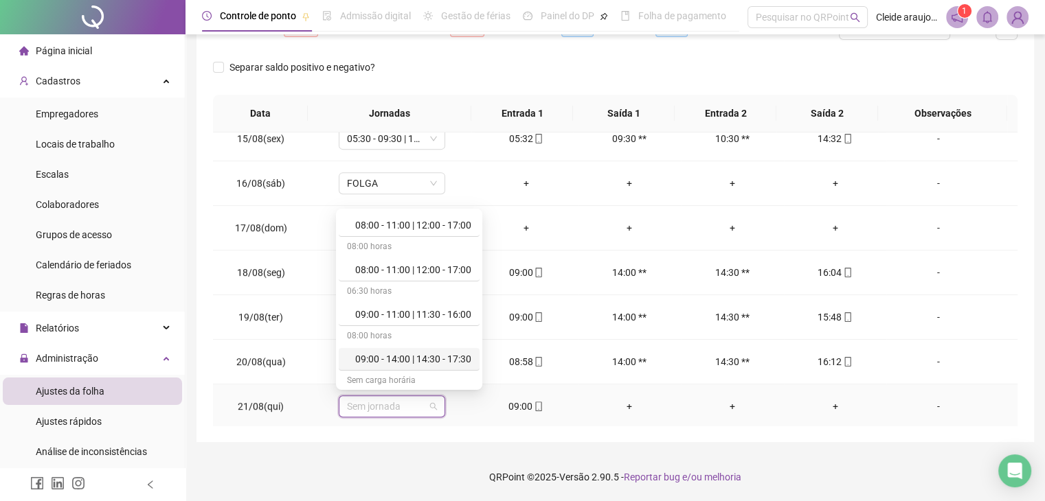
click at [424, 358] on div "09:00 - 14:00 | 14:30 - 17:30" at bounding box center [413, 359] width 116 height 15
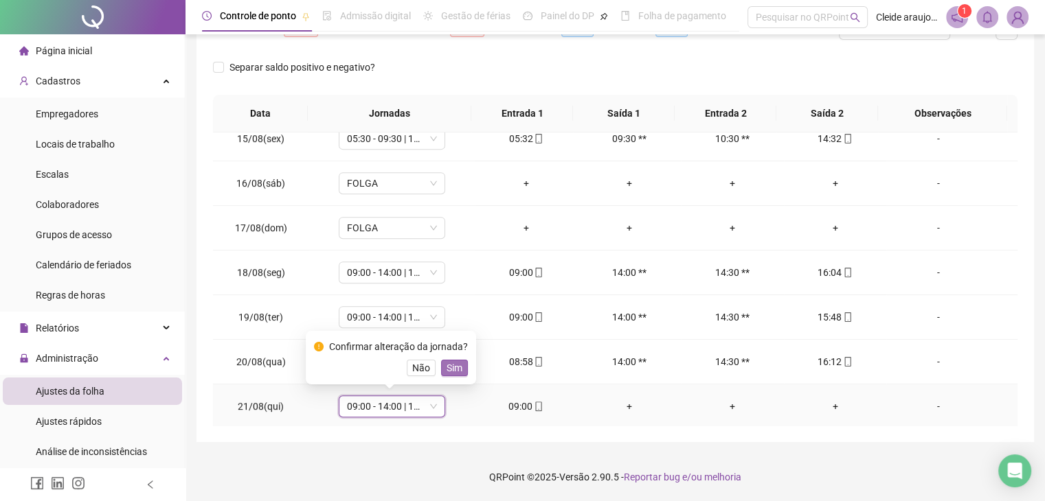
click at [447, 369] on span "Sim" at bounding box center [455, 368] width 16 height 15
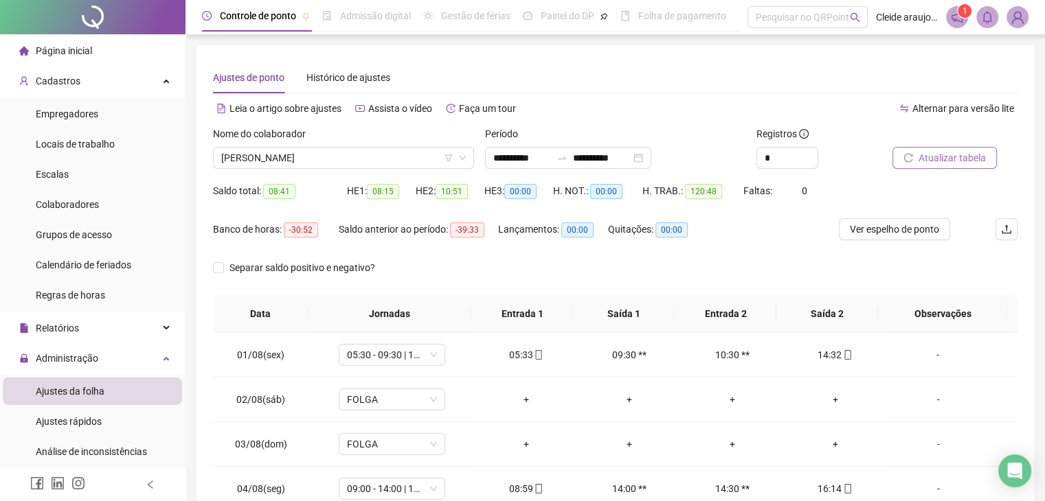
click at [926, 148] on button "Atualizar tabela" at bounding box center [944, 158] width 104 height 22
